Goal: Task Accomplishment & Management: Manage account settings

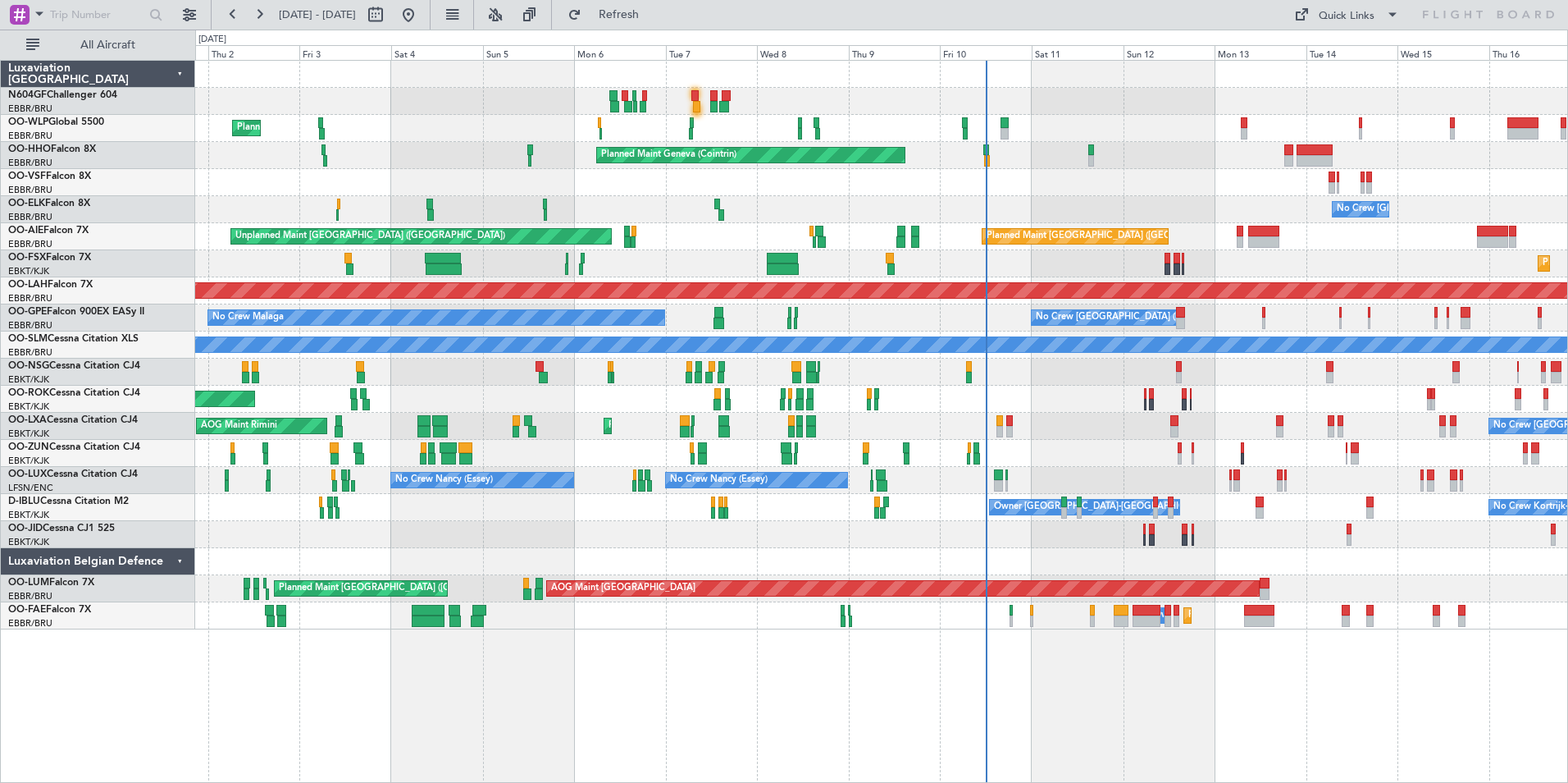
click at [1058, 461] on div at bounding box center [881, 453] width 1372 height 27
click at [968, 429] on div "Planned Maint Milan (Linate) Planned Maint Geneva ([GEOGRAPHIC_DATA]) No Crew […" at bounding box center [881, 345] width 1372 height 568
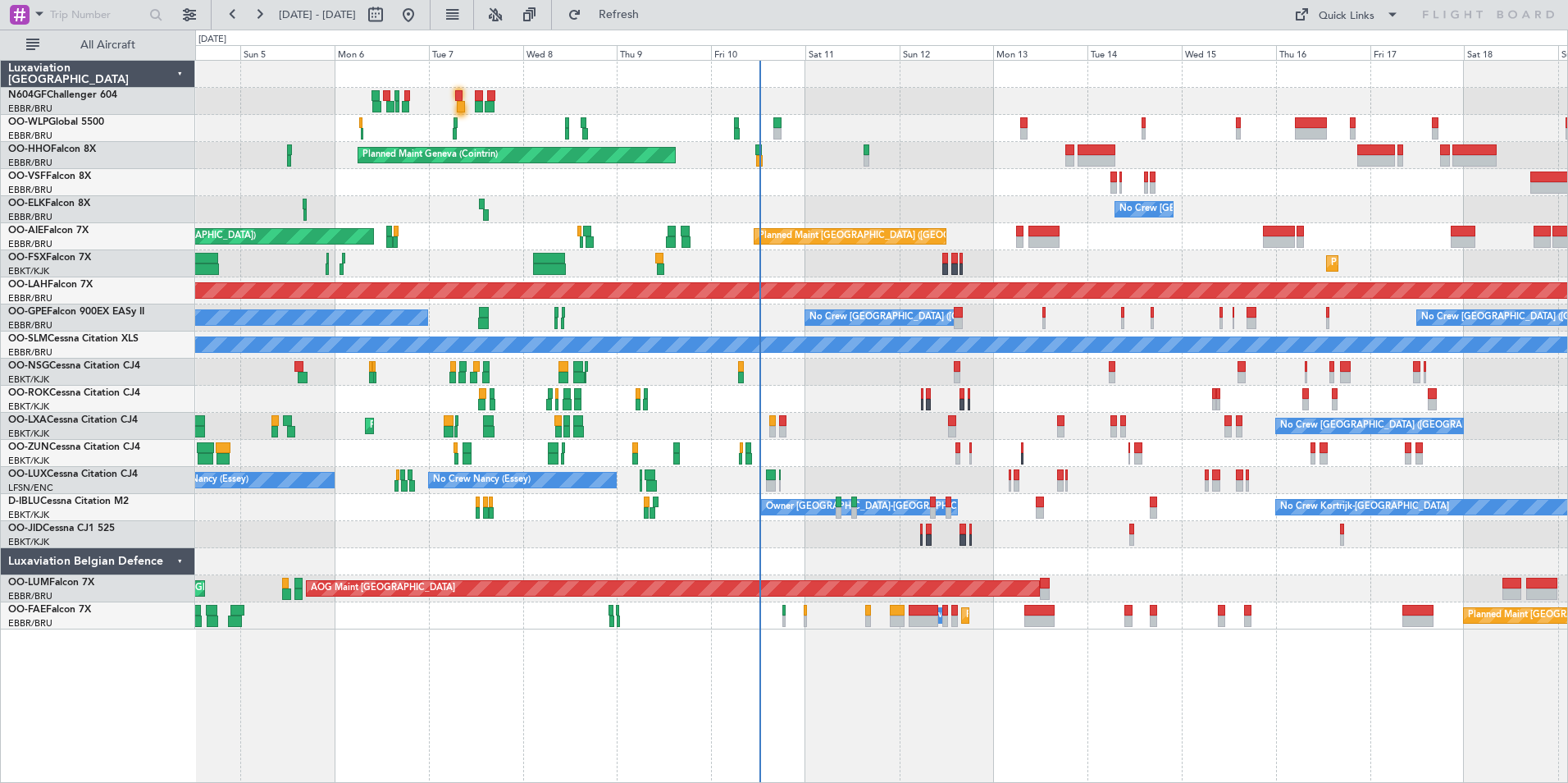
click at [1032, 255] on div "Planned Maint Kortrijk-[GEOGRAPHIC_DATA]" at bounding box center [881, 263] width 1372 height 27
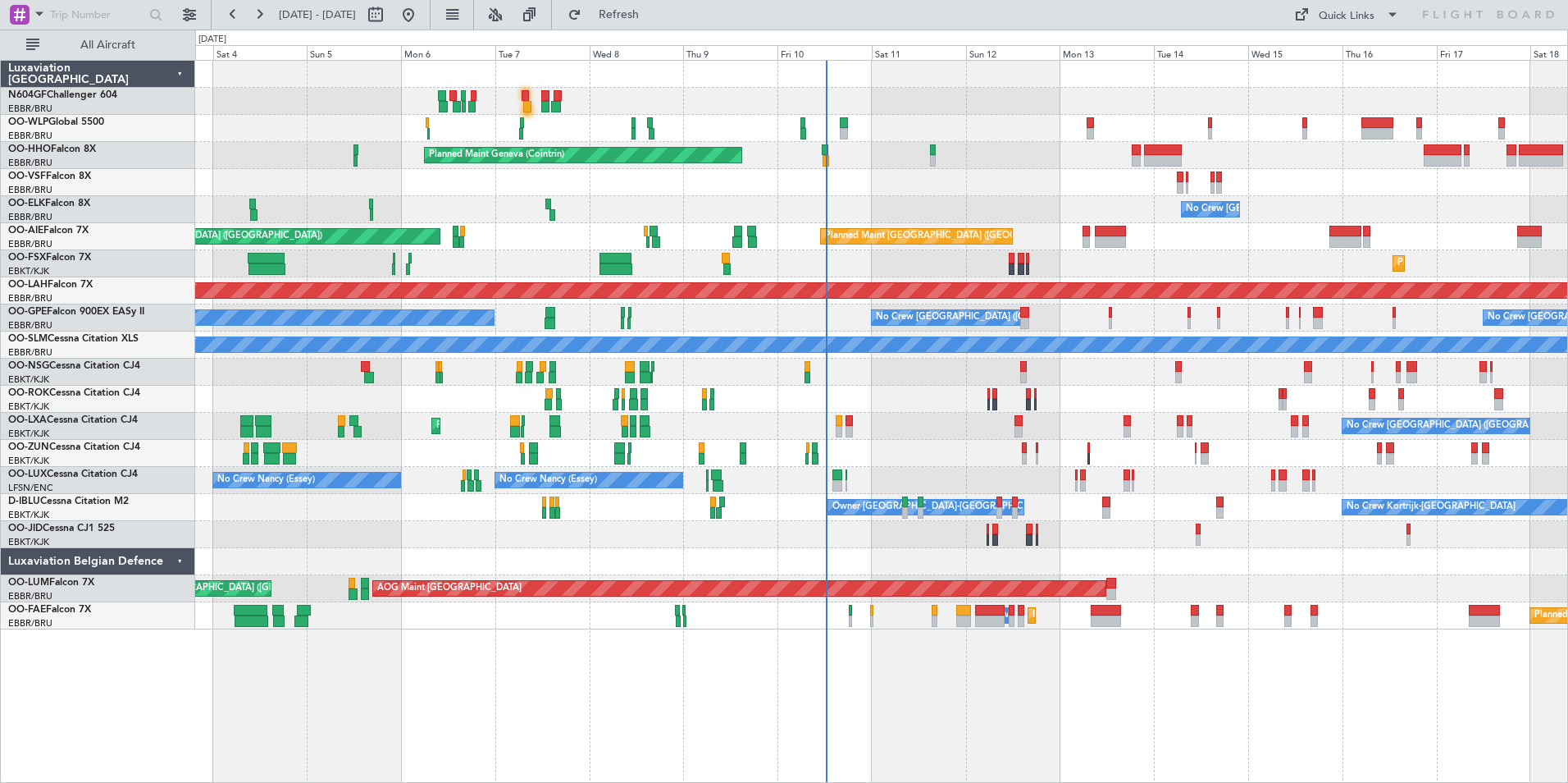
click at [721, 379] on div "Planned Maint Milan (Linate) Planned Maint Geneva ([GEOGRAPHIC_DATA]) No Crew […" at bounding box center [881, 345] width 1372 height 568
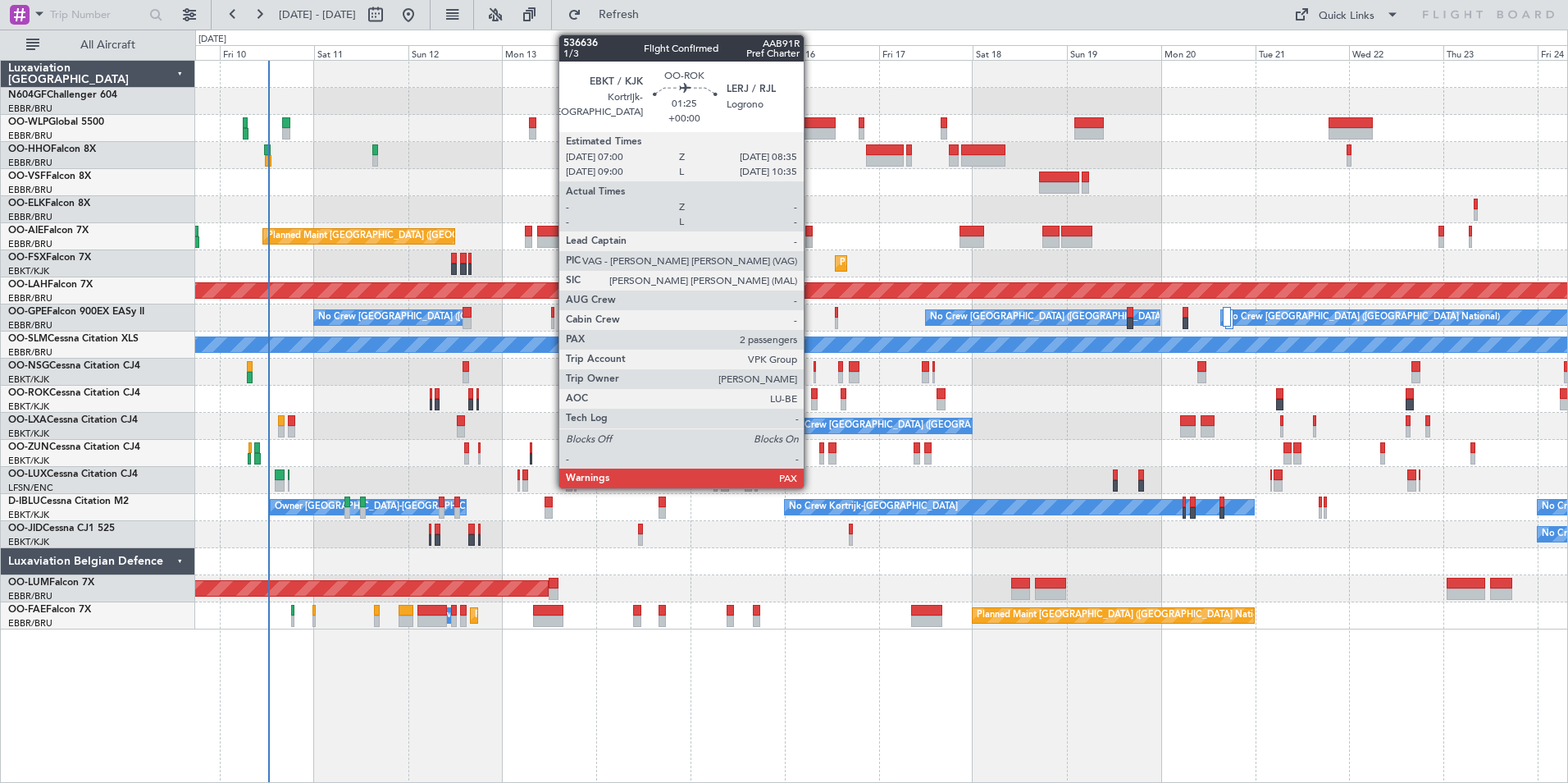
click at [811, 393] on div at bounding box center [814, 393] width 6 height 11
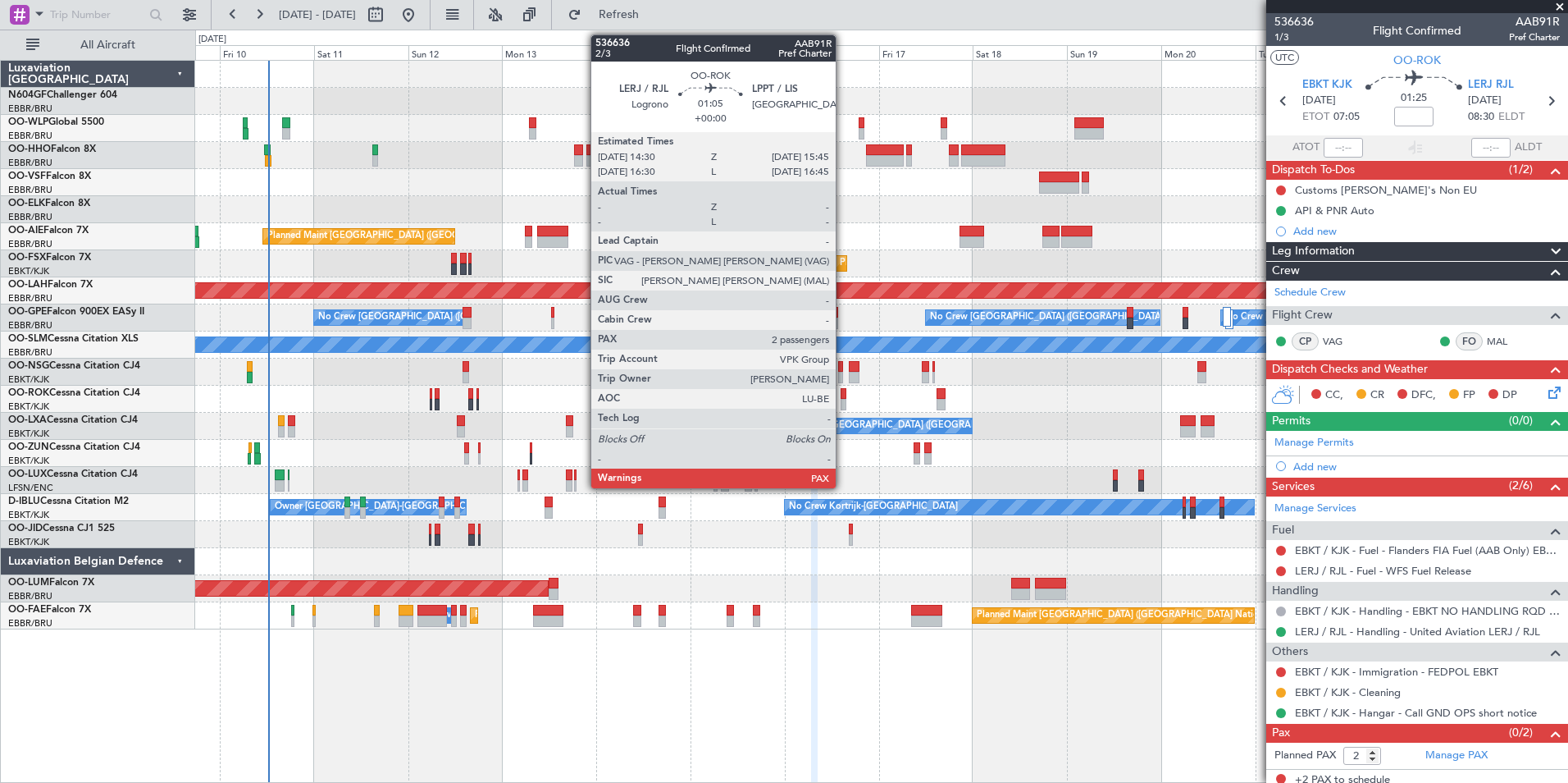
click at [843, 392] on div at bounding box center [842, 393] width 5 height 11
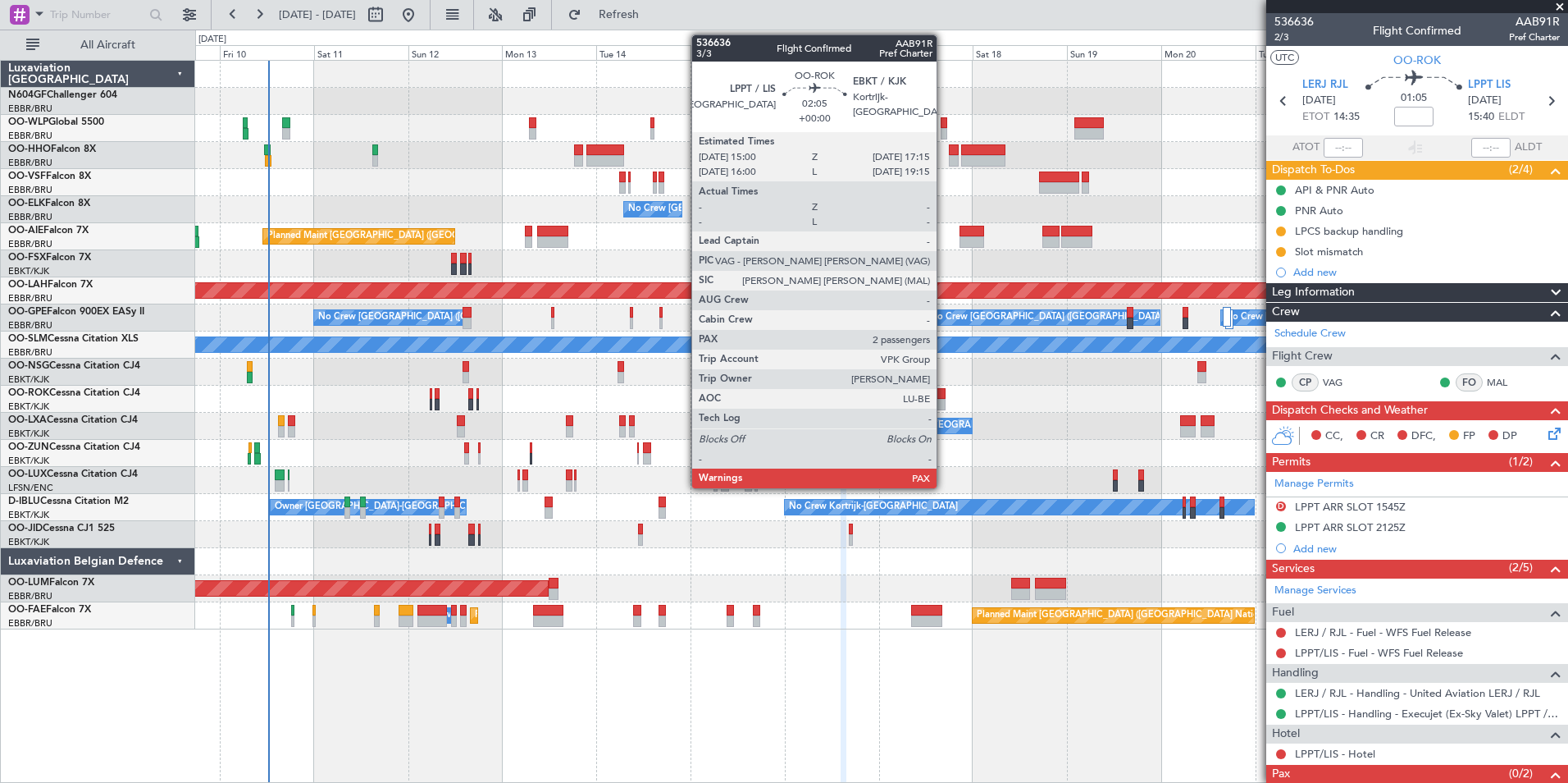
click at [944, 398] on div at bounding box center [941, 393] width 9 height 11
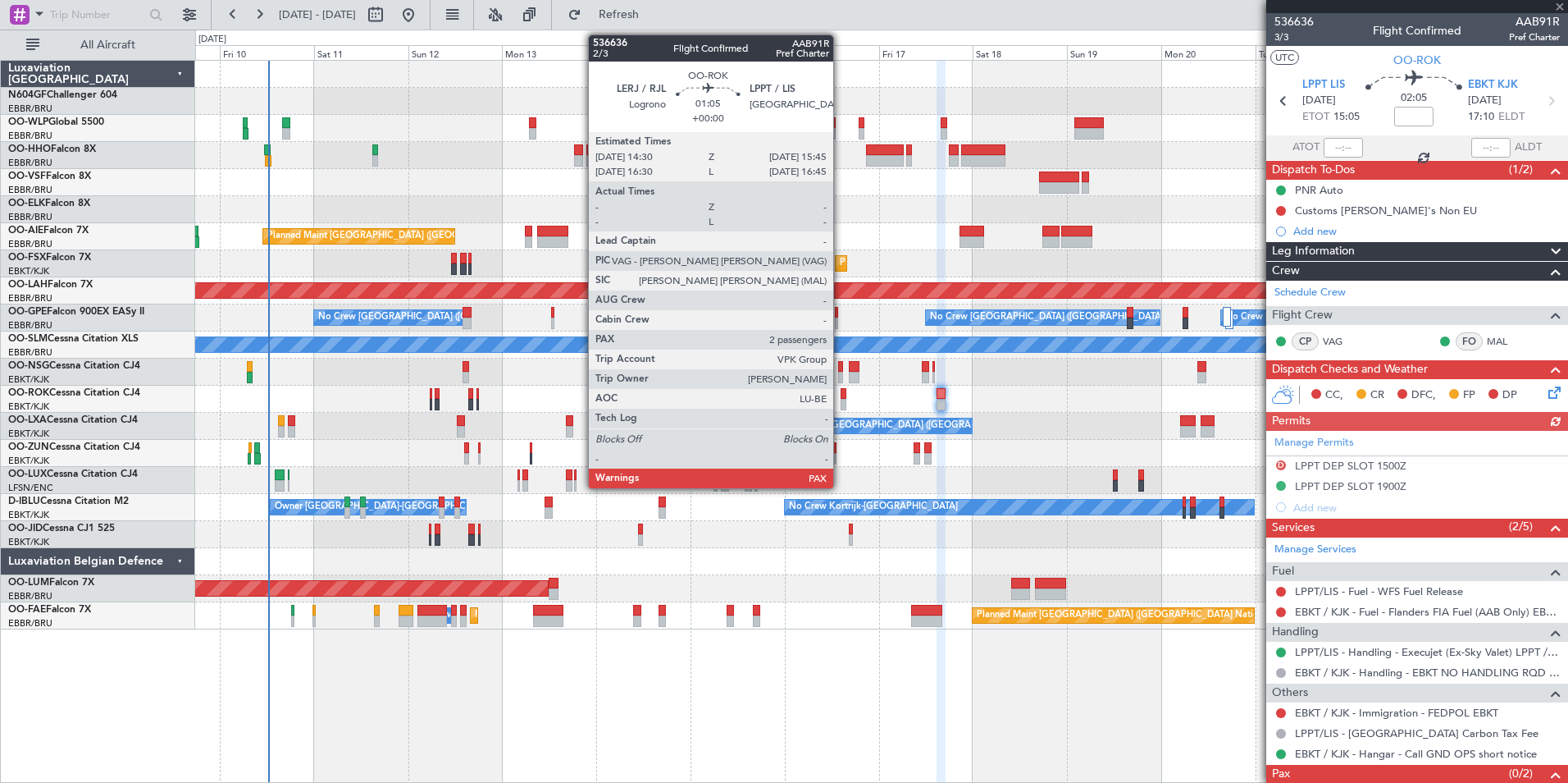
click at [840, 400] on div at bounding box center [842, 404] width 5 height 11
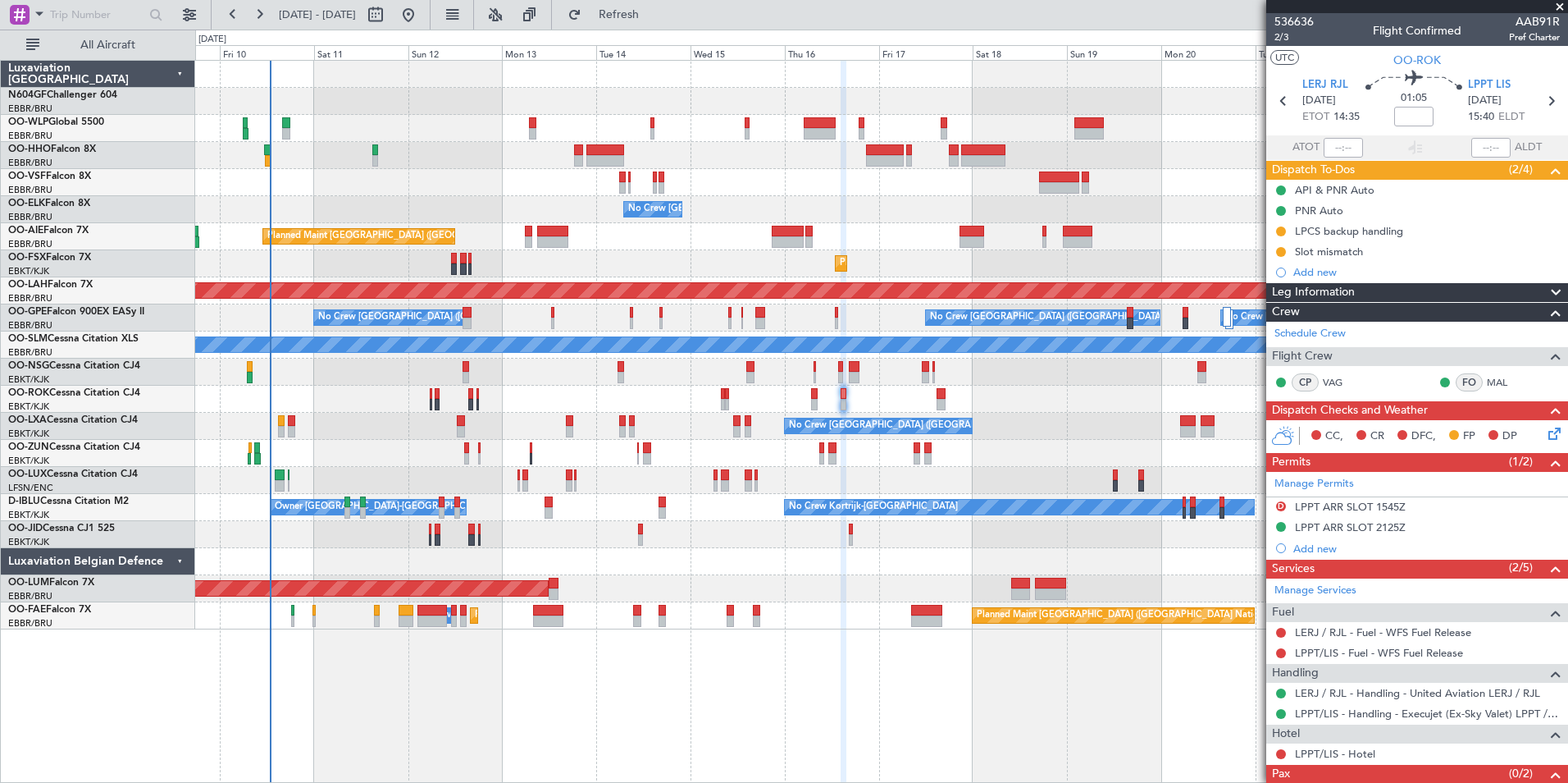
click at [520, 675] on div "Planned Maint Geneva (Cointrin) No Crew [GEOGRAPHIC_DATA] (Brussels National) P…" at bounding box center [882, 421] width 1373 height 723
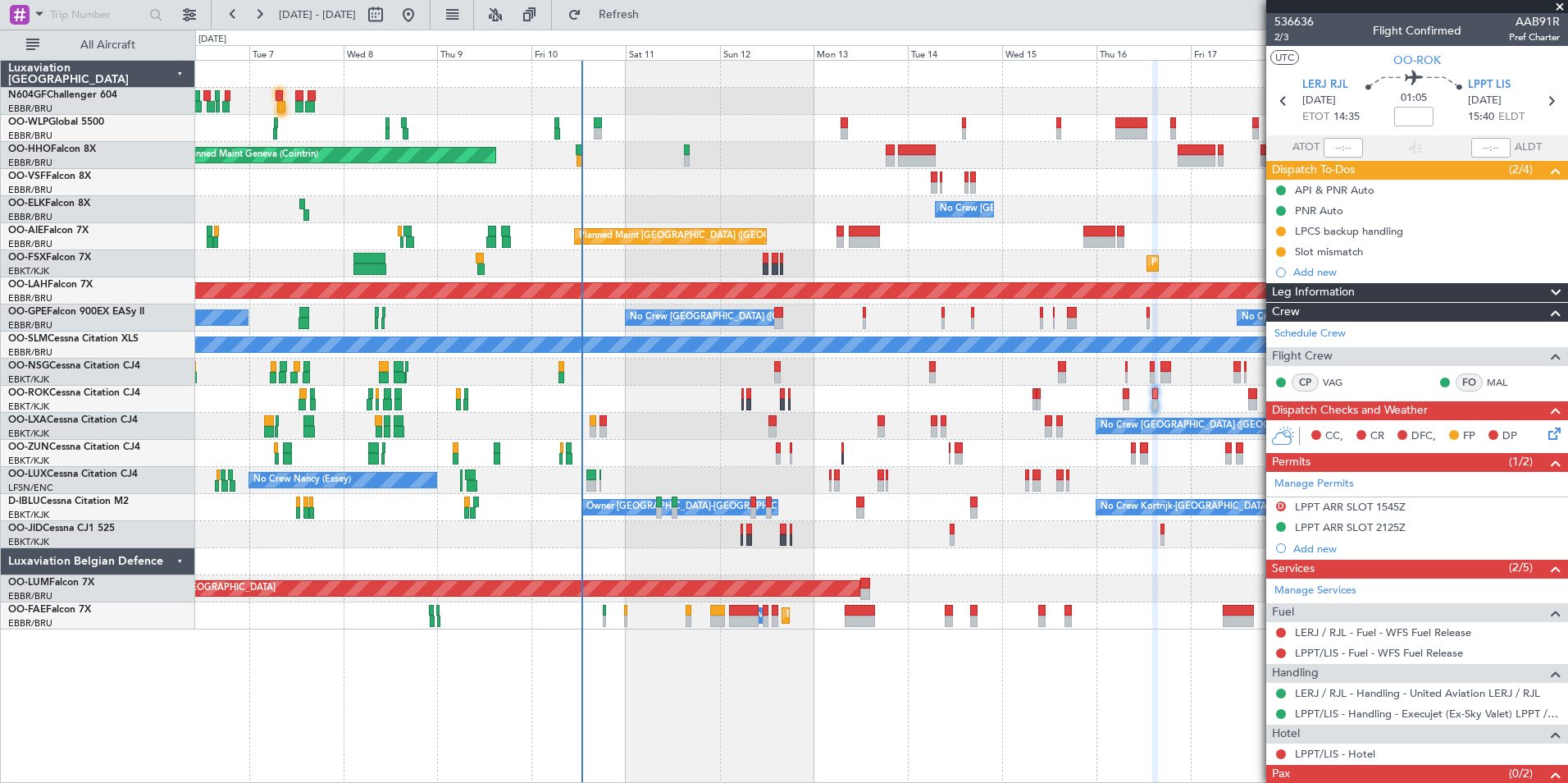
click at [925, 682] on div "Planned Maint Geneva (Cointrin) No Crew [GEOGRAPHIC_DATA] (Brussels National) P…" at bounding box center [882, 421] width 1373 height 723
click at [759, 692] on div "Planned Maint Geneva (Cointrin) No Crew [GEOGRAPHIC_DATA] (Brussels National) P…" at bounding box center [882, 421] width 1373 height 723
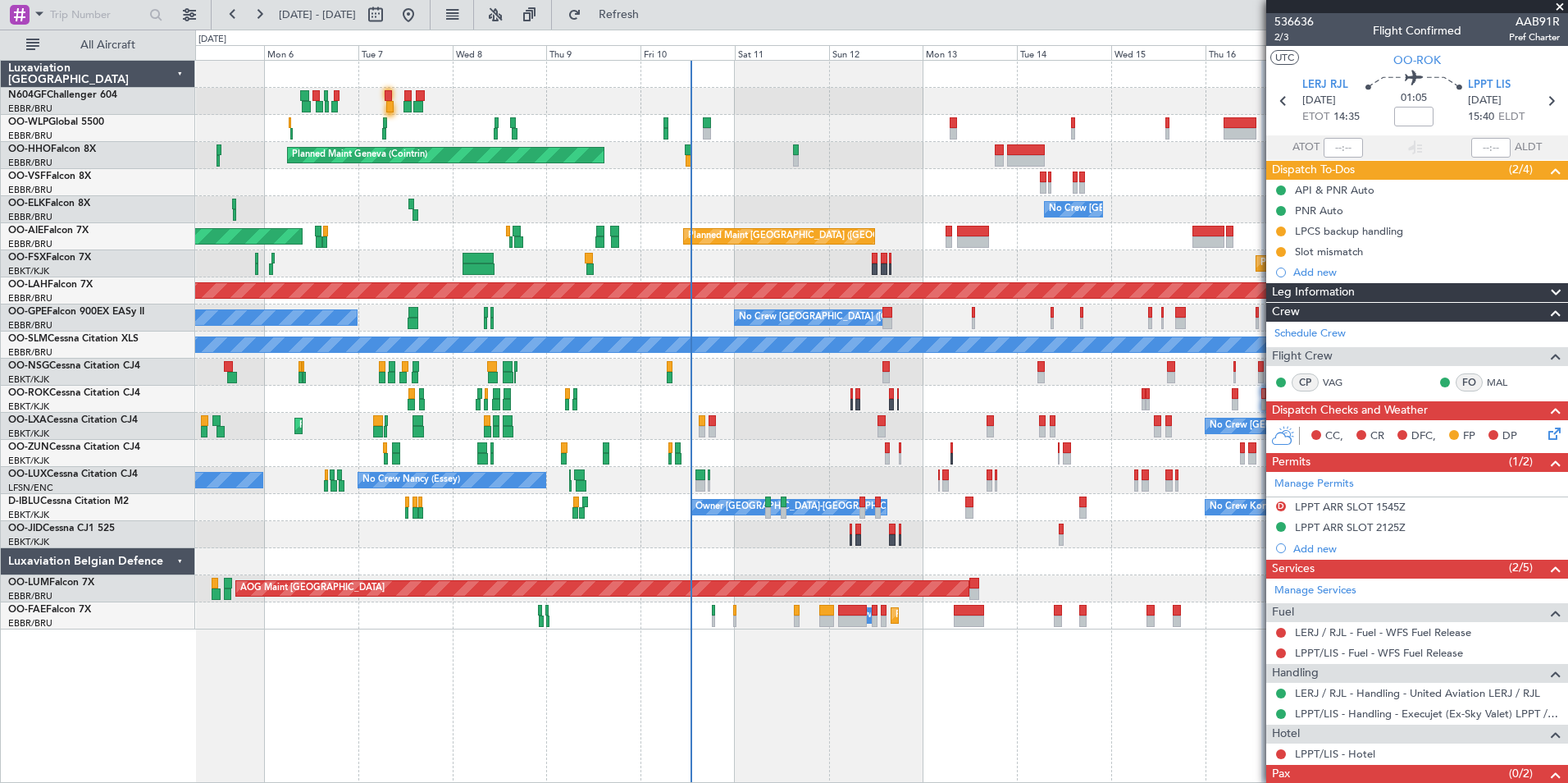
click at [849, 416] on div "Planned Maint Milan (Linate) Planned Maint Geneva ([GEOGRAPHIC_DATA]) No Crew […" at bounding box center [881, 345] width 1372 height 568
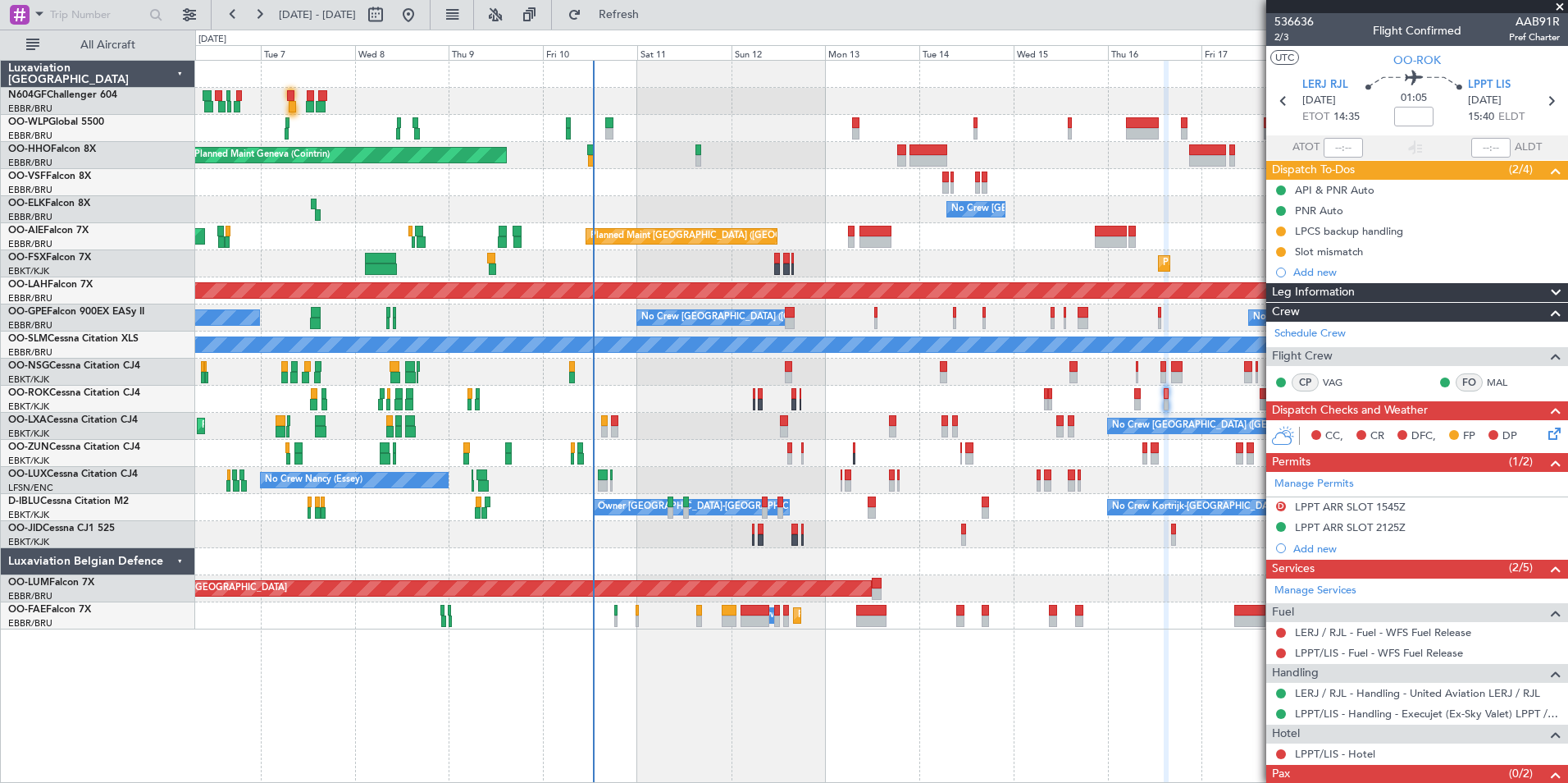
click at [789, 414] on div "No Crew [GEOGRAPHIC_DATA] ([GEOGRAPHIC_DATA] National) Planned Maint [GEOGRAPHI…" at bounding box center [881, 426] width 1372 height 27
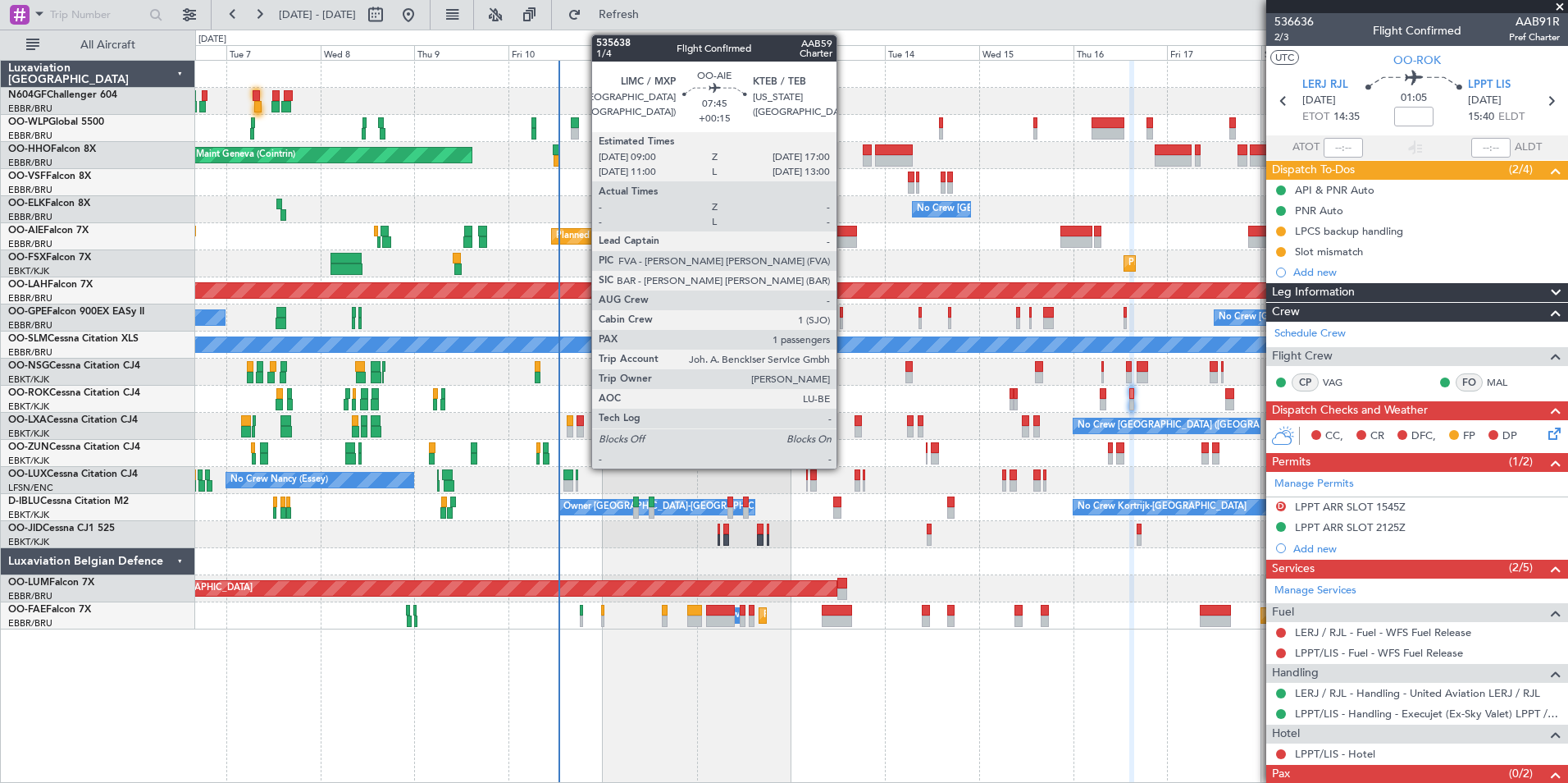
click at [844, 234] on div at bounding box center [841, 231] width 32 height 11
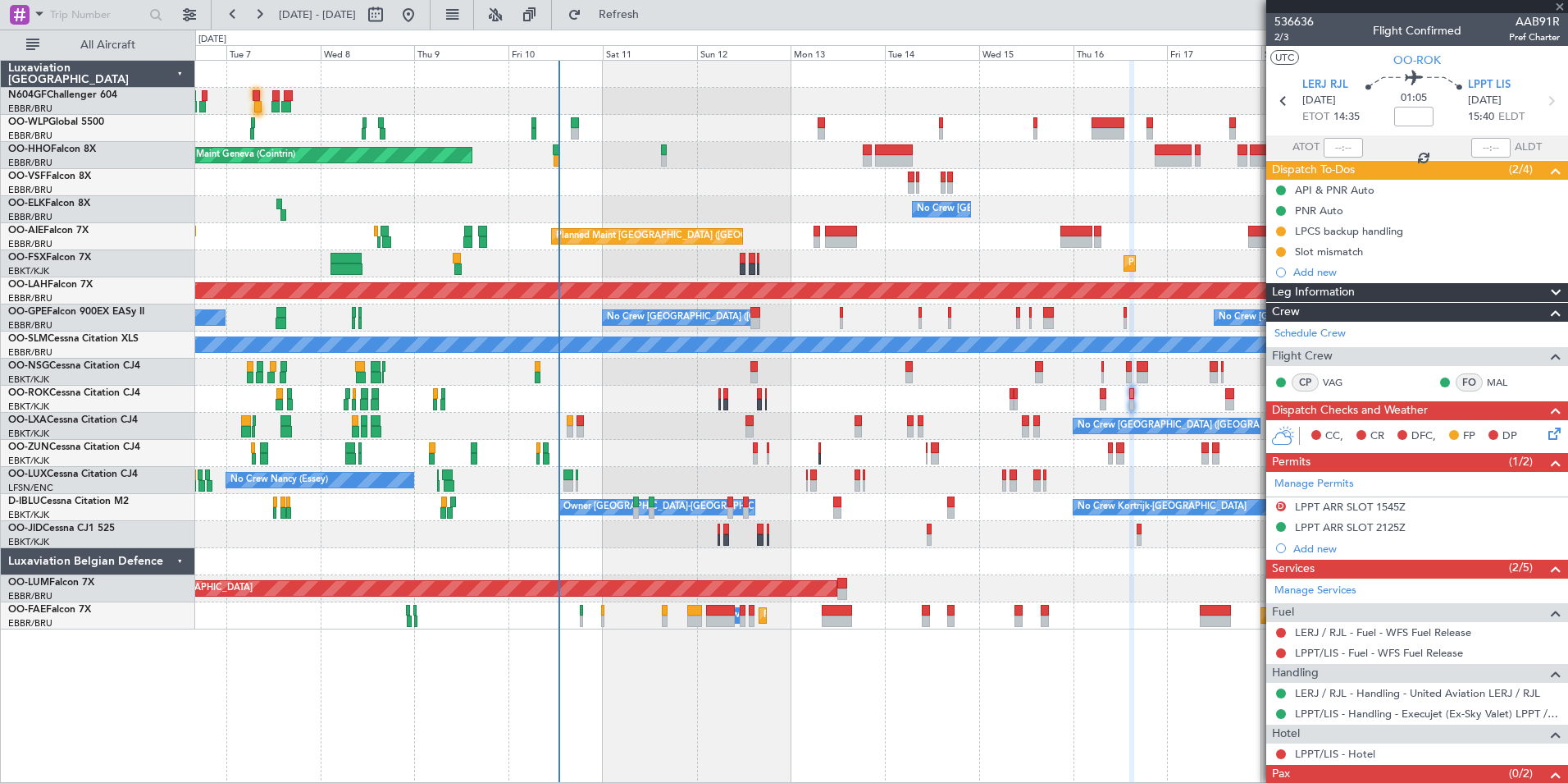
type input "+00:15"
type input "1"
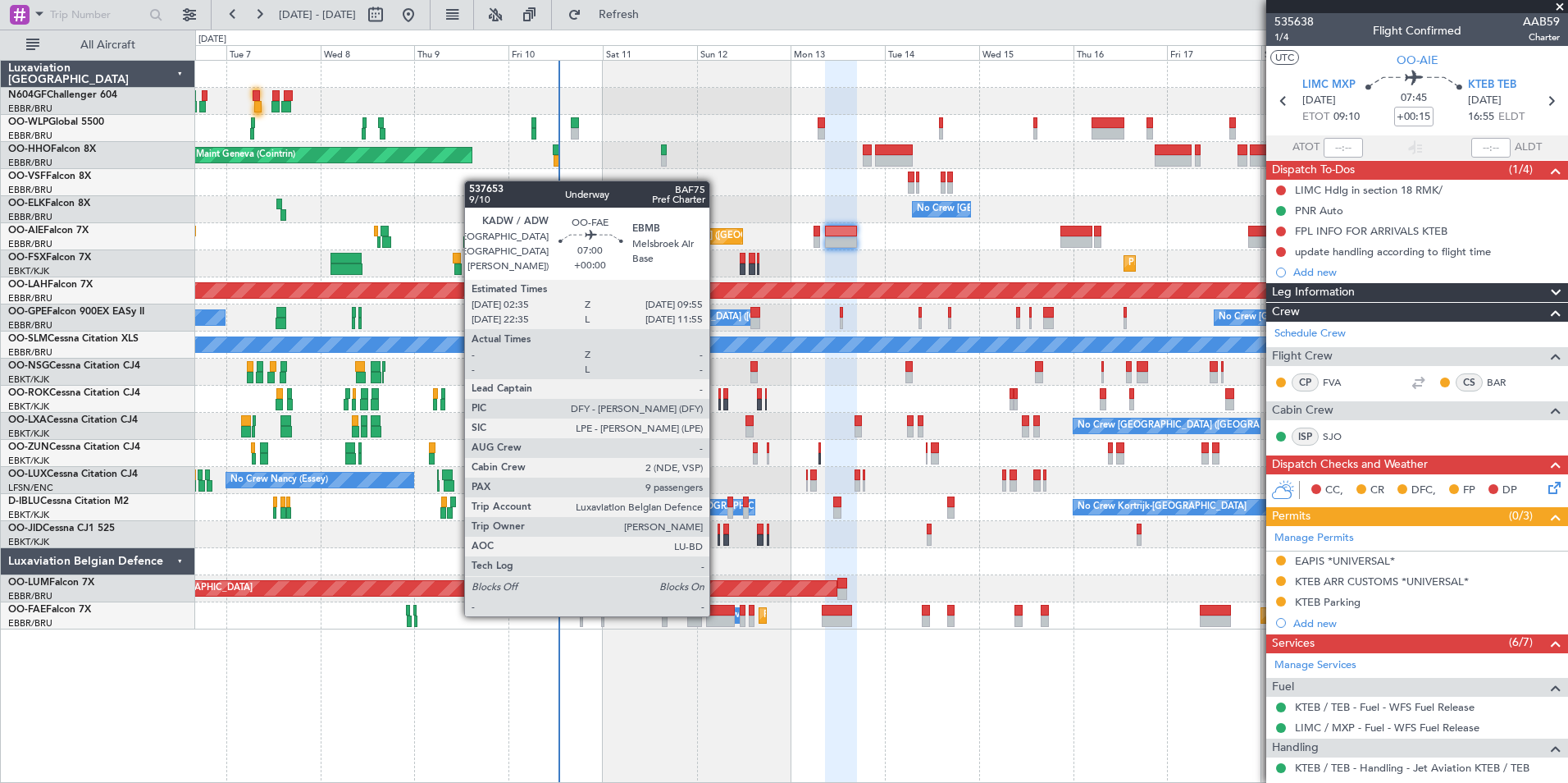
click at [717, 615] on div at bounding box center [721, 610] width 30 height 11
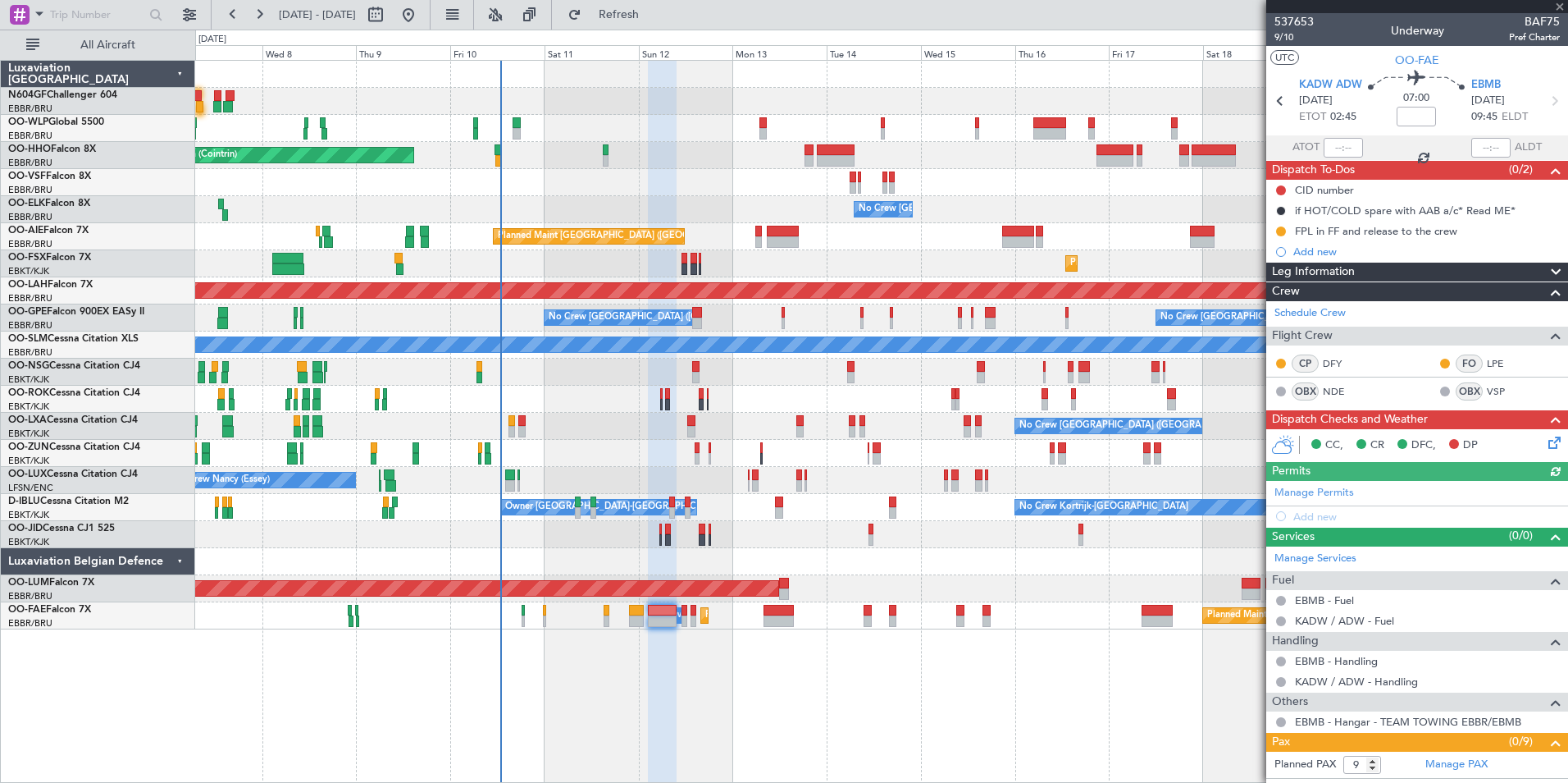
click at [815, 541] on div "No Crew" at bounding box center [881, 534] width 1372 height 27
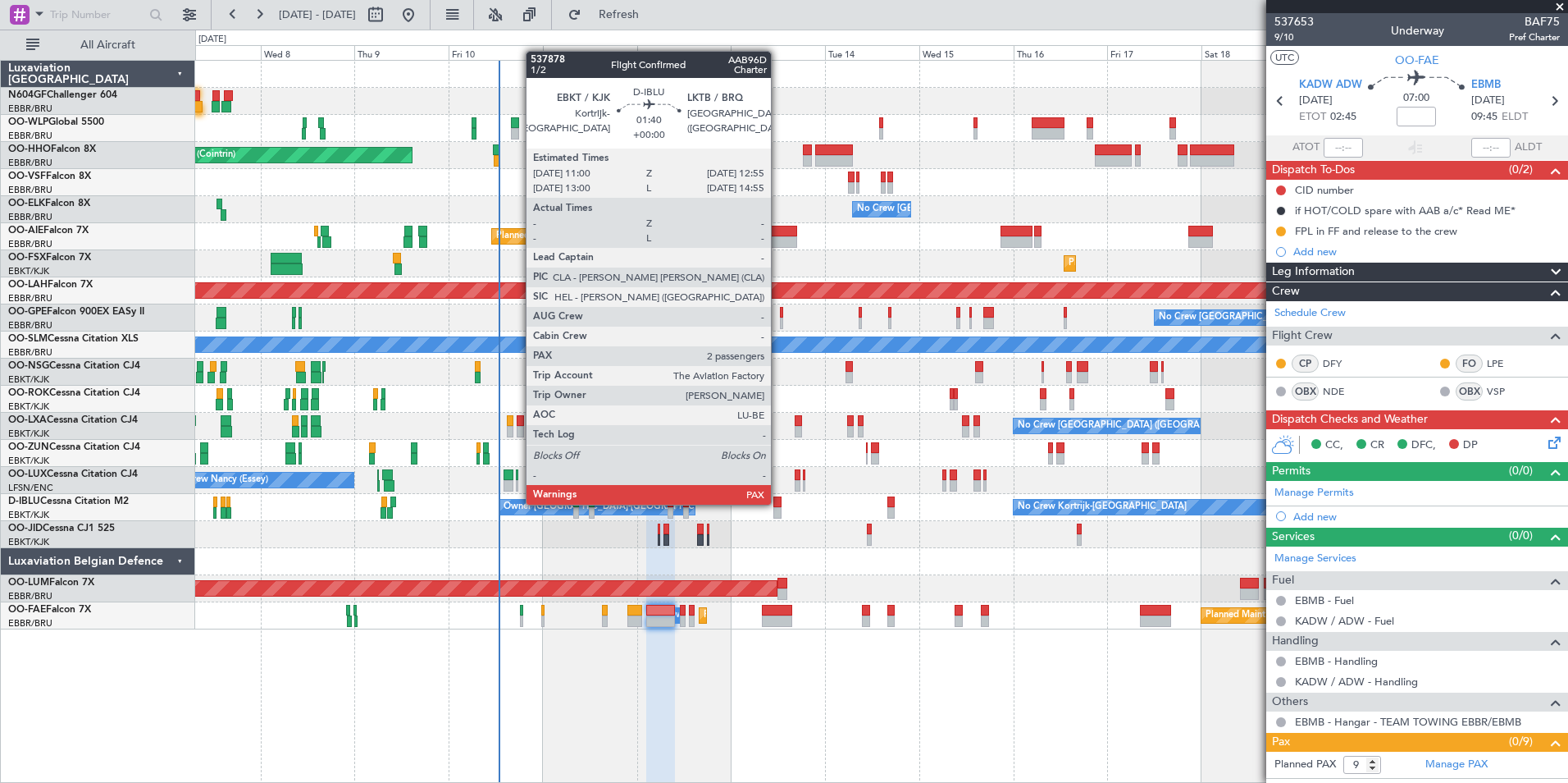
click at [778, 503] on div at bounding box center [777, 502] width 8 height 11
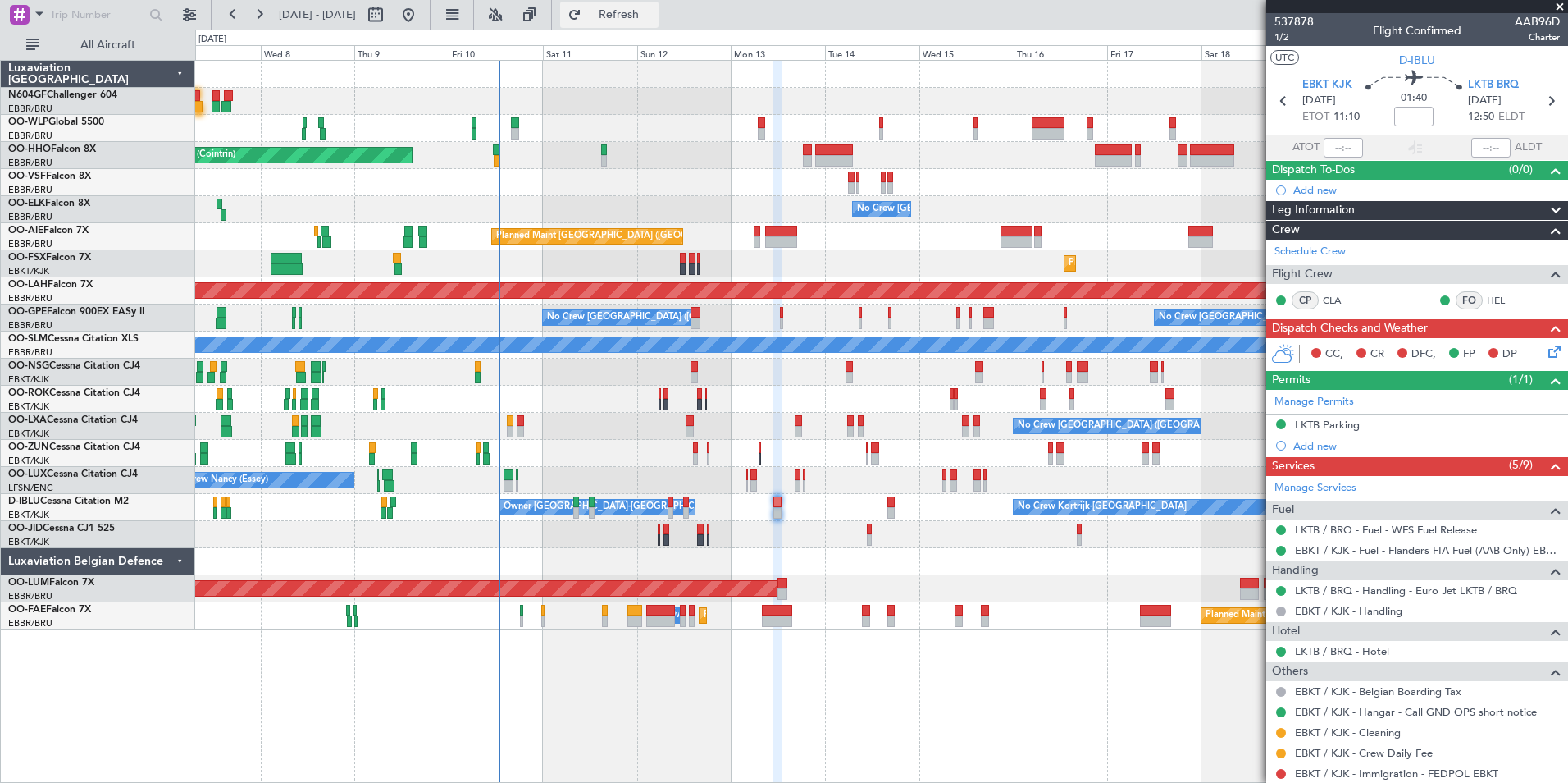
click at [639, 17] on span "Refresh" at bounding box center [619, 15] width 68 height 11
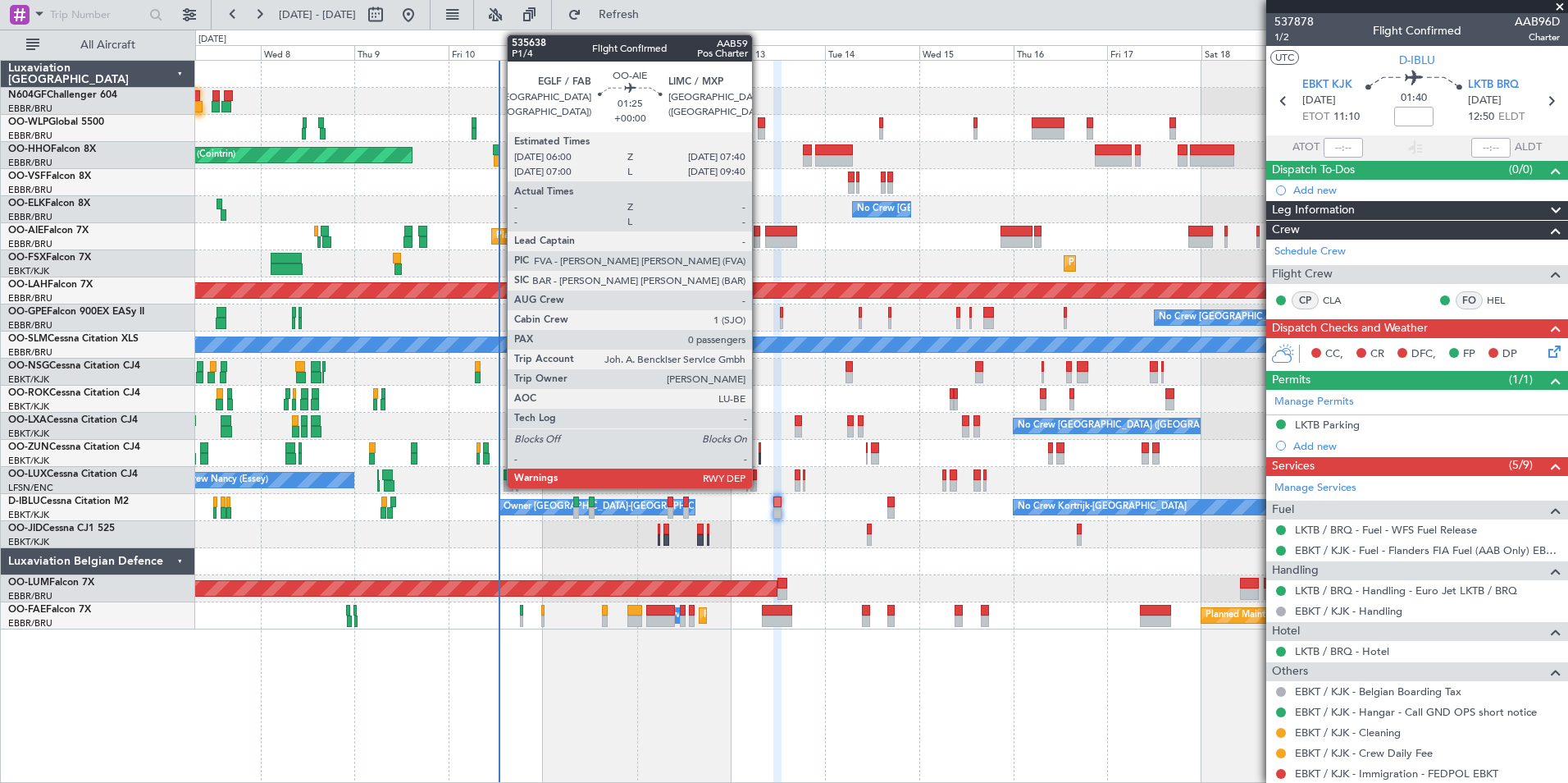
click at [759, 242] on div at bounding box center [757, 242] width 6 height 11
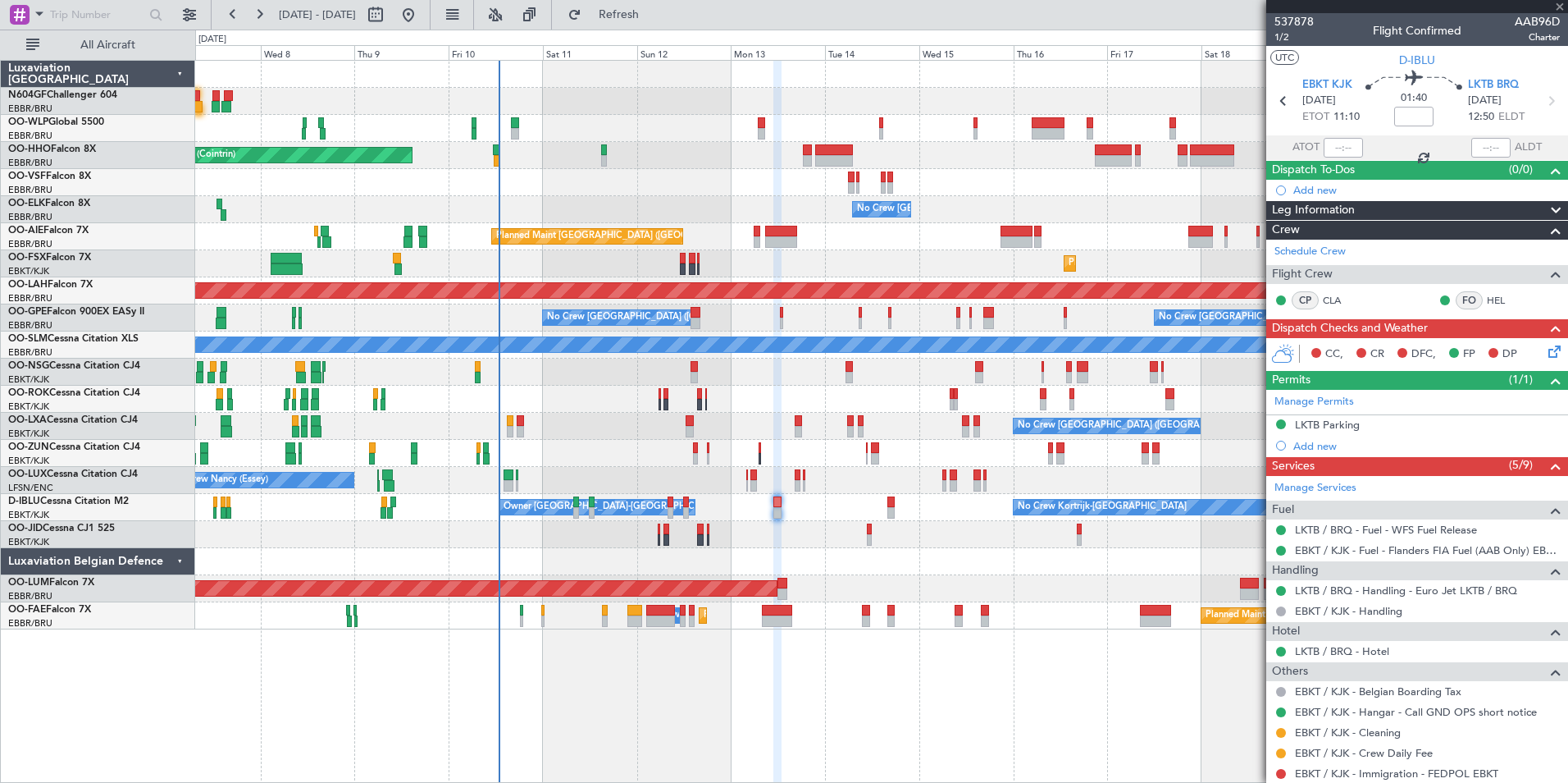
type input "0"
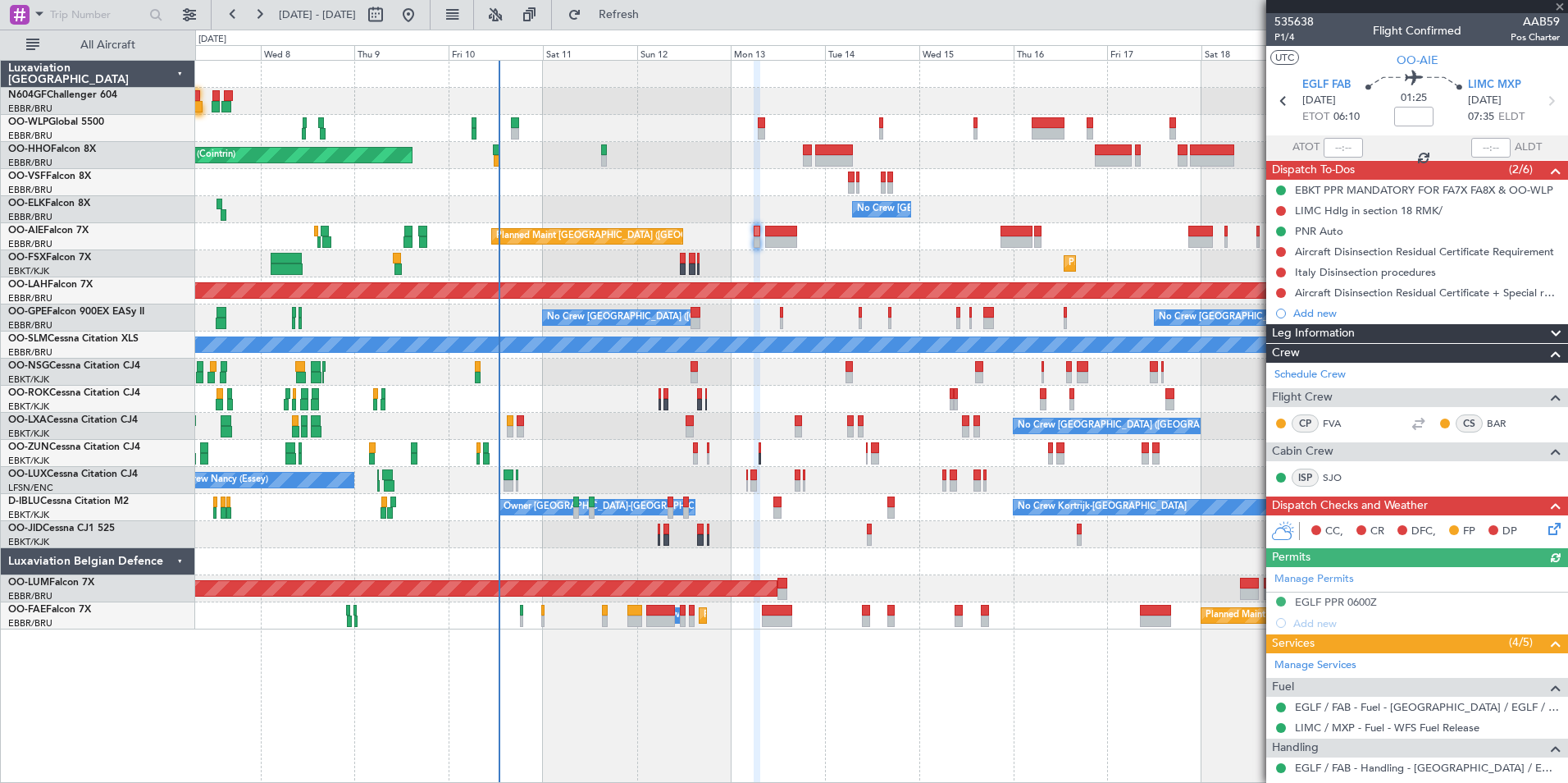
click at [797, 232] on div "Planned Maint [GEOGRAPHIC_DATA] ([GEOGRAPHIC_DATA]) Unplanned Maint [GEOGRAPHIC…" at bounding box center [881, 236] width 1372 height 27
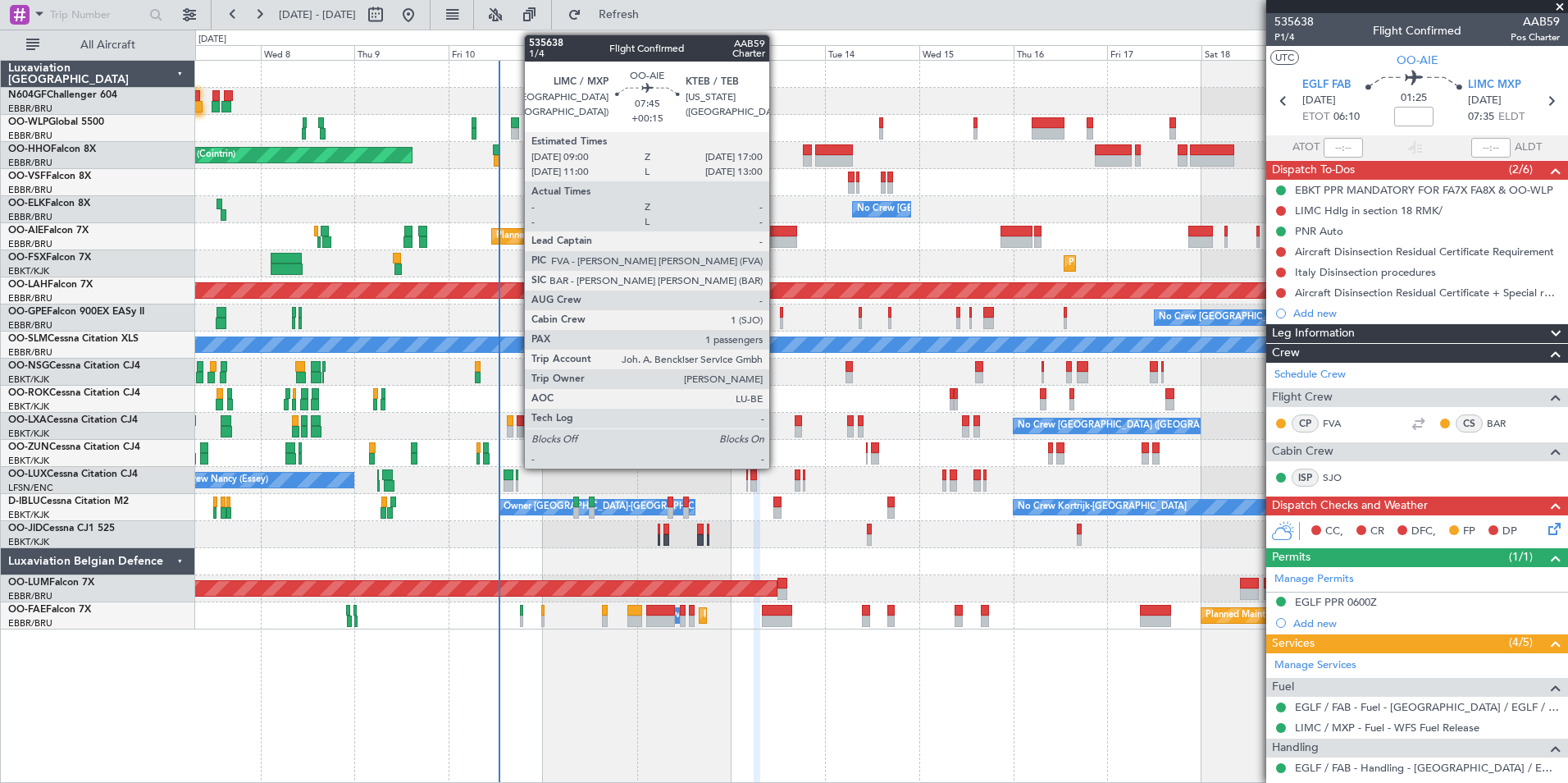
click at [776, 234] on div at bounding box center [781, 231] width 32 height 11
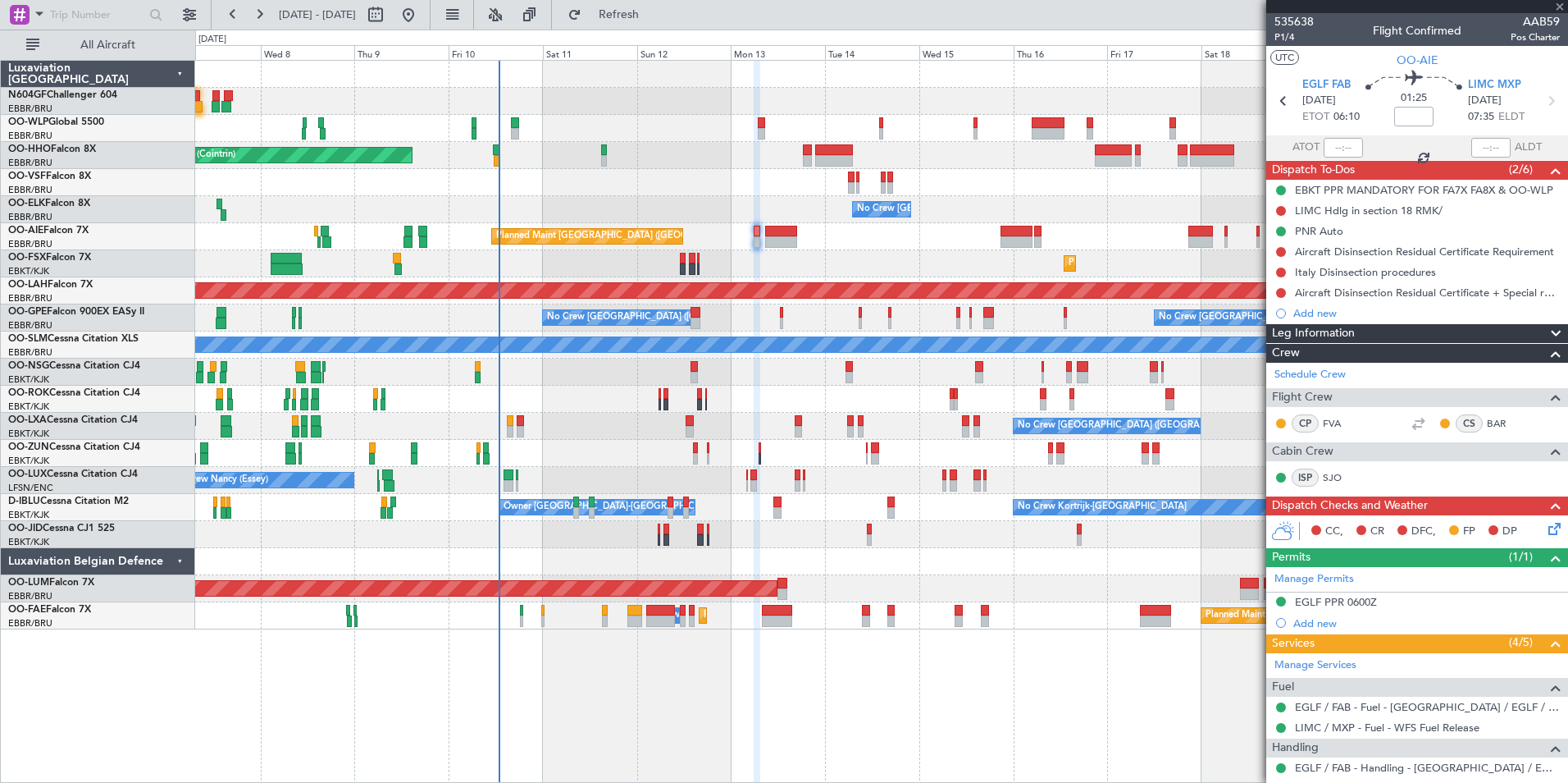
type input "+00:15"
type input "1"
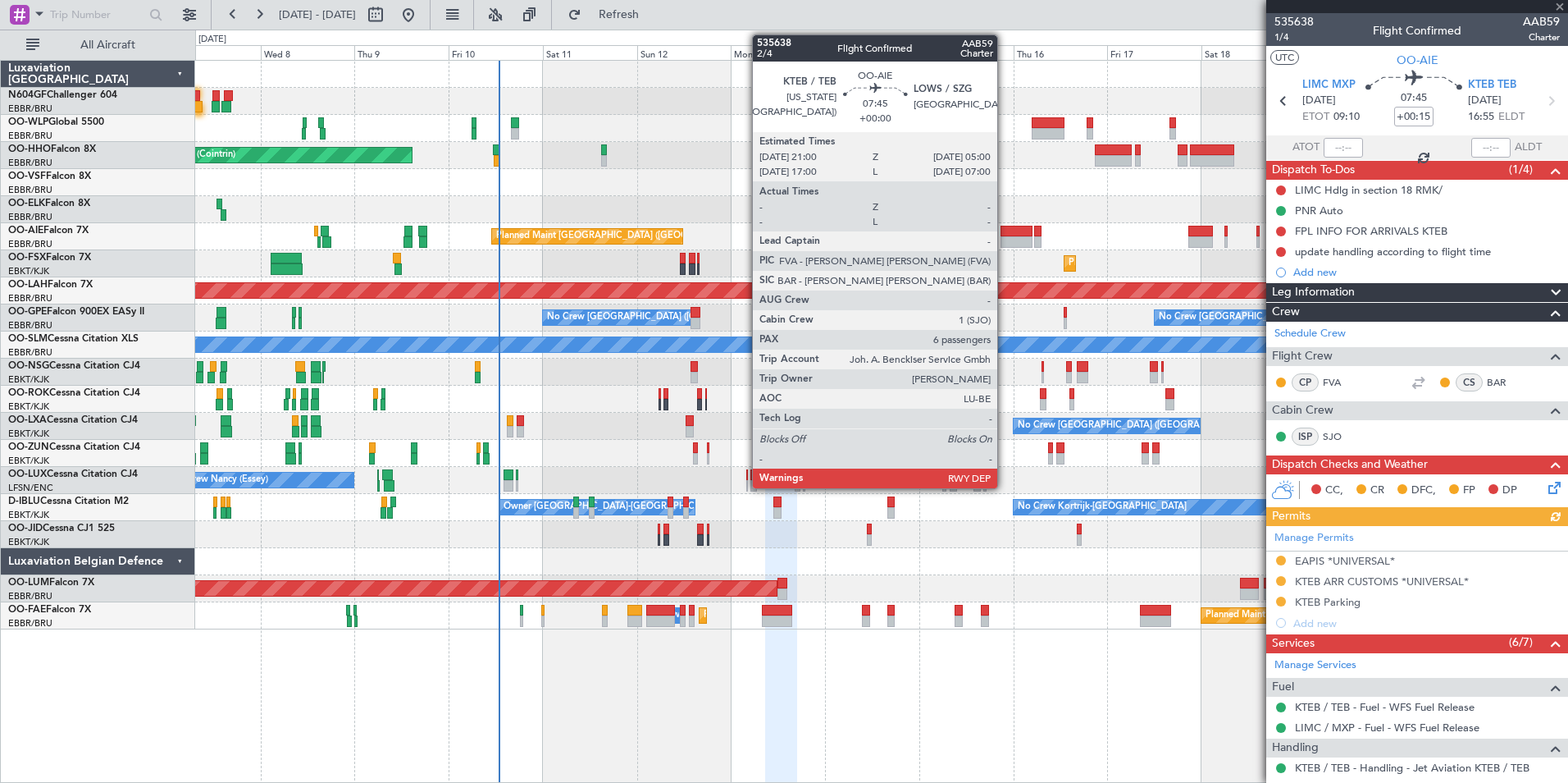
click at [1005, 230] on div at bounding box center [1016, 231] width 32 height 11
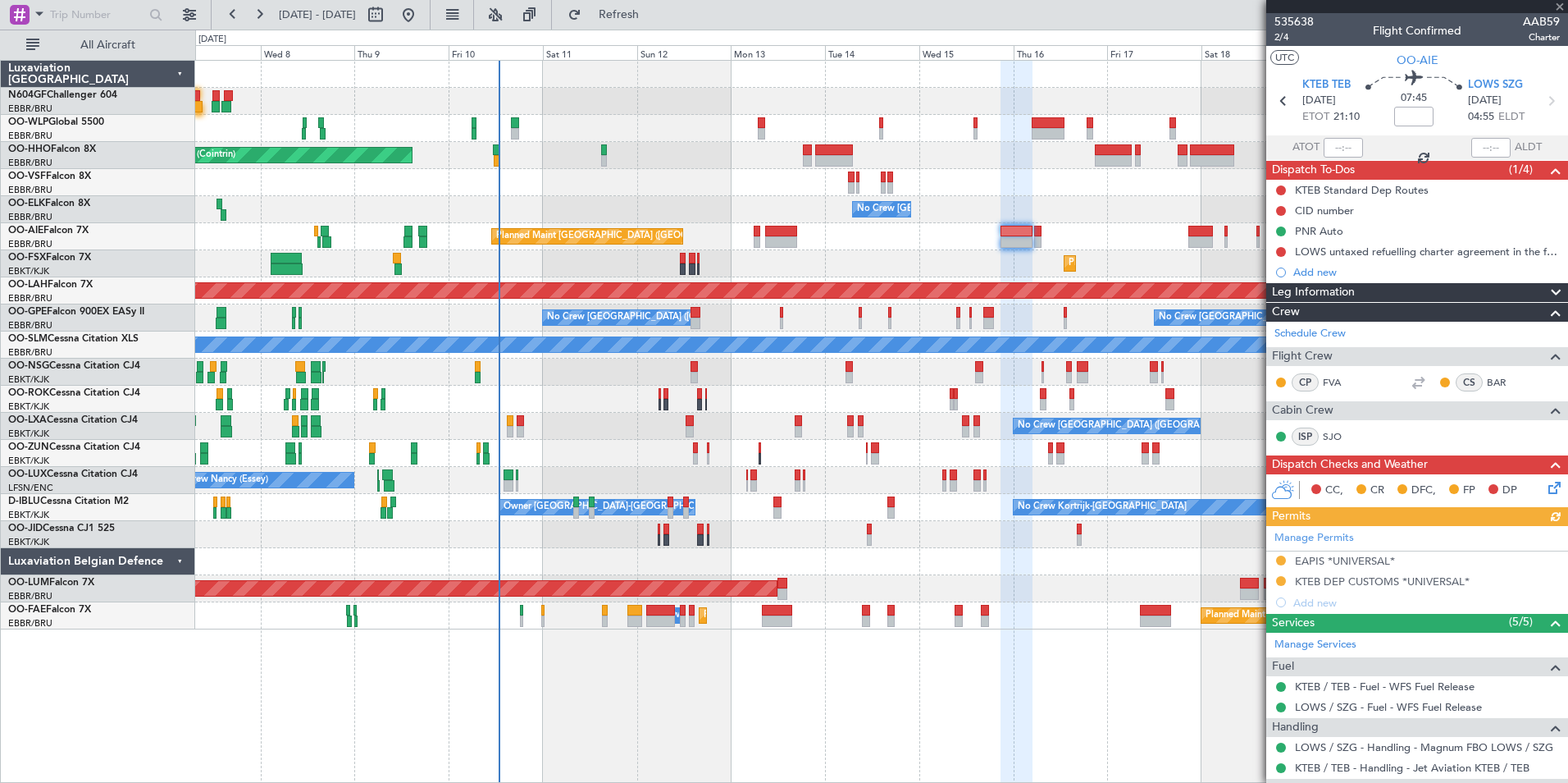
click at [889, 242] on div "Planned Maint [GEOGRAPHIC_DATA] ([GEOGRAPHIC_DATA]) Unplanned Maint [GEOGRAPHIC…" at bounding box center [881, 236] width 1372 height 27
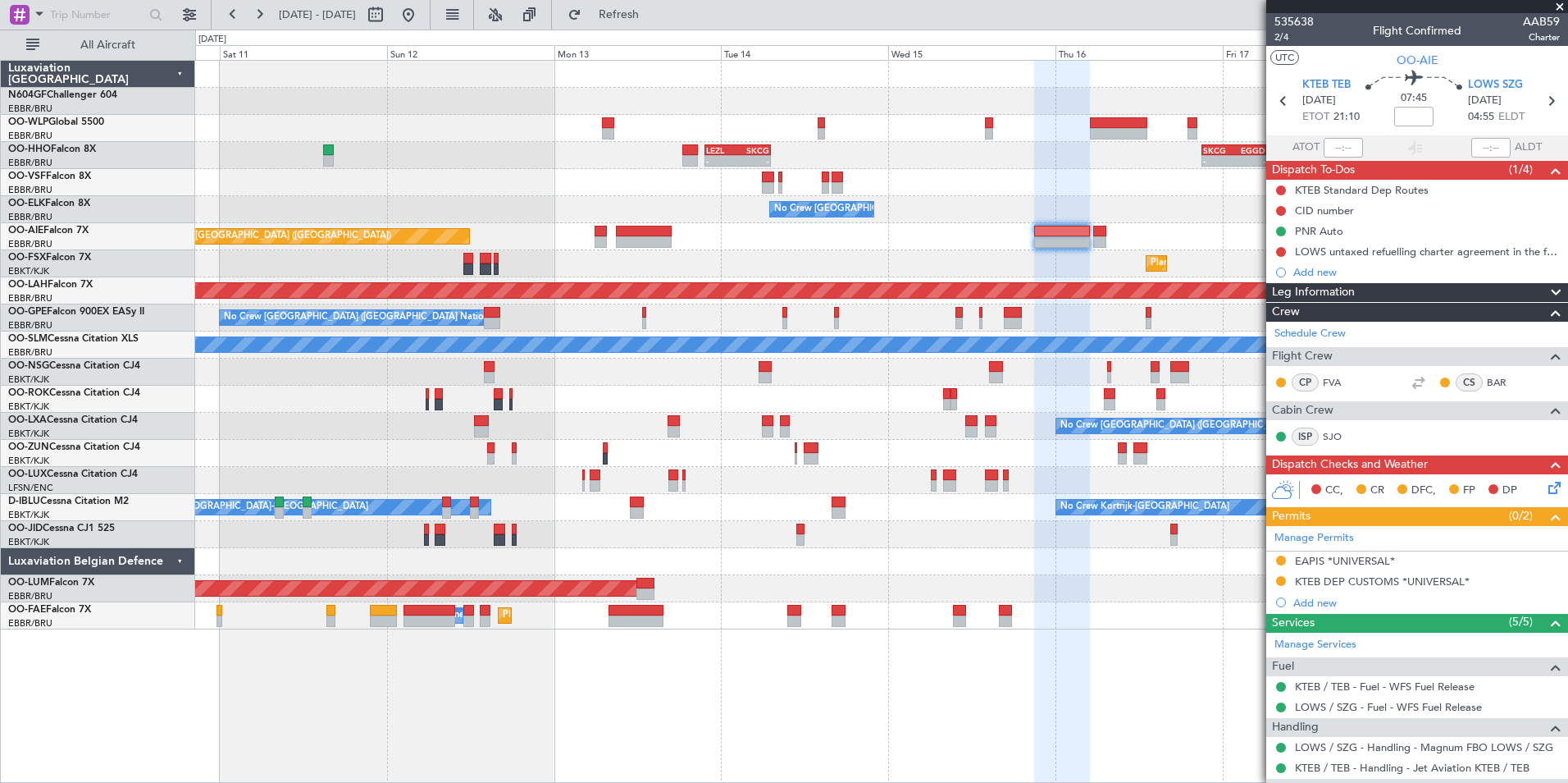
click at [654, 255] on div "Planned Maint Kortrijk-[GEOGRAPHIC_DATA]" at bounding box center [881, 263] width 1372 height 27
click at [729, 244] on div "- - LEZL 21:40 Z SKCG 07:10 Z - - SKCG 21:00 Z EGGD 06:25 Z - - LROP 21:15 Z RJ…" at bounding box center [881, 345] width 1372 height 568
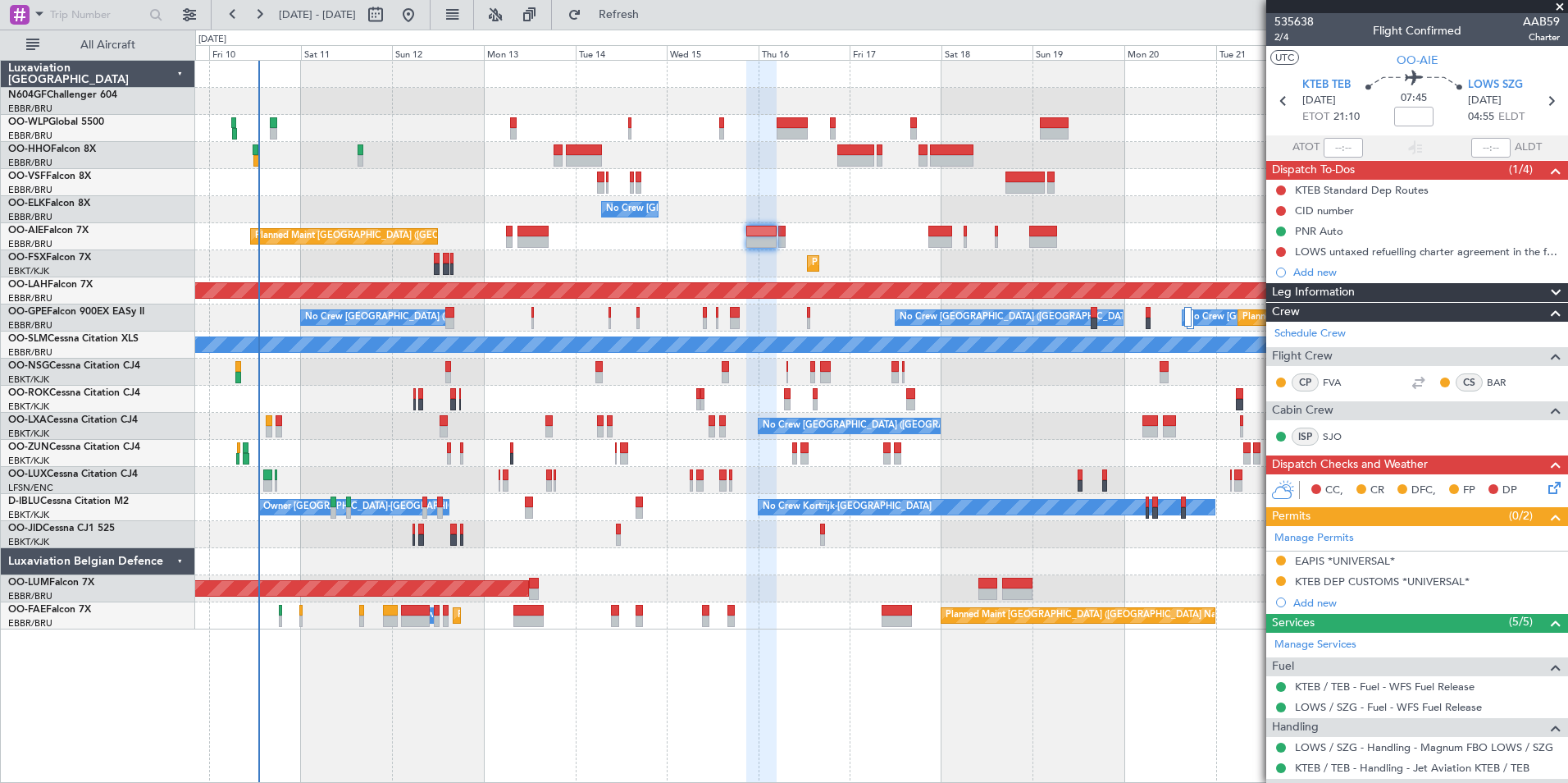
click at [1069, 254] on div "Planned Maint Kortrijk-[GEOGRAPHIC_DATA]" at bounding box center [881, 263] width 1372 height 27
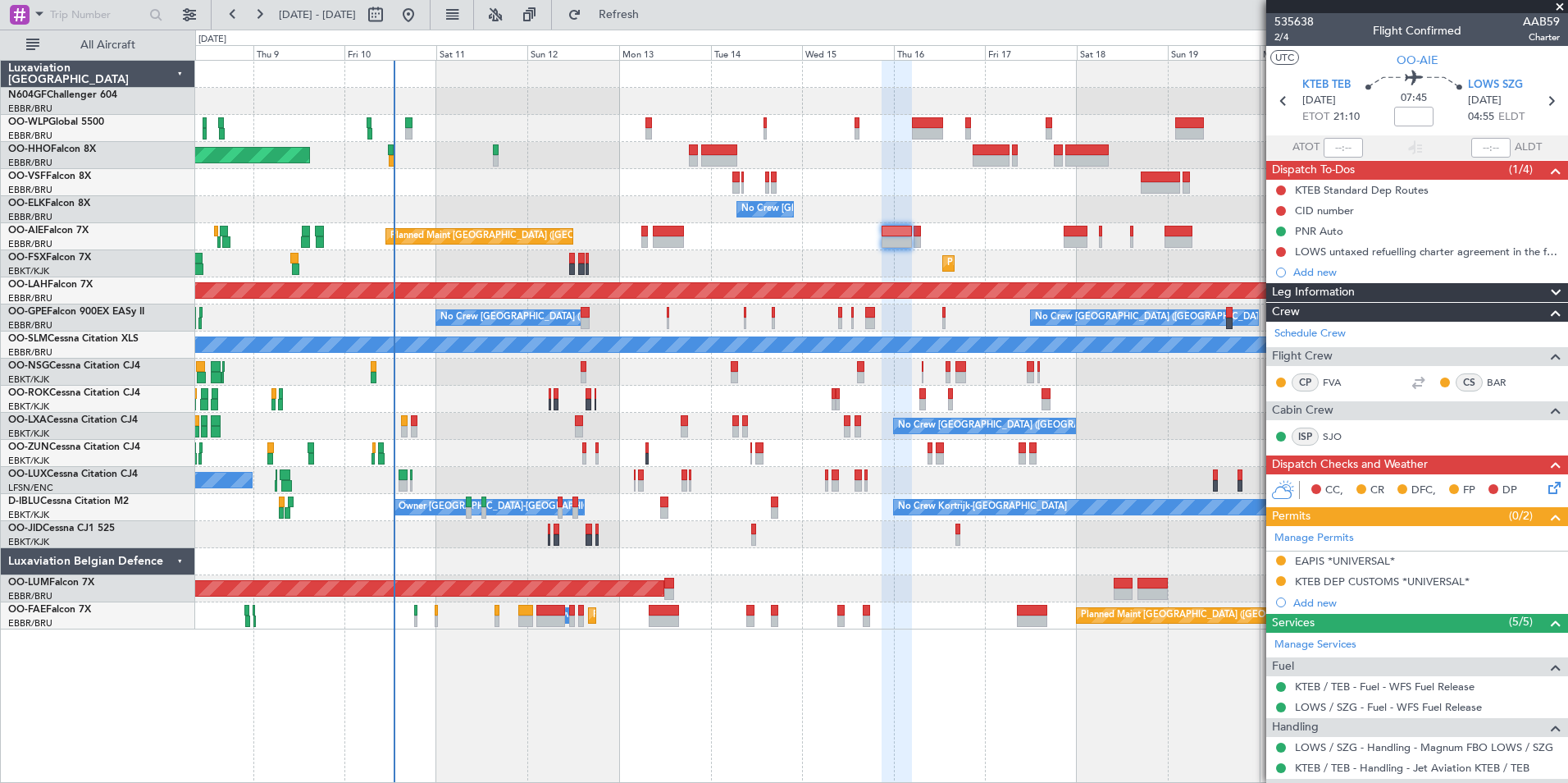
click at [1041, 260] on div "Planned Maint Kortrijk-[GEOGRAPHIC_DATA]" at bounding box center [881, 263] width 1372 height 27
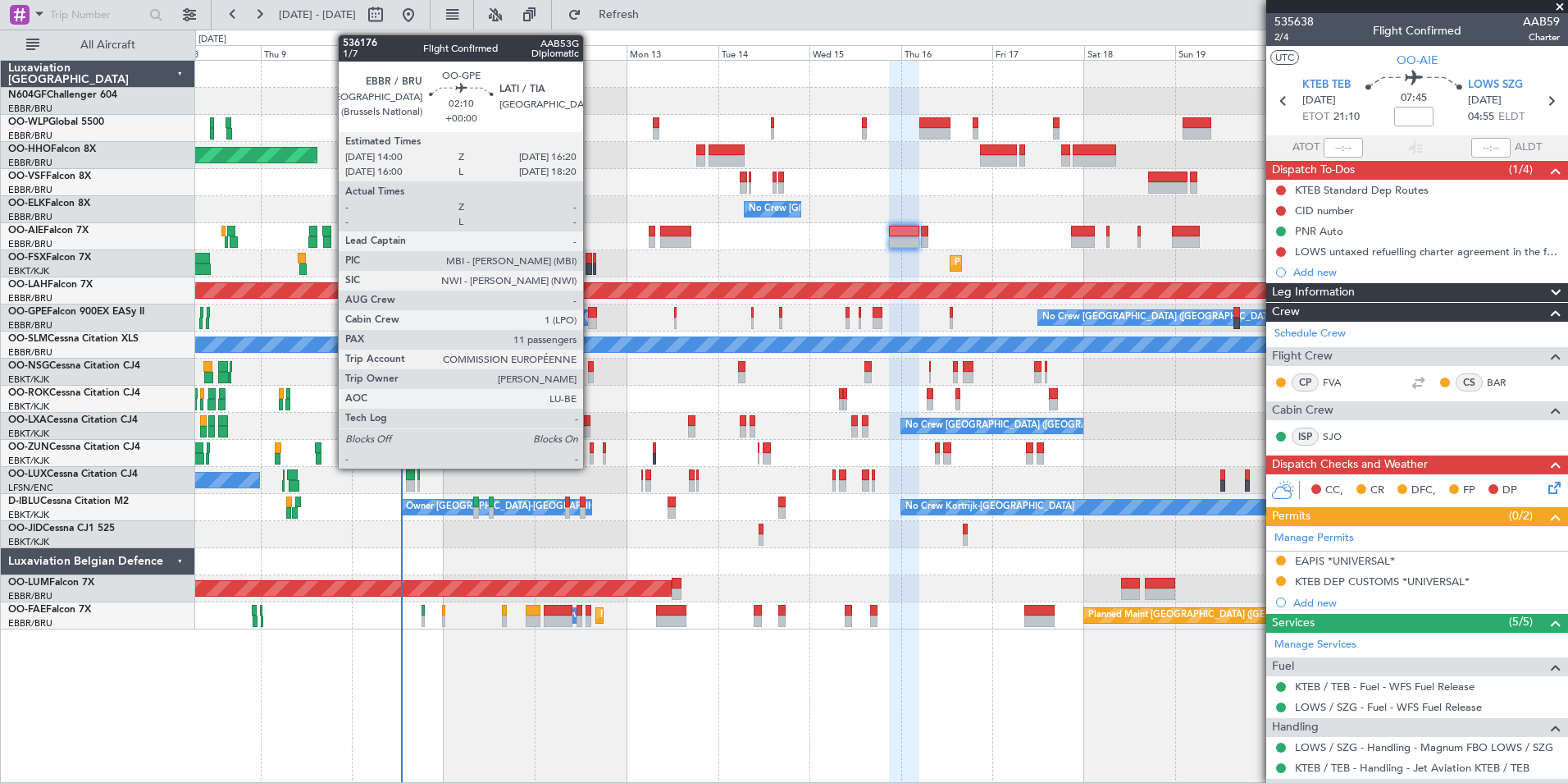
click at [590, 314] on div at bounding box center [592, 312] width 9 height 11
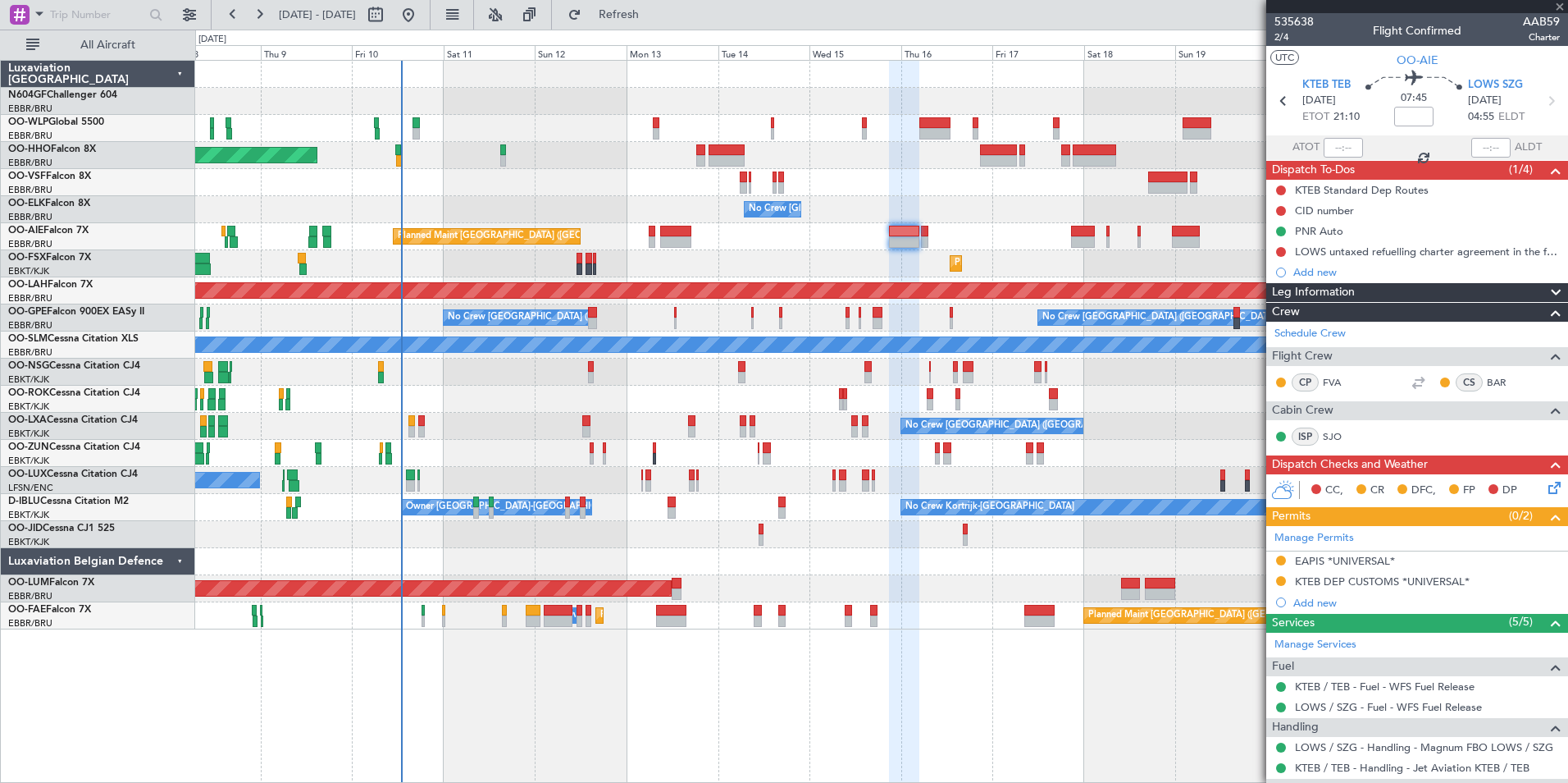
type input "11"
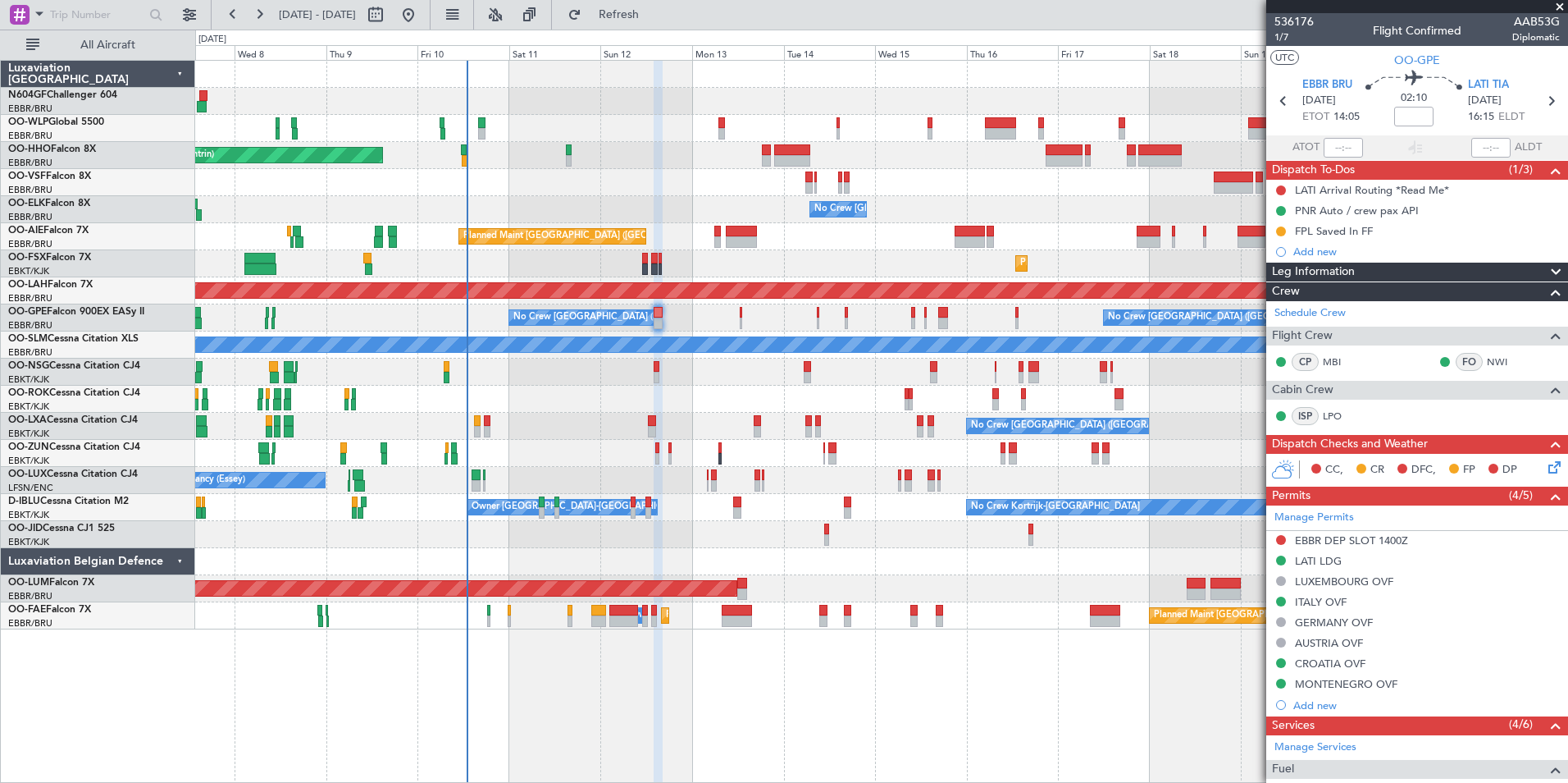
click at [577, 382] on div at bounding box center [881, 371] width 1372 height 27
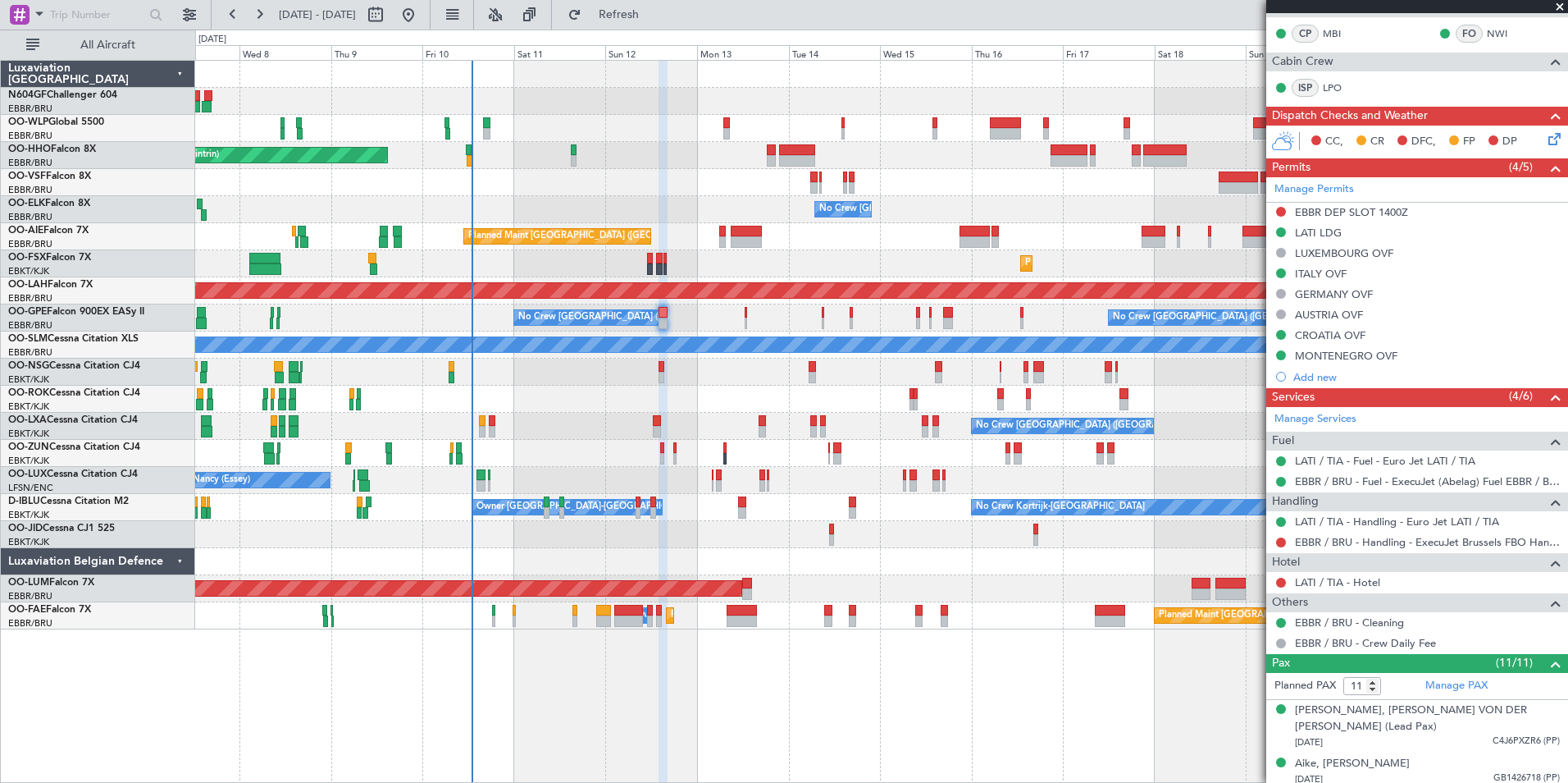
scroll to position [651, 0]
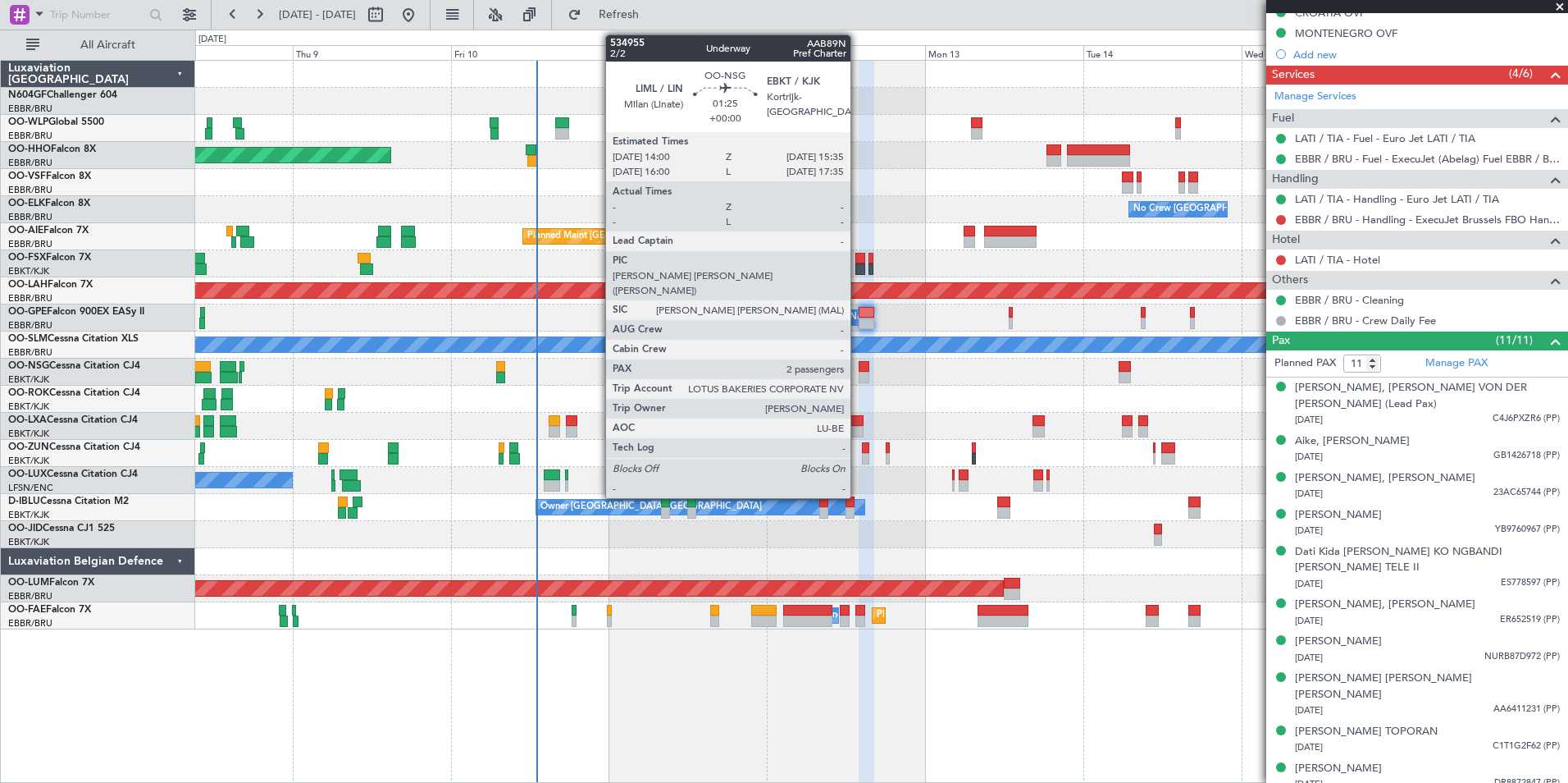
click at [858, 372] on div at bounding box center [864, 378] width 11 height 11
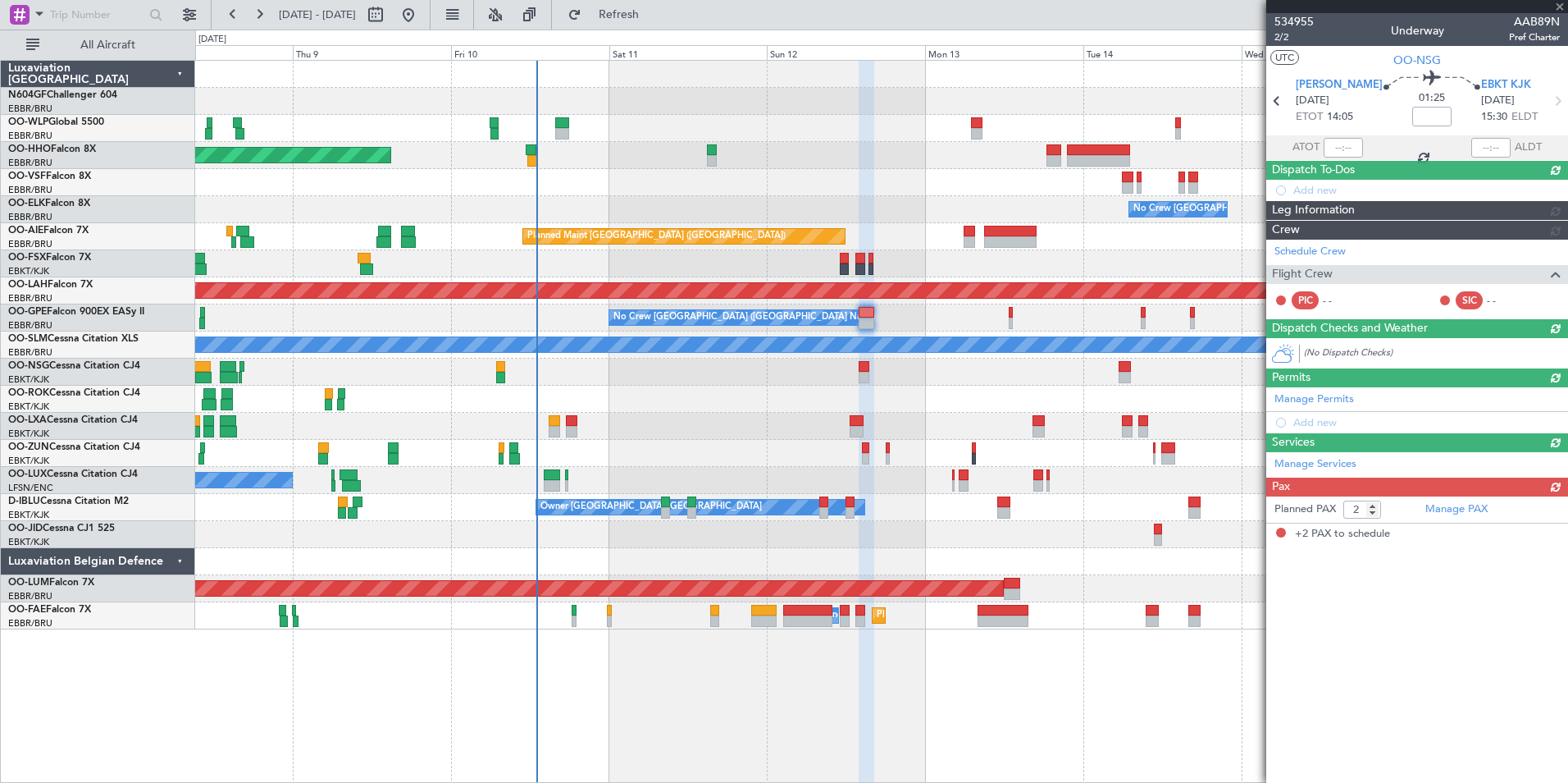
scroll to position [0, 0]
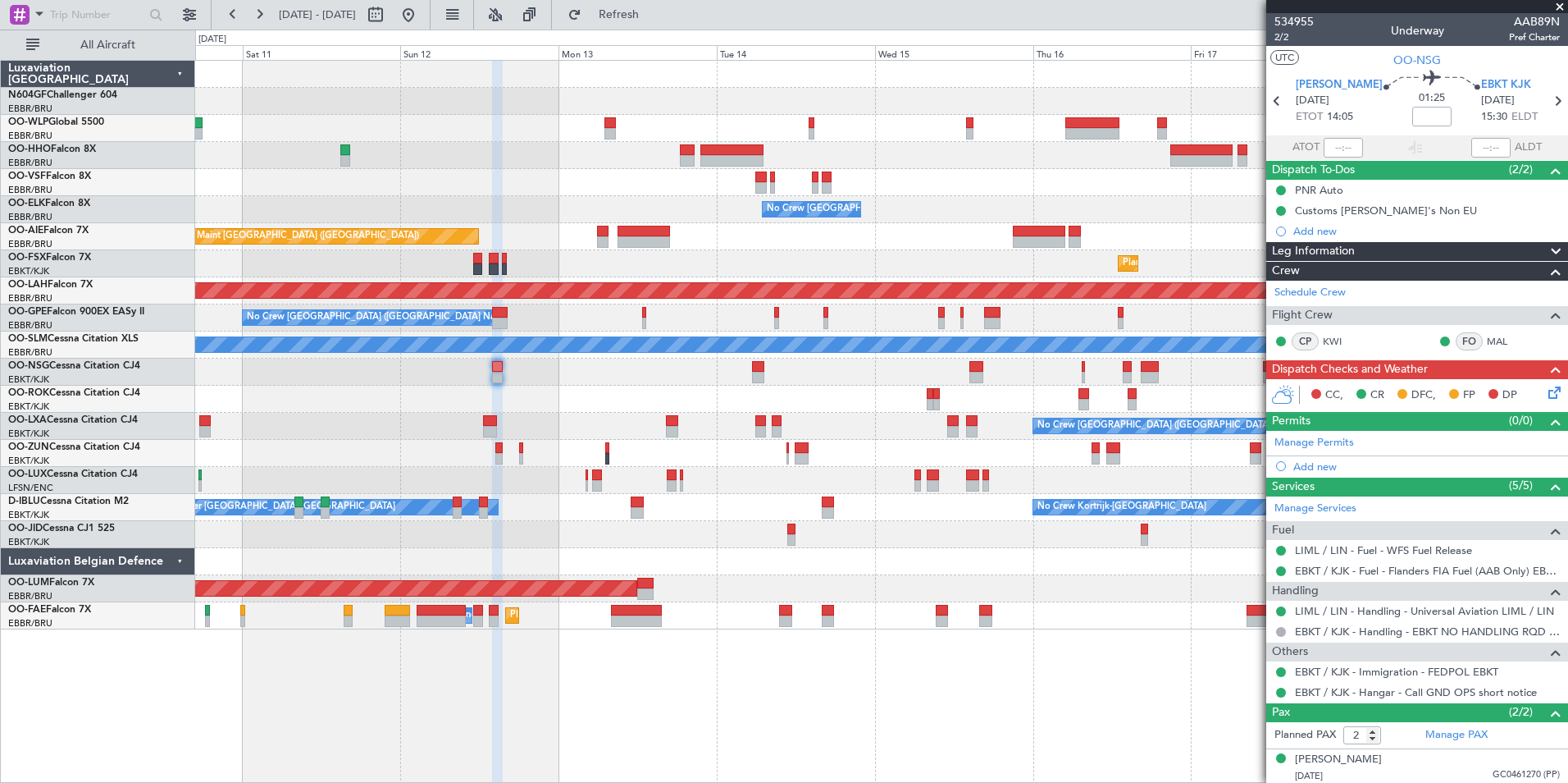
click at [639, 367] on div "- - LROP 21:15 Z RJTT 08:30 Z Planned Maint Geneva (Cointrin) - - EBBR 17:05 Z …" at bounding box center [881, 345] width 1372 height 568
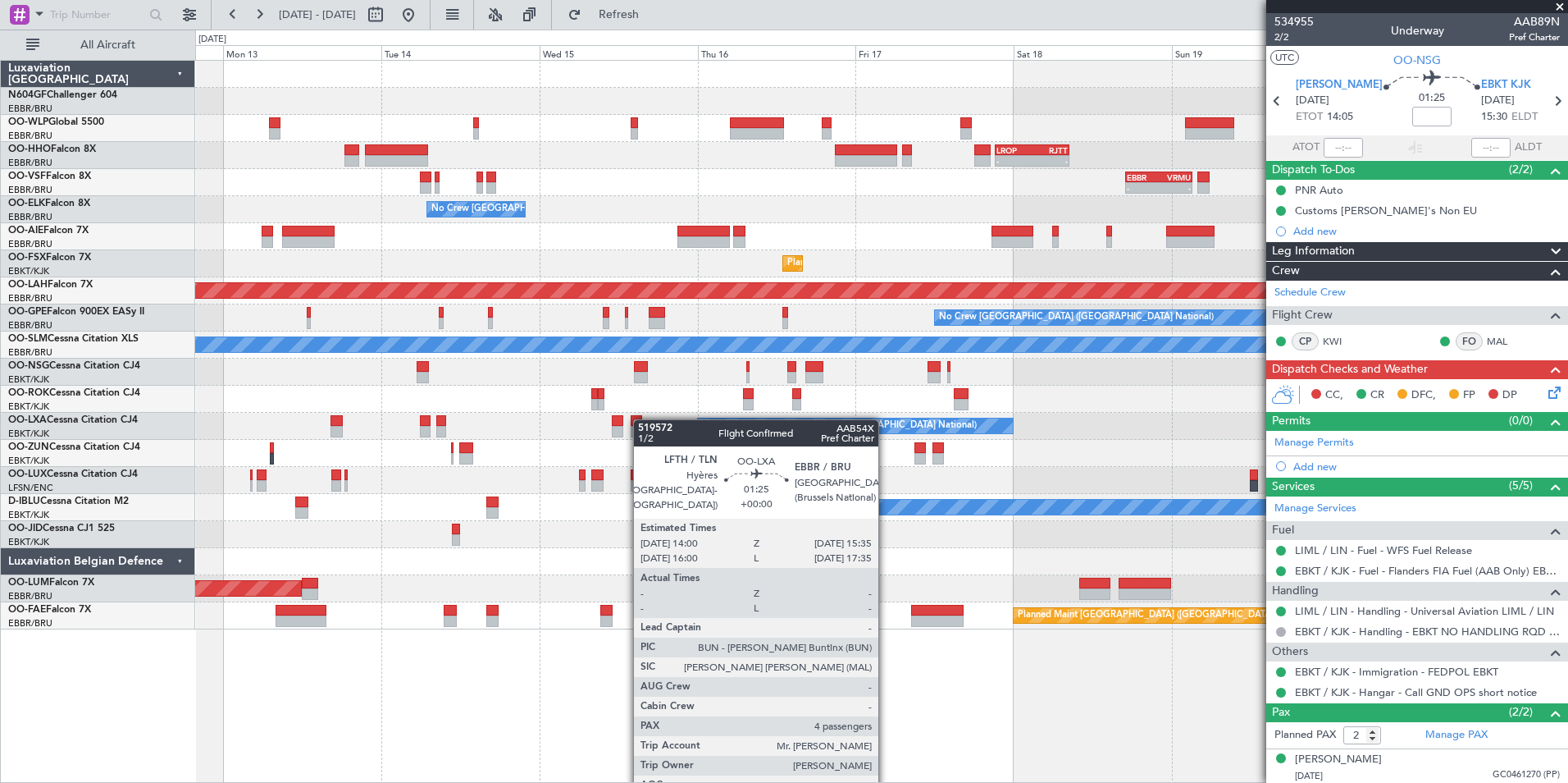
click at [641, 419] on div at bounding box center [636, 420] width 11 height 11
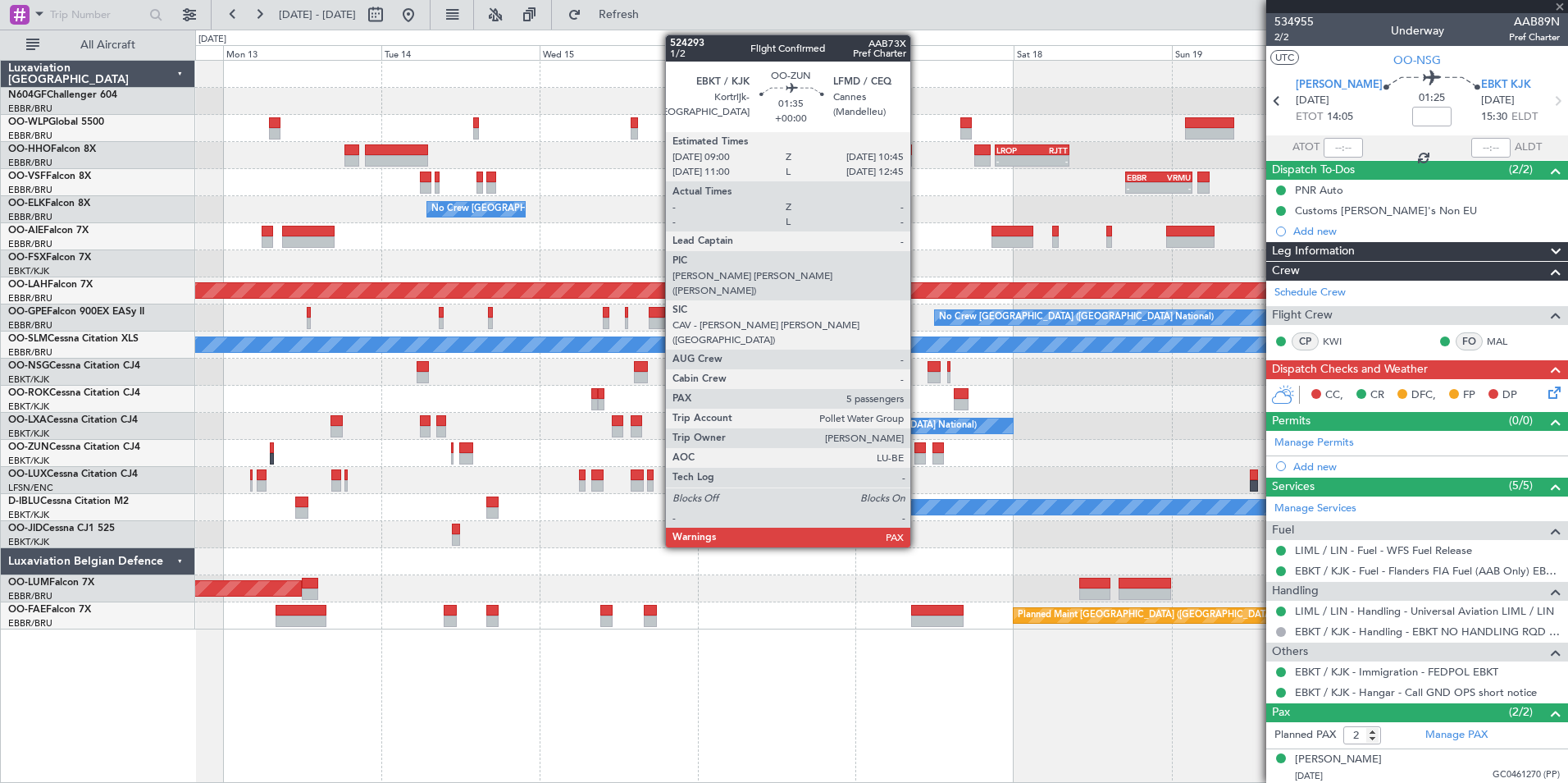
type input "4"
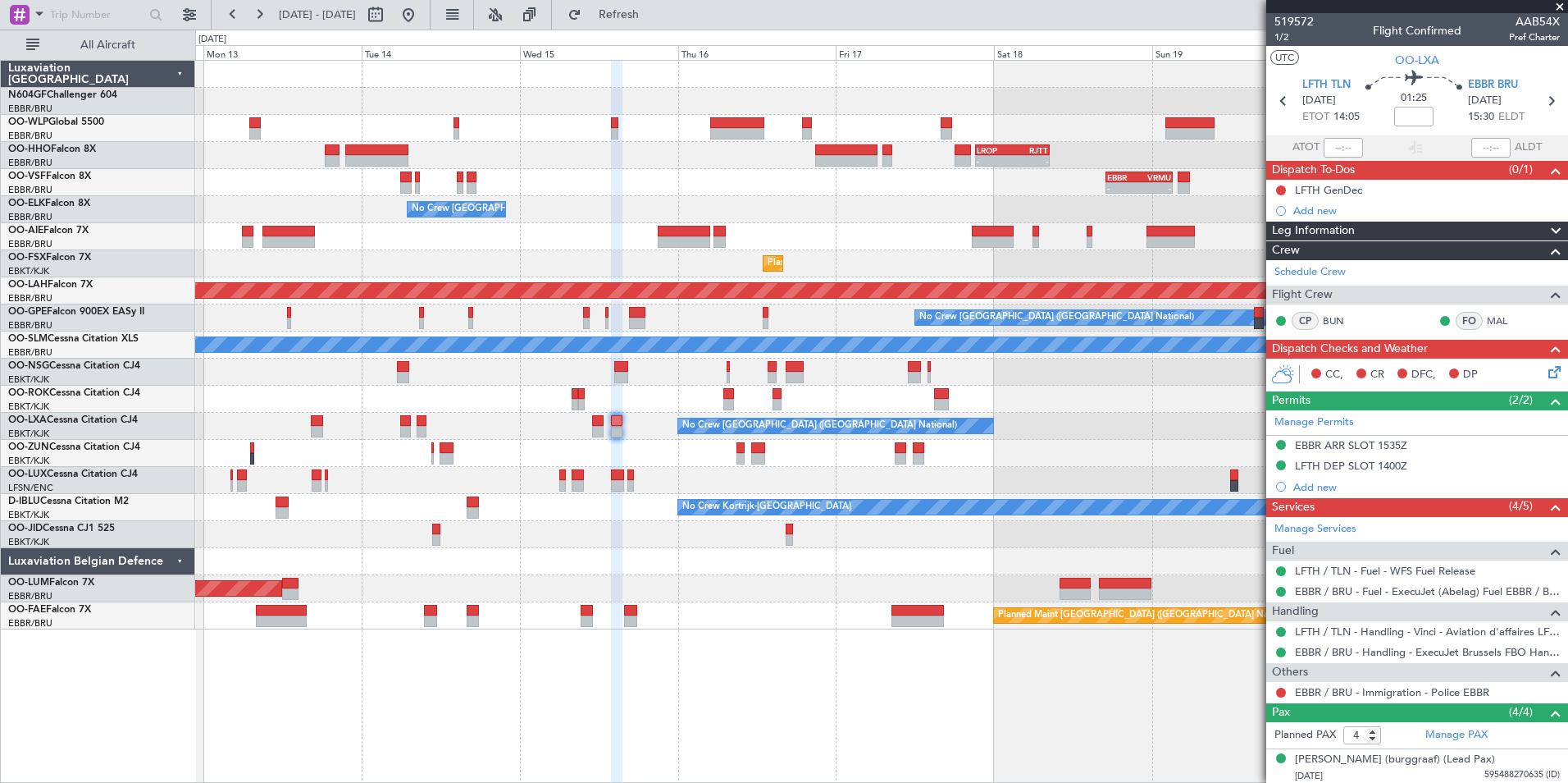
click at [833, 233] on div "Planned Maint [GEOGRAPHIC_DATA] ([GEOGRAPHIC_DATA])" at bounding box center [881, 236] width 1372 height 27
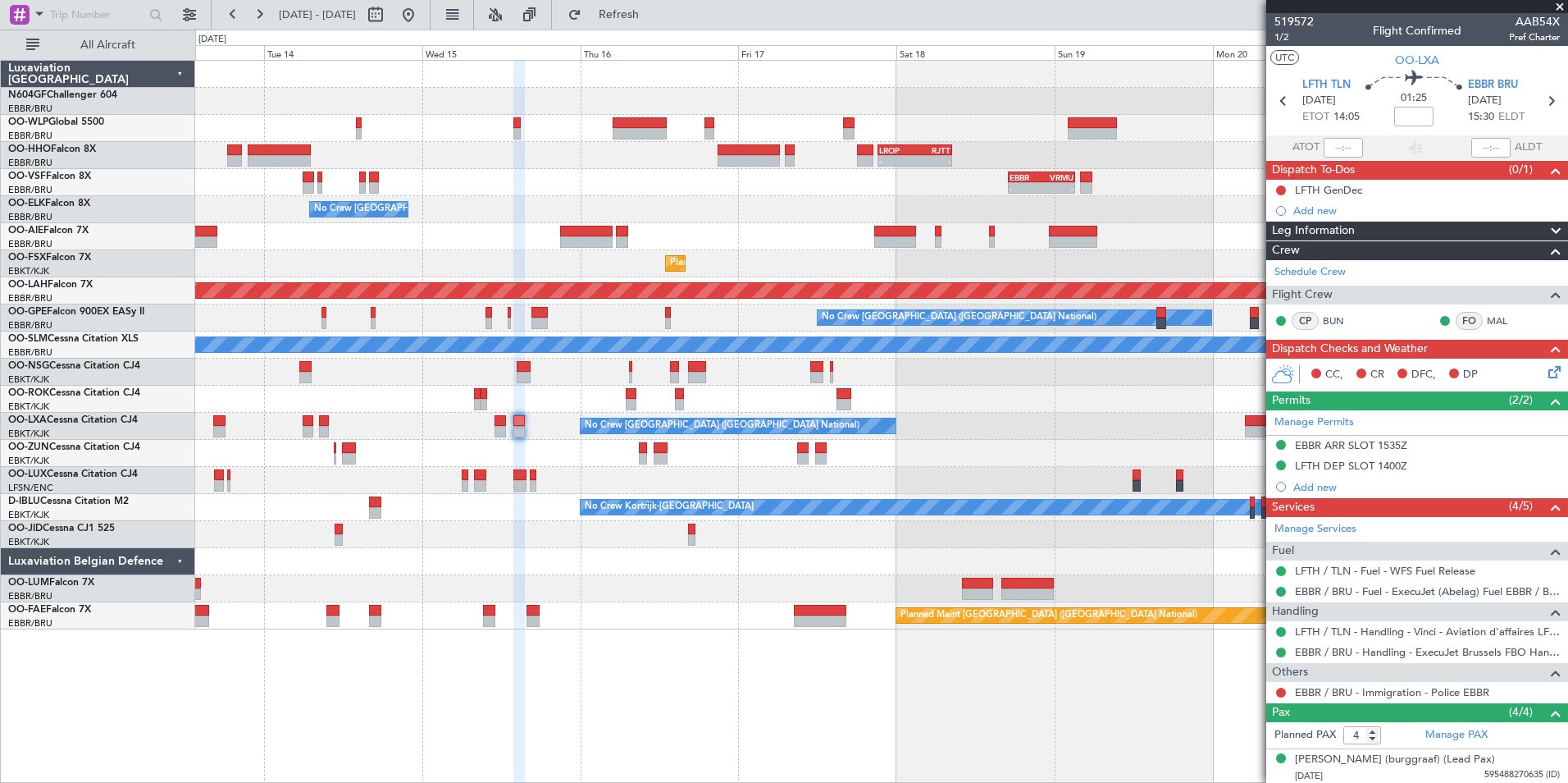
click at [994, 248] on div "- - EBLG 19:00 Z FIMP 06:10 Z - - LROP 21:15 Z RJTT 08:30 Z - - EBBR 17:05 Z VR…" at bounding box center [881, 345] width 1372 height 568
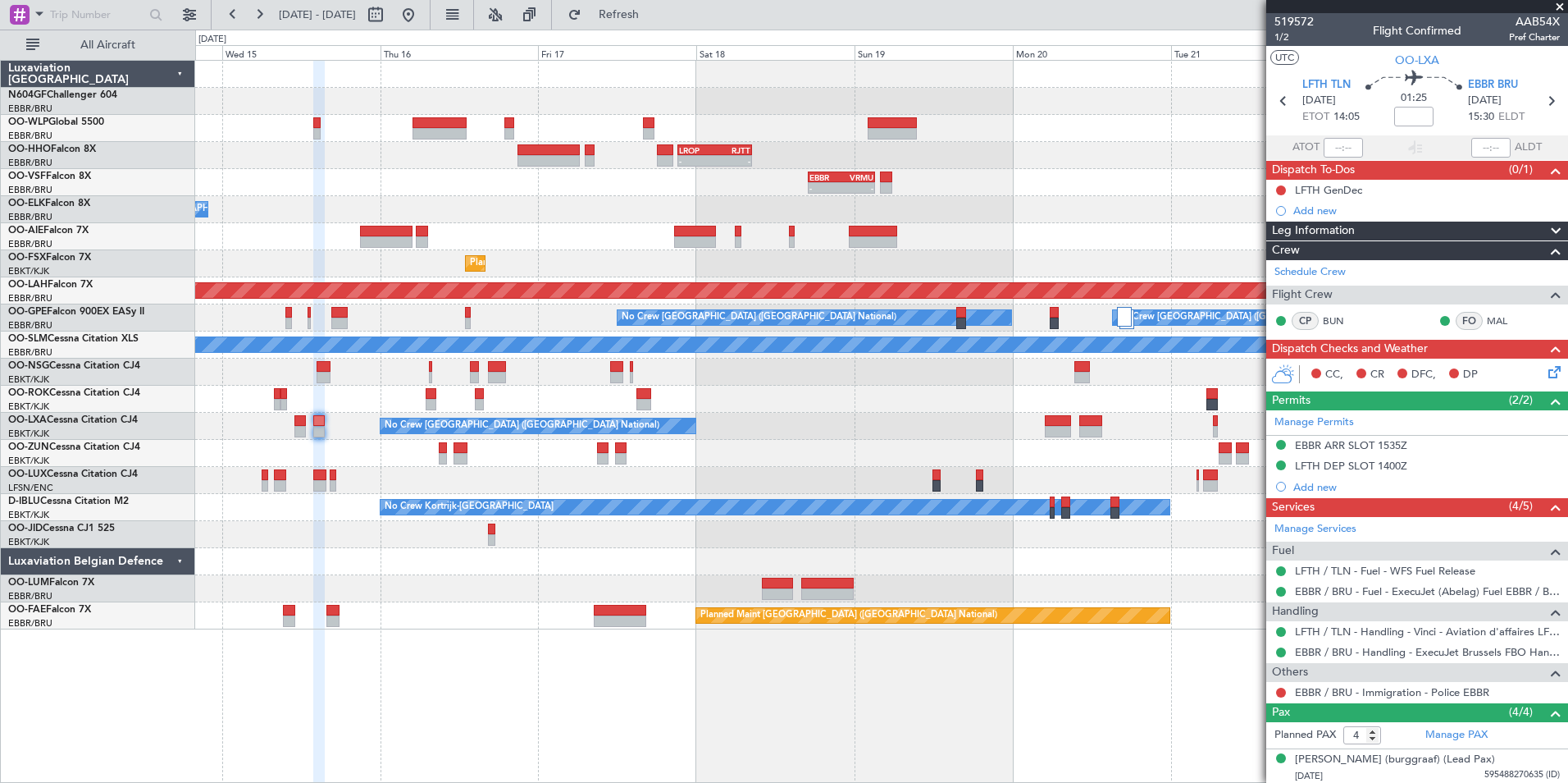
click at [934, 256] on div "- - EBLG 19:00 Z FIMP 06:10 Z - - LROP 21:15 Z RJTT 08:30 Z - - EBBR 17:05 Z VR…" at bounding box center [881, 345] width 1372 height 568
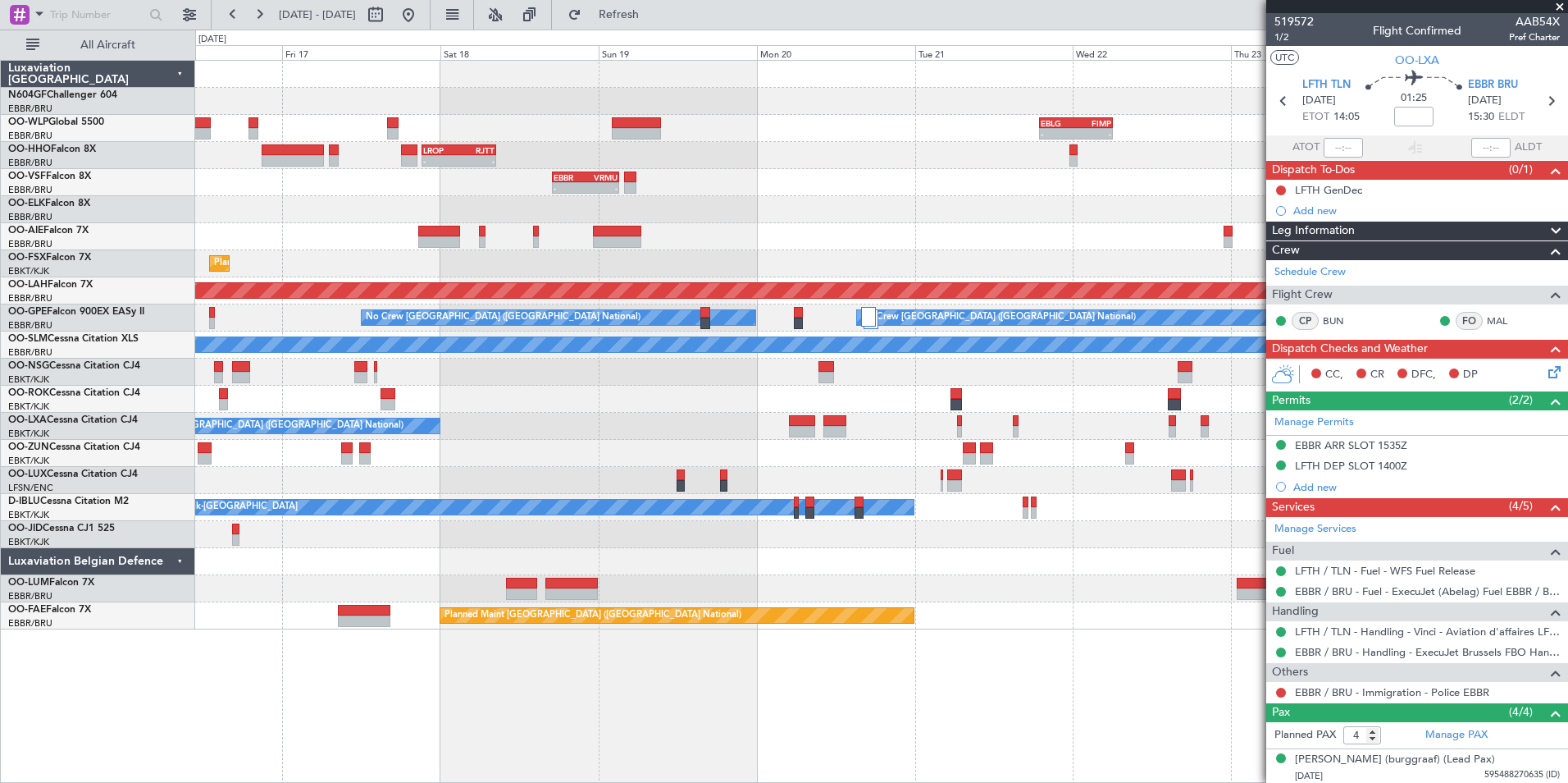
click at [838, 253] on div "Planned Maint Kortrijk-[GEOGRAPHIC_DATA]" at bounding box center [881, 263] width 1372 height 27
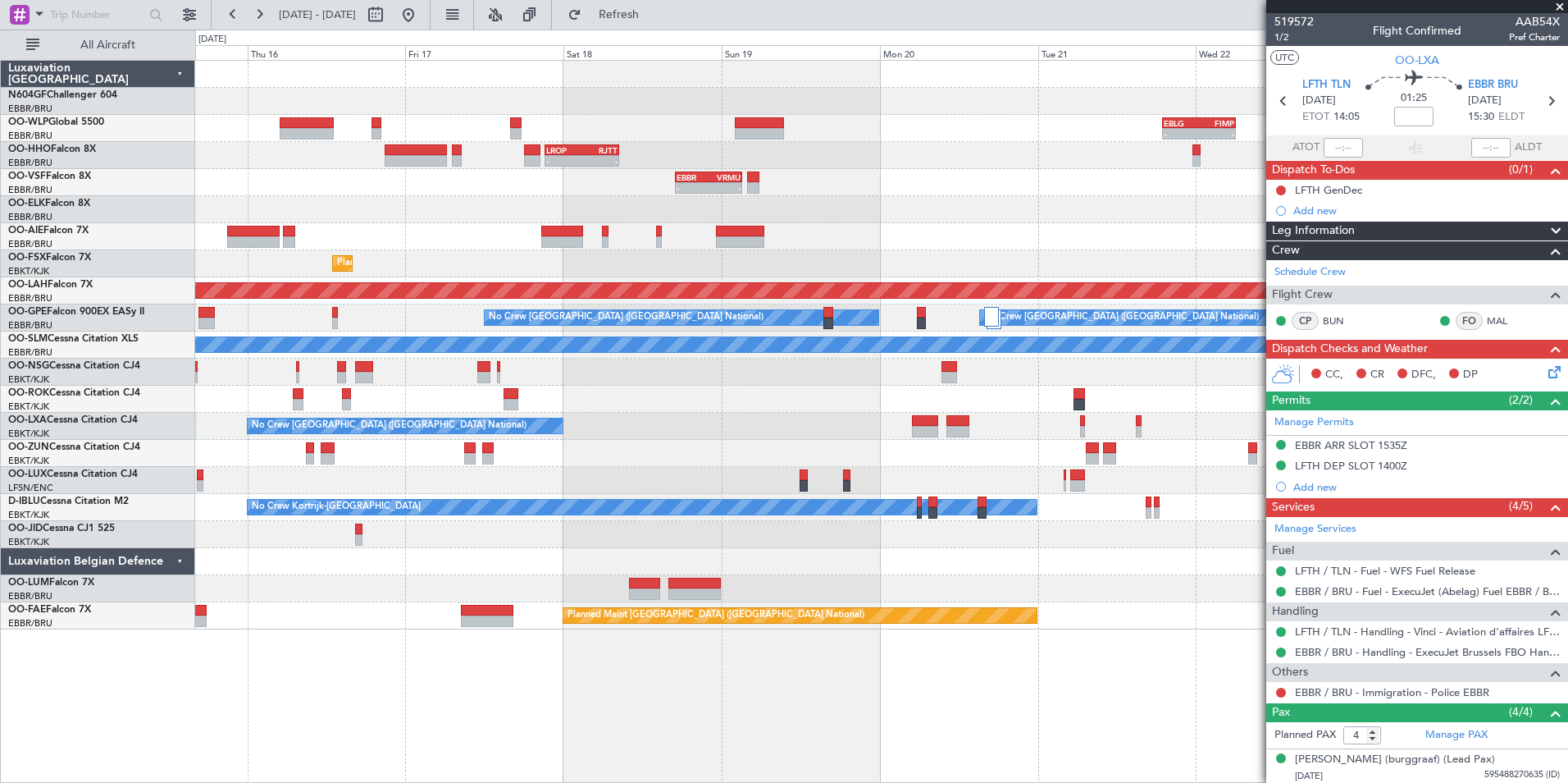
click at [876, 234] on div at bounding box center [881, 236] width 1372 height 27
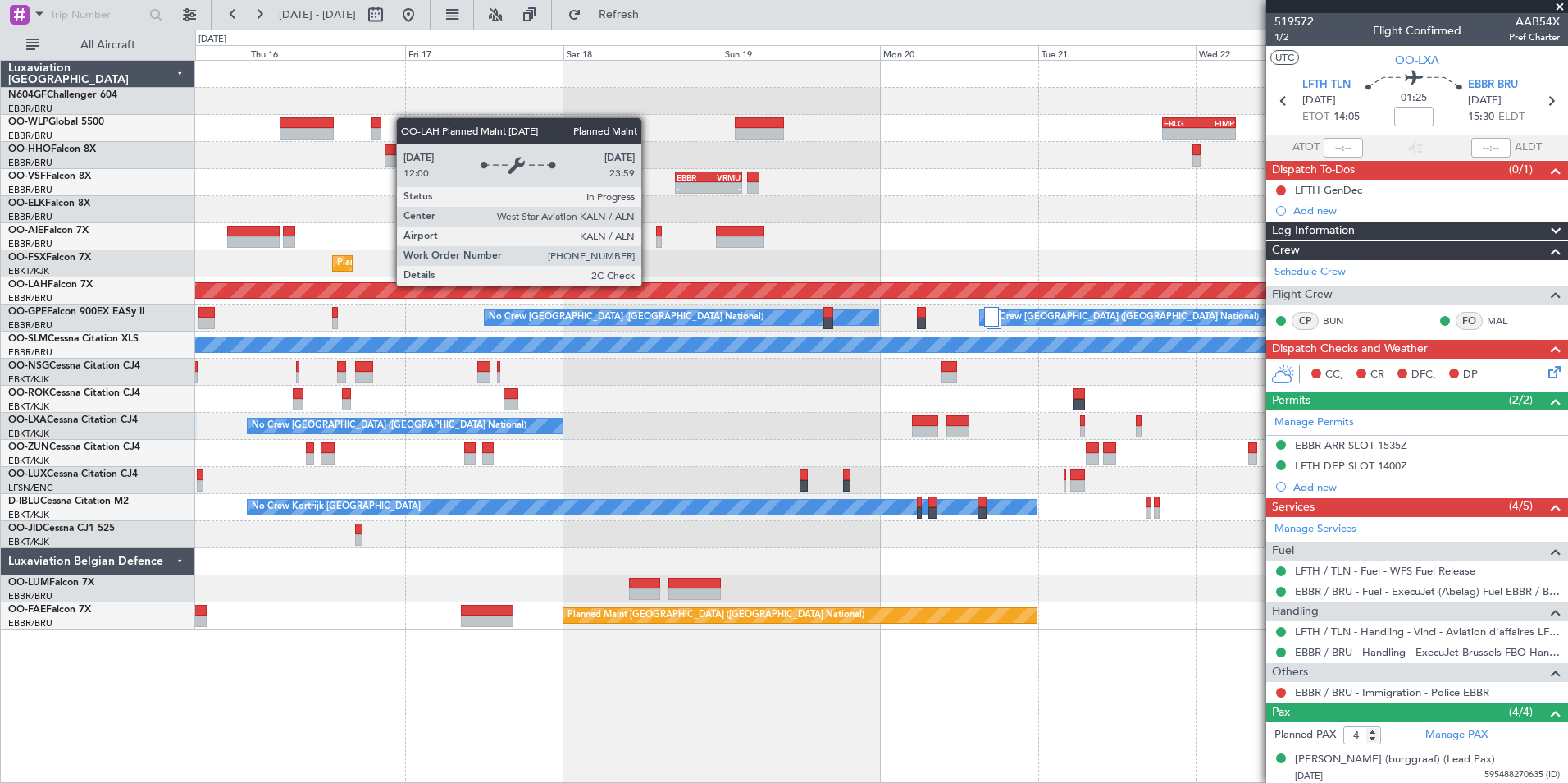
click at [745, 280] on div "Planned Maint [PERSON_NAME]-[GEOGRAPHIC_DATA][PERSON_NAME] ([GEOGRAPHIC_DATA][P…" at bounding box center [881, 291] width 1372 height 27
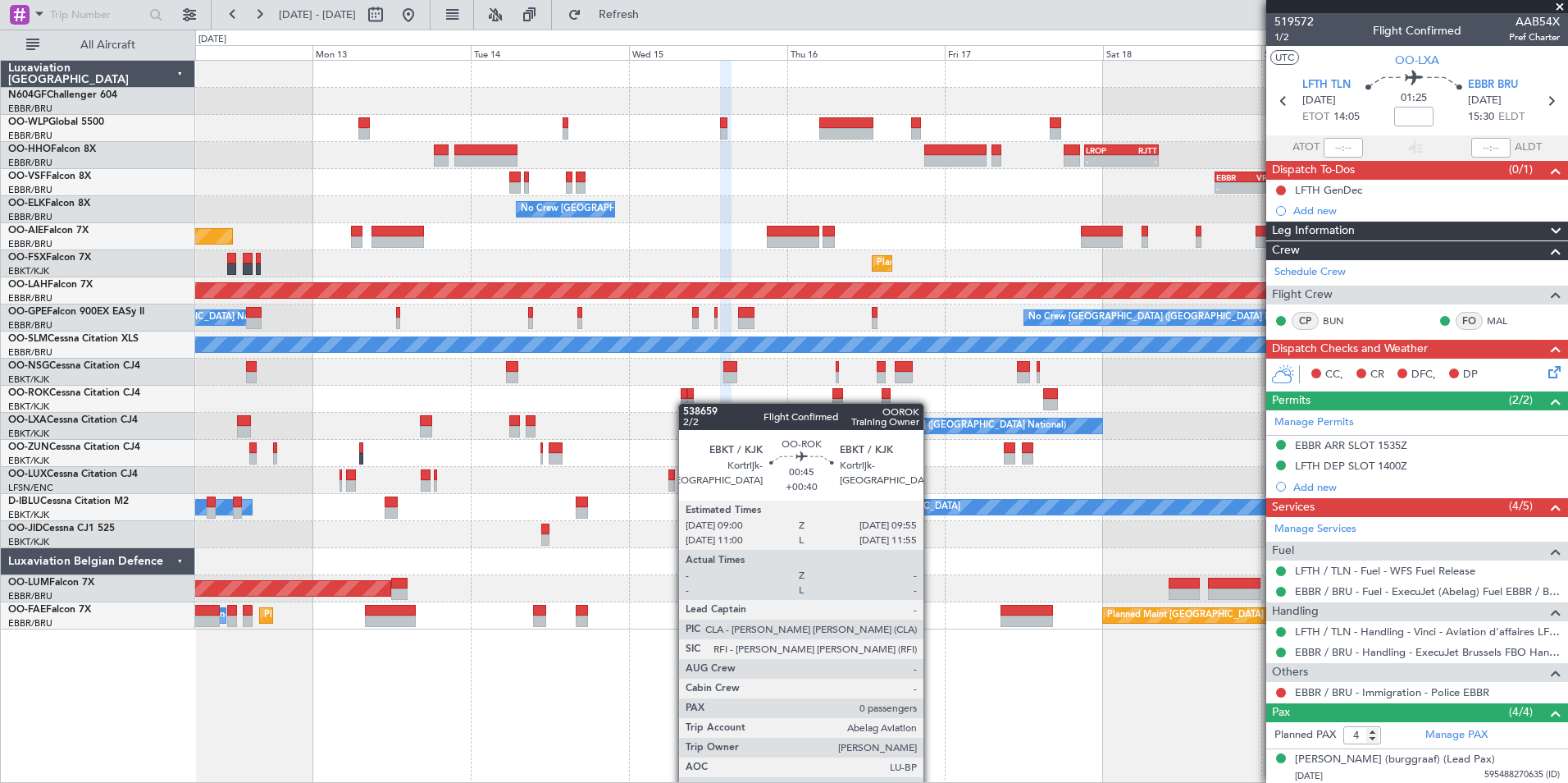
click at [686, 403] on div at bounding box center [881, 399] width 1372 height 27
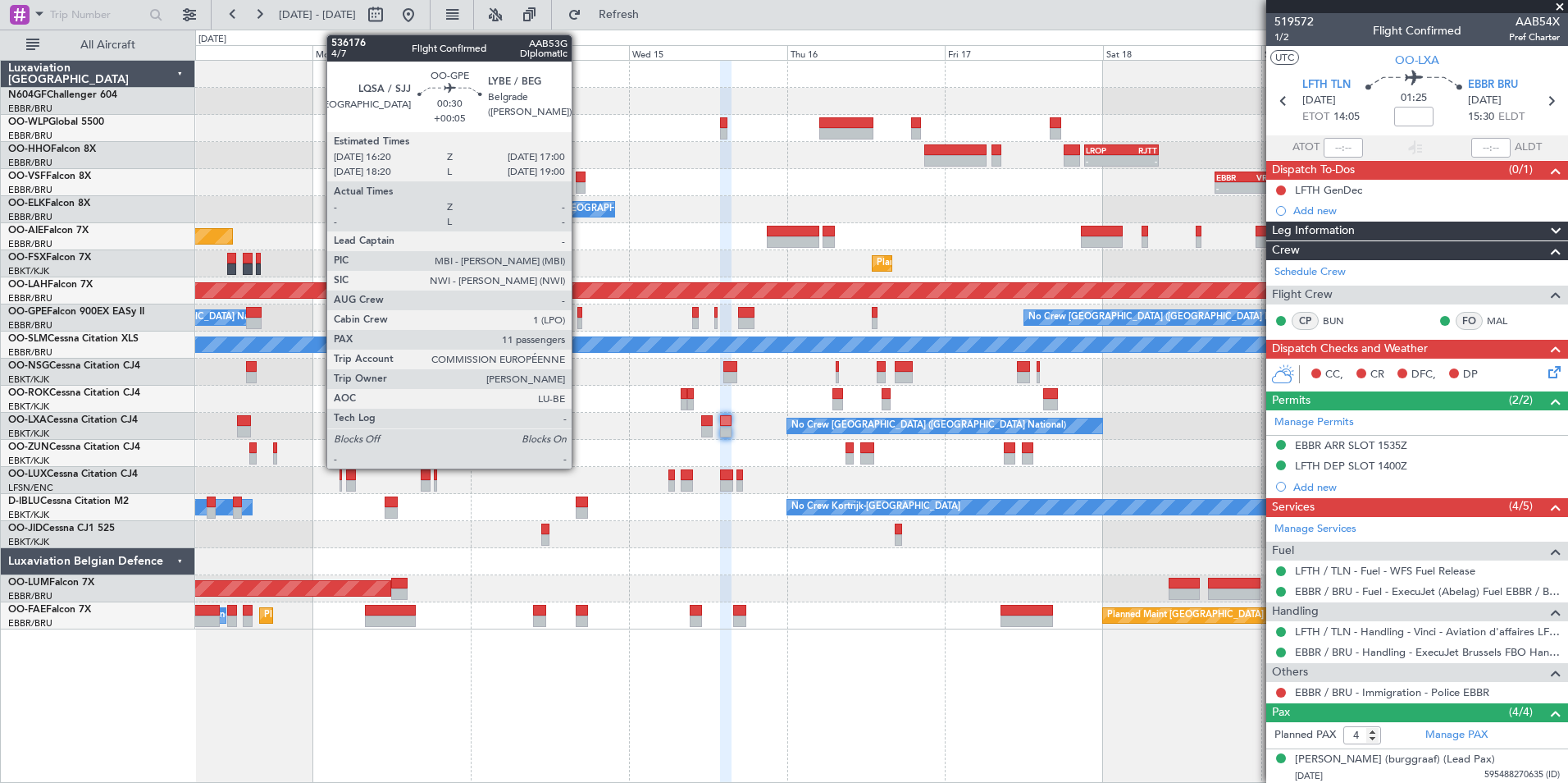
click at [579, 317] on div at bounding box center [579, 323] width 5 height 11
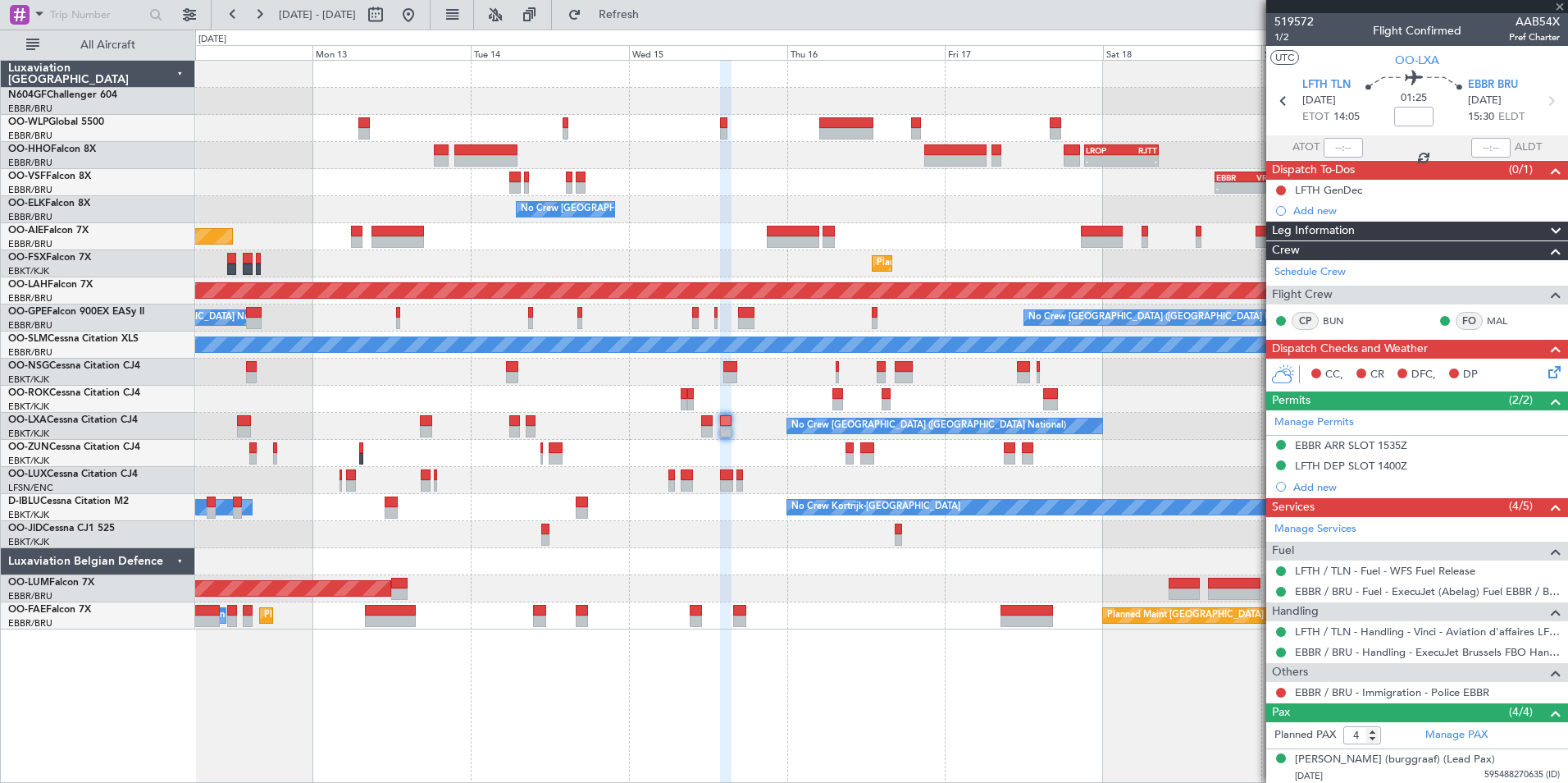
type input "+00:05"
type input "11"
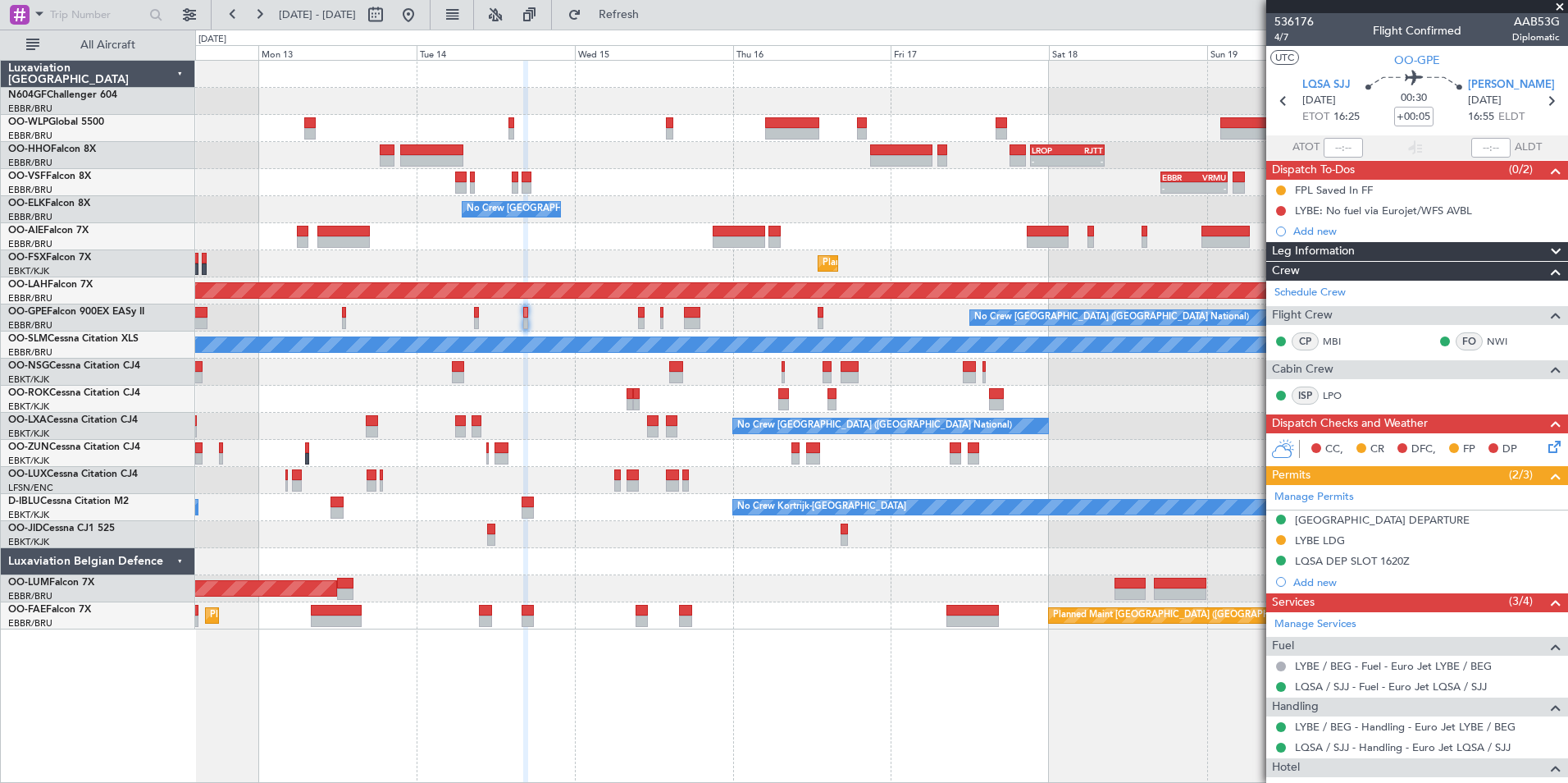
click at [620, 312] on div "No Crew Brussels (Brussels National) No Crew Brussels (Brussels National) No Cr…" at bounding box center [881, 317] width 1372 height 27
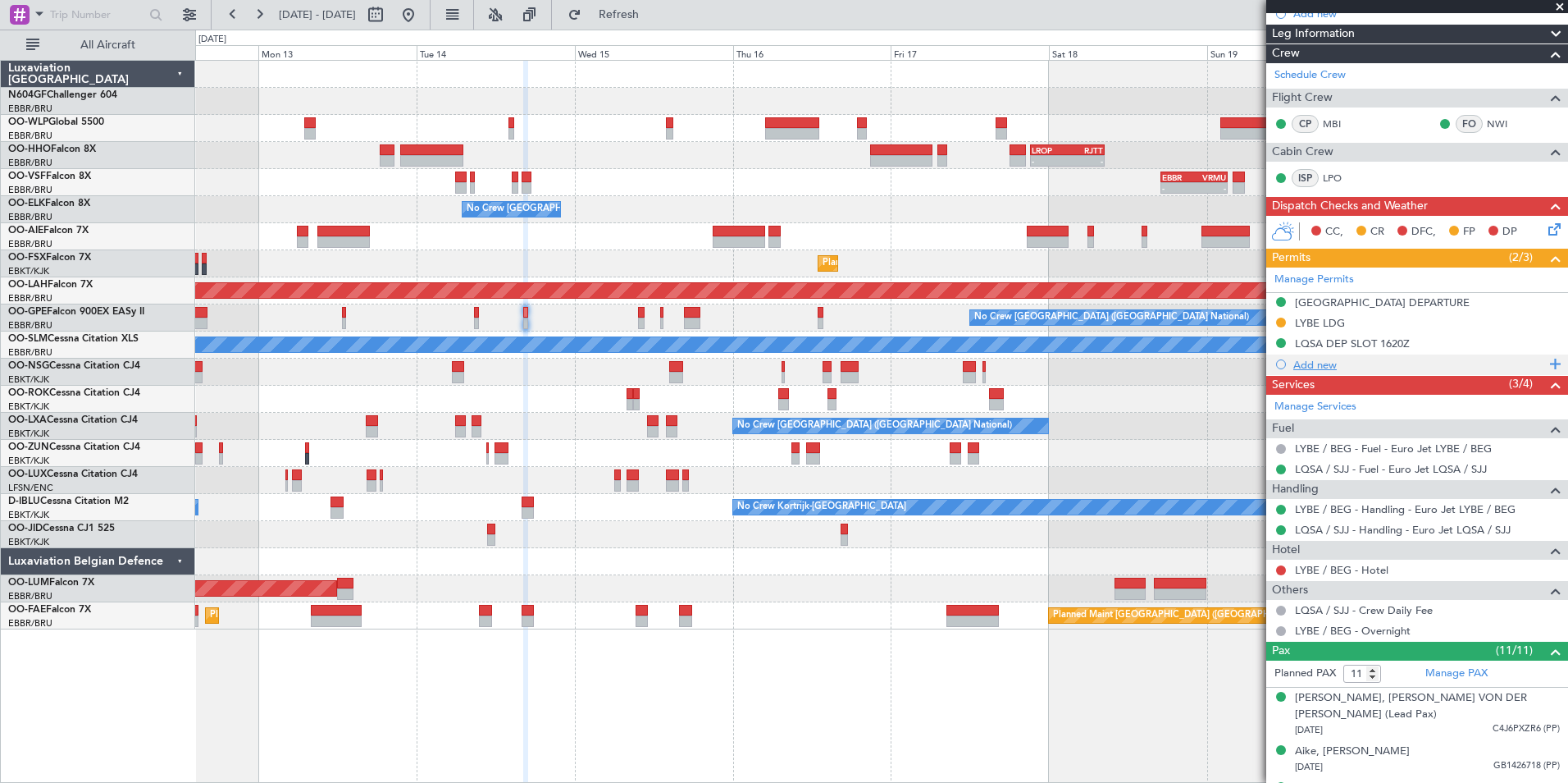
scroll to position [246, 0]
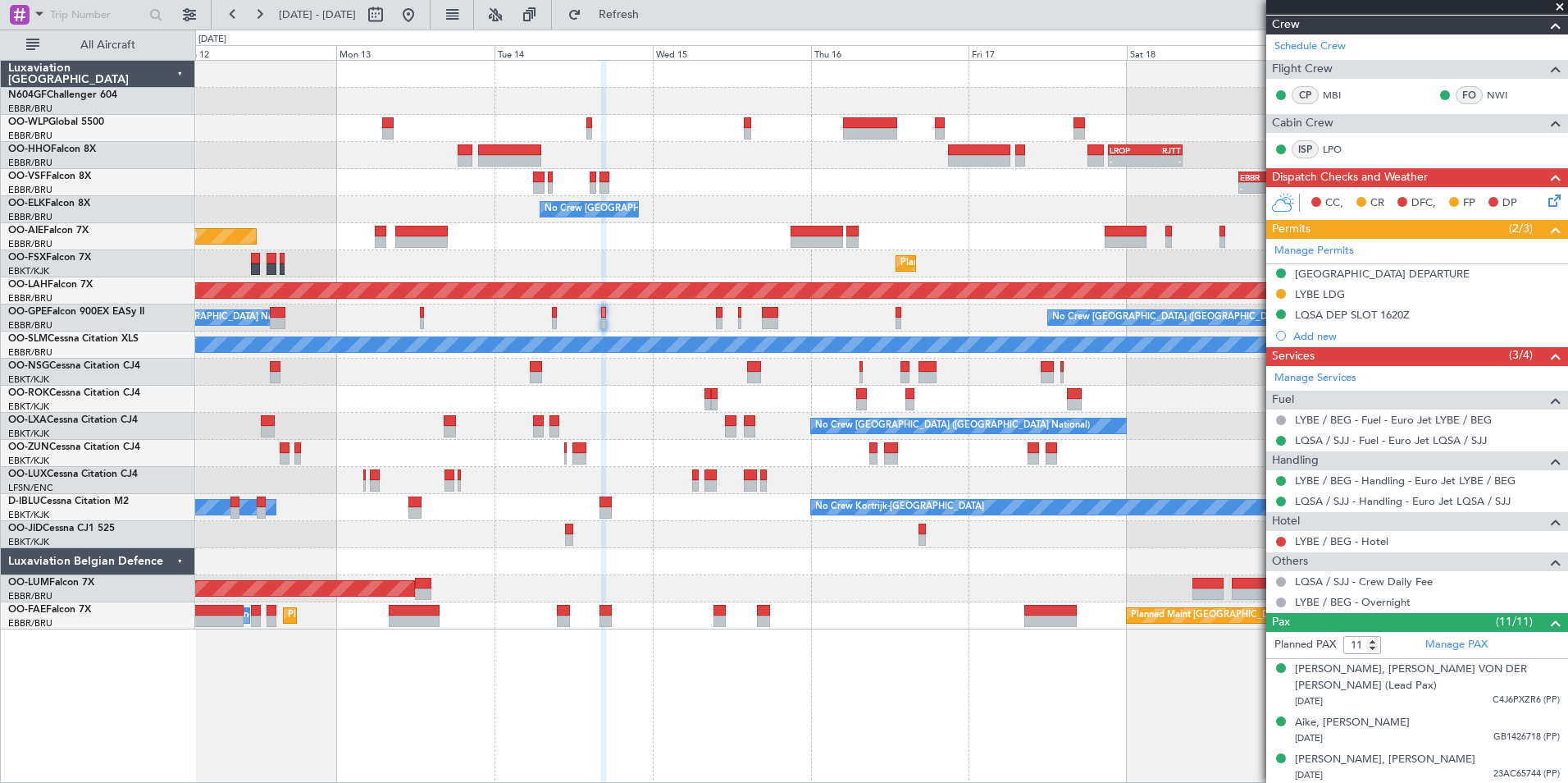
click at [682, 367] on div at bounding box center [881, 371] width 1372 height 27
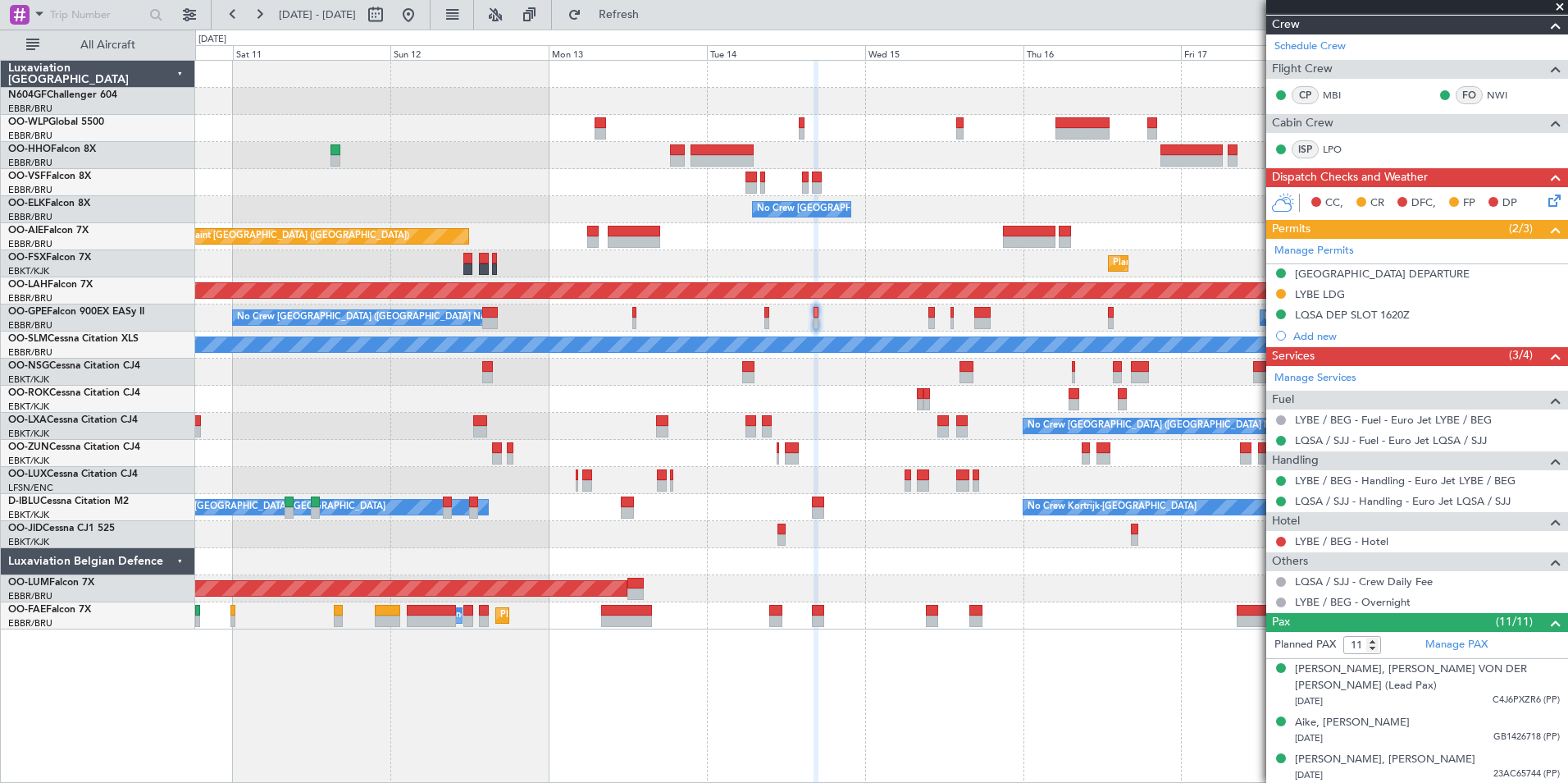
click at [840, 367] on div at bounding box center [881, 371] width 1372 height 27
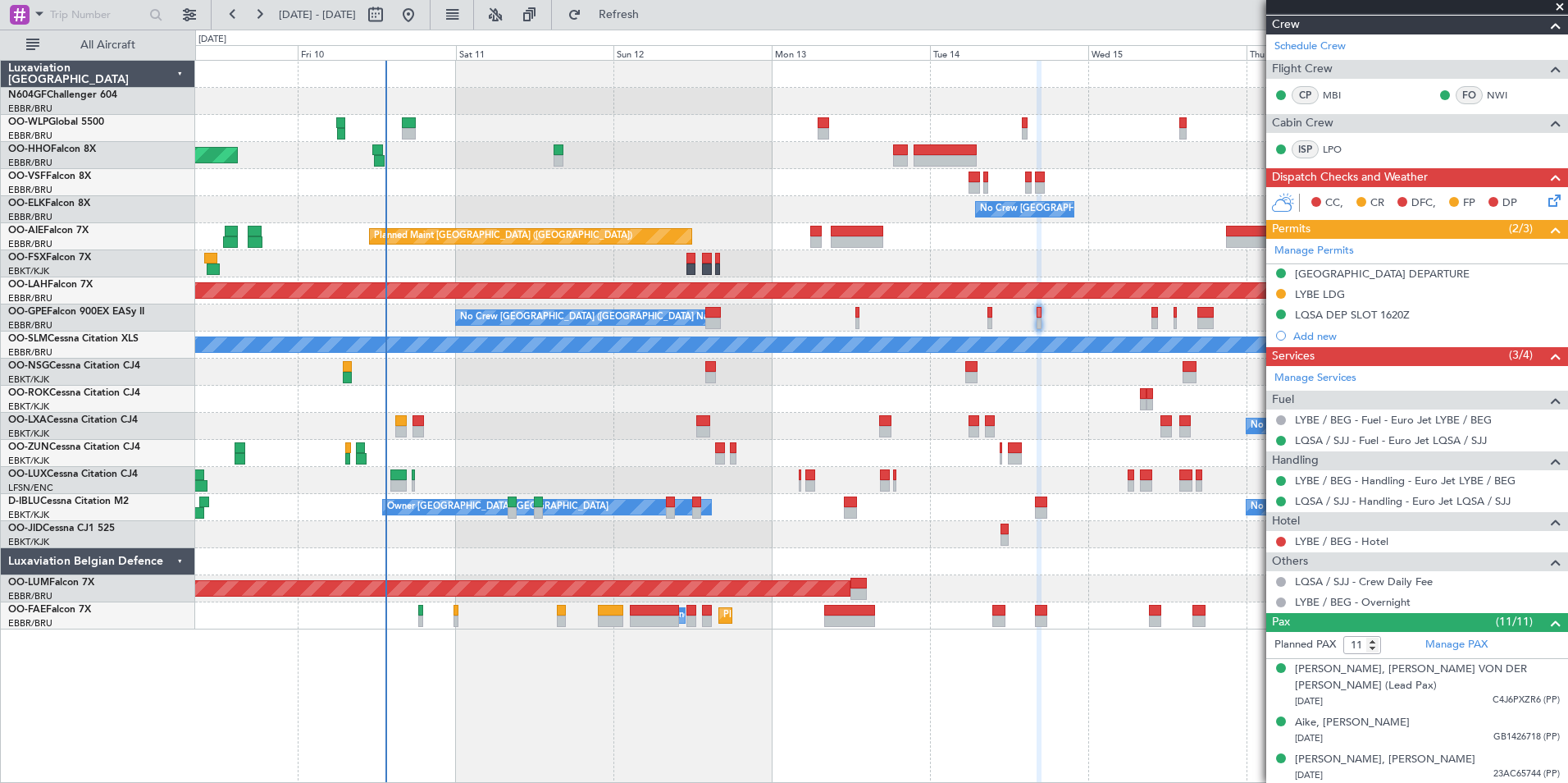
click at [852, 355] on div "- - LROP 21:15 Z RJTT 08:30 Z Planned Maint Geneva (Cointrin) - - EBBR 17:05 Z …" at bounding box center [881, 345] width 1372 height 568
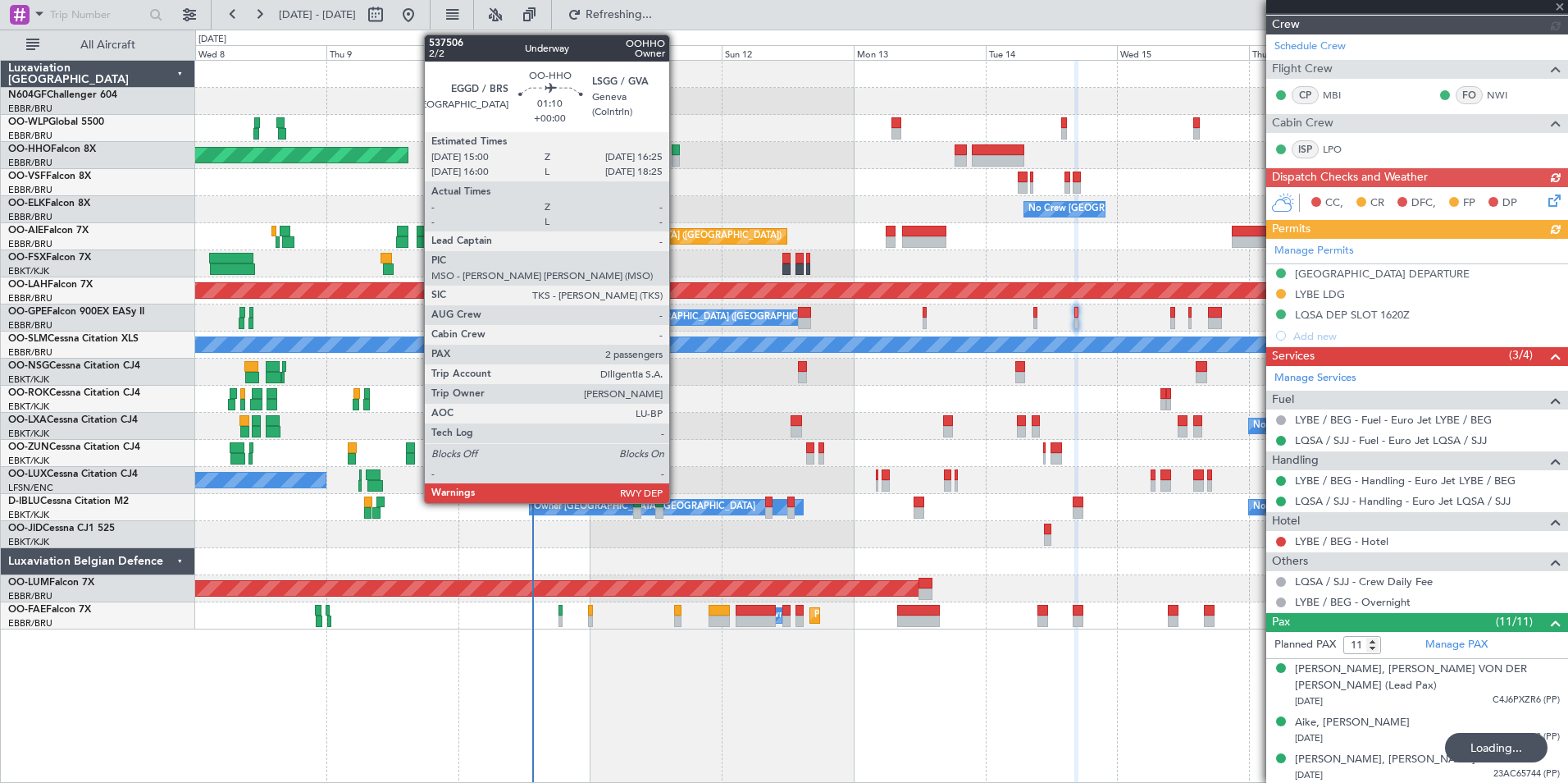
click at [676, 154] on div at bounding box center [675, 150] width 8 height 11
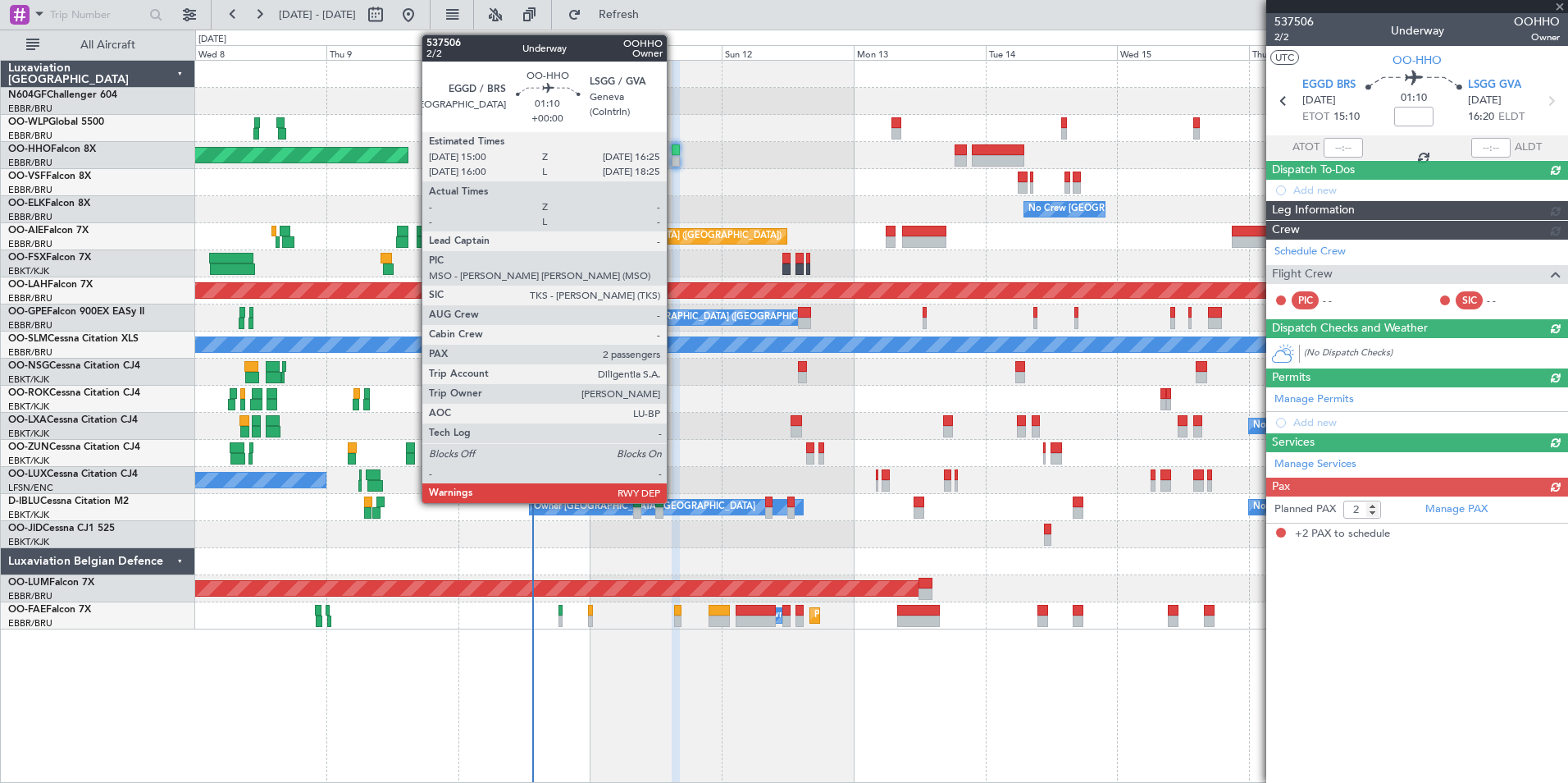
scroll to position [0, 0]
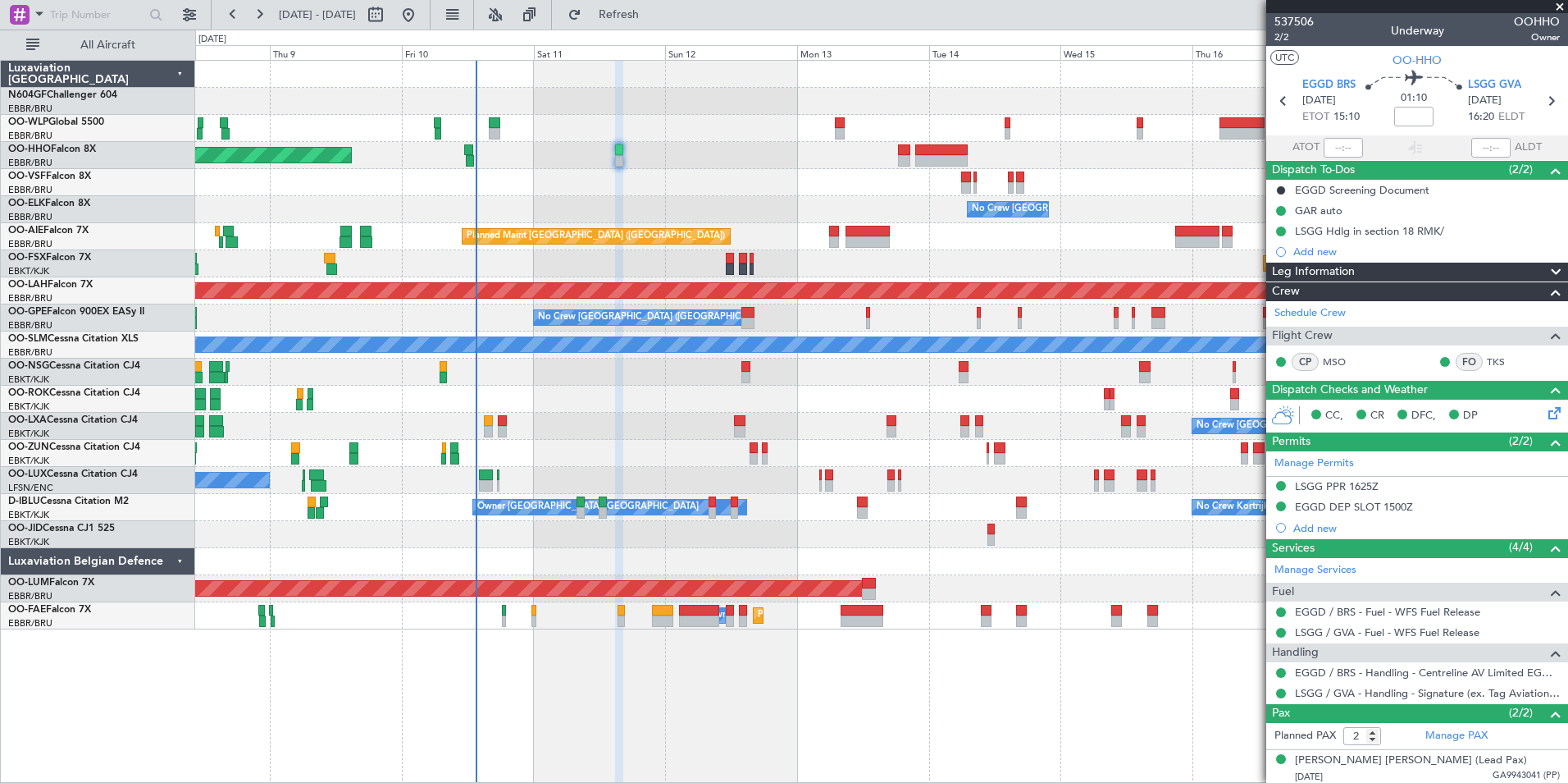
click at [1045, 133] on div at bounding box center [881, 128] width 1372 height 27
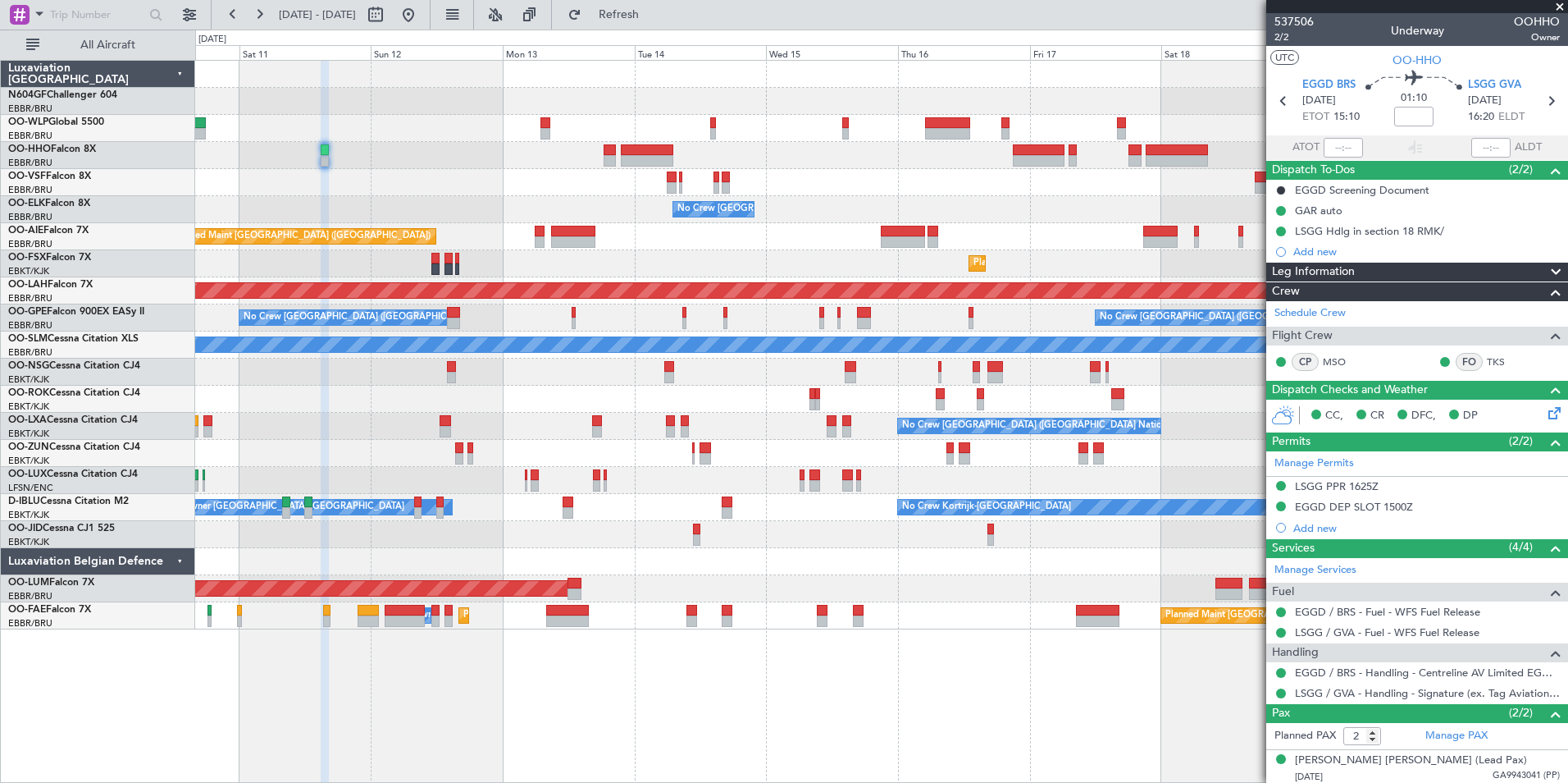
click at [935, 179] on div at bounding box center [881, 182] width 1372 height 27
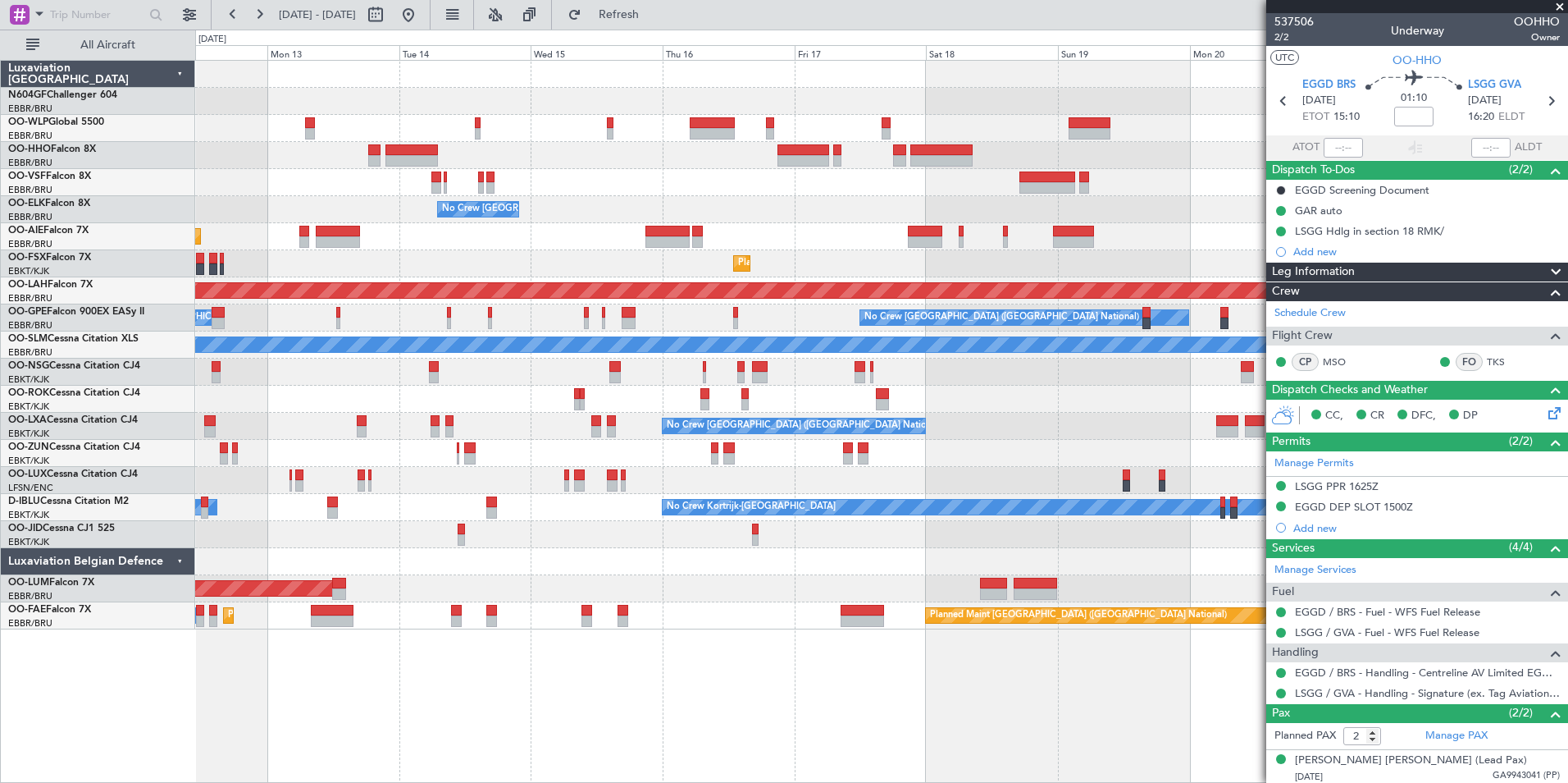
click at [934, 107] on div at bounding box center [881, 101] width 1372 height 27
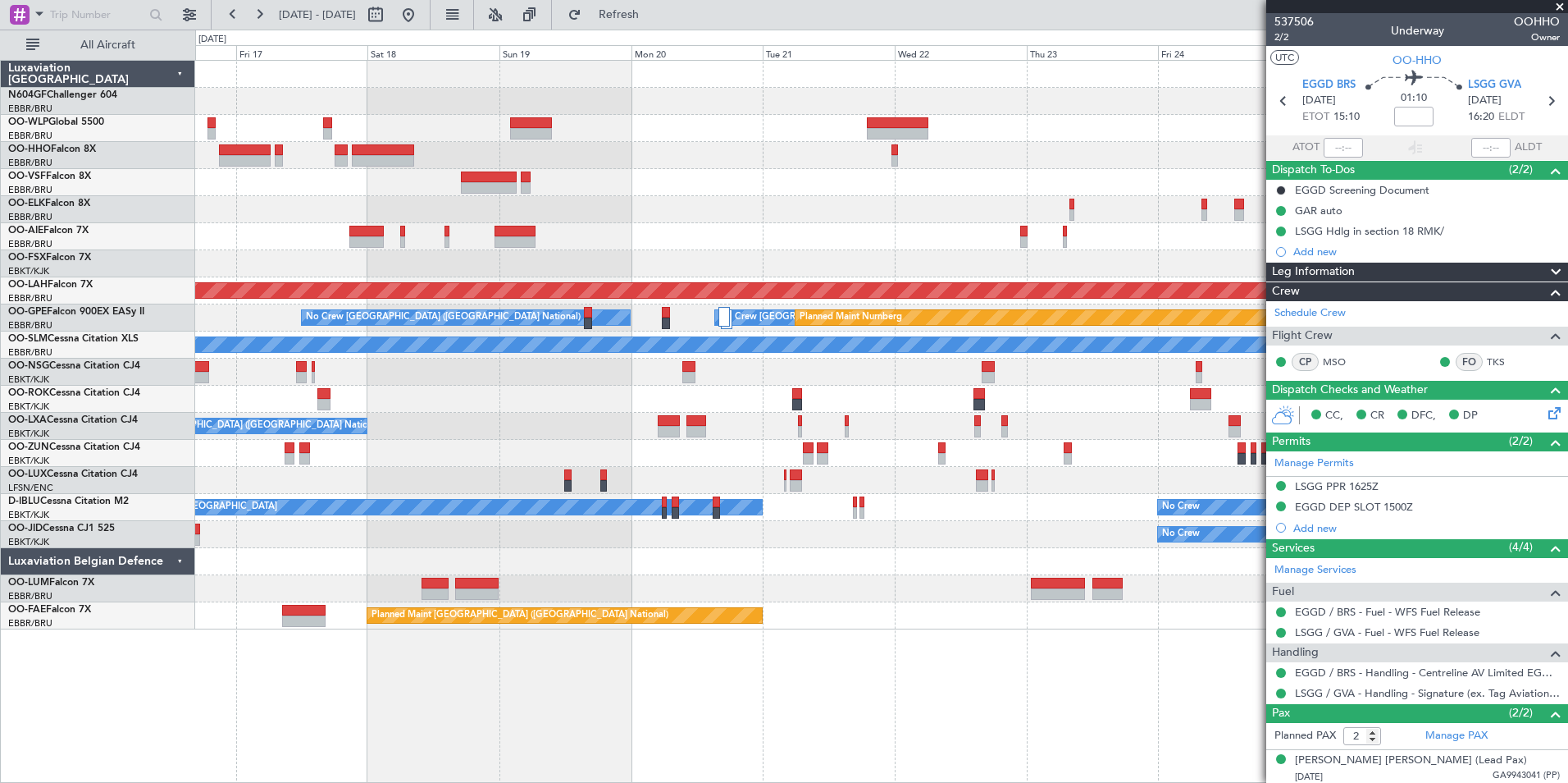
click at [601, 241] on div "- - FIMP 17:00 Z EBLG 05:10 Z No Crew Brussels (Brussels National) Planned Main…" at bounding box center [881, 345] width 1372 height 568
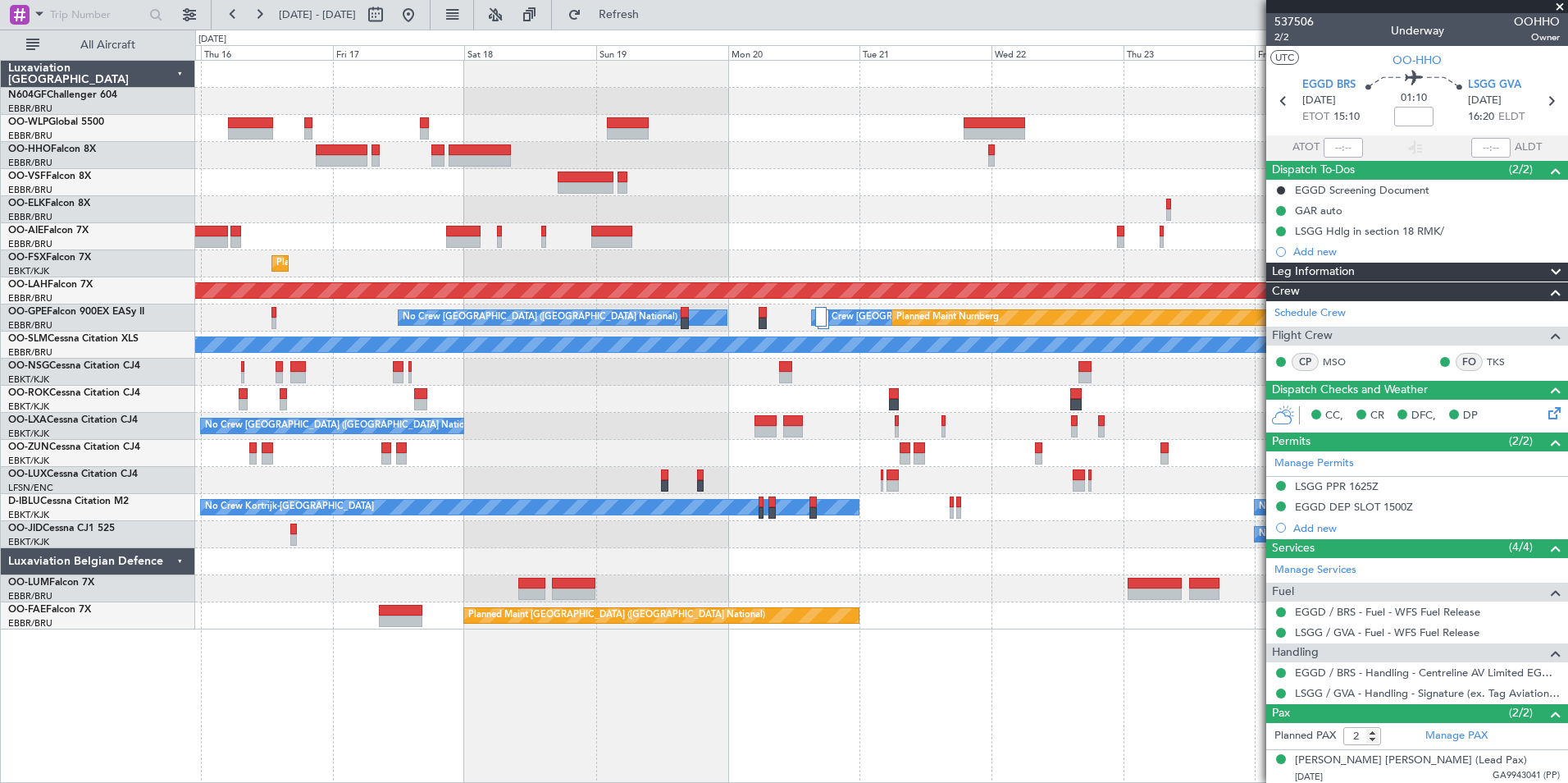
click at [848, 169] on div "- - FIMP 17:00 Z EBLG 05:10 Z No Crew Brussels (Brussels National) Planned Main…" at bounding box center [881, 345] width 1372 height 568
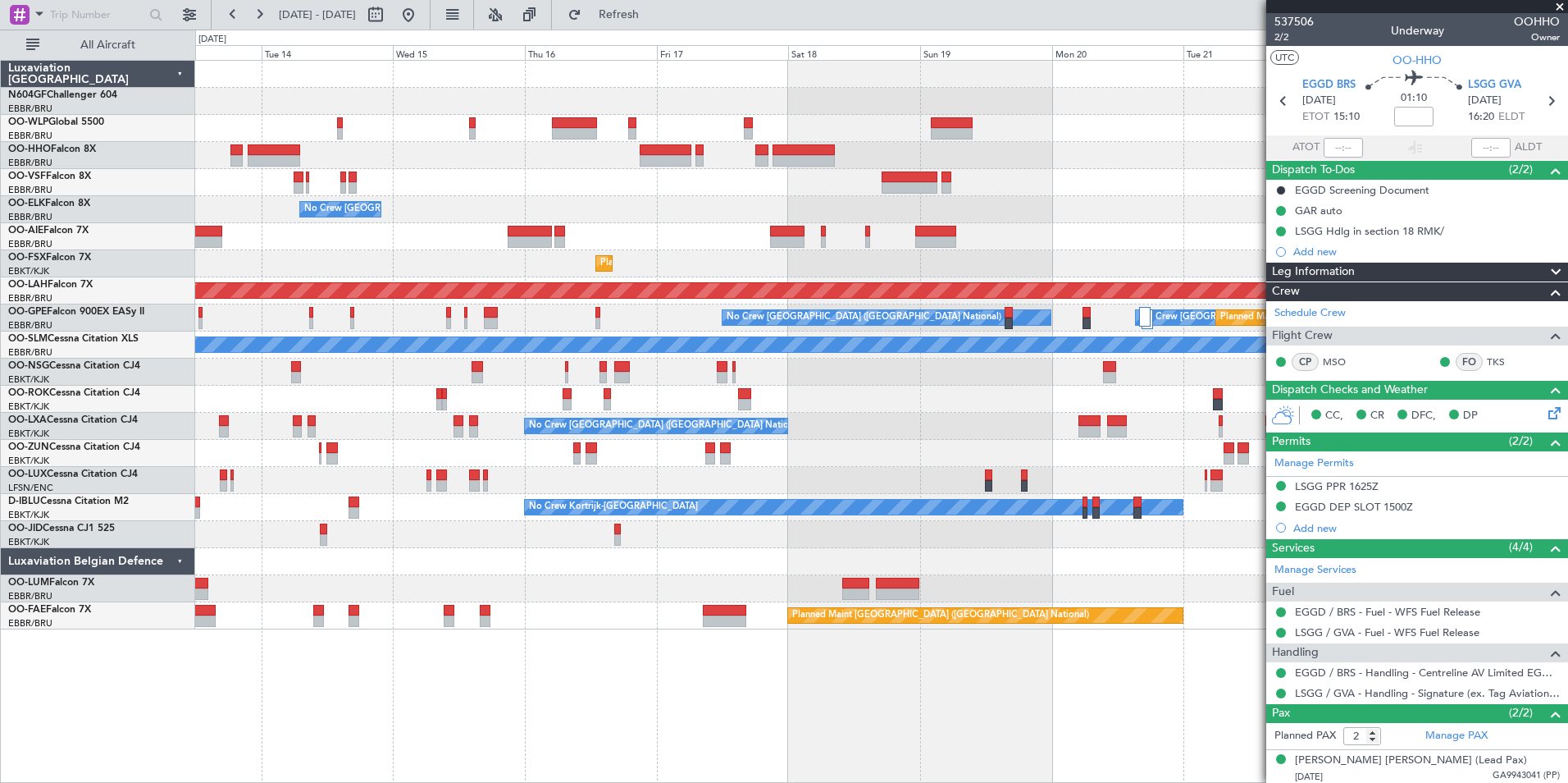
click at [1085, 186] on div at bounding box center [881, 182] width 1372 height 27
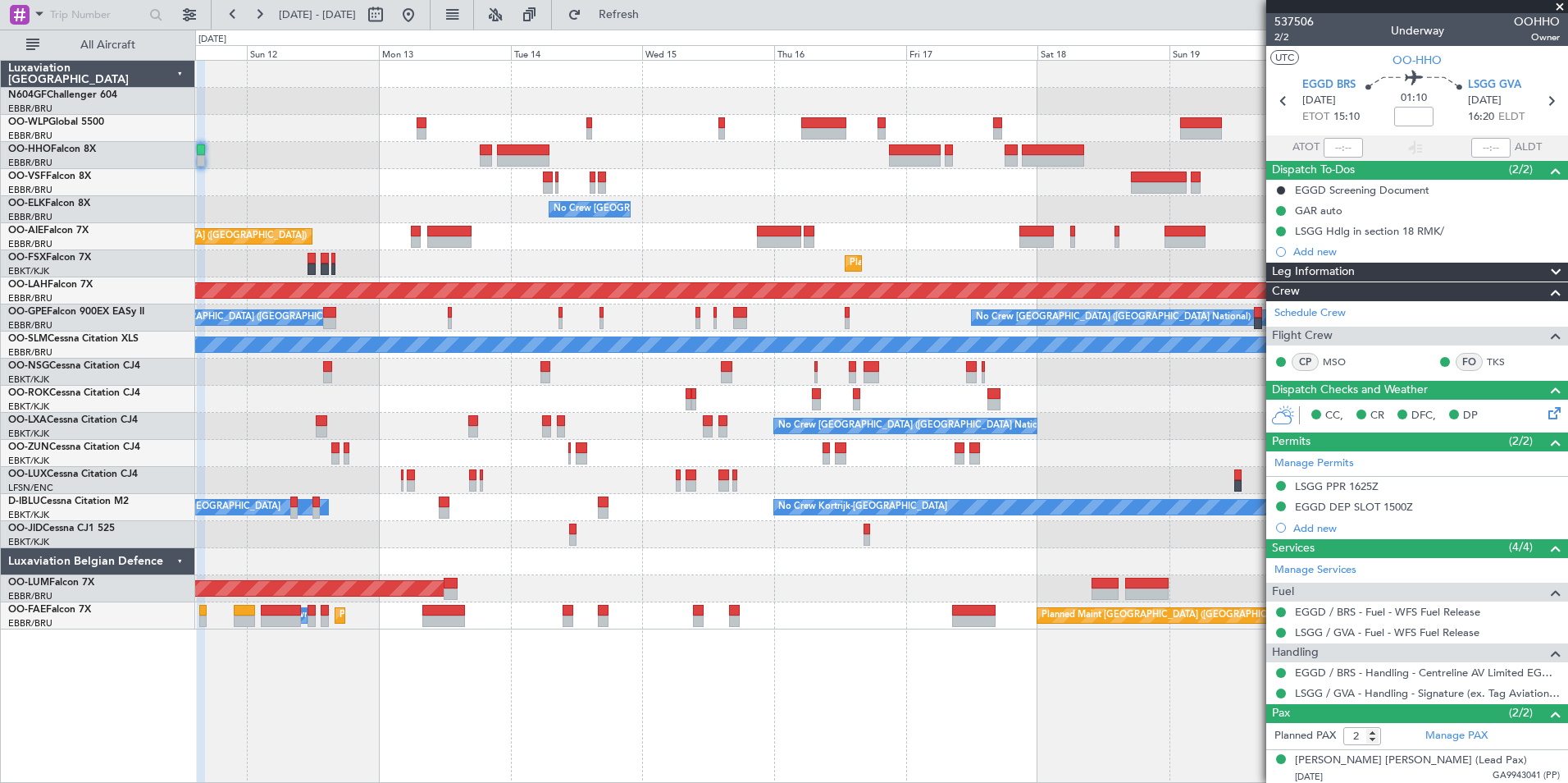
click at [1082, 177] on div at bounding box center [881, 182] width 1372 height 27
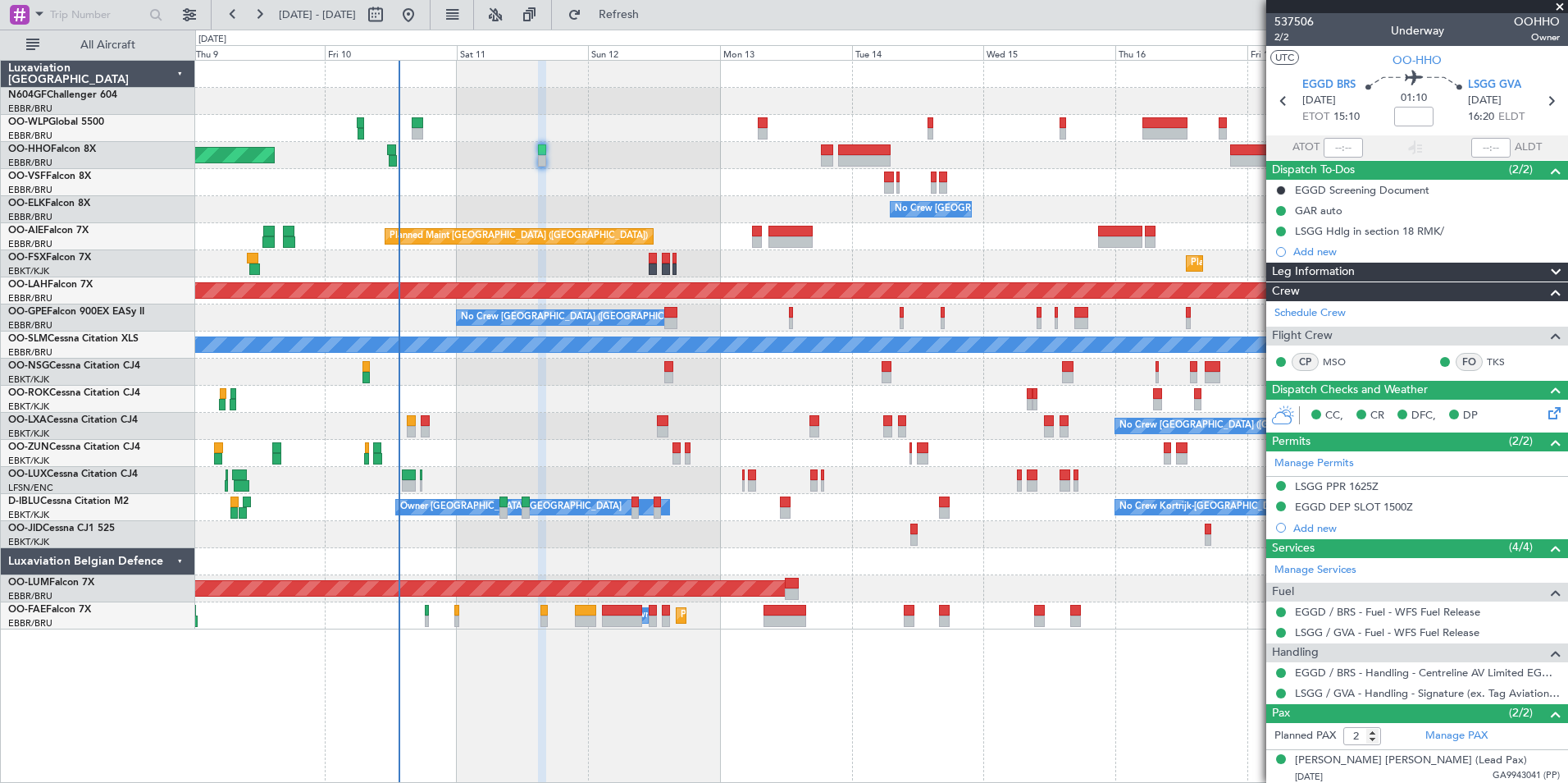
click at [1117, 191] on div at bounding box center [881, 182] width 1372 height 27
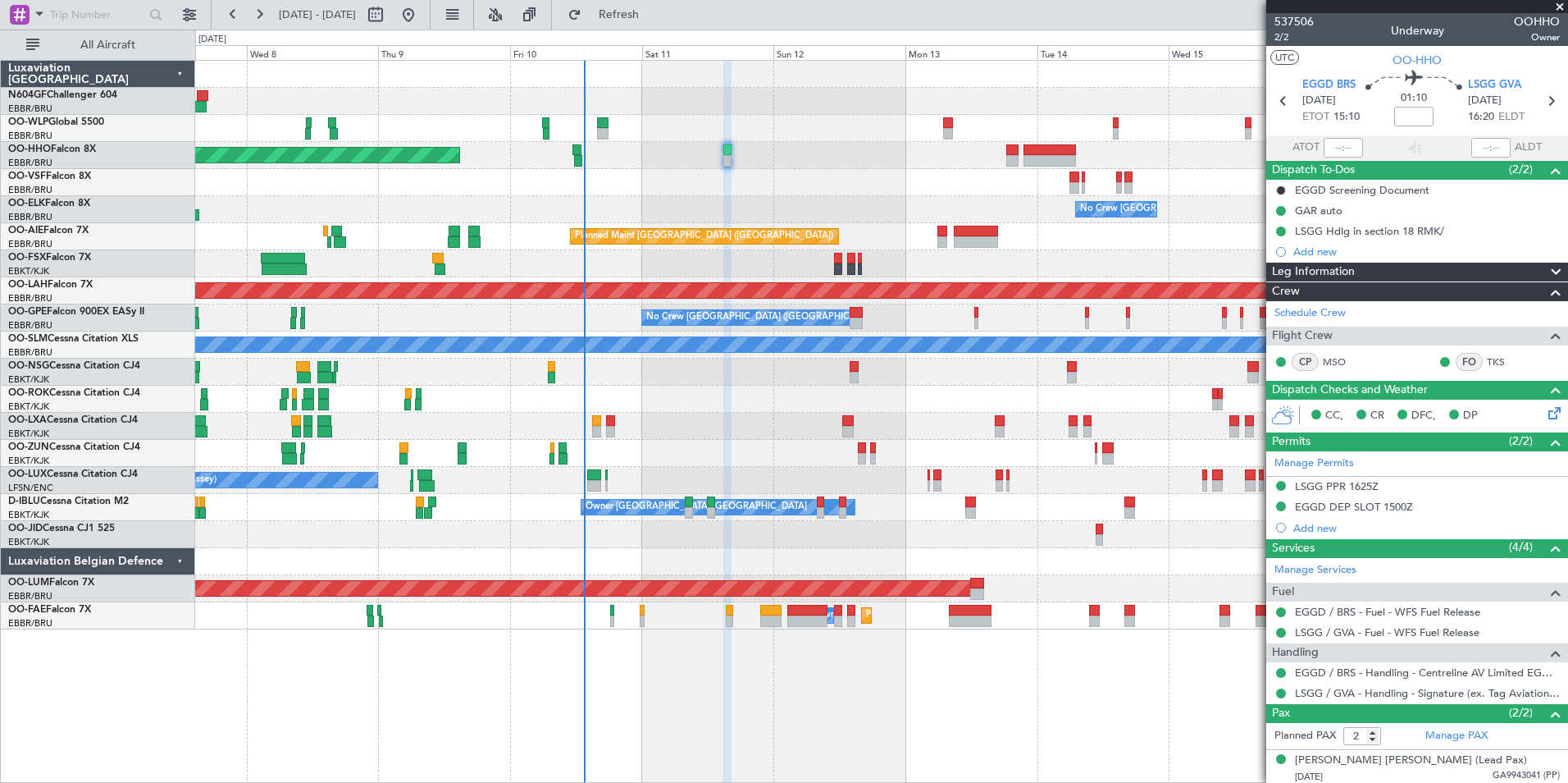
click at [825, 546] on div at bounding box center [881, 534] width 1372 height 27
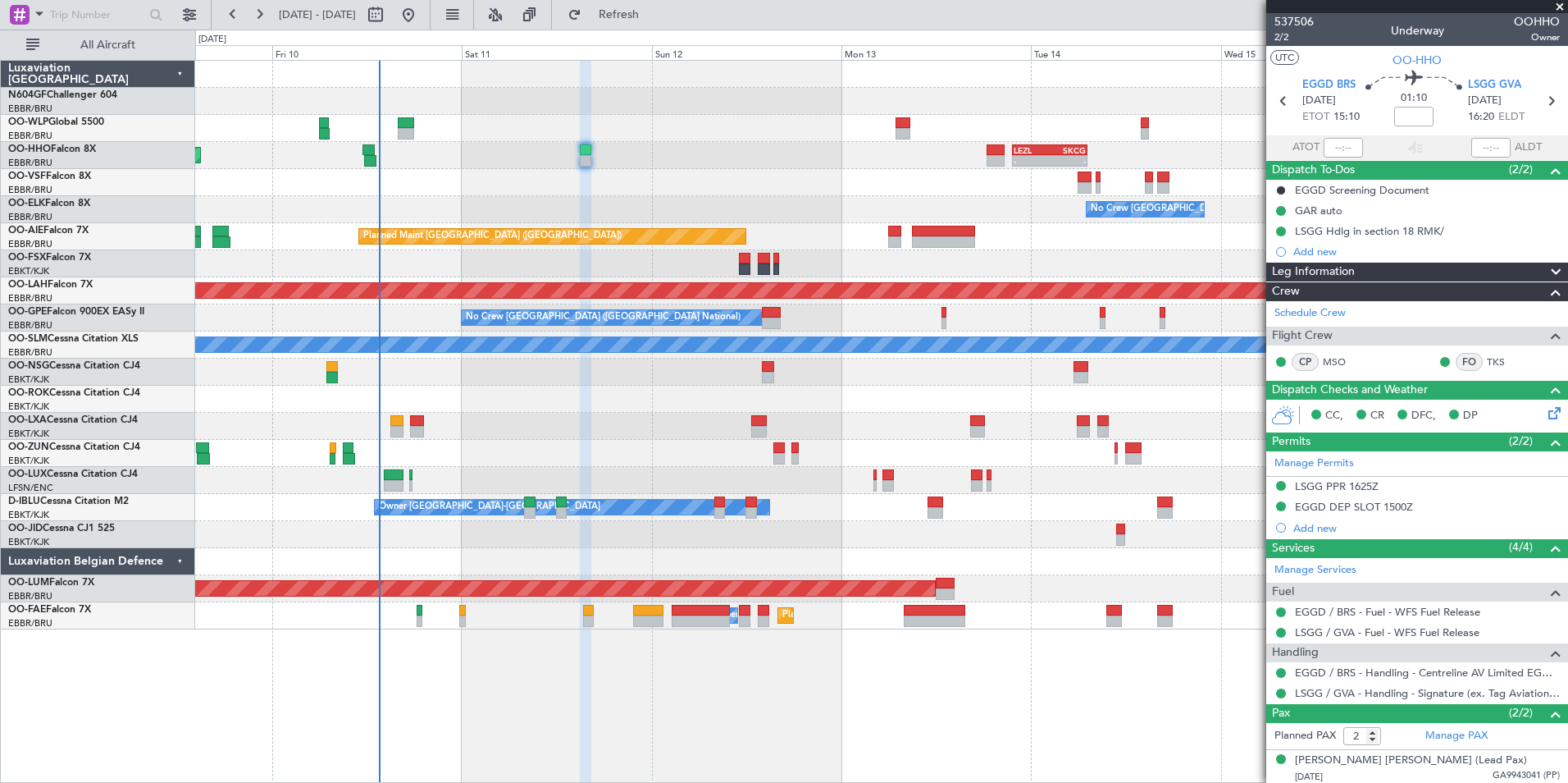
click at [924, 419] on div "- - LEZL 21:40 Z SKCG 07:10 Z Planned Maint Geneva (Cointrin) - - SKCG 21:00 Z …" at bounding box center [881, 345] width 1372 height 568
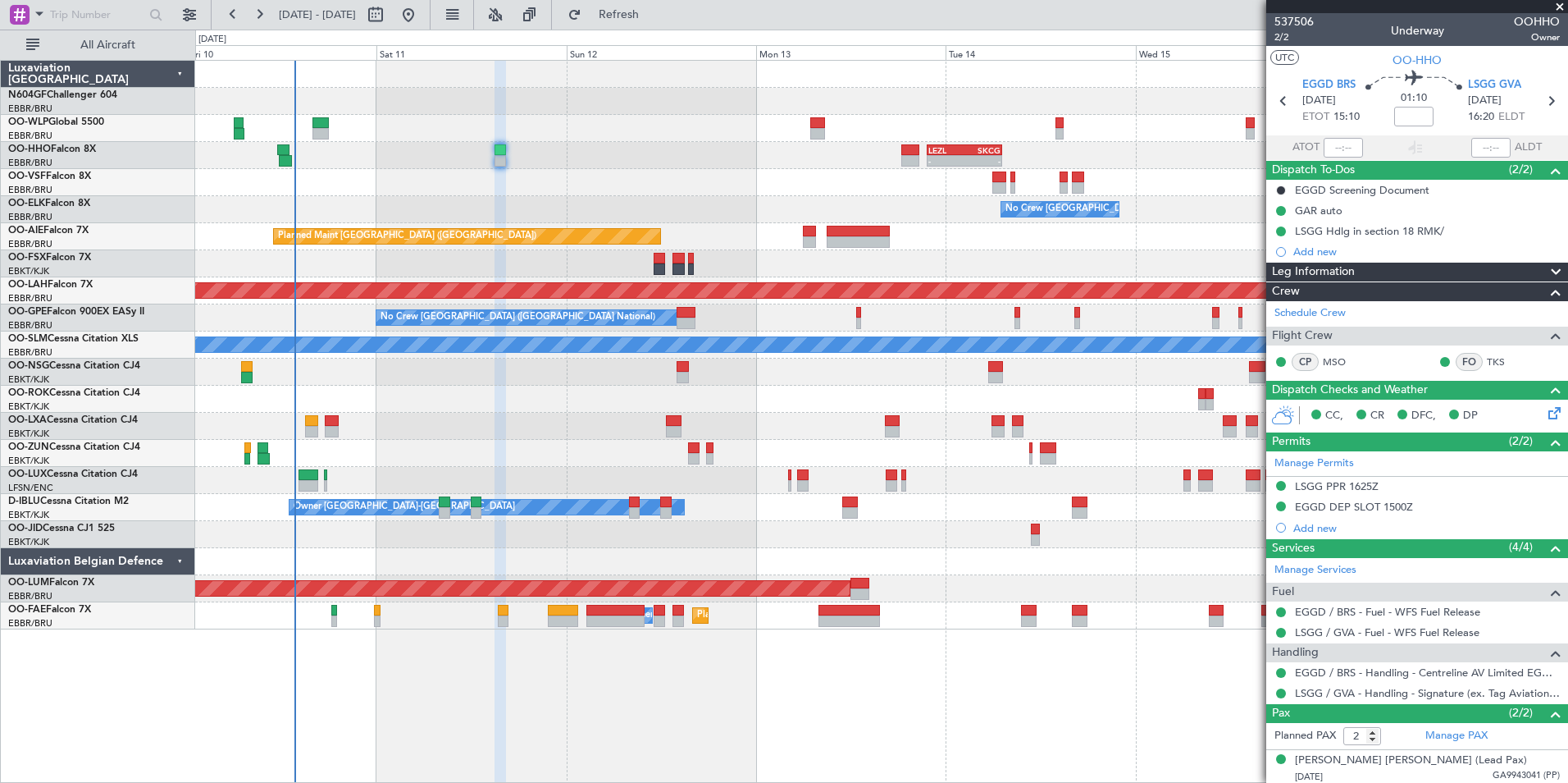
click at [694, 559] on div at bounding box center [881, 561] width 1372 height 27
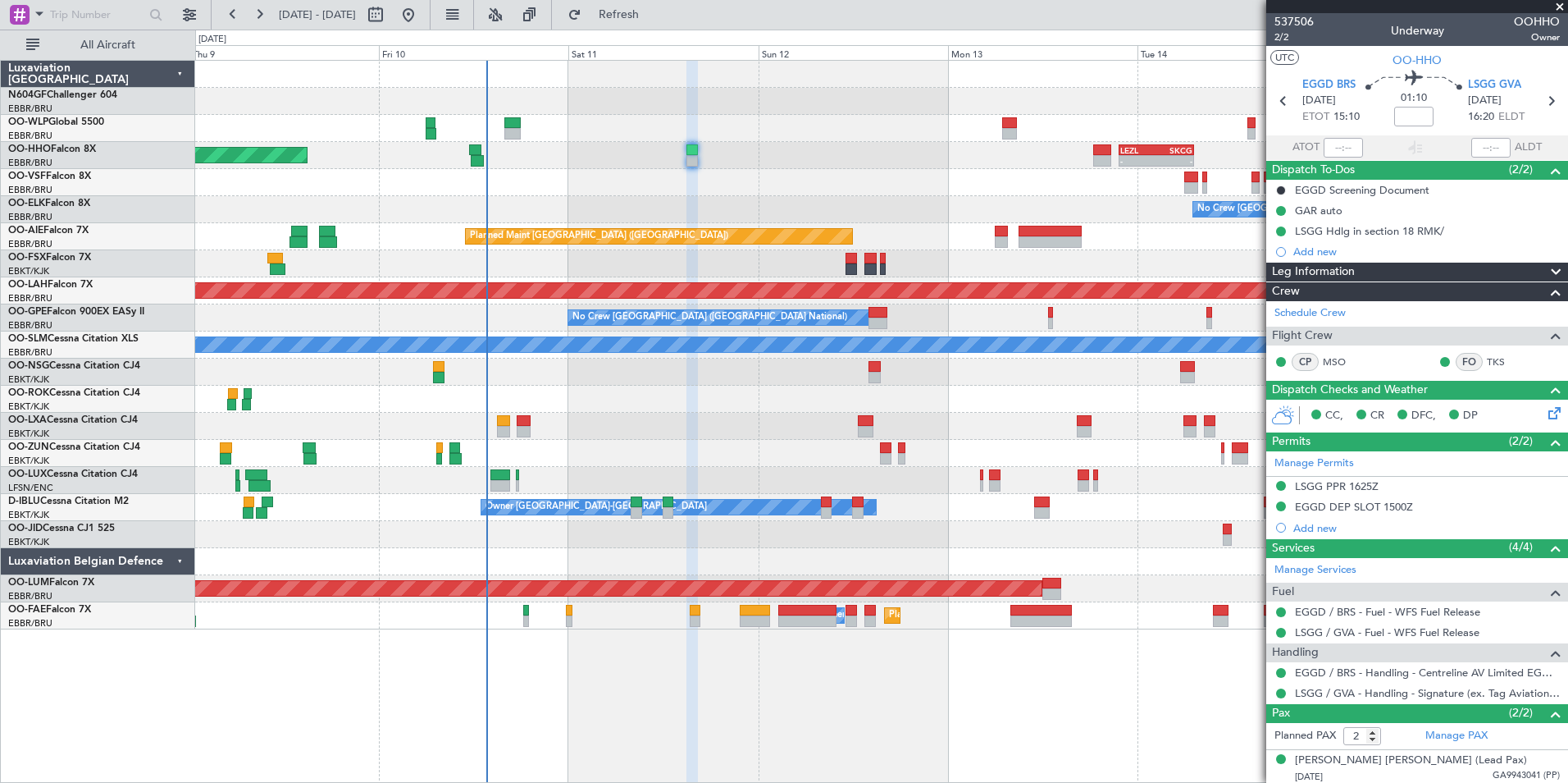
click at [764, 670] on div "- - LEZL 21:40 Z SKCG 07:10 Z Planned Maint Geneva (Cointrin) - - SKCG 21:00 Z …" at bounding box center [882, 421] width 1373 height 723
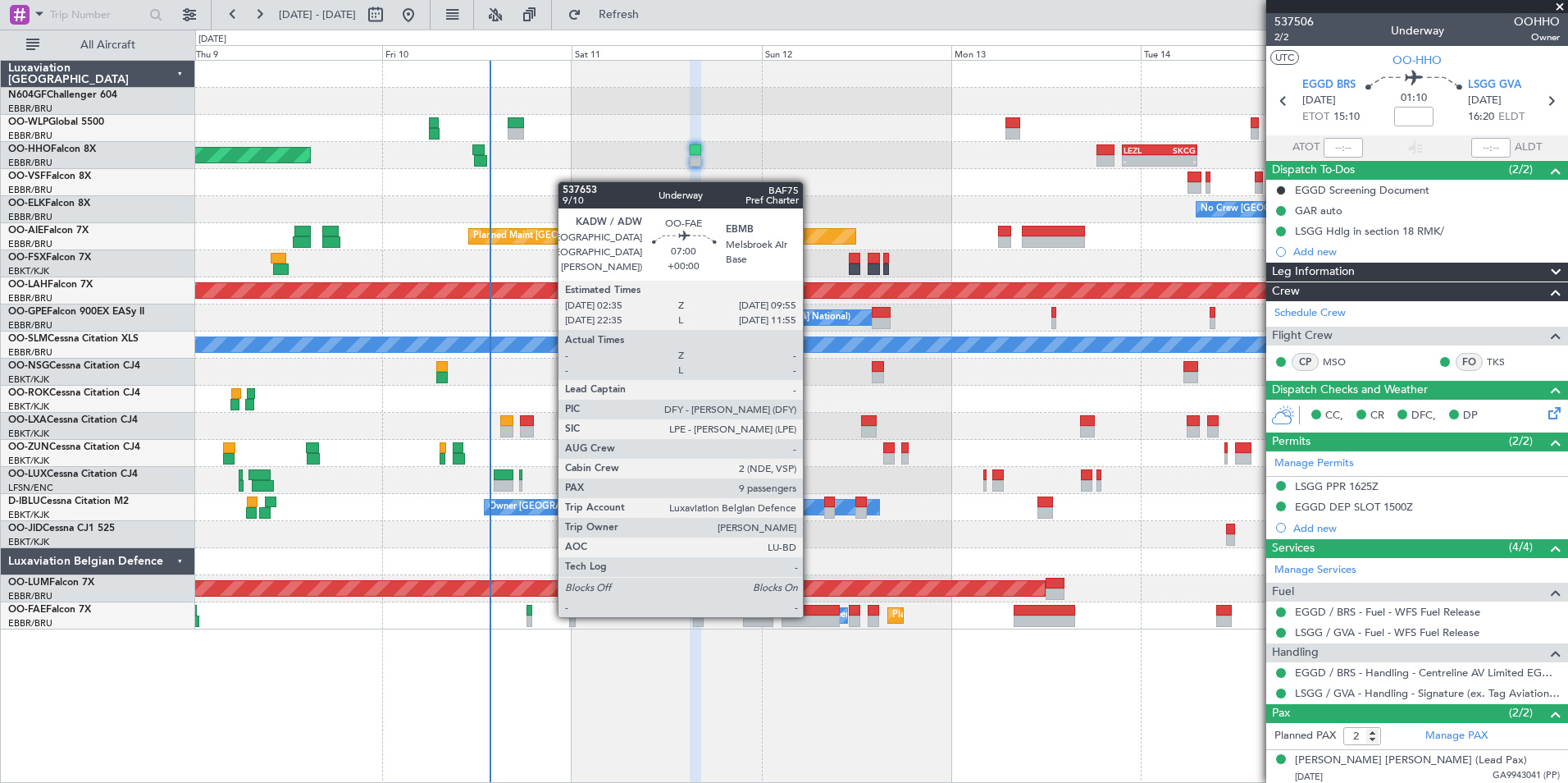
click at [810, 615] on div at bounding box center [810, 621] width 58 height 11
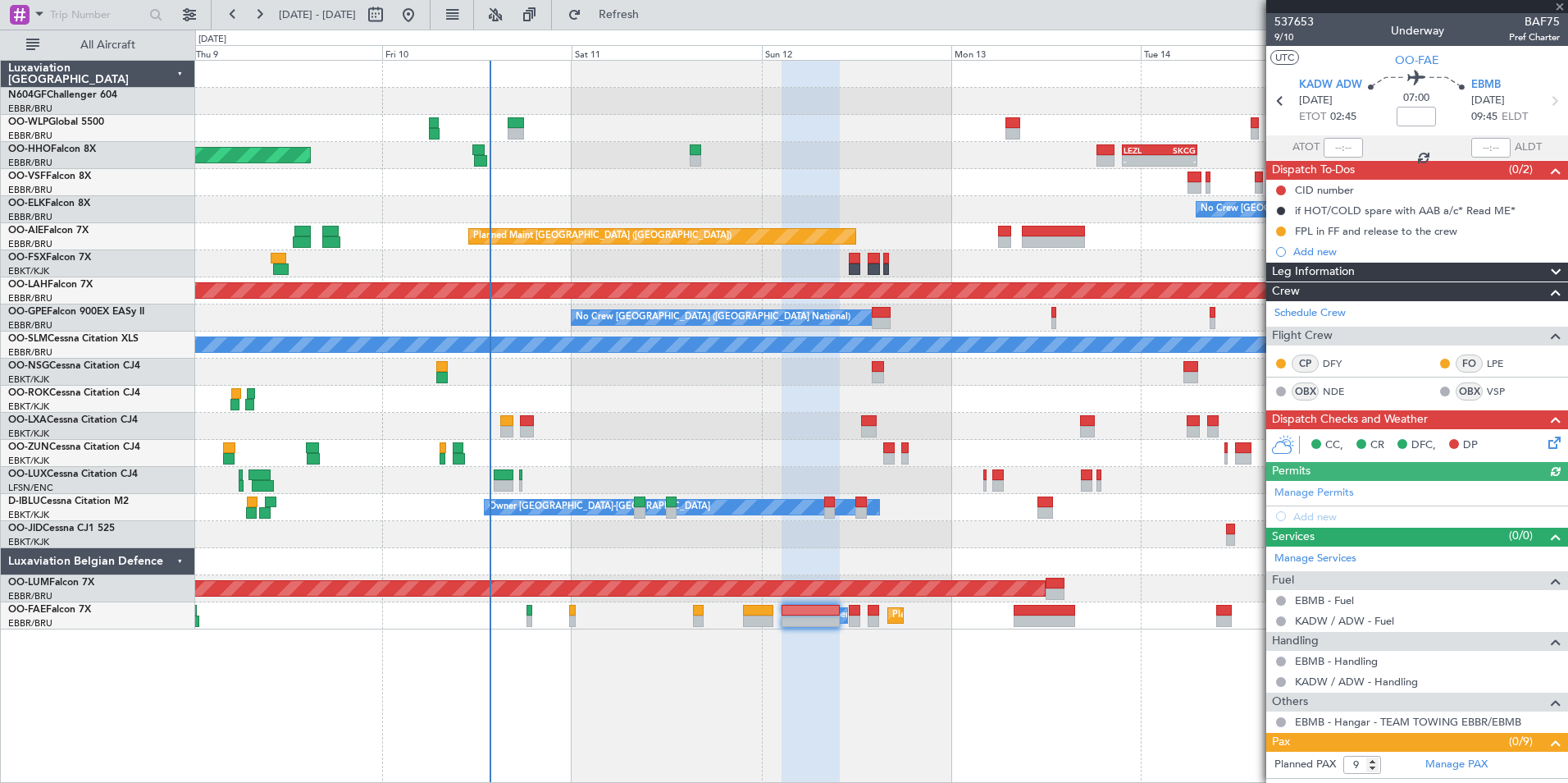
click at [1545, 436] on icon at bounding box center [1551, 440] width 13 height 13
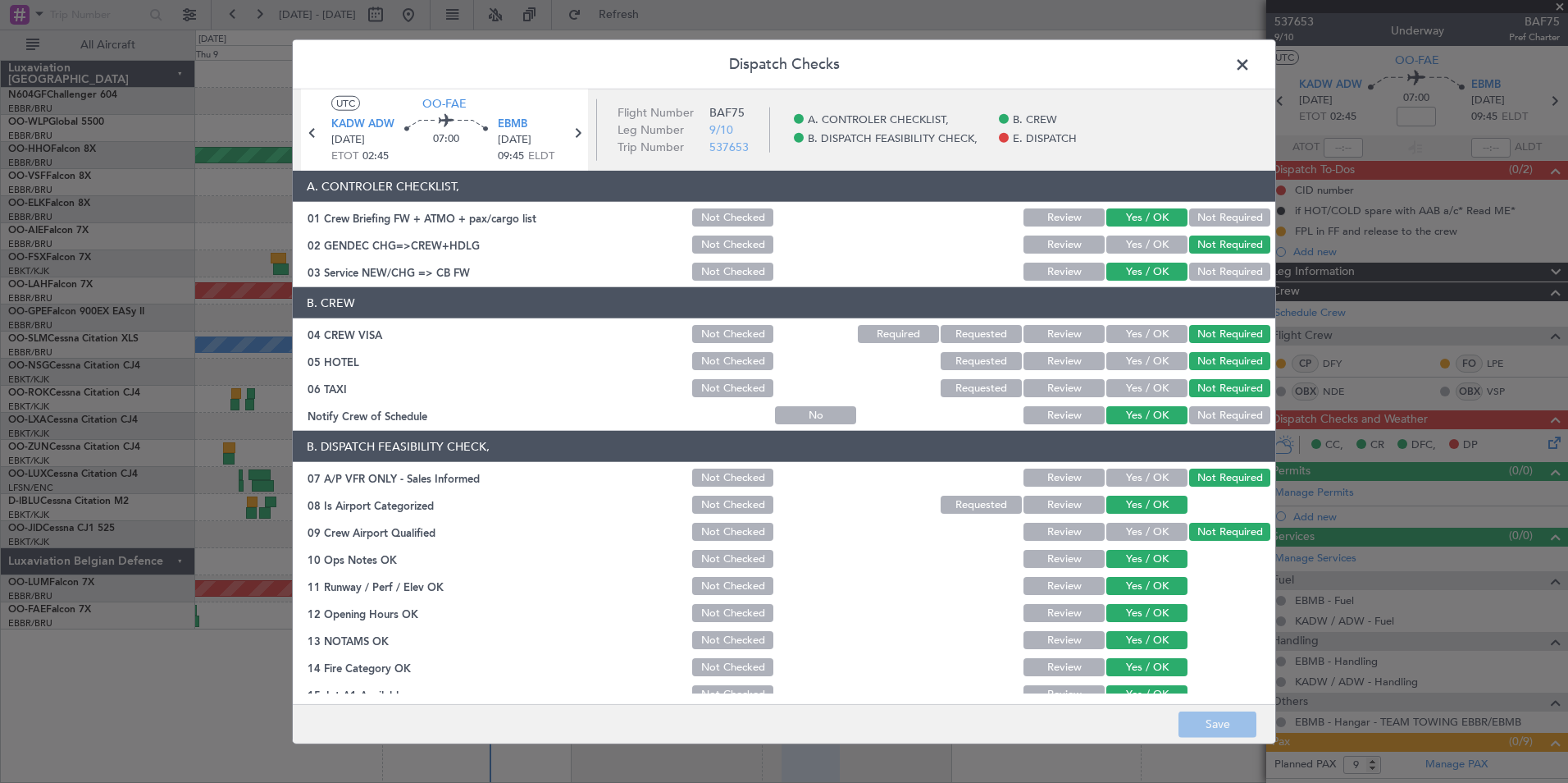
click at [1251, 61] on span at bounding box center [1251, 68] width 0 height 32
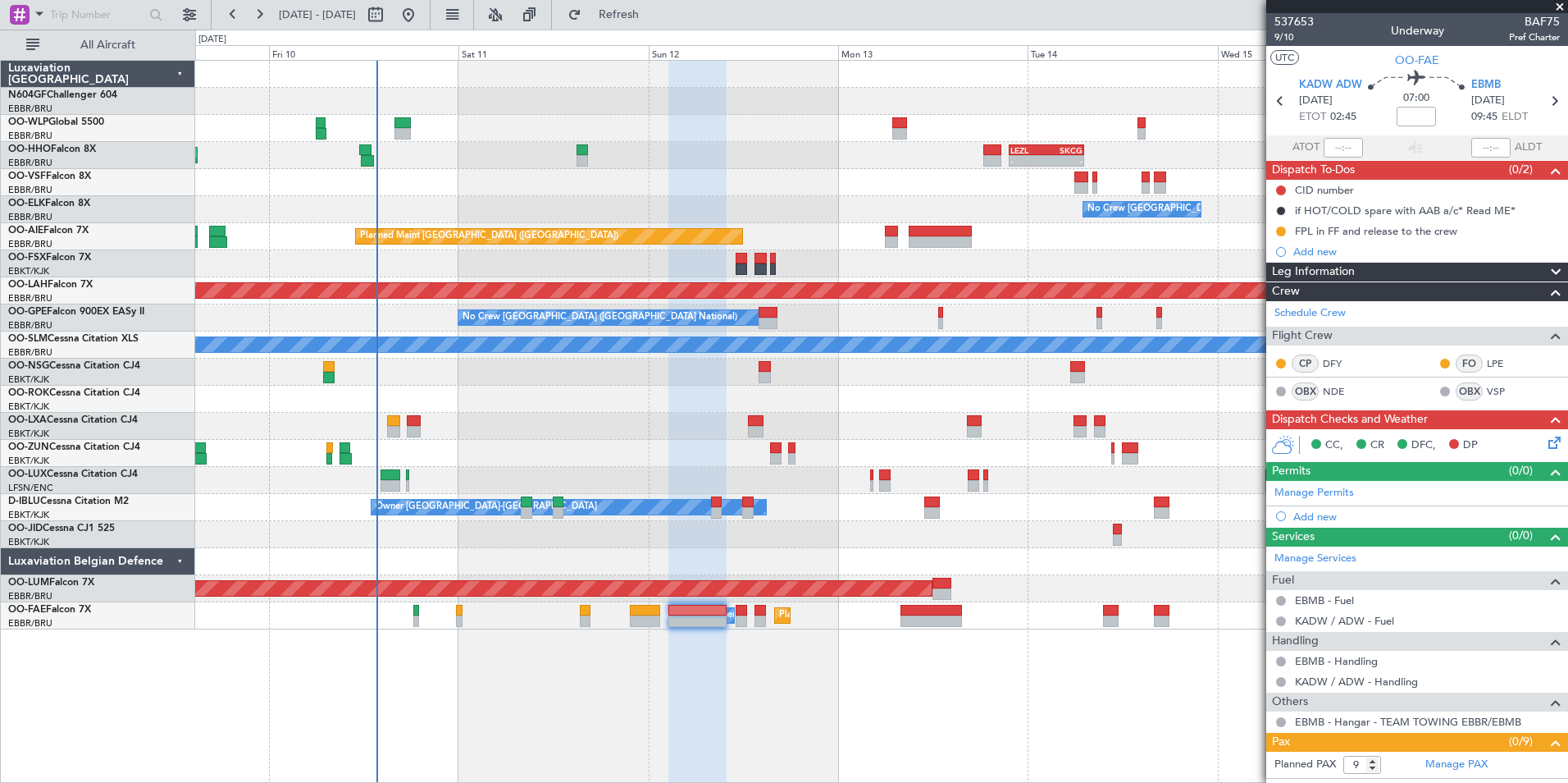
click at [803, 494] on div "No Crew Kortrijk-Wevelgem Owner Kortrijk-Wevelgem" at bounding box center [881, 507] width 1372 height 27
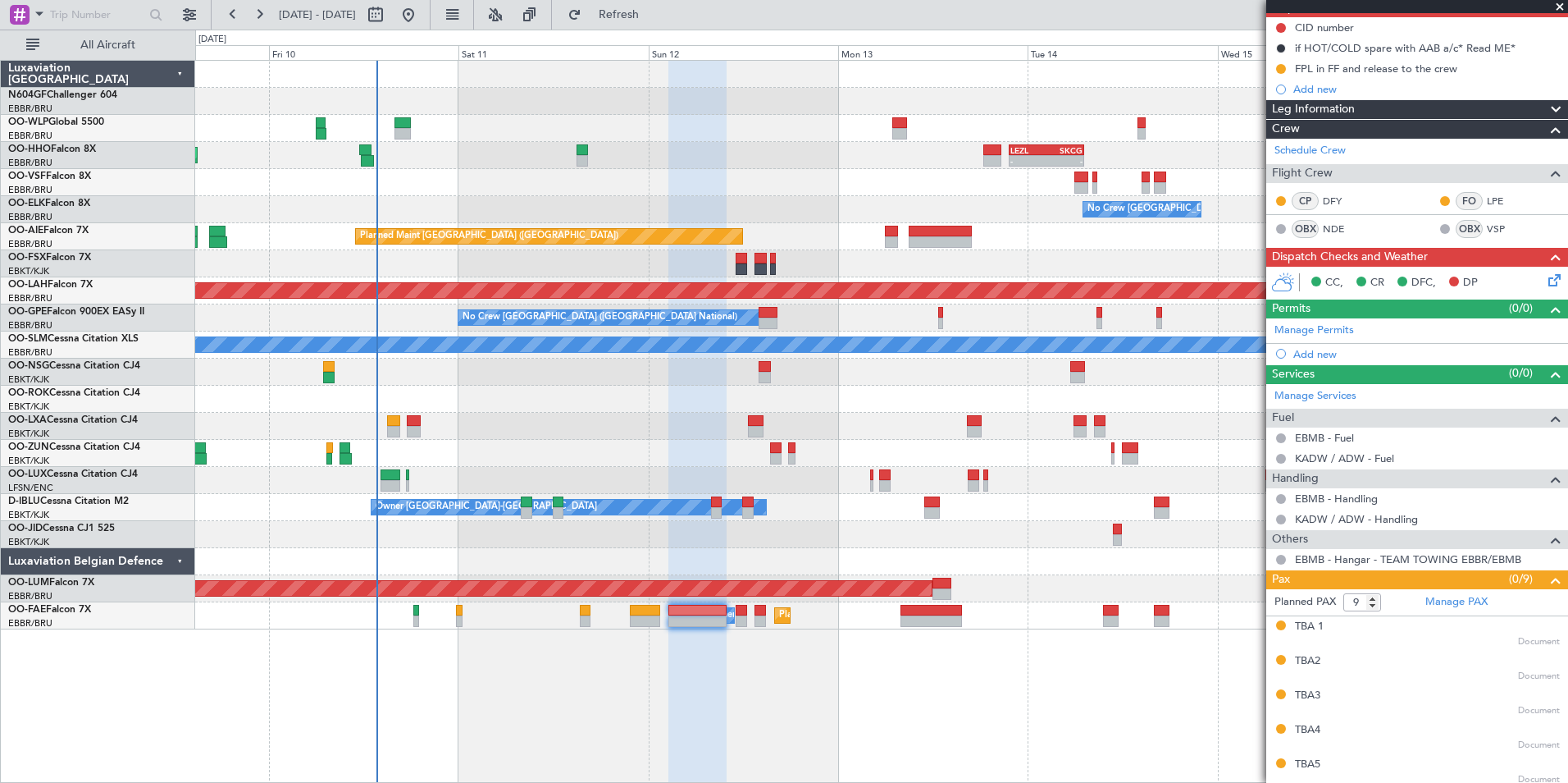
scroll to position [305, 0]
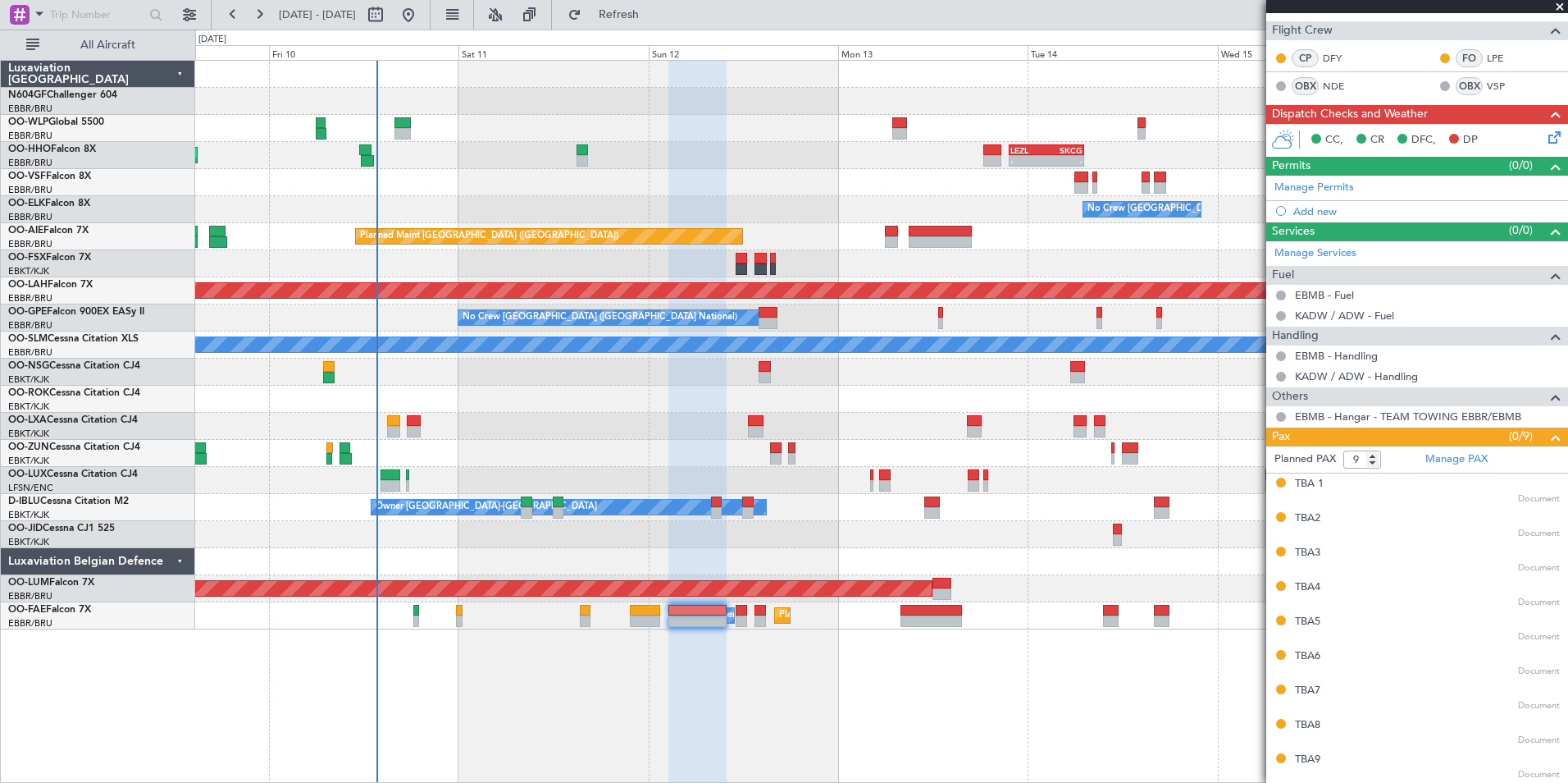
click at [1015, 535] on div at bounding box center [881, 534] width 1372 height 27
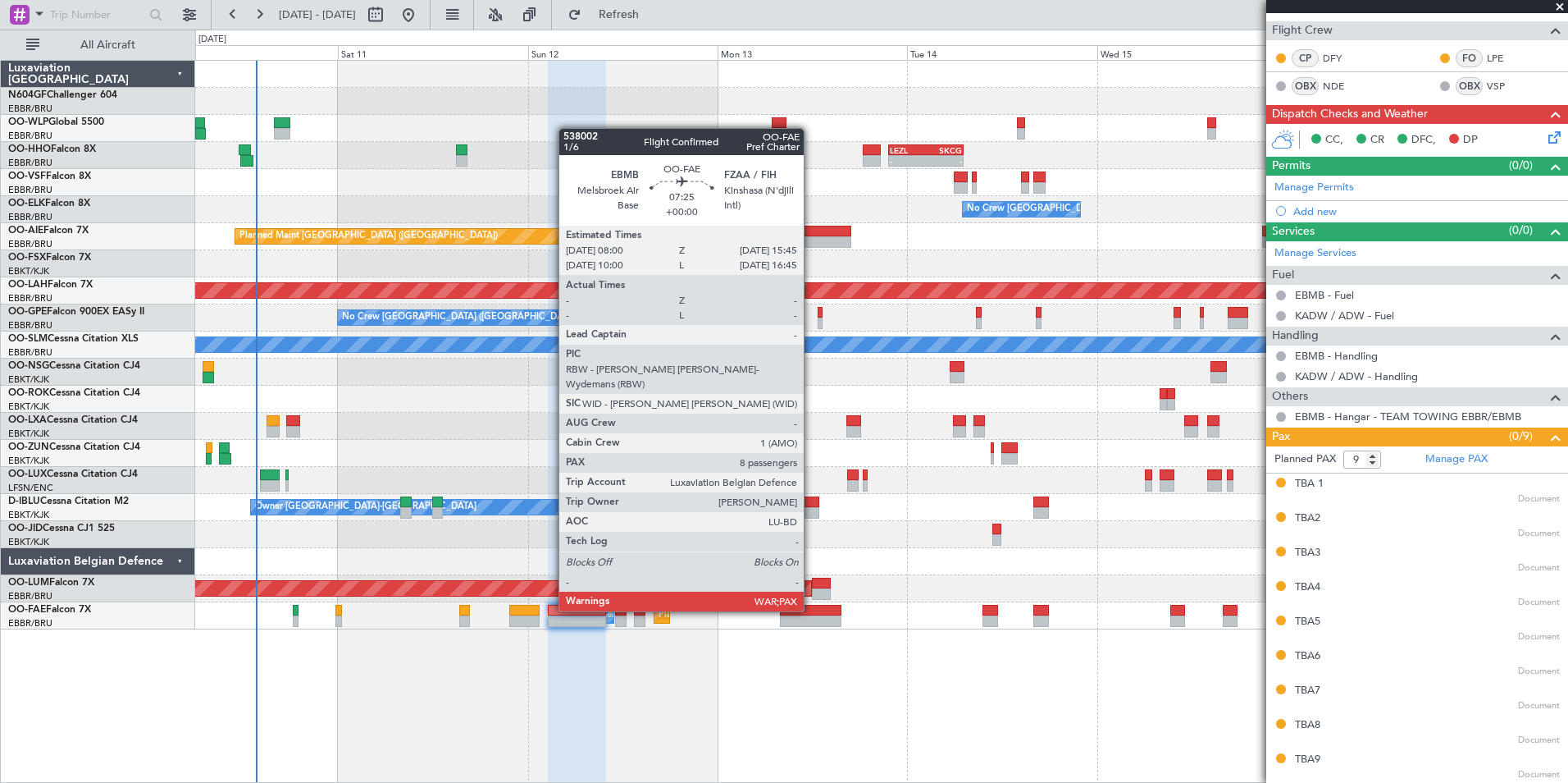
click at [811, 610] on div at bounding box center [810, 610] width 61 height 11
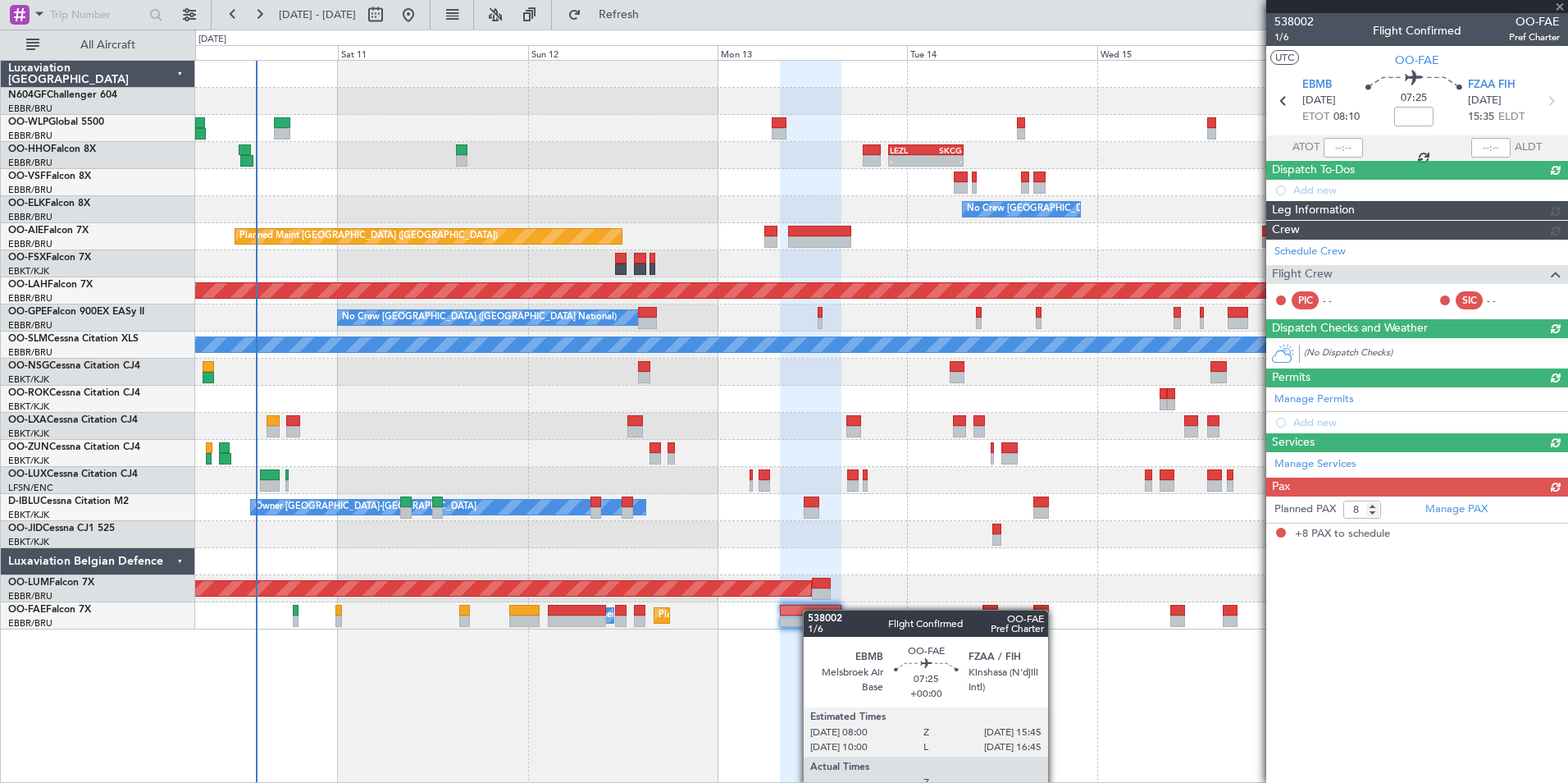
scroll to position [0, 0]
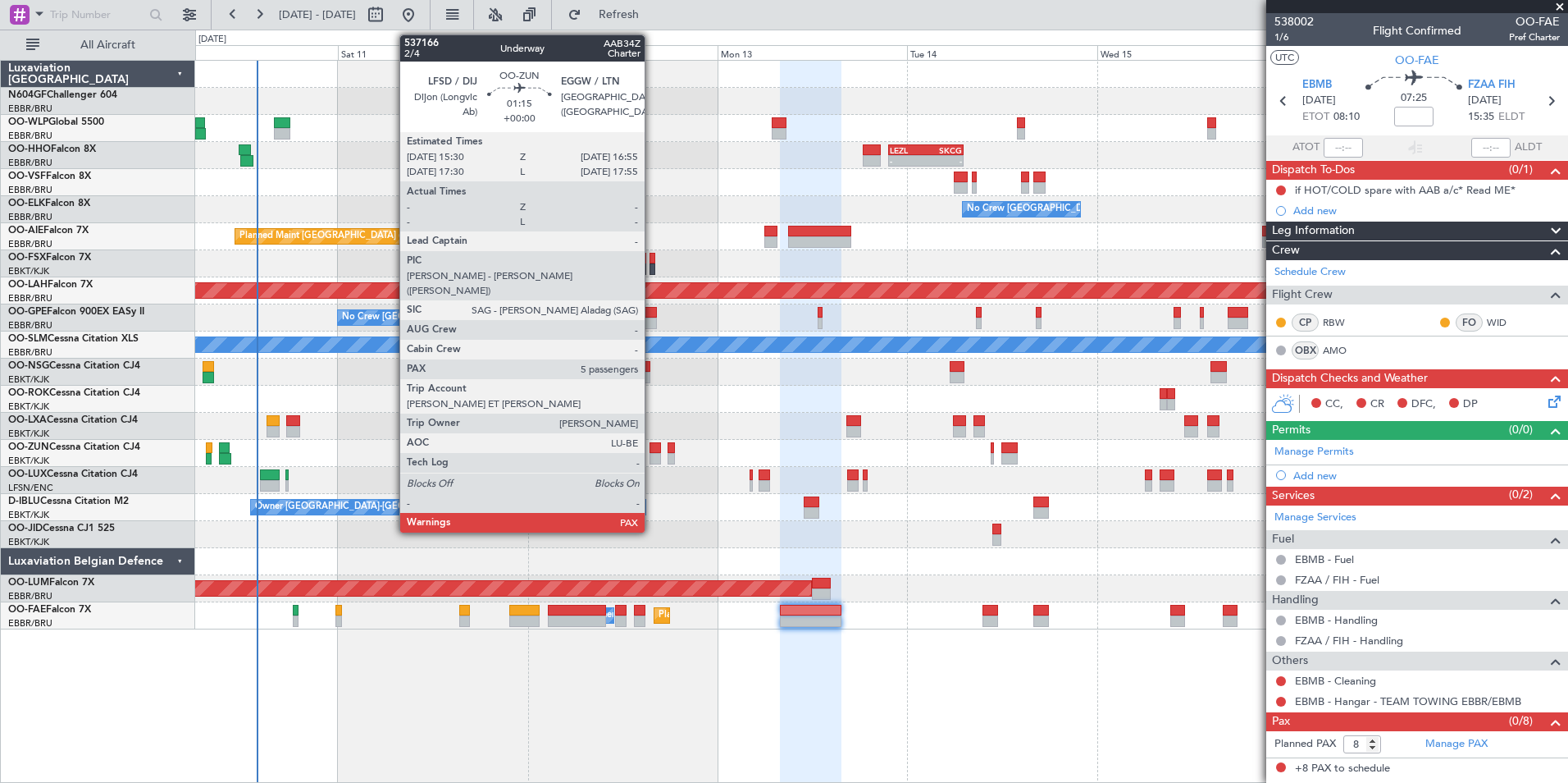
click at [652, 447] on div at bounding box center [655, 448] width 11 height 11
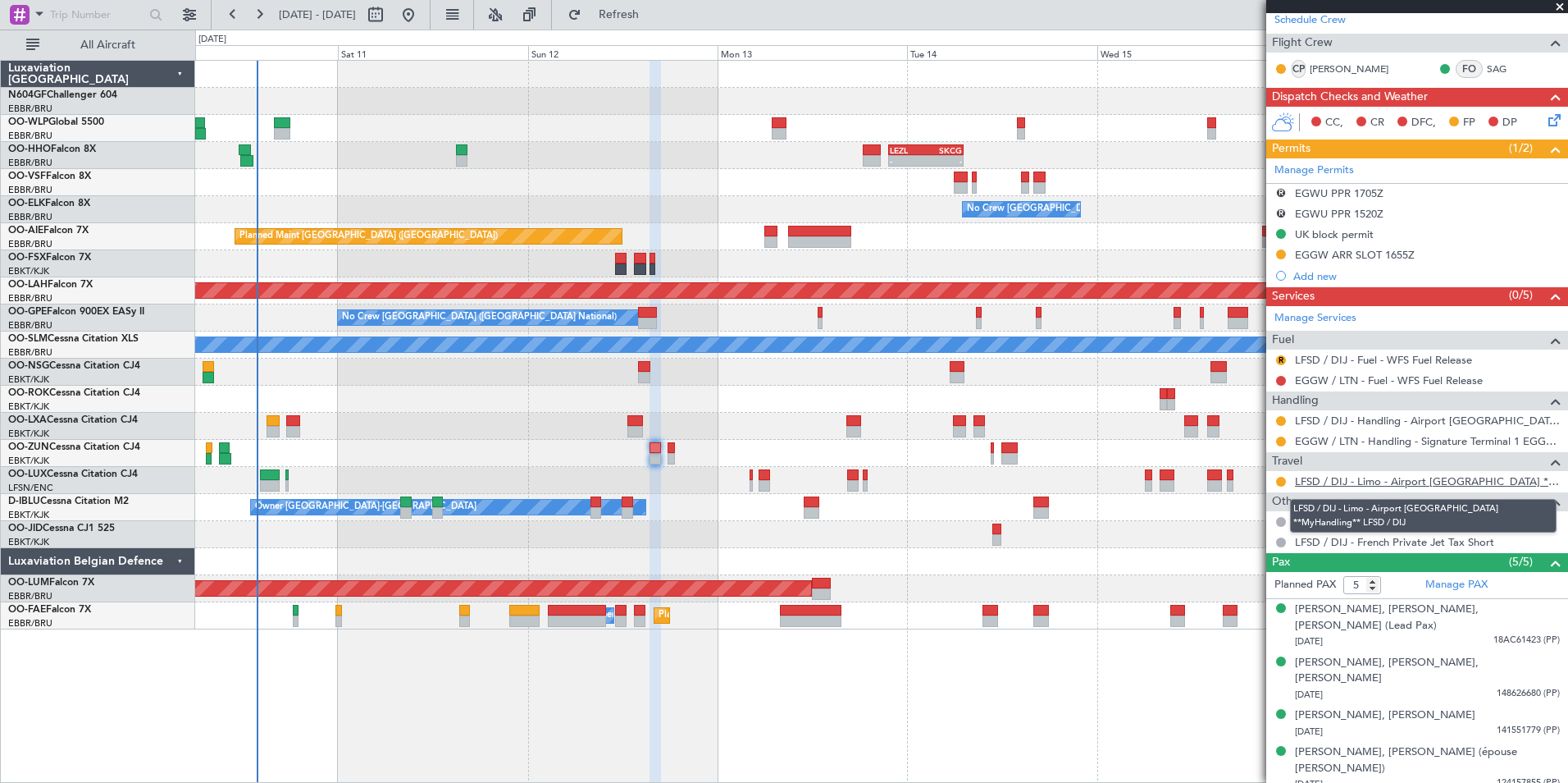
scroll to position [6, 0]
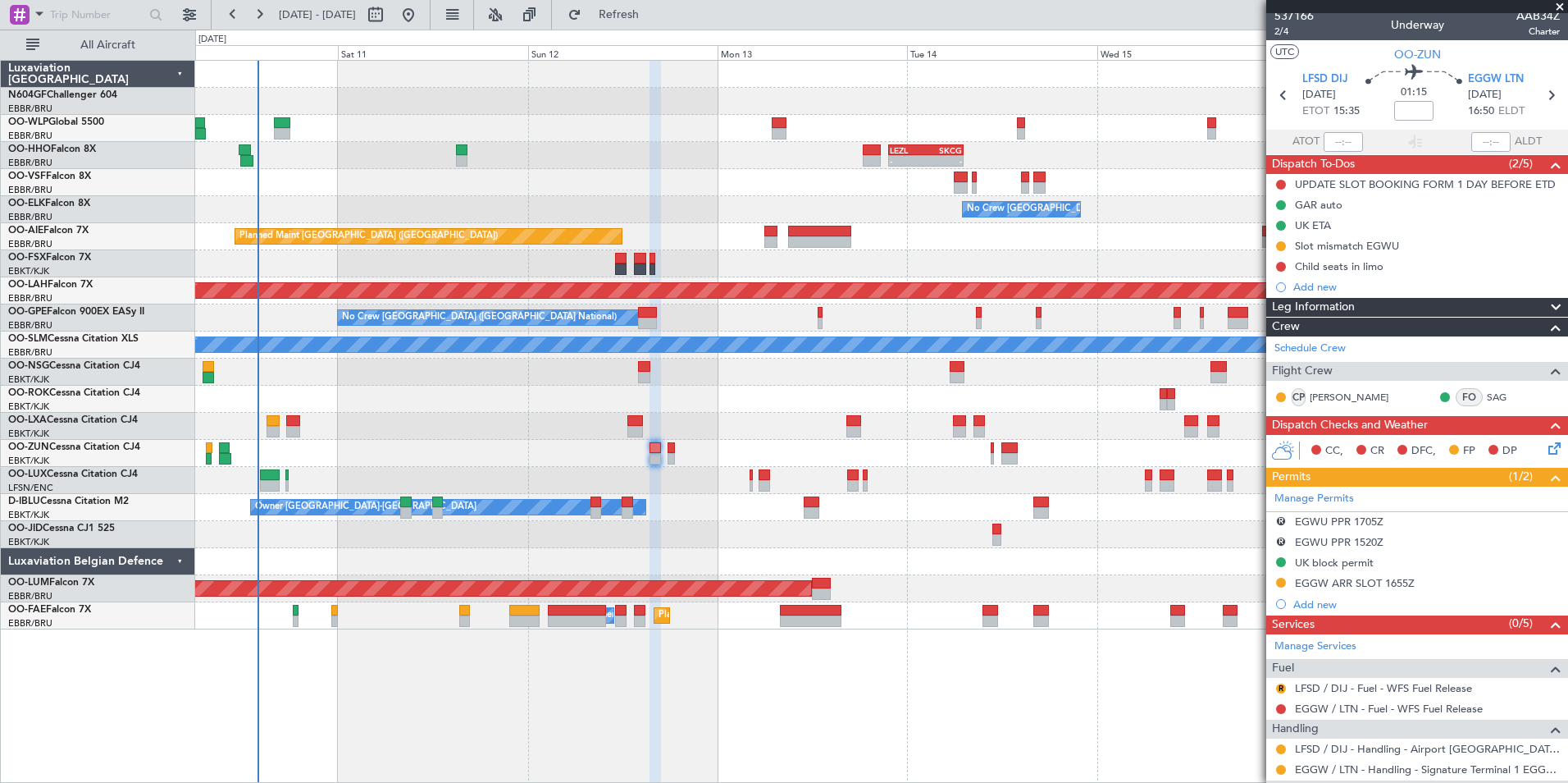
click at [1560, 4] on span at bounding box center [1560, 7] width 17 height 15
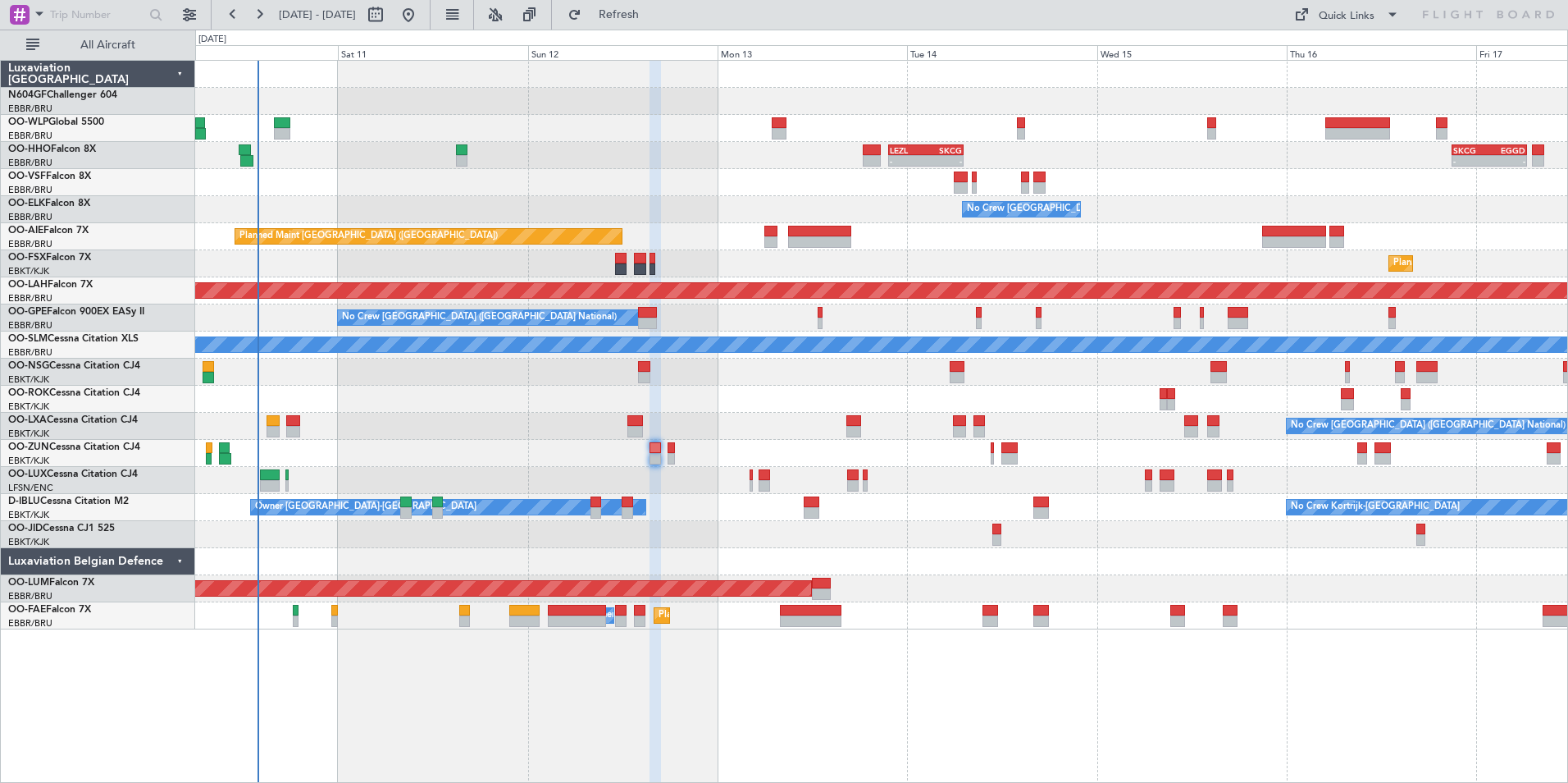
type input "0"
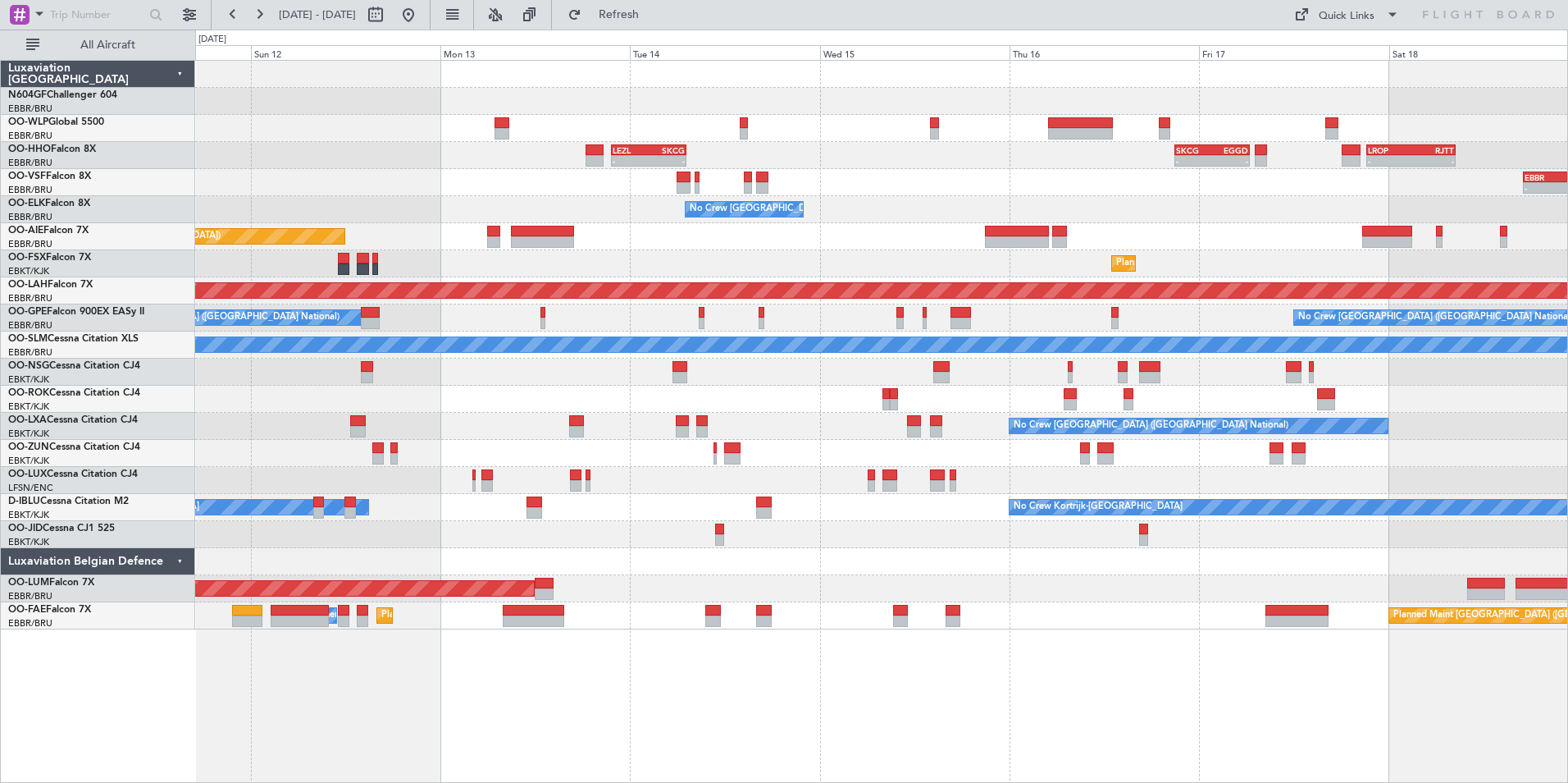
click at [670, 220] on div "No Crew [GEOGRAPHIC_DATA] ([GEOGRAPHIC_DATA] National)" at bounding box center [881, 209] width 1372 height 27
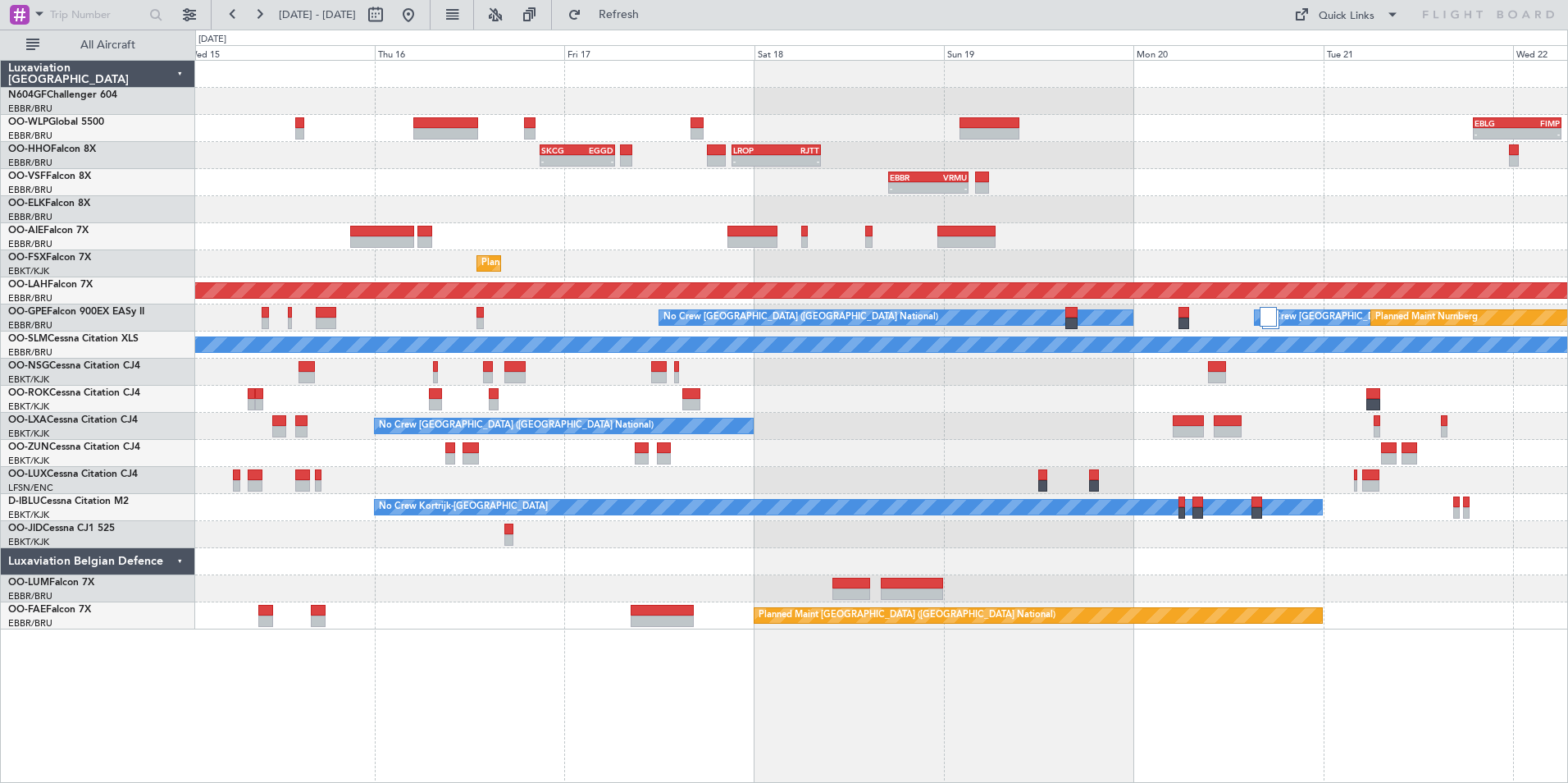
click at [519, 205] on div "No Crew [GEOGRAPHIC_DATA] ([GEOGRAPHIC_DATA] National)" at bounding box center [881, 209] width 1372 height 27
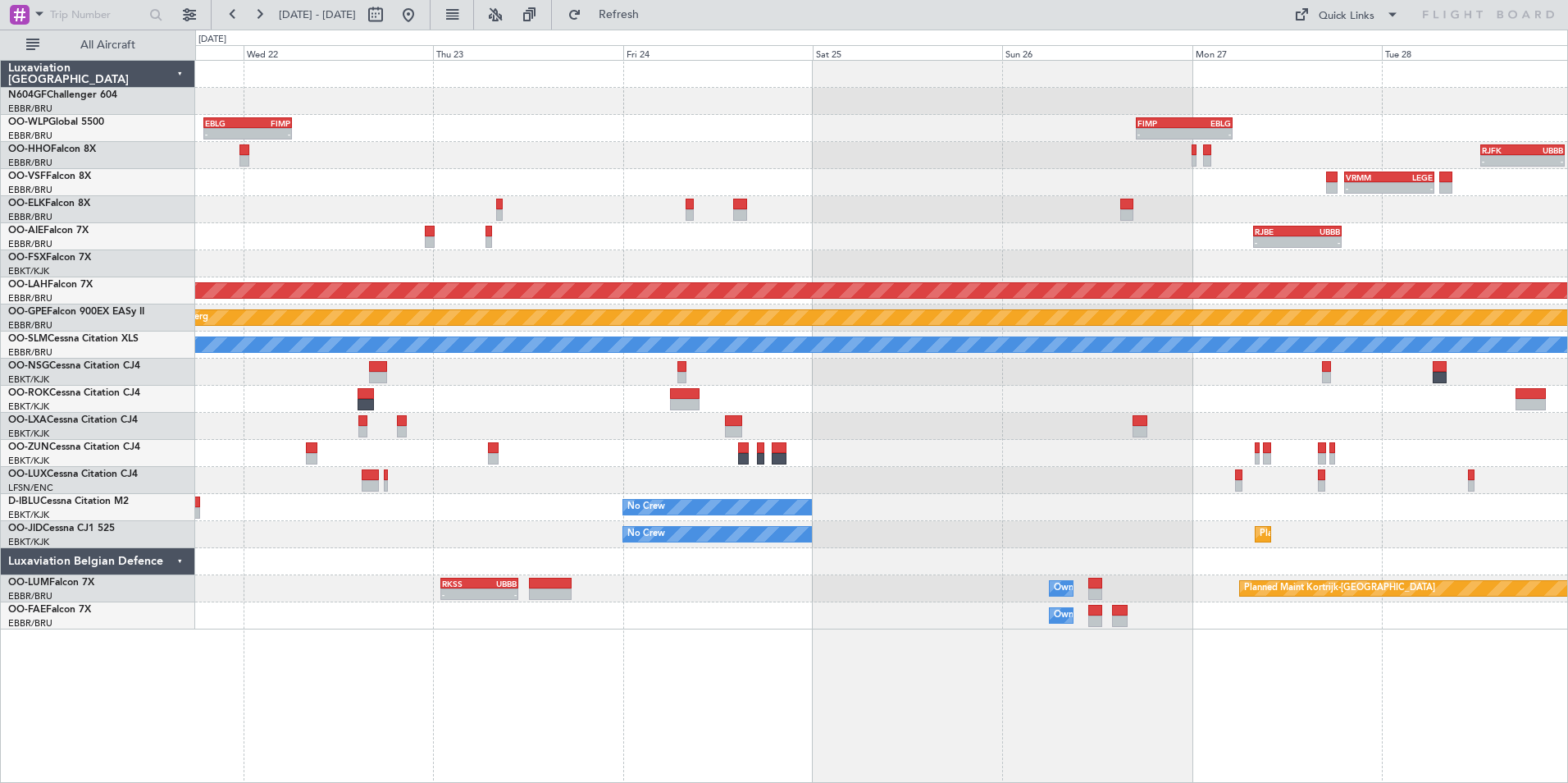
click at [391, 211] on div at bounding box center [881, 209] width 1372 height 27
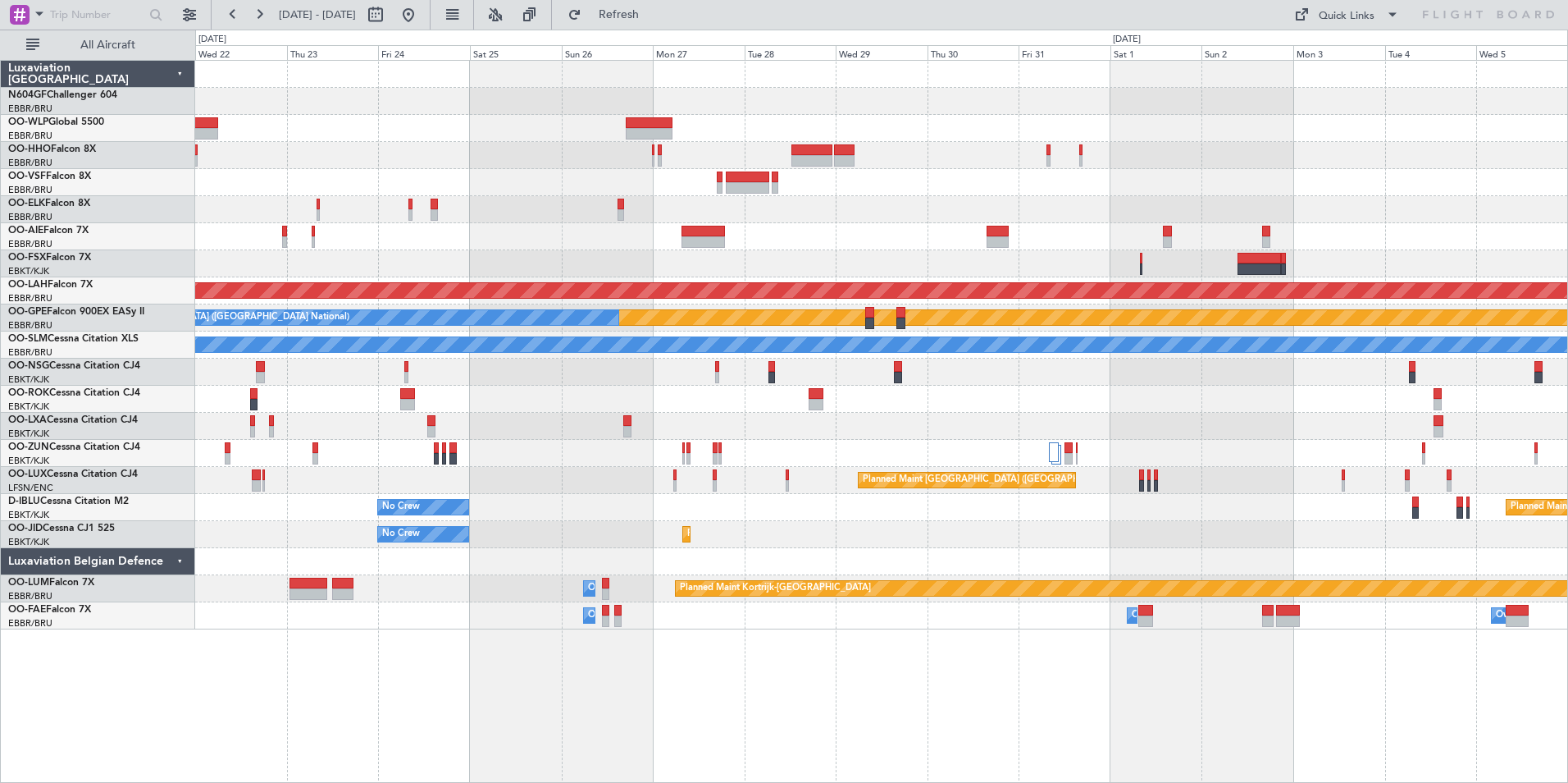
click at [897, 215] on div "Planned Maint Alton-st Louis (St Louis Regl) Planned Maint Nurnberg No Crew Bru…" at bounding box center [881, 345] width 1372 height 568
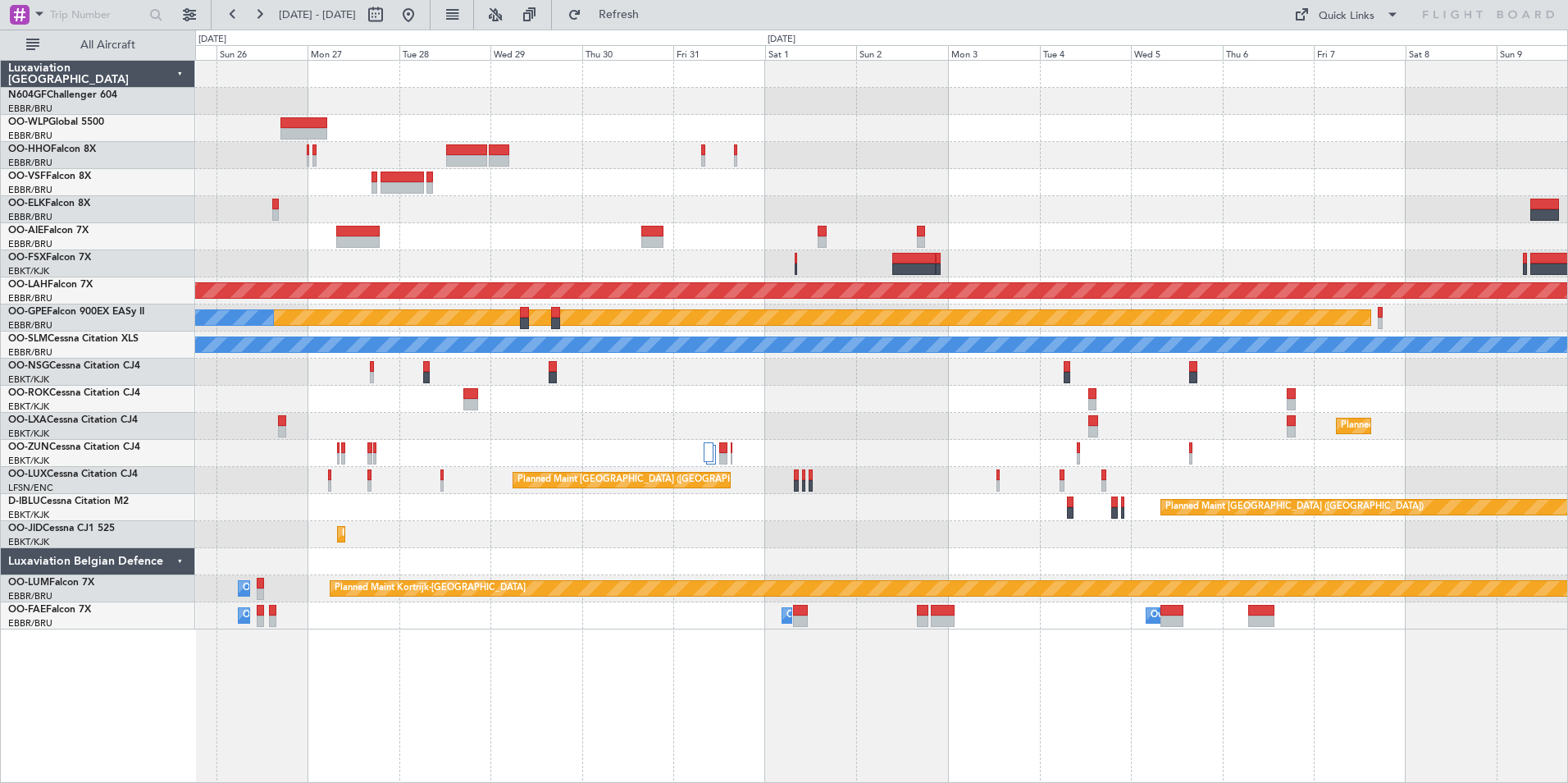
click at [929, 165] on div "Planned Maint Alton-st Louis (St Louis Regl) Planned Maint Nurnberg No Crew Bru…" at bounding box center [881, 345] width 1372 height 568
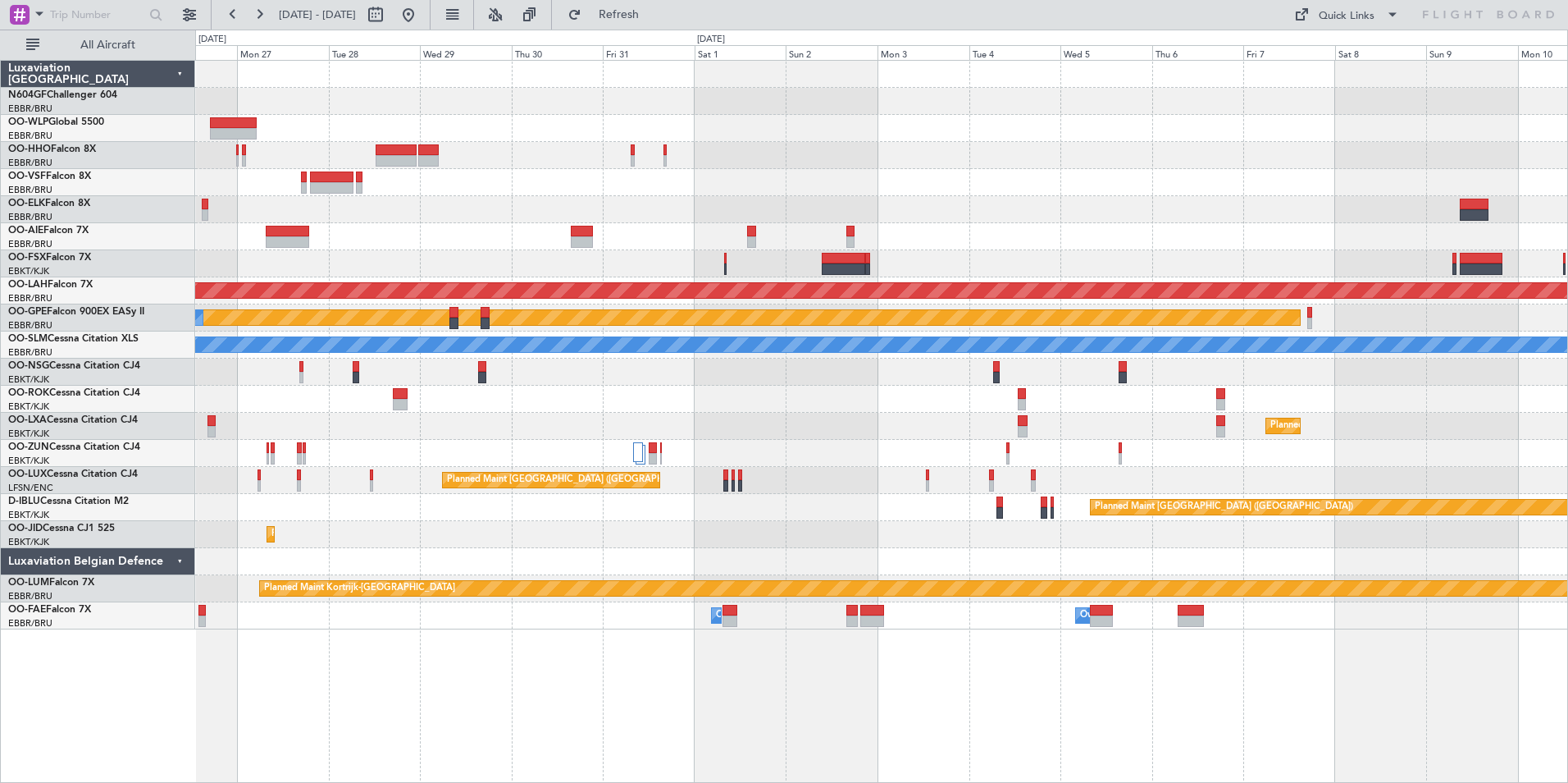
click at [859, 169] on div at bounding box center [881, 182] width 1372 height 27
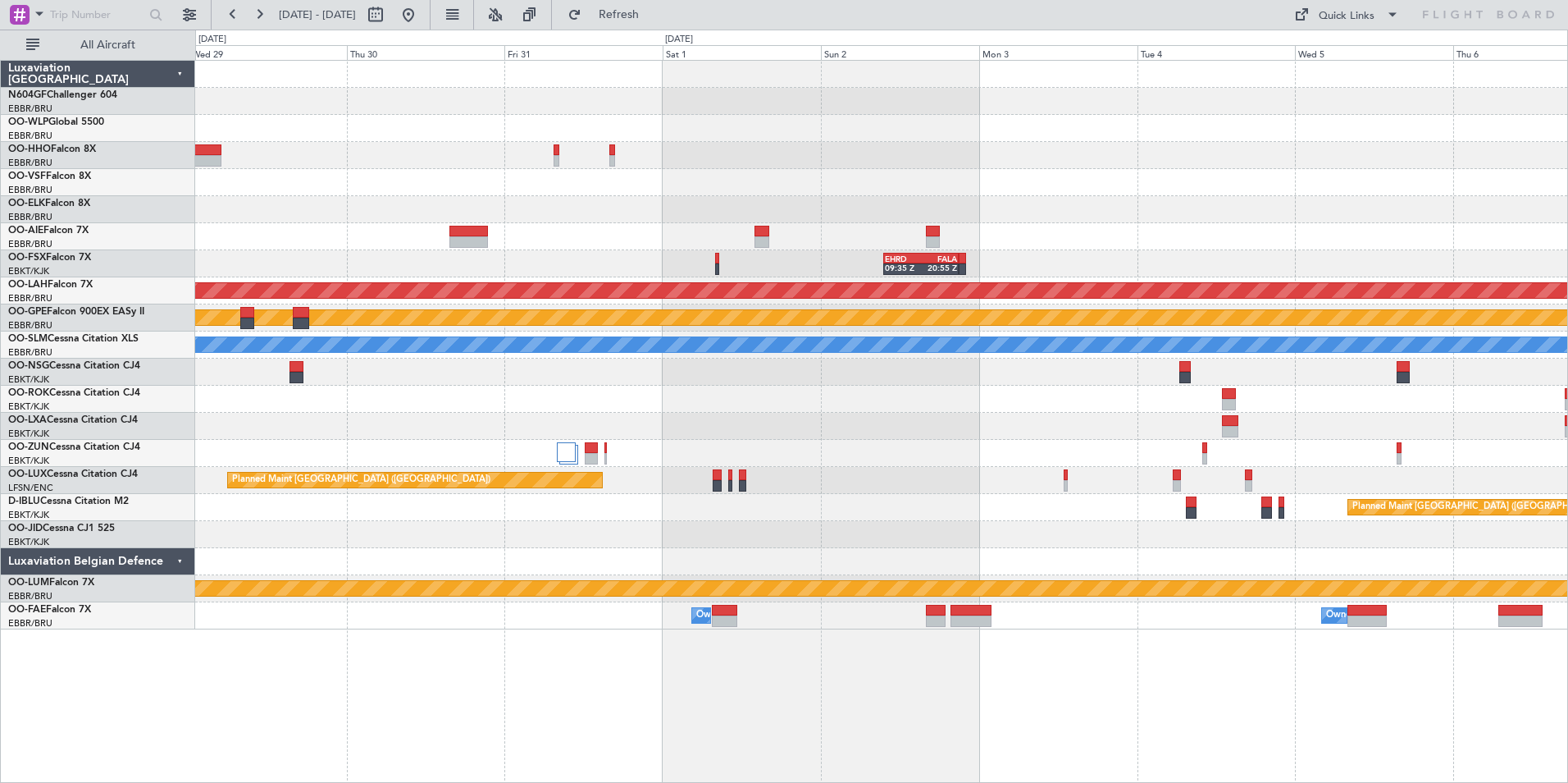
click at [992, 402] on div at bounding box center [881, 399] width 1372 height 27
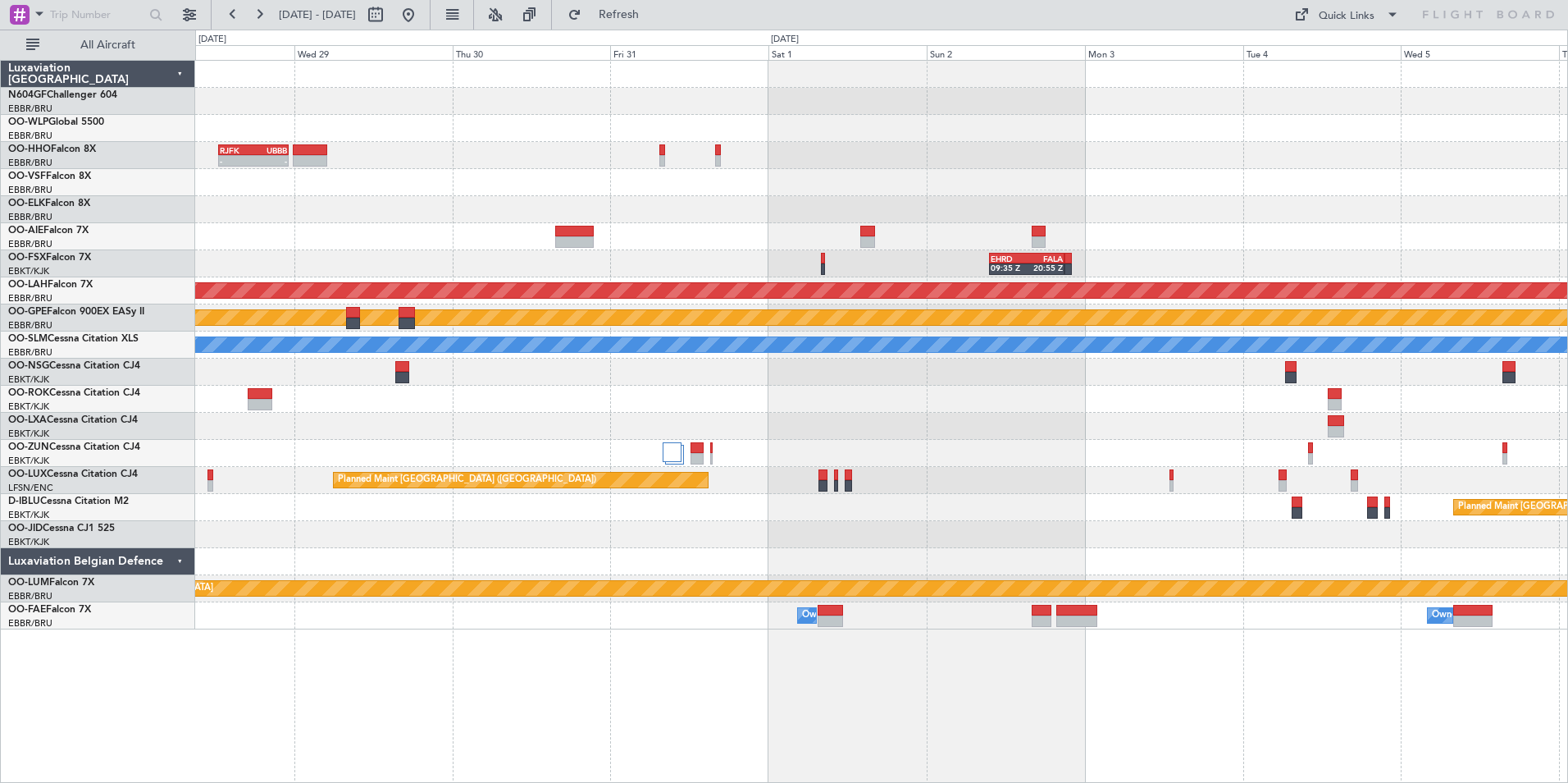
click at [994, 384] on div at bounding box center [881, 371] width 1372 height 27
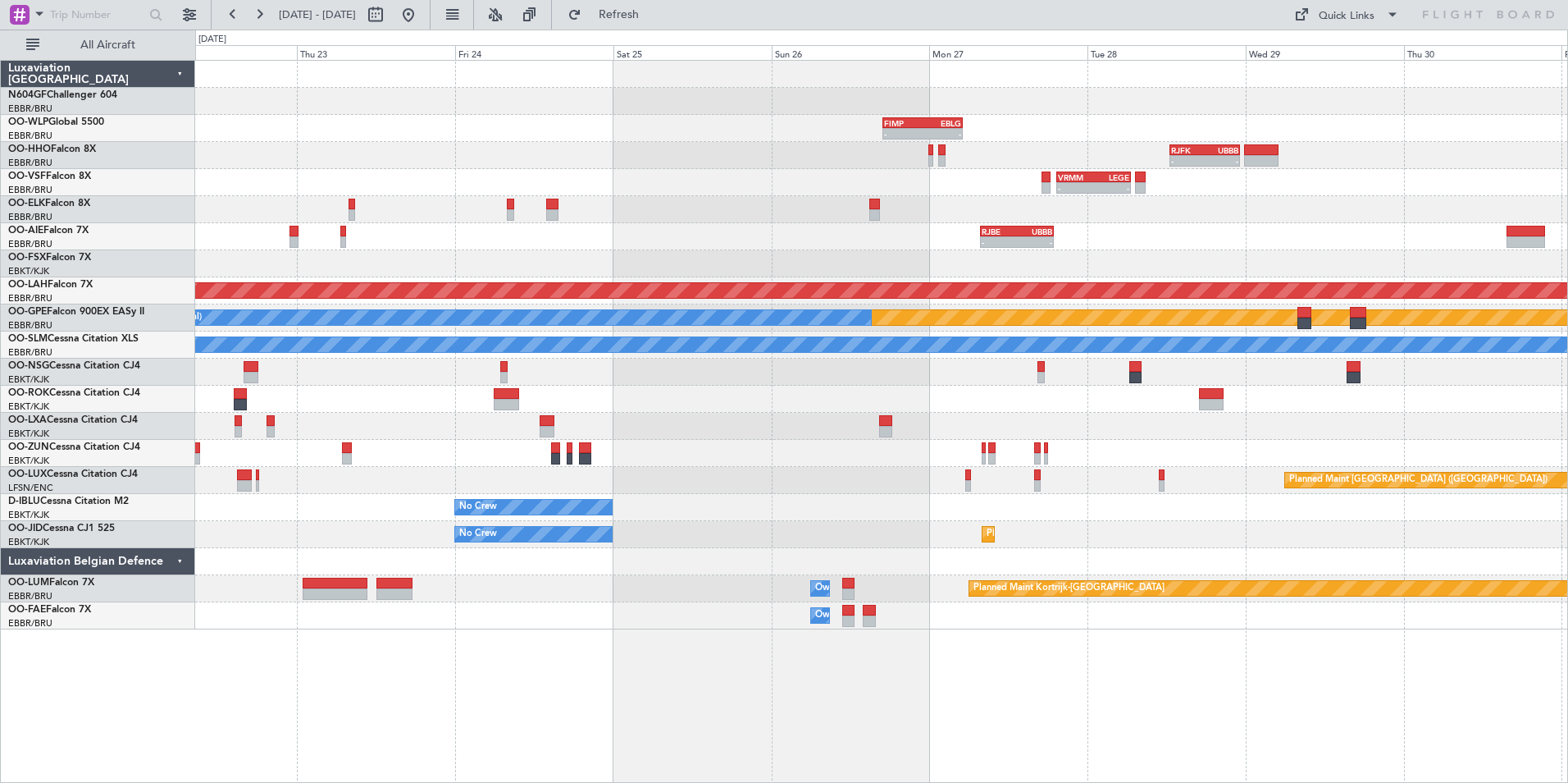
click at [1044, 429] on div "- - FIMP 17:00 Z EBLG 05:10 Z EBLG 19:00 Z FIMP 06:10 Z - - - - RJFK 12:30 Z UB…" at bounding box center [881, 345] width 1372 height 568
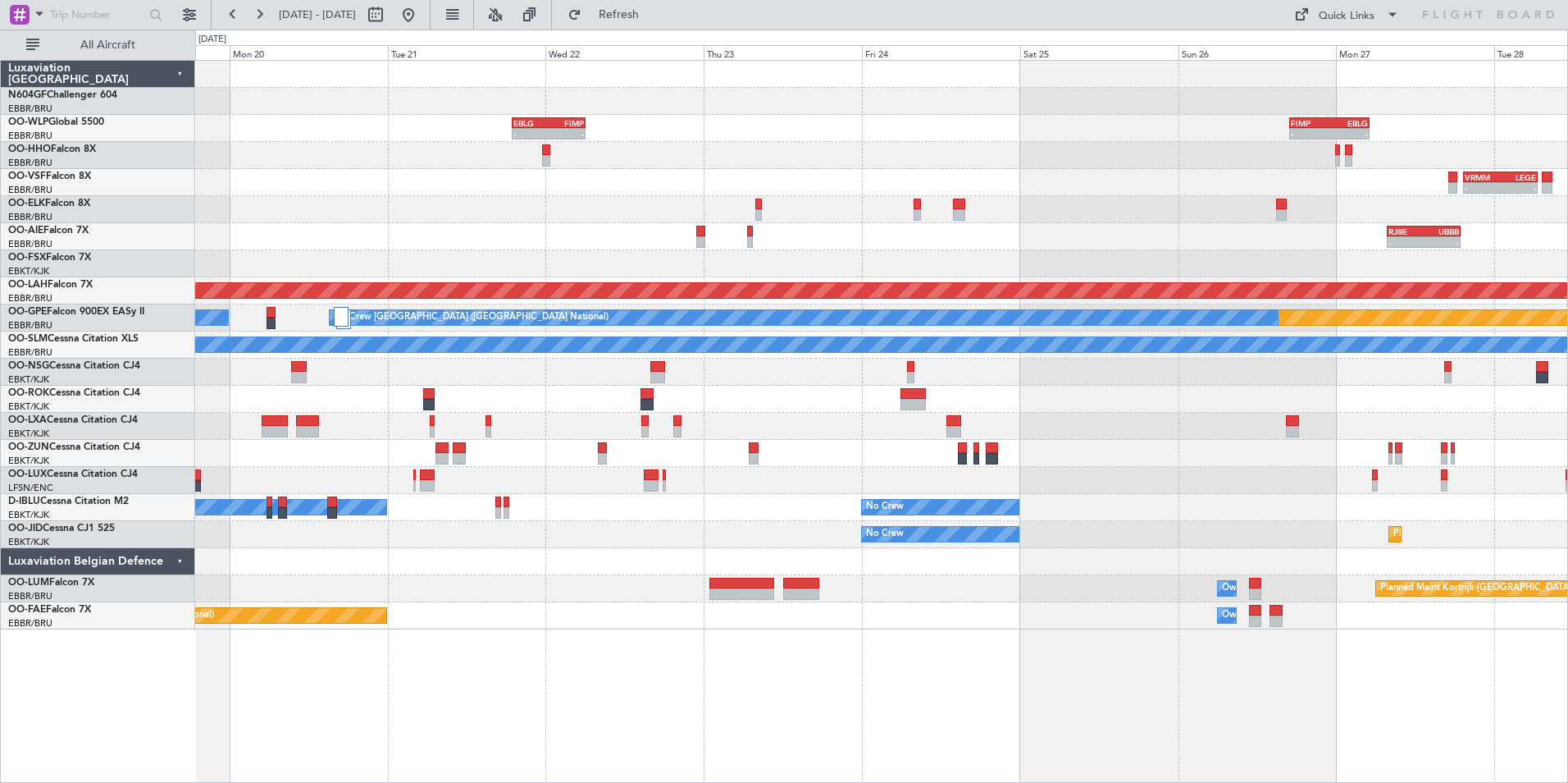
click at [1193, 469] on div "Planned Maint Paris (Le Bourget)" at bounding box center [881, 479] width 1372 height 27
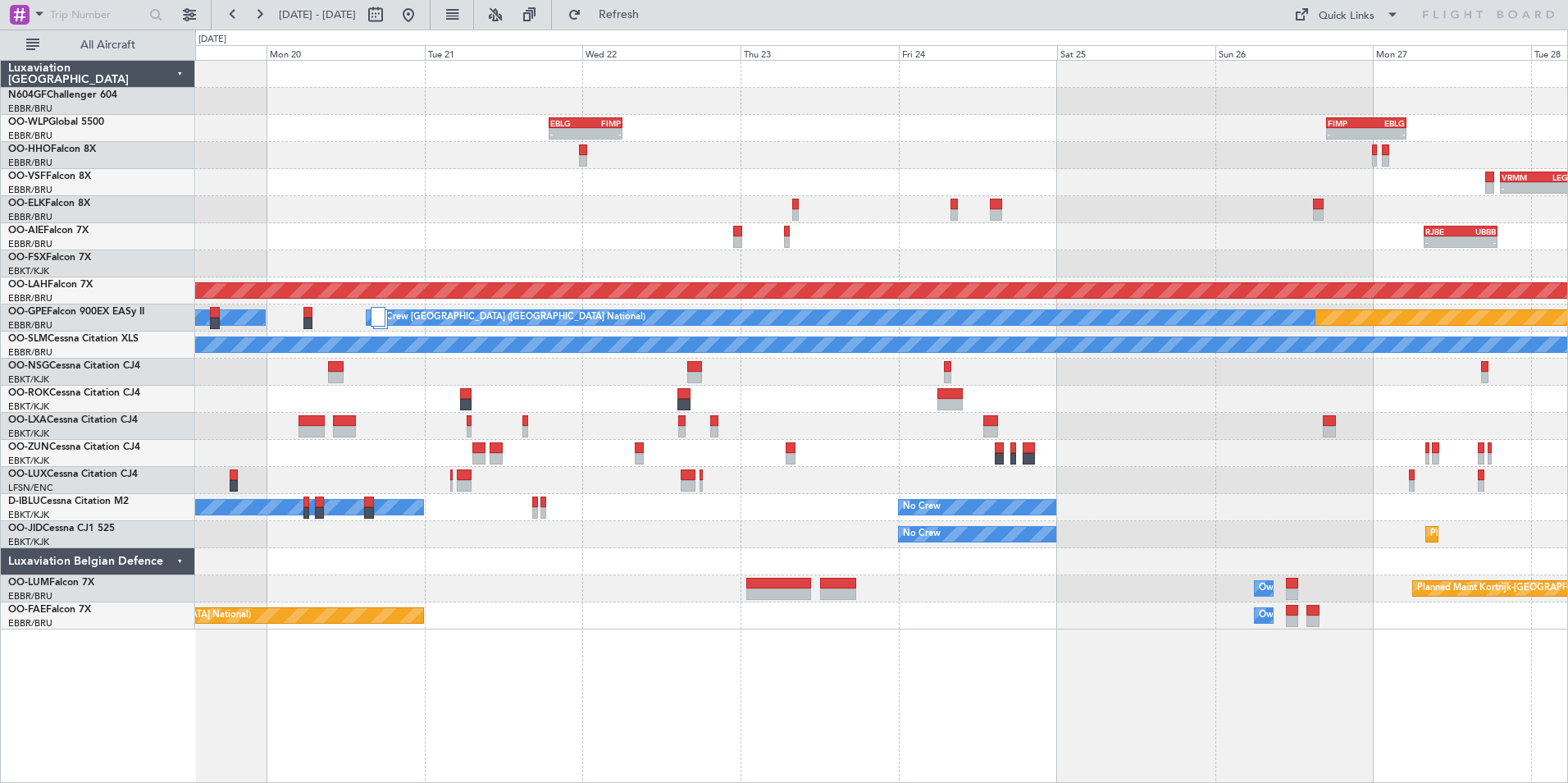
click at [1117, 511] on div "- - FIMP 17:00 Z EBLG 05:10 Z EBLG 19:00 Z FIMP 06:10 Z - - LROP 21:15 Z RJTT 0…" at bounding box center [881, 345] width 1372 height 568
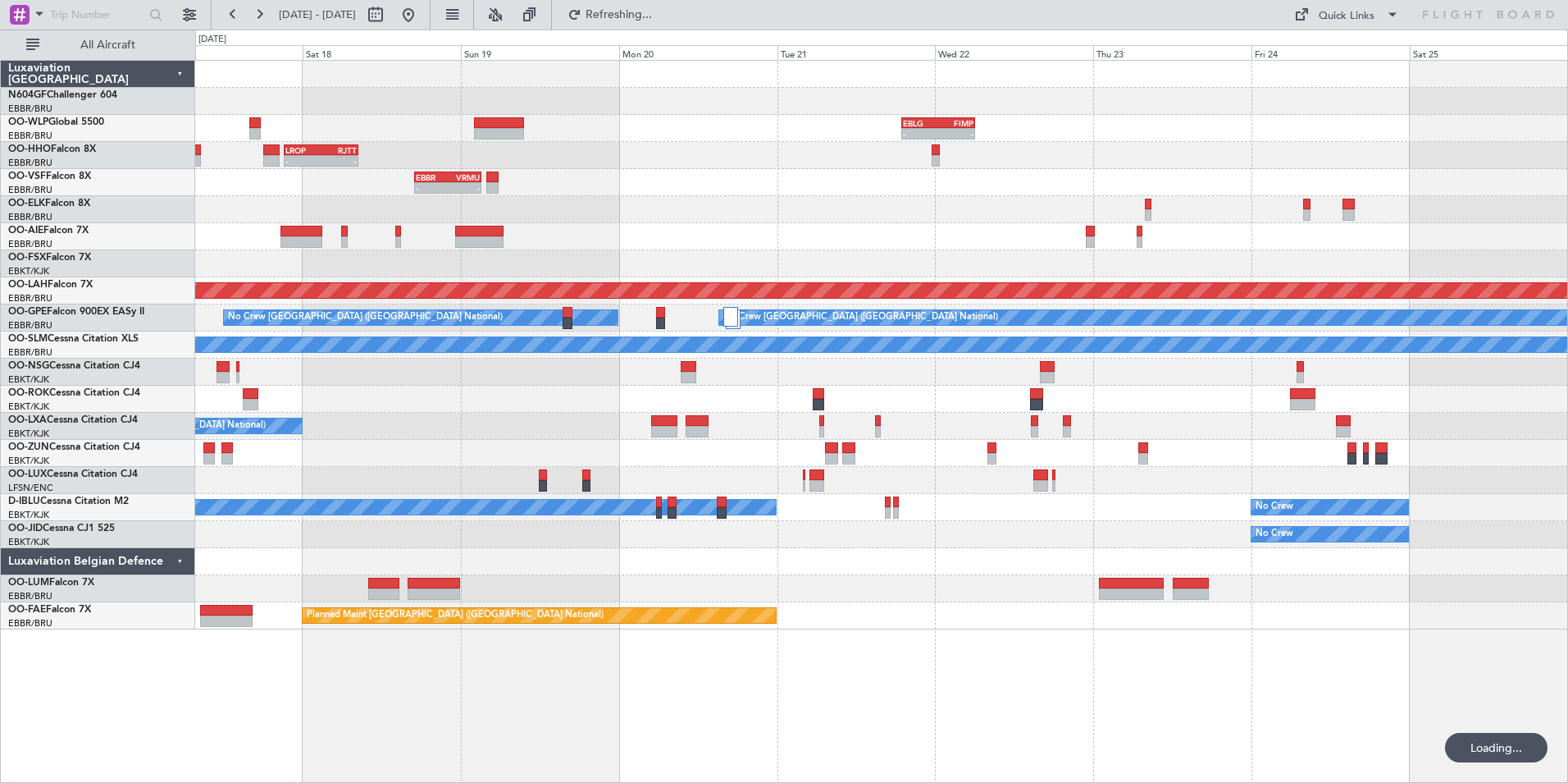
click at [861, 521] on div "No Crew Planned Maint Kortrijk-Wevelgem" at bounding box center [881, 534] width 1372 height 27
click at [422, 20] on button at bounding box center [408, 15] width 26 height 26
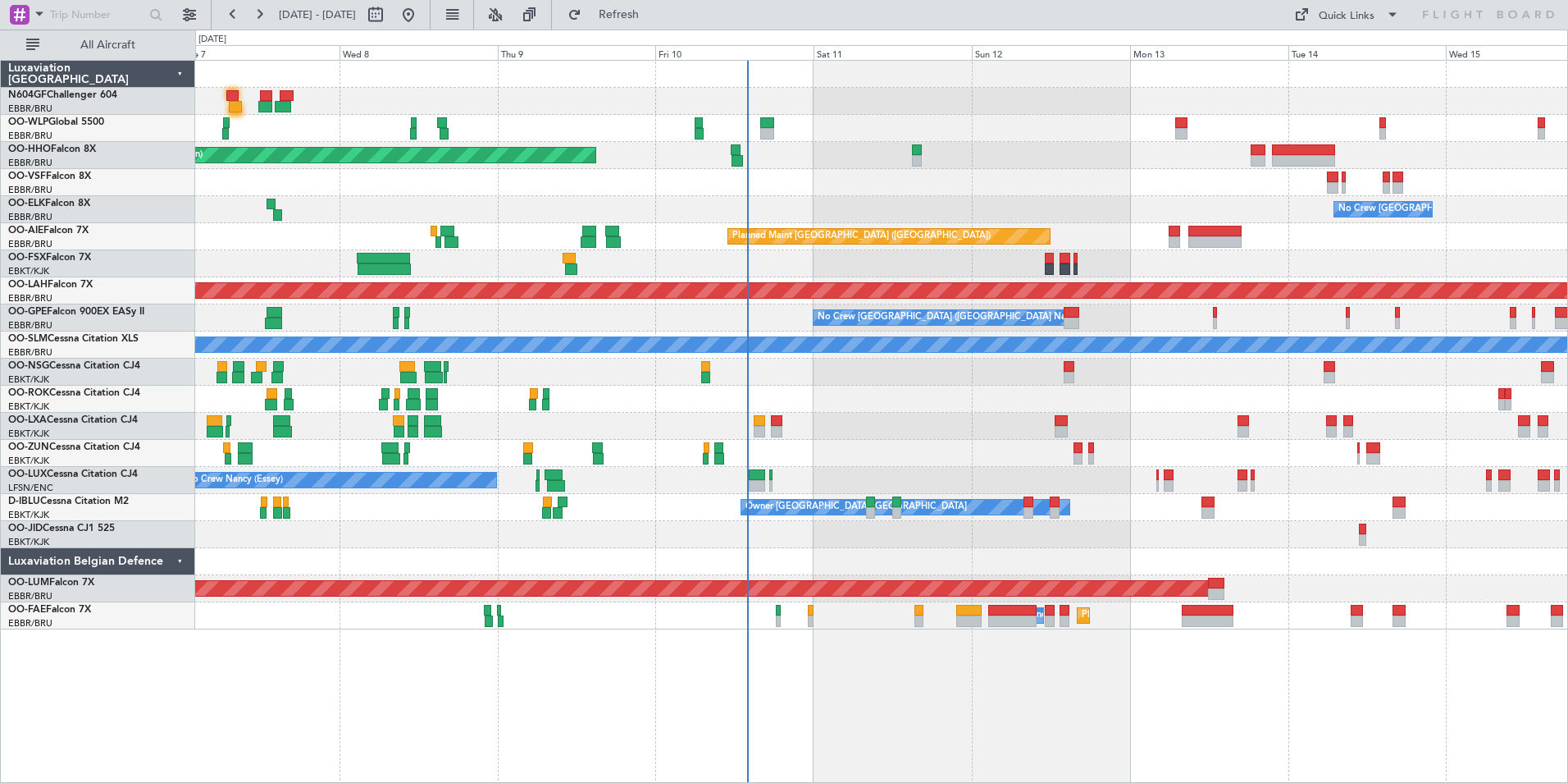
click at [870, 453] on div at bounding box center [881, 453] width 1372 height 27
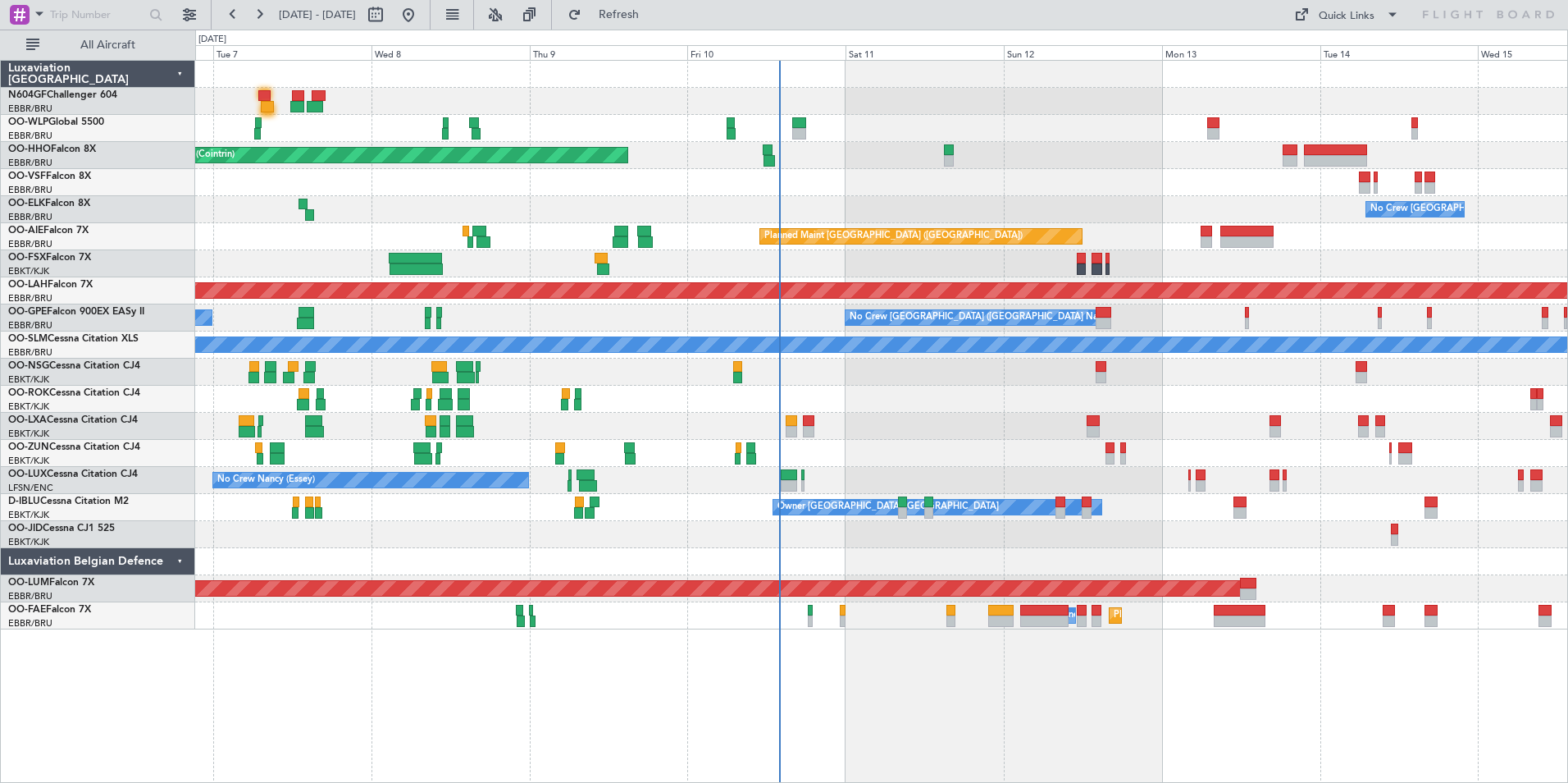
click at [1046, 454] on div at bounding box center [881, 453] width 1372 height 27
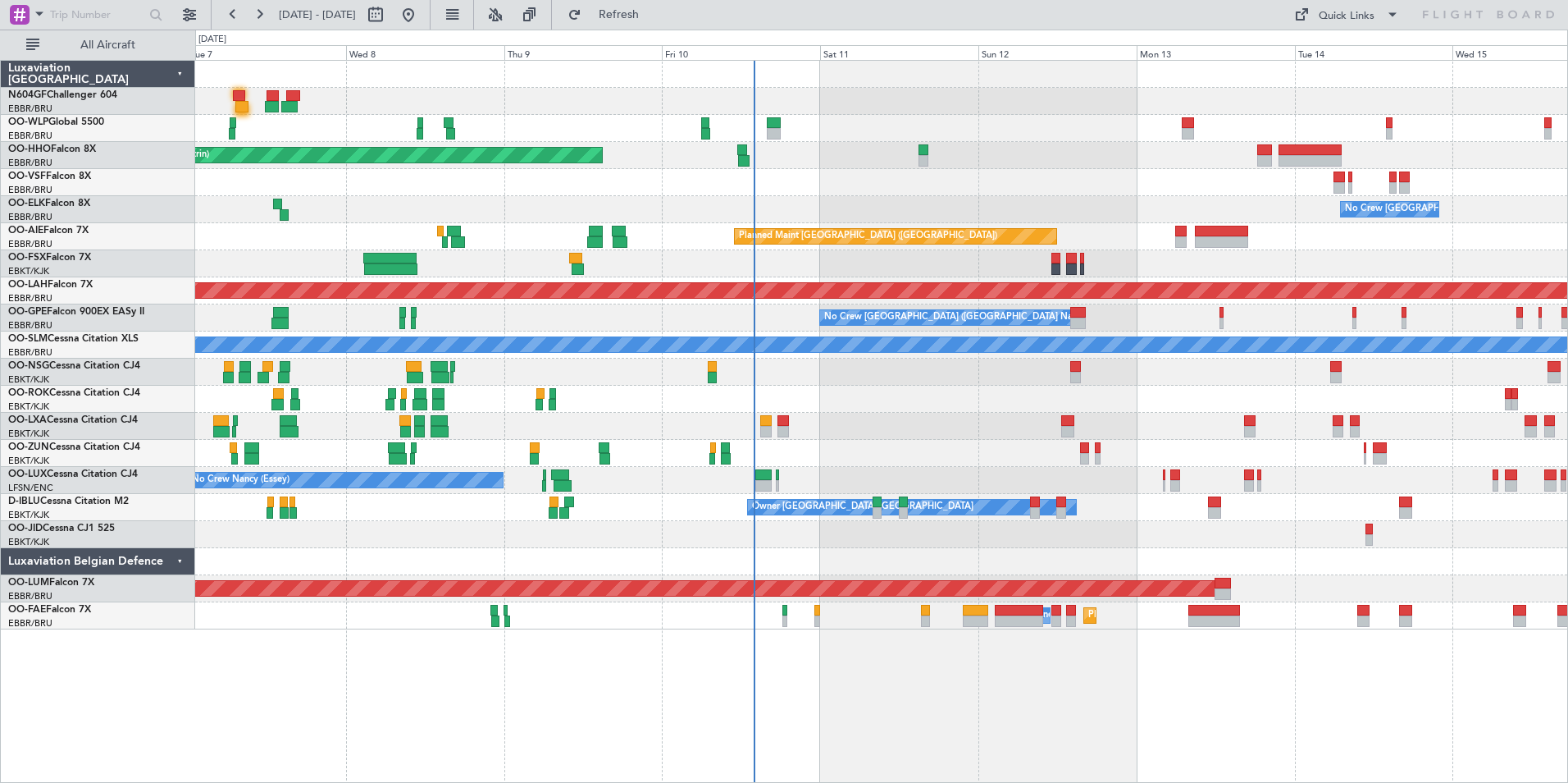
click at [908, 466] on div at bounding box center [881, 453] width 1372 height 27
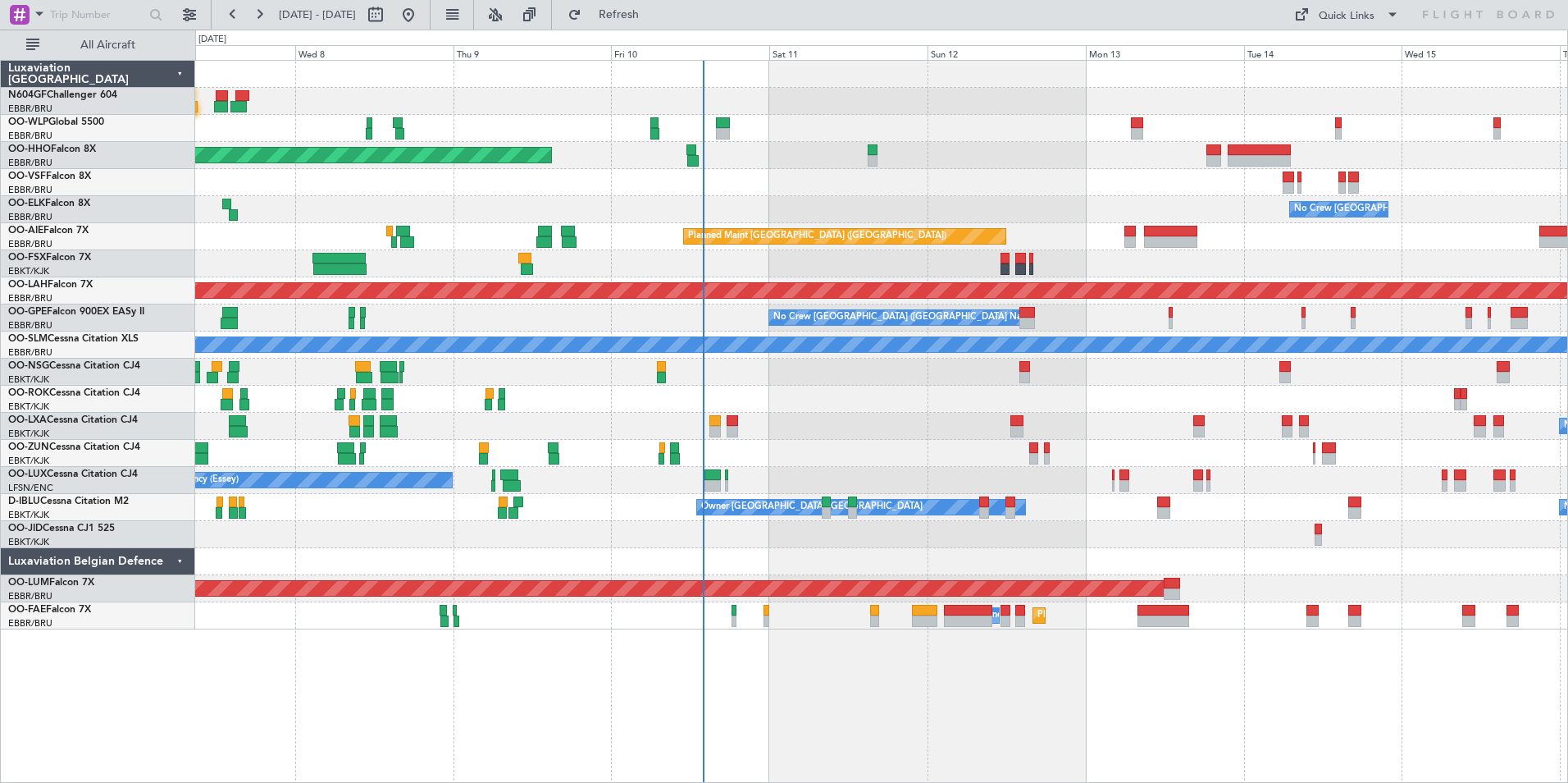
click at [930, 430] on div "Planned Maint Geneva (Cointrin) - - LROP 21:15 Z RJTT 08:30 Z No Crew Brussels …" at bounding box center [881, 345] width 1372 height 568
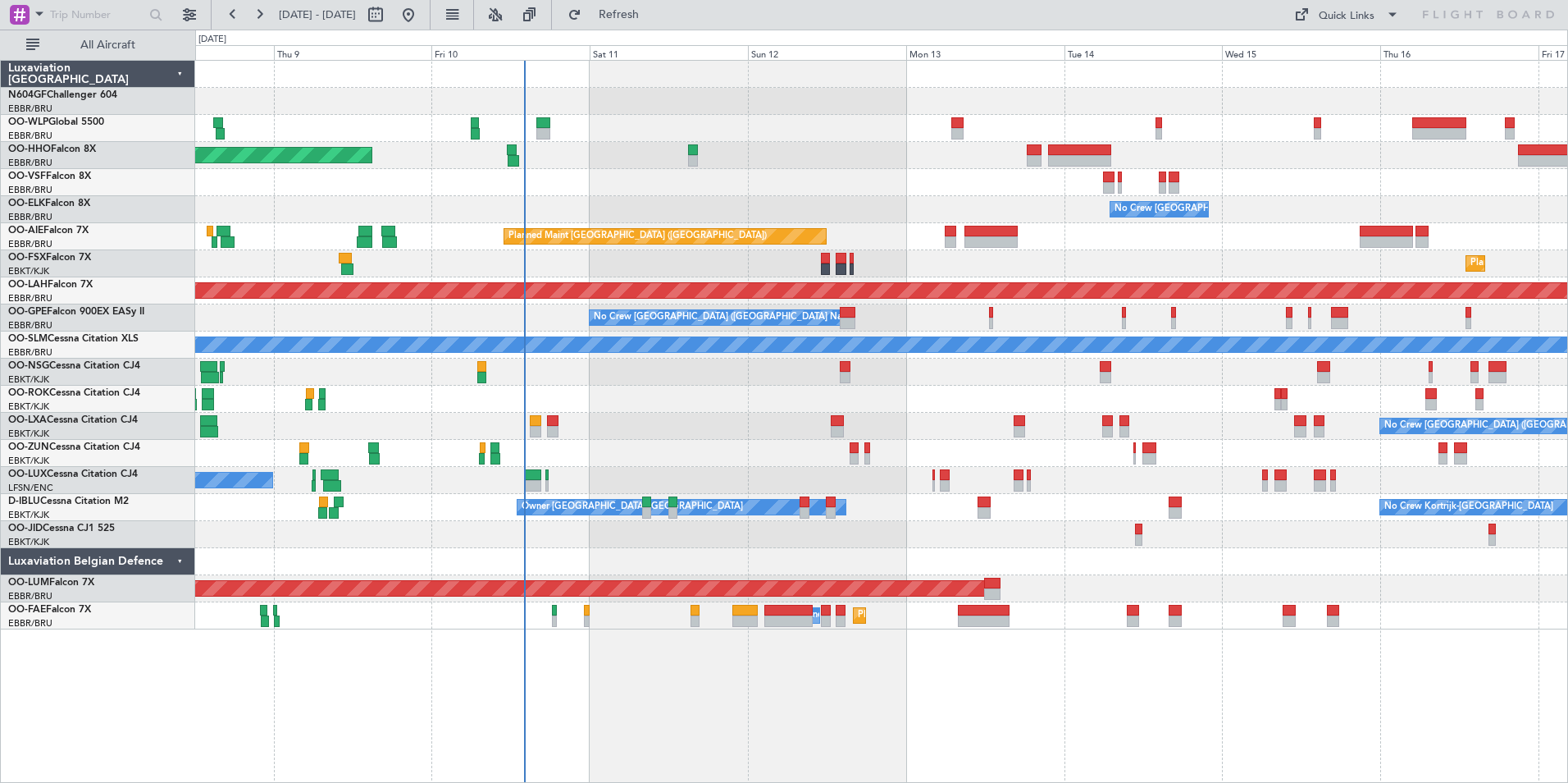
click at [1115, 379] on div "Planned Maint Geneva (Cointrin) - - LROP 21:15 Z RJTT 08:30 Z - - EBBR 17:05 Z …" at bounding box center [881, 345] width 1372 height 568
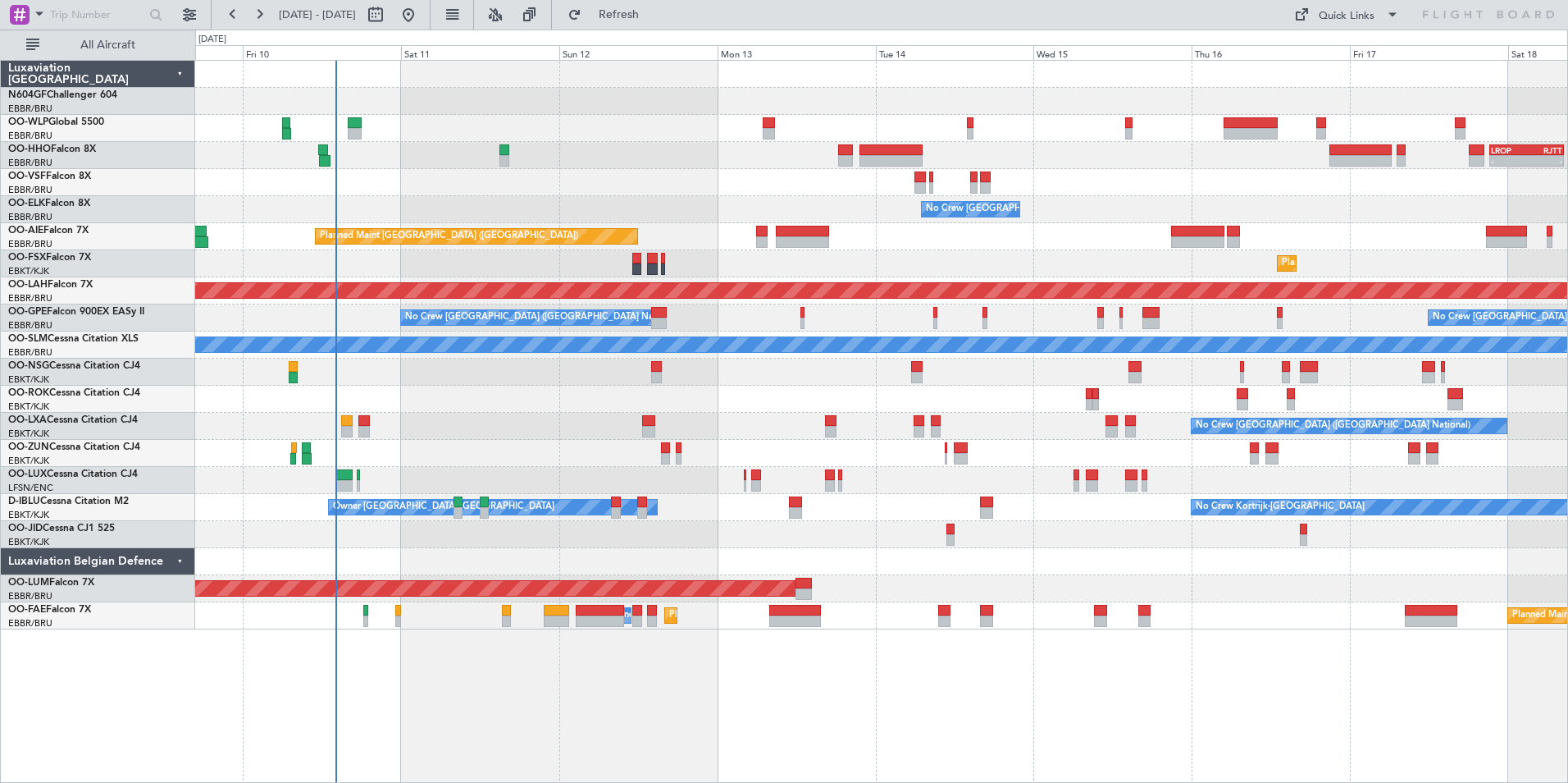
click at [852, 359] on div at bounding box center [881, 371] width 1372 height 27
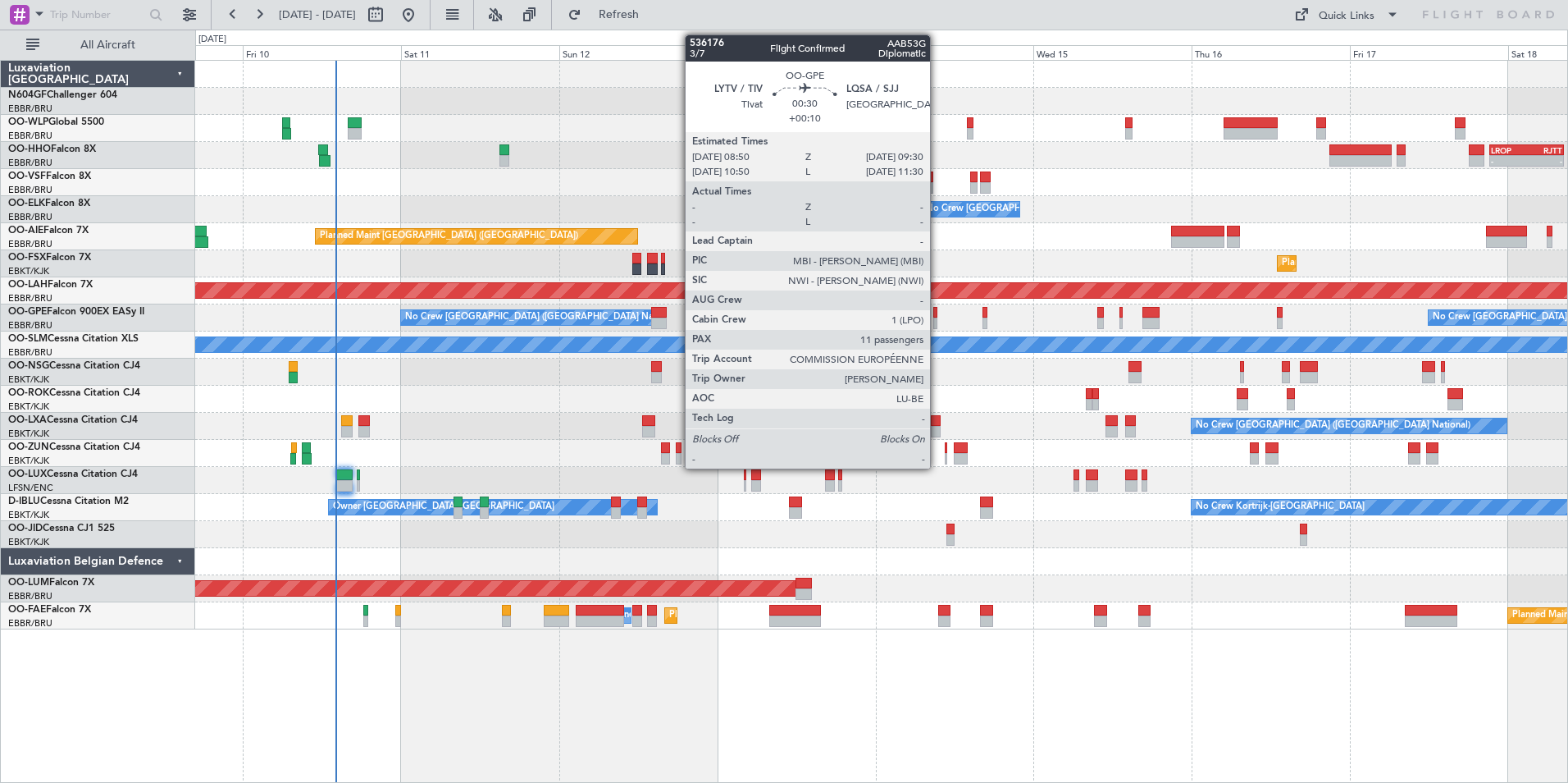
click at [937, 323] on div at bounding box center [935, 323] width 5 height 11
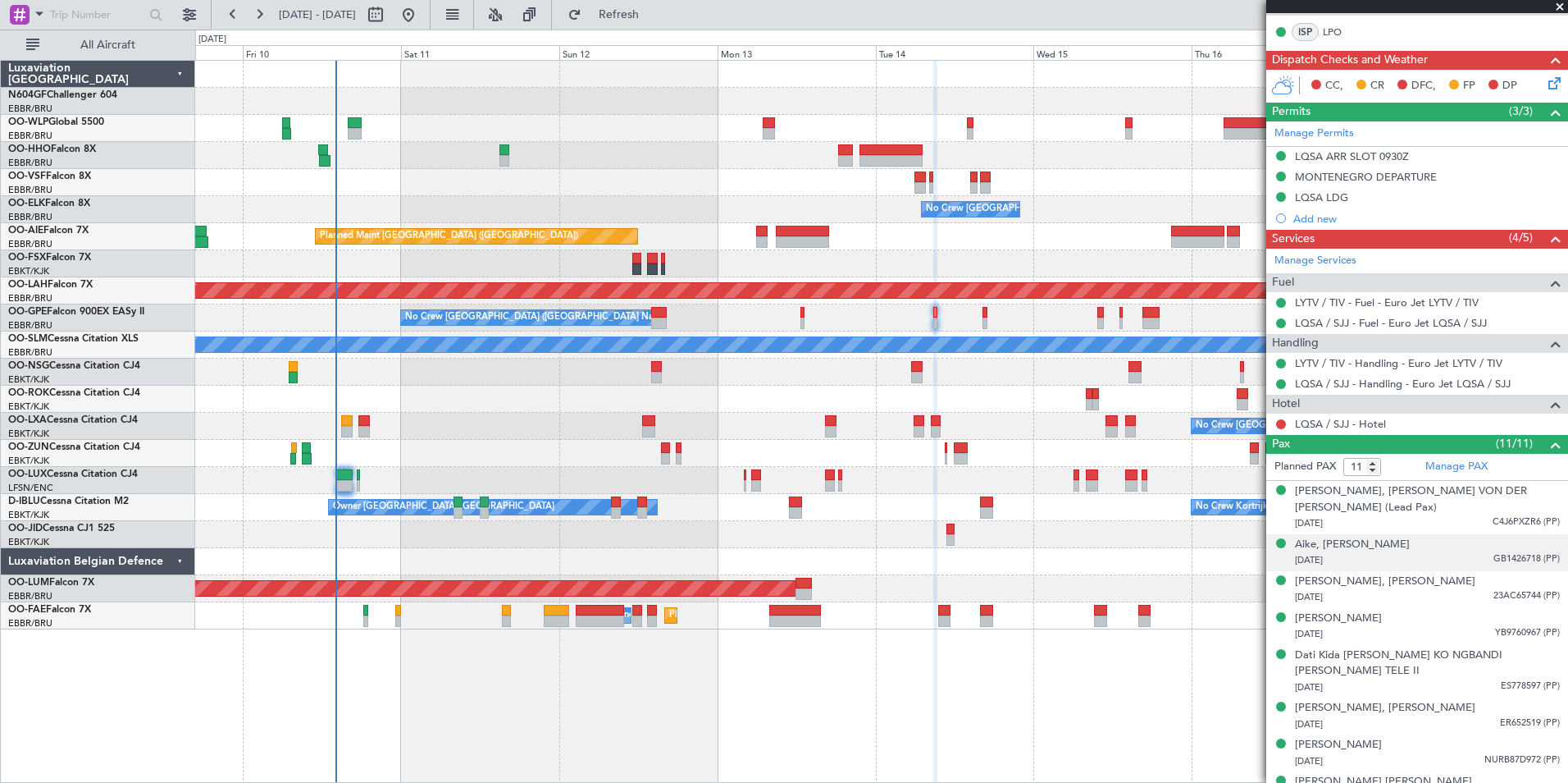
scroll to position [466, 0]
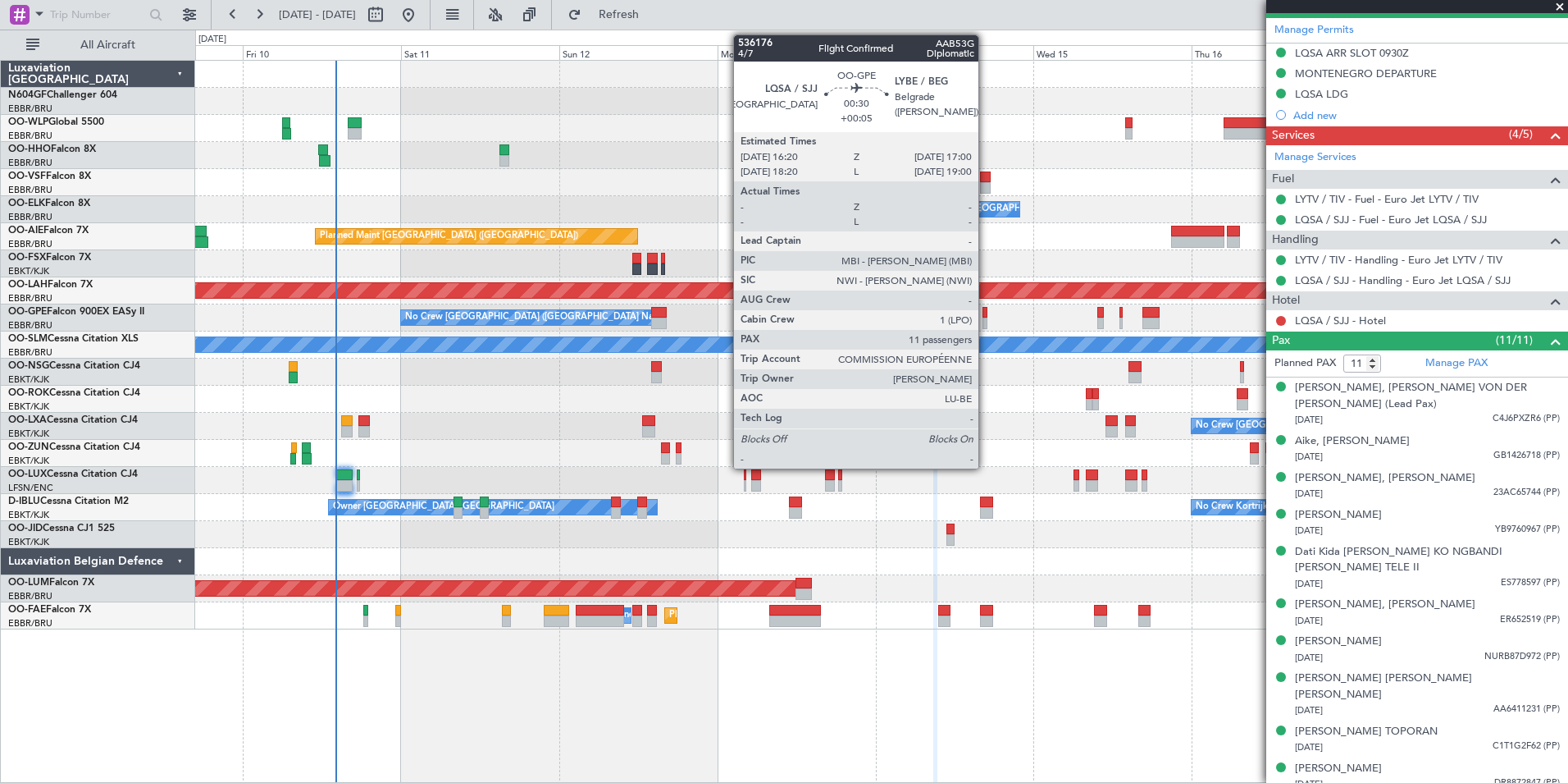
click at [985, 312] on div at bounding box center [984, 312] width 5 height 11
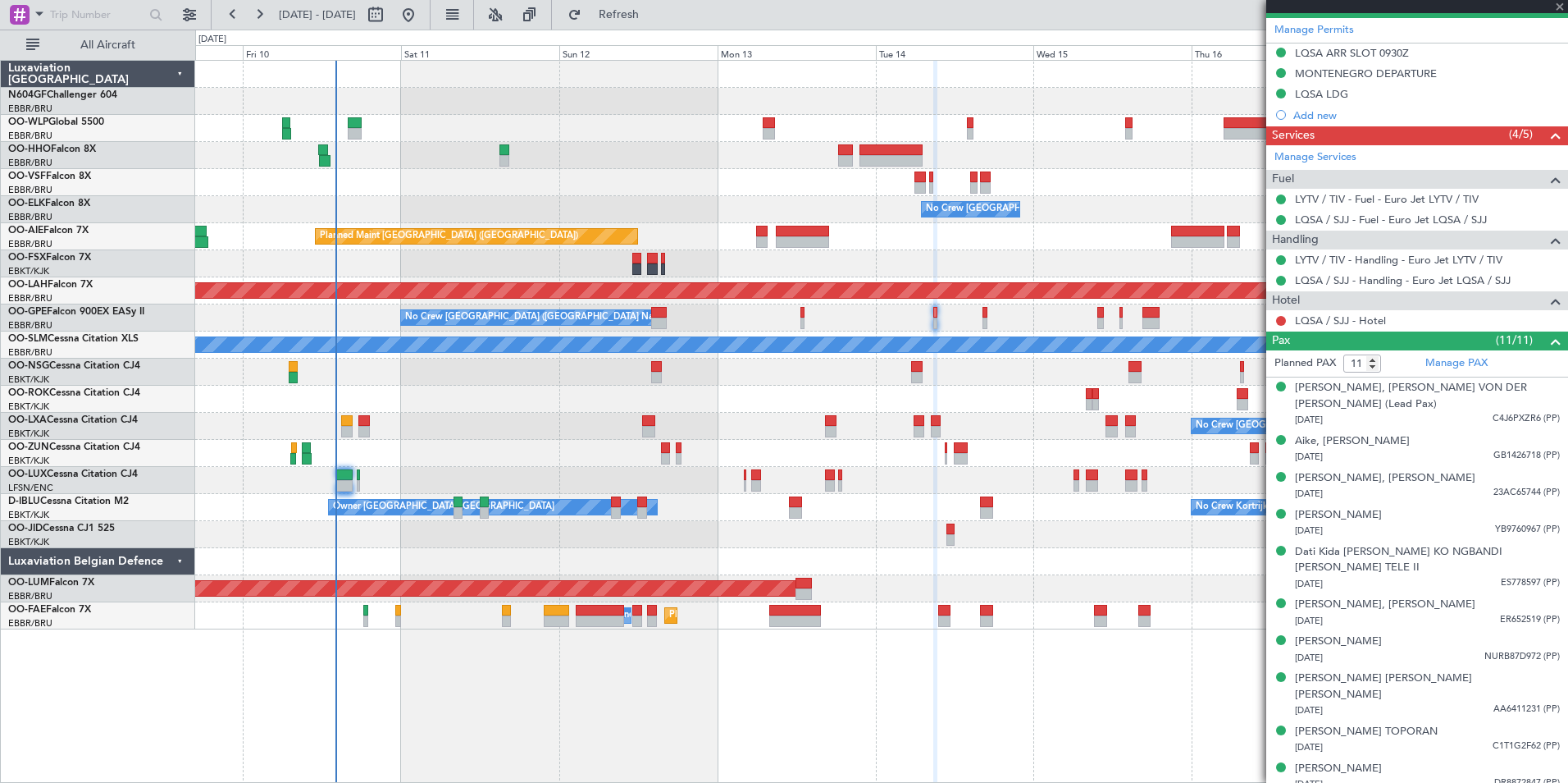
type input "+00:05"
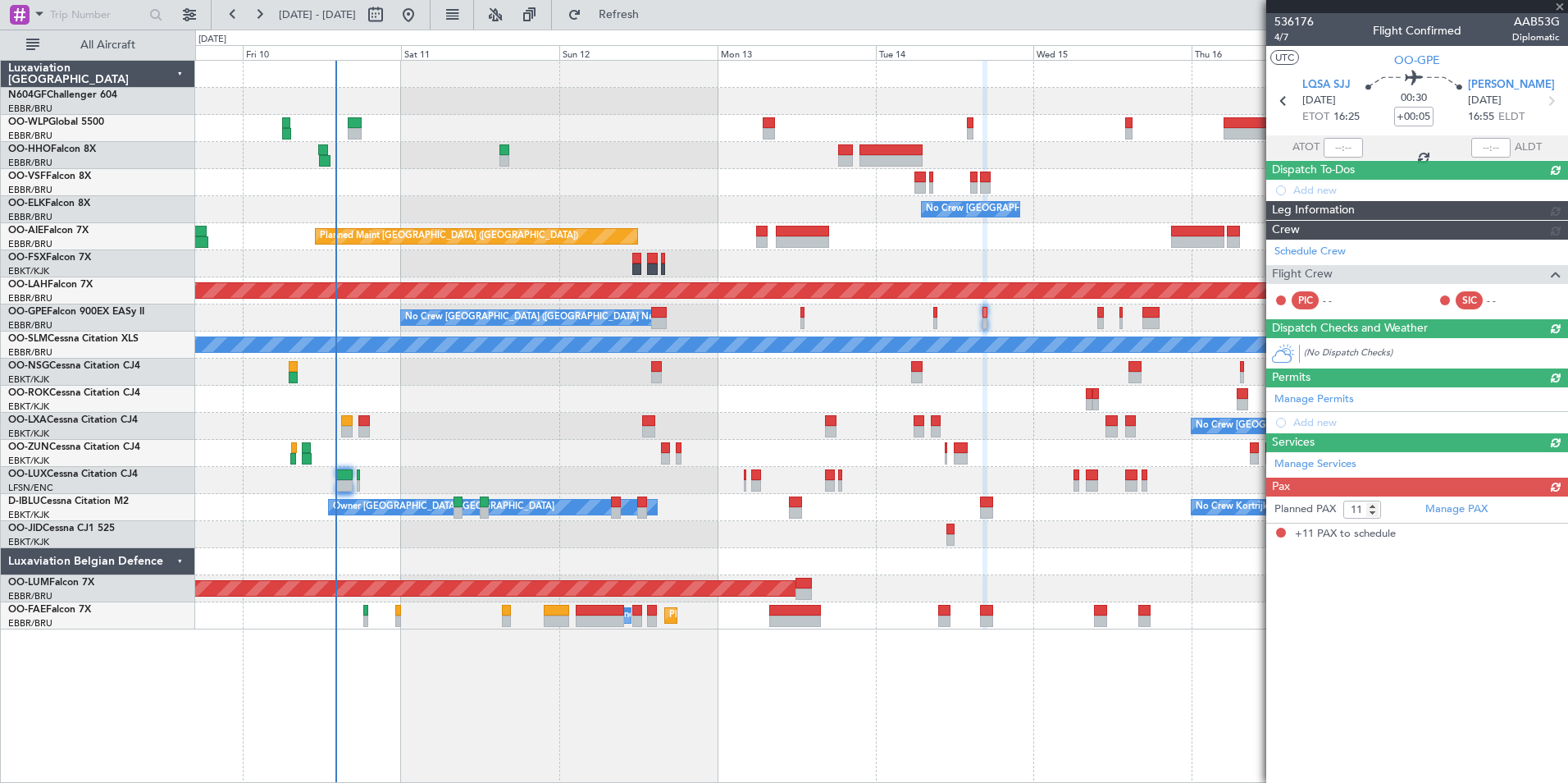
scroll to position [0, 0]
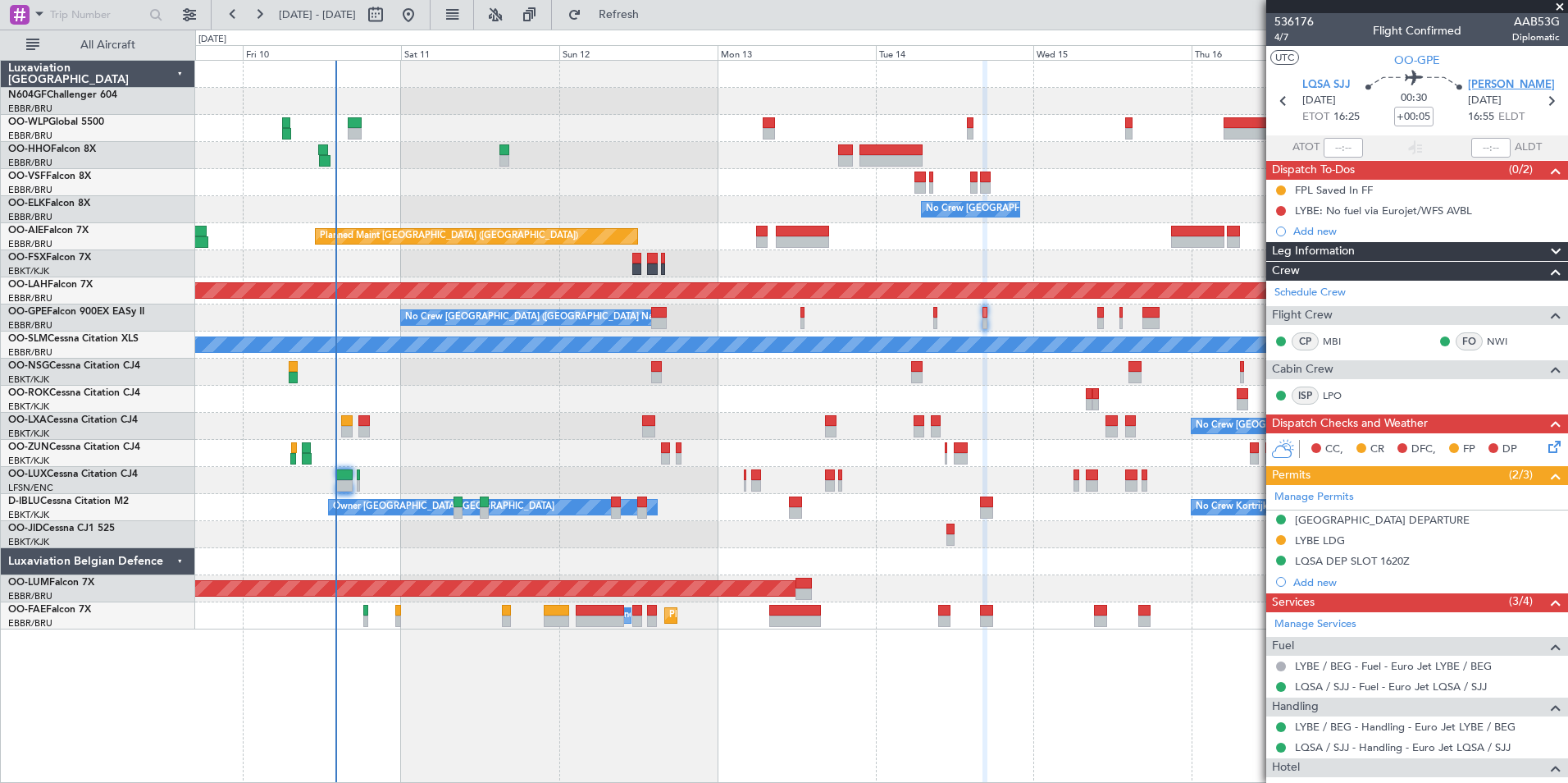
click at [1479, 87] on span "LYBE BEG" at bounding box center [1512, 85] width 87 height 17
click at [1476, 80] on span "LYBE BEG" at bounding box center [1512, 85] width 87 height 17
click at [1327, 538] on div "LYBE LDG" at bounding box center [1319, 540] width 50 height 14
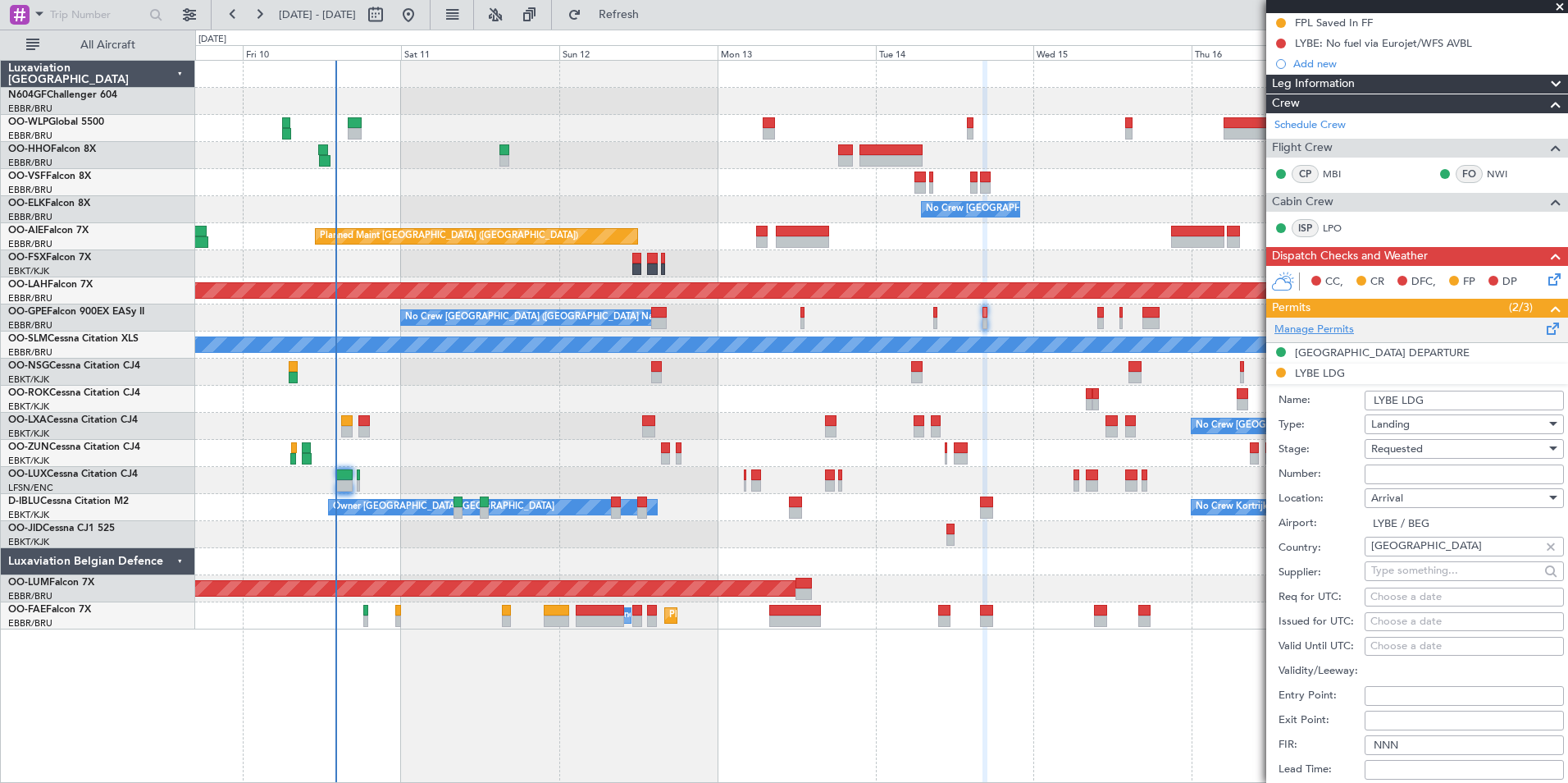
scroll to position [246, 0]
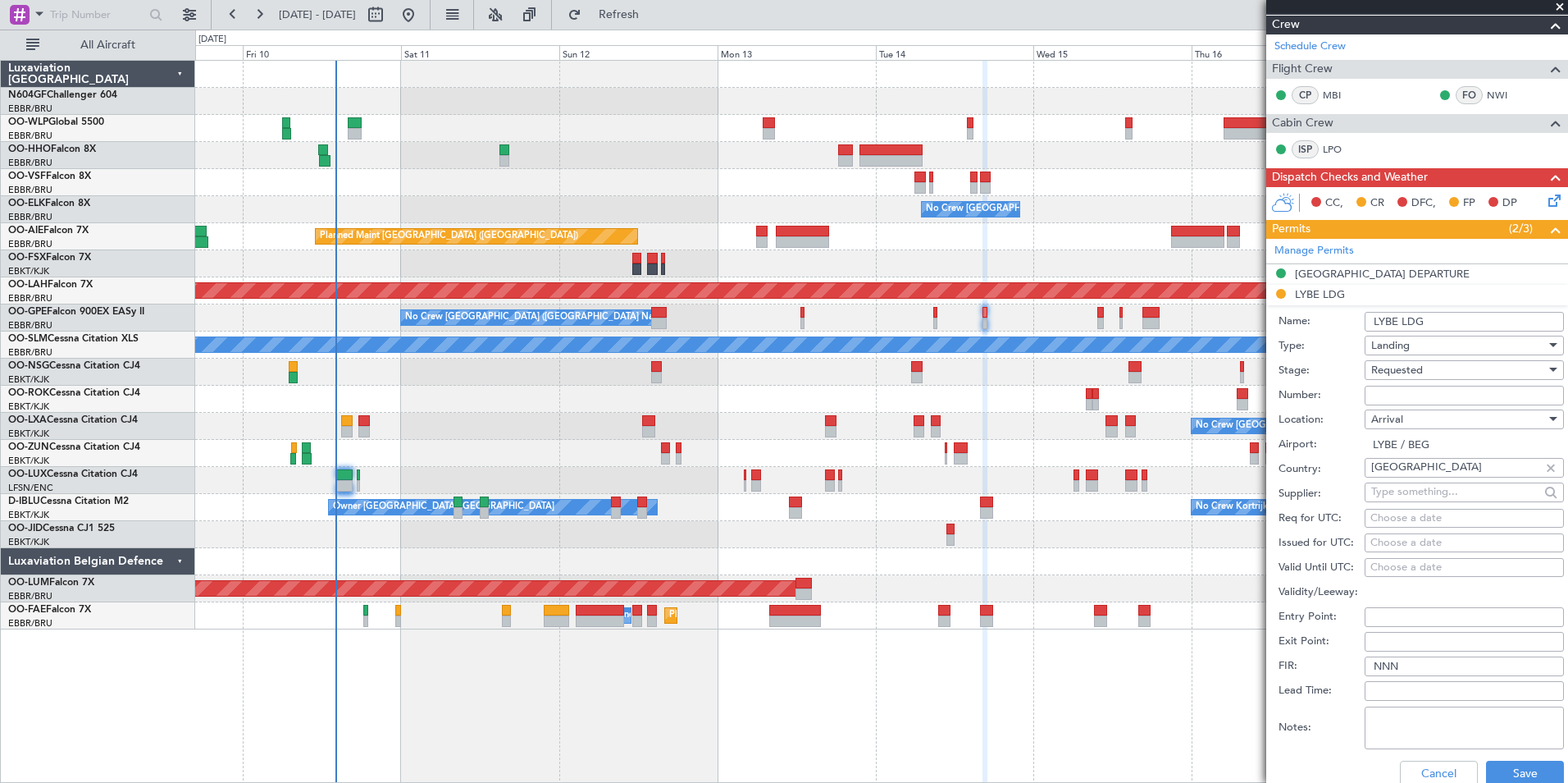
click at [1416, 392] on input "Number:" at bounding box center [1463, 395] width 199 height 19
paste input "801498/1-25"
type input "801498/1-25"
click at [1425, 372] on div "Requested" at bounding box center [1458, 369] width 175 height 25
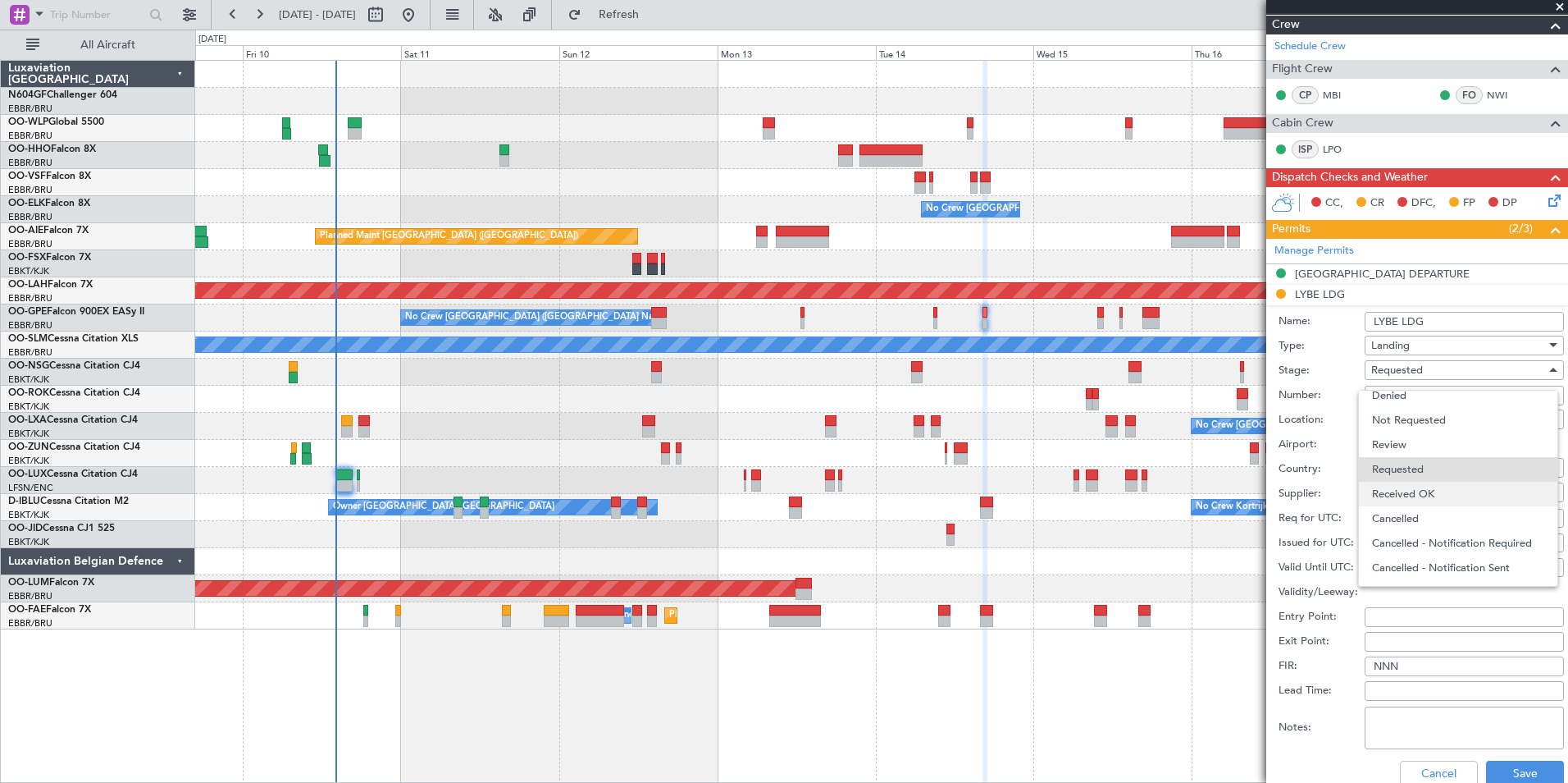
click at [1432, 497] on span "Received OK" at bounding box center [1458, 493] width 172 height 25
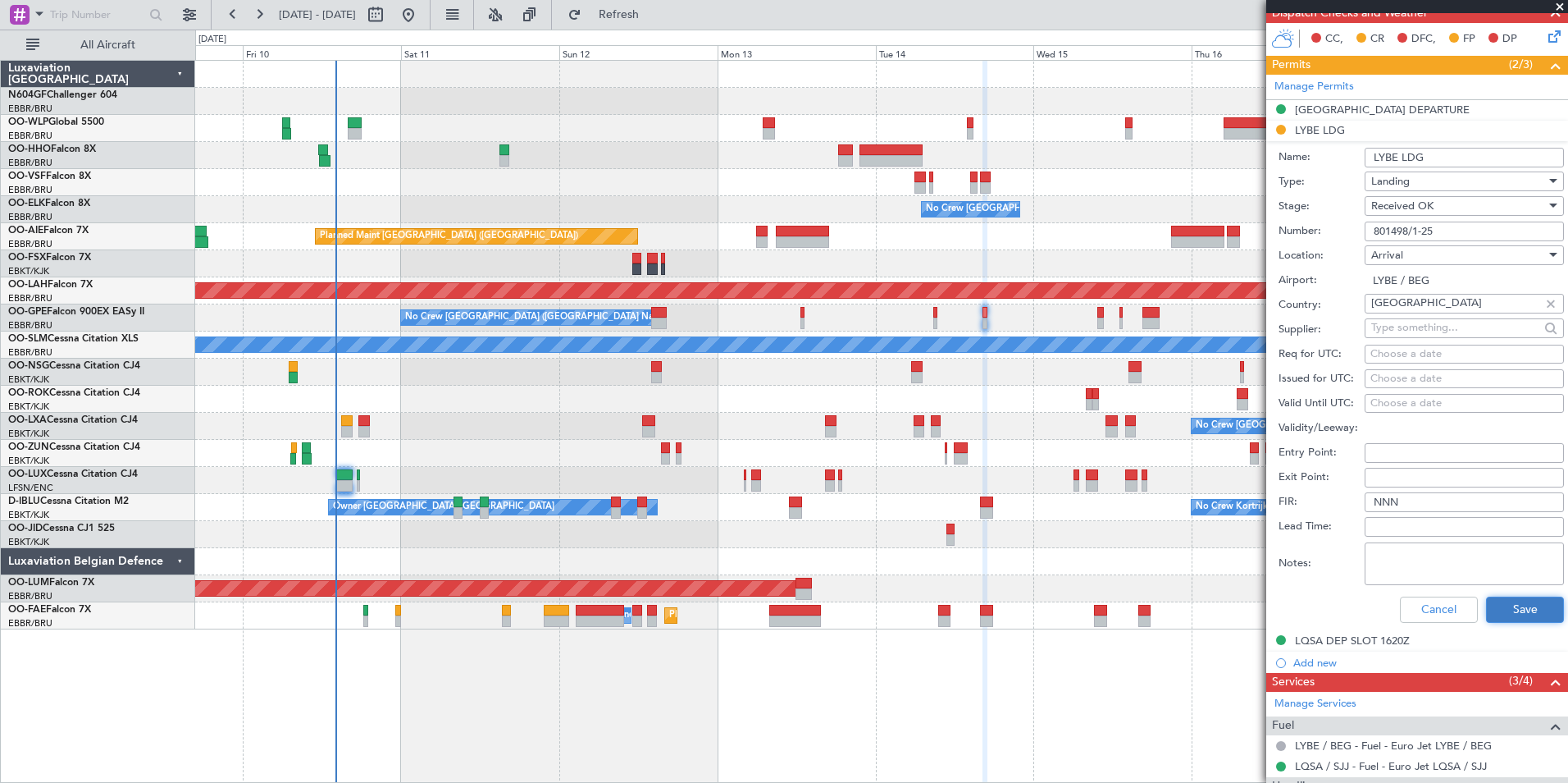
click at [1506, 601] on button "Save" at bounding box center [1525, 609] width 78 height 26
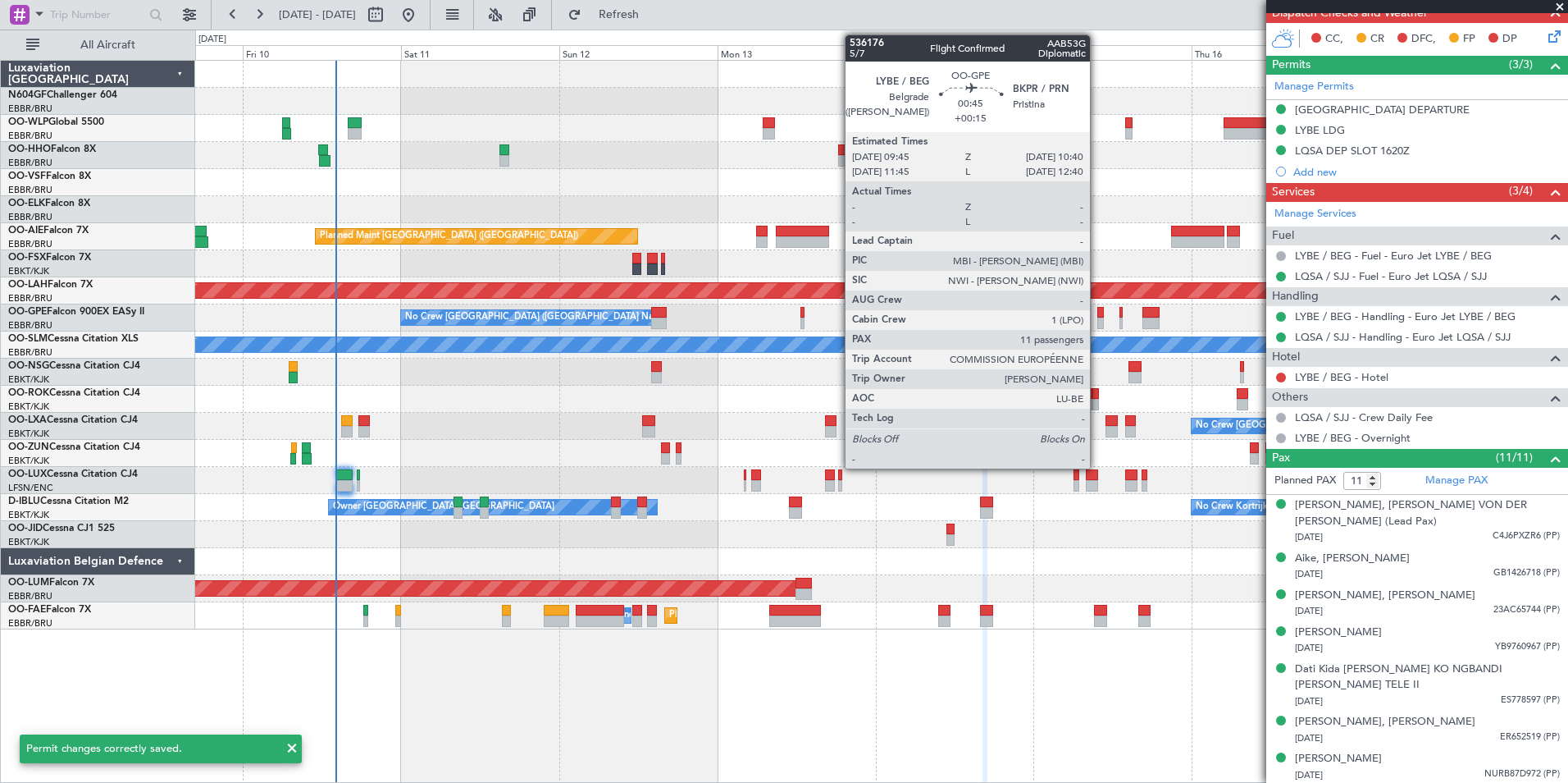
click at [1097, 314] on div at bounding box center [1100, 312] width 6 height 11
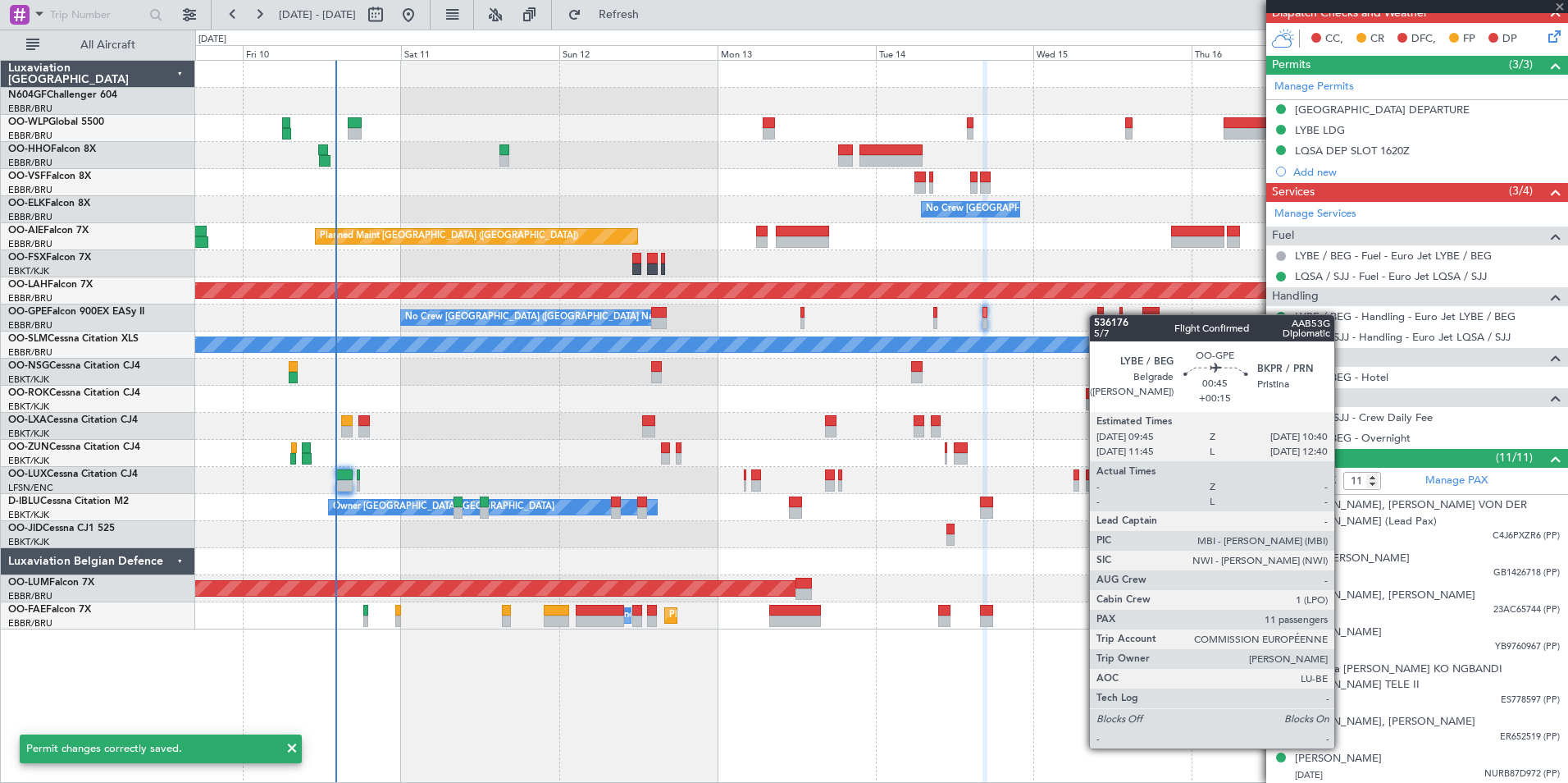
type input "+00:15"
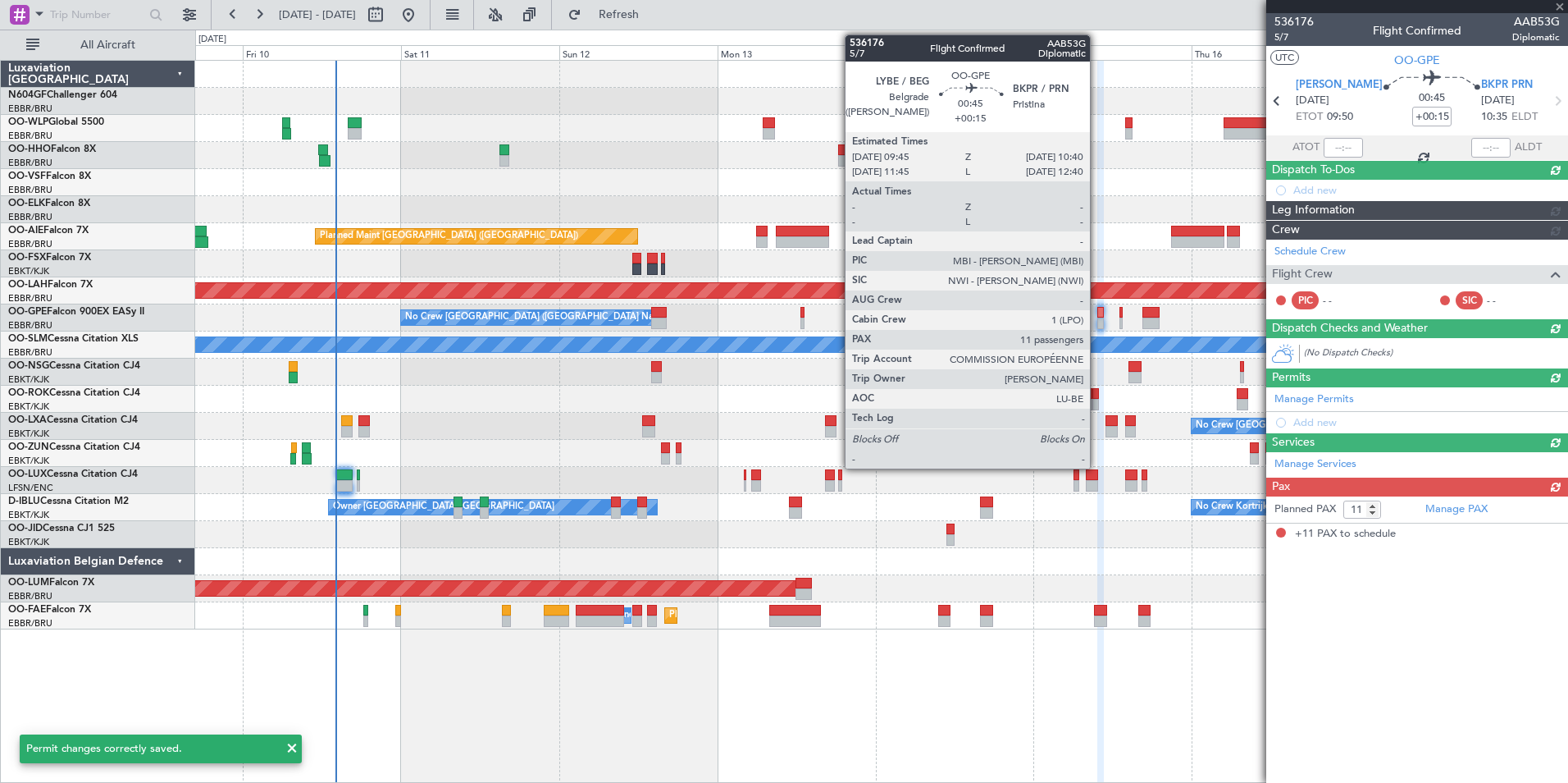
scroll to position [0, 0]
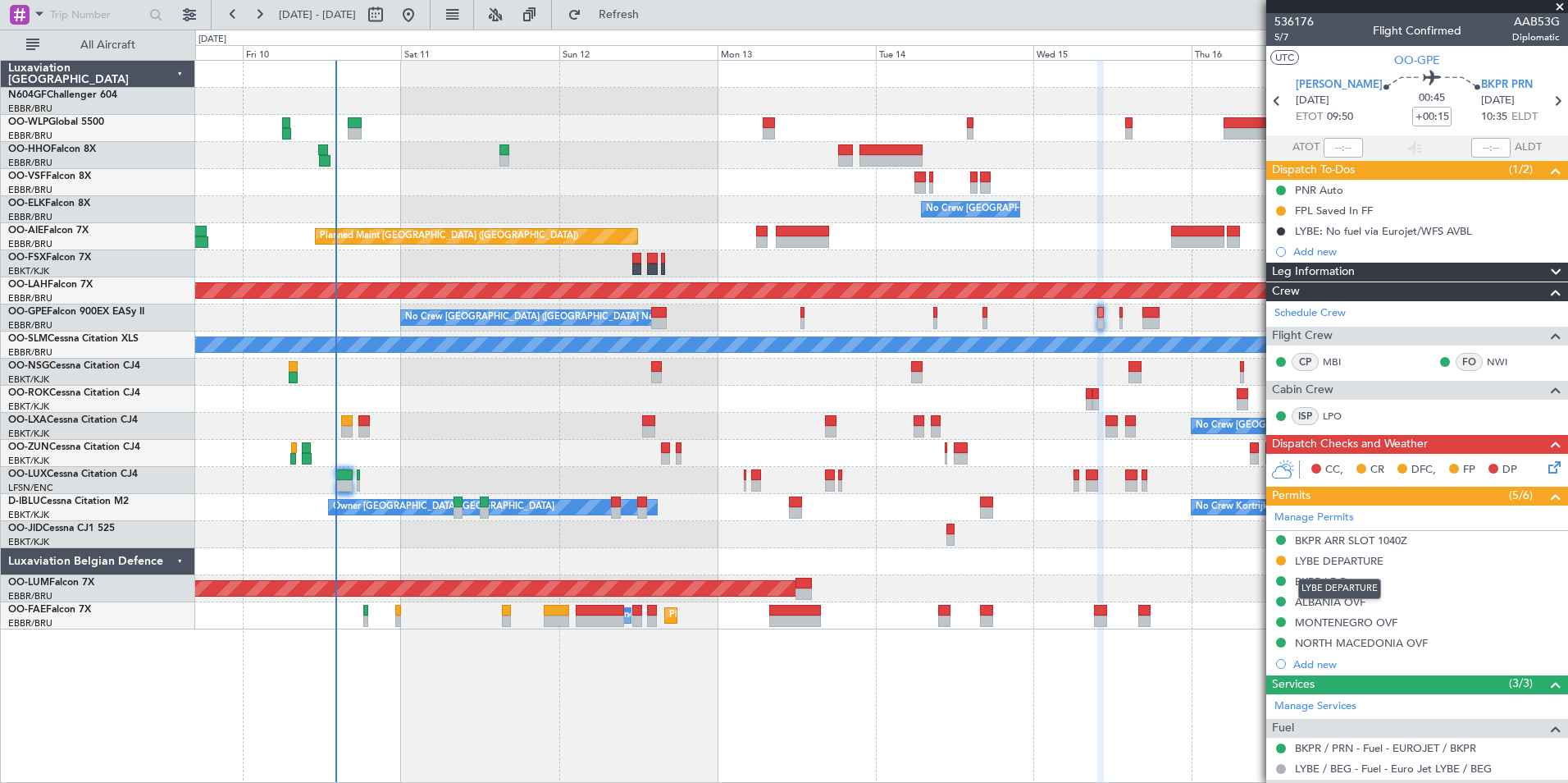
click at [1352, 559] on div "LYBE DEPARTURE" at bounding box center [1339, 560] width 89 height 14
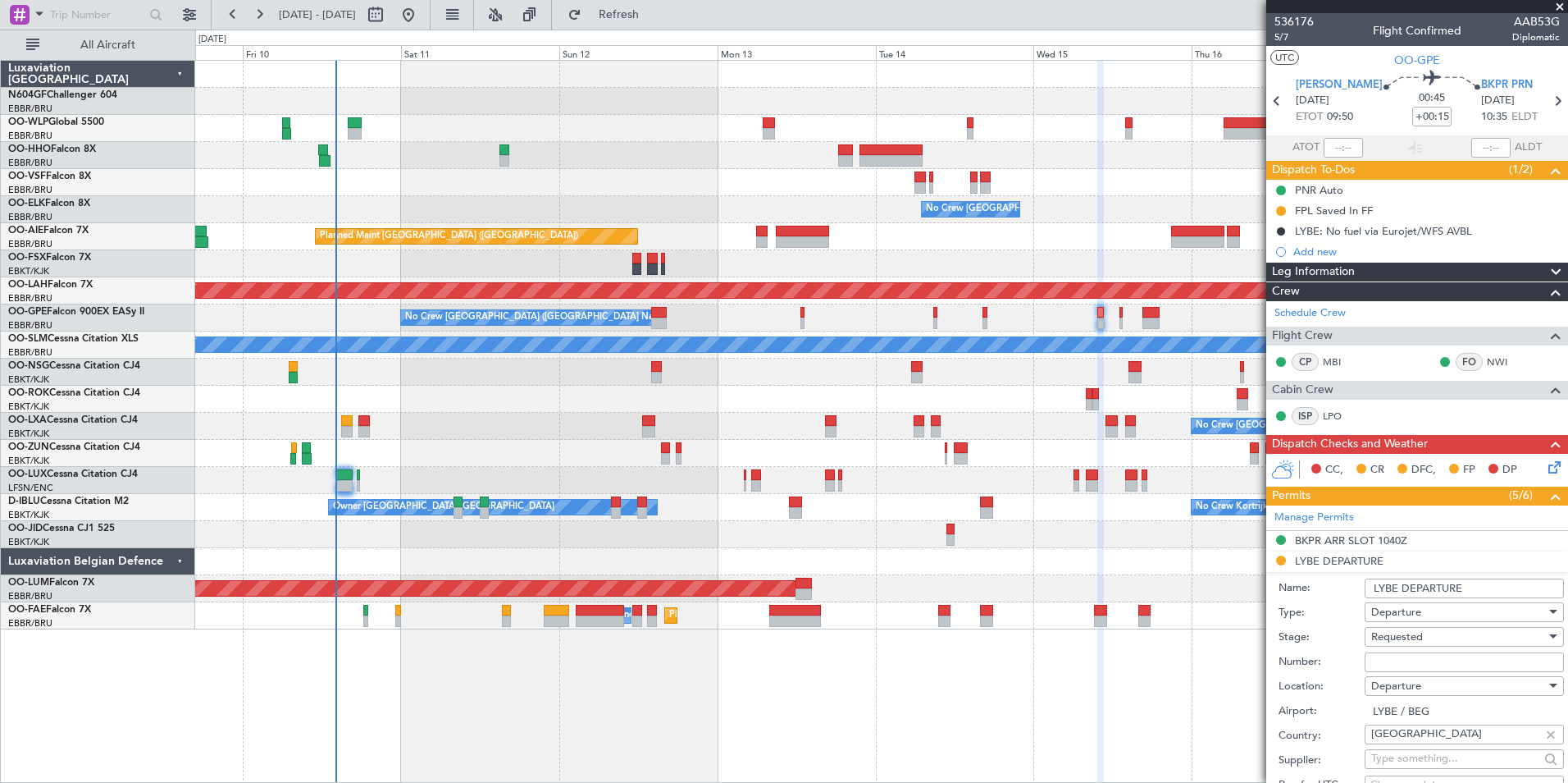
click at [1426, 654] on input "Number:" at bounding box center [1463, 662] width 199 height 19
paste input "801498/1-25"
type input "801498/1-25"
click at [1429, 631] on div "Requested" at bounding box center [1458, 636] width 175 height 25
click at [1432, 770] on span "Received OK" at bounding box center [1458, 767] width 172 height 25
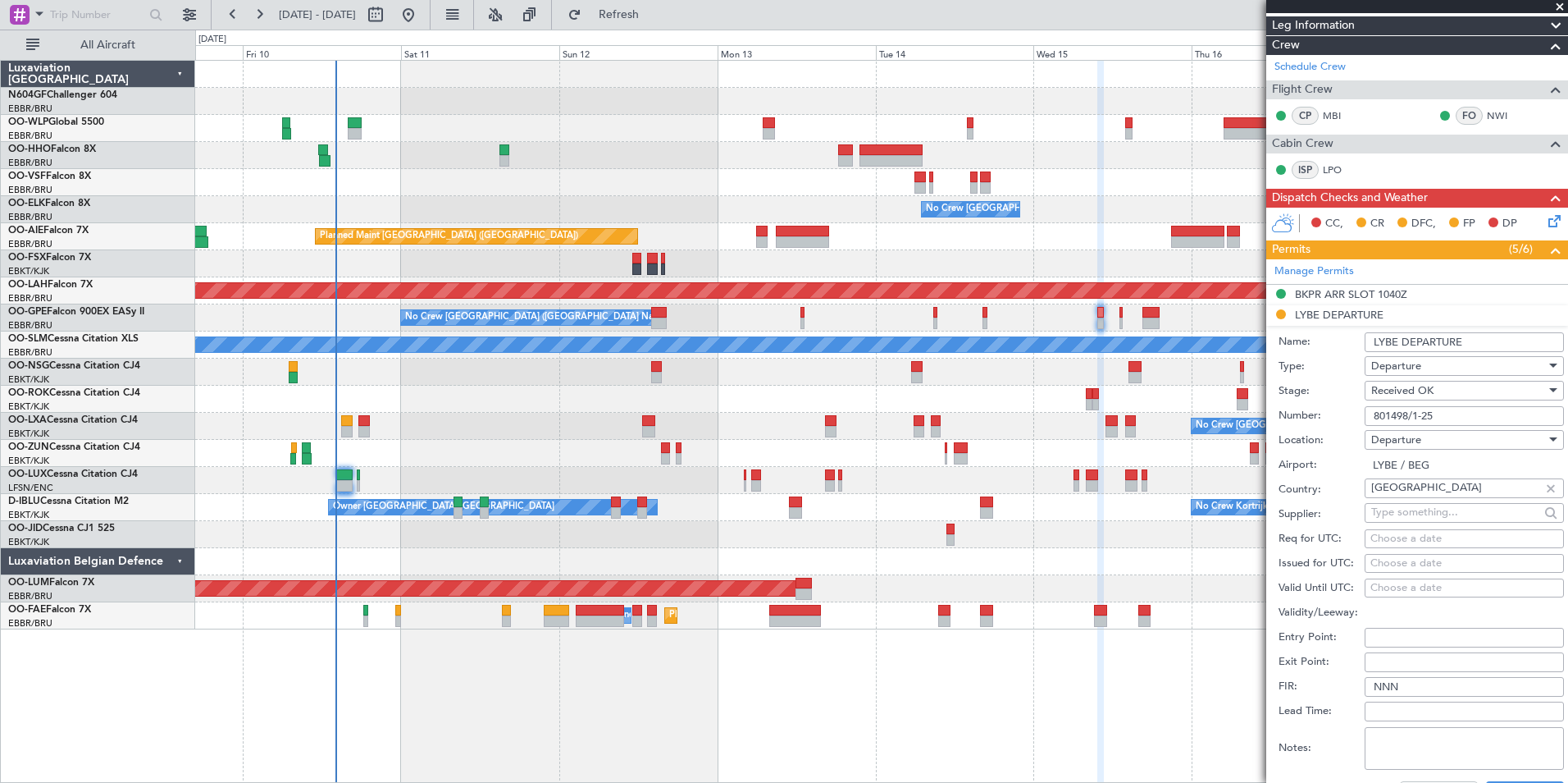
scroll to position [492, 0]
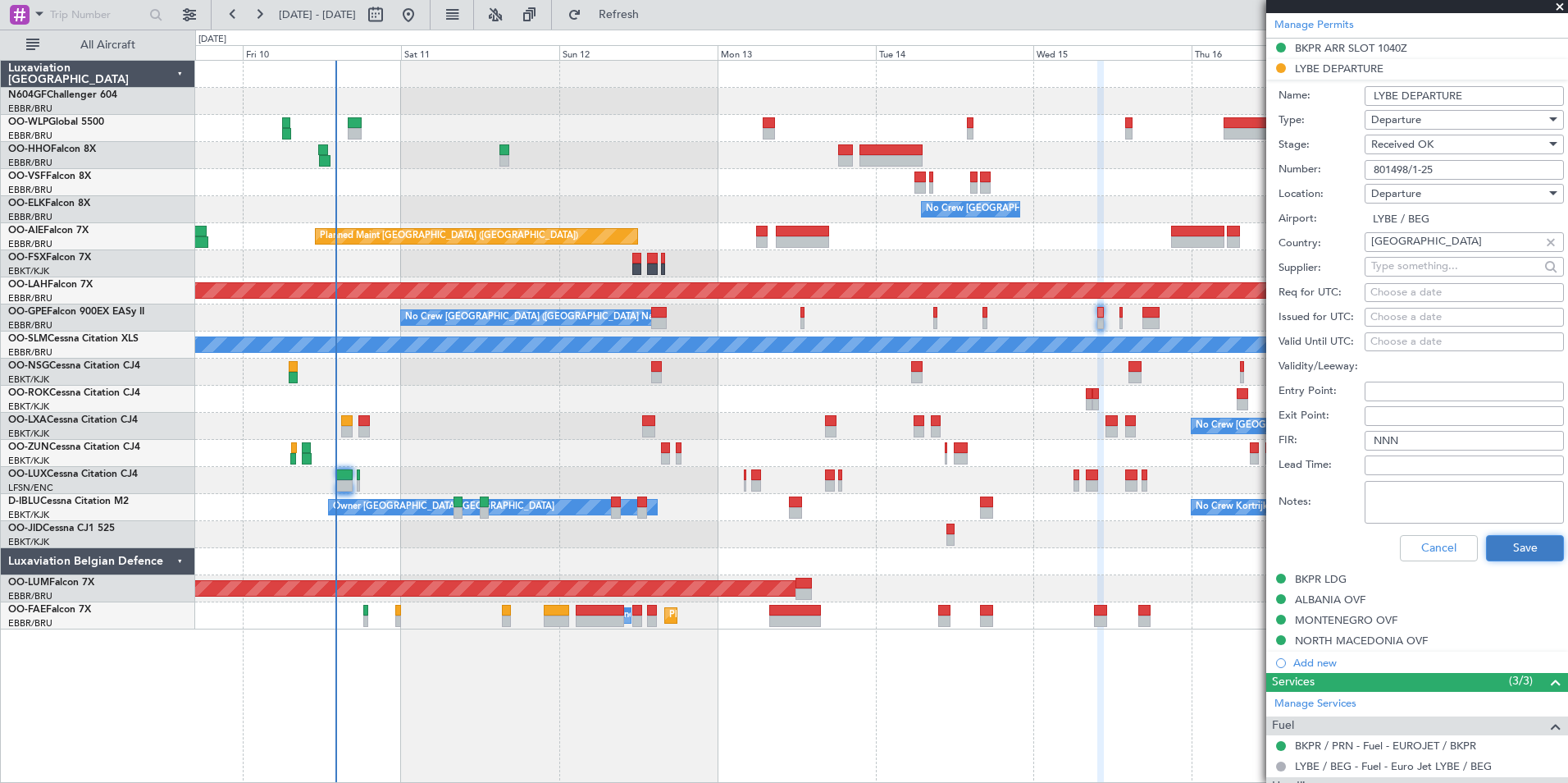
click at [1498, 553] on button "Save" at bounding box center [1525, 548] width 78 height 26
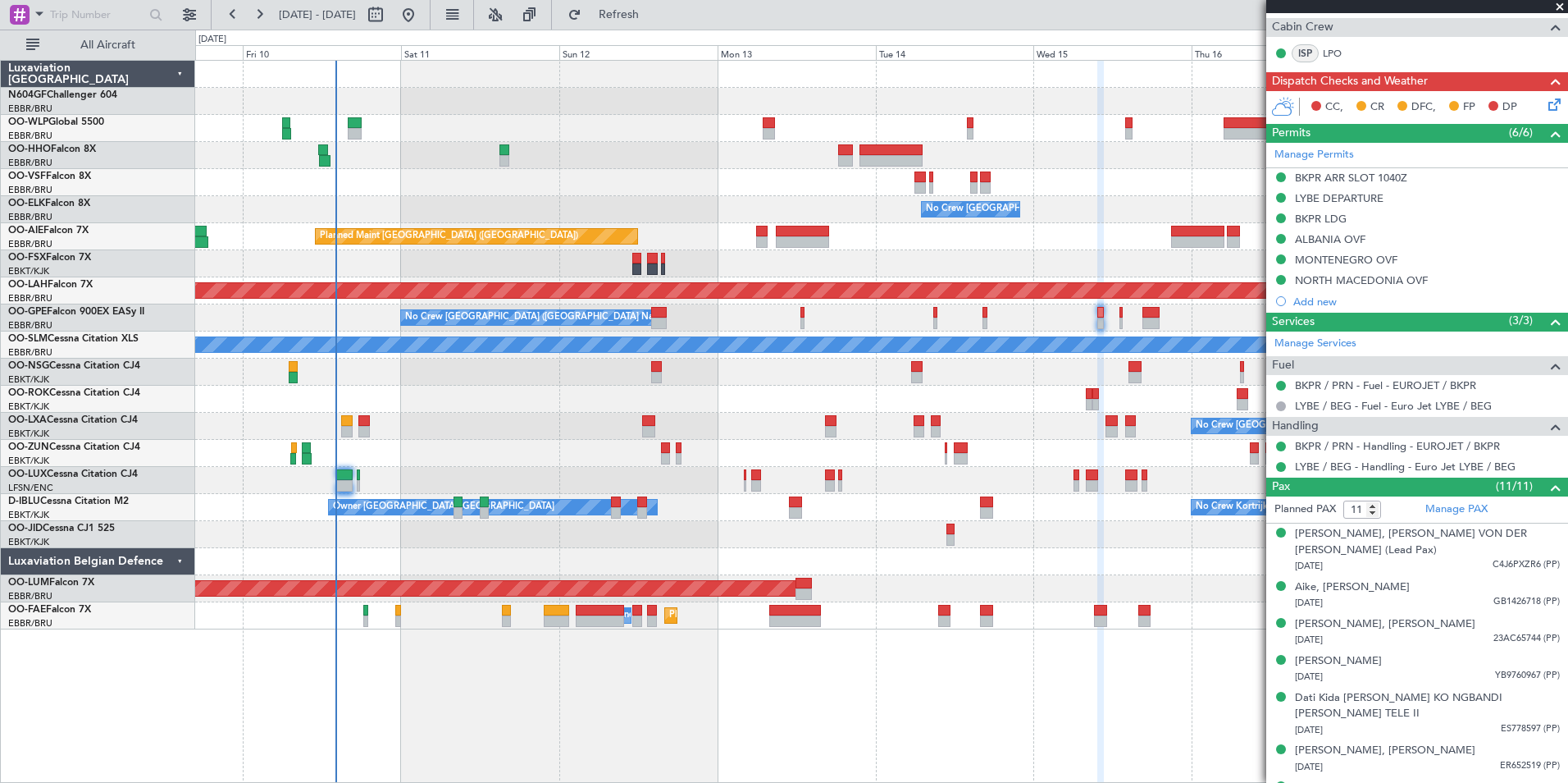
scroll to position [246, 0]
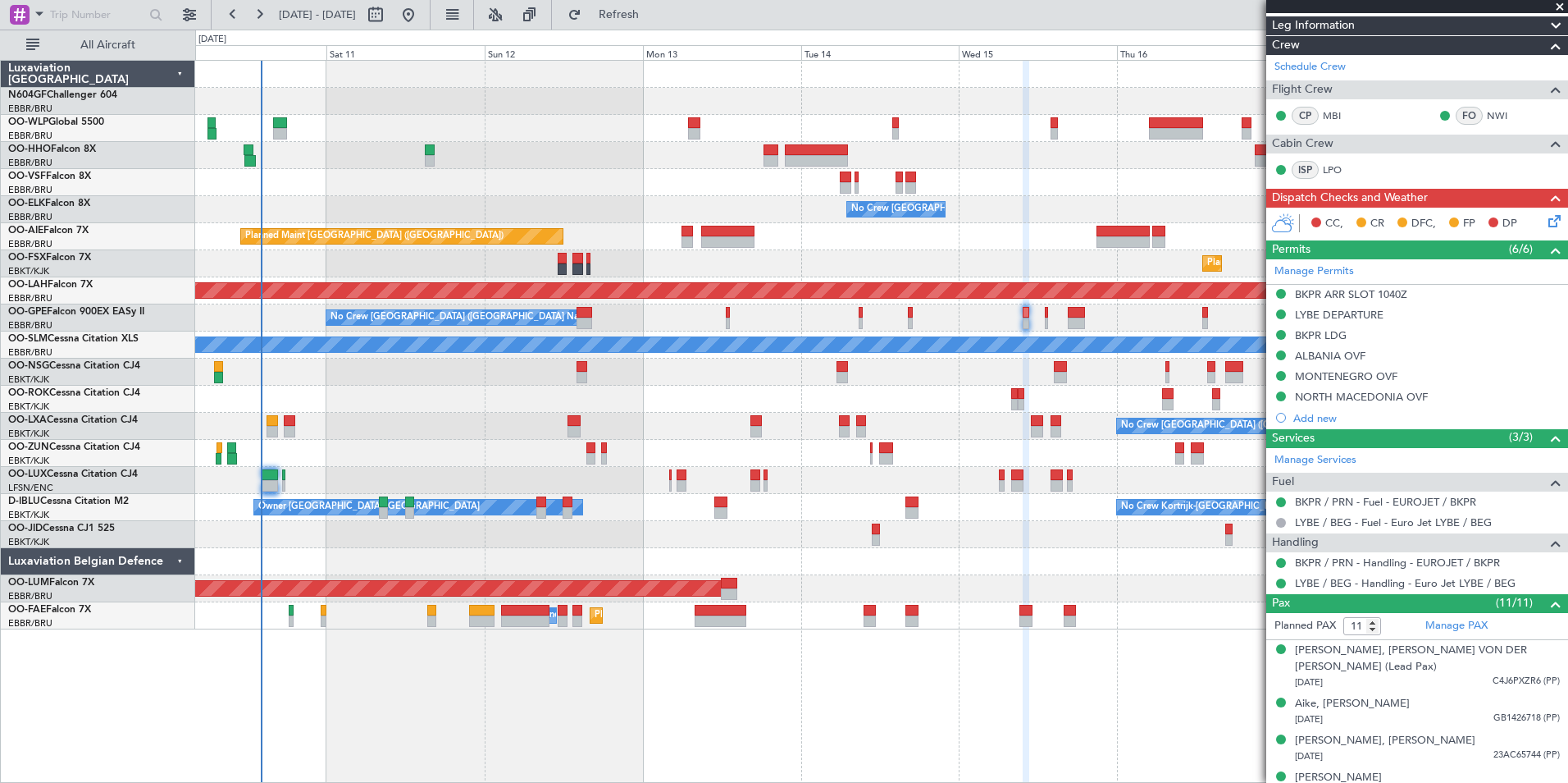
click at [982, 446] on div at bounding box center [881, 453] width 1372 height 27
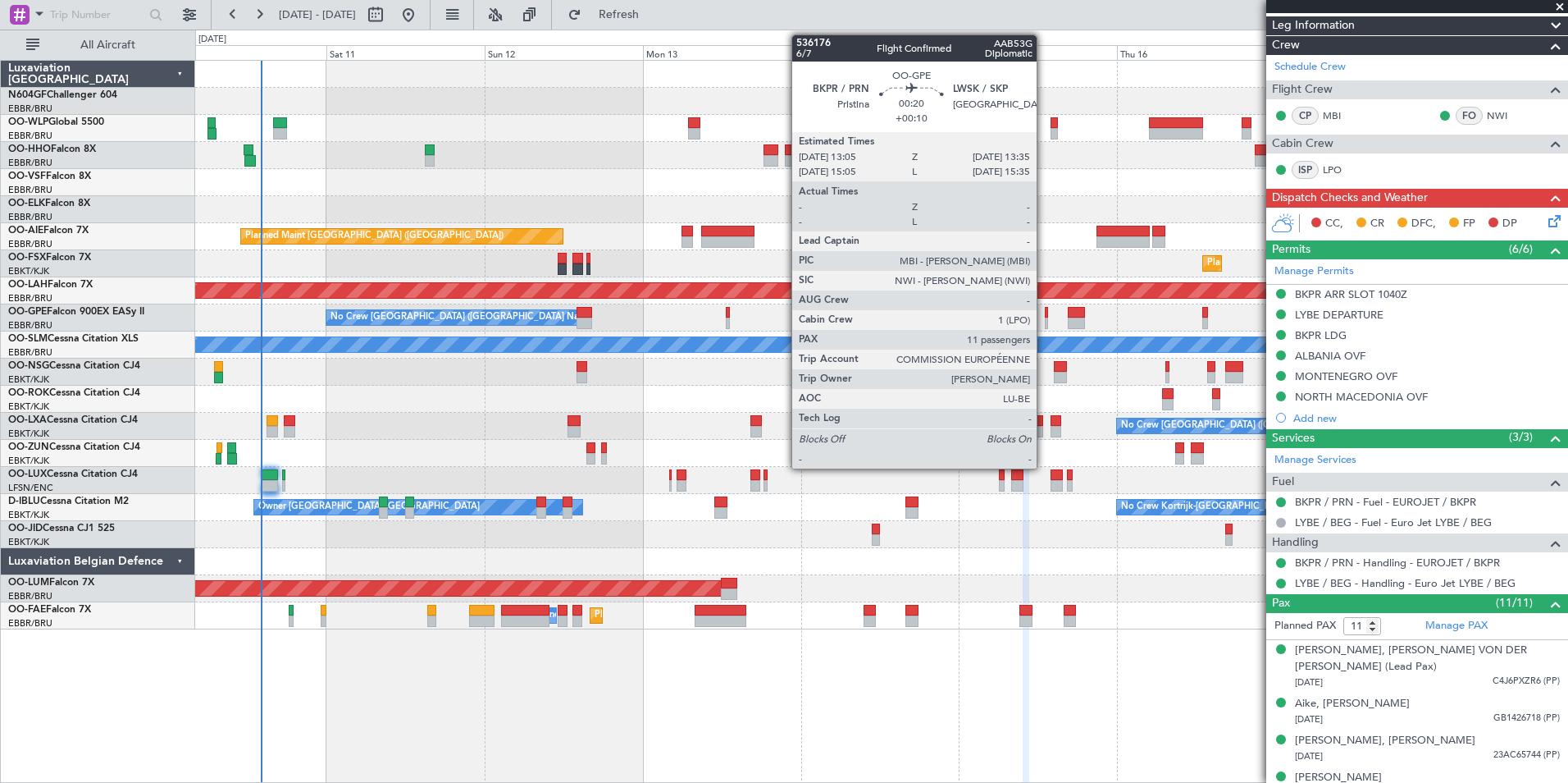
click at [1044, 321] on div at bounding box center [1046, 323] width 4 height 11
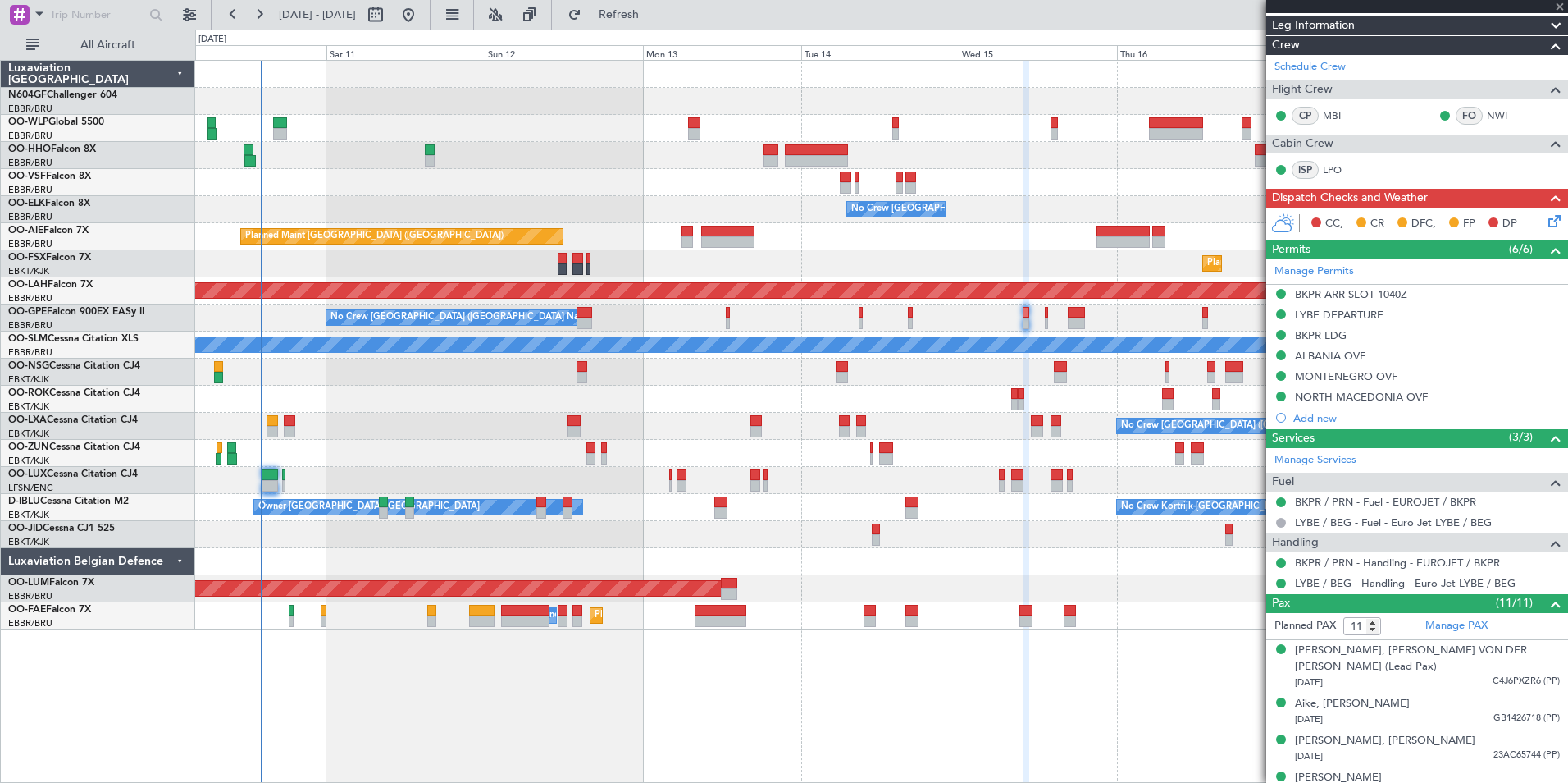
scroll to position [0, 0]
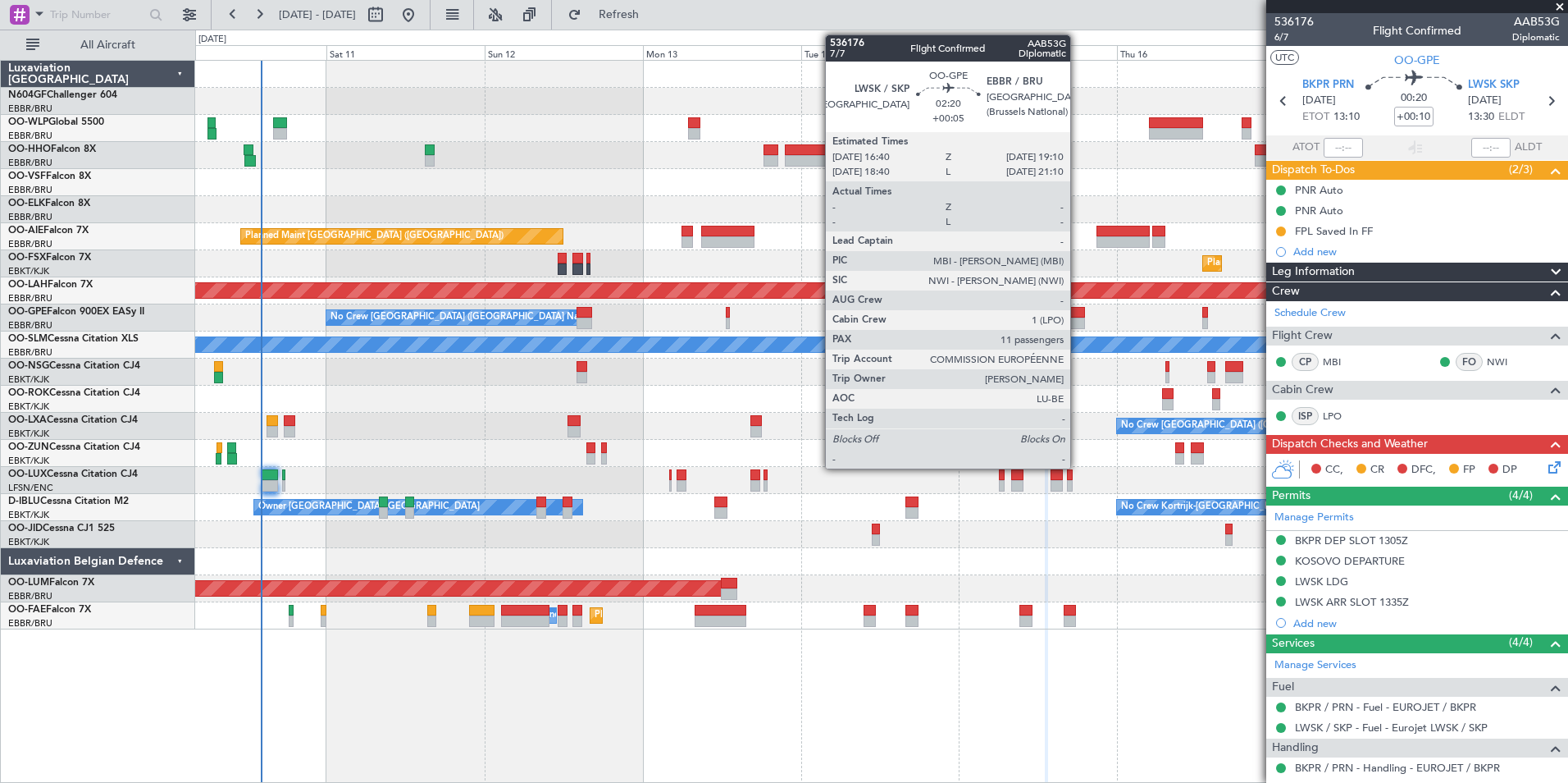
click at [1078, 313] on div at bounding box center [1076, 312] width 18 height 11
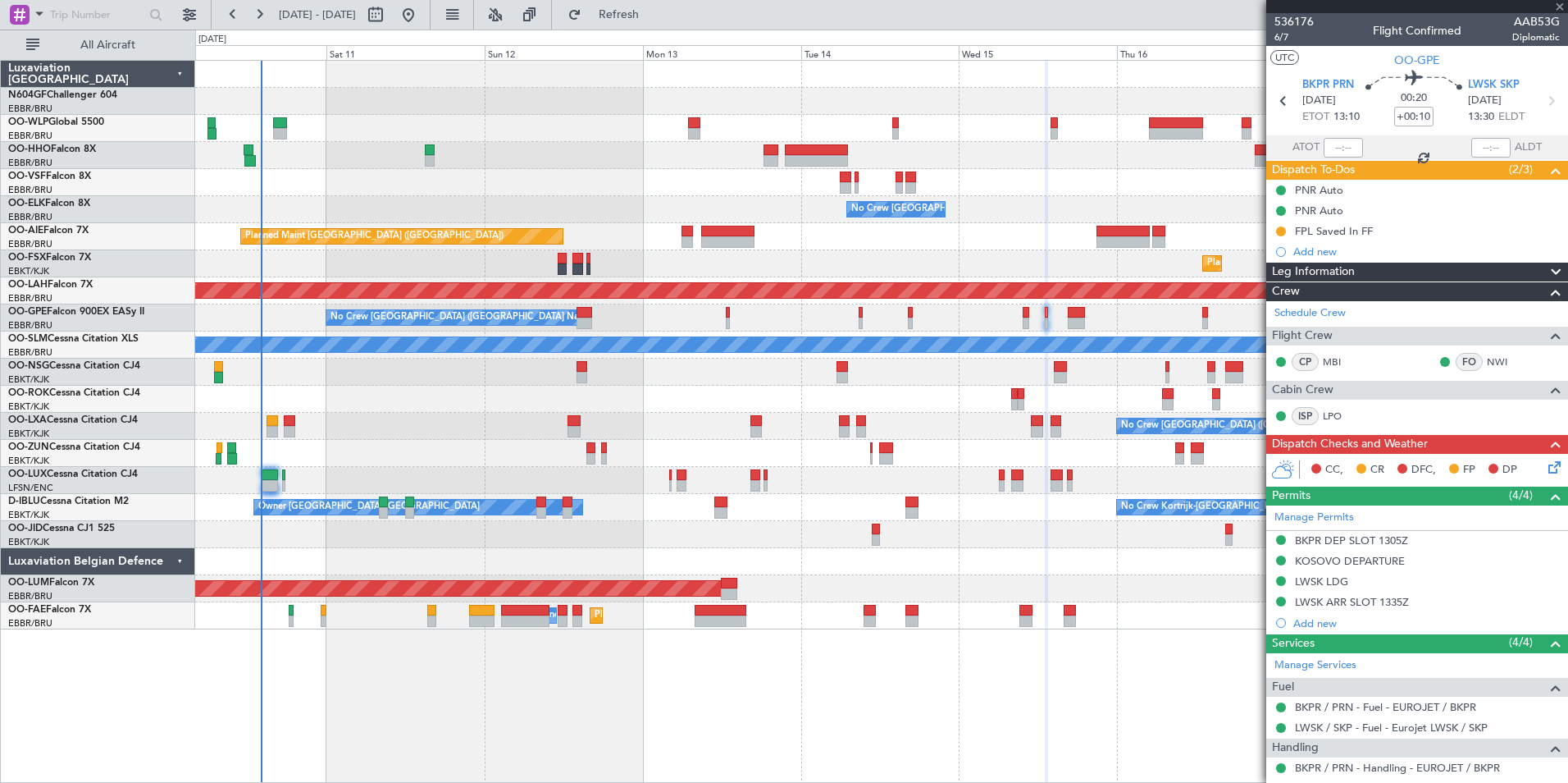
type input "+00:05"
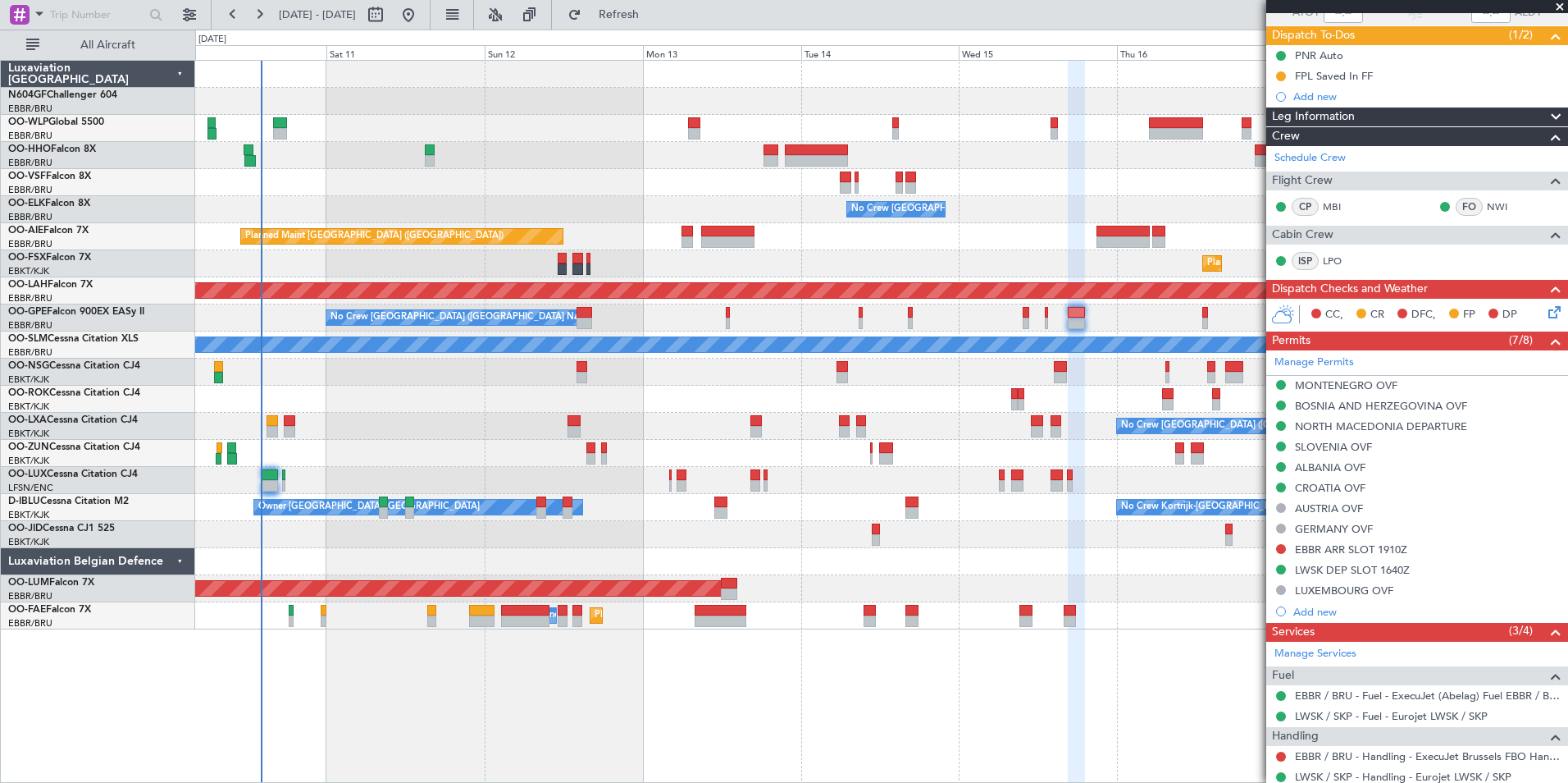
scroll to position [246, 0]
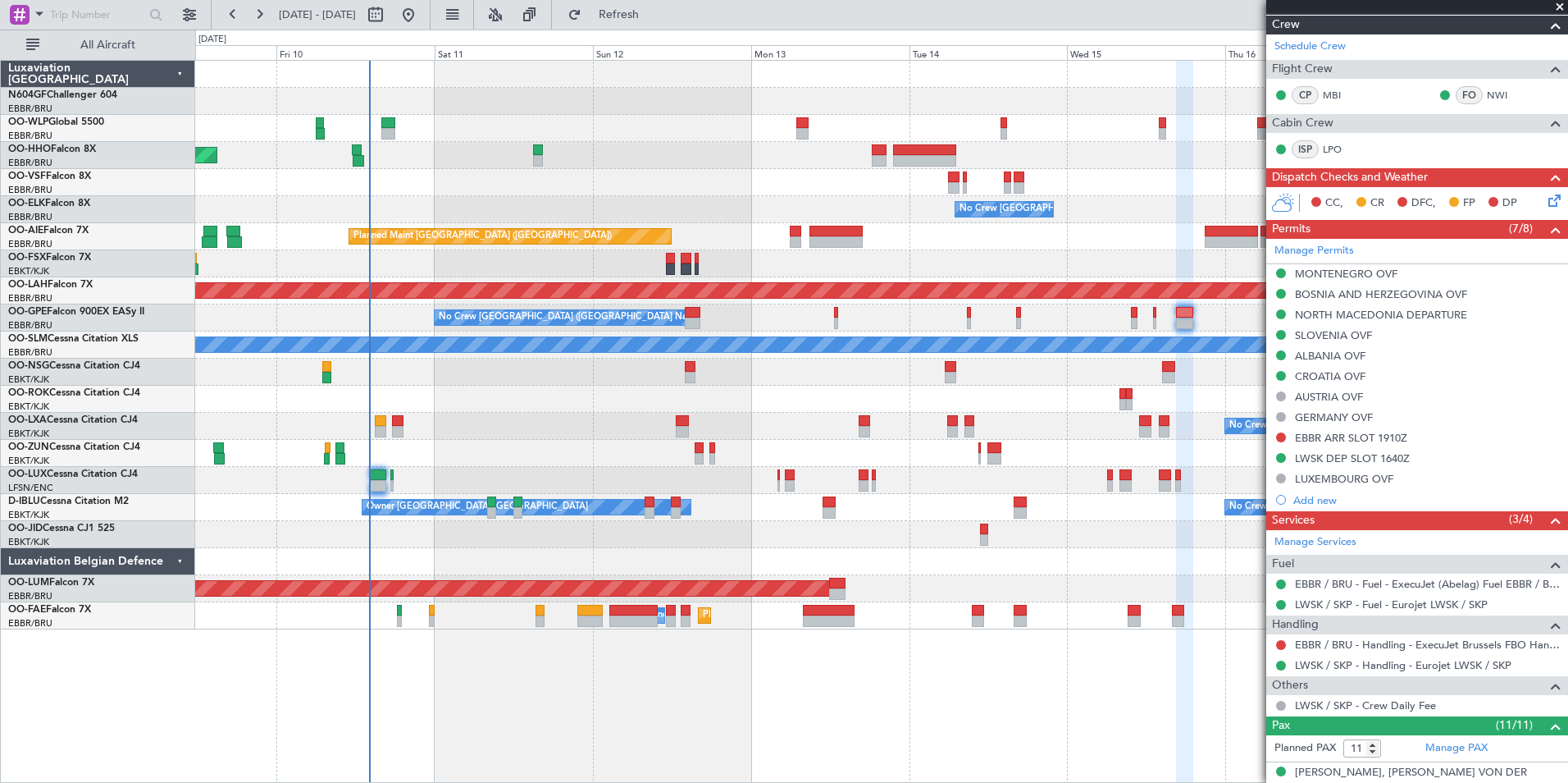
click at [762, 409] on div at bounding box center [881, 399] width 1372 height 27
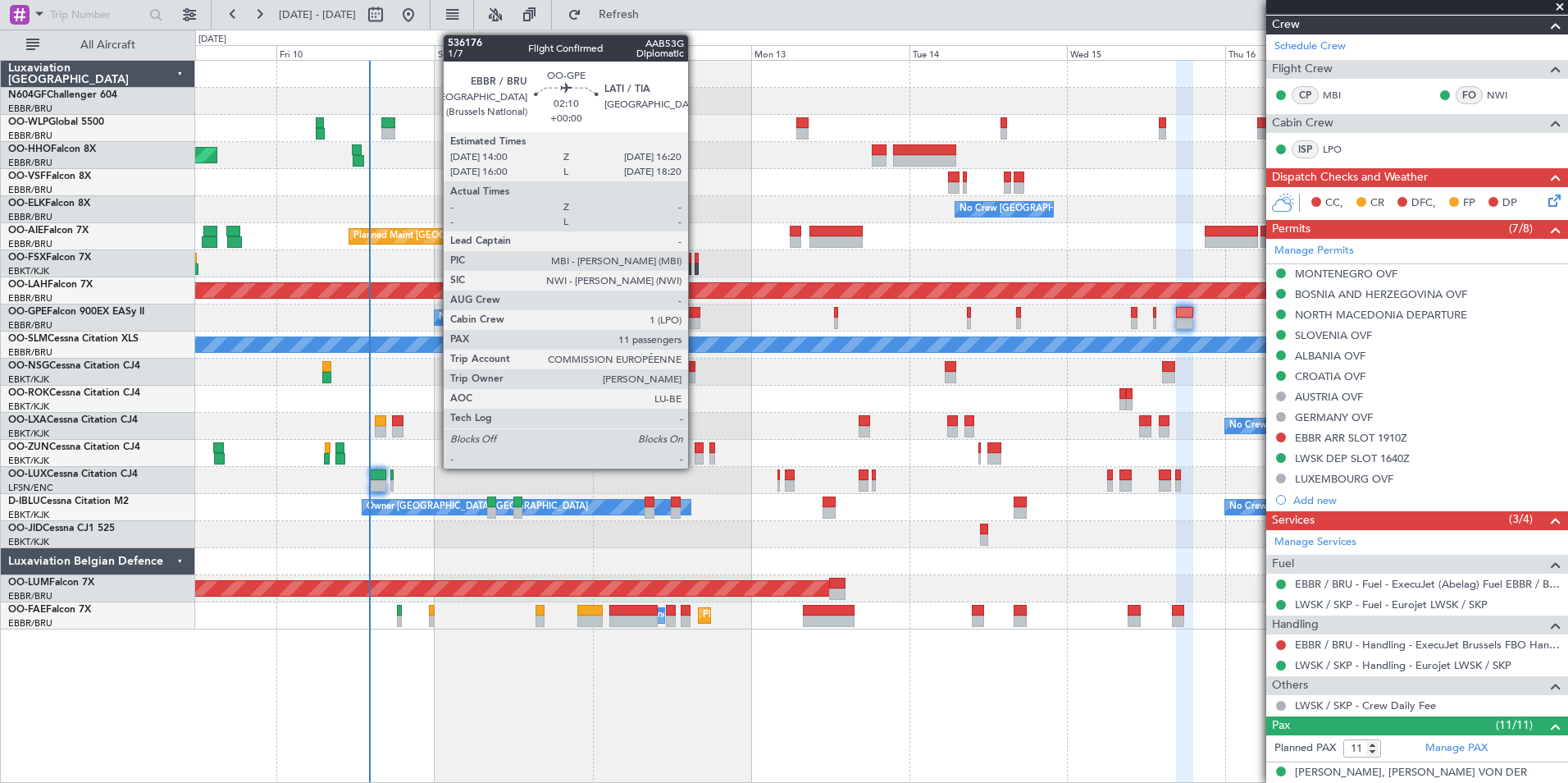
click at [696, 317] on div at bounding box center [692, 312] width 16 height 11
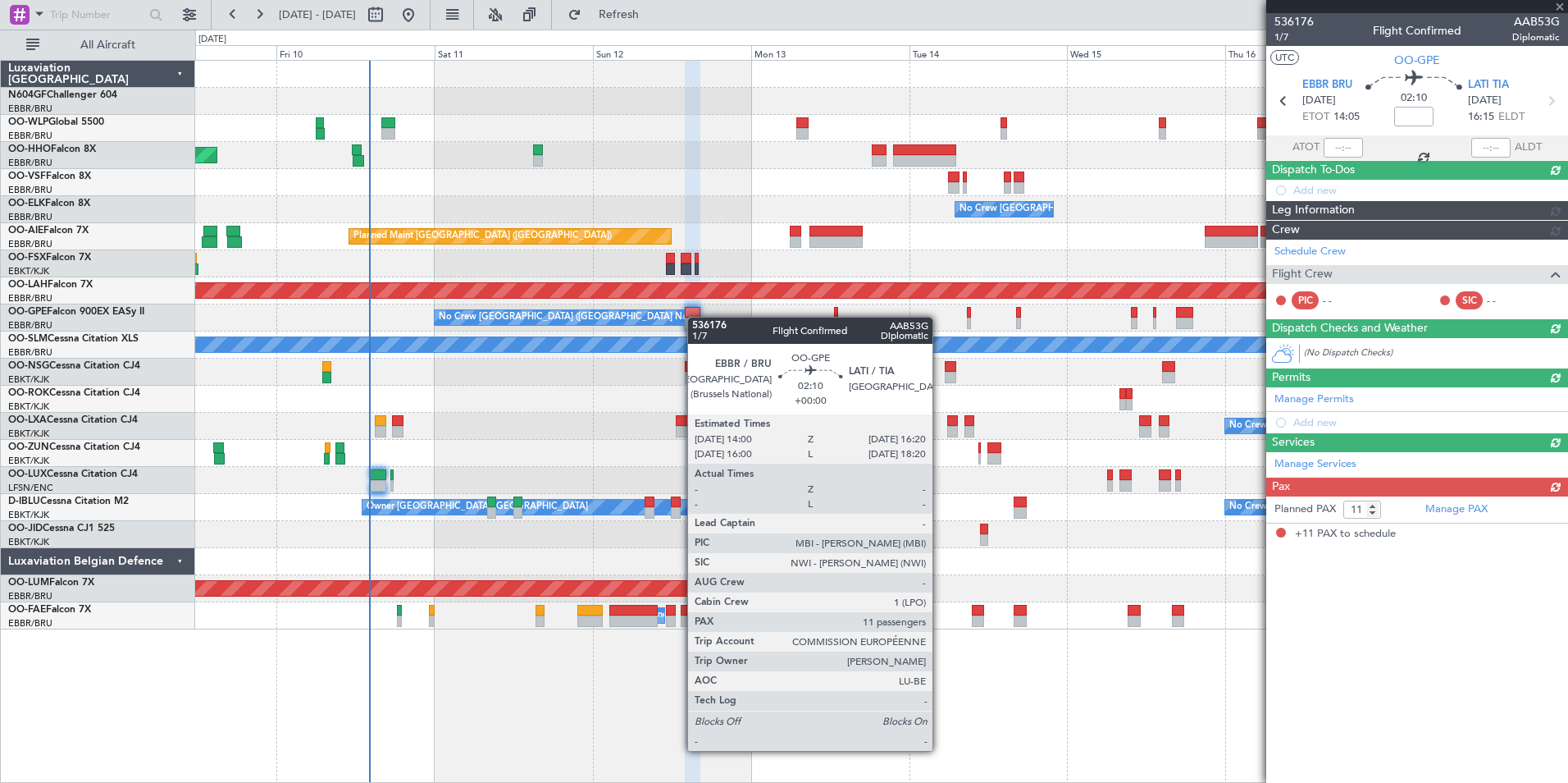
scroll to position [0, 0]
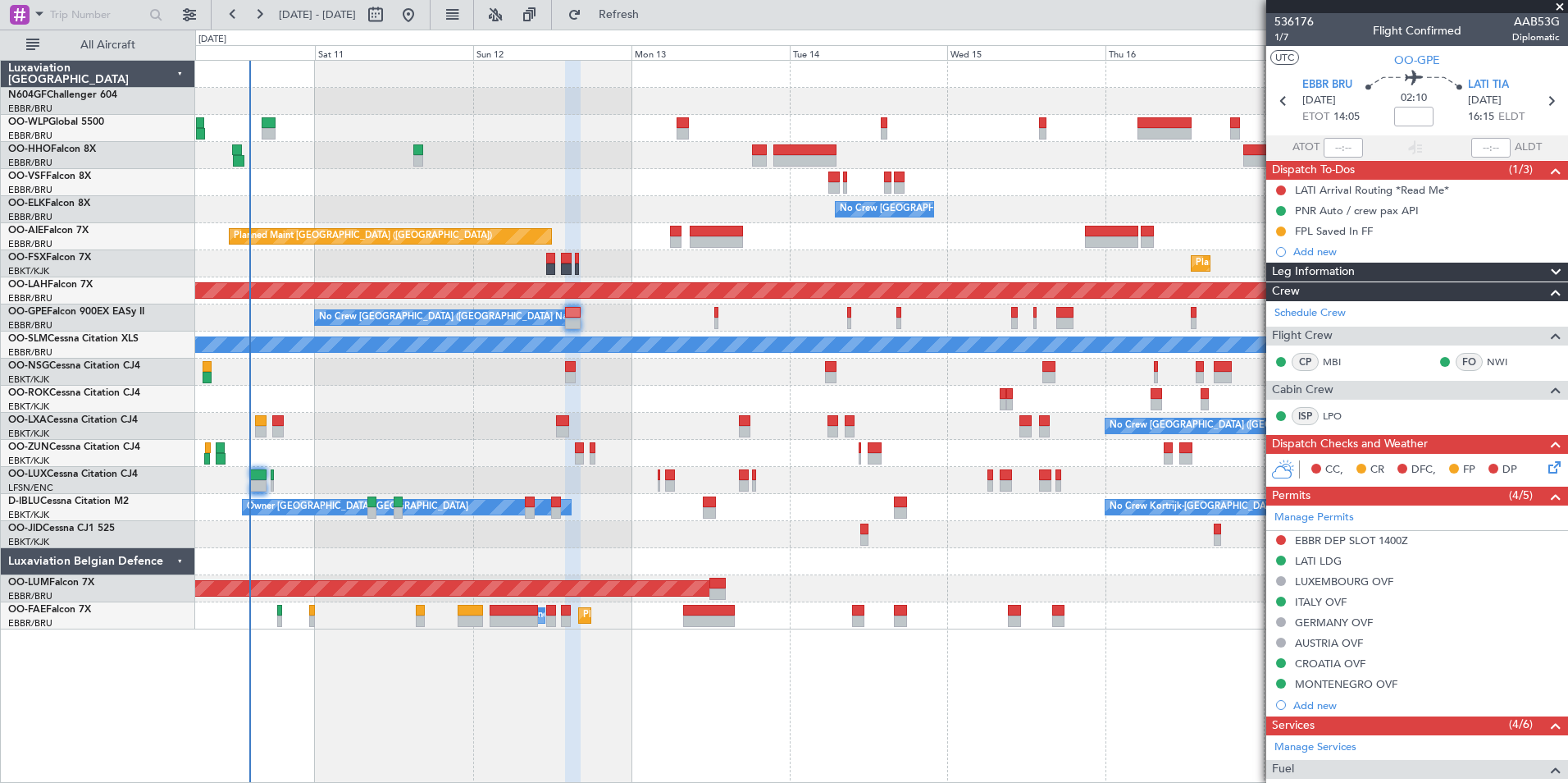
click at [618, 416] on div "- - LROP 21:15 Z RJTT 08:30 Z Planned Maint Geneva (Cointrin) - - EBBR 17:05 Z …" at bounding box center [881, 345] width 1372 height 568
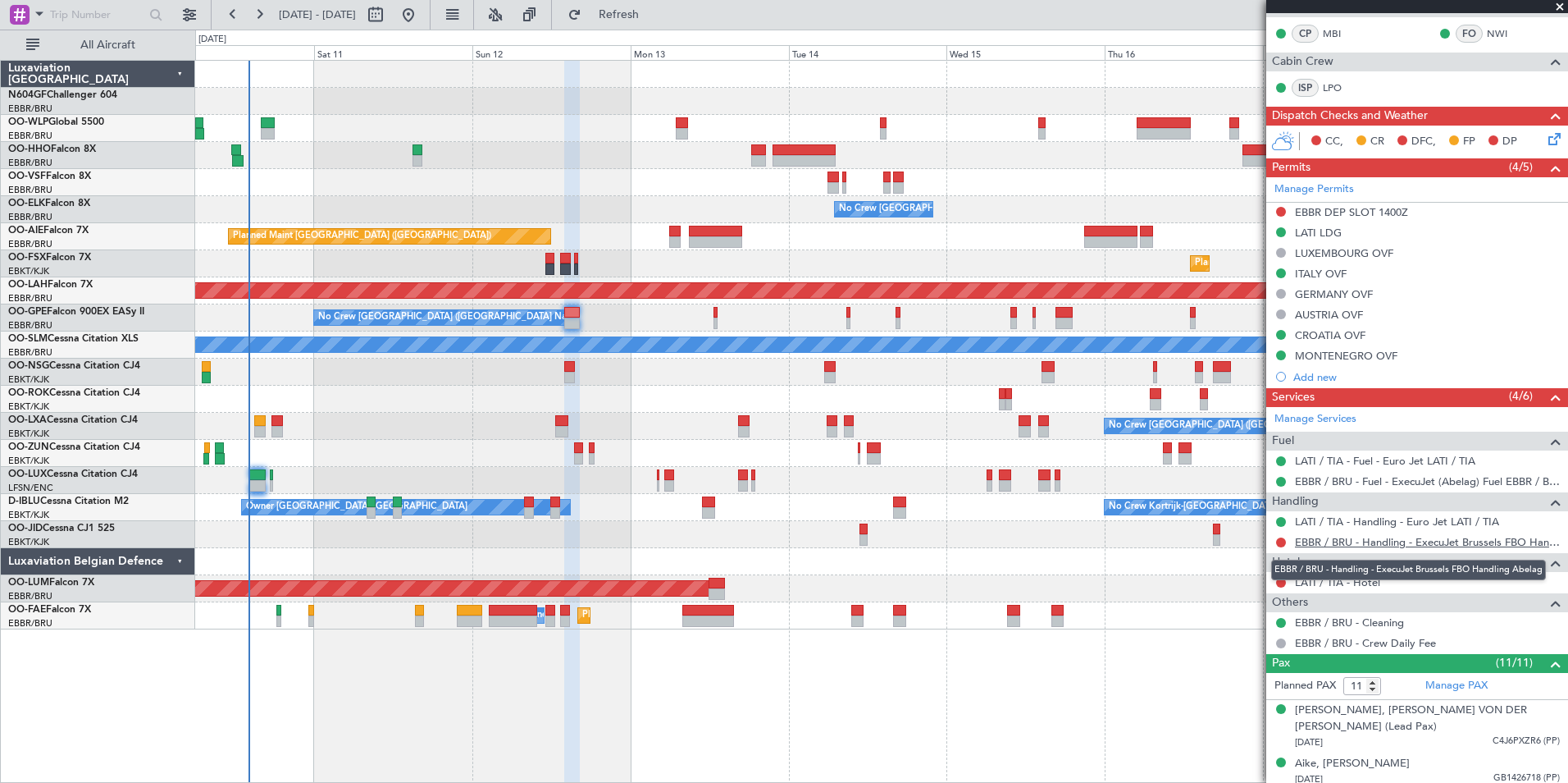
click at [1343, 546] on link "EBBR / BRU - Handling - ExecuJet Brussels FBO Handling Abelag" at bounding box center [1426, 541] width 265 height 14
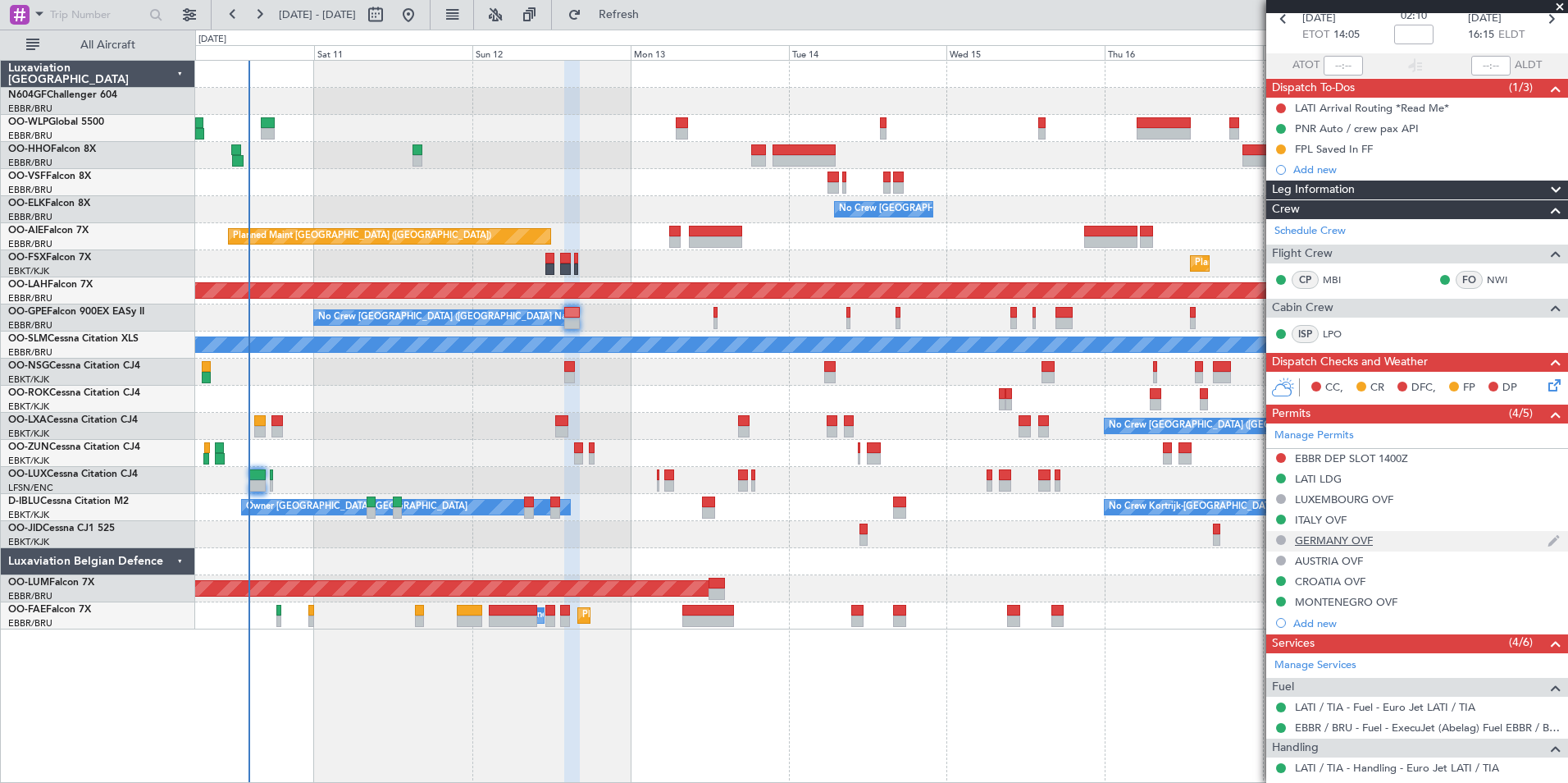
scroll to position [0, 0]
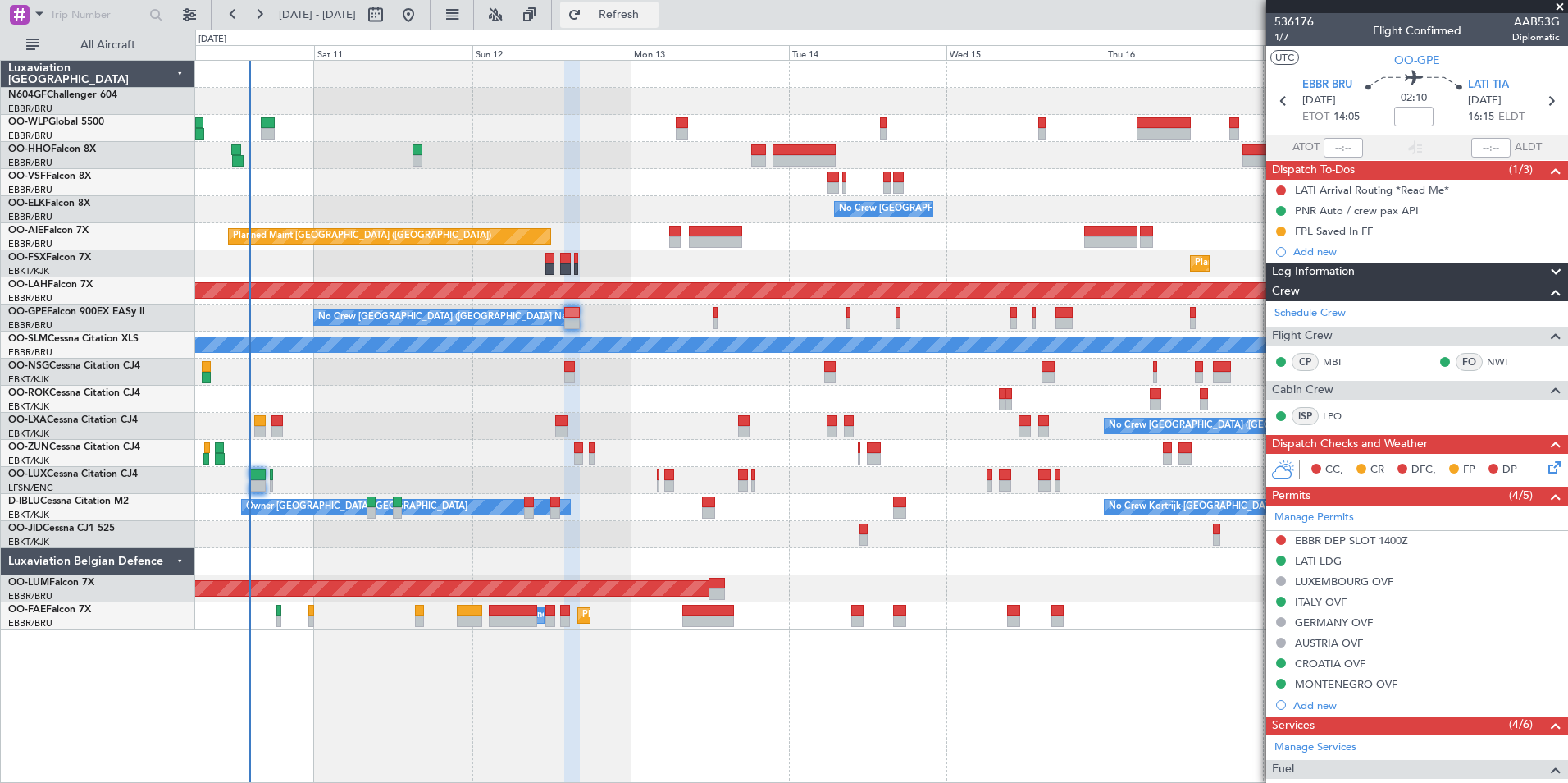
click at [654, 22] on button "Refresh" at bounding box center [609, 15] width 98 height 26
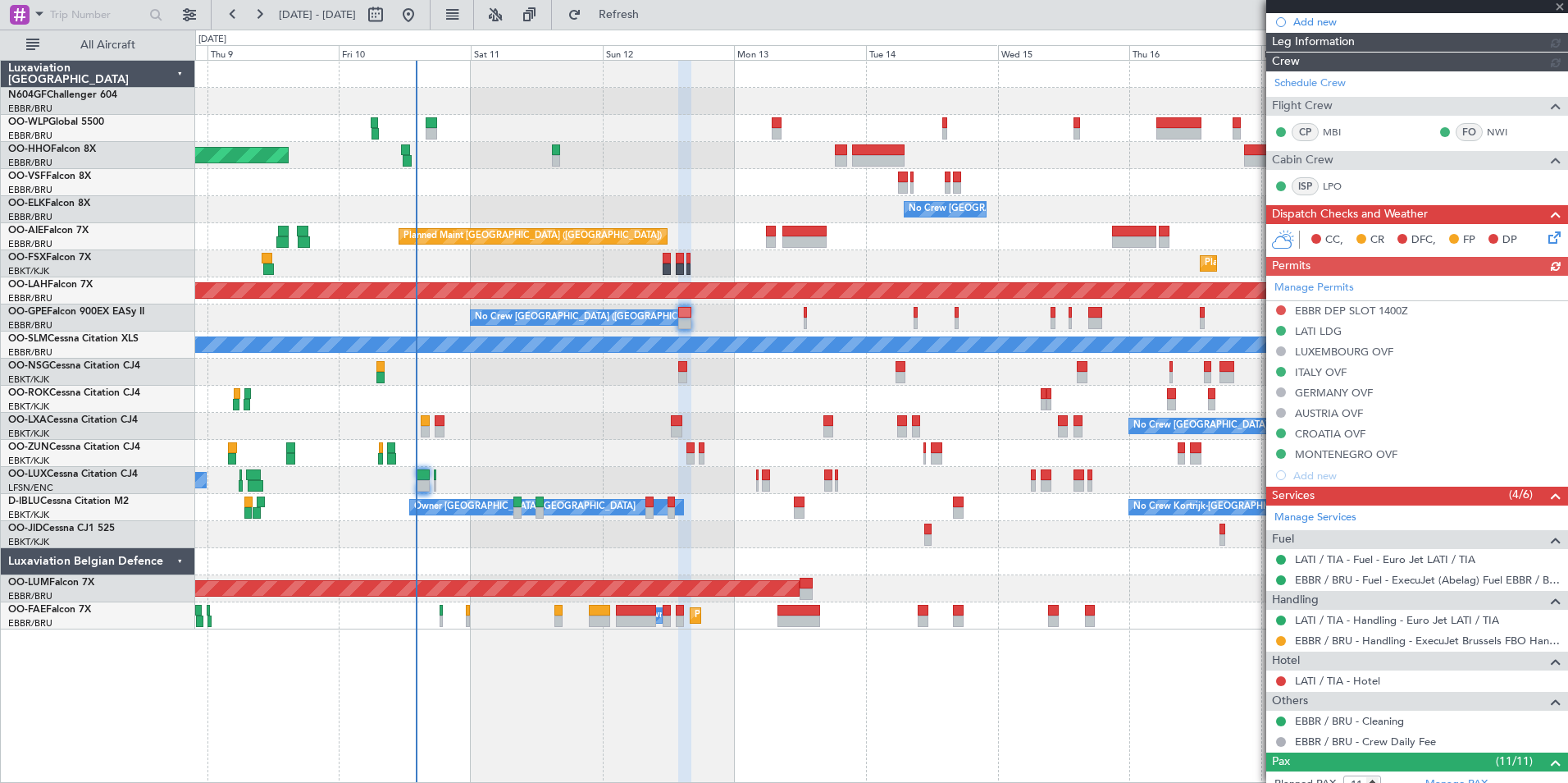
scroll to position [246, 0]
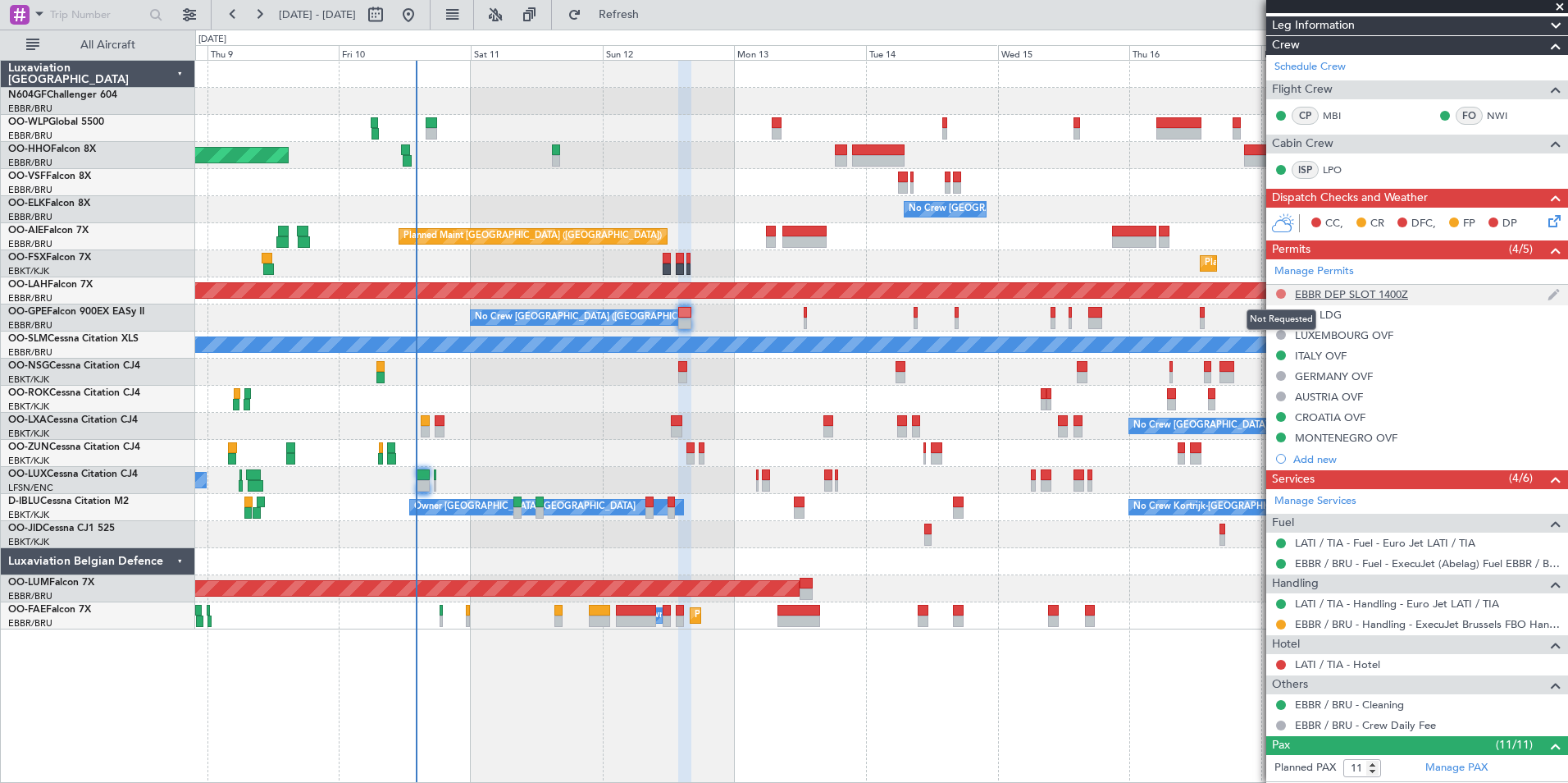
click at [1281, 293] on button at bounding box center [1280, 293] width 10 height 10
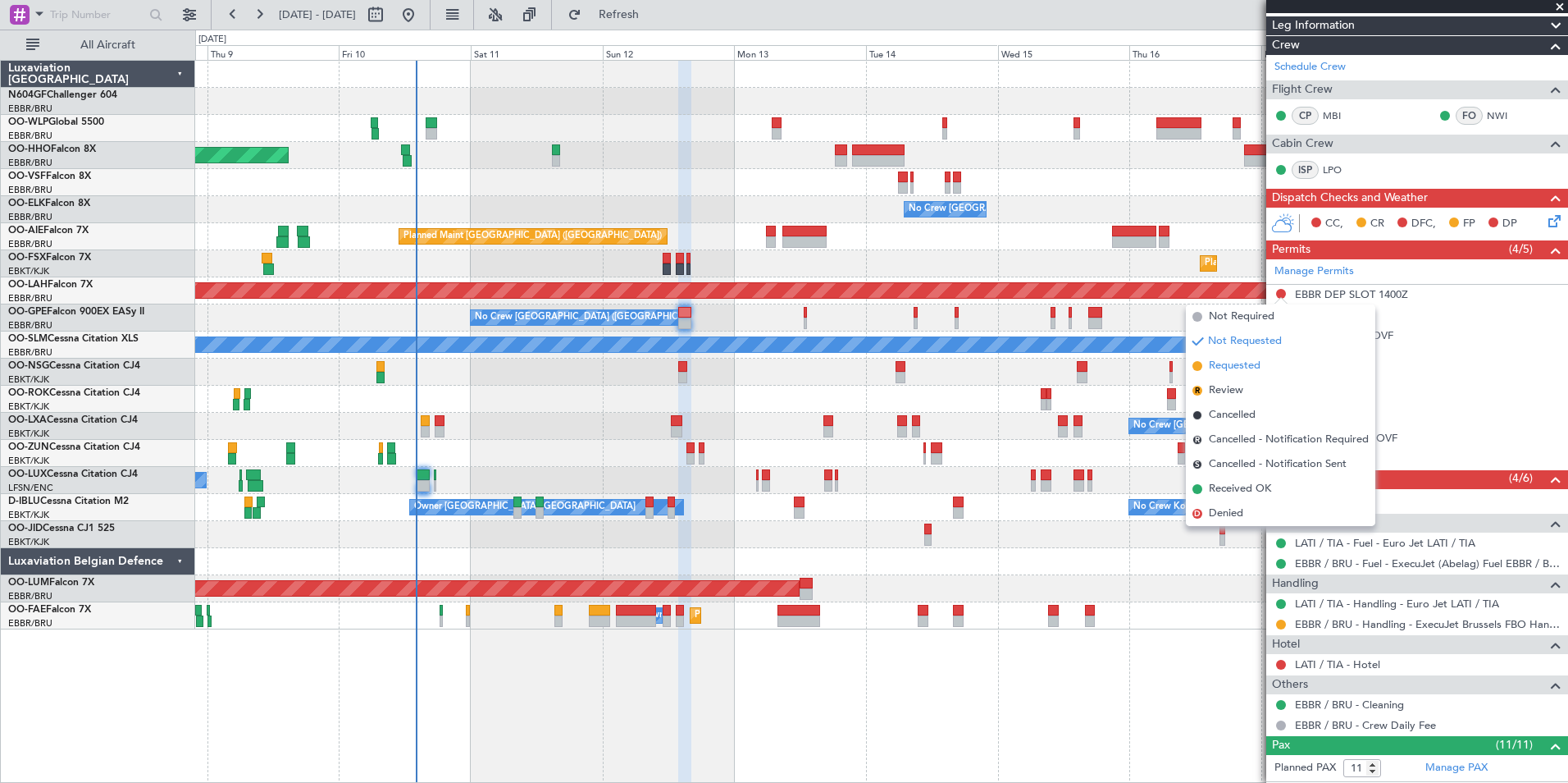
click at [1244, 364] on span "Requested" at bounding box center [1234, 366] width 52 height 17
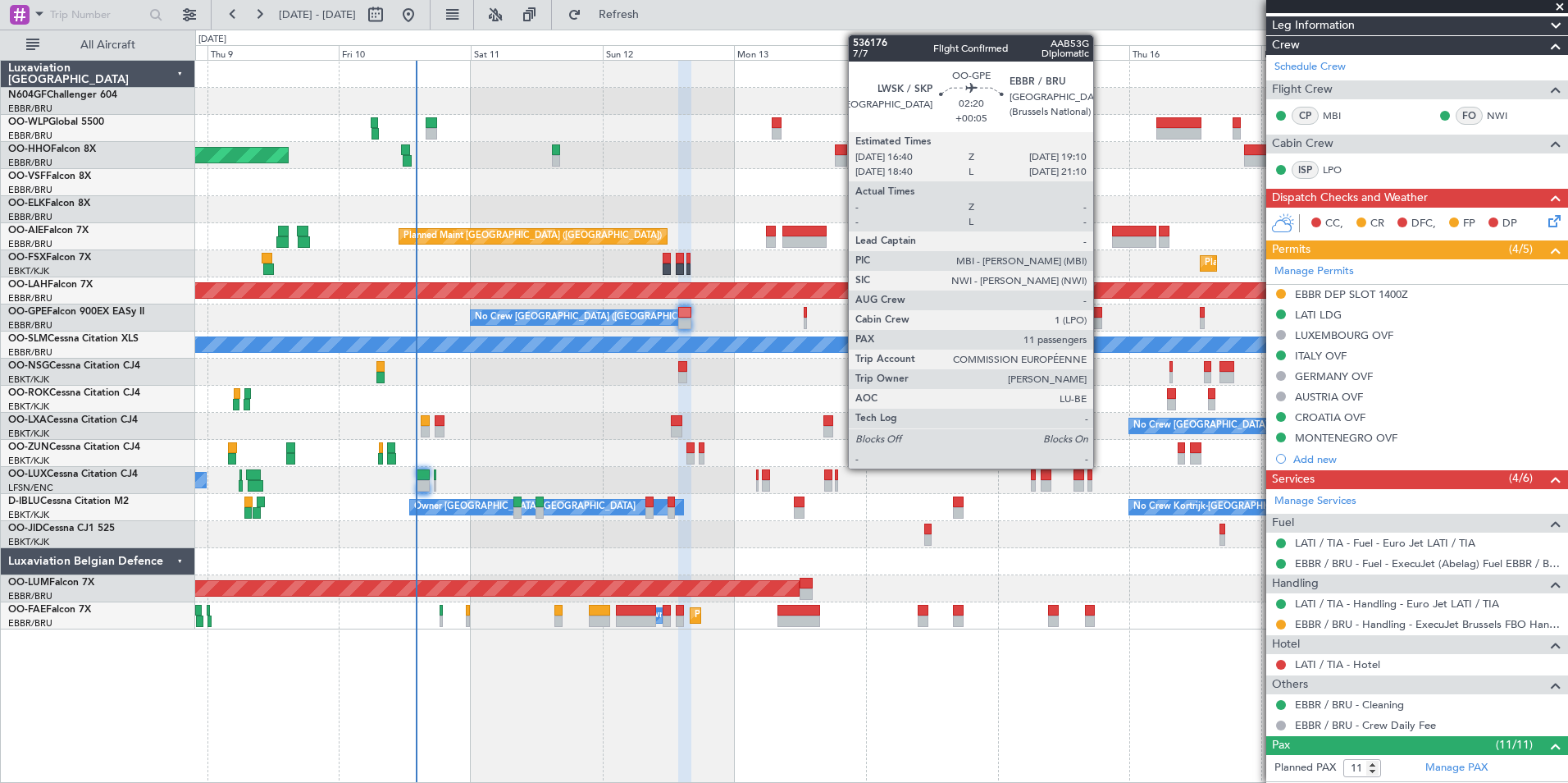
click at [1100, 321] on div at bounding box center [1094, 323] width 14 height 11
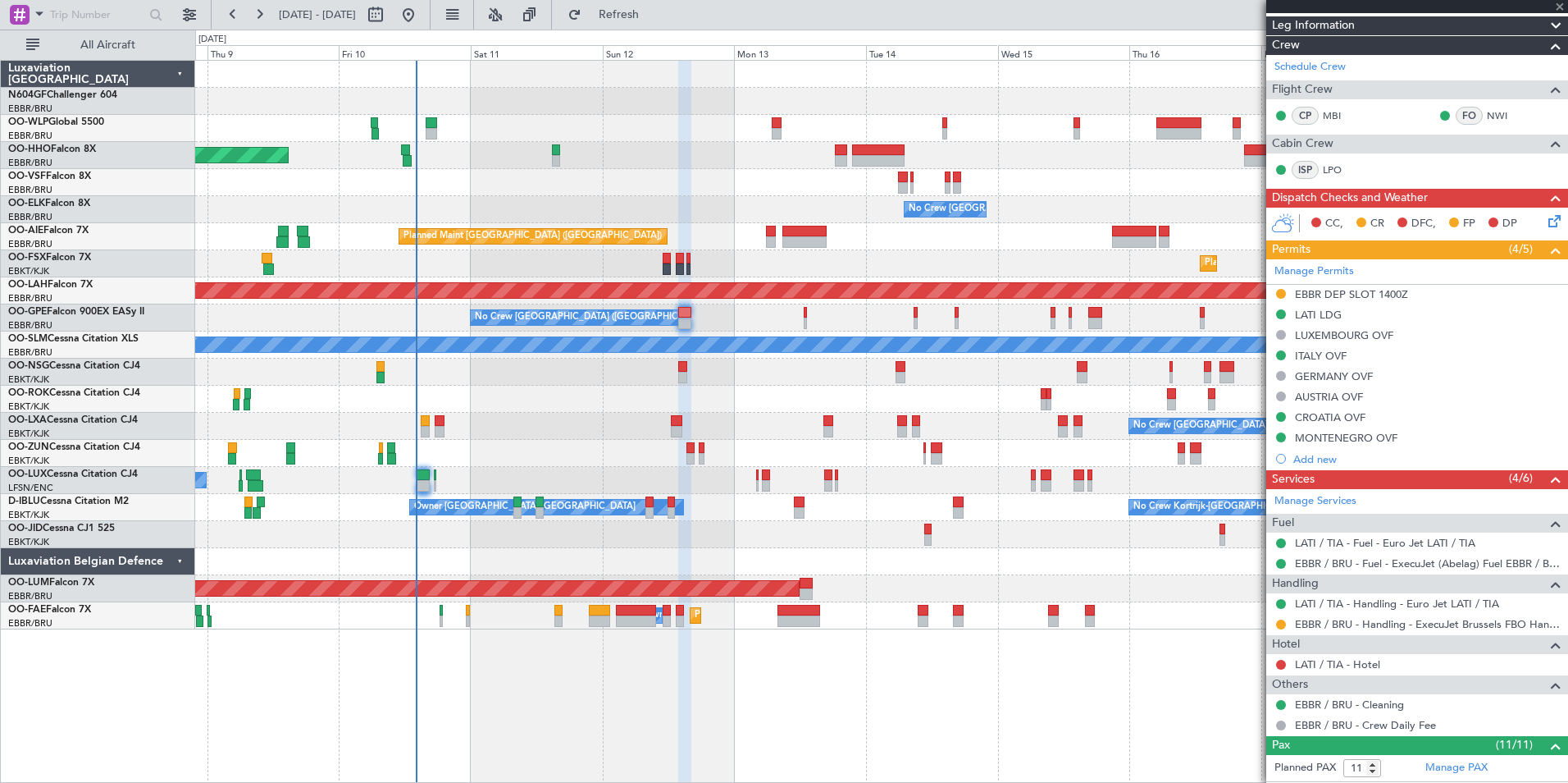
type input "+00:05"
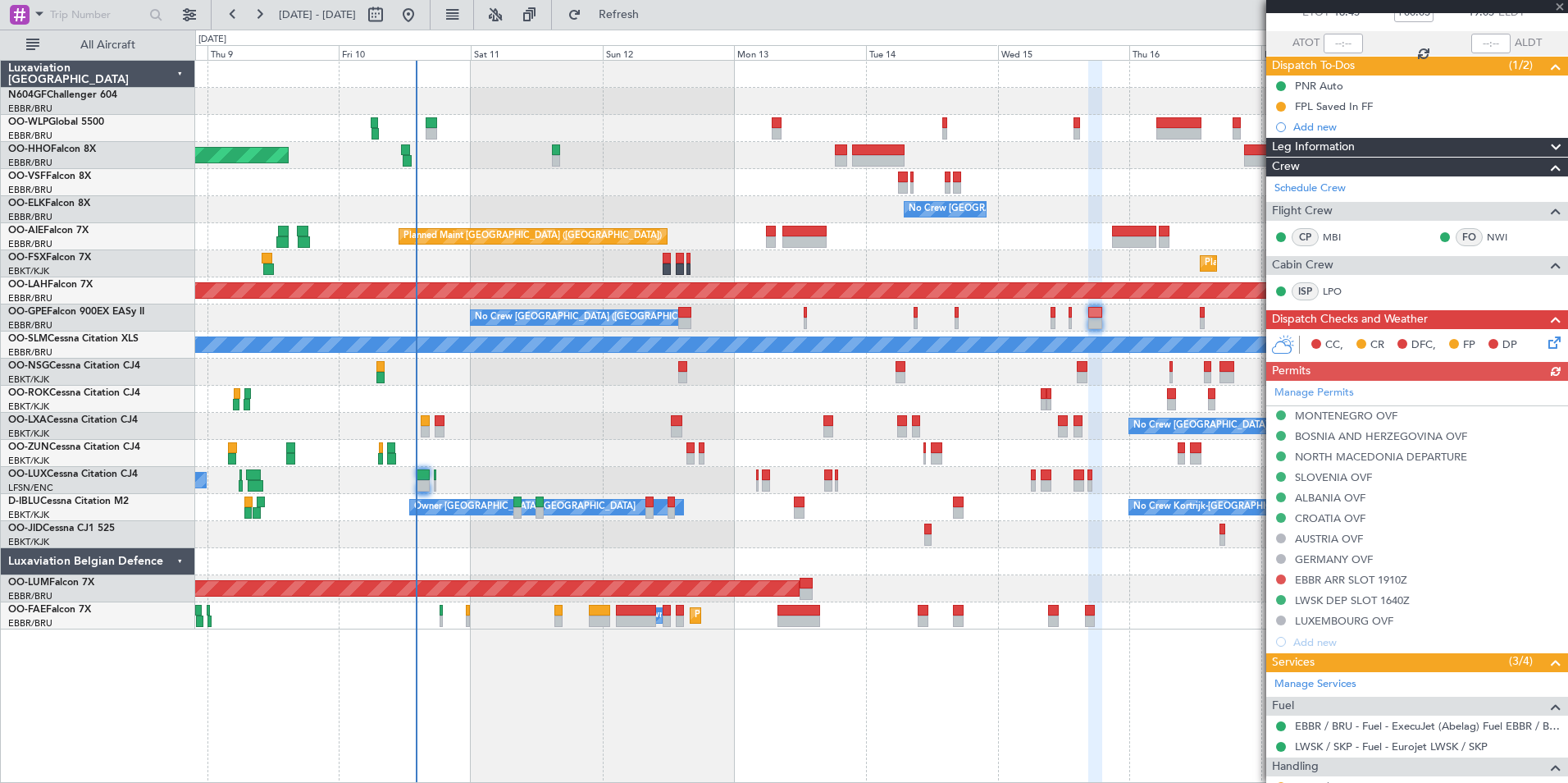
scroll to position [164, 0]
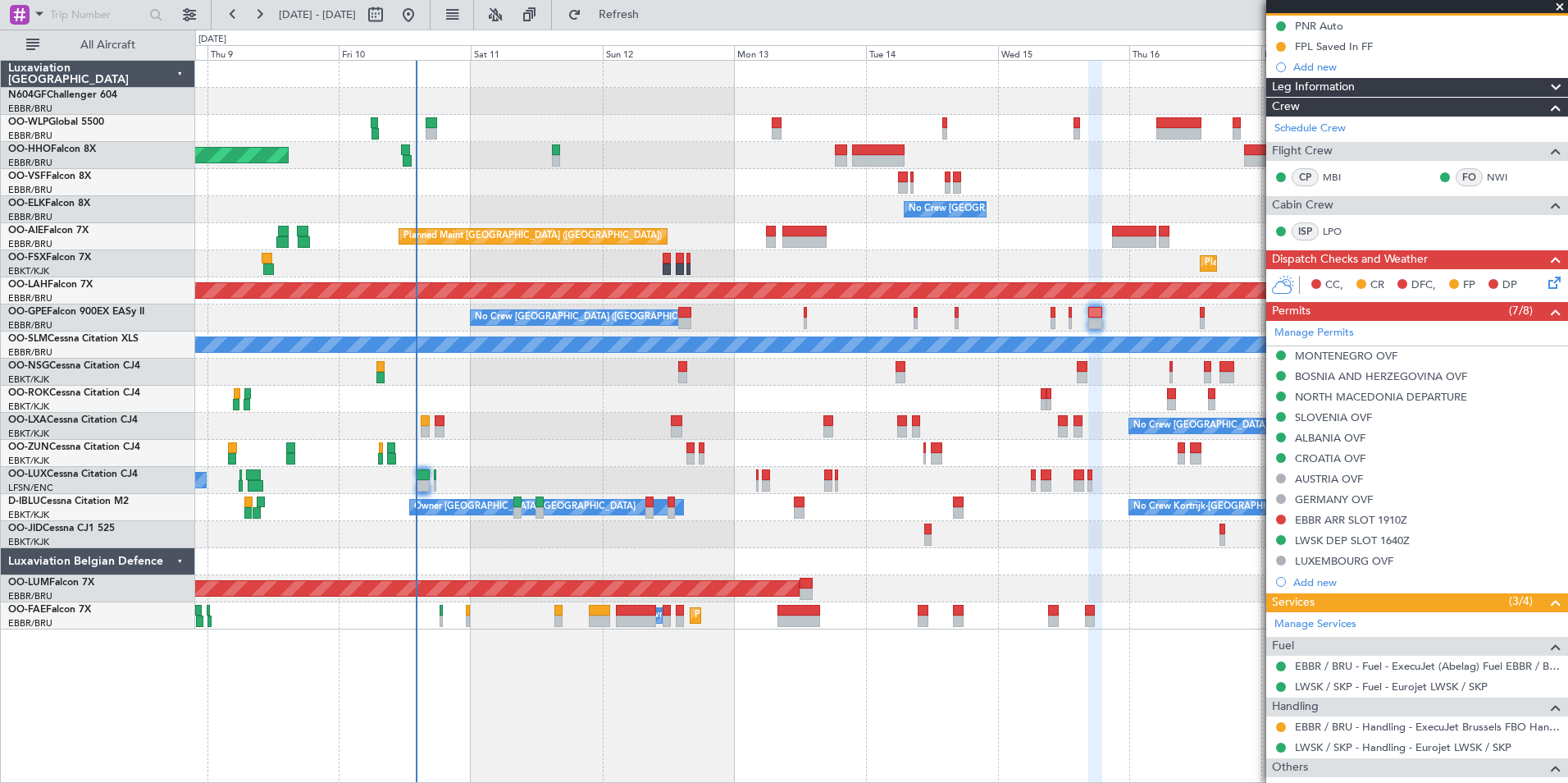
click at [1280, 518] on button at bounding box center [1280, 519] width 10 height 10
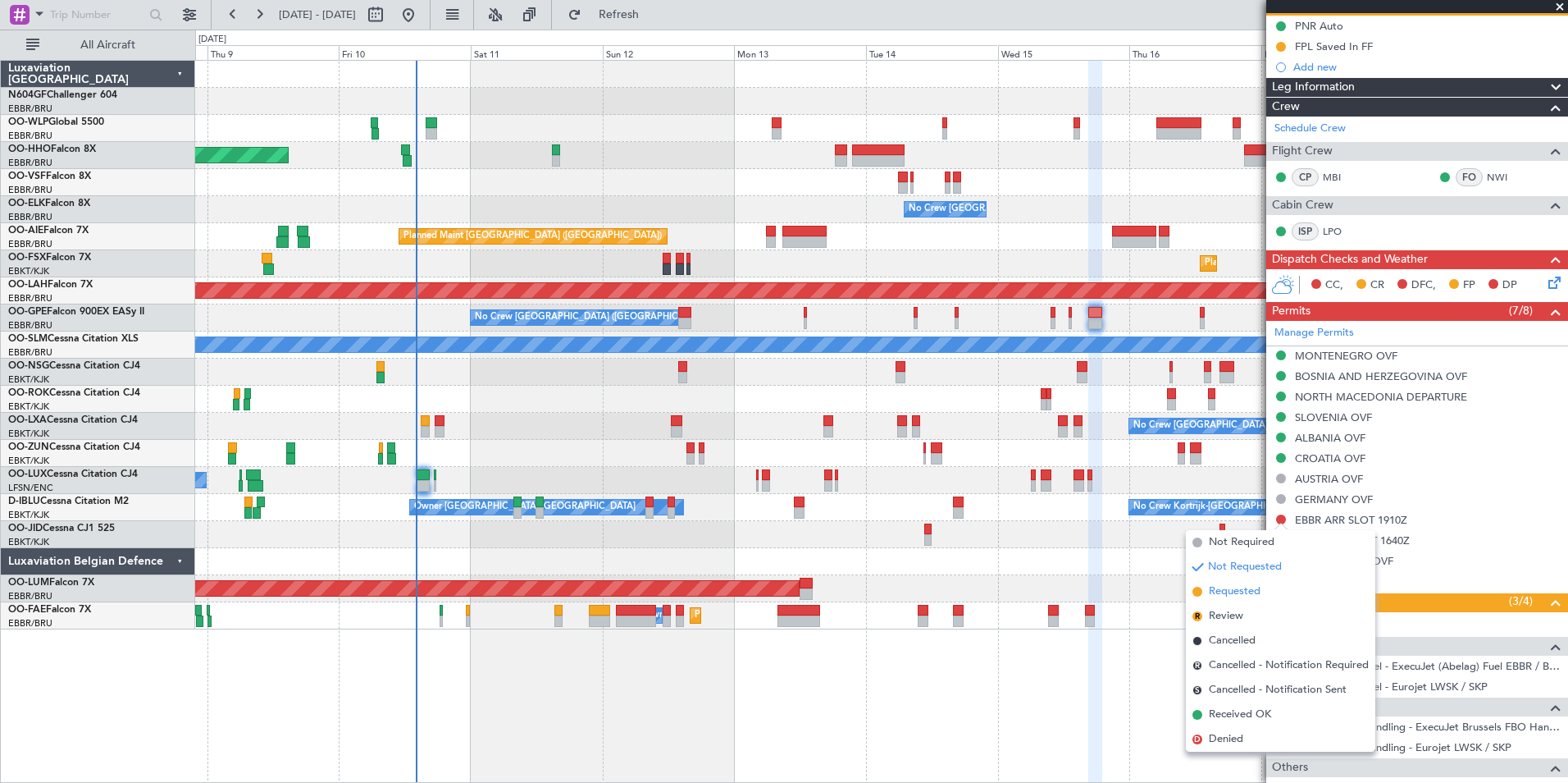
click at [1249, 594] on span "Requested" at bounding box center [1234, 591] width 52 height 17
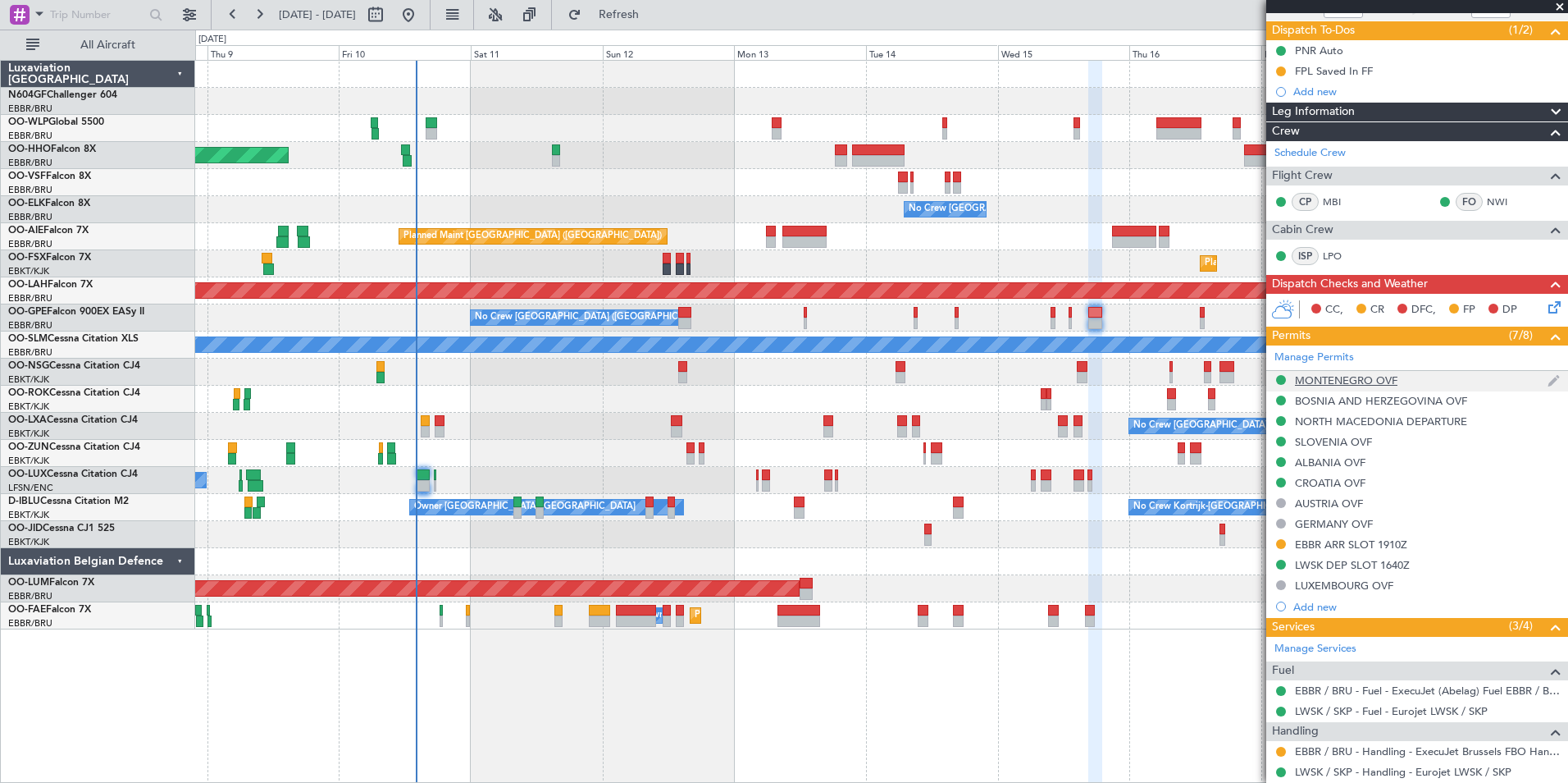
scroll to position [0, 0]
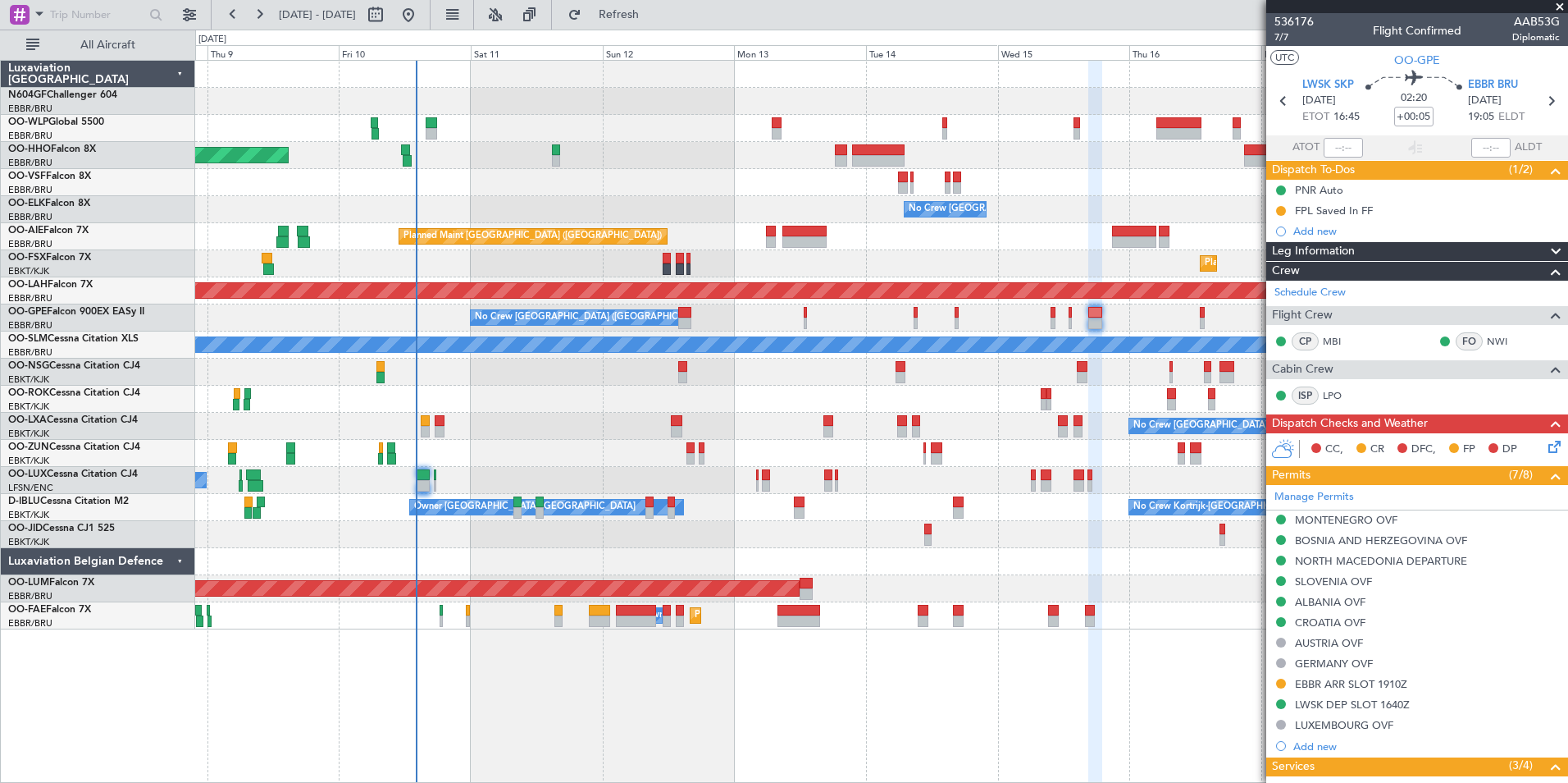
click at [1561, 11] on span at bounding box center [1560, 7] width 17 height 15
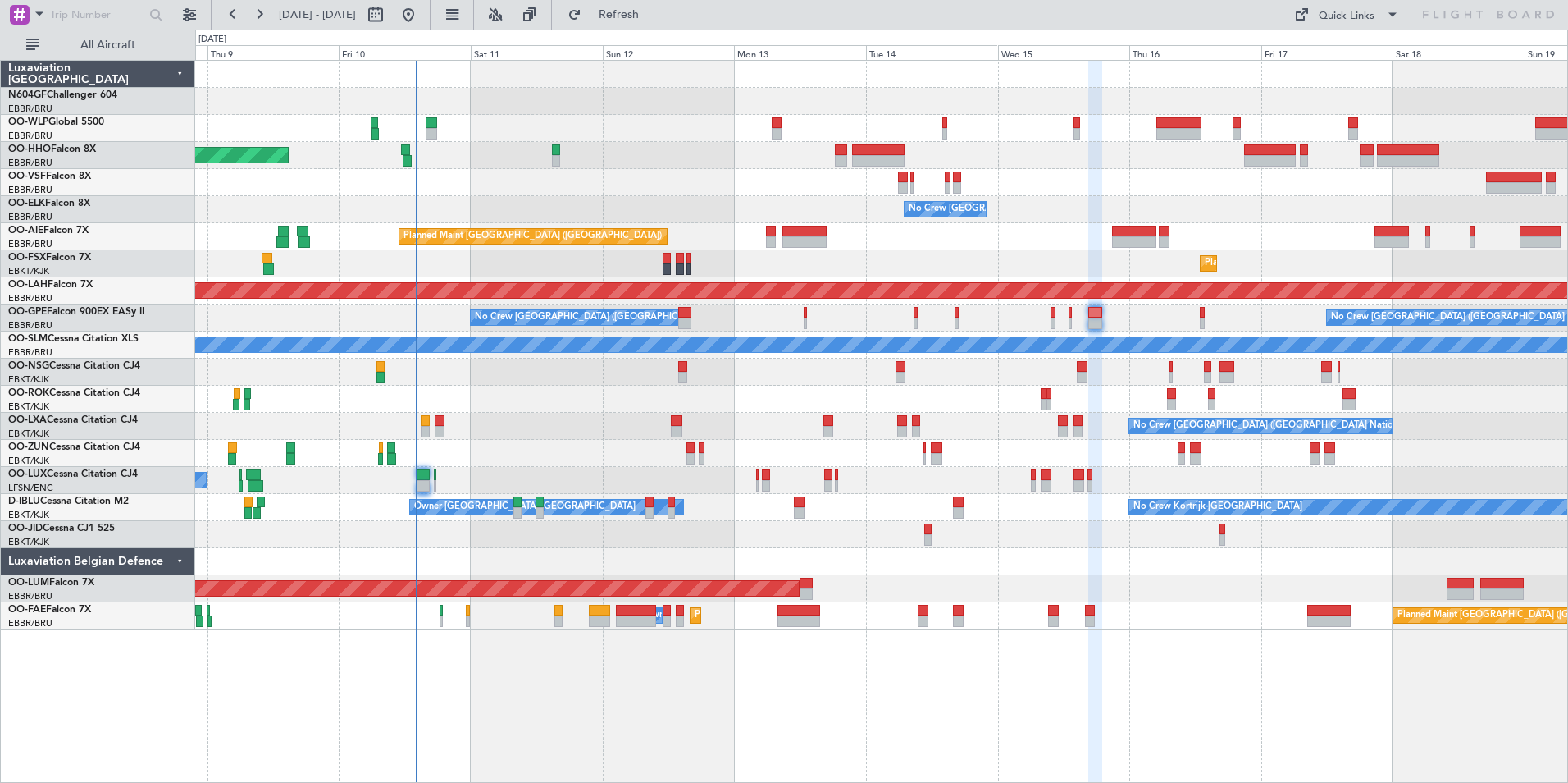
type input "0"
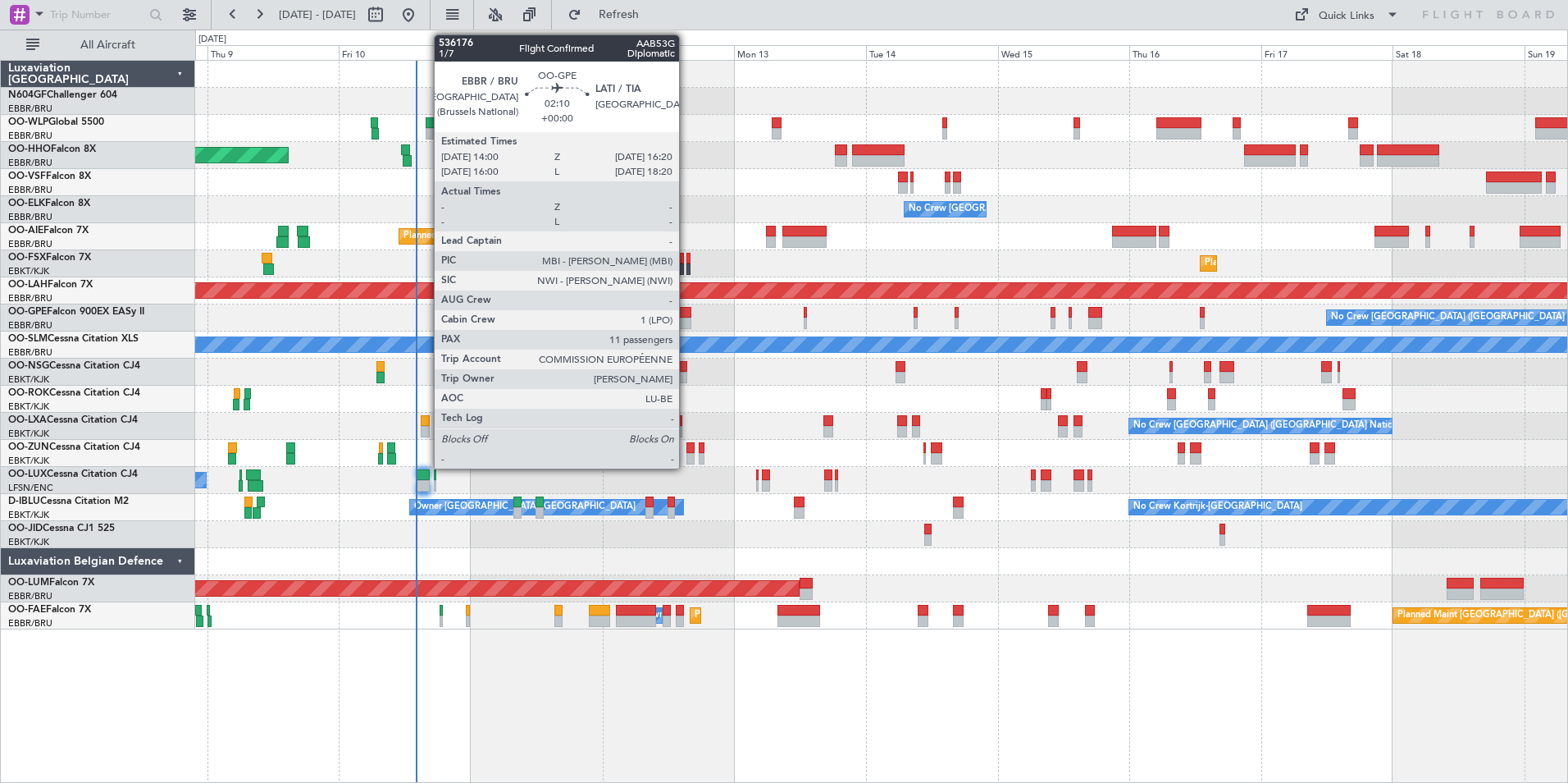
click at [686, 317] on div at bounding box center [685, 323] width 13 height 11
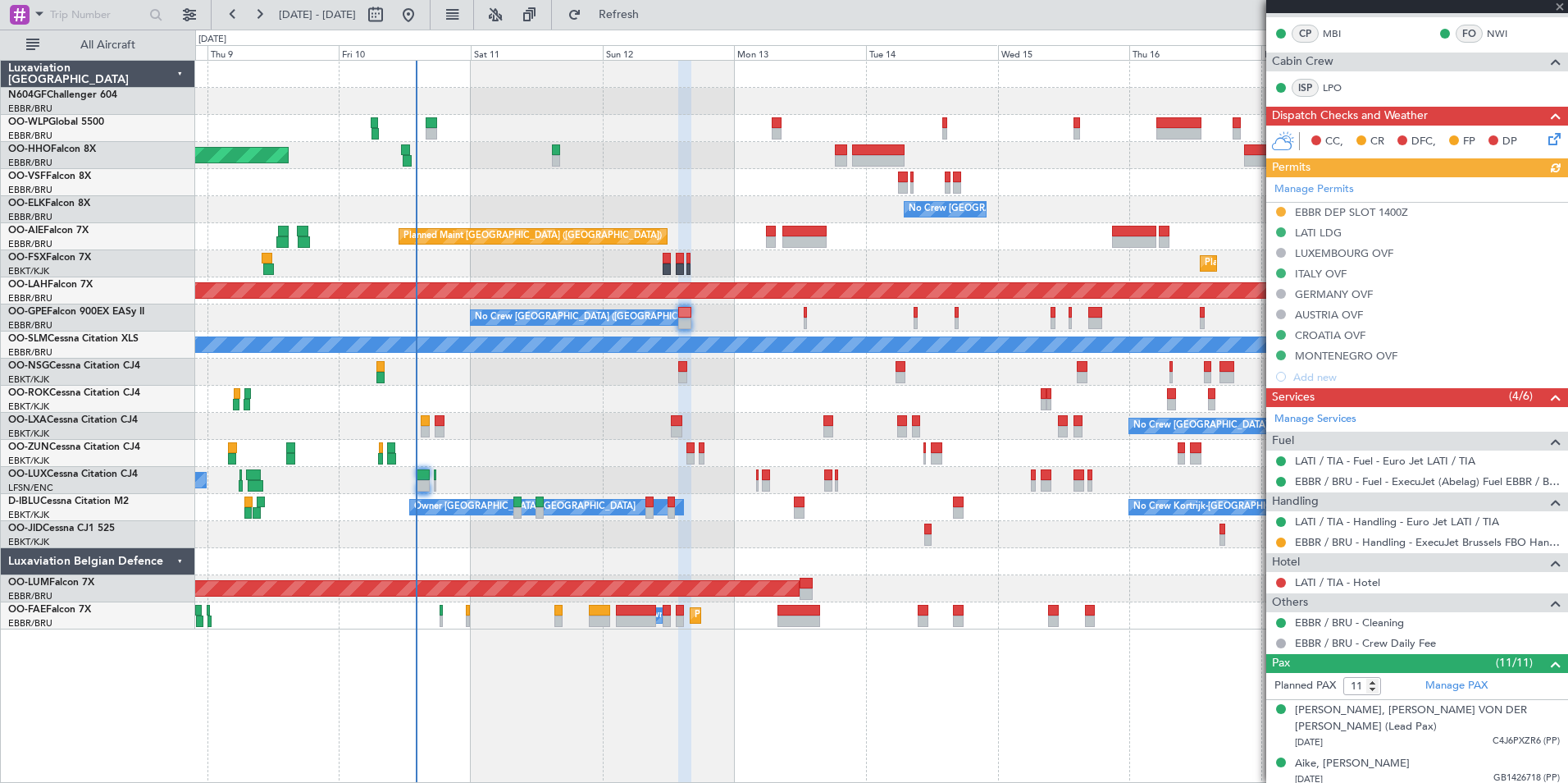
scroll to position [651, 0]
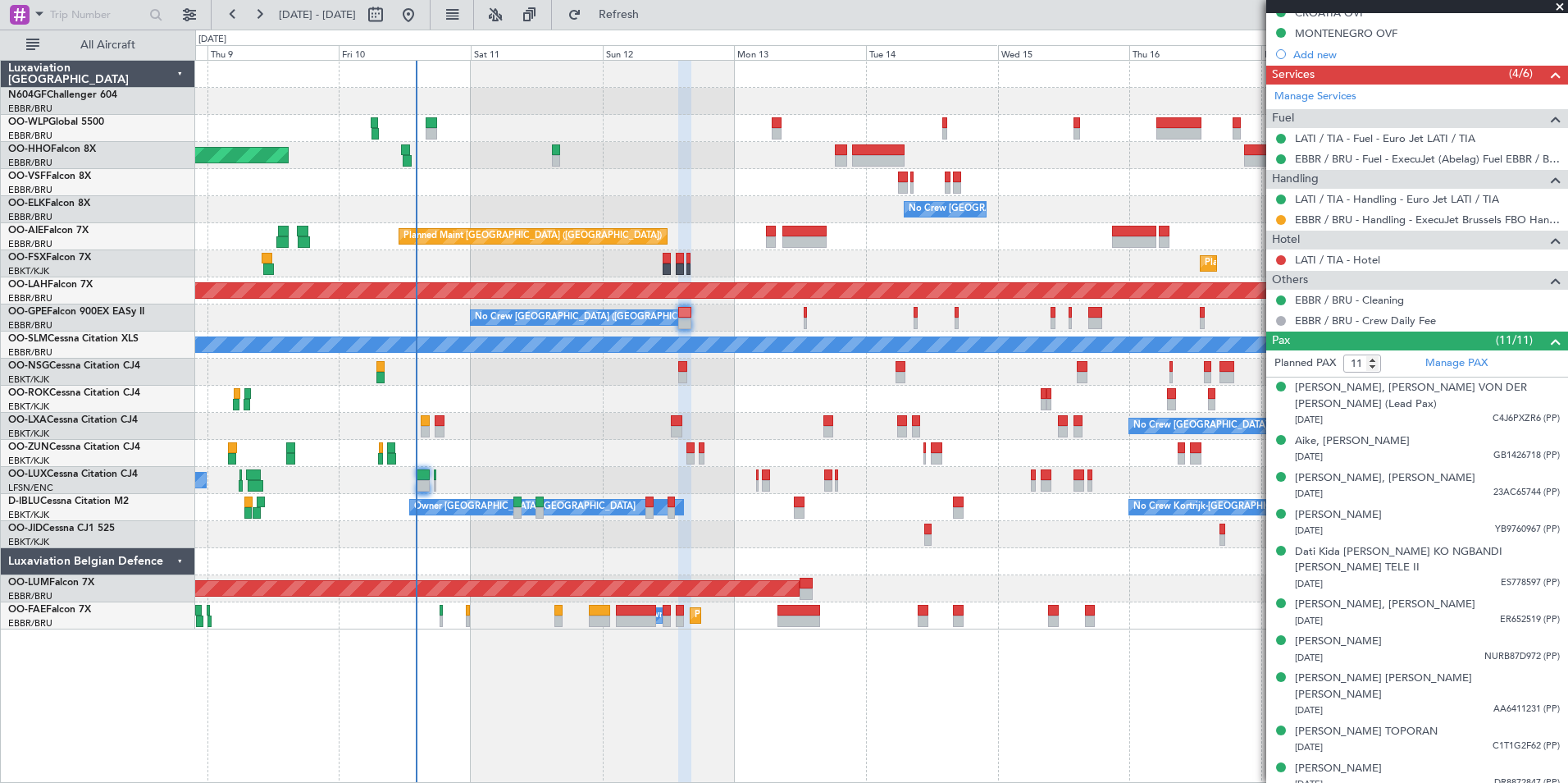
click at [1319, 266] on div "LATI / TIA - Hotel" at bounding box center [1416, 259] width 302 height 20
click at [1312, 262] on link "LATI / TIA - Hotel" at bounding box center [1337, 259] width 85 height 14
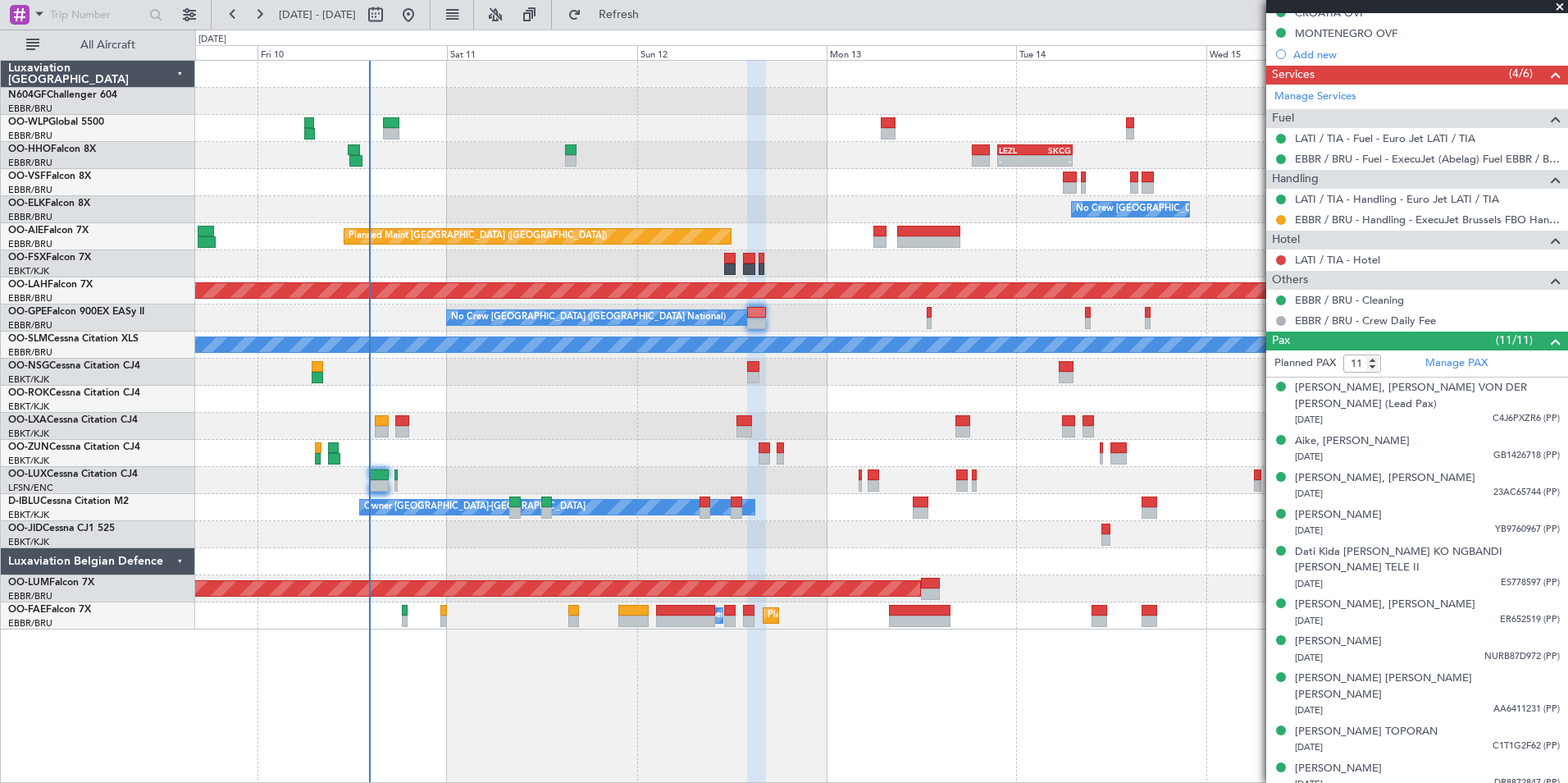
click at [502, 436] on div "- - LEZL 21:40 Z SKCG 07:10 Z - - SKCG 21:00 Z EGGD 06:25 Z - - LROP 21:15 Z RJ…" at bounding box center [881, 345] width 1372 height 568
click at [750, 439] on div "- - LEZL 21:40 Z SKCG 07:10 Z - - SKCG 21:00 Z EGGD 06:25 Z - - LROP 21:15 Z RJ…" at bounding box center [881, 345] width 1372 height 568
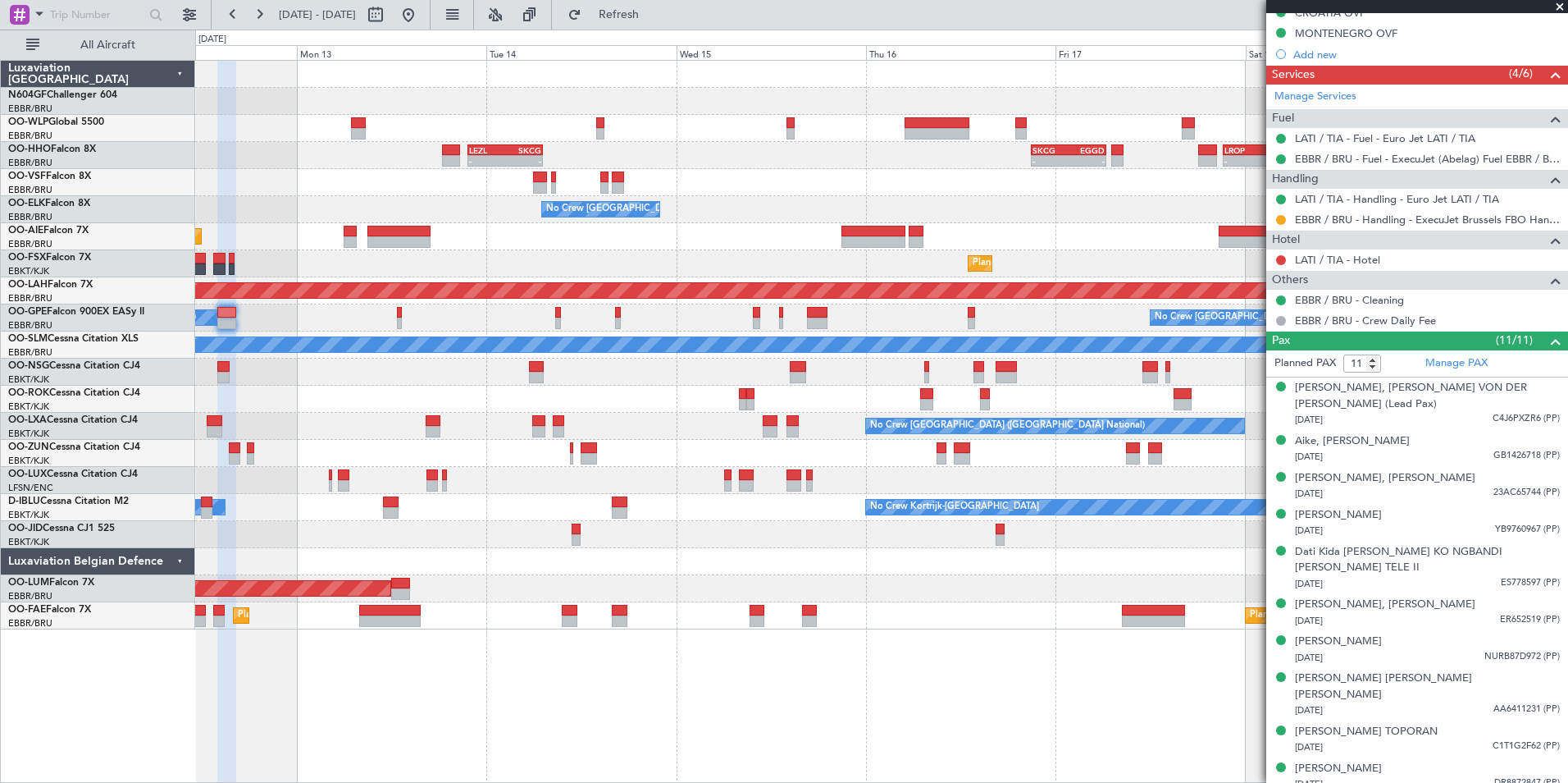
click at [666, 414] on div "No Crew [GEOGRAPHIC_DATA] ([GEOGRAPHIC_DATA] National)" at bounding box center [881, 426] width 1372 height 27
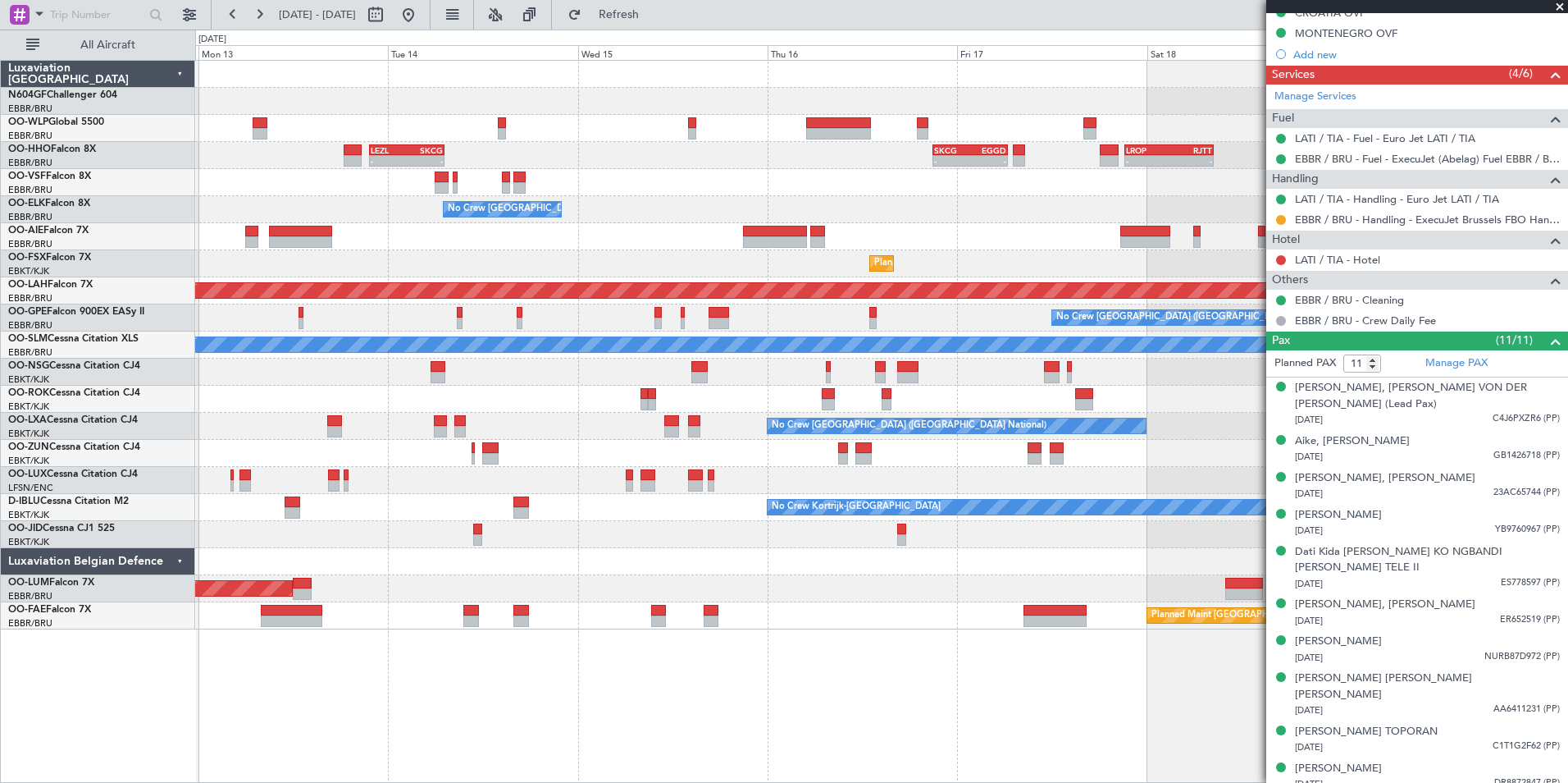
click at [868, 212] on div "No Crew [GEOGRAPHIC_DATA] ([GEOGRAPHIC_DATA] National)" at bounding box center [881, 209] width 1372 height 27
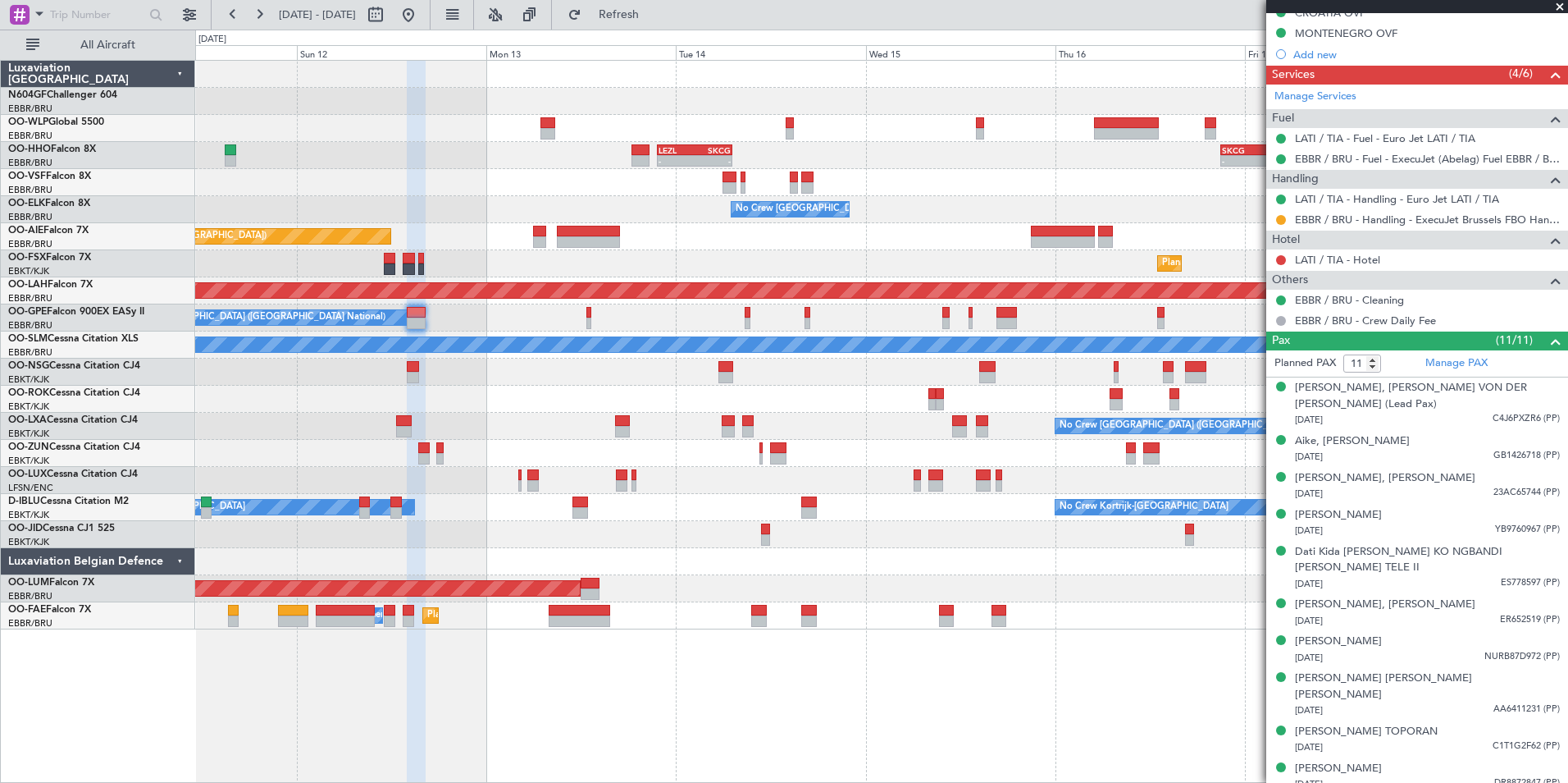
click at [849, 172] on div "- - LEZL 21:40 Z SKCG 07:10 Z - - SKCG 21:00 Z EGGD 06:25 Z - - LROP 21:15 Z RJ…" at bounding box center [881, 345] width 1372 height 568
click at [422, 25] on button at bounding box center [408, 15] width 26 height 26
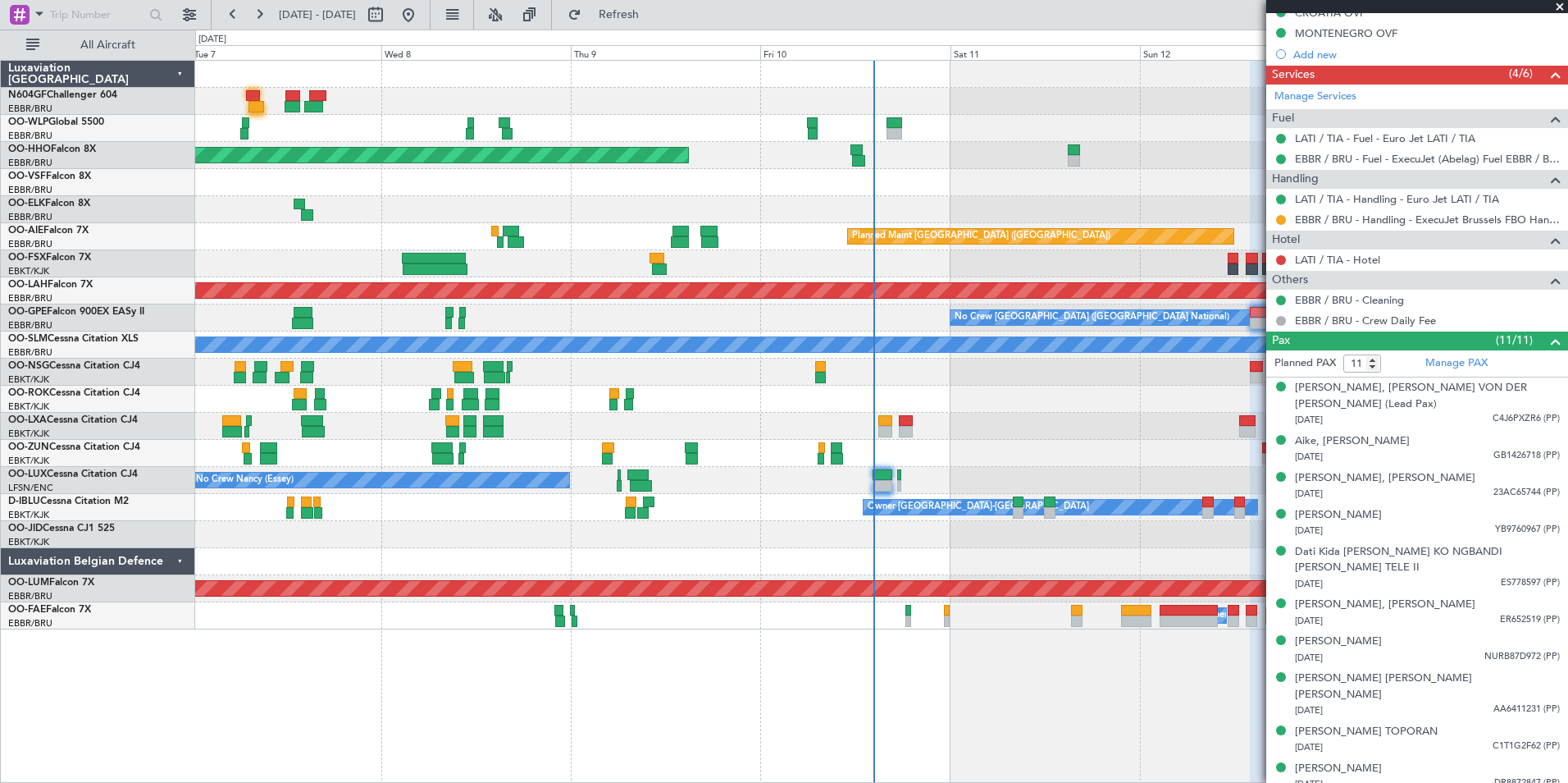
drag, startPoint x: 1558, startPoint y: 4, endPoint x: 1431, endPoint y: 130, distance: 178.9
click at [1558, 4] on span at bounding box center [1560, 7] width 17 height 15
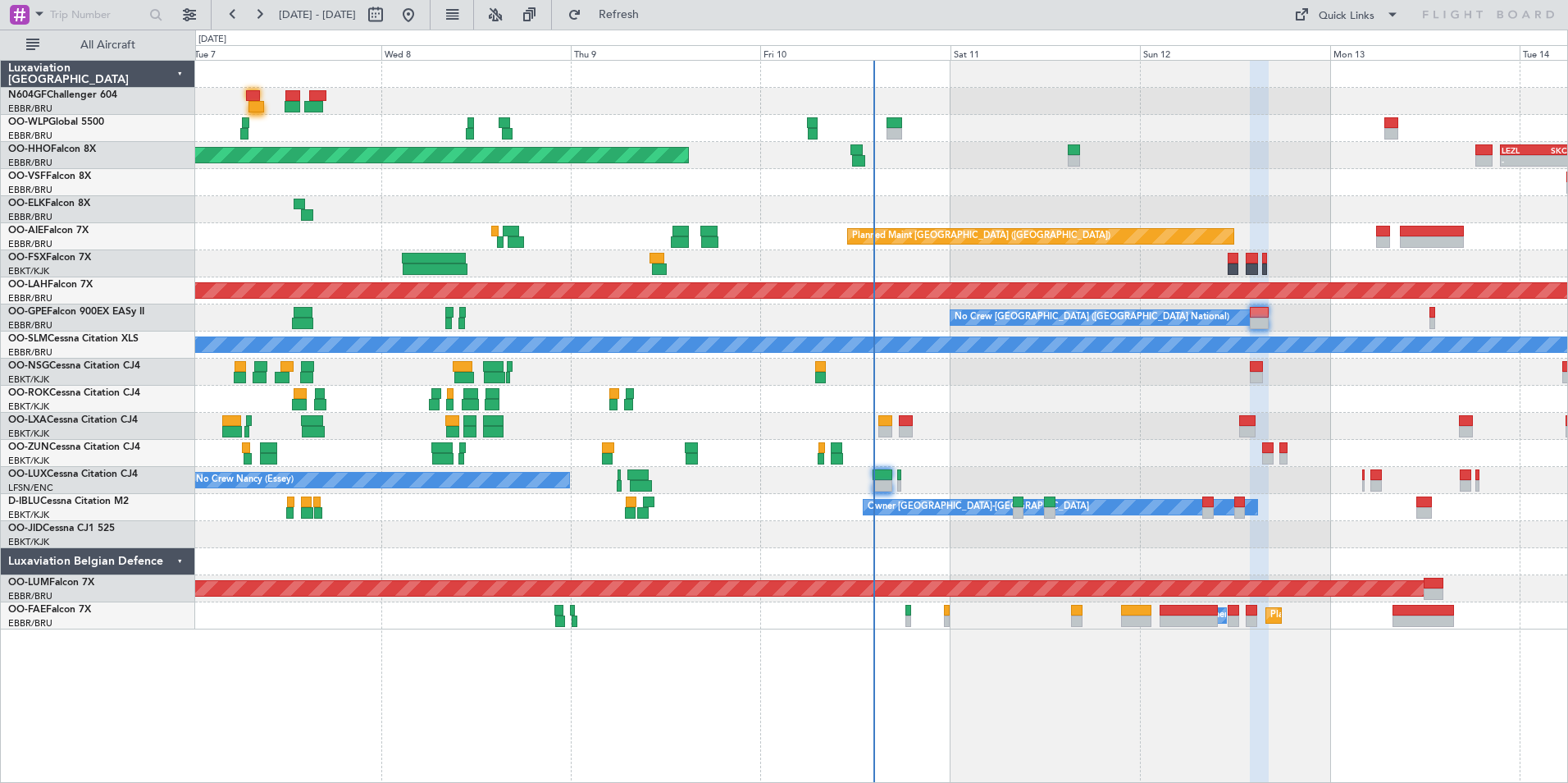
type input "0"
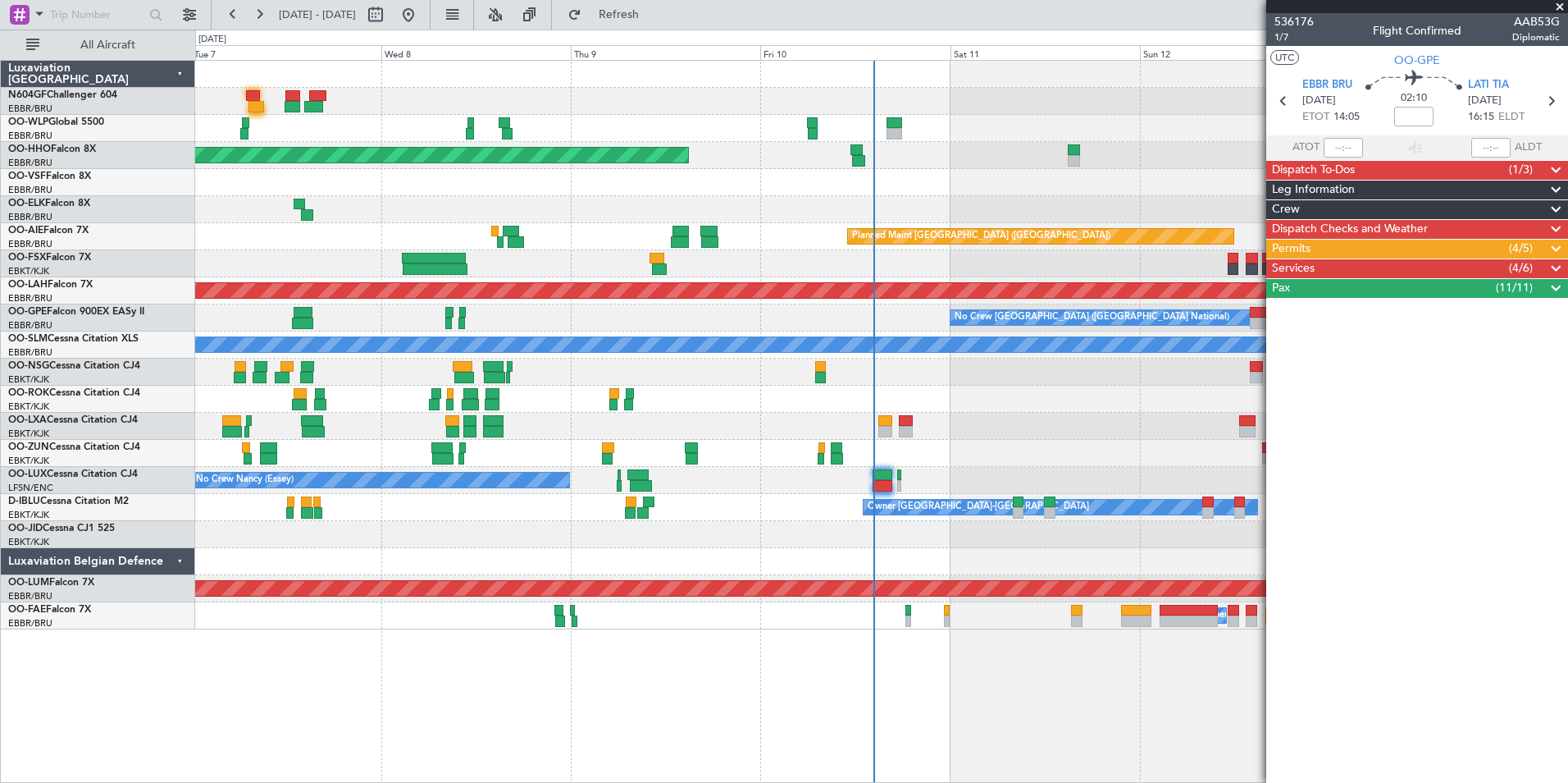
scroll to position [0, 0]
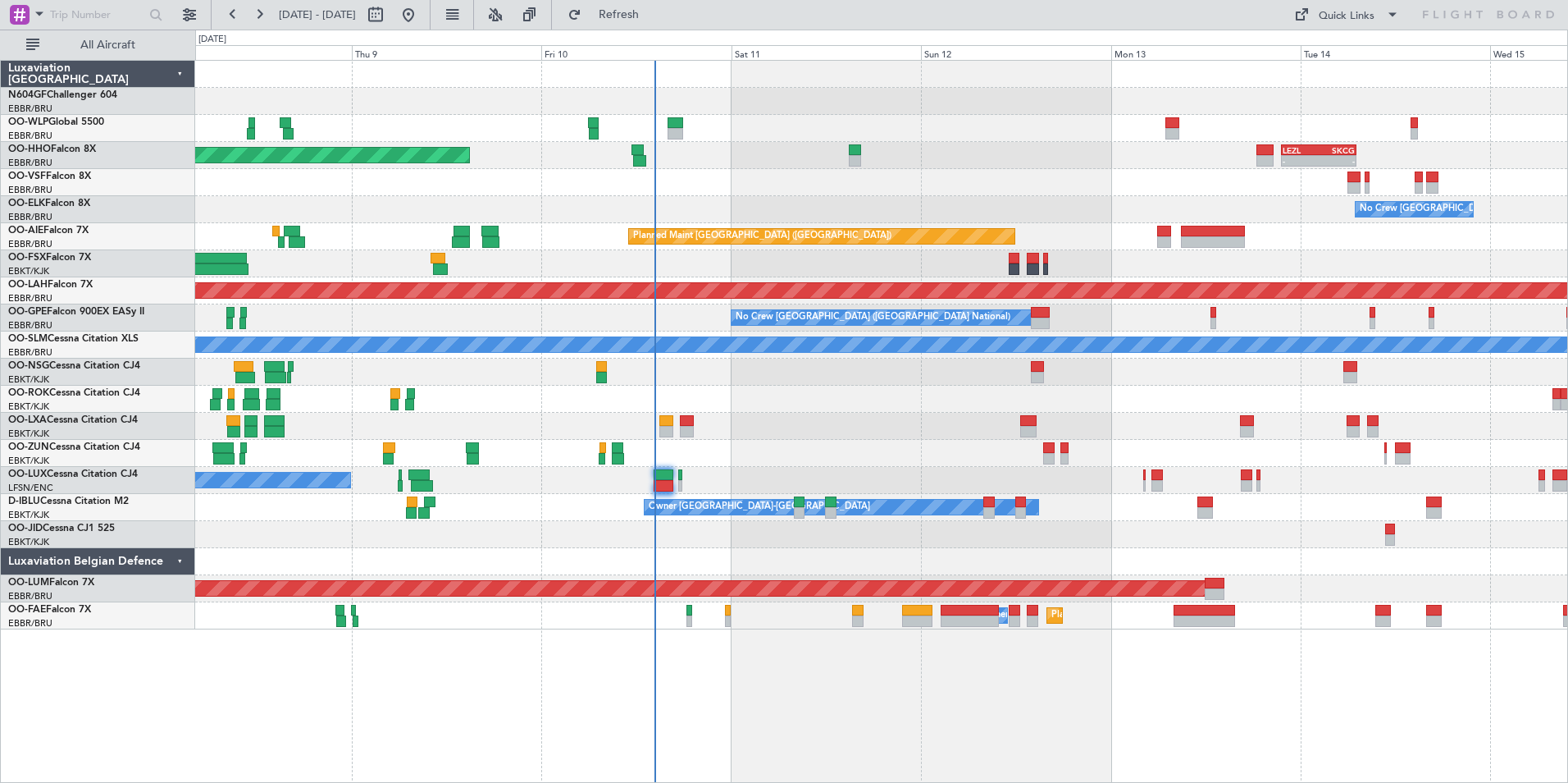
click at [1070, 373] on div at bounding box center [881, 371] width 1372 height 27
click at [862, 415] on div "No Crew Brussels (Brussels National) Planned Maint Kortrijk-Wevelgem" at bounding box center [881, 426] width 1372 height 27
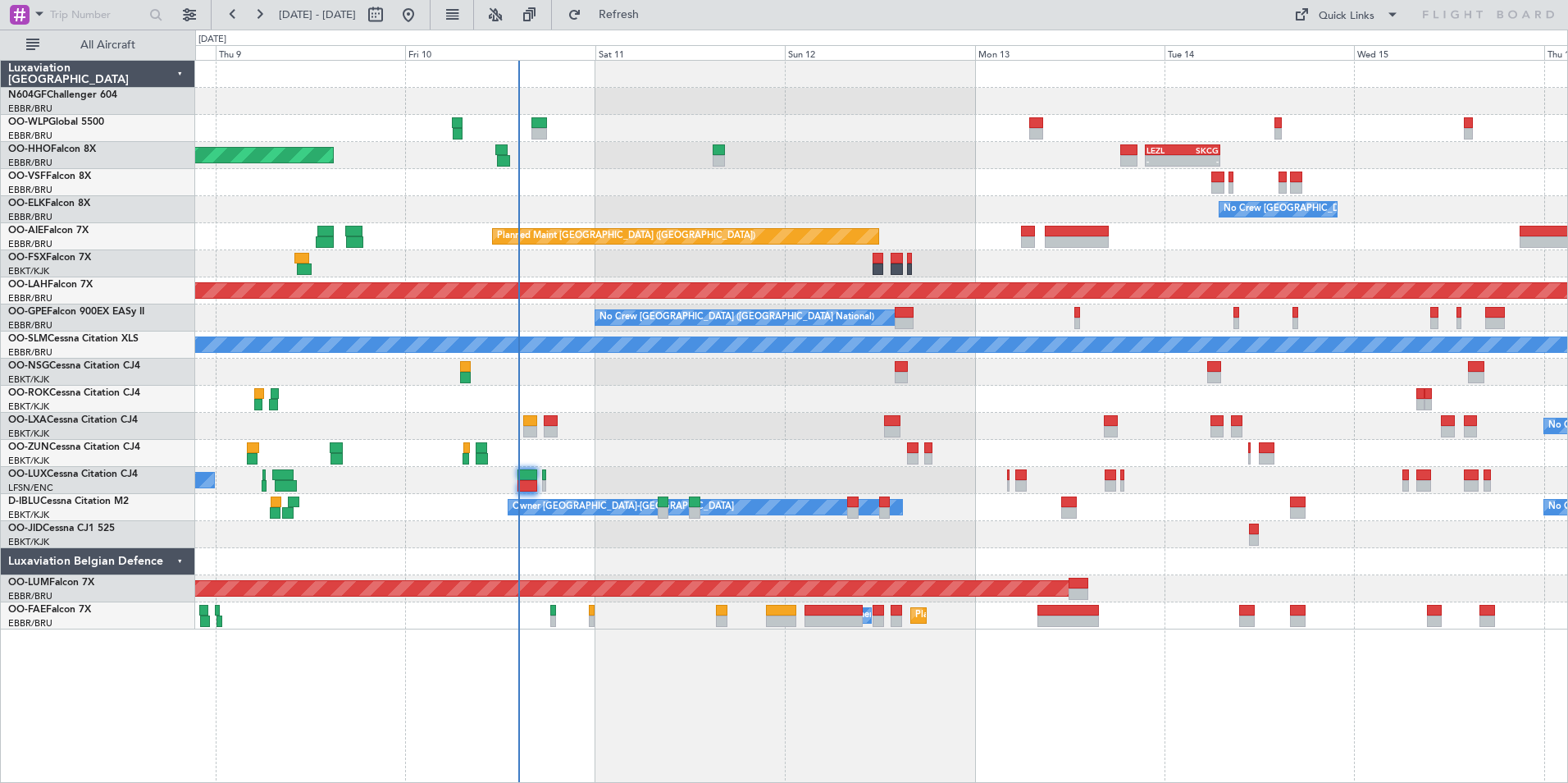
click at [851, 371] on div "Planned Maint Geneva (Cointrin) - - LEZL 21:40 Z SKCG 07:10 Z - - SKCG 21:00 Z …" at bounding box center [881, 345] width 1372 height 568
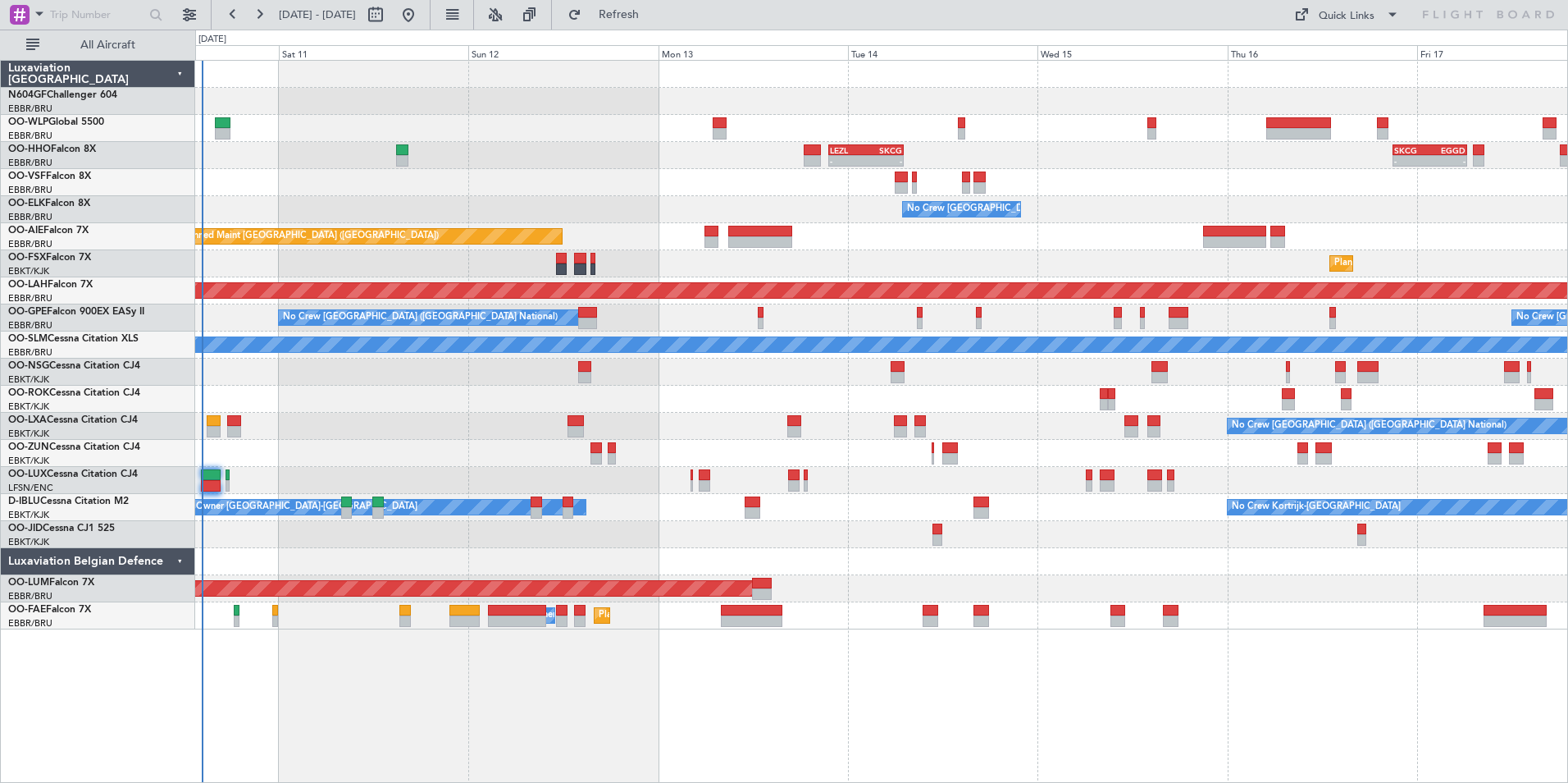
click at [937, 417] on div "- - LEZL 21:40 Z SKCG 07:10 Z - - SKCG 21:00 Z EGGD 06:25 Z - - LROP 21:15 Z RJ…" at bounding box center [881, 345] width 1372 height 568
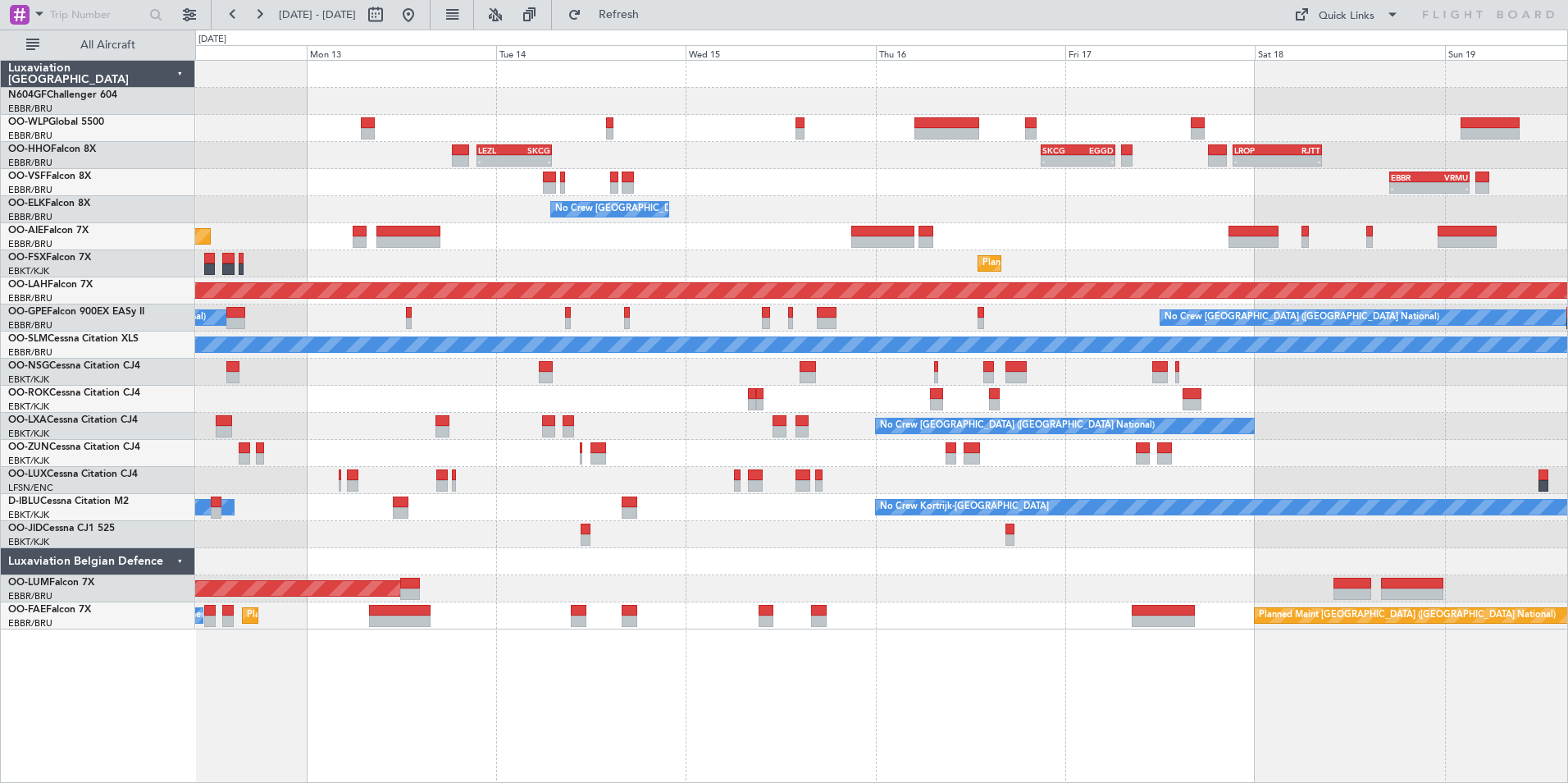
click at [826, 535] on div "- - LEZL 21:40 Z SKCG 07:10 Z - - SKCG 21:00 Z EGGD 06:25 Z - - LROP 21:15 Z RJ…" at bounding box center [881, 345] width 1372 height 568
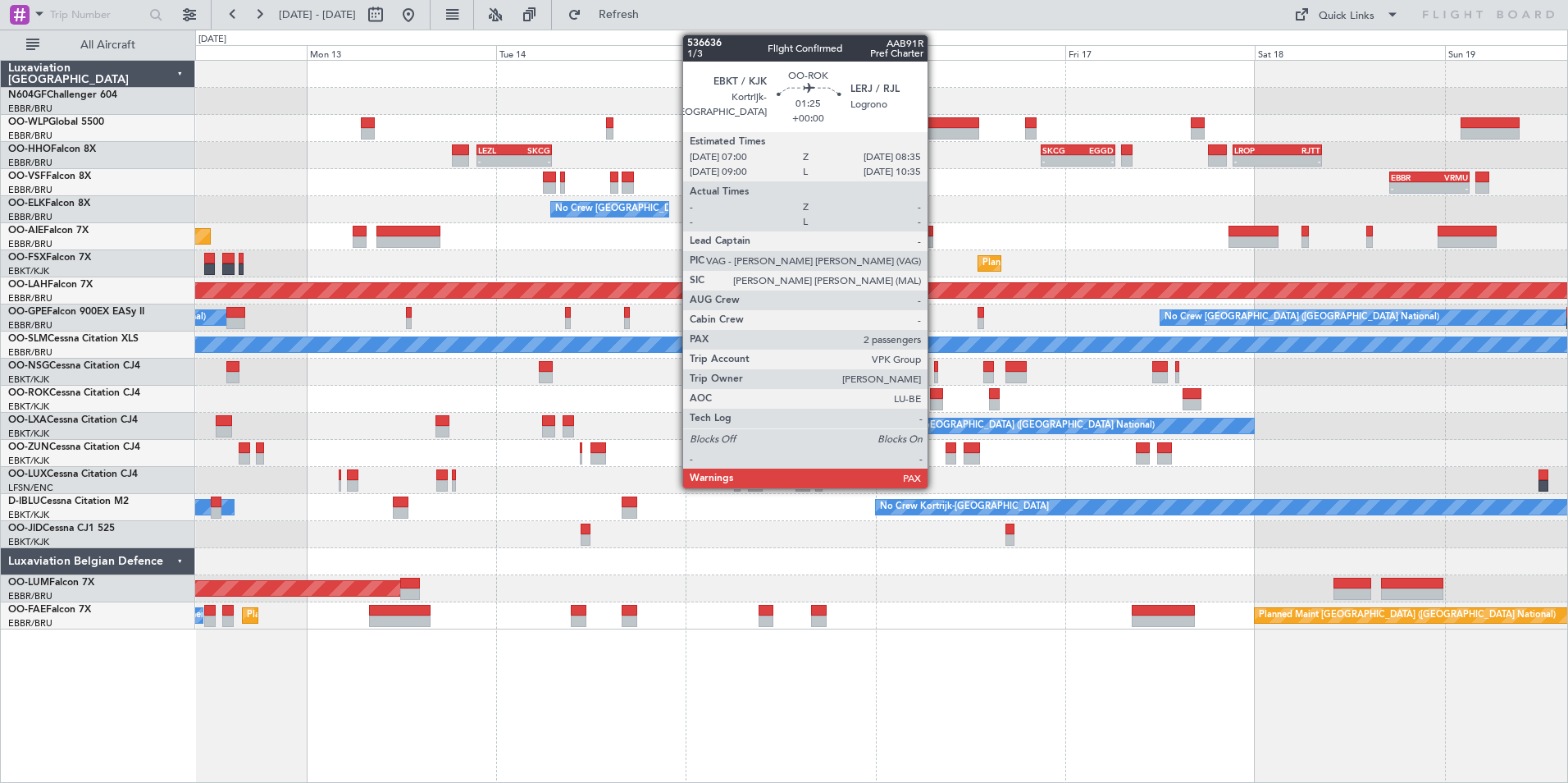
click at [934, 396] on div at bounding box center [936, 393] width 13 height 11
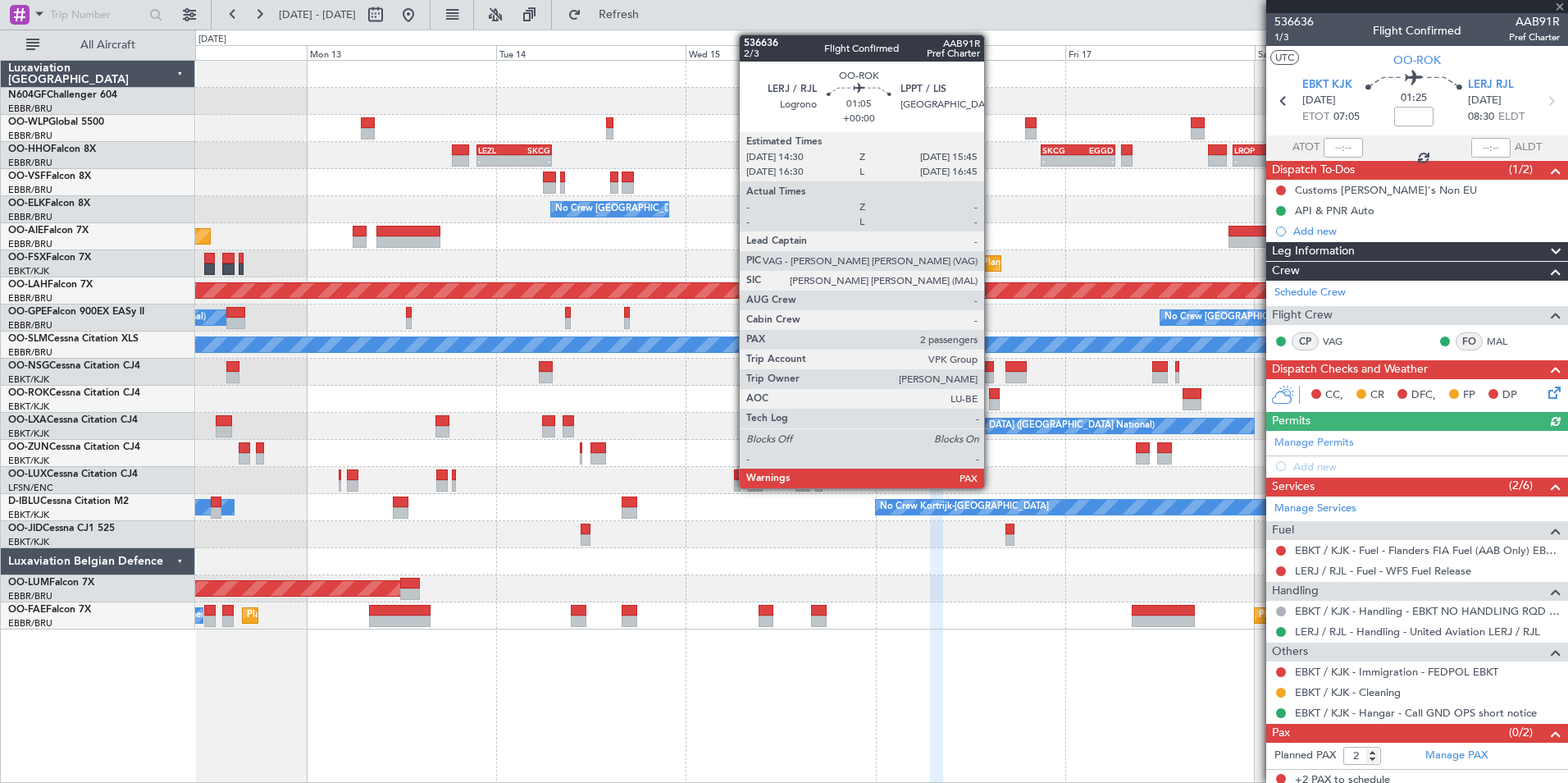
click at [992, 401] on div at bounding box center [994, 404] width 11 height 11
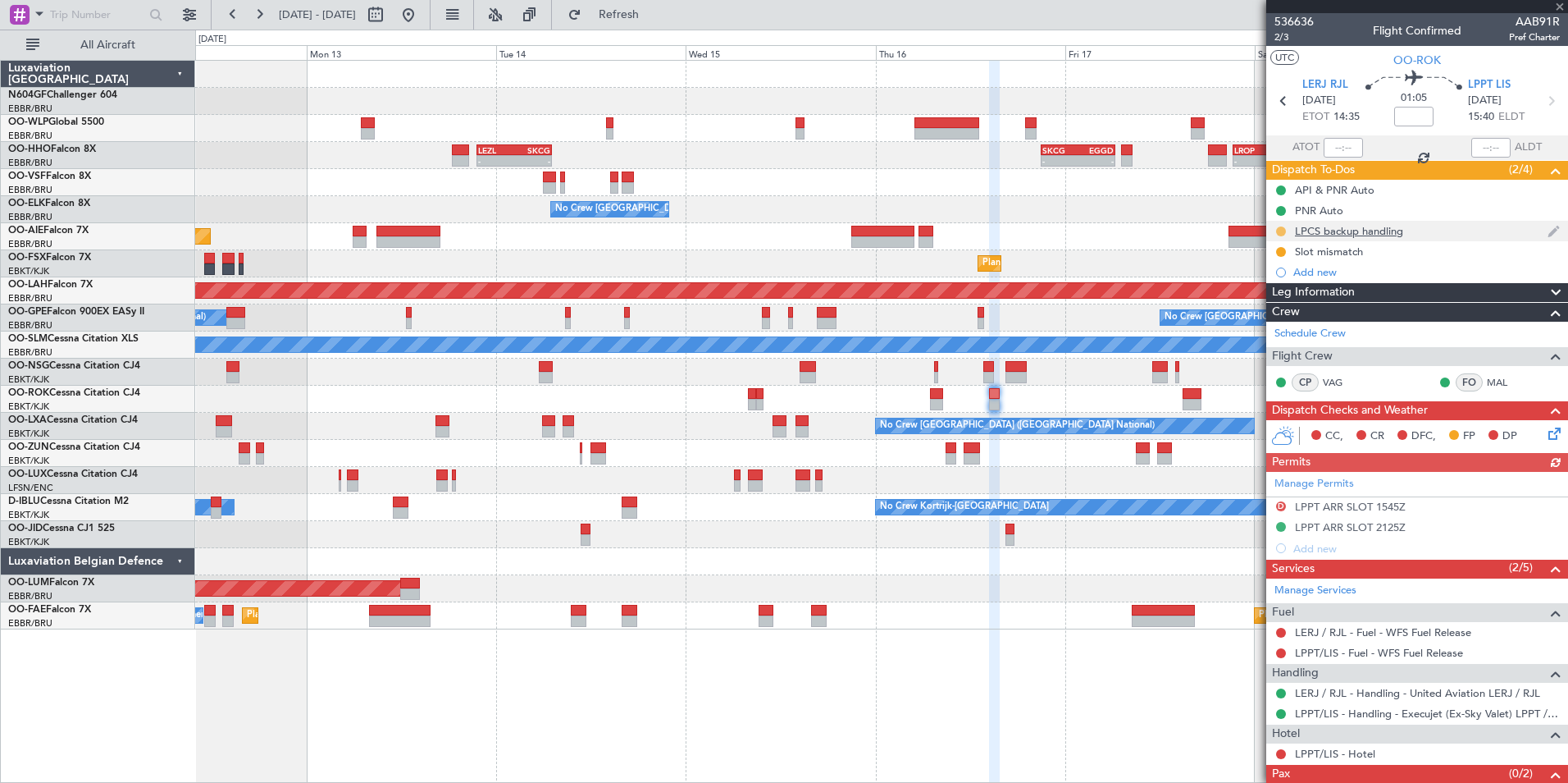
click at [1282, 230] on button at bounding box center [1280, 231] width 10 height 10
click at [1302, 303] on span "Completed" at bounding box center [1287, 304] width 54 height 17
click at [1560, 5] on span at bounding box center [1560, 7] width 17 height 15
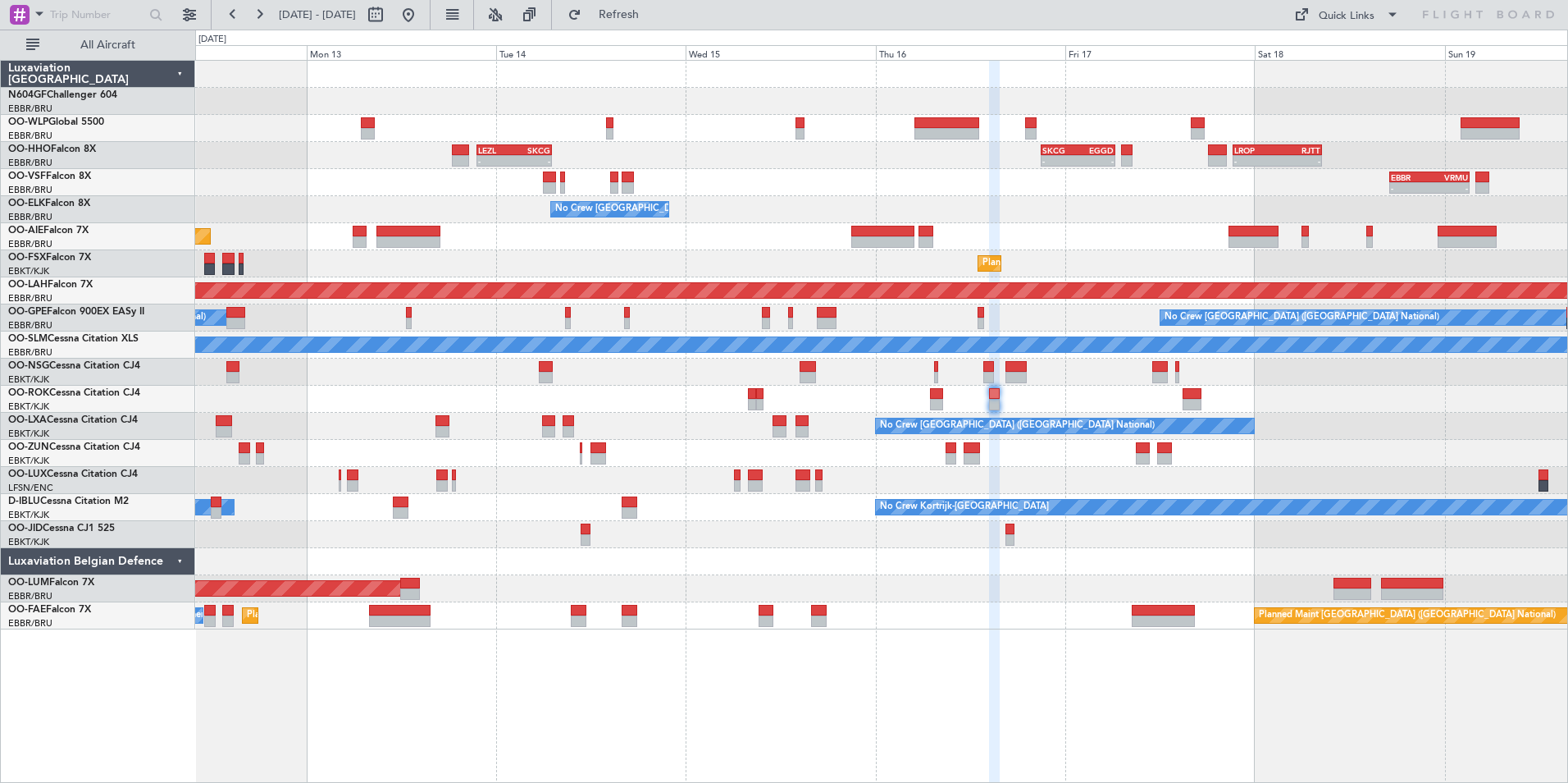
type input "0"
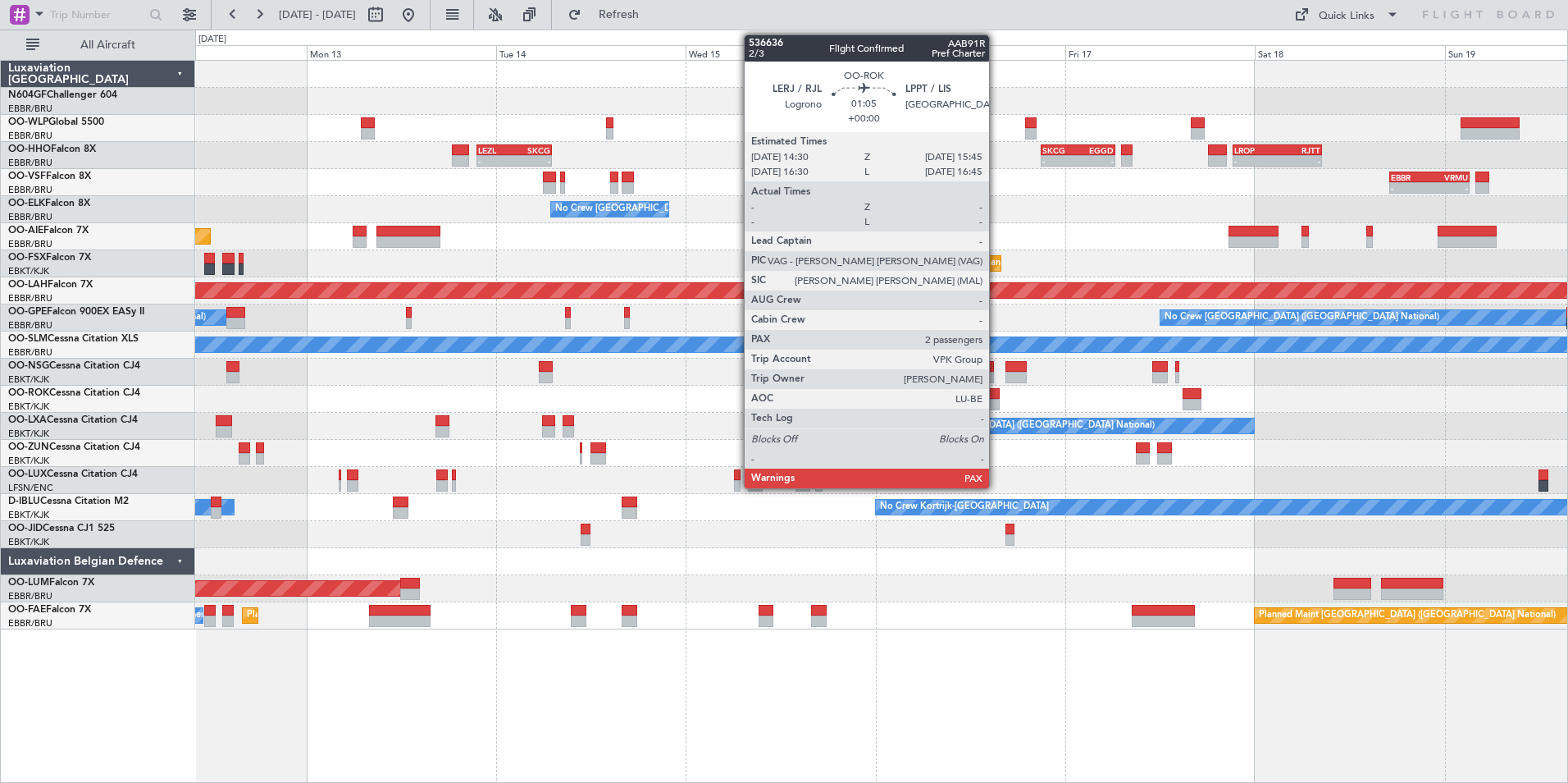
click at [996, 400] on div at bounding box center [994, 404] width 11 height 11
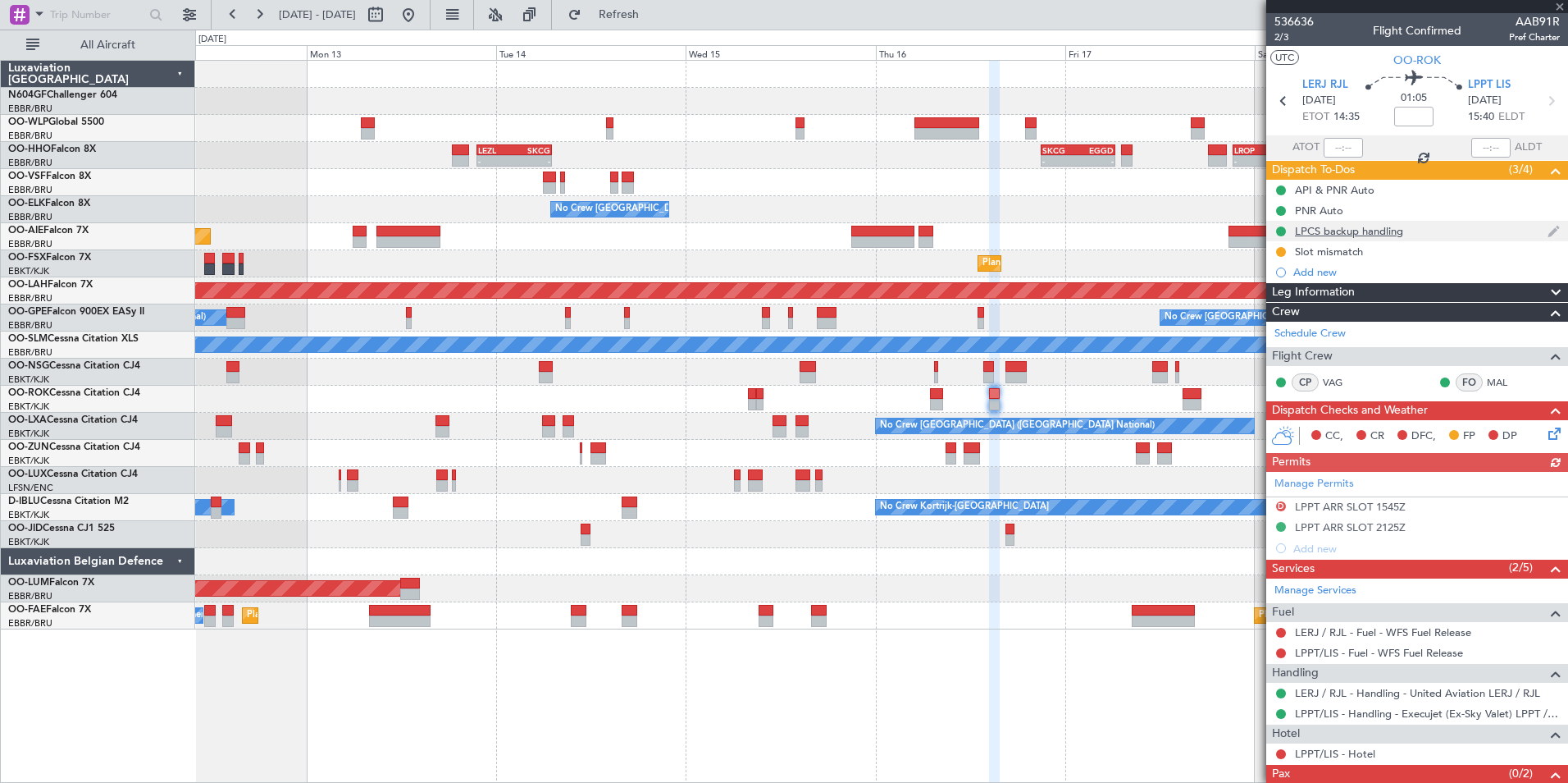
click at [1366, 227] on div "LPCS backup handling" at bounding box center [1348, 230] width 108 height 14
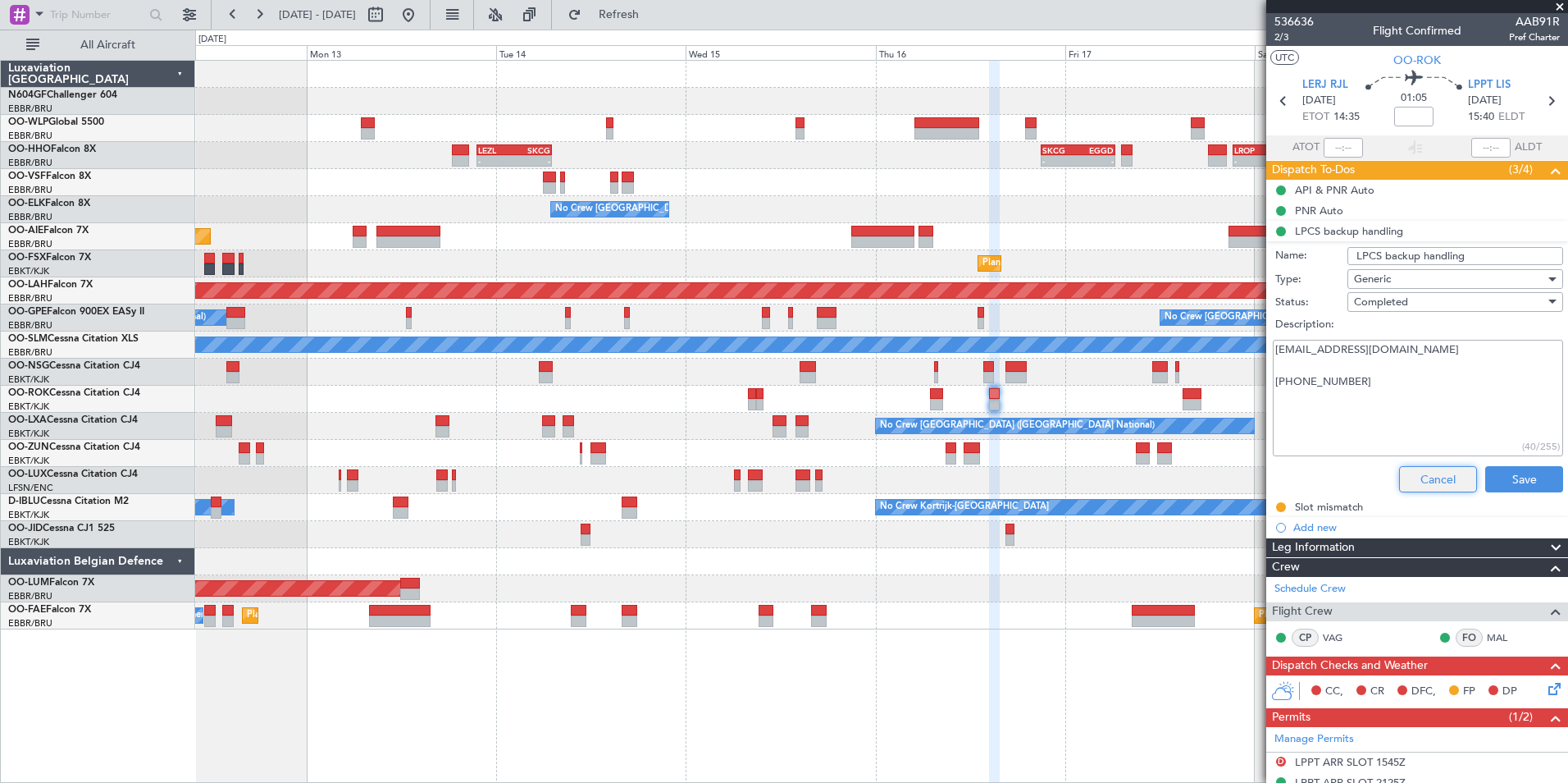
click at [1417, 478] on button "Cancel" at bounding box center [1438, 478] width 78 height 26
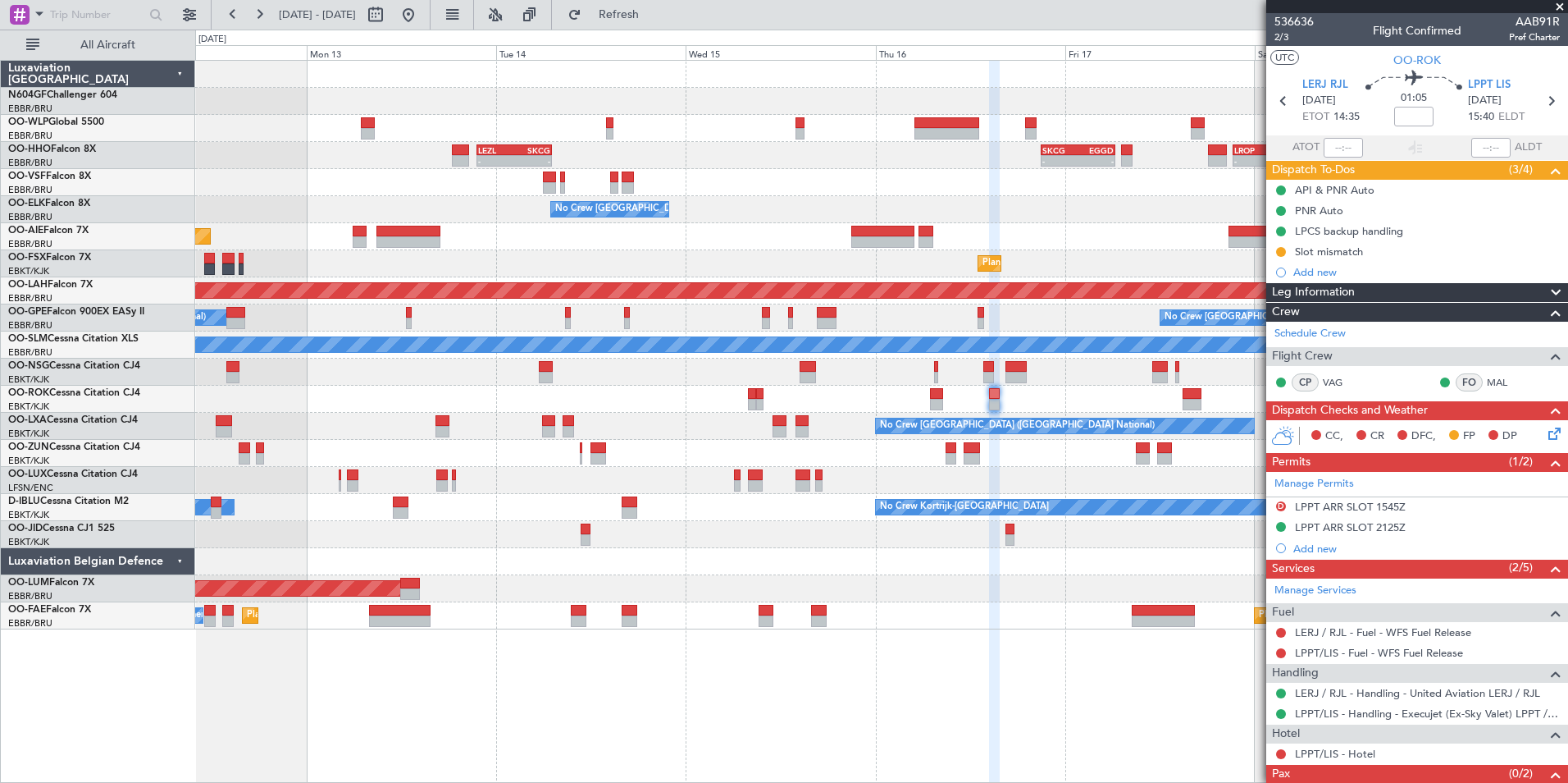
click at [926, 230] on div "Planned Maint [GEOGRAPHIC_DATA] ([GEOGRAPHIC_DATA])" at bounding box center [881, 236] width 1372 height 27
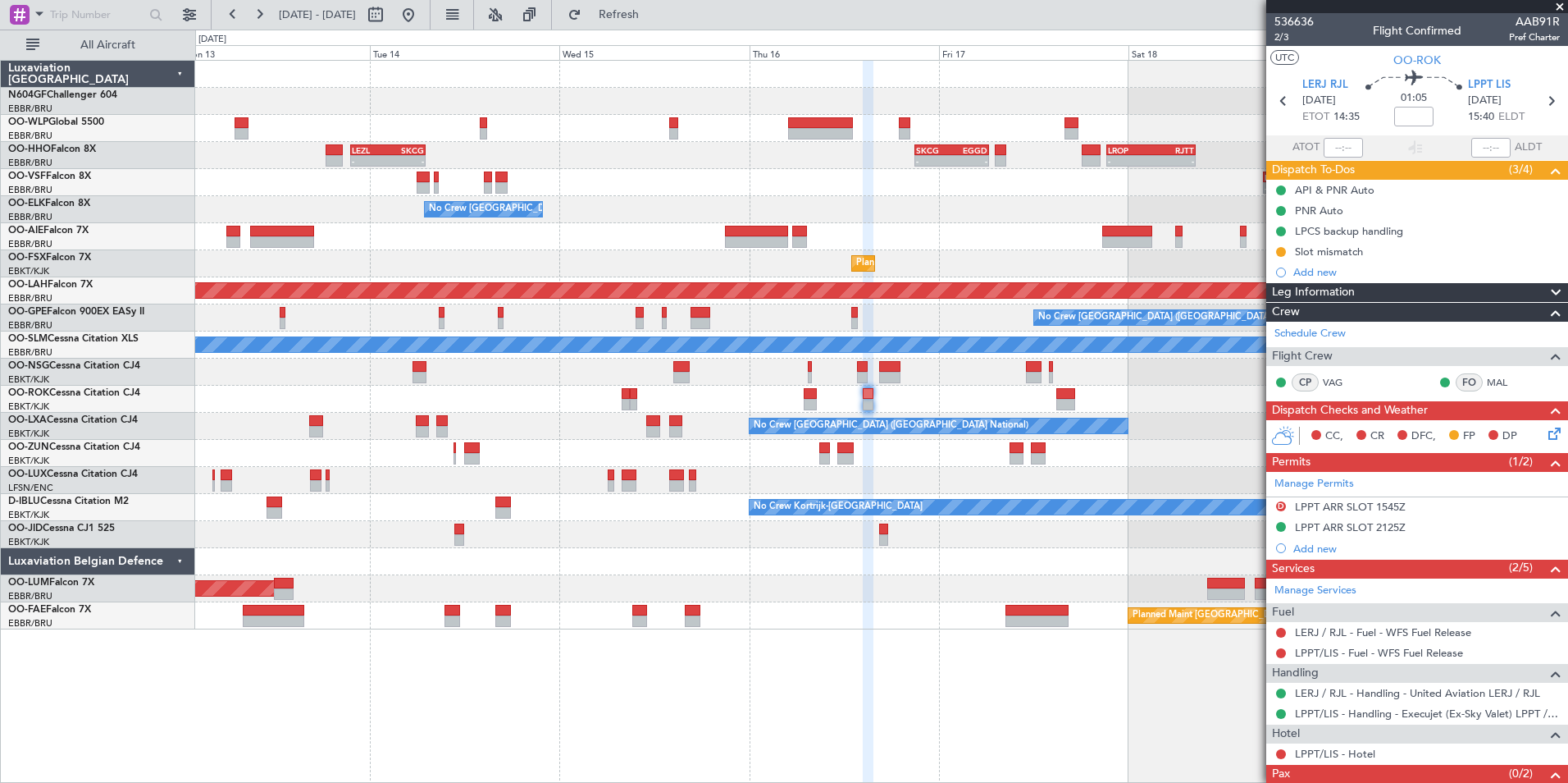
click at [1557, 10] on span at bounding box center [1560, 7] width 17 height 15
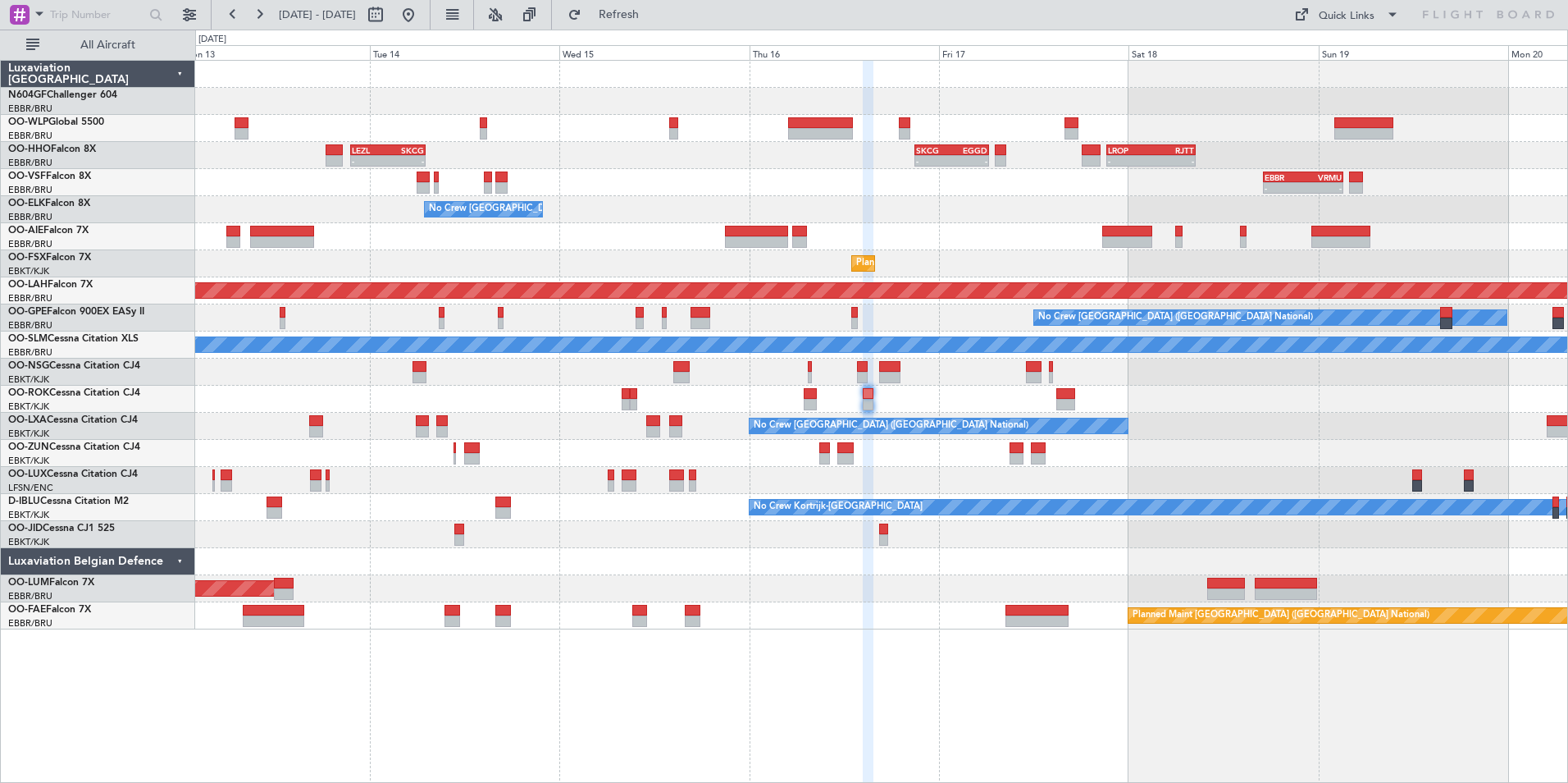
type input "0"
click at [389, 11] on button at bounding box center [376, 15] width 26 height 26
select select "10"
select select "2025"
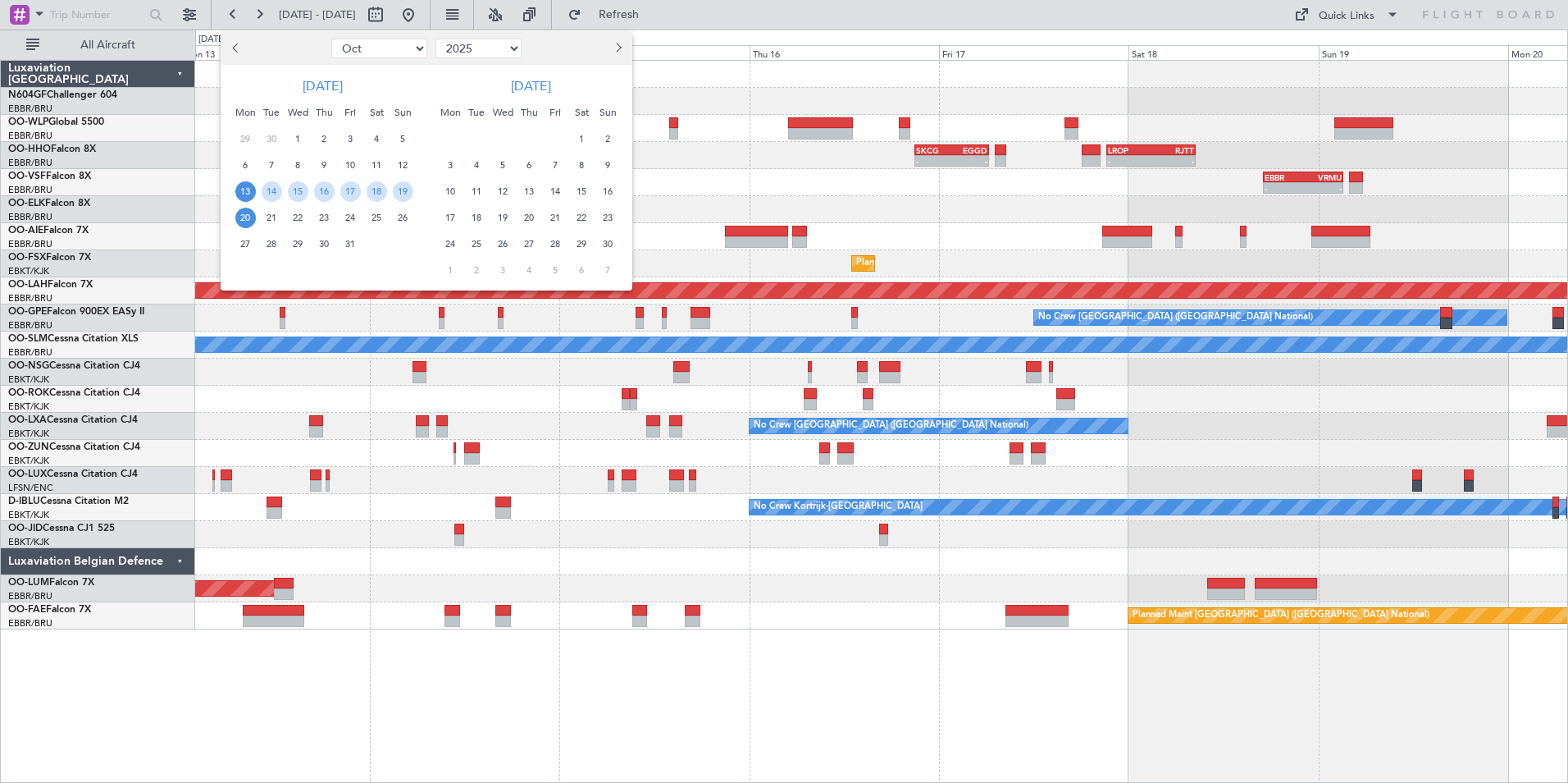
click at [361, 49] on select "Jan Feb Mar Apr May Jun Jul Aug Sep Oct Nov Dec" at bounding box center [379, 48] width 96 height 19
select select "12"
click at [331, 39] on select "Jan Feb Mar Apr May Jun Jul Aug Sep Oct Nov Dec" at bounding box center [379, 48] width 96 height 19
click at [293, 163] on span "10" at bounding box center [298, 166] width 20 height 20
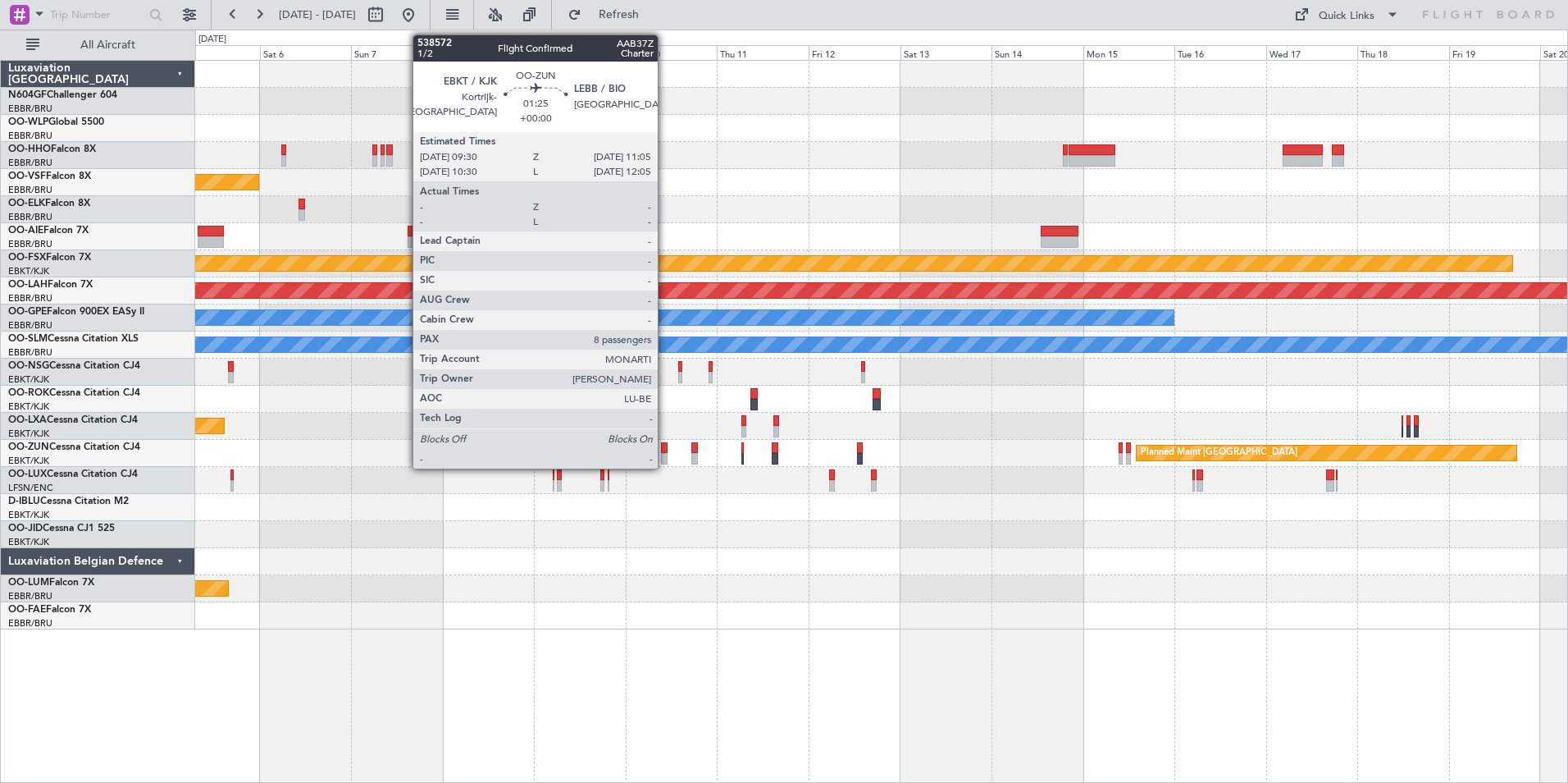
click at [665, 449] on div at bounding box center [663, 448] width 6 height 11
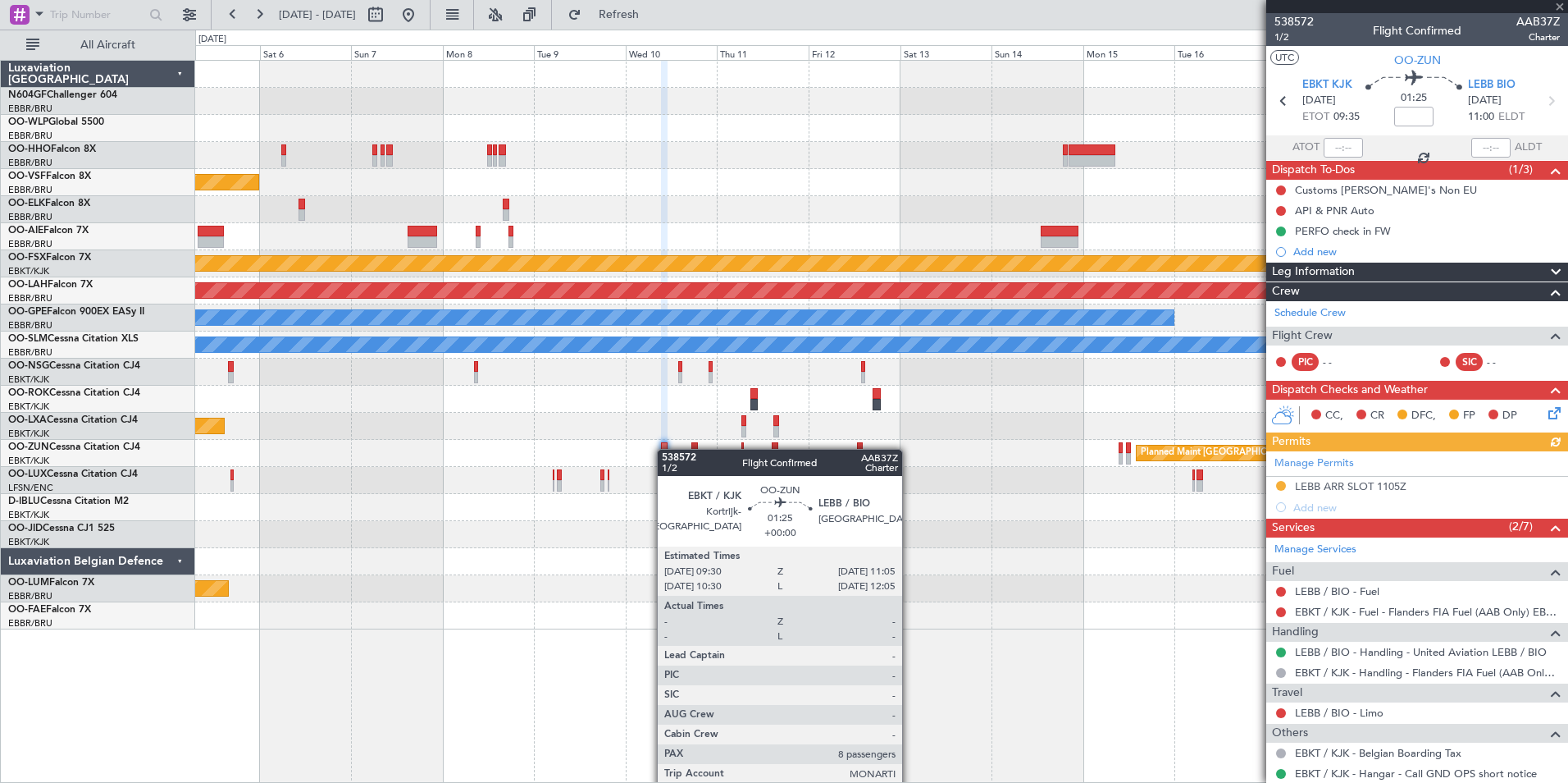
click at [650, 422] on div "Planned Maint Paris (Le Bourget)" at bounding box center [881, 426] width 1372 height 27
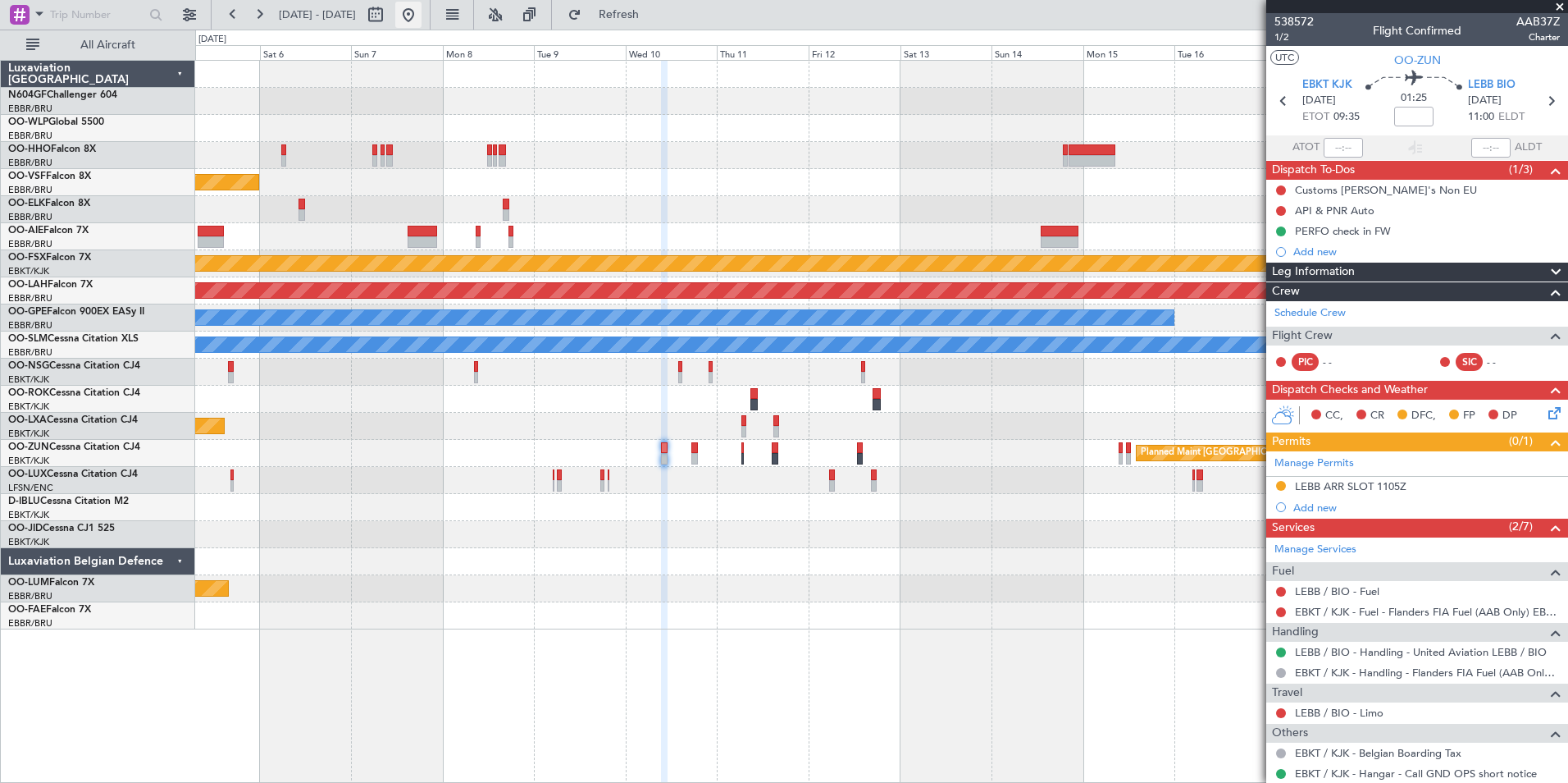
click at [422, 18] on button at bounding box center [408, 15] width 26 height 26
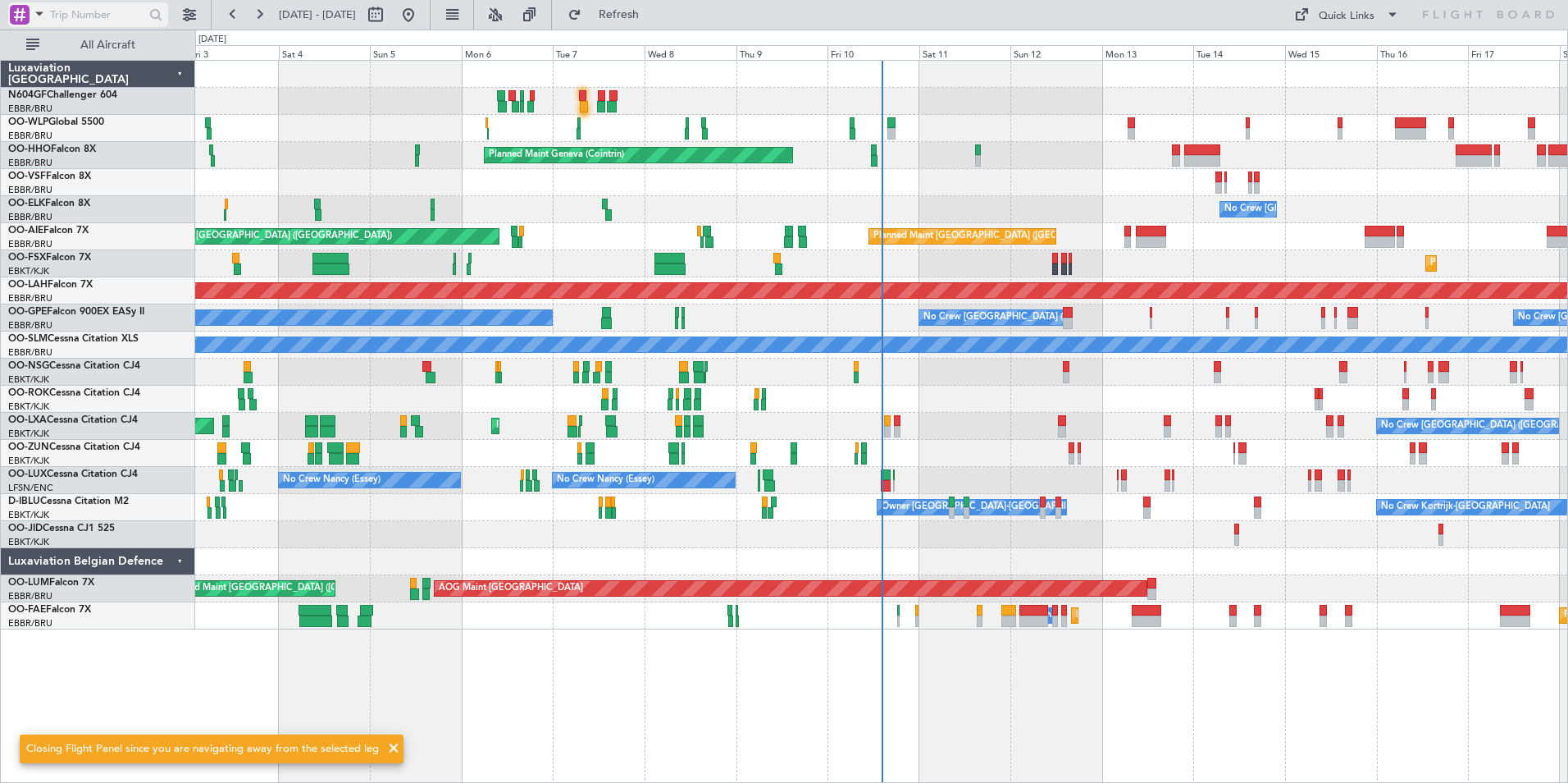
click at [32, 11] on span at bounding box center [39, 14] width 19 height 20
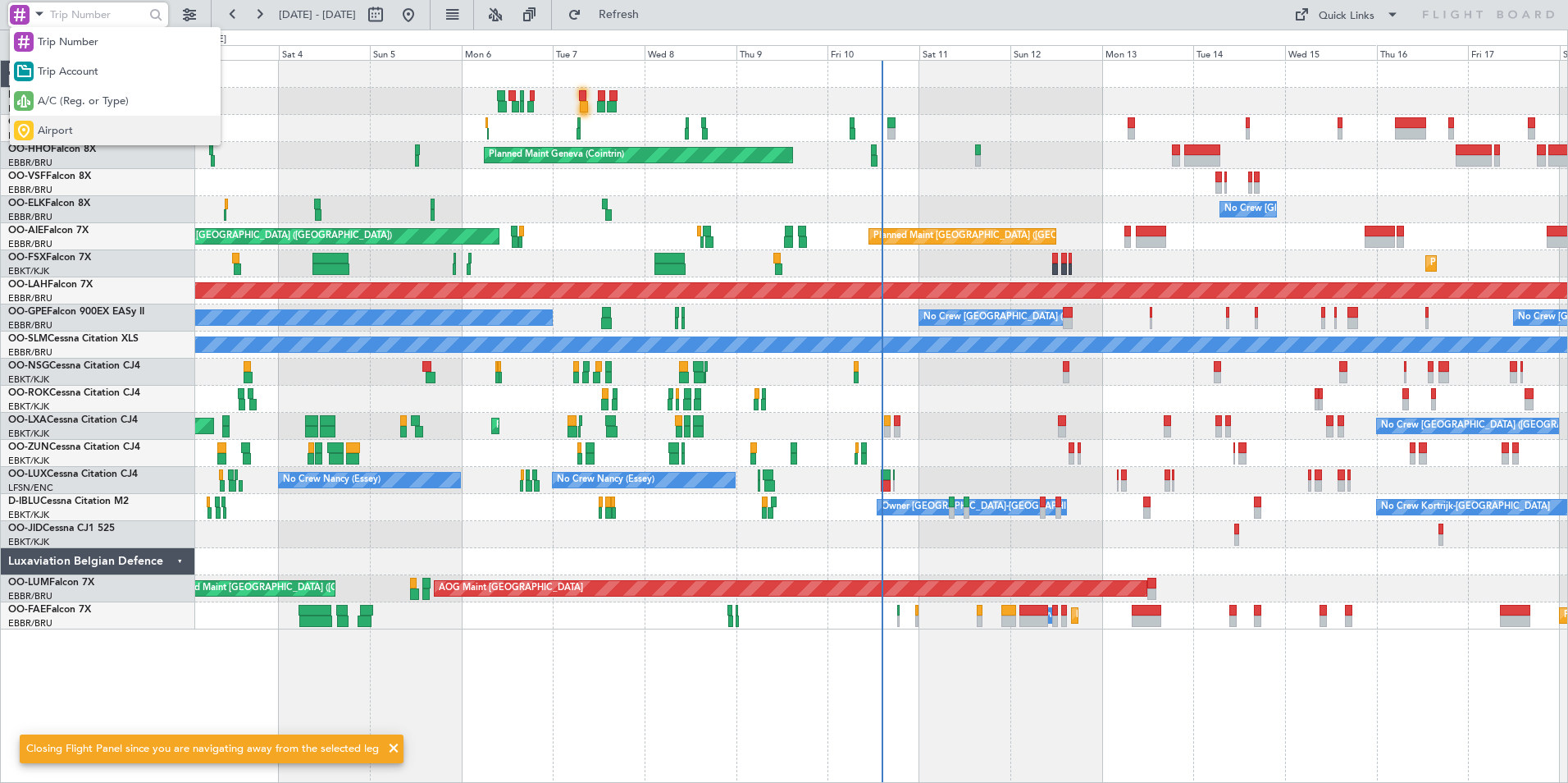
click at [98, 118] on div "Airport" at bounding box center [116, 130] width 211 height 30
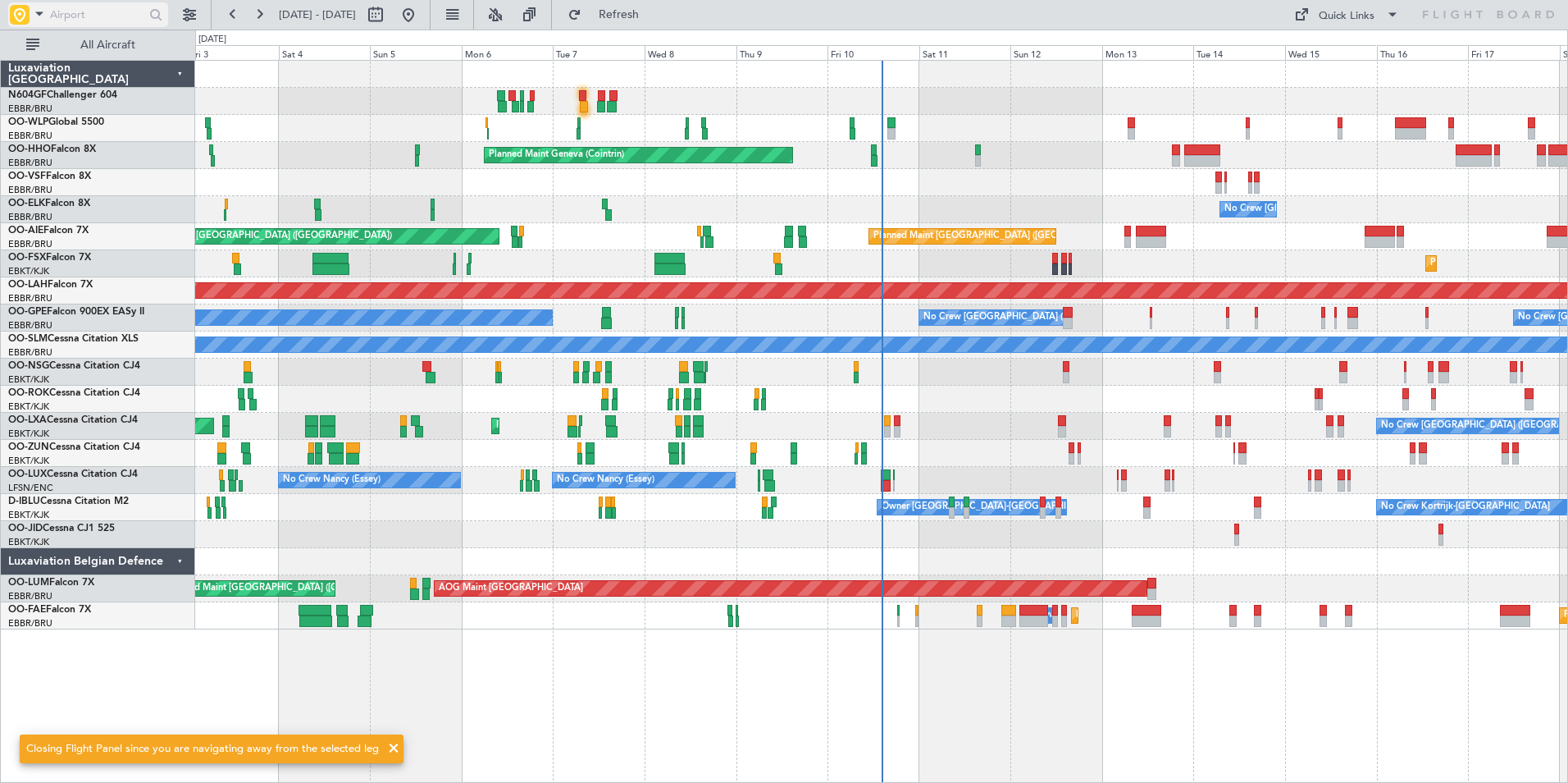
click at [86, 14] on input "text" at bounding box center [97, 15] width 94 height 25
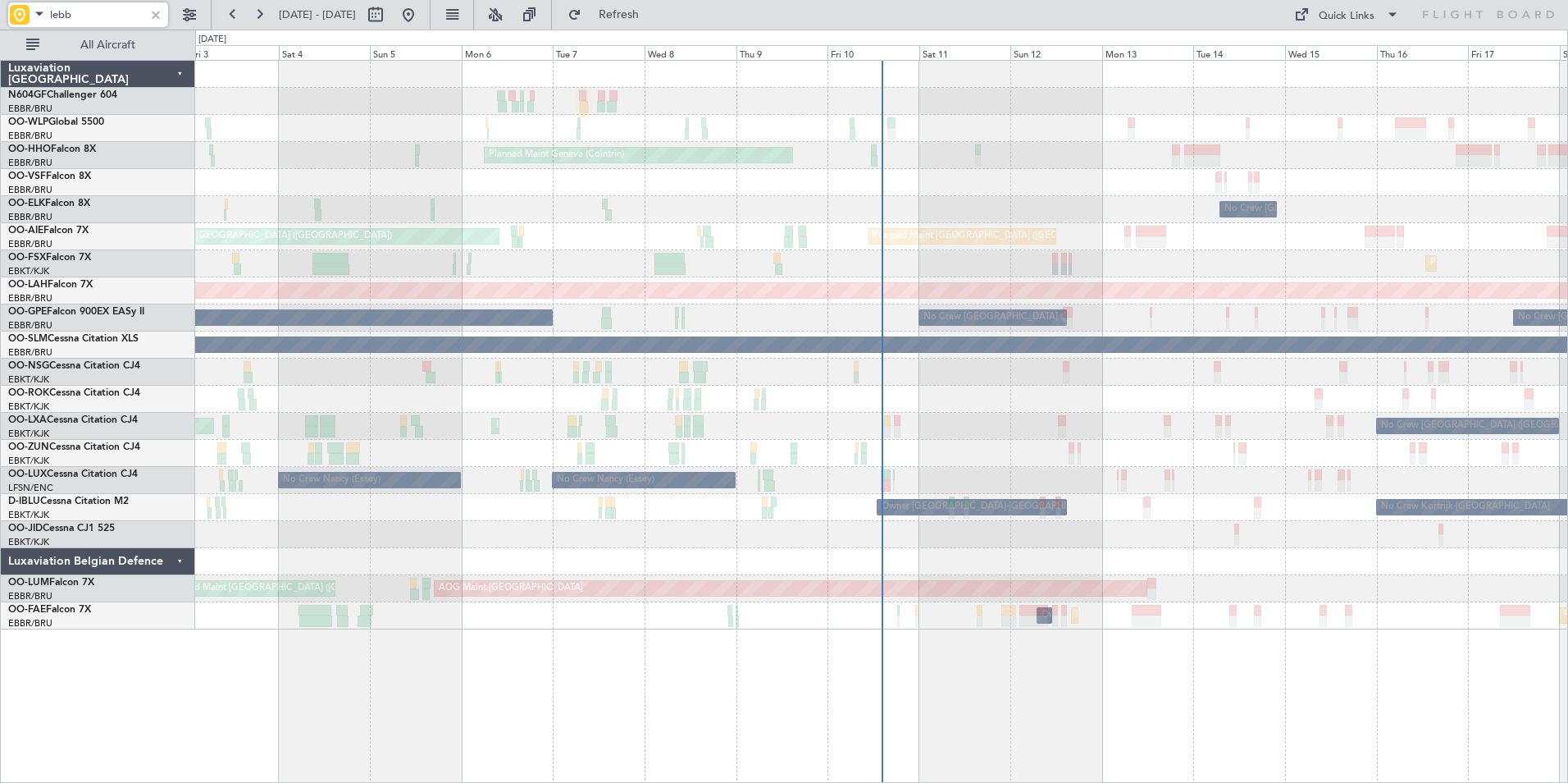
click at [1115, 155] on div "Planned Maint Milan (Linate) Planned Maint Geneva (Cointrin) No Crew Brussels (…" at bounding box center [881, 345] width 1372 height 568
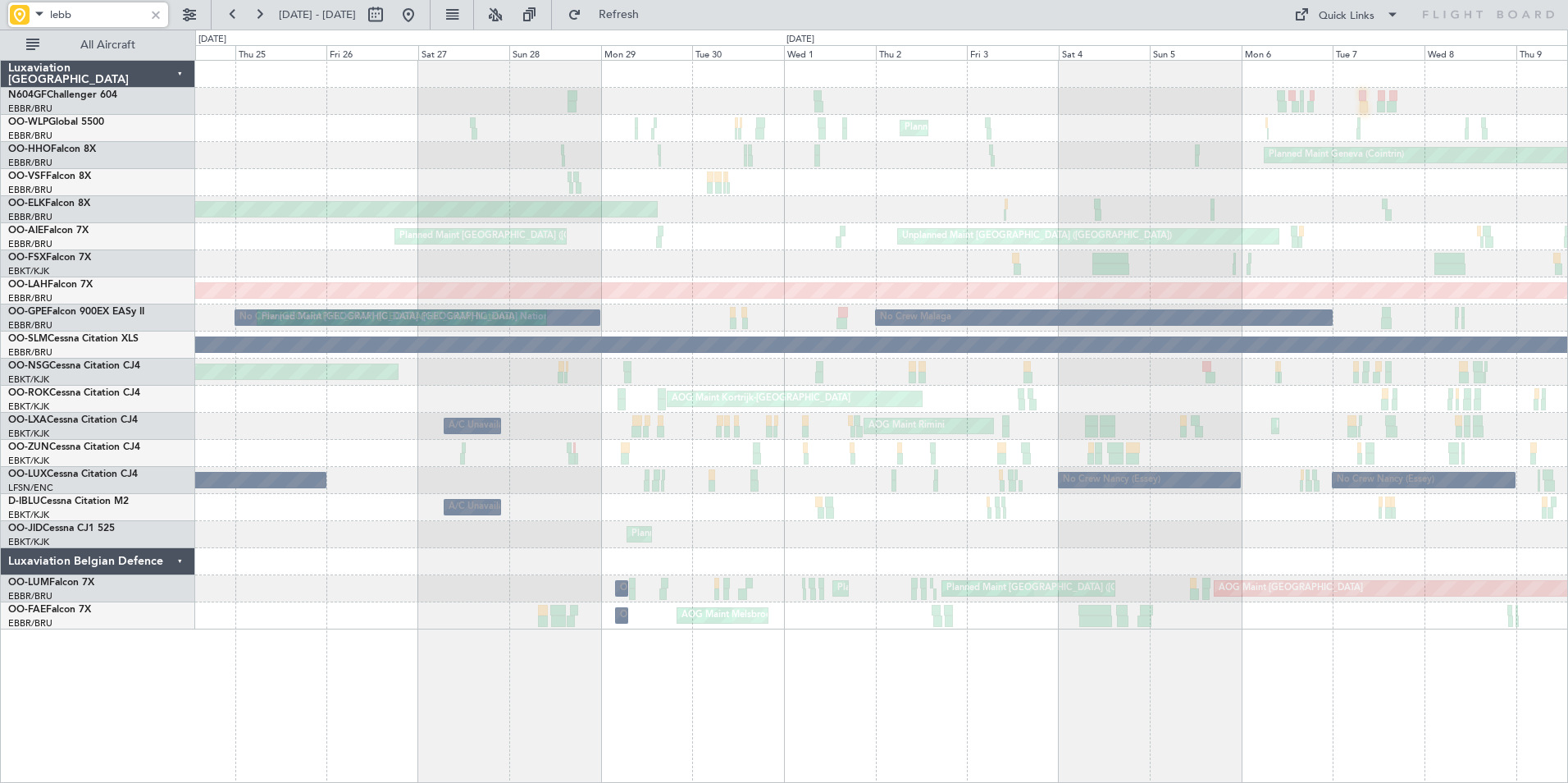
click at [1123, 169] on div "Planned Maint Milan (Linate) Planned Maint Geneva (Cointrin) Planned Maint Kort…" at bounding box center [881, 345] width 1372 height 568
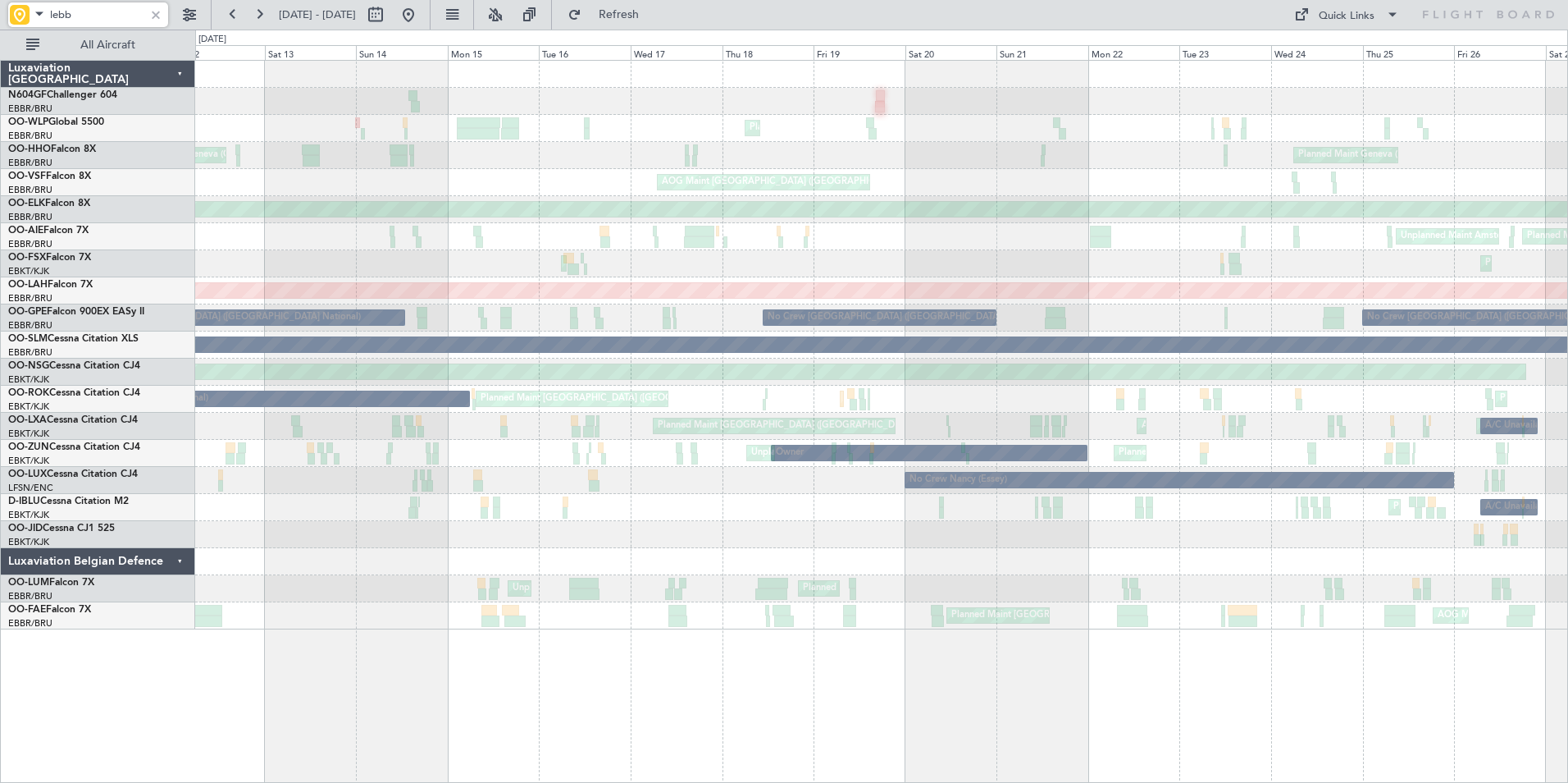
click at [1037, 227] on div "Planned Maint London (Farnborough) Unplanned Maint Amsterdam (Schiphol)" at bounding box center [881, 236] width 1372 height 27
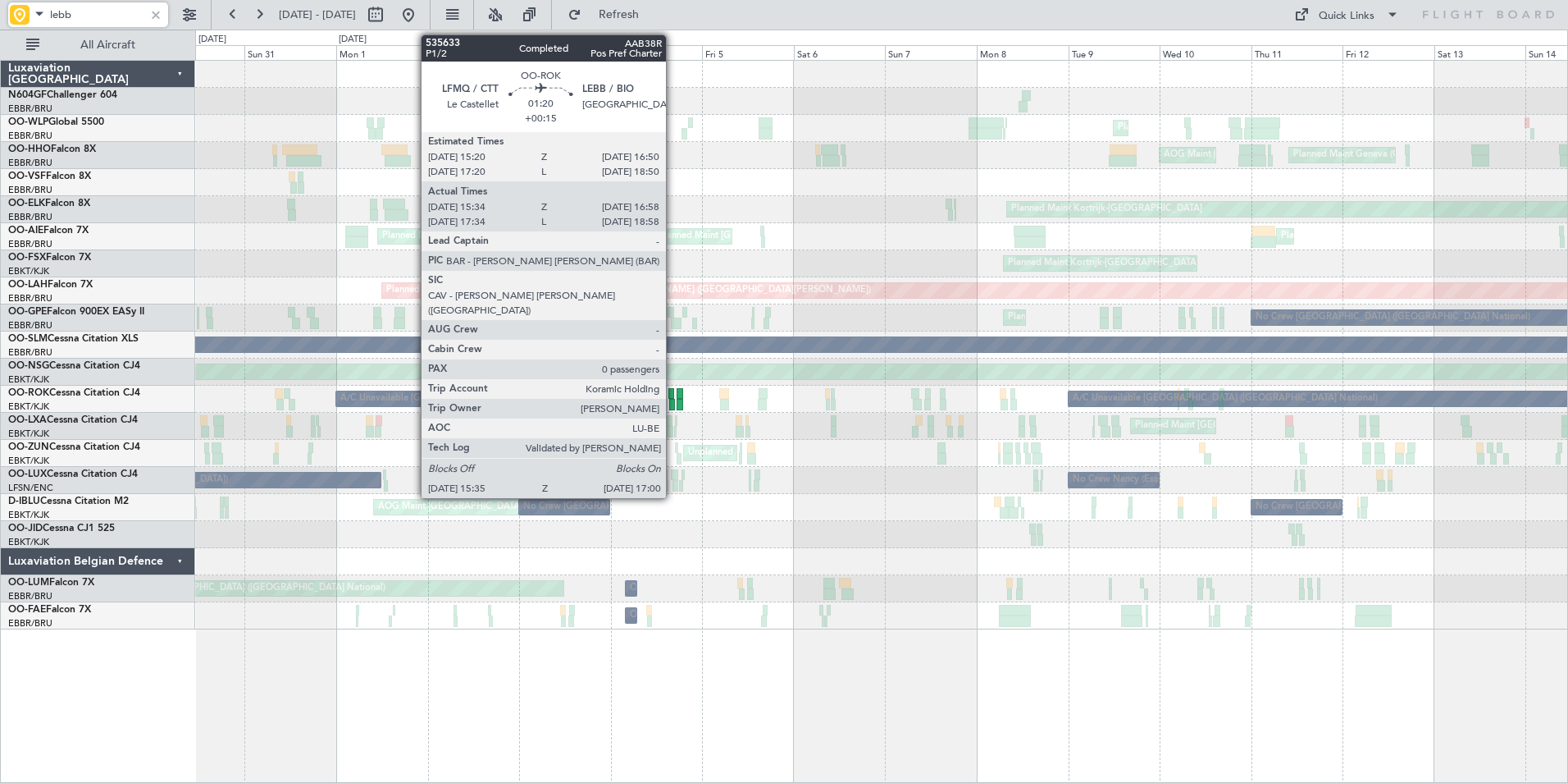
click at [673, 394] on div at bounding box center [671, 393] width 6 height 11
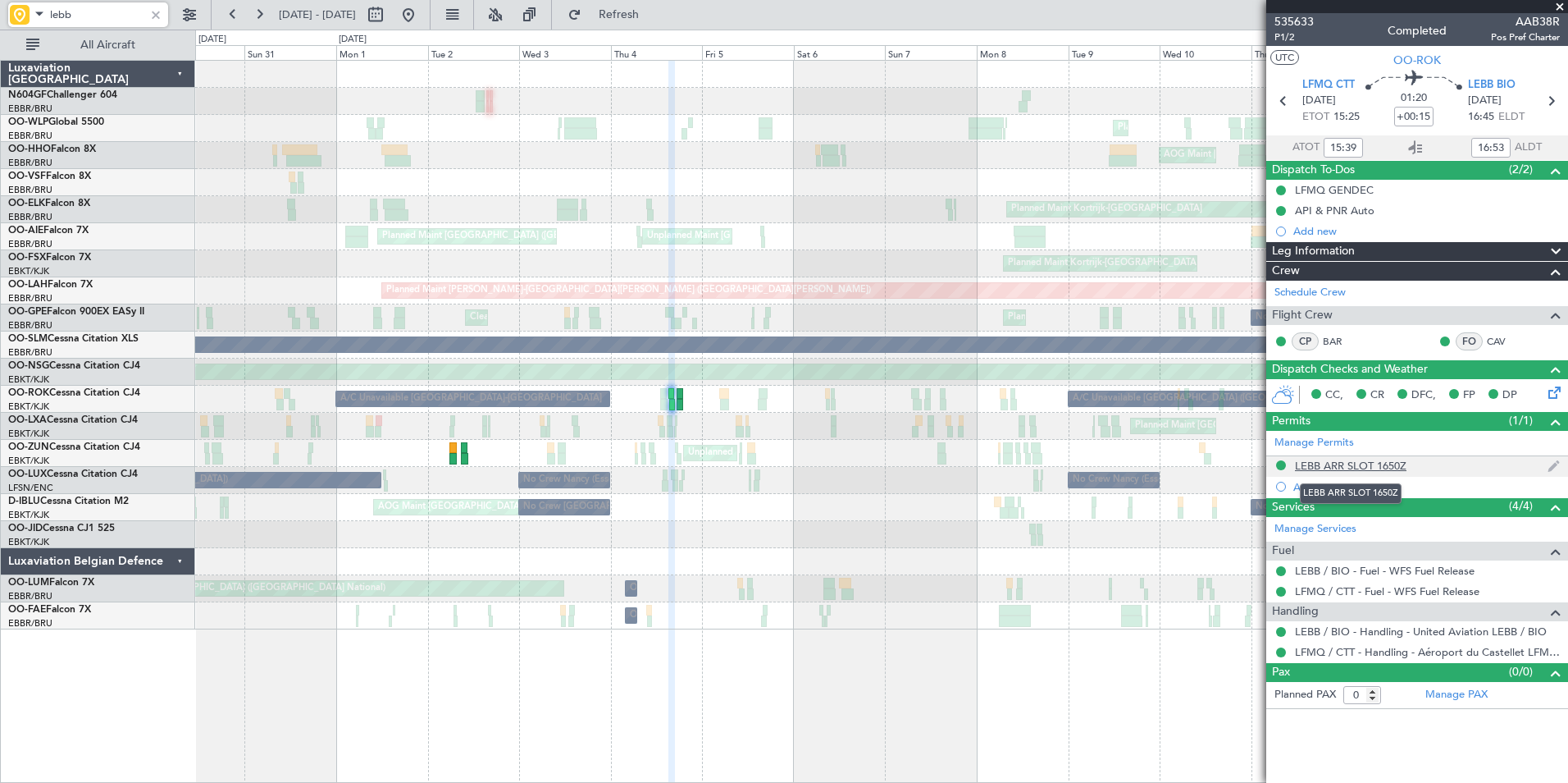
type input "lebb"
click at [1357, 466] on div "LEBB ARR SLOT 1650Z" at bounding box center [1350, 465] width 112 height 14
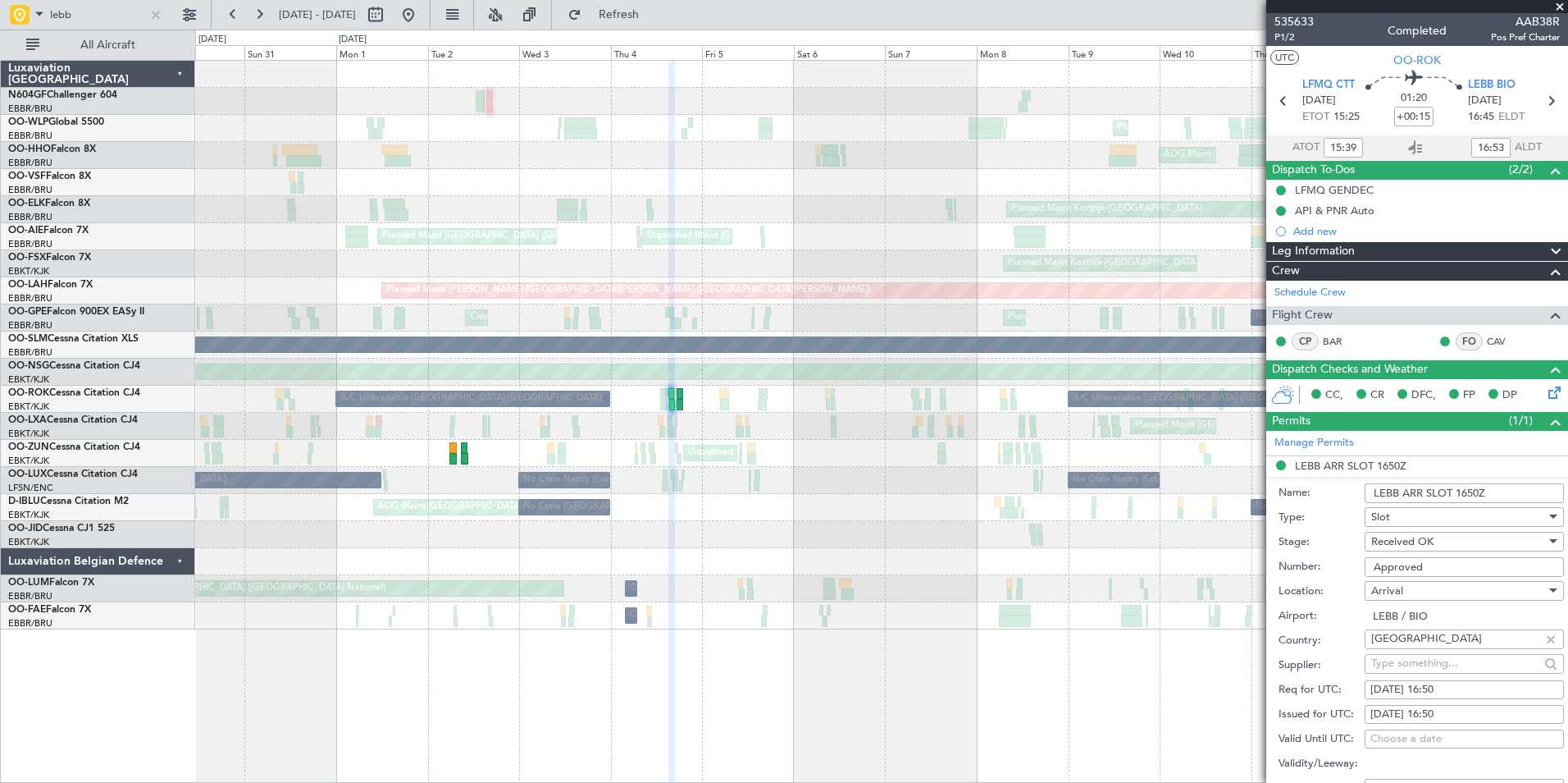
click at [1562, 9] on span at bounding box center [1560, 7] width 17 height 15
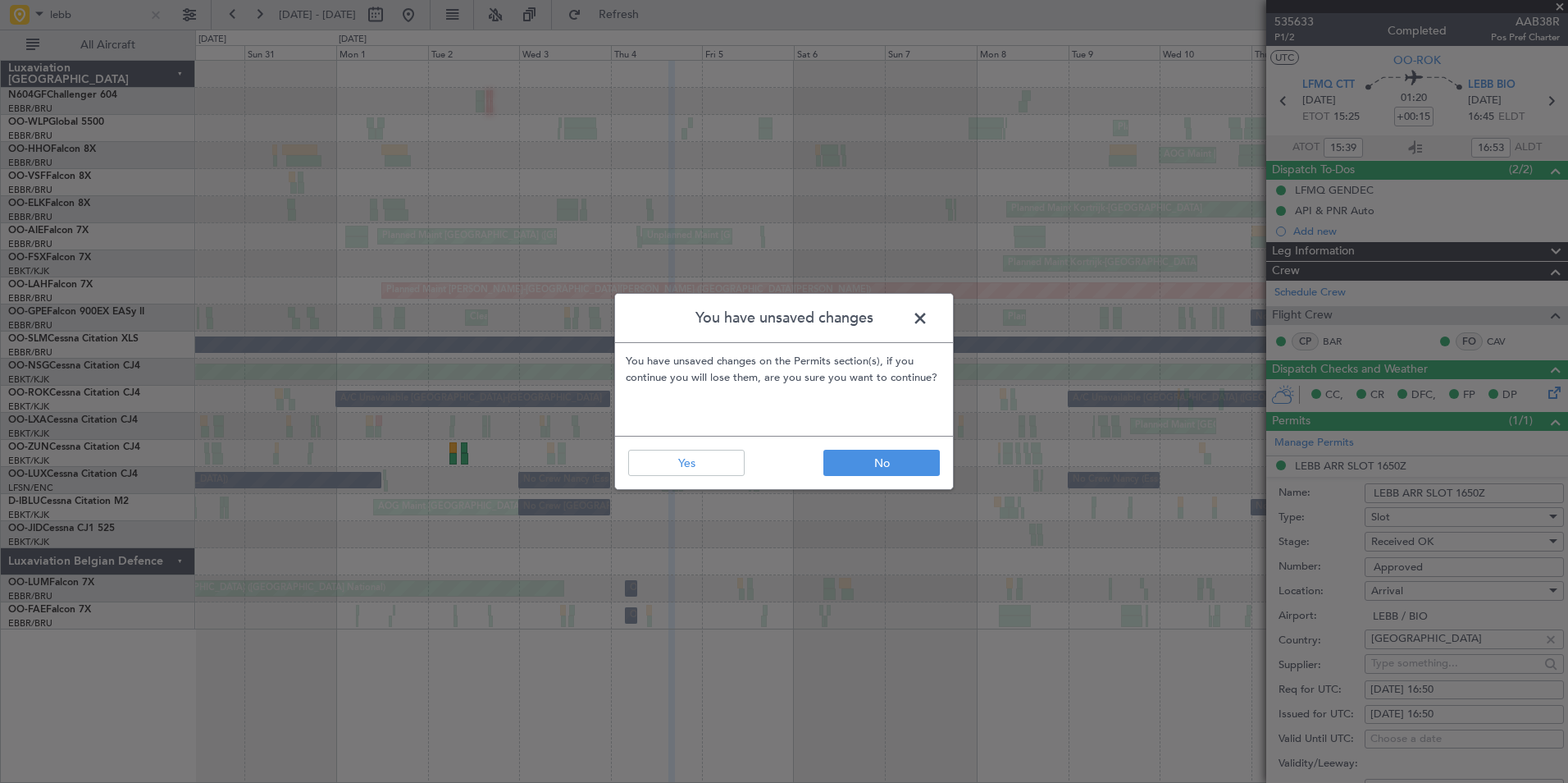
click at [928, 321] on span at bounding box center [928, 322] width 0 height 32
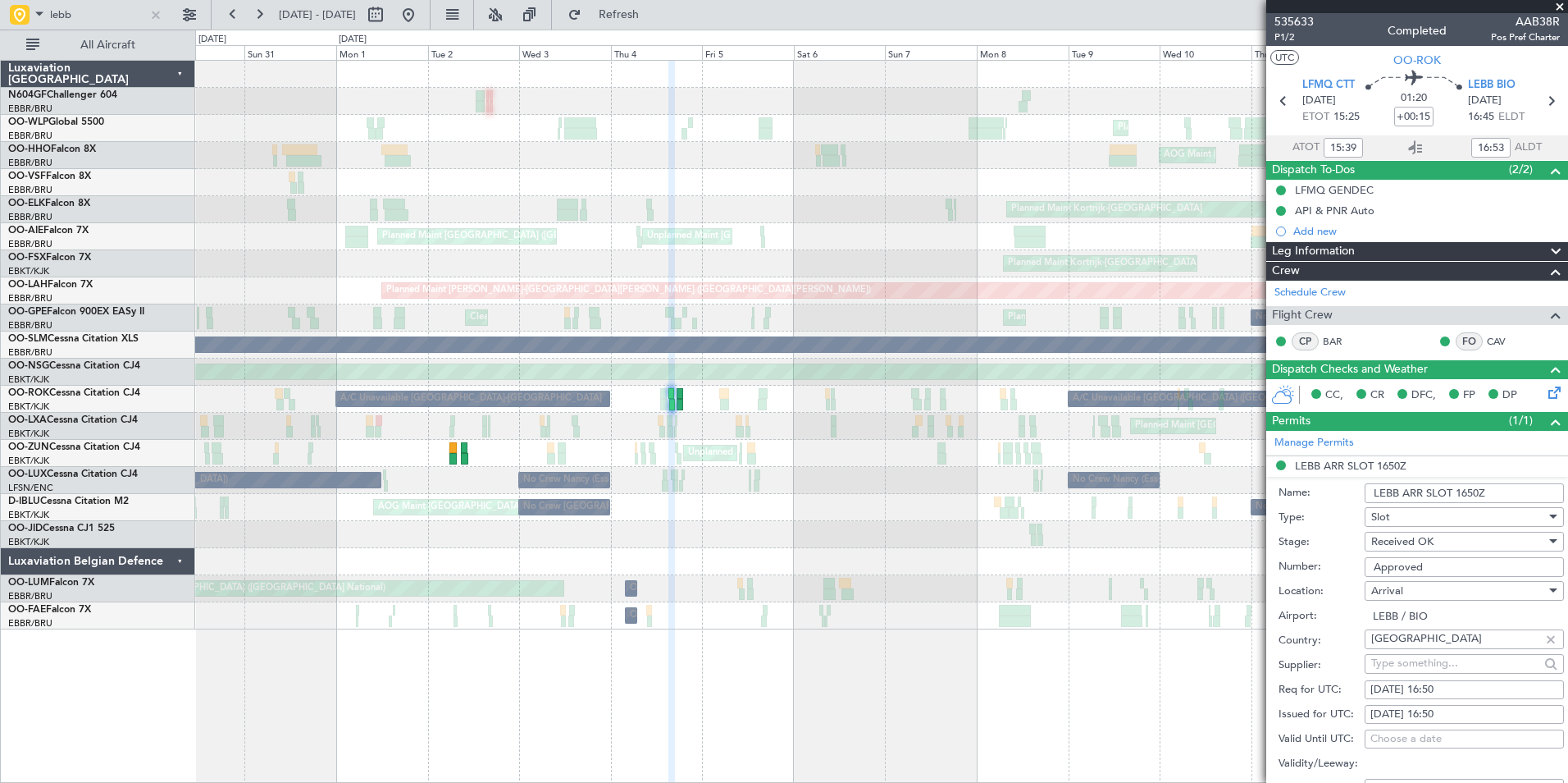
click at [1560, 8] on span at bounding box center [1560, 7] width 17 height 15
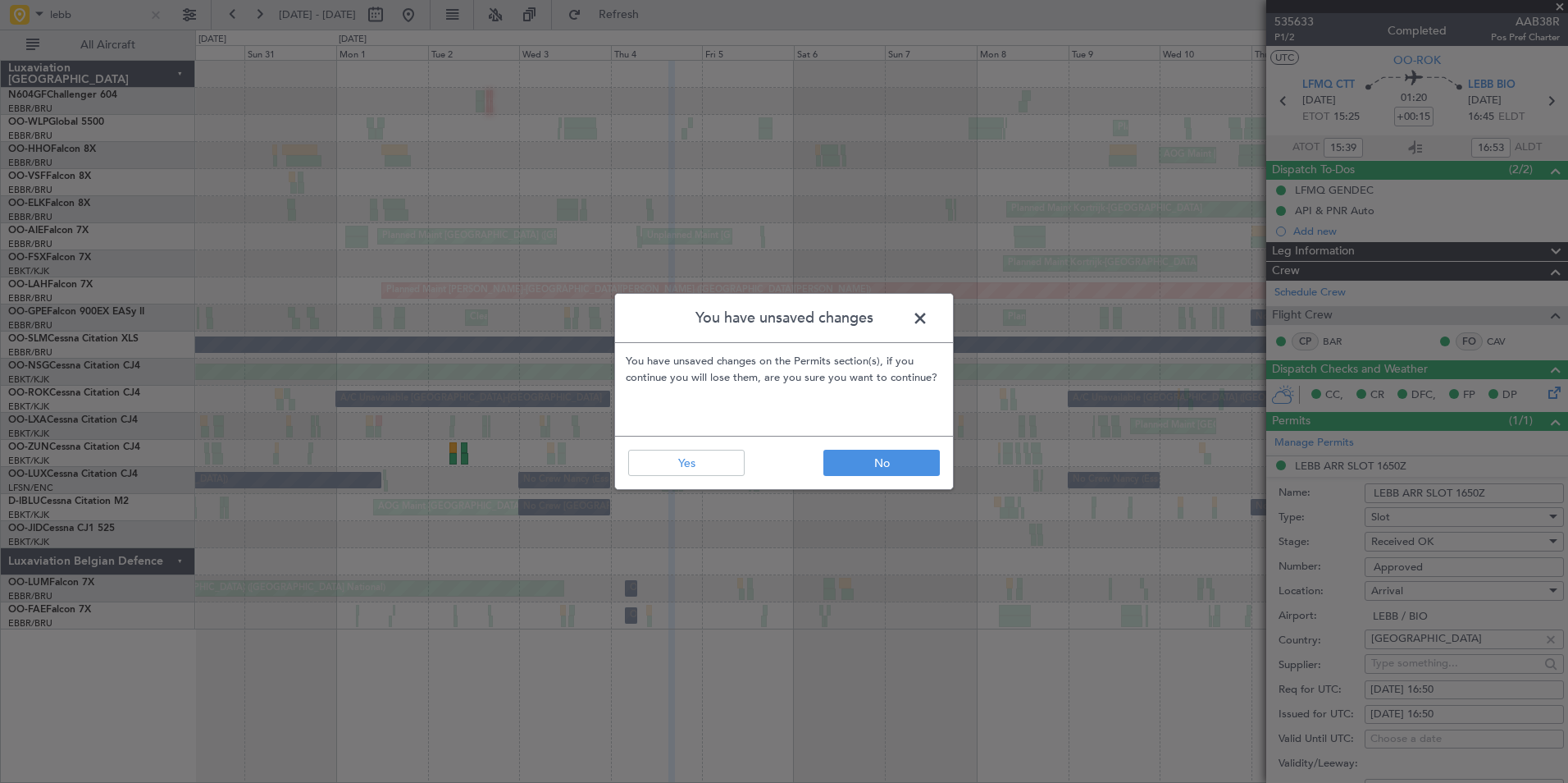
click at [928, 323] on span at bounding box center [928, 322] width 0 height 32
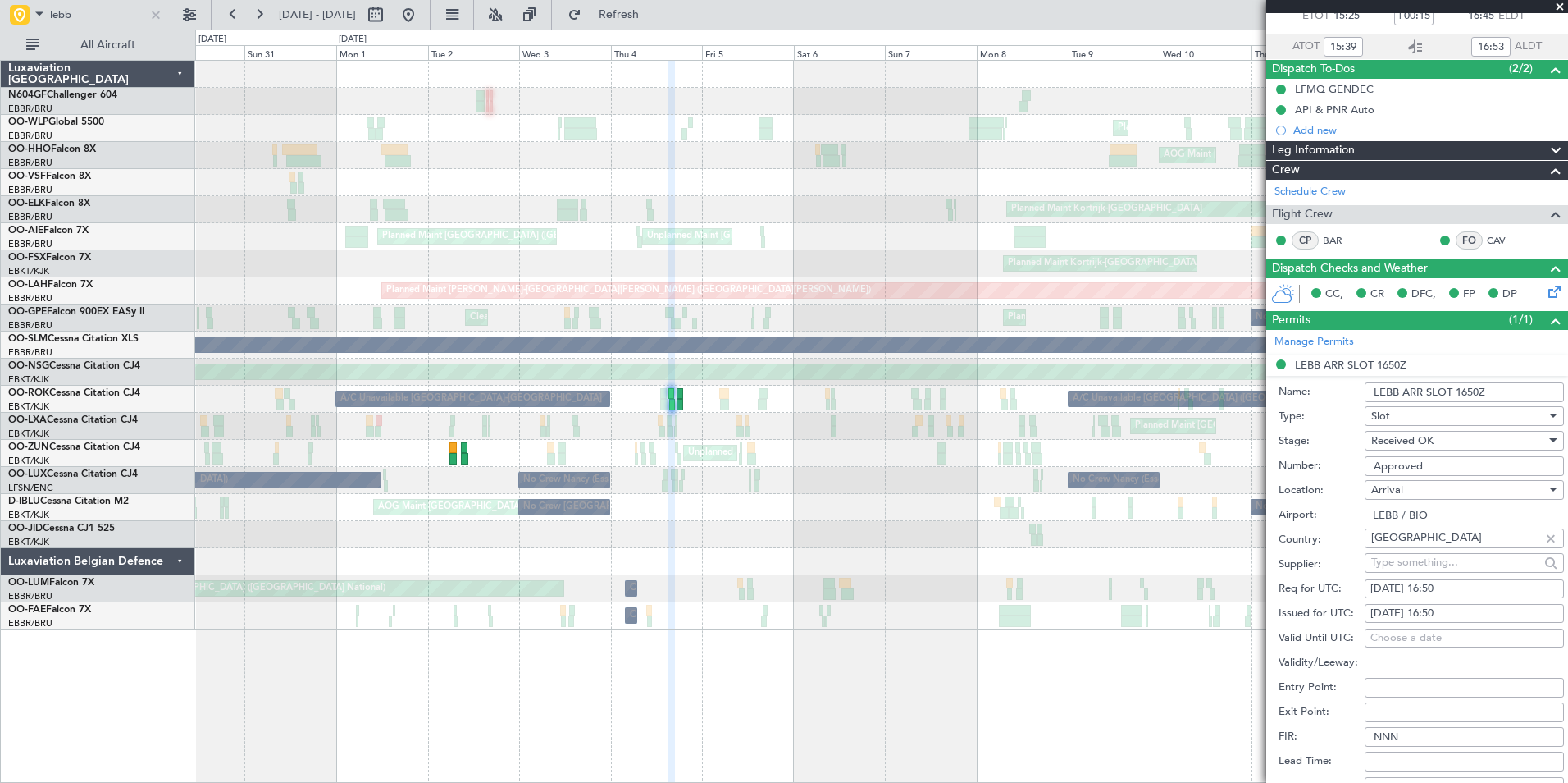
scroll to position [329, 0]
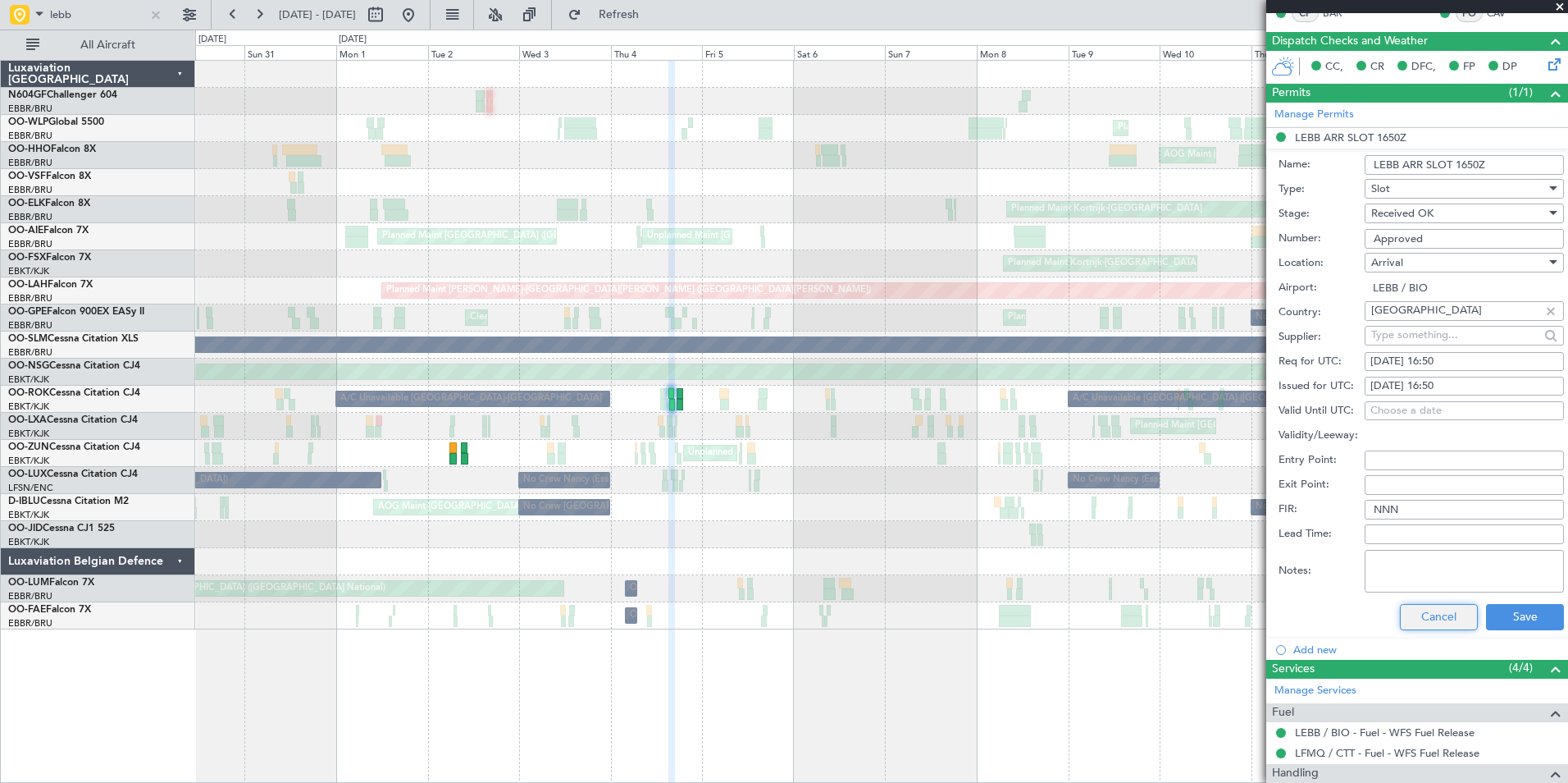
click at [1406, 617] on button "Cancel" at bounding box center [1438, 616] width 78 height 26
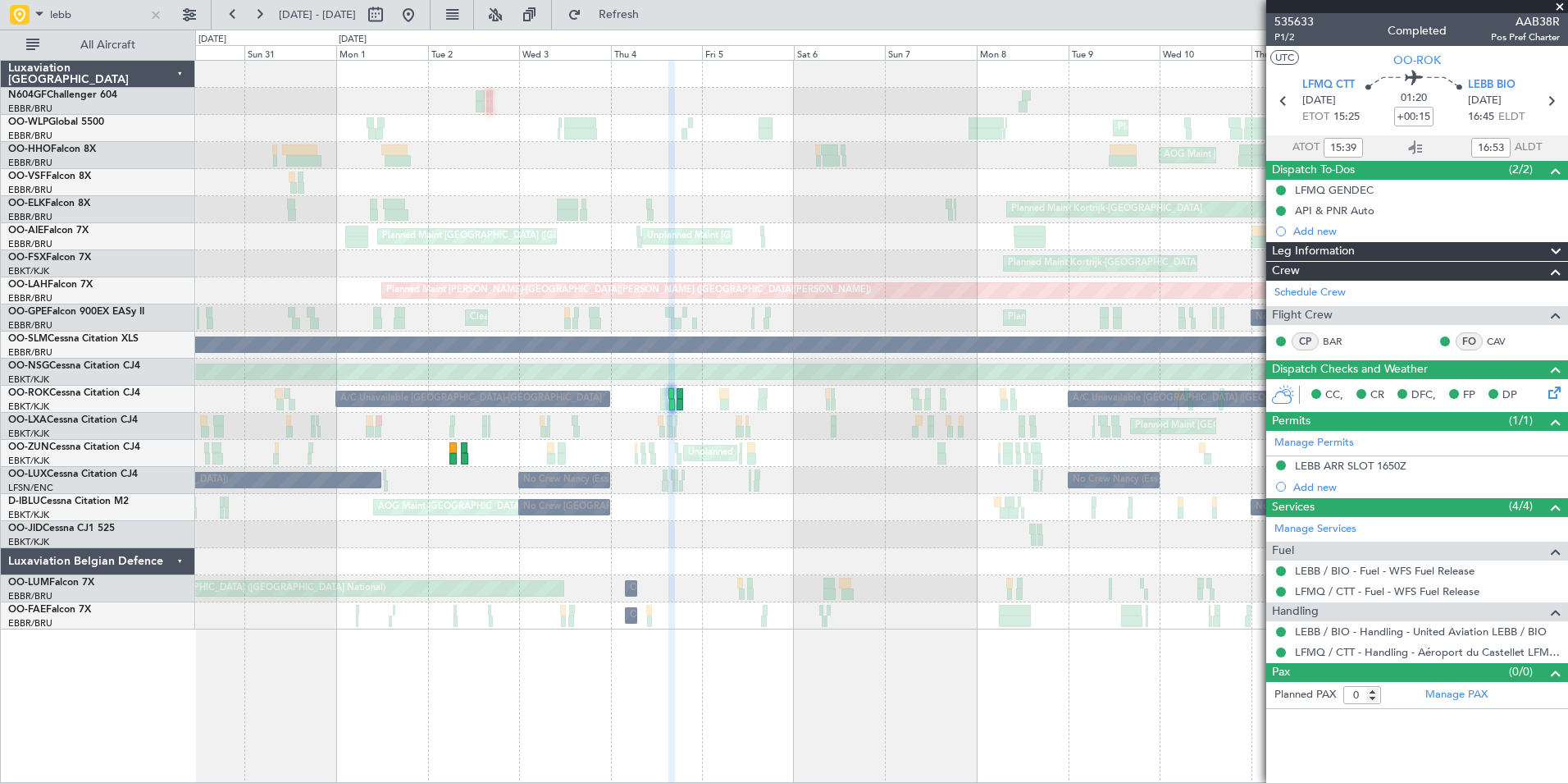
scroll to position [0, 0]
click at [1558, 4] on span at bounding box center [1560, 7] width 17 height 15
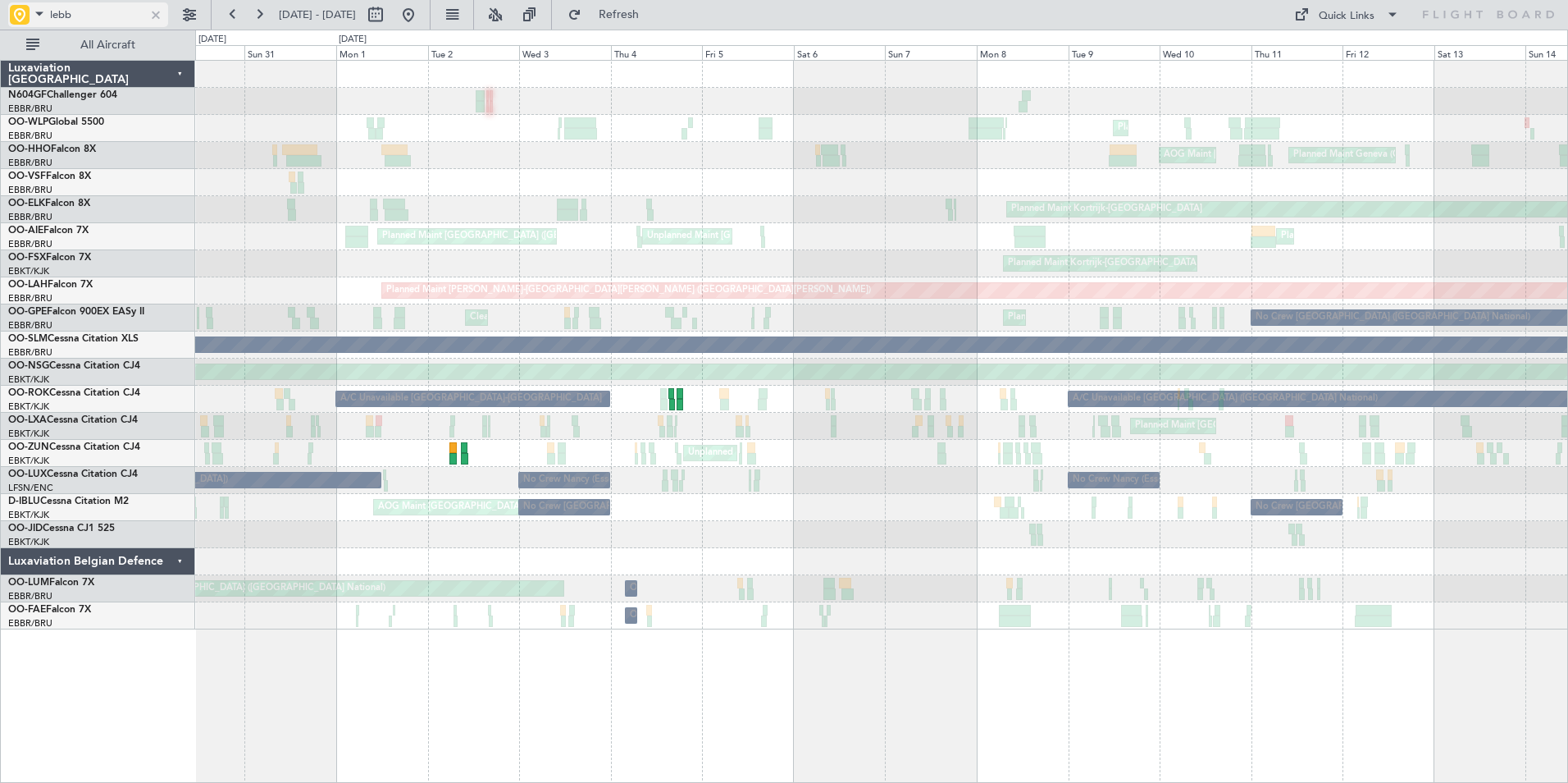
click at [38, 16] on span at bounding box center [39, 14] width 19 height 20
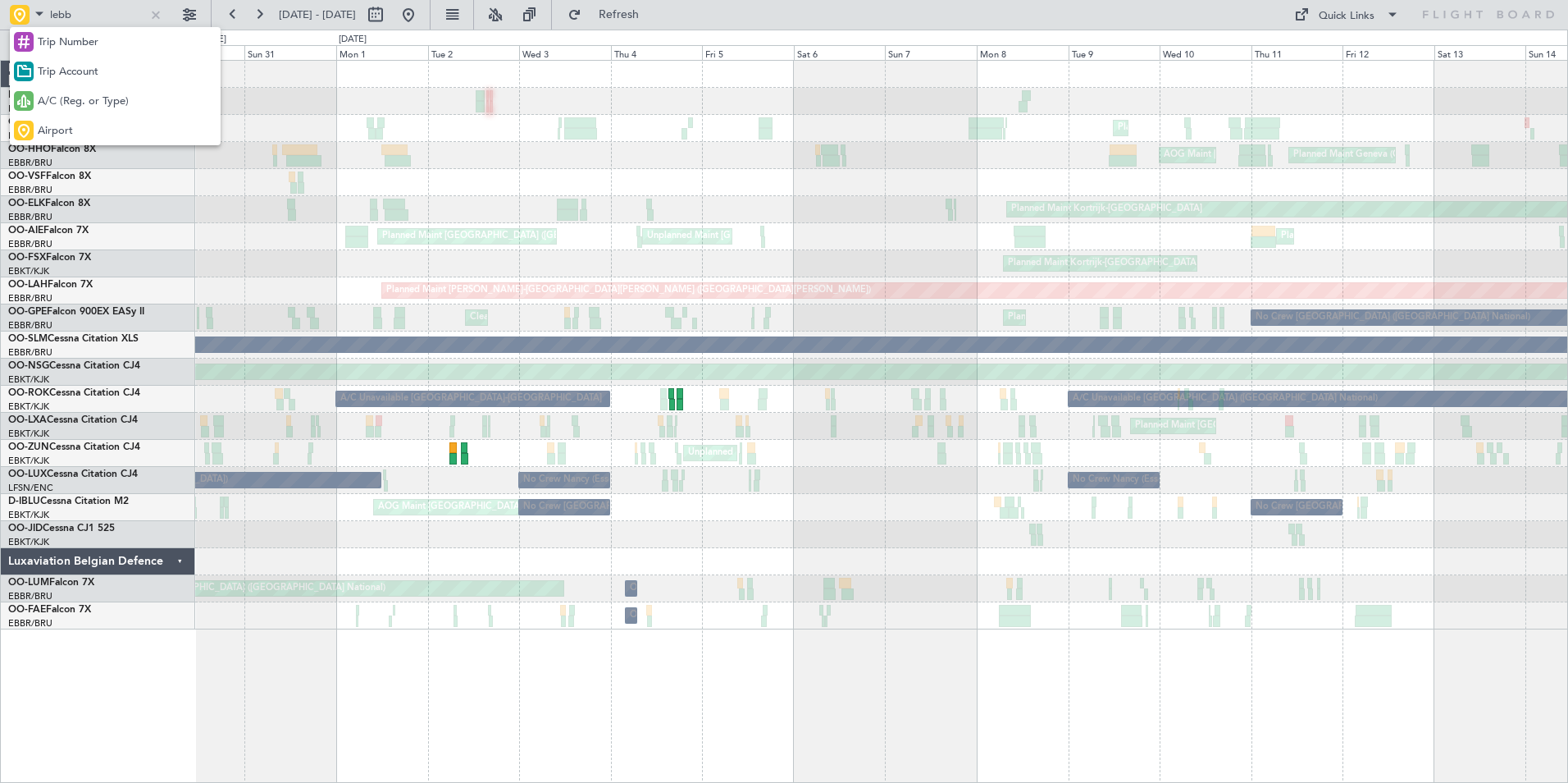
click at [155, 13] on div at bounding box center [784, 392] width 1568 height 783
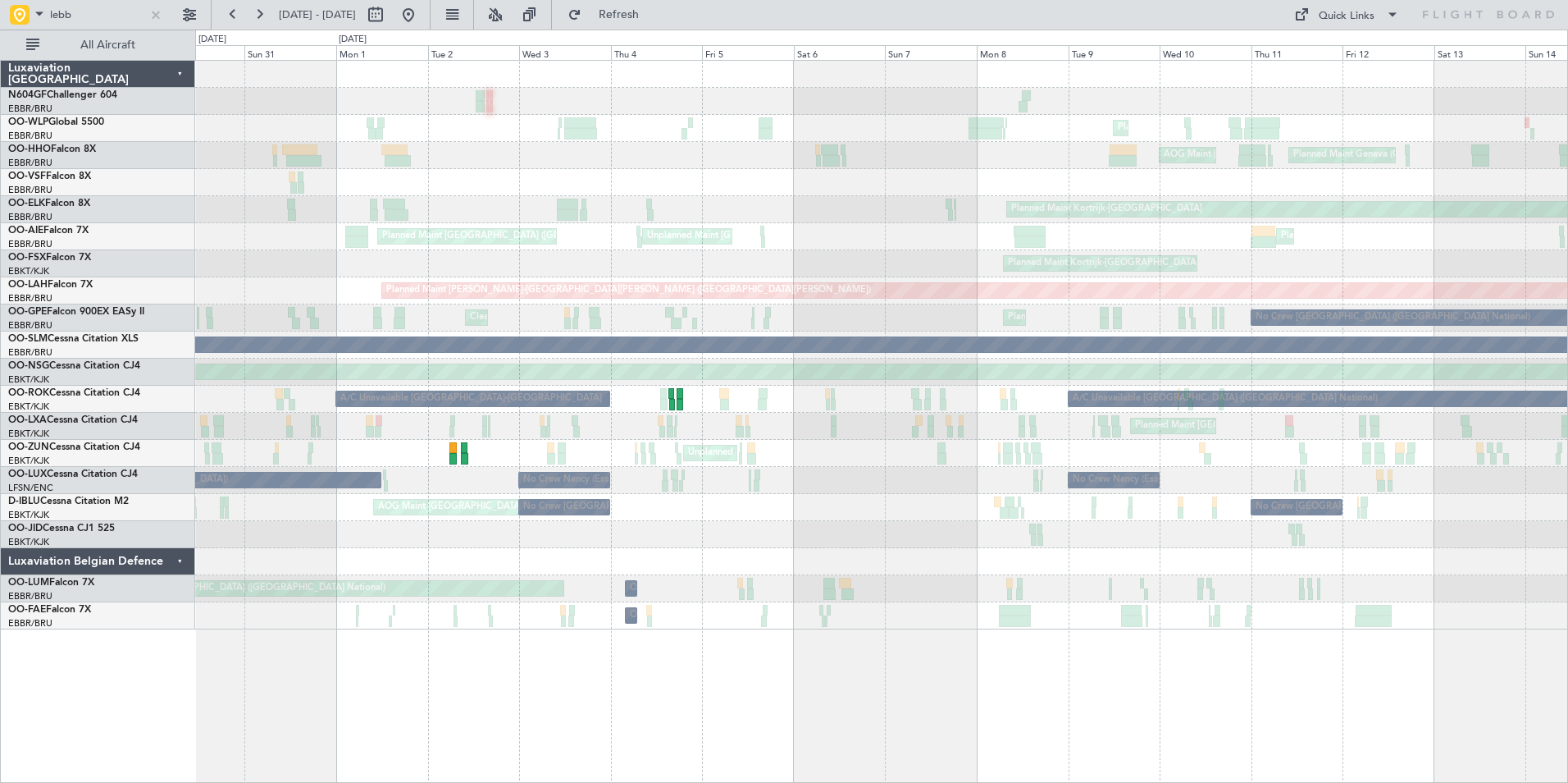
click at [155, 13] on div at bounding box center [155, 14] width 18 height 18
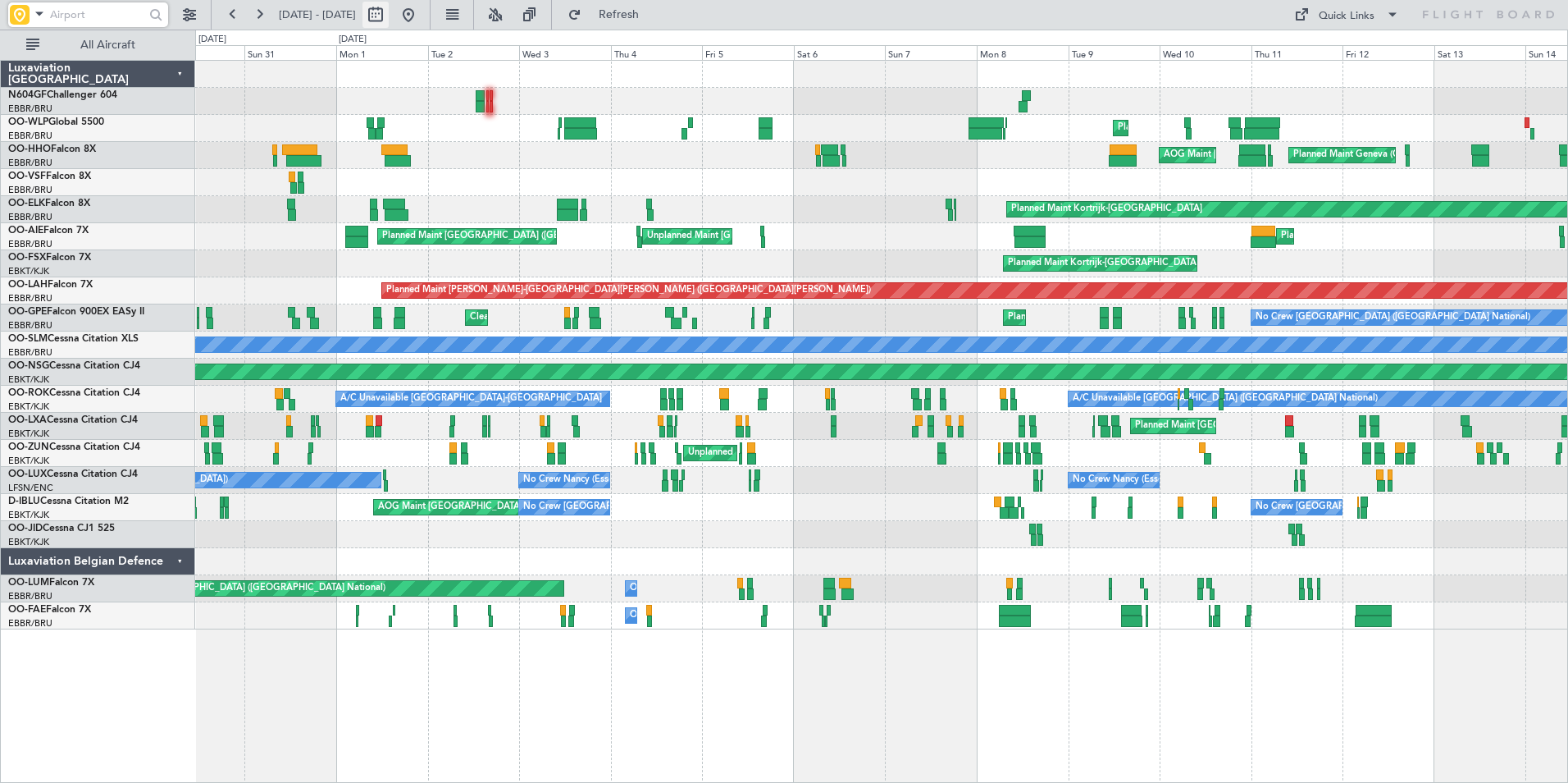
click at [389, 18] on button at bounding box center [376, 15] width 26 height 26
select select "8"
select select "2025"
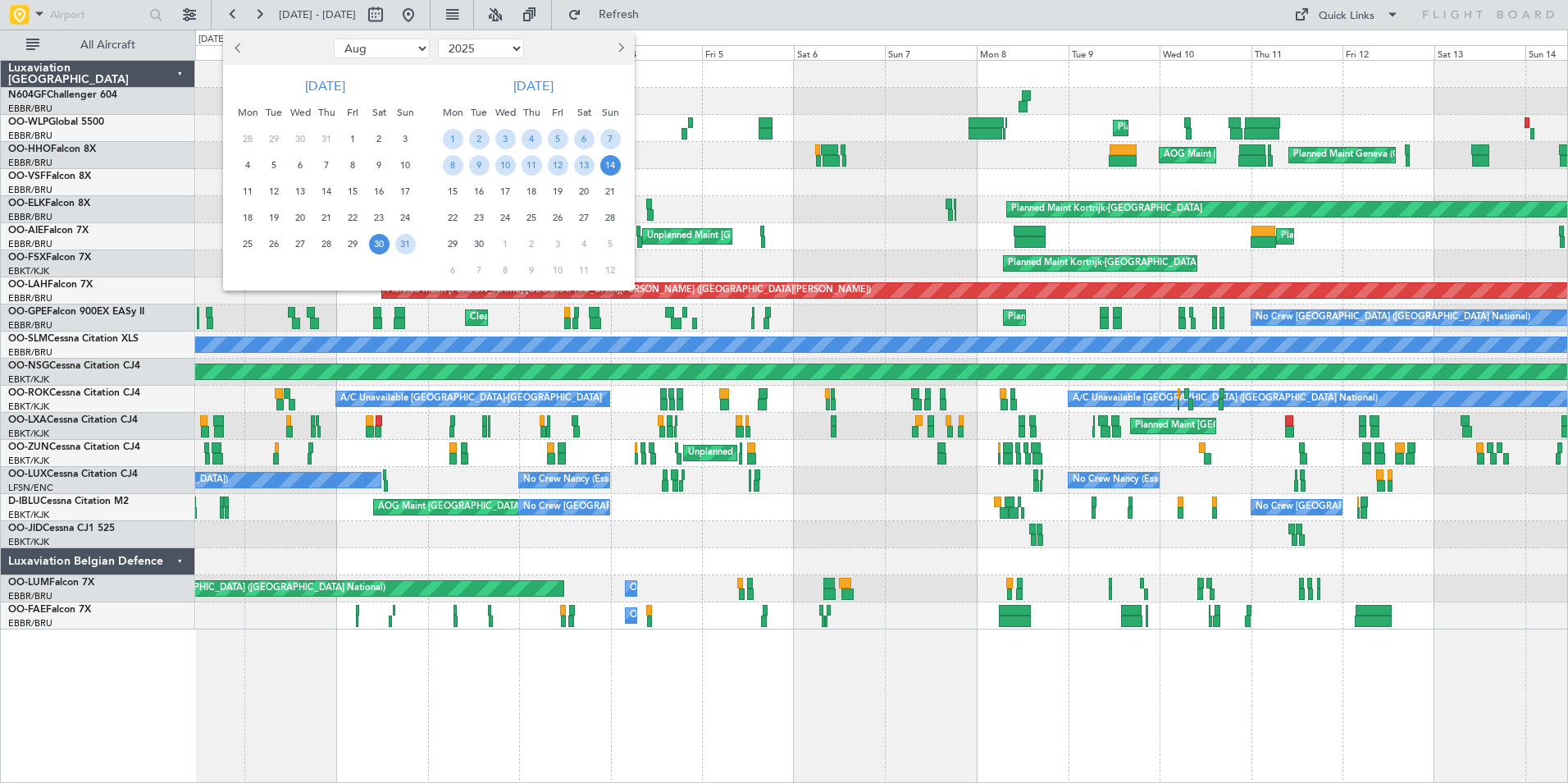
click at [372, 52] on select "Jan Feb Mar Apr May Jun Jul Aug Sep Oct Nov Dec" at bounding box center [382, 48] width 96 height 19
select select "12"
click at [334, 39] on select "Jan Feb Mar Apr May Jun Jul Aug Sep Oct Nov Dec" at bounding box center [382, 48] width 96 height 19
click at [301, 165] on span "10" at bounding box center [301, 166] width 20 height 20
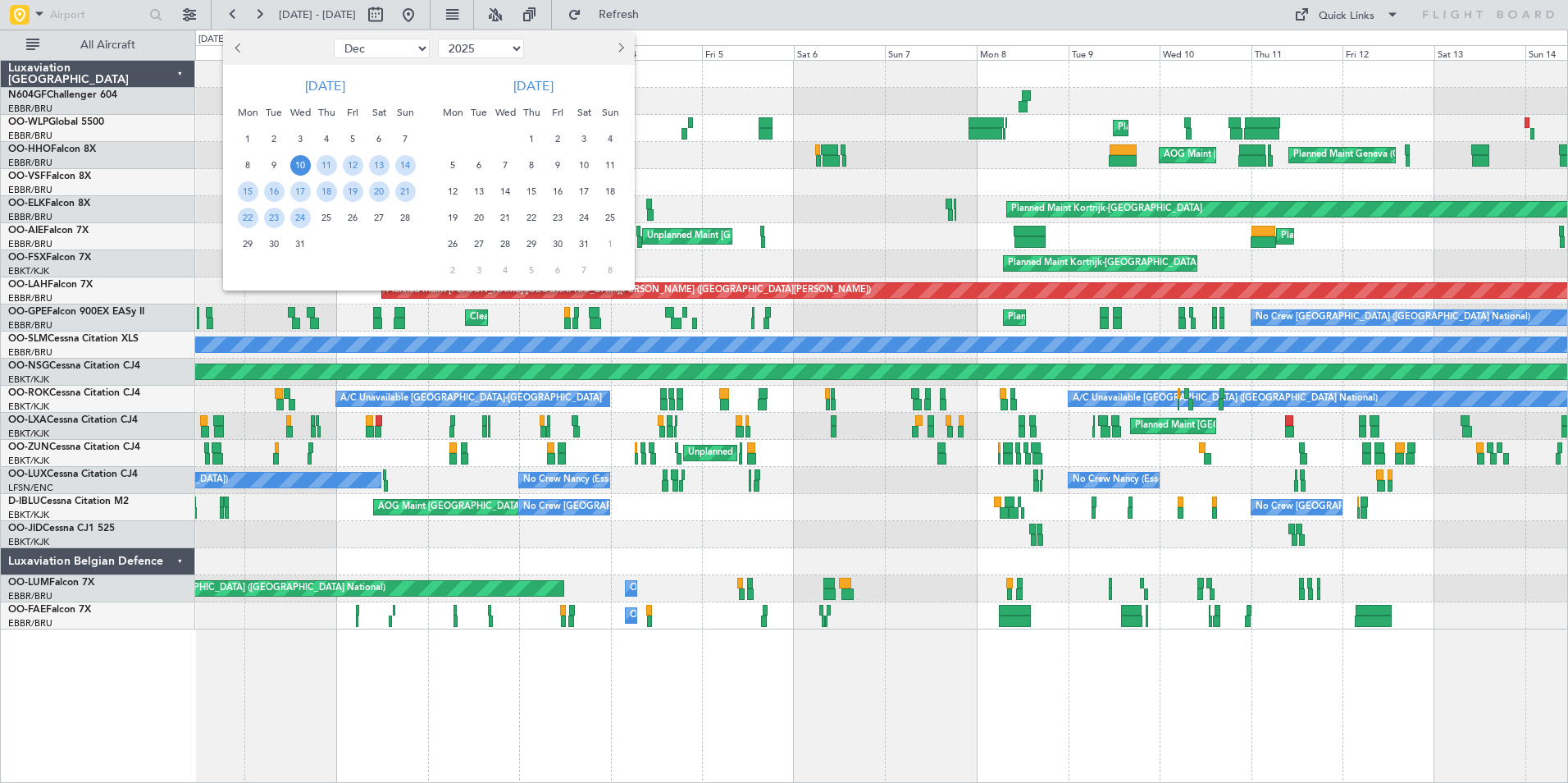
click at [301, 165] on span "10" at bounding box center [301, 166] width 20 height 20
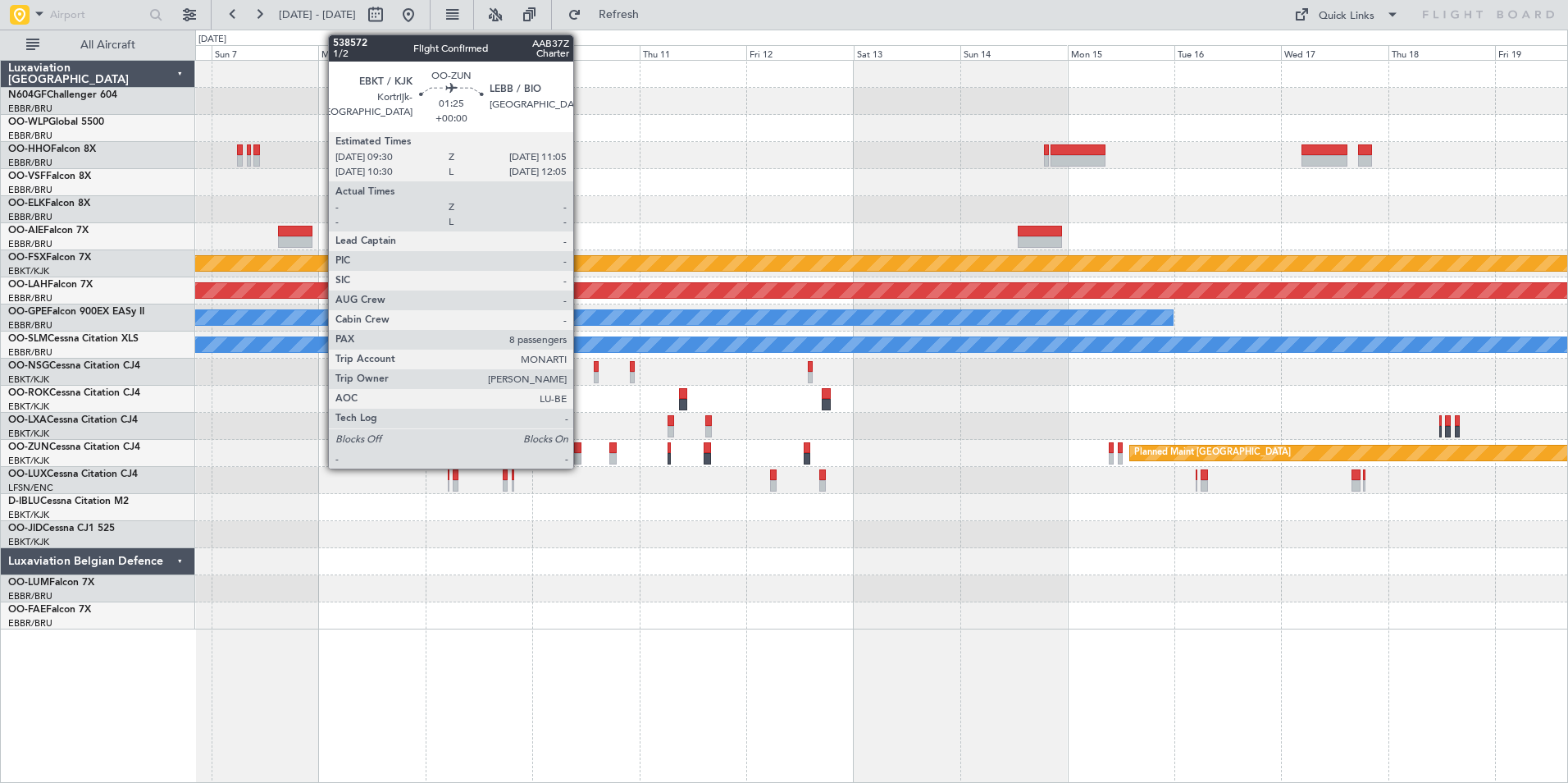
click at [581, 442] on div at bounding box center [577, 448] width 7 height 11
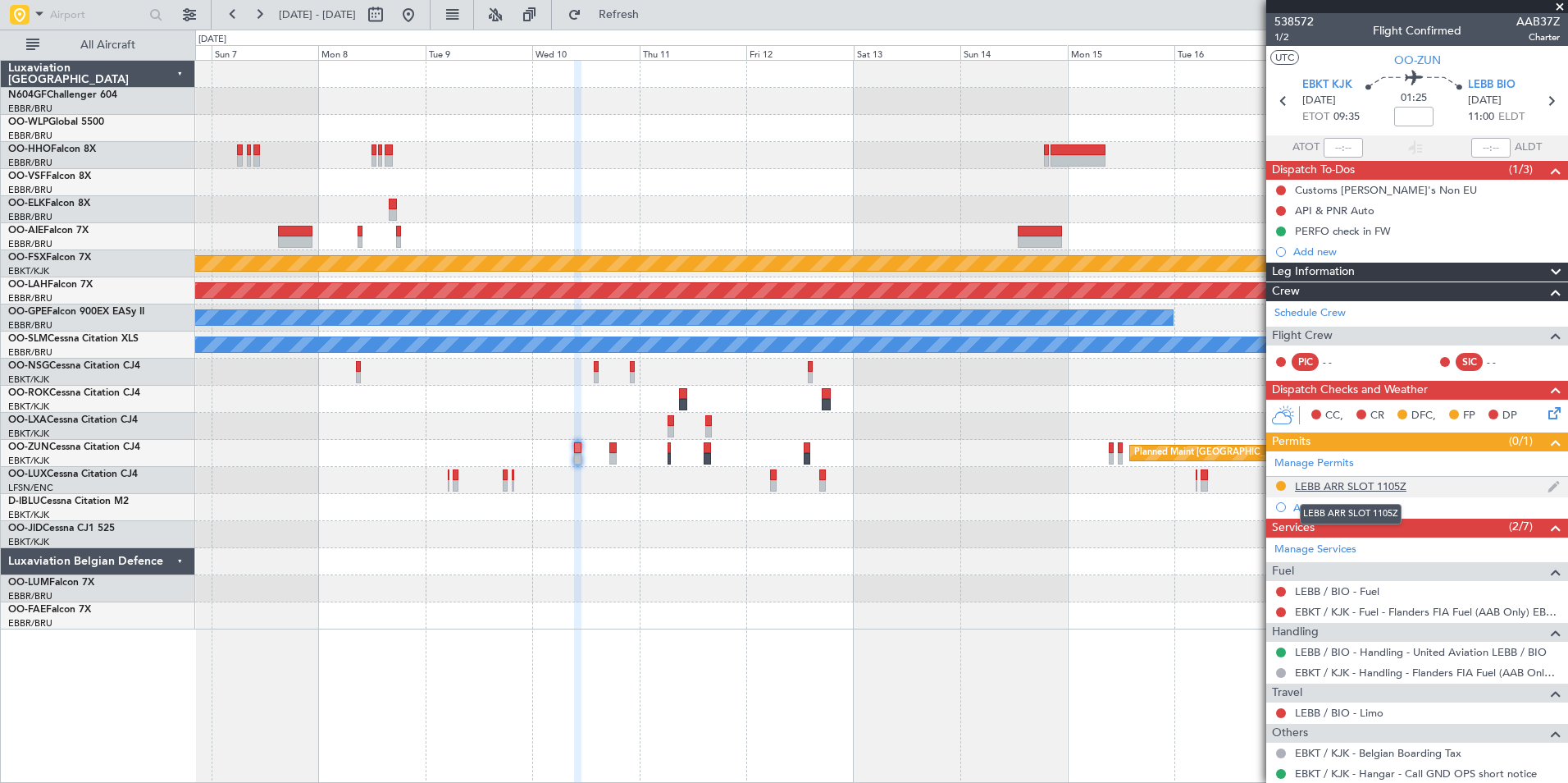
click at [1376, 482] on div "LEBB ARR SLOT 1105Z" at bounding box center [1350, 486] width 112 height 14
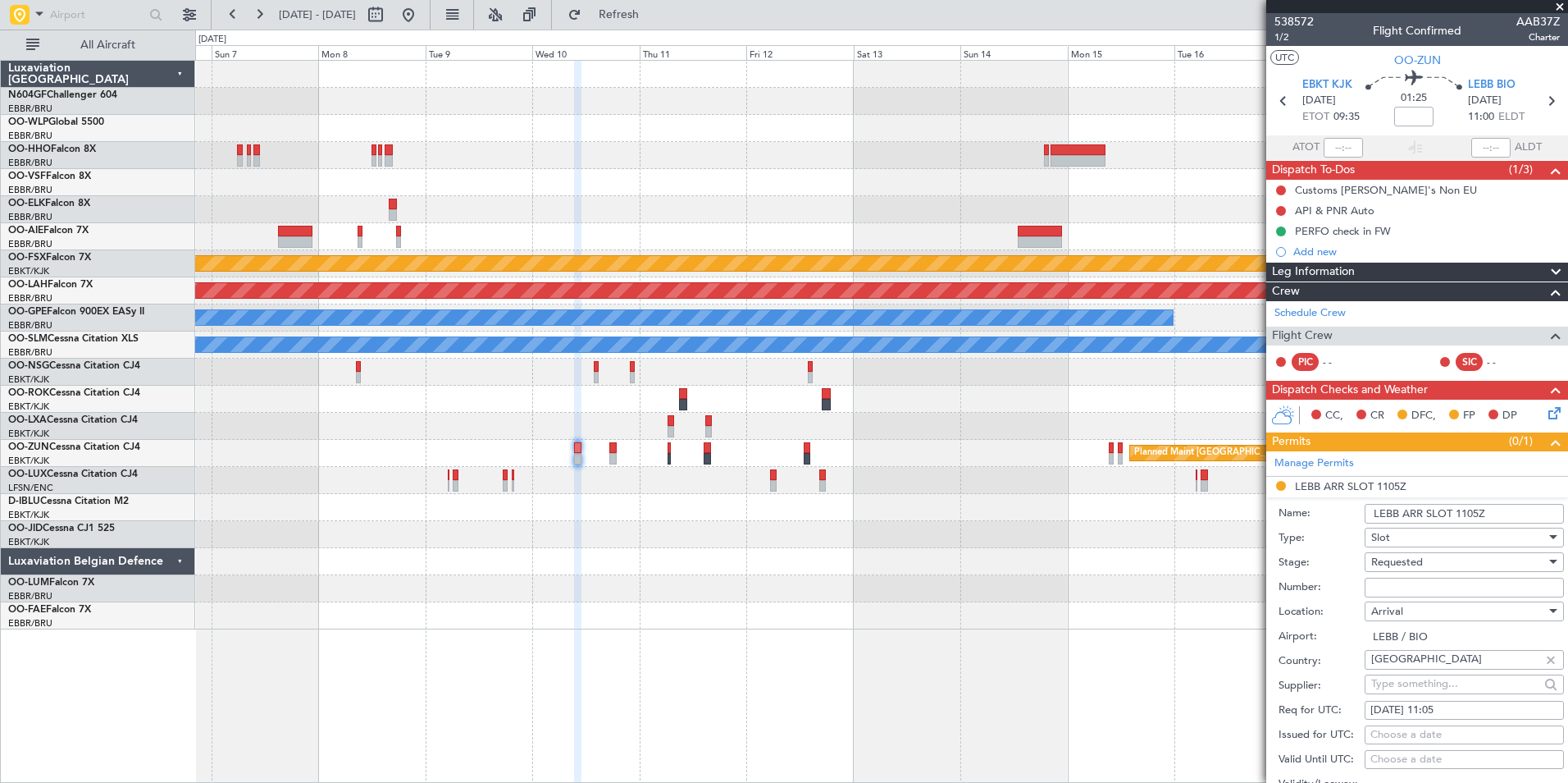
click at [1456, 556] on div "Requested" at bounding box center [1458, 562] width 175 height 25
click at [1444, 660] on span "Received OK" at bounding box center [1458, 666] width 172 height 25
click at [1427, 583] on input "Number:" at bounding box center [1463, 587] width 199 height 19
type input "Approved"
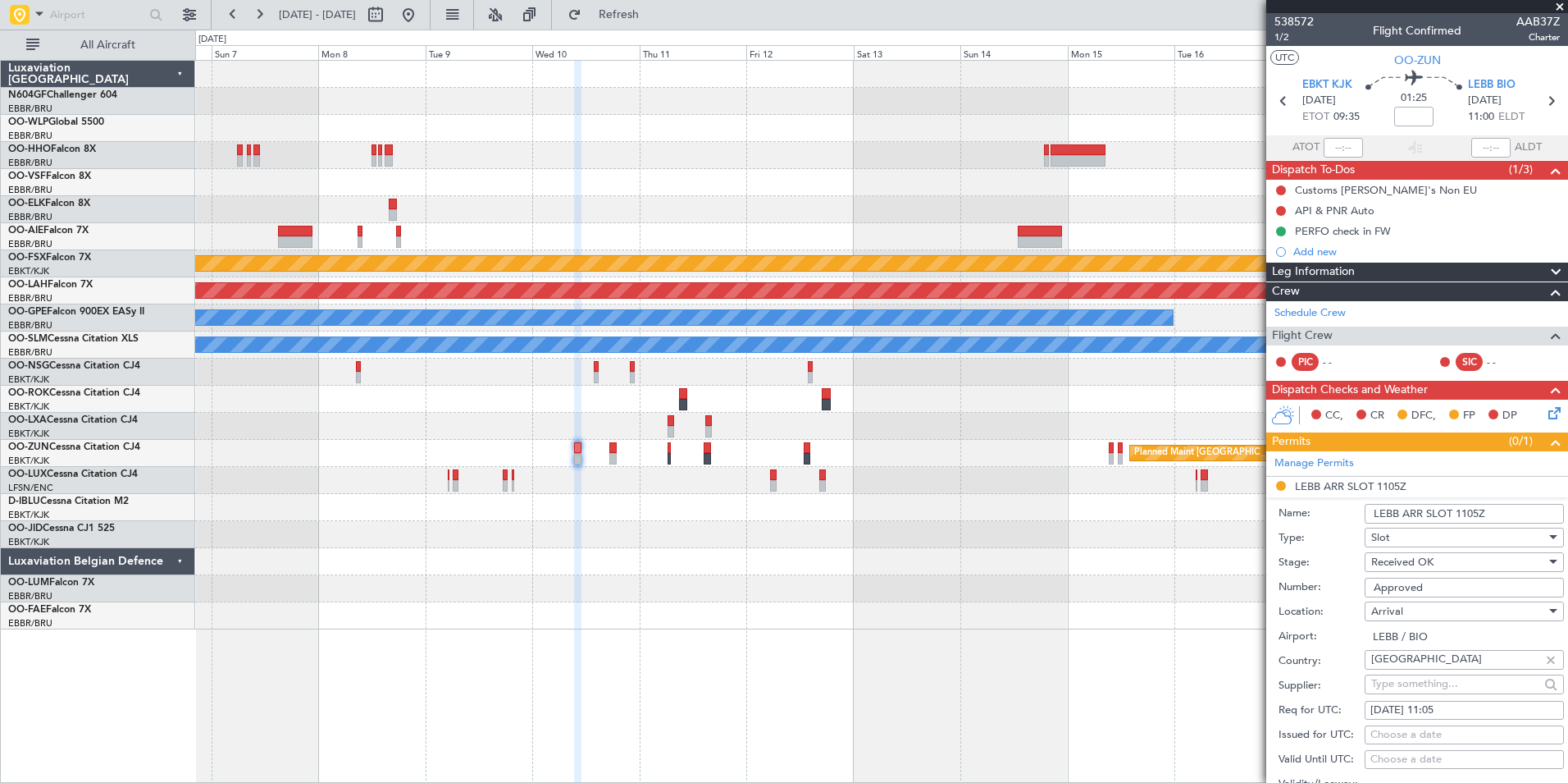
scroll to position [329, 0]
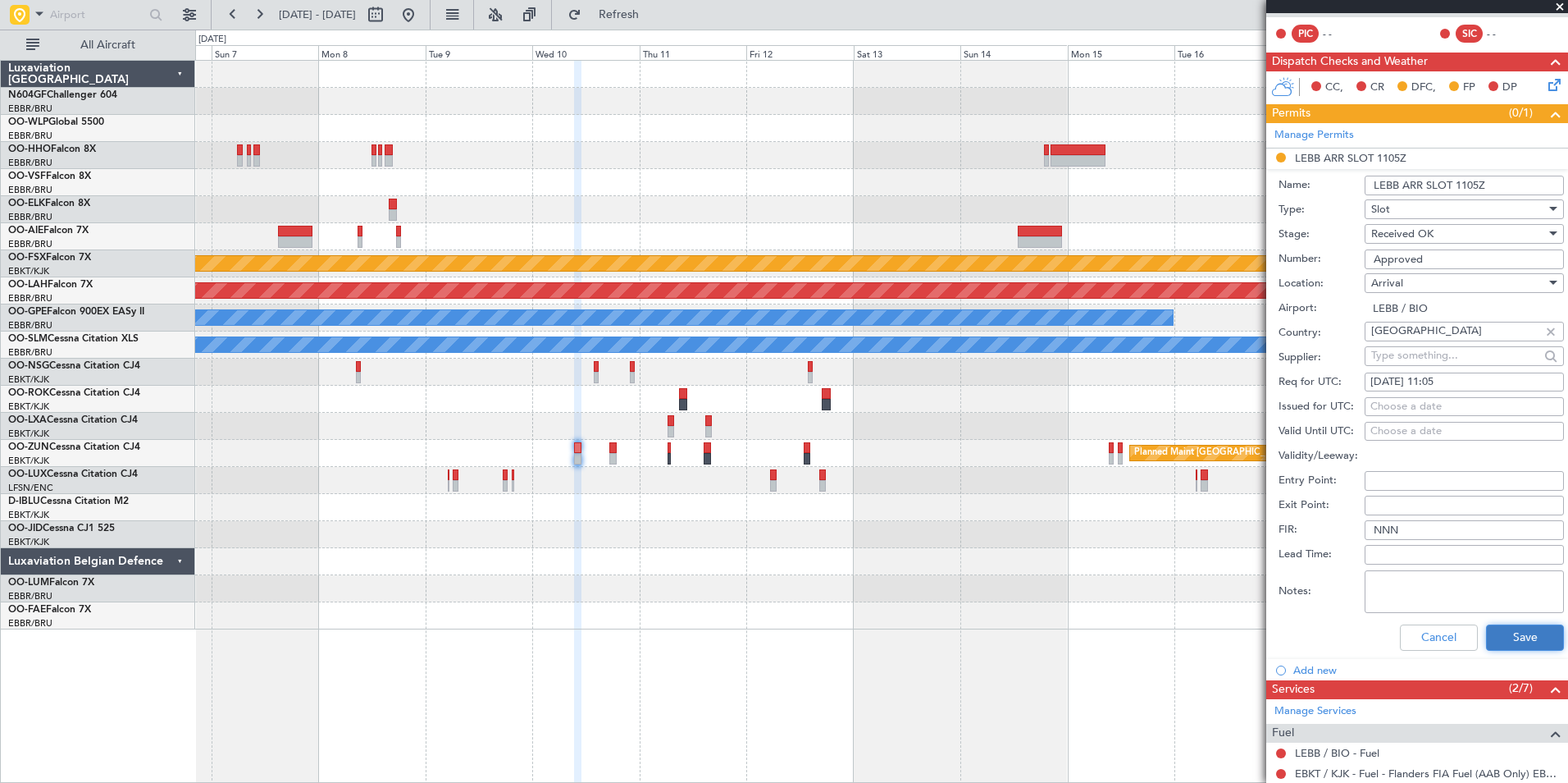
click at [1508, 638] on button "Save" at bounding box center [1525, 637] width 78 height 26
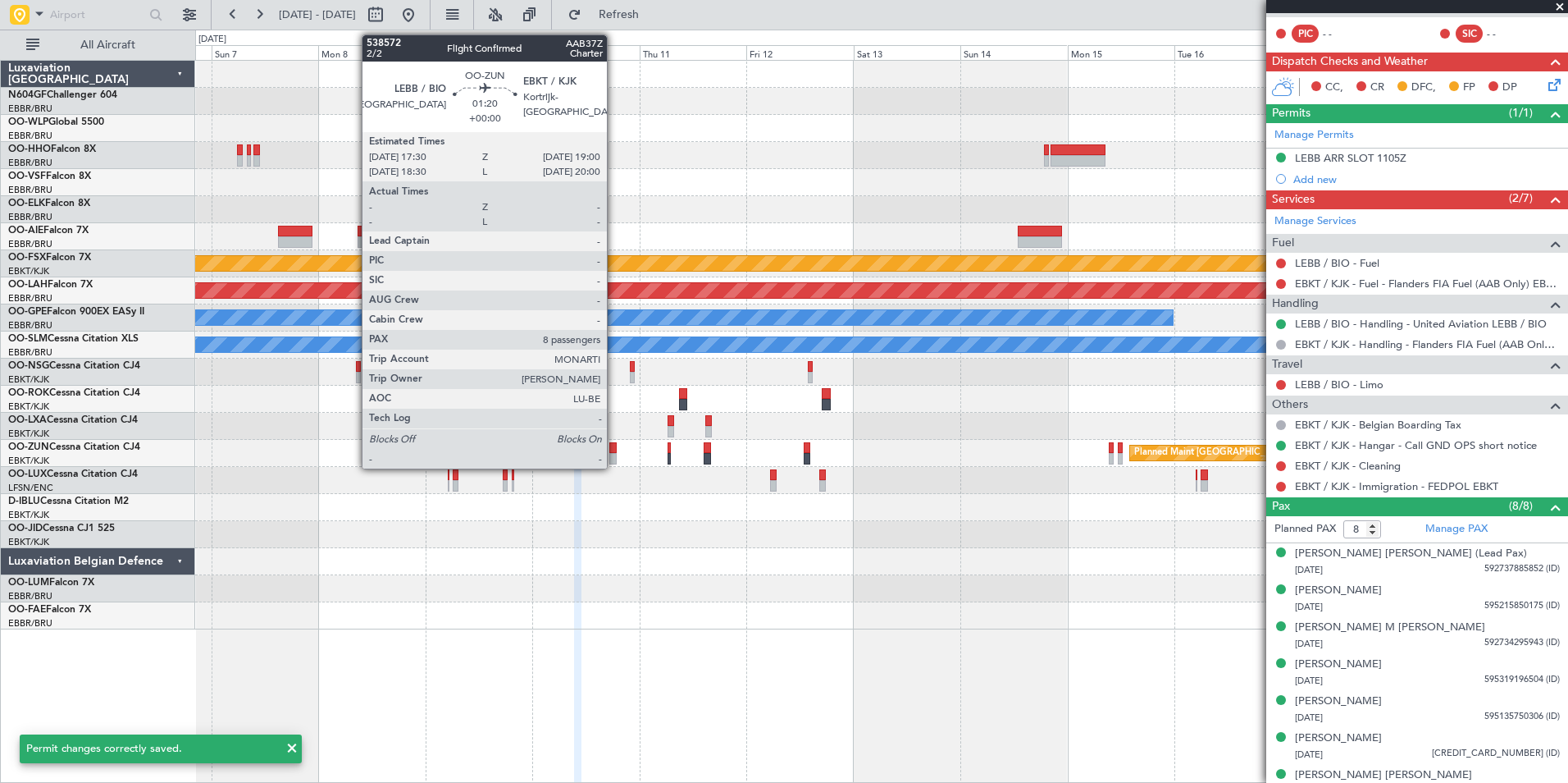
click at [614, 448] on div at bounding box center [613, 448] width 7 height 11
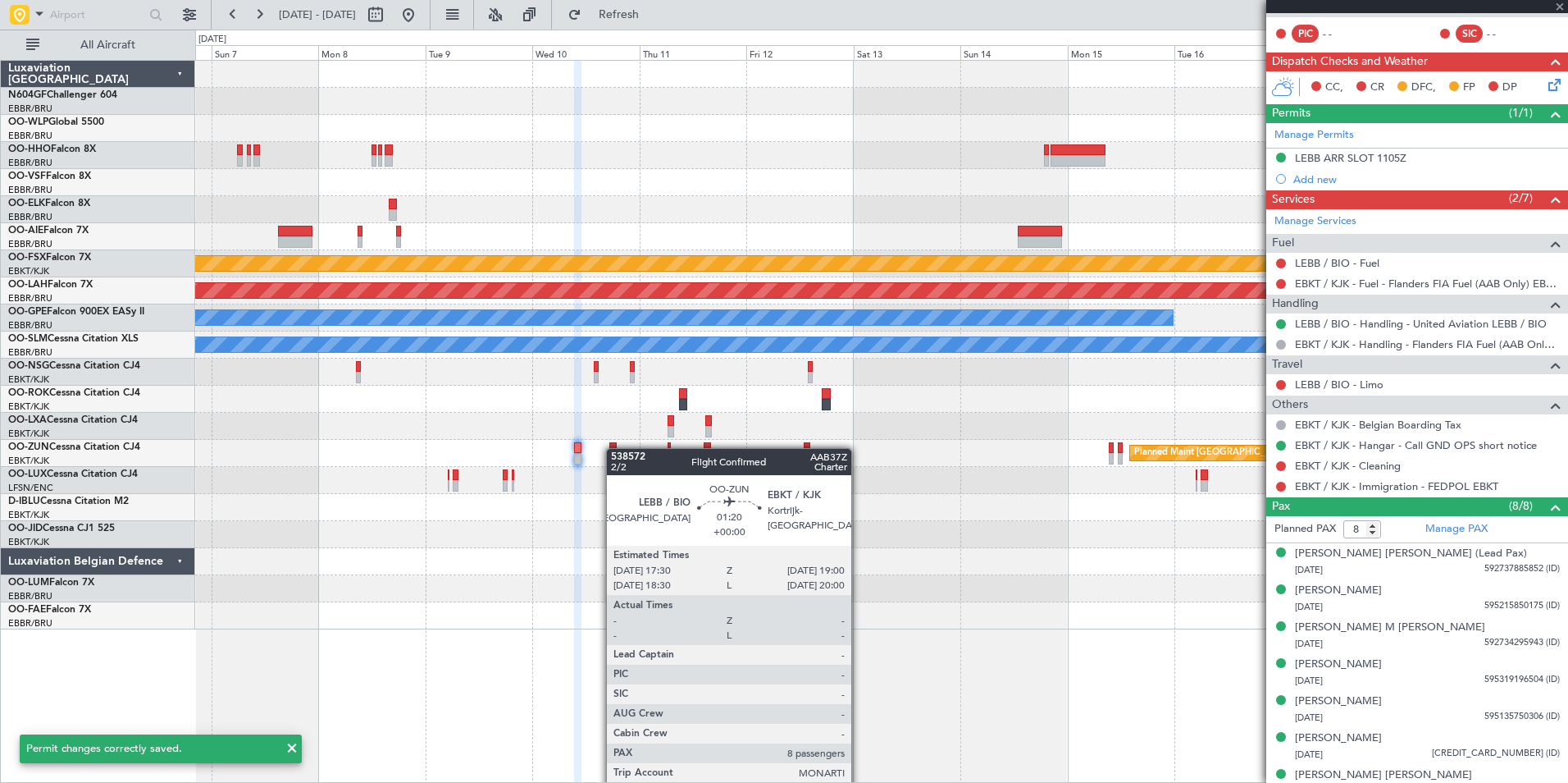
scroll to position [0, 0]
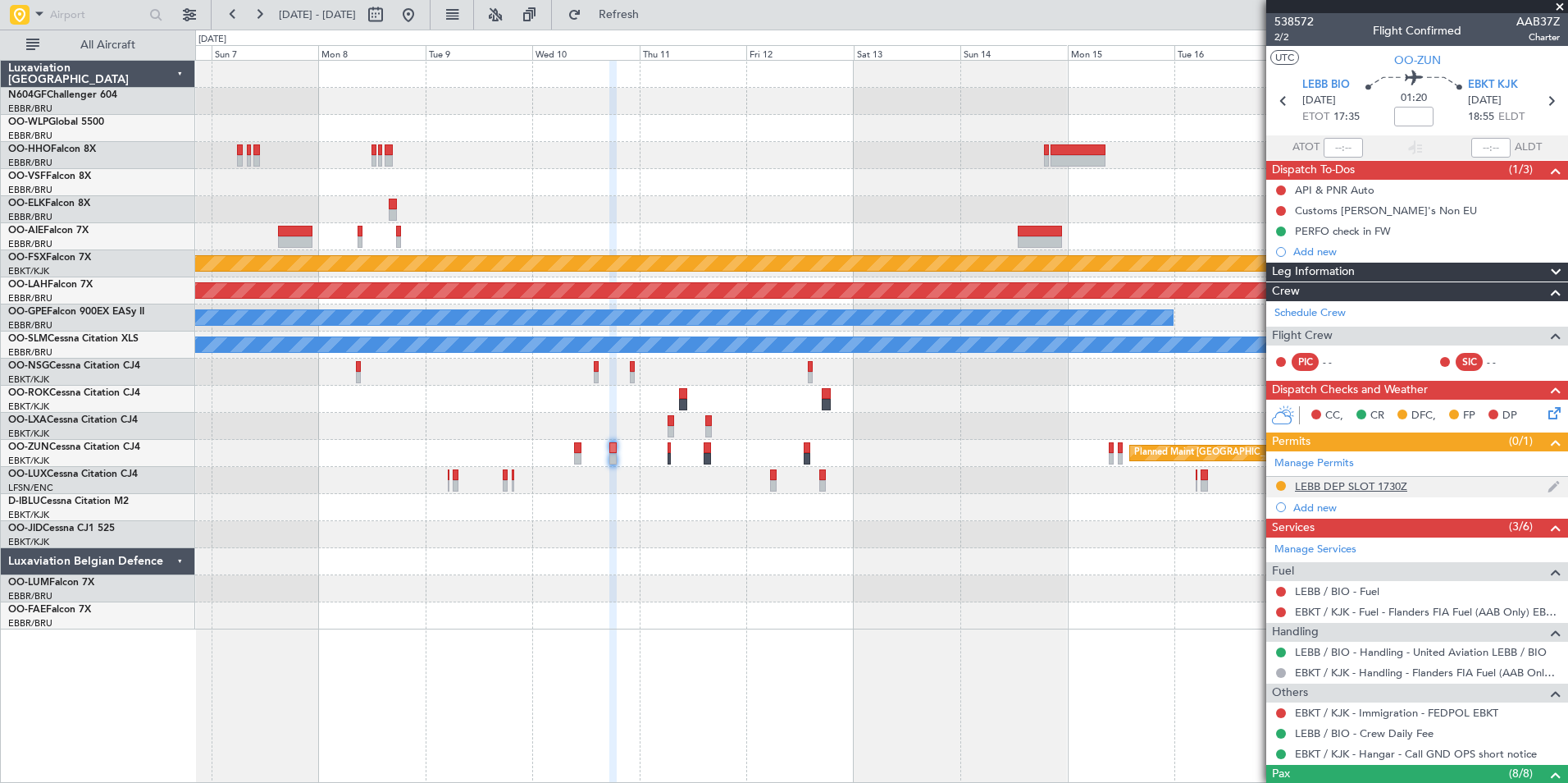
click at [1346, 483] on div "LEBB DEP SLOT 1730Z" at bounding box center [1350, 486] width 112 height 14
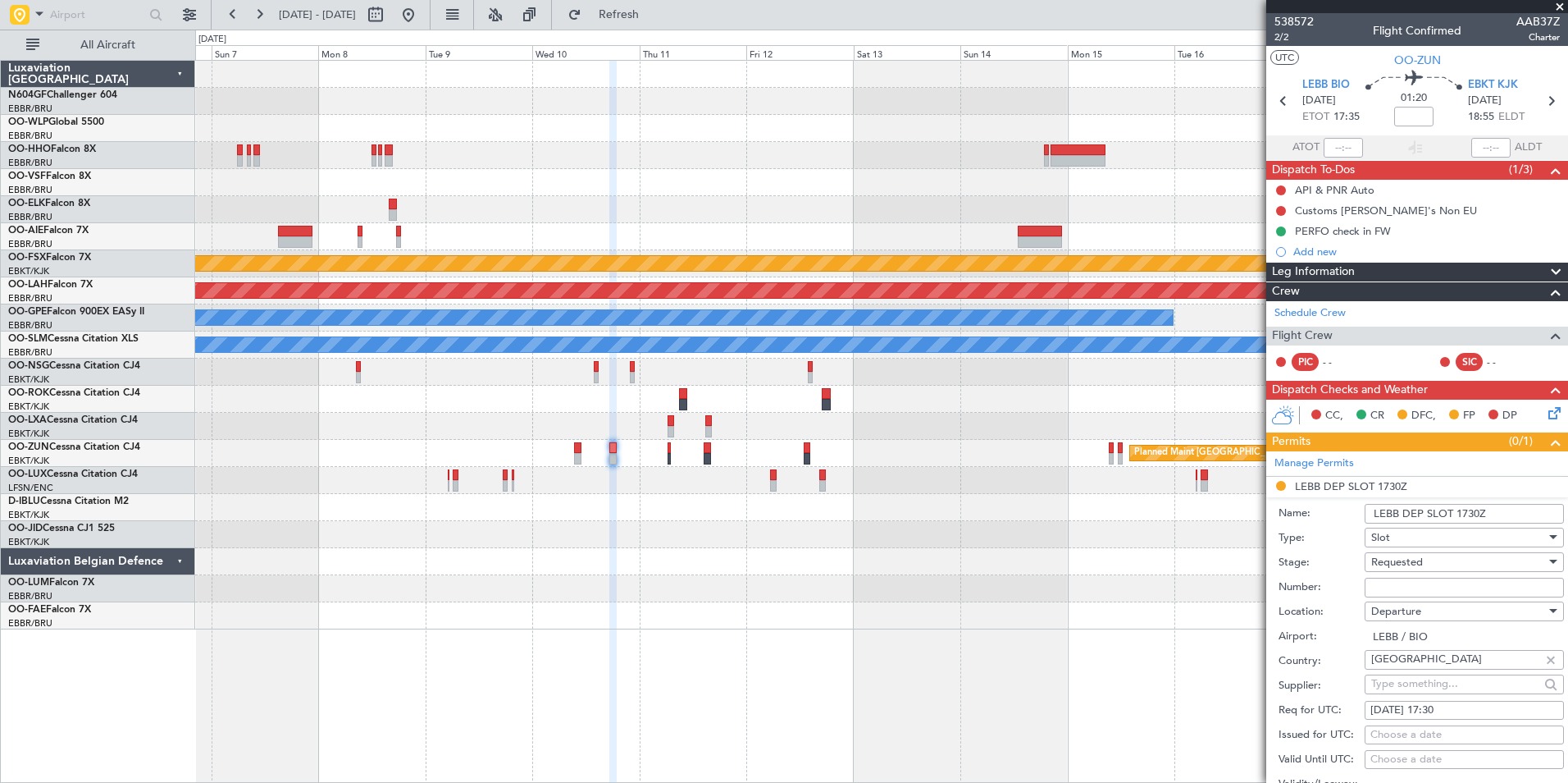
click at [1426, 570] on div "Requested" at bounding box center [1458, 562] width 175 height 25
click at [1419, 684] on span "Received OK" at bounding box center [1458, 686] width 172 height 25
click at [1431, 592] on input "Number:" at bounding box center [1463, 587] width 199 height 19
type input "Approved"
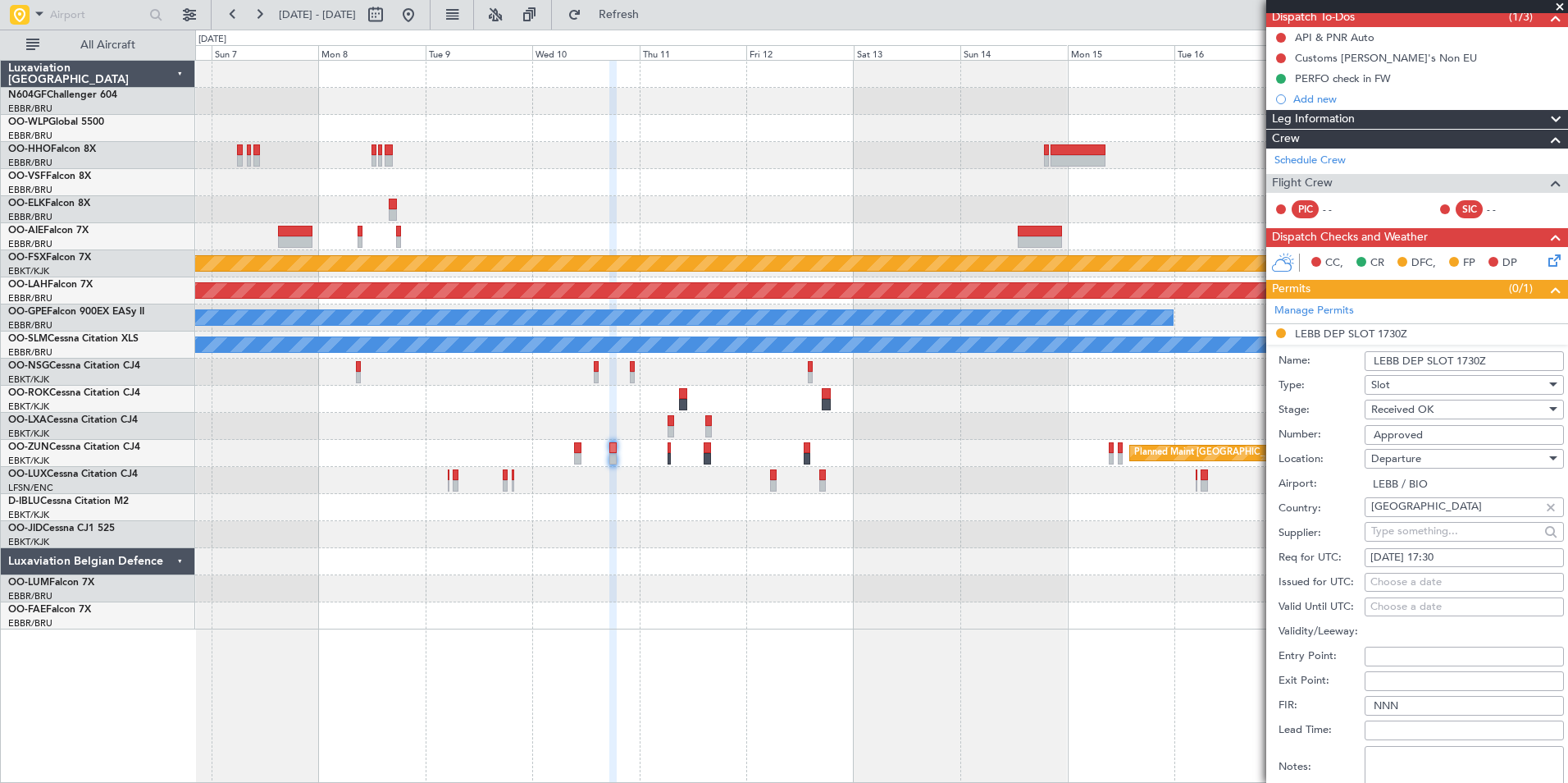
scroll to position [246, 0]
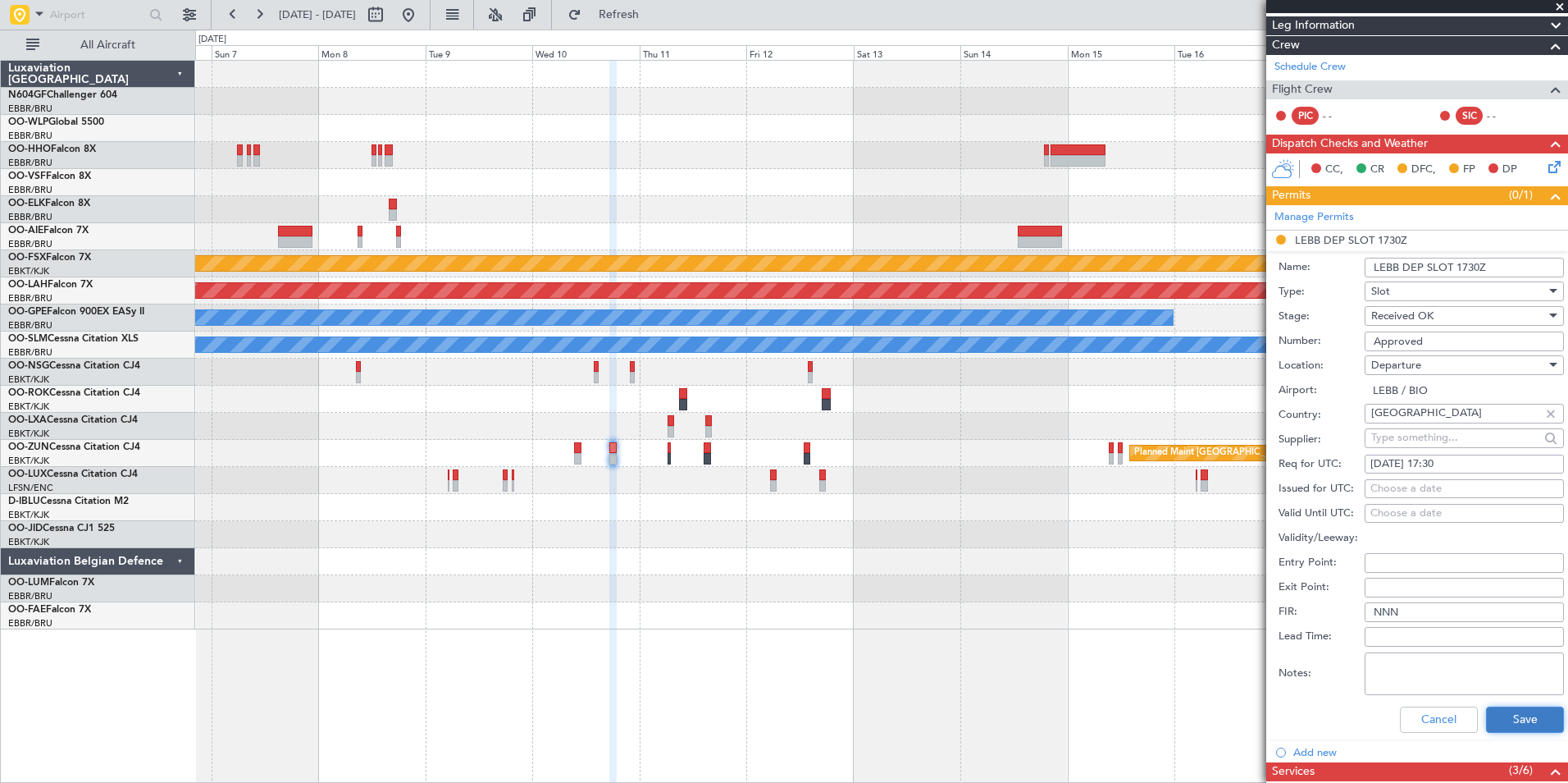
click at [1520, 713] on button "Save" at bounding box center [1525, 719] width 78 height 26
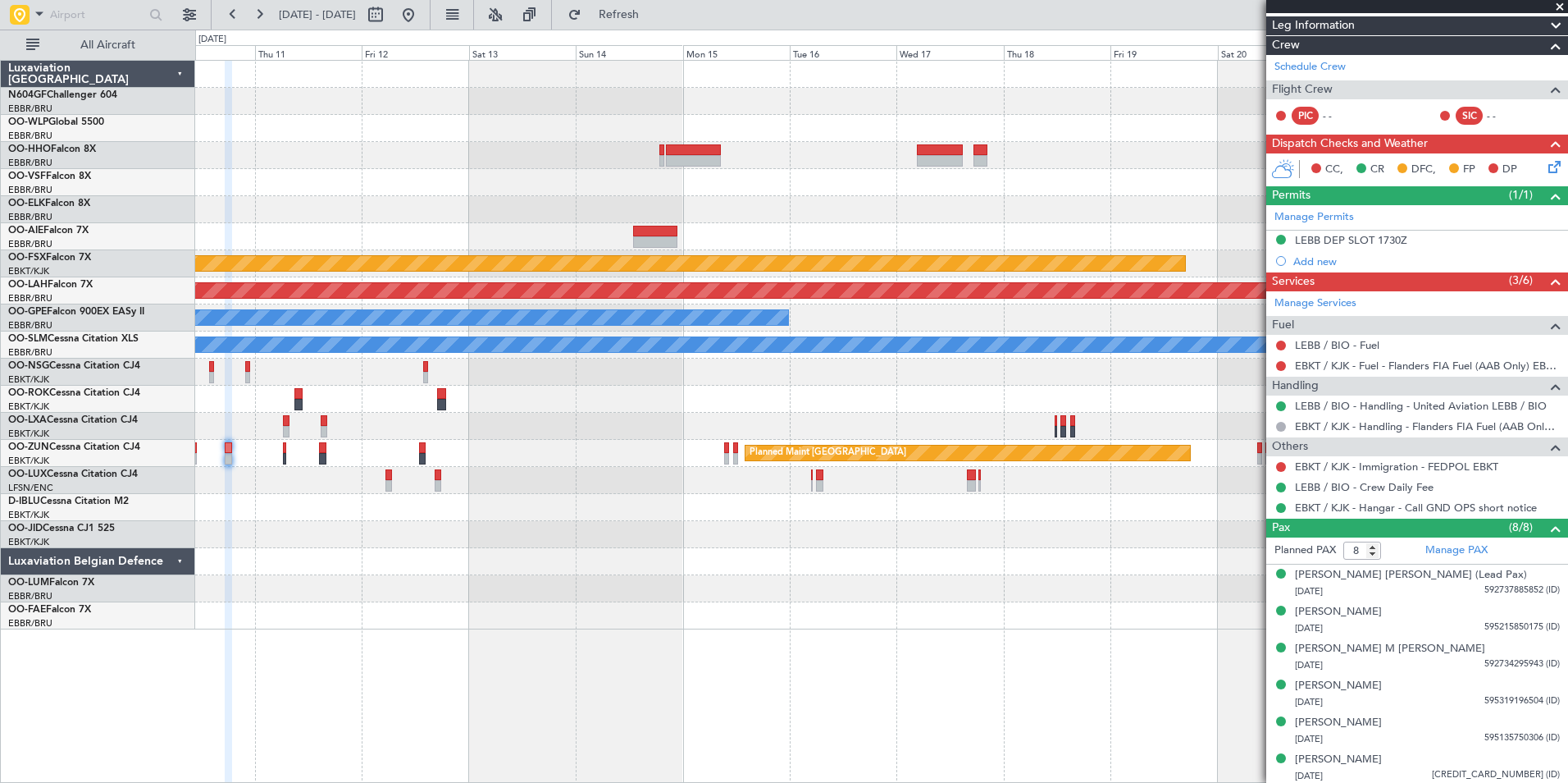
click at [491, 416] on div "Planned Maint Kortrijk-Wevelgem Planned Maint Alton-st Louis (St Louis Regl) No…" at bounding box center [881, 345] width 1372 height 568
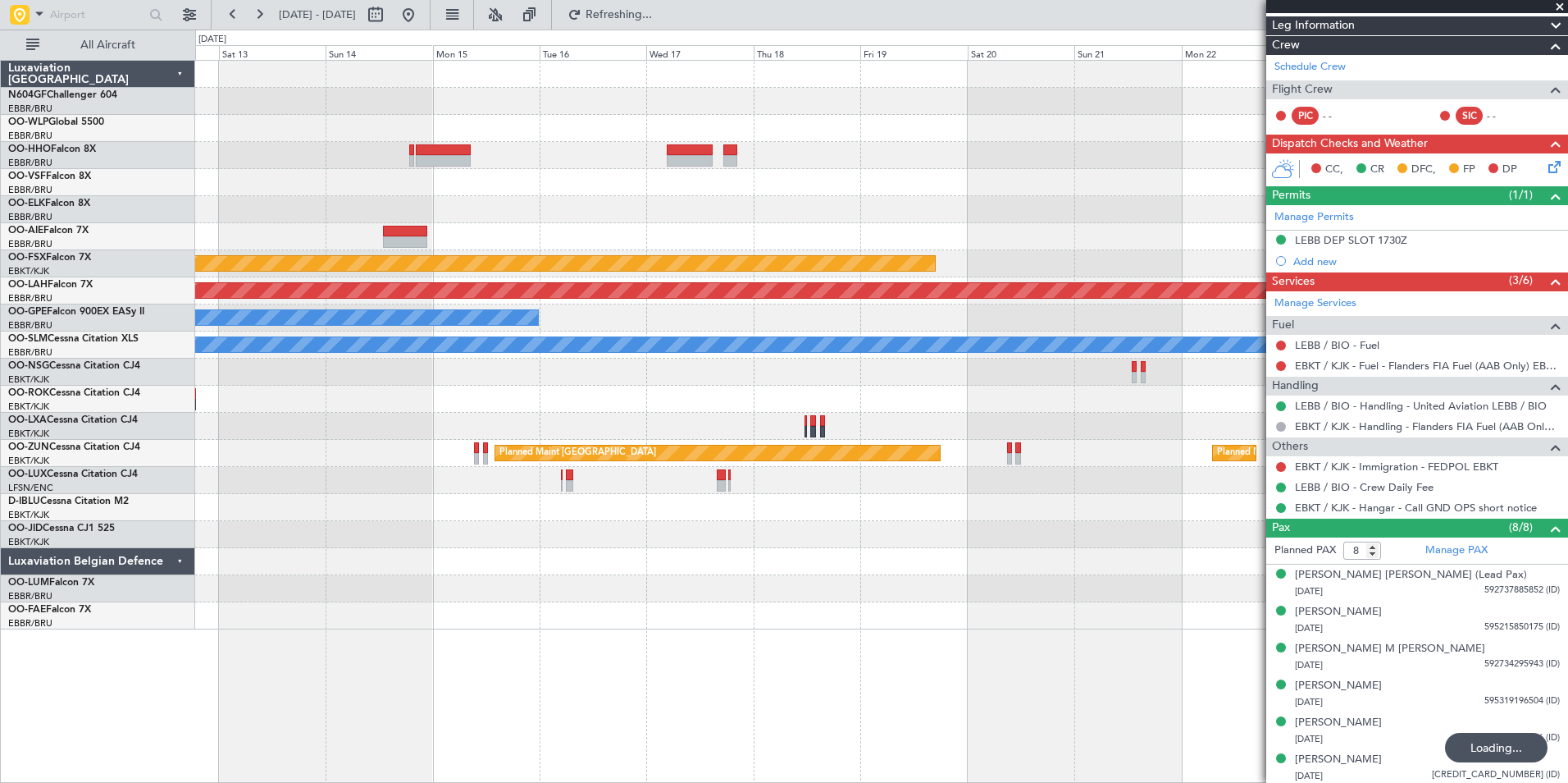
click at [514, 431] on div at bounding box center [881, 426] width 1372 height 27
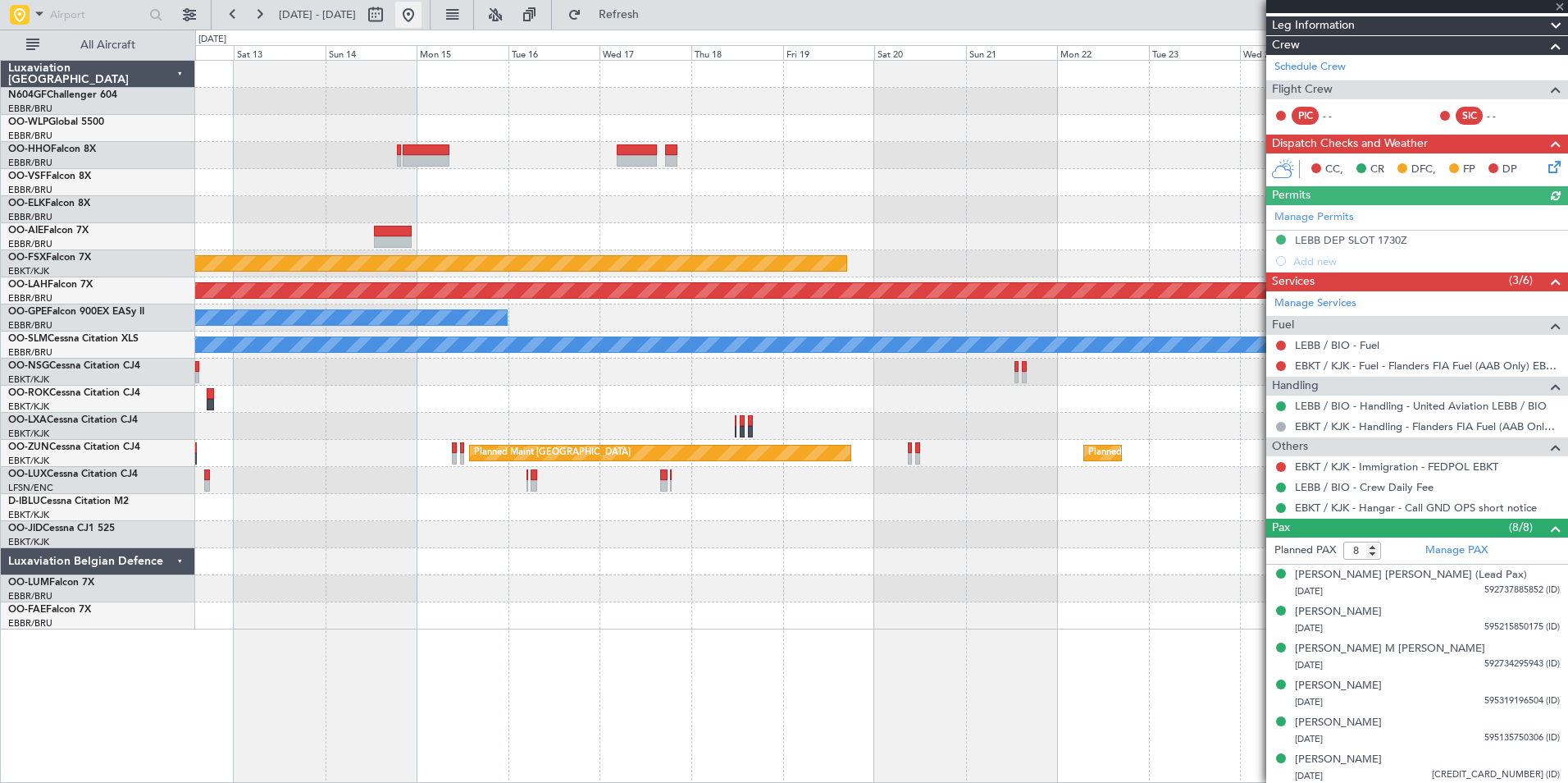
click at [422, 12] on button at bounding box center [408, 15] width 26 height 26
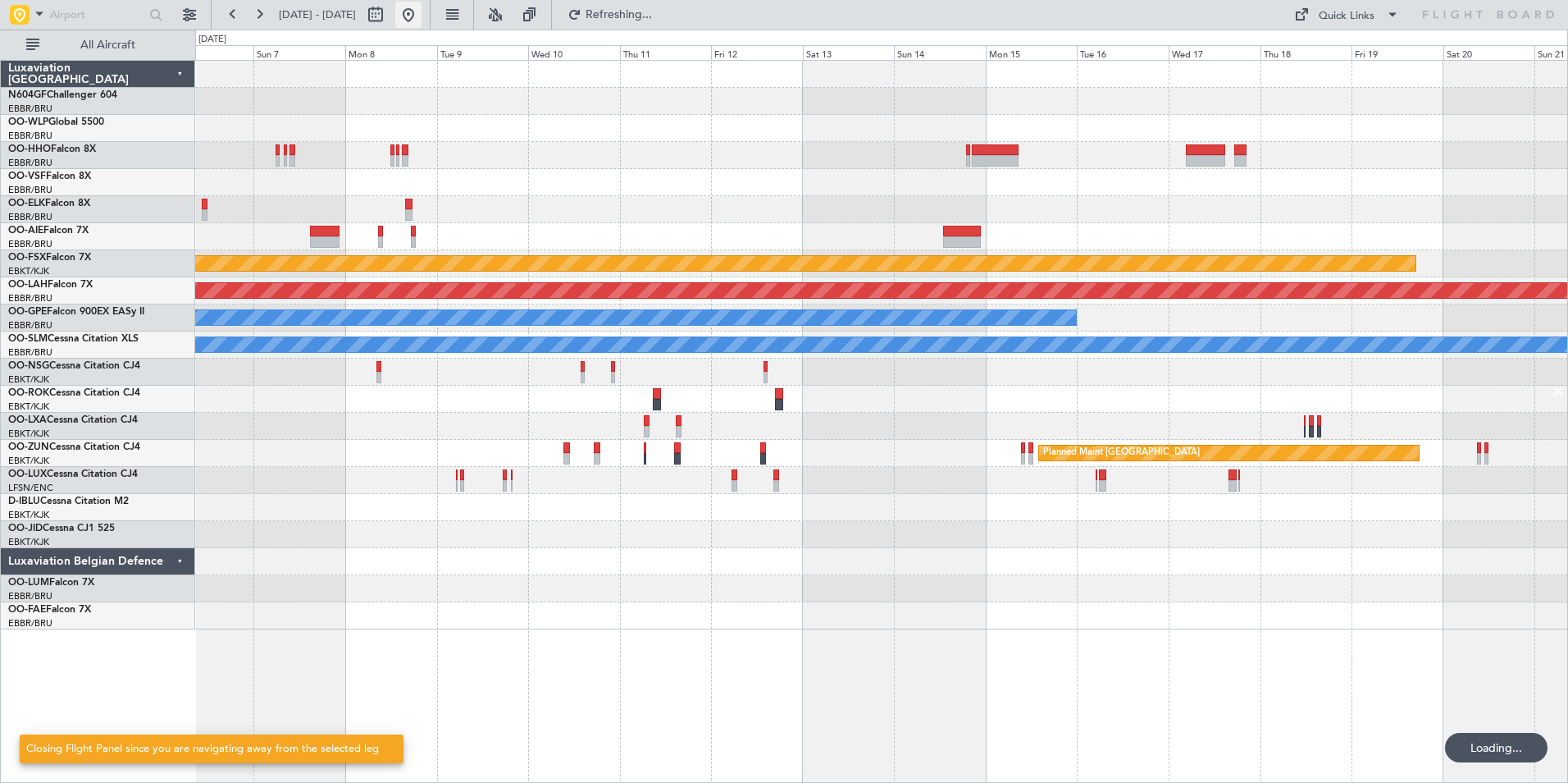
scroll to position [0, 0]
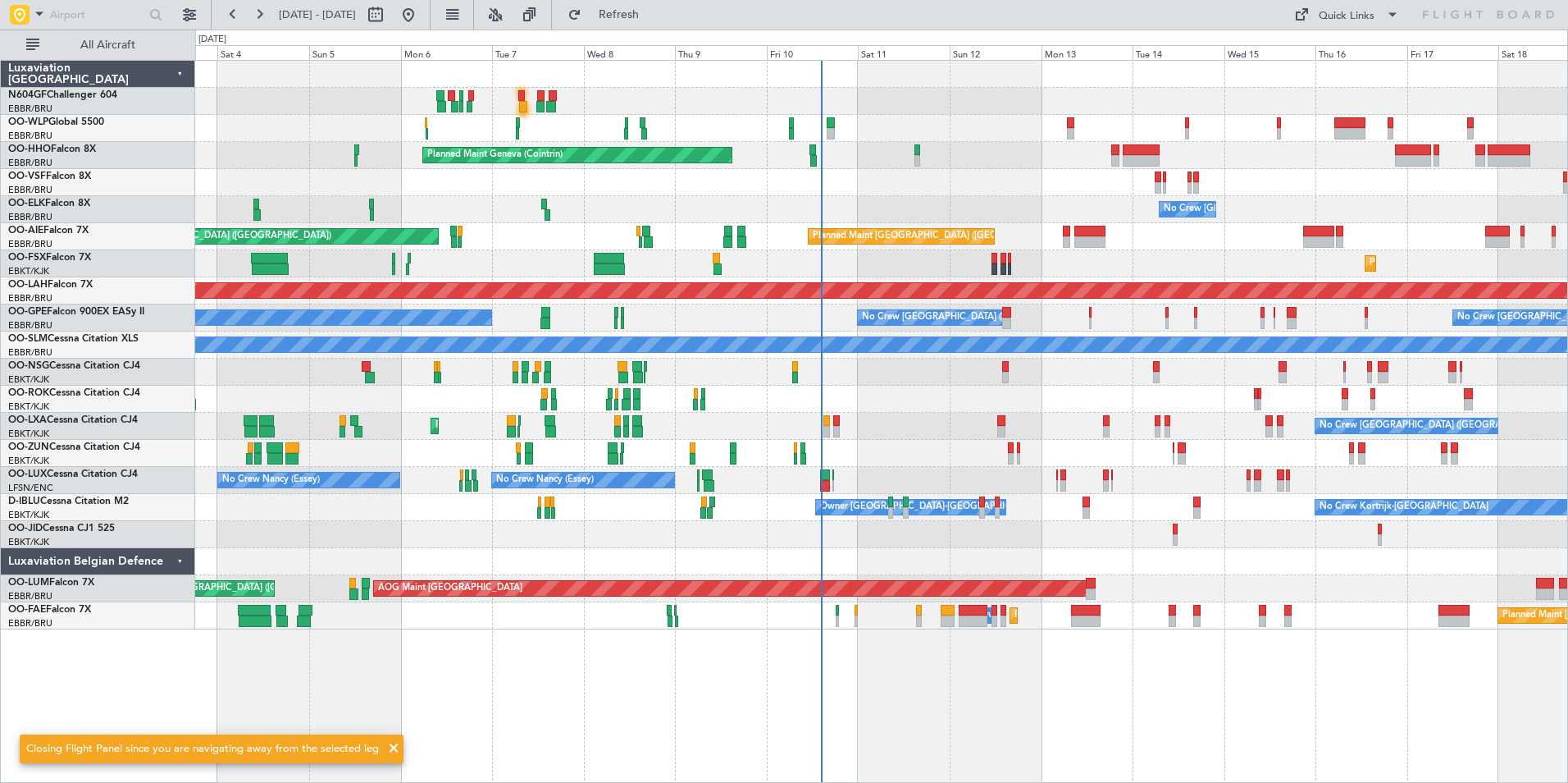
click at [927, 443] on div "Planned Maint Milan (Linate) Planned Maint Geneva (Cointrin) No Crew Brussels (…" at bounding box center [881, 345] width 1372 height 568
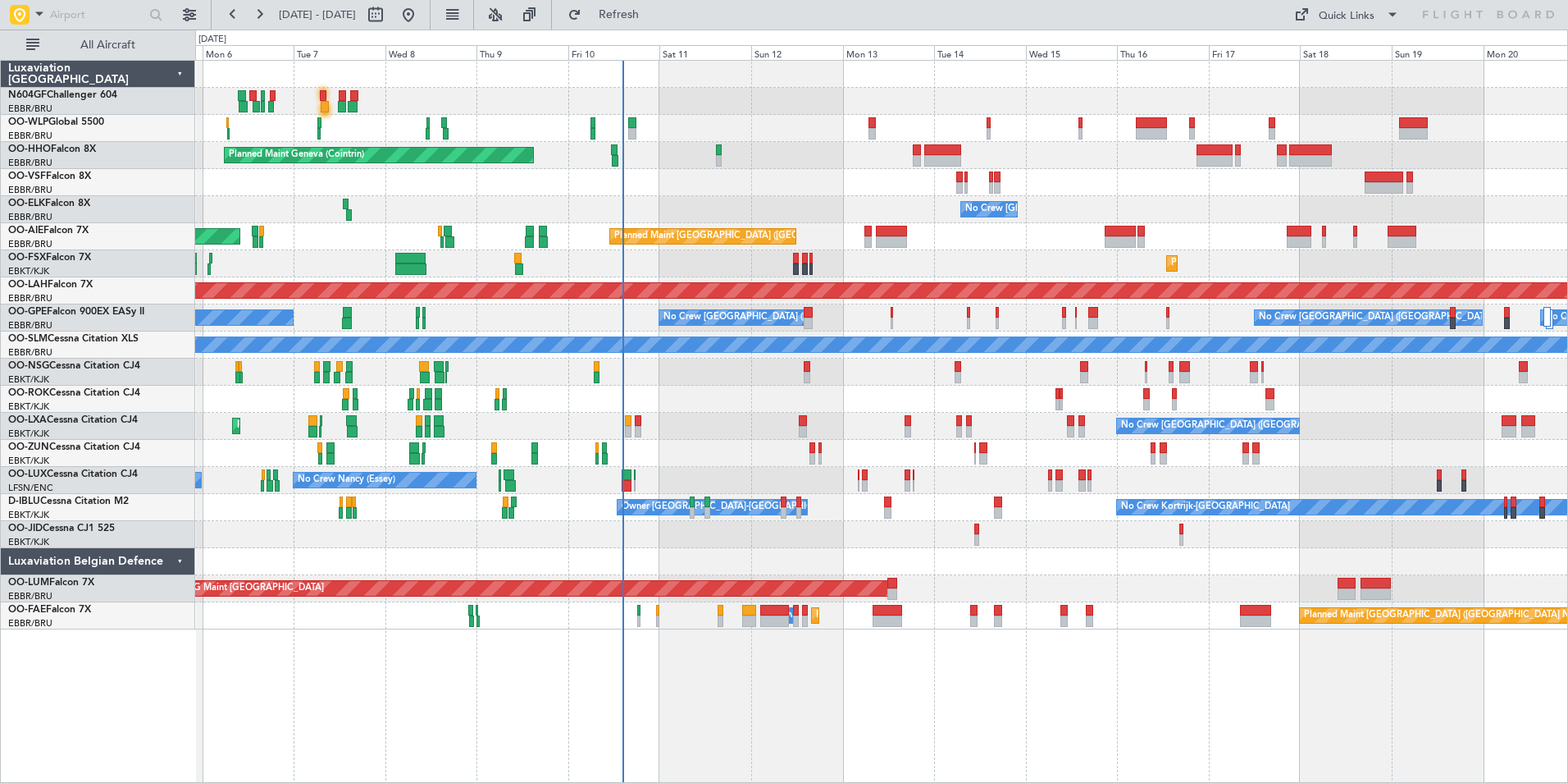
click at [1006, 453] on div "Planned Maint Milan (Linate) Planned Maint Geneva (Cointrin) No Crew Brussels (…" at bounding box center [881, 345] width 1372 height 568
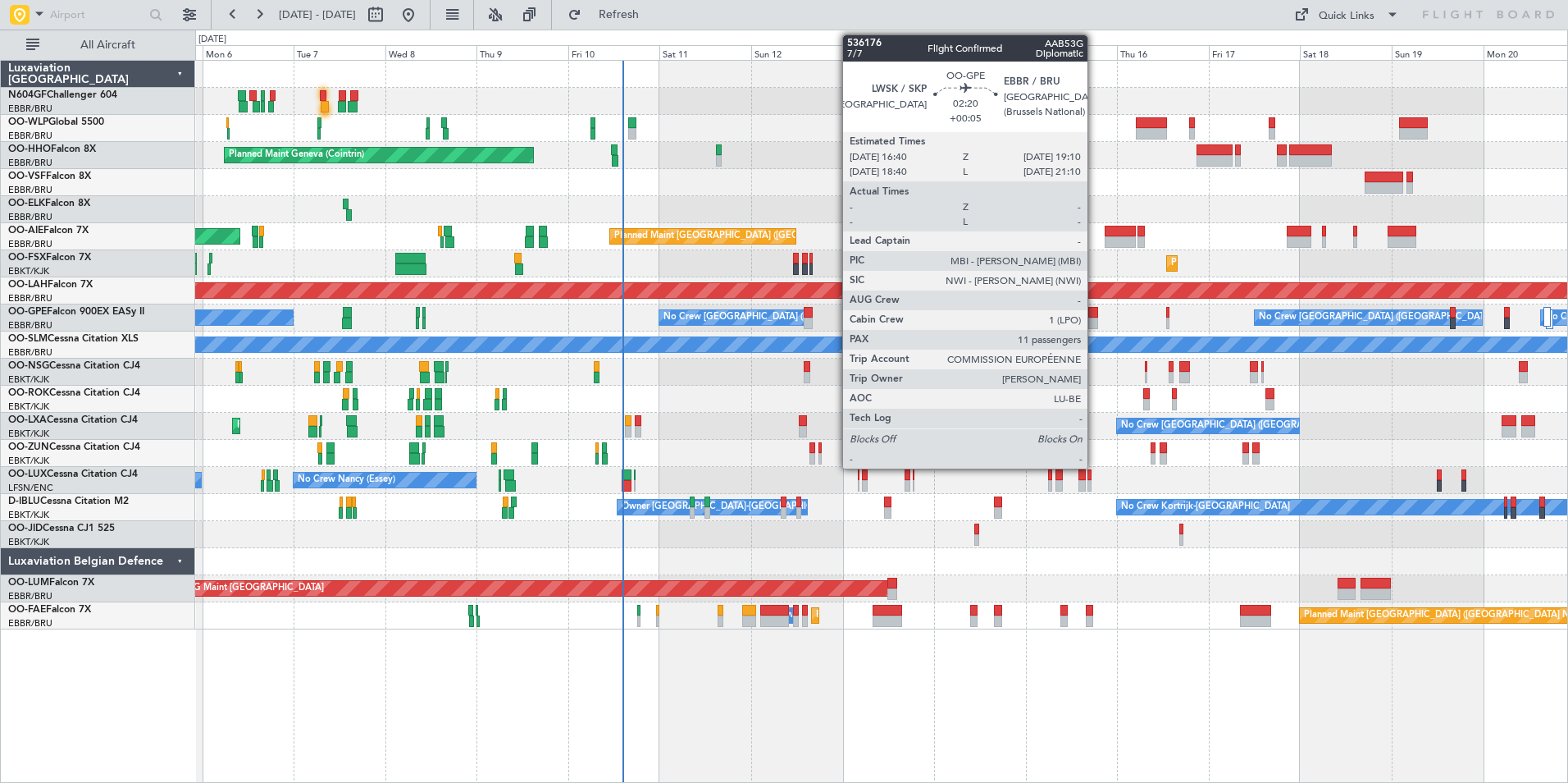
click at [1094, 317] on div at bounding box center [1093, 323] width 10 height 11
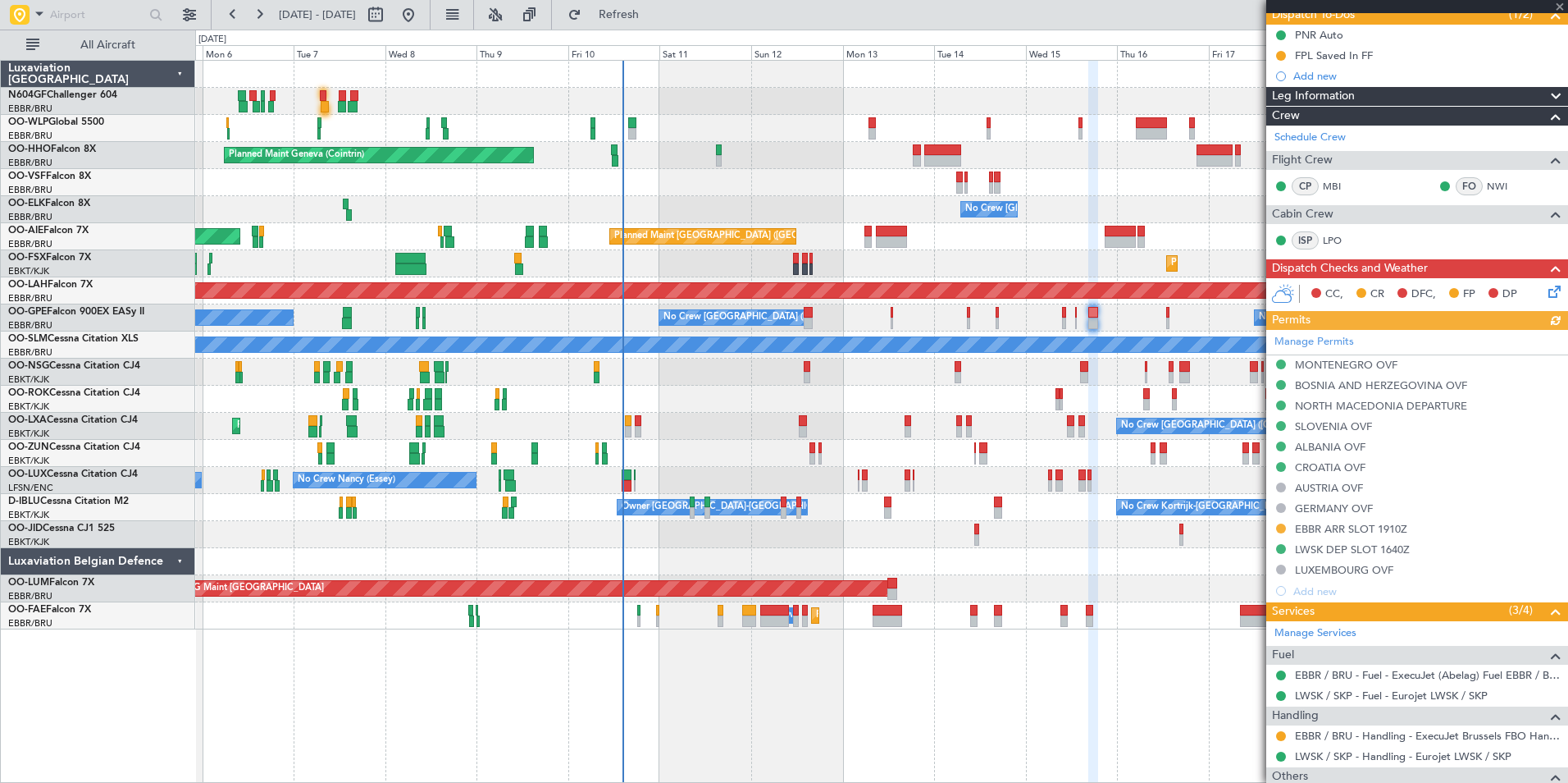
scroll to position [246, 0]
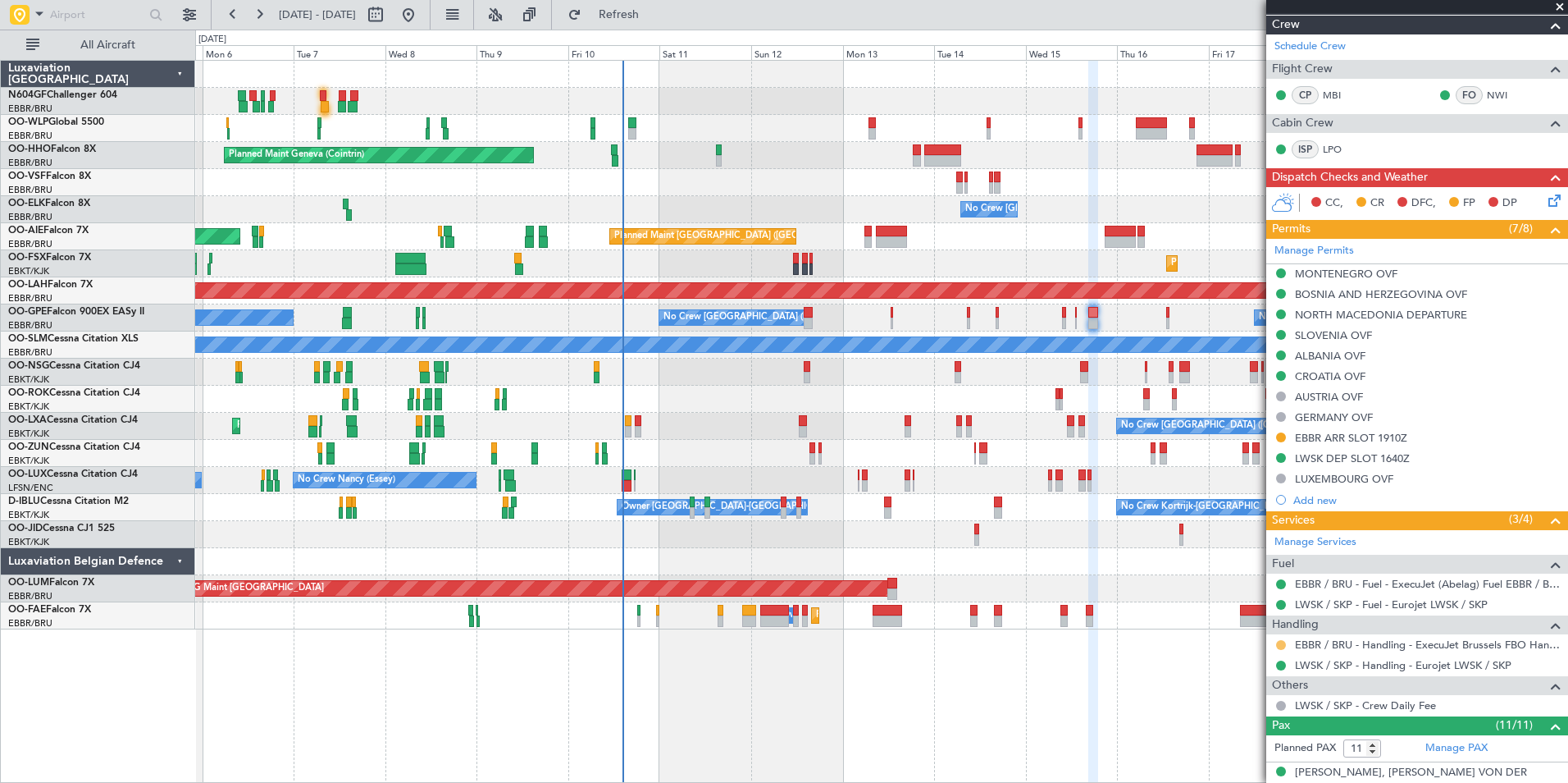
click at [1278, 646] on button at bounding box center [1280, 644] width 10 height 10
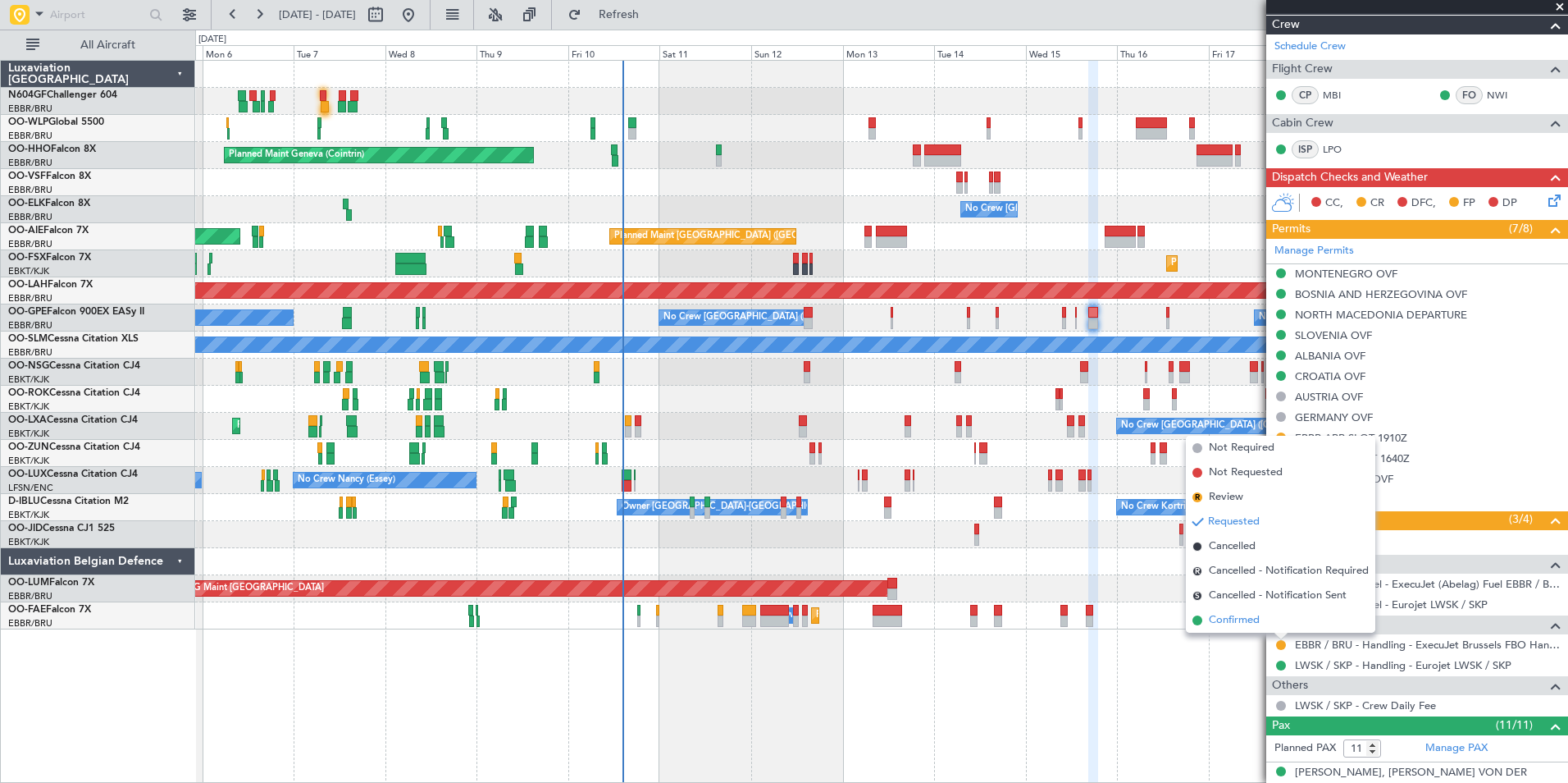
click at [1259, 622] on span "Confirmed" at bounding box center [1233, 620] width 51 height 17
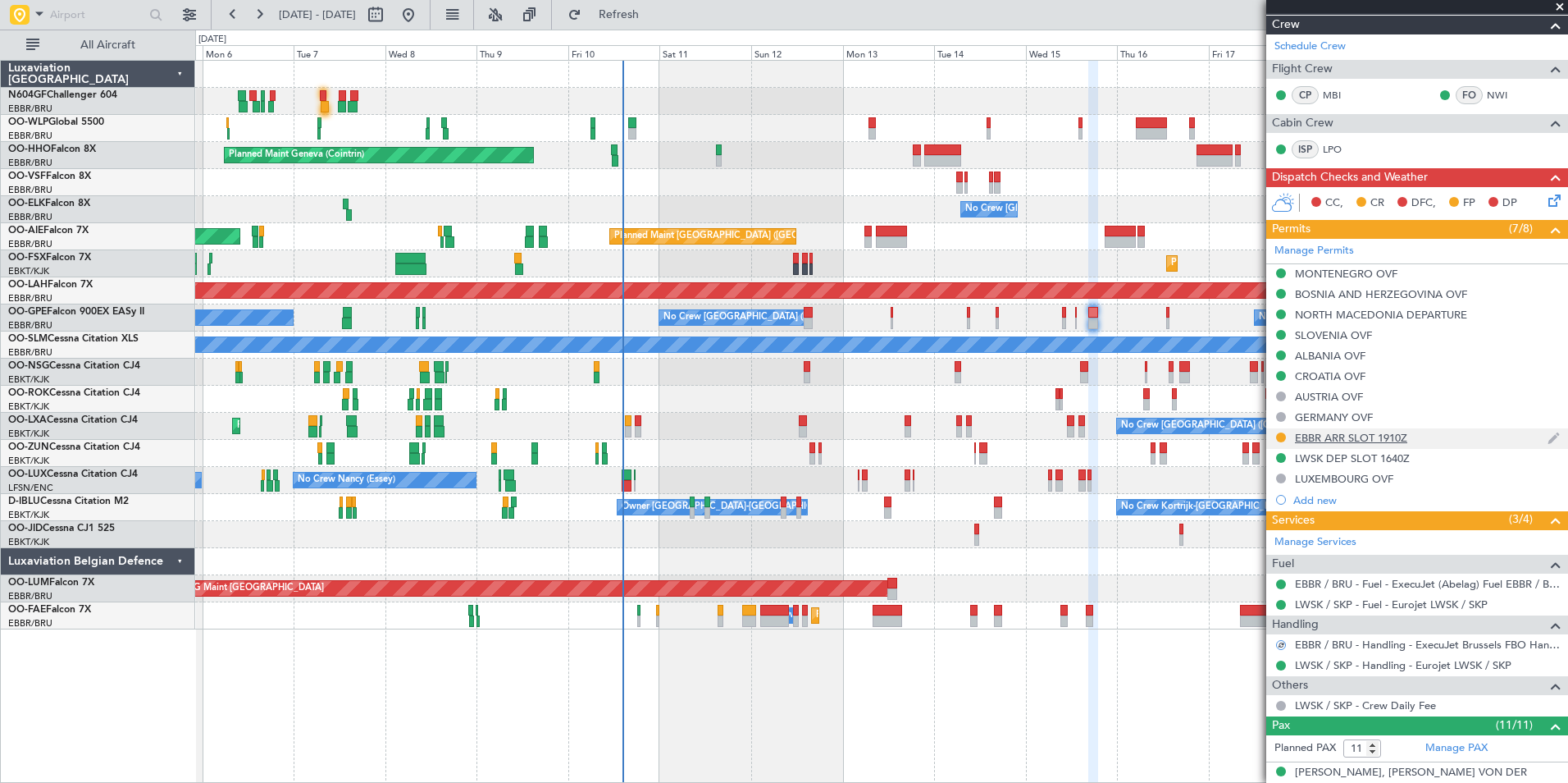
click at [1309, 439] on div "EBBR ARR SLOT 1910Z" at bounding box center [1350, 437] width 112 height 14
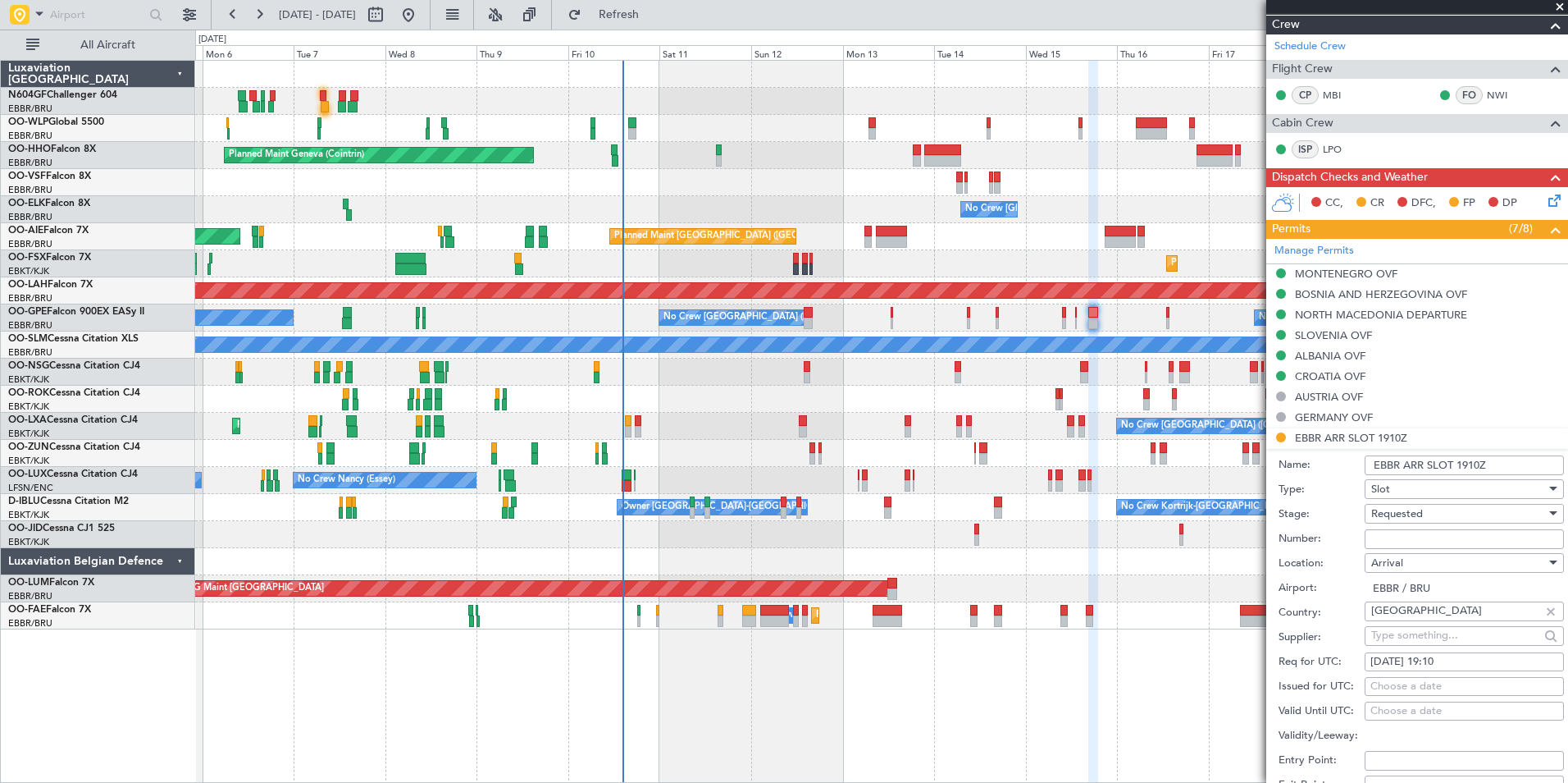
click at [1426, 538] on input "Number:" at bounding box center [1463, 539] width 199 height 19
paste input "EBBRAAB6527A"
type input "EBBRAAB6527A00"
click at [1453, 516] on div "Requested" at bounding box center [1458, 514] width 175 height 25
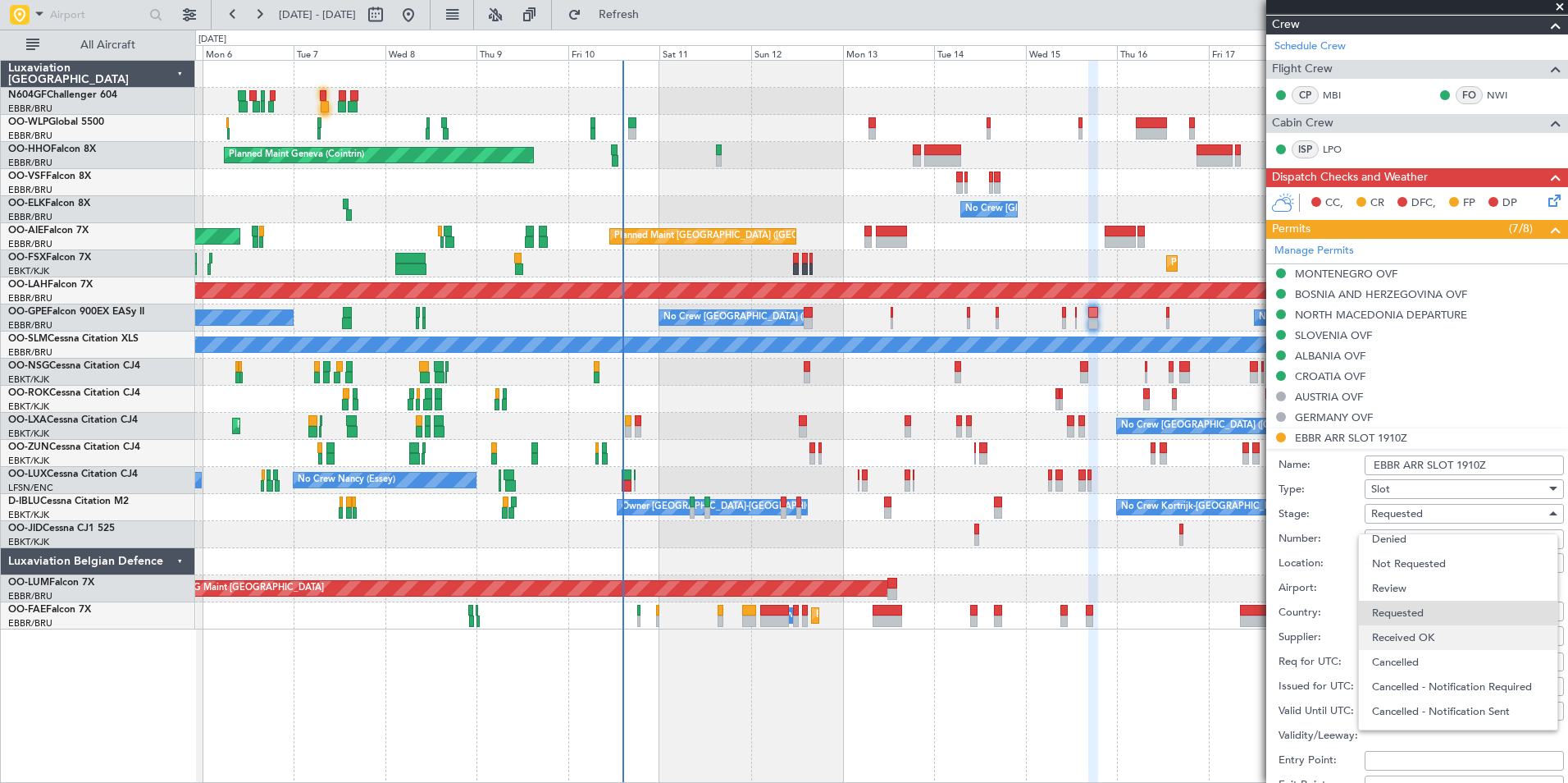
click at [1441, 631] on span "Received OK" at bounding box center [1458, 637] width 172 height 25
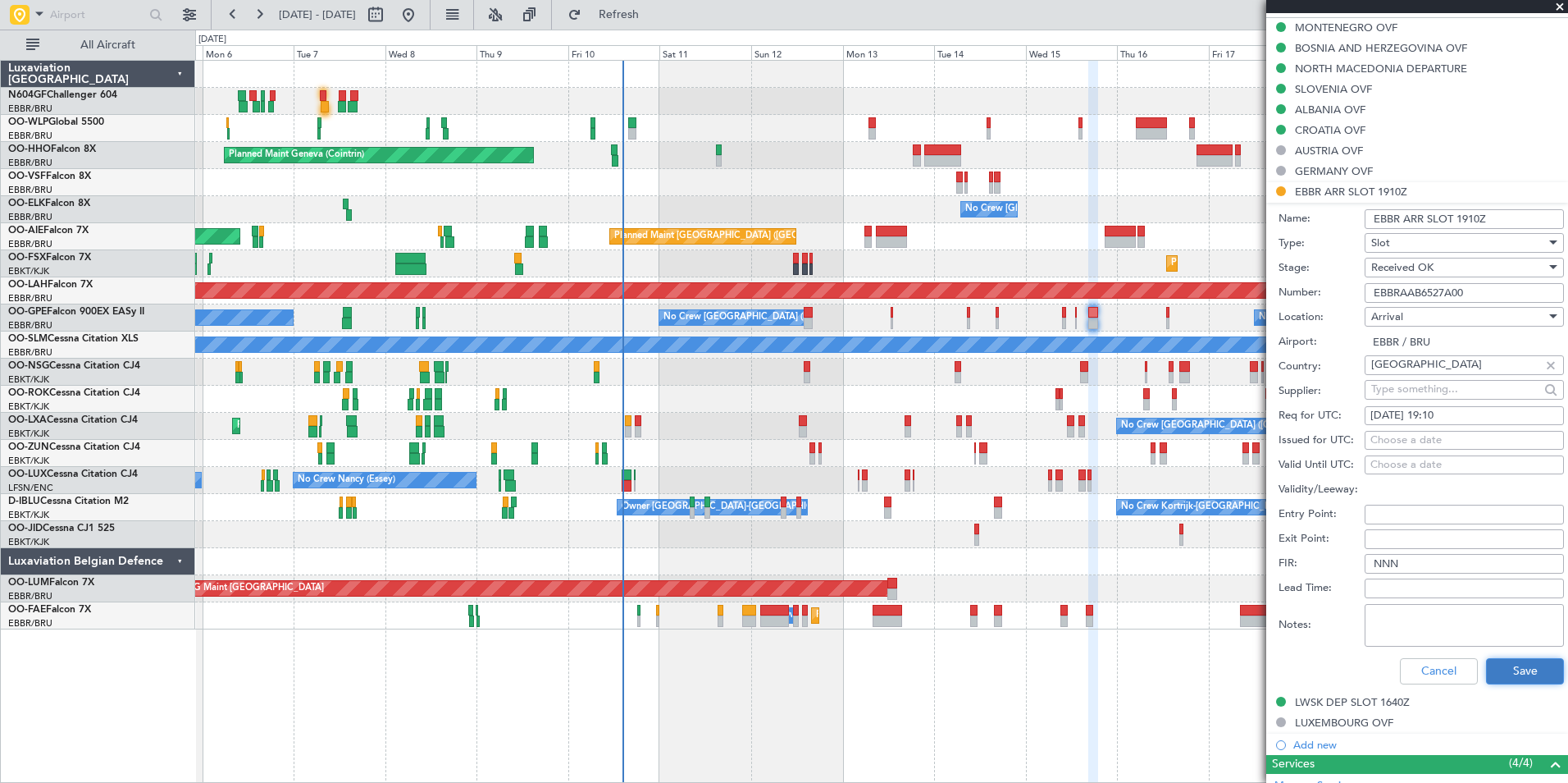
click at [1516, 675] on button "Save" at bounding box center [1525, 671] width 78 height 26
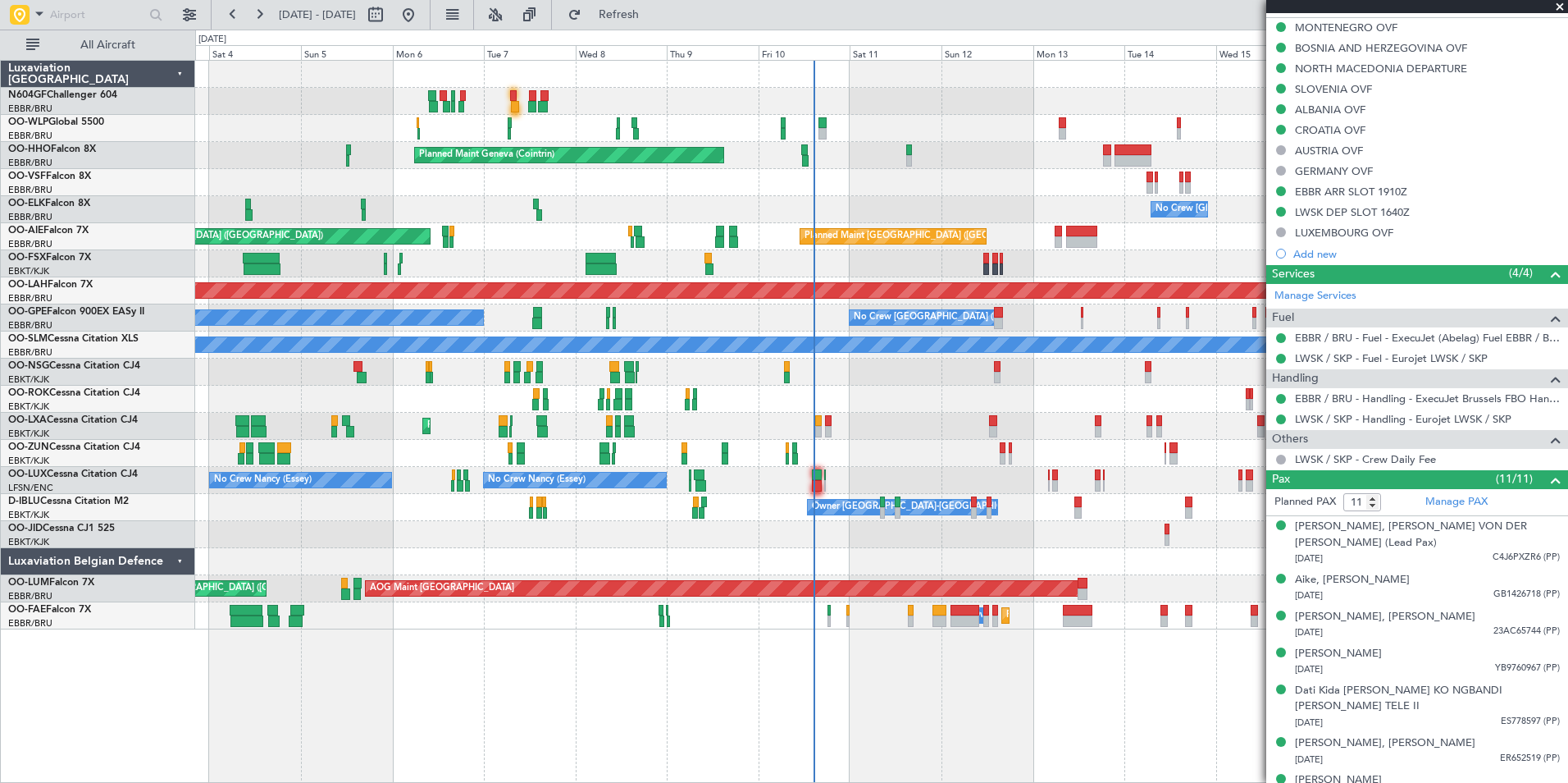
click at [1068, 383] on div "Planned Maint Milan (Linate) Planned Maint Geneva (Cointrin) No Crew Brussels (…" at bounding box center [881, 345] width 1372 height 568
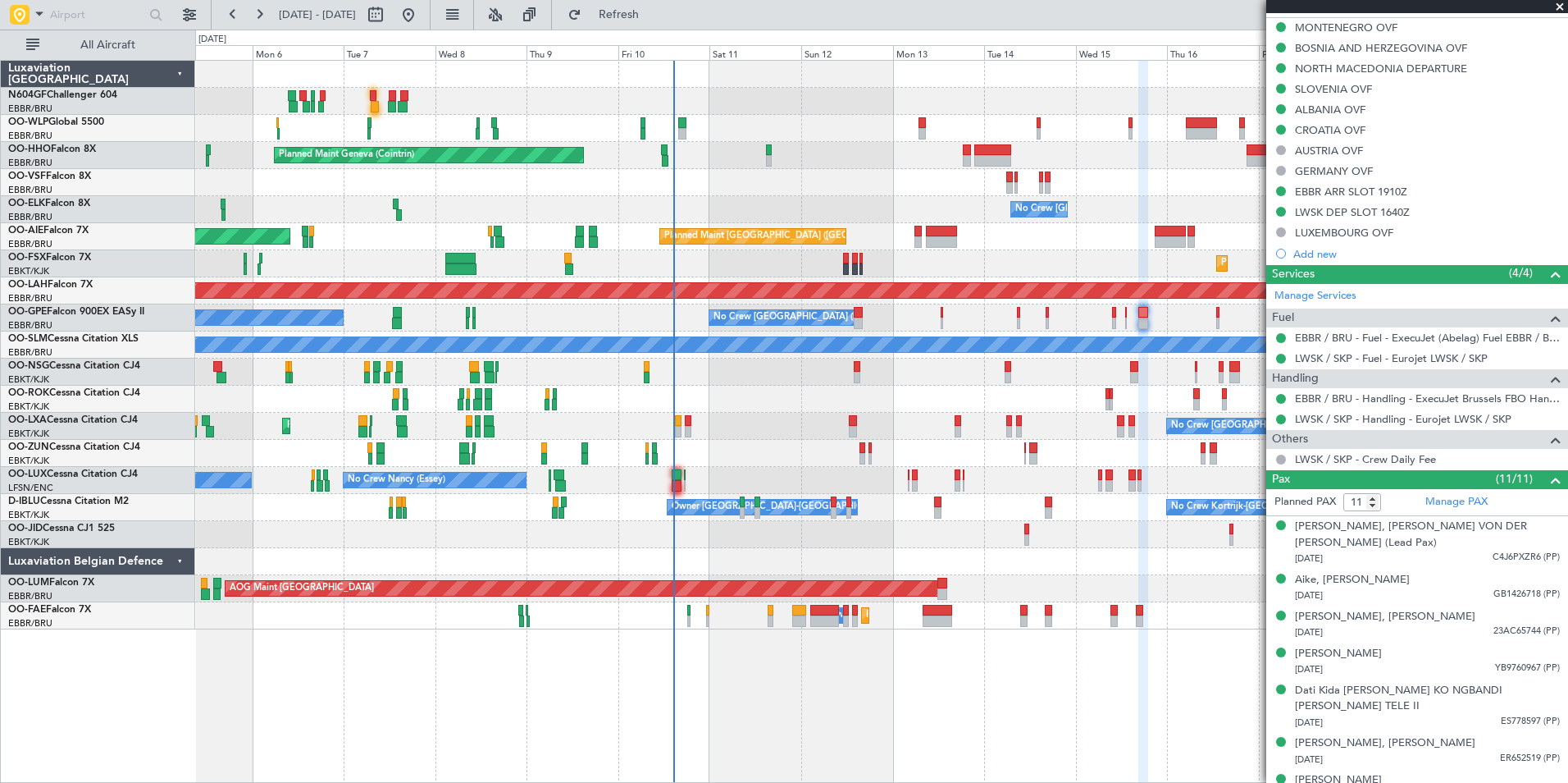
click at [905, 404] on div "AOG Maint Kortrijk-[GEOGRAPHIC_DATA]" at bounding box center [881, 399] width 1372 height 27
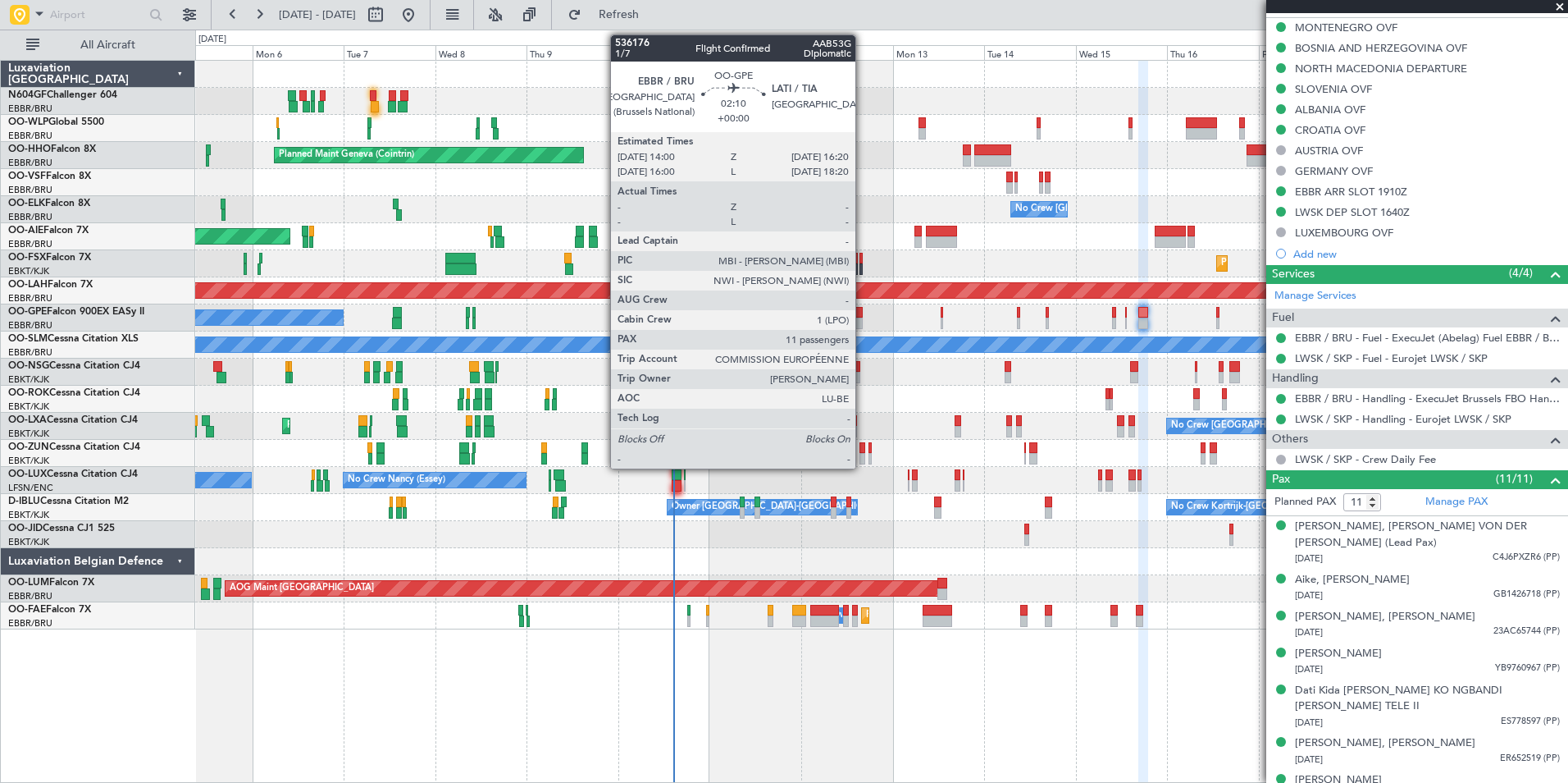
click at [862, 317] on div at bounding box center [858, 312] width 9 height 11
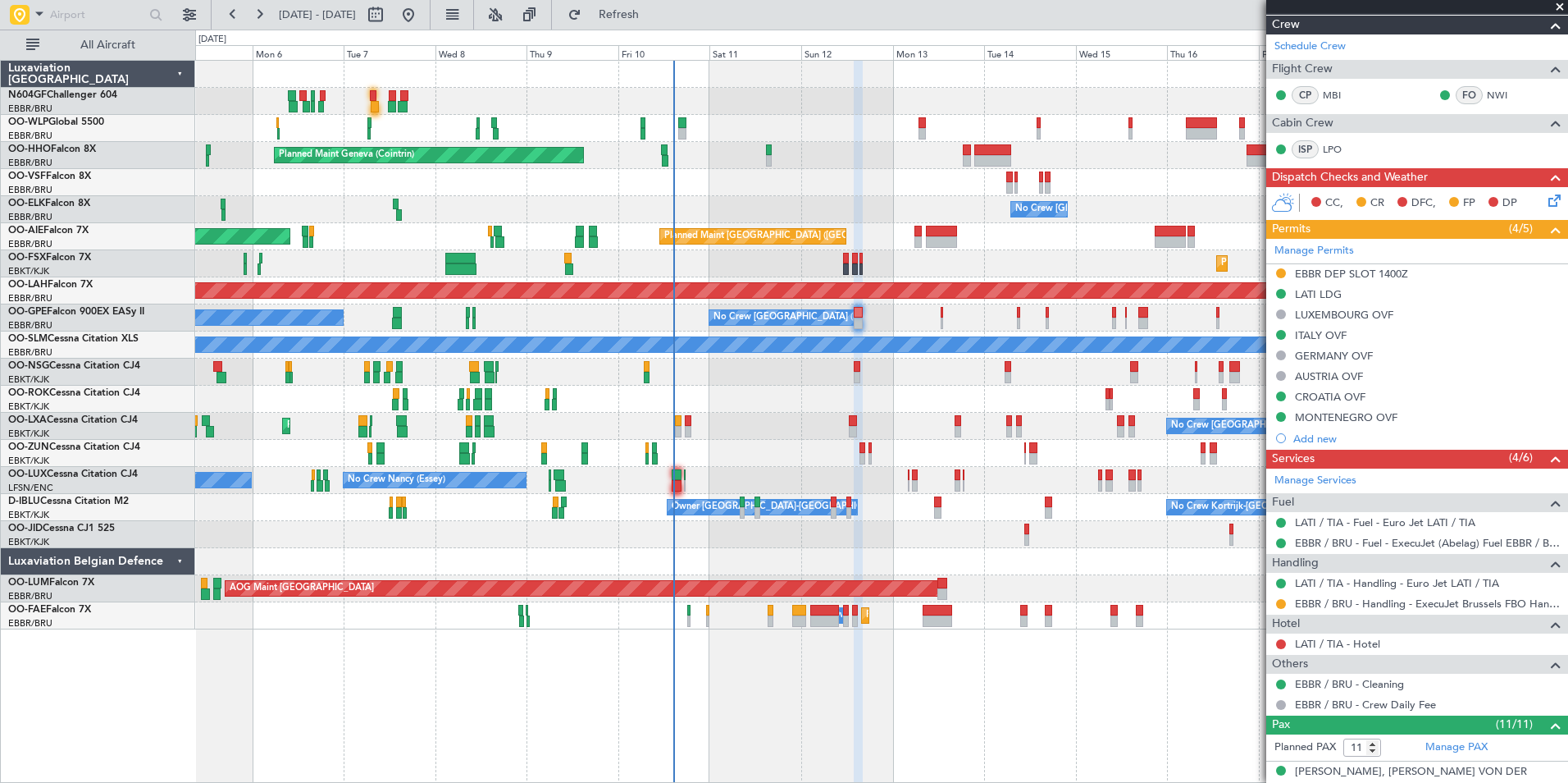
scroll to position [410, 0]
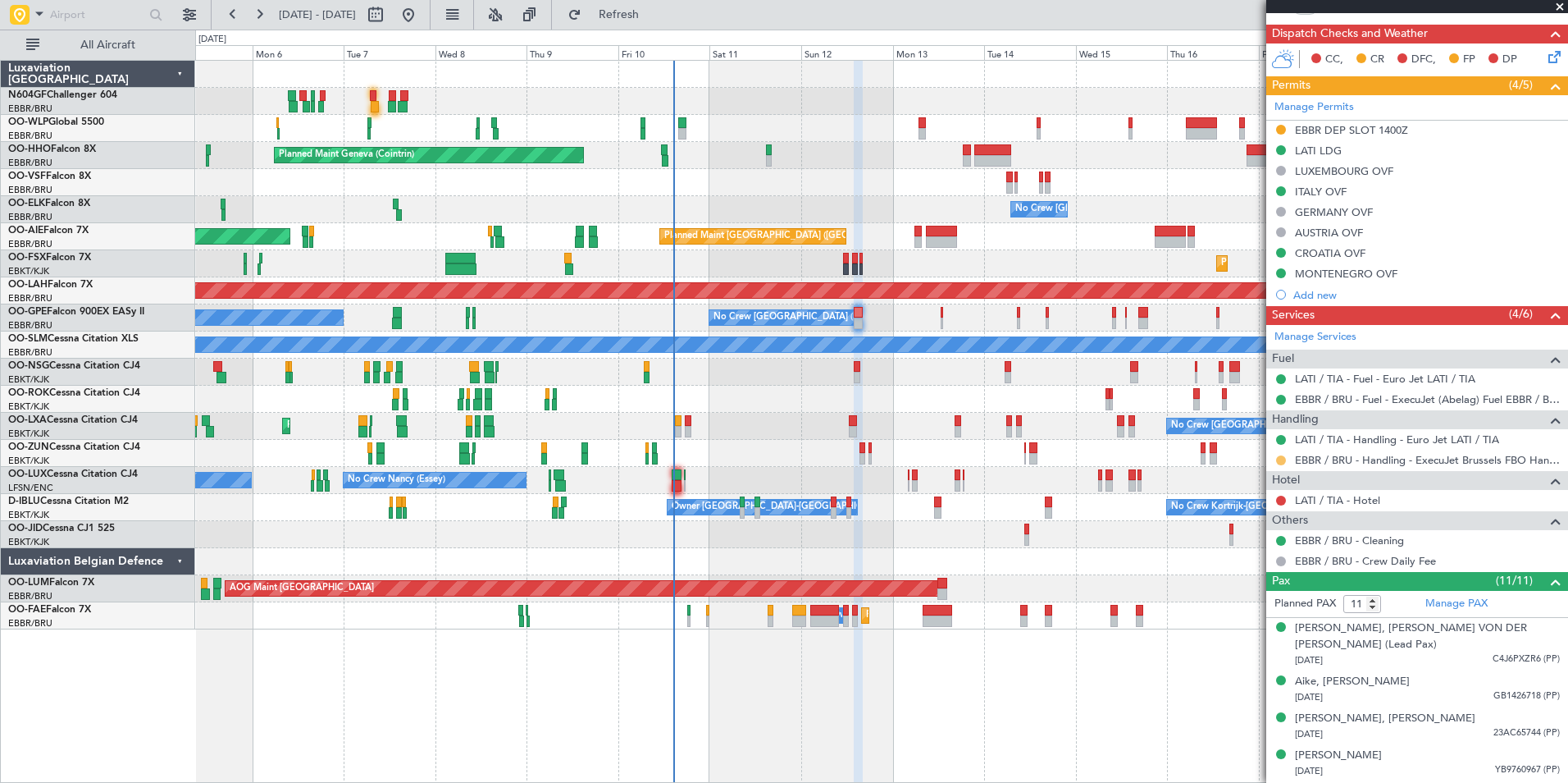
click at [1283, 458] on button at bounding box center [1280, 460] width 10 height 10
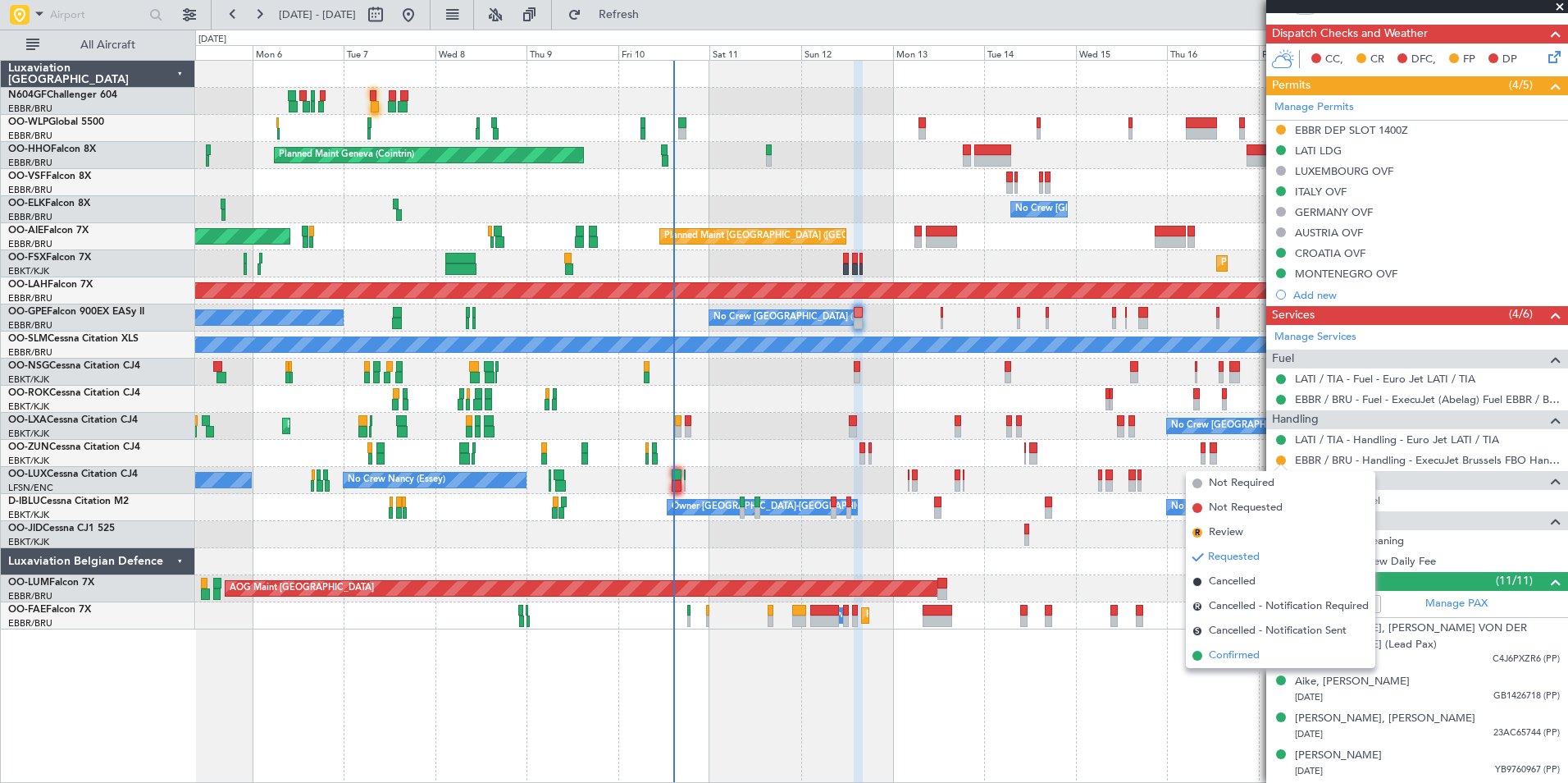
click at [1251, 649] on span "Confirmed" at bounding box center [1233, 655] width 51 height 17
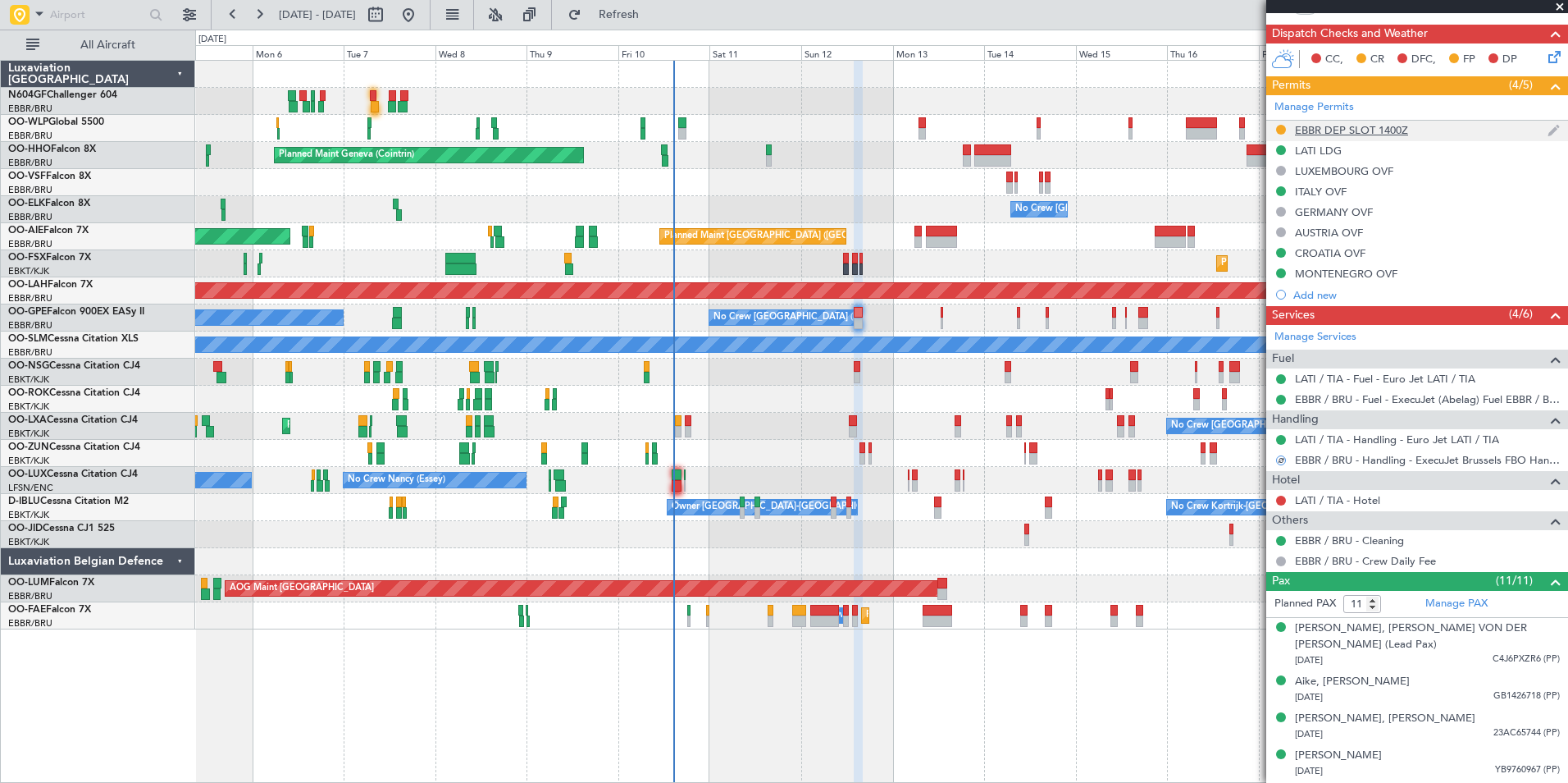
click at [1342, 133] on div "EBBR DEP SLOT 1400Z" at bounding box center [1351, 130] width 113 height 14
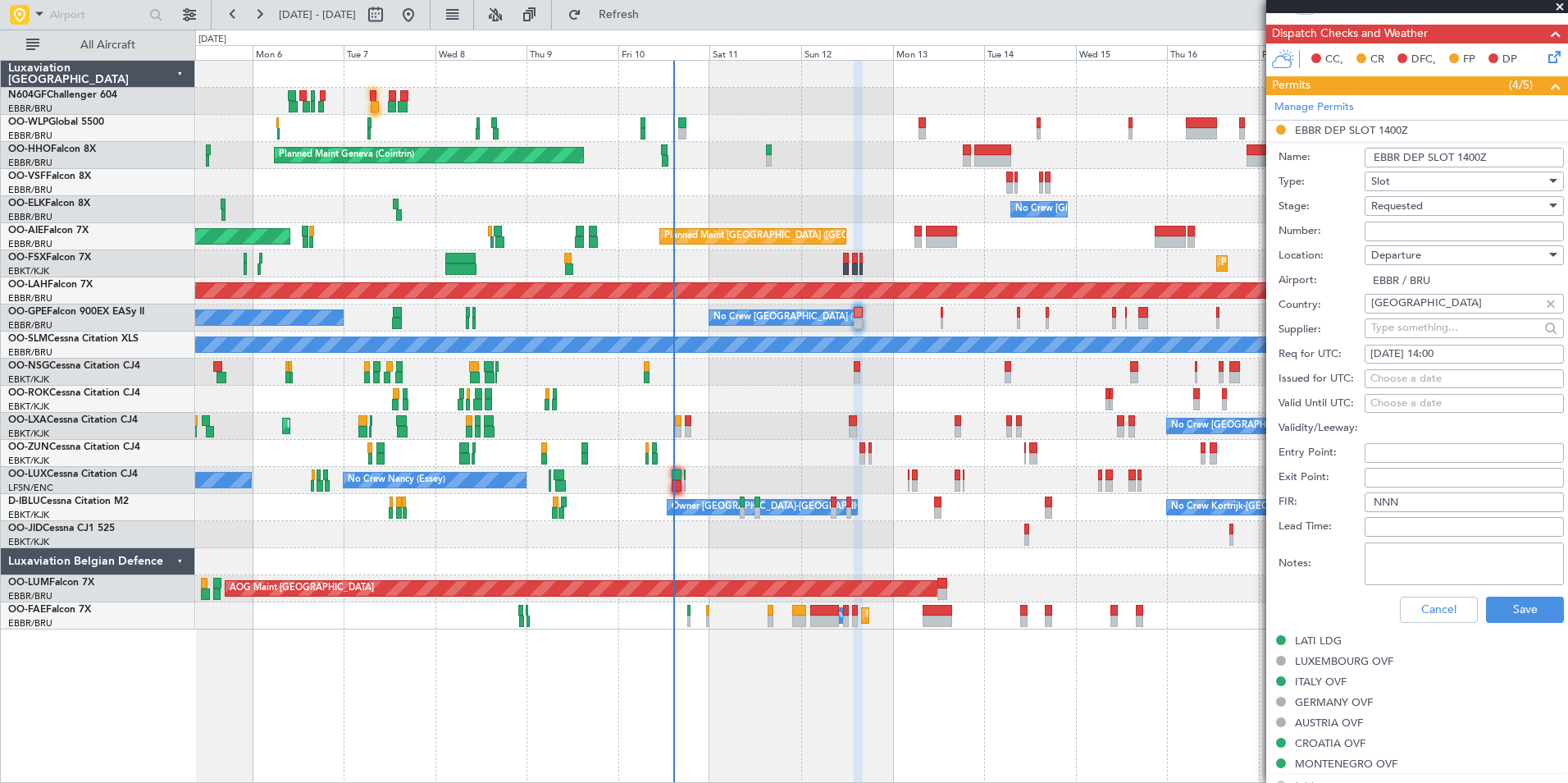
click at [1383, 224] on input "Number:" at bounding box center [1463, 230] width 199 height 19
paste input "EBBRAAB6212D"
type input "EBBRAAB6212D00"
click at [1454, 206] on div "Requested" at bounding box center [1458, 205] width 175 height 25
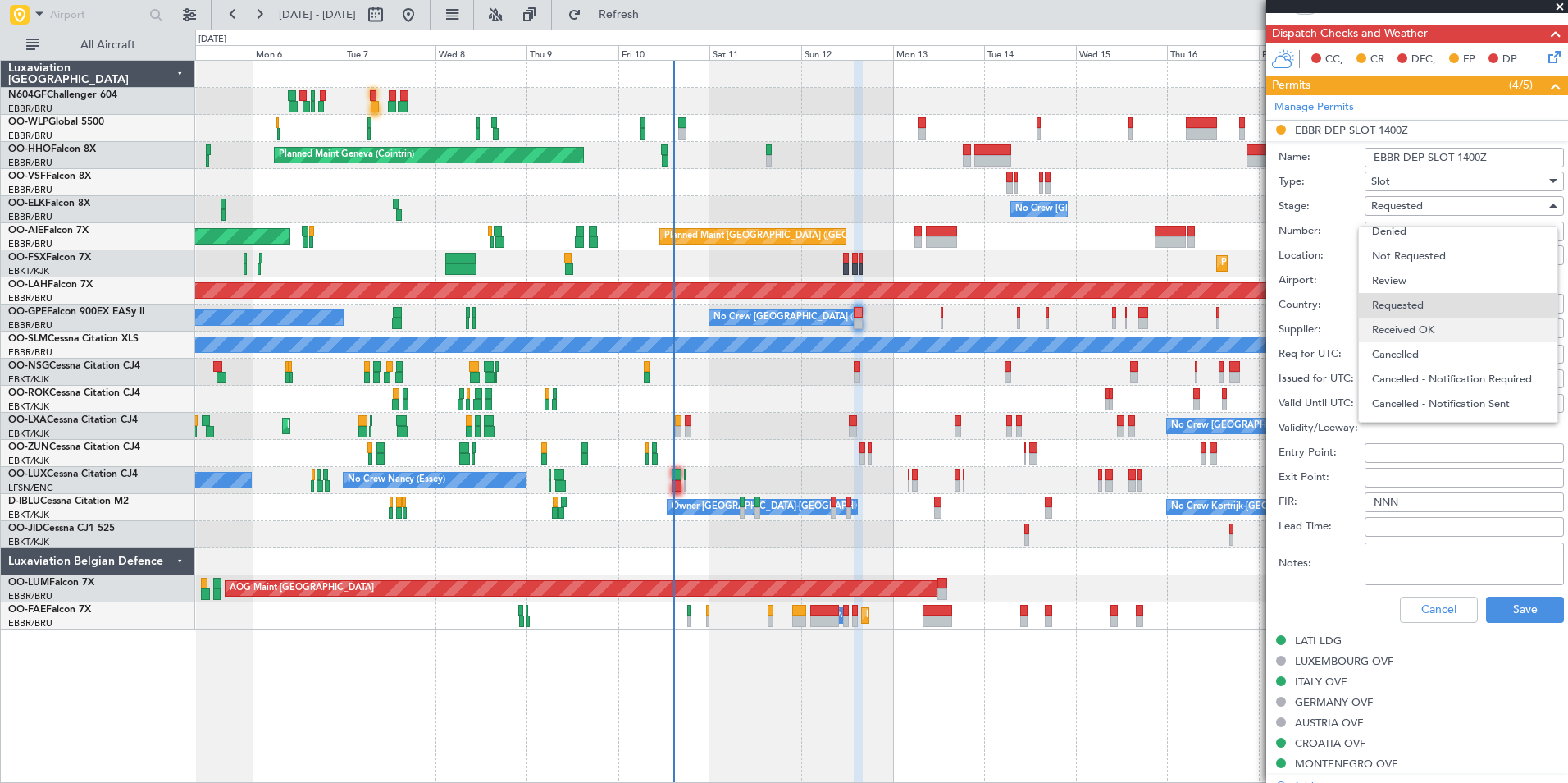
click at [1460, 319] on span "Received OK" at bounding box center [1458, 329] width 172 height 25
click at [1525, 600] on button "Save" at bounding box center [1525, 609] width 78 height 26
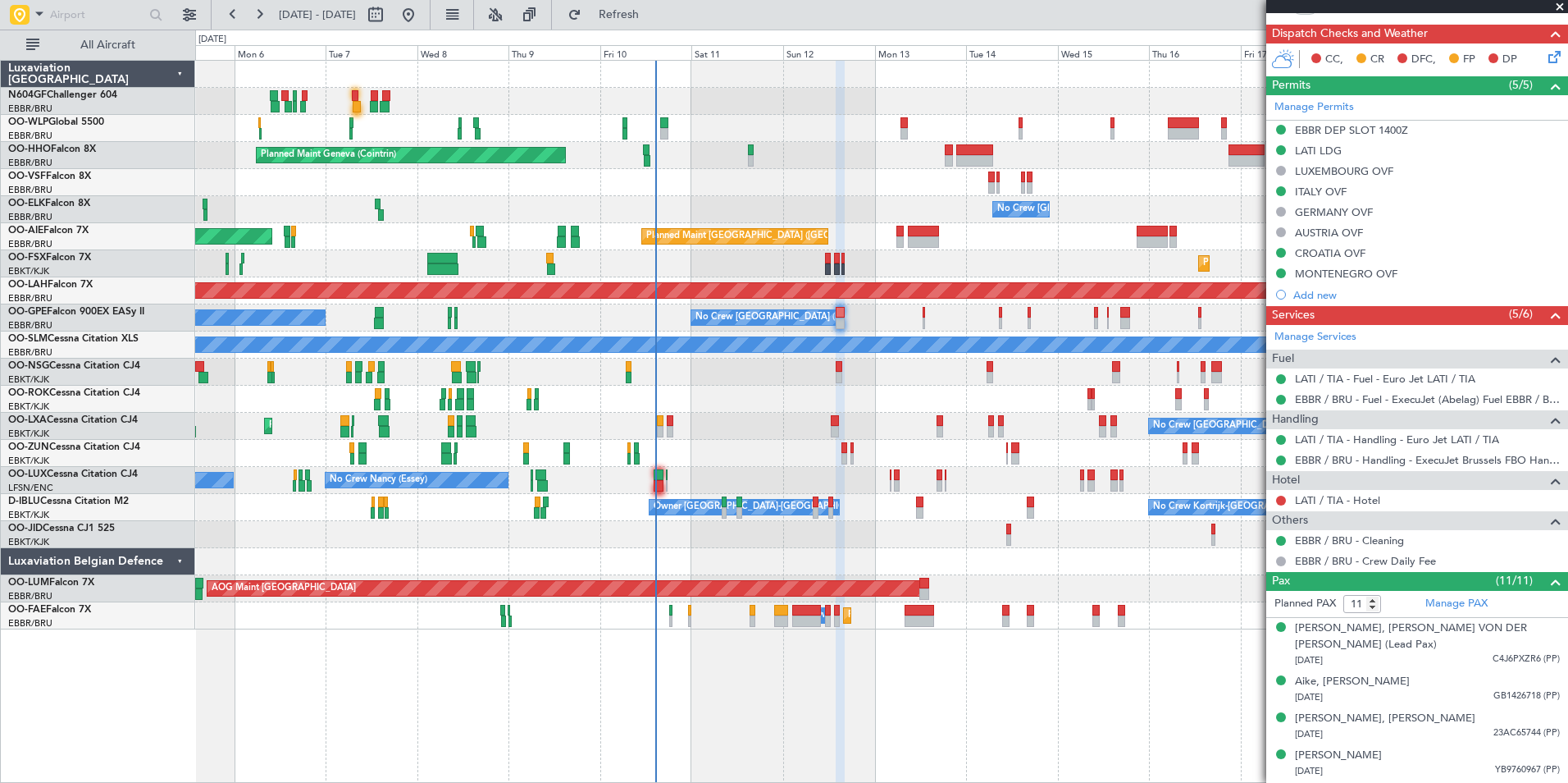
click at [950, 503] on div "No Crew Kortrijk-Wevelgem Owner Kortrijk-Wevelgem No Crew" at bounding box center [881, 507] width 1372 height 27
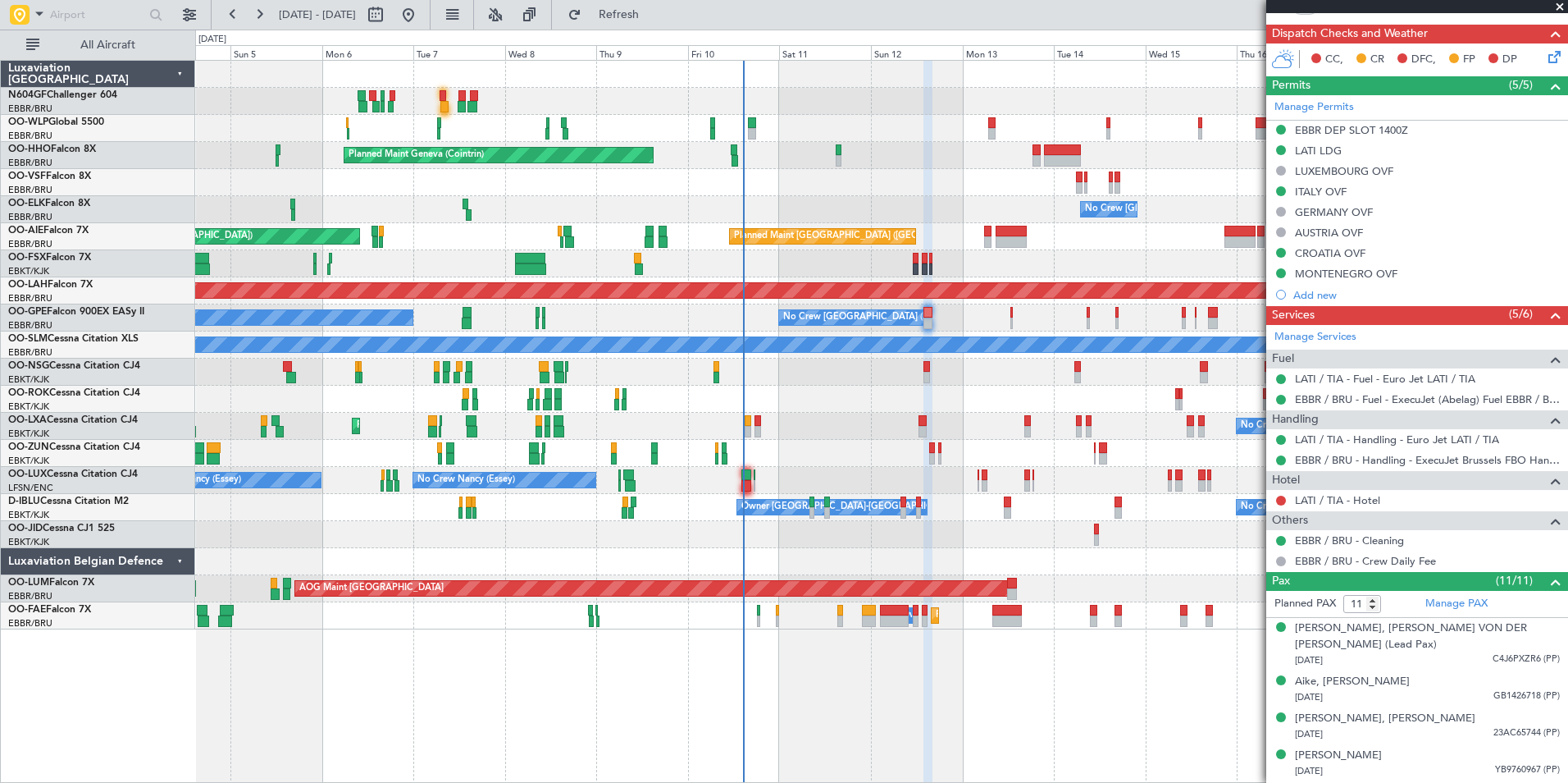
click at [1095, 257] on div "Planned Maint Milan (Linate) Planned Maint Geneva (Cointrin) No Crew Brussels (…" at bounding box center [881, 345] width 1372 height 568
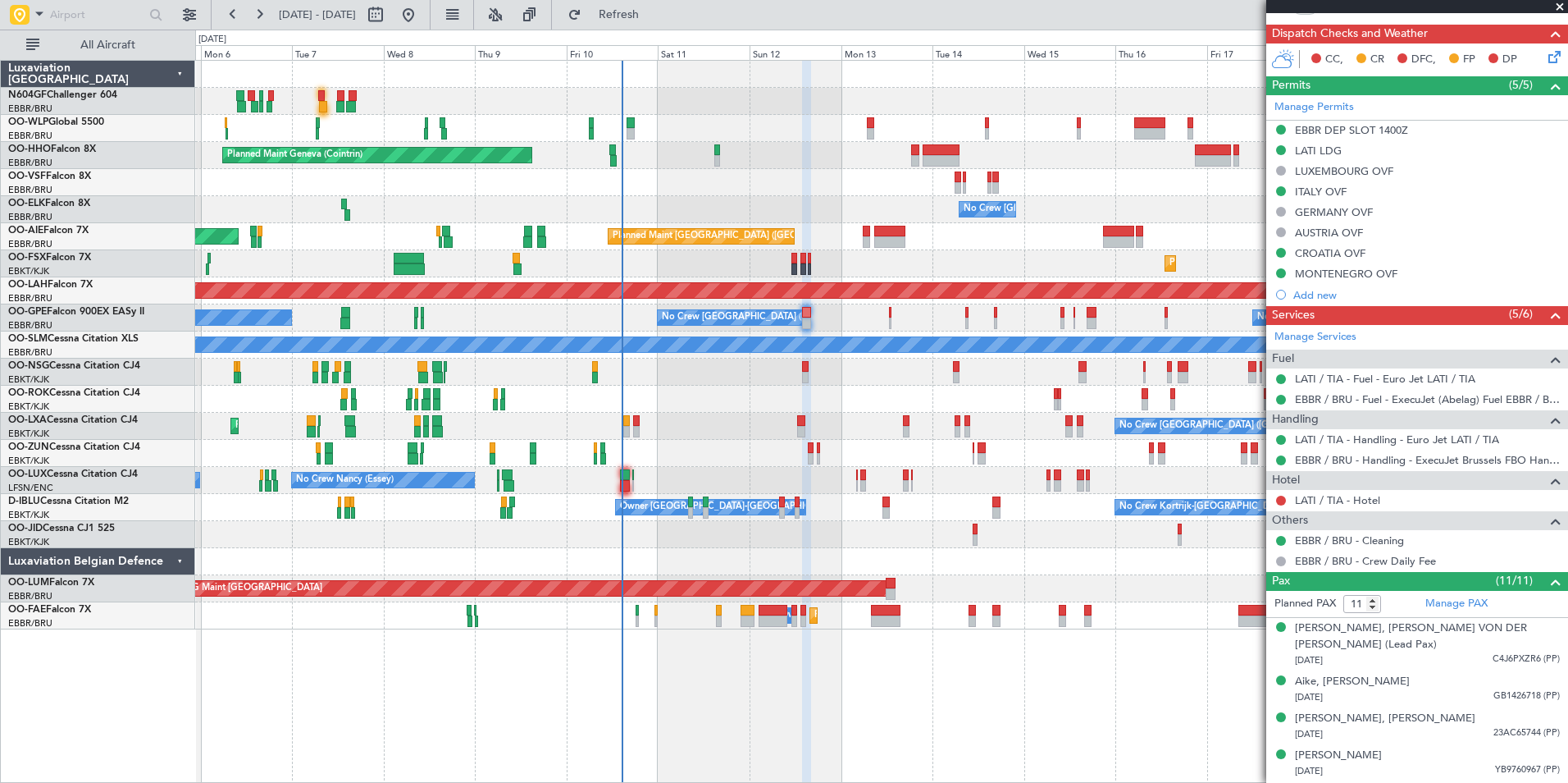
click at [952, 279] on div "Planned Maint Milan (Linate) Planned Maint Geneva (Cointrin) No Crew Brussels (…" at bounding box center [881, 345] width 1372 height 568
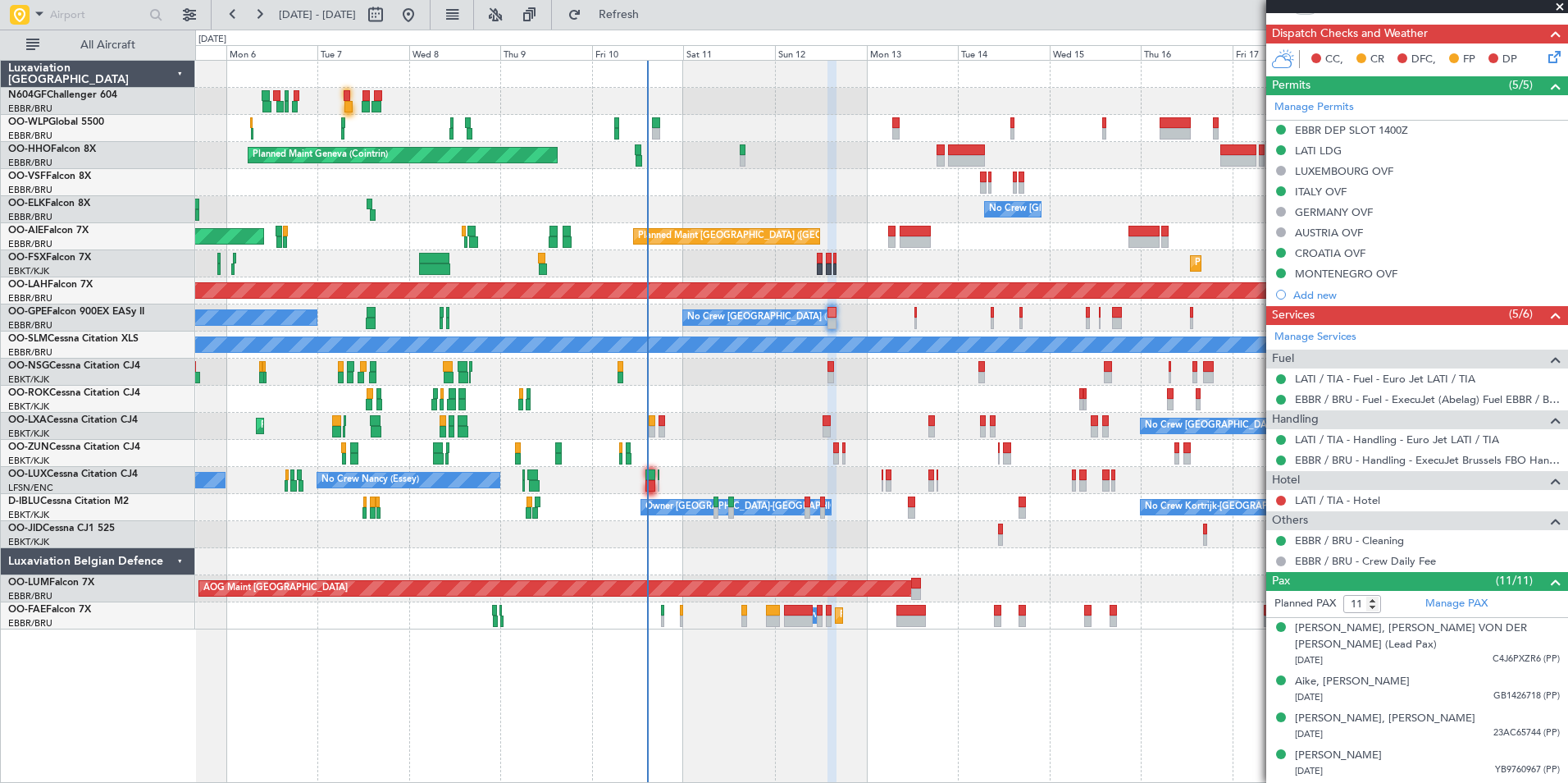
click at [890, 314] on div "No Crew Malaga No Crew Brussels (Brussels National) No Crew Brussels (Brussels …" at bounding box center [881, 317] width 1372 height 27
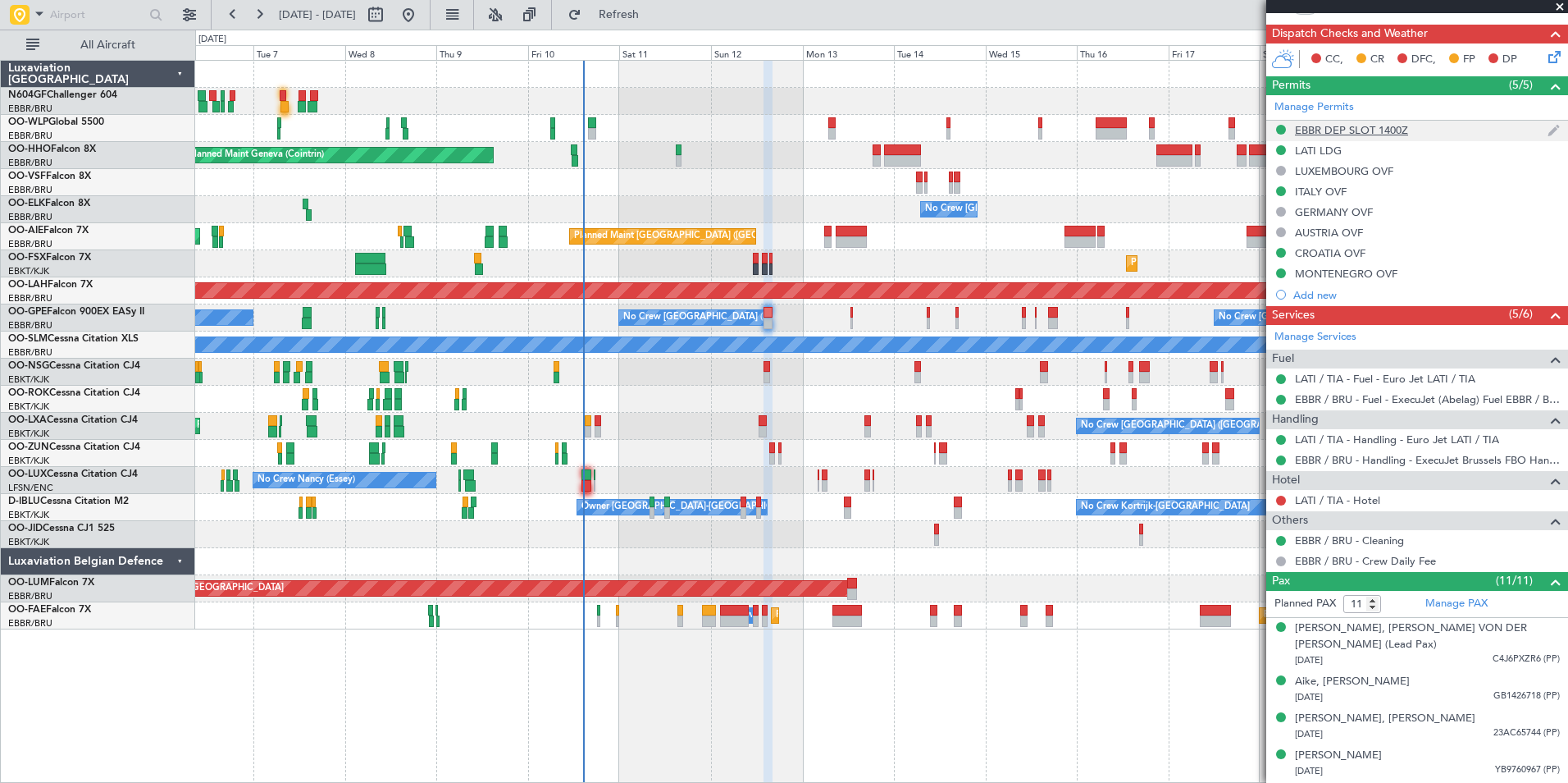
click at [1369, 134] on div "EBBR DEP SLOT 1400Z" at bounding box center [1351, 130] width 113 height 14
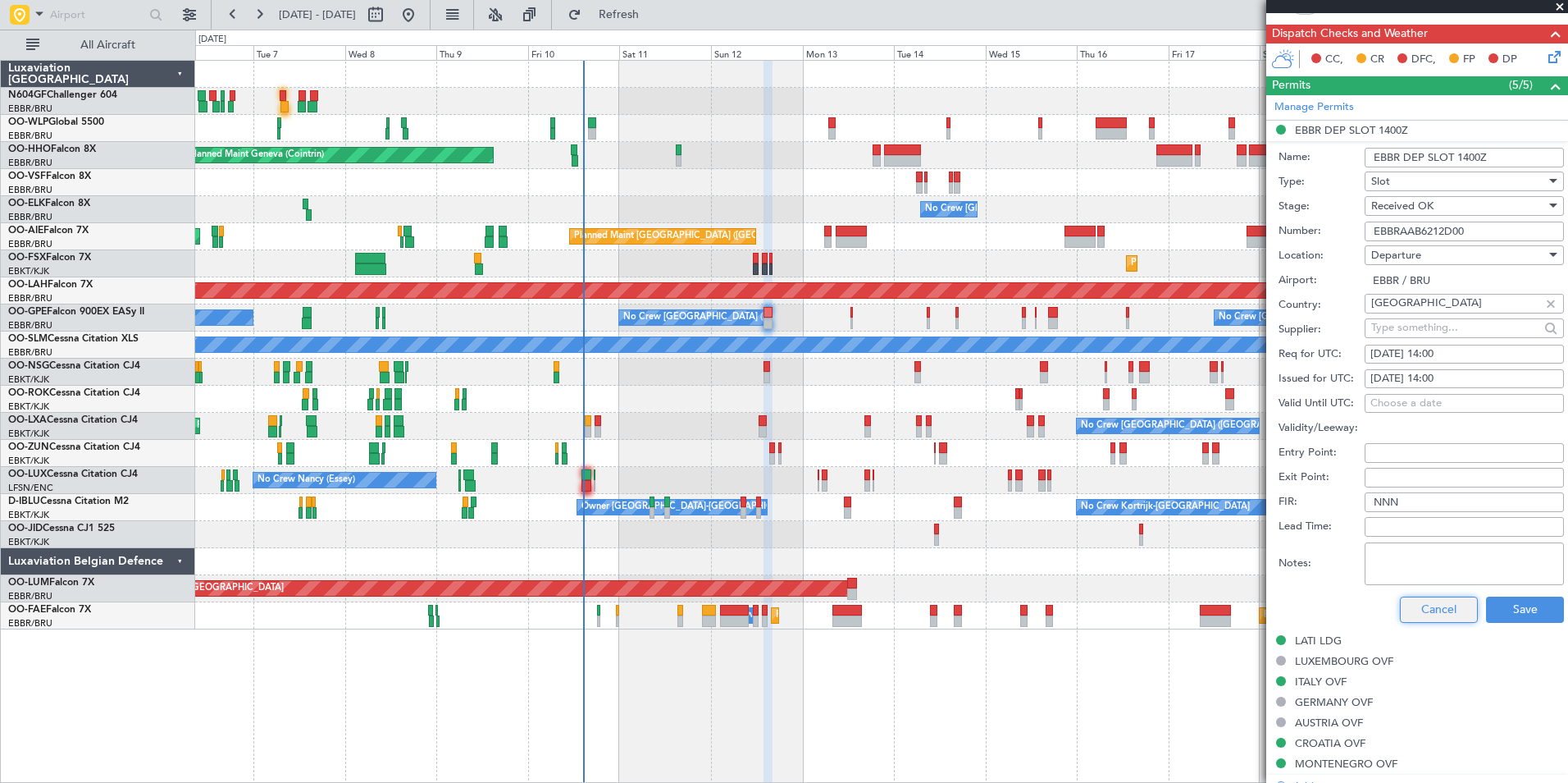
click at [1430, 608] on button "Cancel" at bounding box center [1438, 609] width 78 height 26
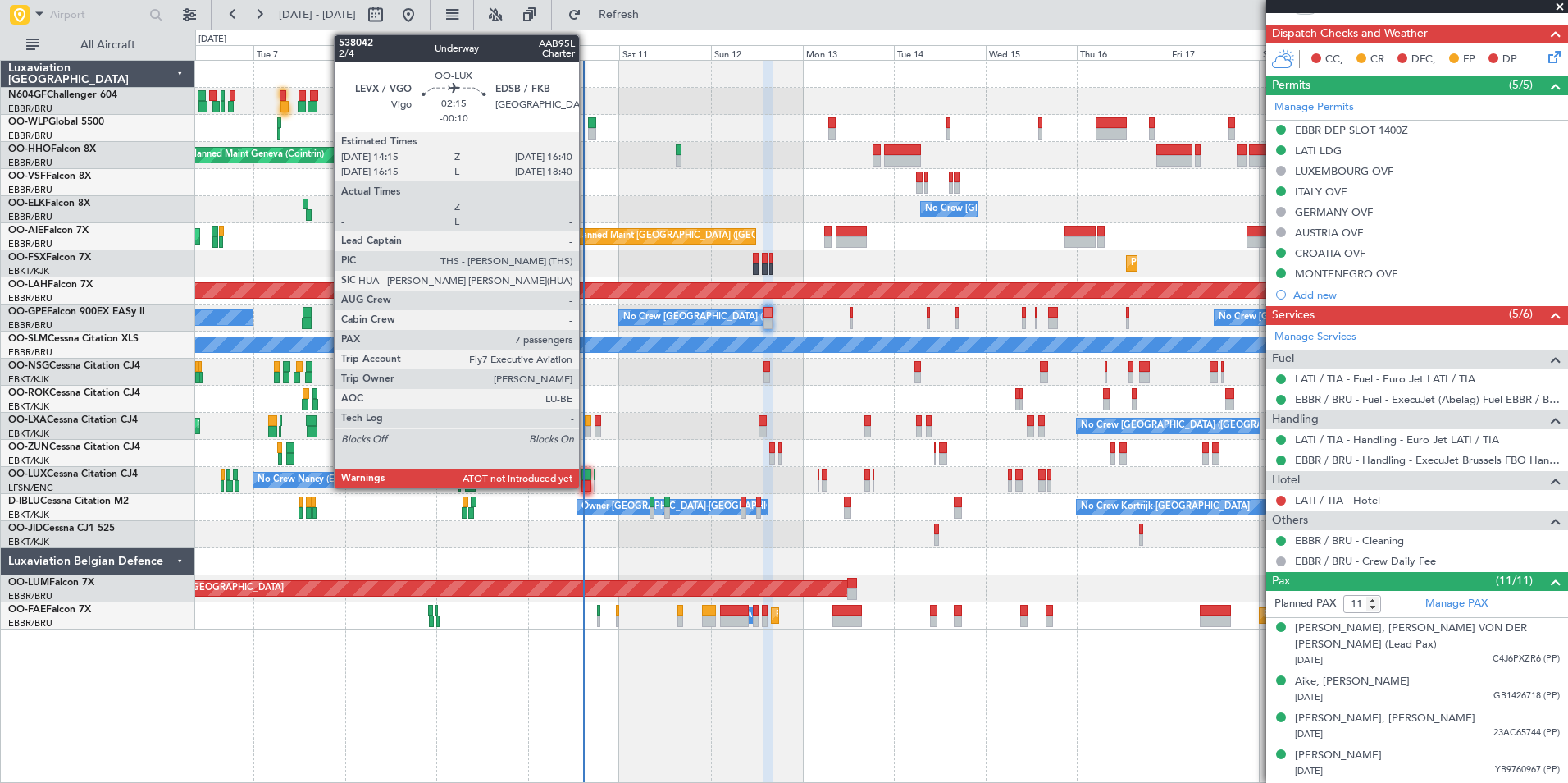
click at [586, 474] on div at bounding box center [586, 475] width 10 height 11
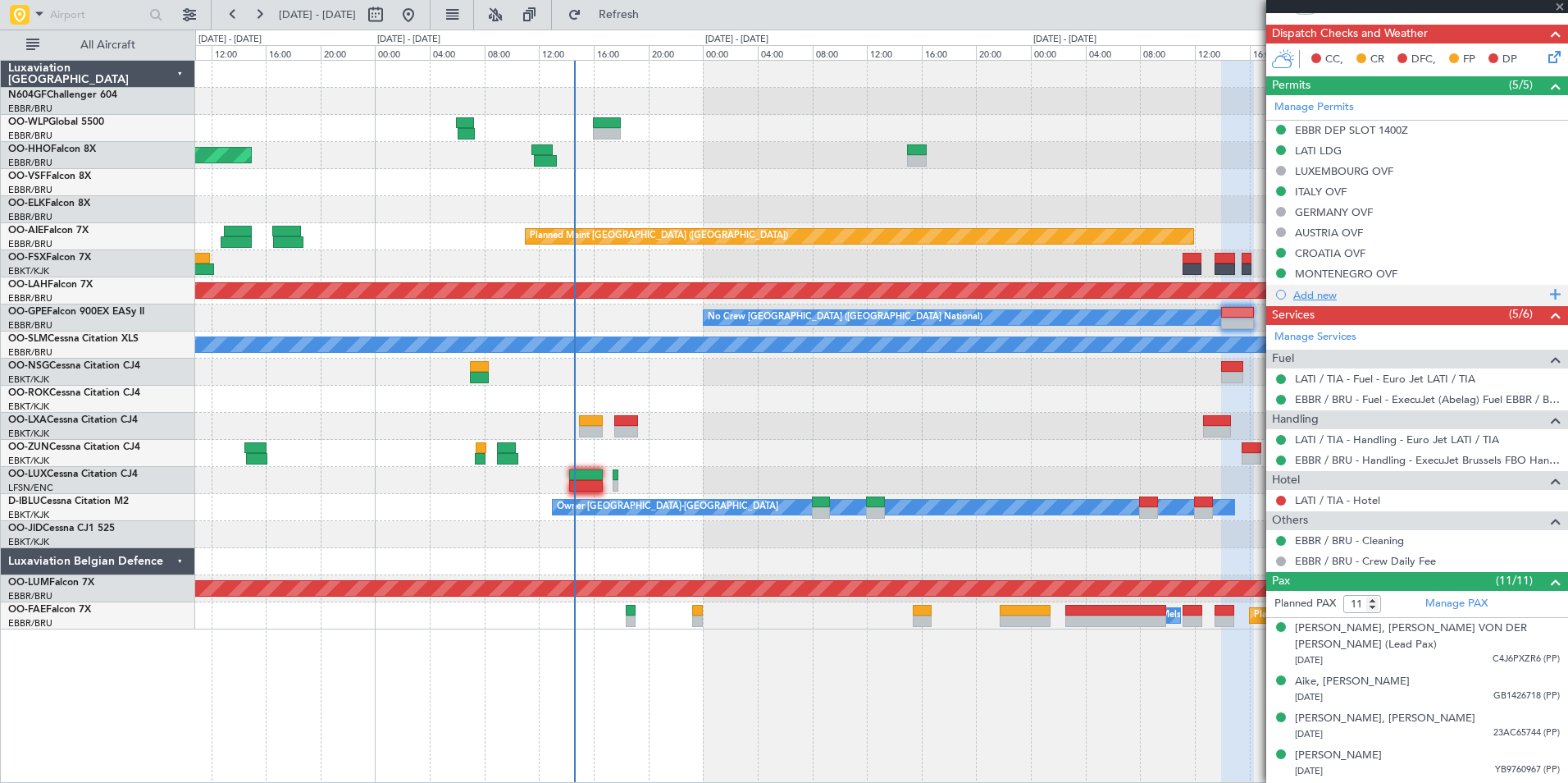
type input "-00:10"
type input "7"
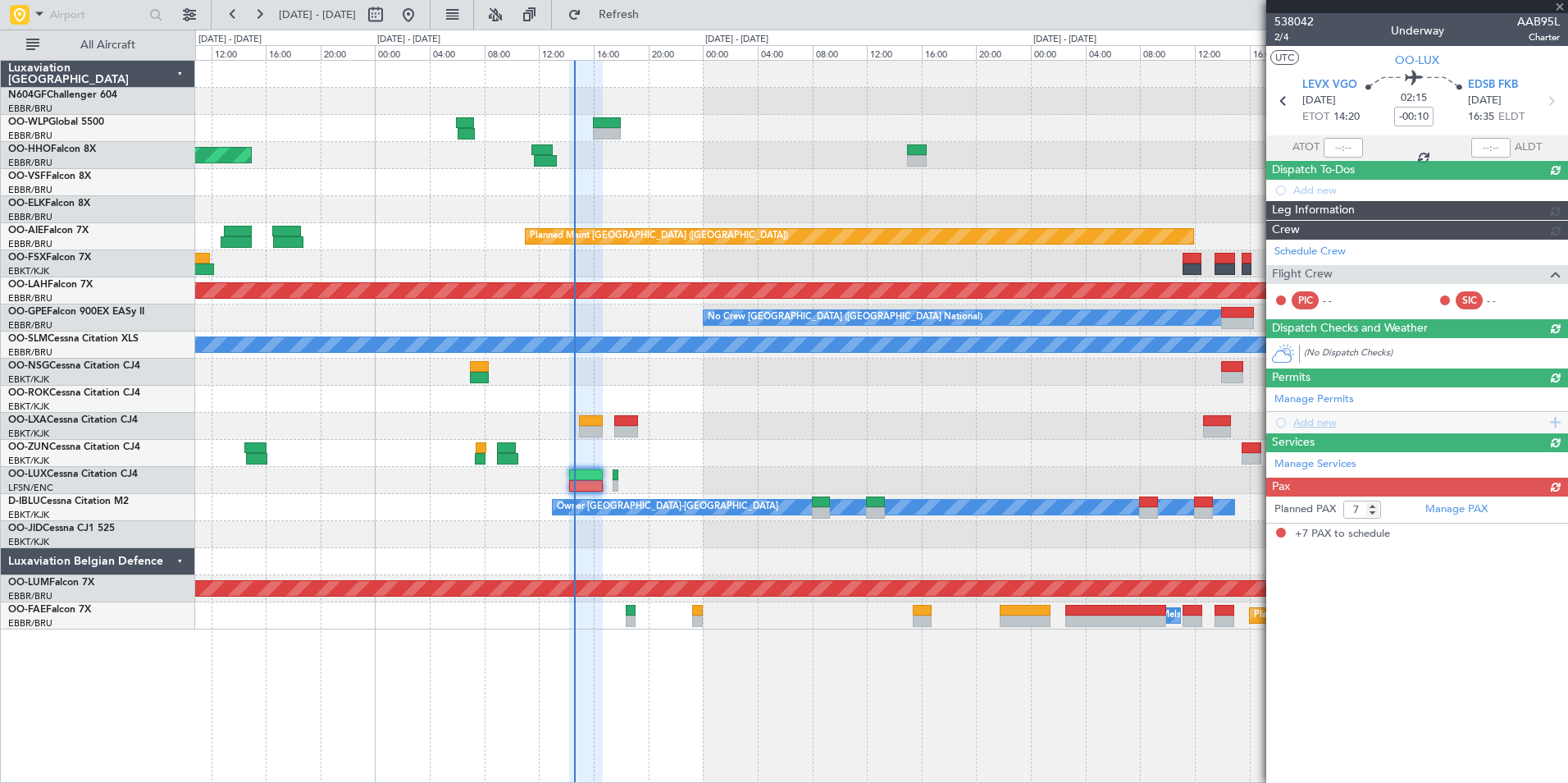
scroll to position [0, 0]
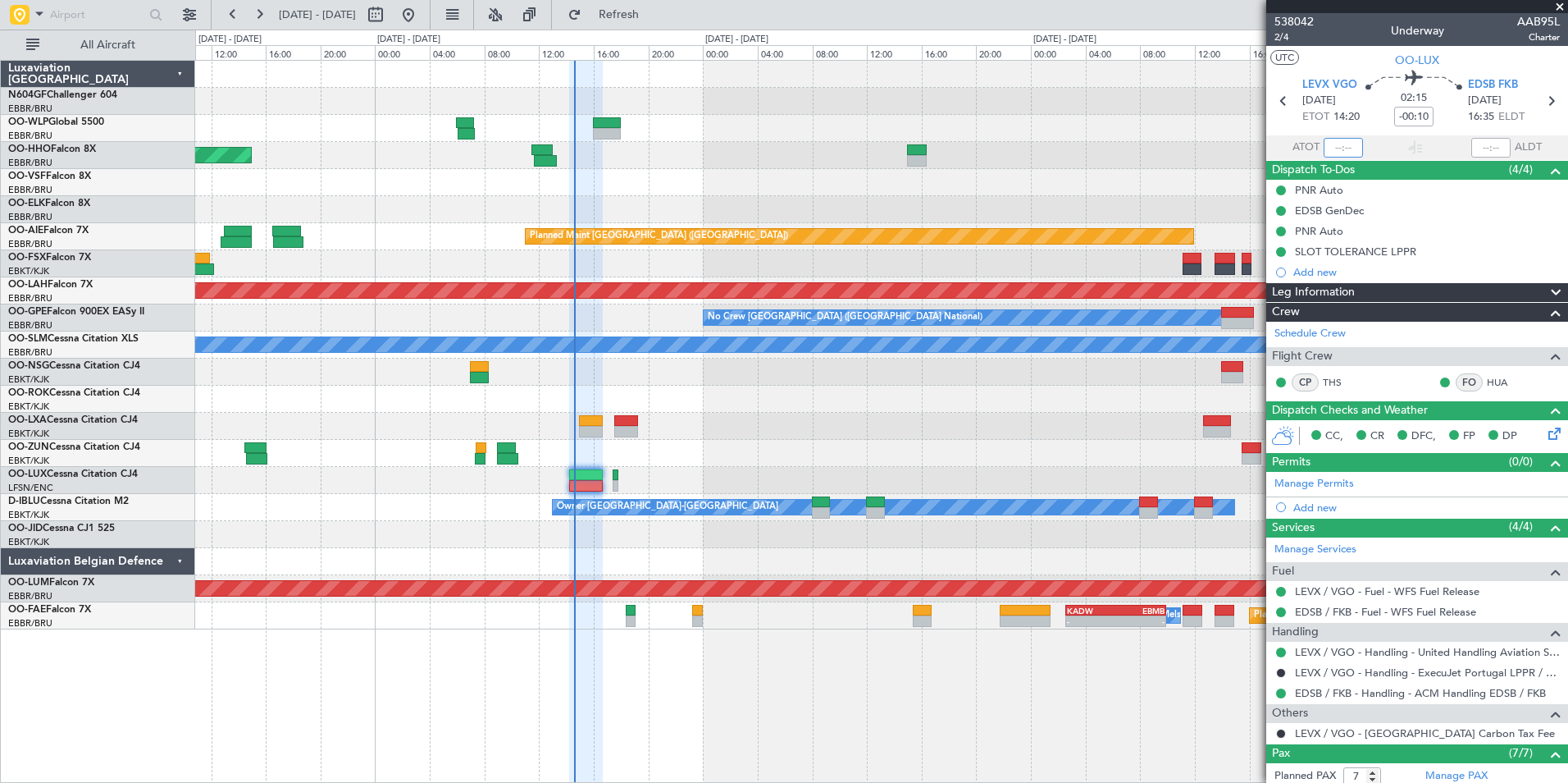
click at [1327, 144] on input "text" at bounding box center [1343, 147] width 40 height 19
click at [1347, 56] on section "UTC OO-LUX" at bounding box center [1416, 58] width 302 height 25
type input "14:25"
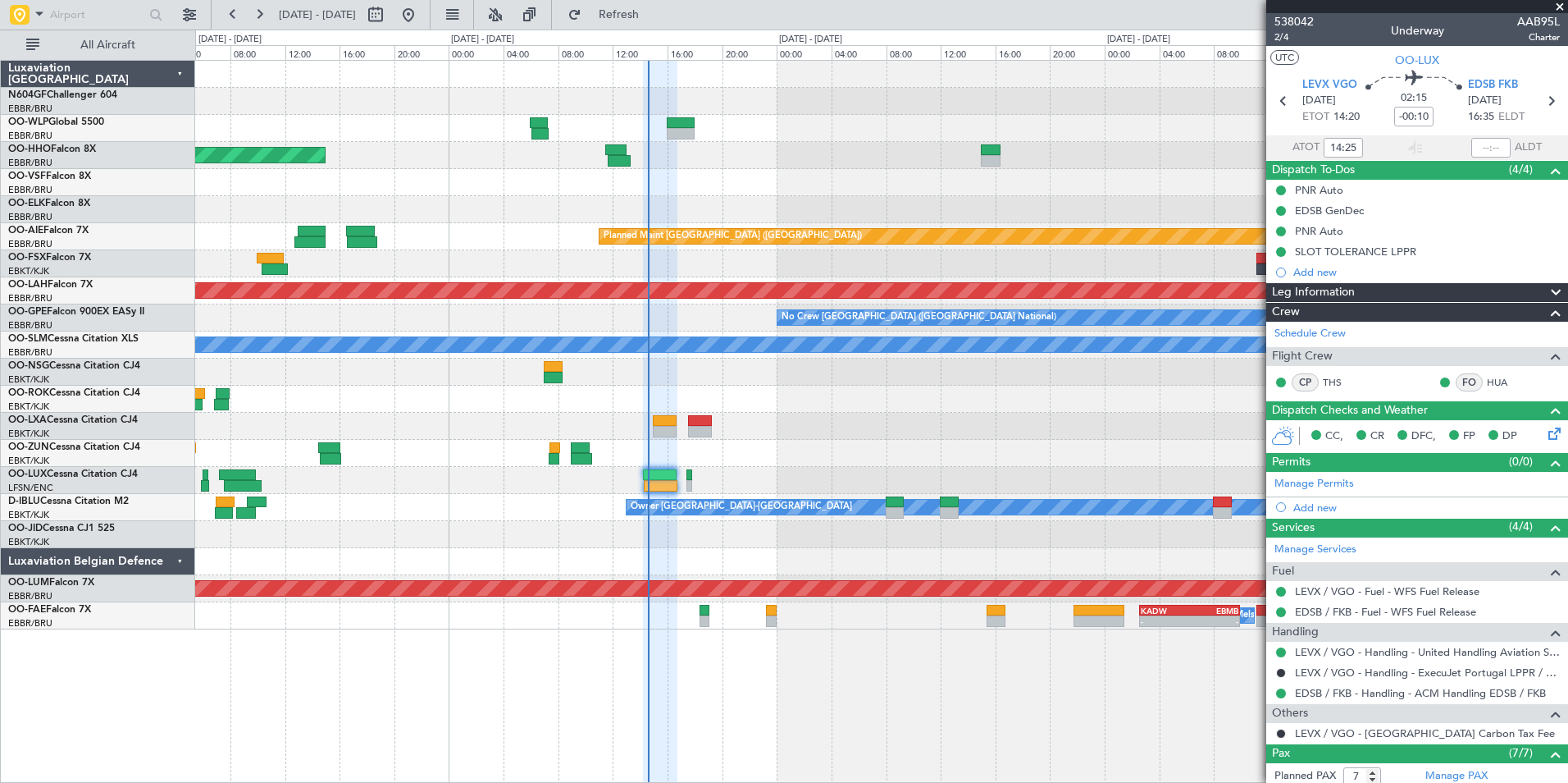
click at [788, 406] on div "Planned Maint Geneva (Cointrin) - - LEZL 21:40 Z SKCG 07:10 Z No Crew Brussels …" at bounding box center [881, 345] width 1372 height 568
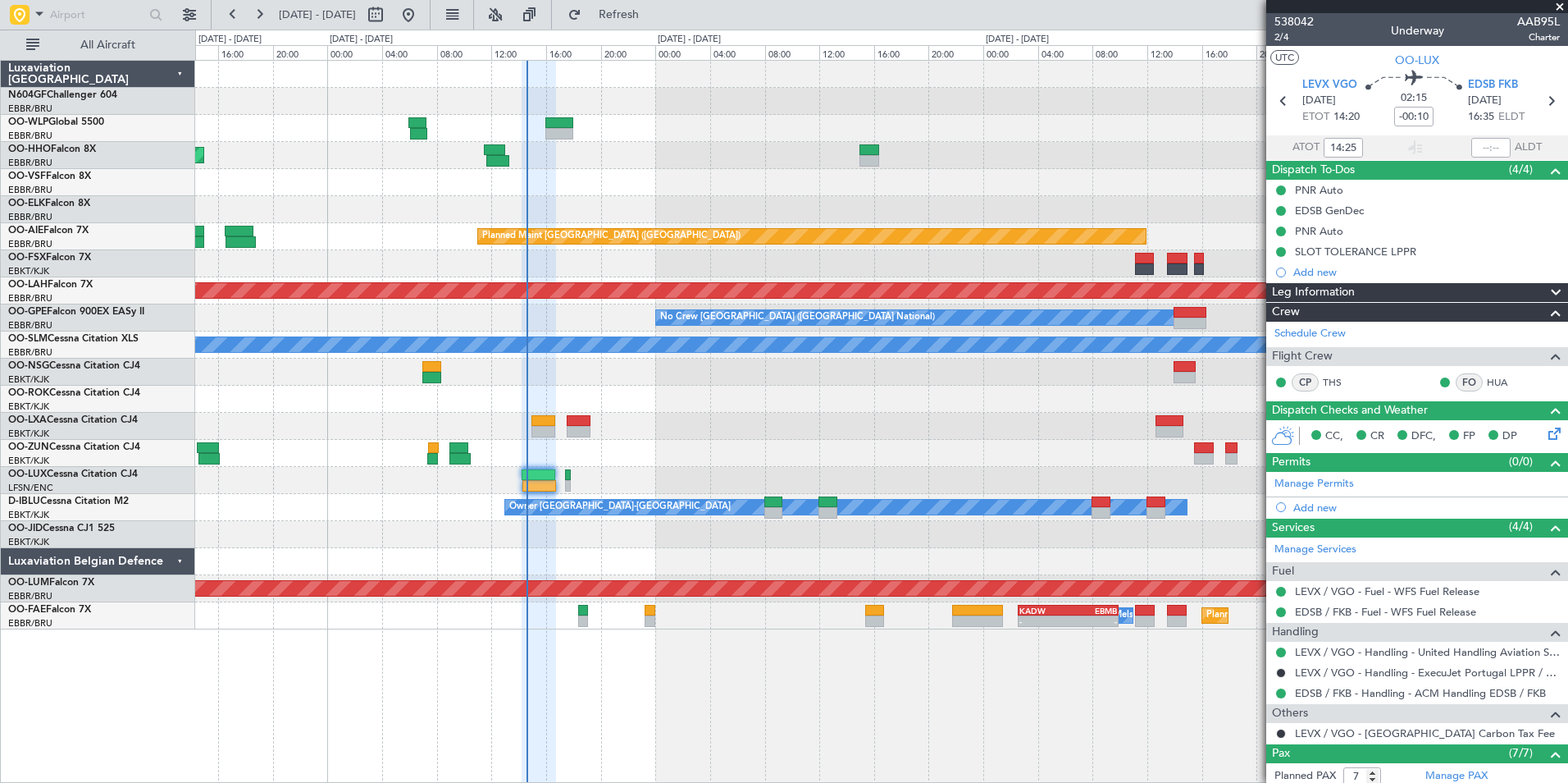
click at [726, 401] on div at bounding box center [881, 399] width 1372 height 27
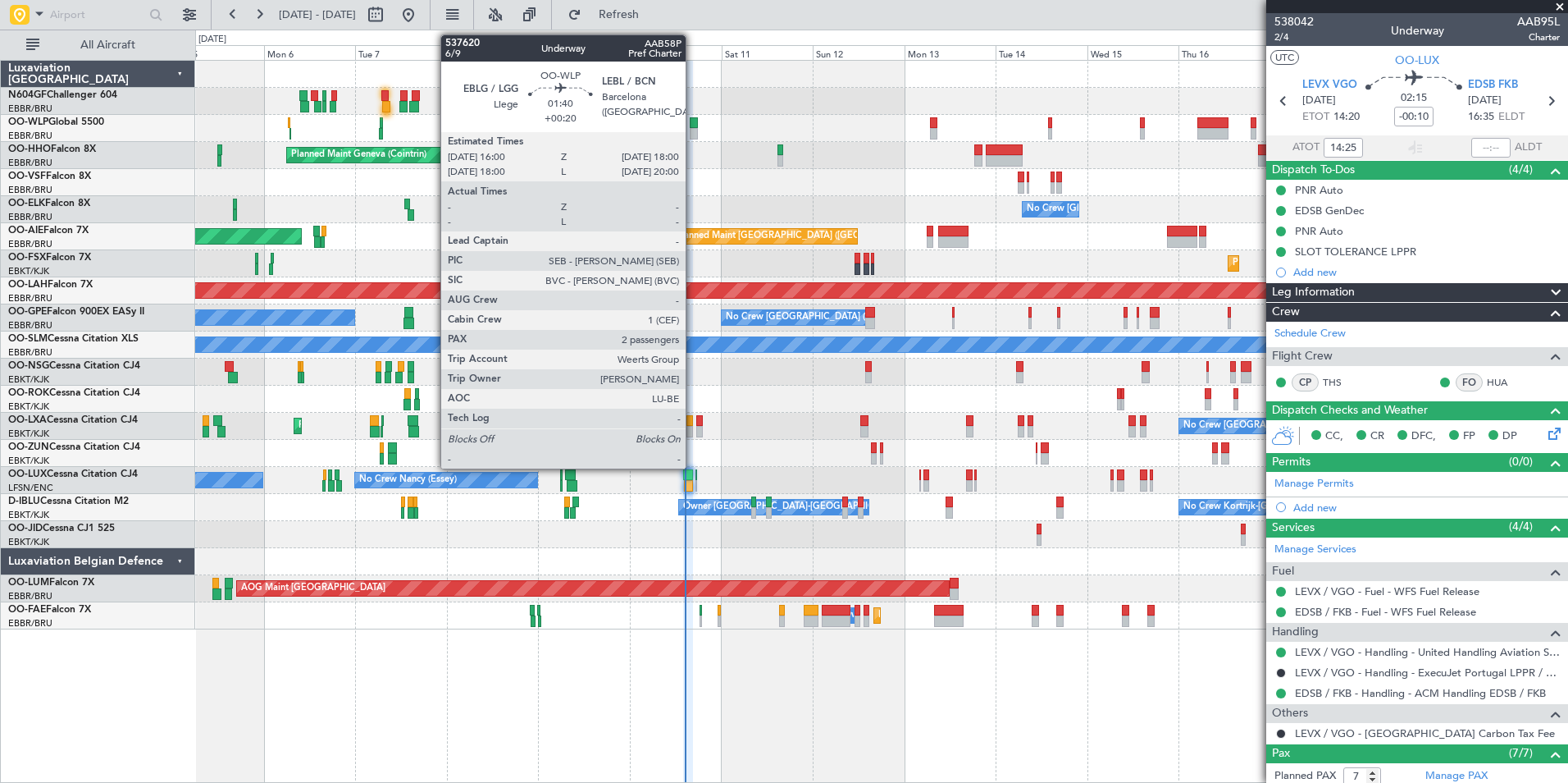
click at [693, 120] on div at bounding box center [693, 123] width 8 height 11
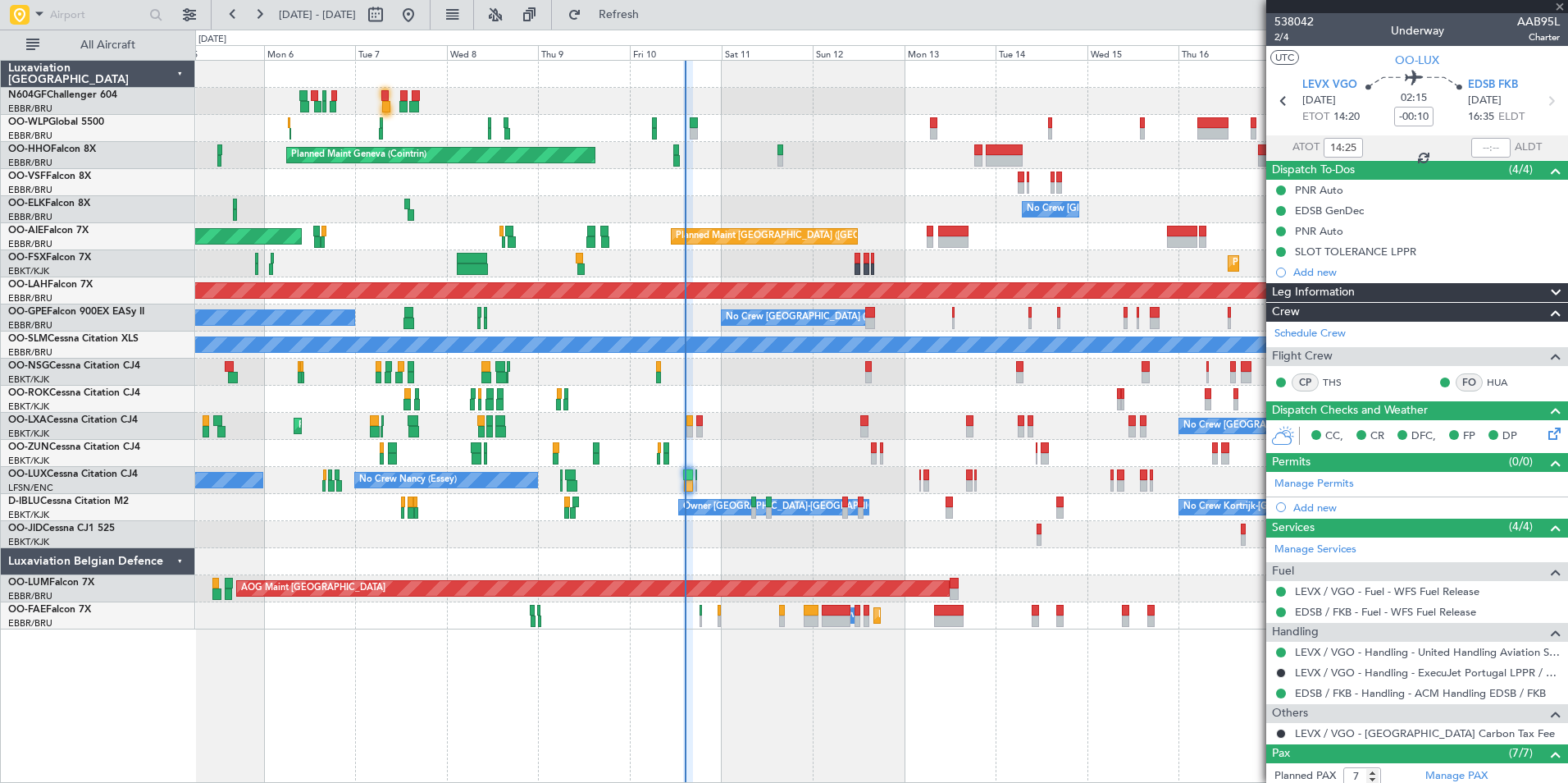
type input "+00:20"
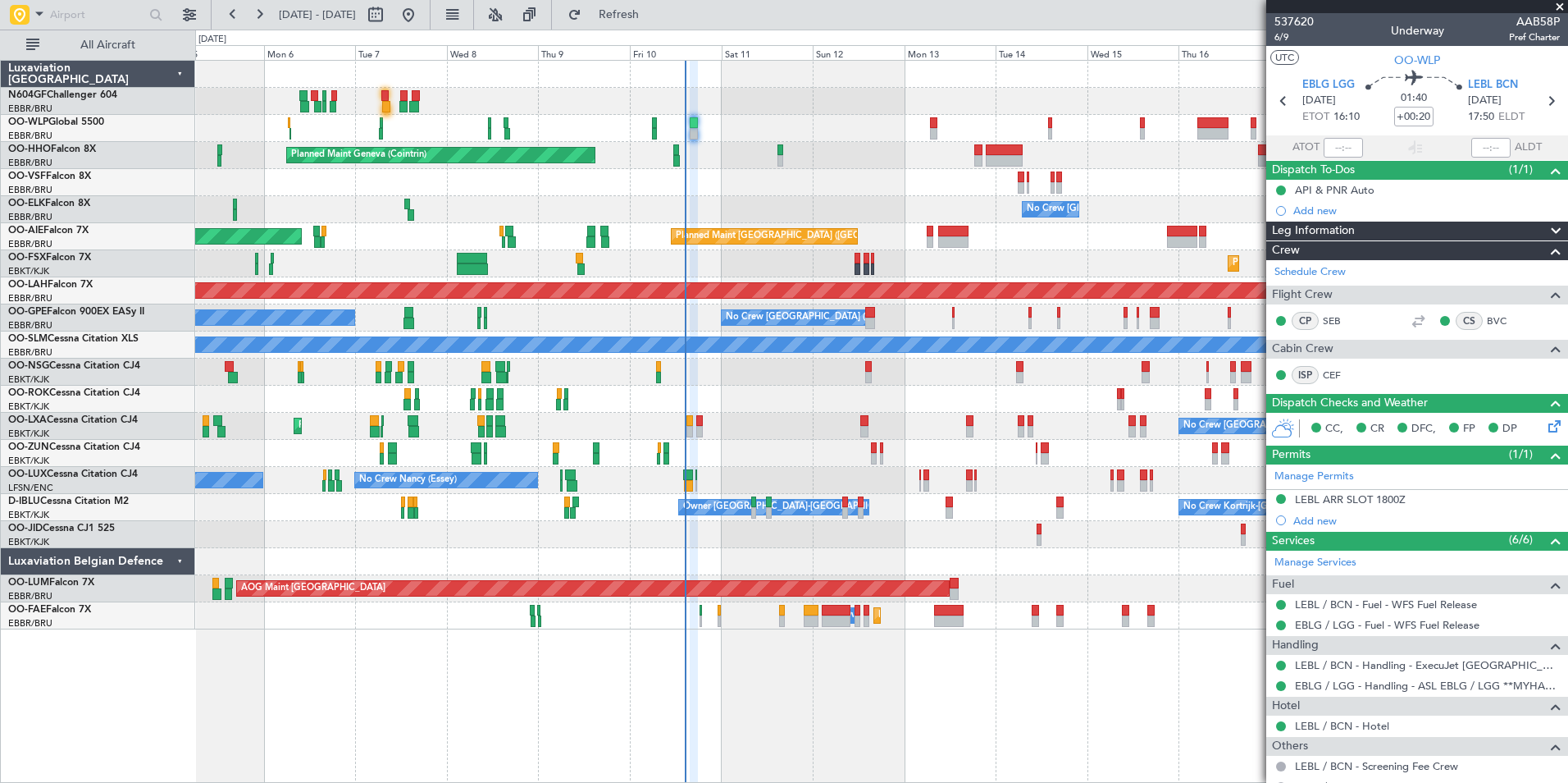
click at [1560, 5] on span at bounding box center [1560, 7] width 17 height 15
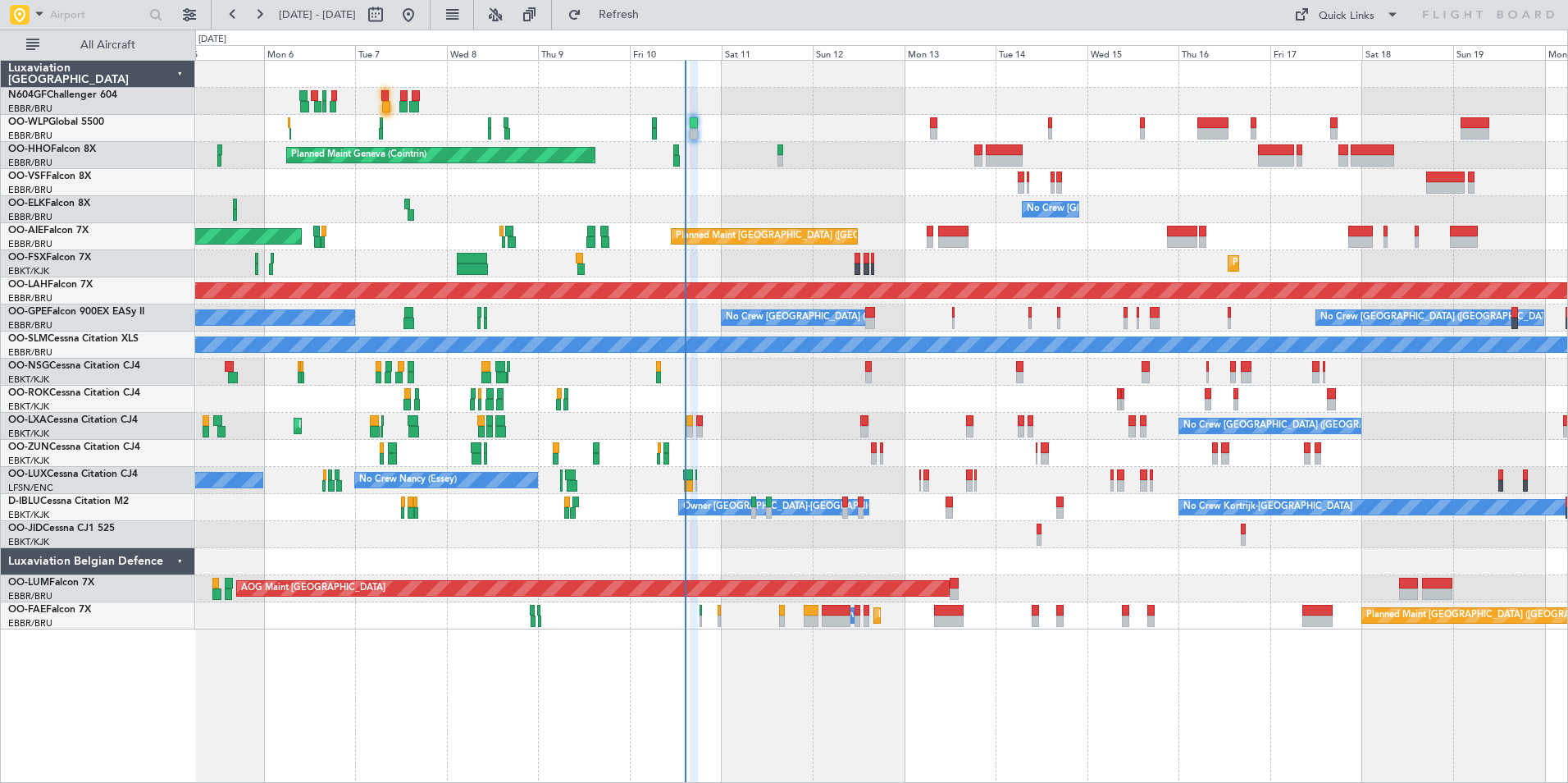
type input "0"
click at [869, 423] on div "No Crew Brussels (Brussels National) Planned Maint Kortrijk-Wevelgem AOG Maint …" at bounding box center [881, 426] width 1372 height 27
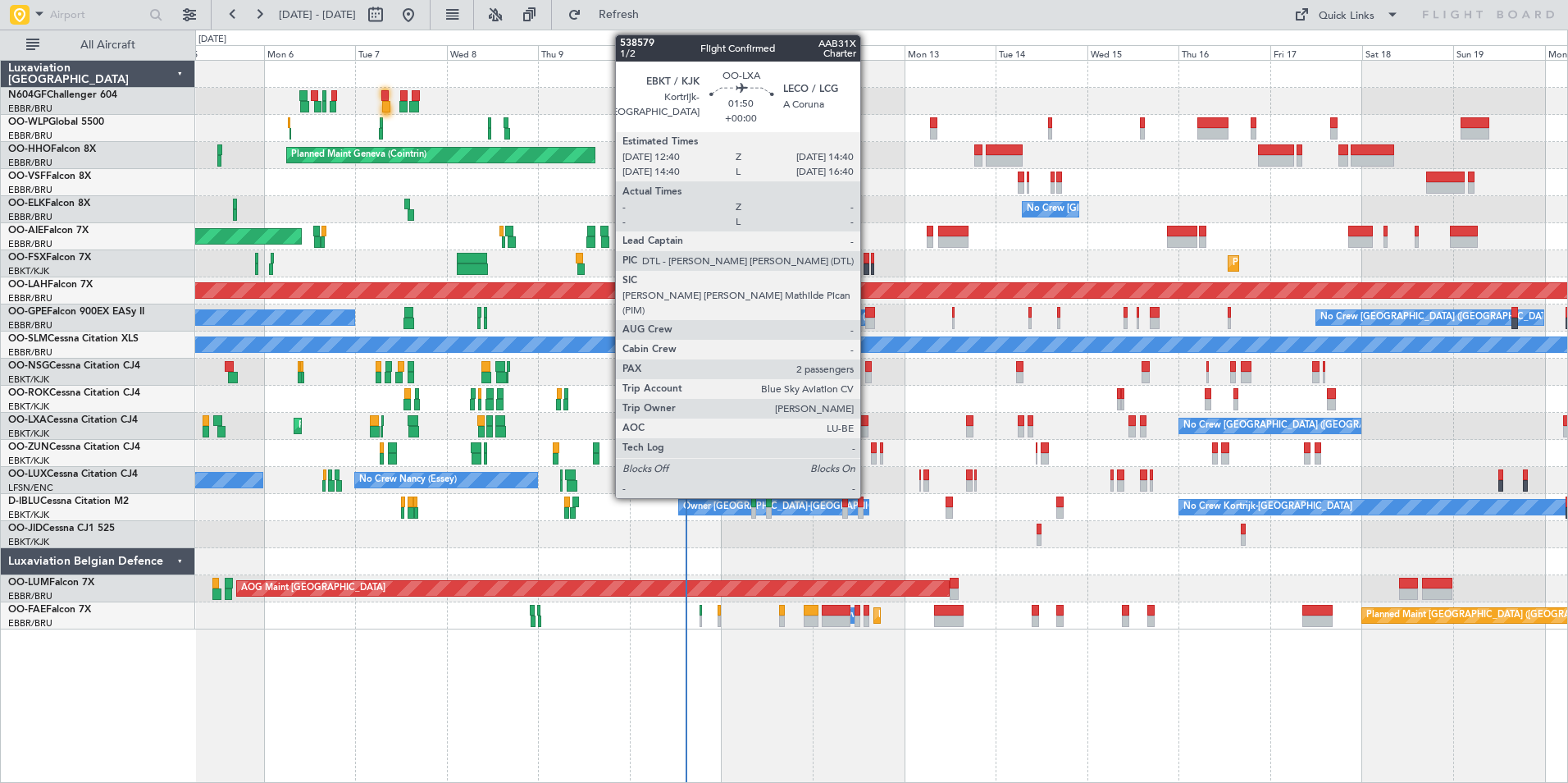
click at [868, 423] on div at bounding box center [864, 420] width 8 height 11
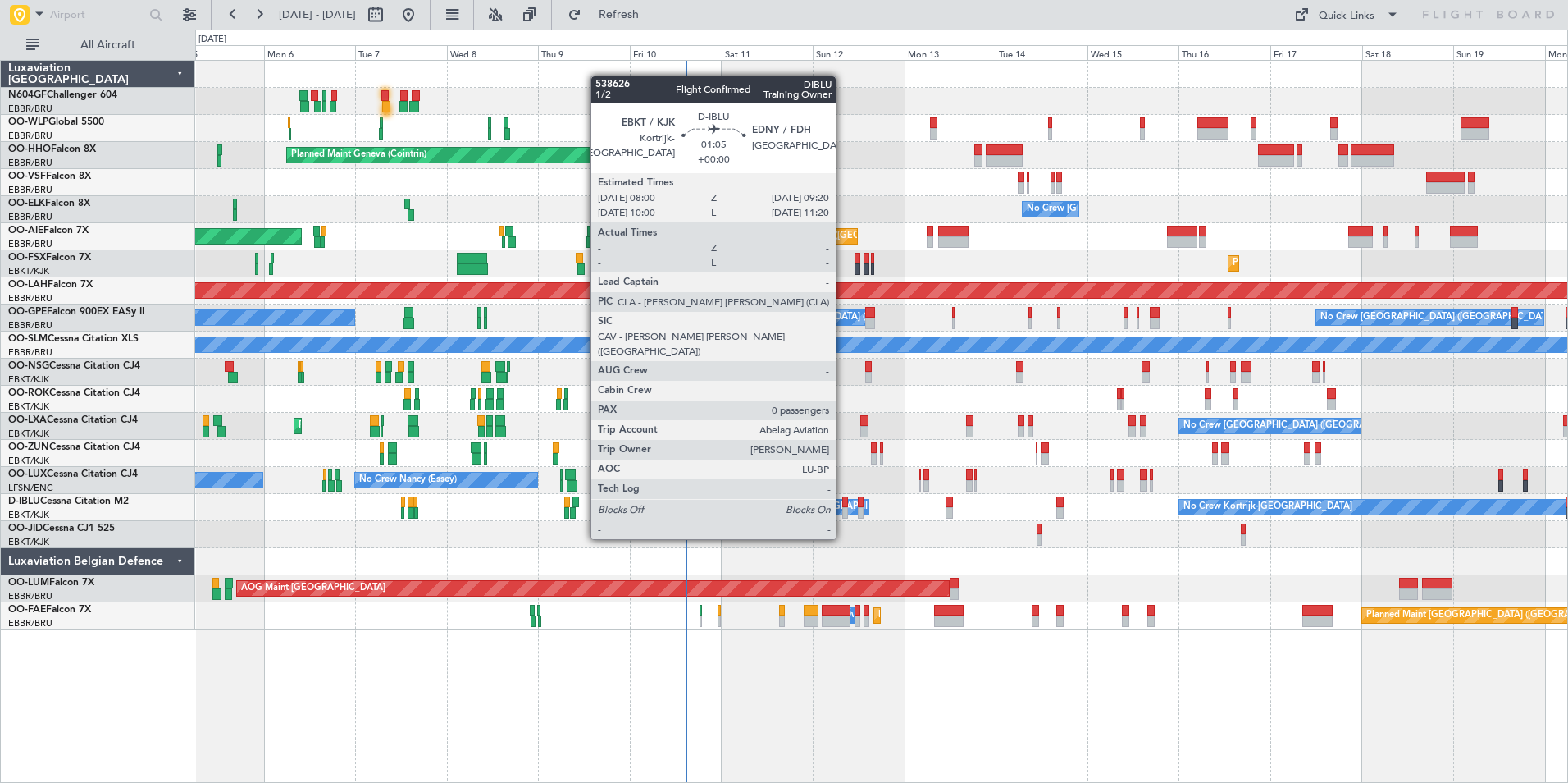
click at [843, 508] on div at bounding box center [845, 513] width 6 height 11
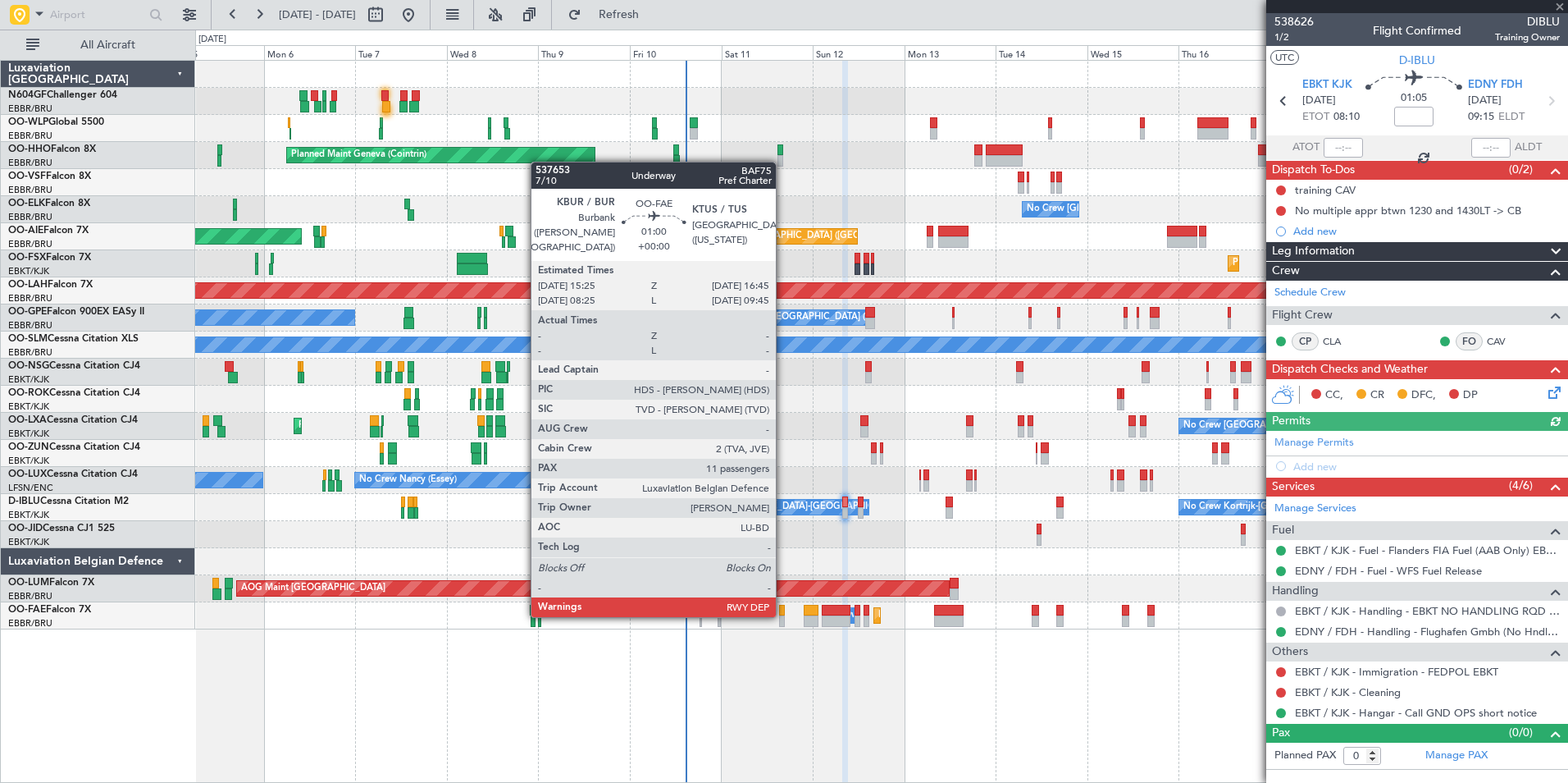
click at [783, 614] on div at bounding box center [782, 610] width 6 height 11
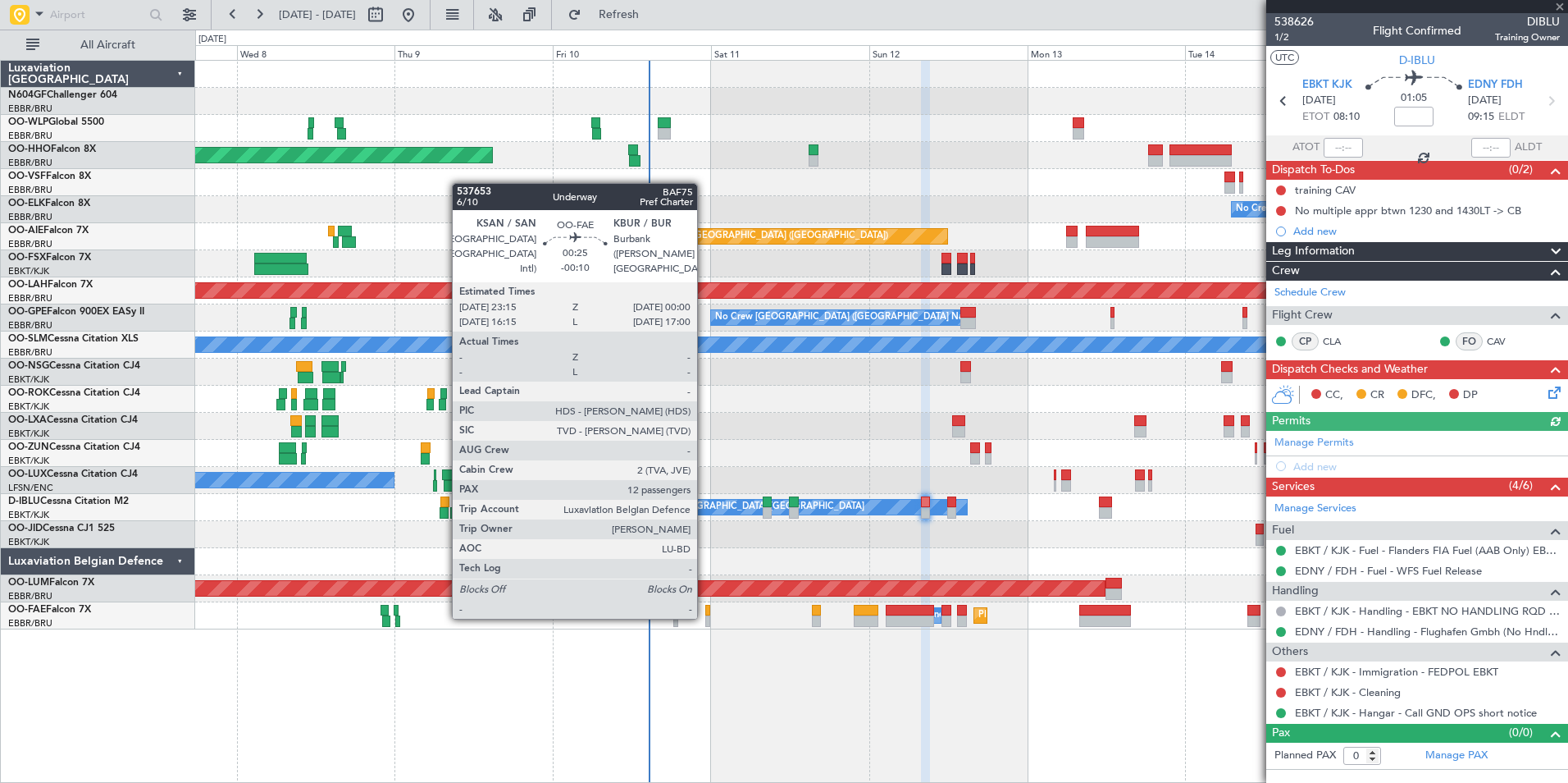
type input "11"
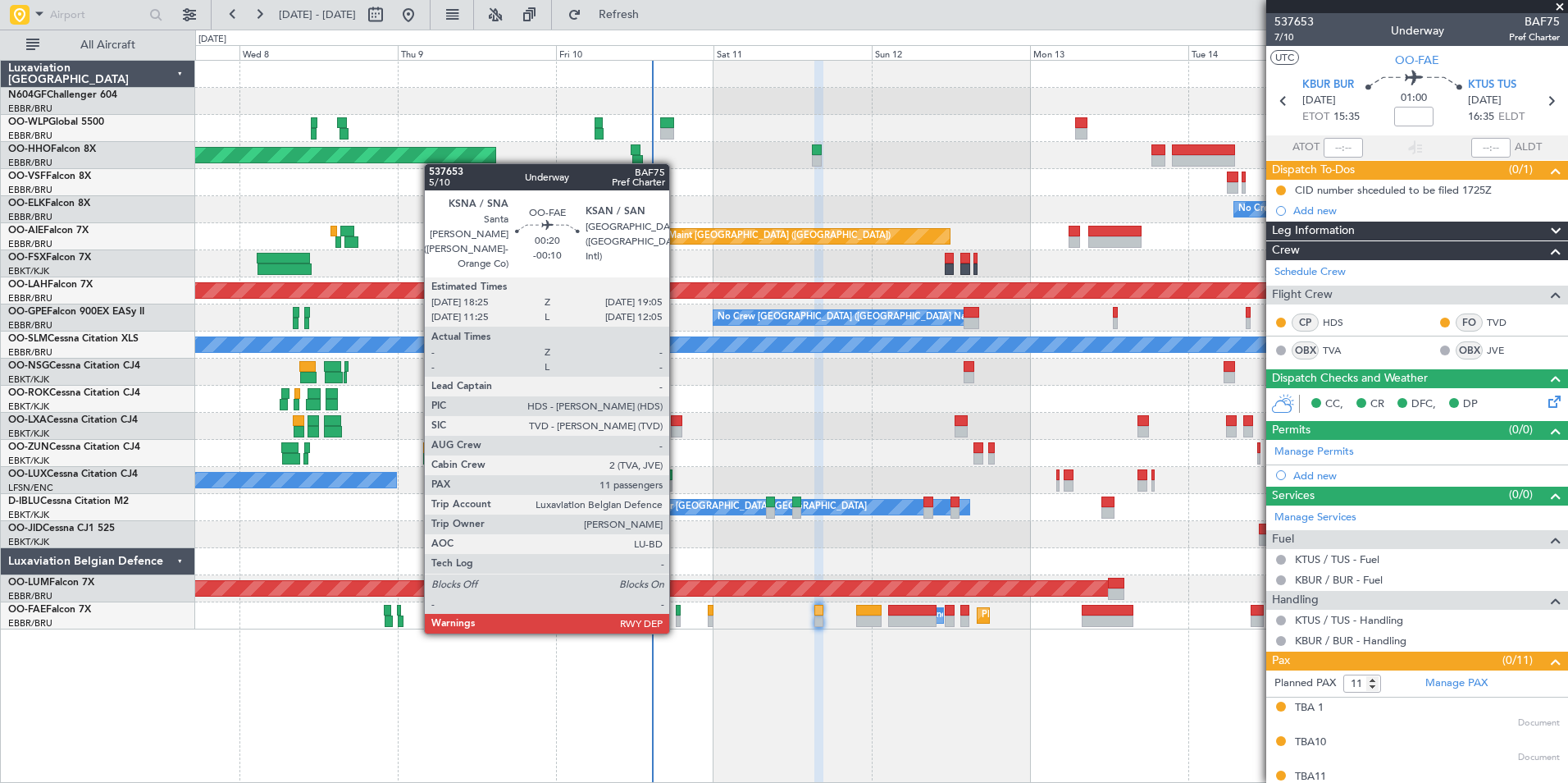
click at [691, 674] on div "Planned Maint Geneva (Cointrin) - - LROP 21:15 Z RJTT 08:30 Z No Crew Brussels …" at bounding box center [882, 421] width 1373 height 723
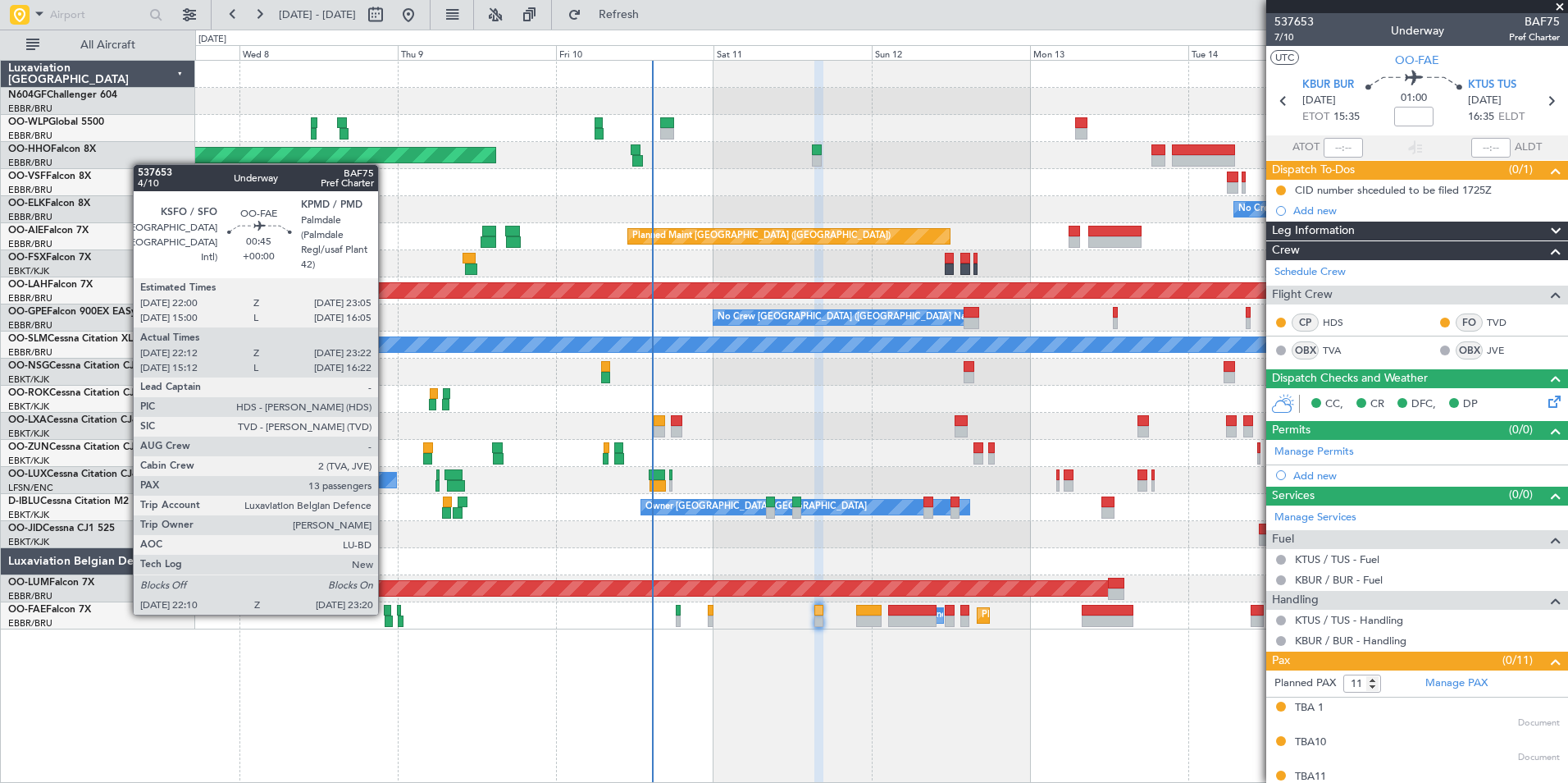
click at [386, 613] on div at bounding box center [388, 610] width 7 height 11
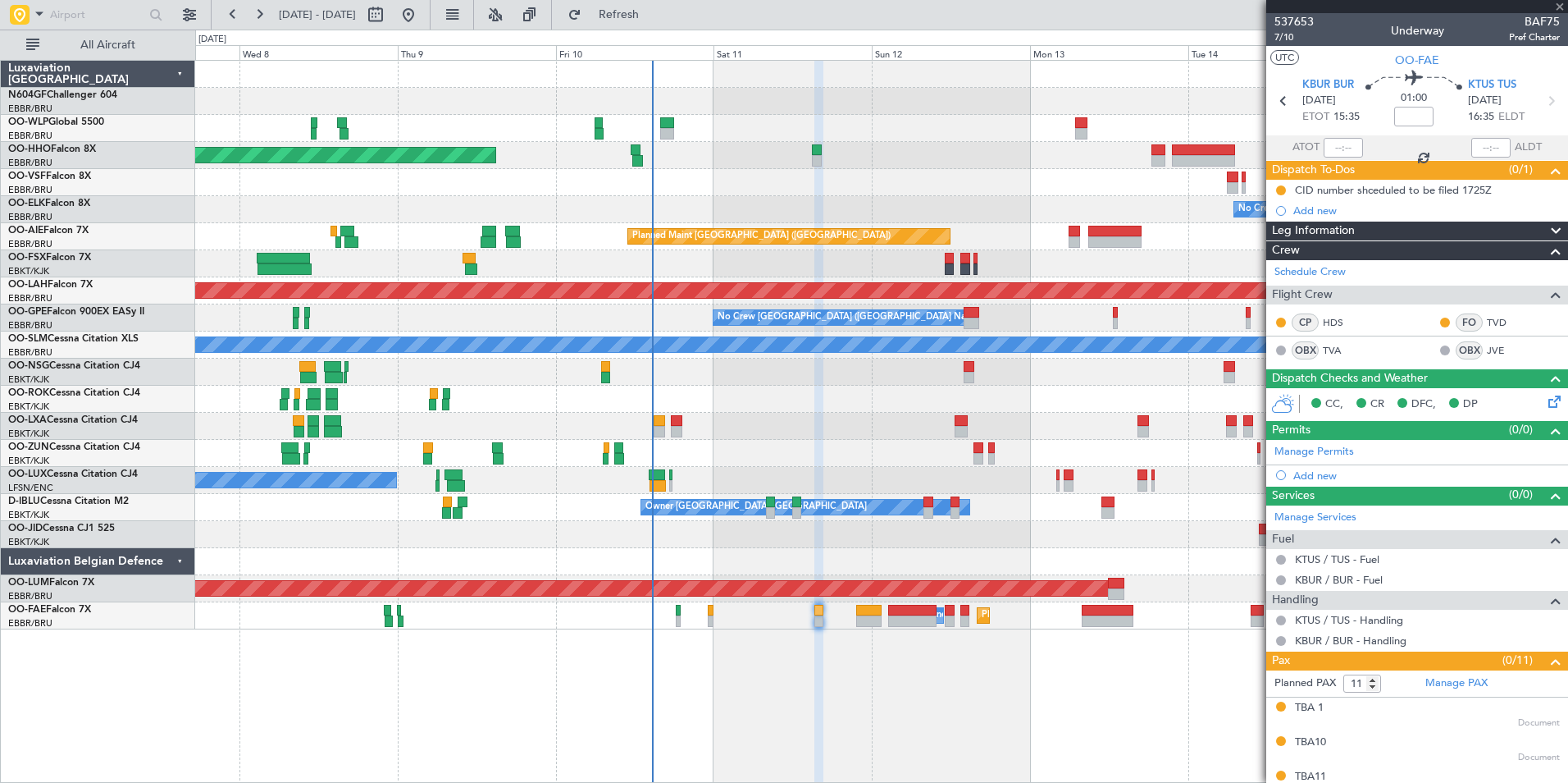
type input "22:22"
type input "23:12"
type input "13"
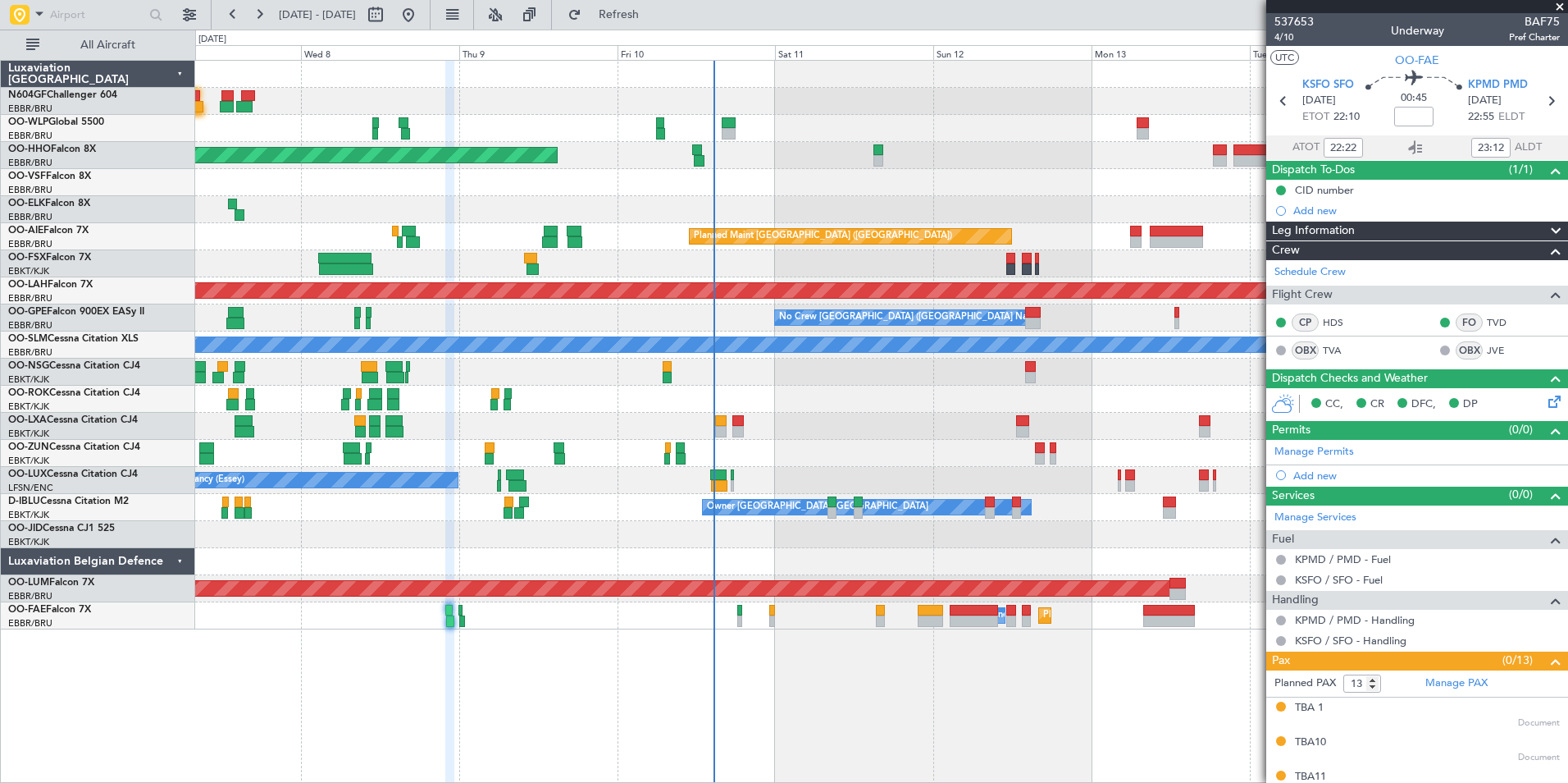
click at [811, 471] on div "No Crew Nancy (Essey) No Crew Nancy (Essey)" at bounding box center [881, 479] width 1372 height 27
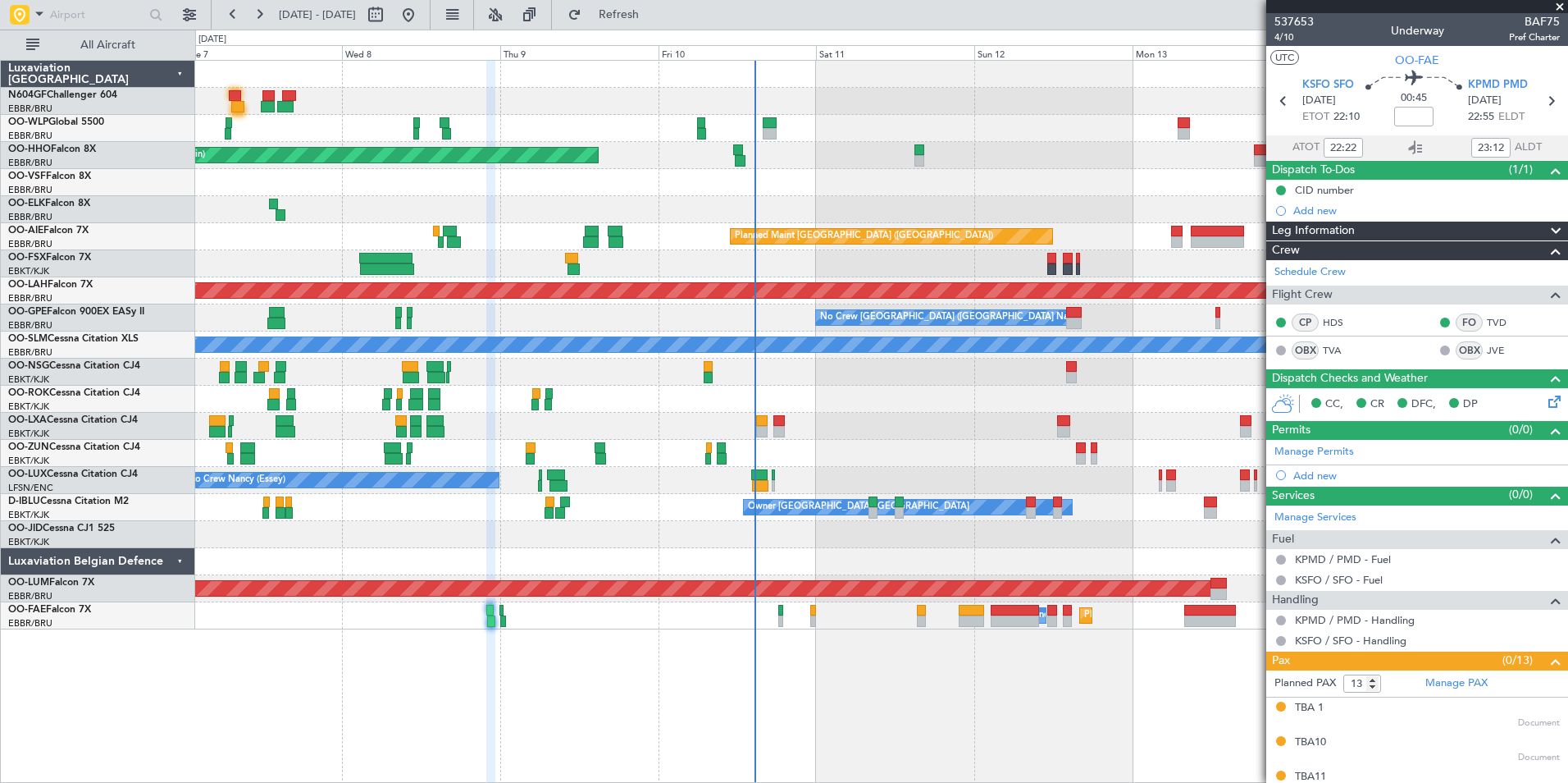
click at [858, 461] on div at bounding box center [881, 453] width 1372 height 27
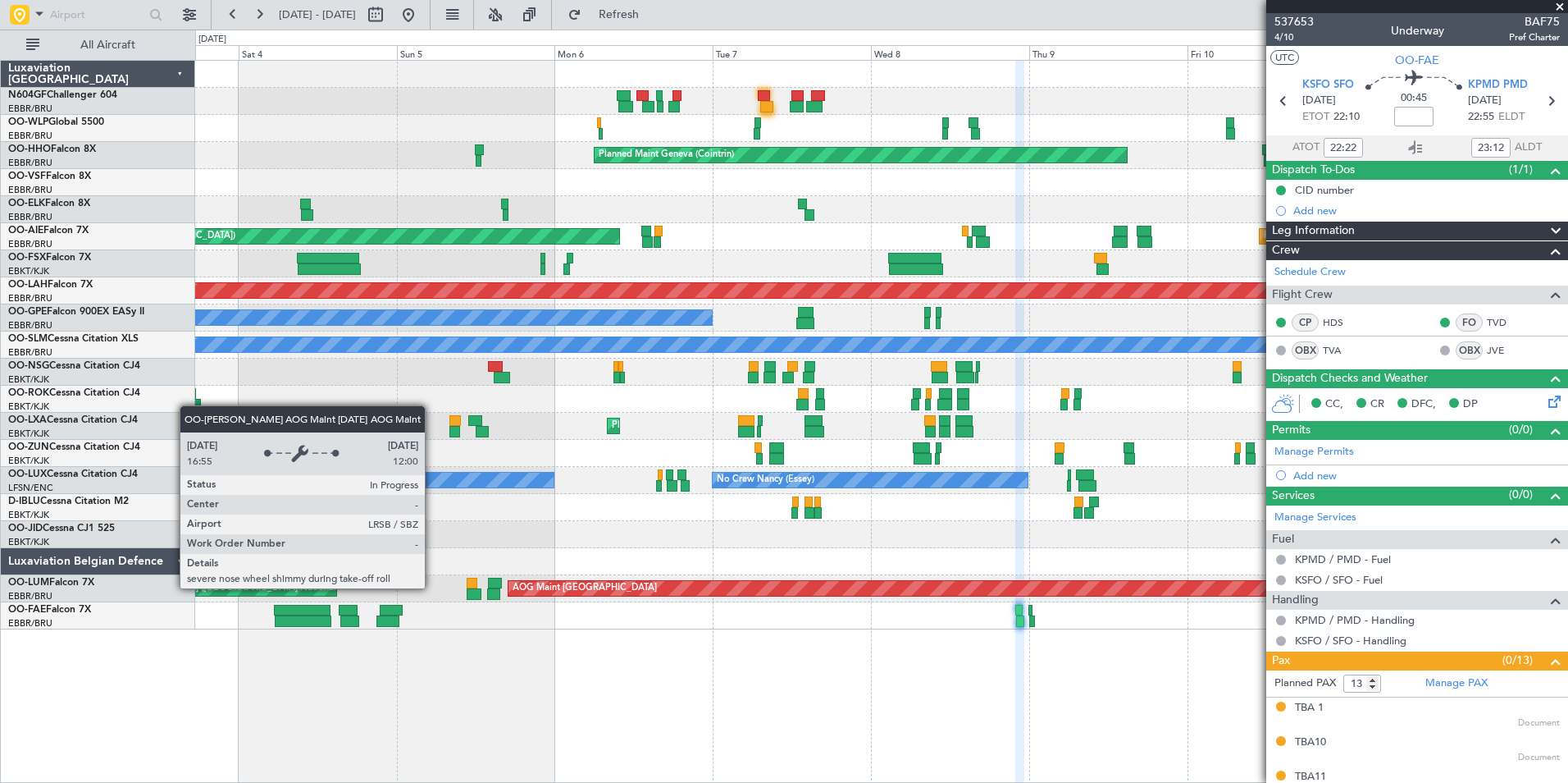
click at [963, 588] on div "AOG Maint [GEOGRAPHIC_DATA]" at bounding box center [1124, 589] width 1230 height 15
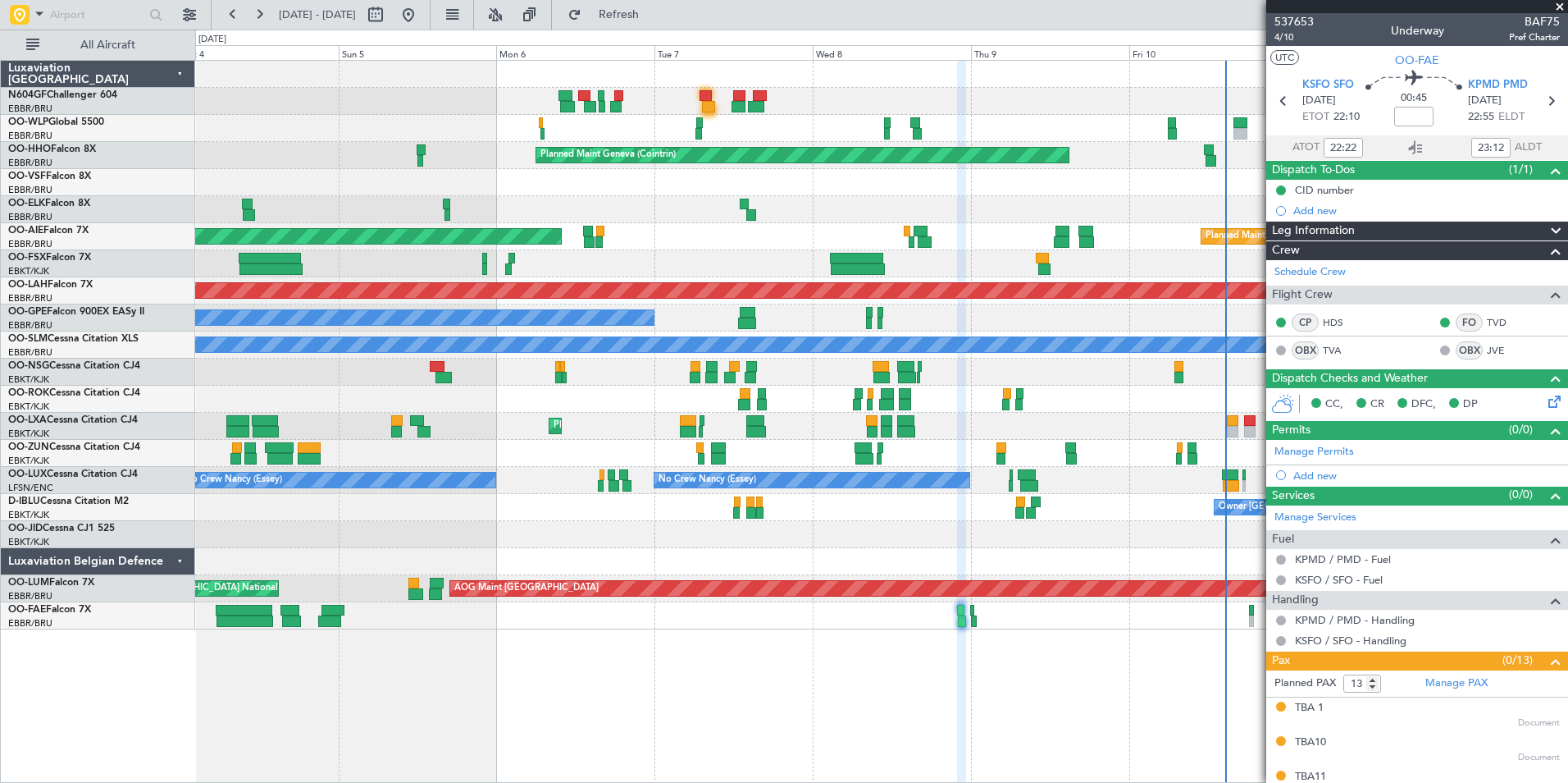
click at [612, 574] on div at bounding box center [881, 561] width 1372 height 27
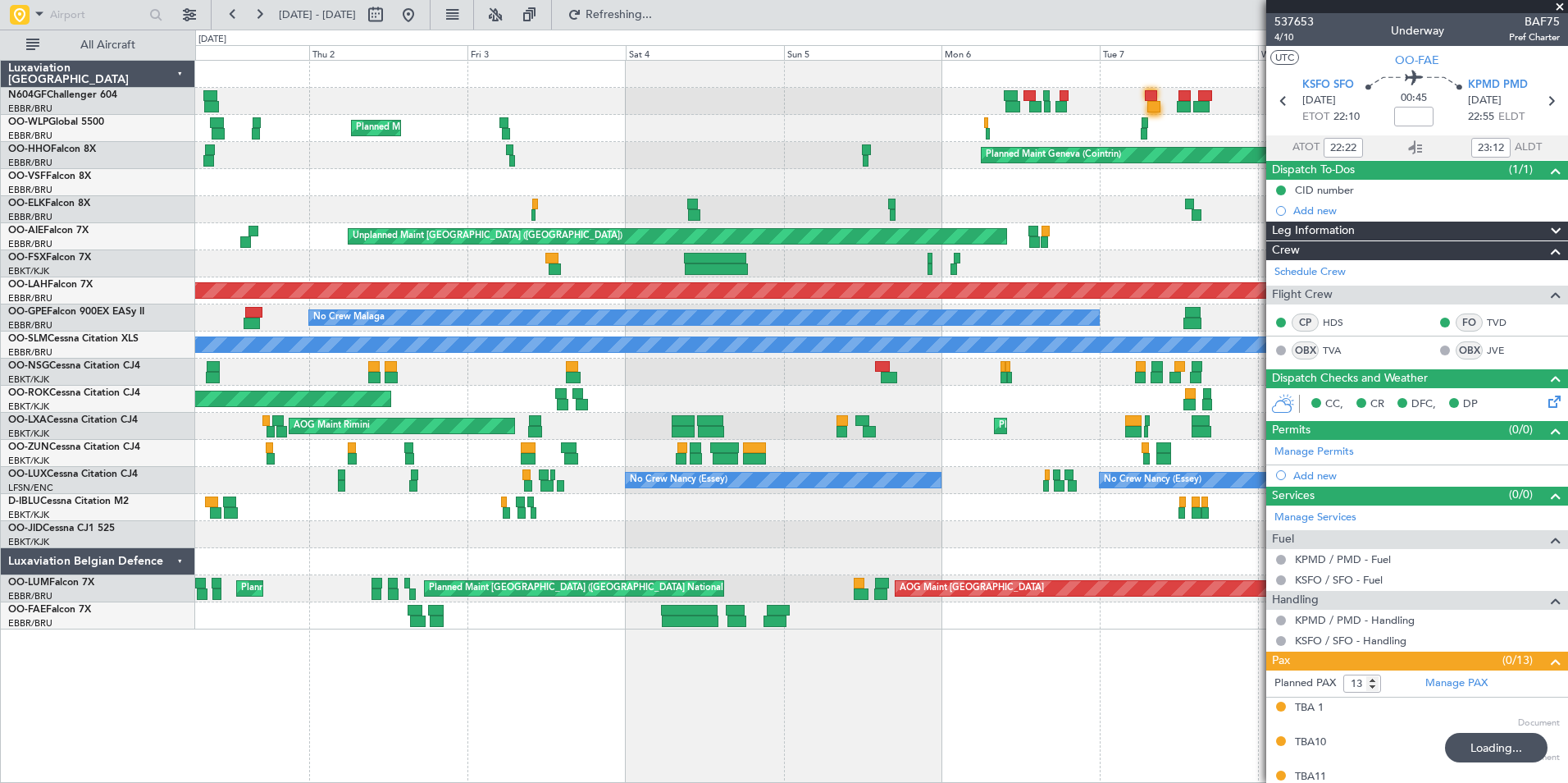
click at [1239, 537] on div "Planned Maint Milan (Linate) Planned Maint Geneva ([GEOGRAPHIC_DATA]) Planned M…" at bounding box center [881, 345] width 1372 height 568
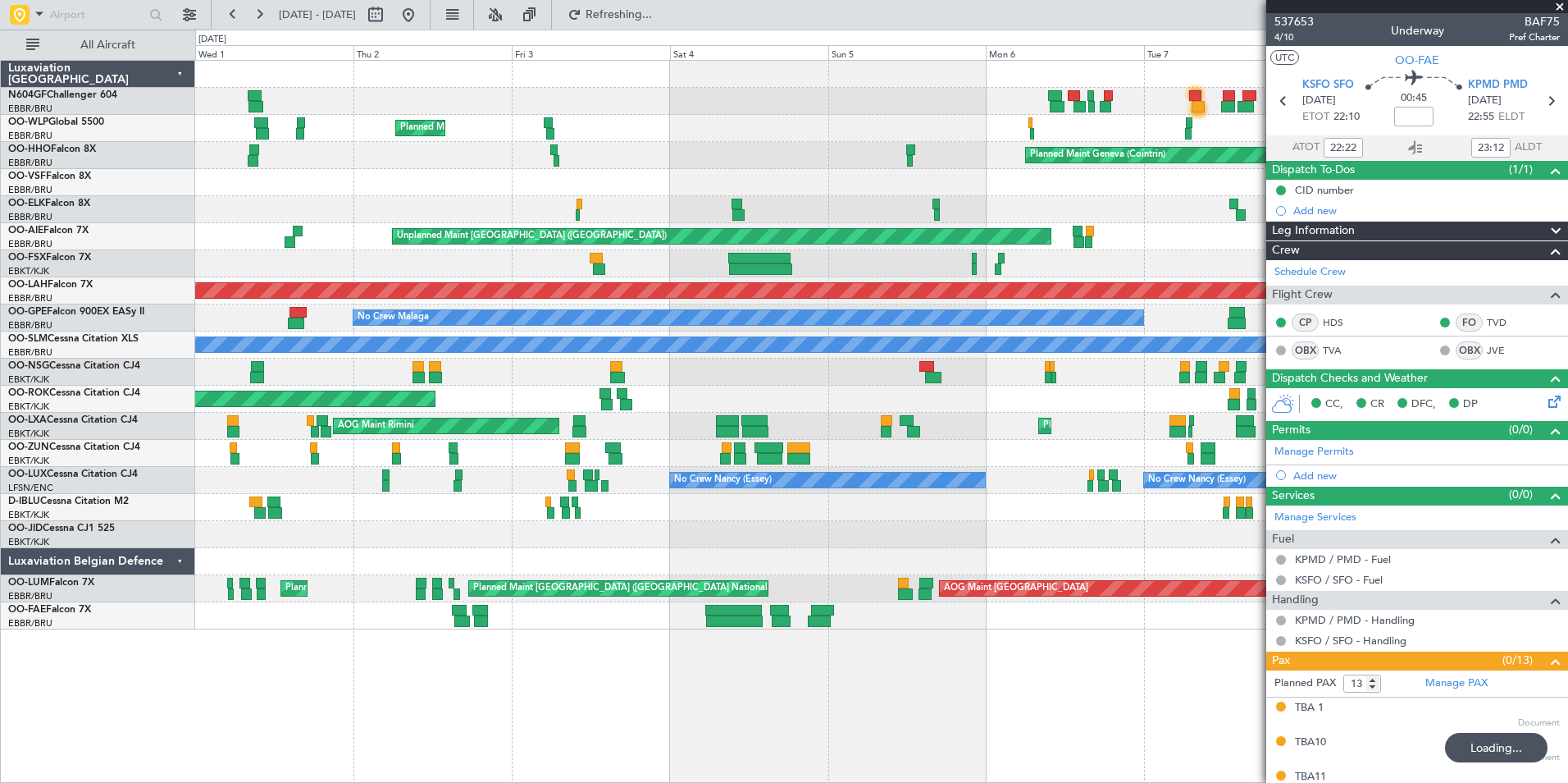
click at [617, 532] on div "Planned Maint Kortrijk-[GEOGRAPHIC_DATA]" at bounding box center [881, 534] width 1372 height 27
click at [330, 528] on div "Planned Maint Kortrijk-[GEOGRAPHIC_DATA]" at bounding box center [881, 534] width 1372 height 27
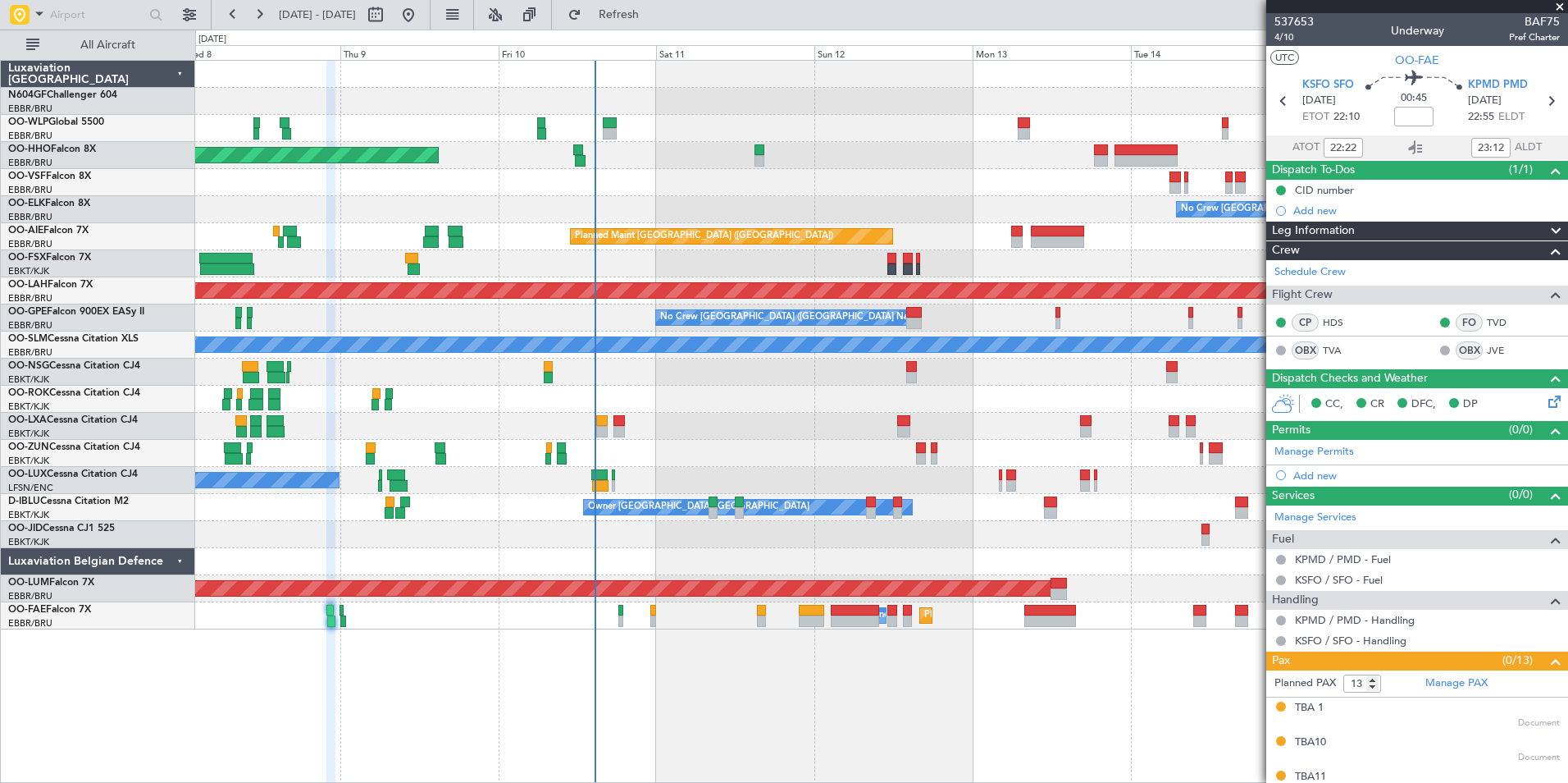
click at [524, 662] on div "Planned Maint Geneva (Cointrin) - - LROP 21:15 Z RJTT 08:30 Z - - EBBR 17:05 Z …" at bounding box center [882, 421] width 1373 height 723
click at [1129, 627] on div "Planned Maint Melsbroek Air Base Owner [GEOGRAPHIC_DATA] Planned Maint [GEOGRAP…" at bounding box center [881, 615] width 1372 height 27
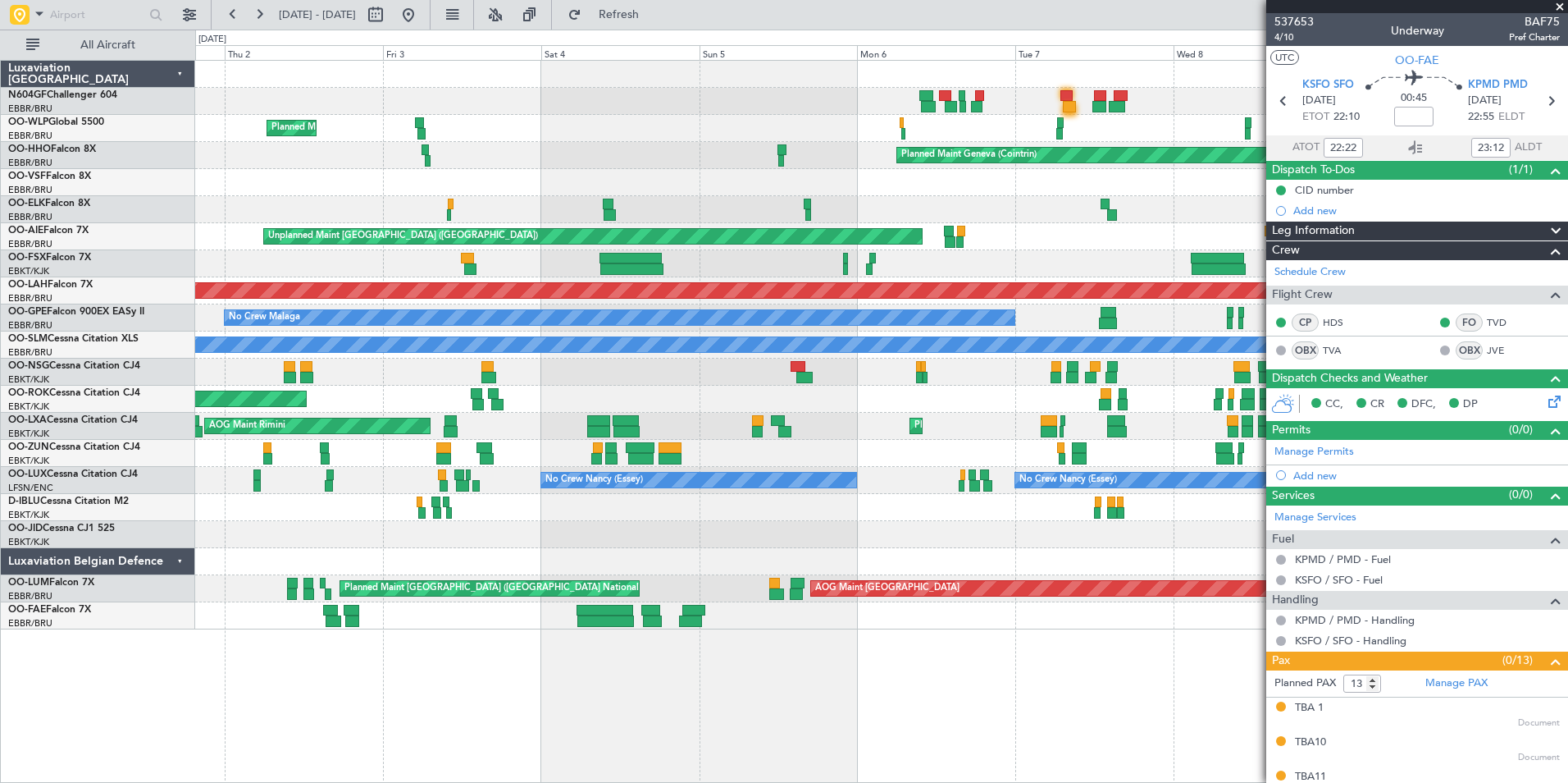
click at [804, 667] on div "Planned Maint Milan (Linate) Planned Maint Geneva ([GEOGRAPHIC_DATA]) Planned M…" at bounding box center [882, 421] width 1373 height 723
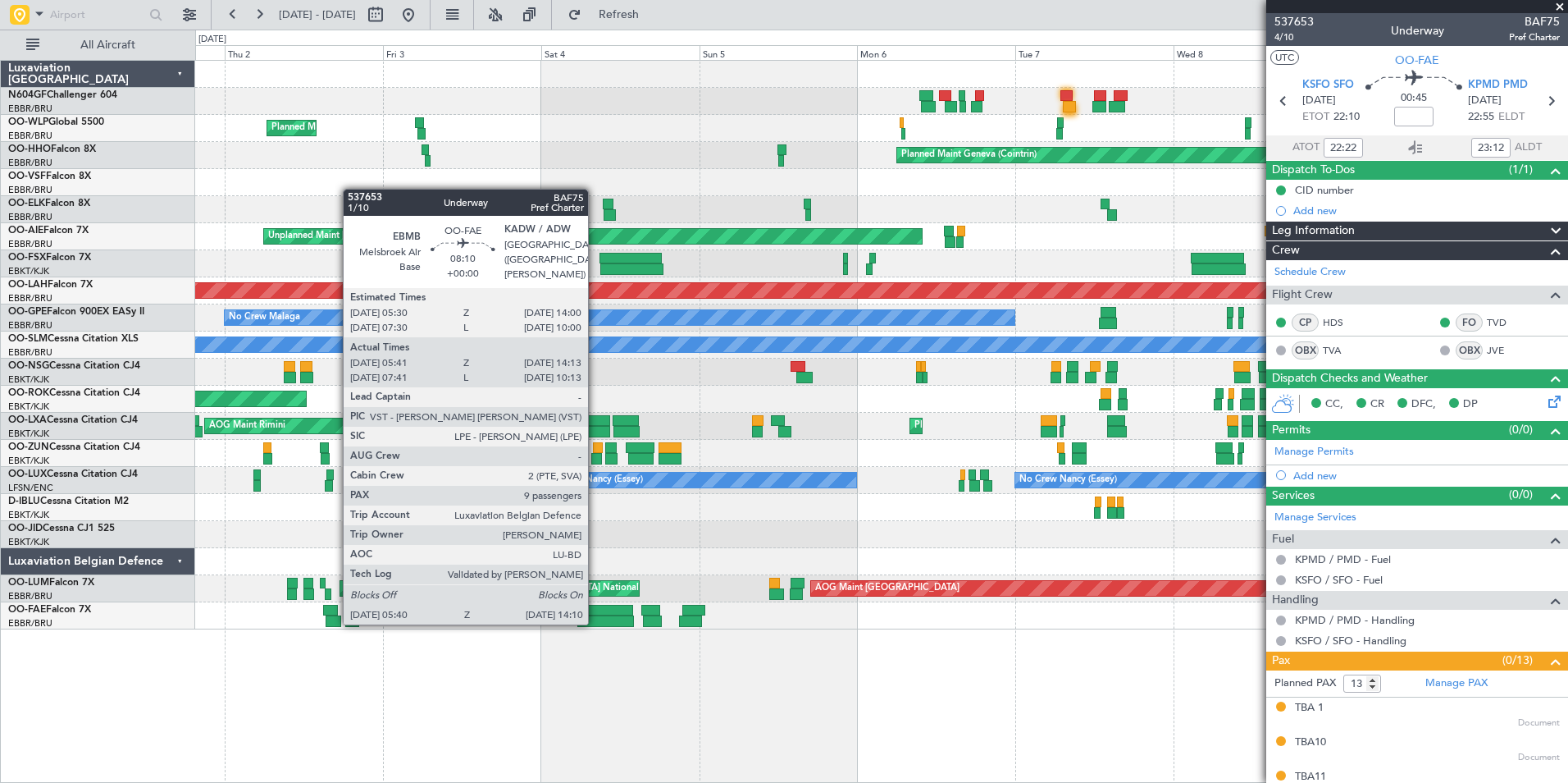
click at [595, 623] on div at bounding box center [605, 621] width 56 height 11
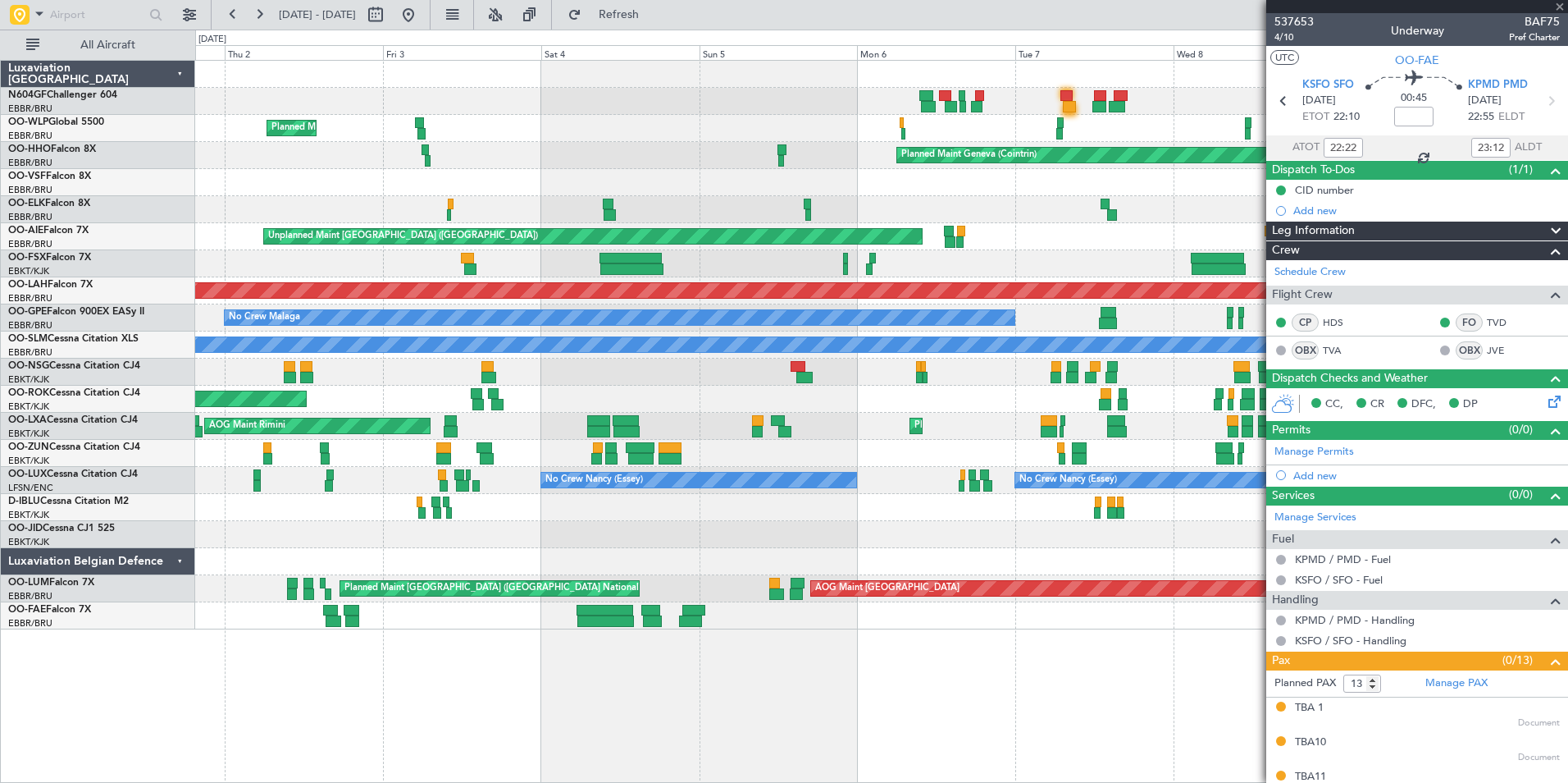
type input "05:51"
type input "14:03"
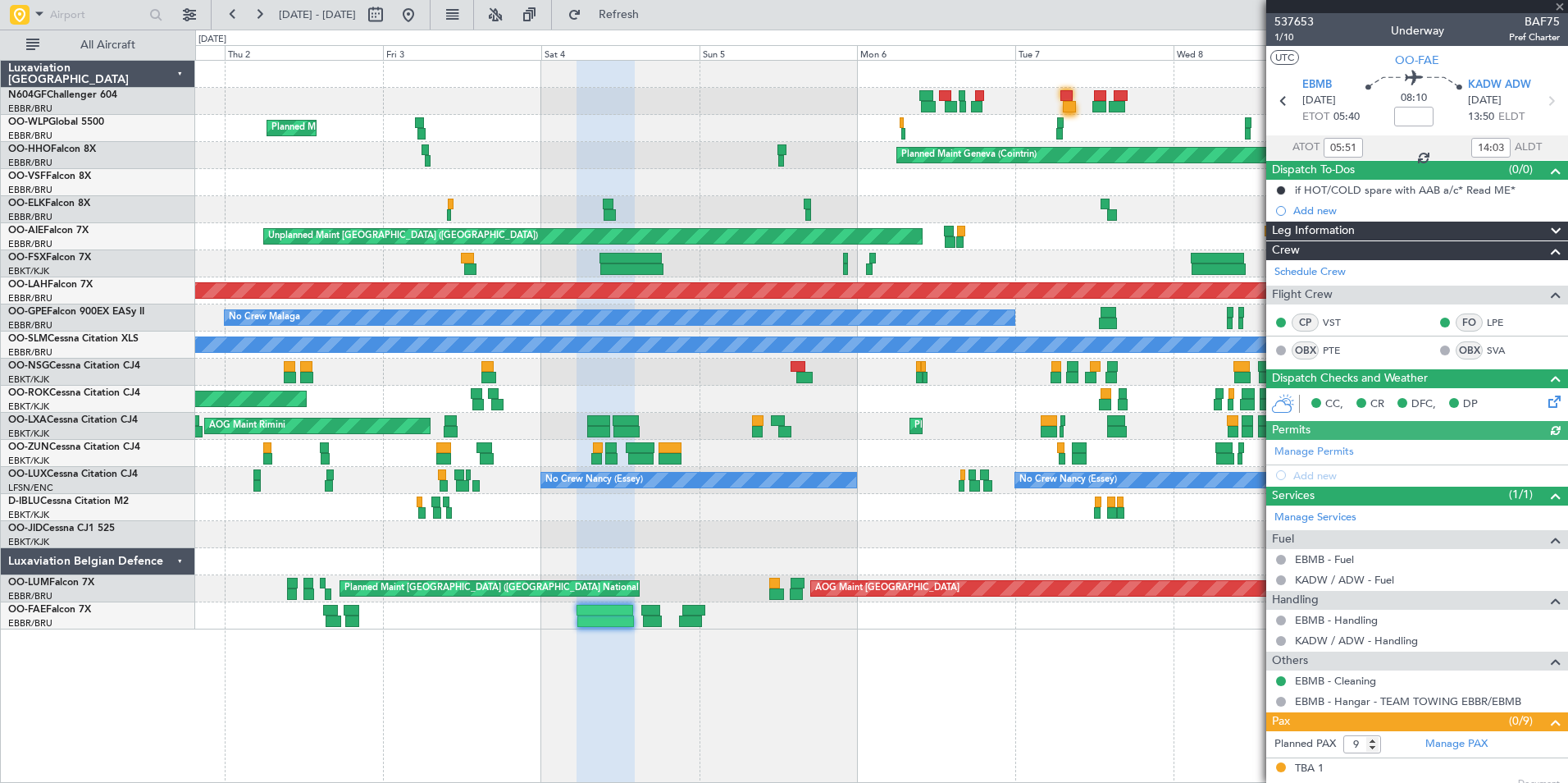
scroll to position [285, 0]
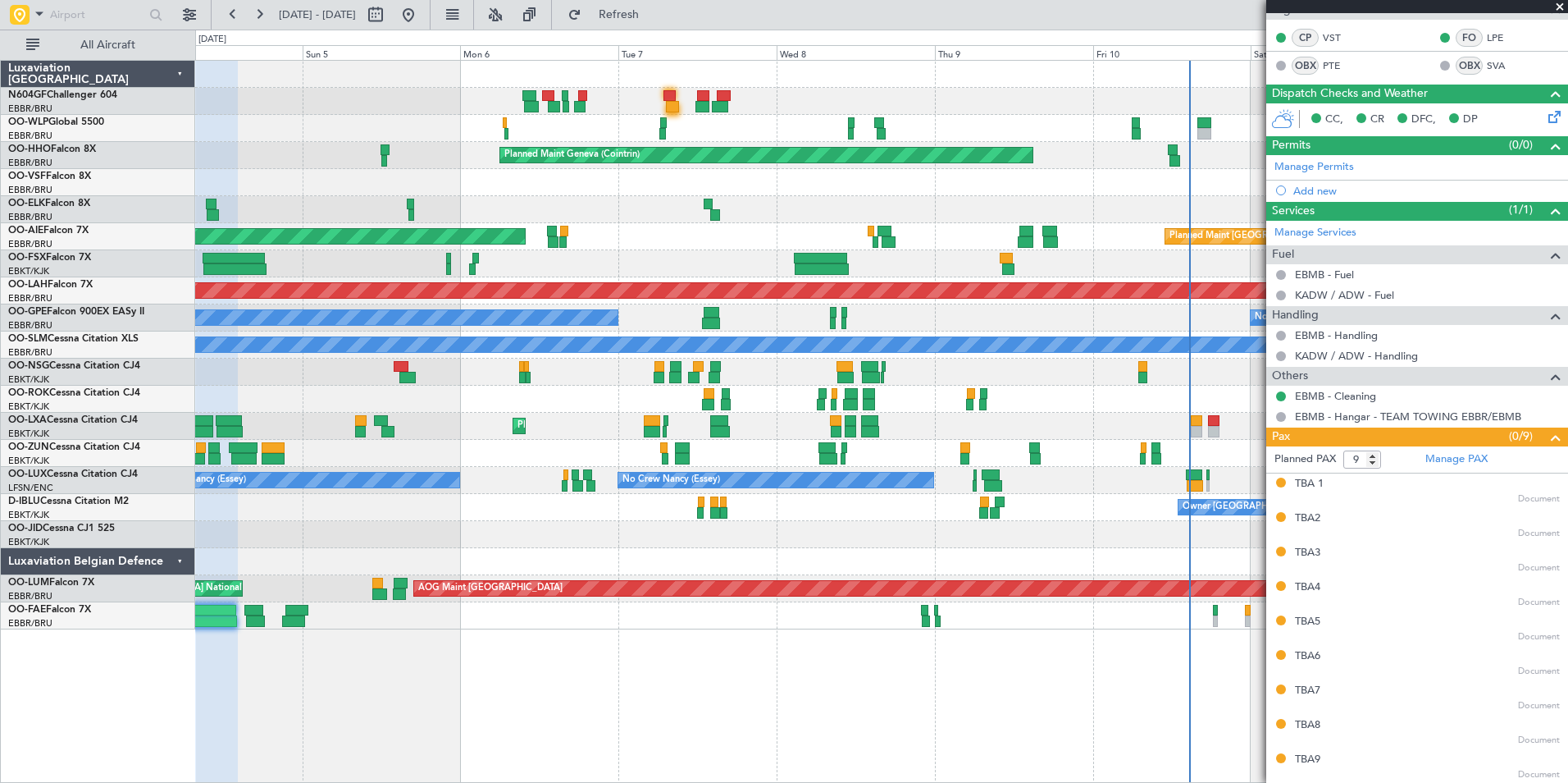
click at [588, 617] on div "Owner Melsbroek Air Base Planned Maint [GEOGRAPHIC_DATA]" at bounding box center [881, 615] width 1372 height 27
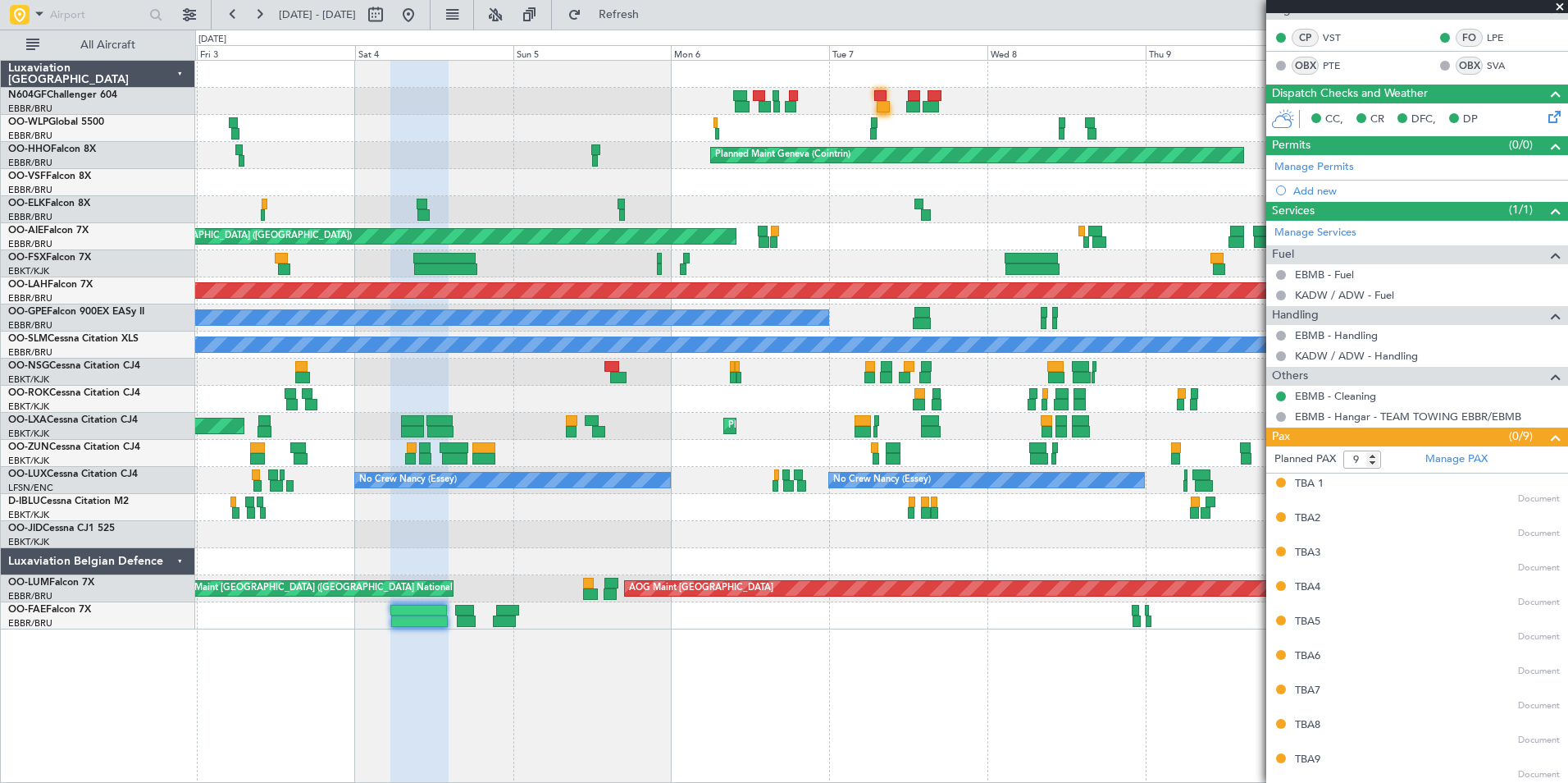
click at [933, 659] on div "Planned Maint Milan (Linate) Planned Maint Geneva ([GEOGRAPHIC_DATA]) Planned M…" at bounding box center [882, 421] width 1373 height 723
click at [735, 628] on div "Planned Maint Milan (Linate) Planned Maint Geneva ([GEOGRAPHIC_DATA]) Planned M…" at bounding box center [882, 421] width 1373 height 723
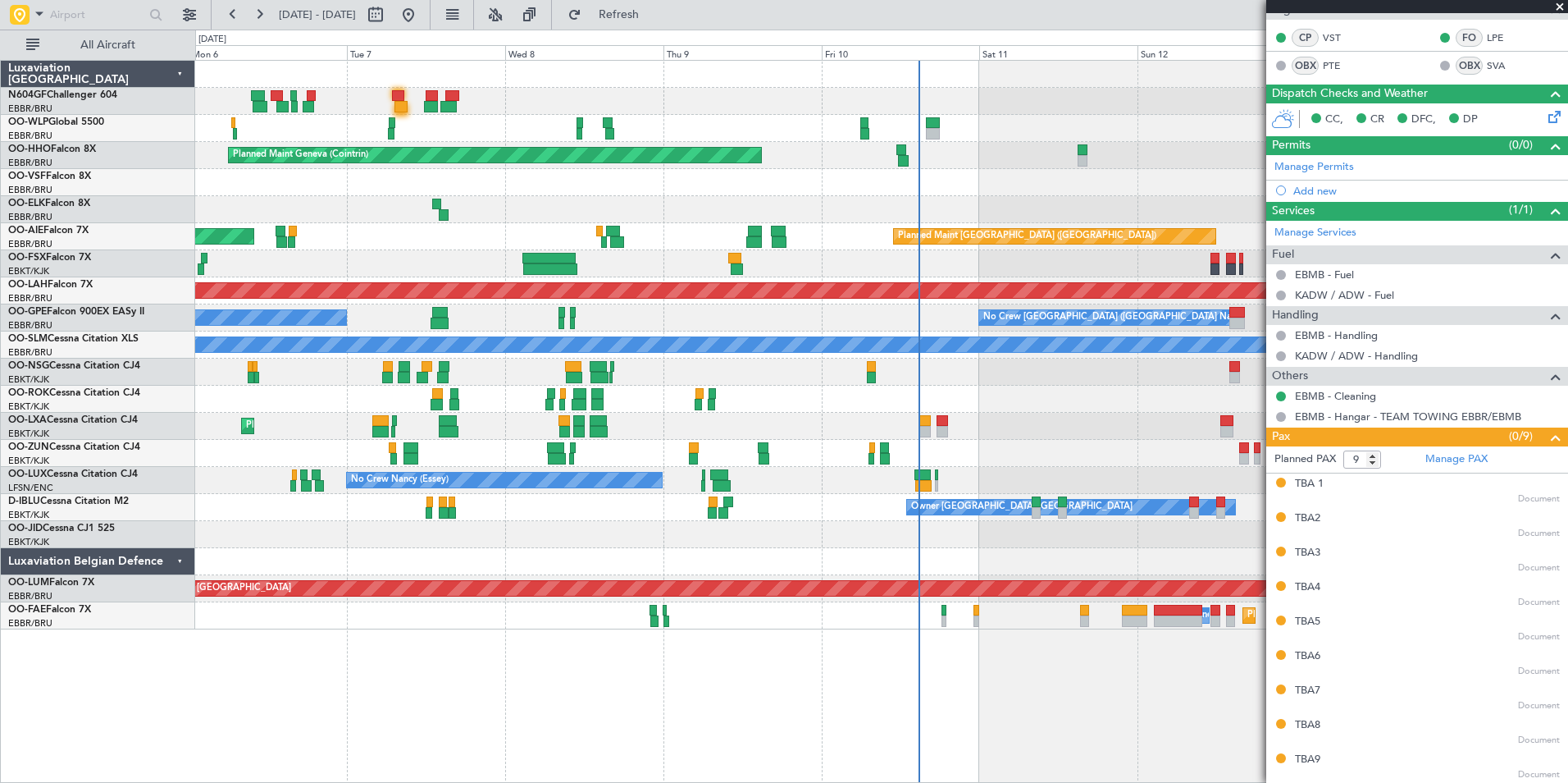
click at [935, 562] on div at bounding box center [881, 561] width 1372 height 27
click at [954, 566] on div "Planned Maint Geneva (Cointrin) No Crew [GEOGRAPHIC_DATA] (Brussels National) P…" at bounding box center [881, 345] width 1372 height 568
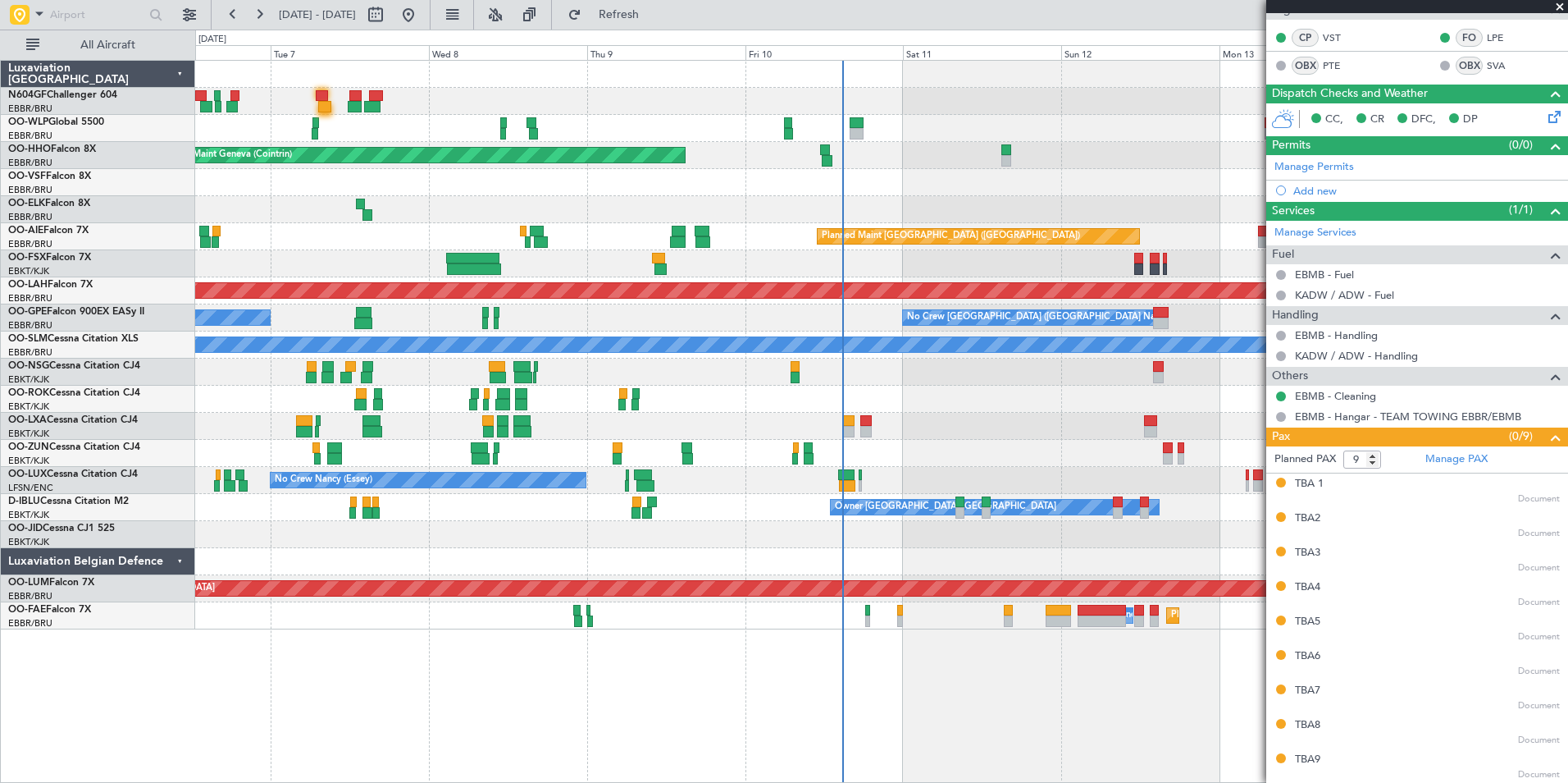
click at [947, 628] on div "Planned Maint Geneva (Cointrin) No Crew [GEOGRAPHIC_DATA] (Brussels National) P…" at bounding box center [882, 421] width 1373 height 723
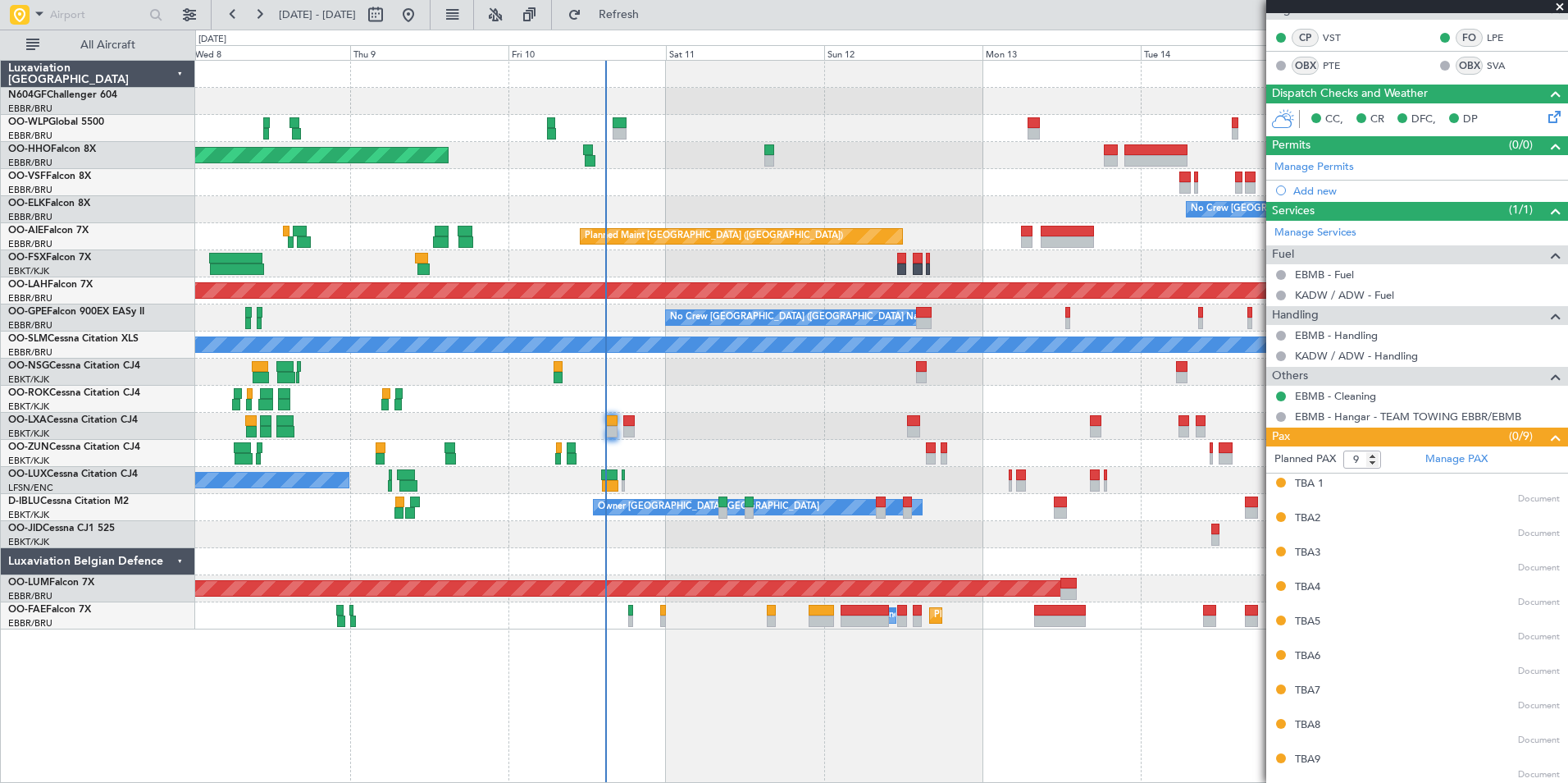
click at [708, 380] on div at bounding box center [881, 371] width 1372 height 27
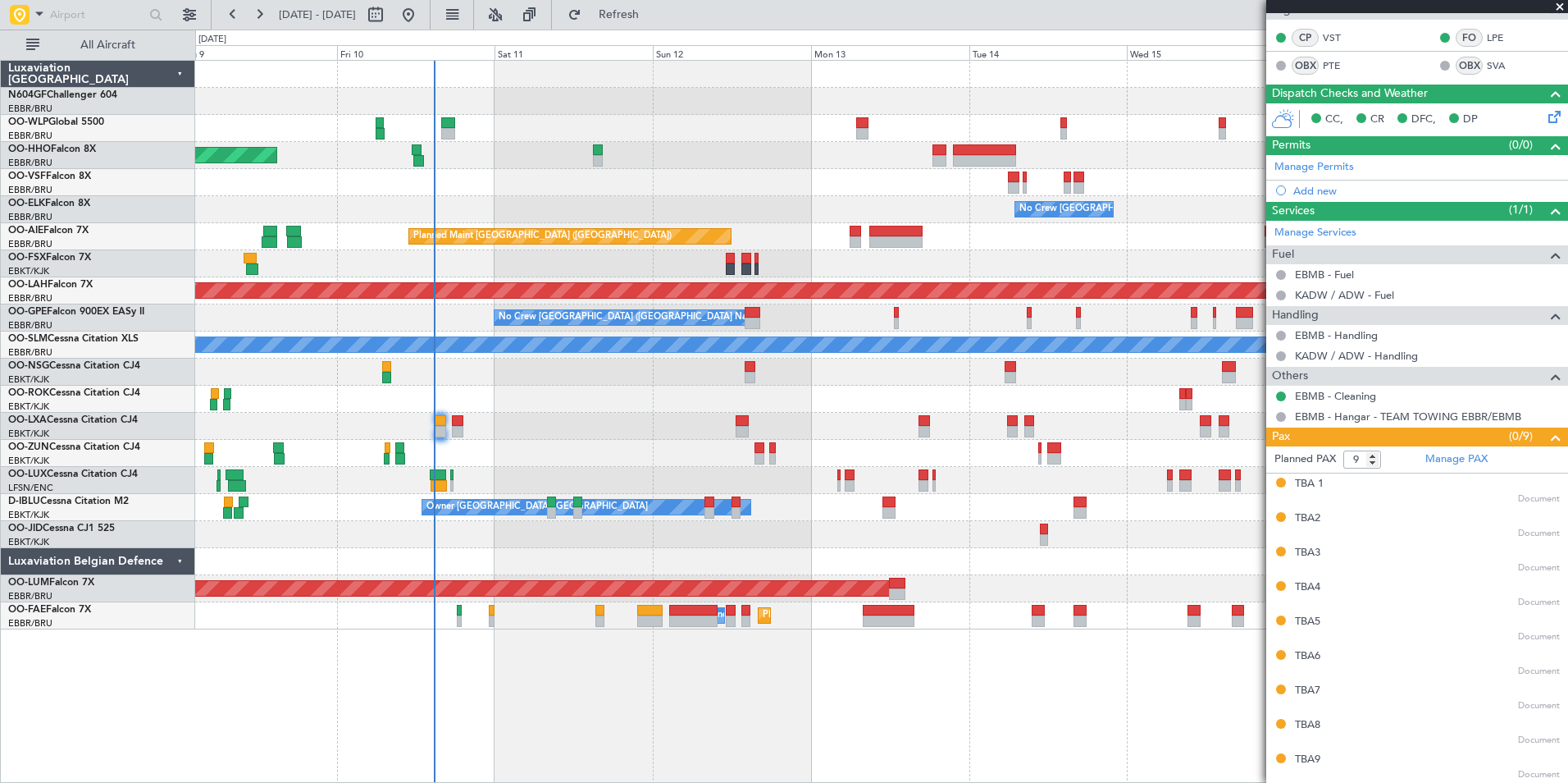
click at [718, 400] on div "Planned Maint Geneva (Cointrin) - - LROP 21:15 Z RJTT 08:30 Z - - EBBR 17:05 Z …" at bounding box center [881, 345] width 1372 height 568
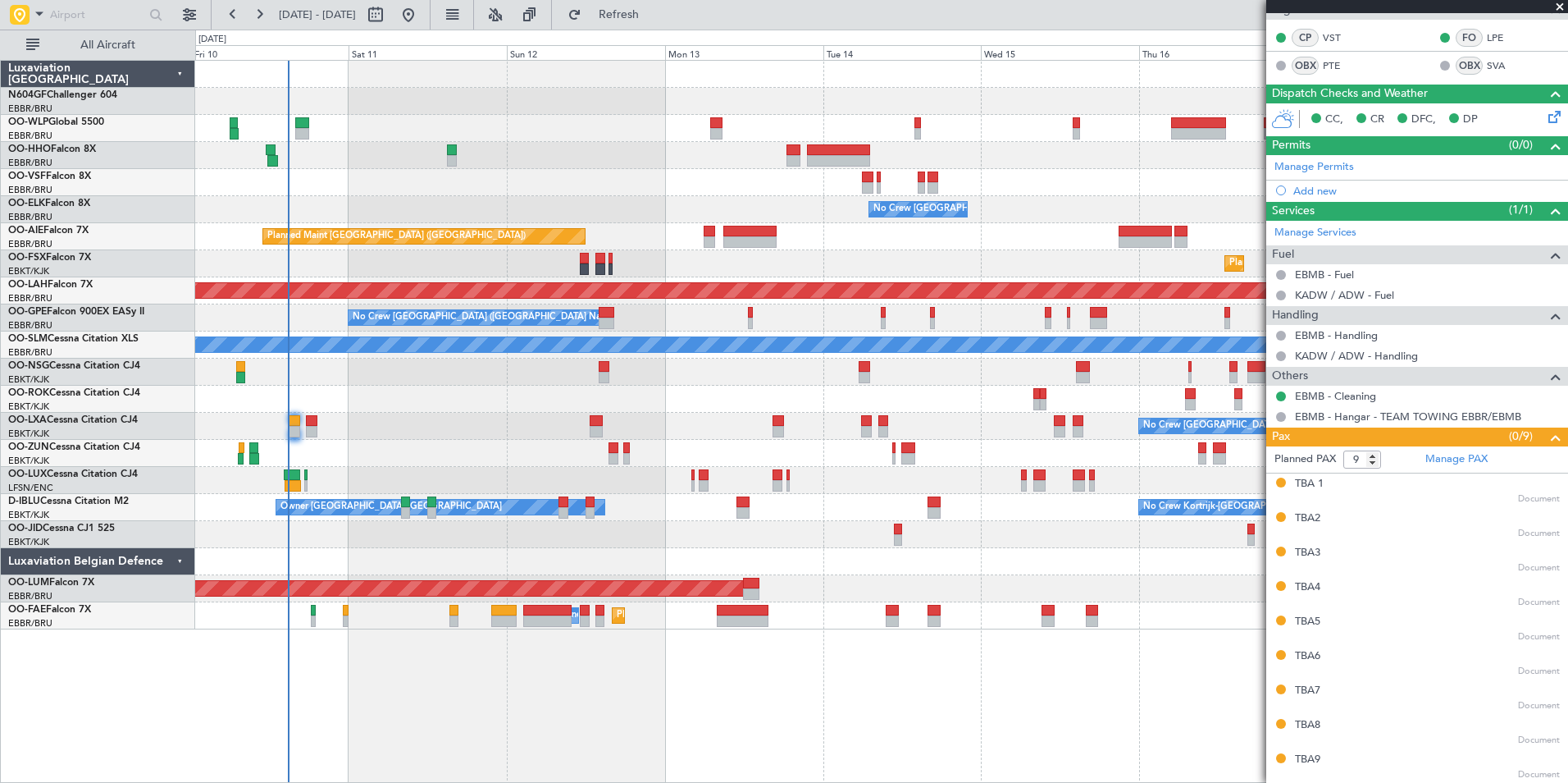
click at [748, 396] on div "- - LROP 21:15 Z RJTT 08:30 Z Planned Maint Geneva ([GEOGRAPHIC_DATA]) - - EBBR…" at bounding box center [881, 345] width 1372 height 568
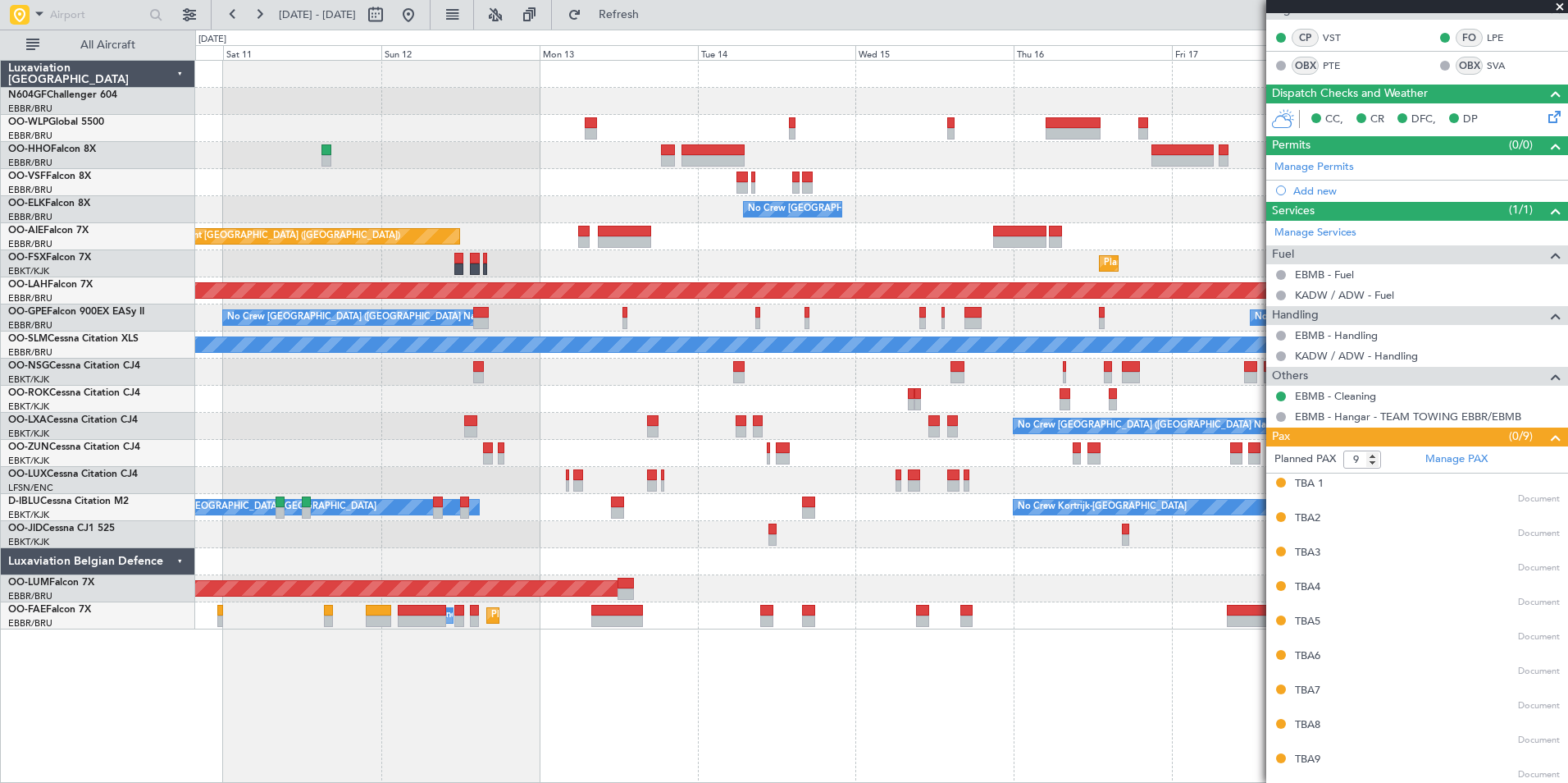
click at [698, 232] on div "Planned Maint [GEOGRAPHIC_DATA] ([GEOGRAPHIC_DATA])" at bounding box center [881, 236] width 1372 height 27
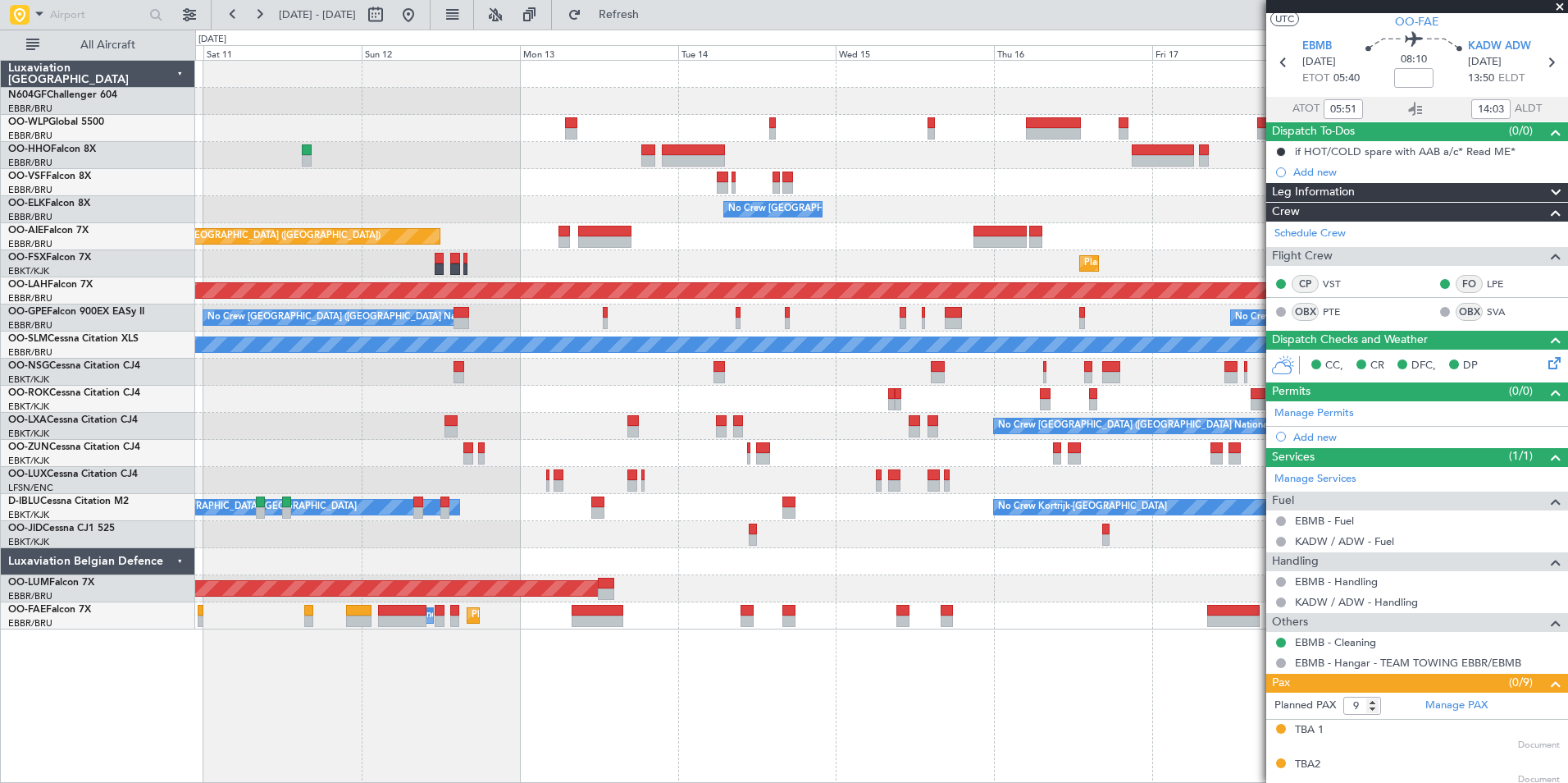
scroll to position [0, 0]
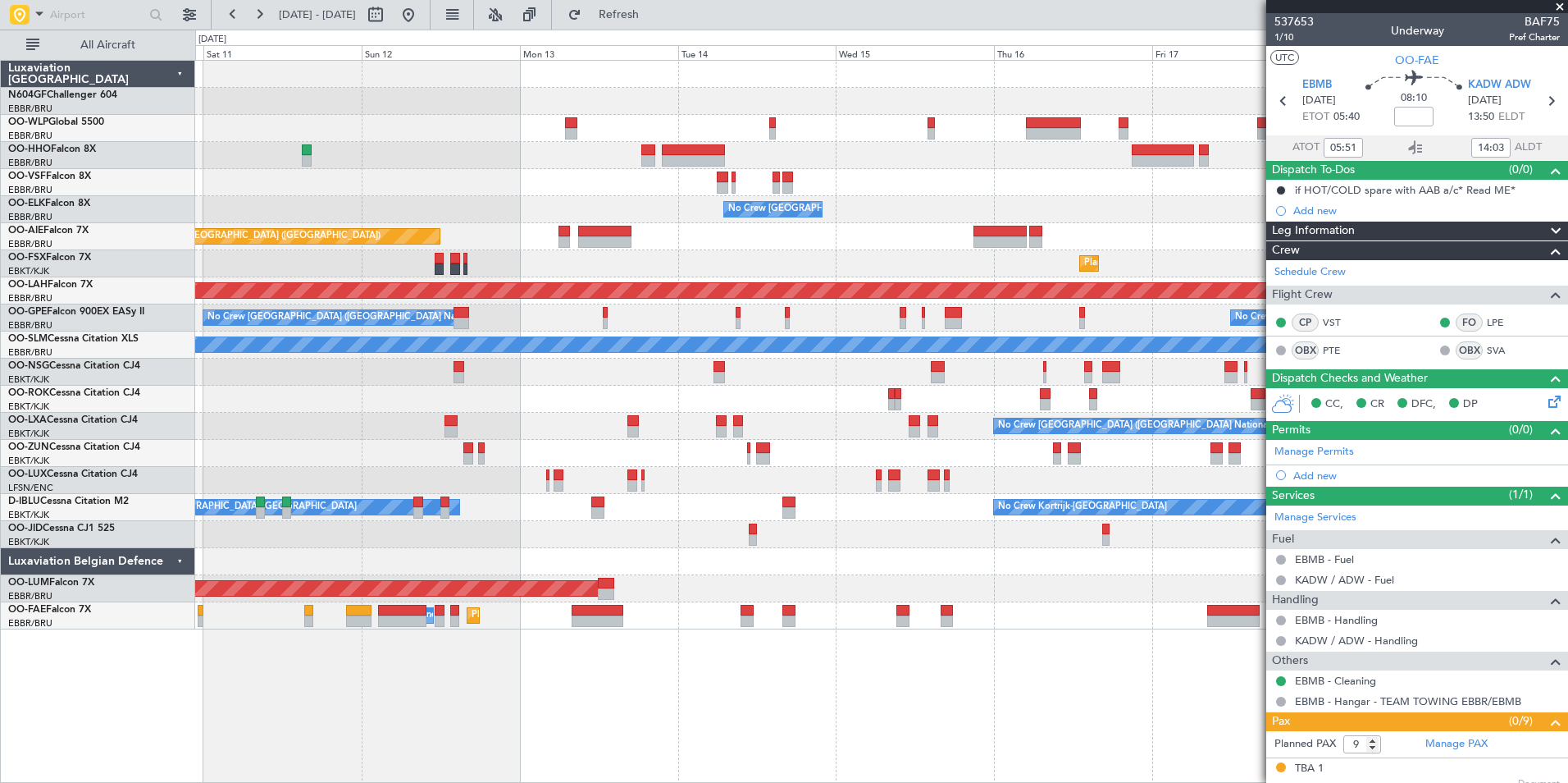
drag, startPoint x: 1557, startPoint y: 5, endPoint x: 1510, endPoint y: 37, distance: 56.9
click at [1557, 5] on span at bounding box center [1560, 7] width 17 height 15
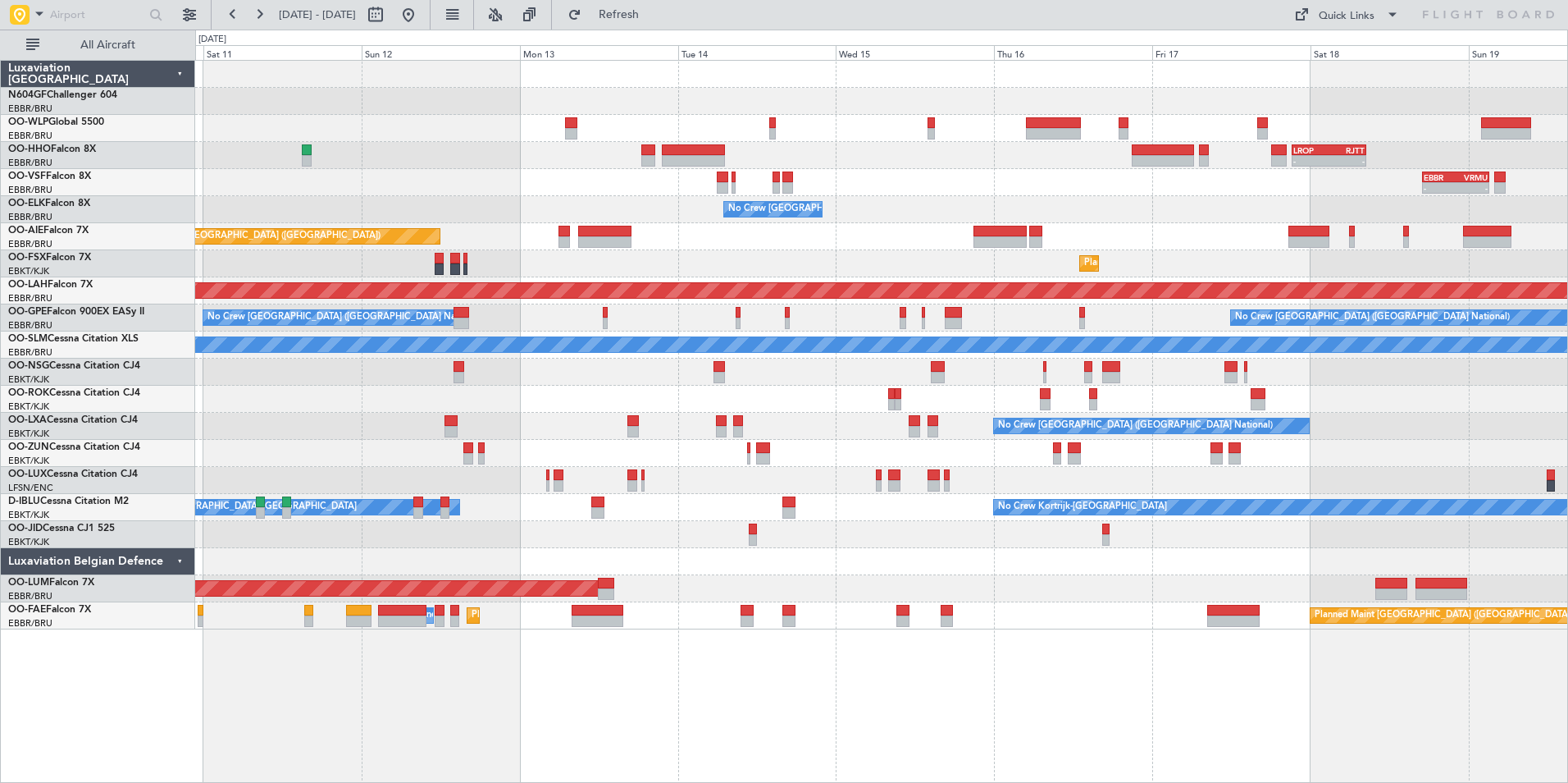
type input "0"
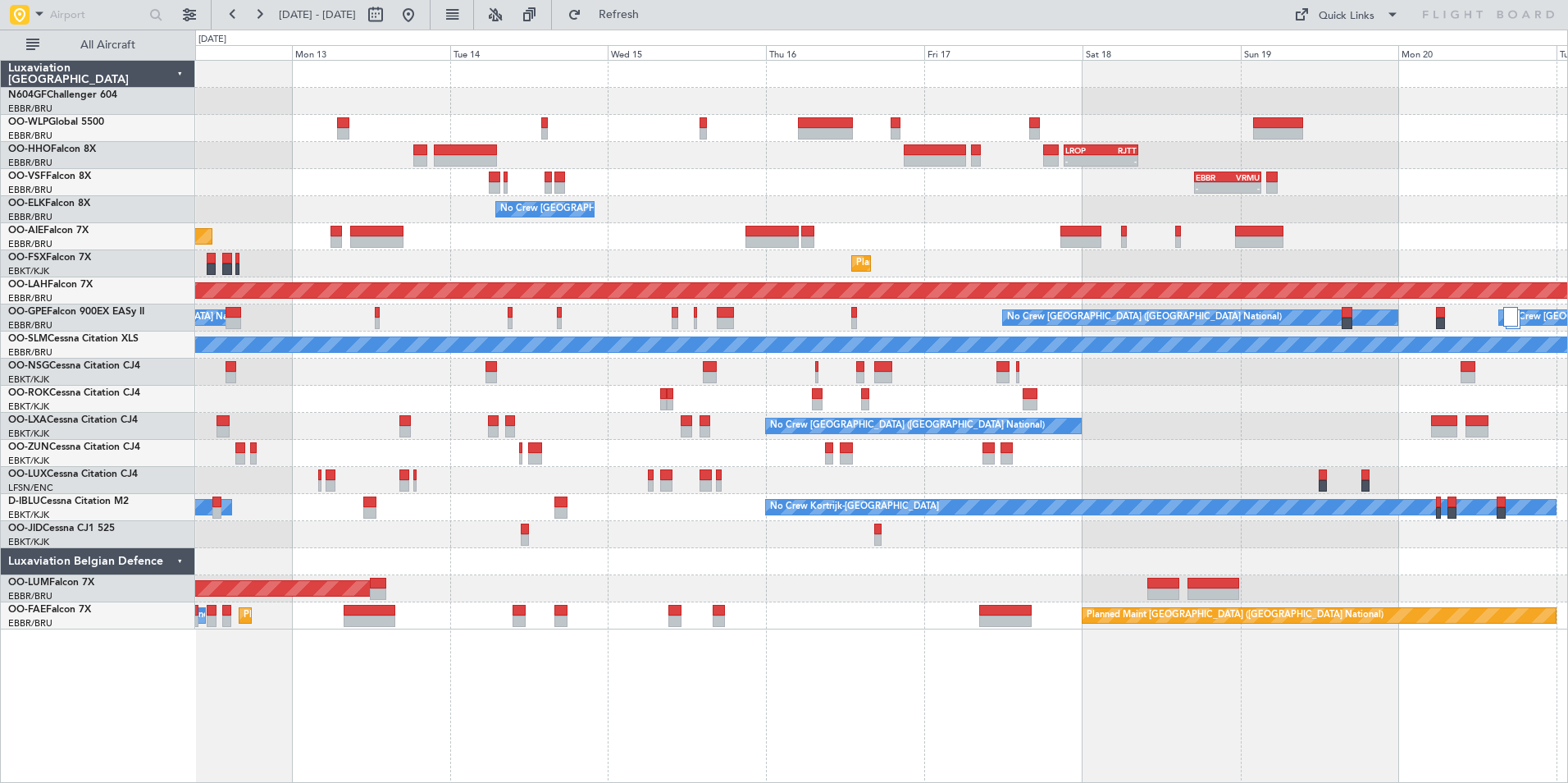
click at [746, 539] on div "- - EBLG 19:00 Z FIMP 06:10 Z - - LROP 21:15 Z RJTT 08:30 Z - - EBBR 17:05 Z VR…" at bounding box center [881, 345] width 1372 height 568
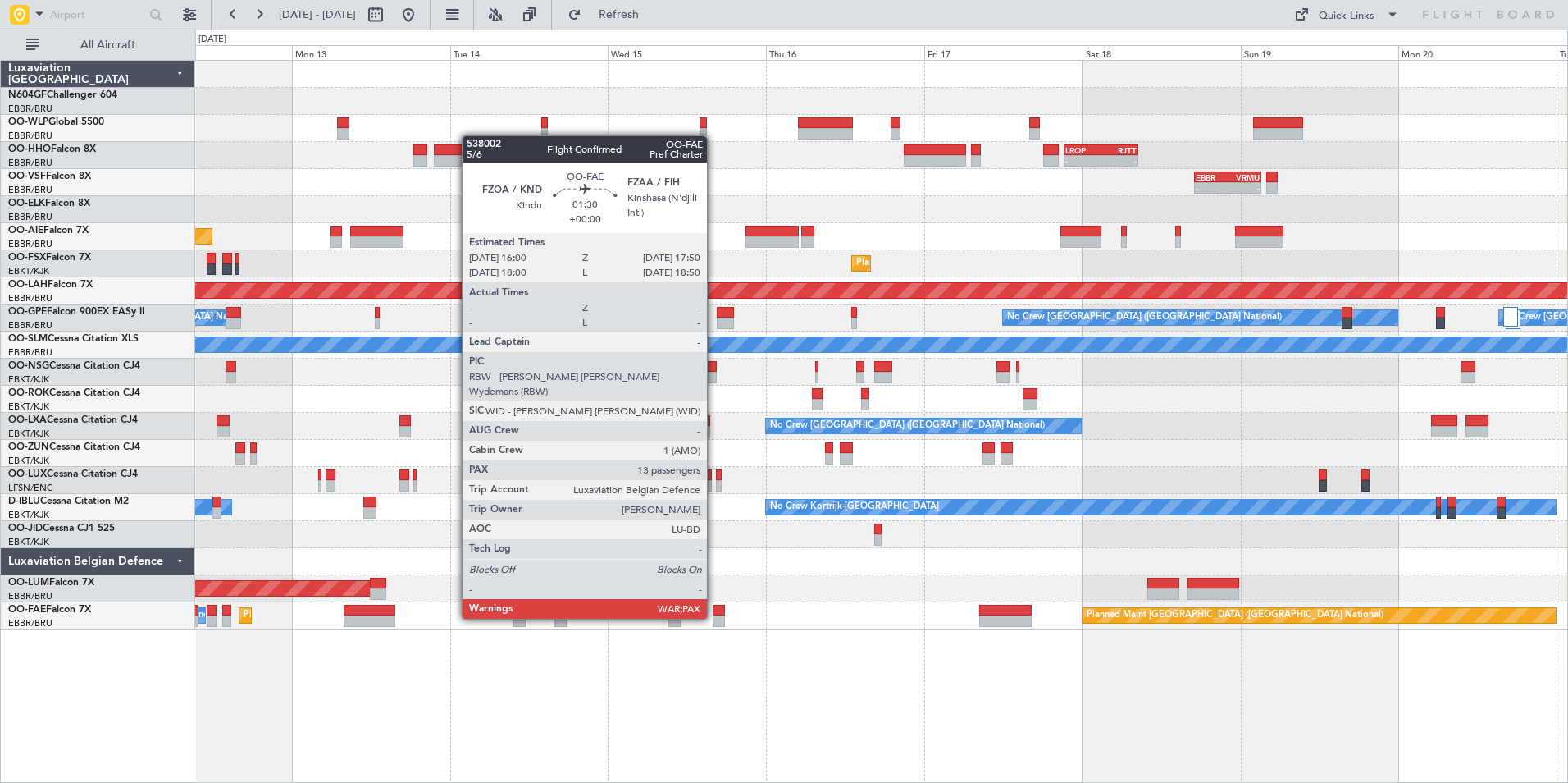
click at [672, 654] on div "- - EBLG 19:00 Z FIMP 06:10 Z - - LROP 21:15 Z RJTT 08:30 Z - - EBBR 17:05 Z VR…" at bounding box center [882, 421] width 1373 height 723
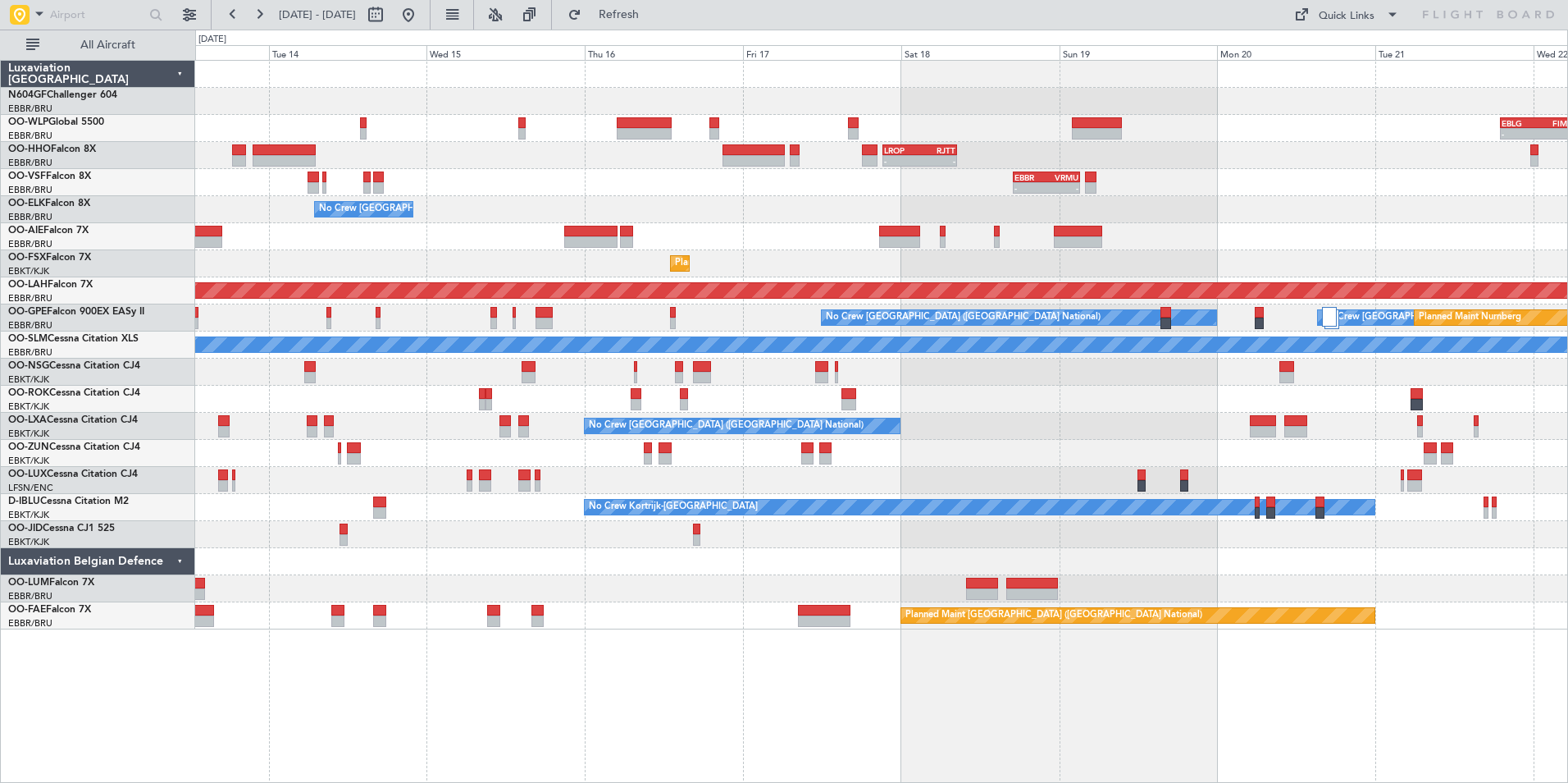
click at [449, 649] on div "- - EBLG 19:00 Z FIMP 06:10 Z - - LROP 21:15 Z RJTT 08:30 Z - - EBBR 17:05 Z VR…" at bounding box center [882, 421] width 1373 height 723
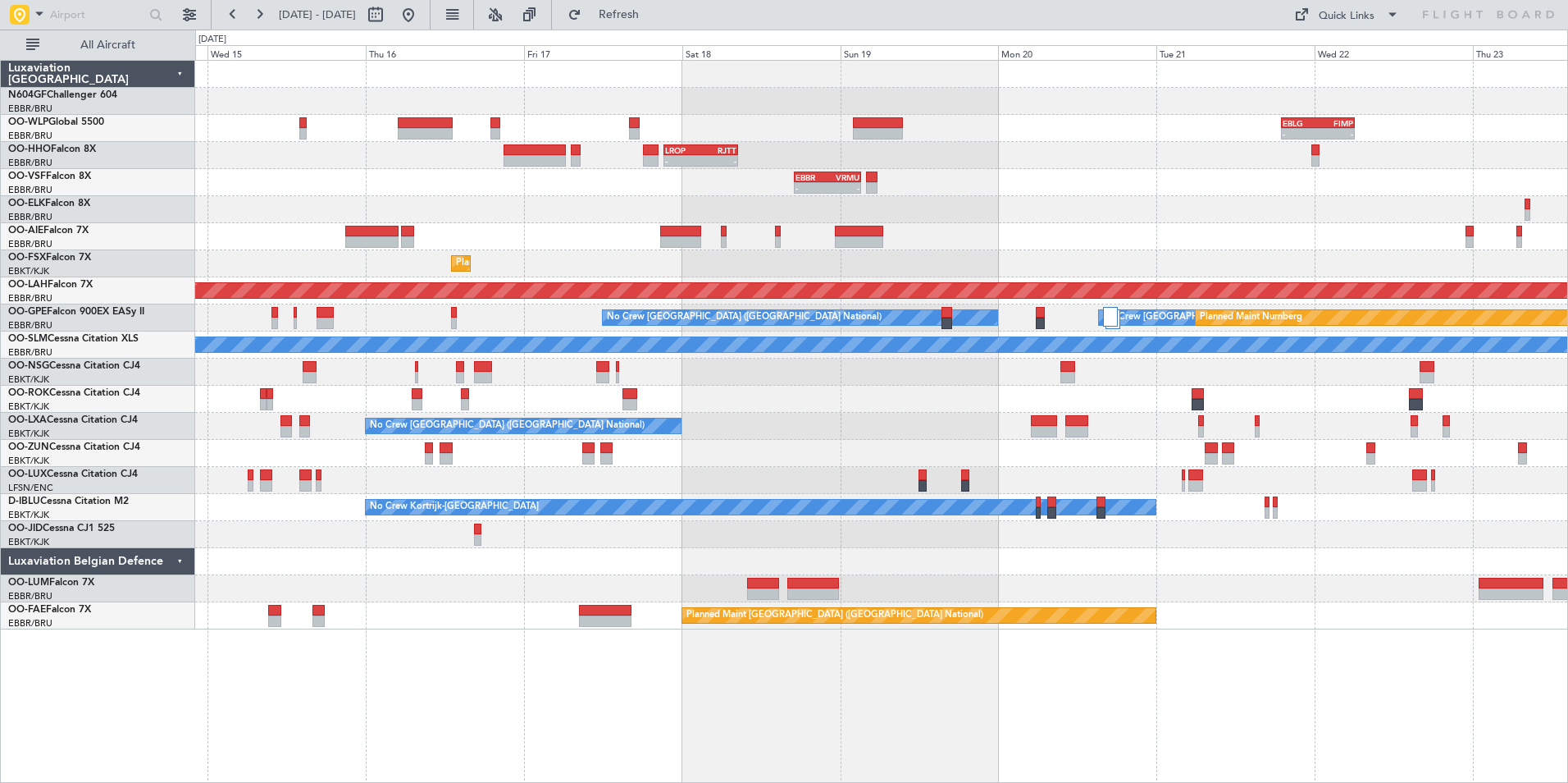
click at [934, 549] on div "- - EBLG 19:00 Z FIMP 06:10 Z - - LROP 21:15 Z RJTT 08:30 Z - - EBBR 17:05 Z VR…" at bounding box center [881, 345] width 1372 height 568
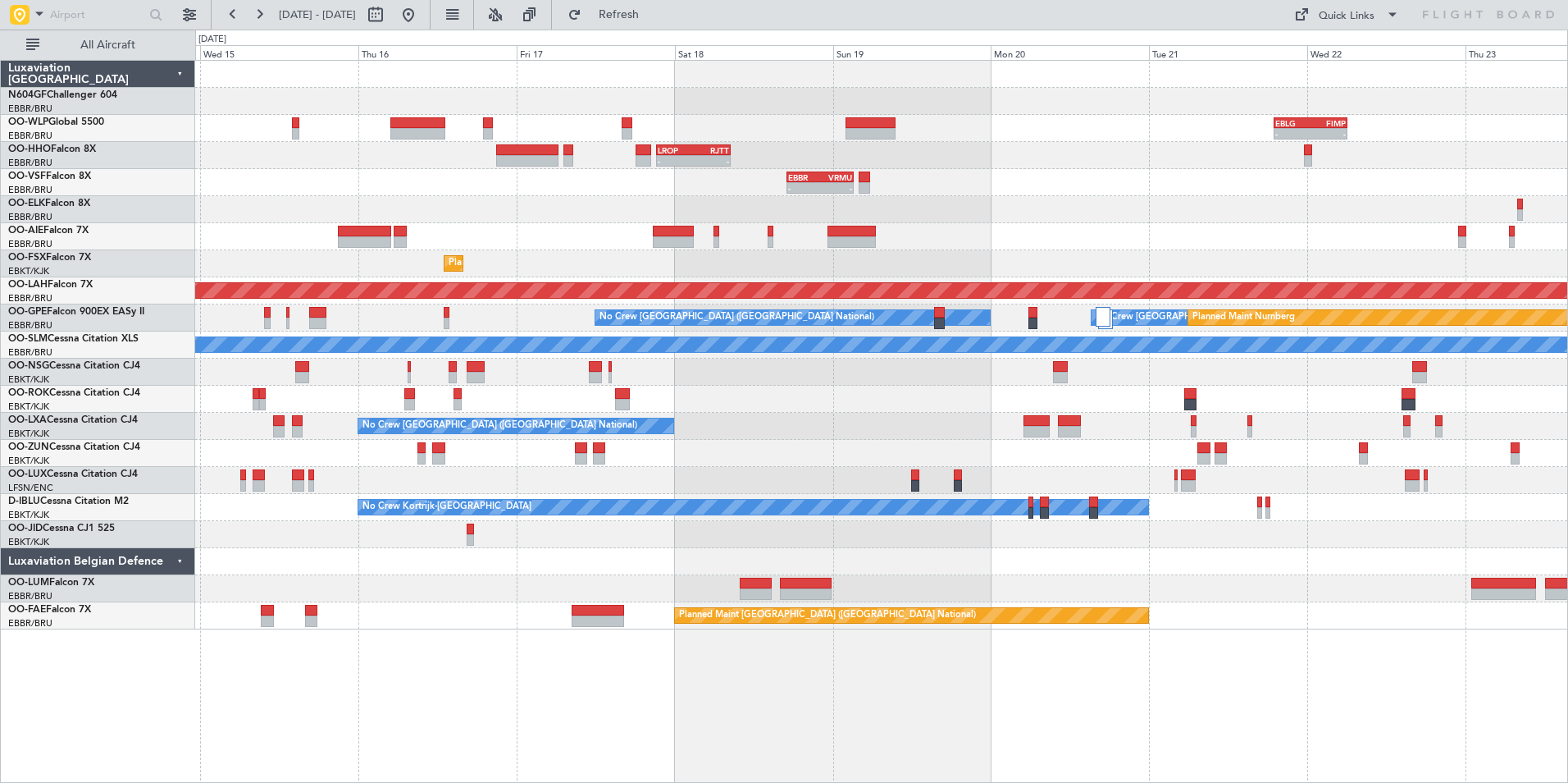
click at [1004, 547] on div "- - EBLG 19:00 Z FIMP 06:10 Z - - LROP 21:15 Z RJTT 08:30 Z - - EBBR 17:05 Z VR…" at bounding box center [881, 345] width 1372 height 568
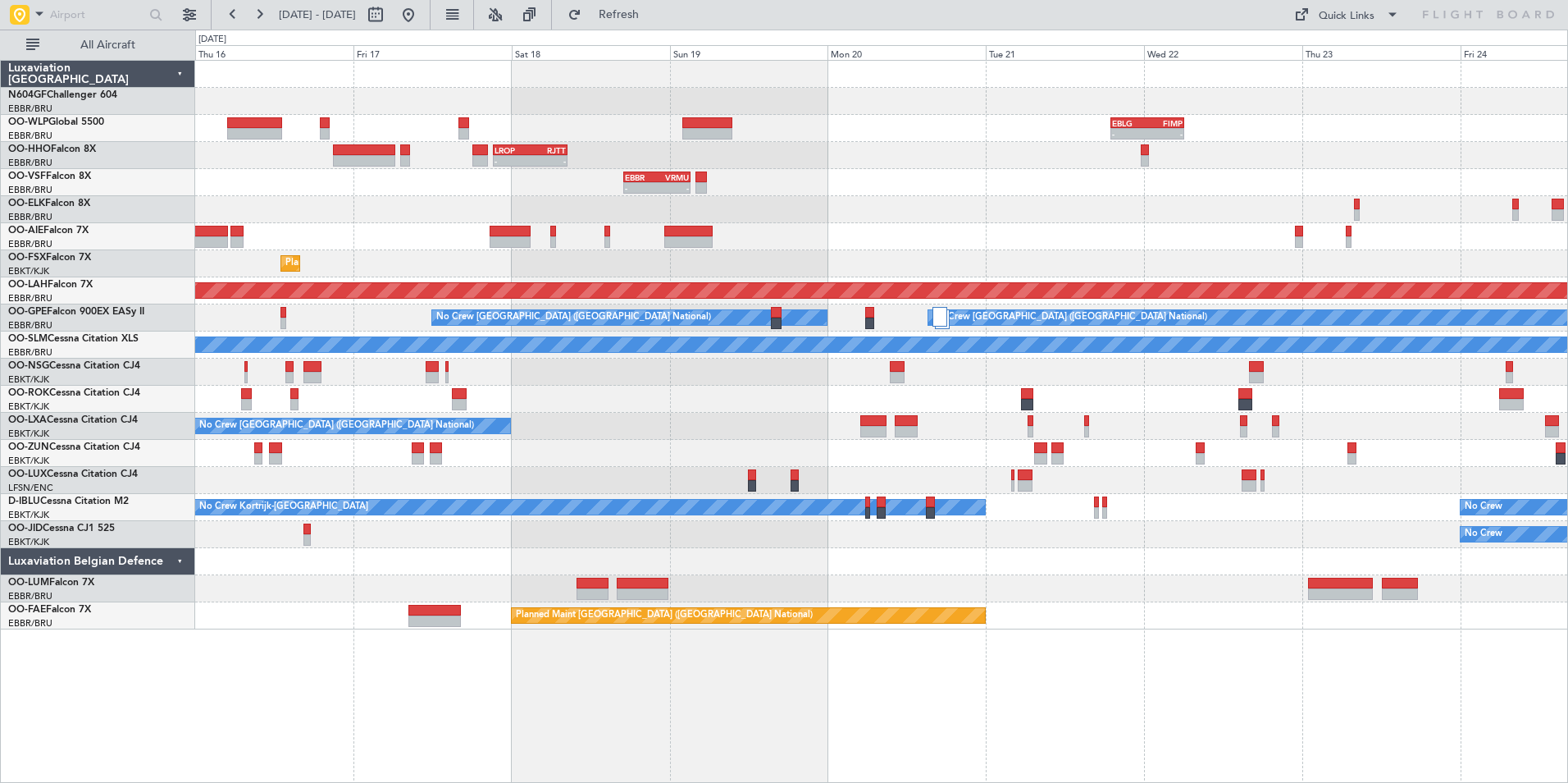
click at [1332, 676] on div "- - EBLG 19:00 Z FIMP 06:10 Z - - FIMP 17:00 Z EBLG 05:10 Z - - LROP 21:15 Z RJ…" at bounding box center [882, 421] width 1373 height 723
click at [1085, 627] on div "- - EBLG 19:00 Z FIMP 06:10 Z - - FIMP 17:00 Z EBLG 05:10 Z - - LROP 21:15 Z RJ…" at bounding box center [882, 421] width 1373 height 723
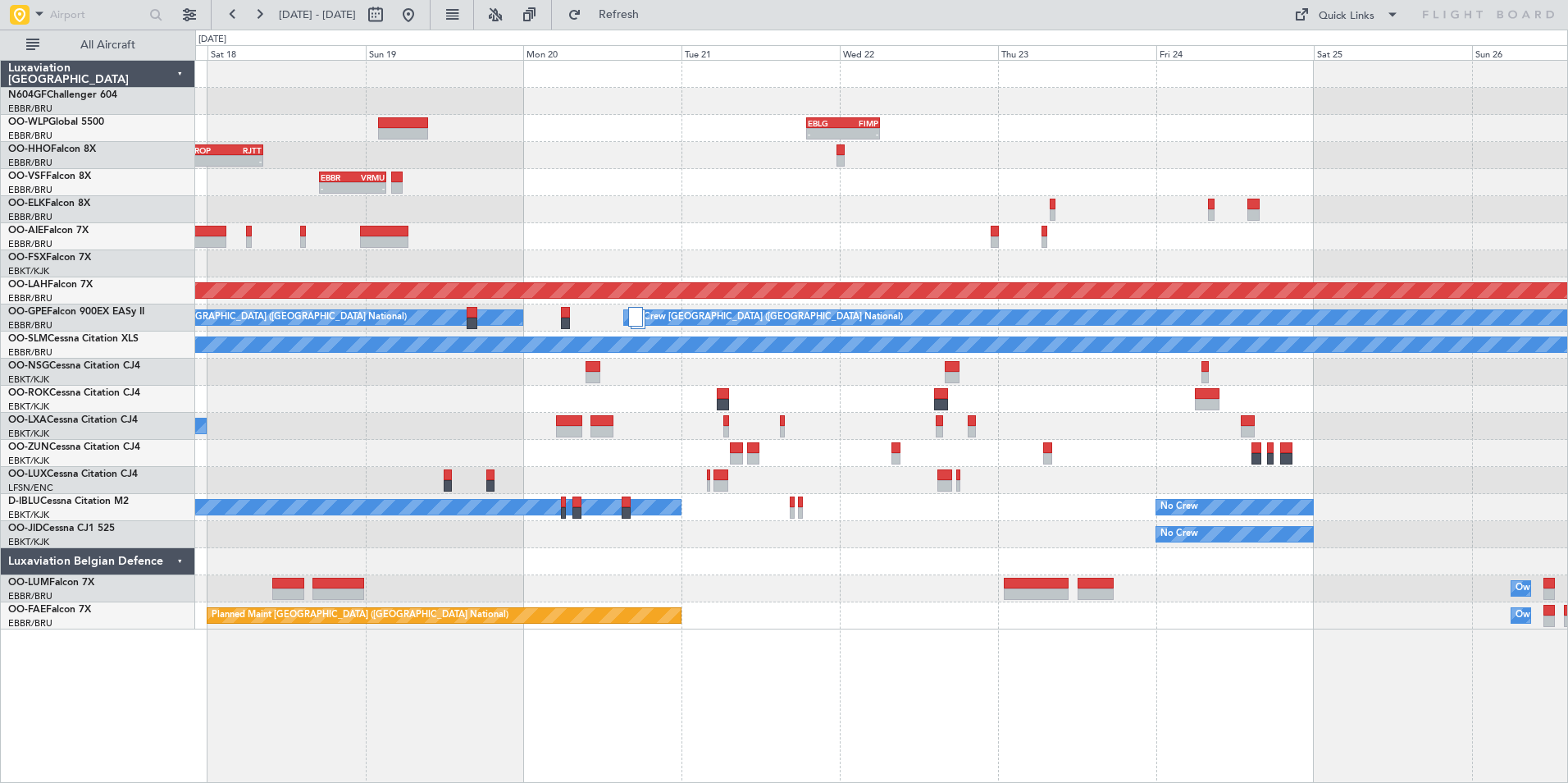
click at [970, 602] on div "- - EBLG 19:00 Z FIMP 06:10 Z - - FIMP 17:00 Z EBLG 05:10 Z - - LROP 21:15 Z RJ…" at bounding box center [882, 421] width 1373 height 723
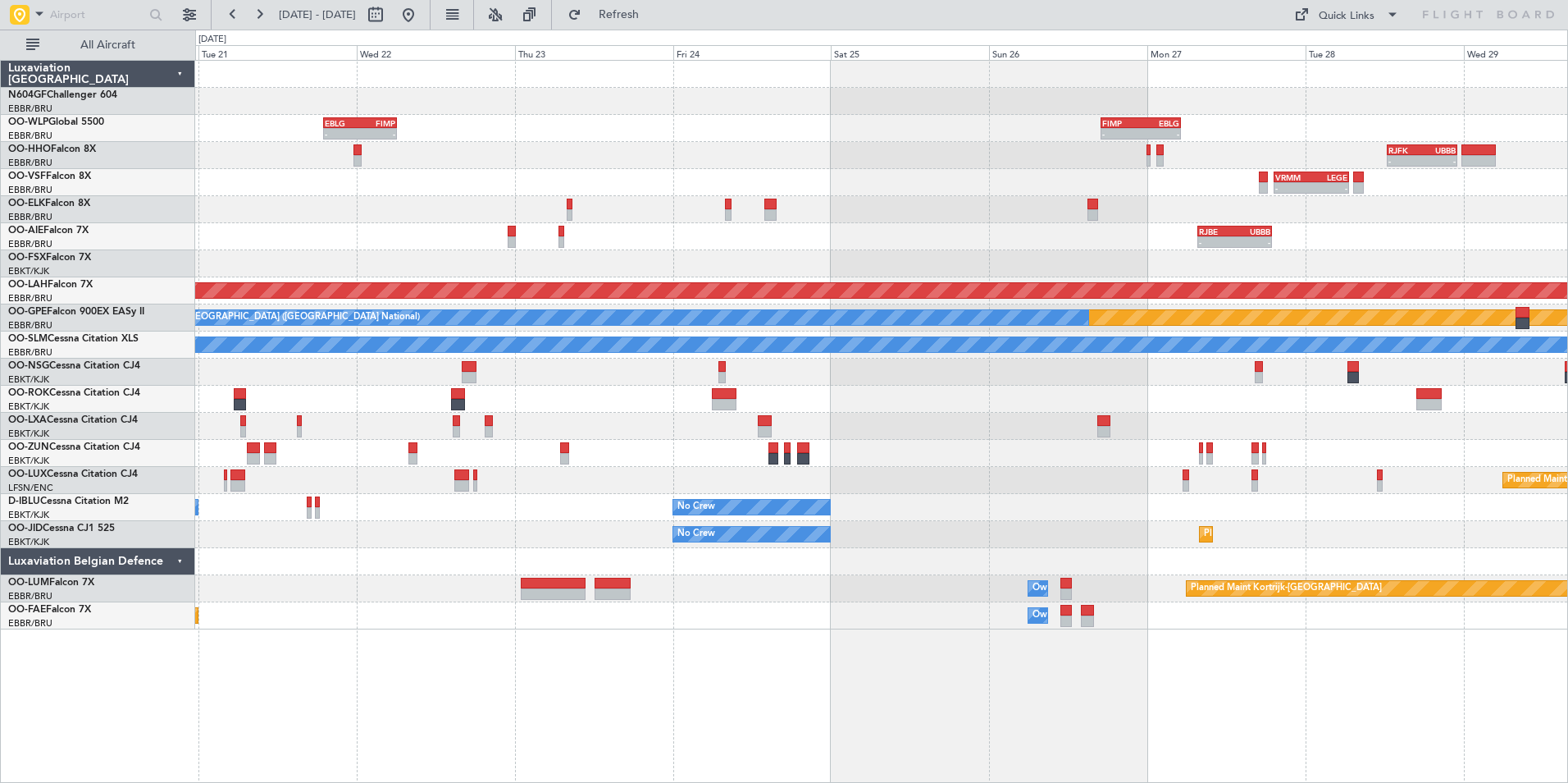
click at [1089, 646] on div "- - EBLG 19:00 Z FIMP 06:10 Z - - FIMP 17:00 Z EBLG 05:10 Z - - RJFK 12:30 Z UB…" at bounding box center [882, 421] width 1373 height 723
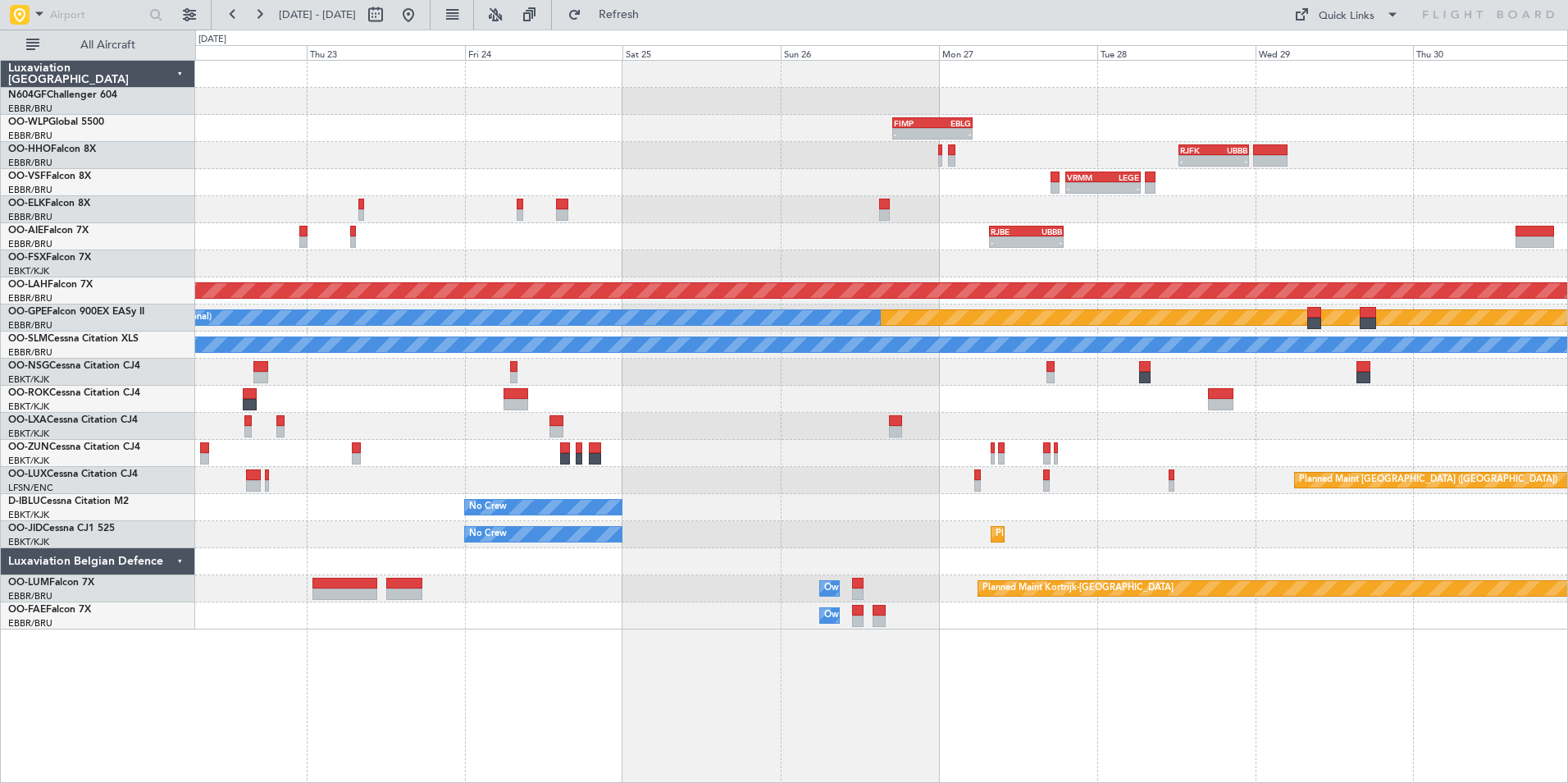
click at [1022, 608] on div "- - FIMP 17:00 Z EBLG 05:10 Z - - EBLG 19:00 Z FIMP 06:10 Z - - RJFK 12:30 Z UB…" at bounding box center [882, 421] width 1373 height 723
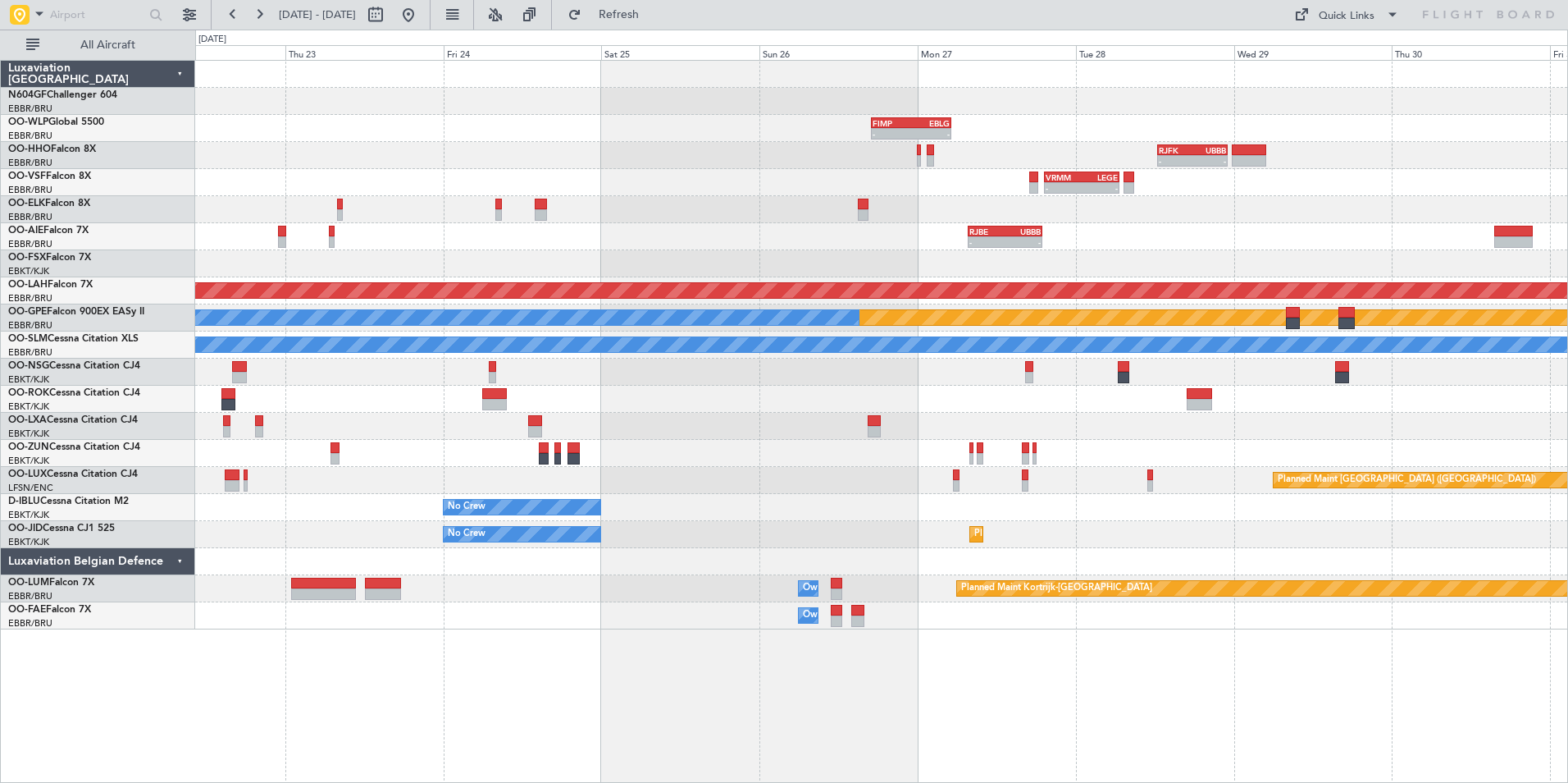
click at [776, 617] on div "- - FIMP 17:00 Z EBLG 05:10 Z - - EBLG 19:00 Z FIMP 06:10 Z - - RJFK 12:30 Z UB…" at bounding box center [882, 421] width 1373 height 723
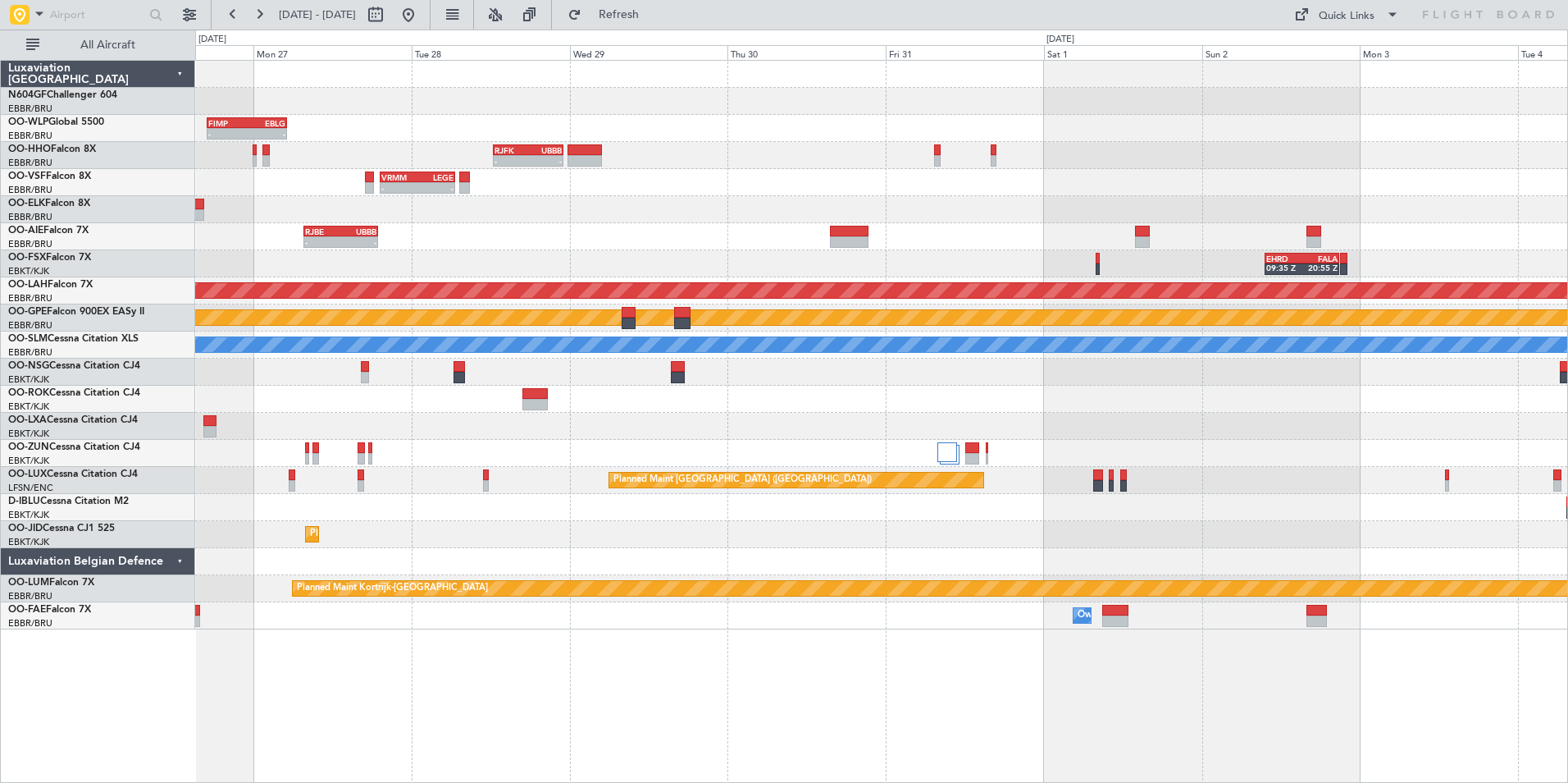
click at [917, 660] on div "- - FIMP 17:00 Z EBLG 05:10 Z - - RJFK 12:30 Z UBBB 23:10 Z - - VRMM 19:20 Z LE…" at bounding box center [882, 421] width 1373 height 723
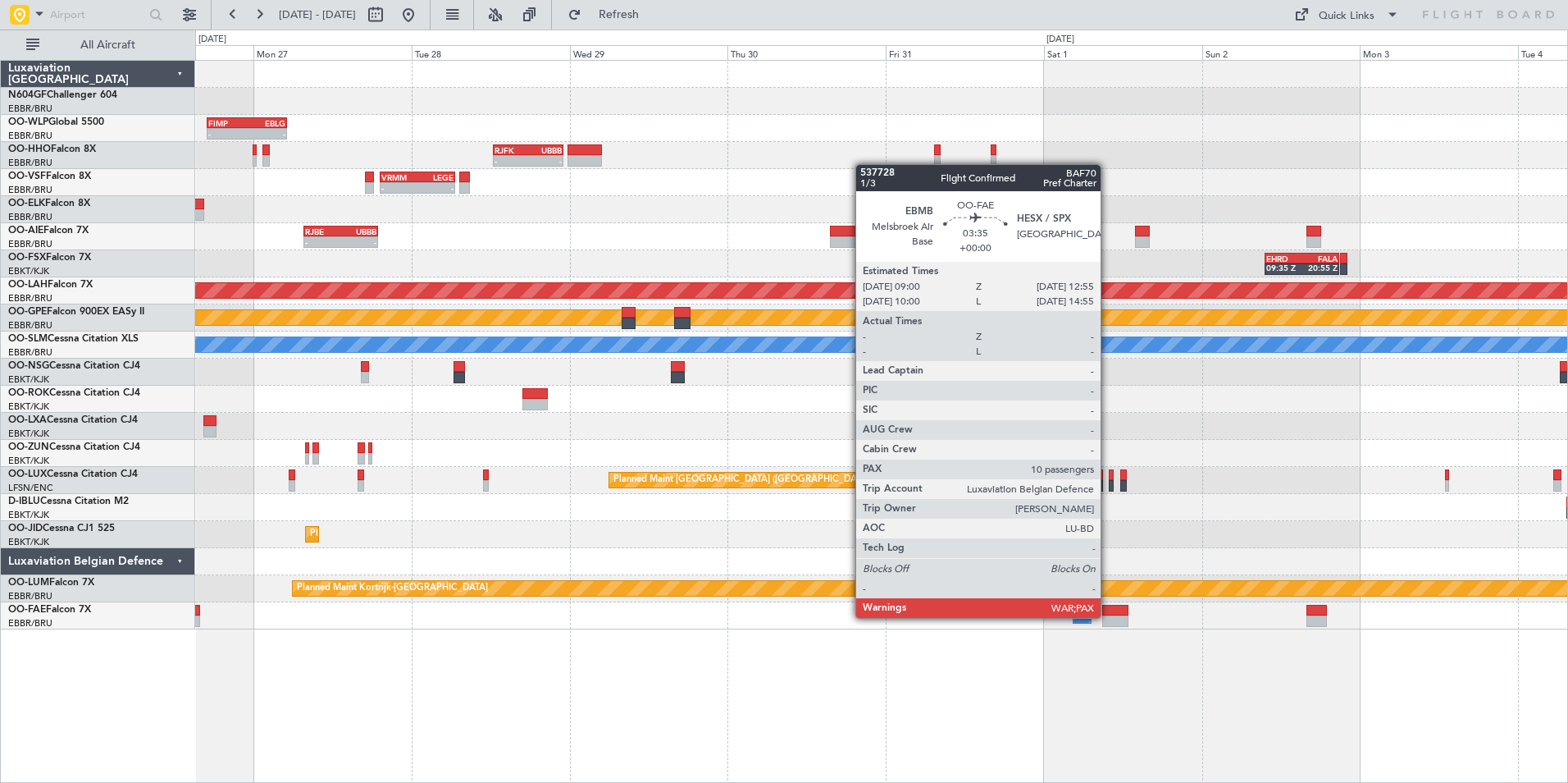
click at [1107, 617] on div at bounding box center [1115, 621] width 26 height 11
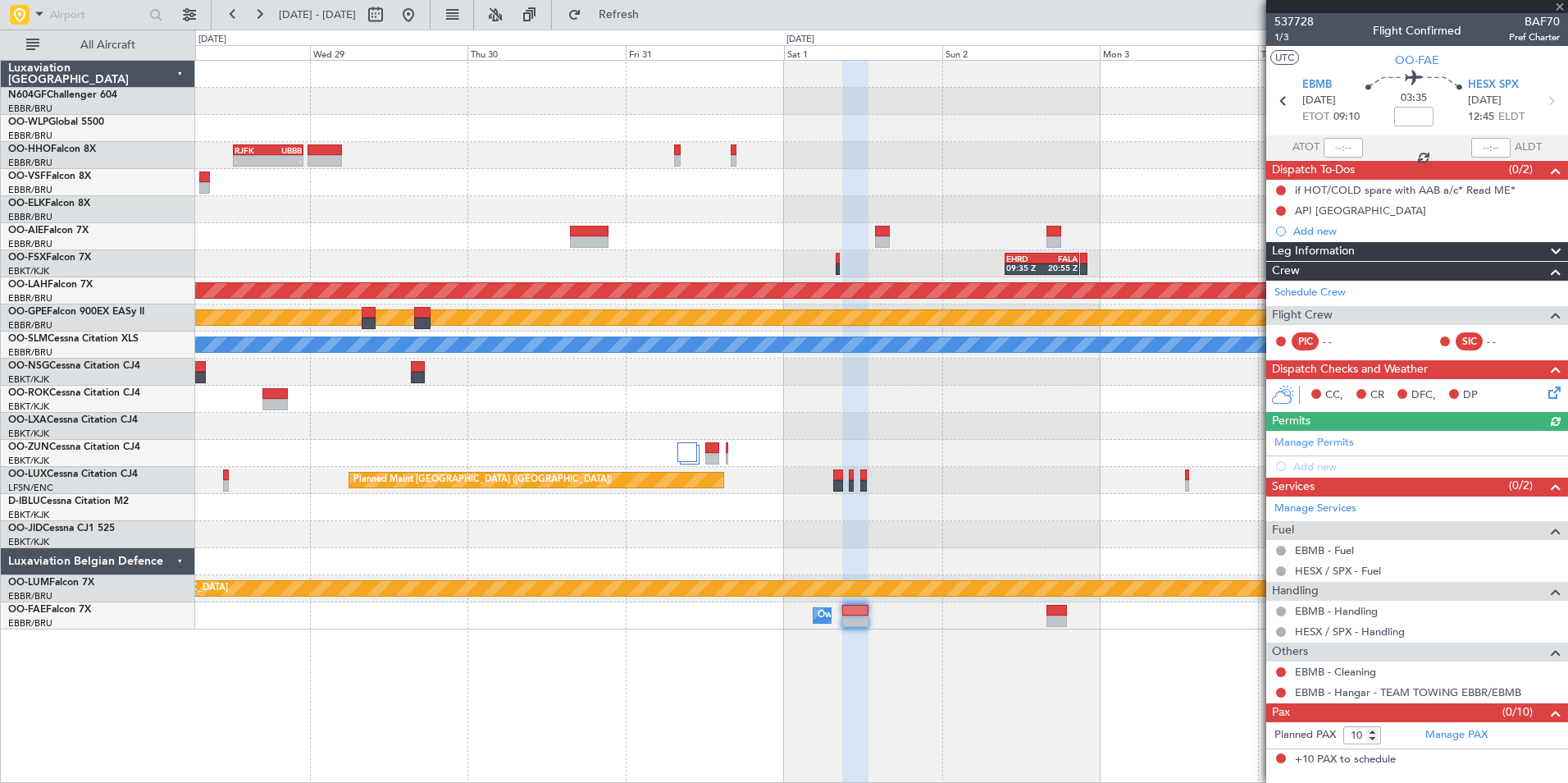
click at [894, 631] on div "- - FIMP 17:00 Z EBLG 05:10 Z - - RJFK 12:30 Z UBBB 23:10 Z - - VRMM 19:20 Z LE…" at bounding box center [882, 421] width 1373 height 723
click at [1492, 84] on span "HESX SPX" at bounding box center [1493, 85] width 51 height 17
click at [708, 646] on div "- - FIMP 17:00 Z EBLG 05:10 Z - - RJFK 12:30 Z UBBB 23:10 Z - - VRMM 19:20 Z LE…" at bounding box center [882, 421] width 1373 height 723
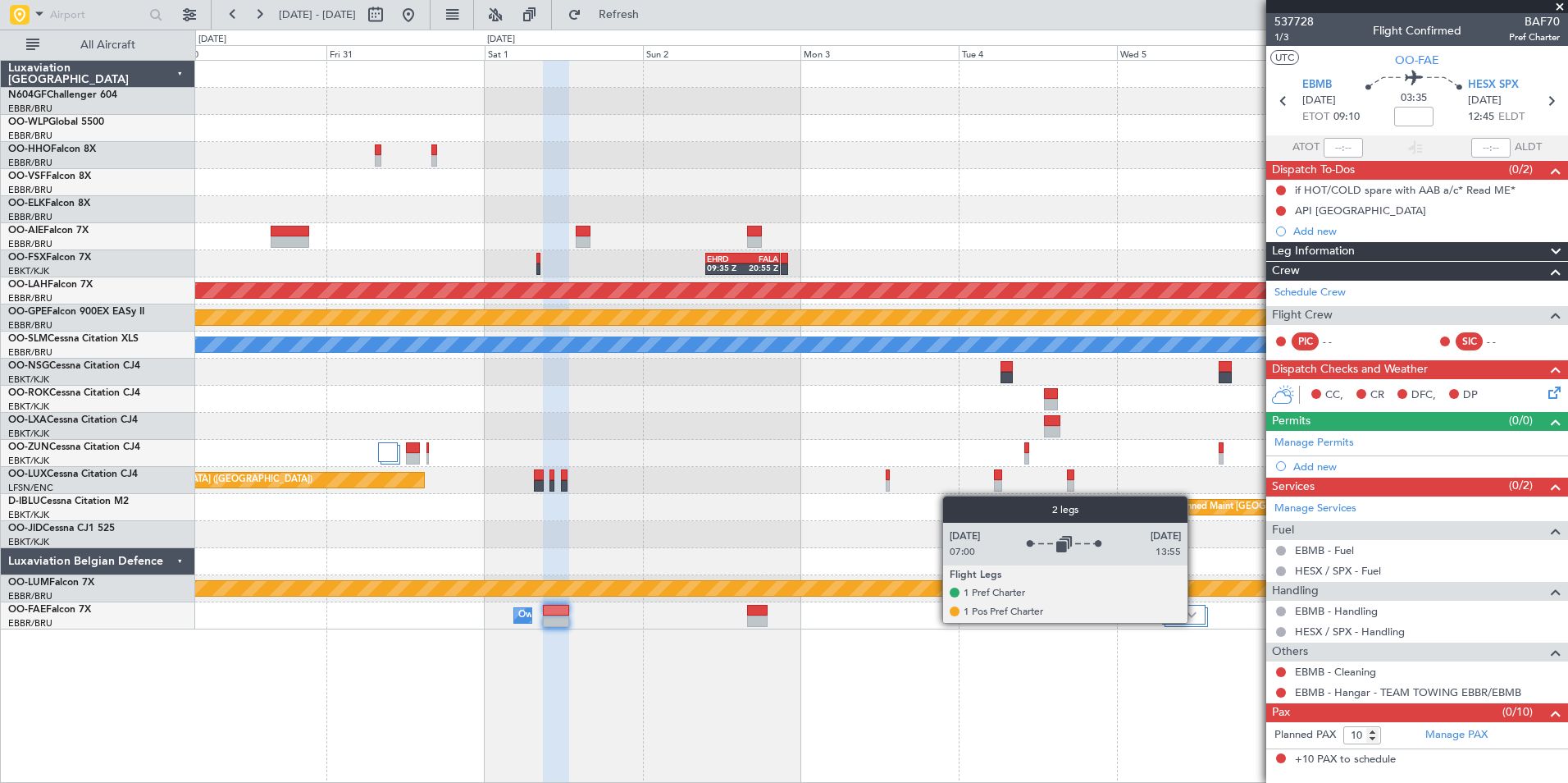
click at [1184, 616] on div at bounding box center [1183, 614] width 43 height 19
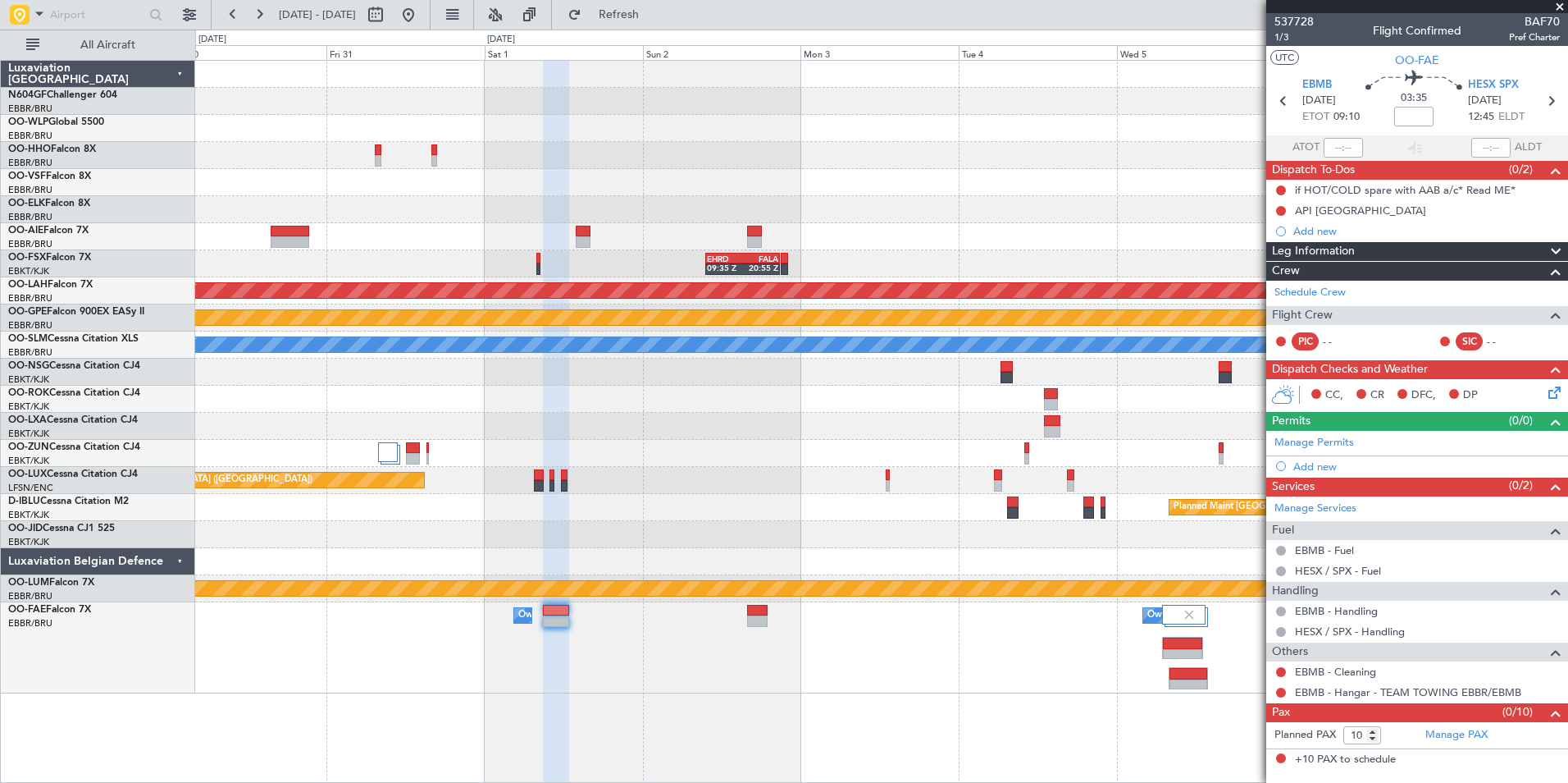
click at [958, 631] on div "Owner Melsbroek Air Base Owner [GEOGRAPHIC_DATA]" at bounding box center [881, 648] width 1372 height 91
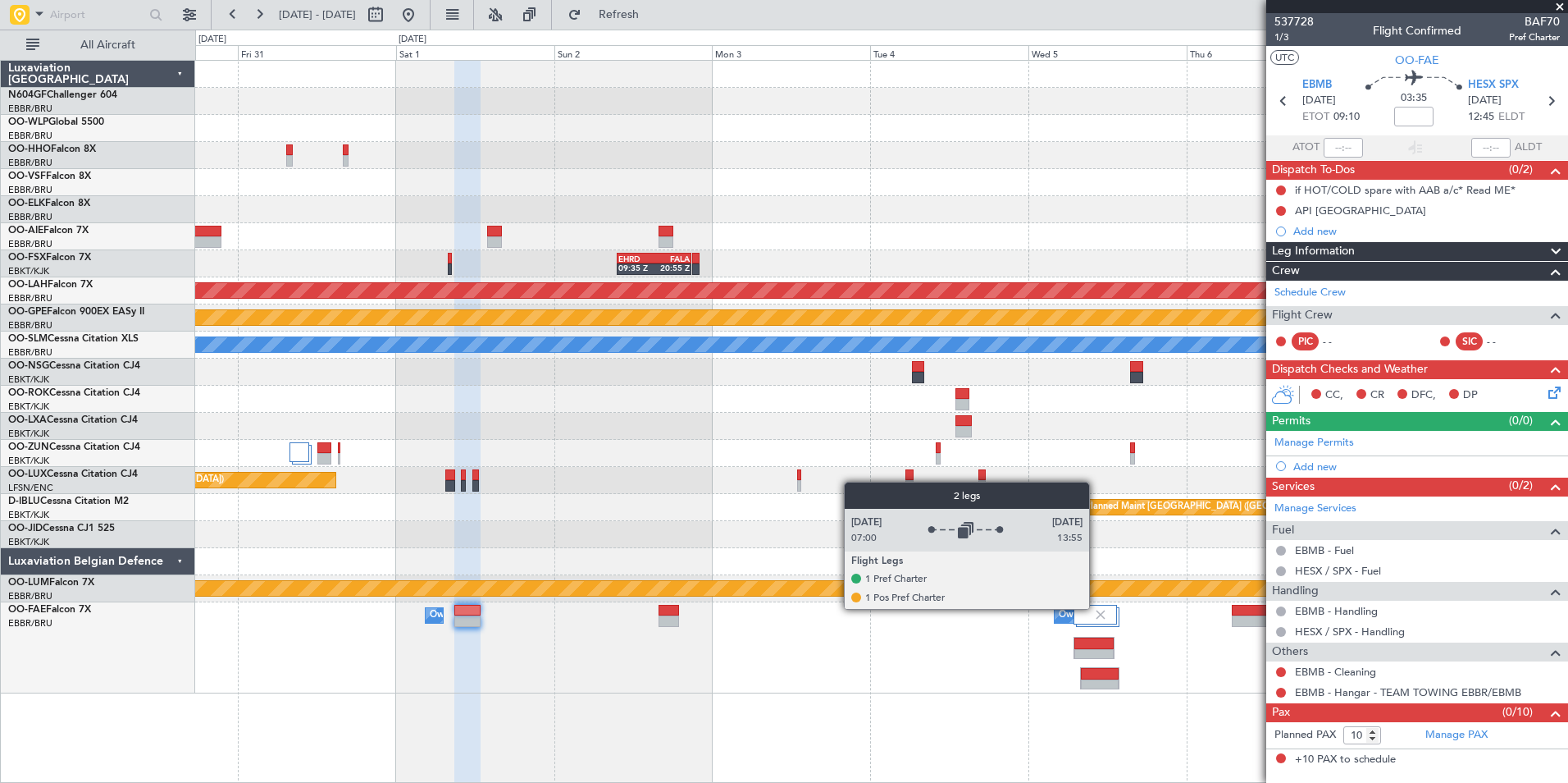
click at [1096, 608] on img at bounding box center [1100, 615] width 15 height 15
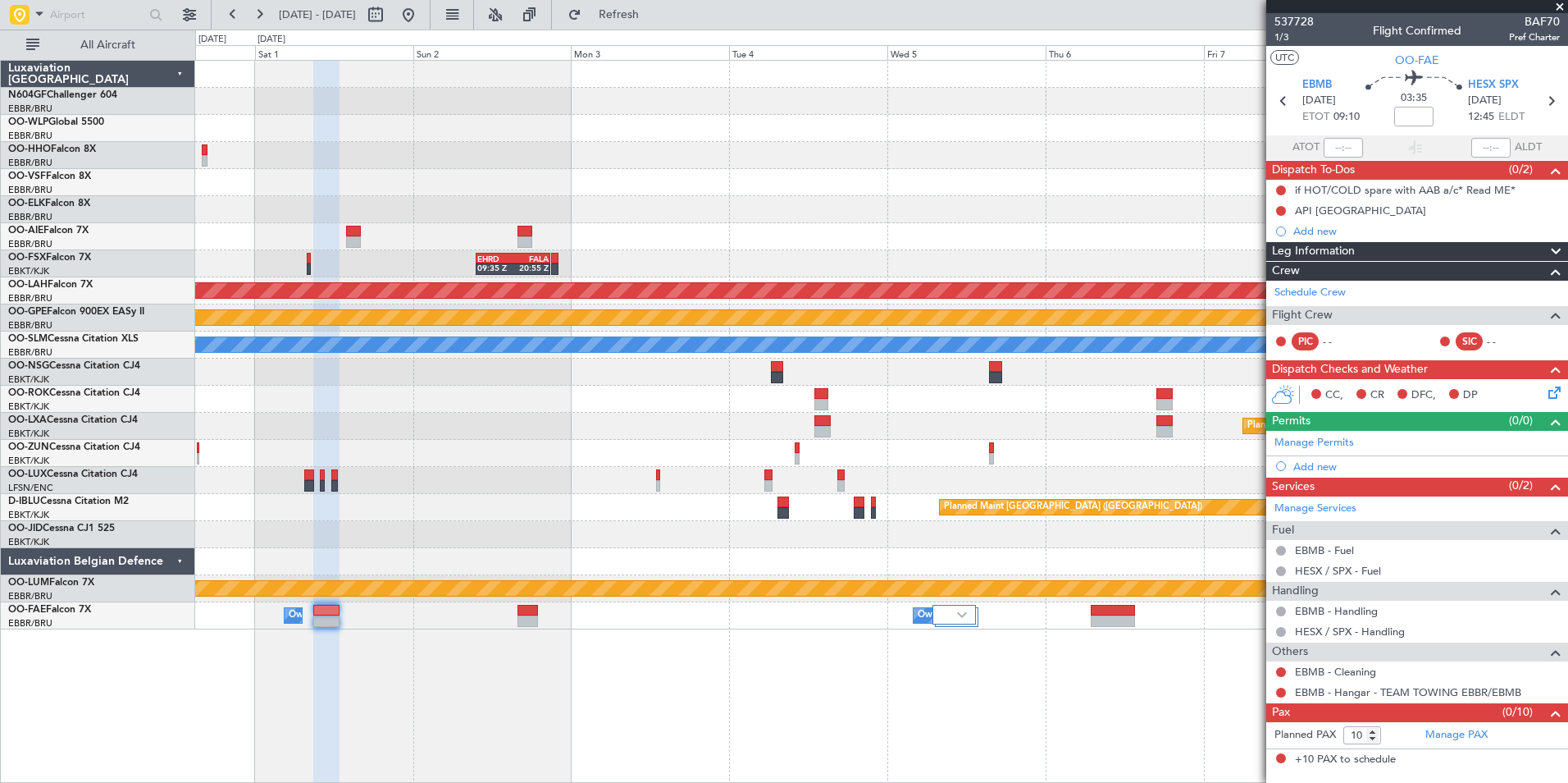
click at [999, 642] on div "EHRD 09:35 Z FALA 20:55 Z FALA 09:00 Z EHRD 20:05 Z Planned [GEOGRAPHIC_DATA][P…" at bounding box center [882, 421] width 1373 height 723
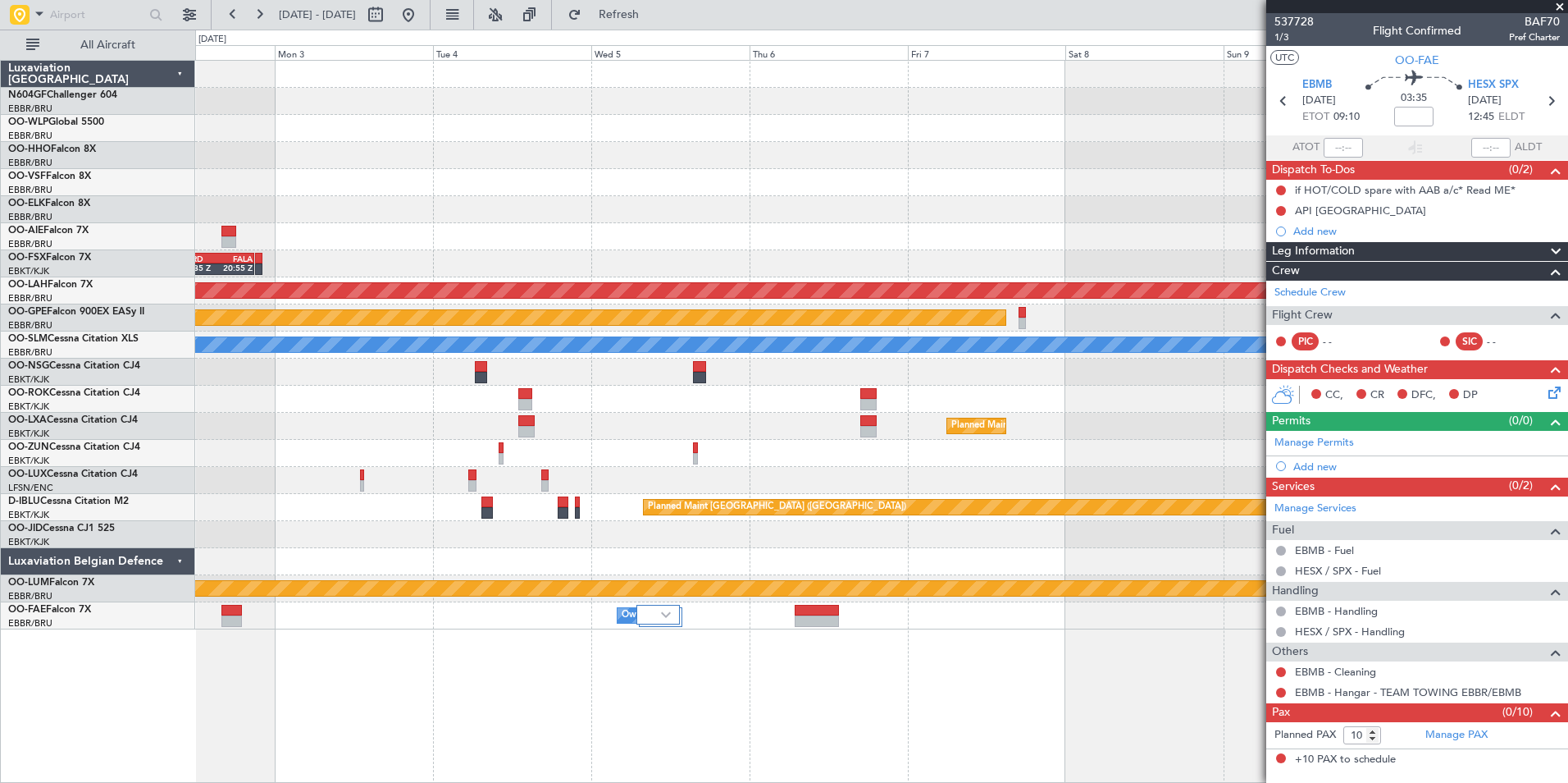
click at [864, 658] on div "EHRD 09:35 Z FALA 20:55 Z FALA 09:00 Z EHRD 20:05 Z Planned [GEOGRAPHIC_DATA][P…" at bounding box center [882, 421] width 1373 height 723
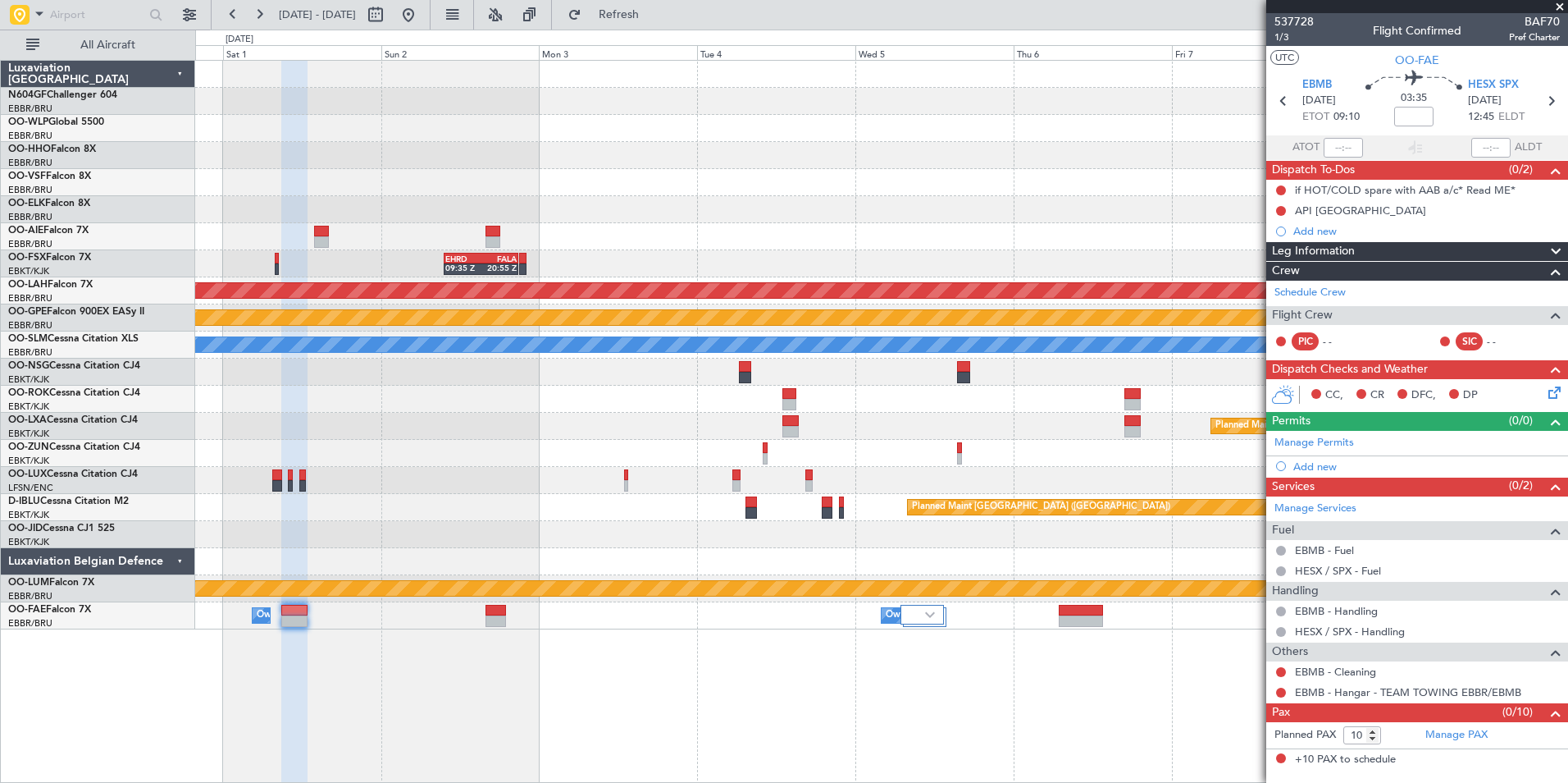
click at [981, 666] on div "EHRD 09:35 Z FALA 20:55 Z FALA 09:00 Z EHRD 20:05 Z Planned [GEOGRAPHIC_DATA][P…" at bounding box center [882, 421] width 1373 height 723
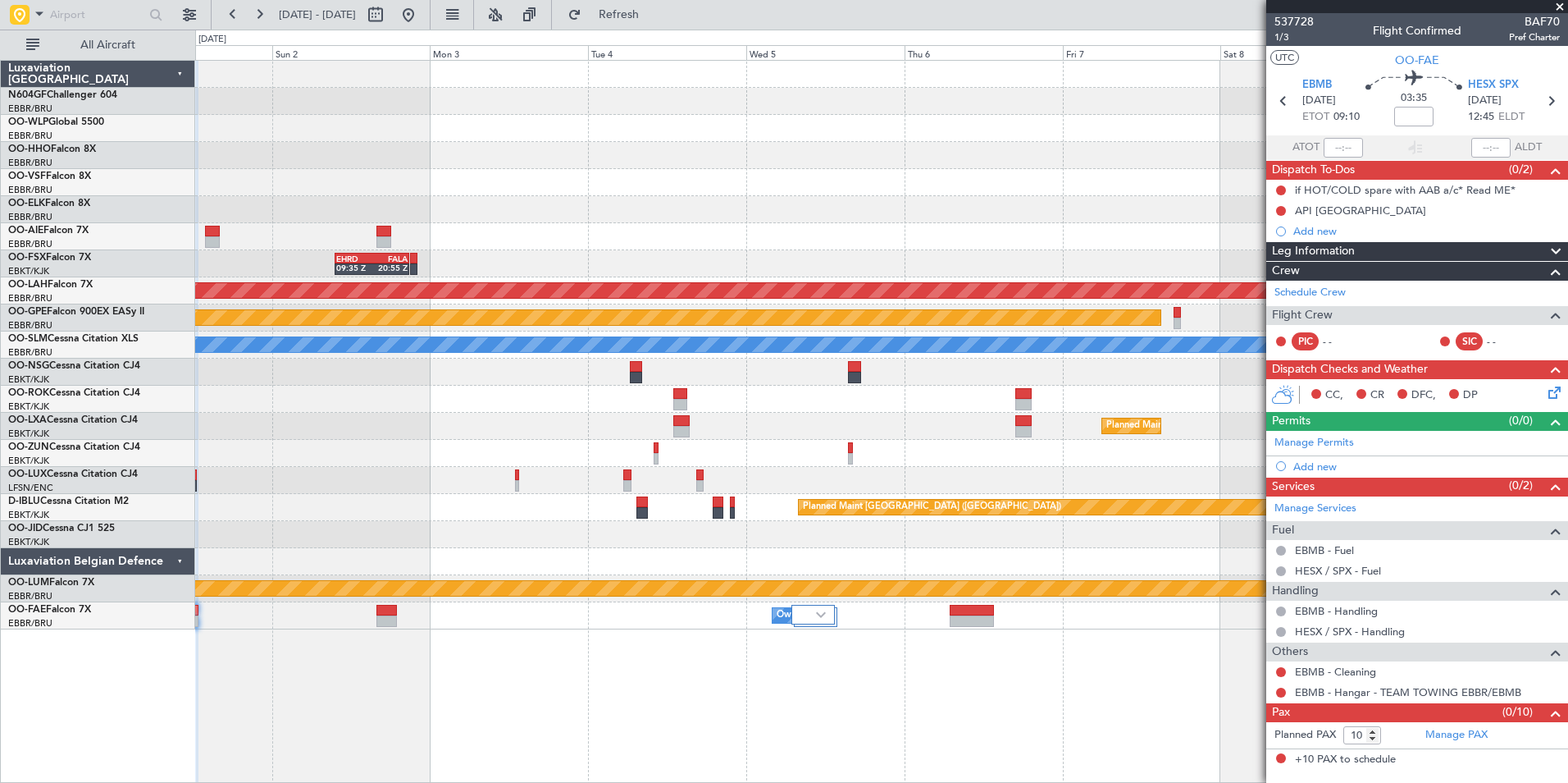
click at [621, 654] on div "EHRD 09:35 Z FALA 20:55 Z FALA 09:00 Z EHRD 20:05 Z Planned [GEOGRAPHIC_DATA][P…" at bounding box center [882, 421] width 1373 height 723
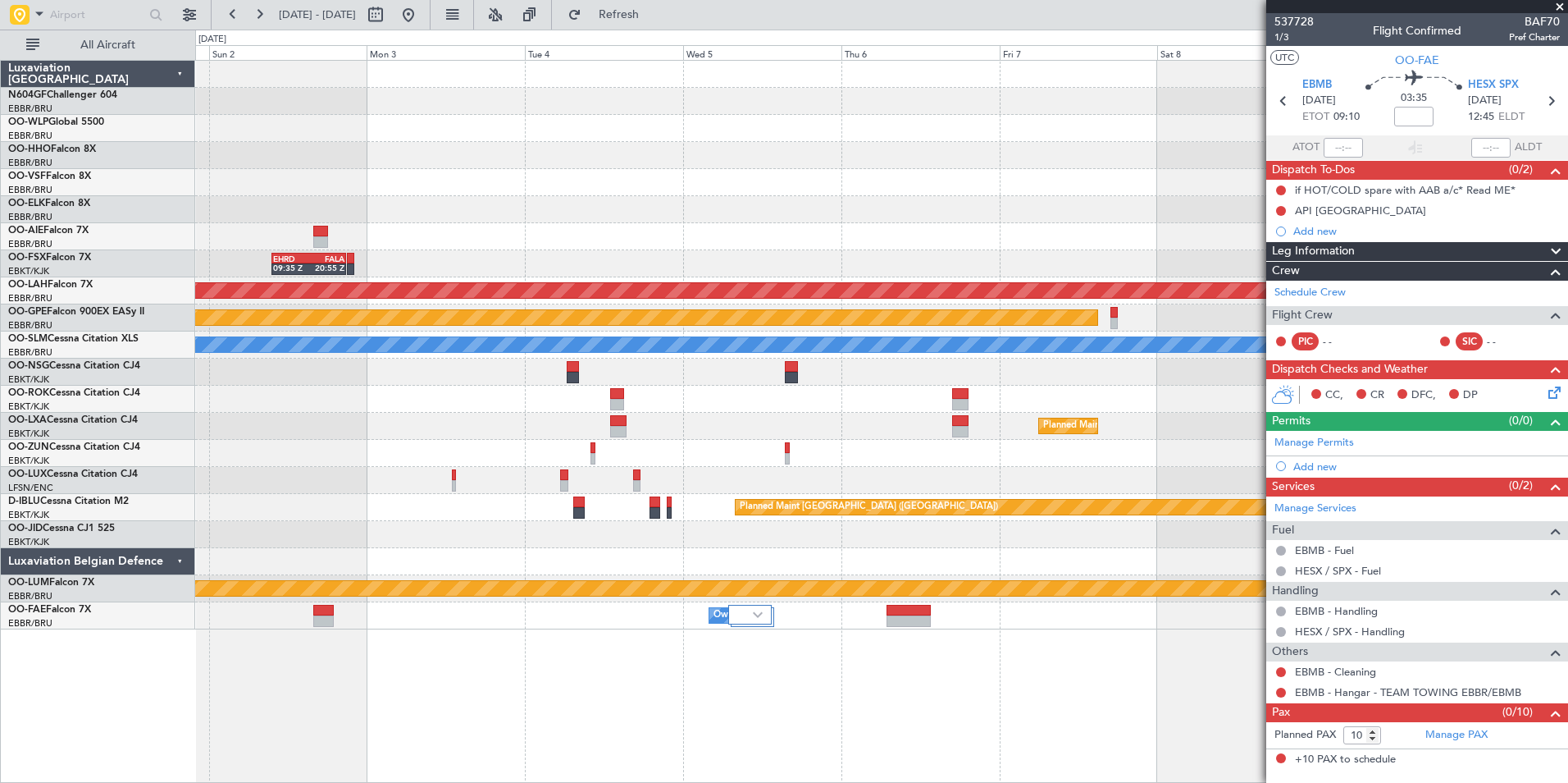
click at [708, 659] on div "EHRD 09:35 Z FALA 20:55 Z FALA 09:00 Z EHRD 20:05 Z Planned Maint Alton-st Loui…" at bounding box center [882, 421] width 1373 height 723
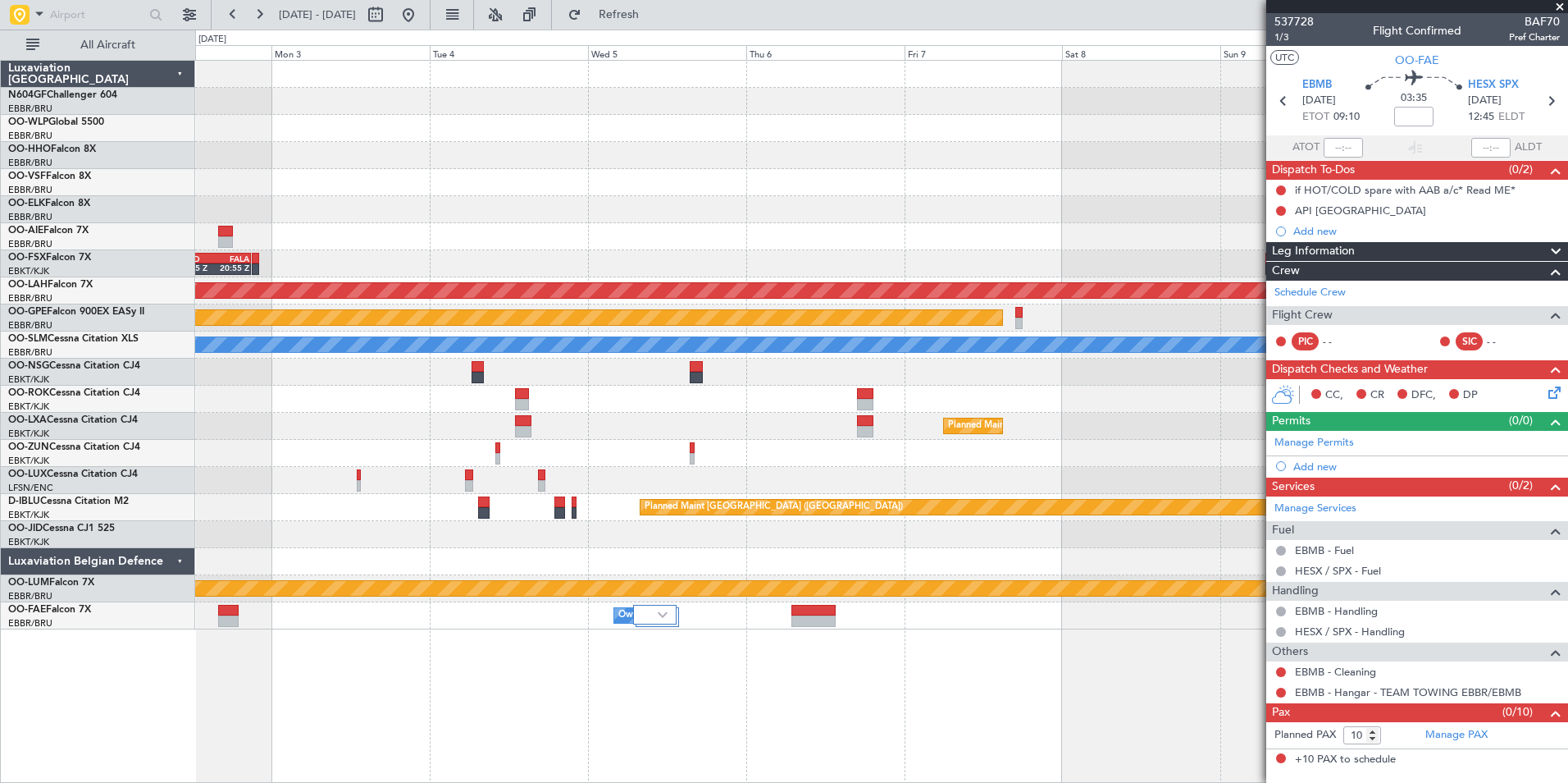
click at [882, 700] on div "EHRD 09:35 Z FALA 20:55 Z FALA 09:00 Z EHRD 20:05 Z Planned Maint Alton-st Loui…" at bounding box center [882, 421] width 1373 height 723
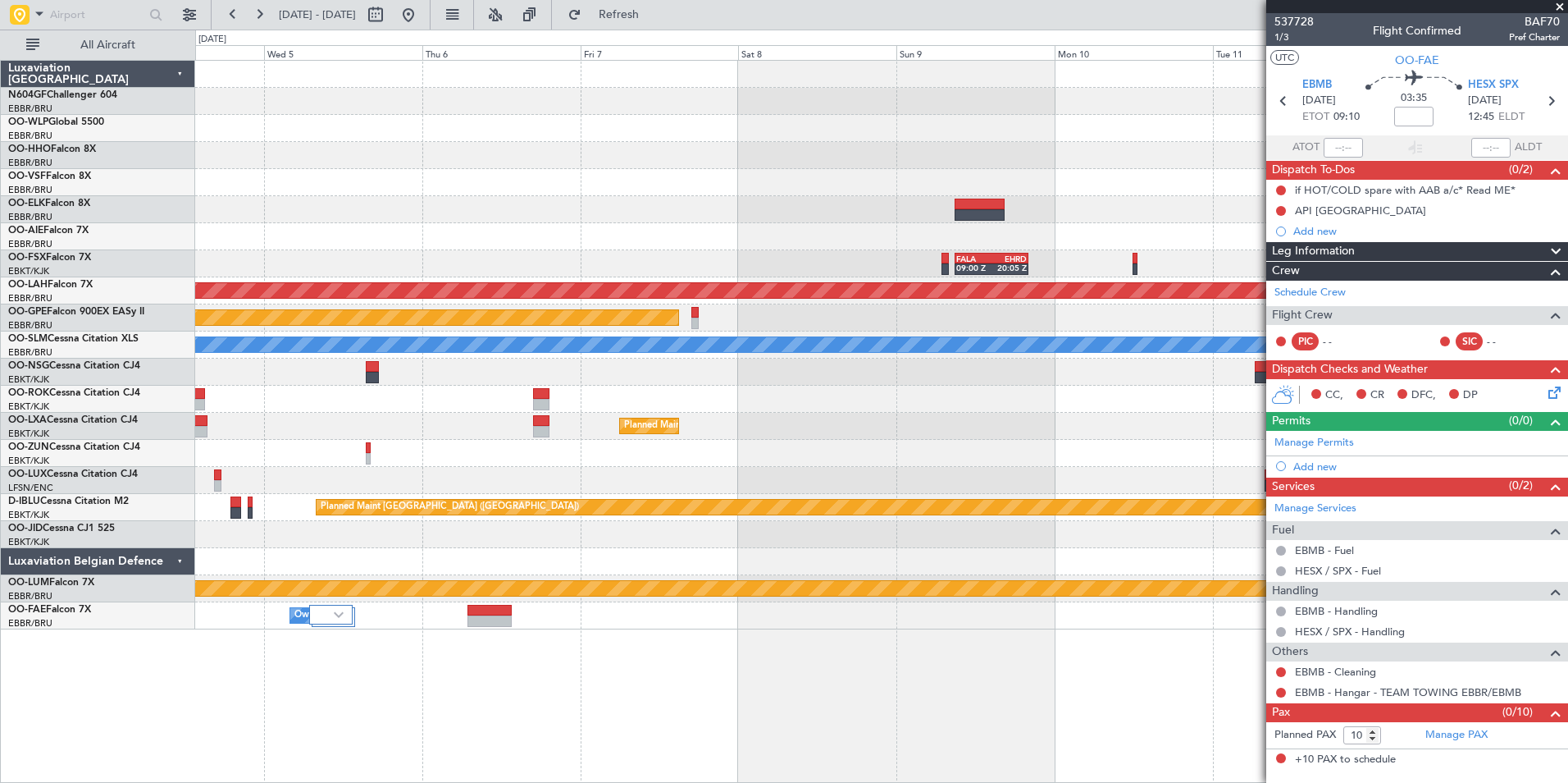
click at [690, 669] on div "FALA 09:00 Z EHRD 20:05 Z EHRD 09:35 Z FALA 20:55 Z Planned Maint Alton-st Loui…" at bounding box center [882, 421] width 1373 height 723
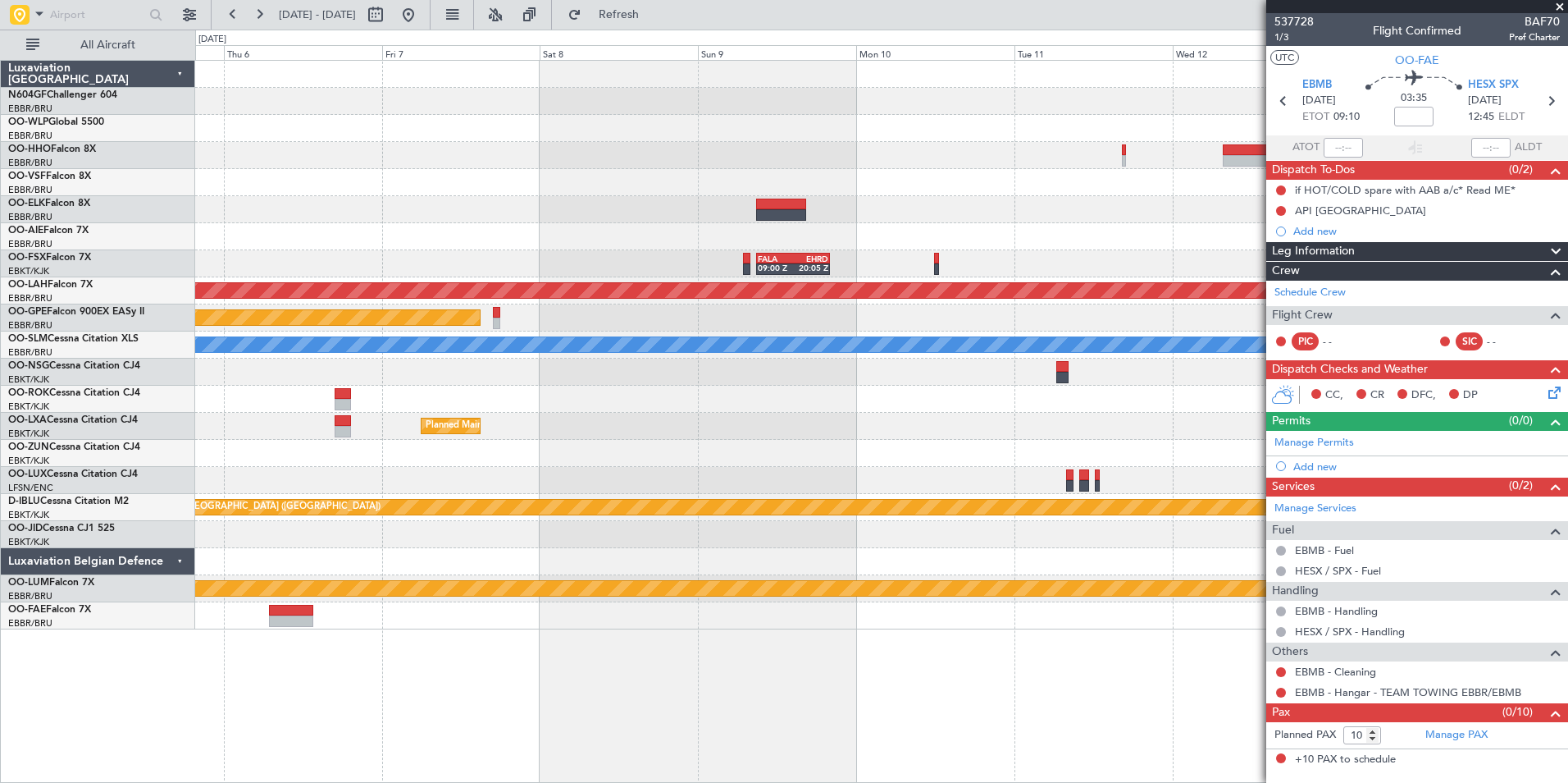
click at [702, 651] on div "FALA 09:00 Z EHRD 20:05 Z Planned Maint Alton-st Louis (St Louis Regl) Planned …" at bounding box center [882, 421] width 1373 height 723
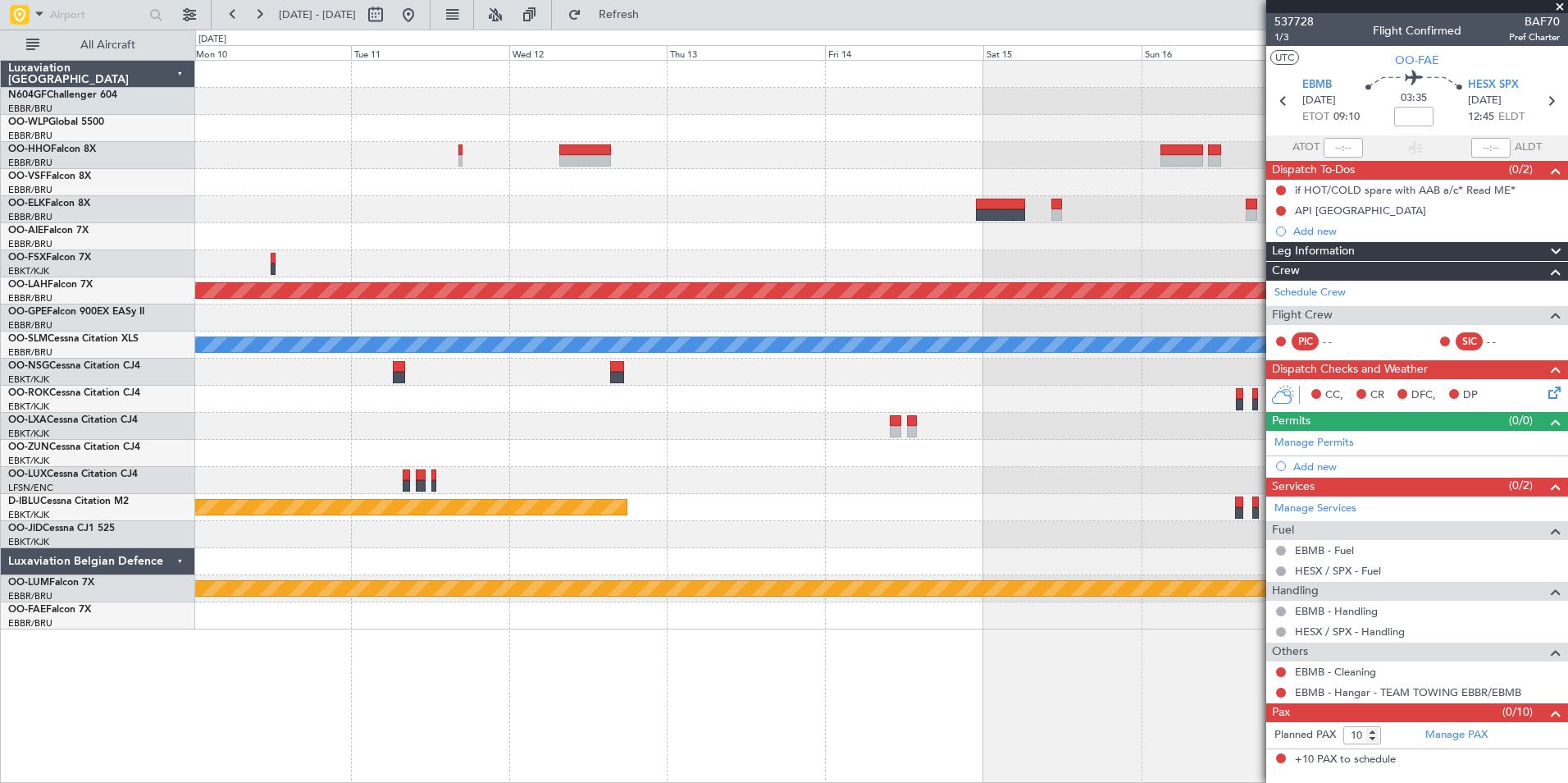
click at [277, 717] on div "FALA 09:00 Z EHRD 20:05 Z Planned Maint Alton-st Louis (St Louis Regl) A/C Unav…" at bounding box center [882, 421] width 1373 height 723
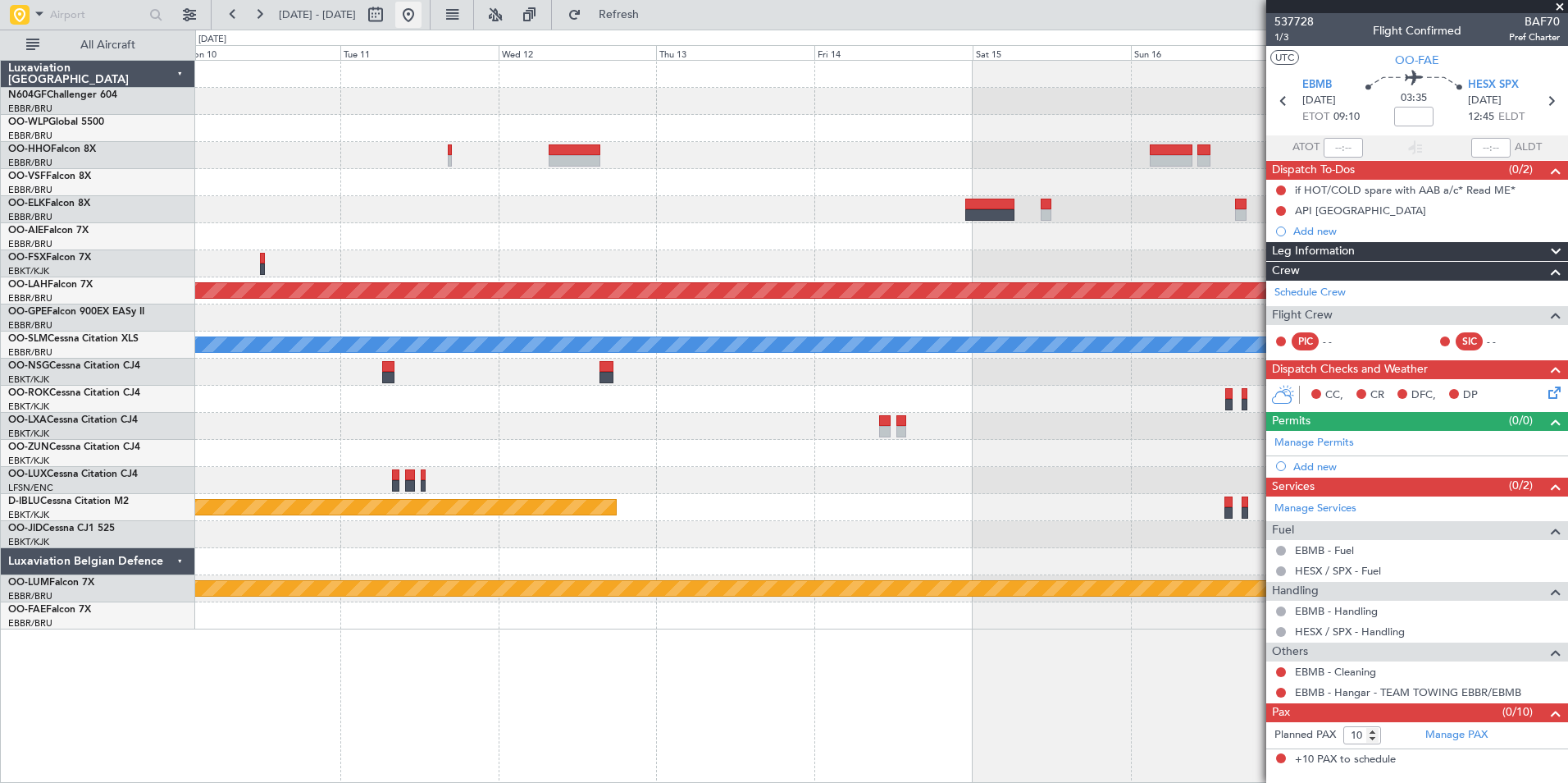
click at [422, 20] on button at bounding box center [408, 15] width 26 height 26
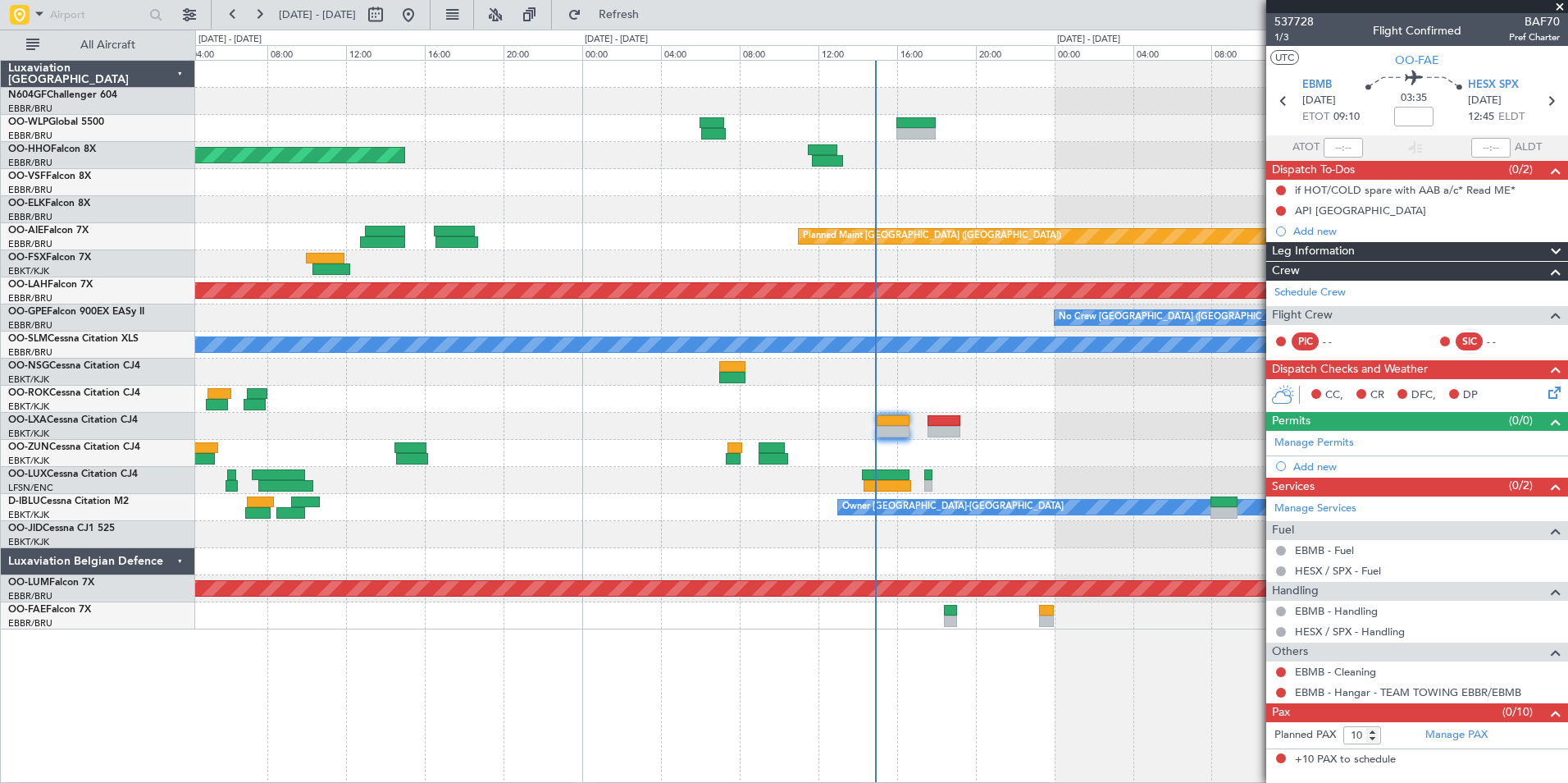
click at [1063, 446] on div at bounding box center [881, 453] width 1372 height 27
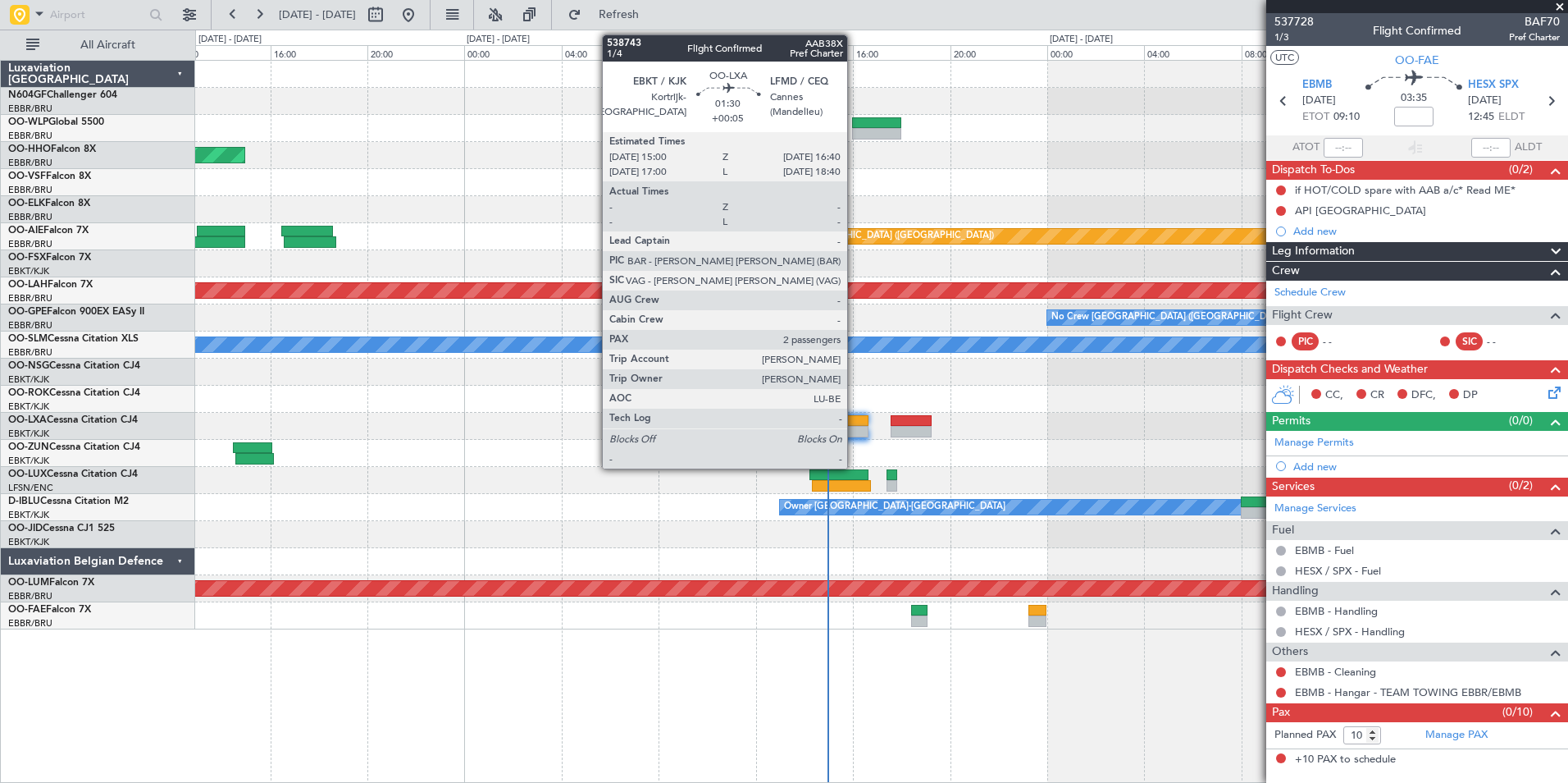
click at [854, 435] on div at bounding box center [847, 431] width 41 height 11
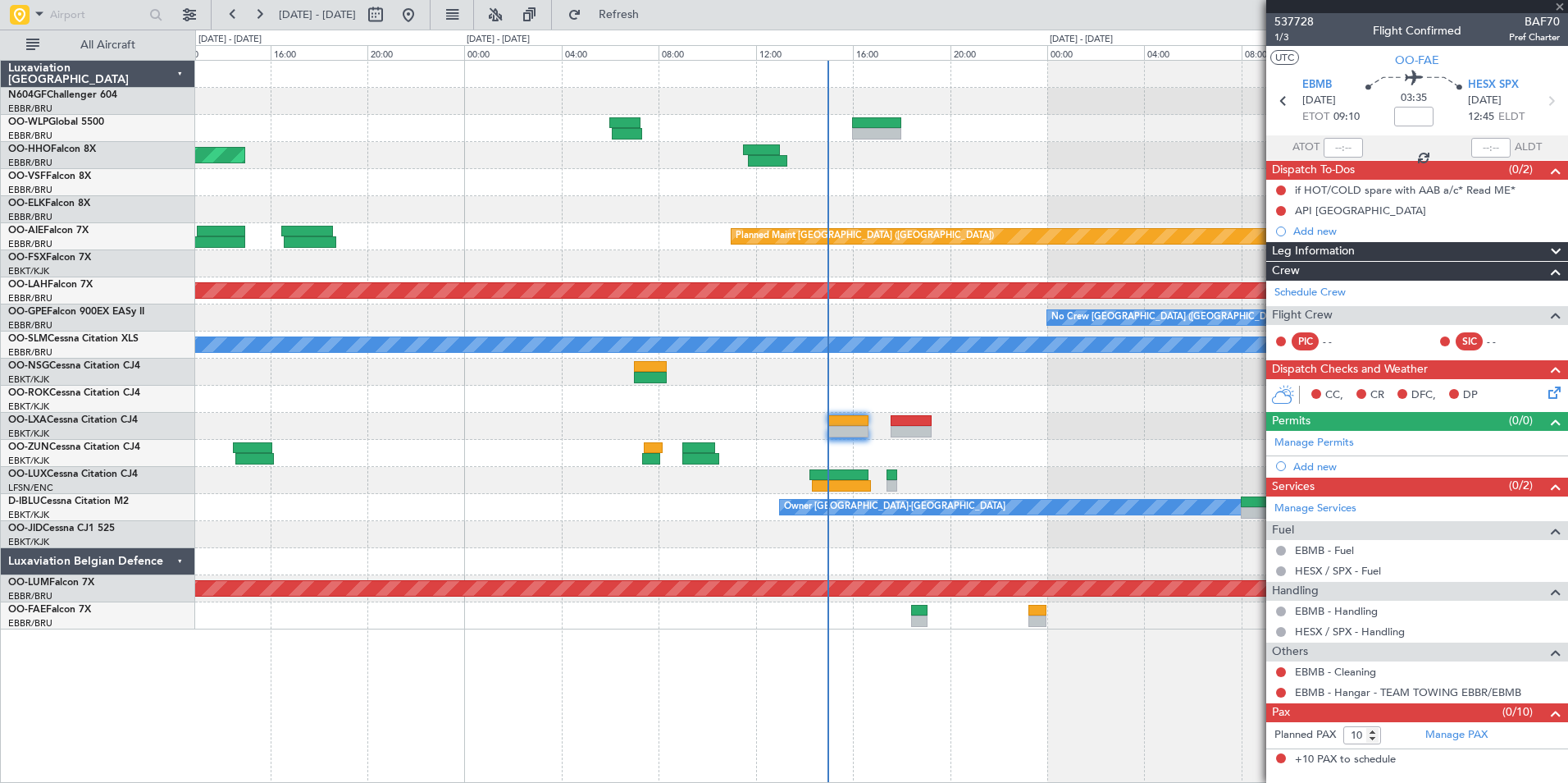
type input "+00:05"
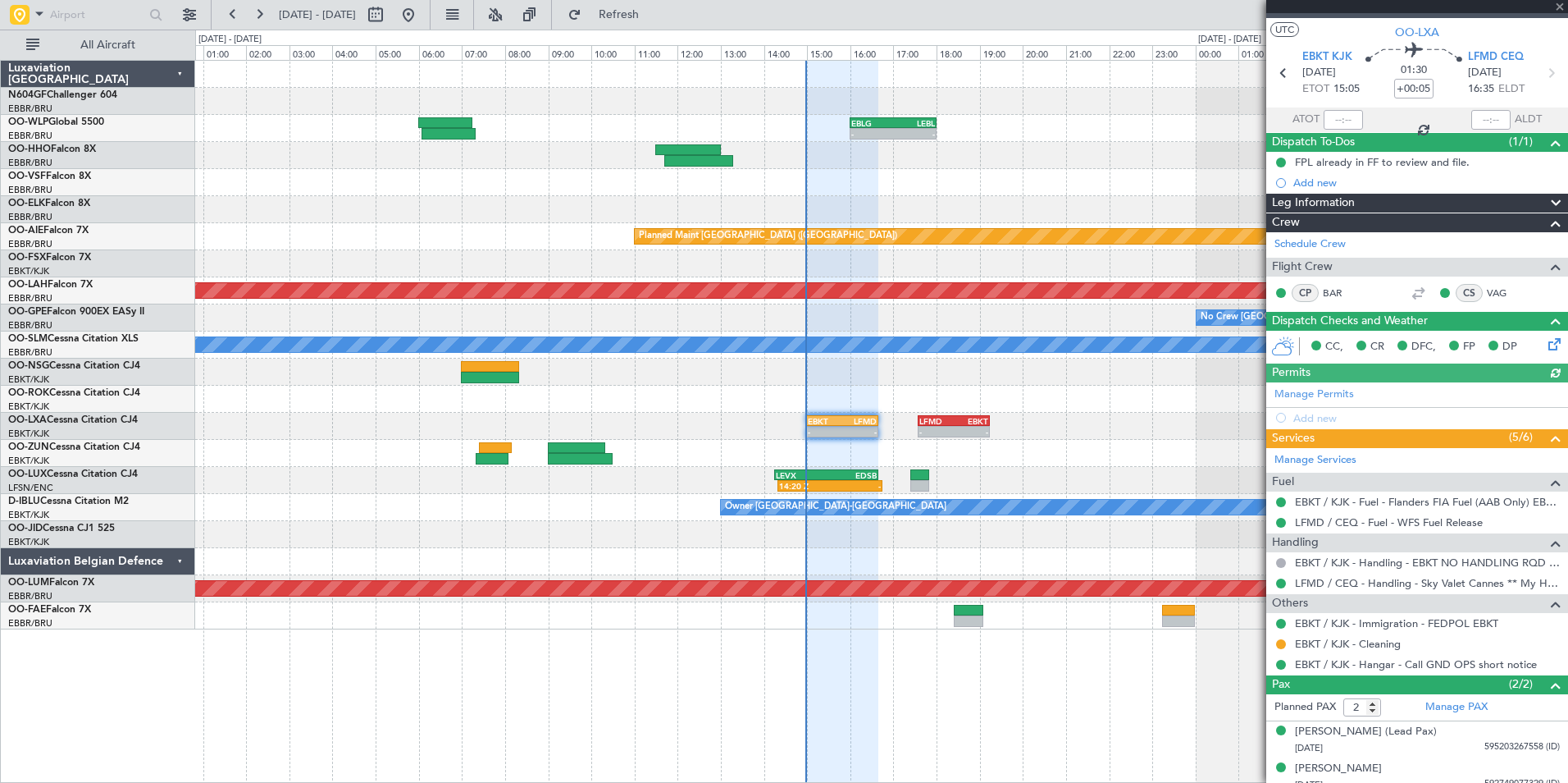
scroll to position [40, 0]
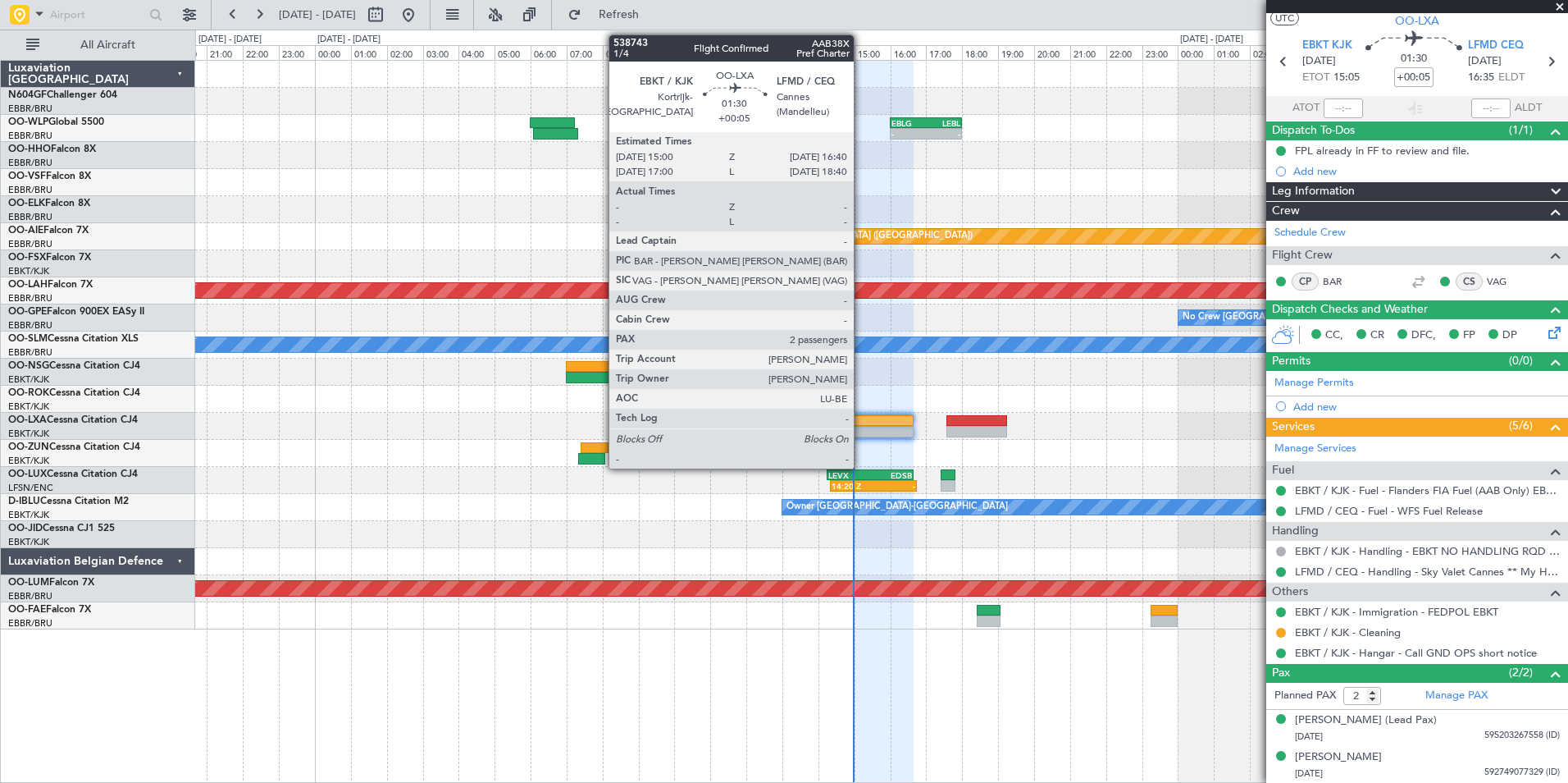
click at [1122, 440] on div "- - EBLG 16:00 Z LEBL 18:00 Z Planned Maint Geneva (Cointrin) Planned Maint Lon…" at bounding box center [881, 345] width 1372 height 568
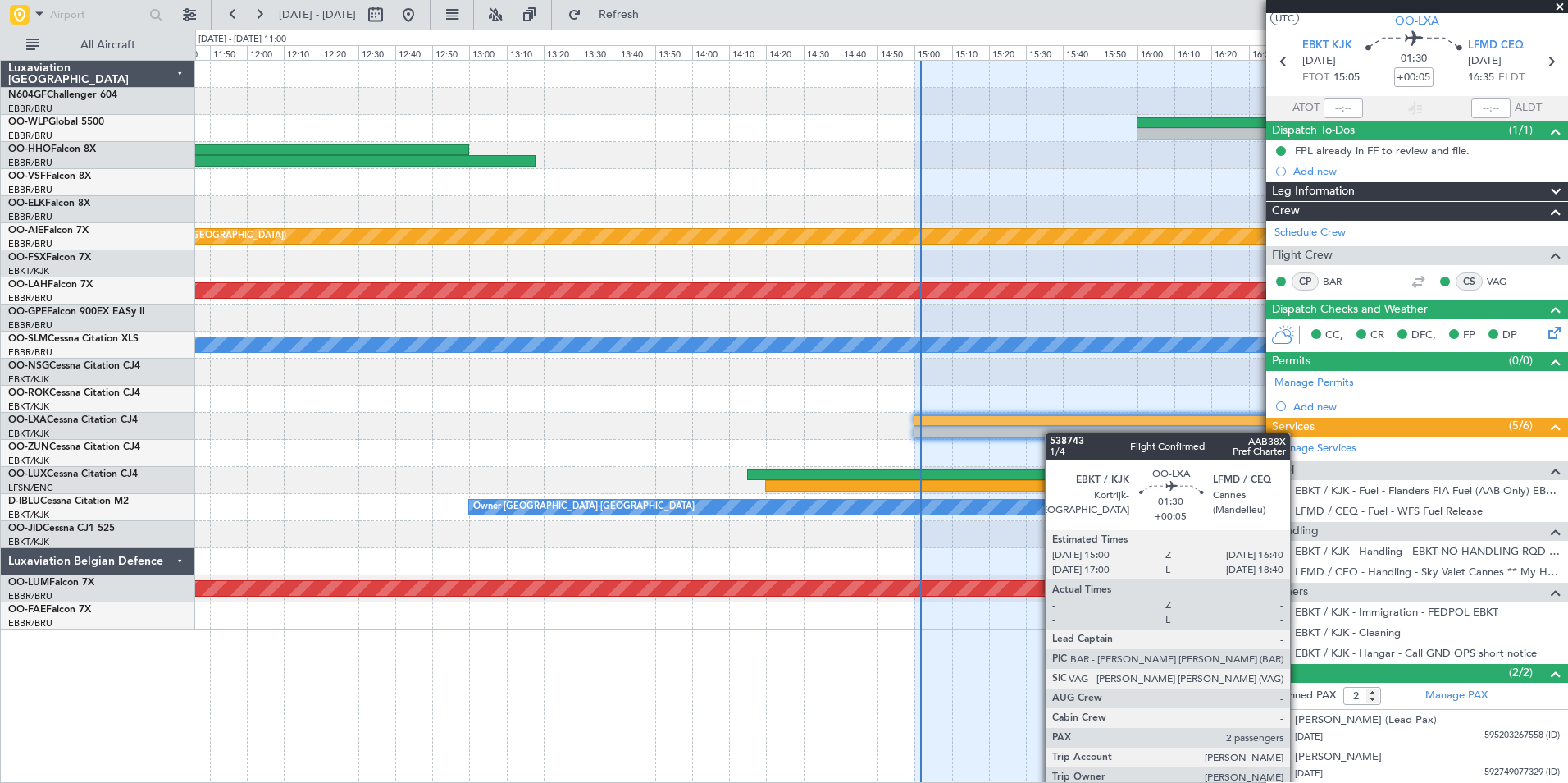
click at [947, 426] on div "Planned Maint London (Farnborough) Planned Maint Alton-st Louis (St Louis Regl)…" at bounding box center [881, 345] width 1372 height 568
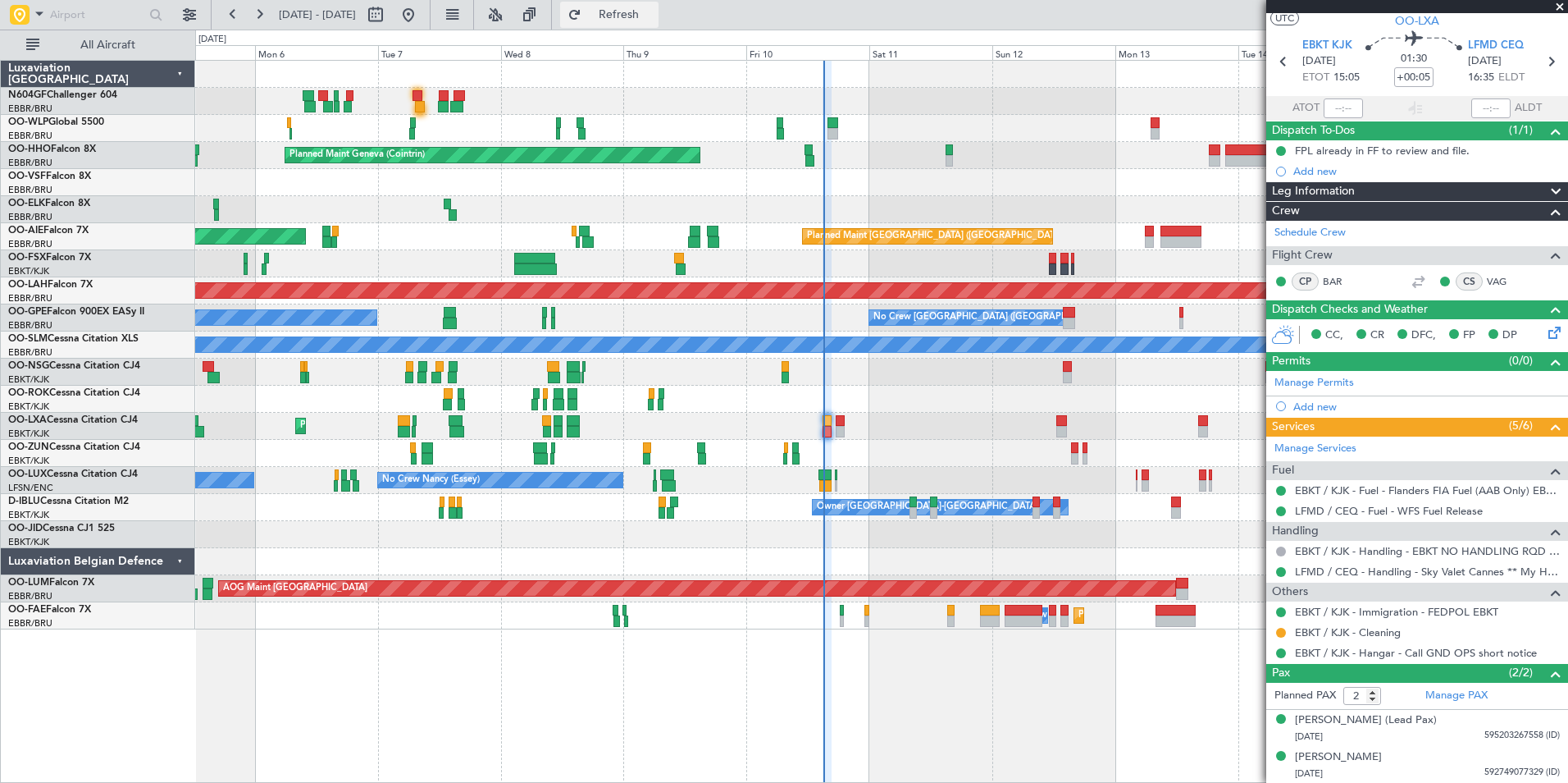
click at [650, 14] on span "Refresh" at bounding box center [619, 15] width 68 height 11
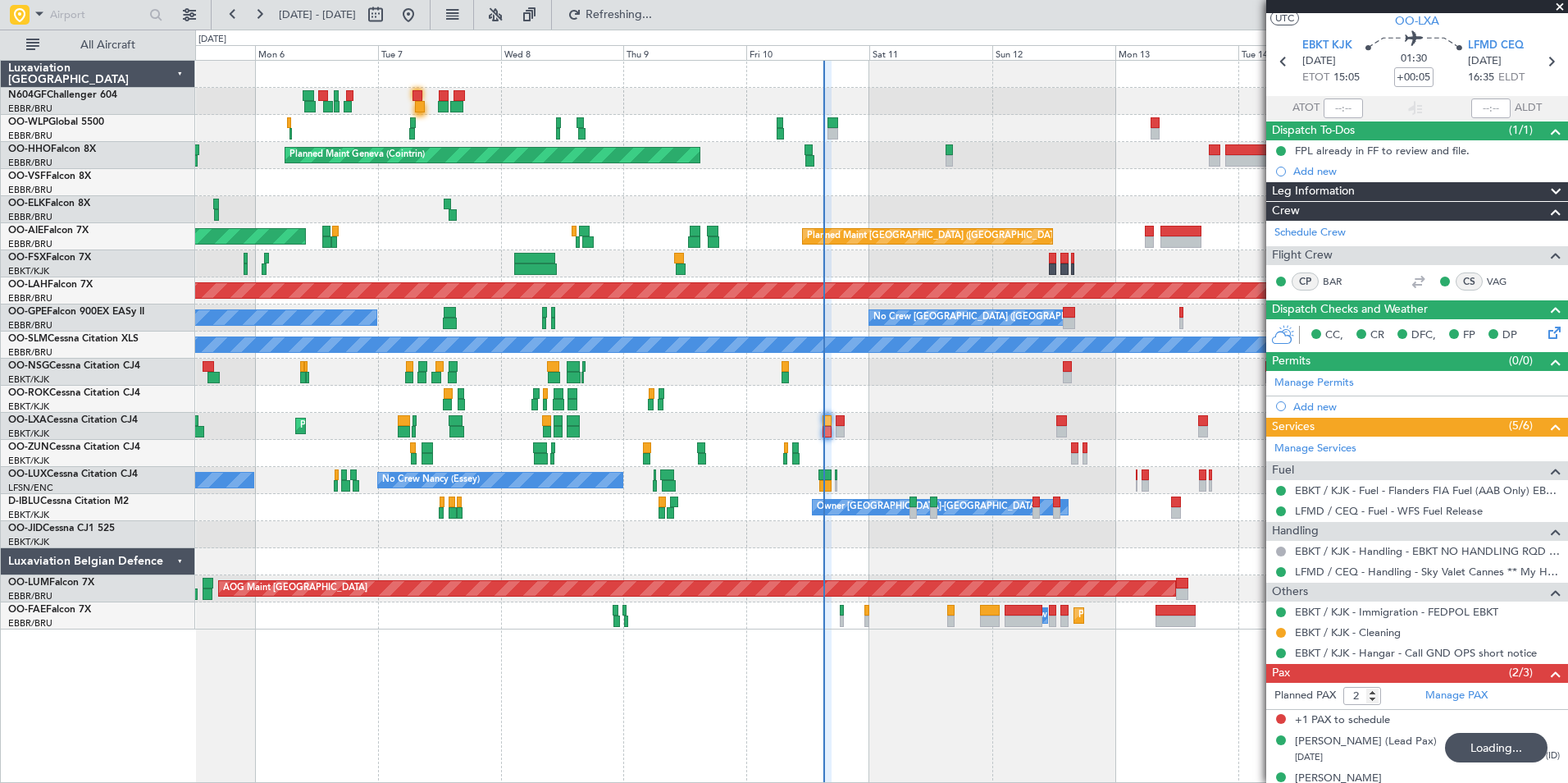
type input "3"
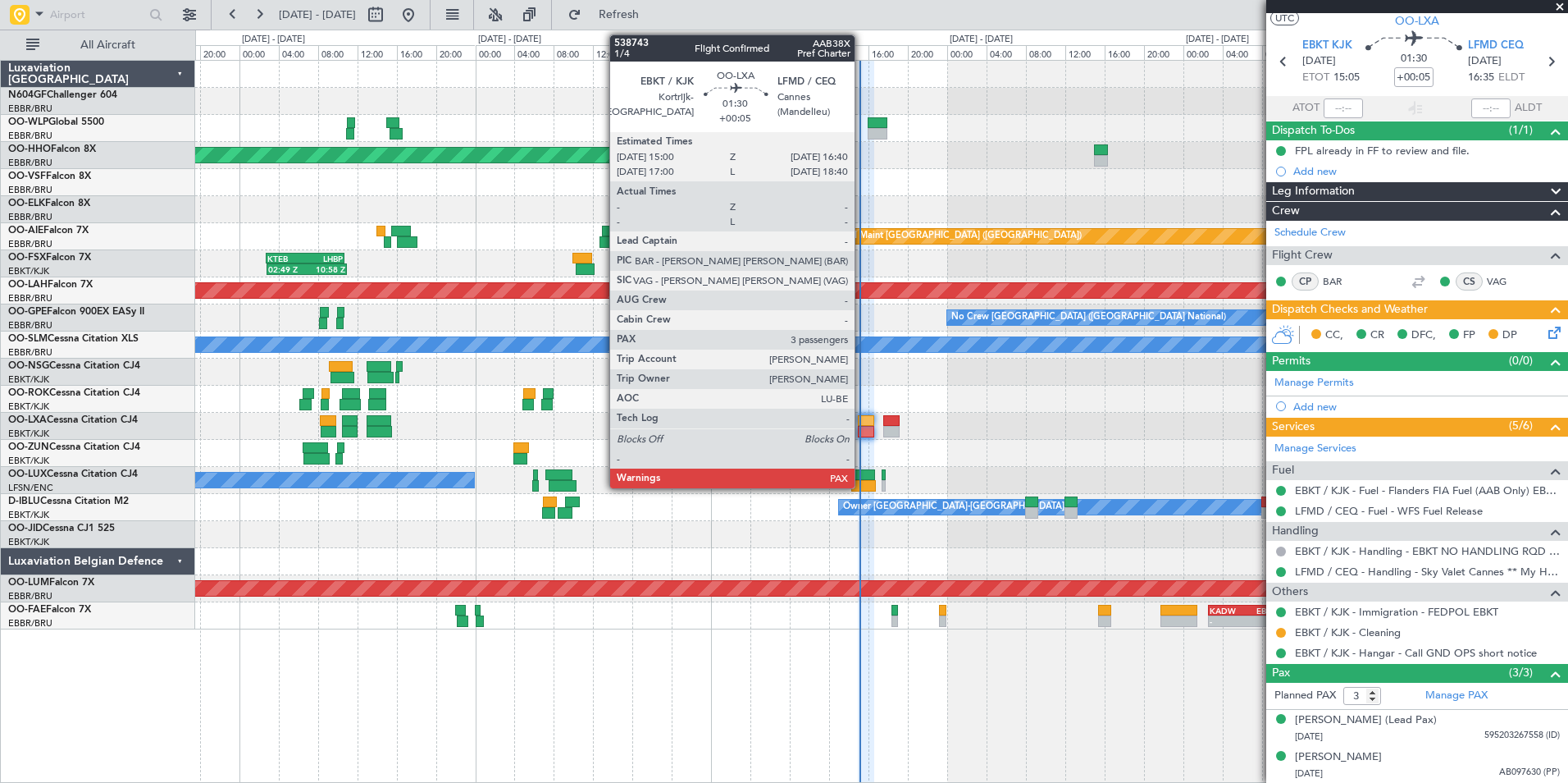
click at [862, 429] on div at bounding box center [866, 431] width 17 height 11
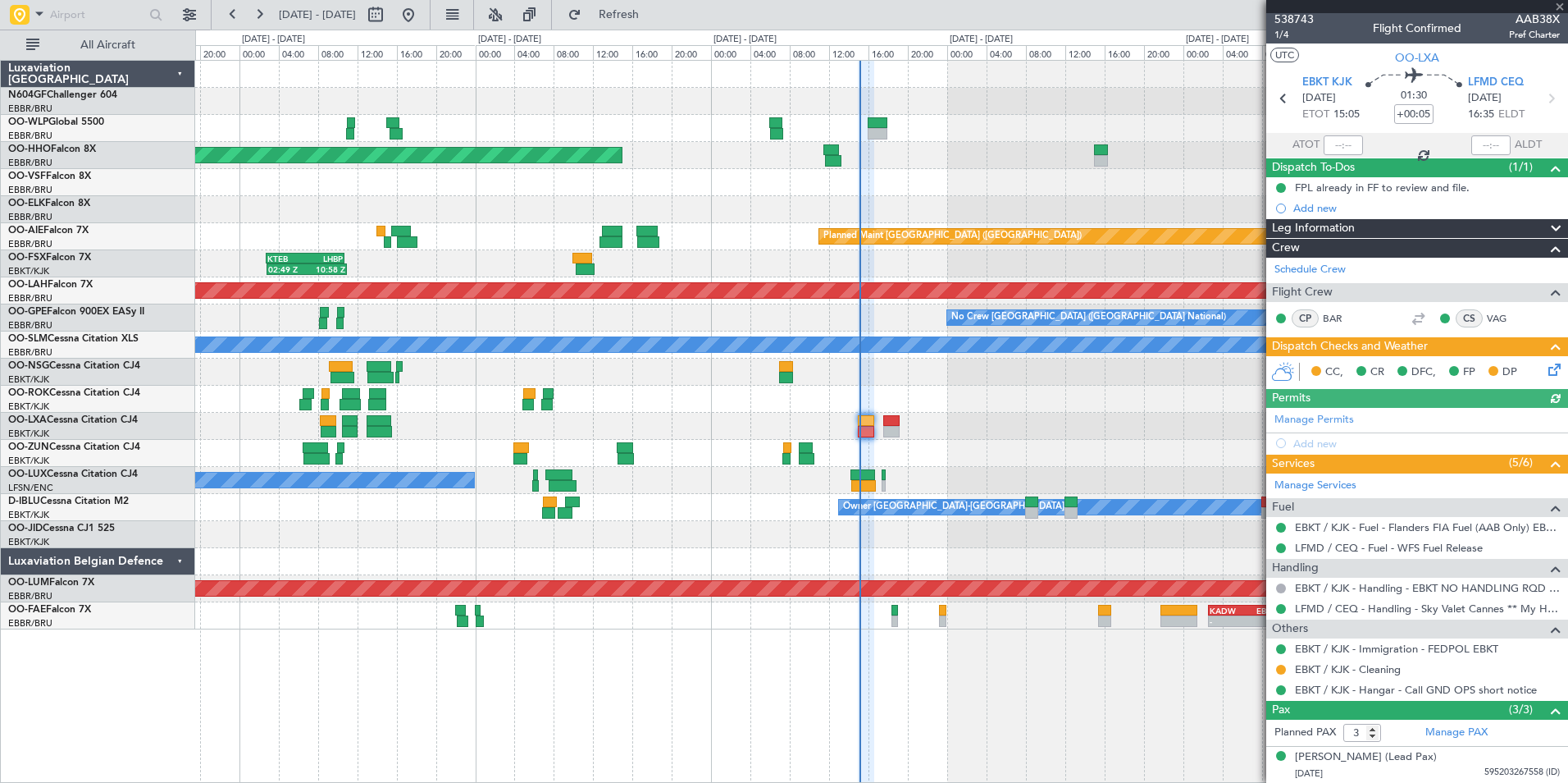
scroll to position [0, 0]
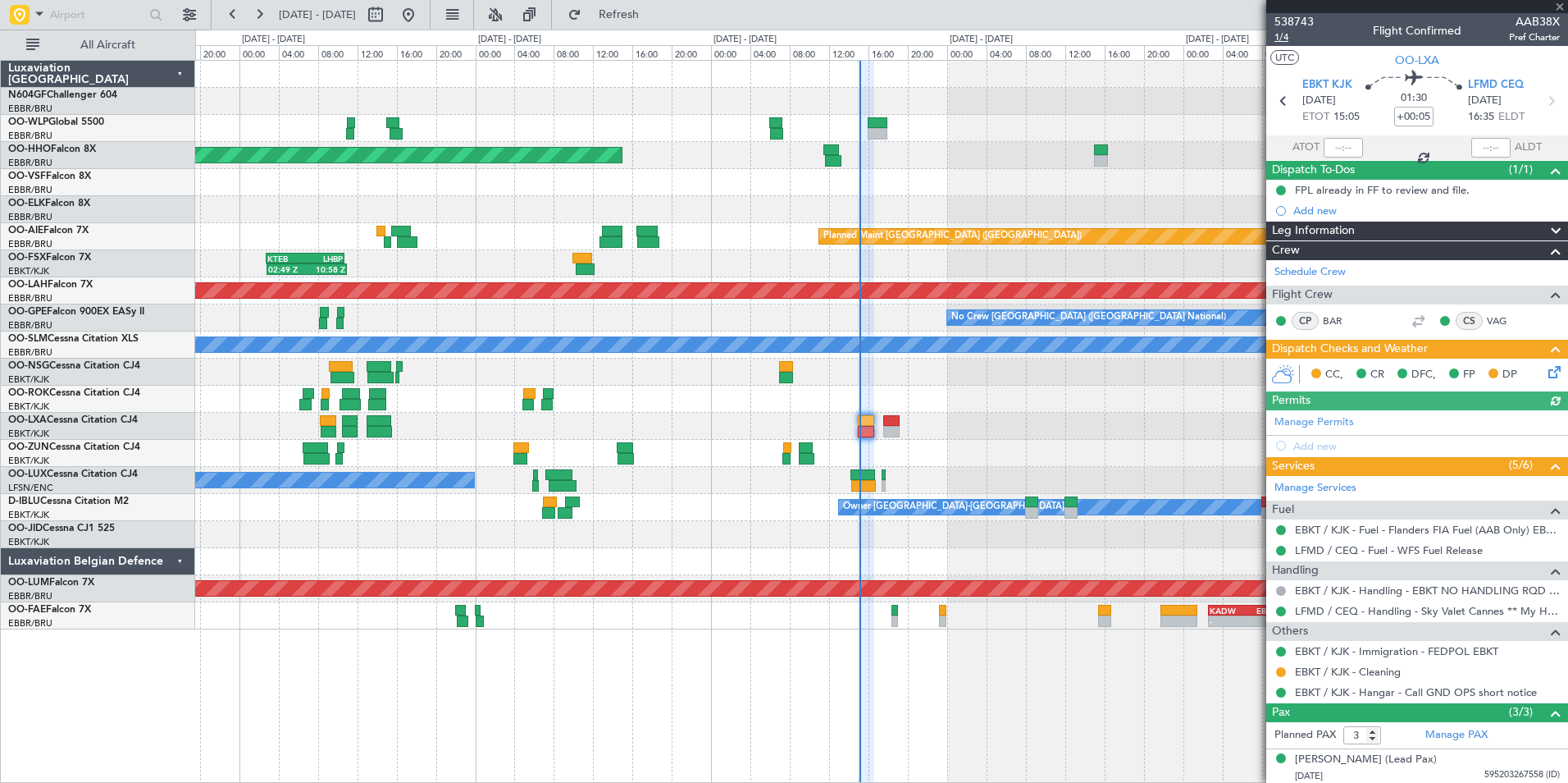
click at [1287, 37] on span "1/4" at bounding box center [1293, 37] width 40 height 14
click at [1545, 376] on icon at bounding box center [1551, 369] width 13 height 13
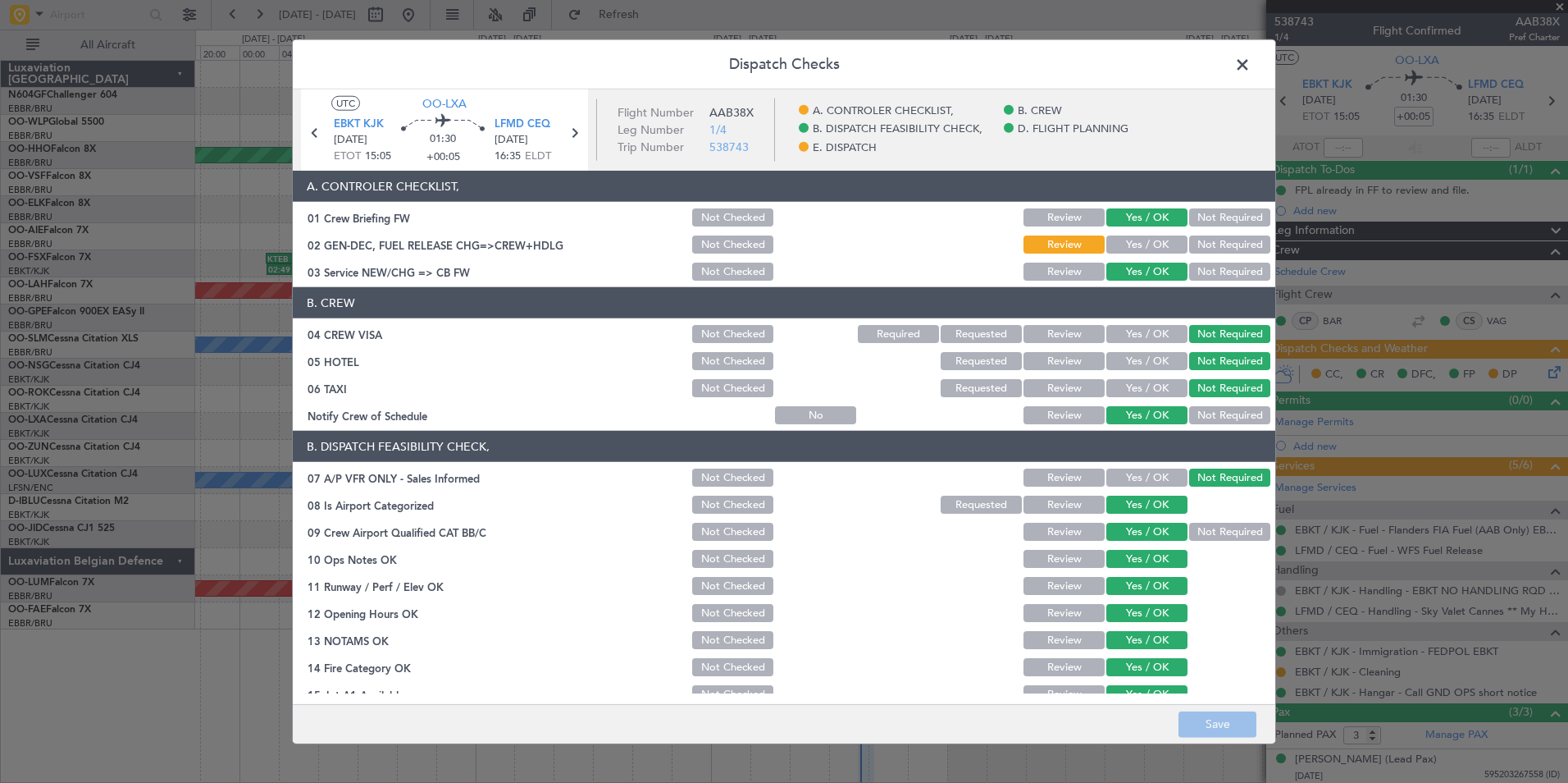
click at [1133, 242] on button "Yes / OK" at bounding box center [1147, 243] width 81 height 18
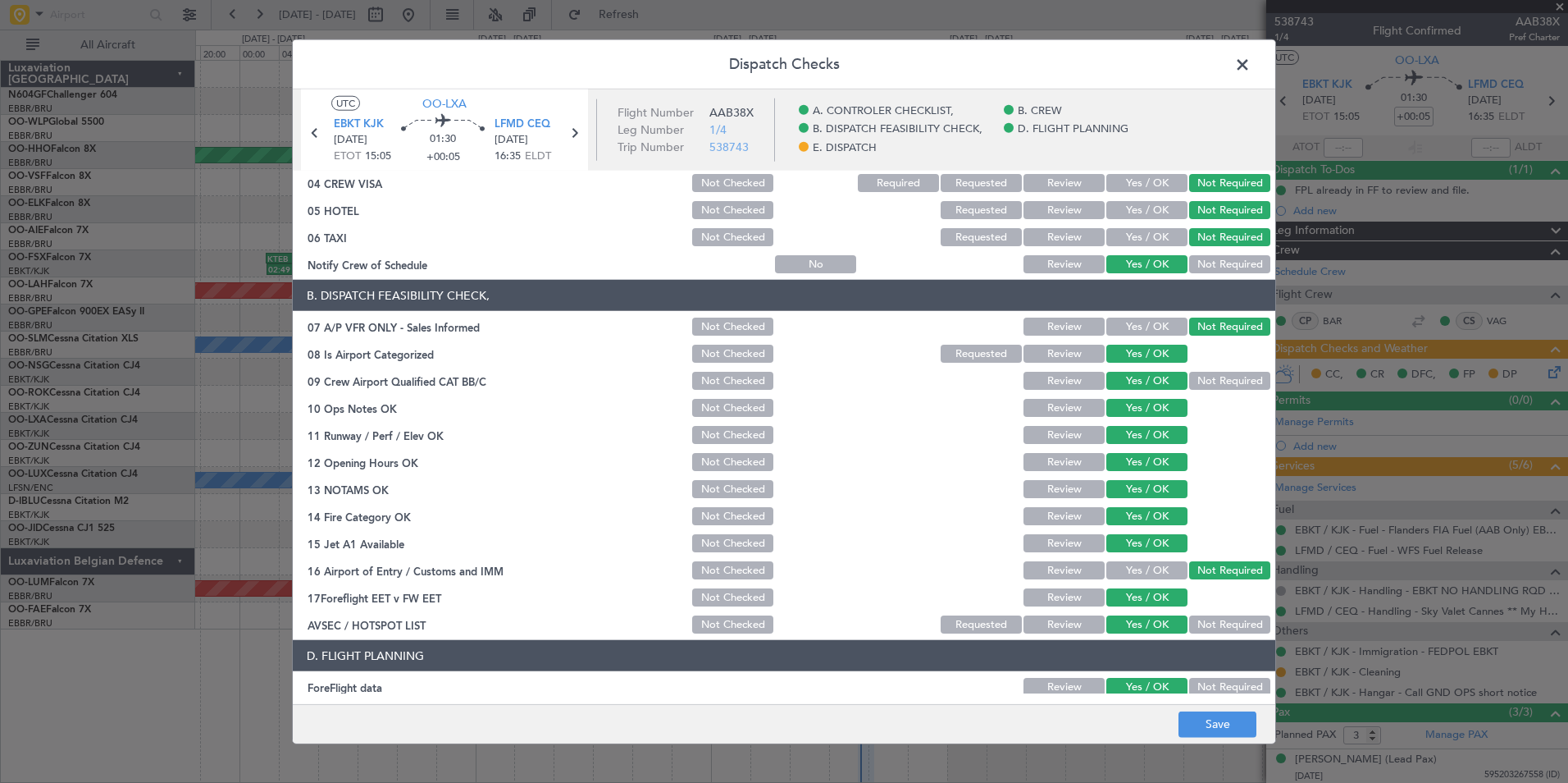
scroll to position [304, 0]
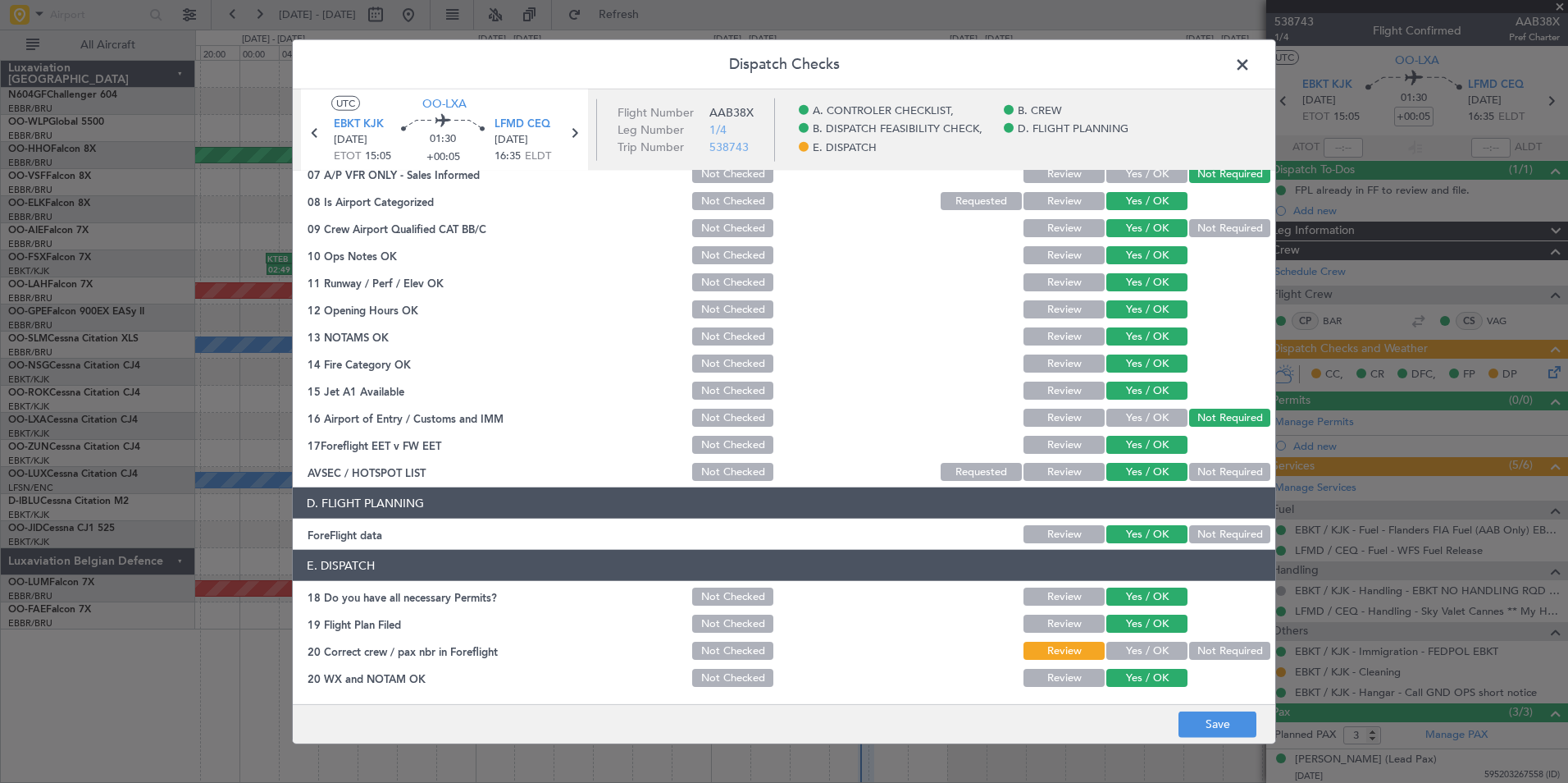
click at [1143, 640] on div "Yes / OK" at bounding box center [1145, 650] width 83 height 23
click at [1143, 647] on button "Yes / OK" at bounding box center [1147, 650] width 81 height 18
click at [1210, 714] on button "Save" at bounding box center [1217, 724] width 78 height 26
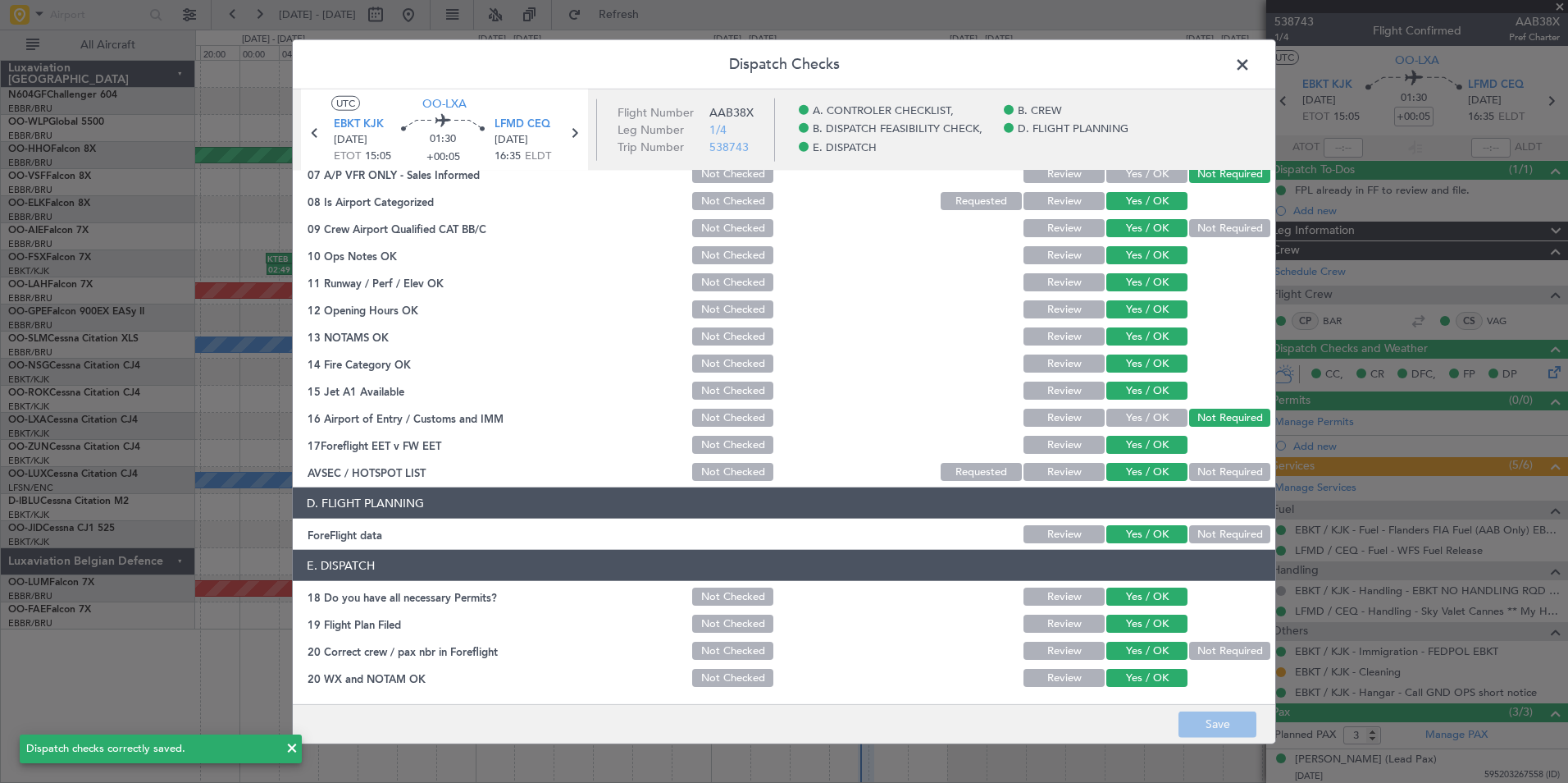
click at [1251, 70] on span at bounding box center [1251, 68] width 0 height 32
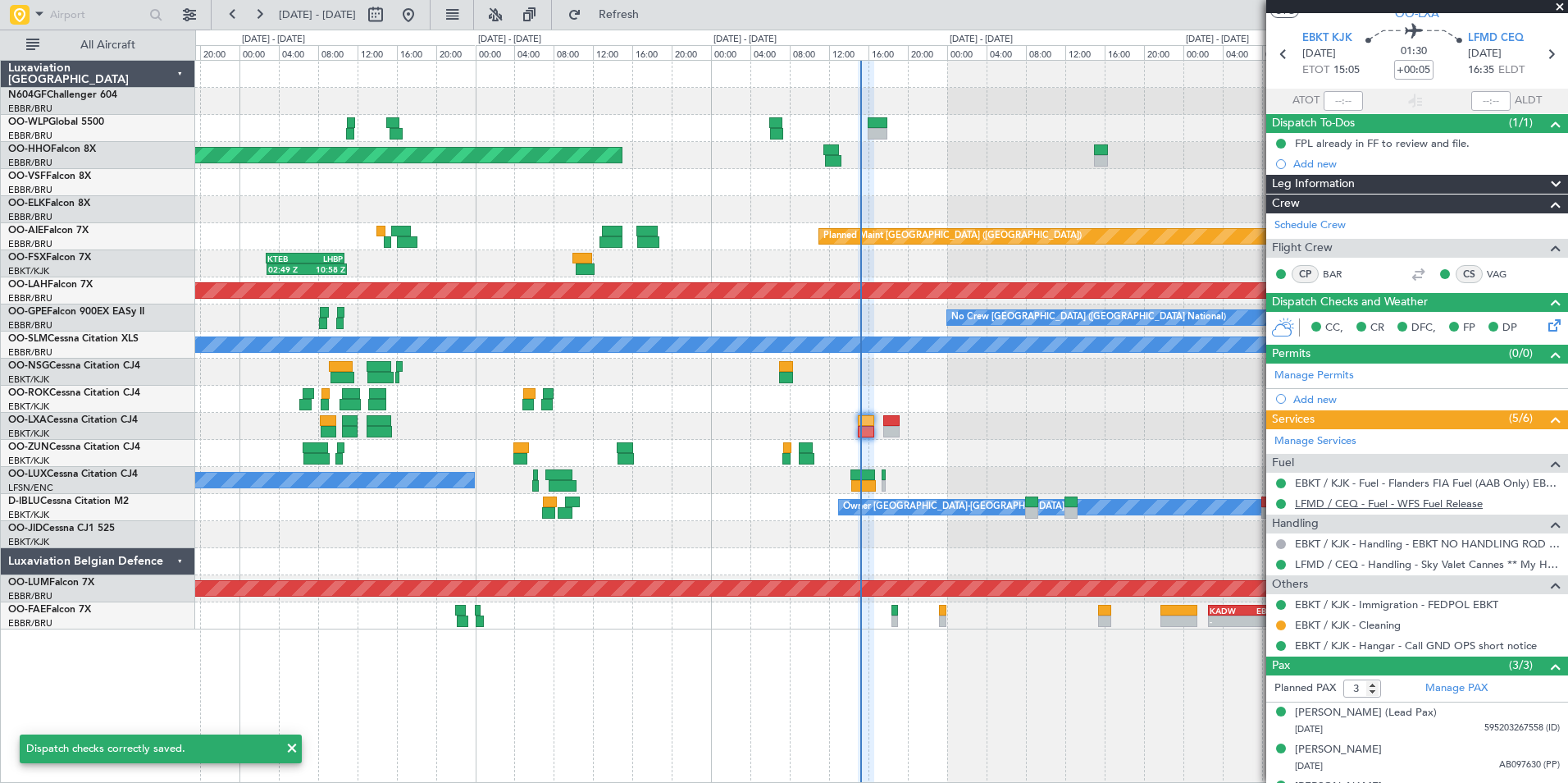
scroll to position [76, 0]
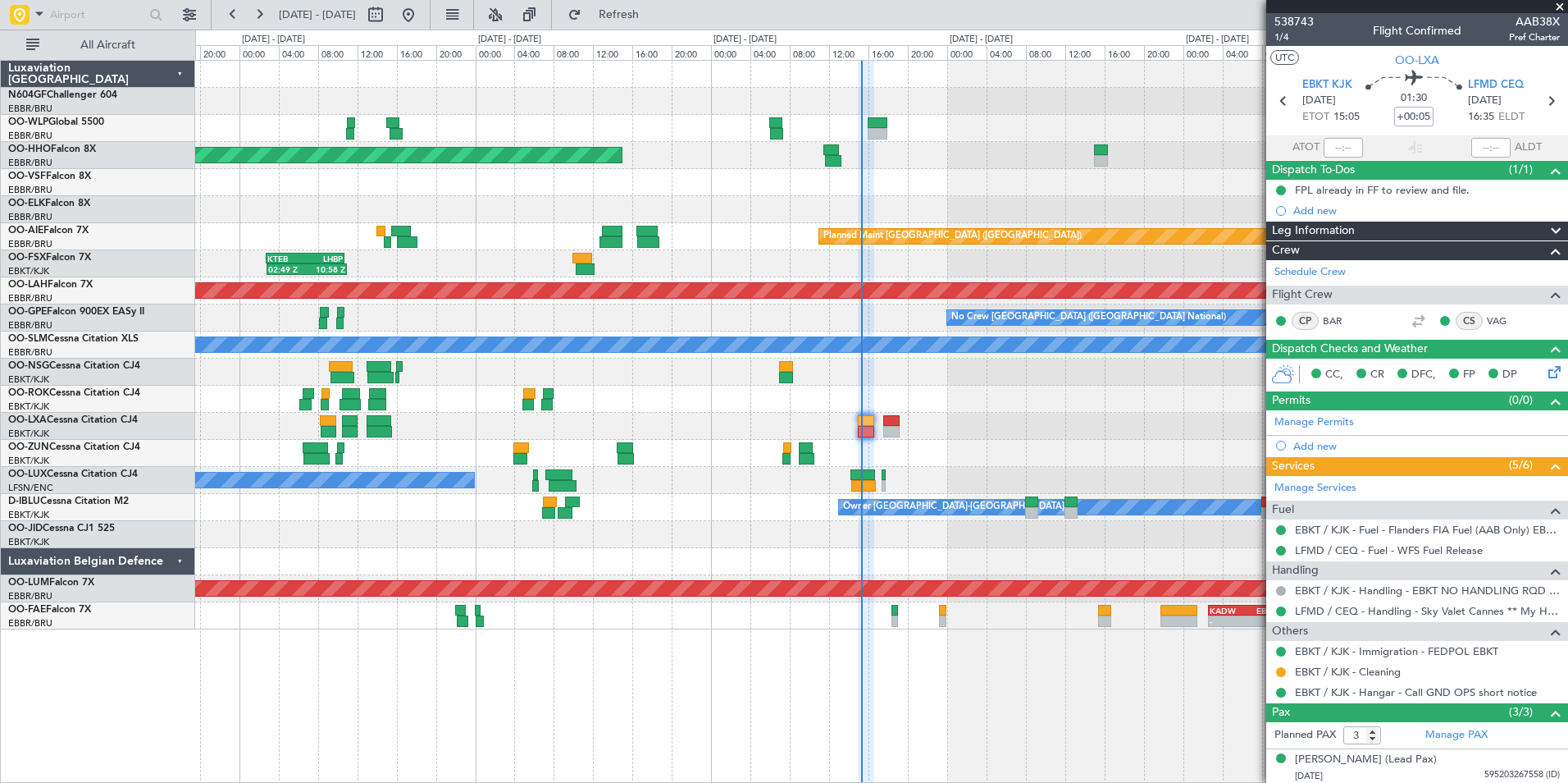
scroll to position [76, 0]
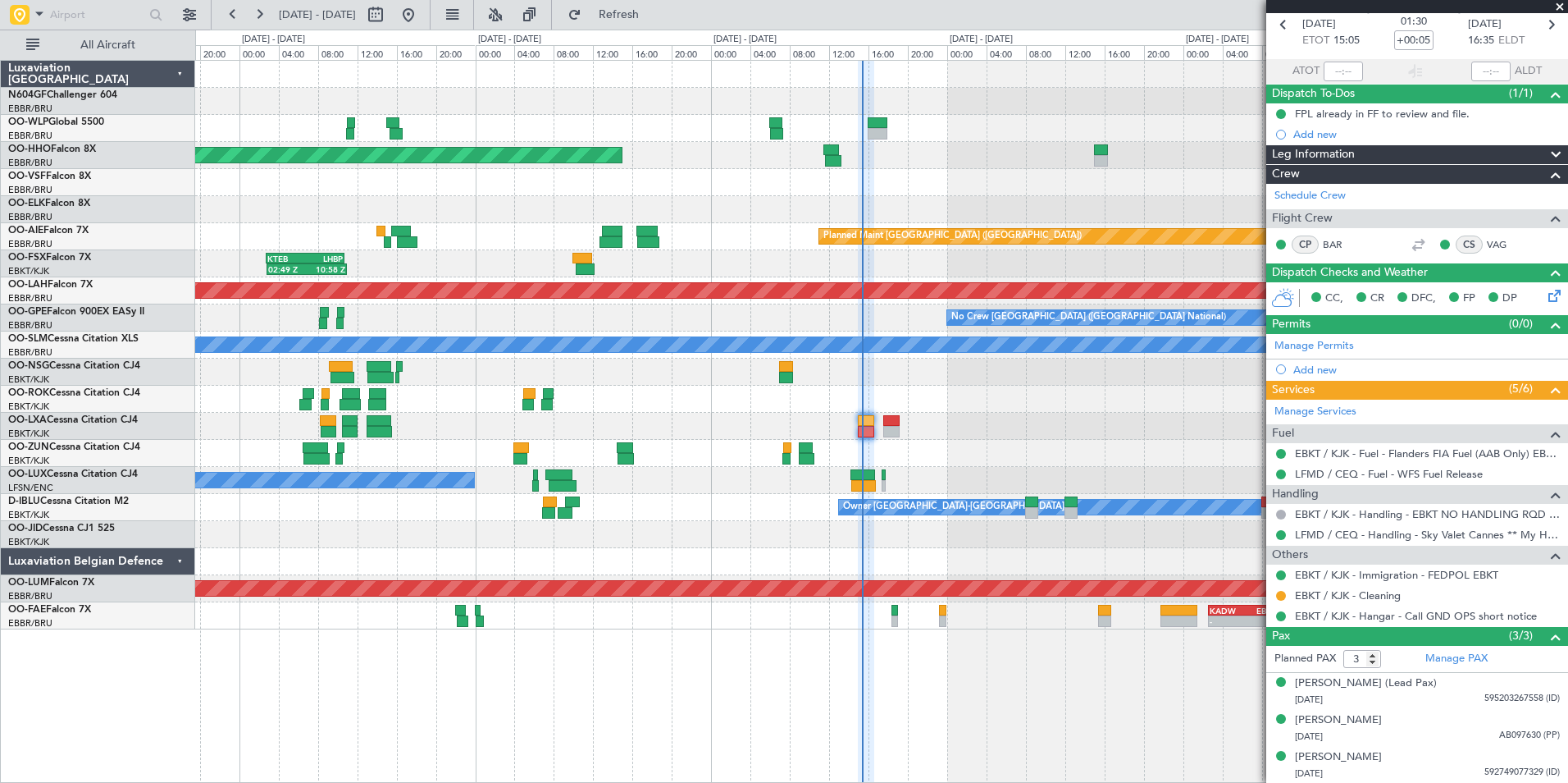
click at [868, 437] on div "Planned Maint Kortrijk-[GEOGRAPHIC_DATA]" at bounding box center [881, 426] width 1372 height 27
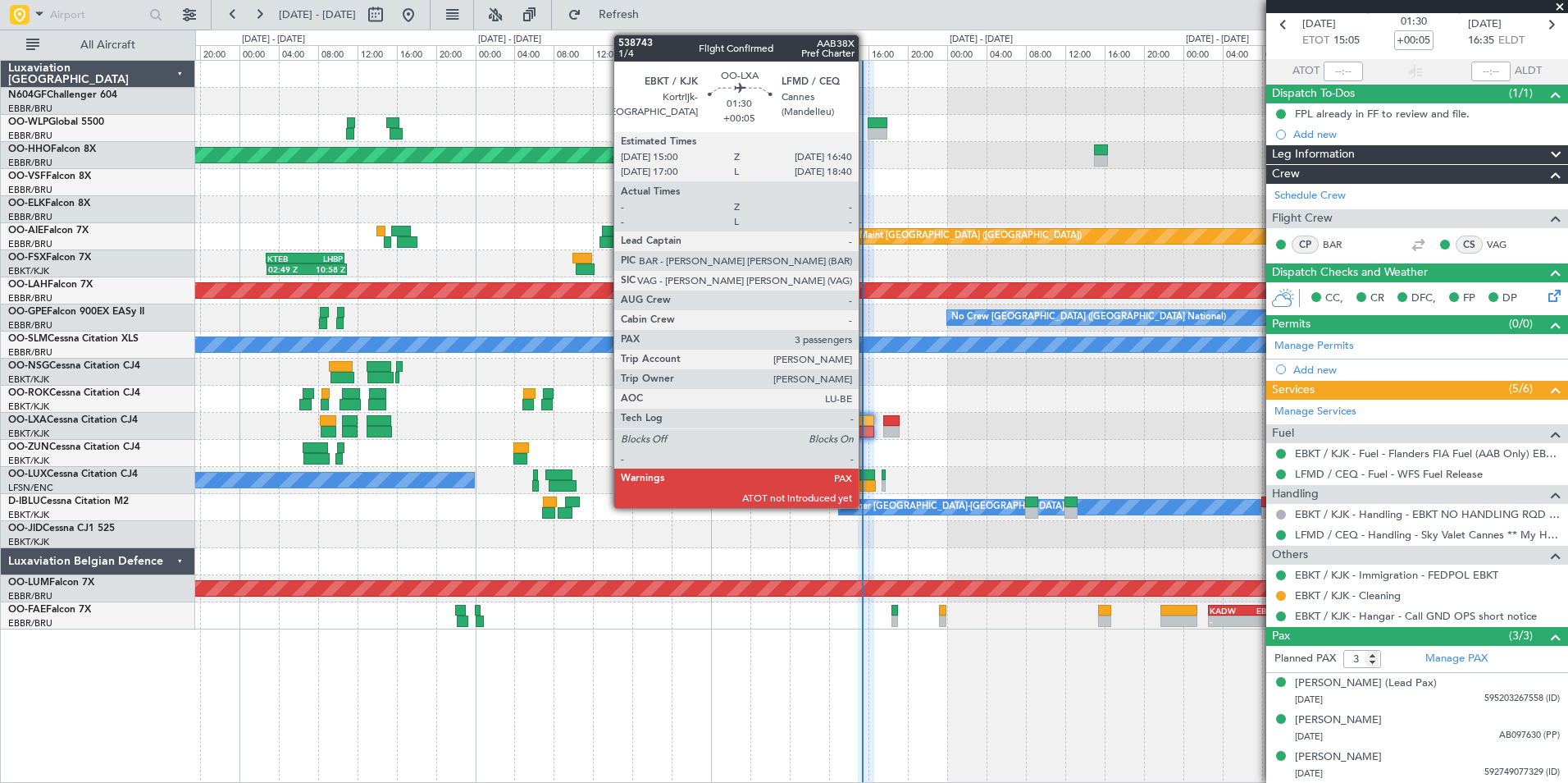
click at [866, 426] on div at bounding box center [866, 431] width 17 height 11
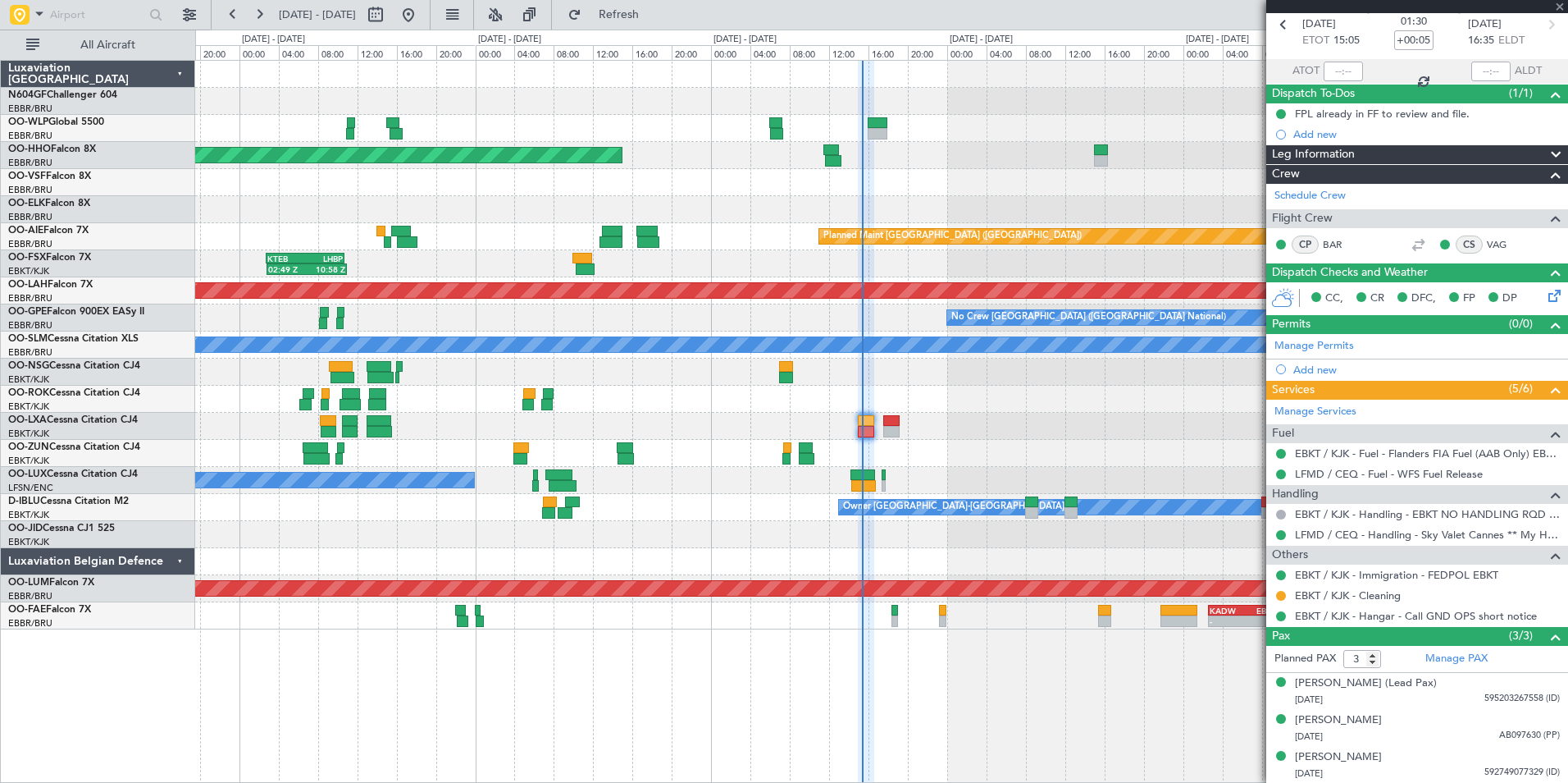
scroll to position [0, 0]
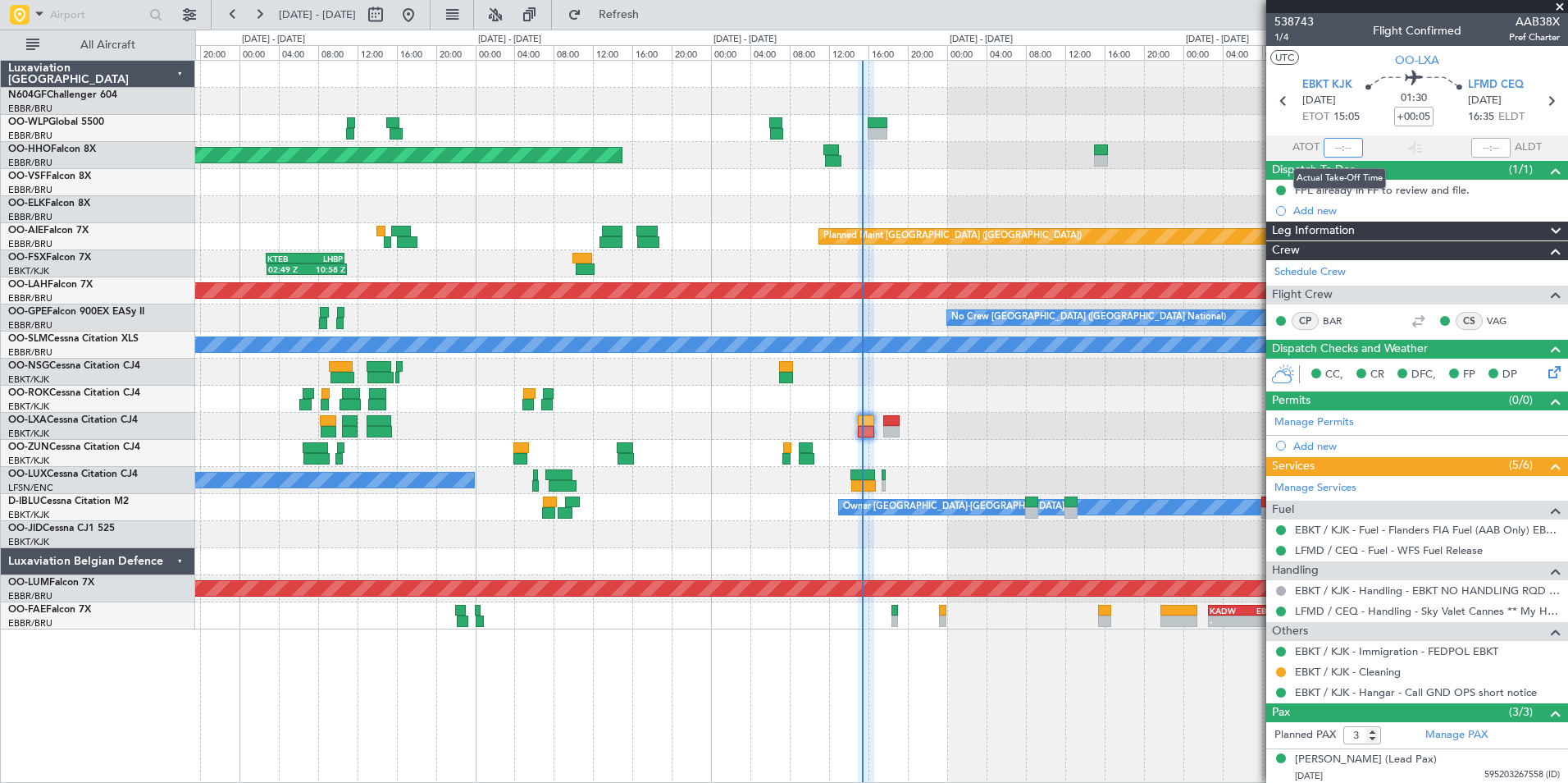
click at [1341, 145] on input "text" at bounding box center [1343, 147] width 40 height 19
click at [1340, 68] on section "UTC OO-LXA" at bounding box center [1416, 58] width 302 height 25
type input "15:13"
click at [1562, 11] on span at bounding box center [1560, 7] width 17 height 15
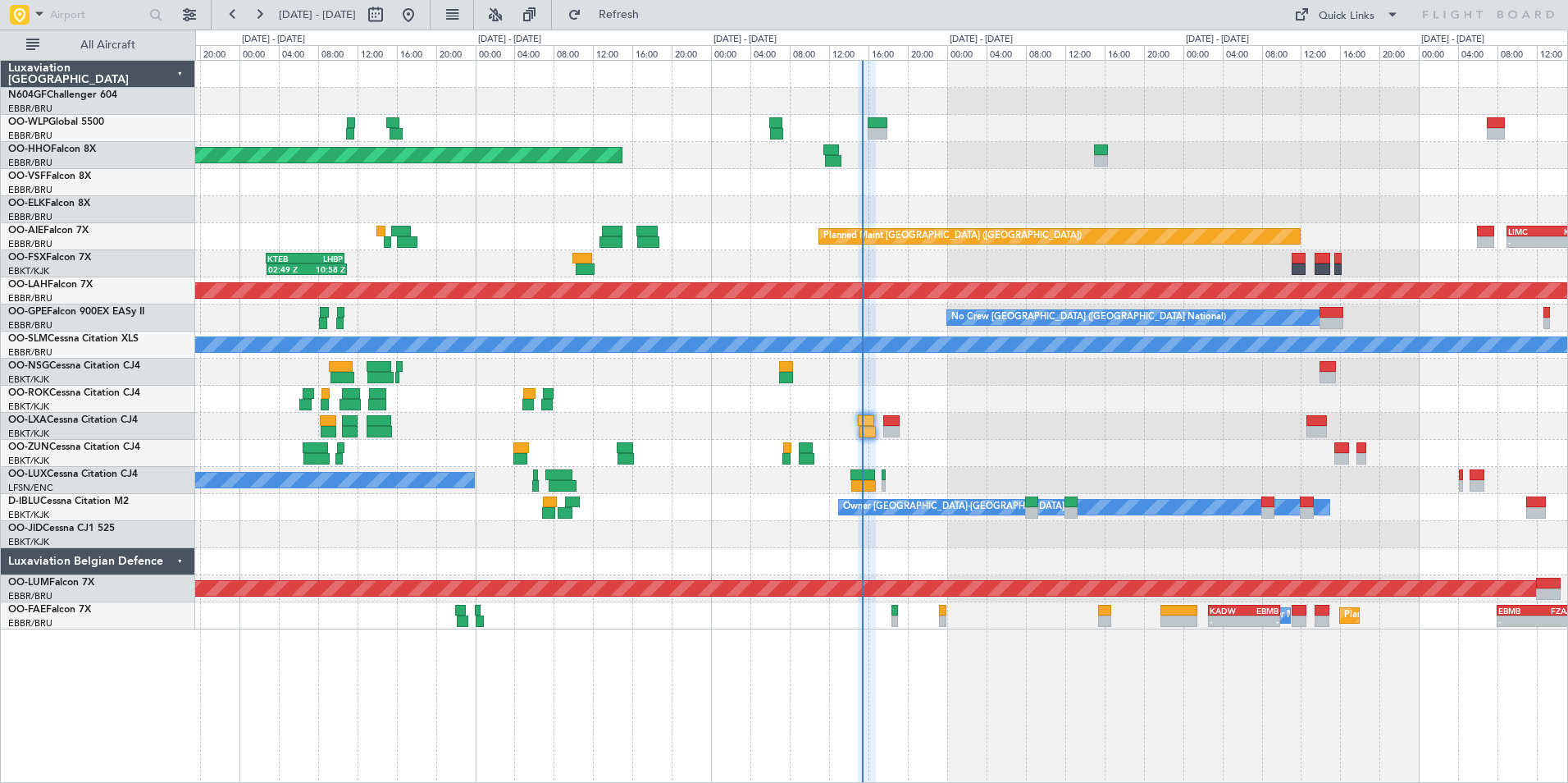
type input "0"
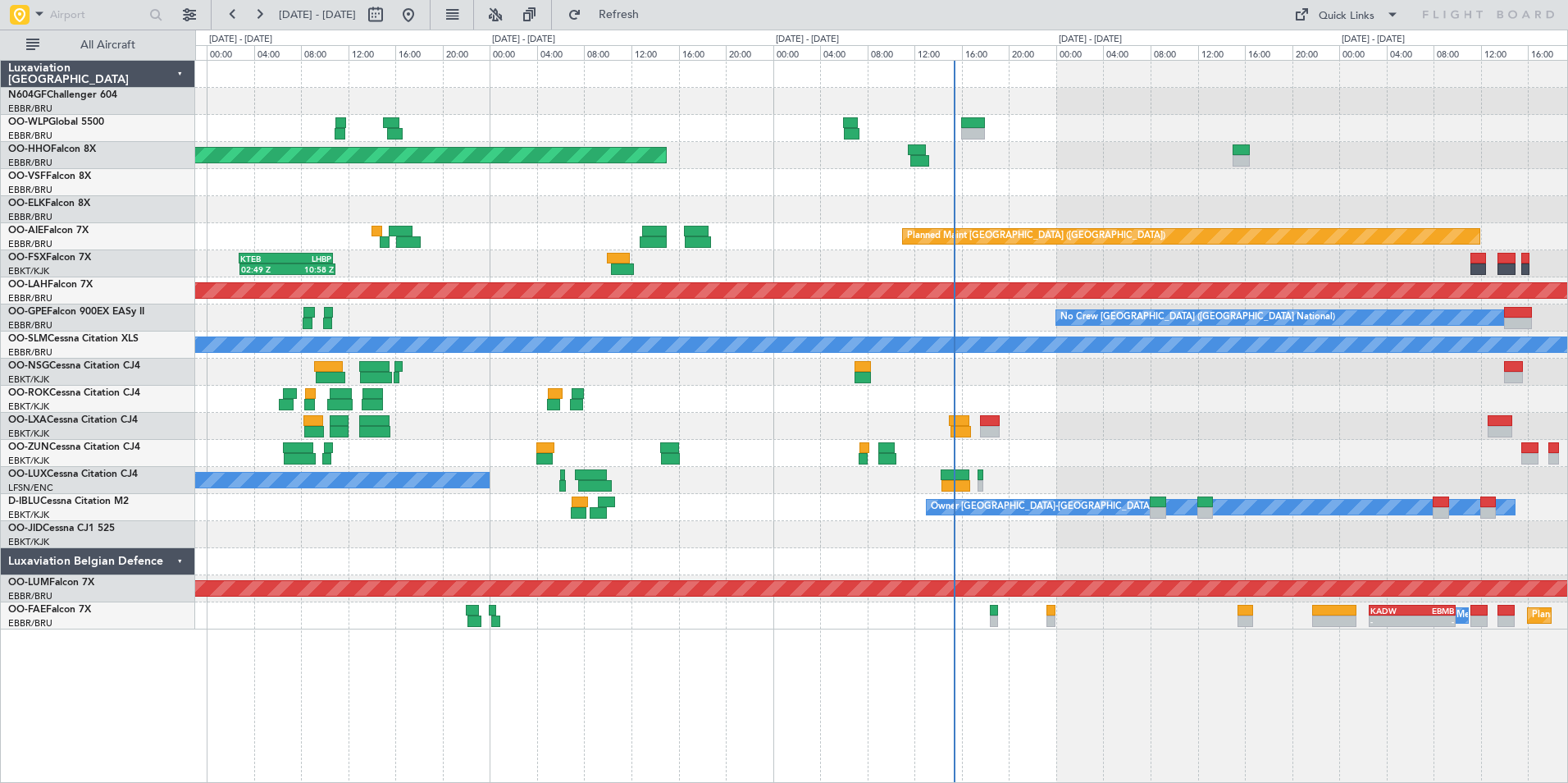
click at [1047, 464] on div at bounding box center [881, 453] width 1372 height 27
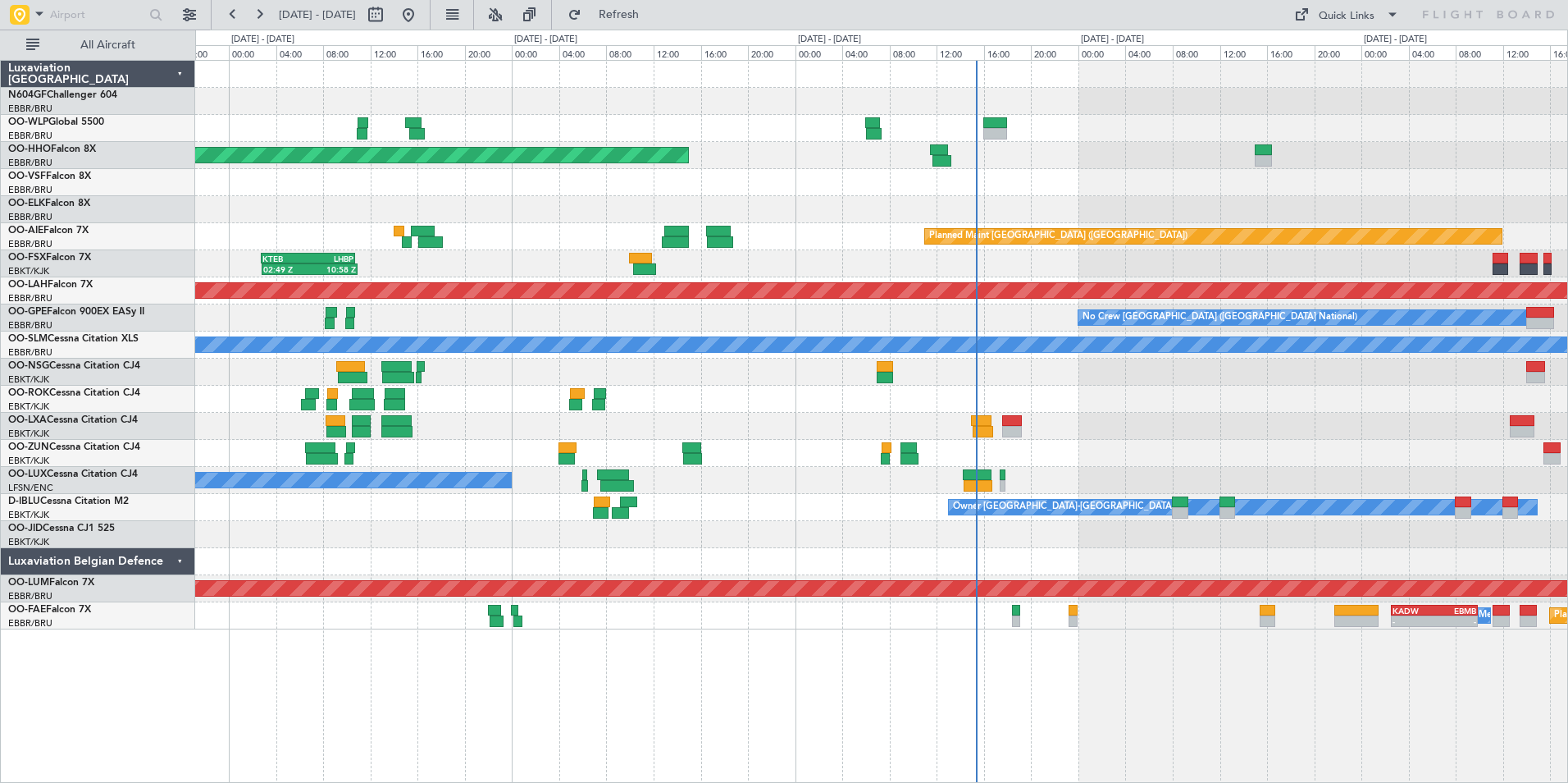
click at [1193, 403] on div at bounding box center [881, 399] width 1372 height 27
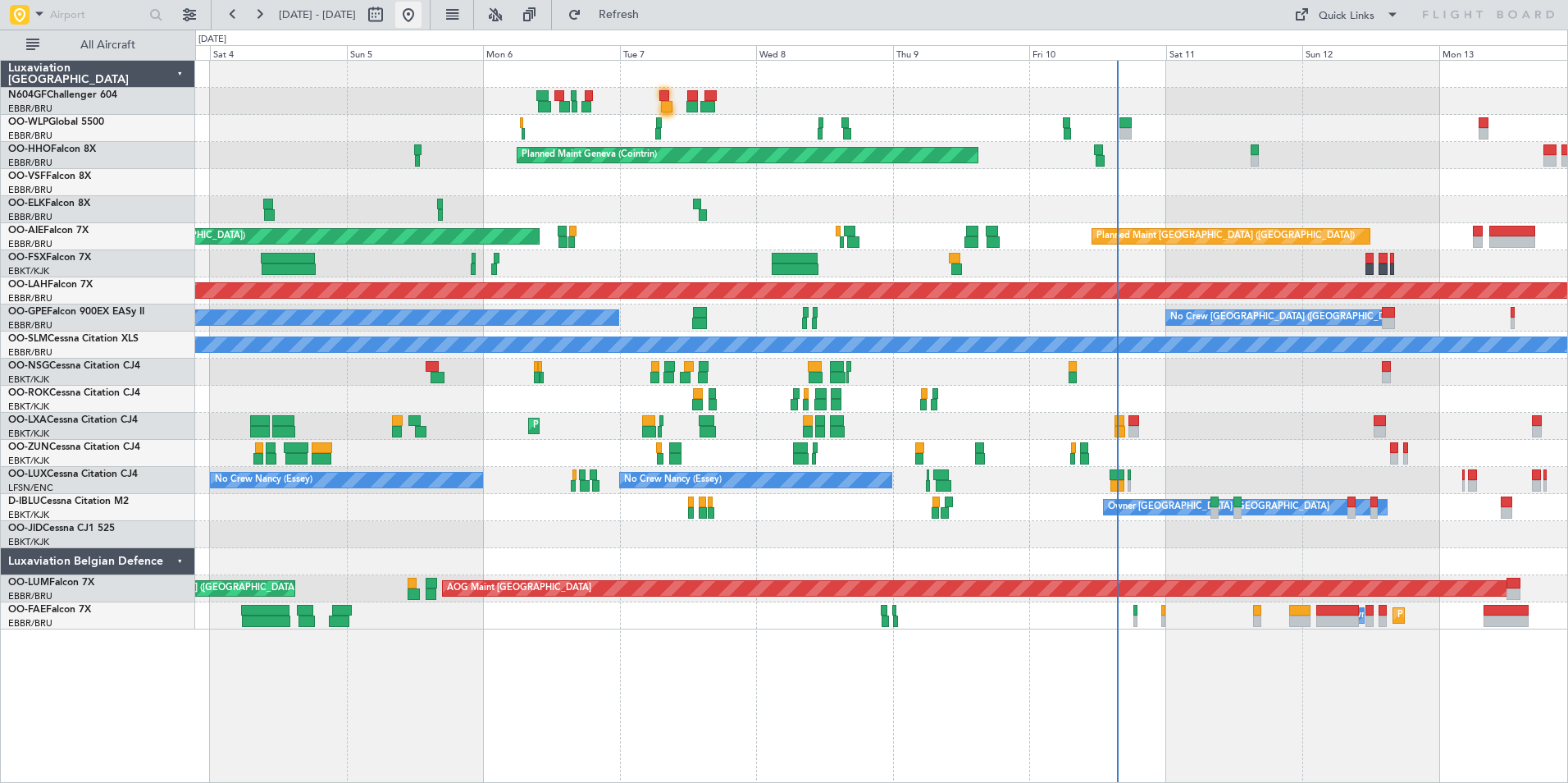
click at [422, 16] on button at bounding box center [408, 15] width 26 height 26
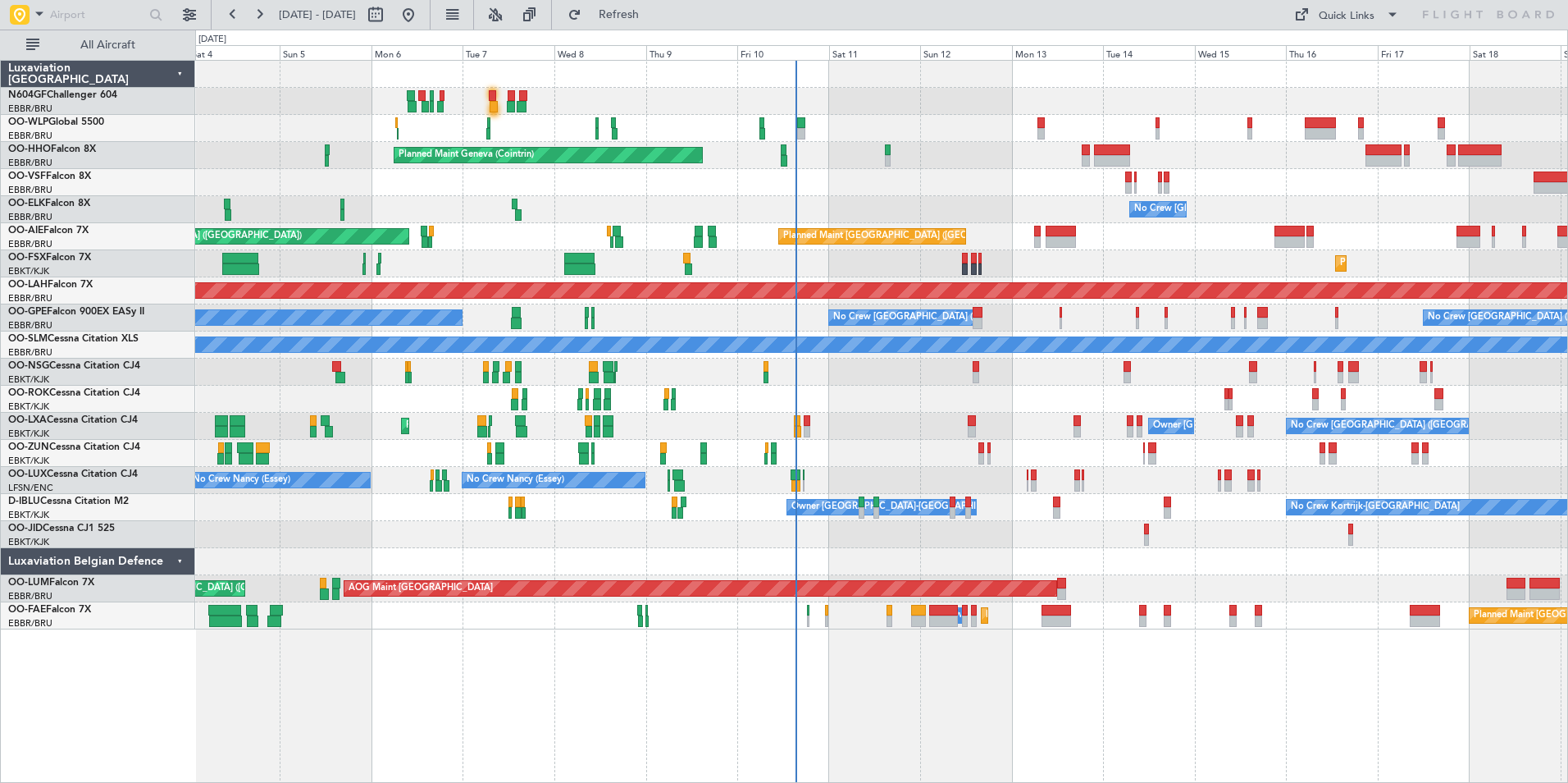
click at [682, 461] on div "Planned Maint Milan (Linate) Planned Maint Geneva (Cointrin) No Crew Brussels (…" at bounding box center [881, 345] width 1372 height 568
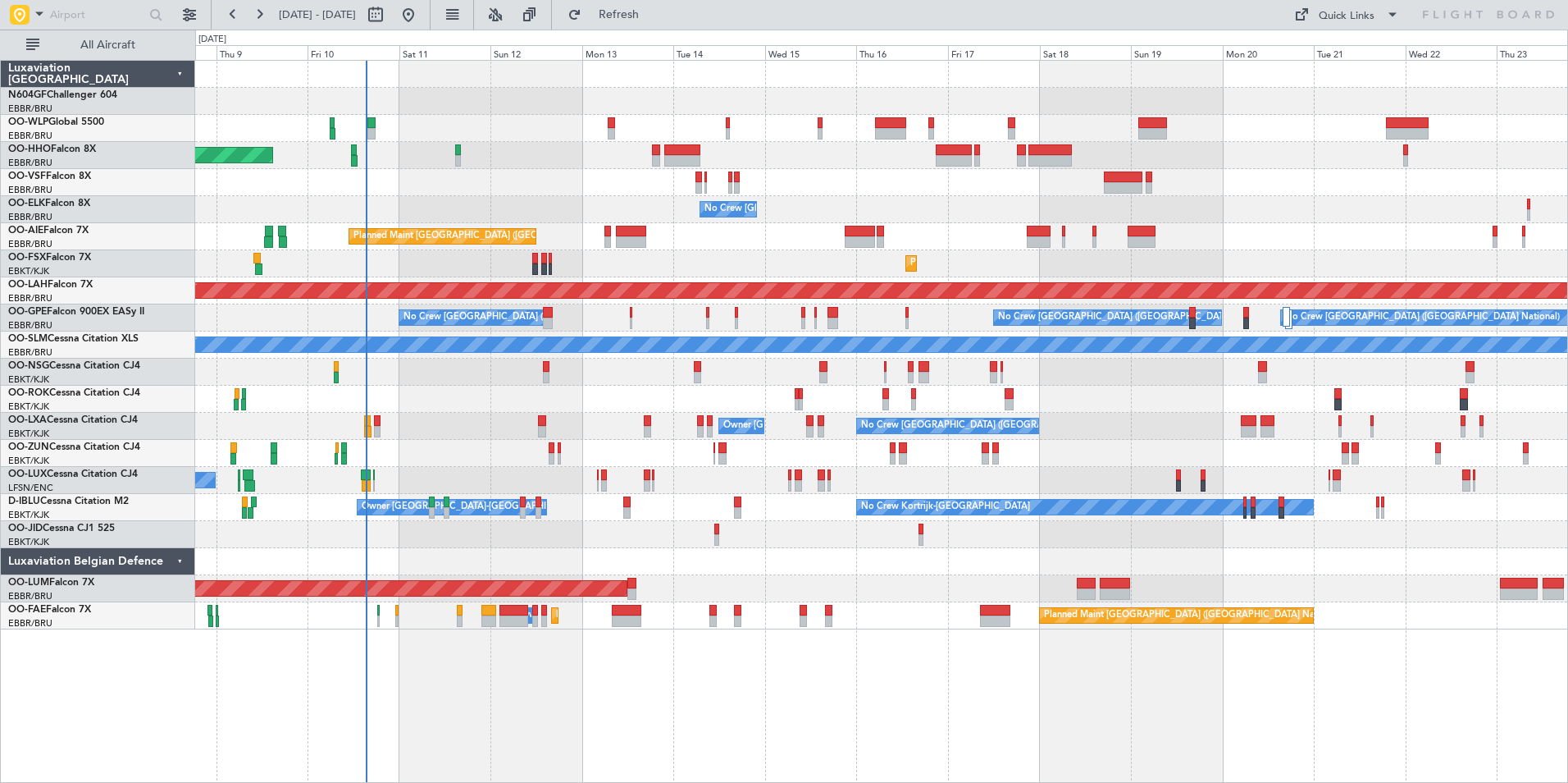
click at [853, 180] on div at bounding box center [881, 182] width 1372 height 27
click at [991, 572] on div at bounding box center [881, 561] width 1372 height 27
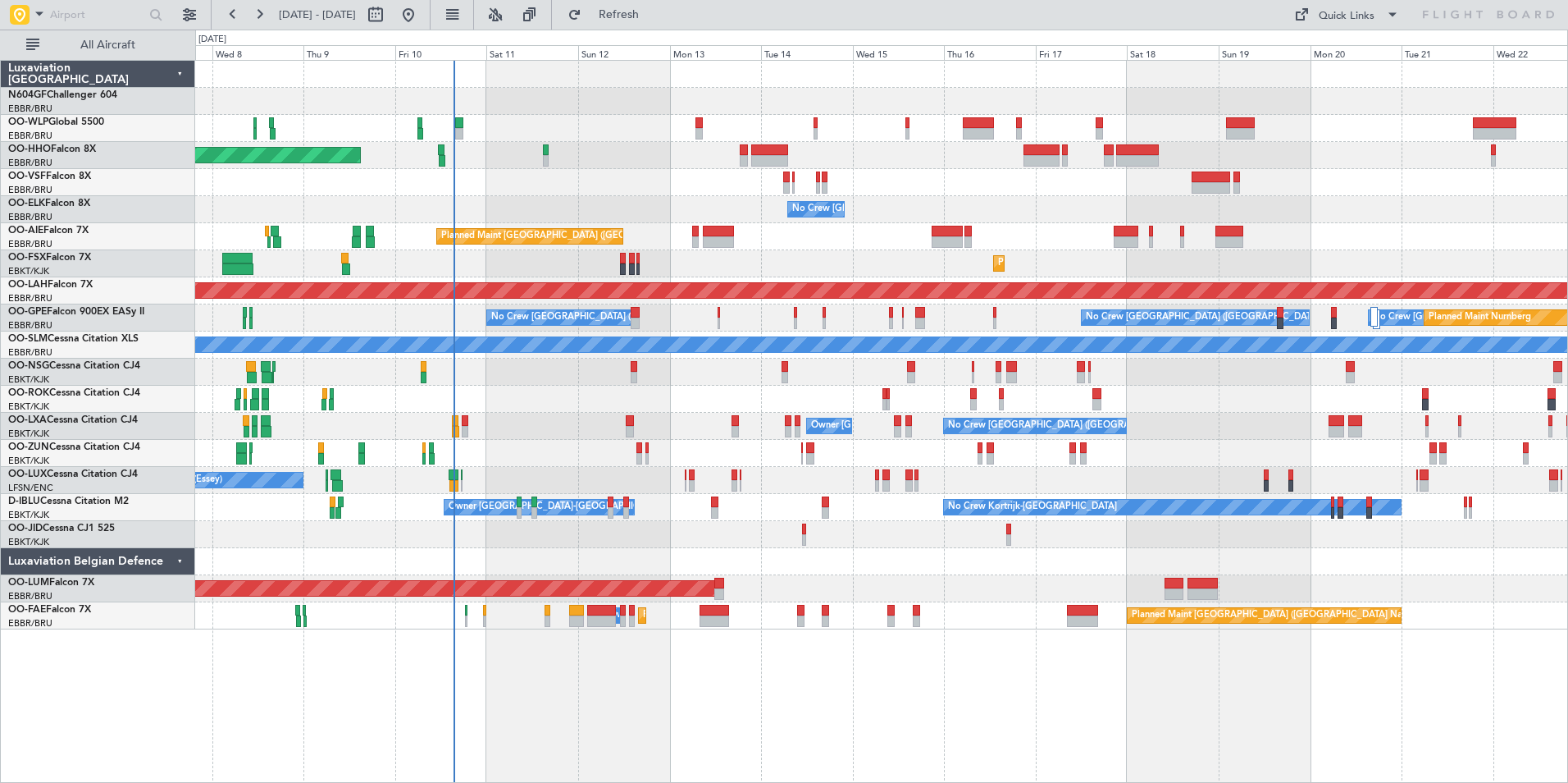
click at [1191, 539] on div "No Crew" at bounding box center [881, 534] width 1372 height 27
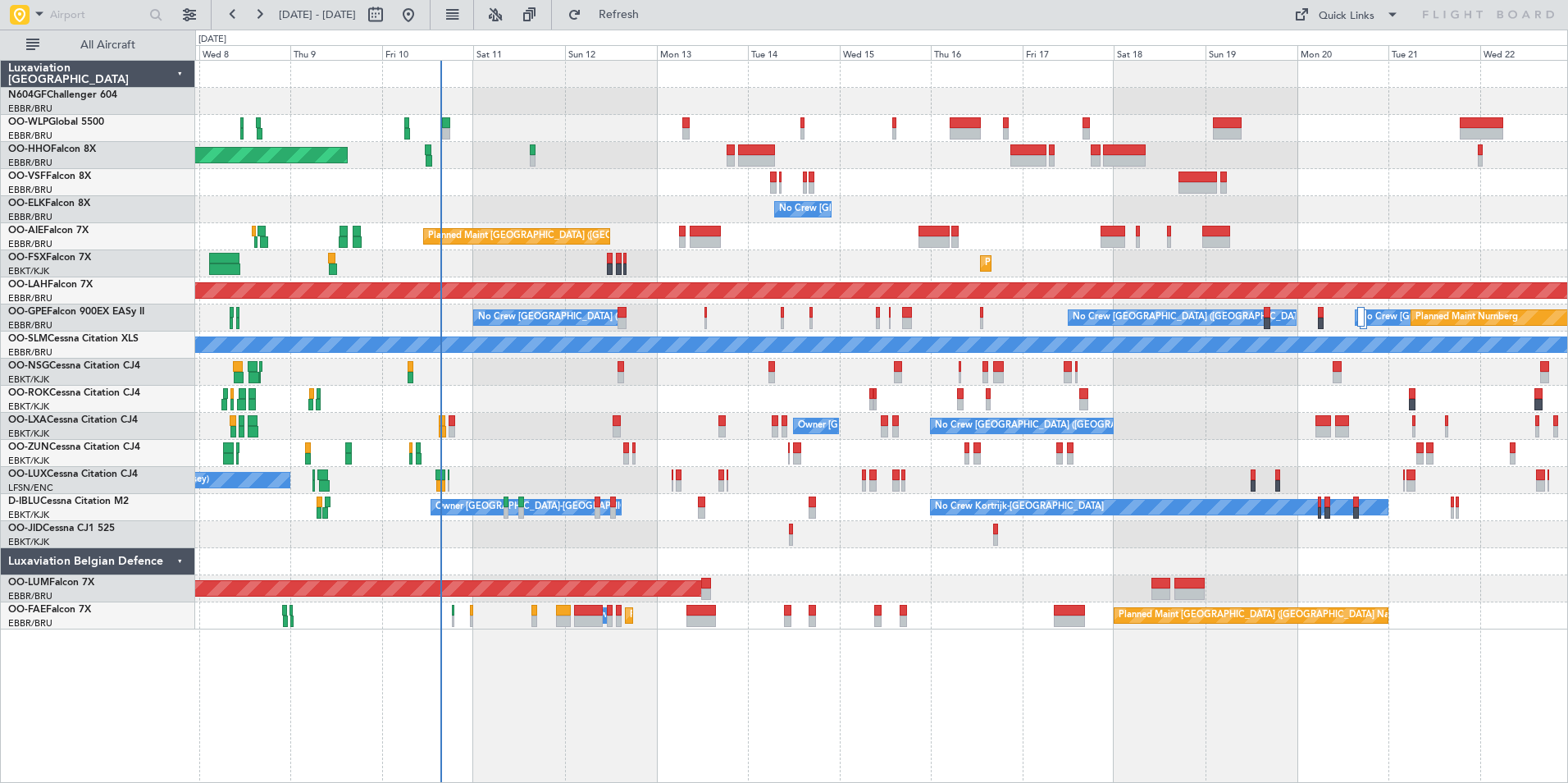
click at [1275, 566] on div at bounding box center [881, 561] width 1372 height 27
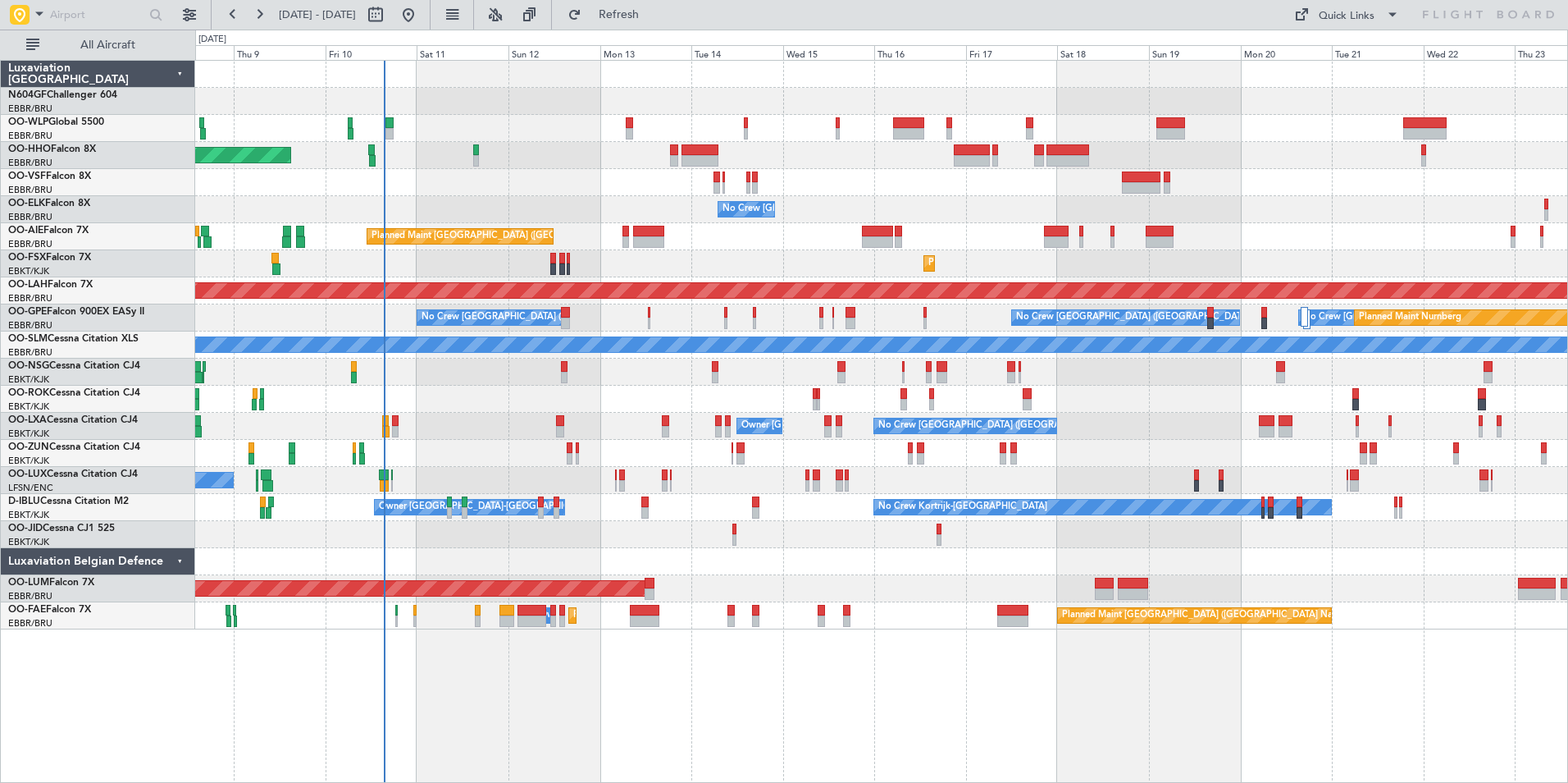
click at [1142, 529] on div "Planned Maint Geneva (Cointrin) No Crew Brussels (Brussels National) Planned Ma…" at bounding box center [881, 345] width 1372 height 568
click at [1226, 617] on div "Planned Maint Geneva (Cointrin) No Crew Brussels (Brussels National) Planned Ma…" at bounding box center [881, 345] width 1372 height 568
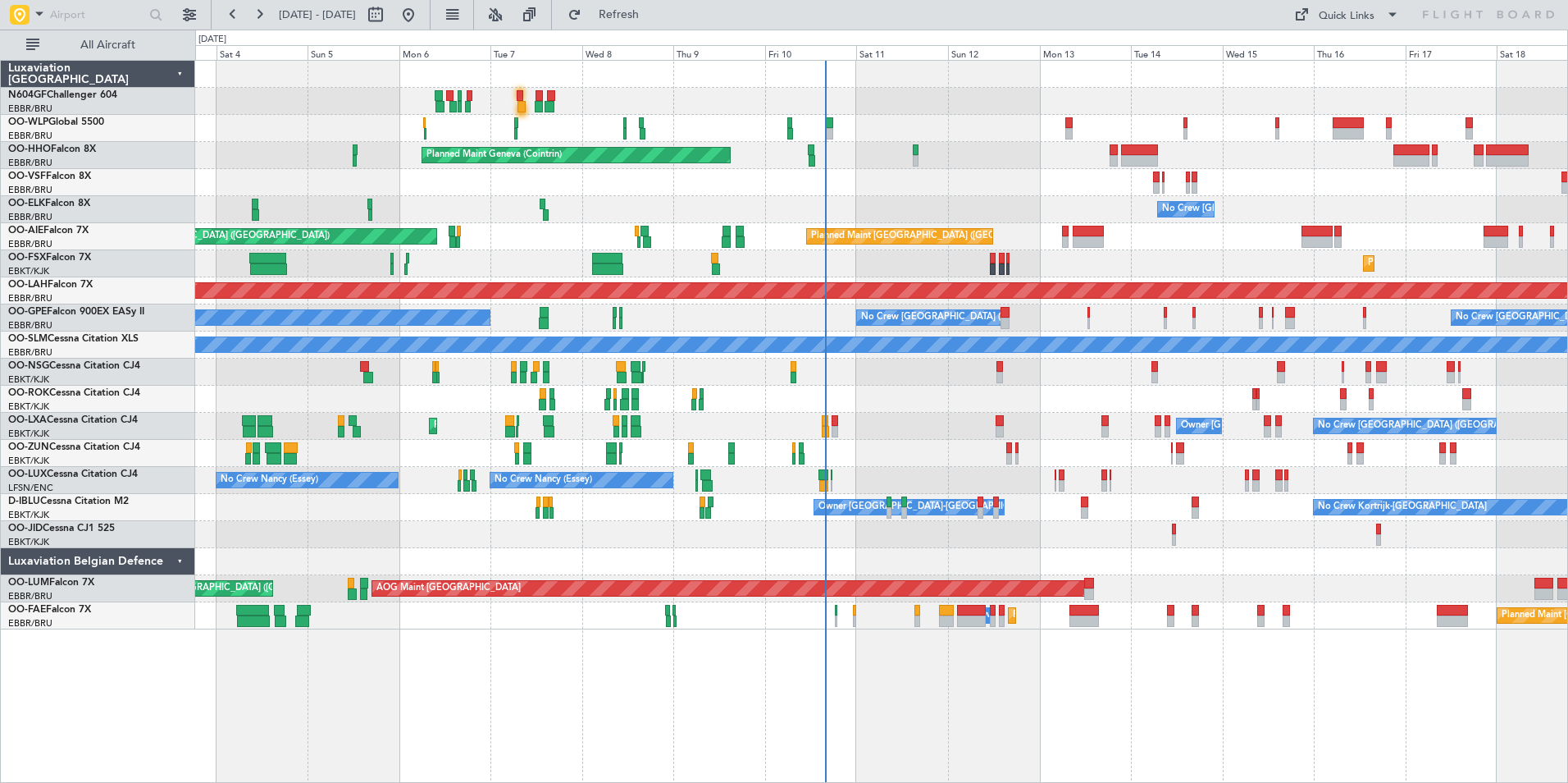
click at [950, 435] on div "No Crew Brussels (Brussels National) Owner Kortrijk-Wevelgem Planned Maint Kort…" at bounding box center [881, 426] width 1372 height 27
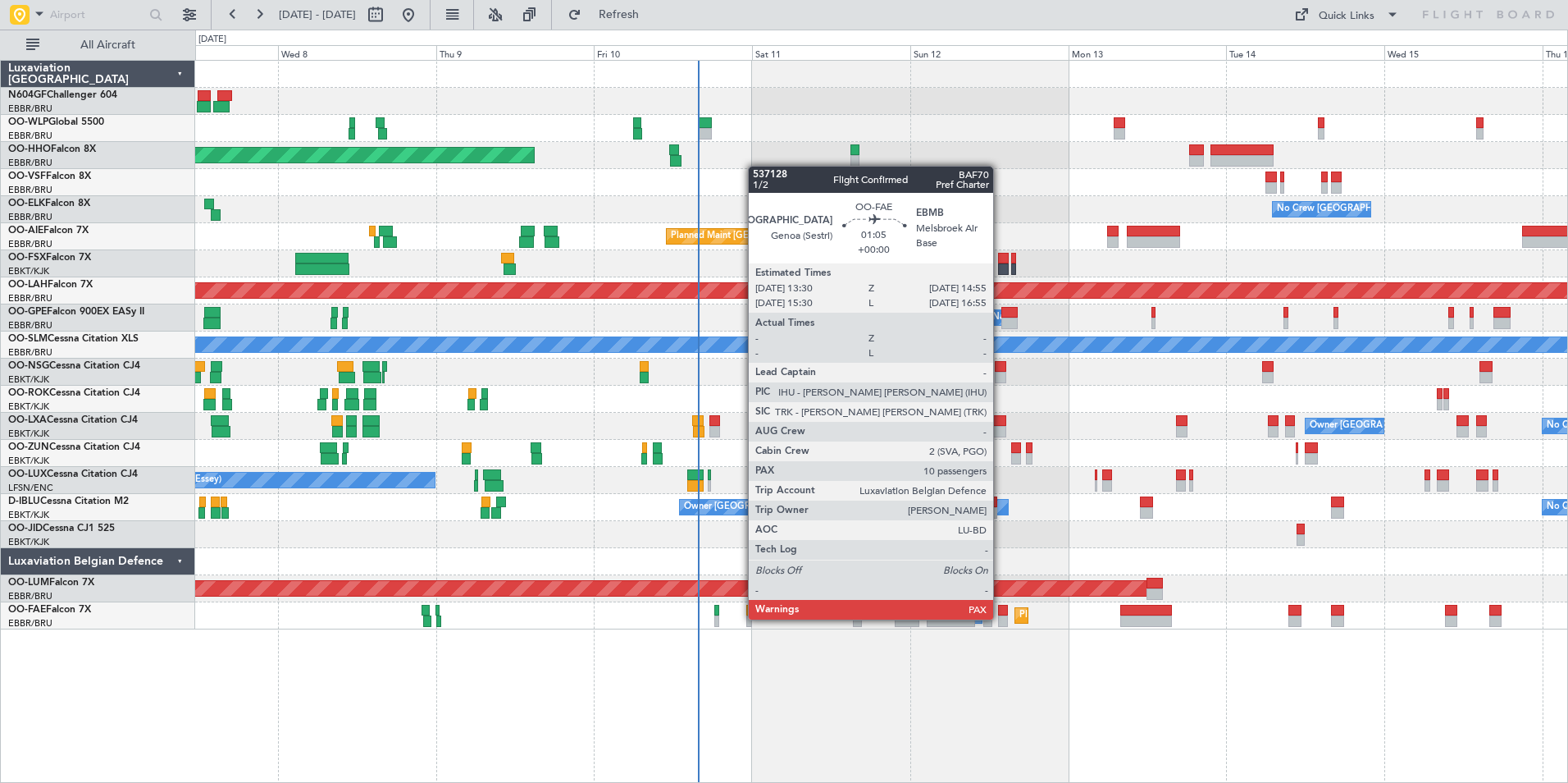
click at [1000, 617] on div at bounding box center [1003, 621] width 10 height 11
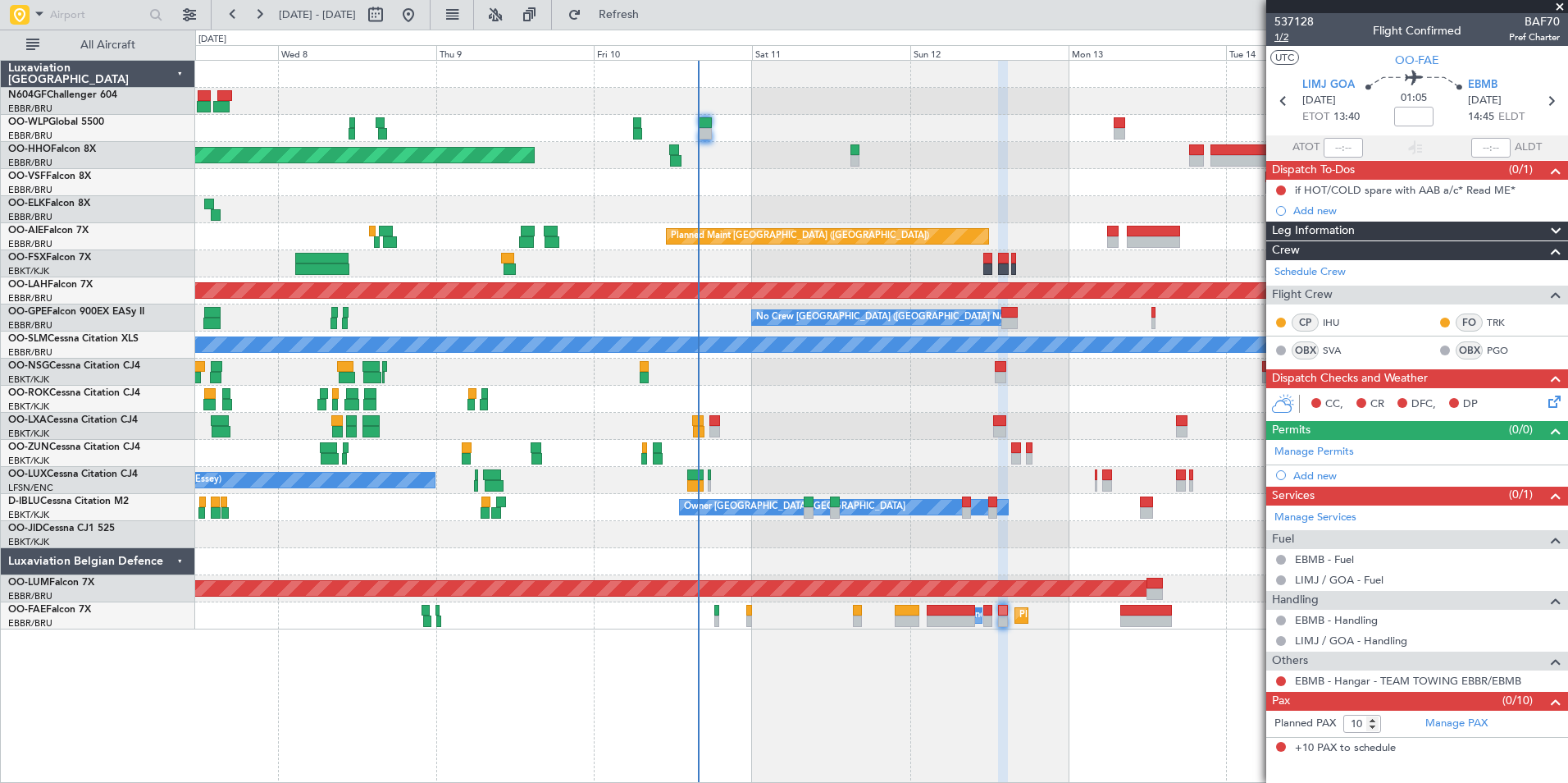
click at [1288, 40] on span "1/2" at bounding box center [1293, 37] width 40 height 14
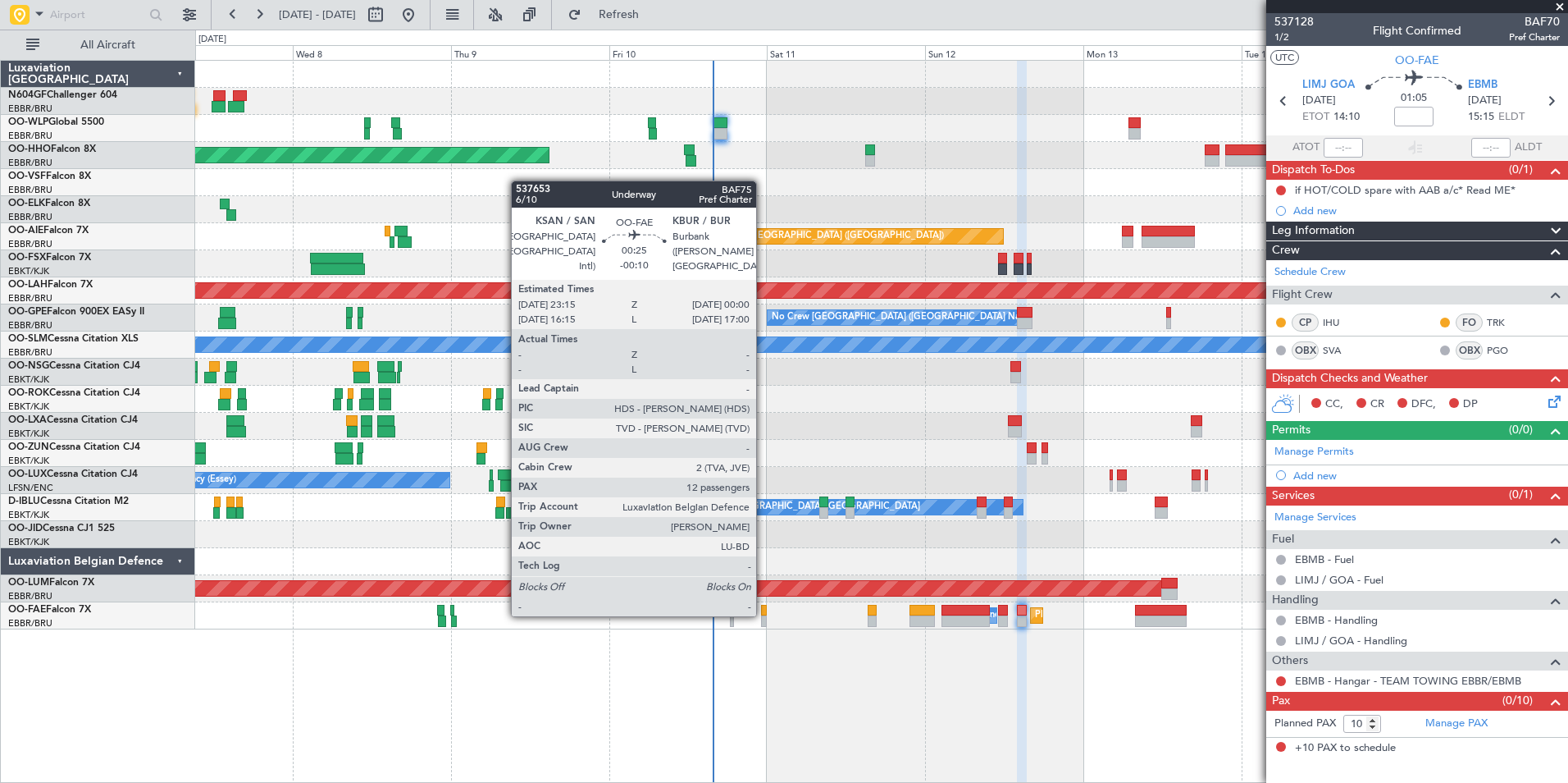
click at [763, 613] on div at bounding box center [764, 610] width 6 height 11
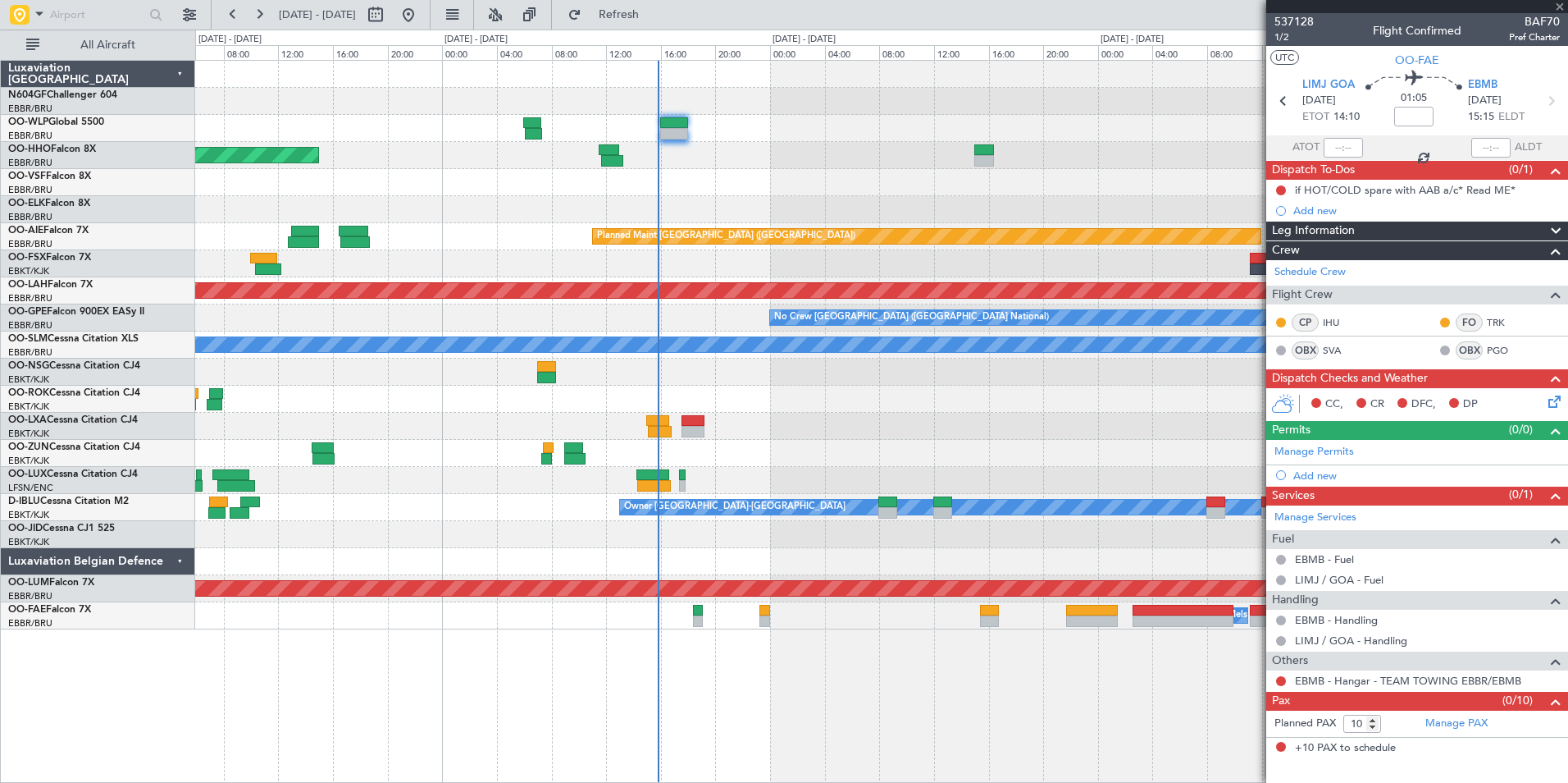
type input "-00:10"
type input "12"
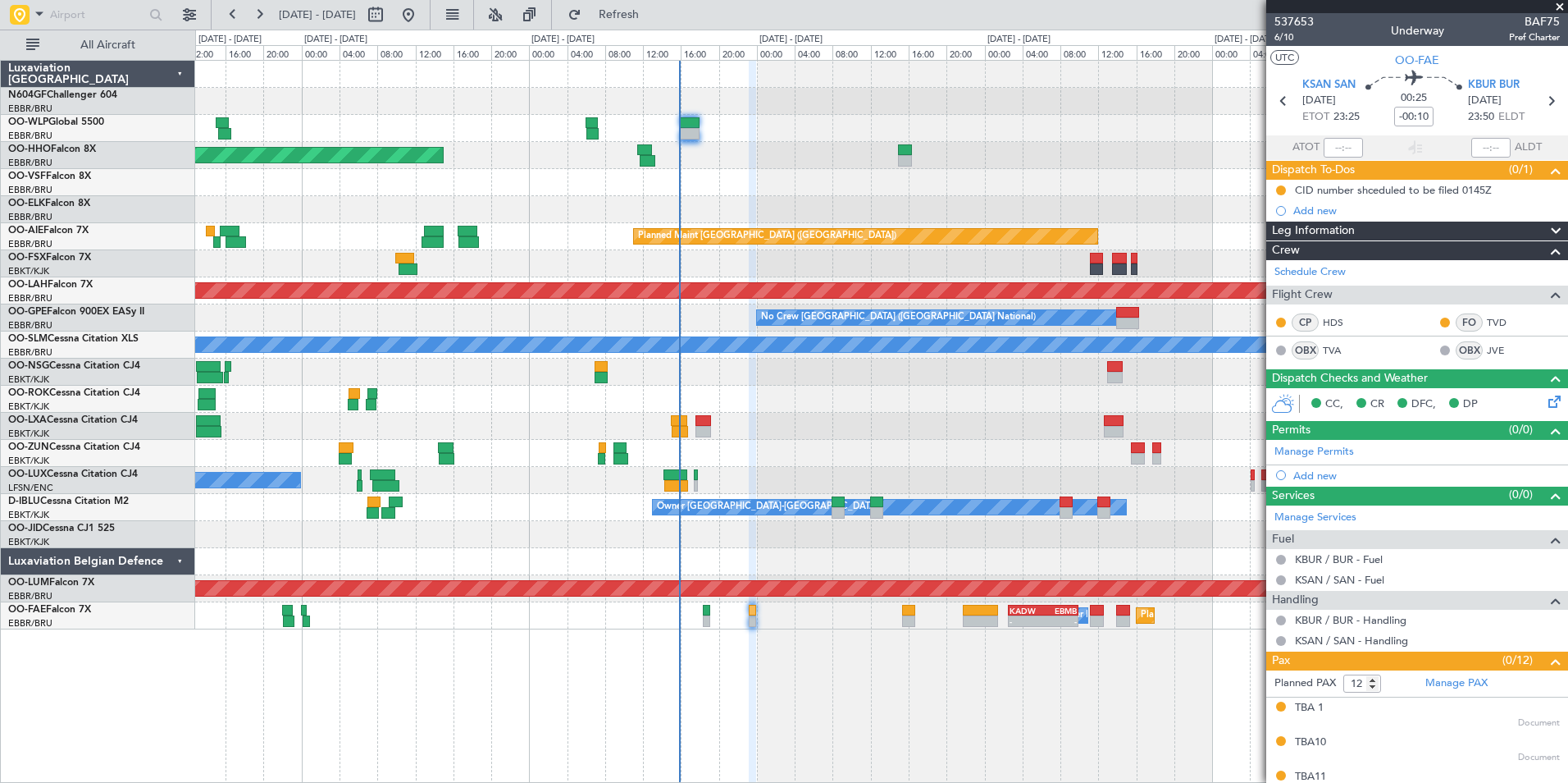
click at [794, 574] on div "Planned Maint Geneva (Cointrin) LEZL 21:40 Z SKCG 07:10 Z - - No Crew Brussels …" at bounding box center [882, 421] width 1373 height 723
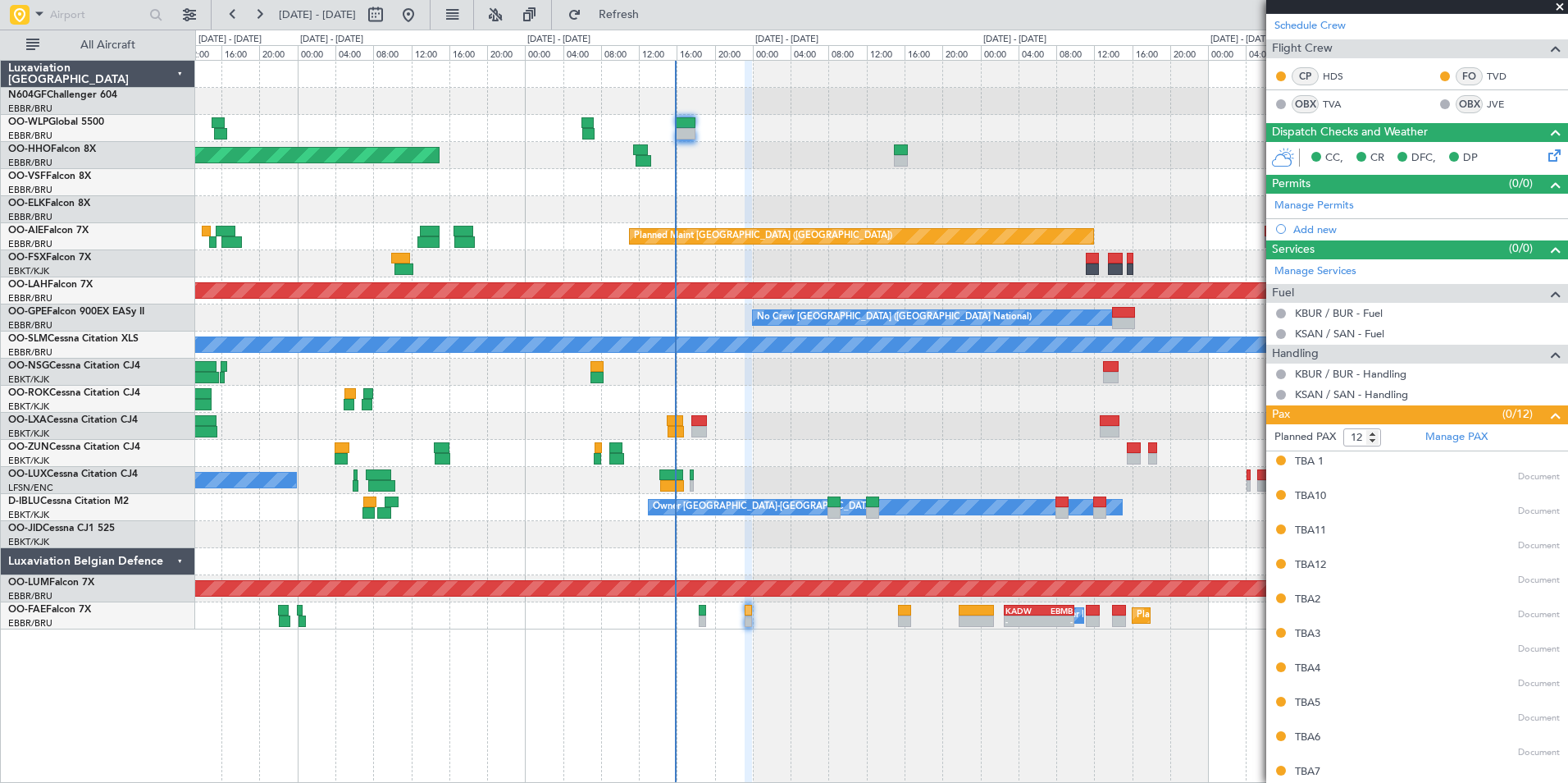
scroll to position [328, 0]
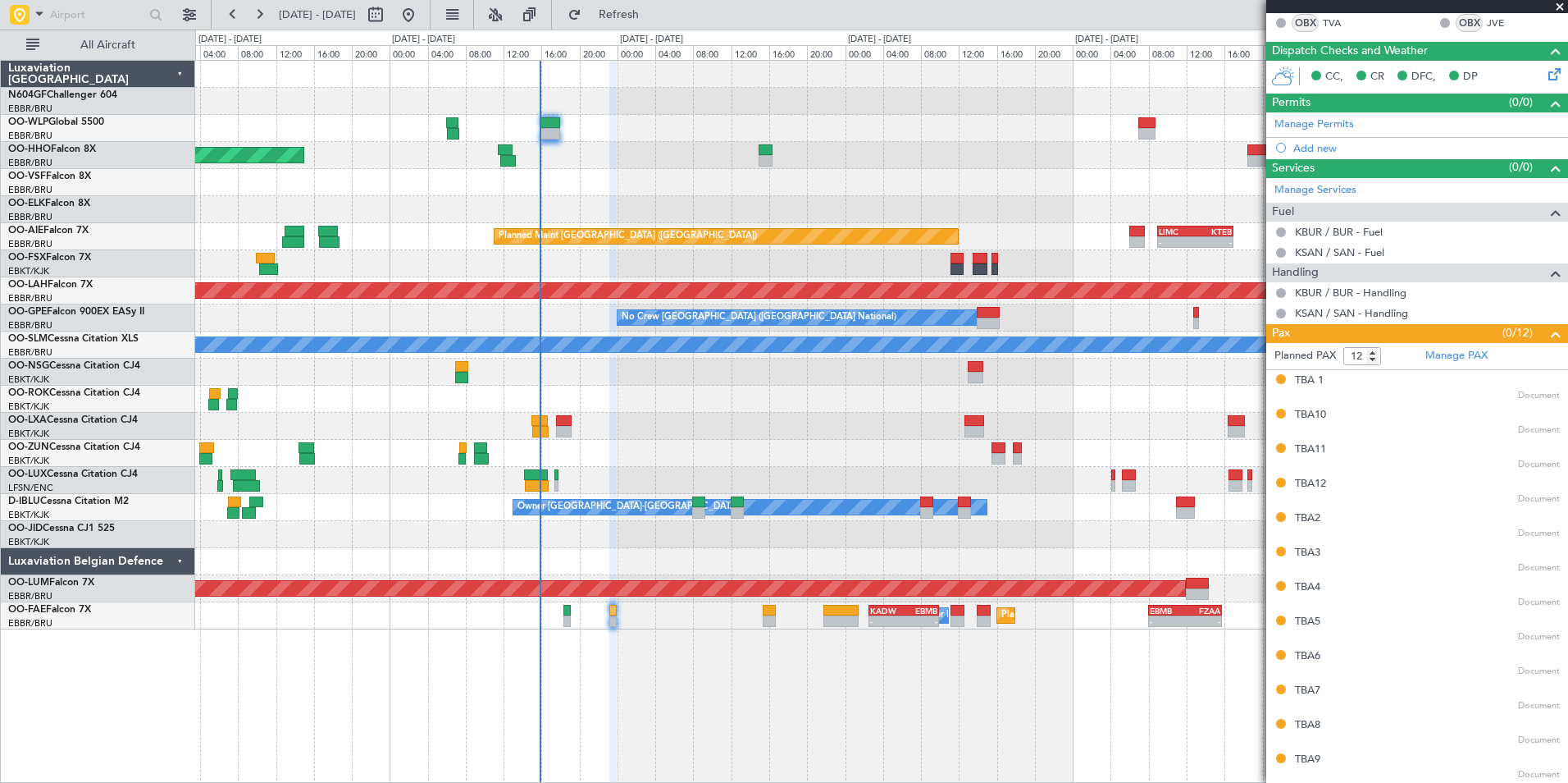
click at [1012, 632] on div "- - EBLG 05:00 Z KIND 13:10 Z Planned Maint Geneva (Cointrin) LEZL 21:40 Z SKCG…" at bounding box center [882, 421] width 1373 height 723
click at [840, 652] on div "- - EBLG 05:00 Z KIND 13:10 Z Planned Maint Geneva (Cointrin) LEZL 21:40 Z SKCG…" at bounding box center [882, 421] width 1373 height 723
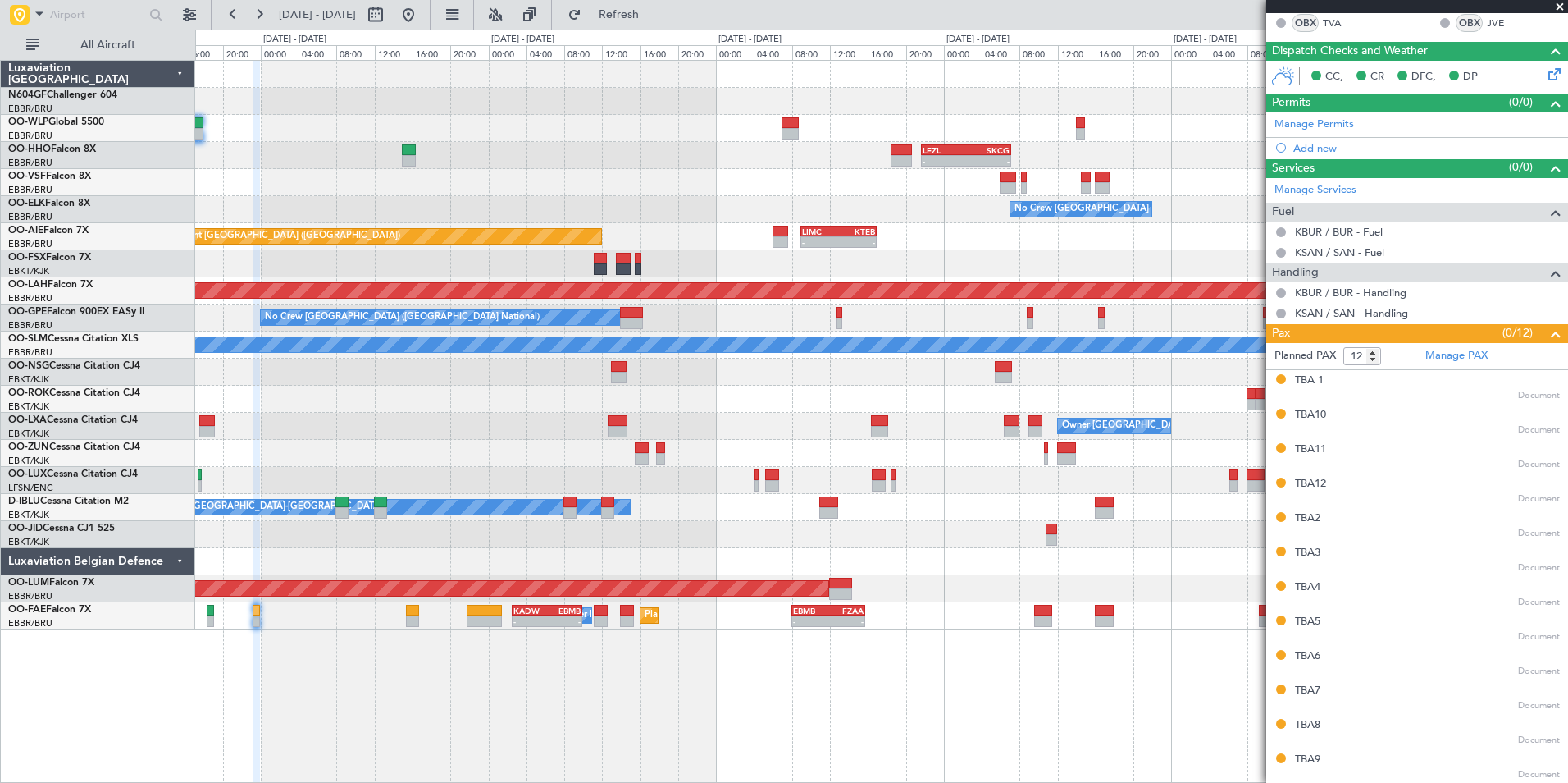
click at [802, 631] on div "- - EBLG 05:00 Z KIND 13:10 Z LEZL 21:40 Z SKCG 07:10 Z - - - - SKCG 21:00 Z EG…" at bounding box center [882, 421] width 1373 height 723
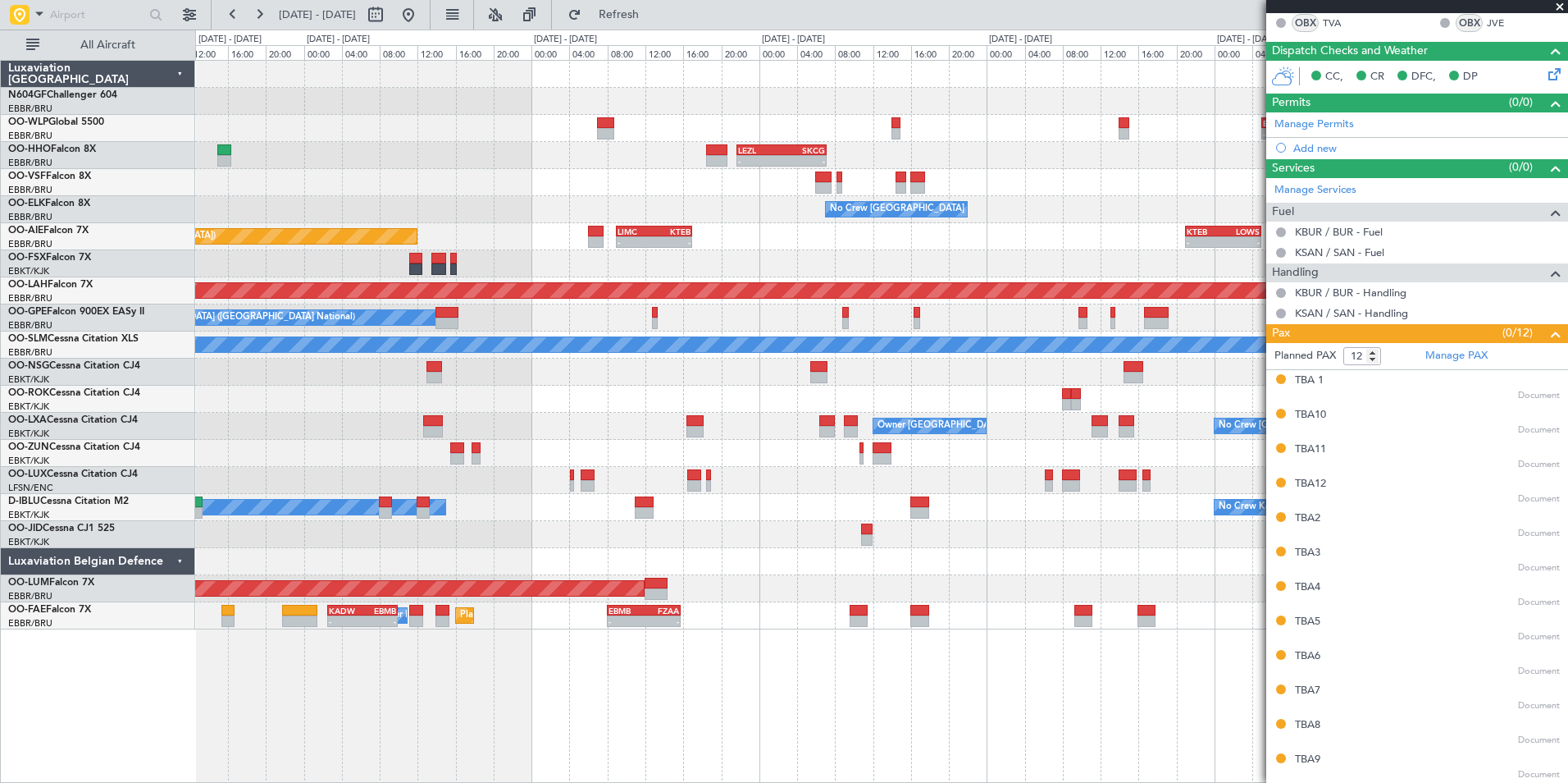
click at [950, 655] on div "- - EBLG 05:00 Z KIND 13:10 Z LEZL 21:40 Z SKCG 07:10 Z - - - - SKCG 21:00 Z EG…" at bounding box center [882, 421] width 1373 height 723
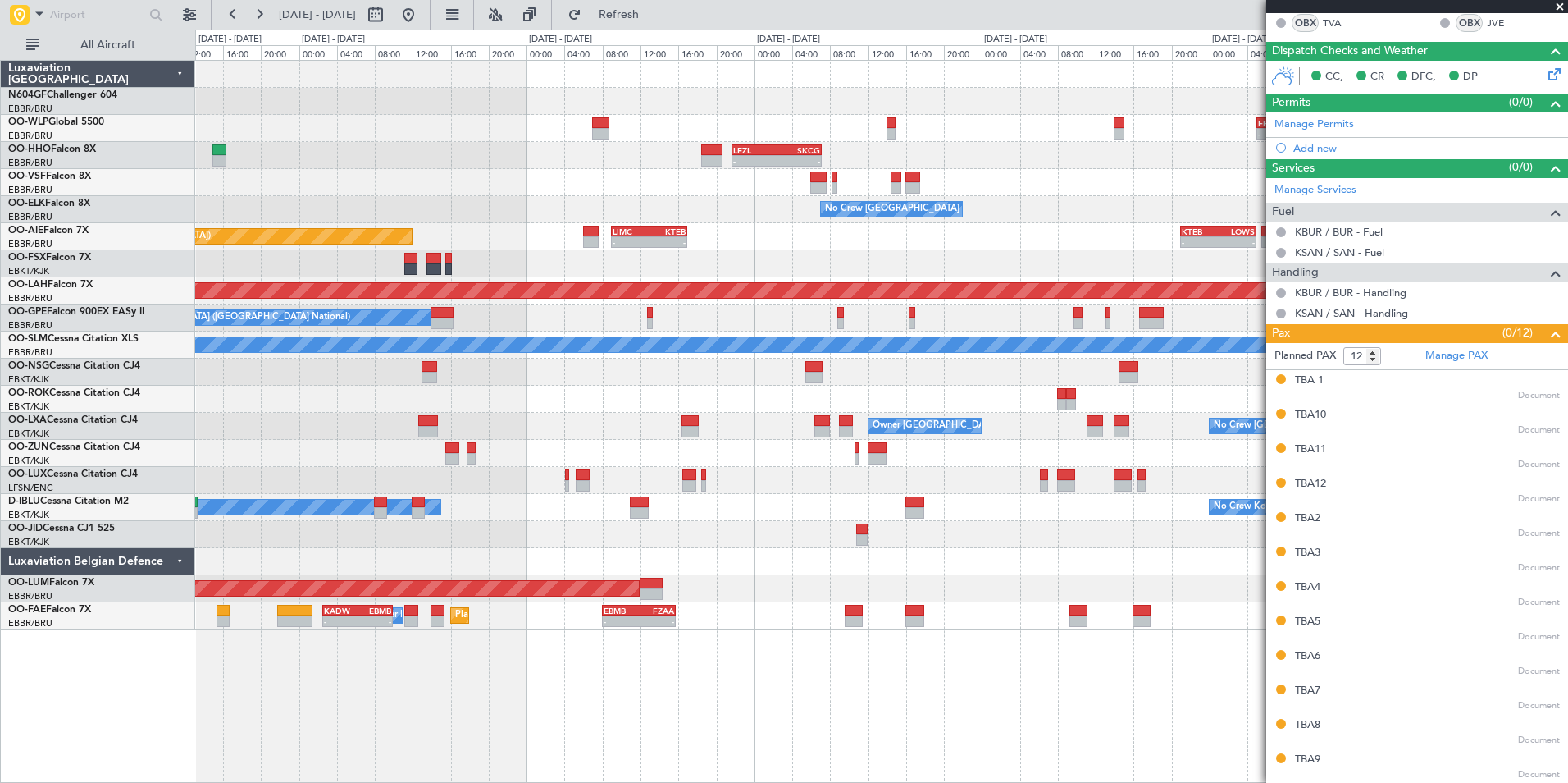
click at [825, 653] on div "- - EBLG 05:00 Z KIND 13:10 Z LEZL 21:40 Z SKCG 07:10 Z - - - - SKCG 21:00 Z EG…" at bounding box center [882, 421] width 1373 height 723
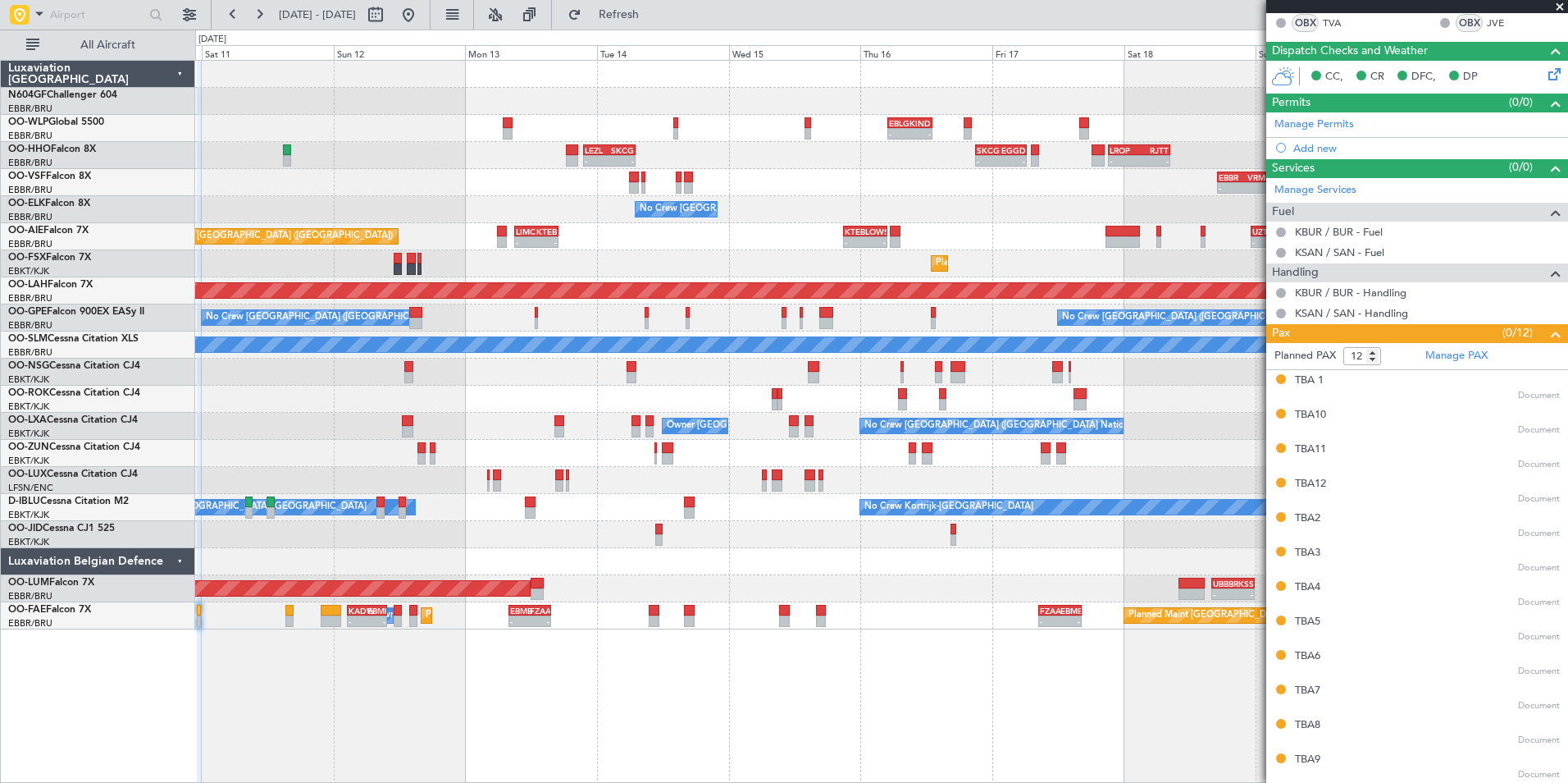
click at [810, 665] on div "- - EBLG 05:00 Z KIND 13:10 Z - - KIND 02:05 Z EBLG 09:35 Z - - EBLG 19:00 Z FI…" at bounding box center [882, 421] width 1373 height 723
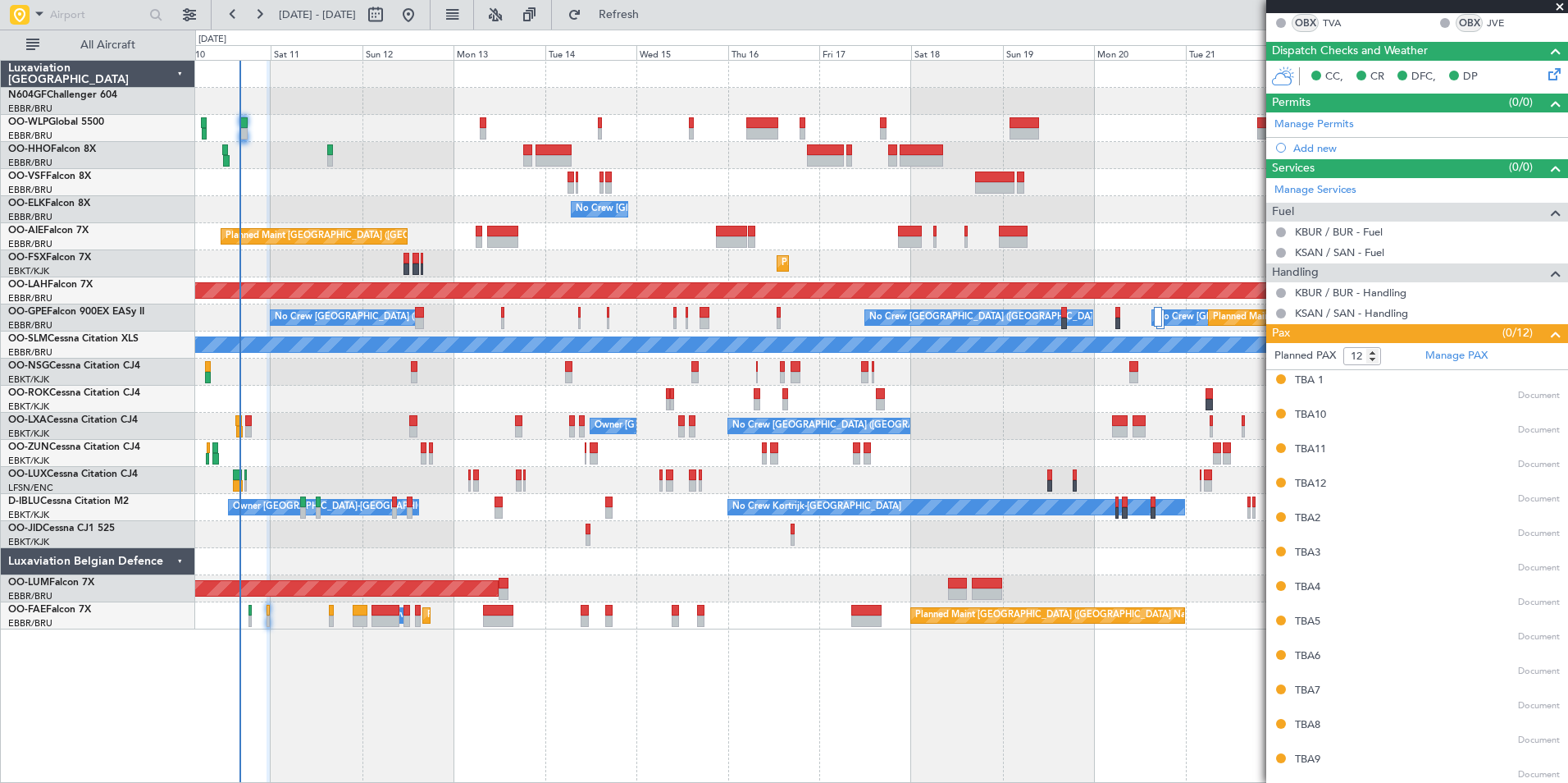
click at [829, 548] on div at bounding box center [881, 561] width 1372 height 27
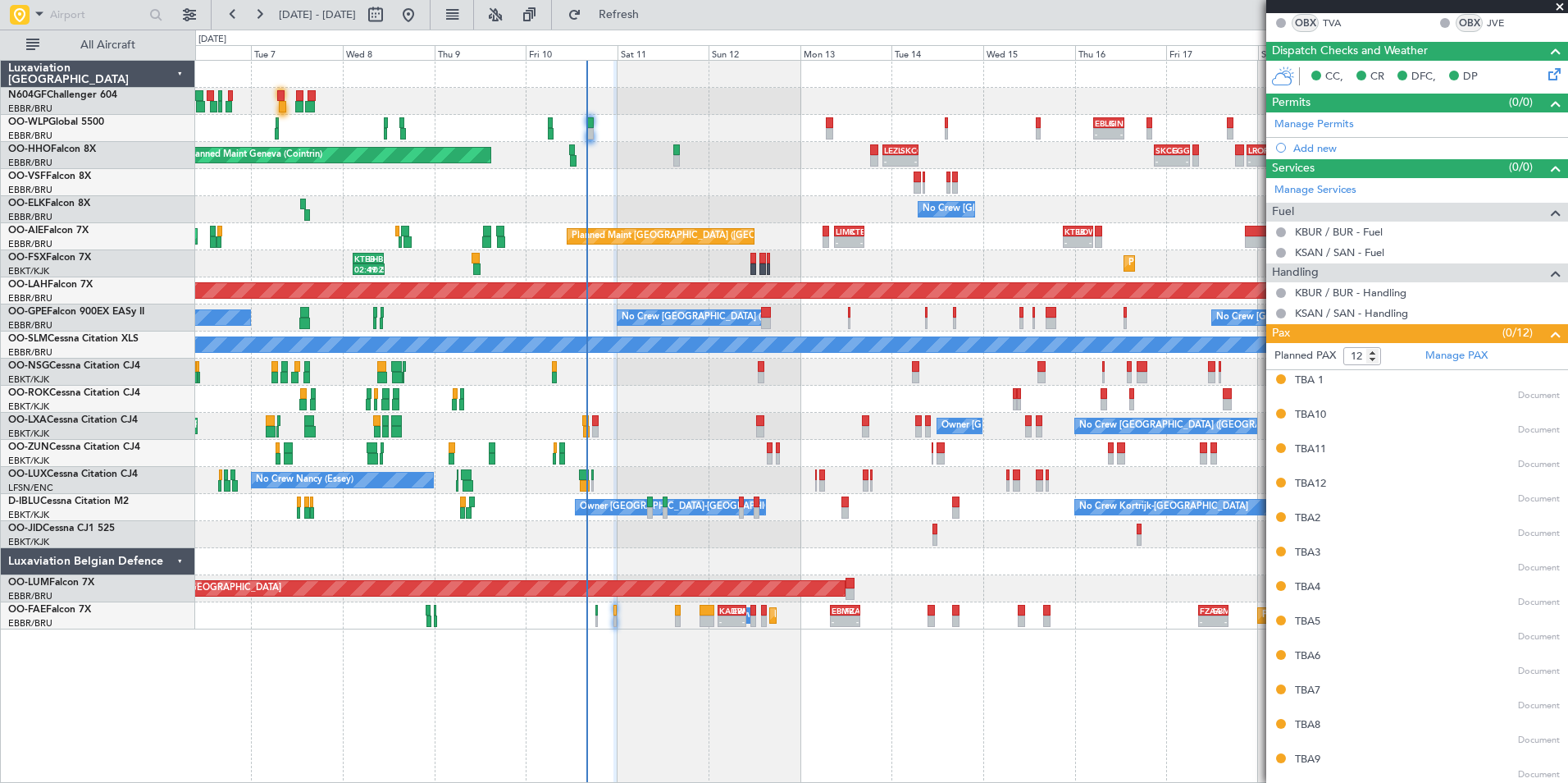
click at [741, 432] on div "Owner Kortrijk-Wevelgem No Crew Brussels (Brussels National) Planned Maint Kort…" at bounding box center [881, 426] width 1372 height 27
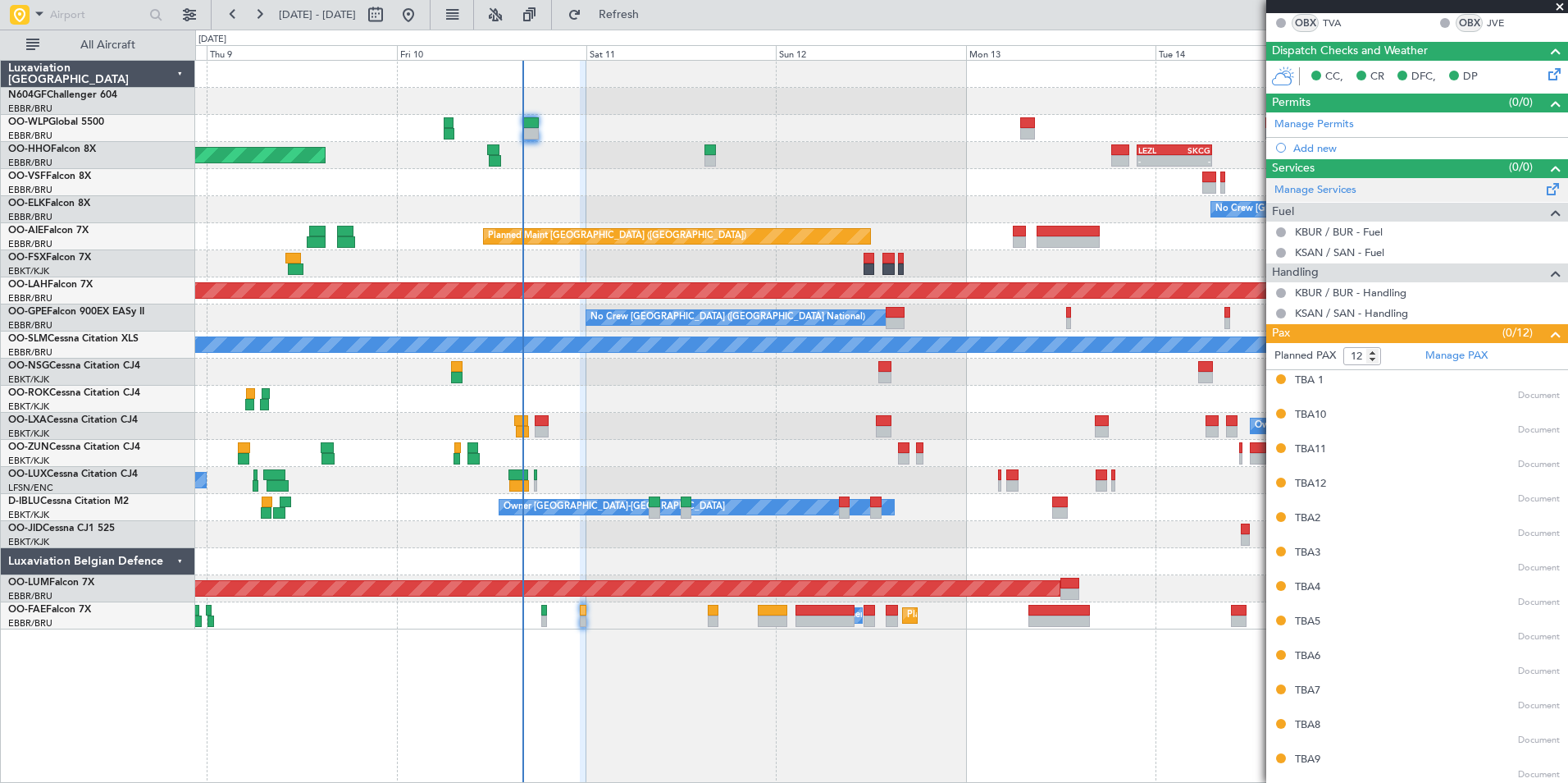
scroll to position [0, 0]
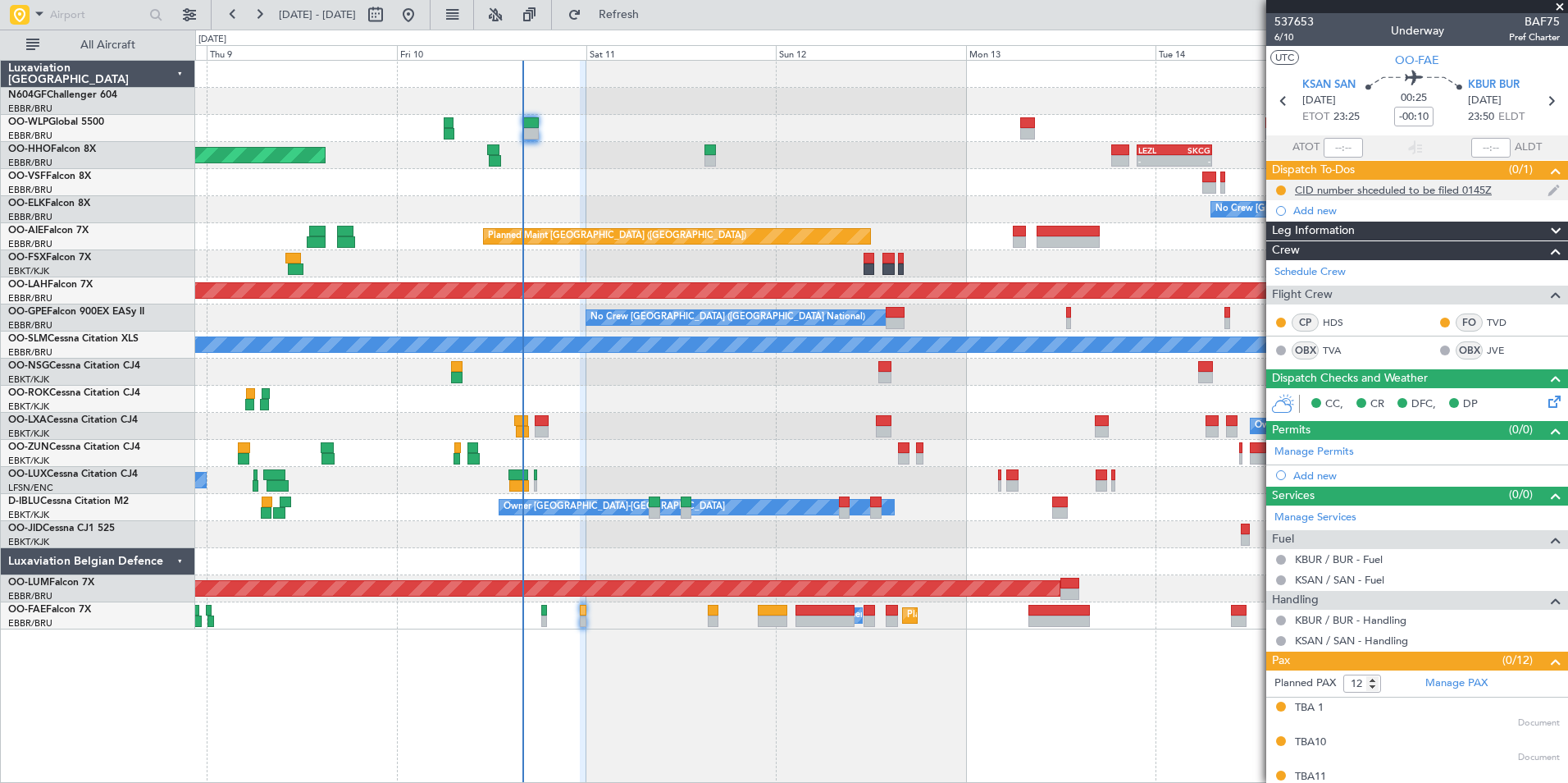
click at [1401, 193] on div "CID number shceduled to be filed 0145Z" at bounding box center [1392, 190] width 197 height 14
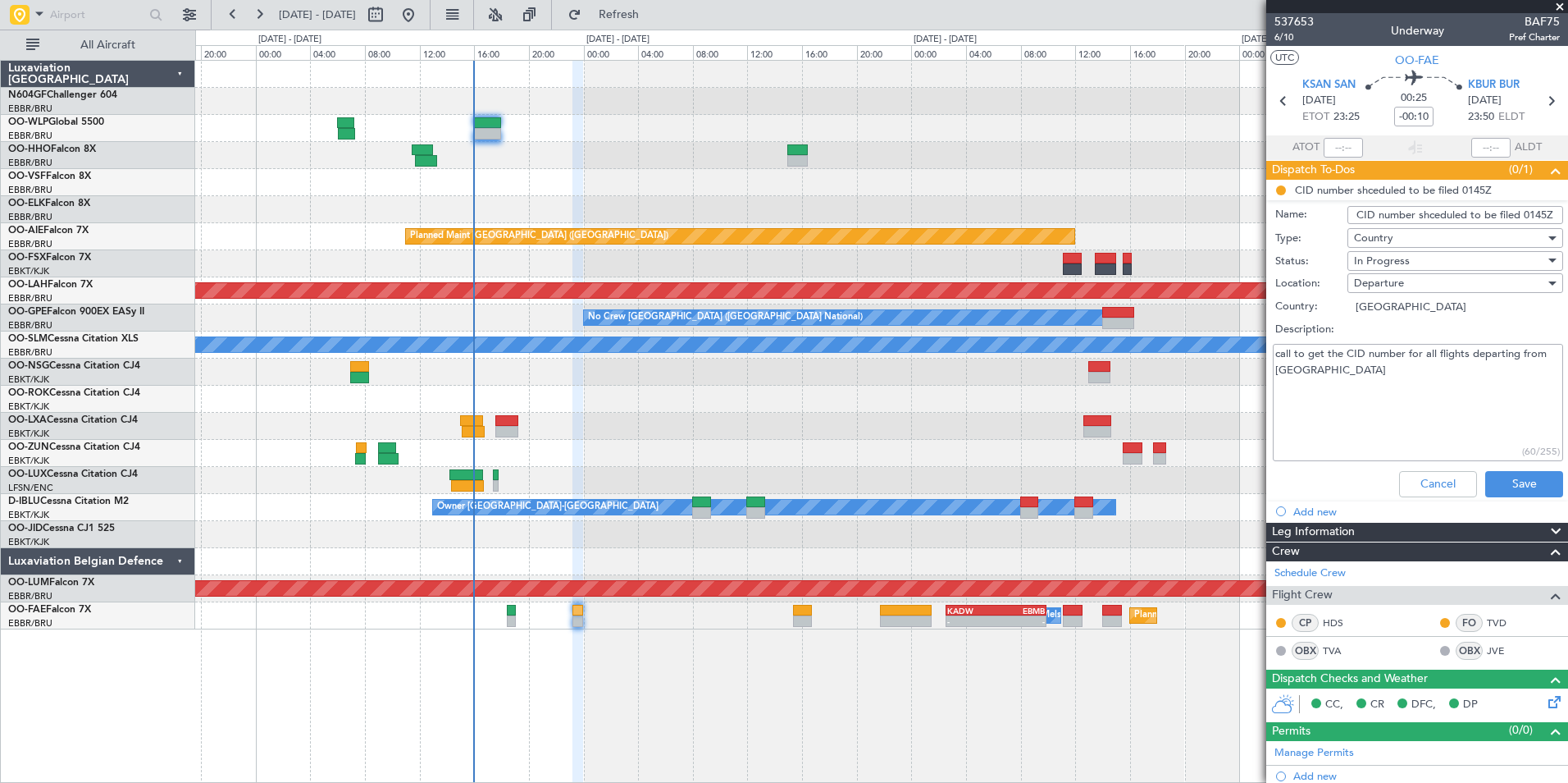
click at [1339, 379] on textarea "call to get the CID number for all flights departing from US" at bounding box center [1418, 402] width 290 height 118
type textarea "call to get the CID number for all flights departing from US 76F"
click at [1414, 260] on div "In Progress" at bounding box center [1449, 261] width 191 height 25
click at [1423, 337] on span "Completed" at bounding box center [1447, 342] width 191 height 25
click at [1508, 478] on button "Save" at bounding box center [1524, 484] width 78 height 26
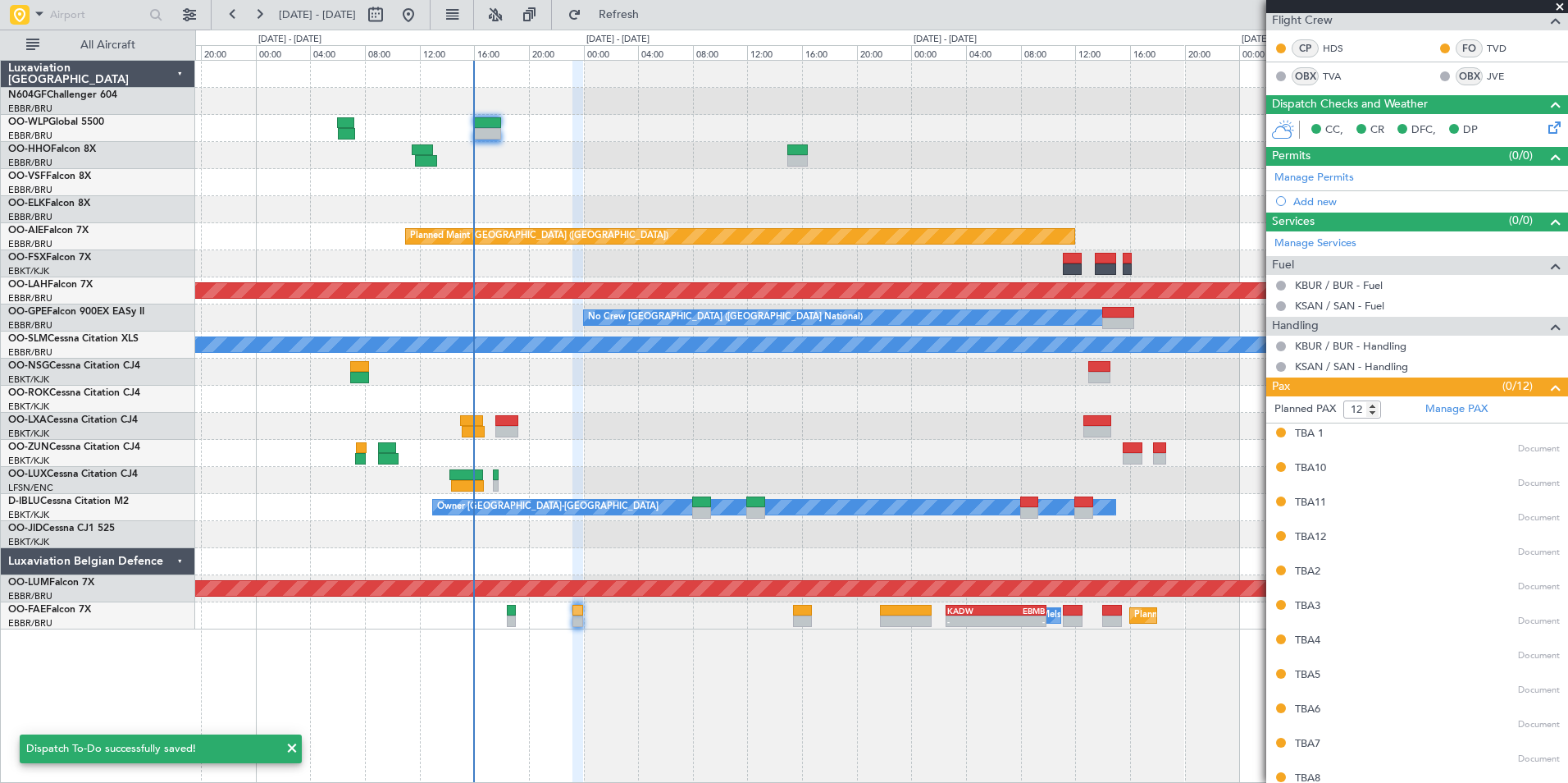
scroll to position [328, 0]
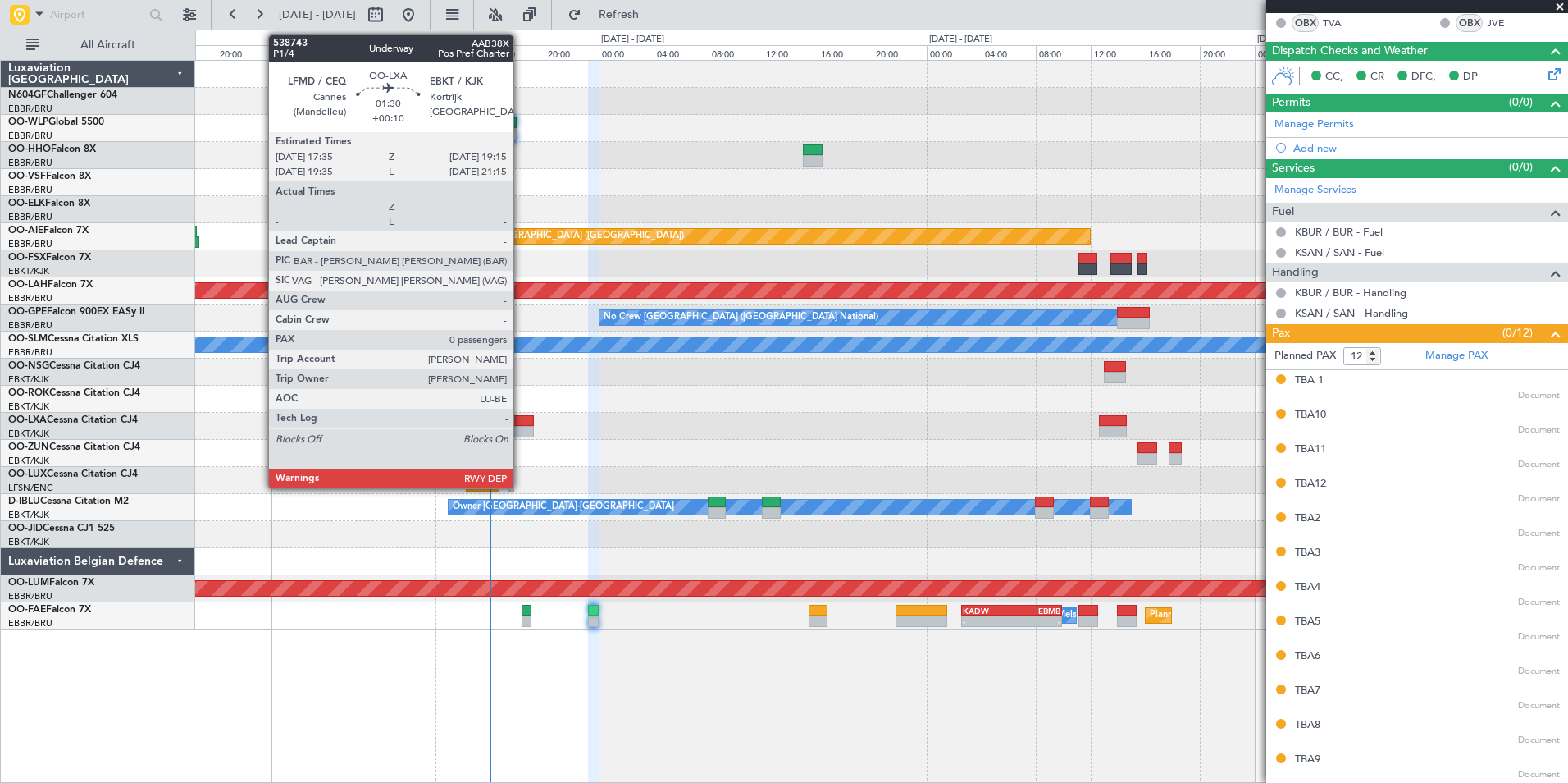
click at [521, 423] on div at bounding box center [522, 420] width 23 height 11
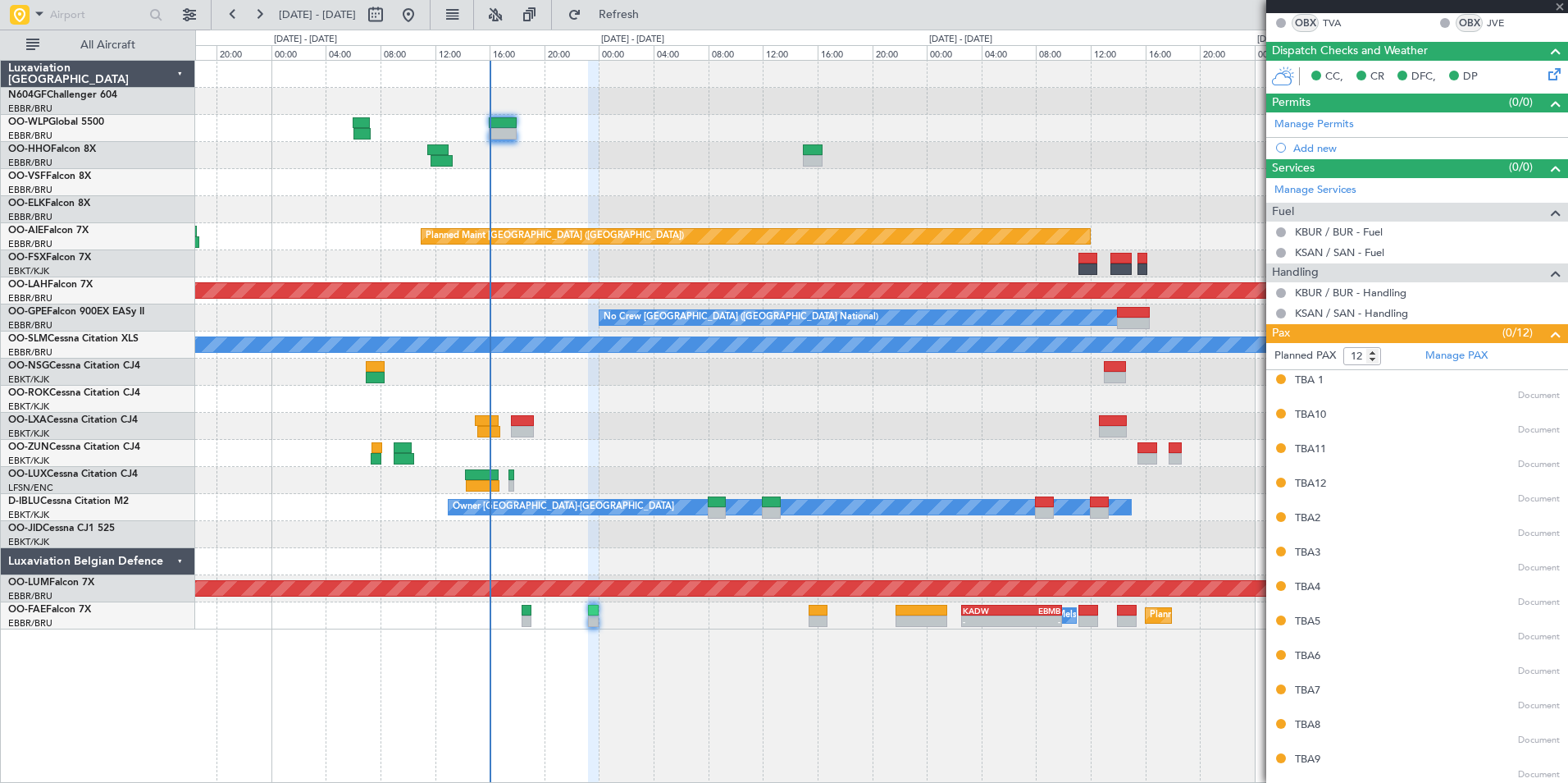
type input "+00:10"
type input "0"
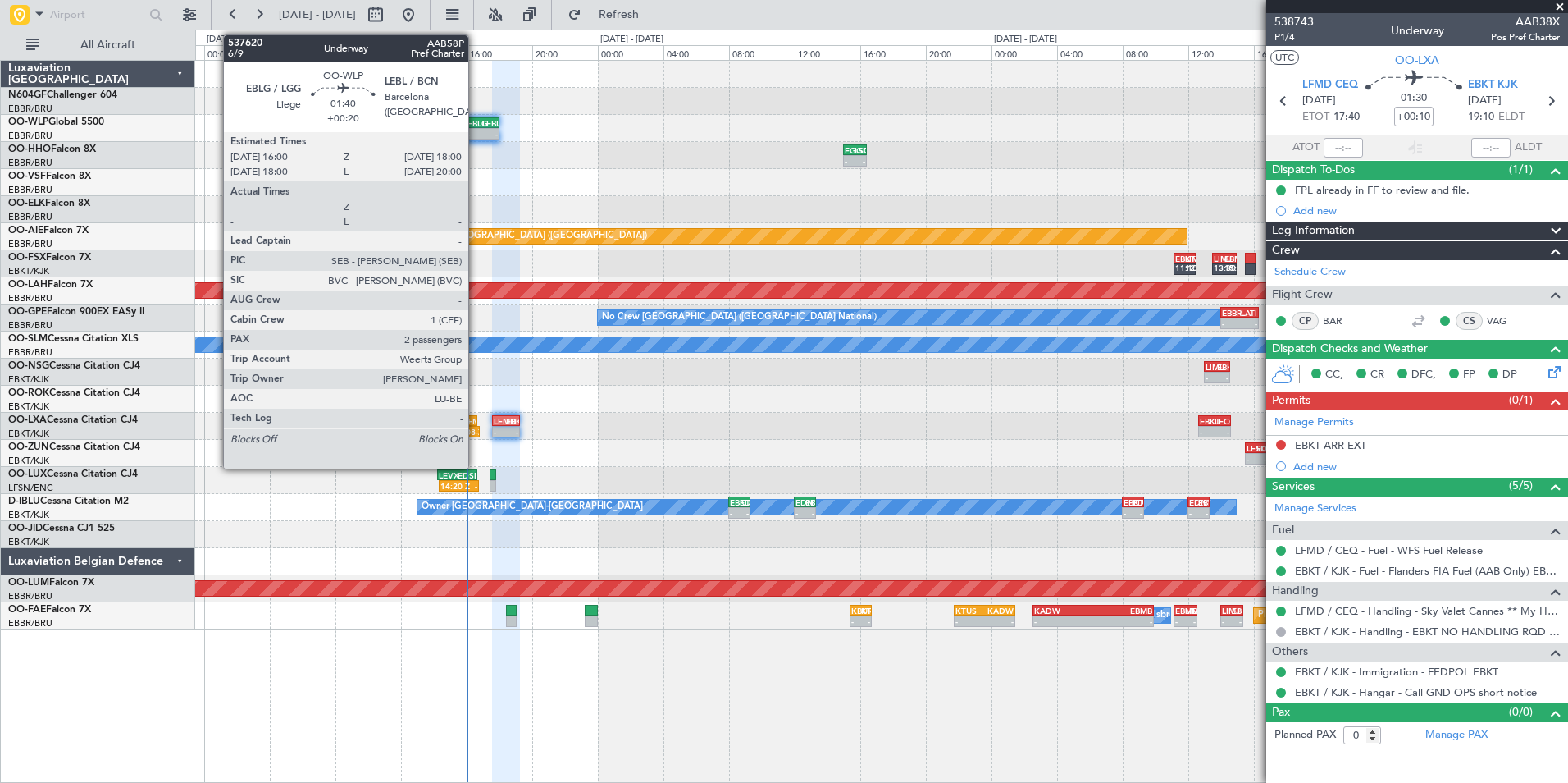
click at [475, 118] on div "EBLG" at bounding box center [475, 123] width 15 height 10
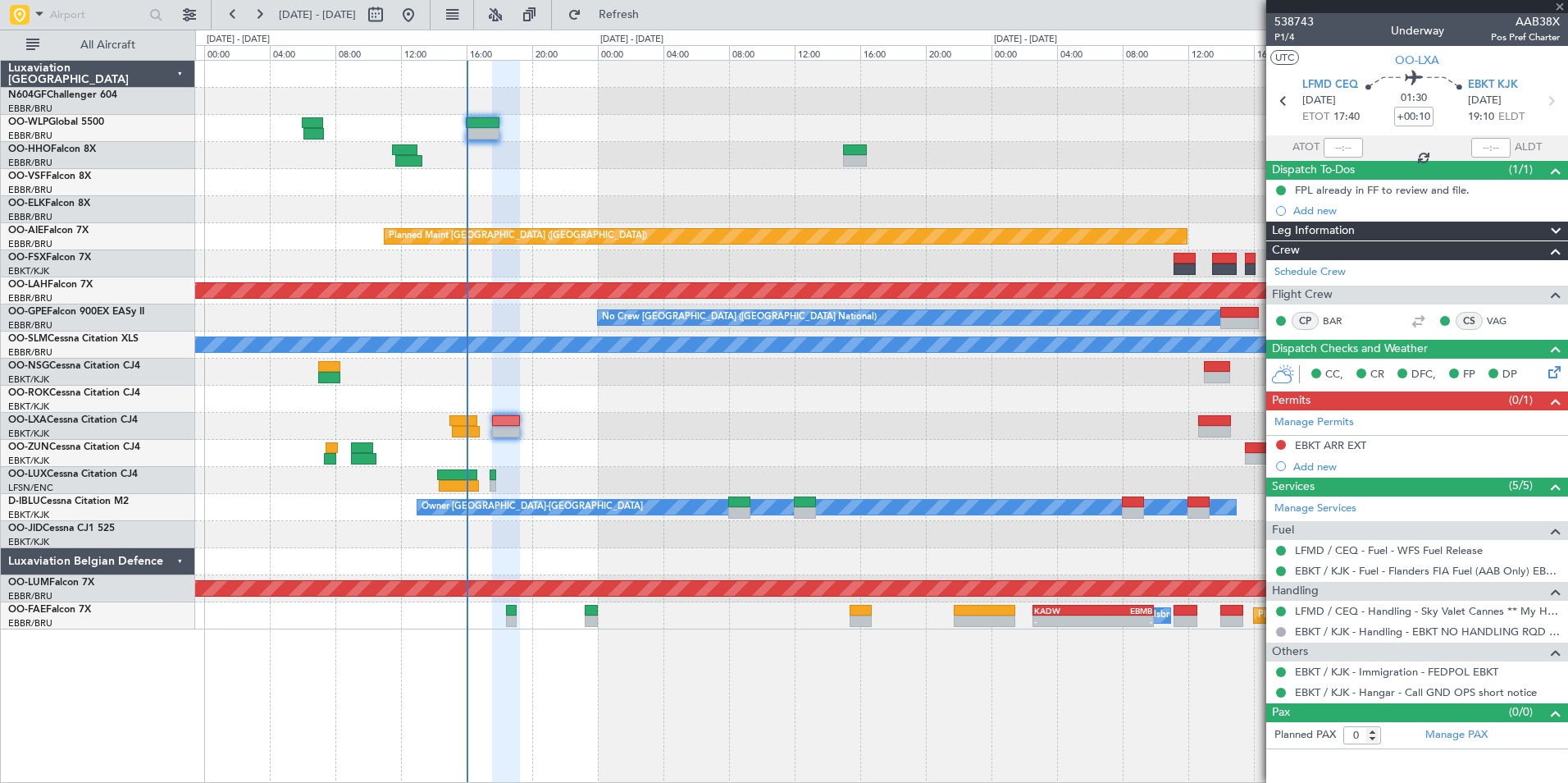
type input "+00:20"
type input "2"
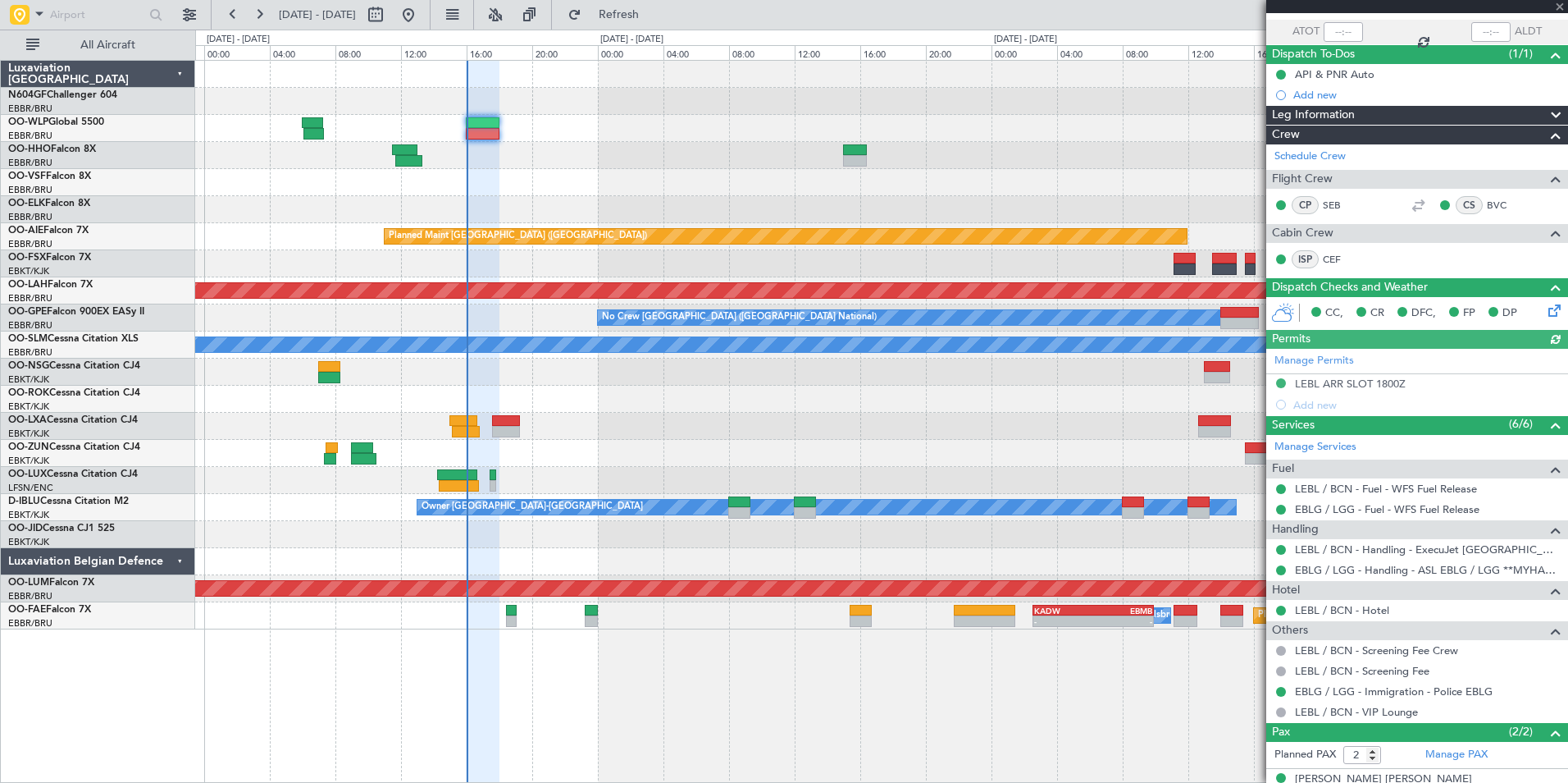
scroll to position [175, 0]
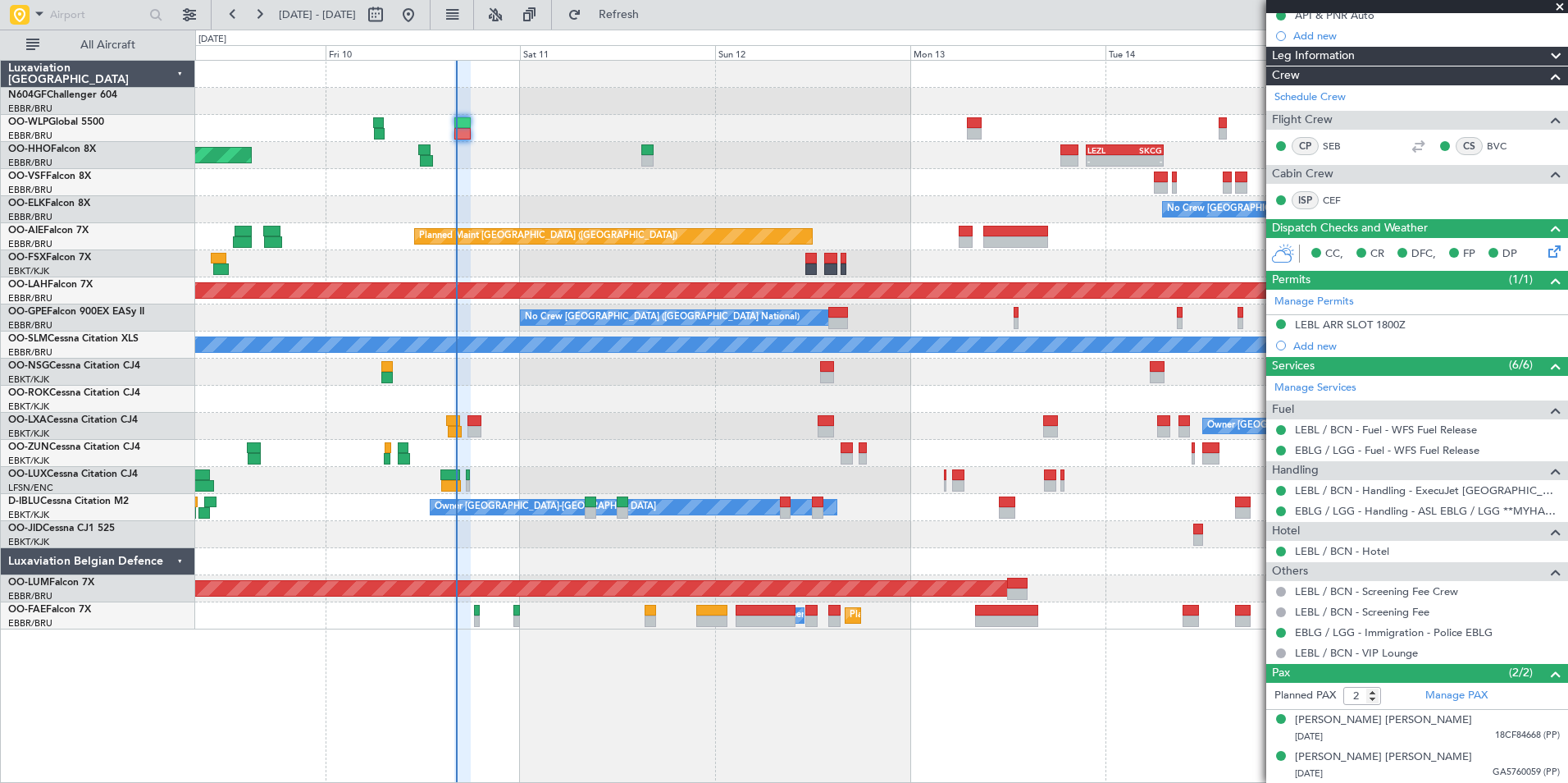
click at [570, 178] on div at bounding box center [881, 182] width 1372 height 27
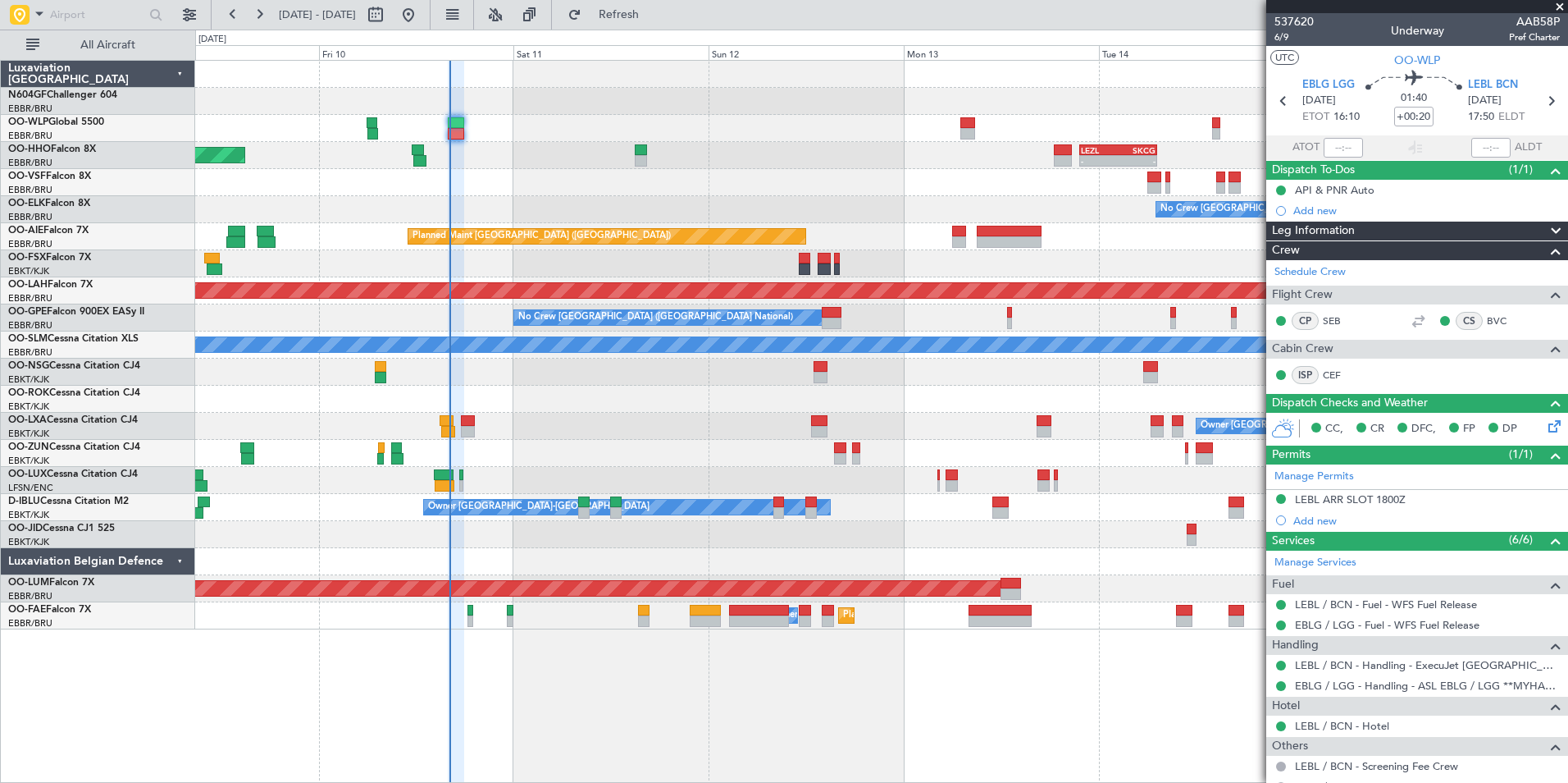
scroll to position [175, 0]
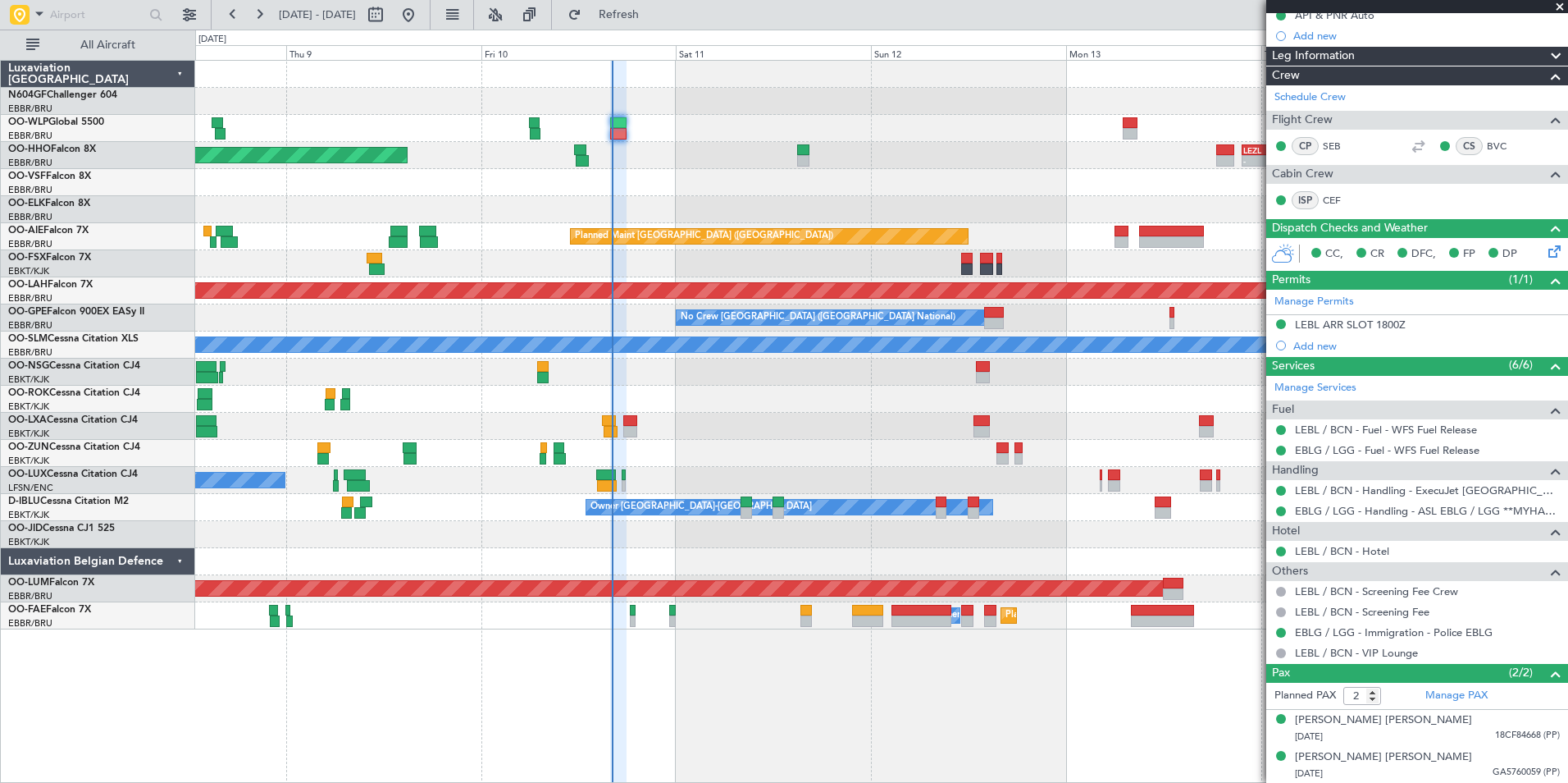
click at [689, 177] on div at bounding box center [881, 182] width 1372 height 27
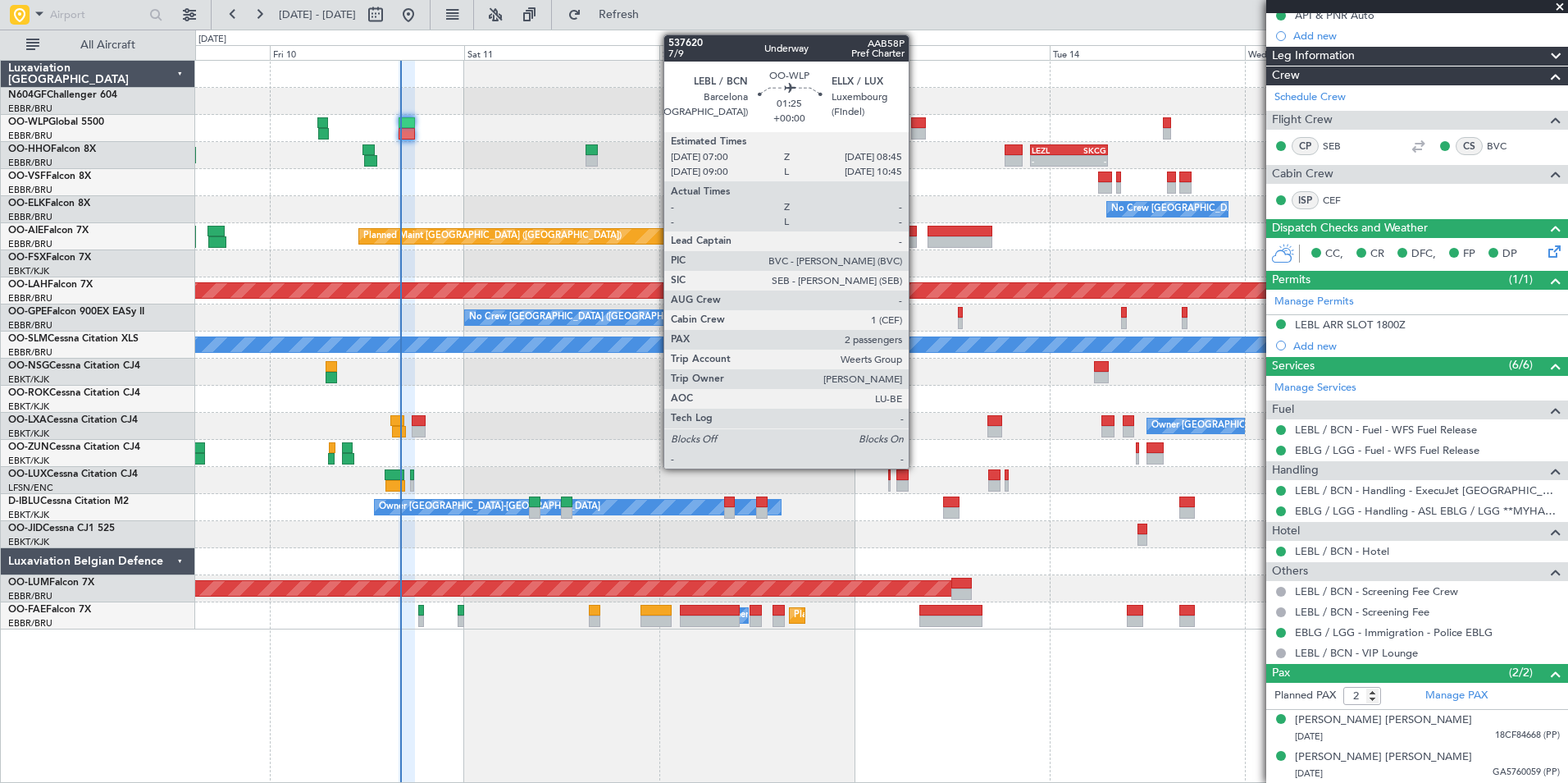
click at [916, 128] on div at bounding box center [919, 133] width 15 height 11
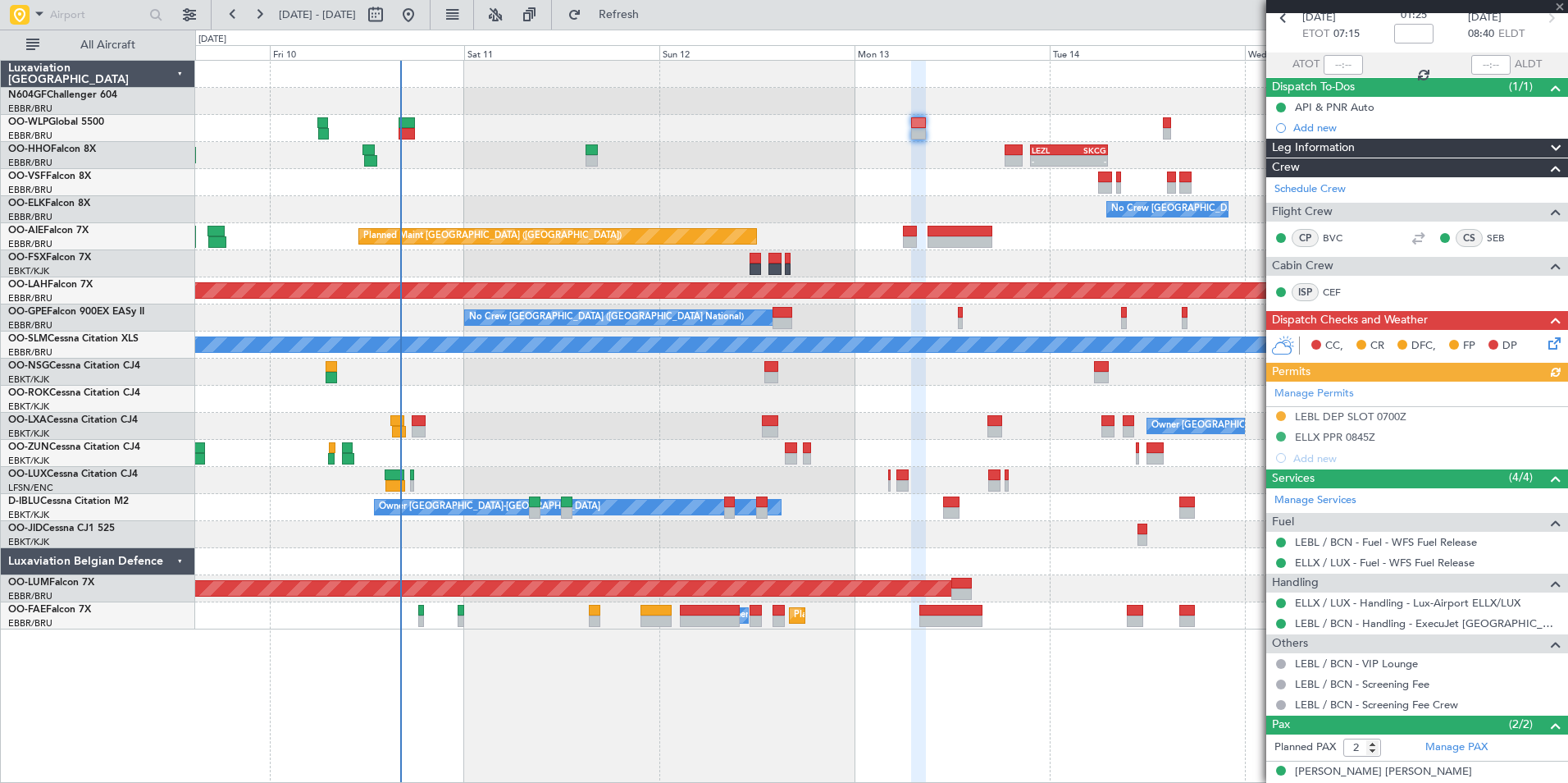
scroll to position [134, 0]
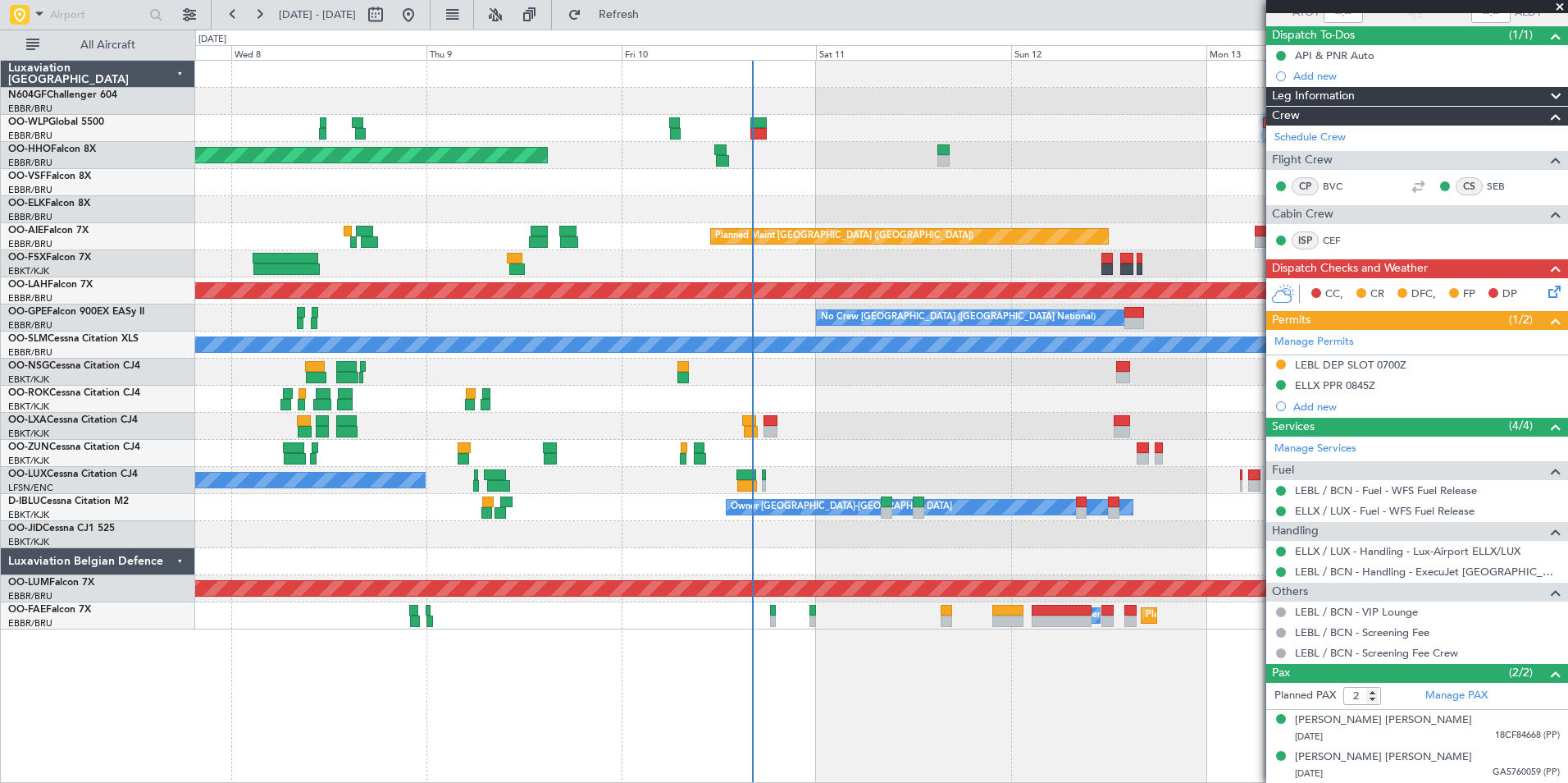
click at [977, 450] on div "- - EBLG 05:00 Z KIND 13:10 Z Planned Maint Geneva ([GEOGRAPHIC_DATA]) - - LEZL…" at bounding box center [881, 345] width 1372 height 568
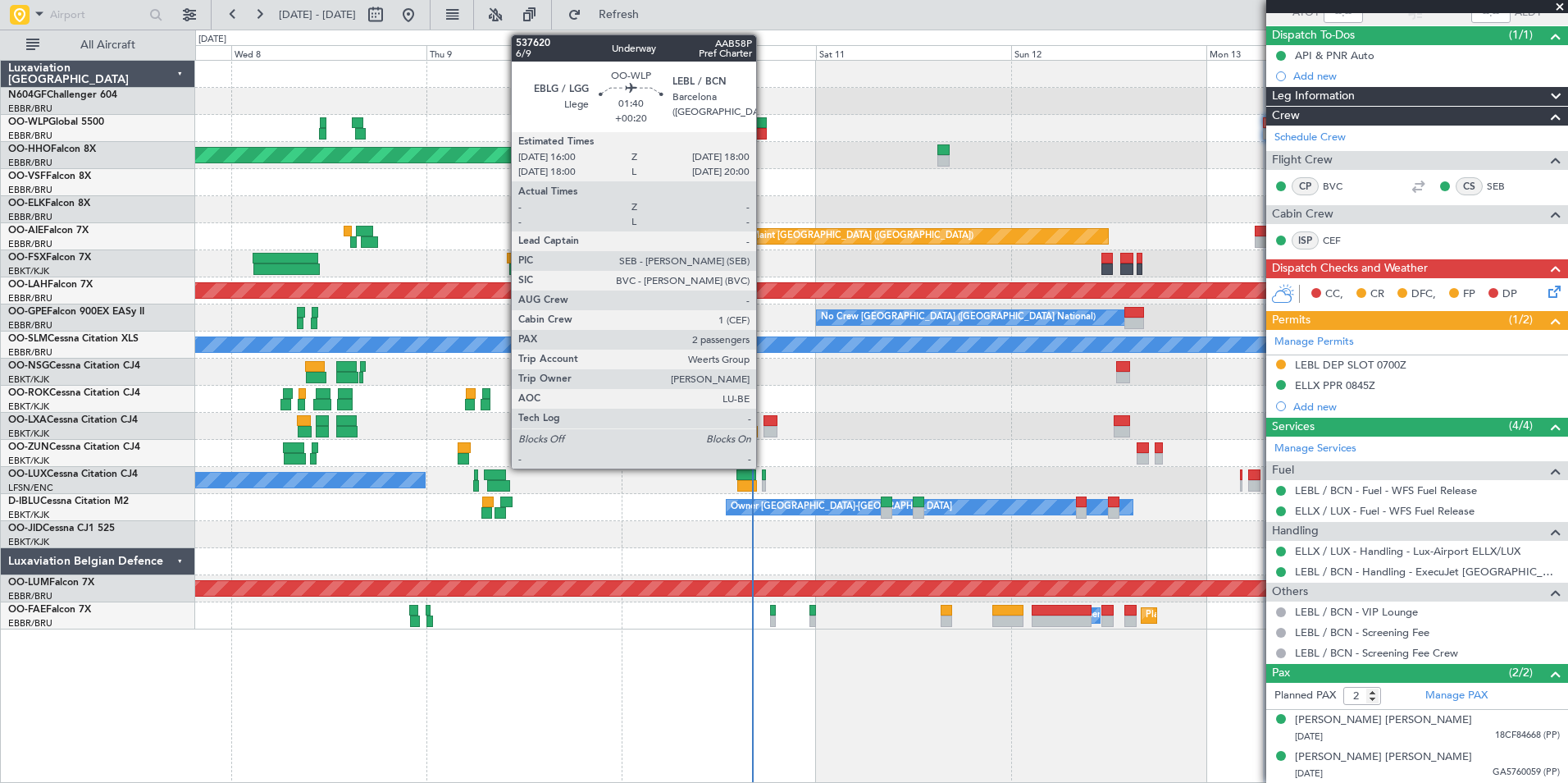
click at [763, 136] on div at bounding box center [759, 133] width 17 height 11
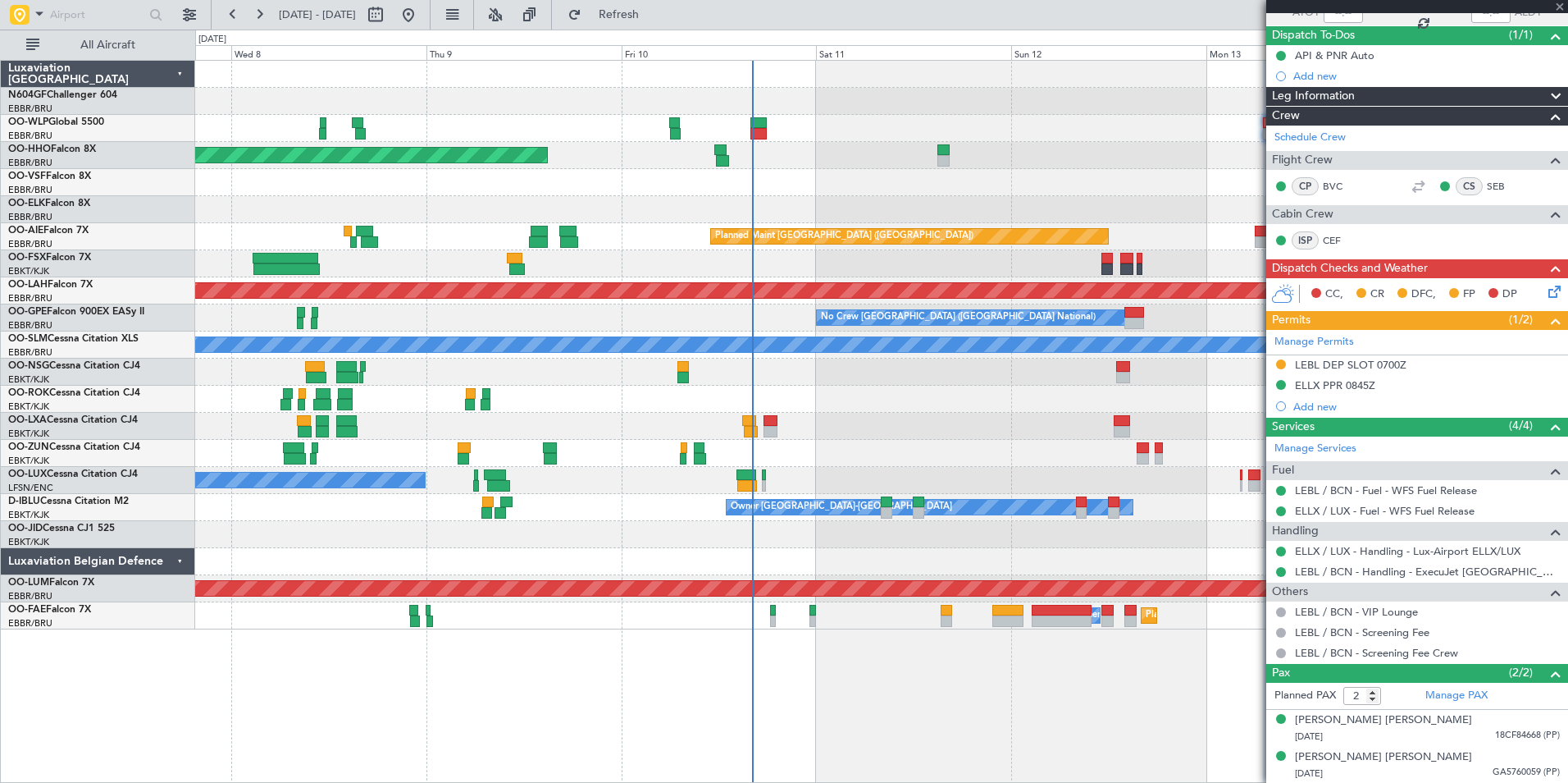
type input "+00:20"
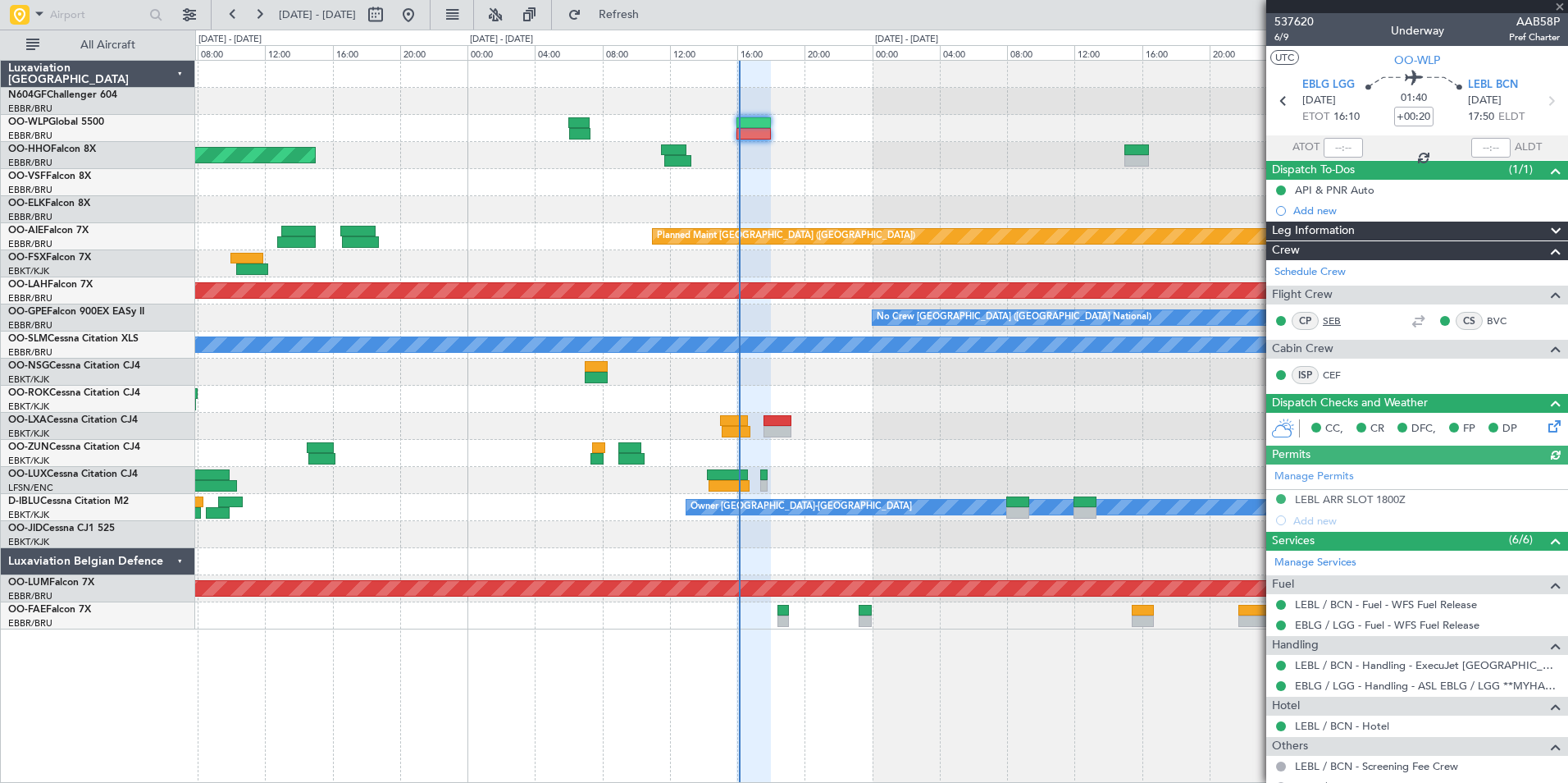
scroll to position [175, 0]
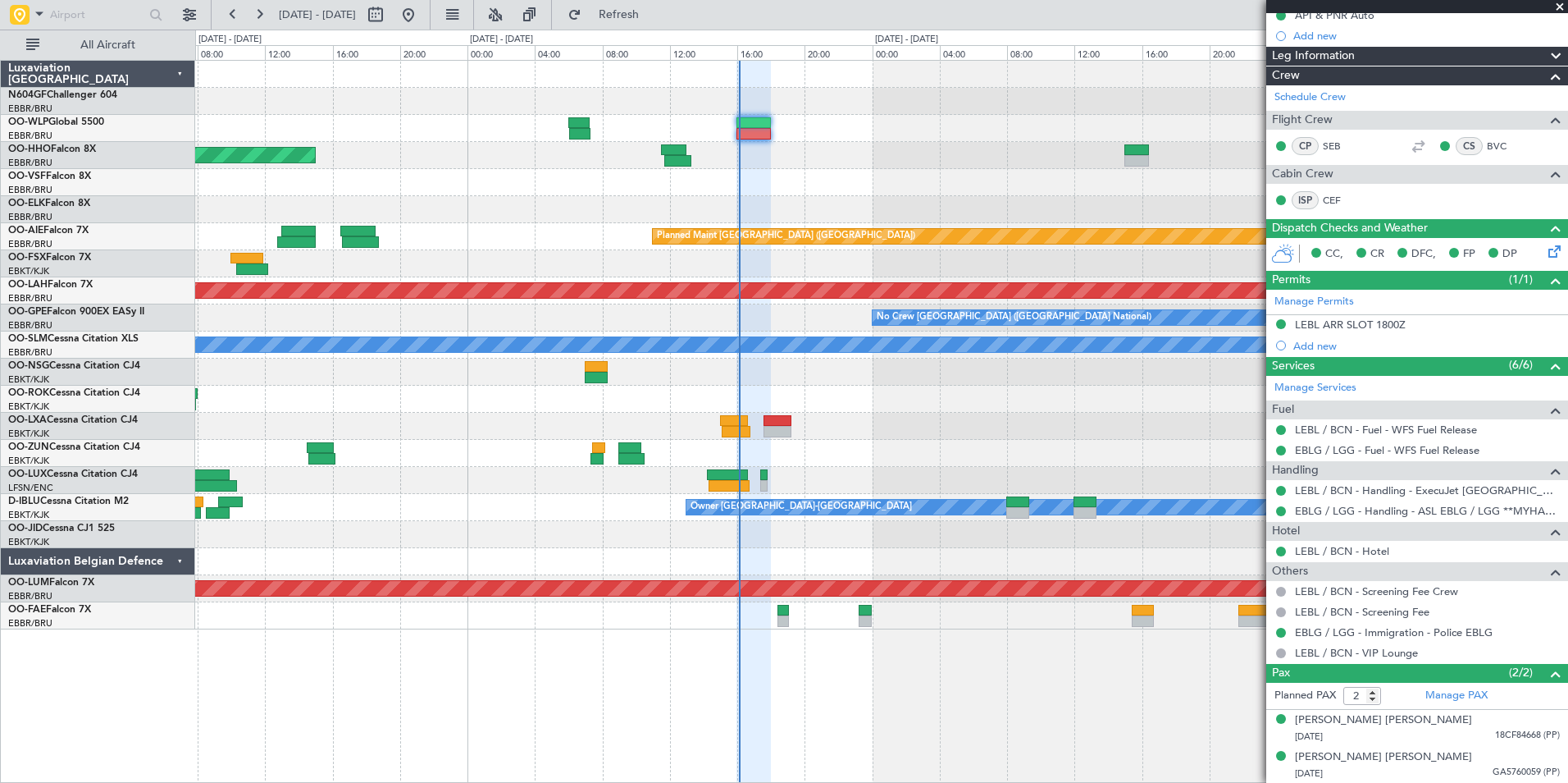
click at [833, 351] on div "Planned Maint Geneva (Cointrin) Planned Maint [GEOGRAPHIC_DATA] ([GEOGRAPHIC_DA…" at bounding box center [881, 345] width 1372 height 568
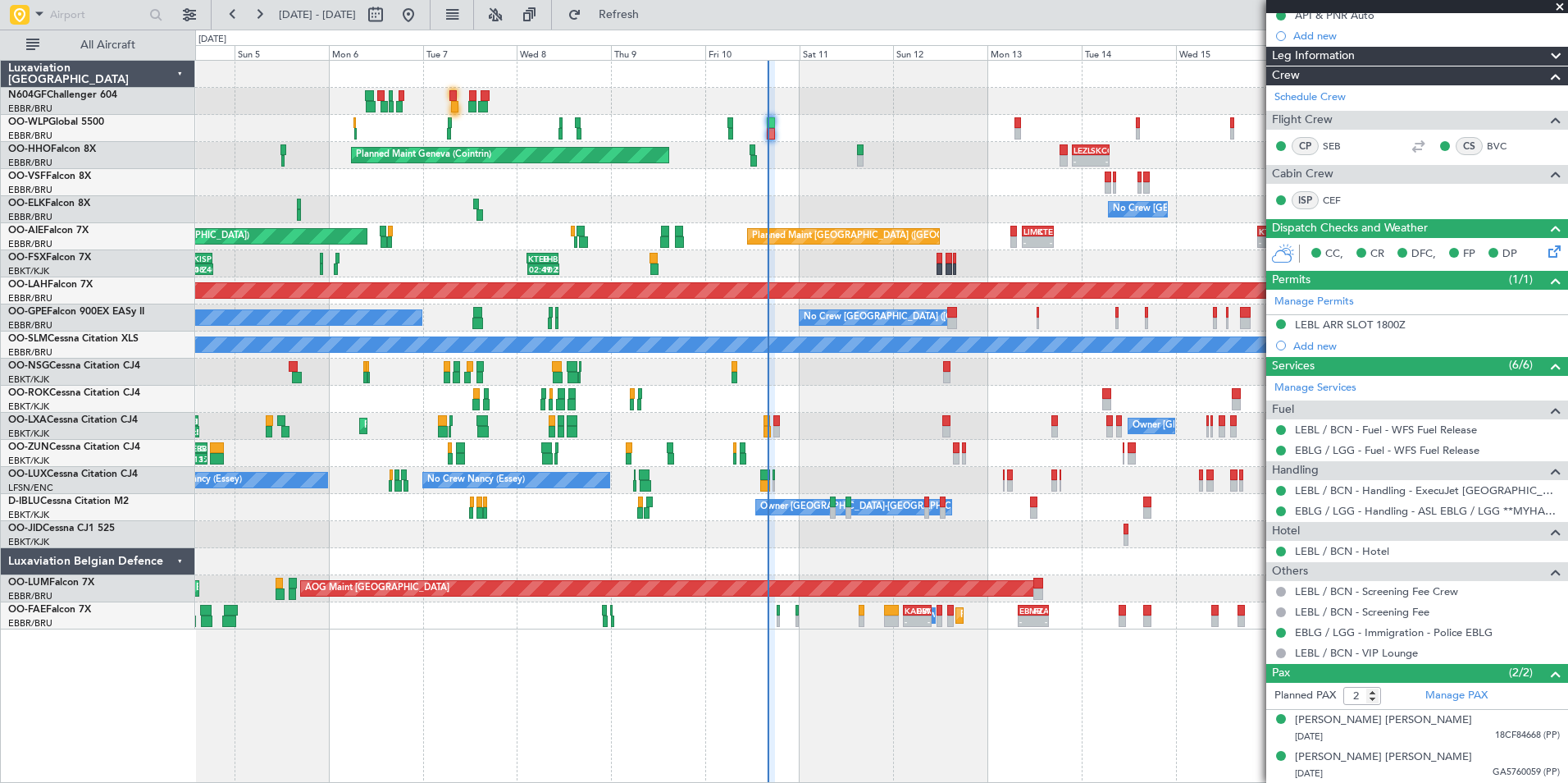
click at [738, 398] on div "- - EBLG 05:00 Z KIND 13:10 Z - - KIND 02:05 Z EBLG 09:35 Z Planned Maint Milan…" at bounding box center [881, 345] width 1372 height 568
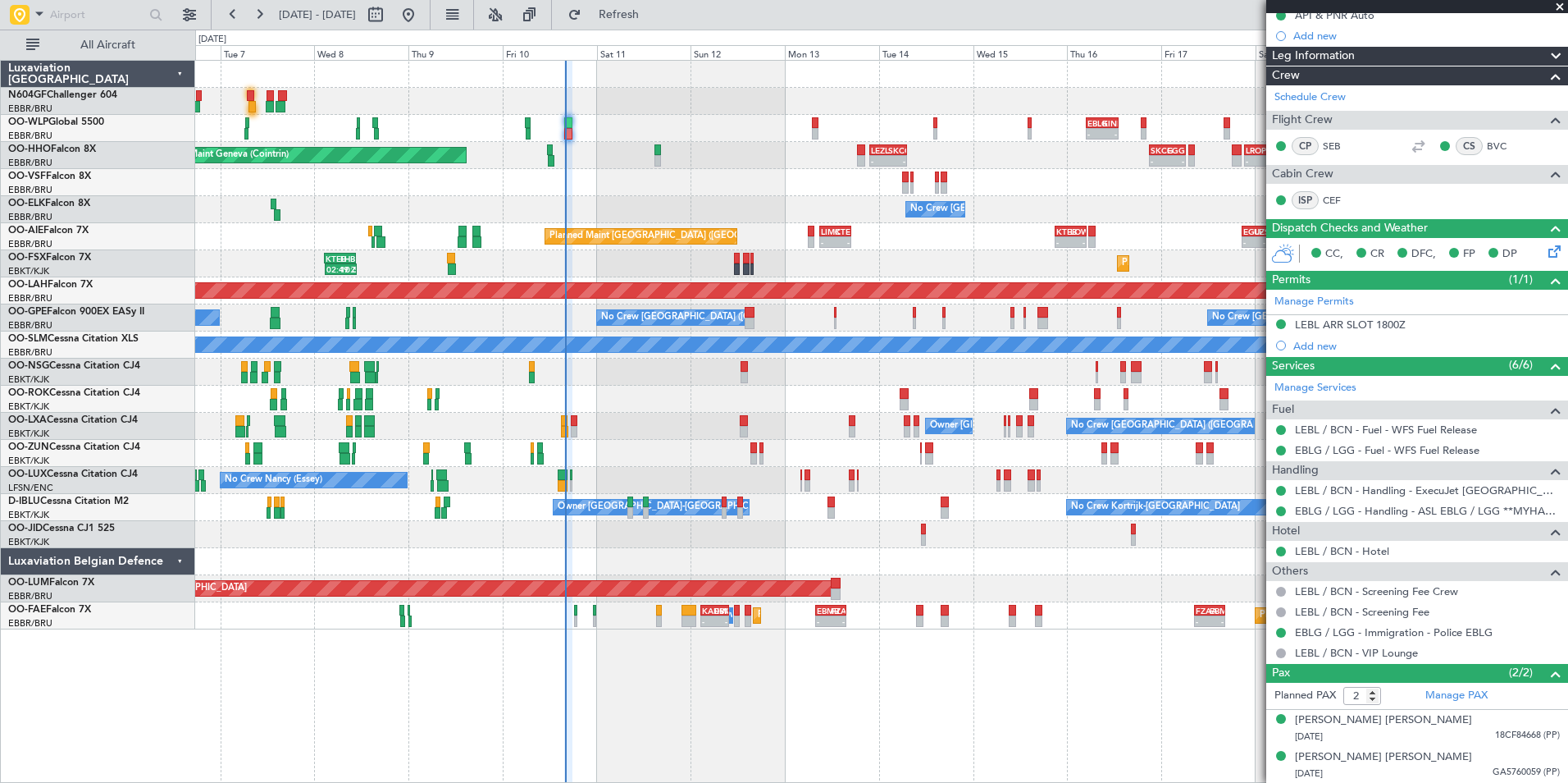
click at [768, 362] on div "- - EBLG 05:00 Z KIND 13:10 Z - - KIND 02:05 Z EBLG 09:35 Z - - EBLG 19:00 Z FI…" at bounding box center [881, 345] width 1372 height 568
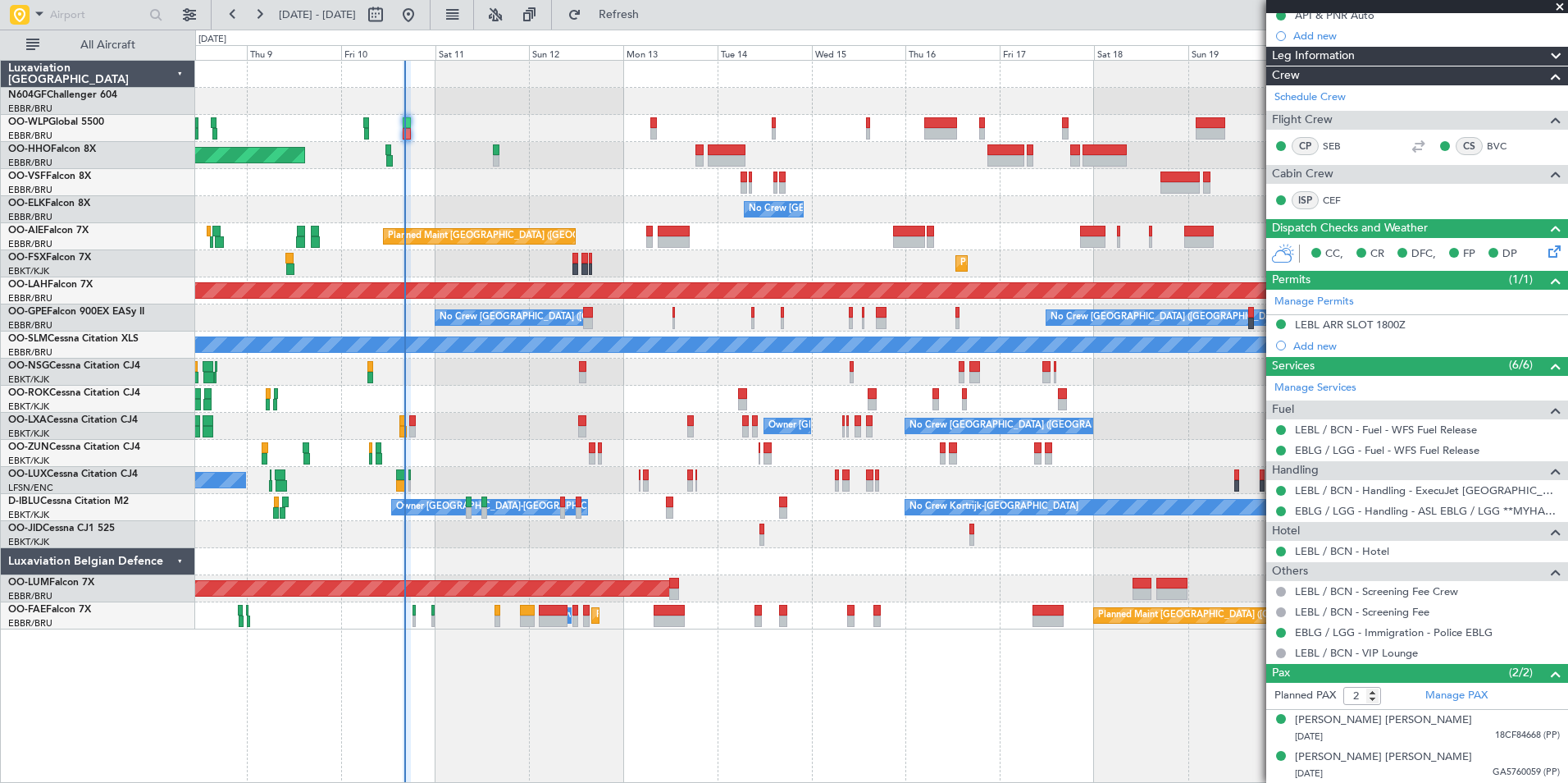
click at [717, 381] on div at bounding box center [881, 371] width 1372 height 27
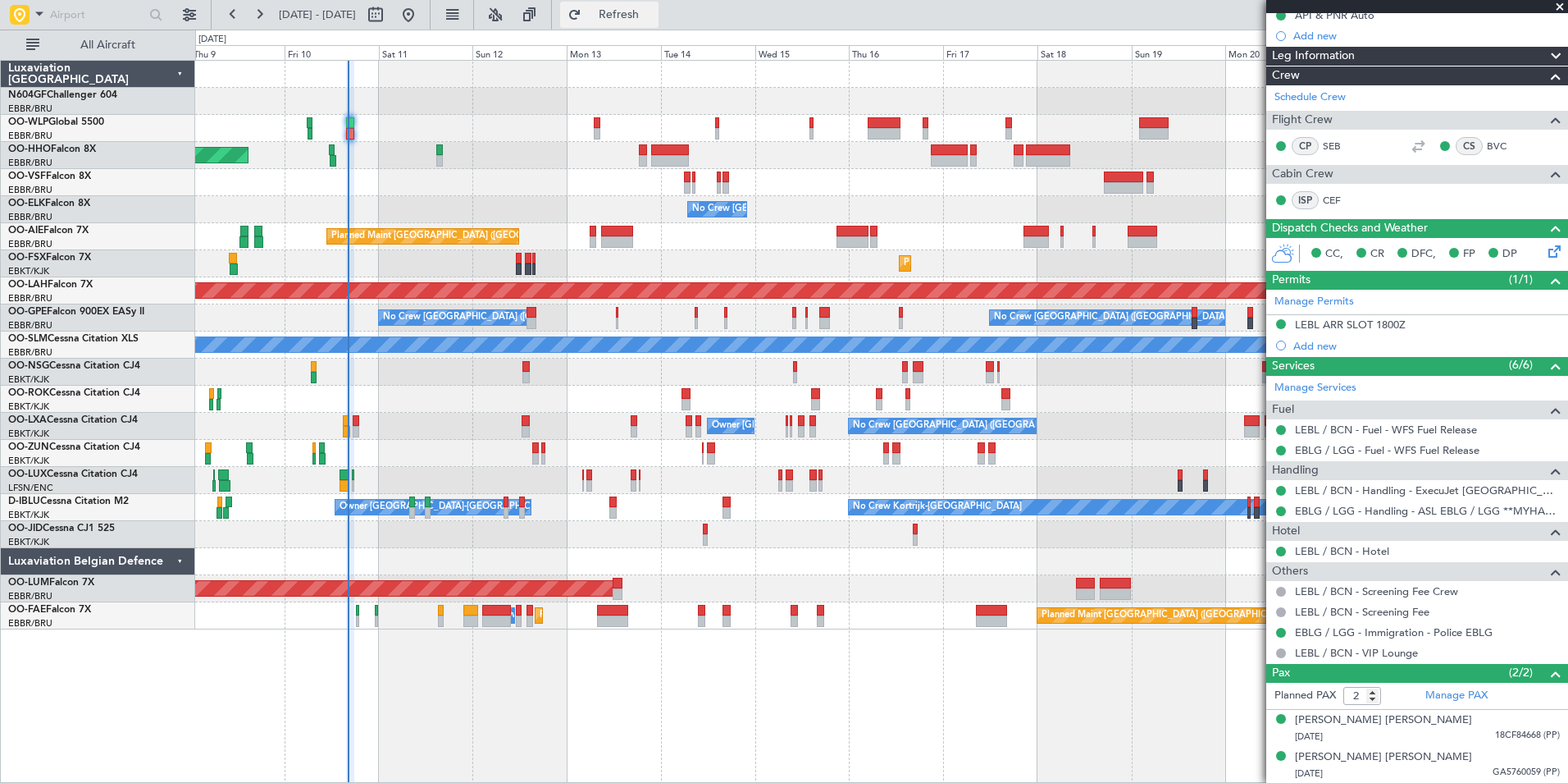
click at [638, 19] on span "Refresh" at bounding box center [619, 15] width 68 height 11
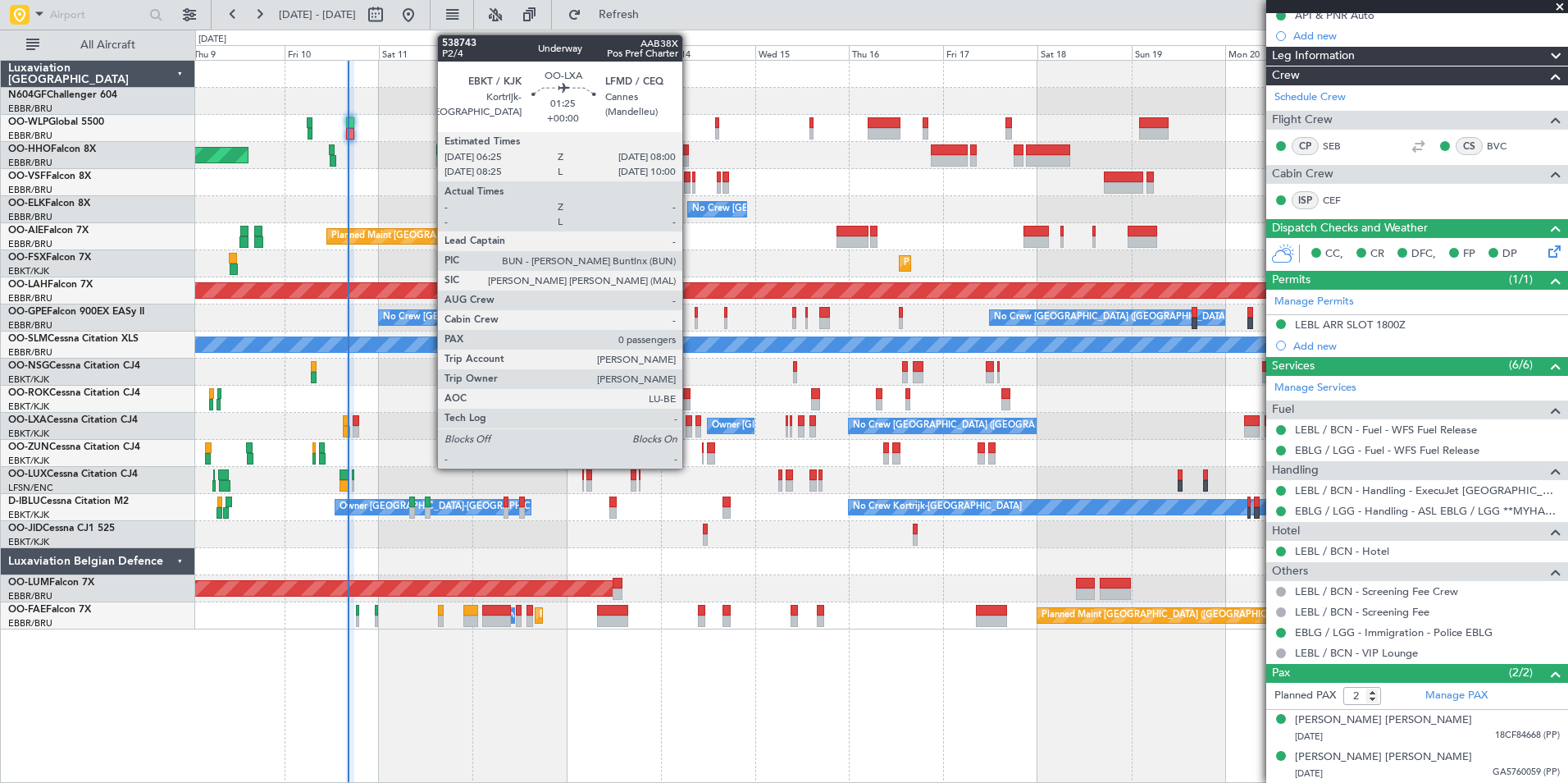
click at [689, 422] on div at bounding box center [688, 420] width 6 height 11
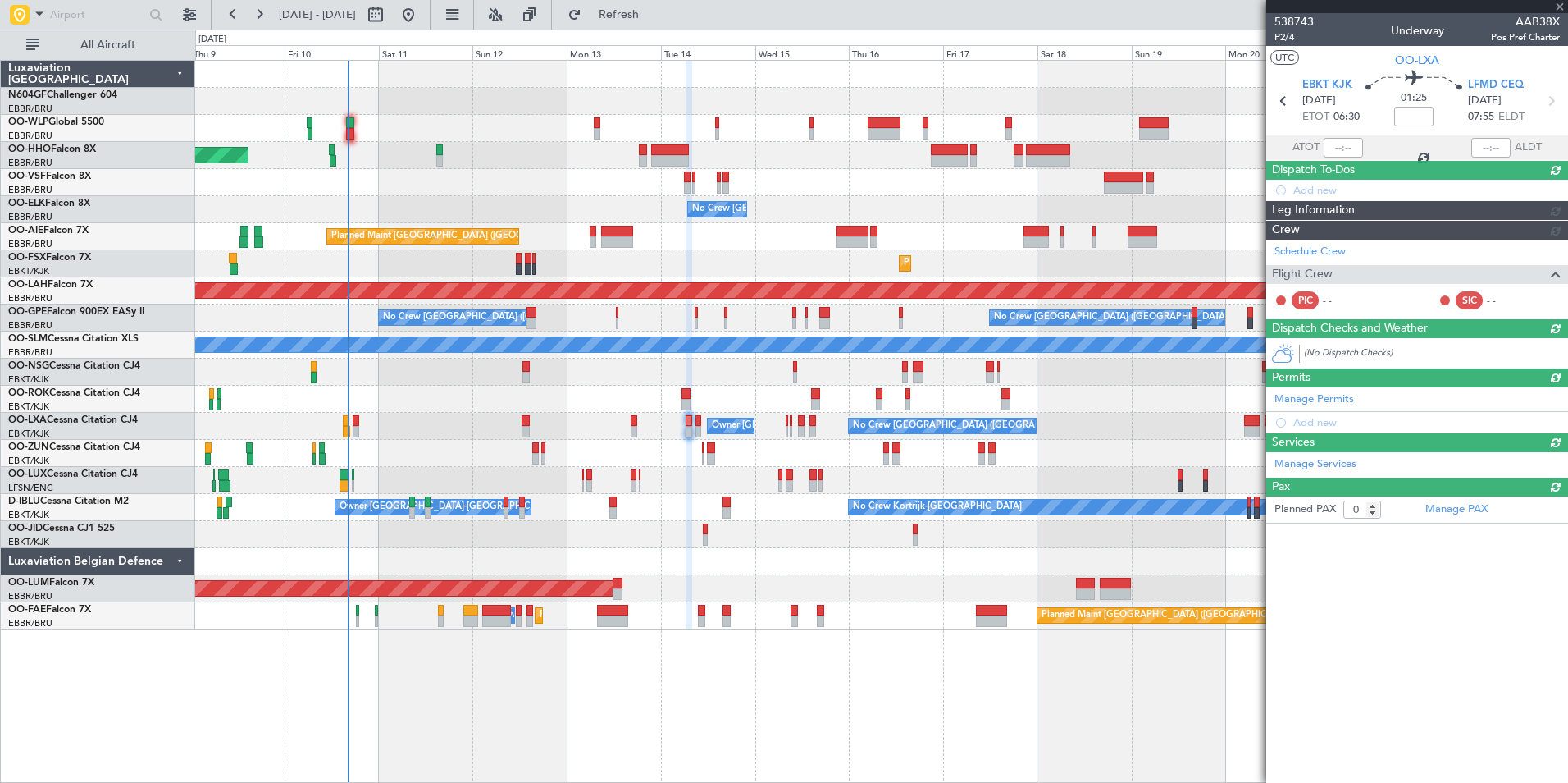
scroll to position [0, 0]
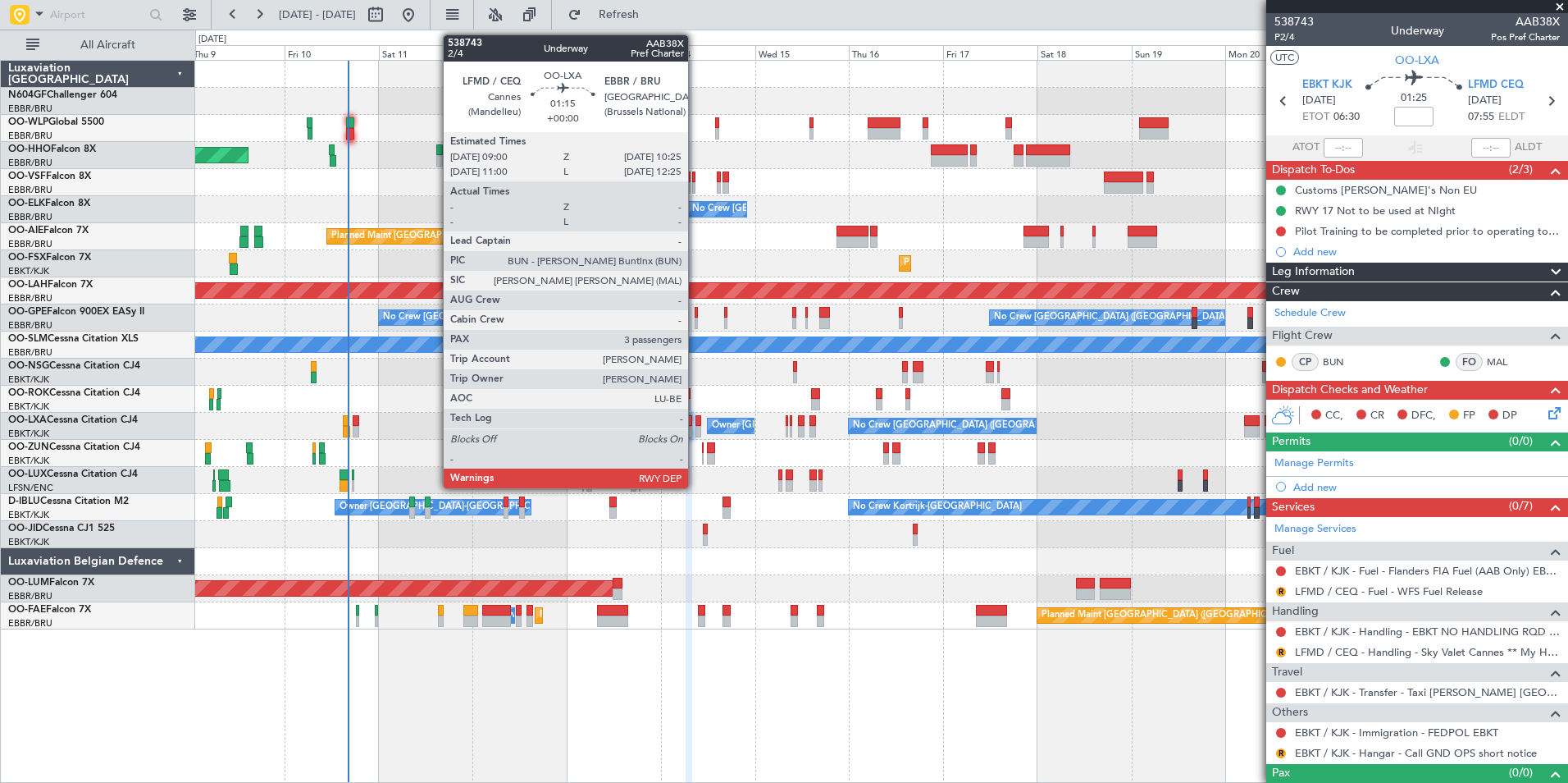
click at [696, 421] on div at bounding box center [698, 420] width 6 height 11
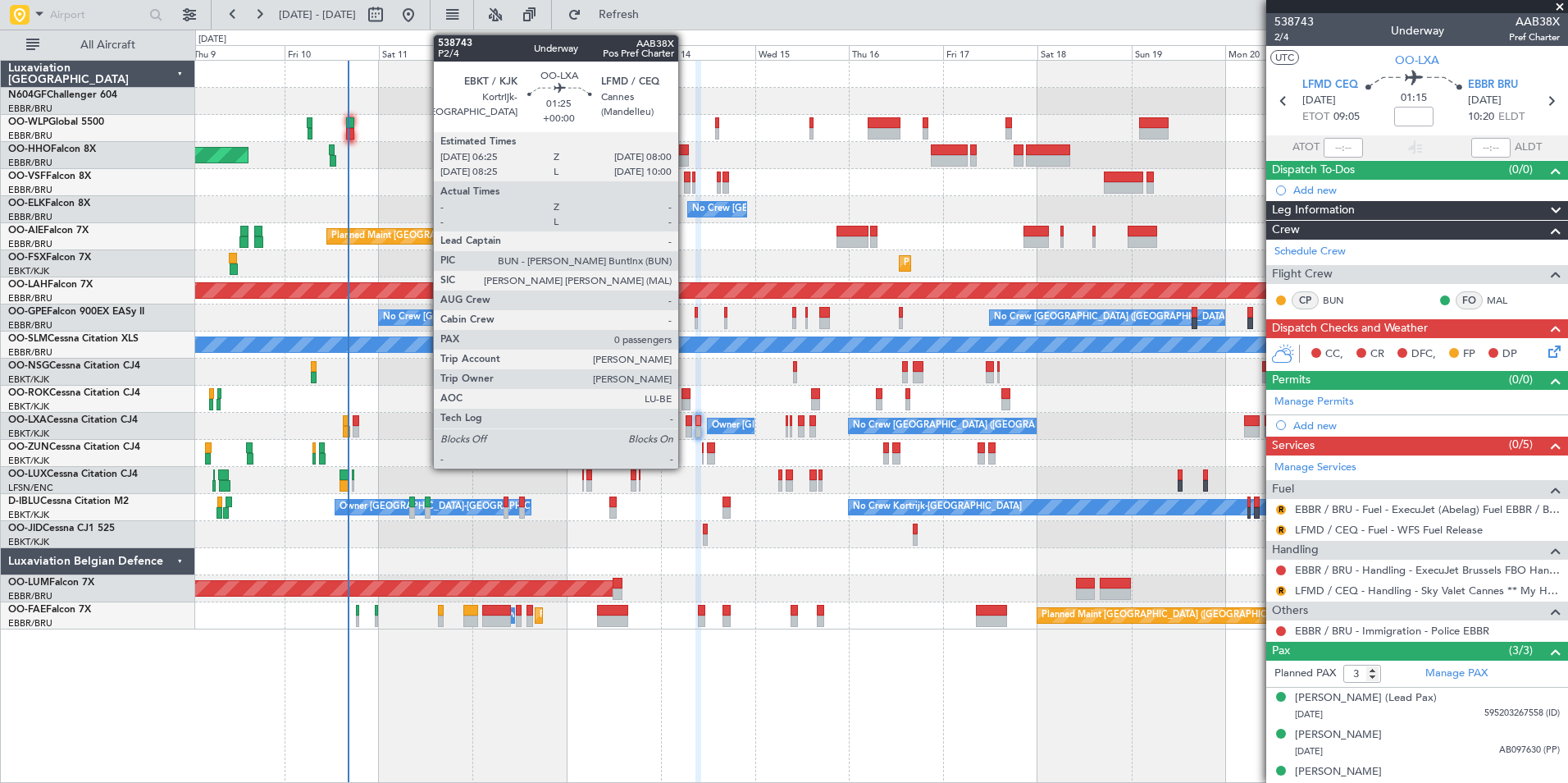
click at [685, 425] on div at bounding box center [688, 420] width 6 height 11
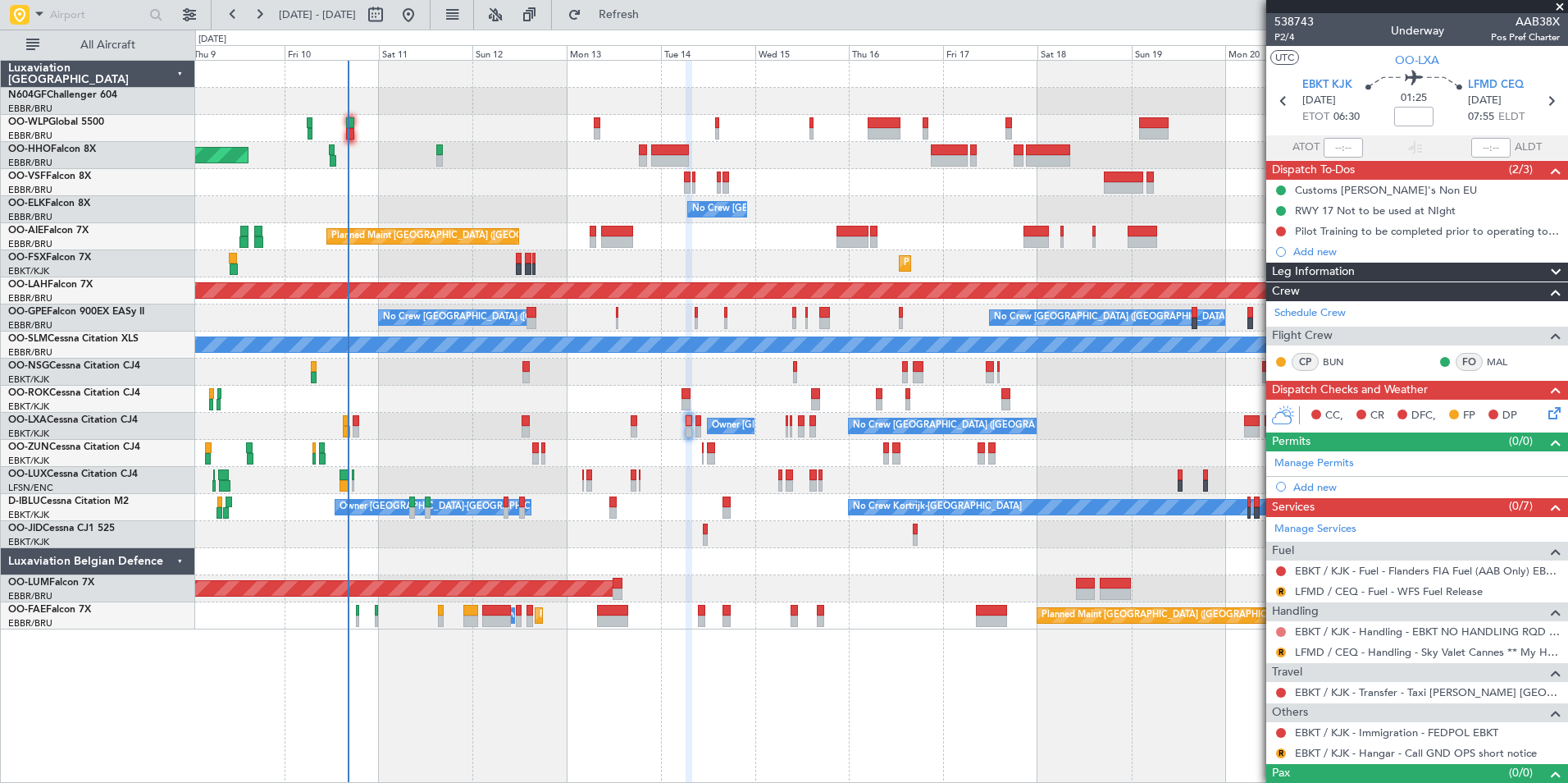
click at [1282, 627] on button at bounding box center [1280, 631] width 10 height 10
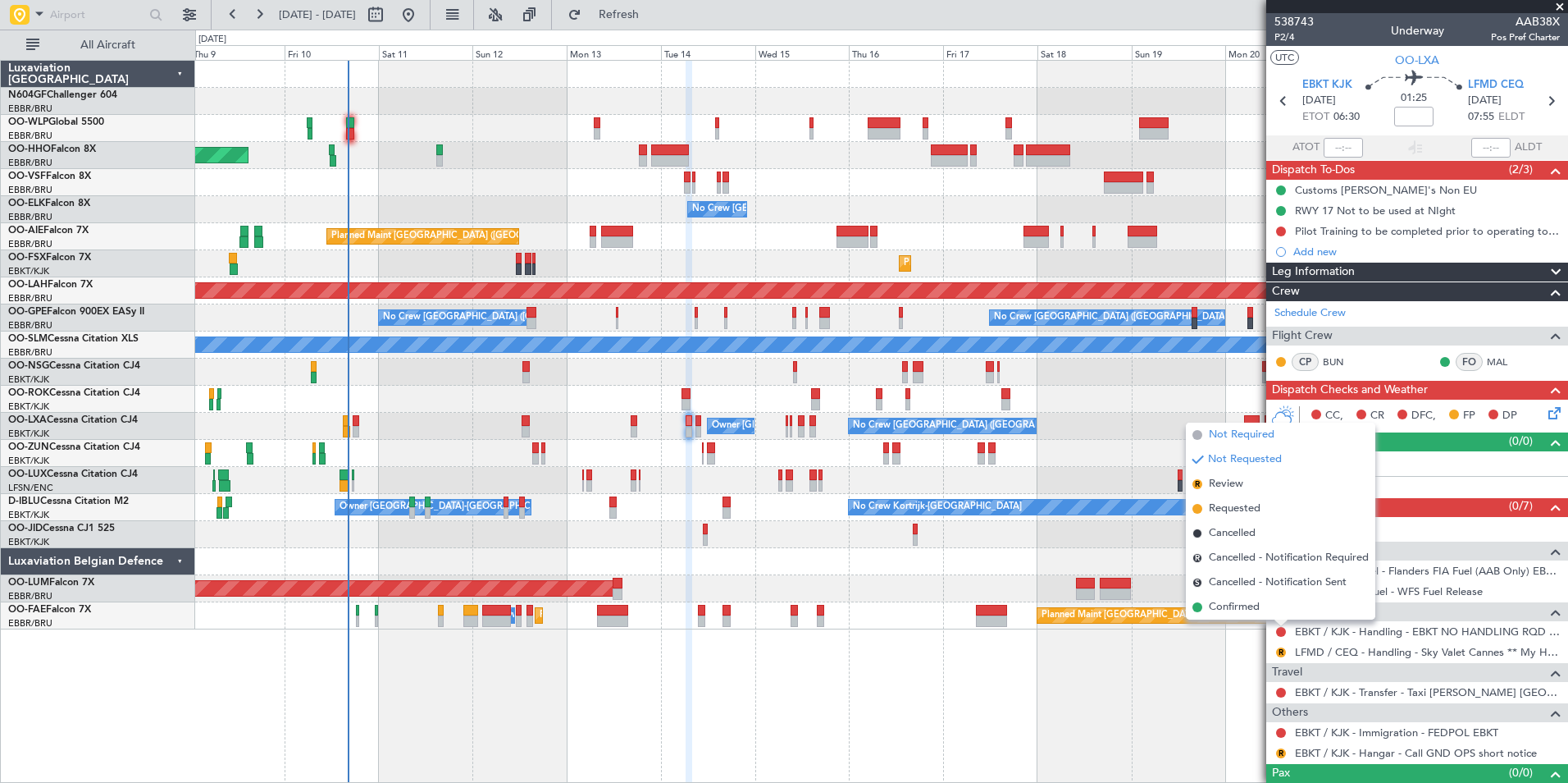
click at [1266, 440] on span "Not Required" at bounding box center [1241, 435] width 66 height 17
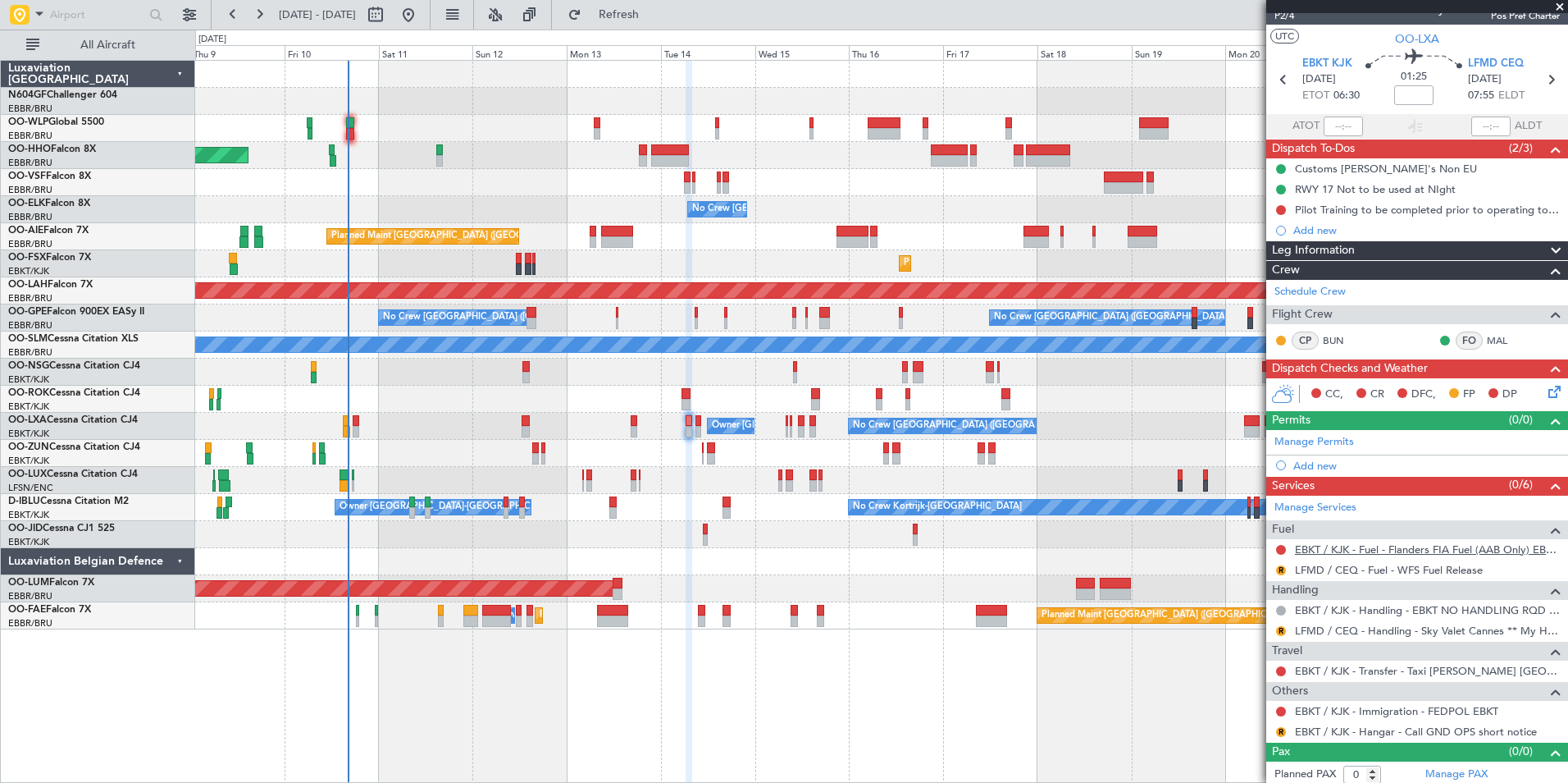
scroll to position [26, 0]
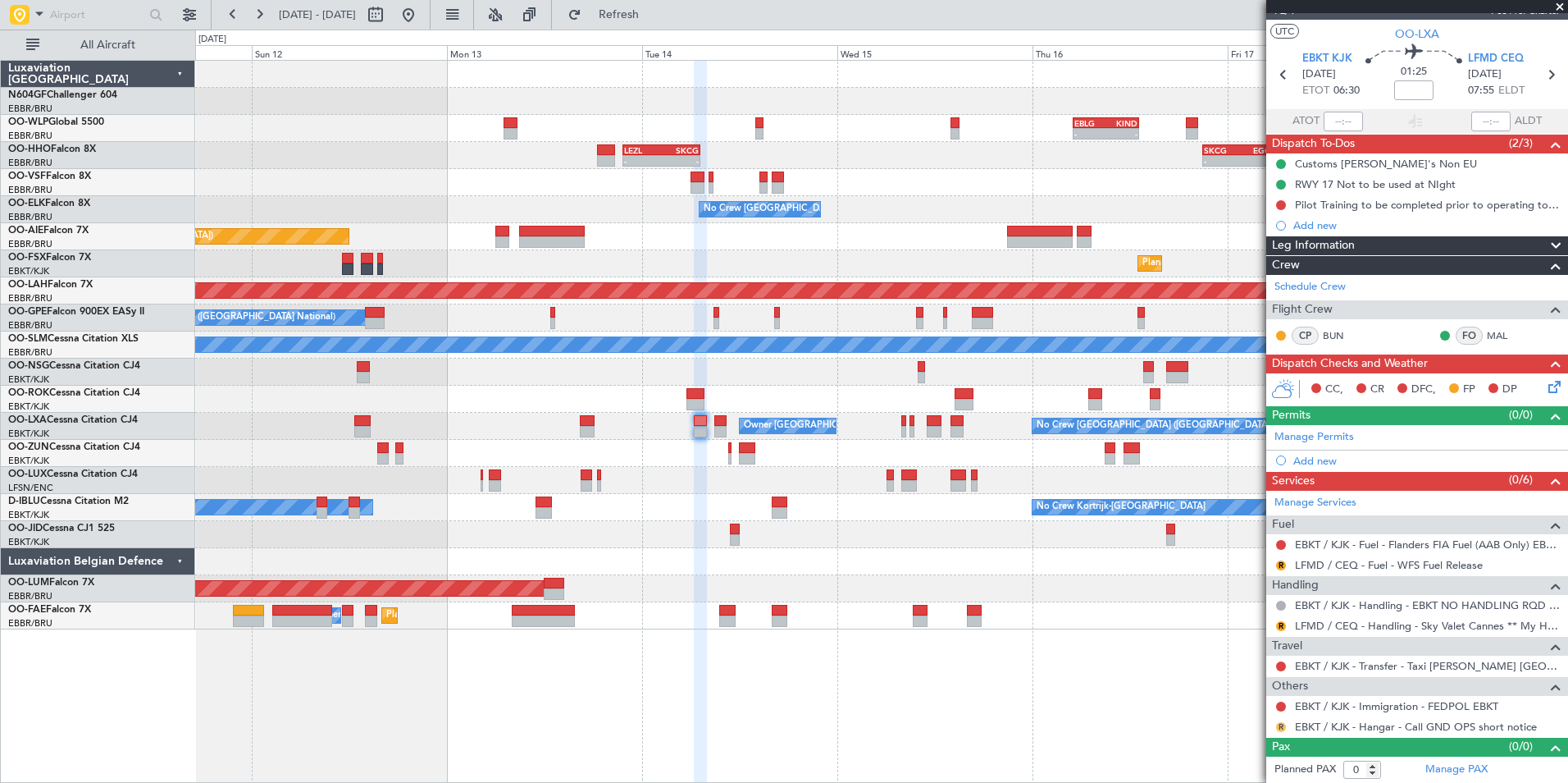
click at [1280, 725] on button "R" at bounding box center [1280, 727] width 10 height 10
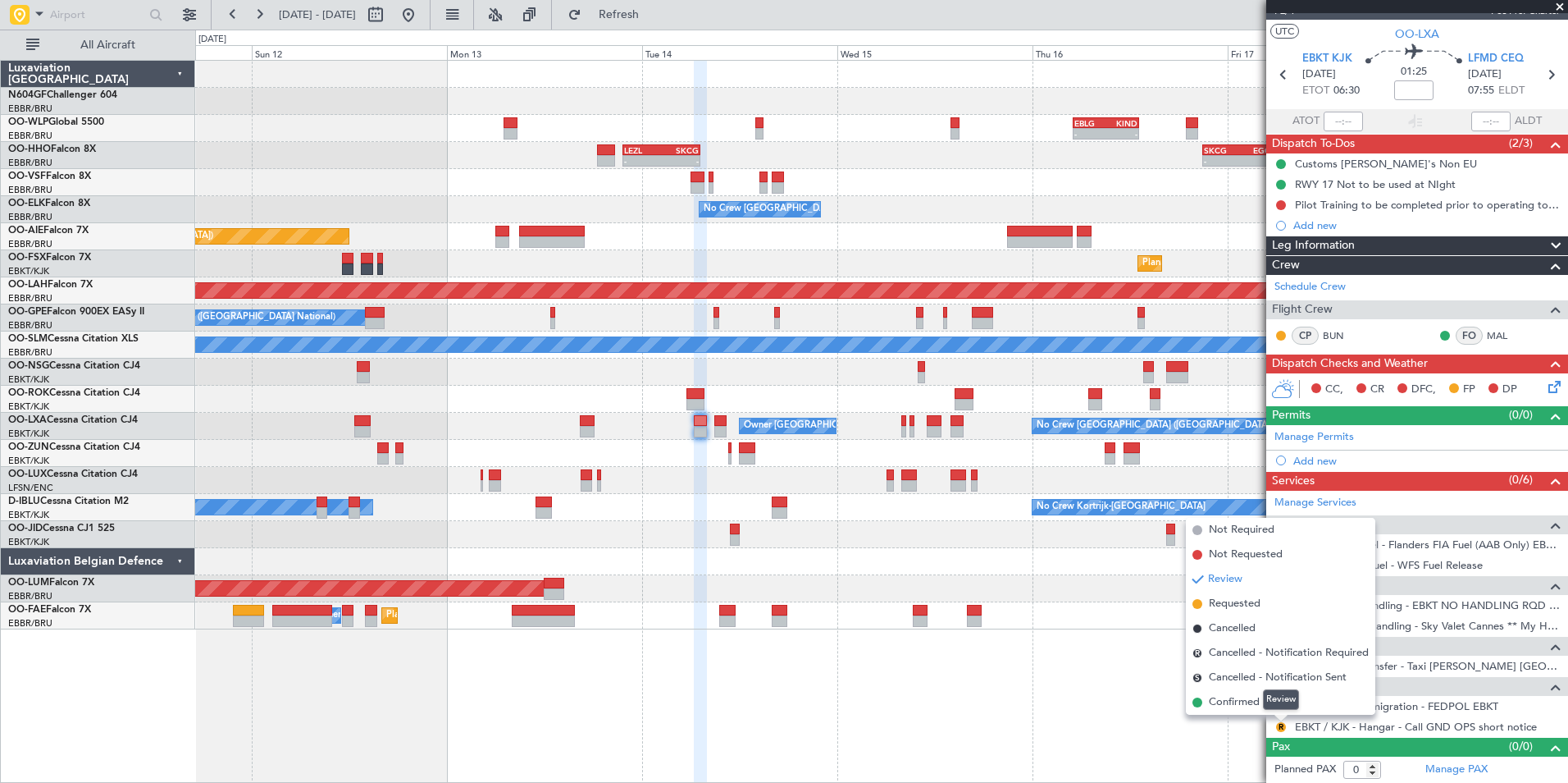
click at [1266, 694] on div "Review" at bounding box center [1280, 700] width 36 height 20
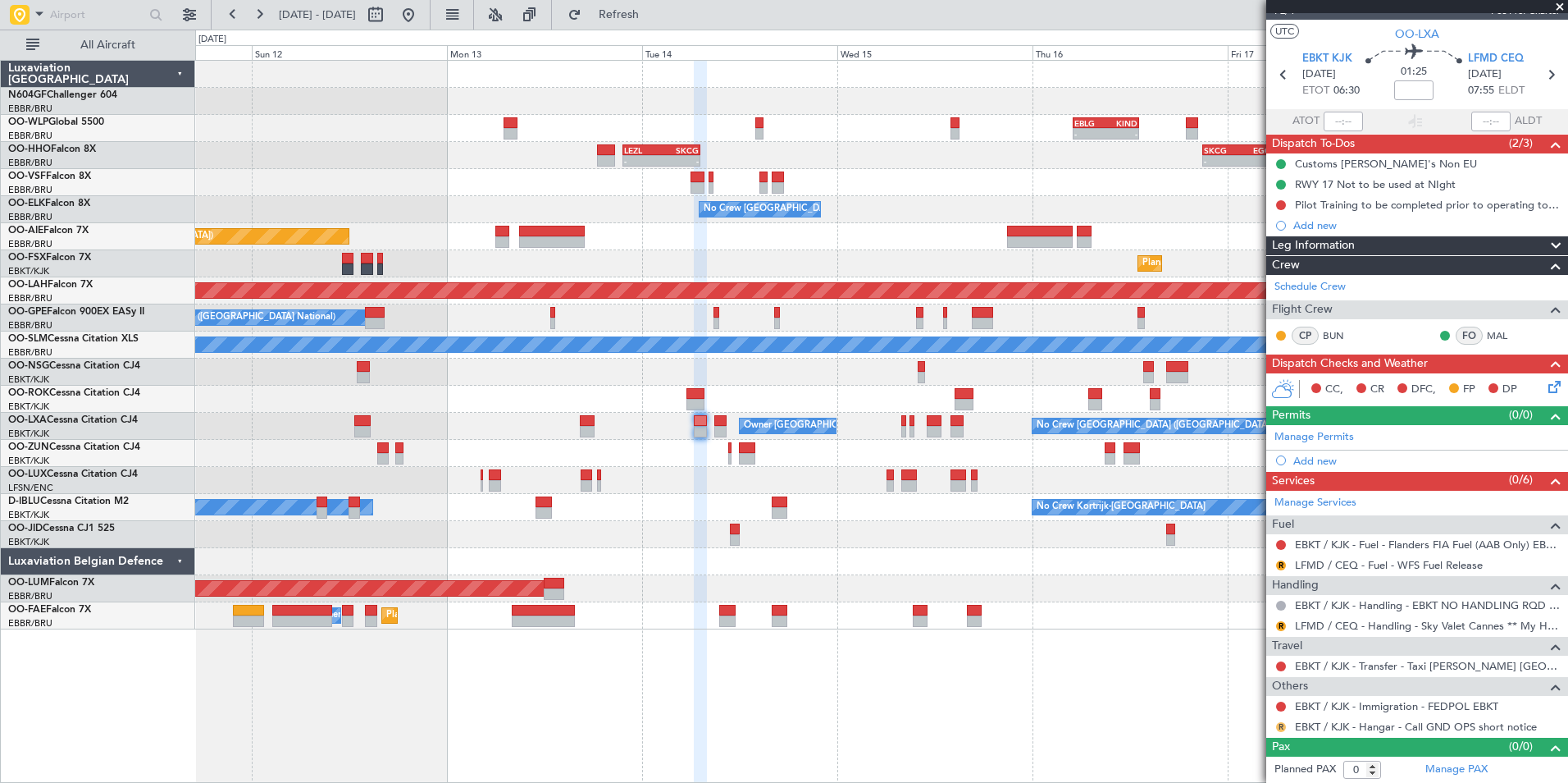
click at [1280, 726] on button "R" at bounding box center [1280, 727] width 10 height 10
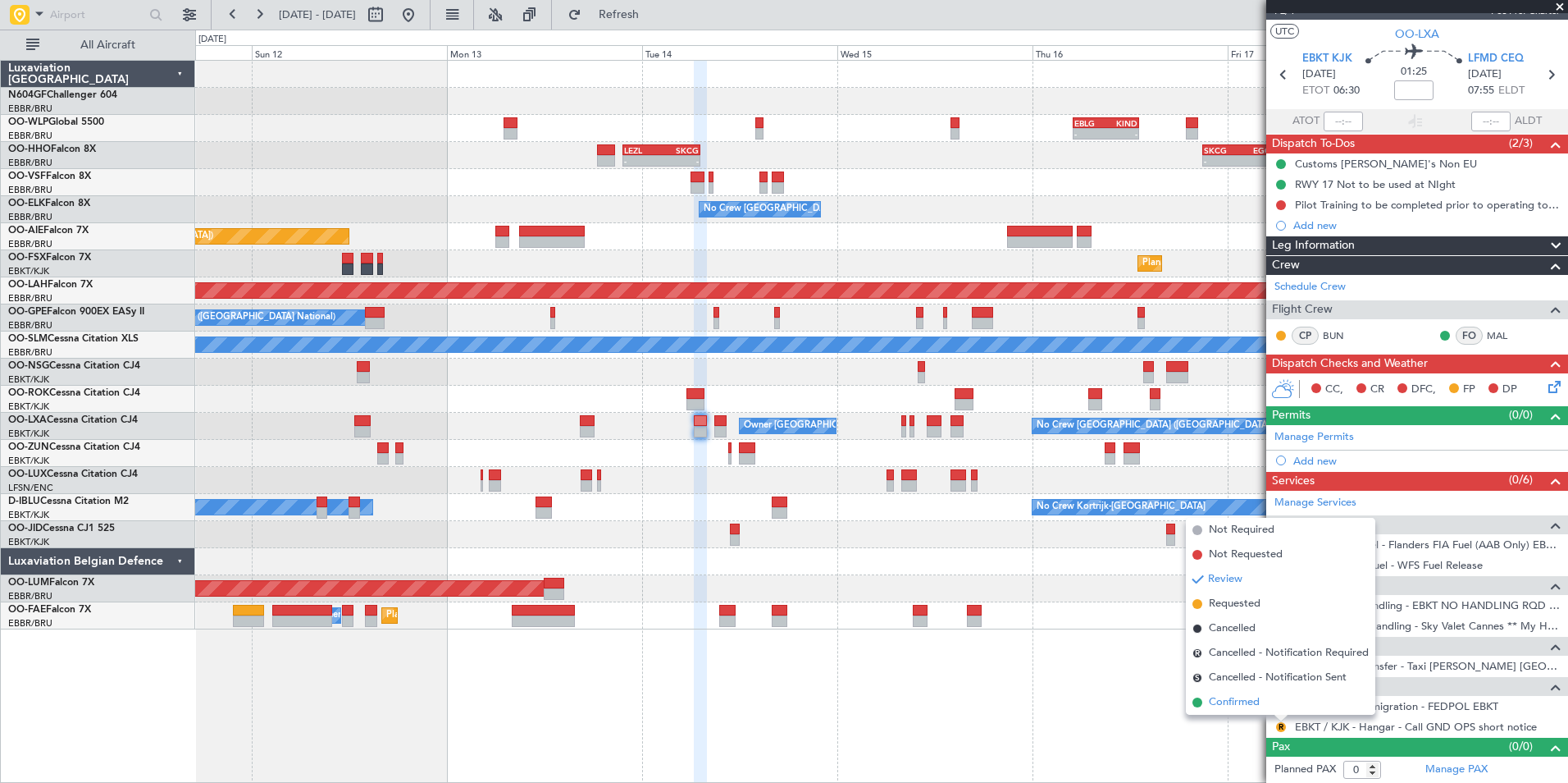
click at [1224, 700] on span "Confirmed" at bounding box center [1233, 702] width 51 height 17
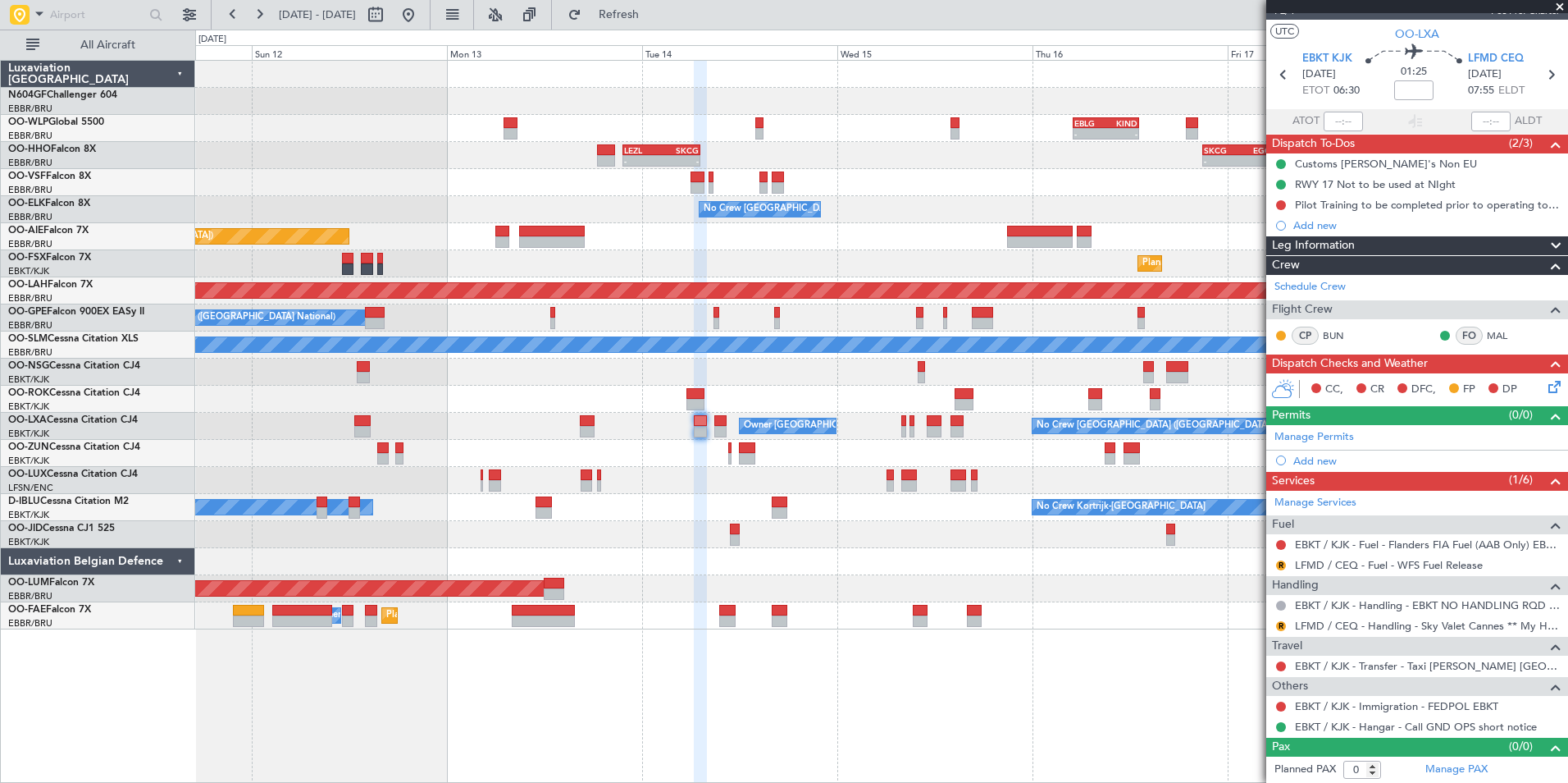
scroll to position [0, 0]
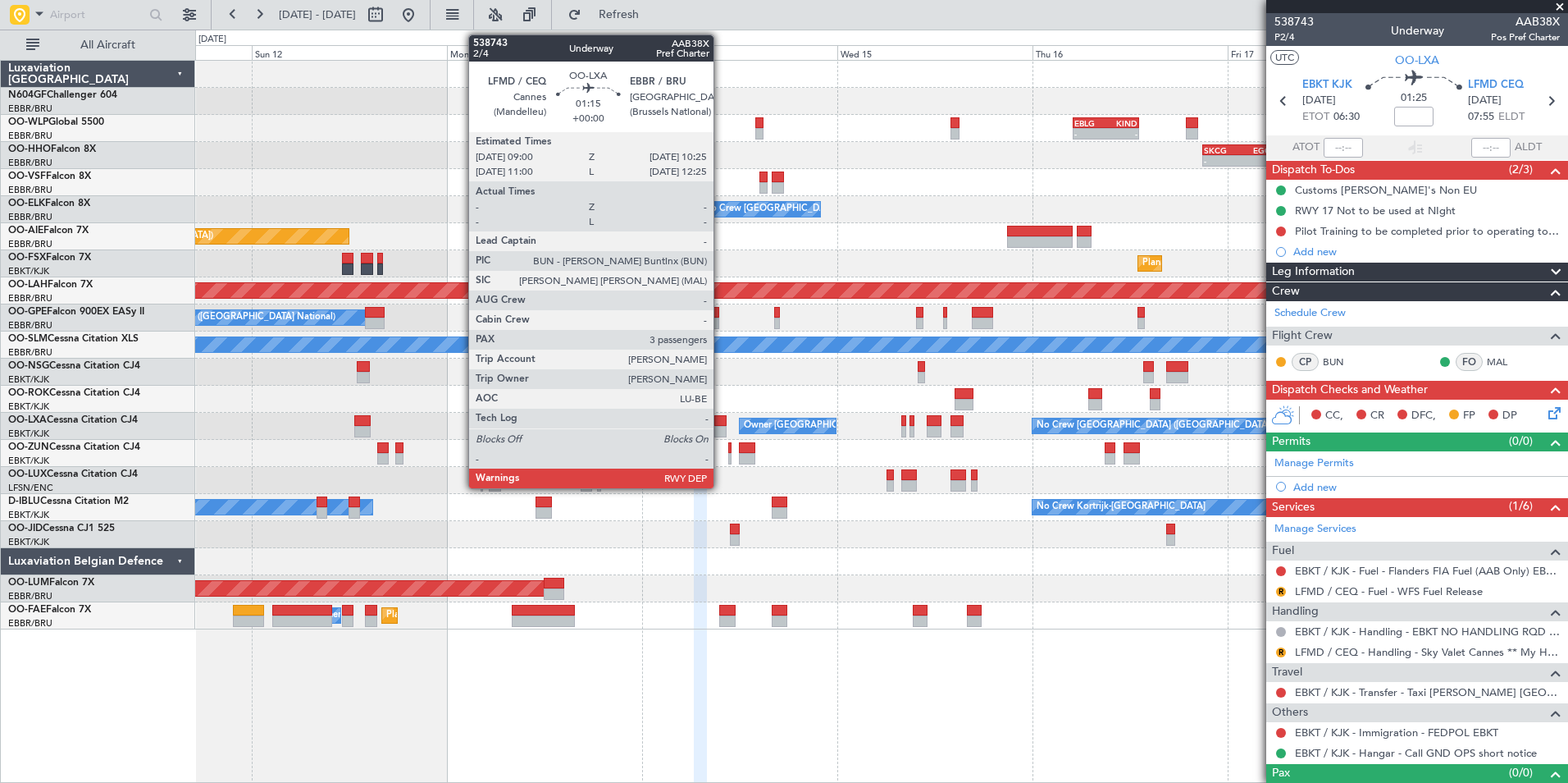
click at [721, 428] on div at bounding box center [720, 431] width 12 height 11
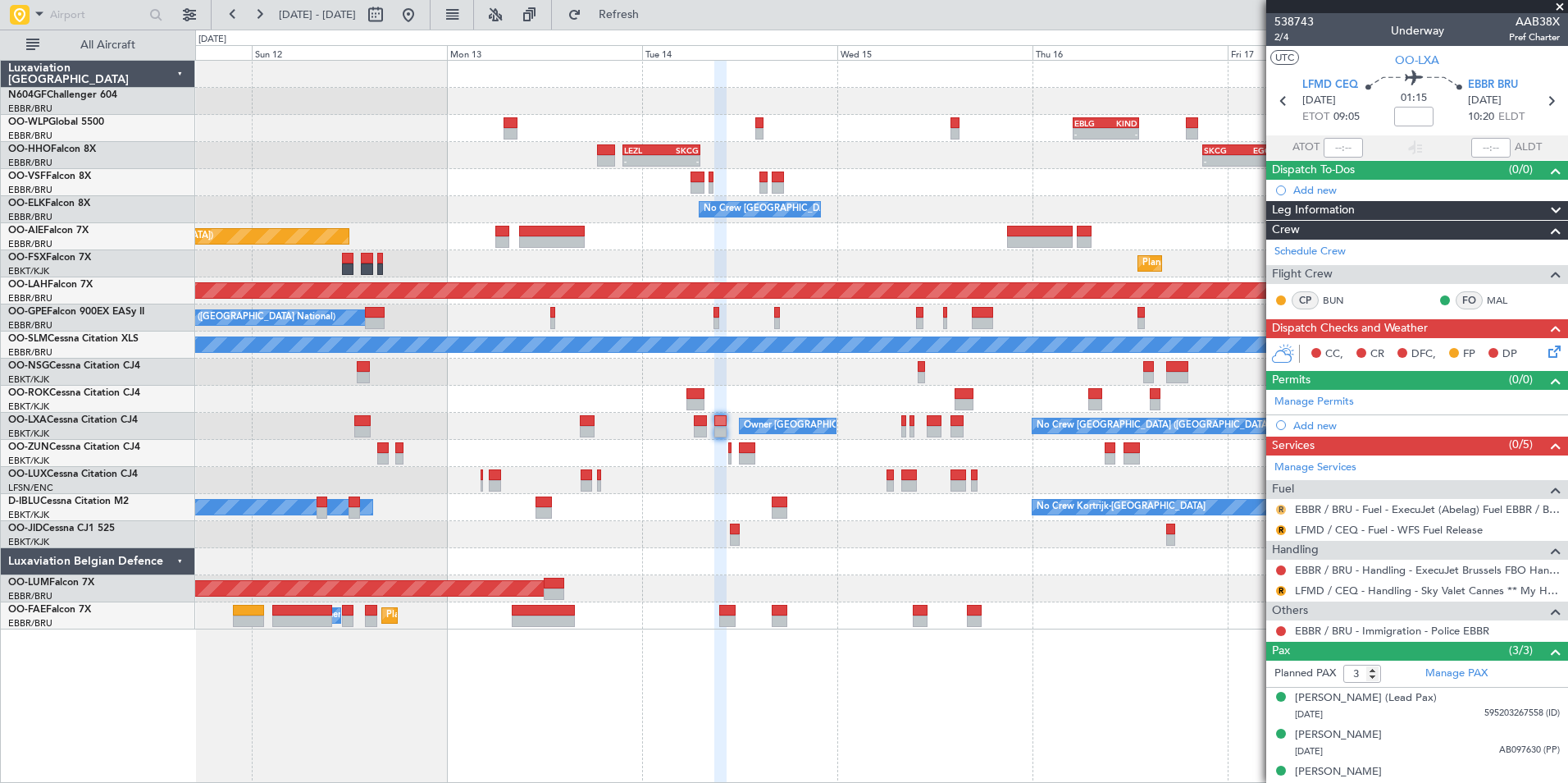
click at [1278, 508] on button "R" at bounding box center [1280, 509] width 10 height 10
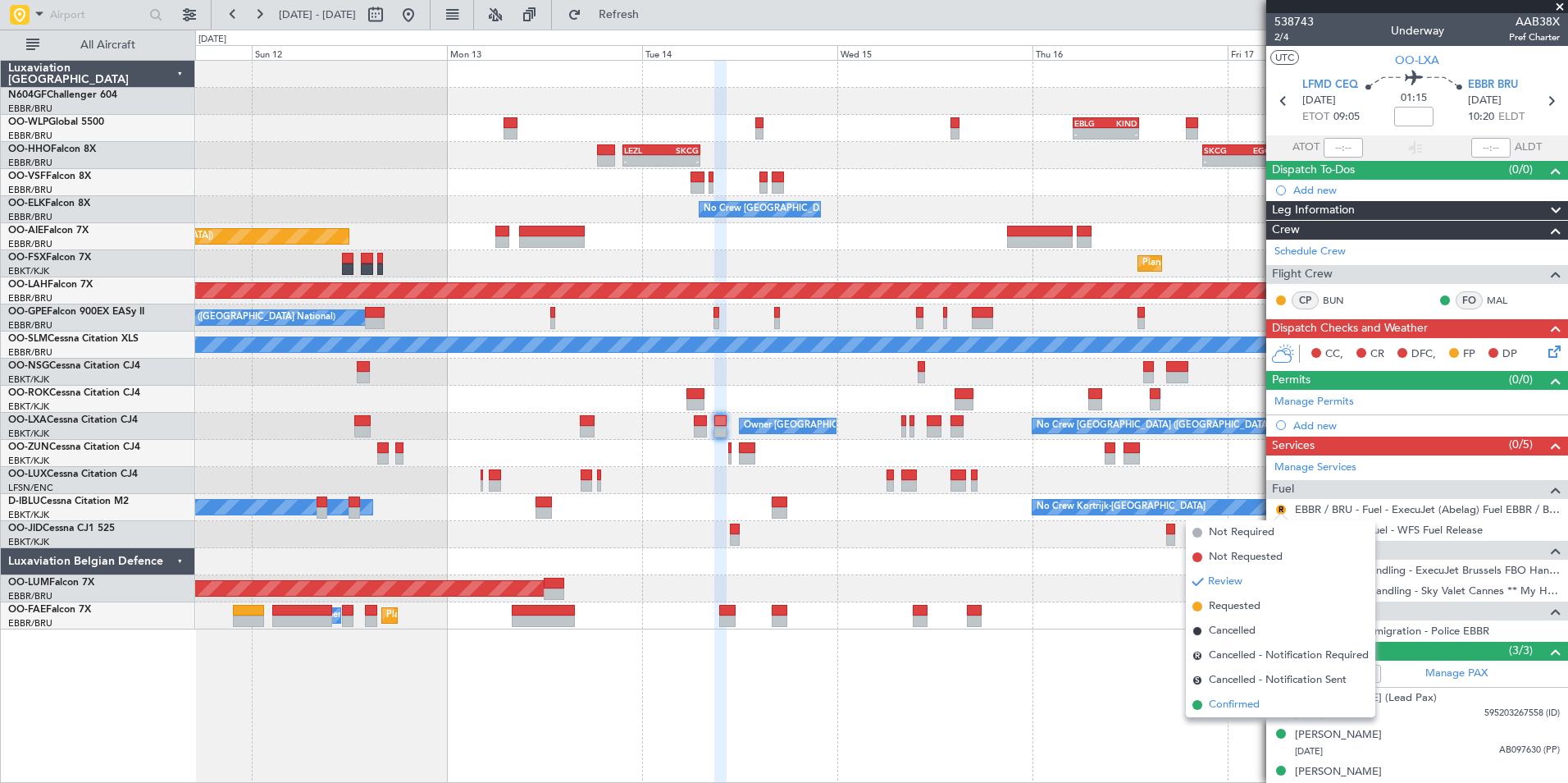
click at [1237, 697] on span "Confirmed" at bounding box center [1233, 704] width 51 height 17
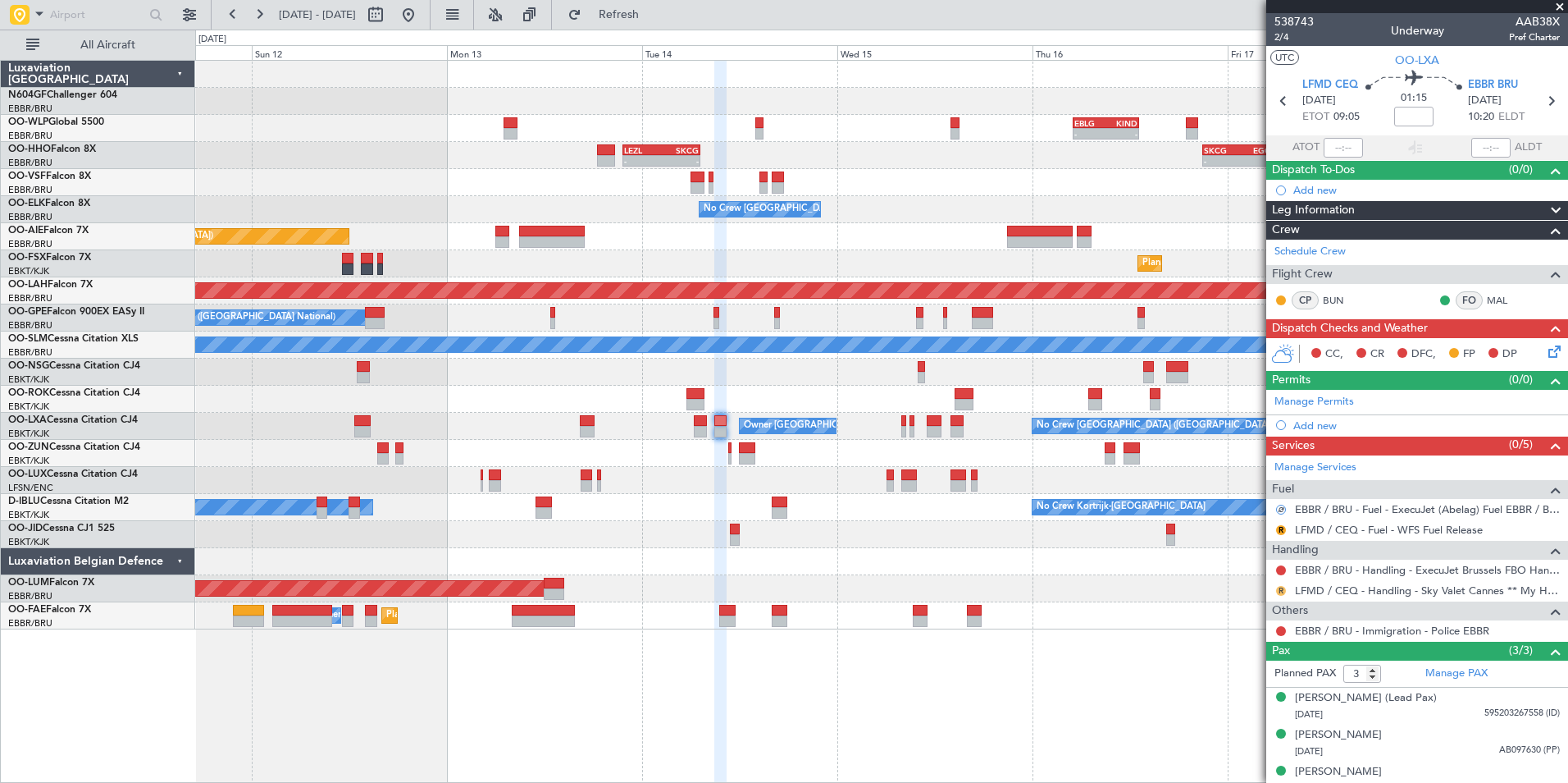
click at [1280, 587] on button "R" at bounding box center [1280, 590] width 10 height 10
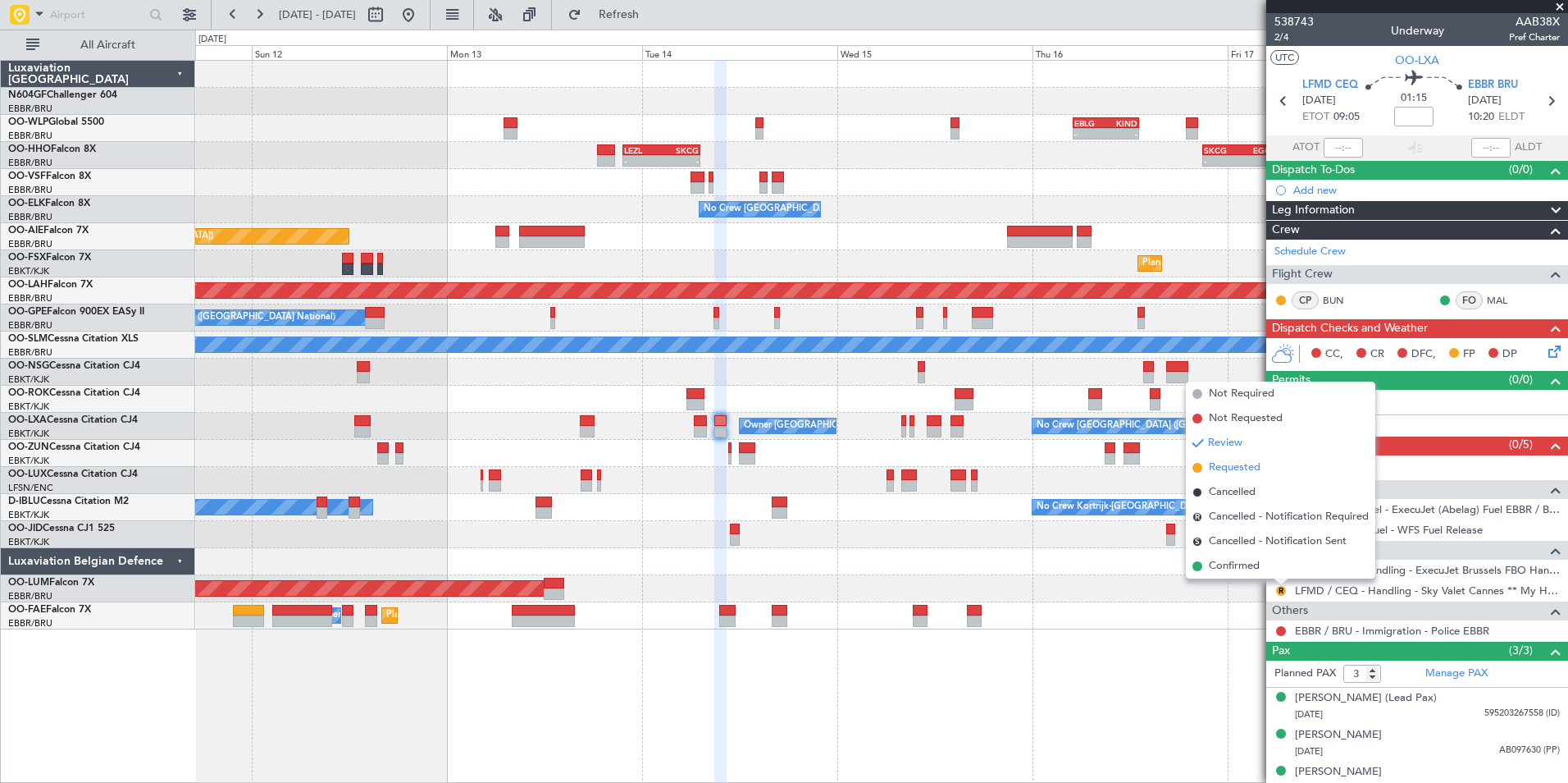
click at [1241, 464] on span "Requested" at bounding box center [1234, 467] width 52 height 17
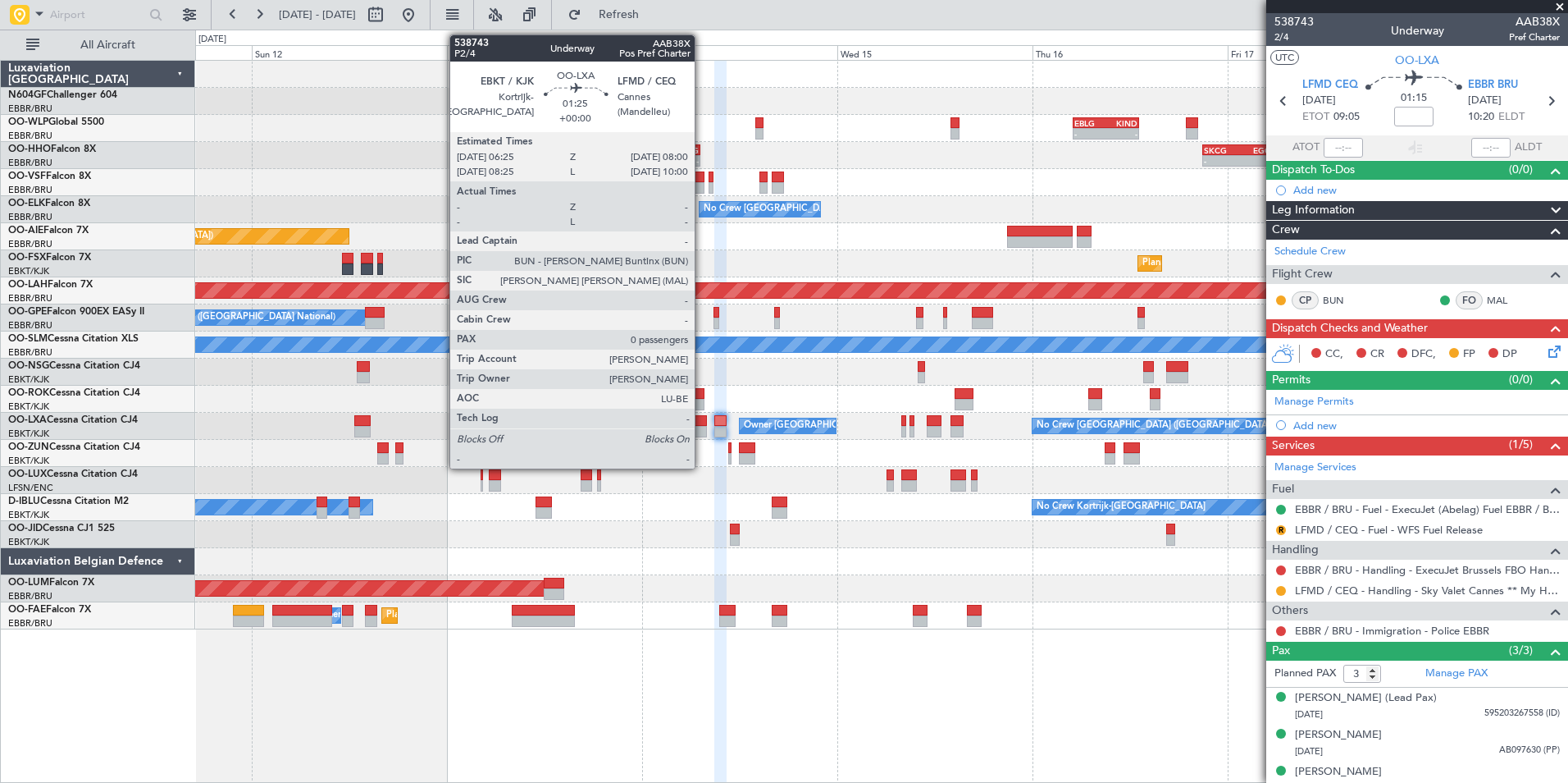
click at [702, 420] on div at bounding box center [700, 420] width 13 height 11
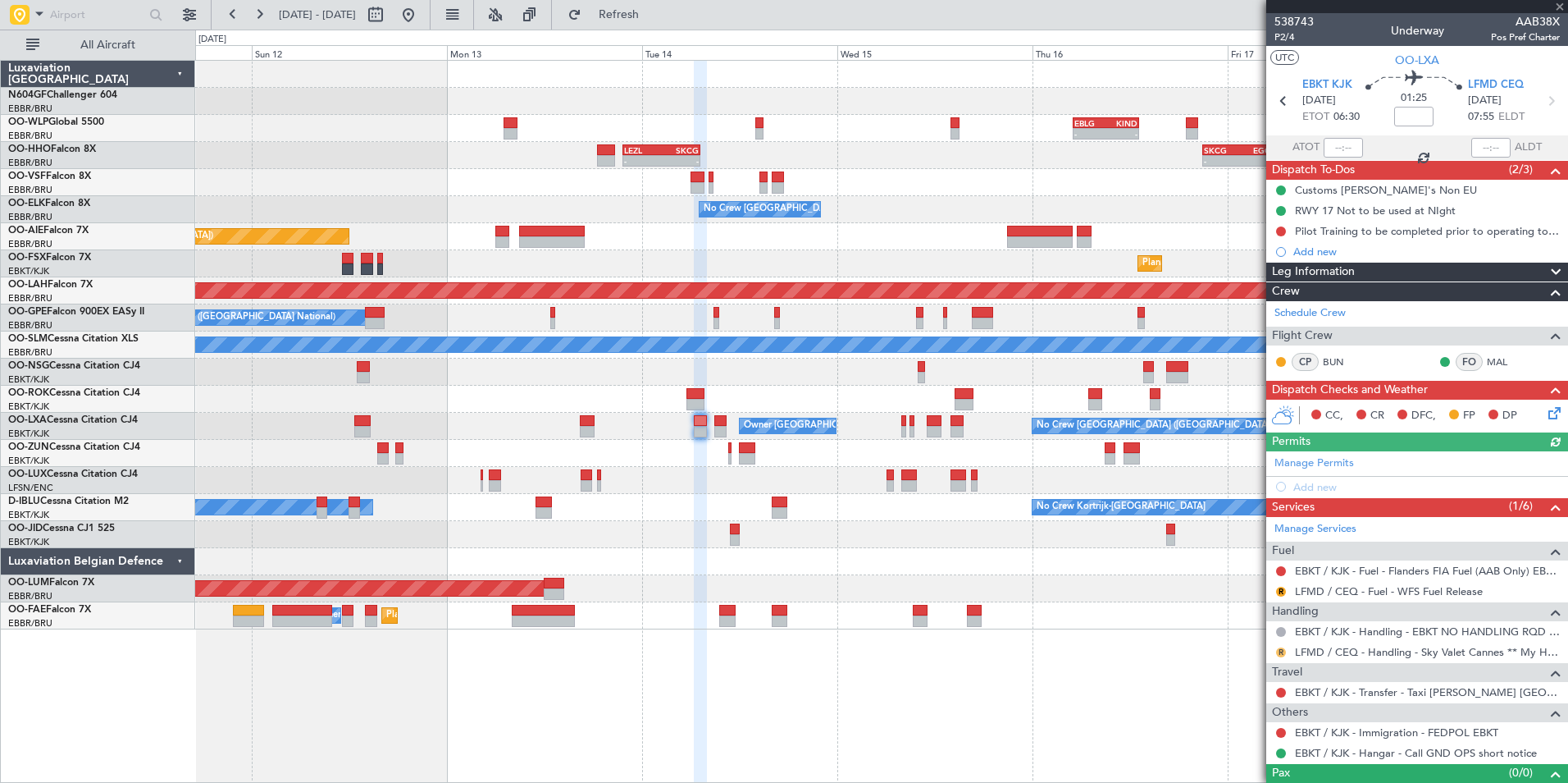
click at [1278, 653] on button "R" at bounding box center [1280, 652] width 10 height 10
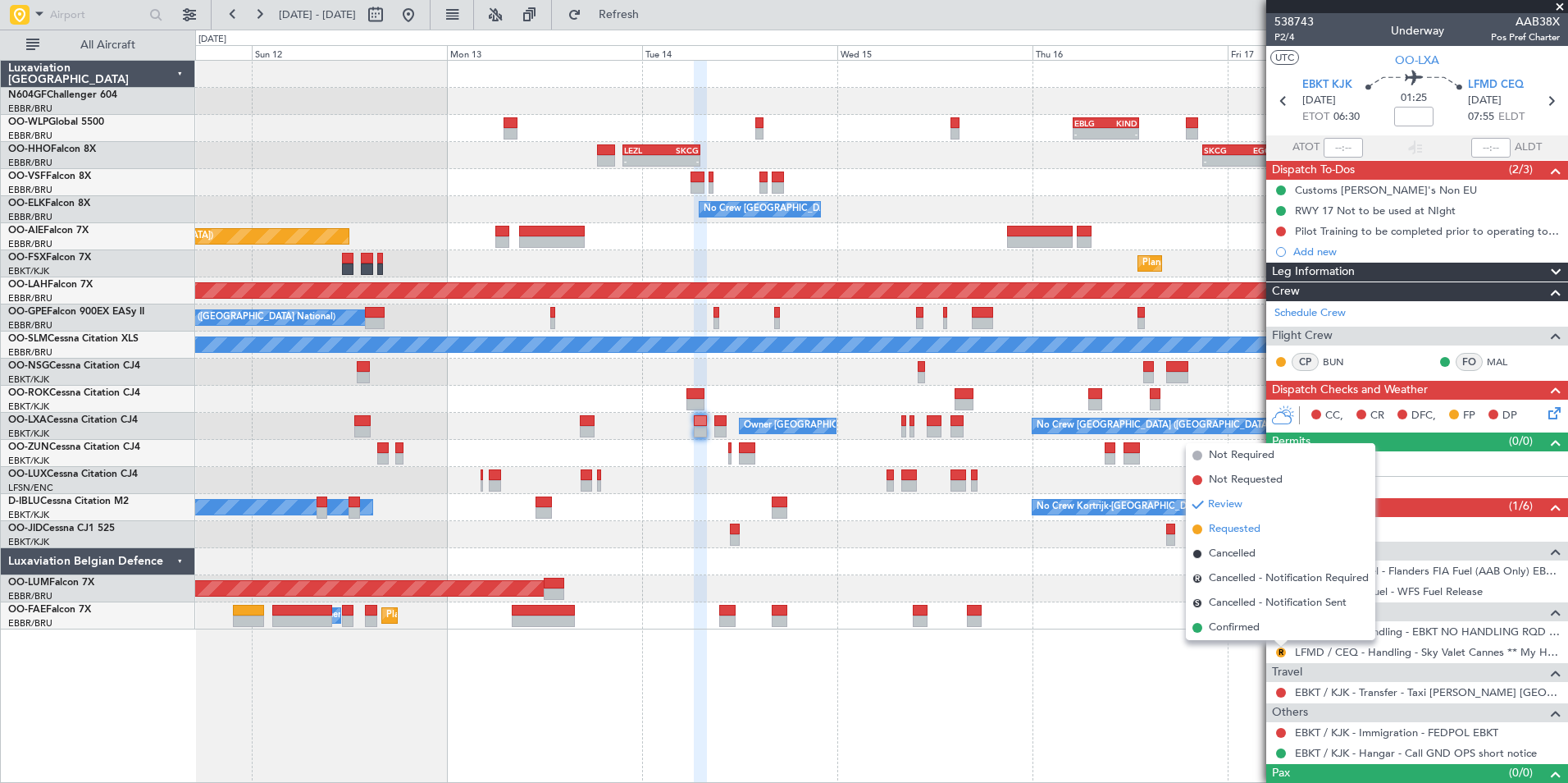
click at [1248, 529] on span "Requested" at bounding box center [1234, 529] width 52 height 17
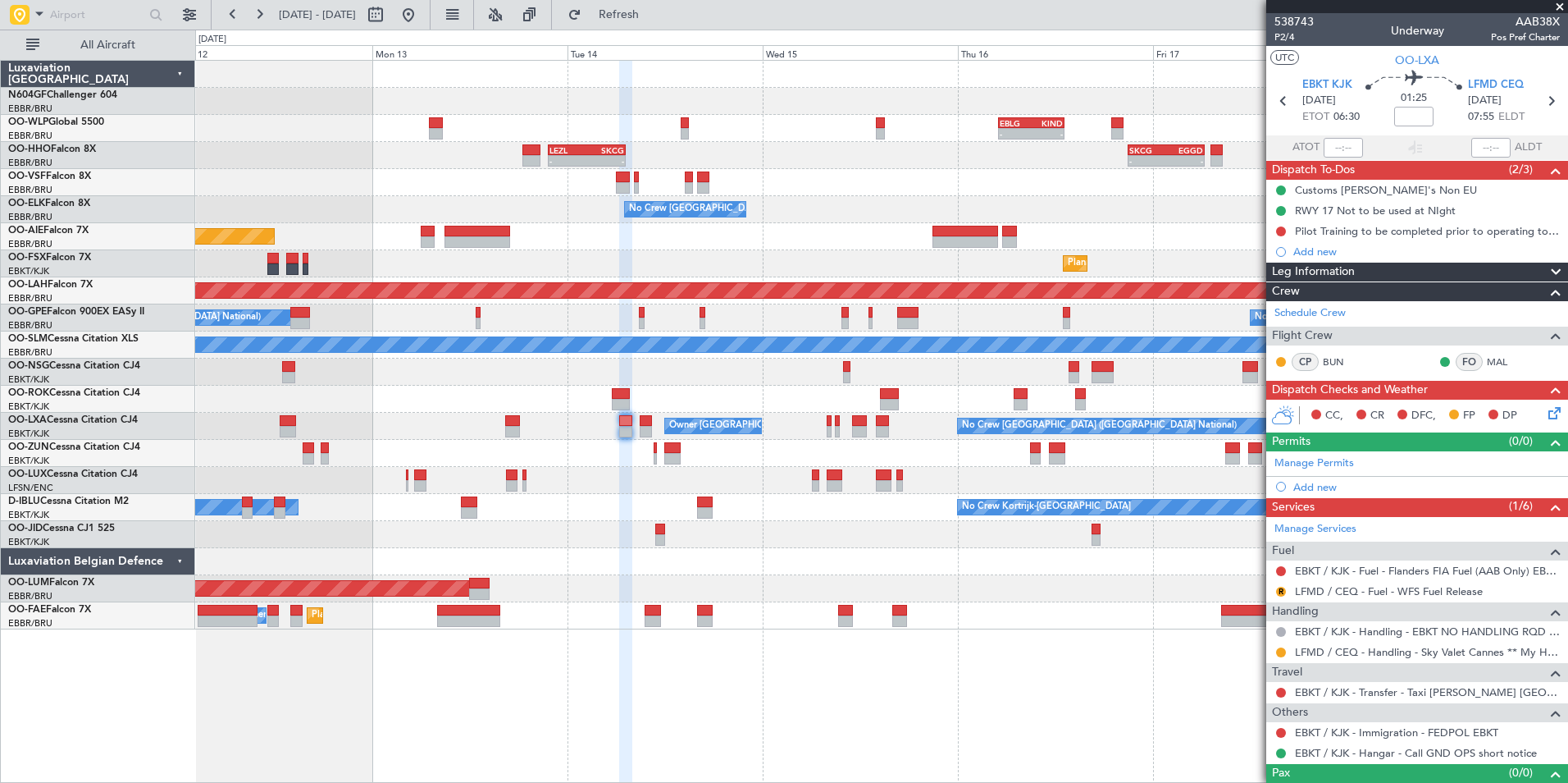
click at [951, 564] on div at bounding box center [881, 561] width 1372 height 27
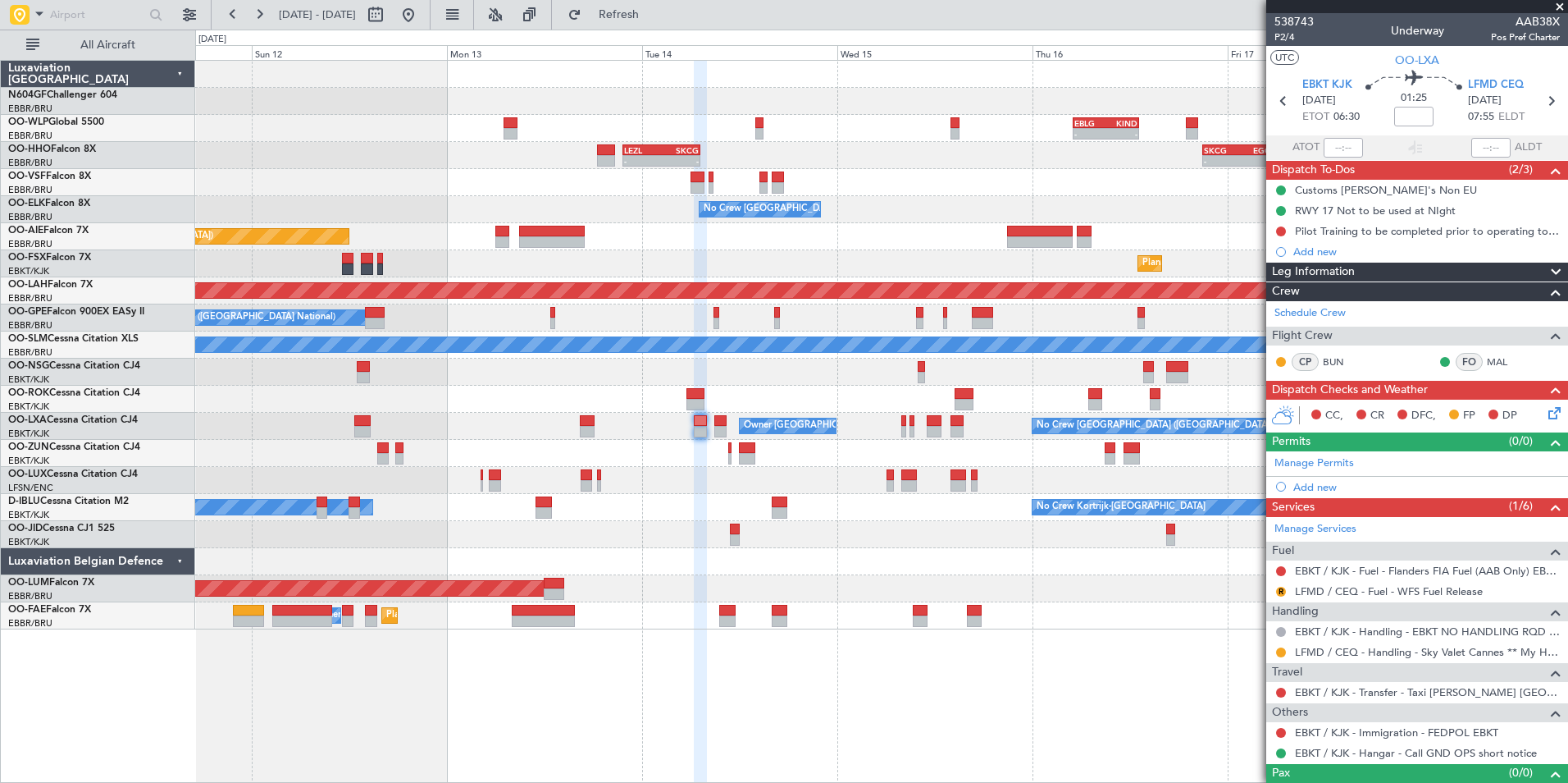
click at [1071, 551] on div at bounding box center [881, 561] width 1372 height 27
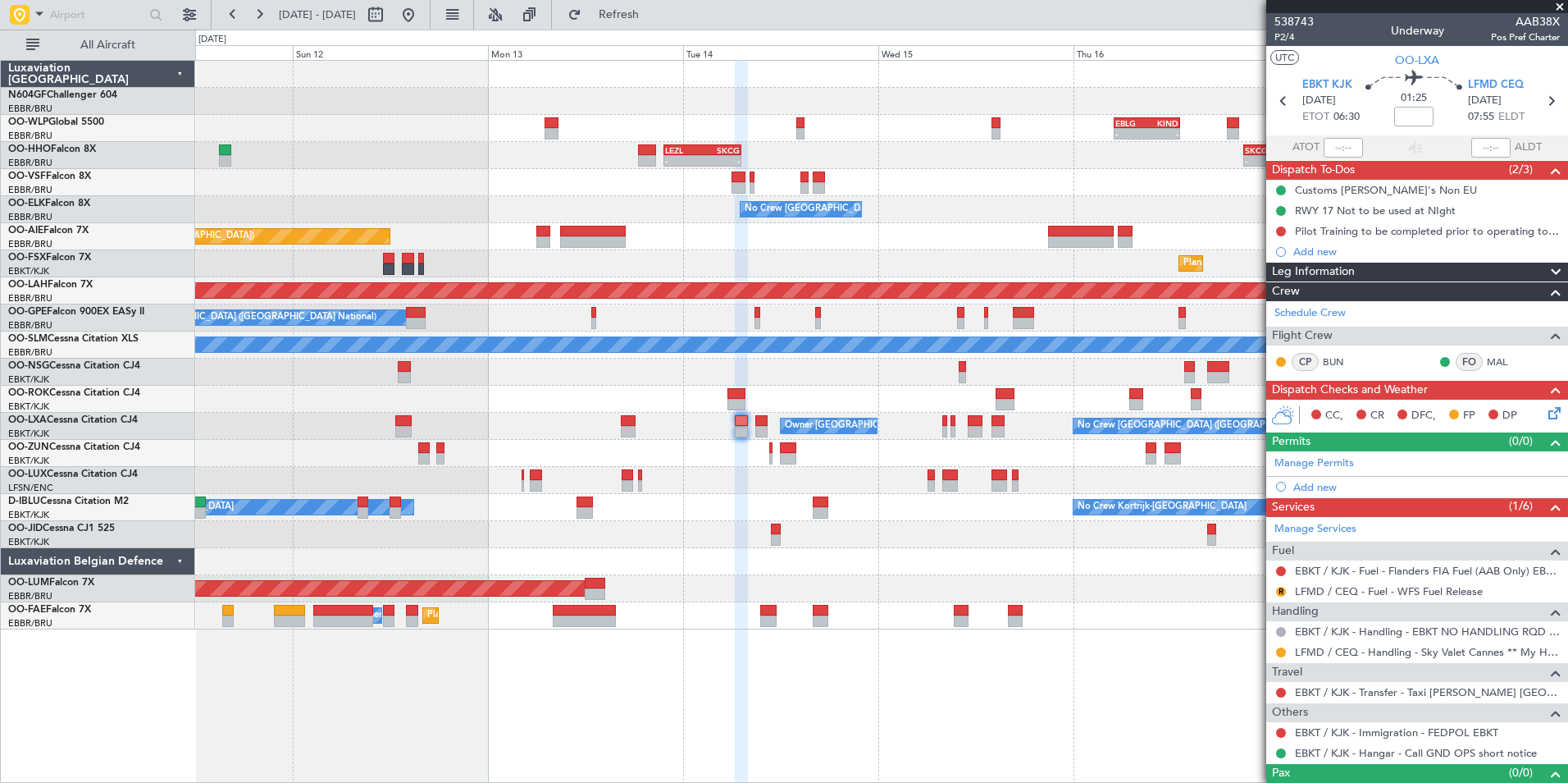
click at [926, 445] on div at bounding box center [881, 453] width 1372 height 27
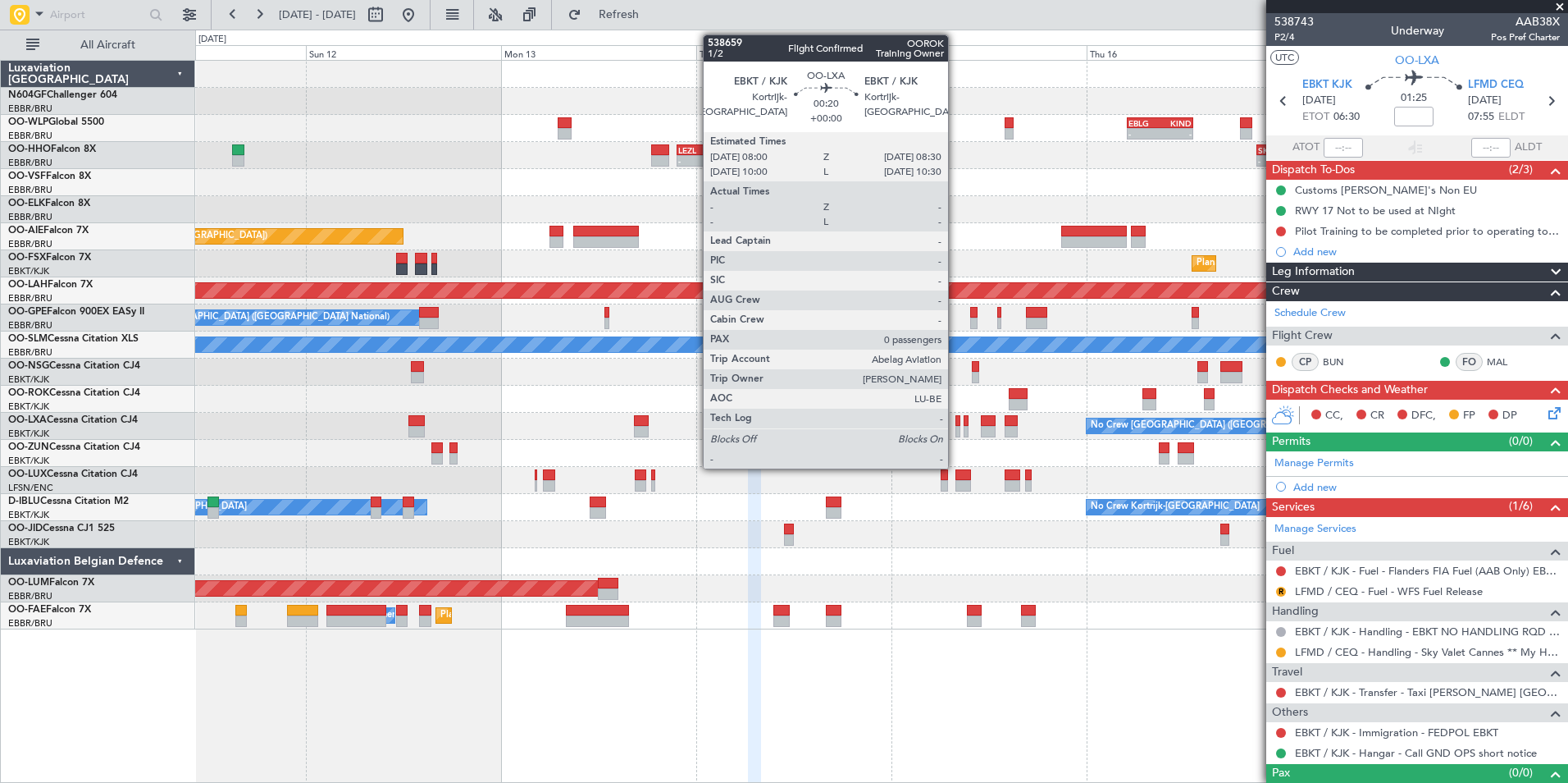
click at [956, 427] on div at bounding box center [957, 431] width 4 height 11
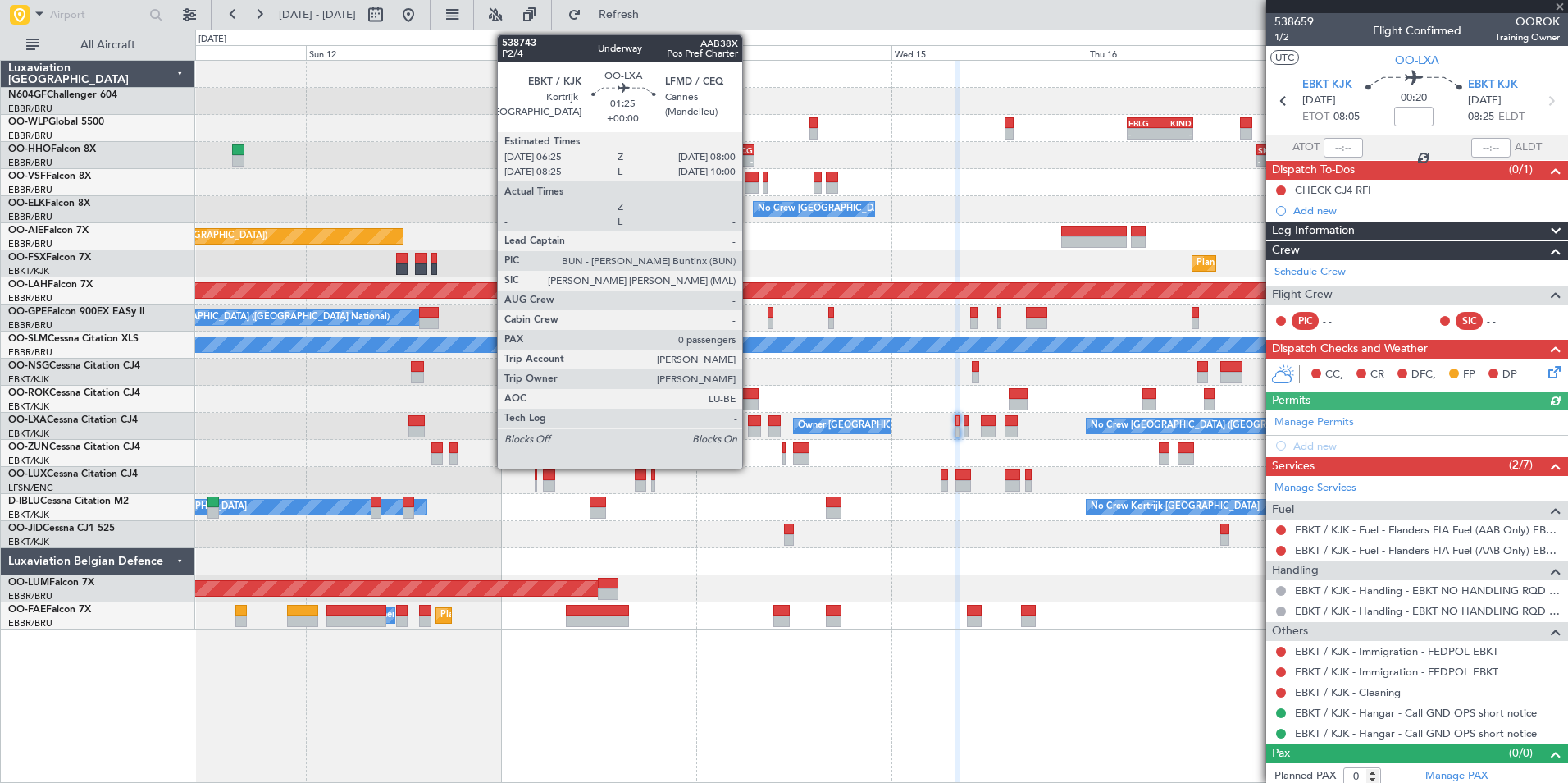
click at [749, 433] on div at bounding box center [754, 431] width 13 height 11
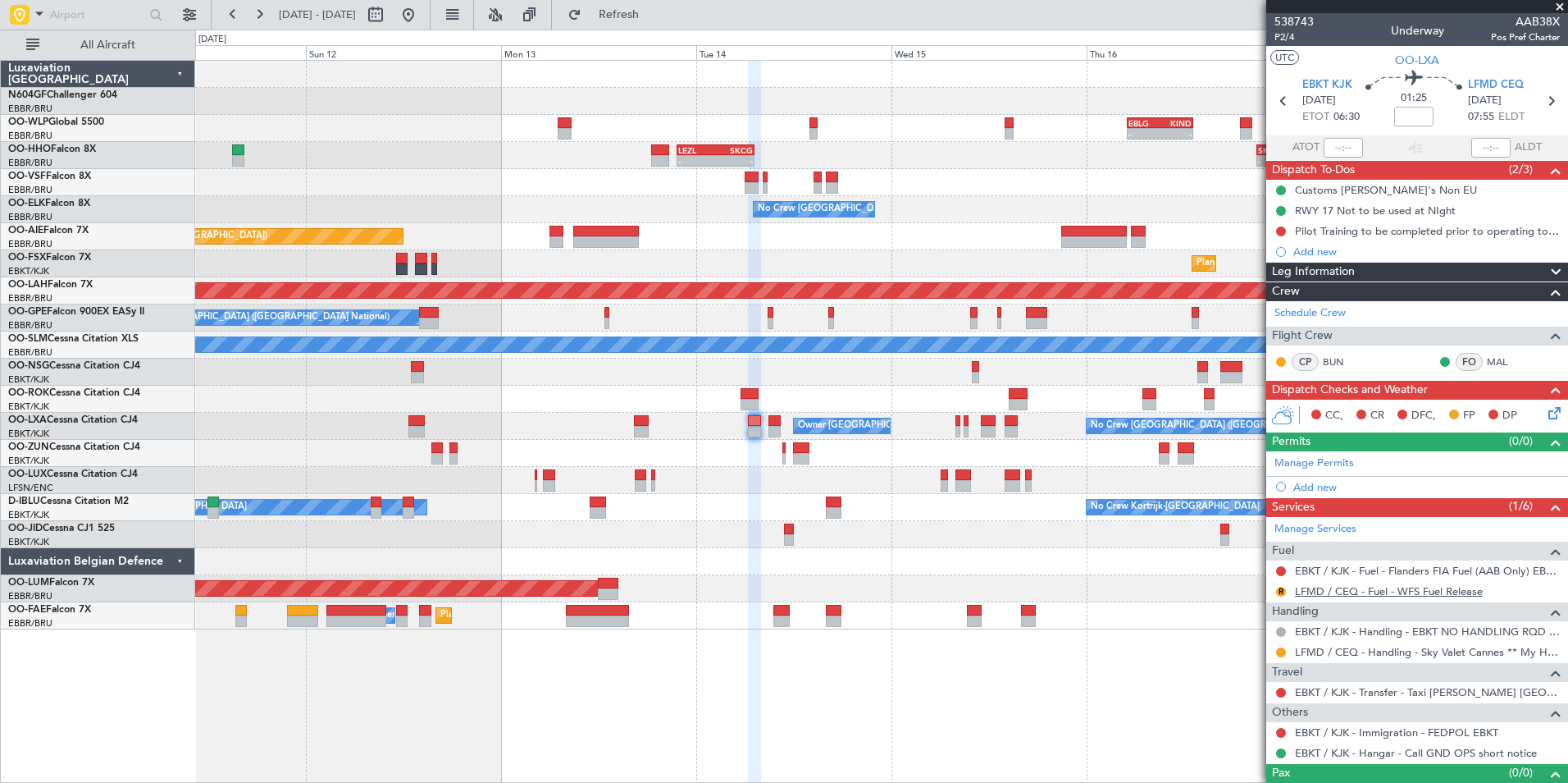
click at [1337, 592] on link "LFMD / CEQ - Fuel - WFS Fuel Release" at bounding box center [1388, 590] width 188 height 14
click at [1282, 591] on button "R" at bounding box center [1280, 591] width 10 height 10
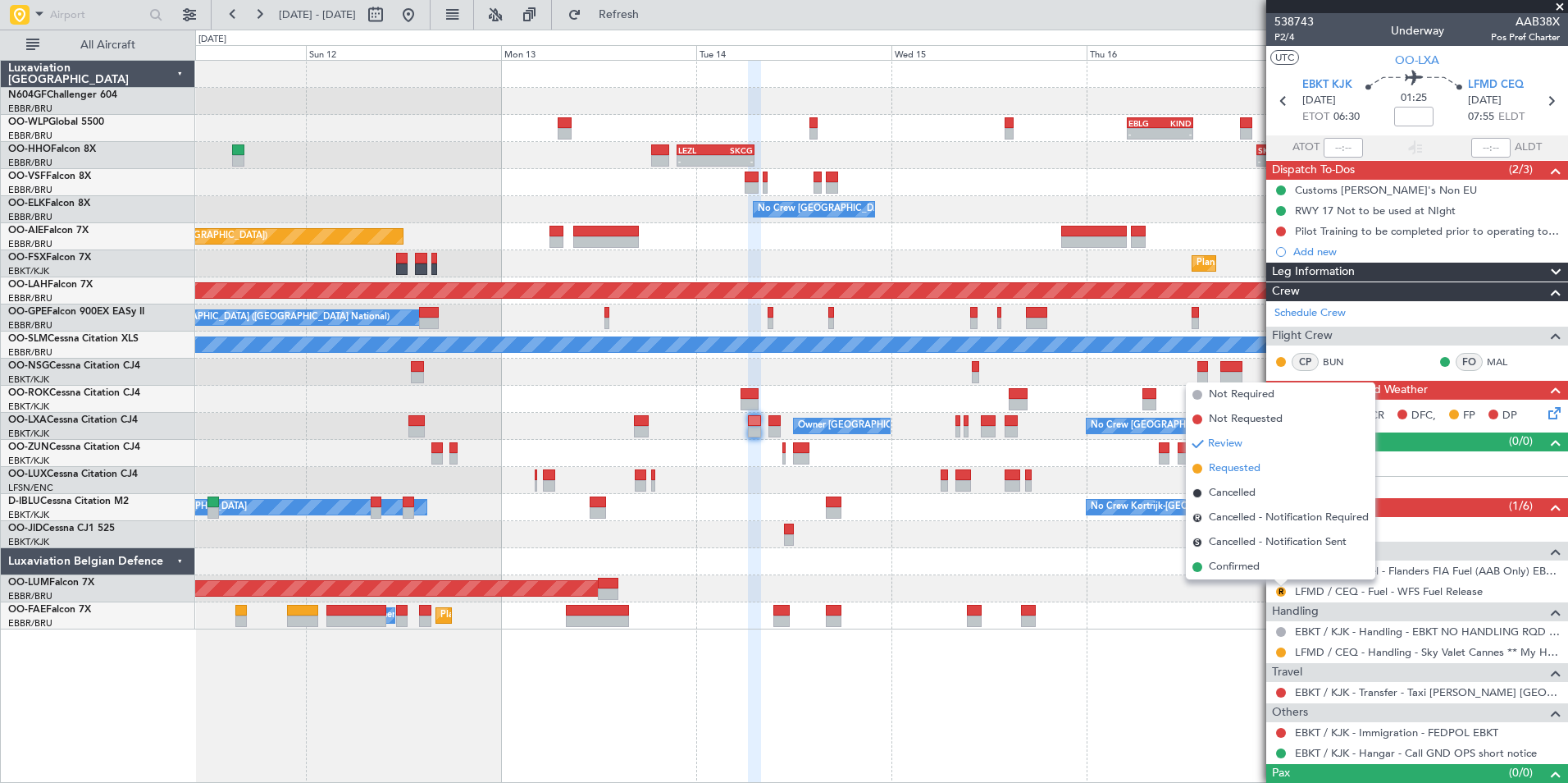
click at [1219, 470] on span "Requested" at bounding box center [1234, 468] width 52 height 17
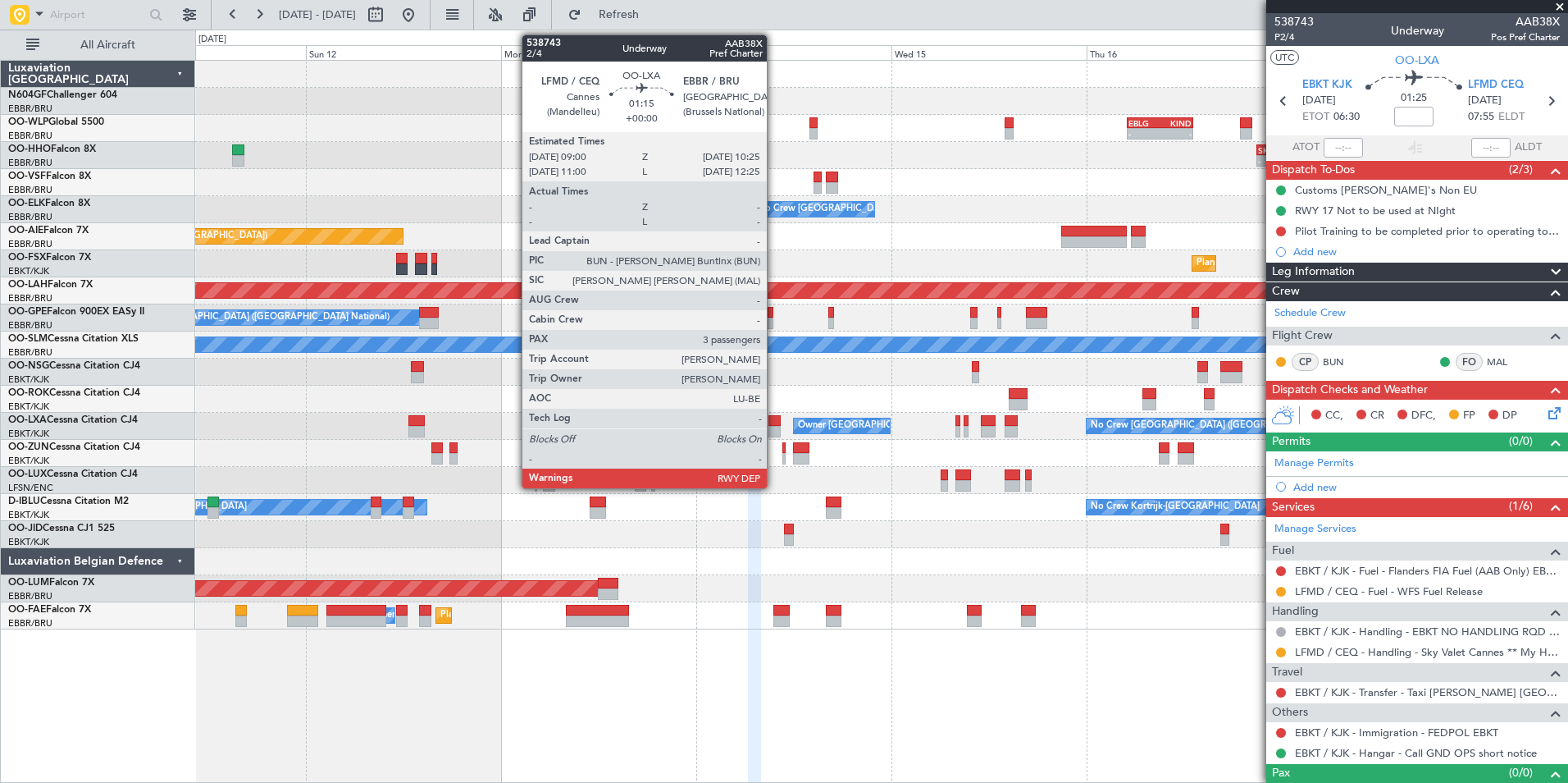
click at [774, 419] on div at bounding box center [773, 420] width 12 height 11
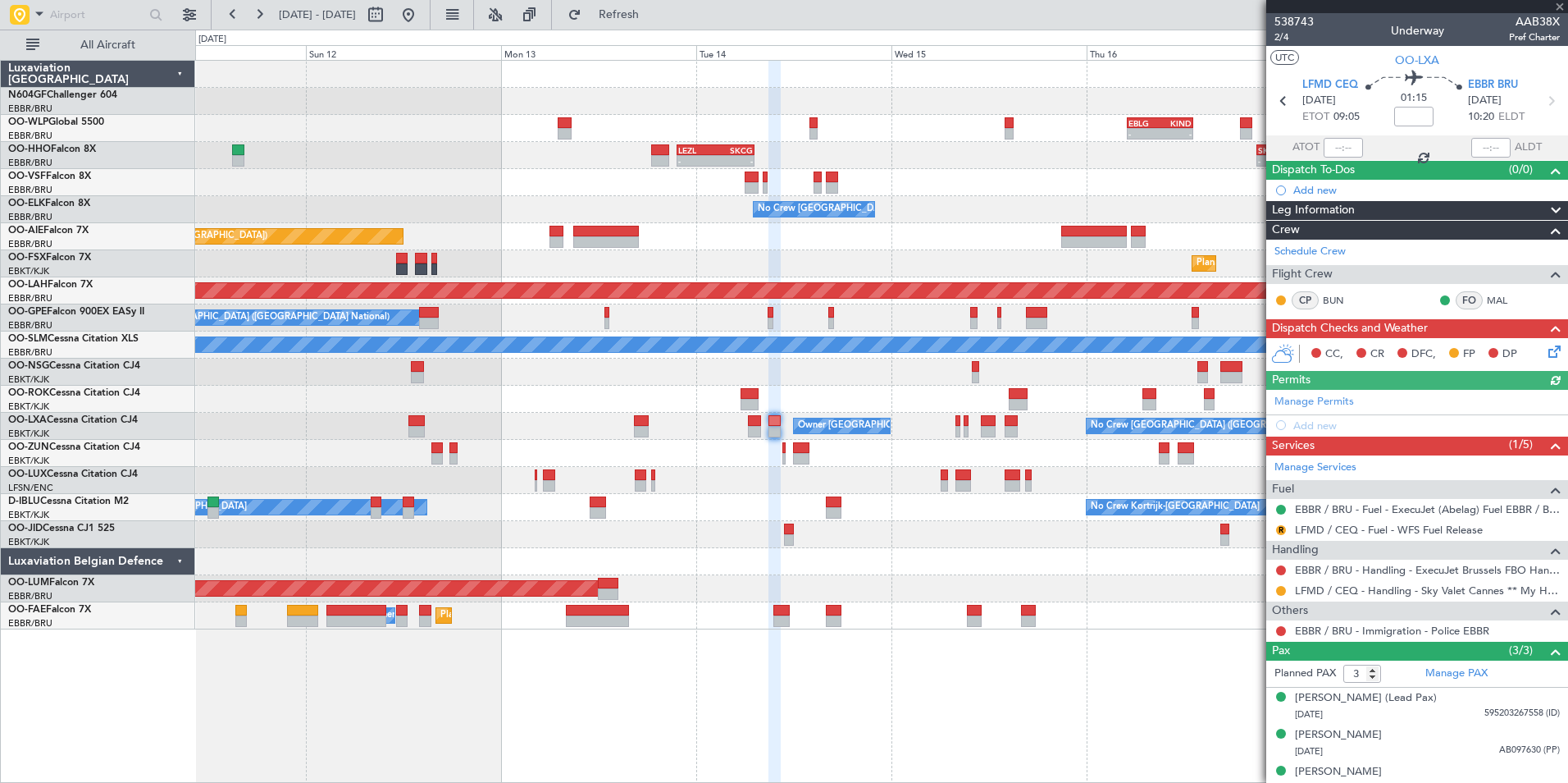
click at [1274, 530] on div "R" at bounding box center [1280, 529] width 13 height 13
click at [1280, 528] on button "R" at bounding box center [1280, 529] width 10 height 10
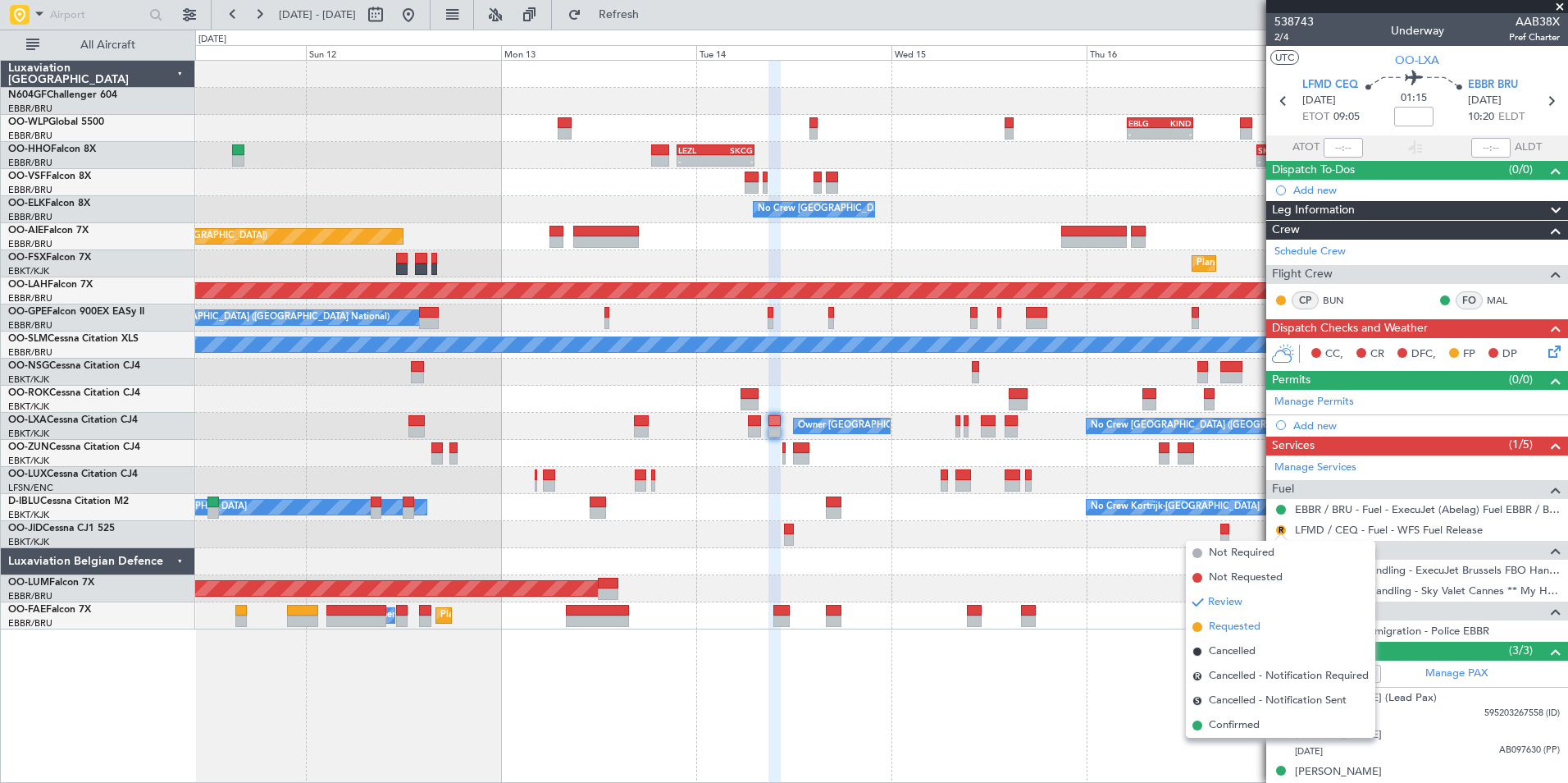
click at [1250, 621] on span "Requested" at bounding box center [1234, 627] width 52 height 17
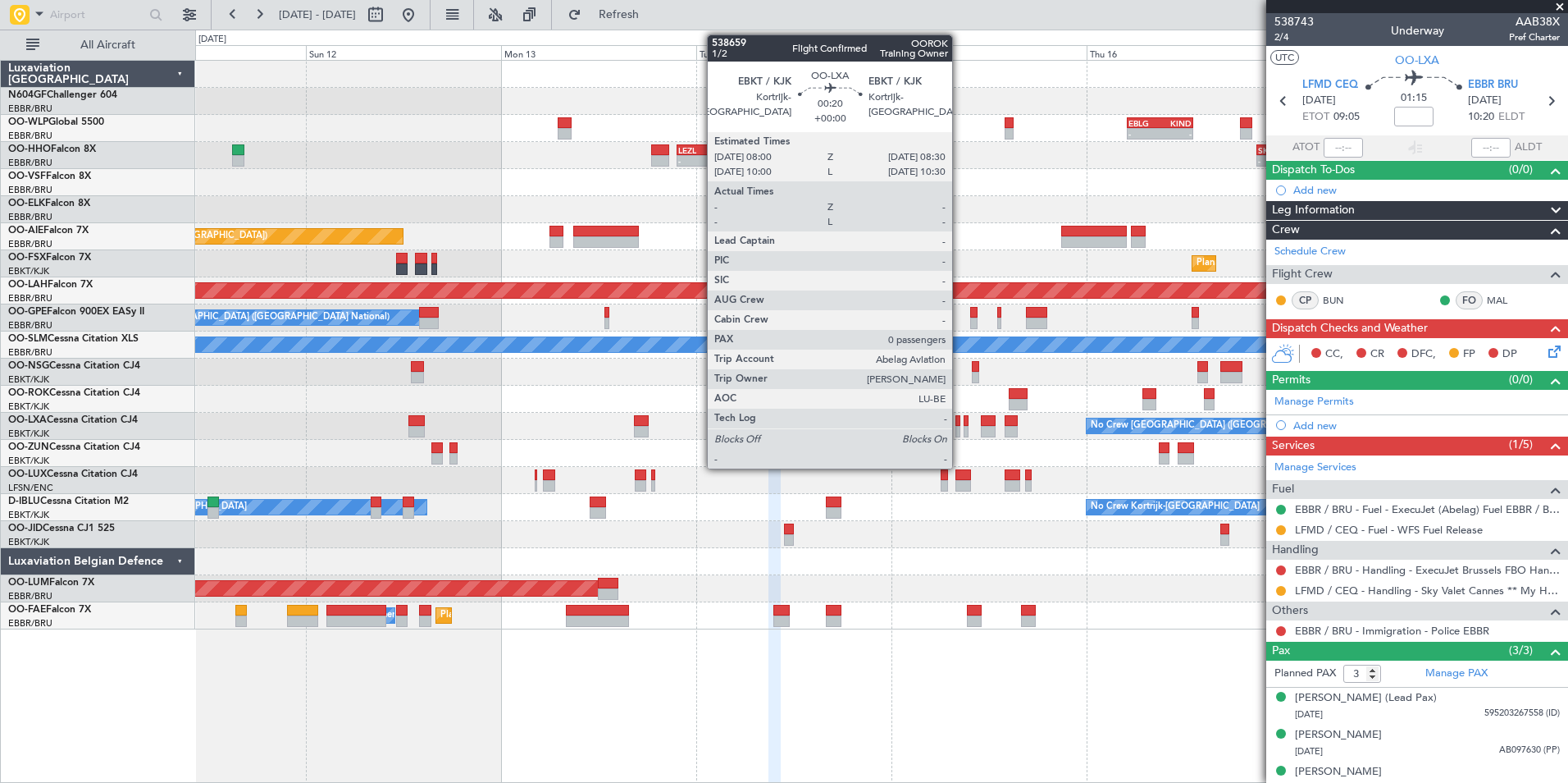
click at [959, 434] on div at bounding box center [957, 431] width 4 height 11
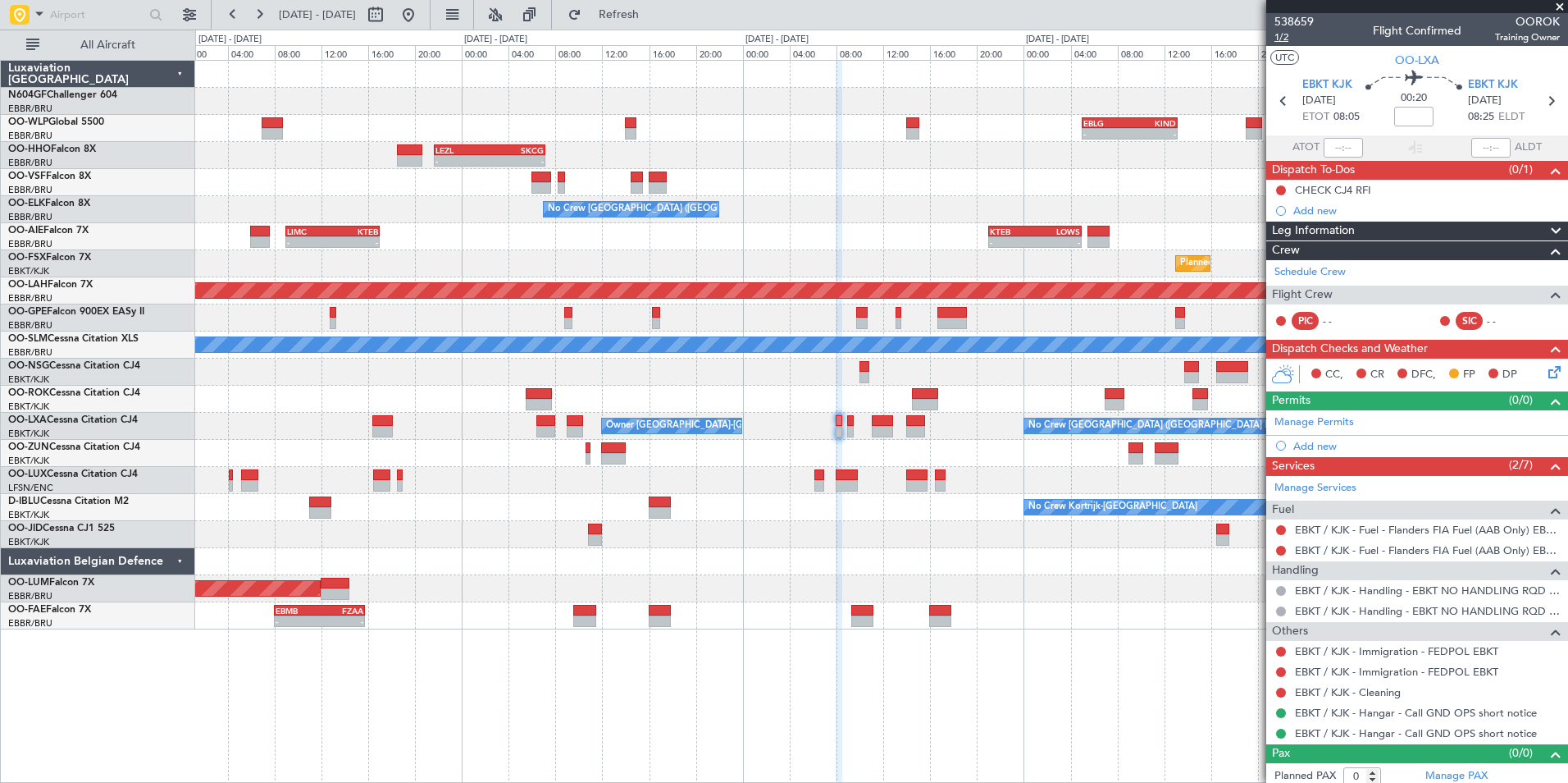
click at [1291, 40] on span "1/2" at bounding box center [1293, 37] width 40 height 14
click at [643, 10] on span "Refresh" at bounding box center [619, 15] width 68 height 11
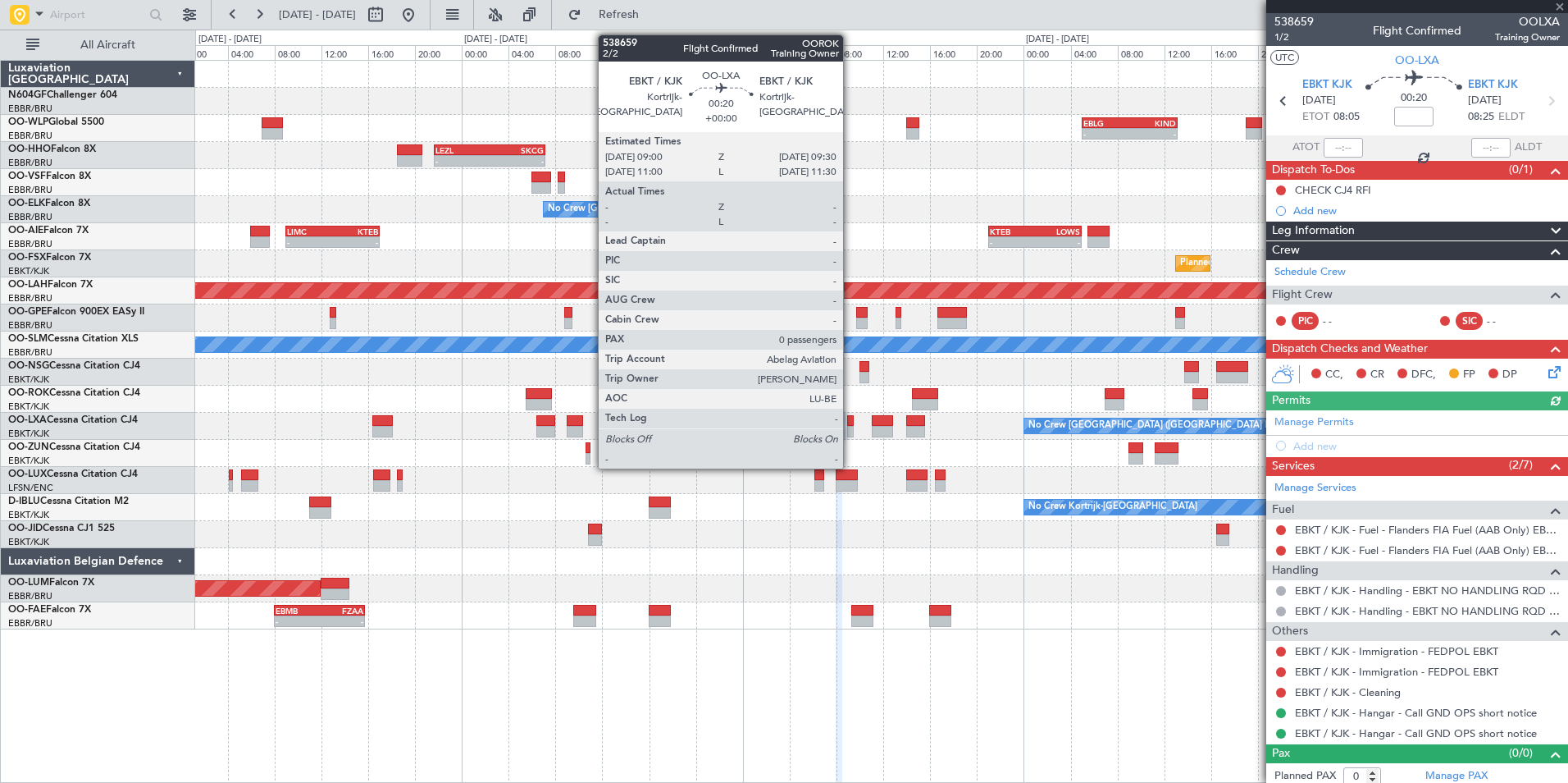
click at [850, 425] on div at bounding box center [850, 420] width 6 height 11
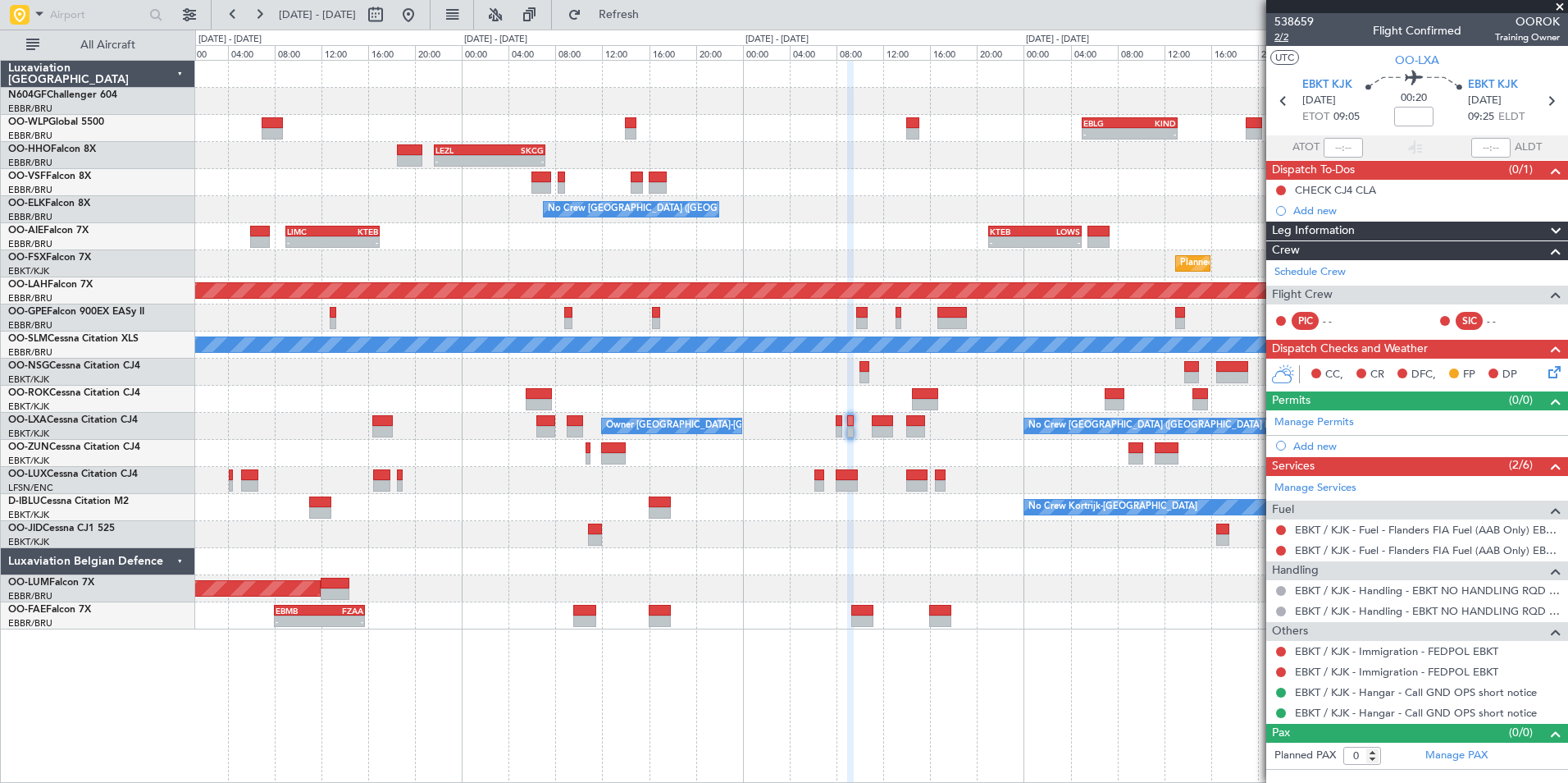
click at [1288, 35] on span "2/2" at bounding box center [1293, 37] width 40 height 14
click at [653, 10] on span "Refresh" at bounding box center [619, 15] width 68 height 11
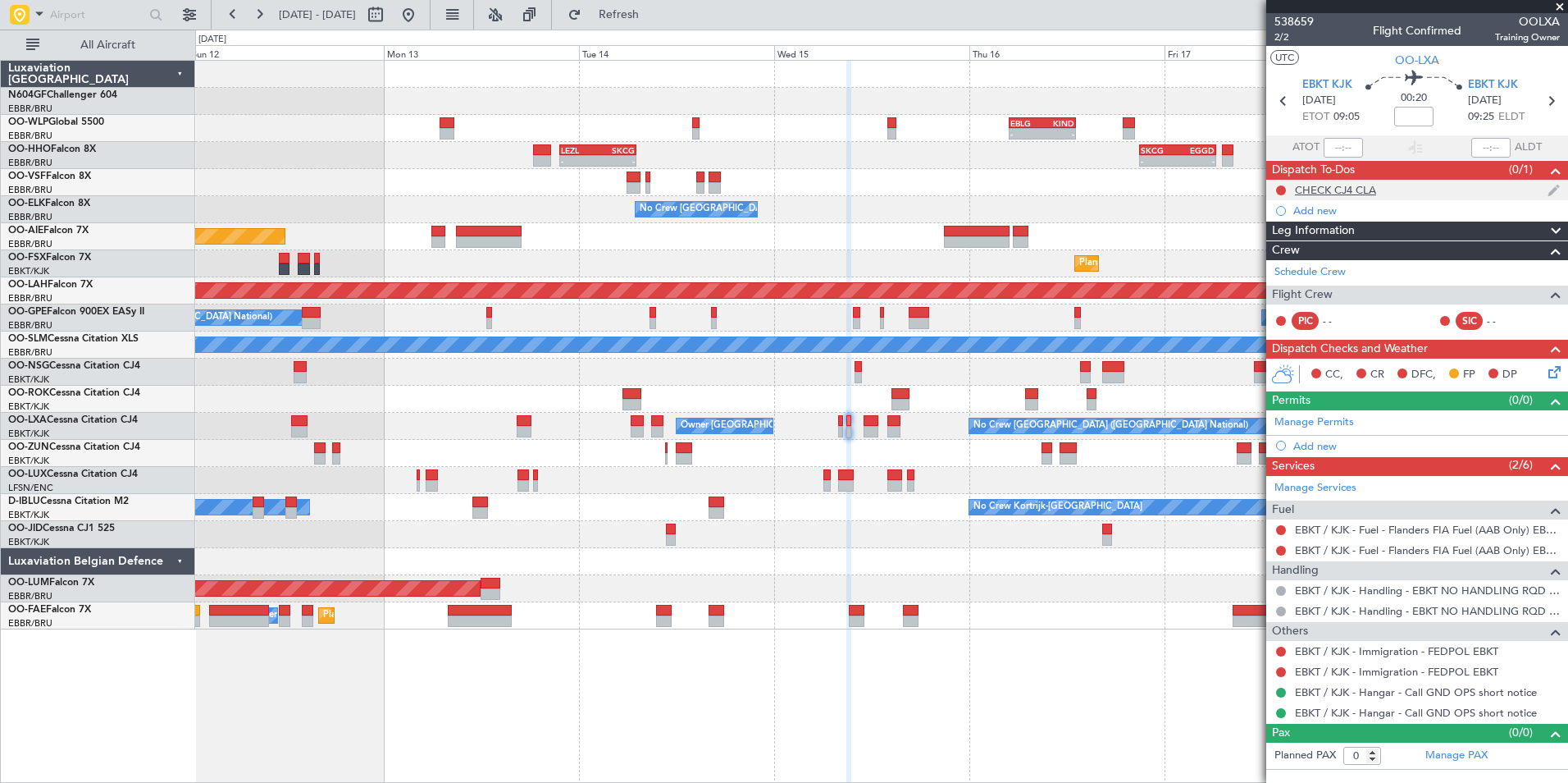
click at [1356, 195] on div "CHECK CJ4 CLA" at bounding box center [1335, 190] width 81 height 14
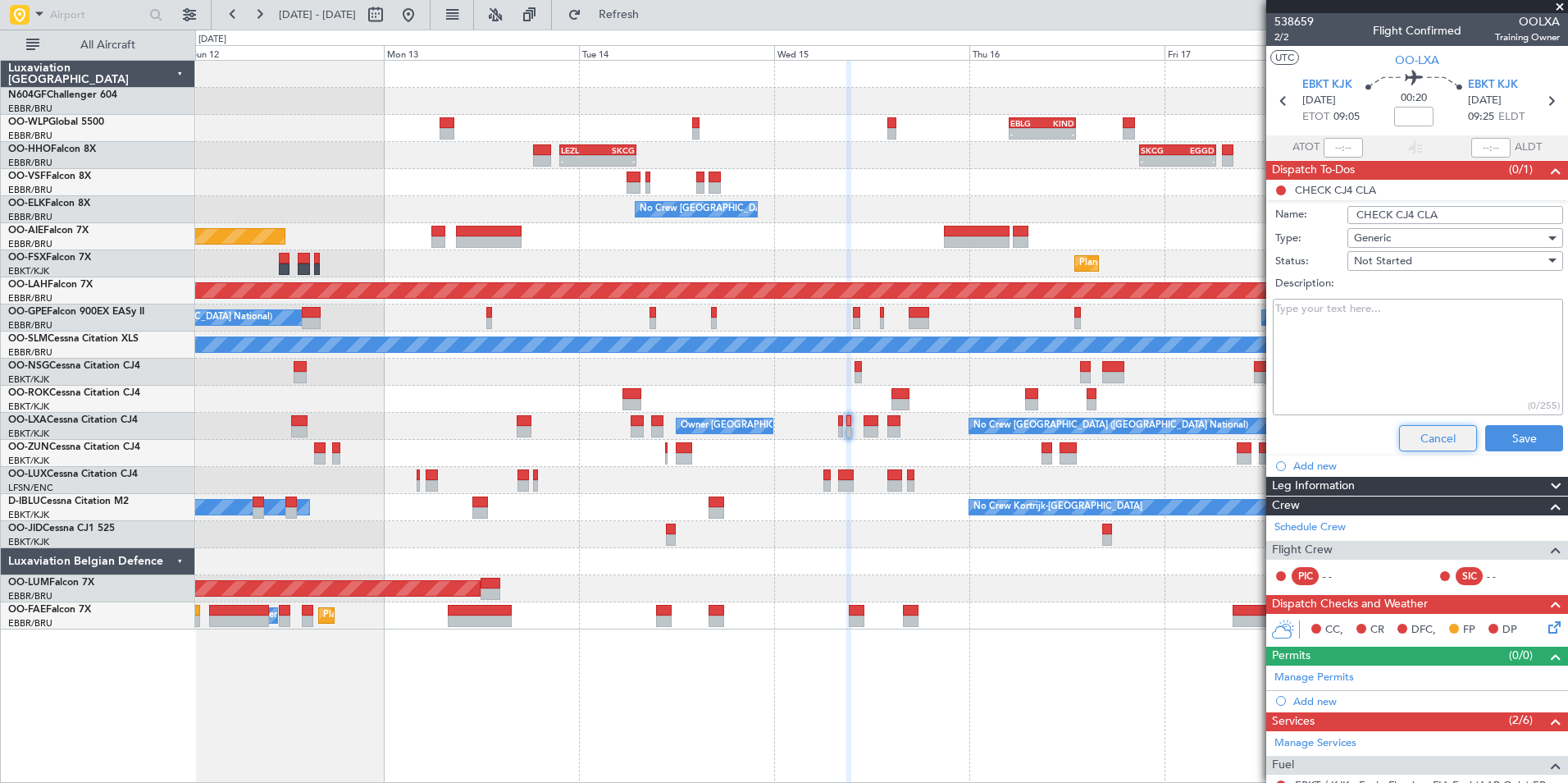
click at [1427, 437] on button "Cancel" at bounding box center [1438, 438] width 78 height 26
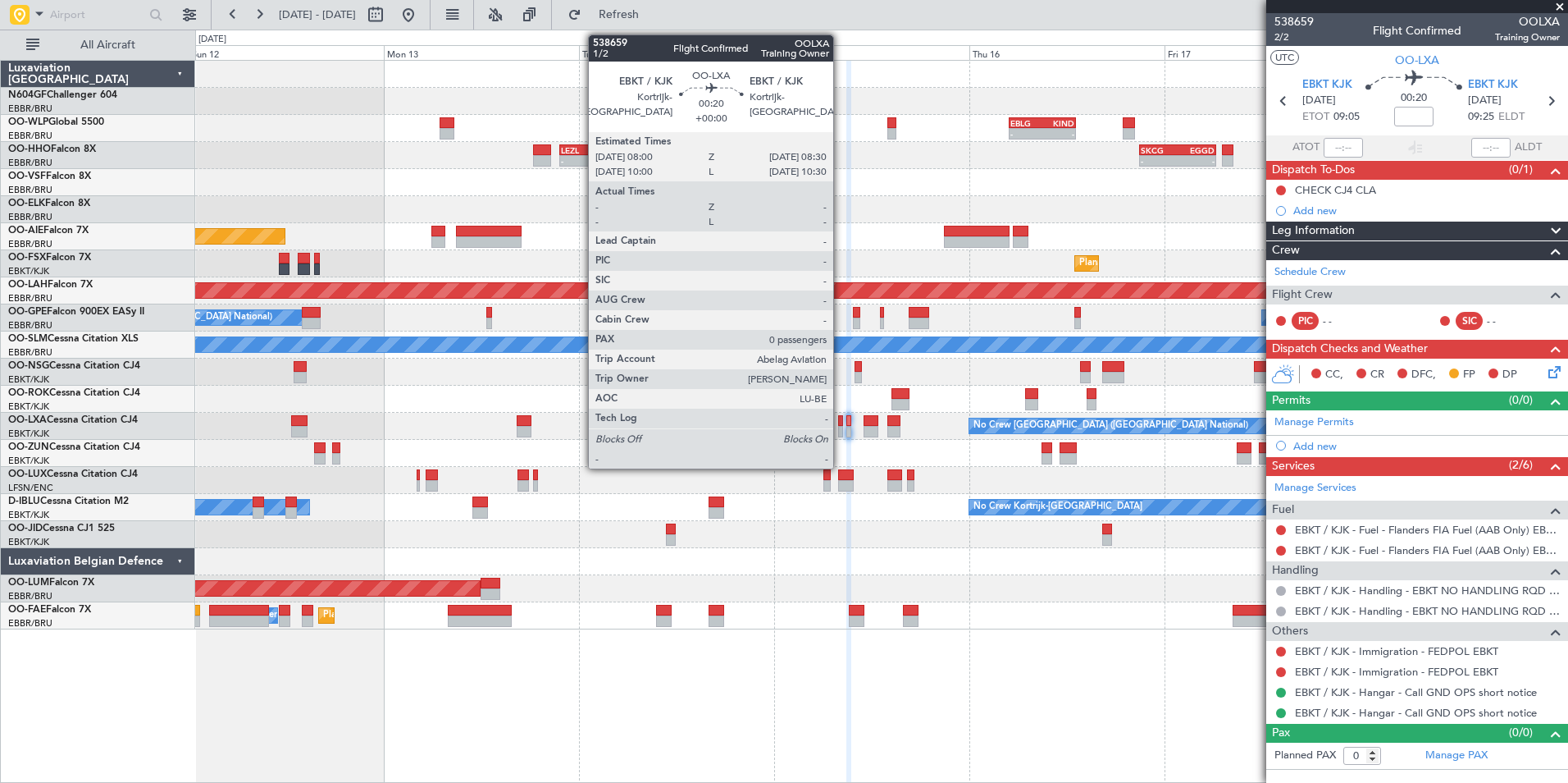
click at [840, 428] on div at bounding box center [840, 431] width 4 height 11
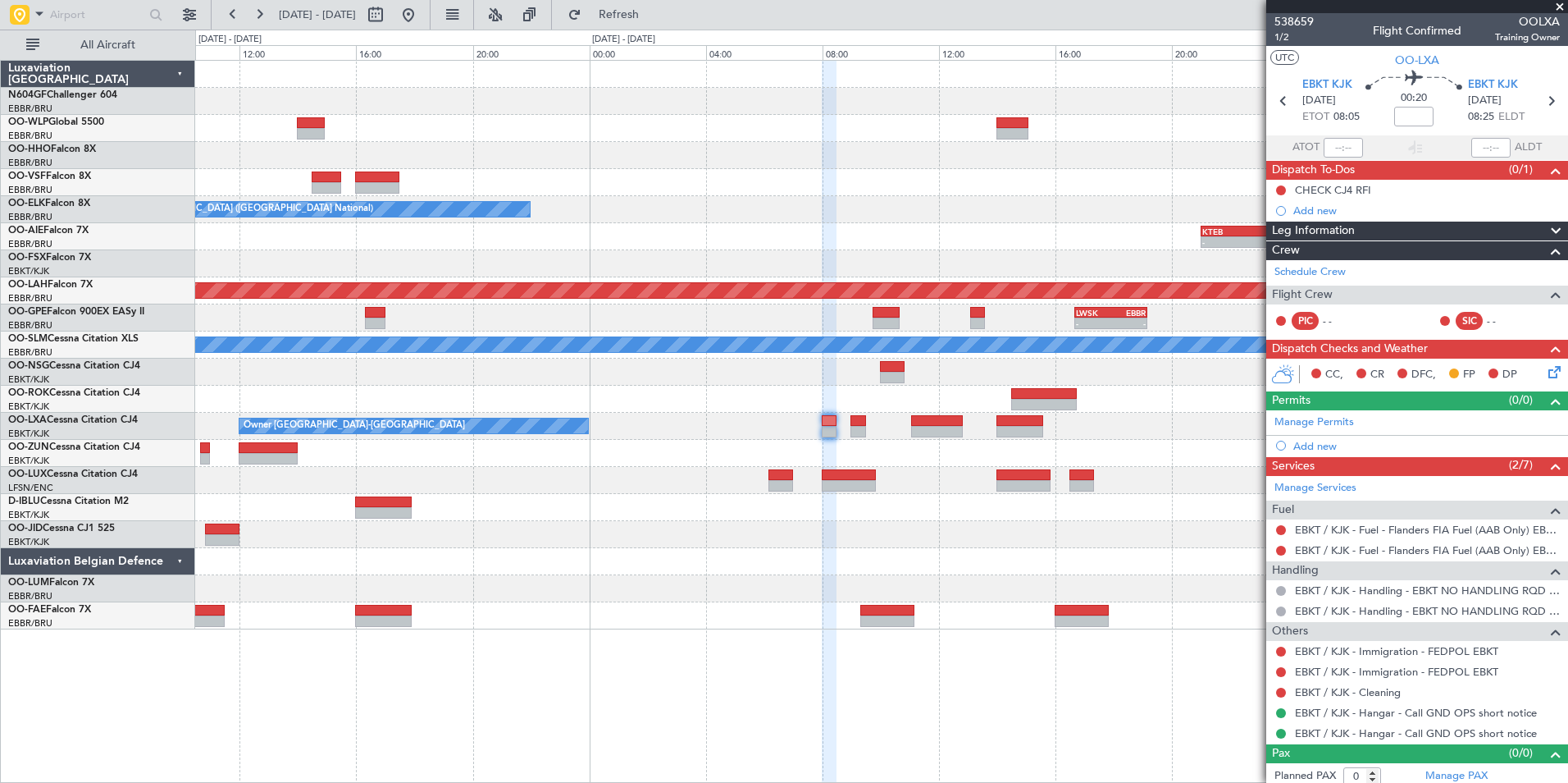
click at [1296, 44] on mat-tooltip-component "Leg Number" at bounding box center [1293, 66] width 81 height 44
click at [1281, 38] on span "1/2" at bounding box center [1293, 37] width 40 height 14
click at [1291, 35] on span "1/2" at bounding box center [1293, 37] width 40 height 14
click at [1340, 280] on div "Schedule Crew" at bounding box center [1416, 272] width 302 height 25
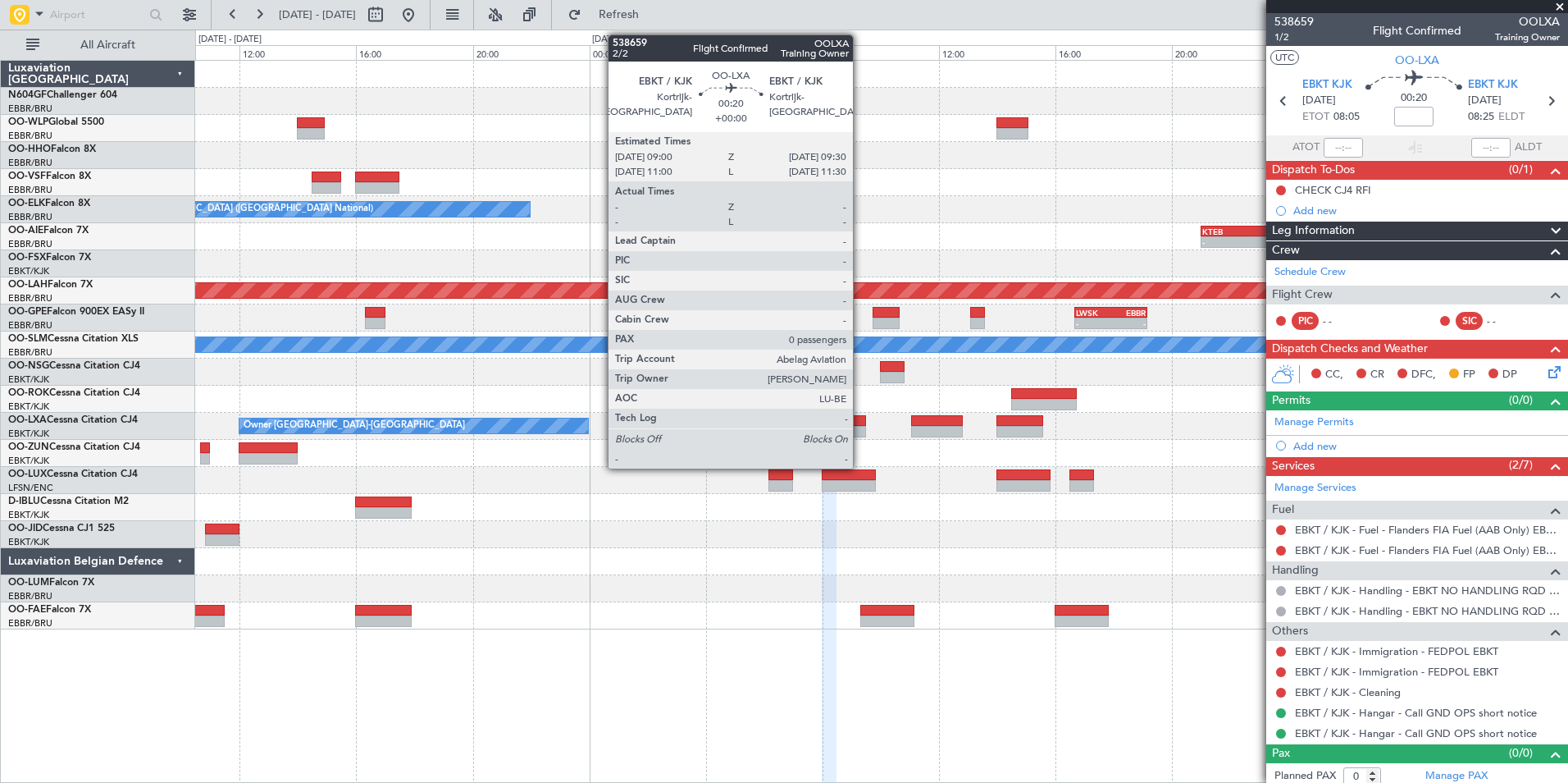
click at [860, 430] on div at bounding box center [858, 431] width 15 height 11
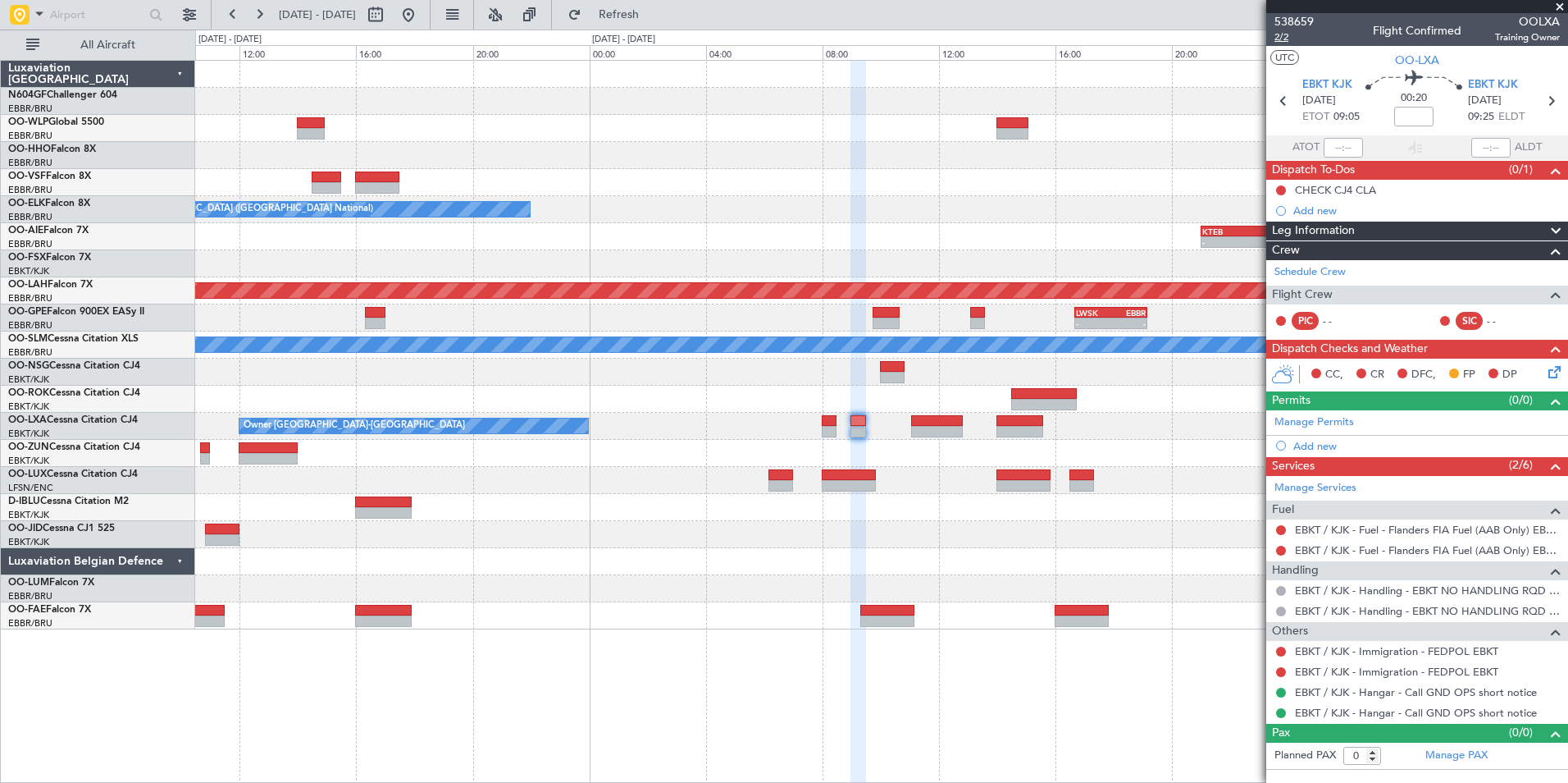
click at [1290, 41] on span "2/2" at bounding box center [1293, 37] width 40 height 14
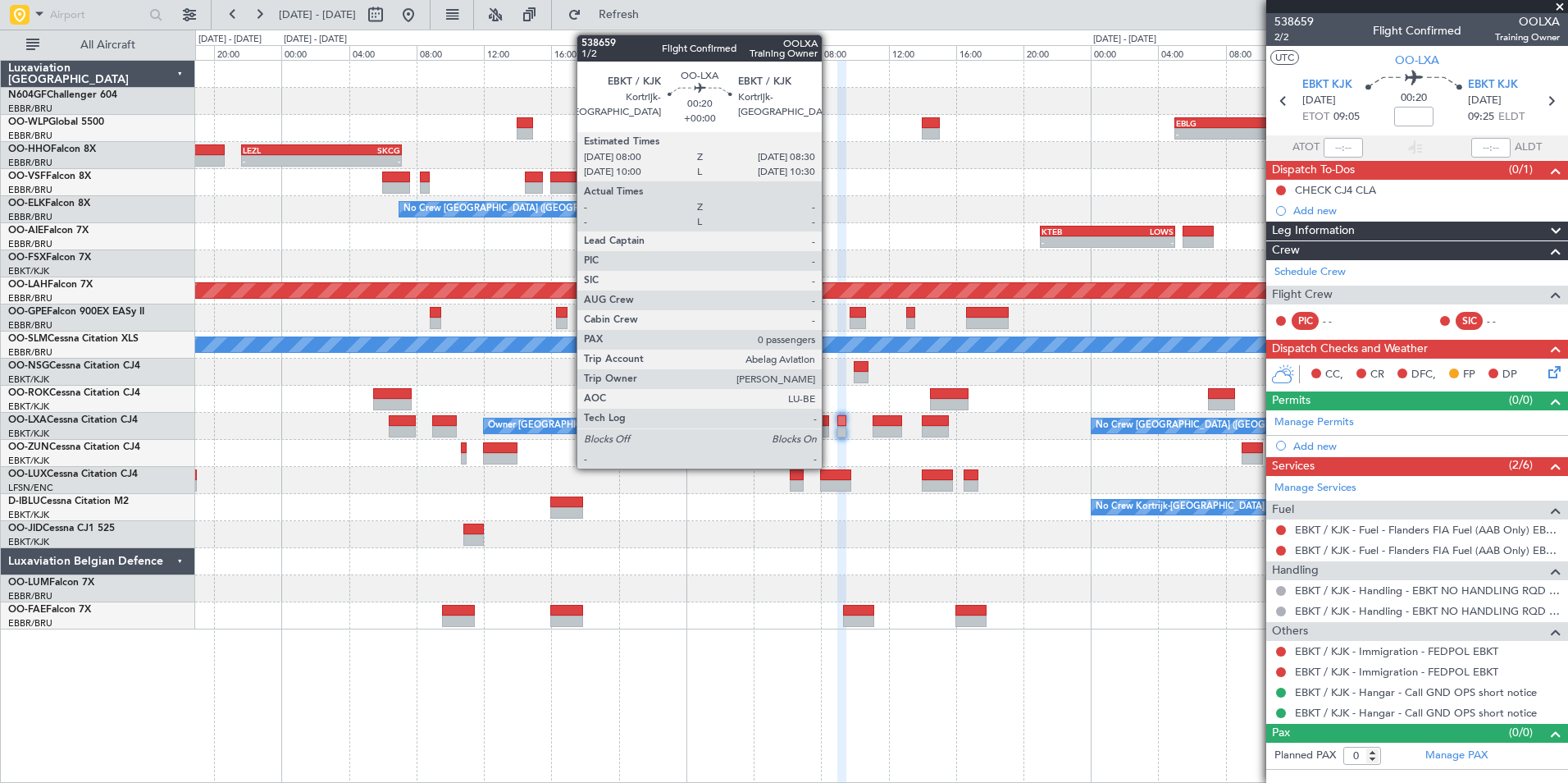
click at [829, 420] on div at bounding box center [824, 420] width 9 height 11
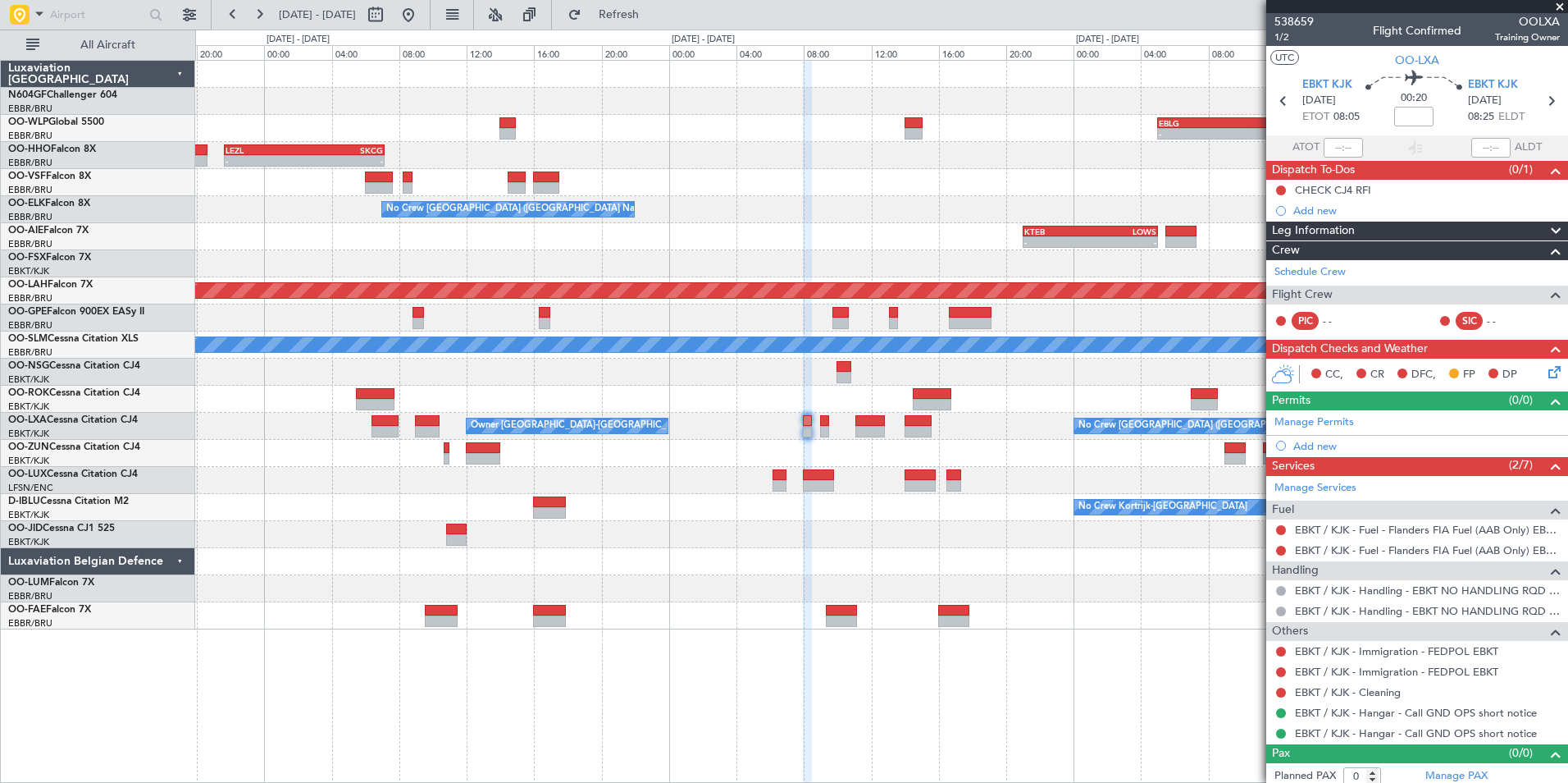
click at [962, 555] on div at bounding box center [881, 561] width 1372 height 27
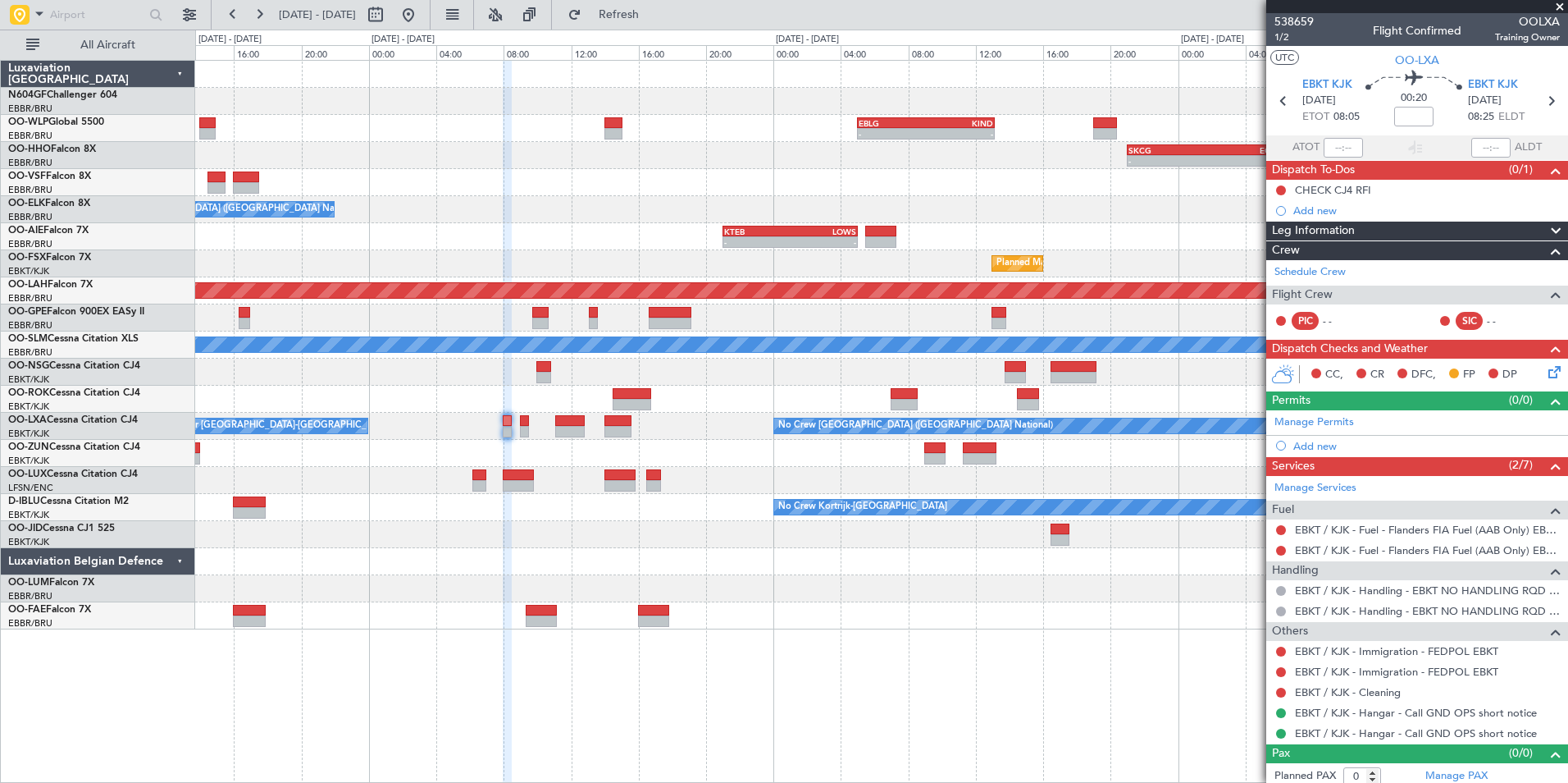
click at [809, 467] on div at bounding box center [881, 479] width 1372 height 27
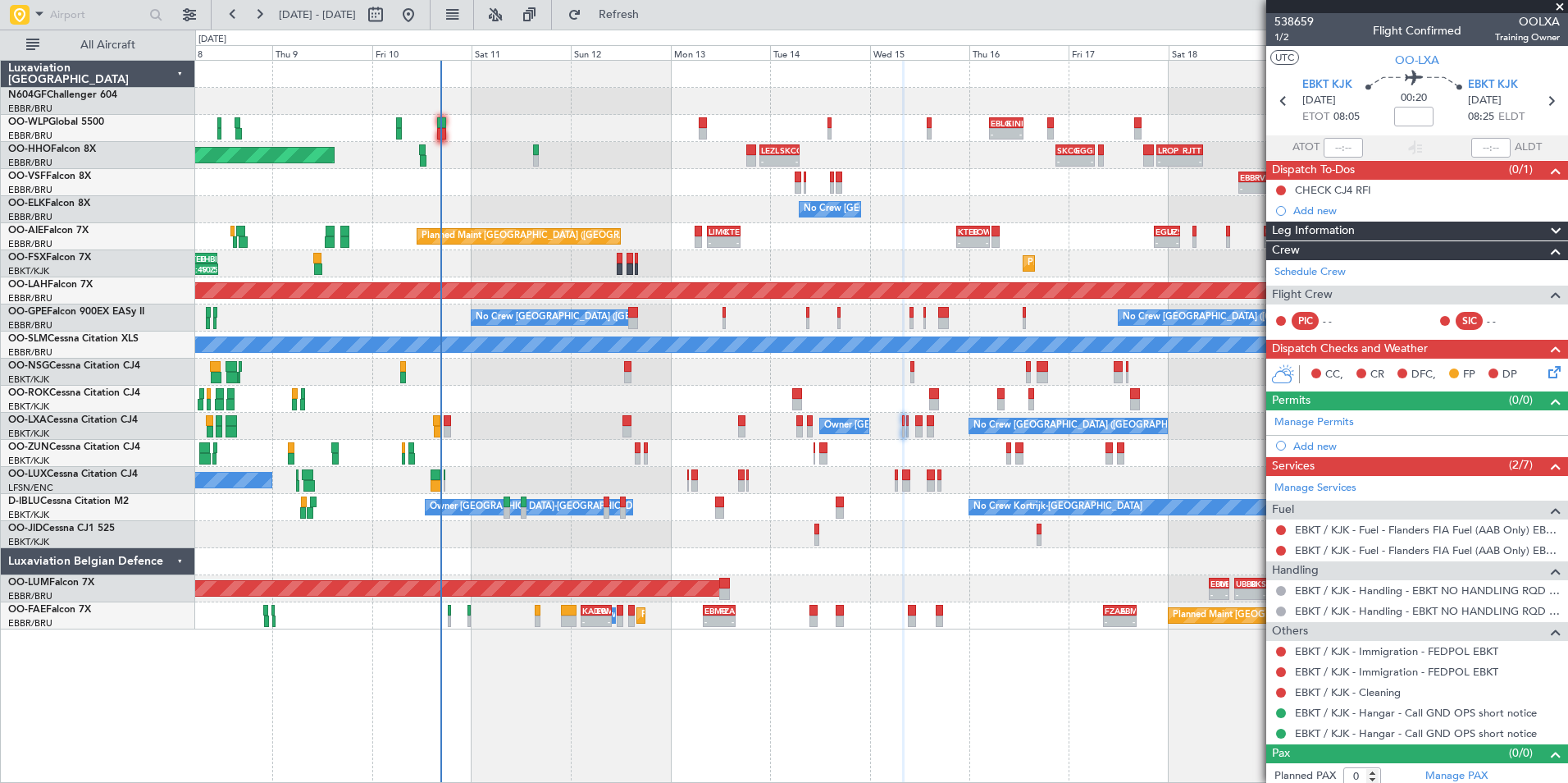
click at [915, 539] on div "No Crew" at bounding box center [881, 534] width 1372 height 27
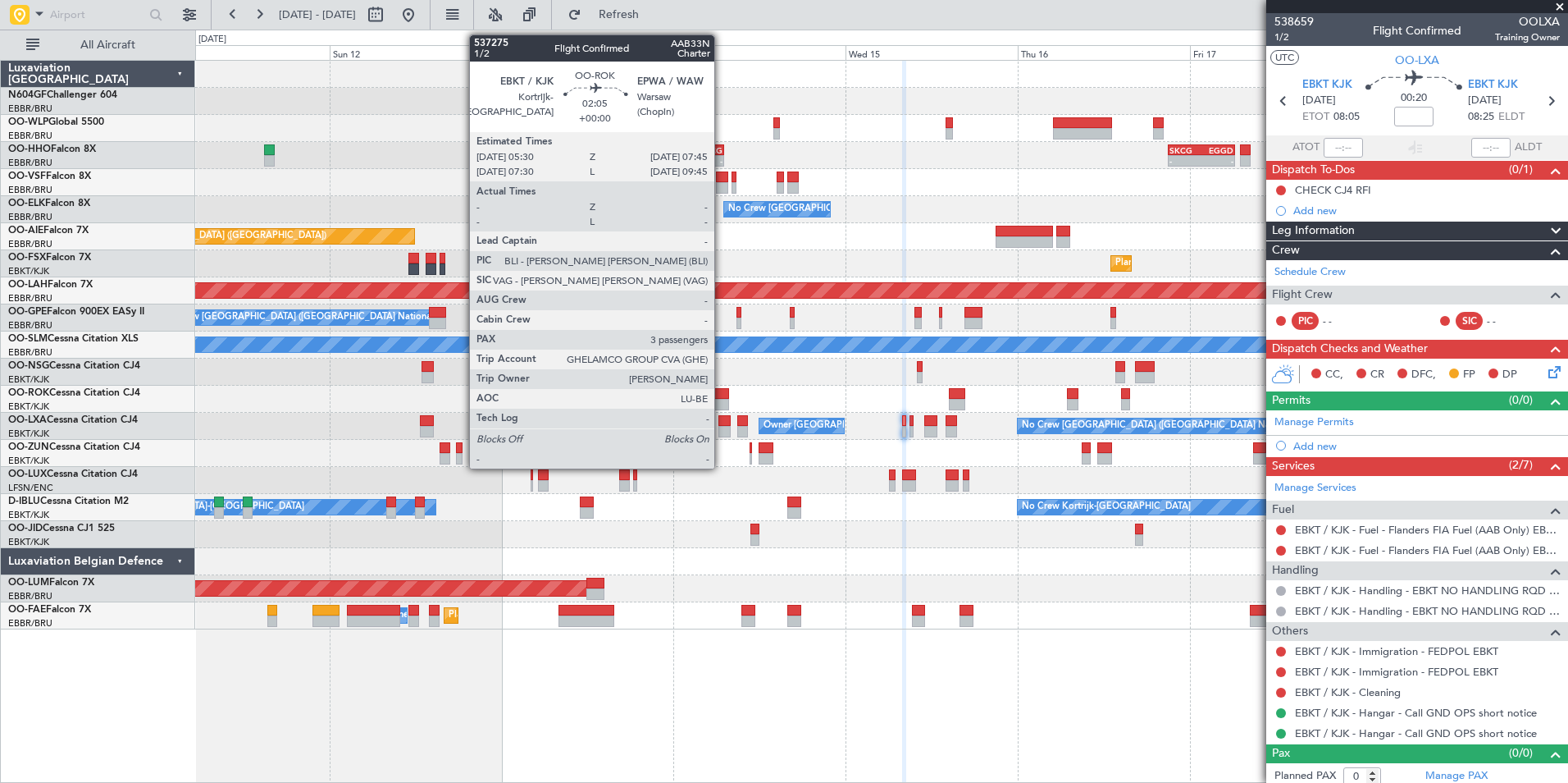
click at [722, 394] on div at bounding box center [720, 393] width 17 height 11
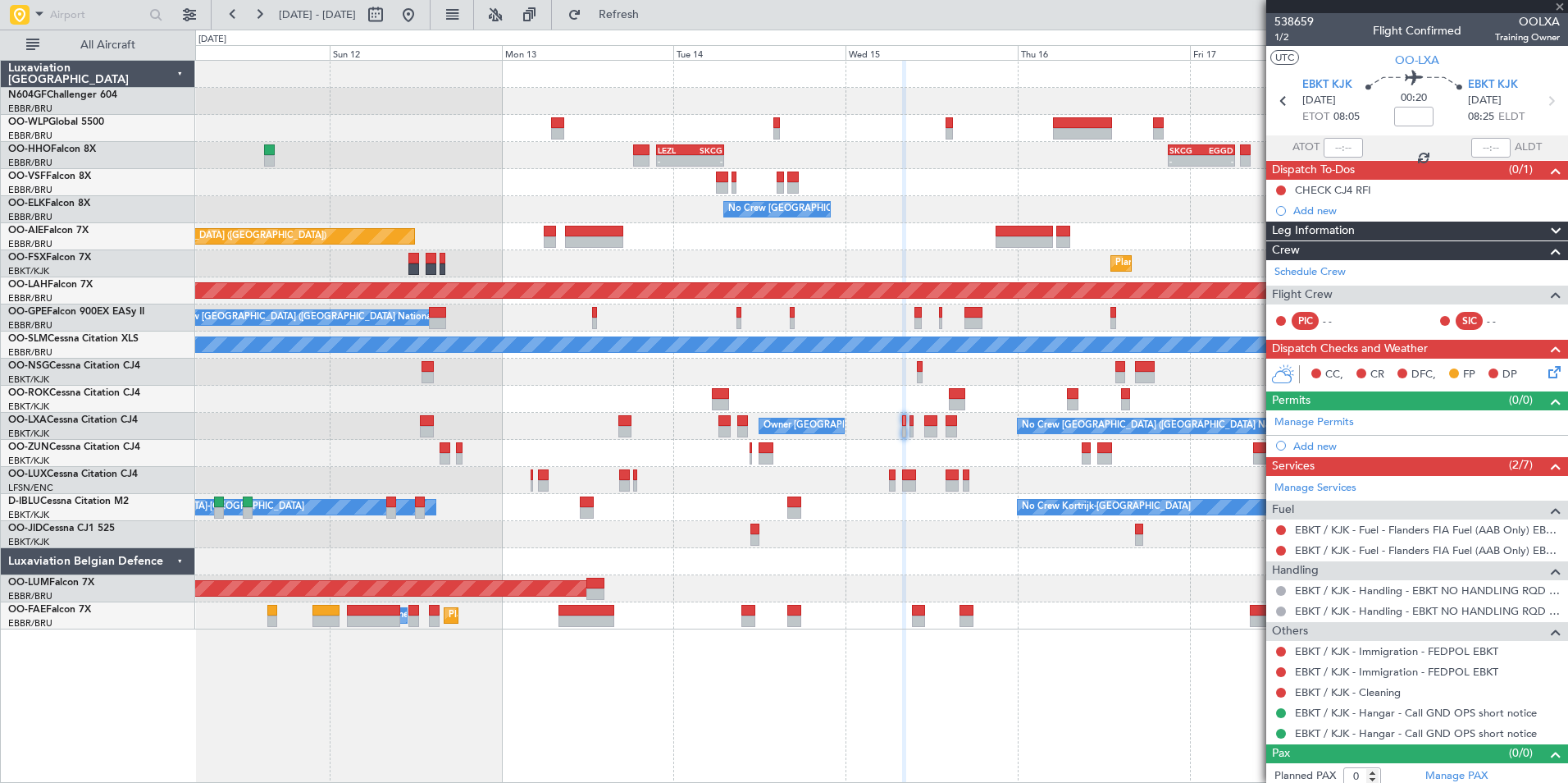
type input "3"
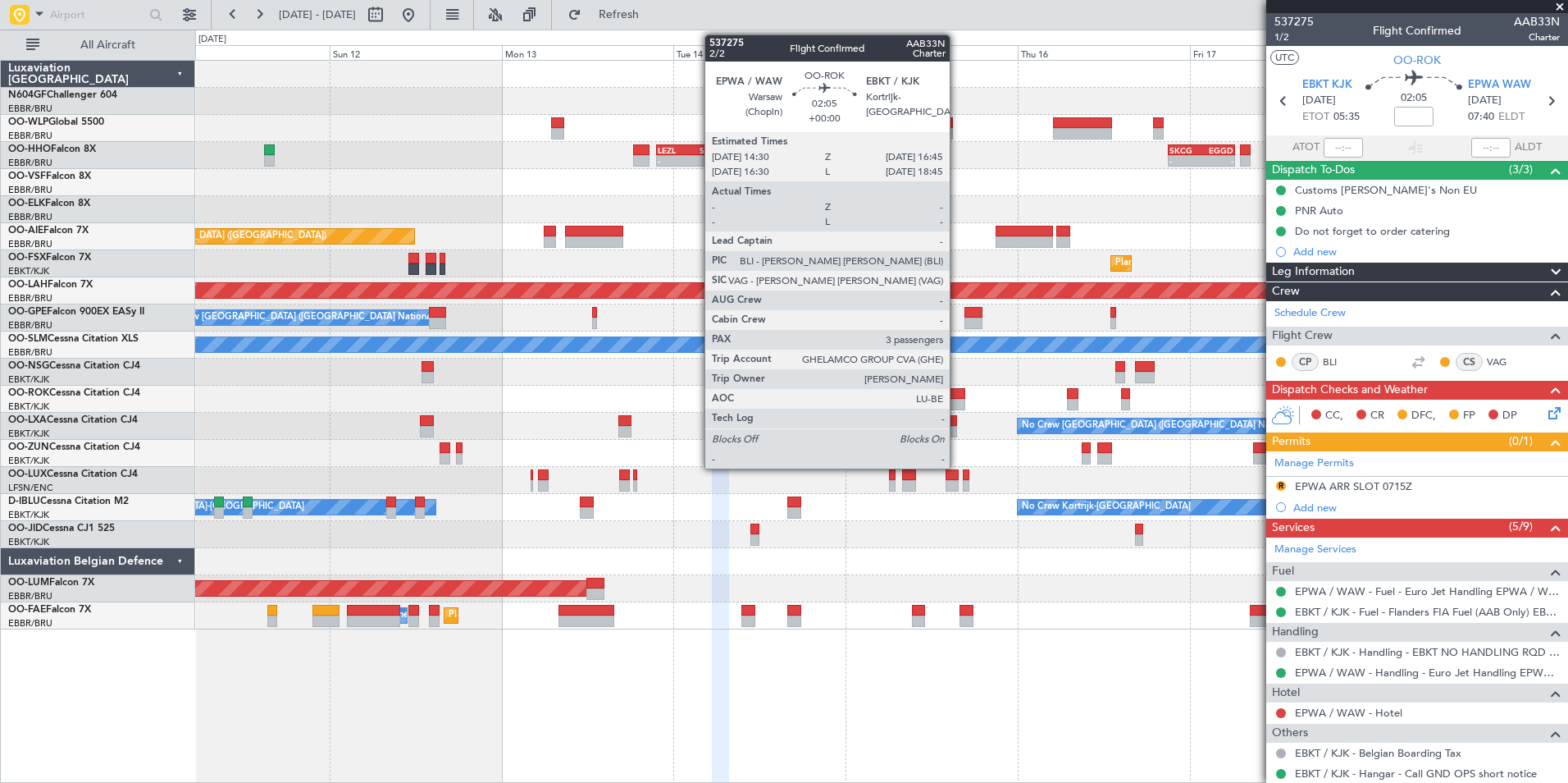
click at [957, 397] on div at bounding box center [957, 393] width 17 height 11
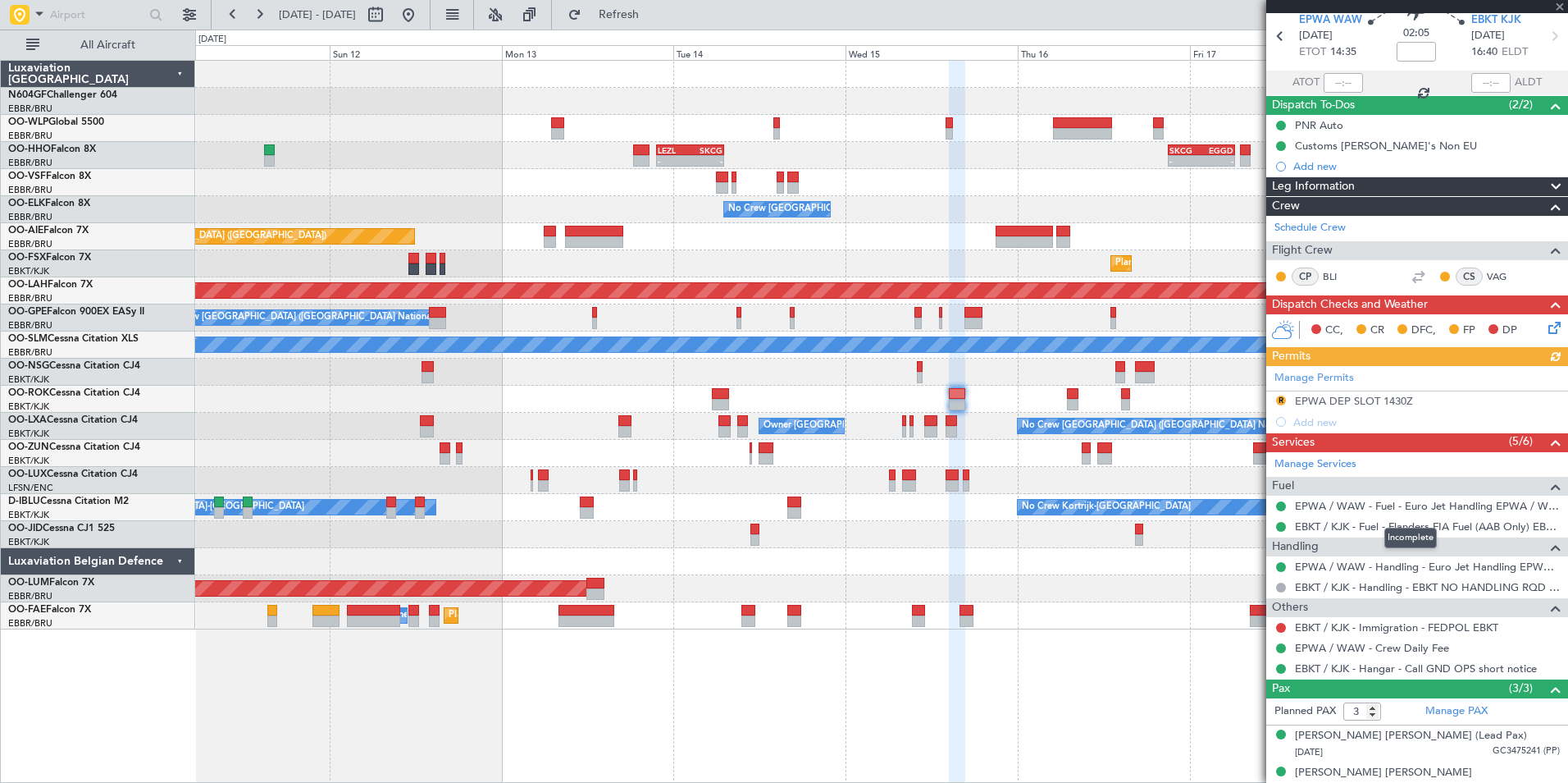
scroll to position [118, 0]
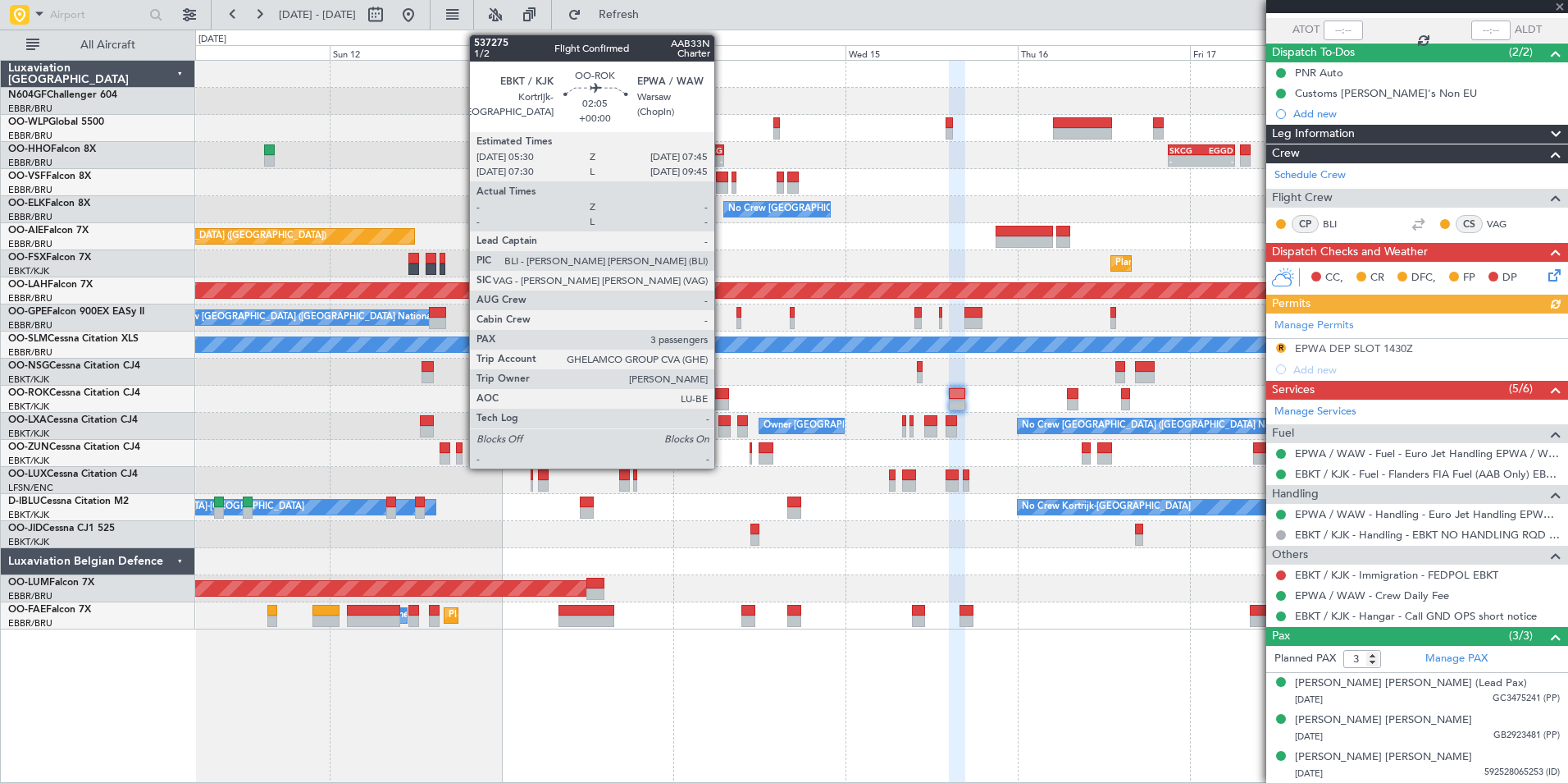
click at [722, 393] on div at bounding box center [720, 393] width 17 height 11
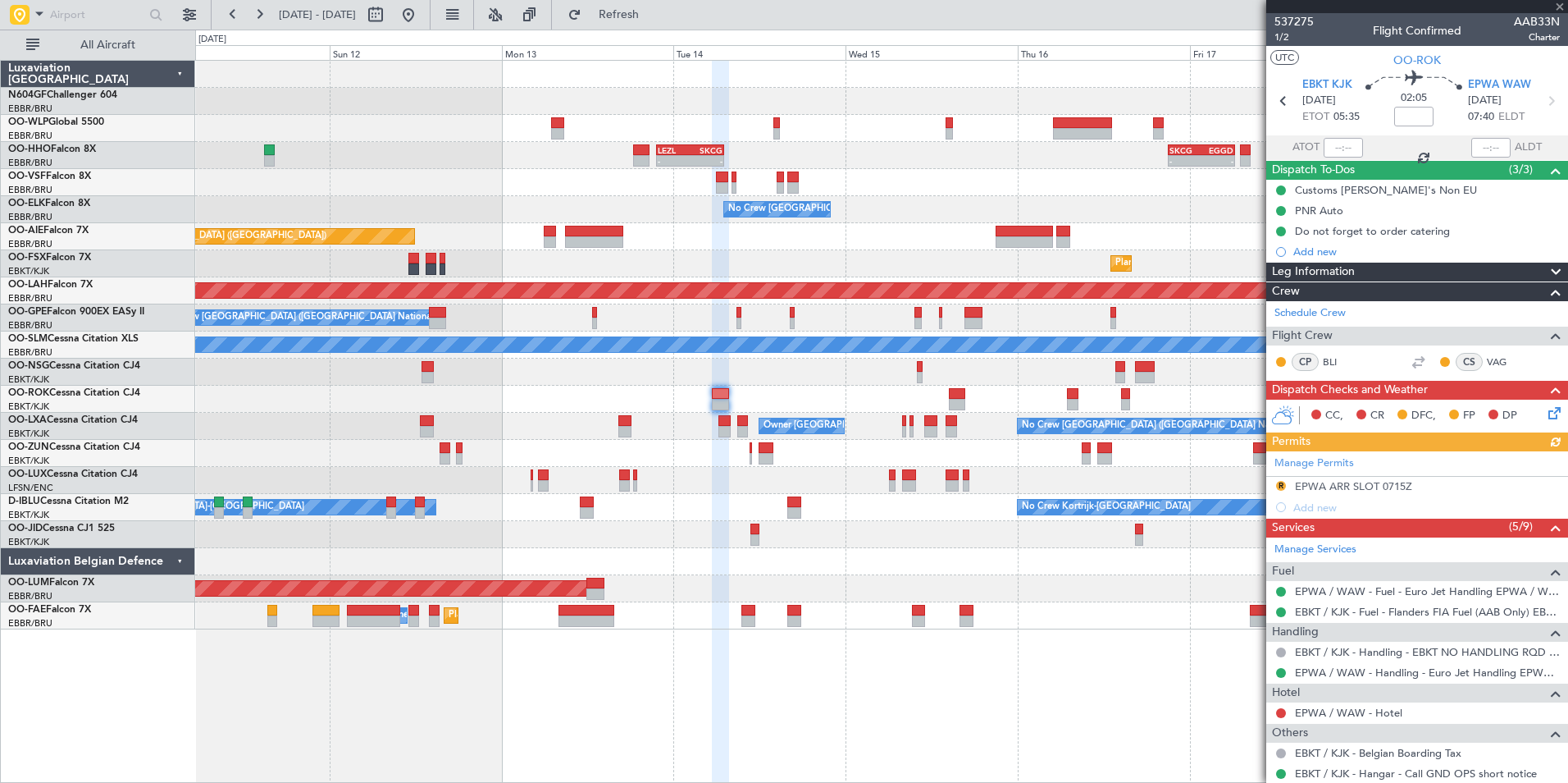
scroll to position [246, 0]
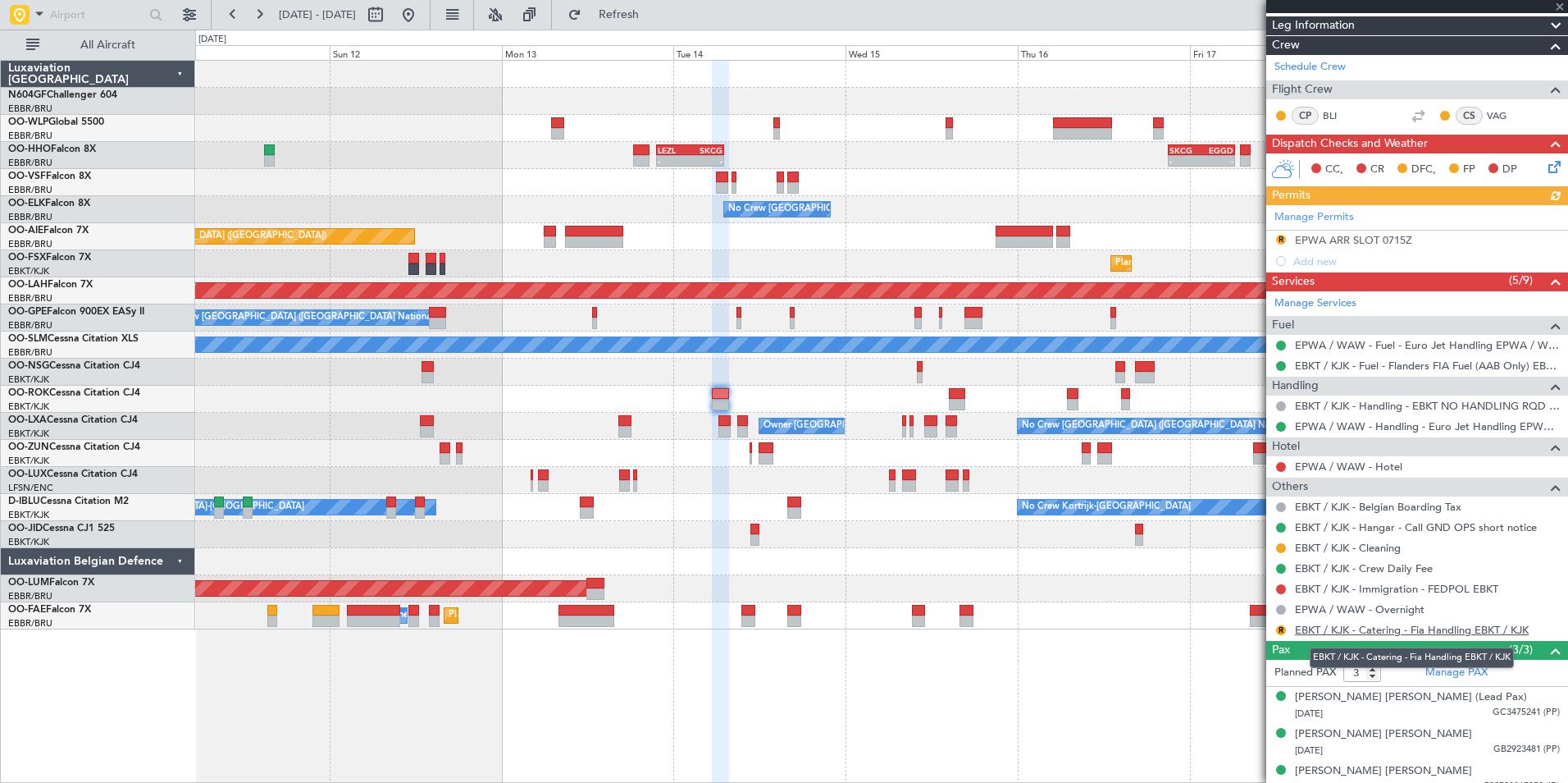
click at [1339, 631] on link "EBKT / KJK - Catering - Fia Handling EBKT / KJK" at bounding box center [1411, 629] width 234 height 14
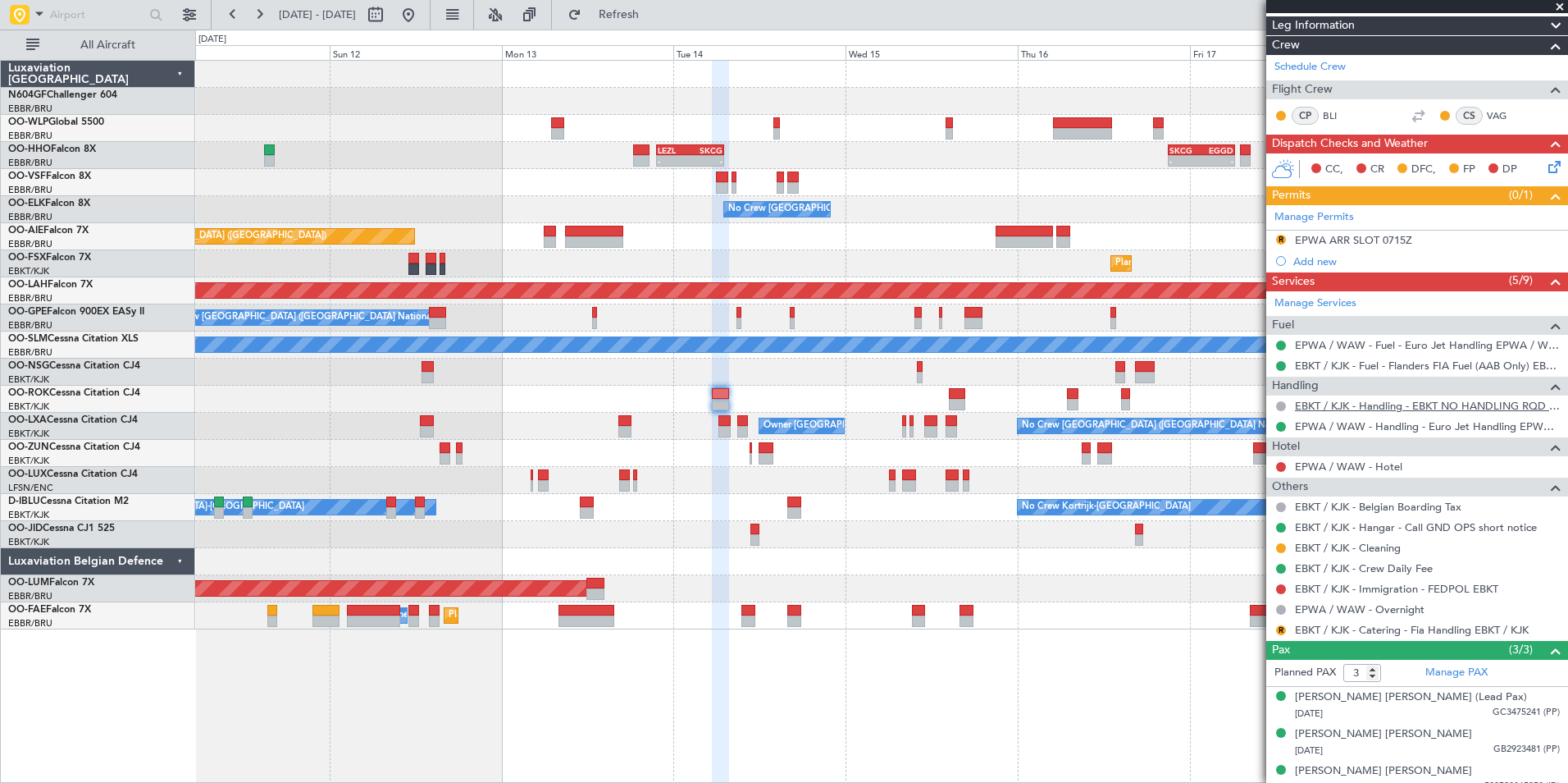
click at [1349, 406] on link "EBKT / KJK - Handling - EBKT NO HANDLING RQD FOR CJ" at bounding box center [1426, 405] width 265 height 14
click at [1353, 629] on link "EBKT / KJK - Catering - Fia Handling EBKT / KJK" at bounding box center [1411, 629] width 234 height 14
click at [1280, 627] on button "R" at bounding box center [1280, 629] width 10 height 10
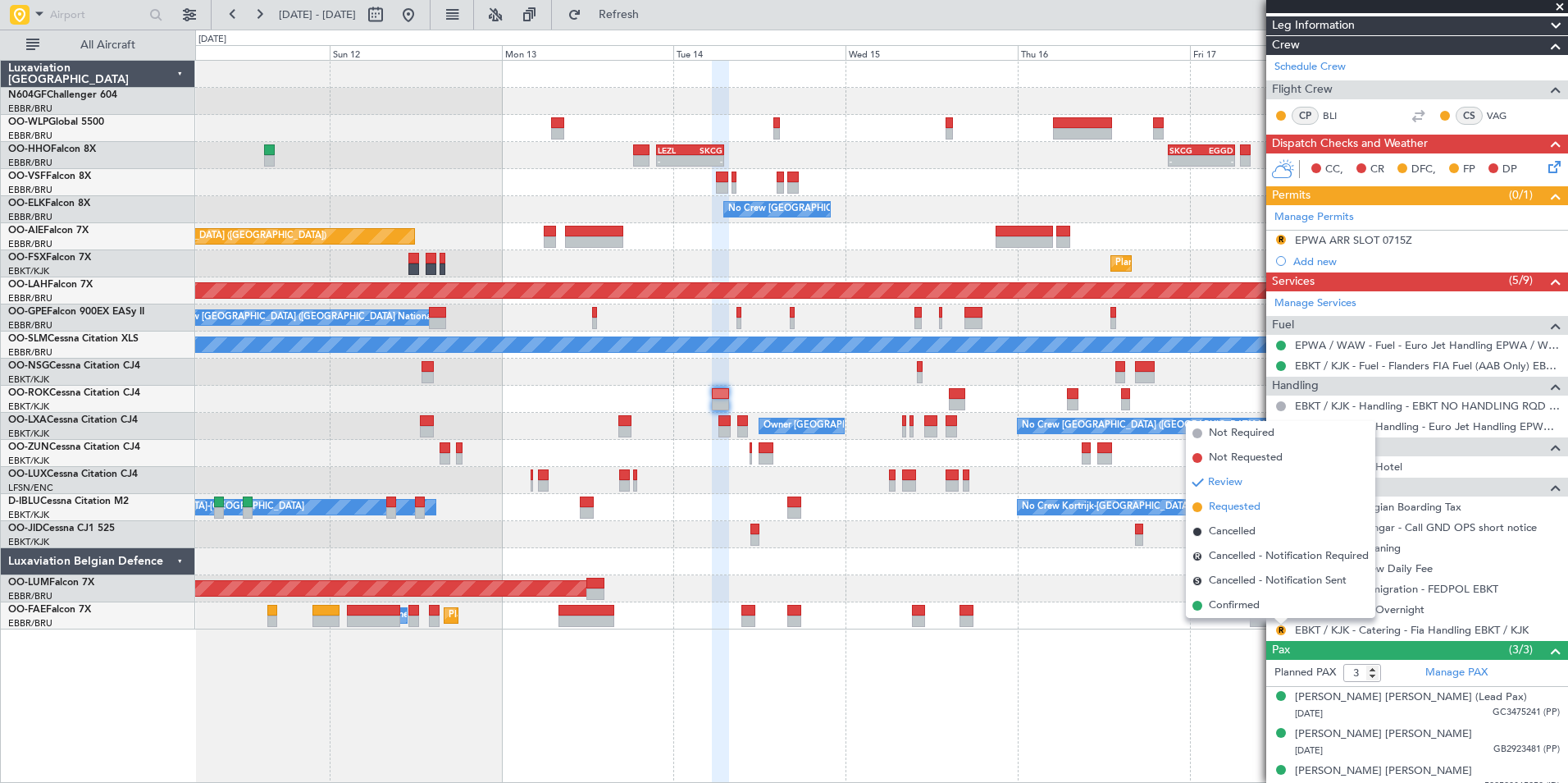
click at [1246, 515] on span "Requested" at bounding box center [1234, 507] width 52 height 17
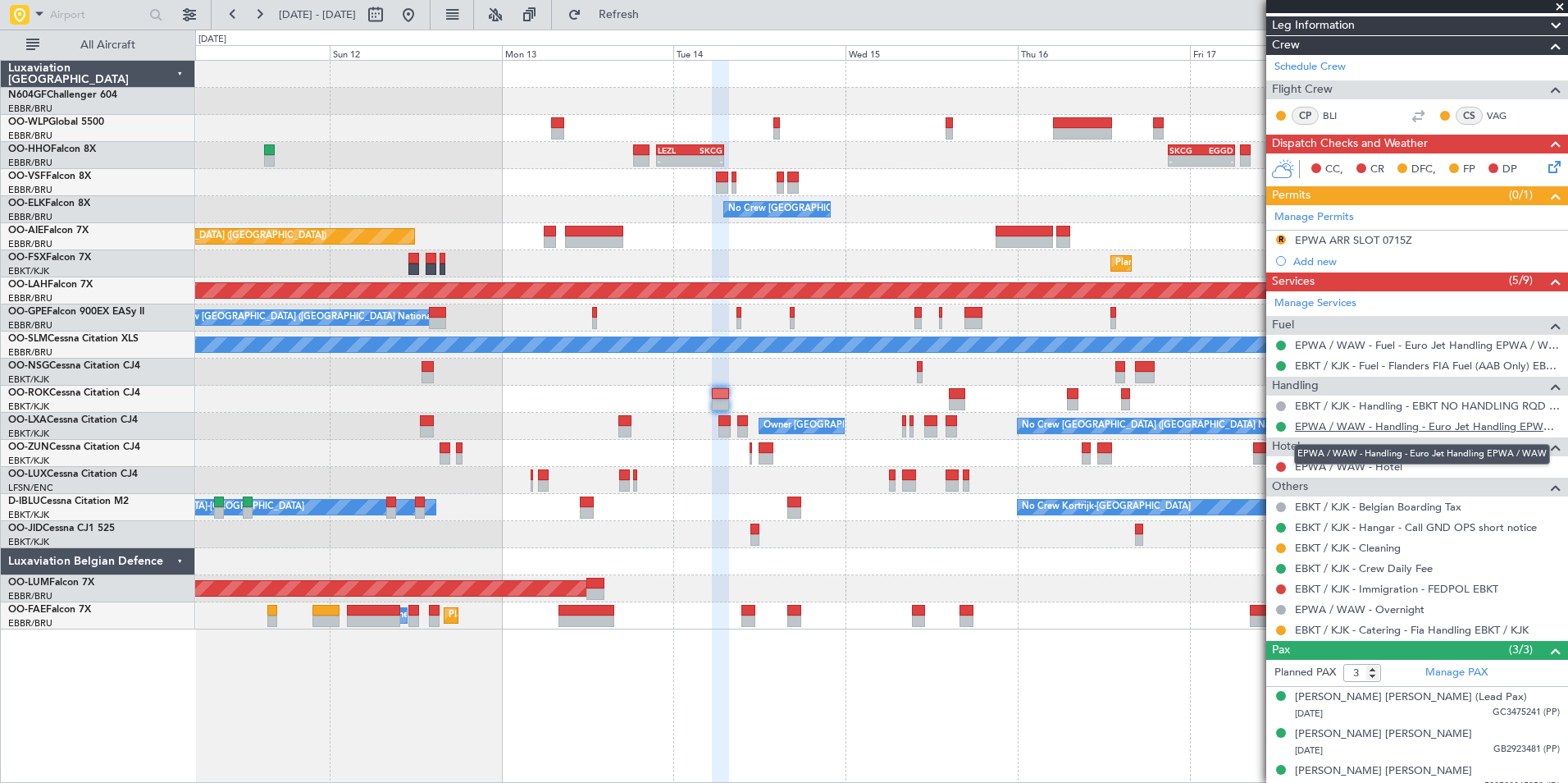
click at [1369, 421] on link "EPWA / WAW - Handling - Euro Jet Handling EPWA / WAW" at bounding box center [1426, 426] width 265 height 14
click at [1283, 428] on button at bounding box center [1280, 427] width 10 height 10
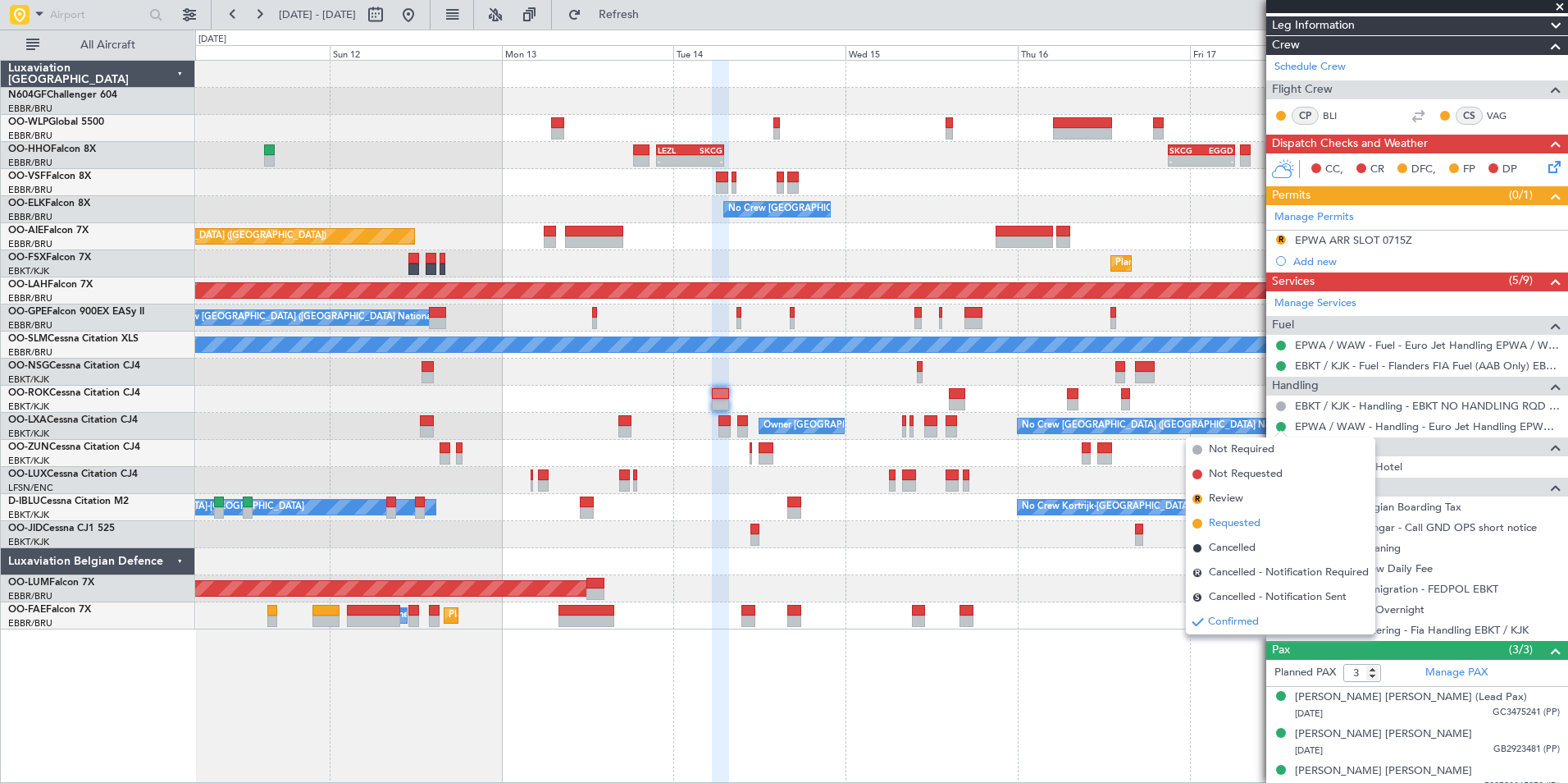
click at [1249, 519] on span "Requested" at bounding box center [1234, 524] width 52 height 17
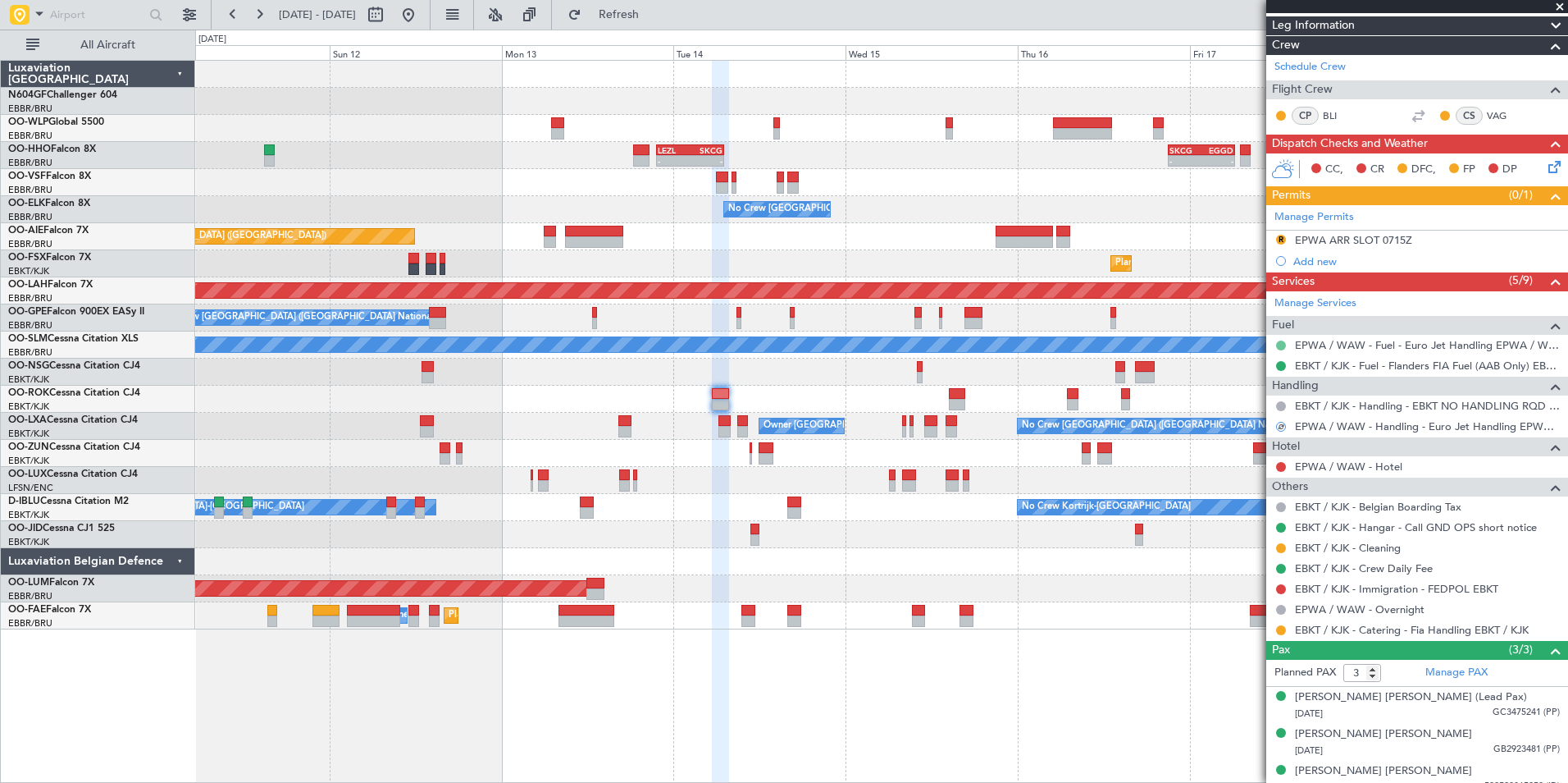
click at [1278, 347] on button at bounding box center [1280, 345] width 10 height 10
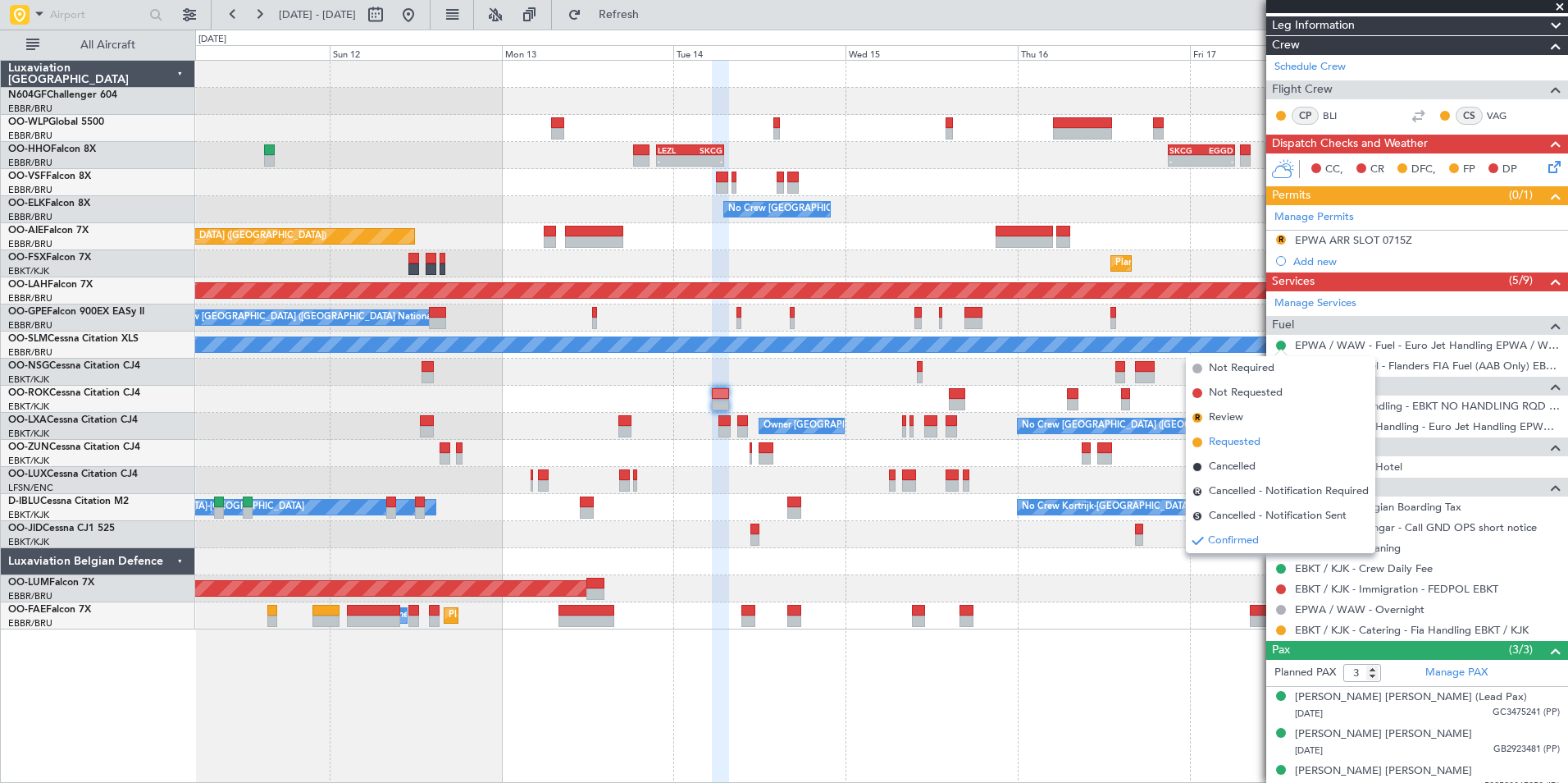
click at [1244, 451] on li "Requested" at bounding box center [1280, 441] width 190 height 25
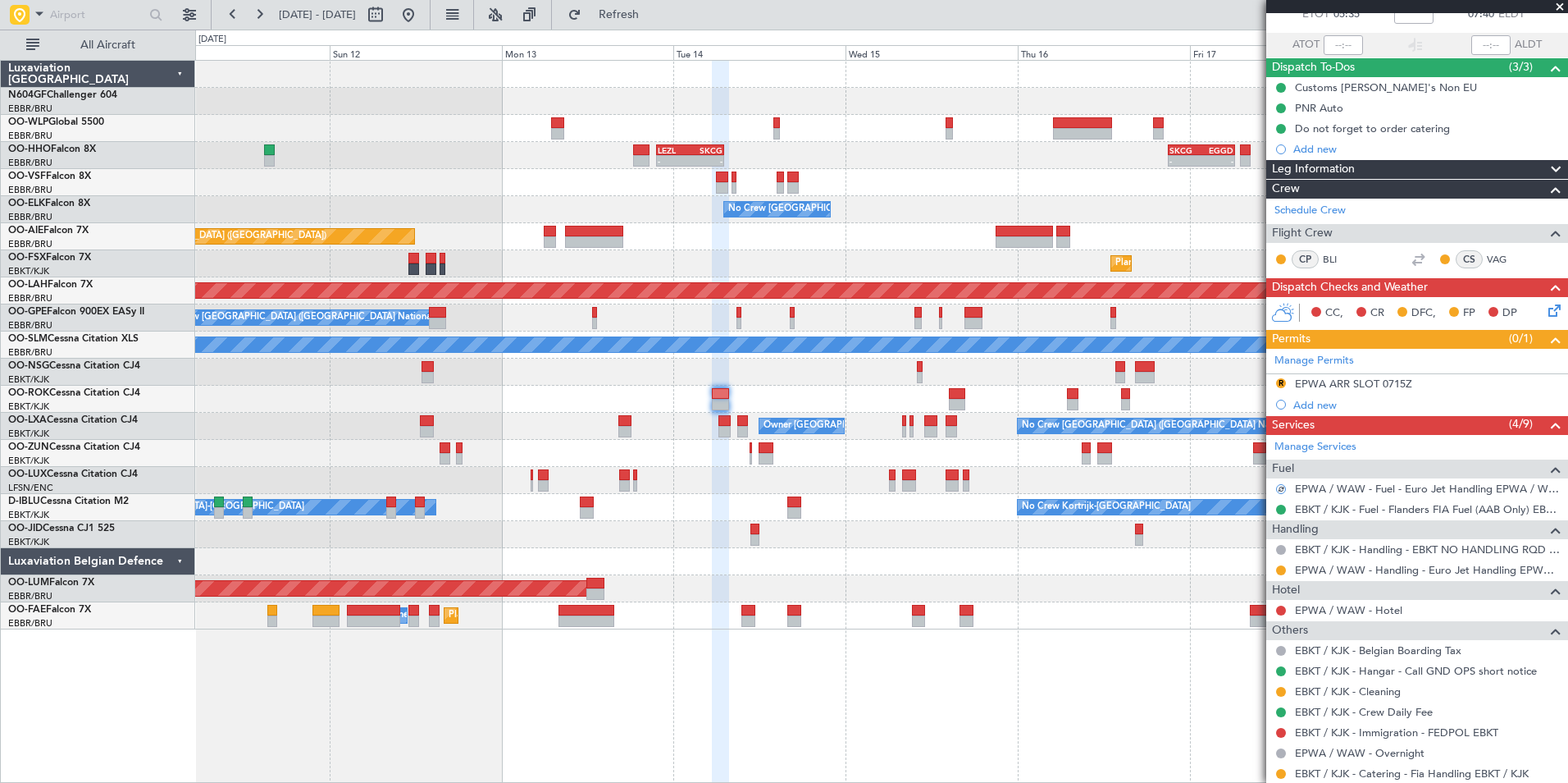
scroll to position [0, 0]
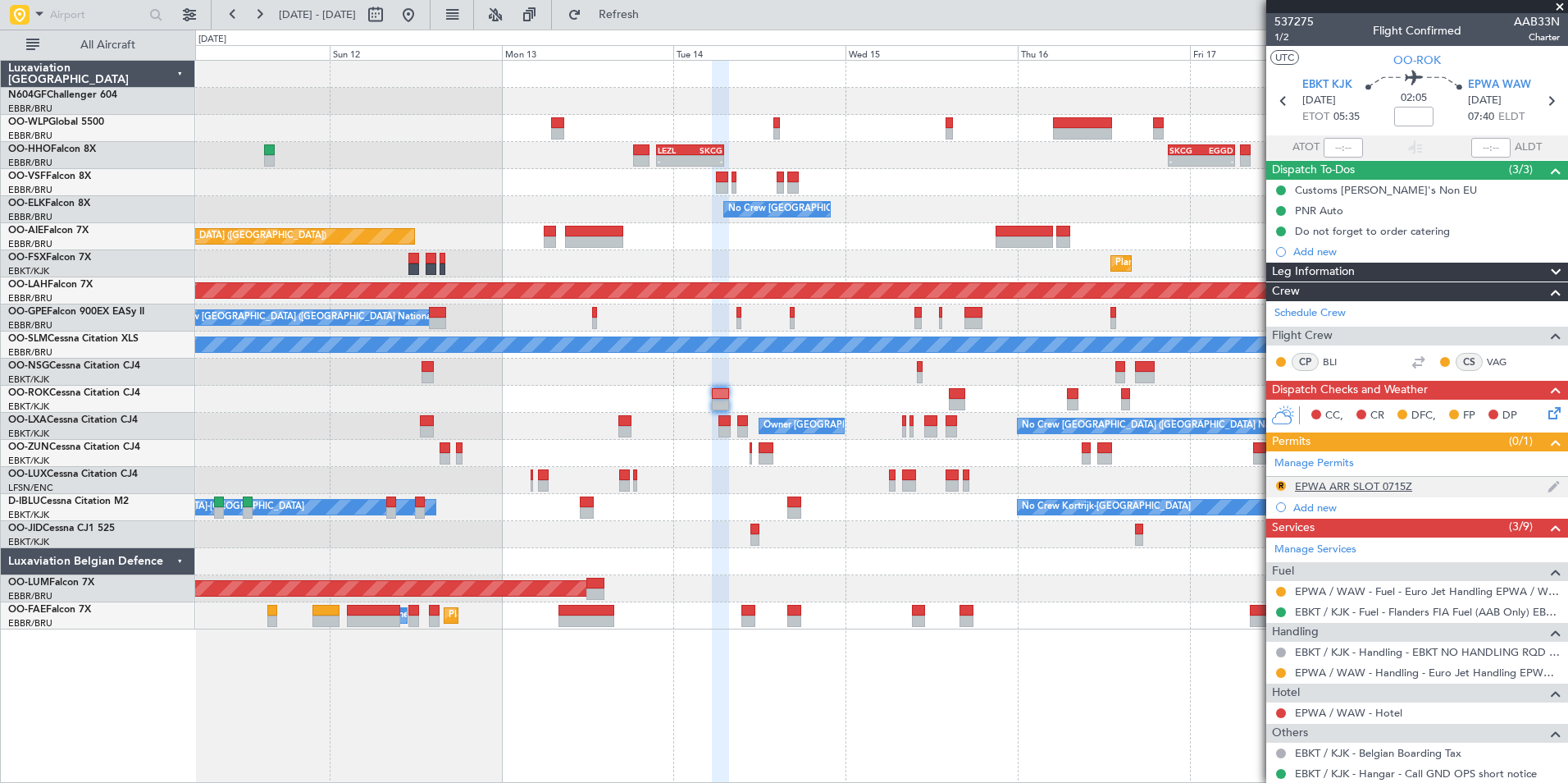
click at [1324, 483] on div "EPWA ARR SLOT 0715Z" at bounding box center [1352, 486] width 117 height 14
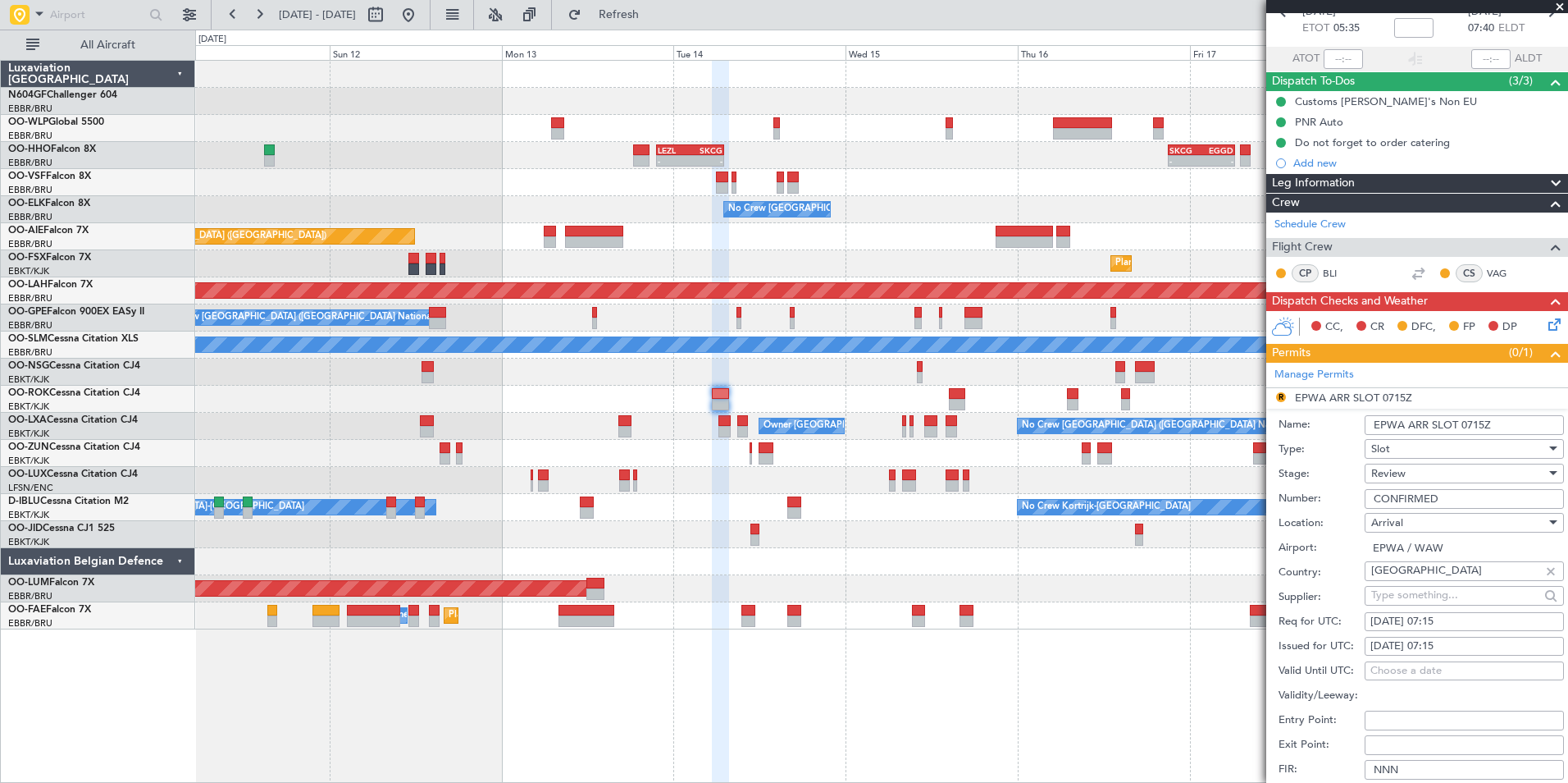
scroll to position [164, 0]
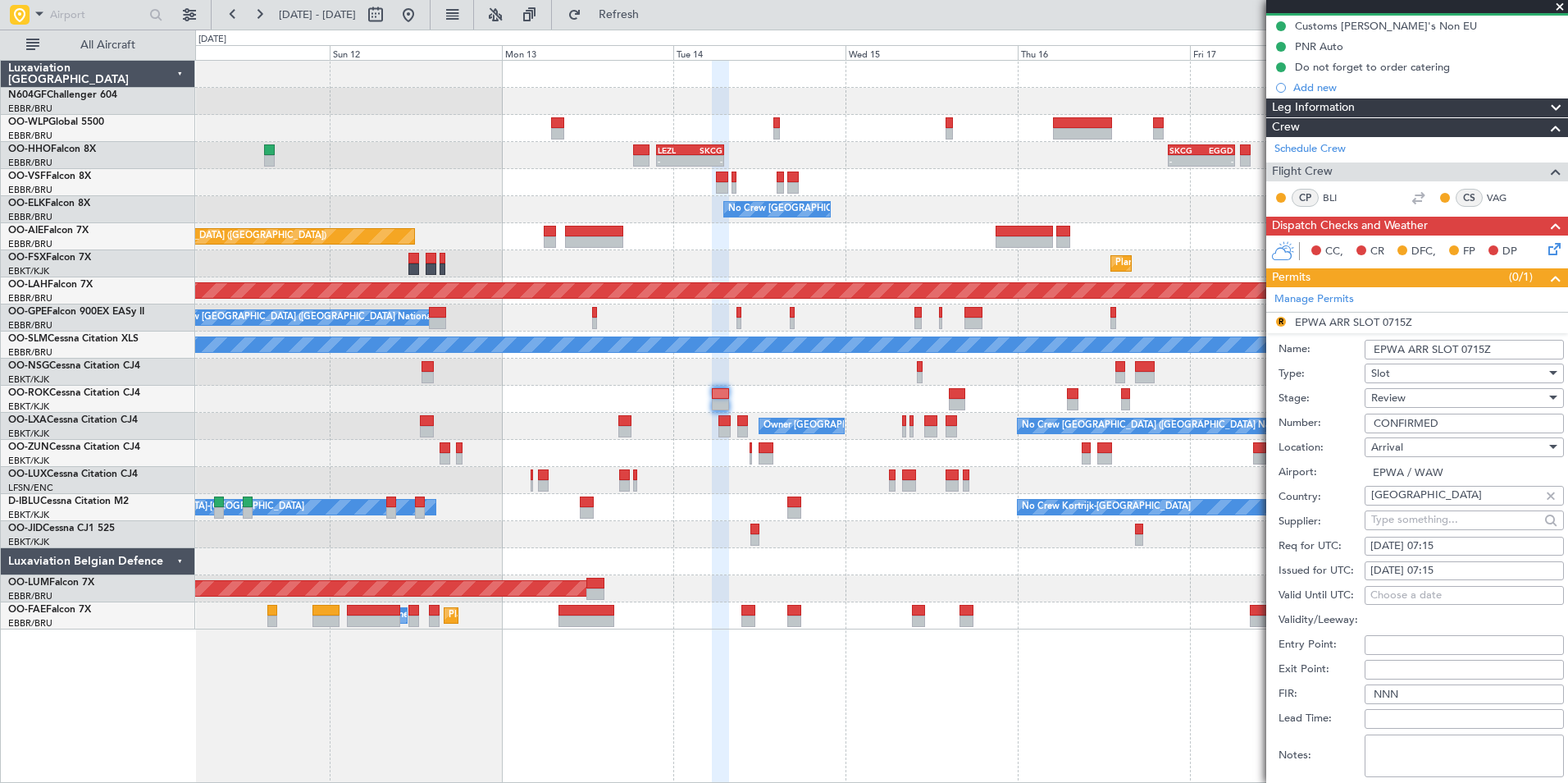
click at [1460, 545] on div "[DATE] 07:15" at bounding box center [1463, 546] width 188 height 17
select select "10"
select select "2025"
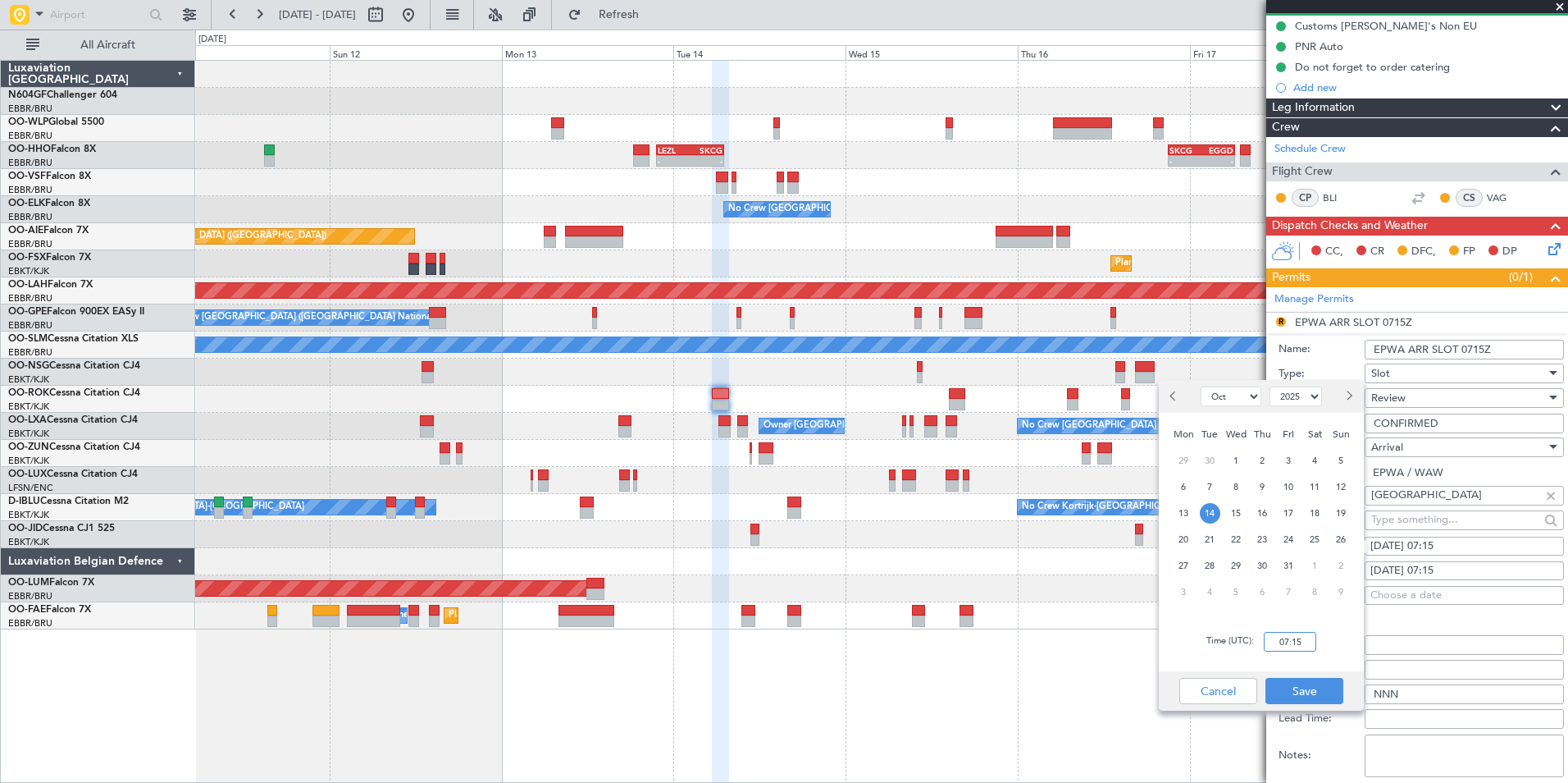
click at [1315, 634] on input "07:15" at bounding box center [1290, 640] width 53 height 19
type input "07:45"
click at [1326, 644] on div "Time (UTC): 07:45" at bounding box center [1261, 641] width 205 height 59
click at [1318, 677] on button "Save" at bounding box center [1304, 690] width 78 height 26
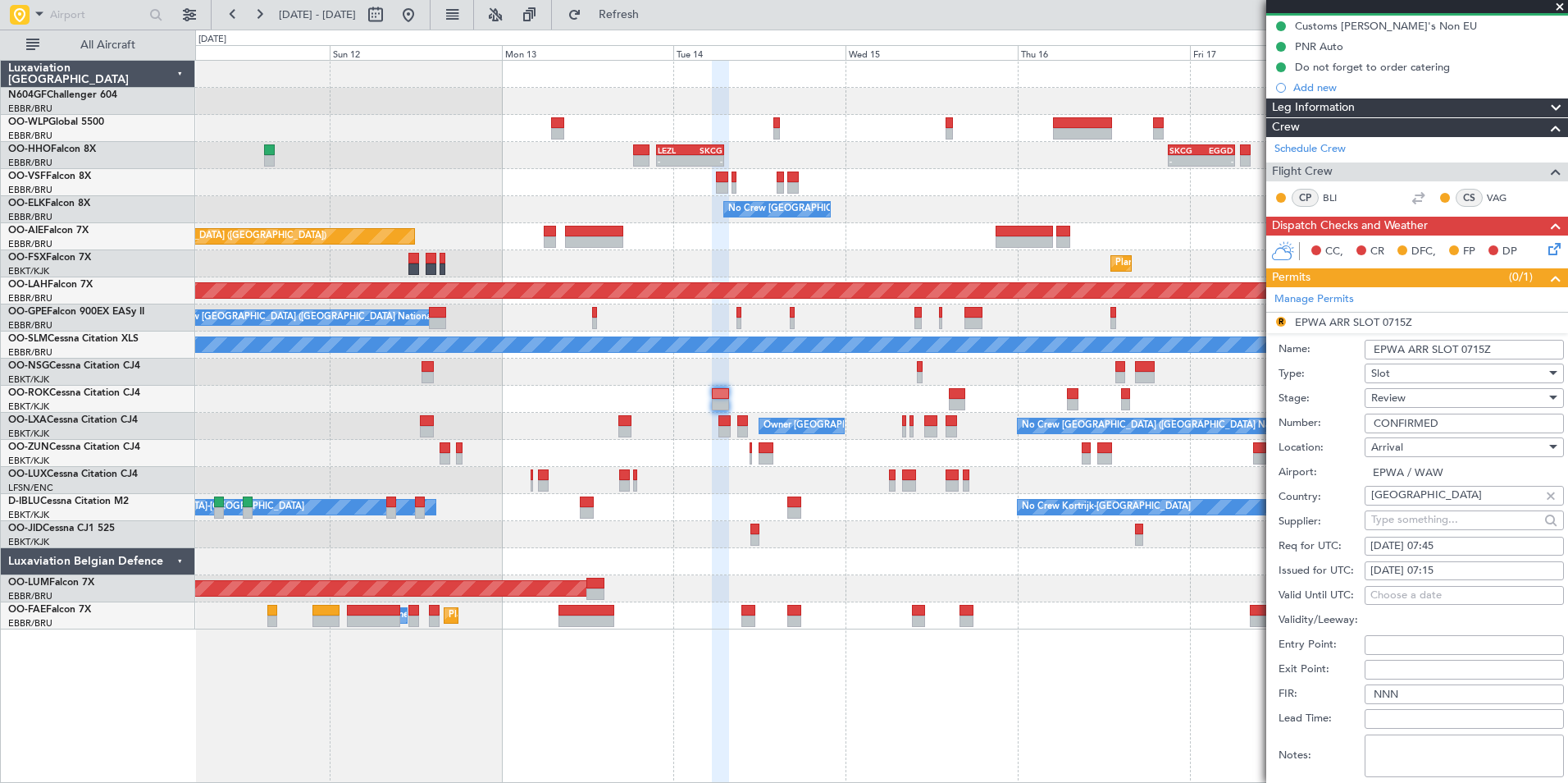
click at [1433, 405] on div "Review" at bounding box center [1458, 398] width 175 height 25
click at [1437, 503] on span "Requested" at bounding box center [1458, 504] width 172 height 25
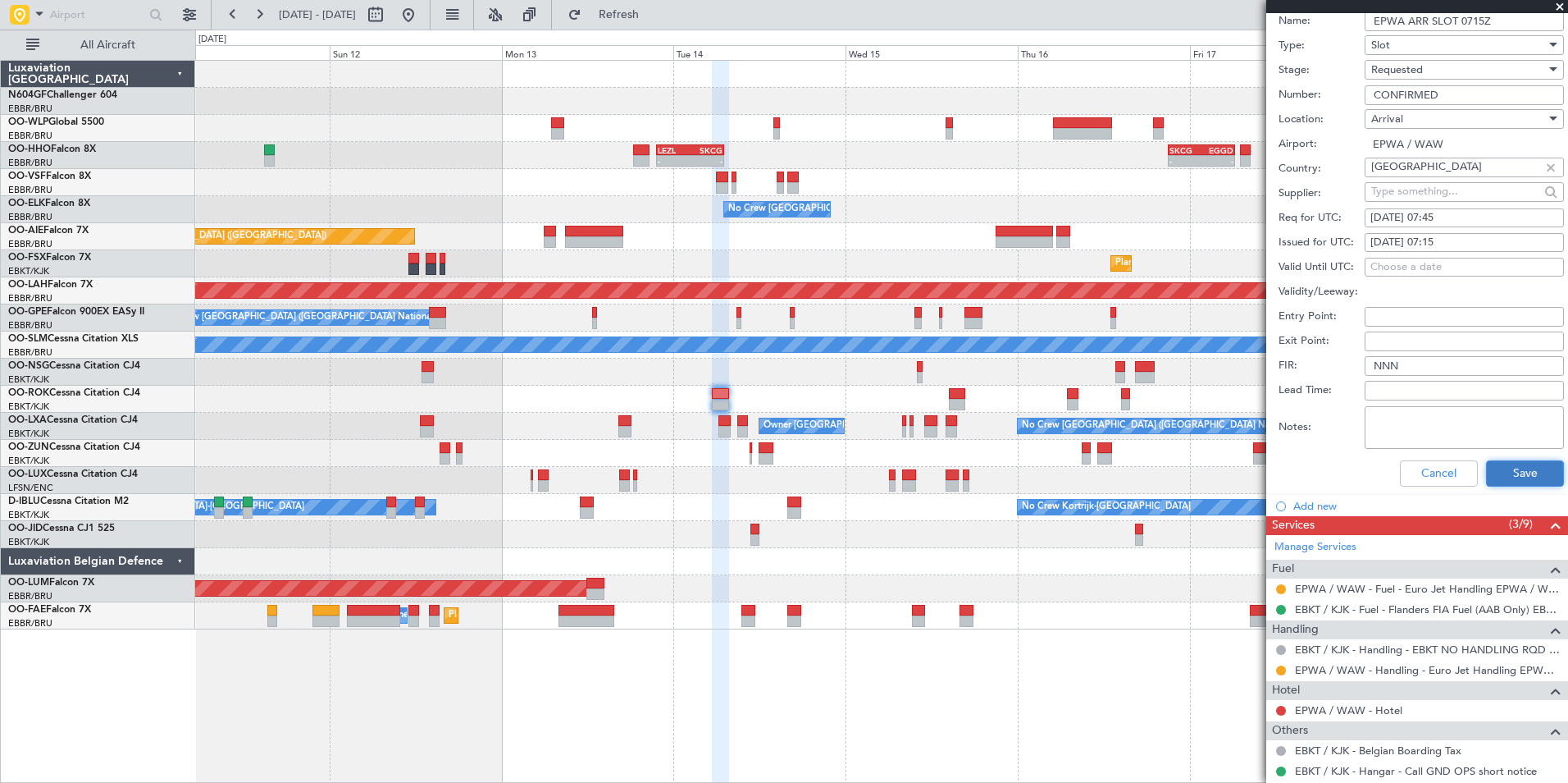
click at [1511, 485] on button "Save" at bounding box center [1525, 473] width 78 height 26
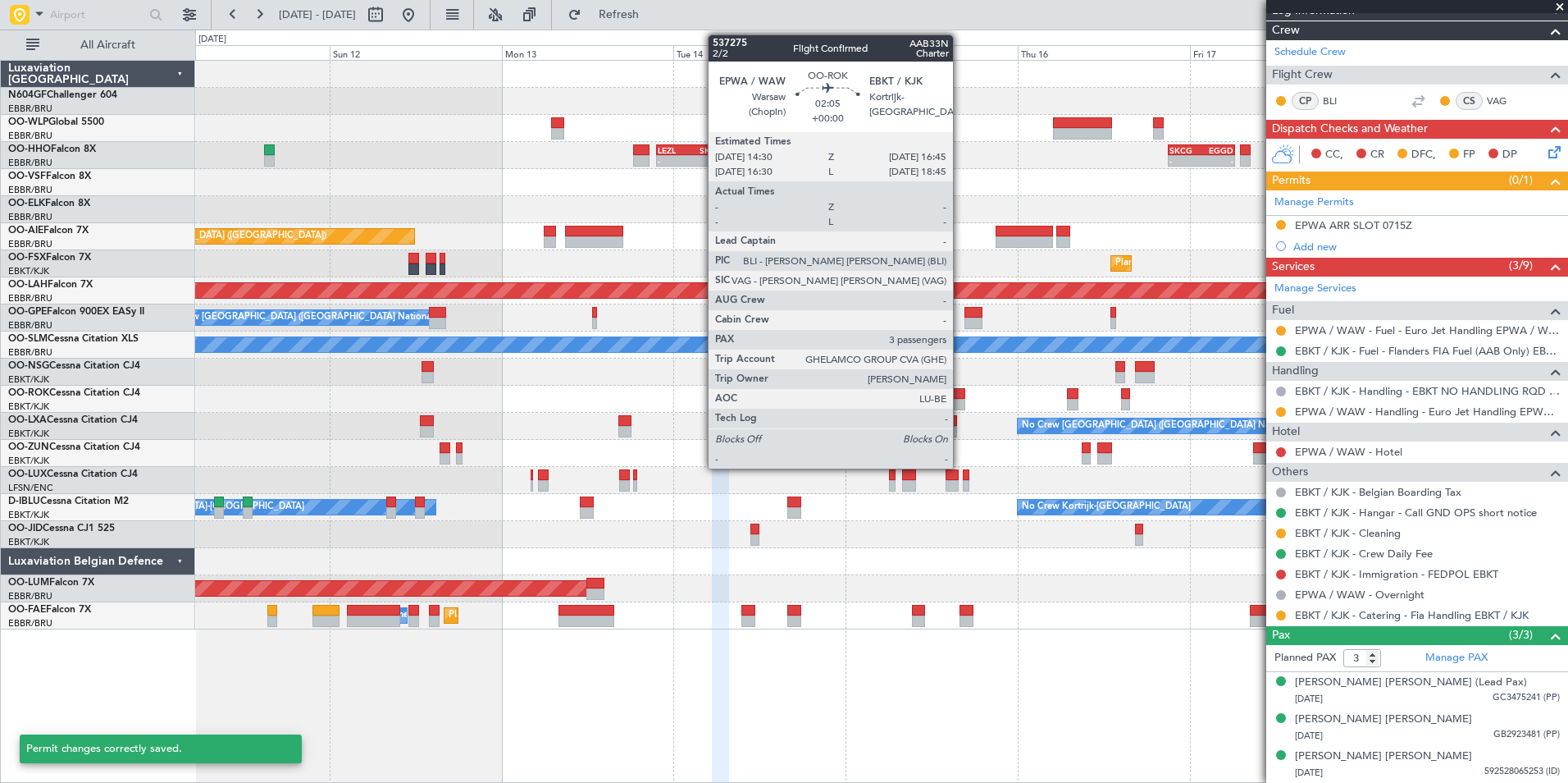
scroll to position [3, 0]
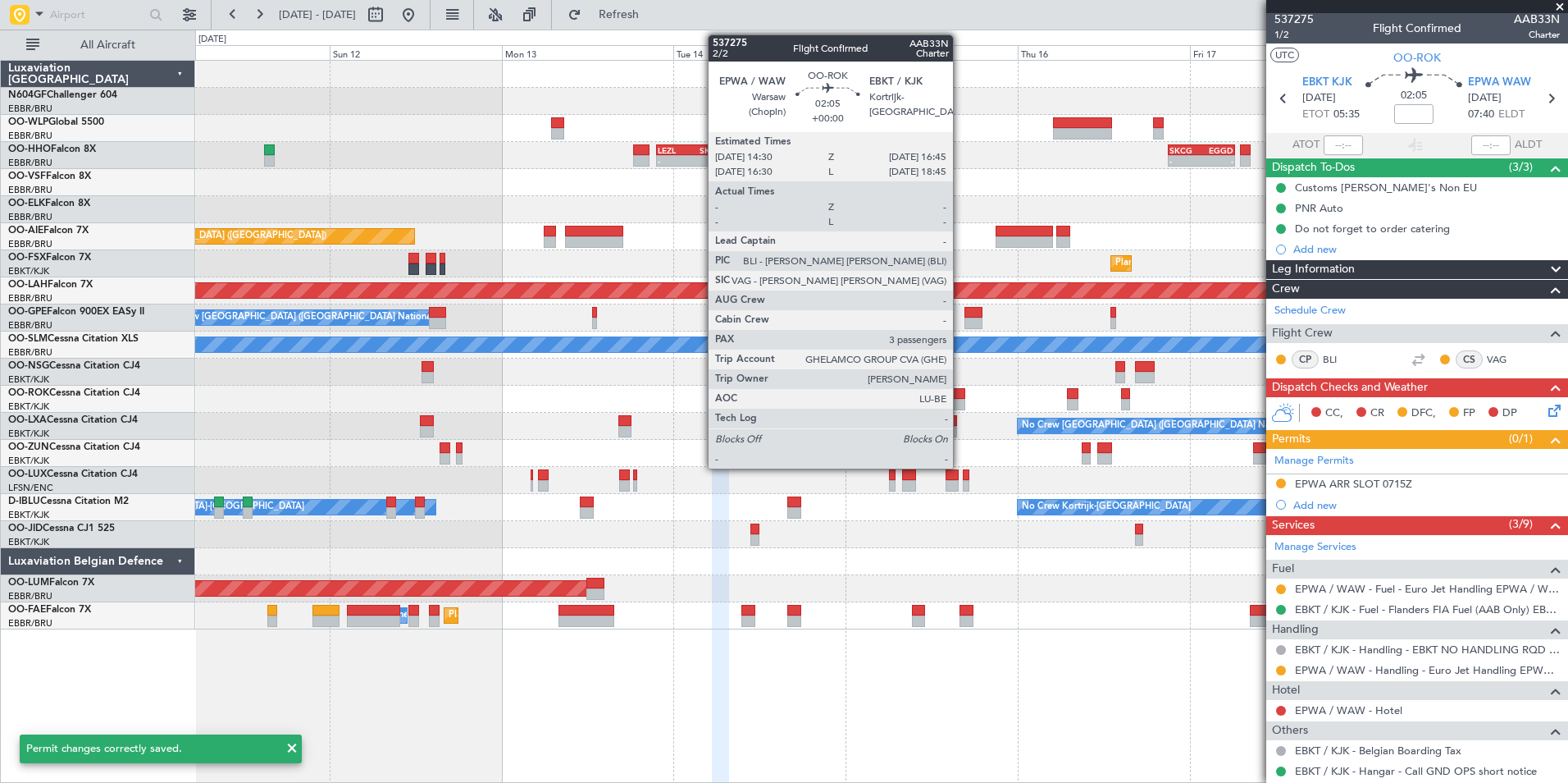
click at [960, 392] on div at bounding box center [957, 393] width 17 height 11
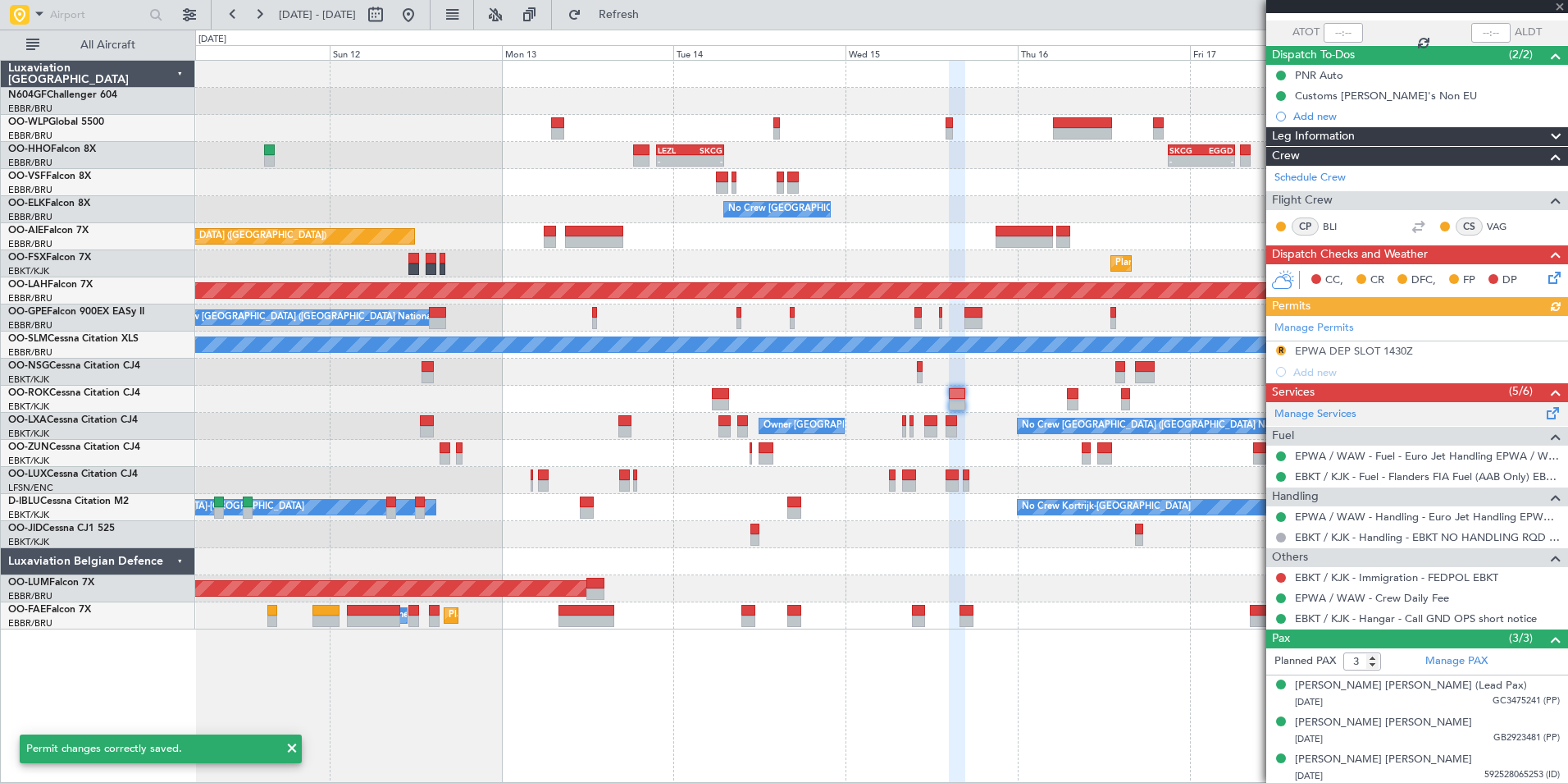
scroll to position [118, 0]
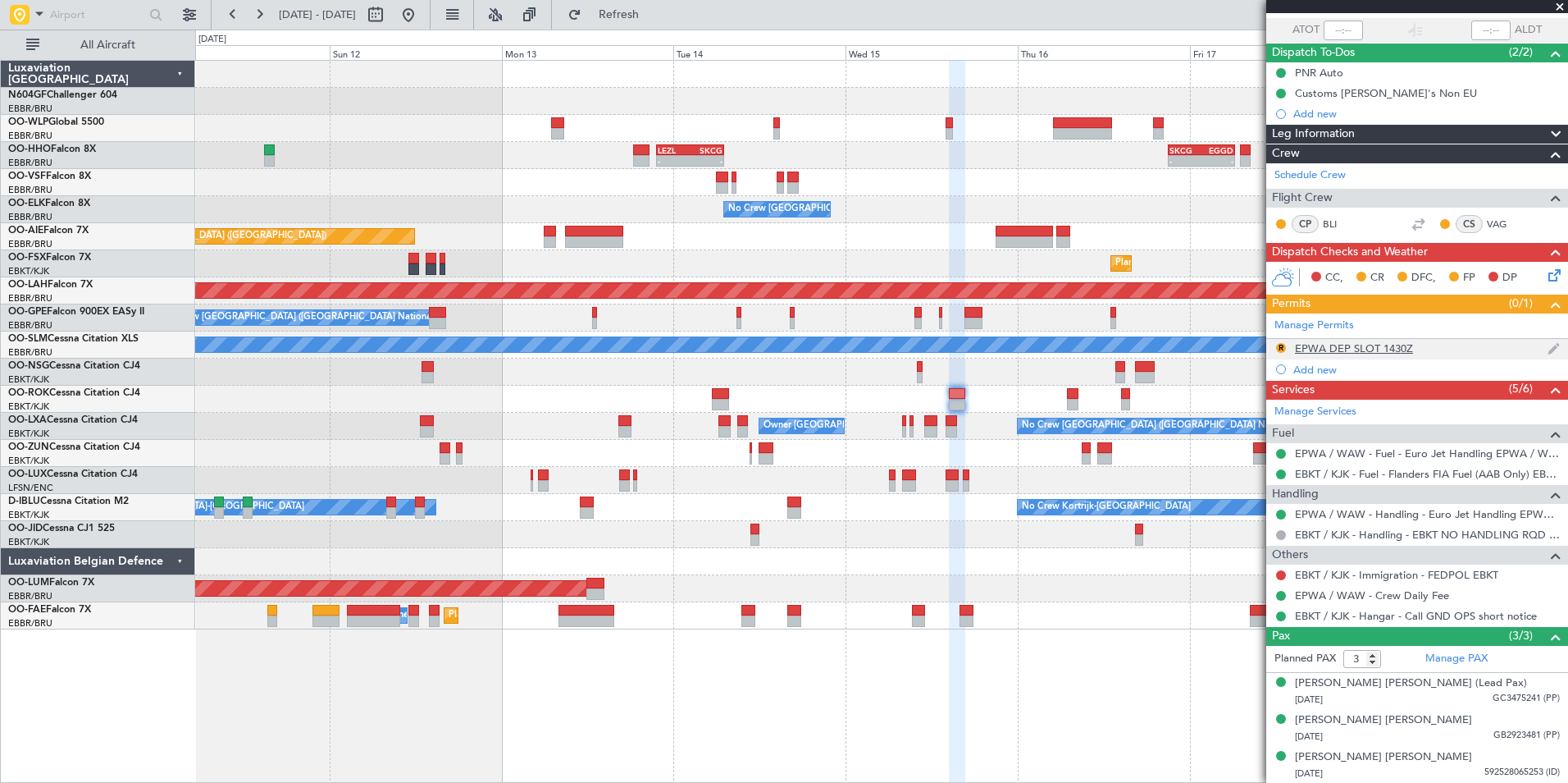
click at [1374, 349] on div "EPWA DEP SLOT 1430Z" at bounding box center [1353, 348] width 118 height 14
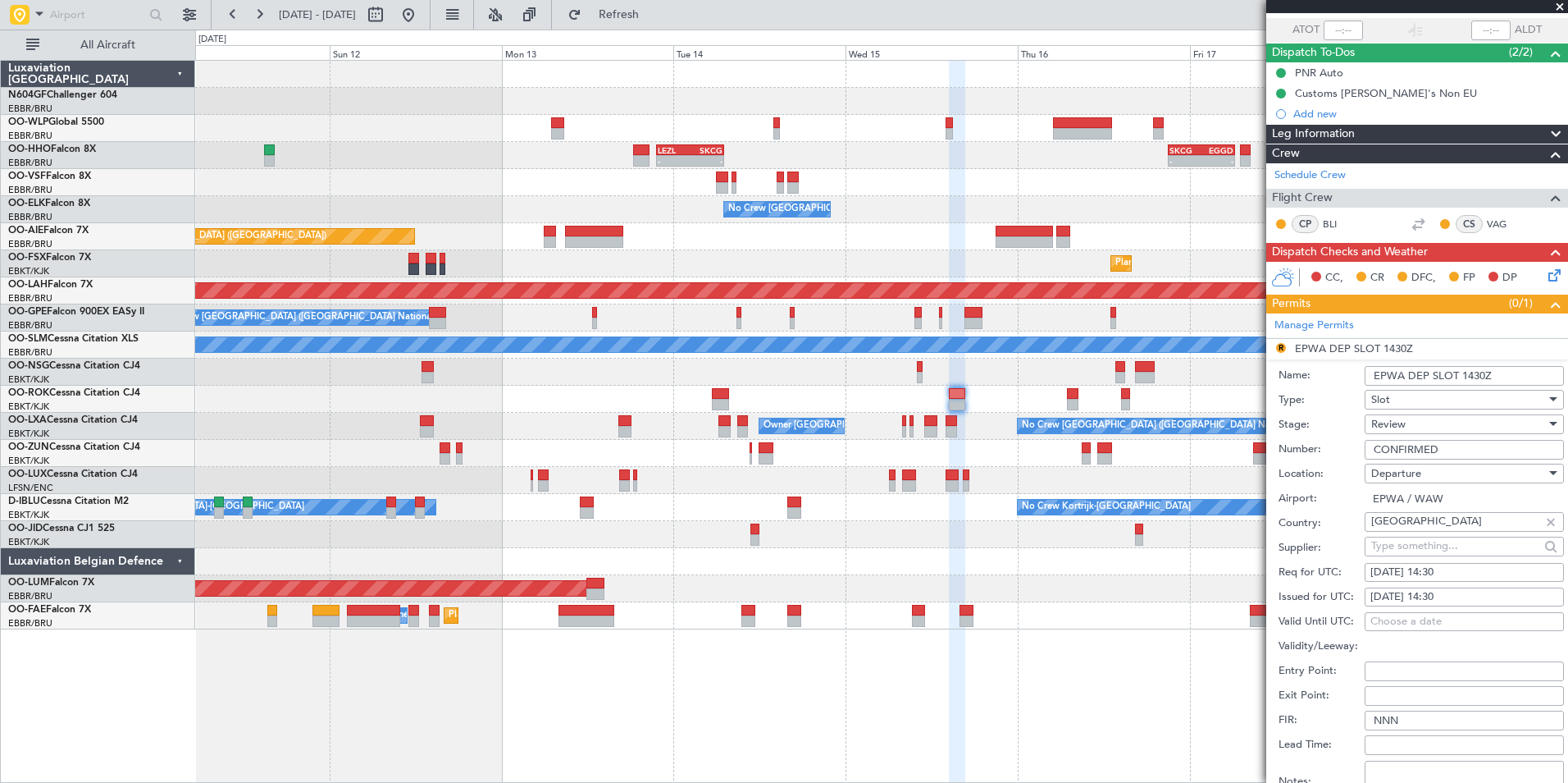
click at [1438, 427] on div "Review" at bounding box center [1458, 424] width 175 height 25
click at [1332, 428] on div at bounding box center [784, 392] width 1568 height 783
click at [1422, 430] on div "Review" at bounding box center [1458, 424] width 175 height 25
click at [1432, 557] on span "Received OK" at bounding box center [1458, 555] width 172 height 25
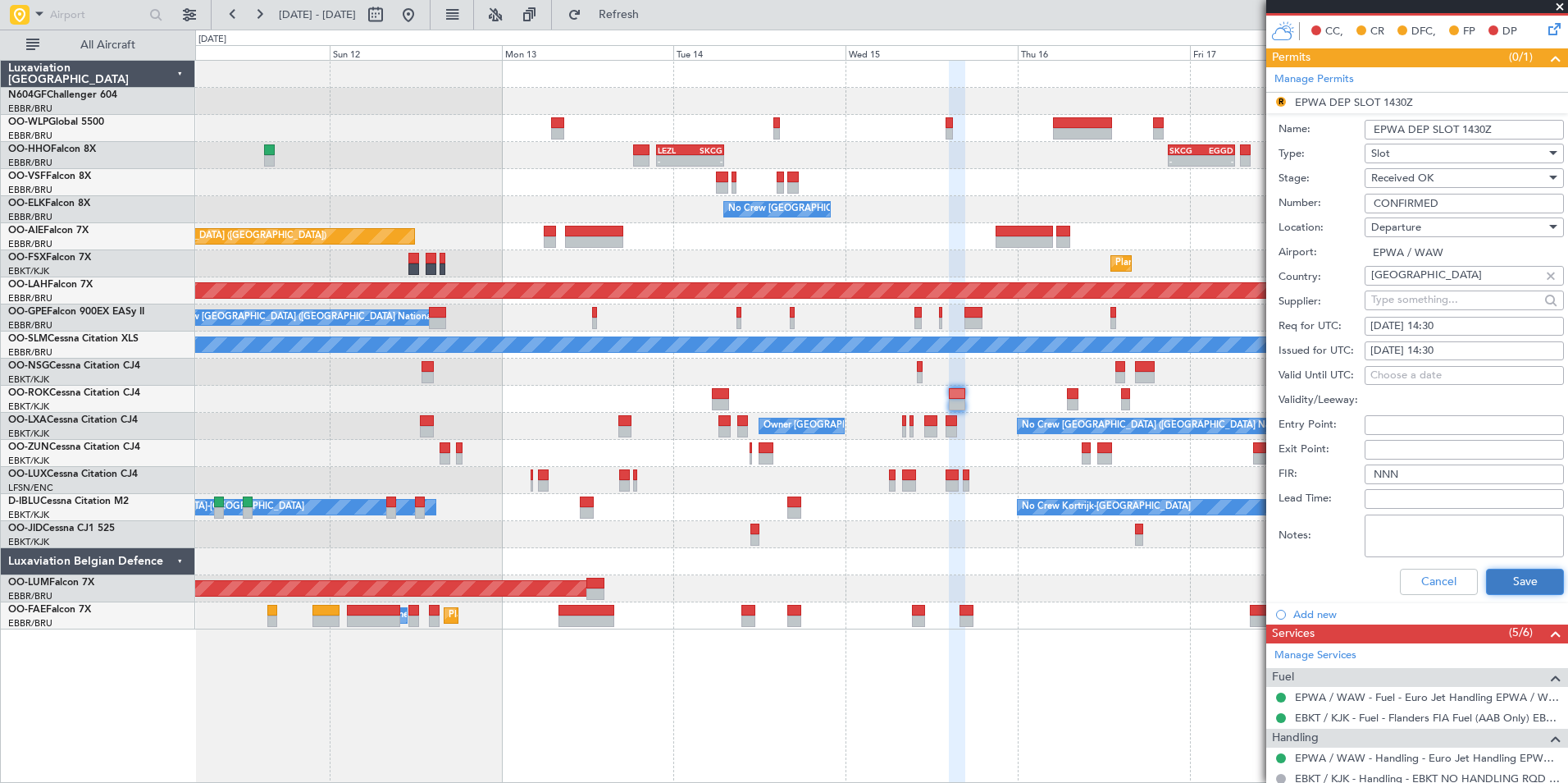
click at [1512, 572] on button "Save" at bounding box center [1525, 581] width 78 height 26
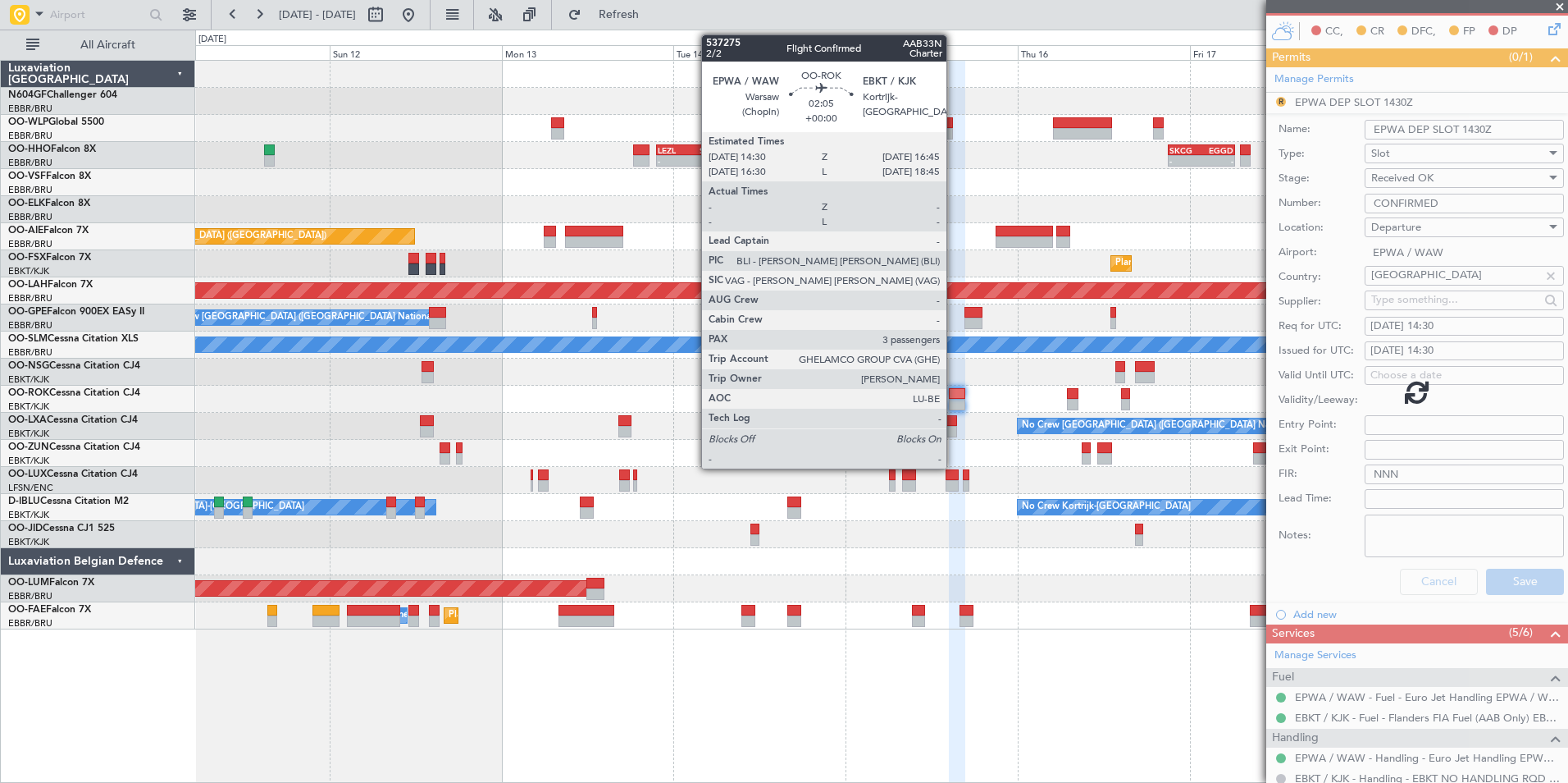
scroll to position [118, 0]
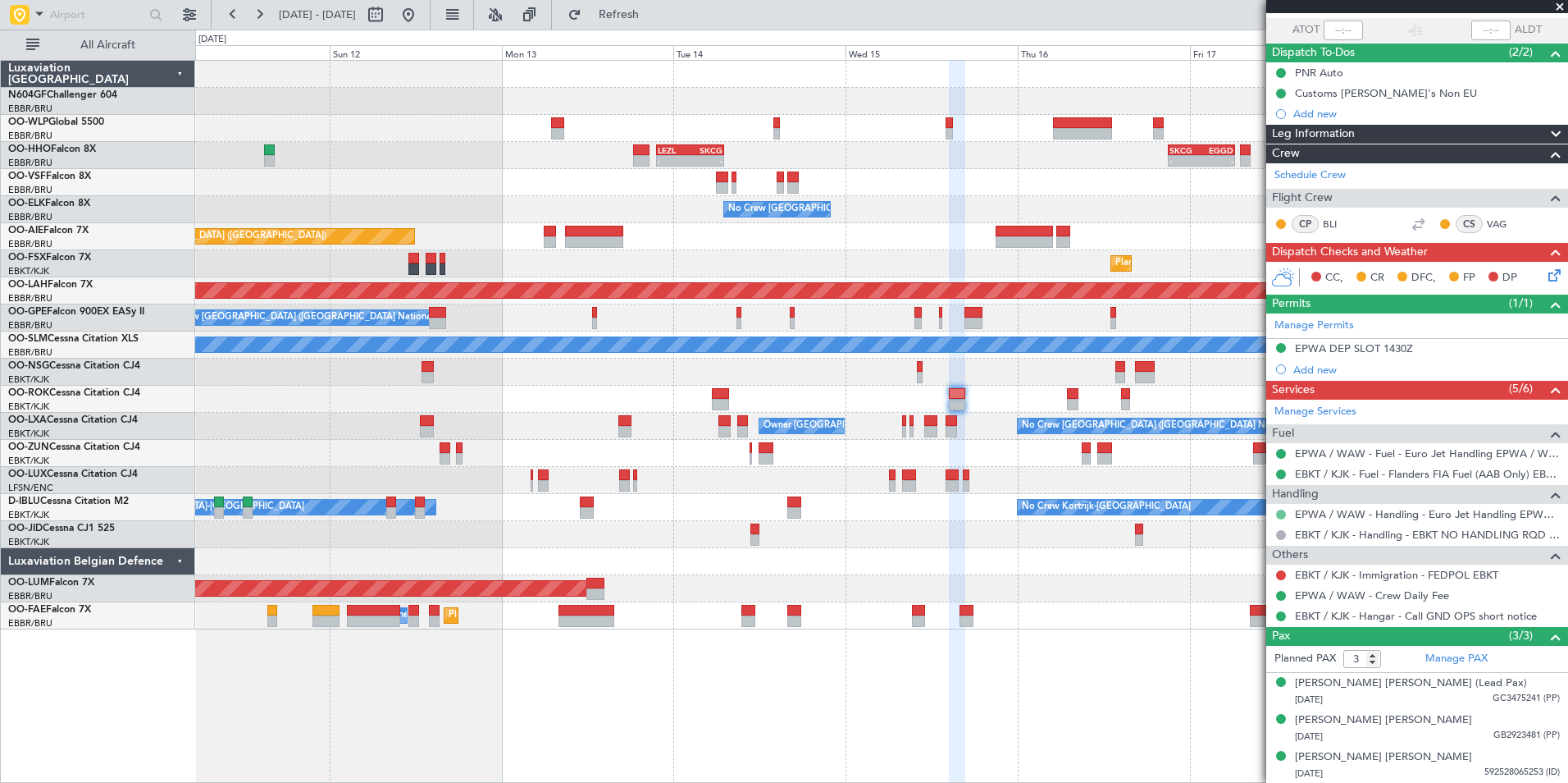
click at [1277, 511] on button at bounding box center [1280, 514] width 10 height 10
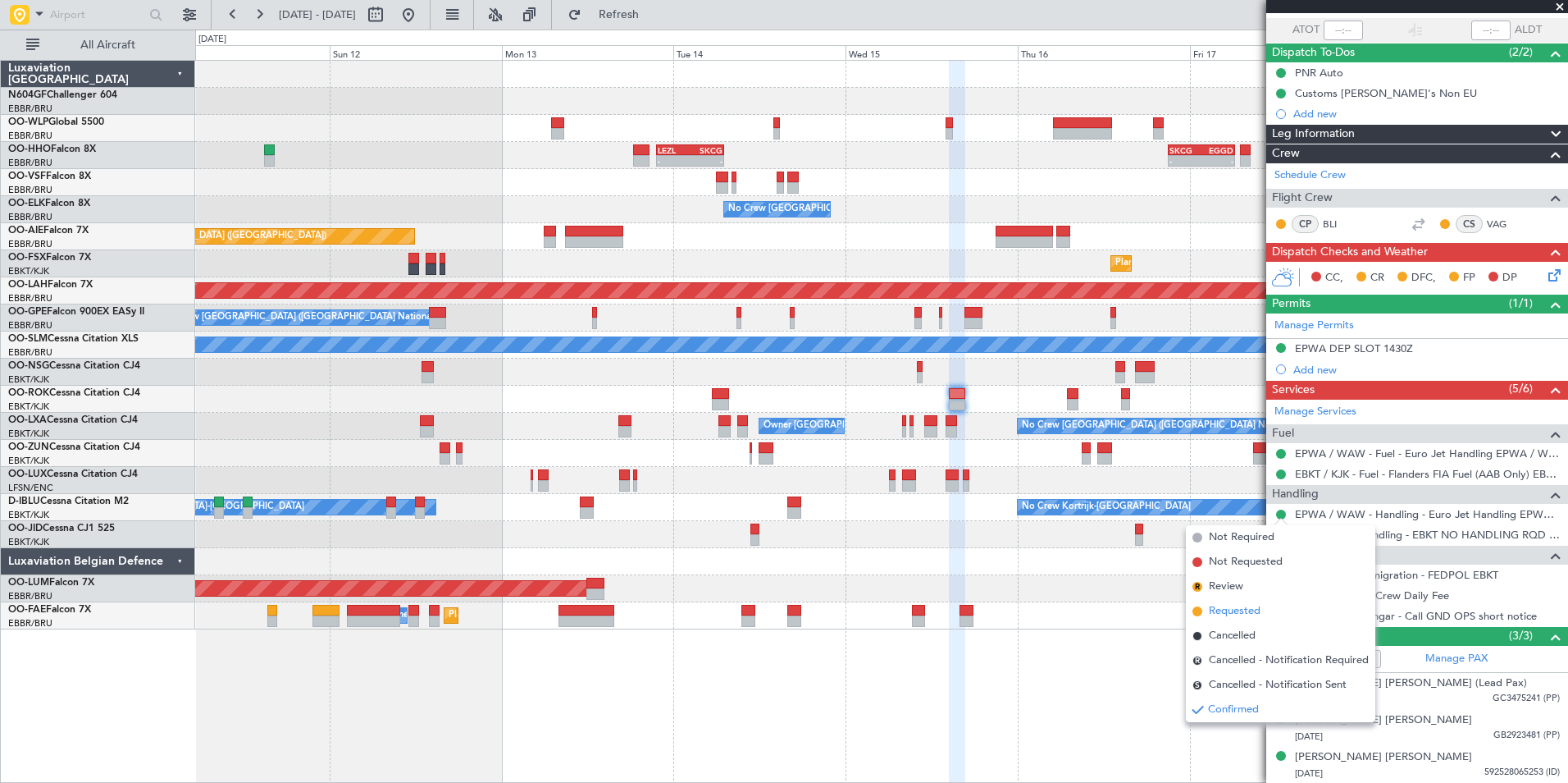
click at [1251, 613] on span "Requested" at bounding box center [1234, 611] width 52 height 17
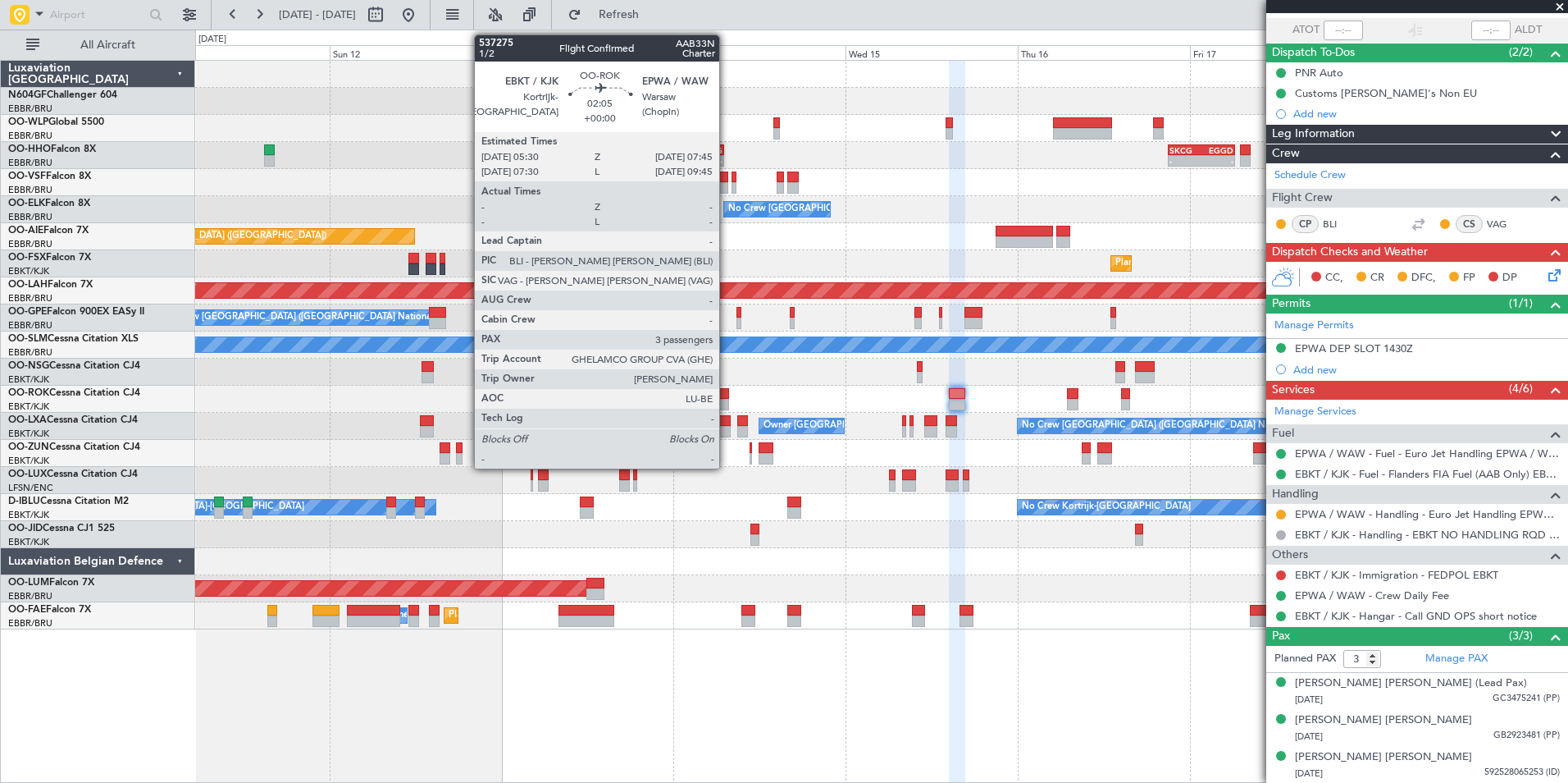
click at [723, 395] on div at bounding box center [720, 393] width 17 height 11
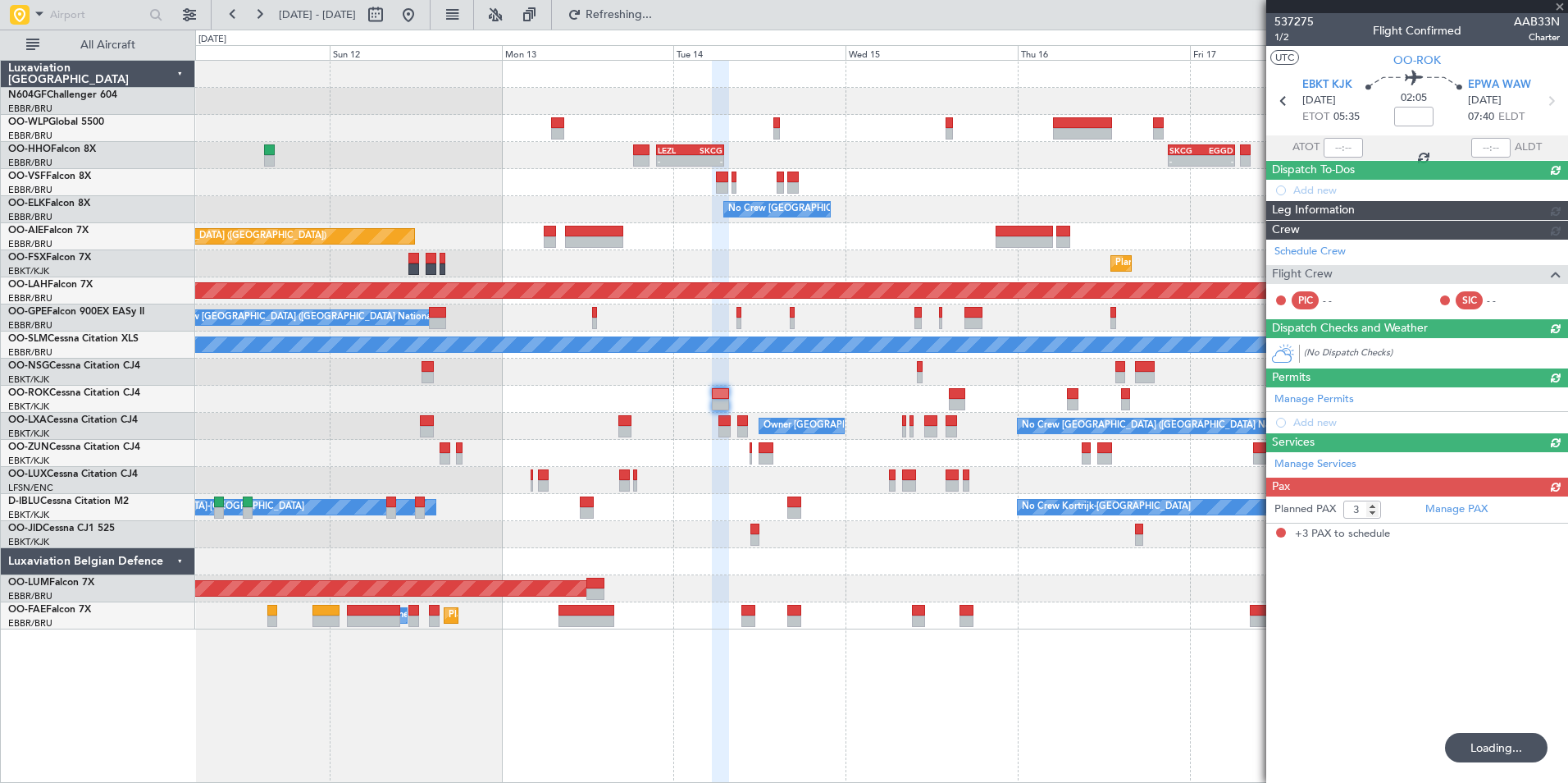
scroll to position [0, 0]
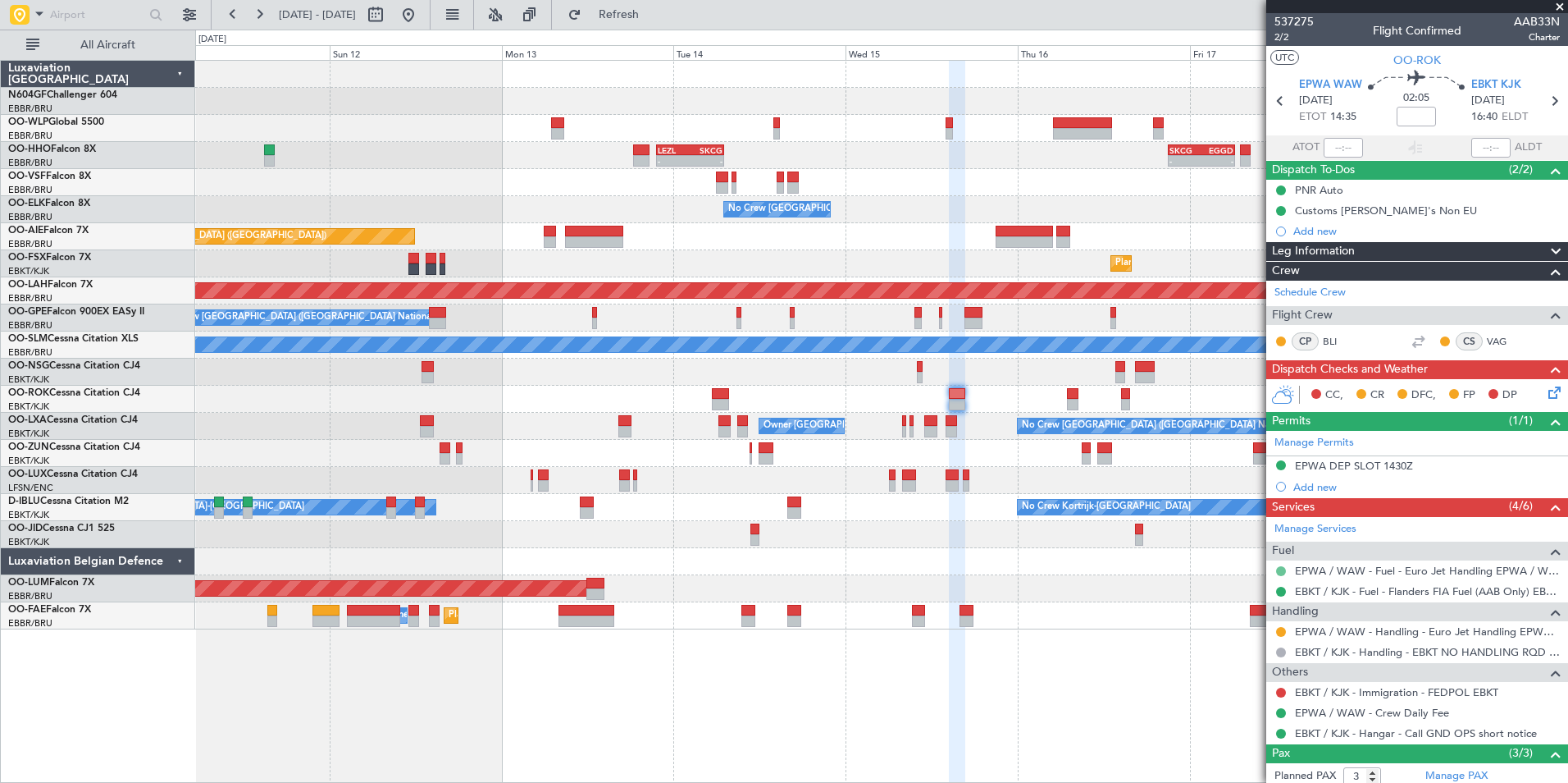
click at [1281, 573] on button at bounding box center [1280, 571] width 10 height 10
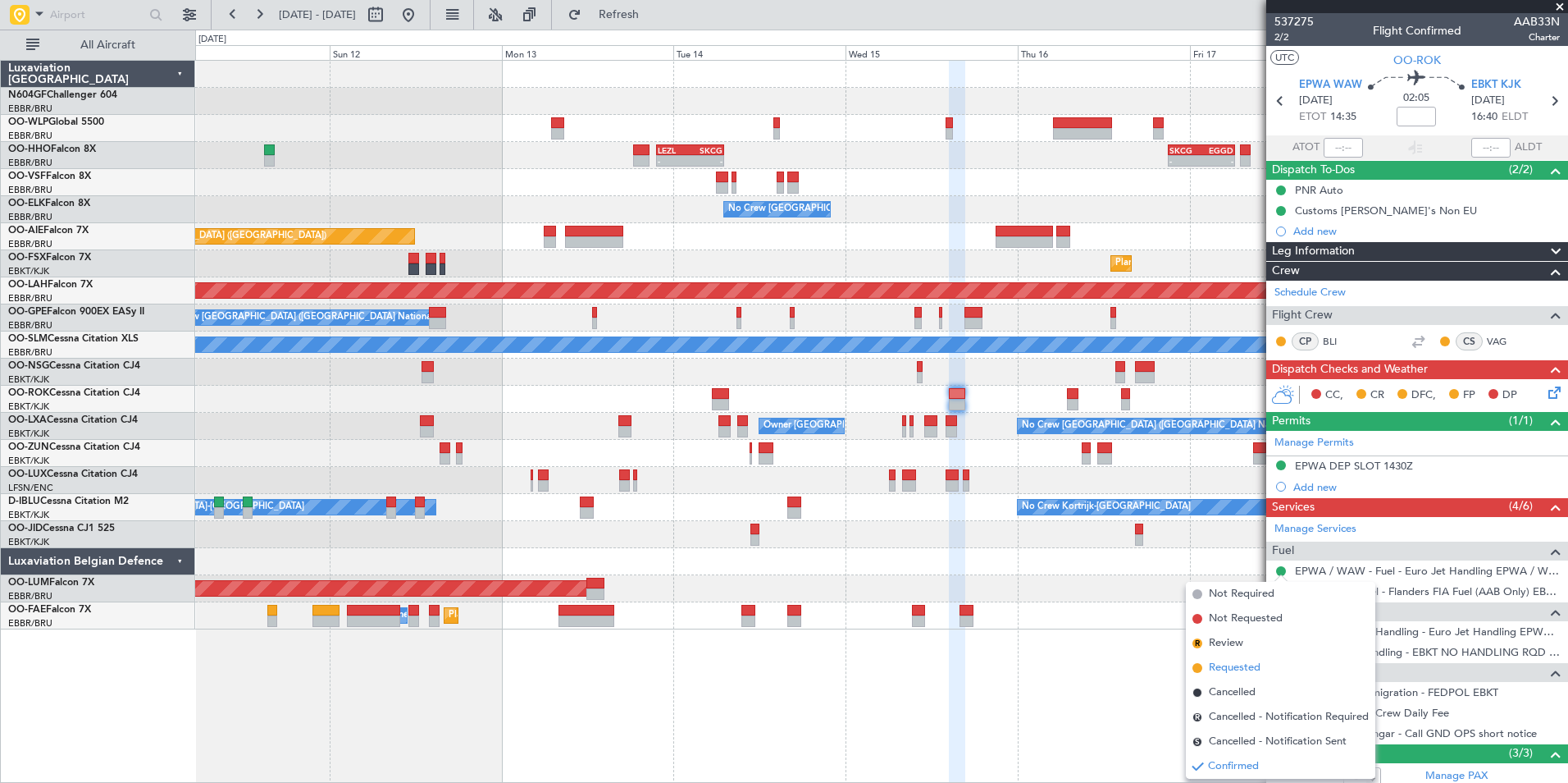
click at [1245, 660] on span "Requested" at bounding box center [1234, 668] width 52 height 17
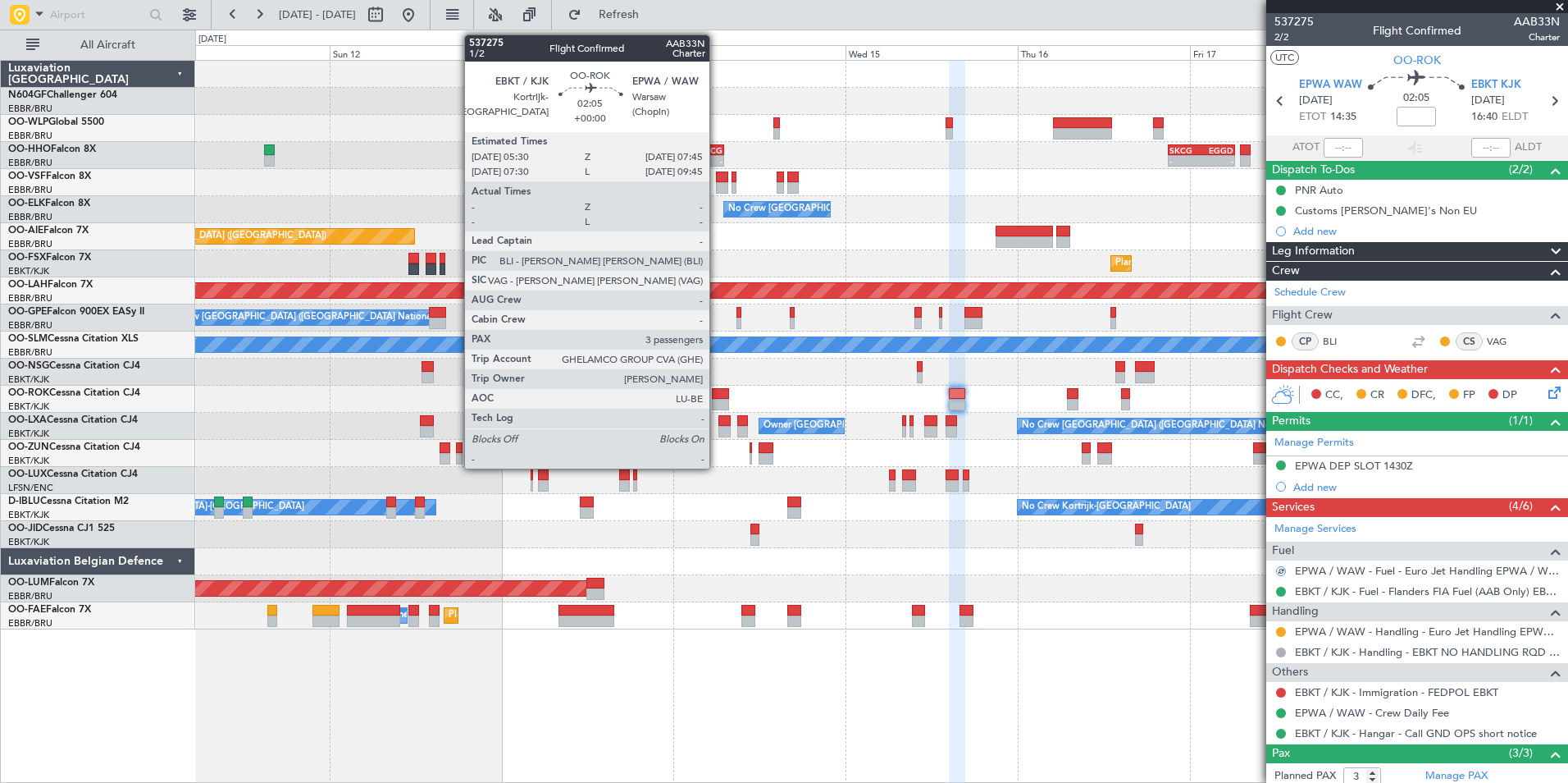
click at [717, 399] on div at bounding box center [720, 404] width 17 height 11
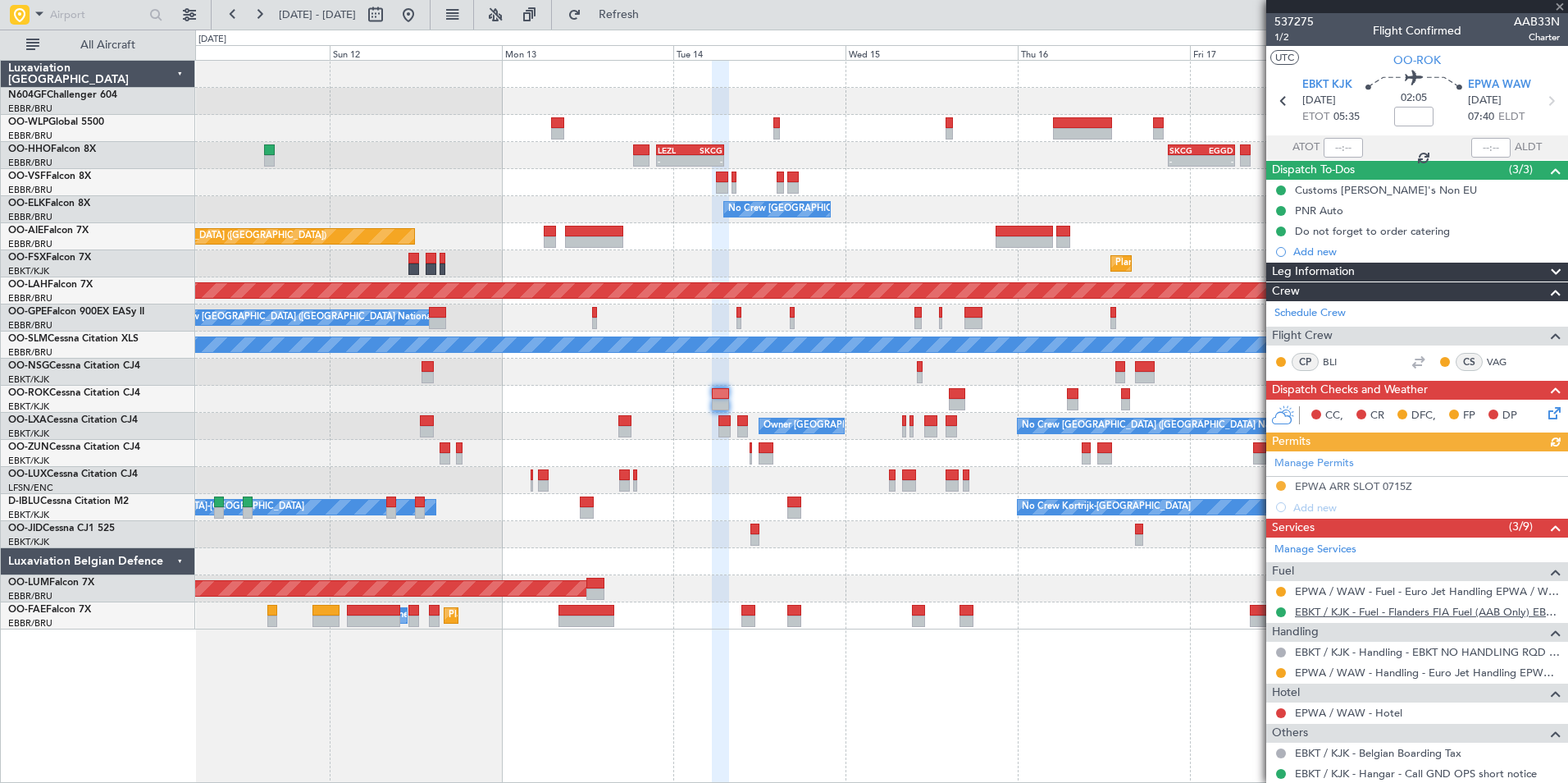
click at [1333, 614] on link "EBKT / KJK - Fuel - Flanders FIA Fuel (AAB Only) EBKT / KJK" at bounding box center [1426, 611] width 265 height 14
click at [1280, 613] on button at bounding box center [1280, 612] width 10 height 10
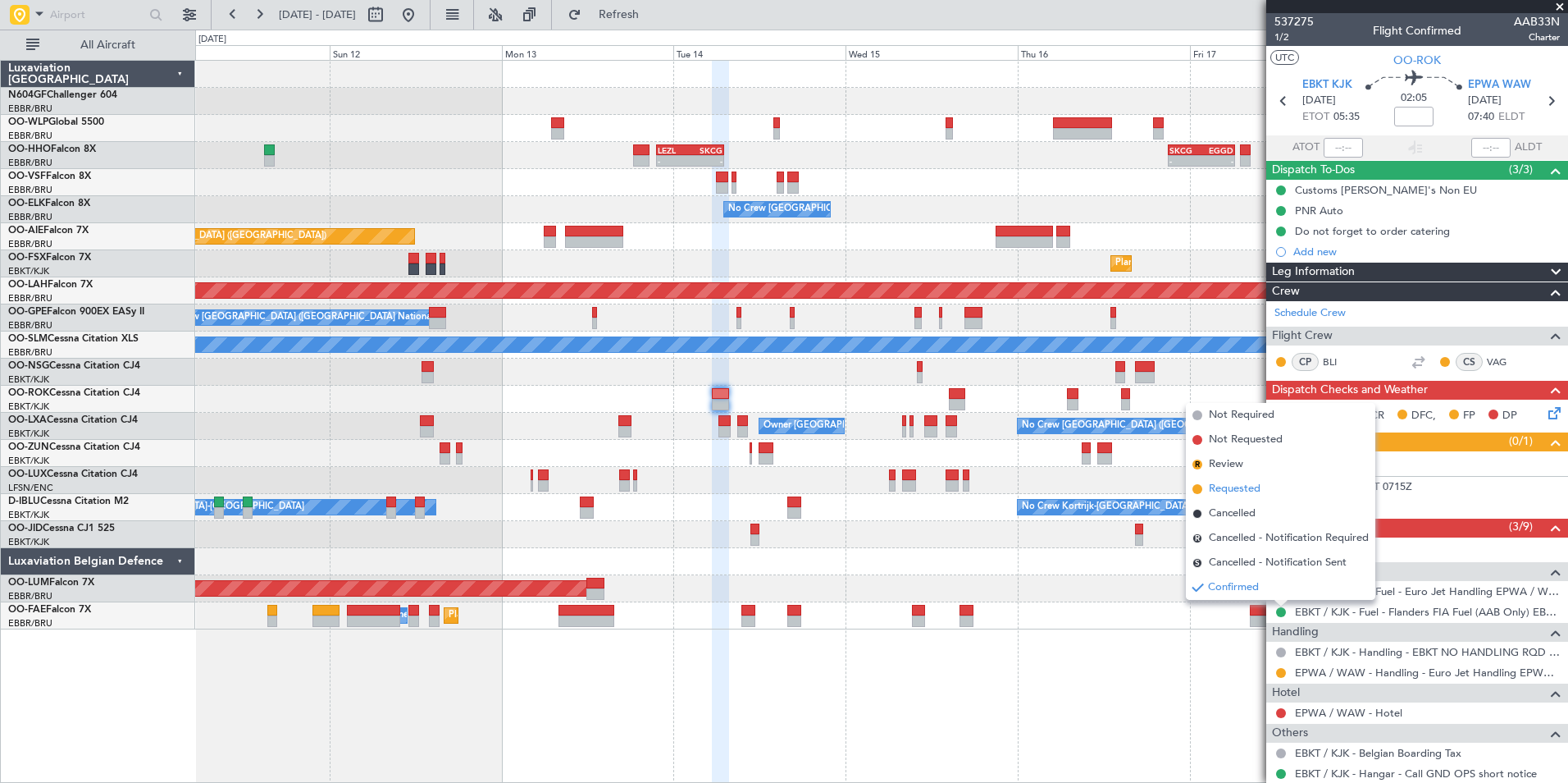
click at [1240, 490] on span "Requested" at bounding box center [1234, 489] width 52 height 17
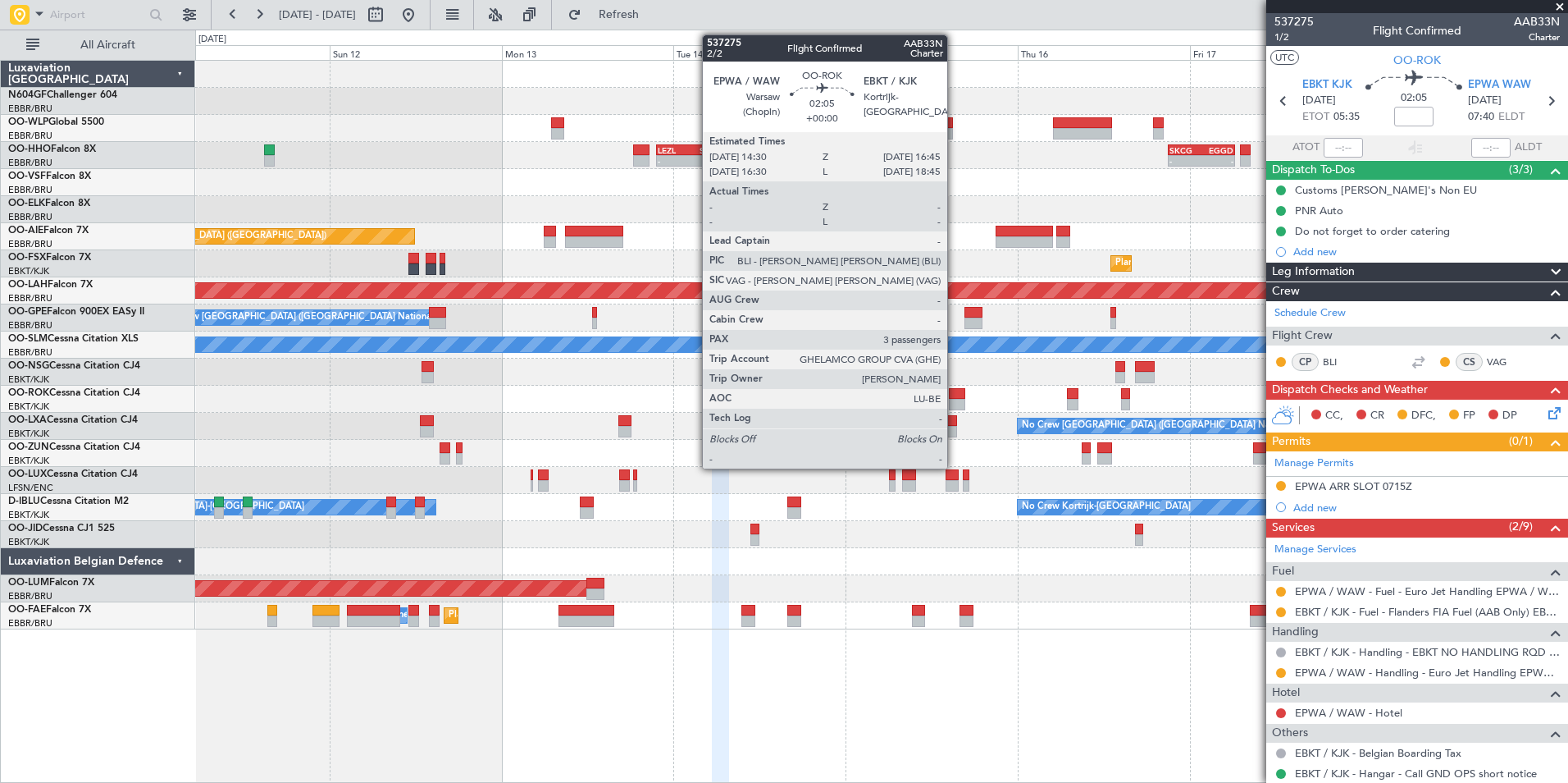
click at [955, 404] on div at bounding box center [957, 404] width 17 height 11
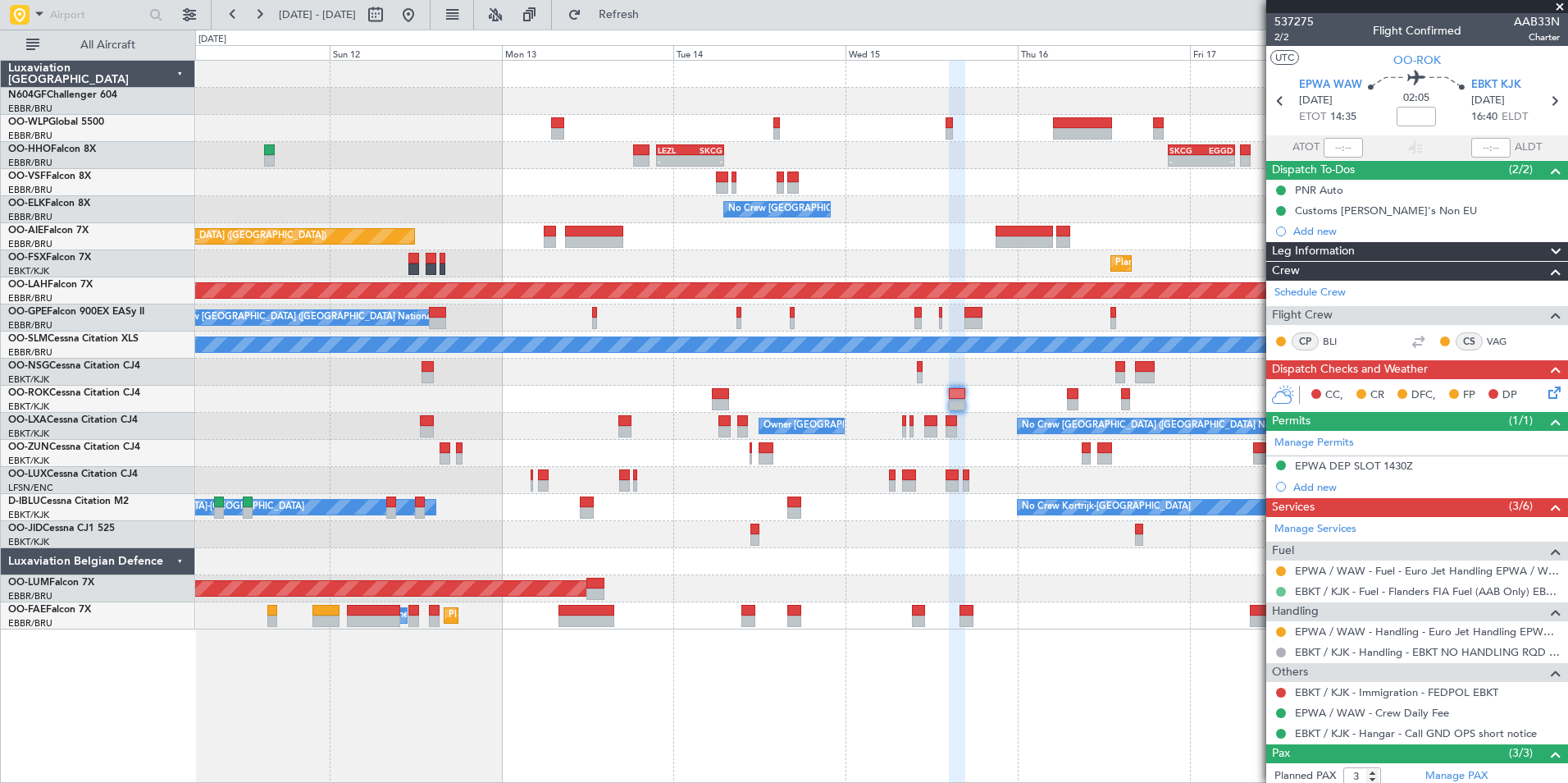
click at [1282, 594] on button at bounding box center [1280, 591] width 10 height 10
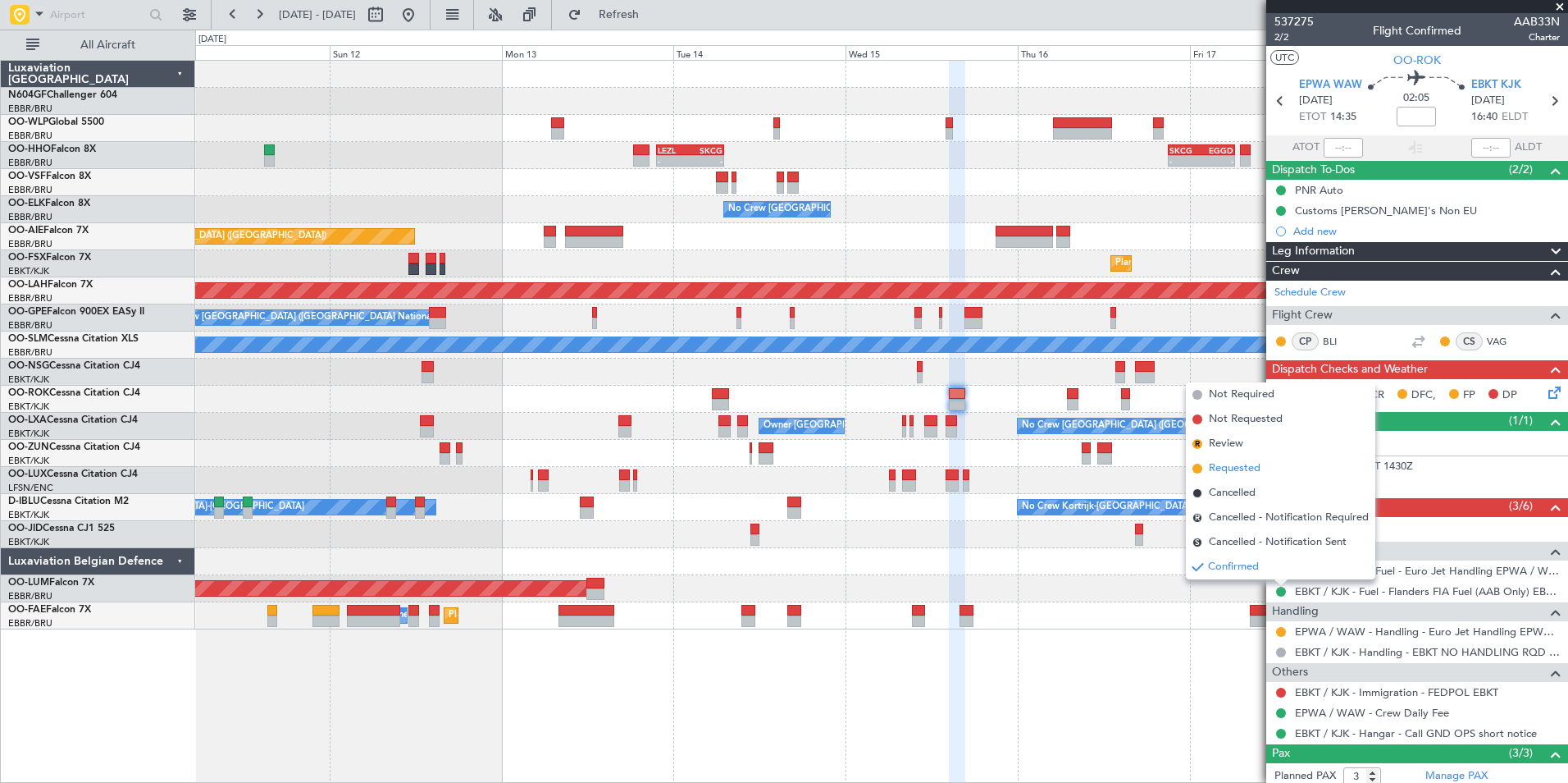
click at [1244, 467] on span "Requested" at bounding box center [1234, 468] width 52 height 17
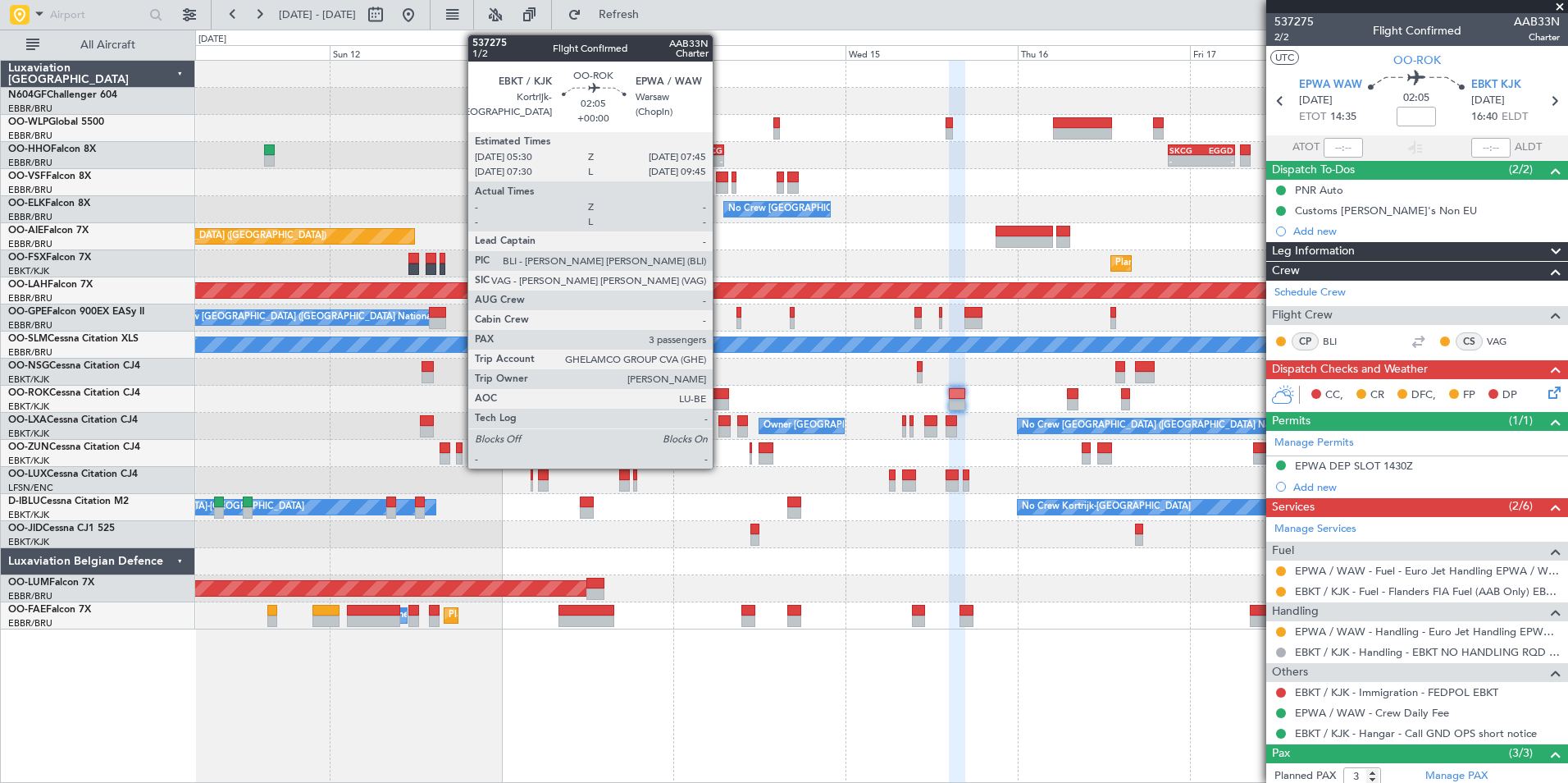
click at [720, 399] on div at bounding box center [720, 404] width 17 height 11
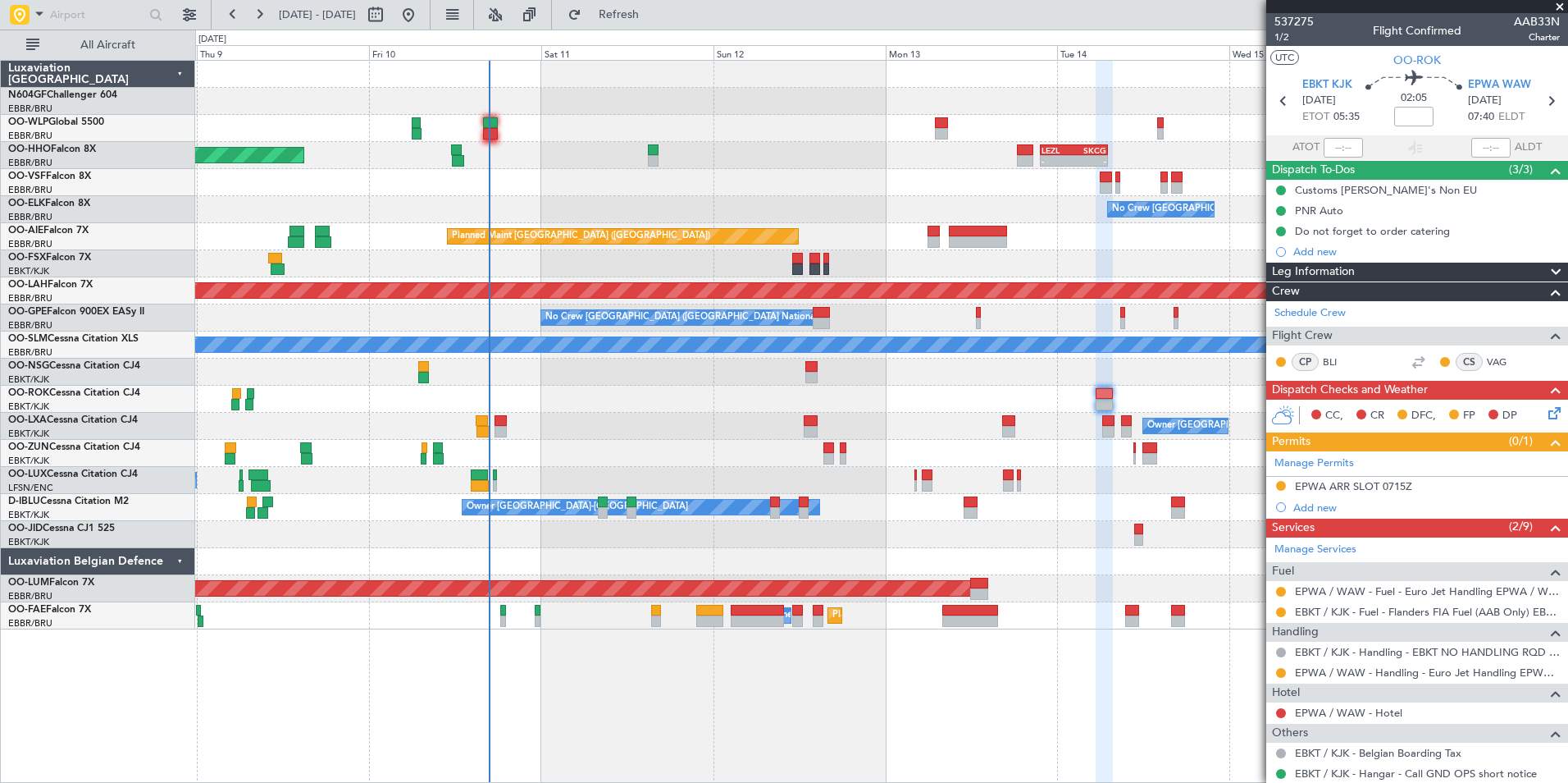
click at [761, 541] on div at bounding box center [881, 534] width 1372 height 27
click at [754, 422] on div "Planned Maint Geneva (Cointrin) - - LEZL 21:40 Z SKCG 07:10 Z - - SKCG 21:00 Z …" at bounding box center [881, 345] width 1372 height 568
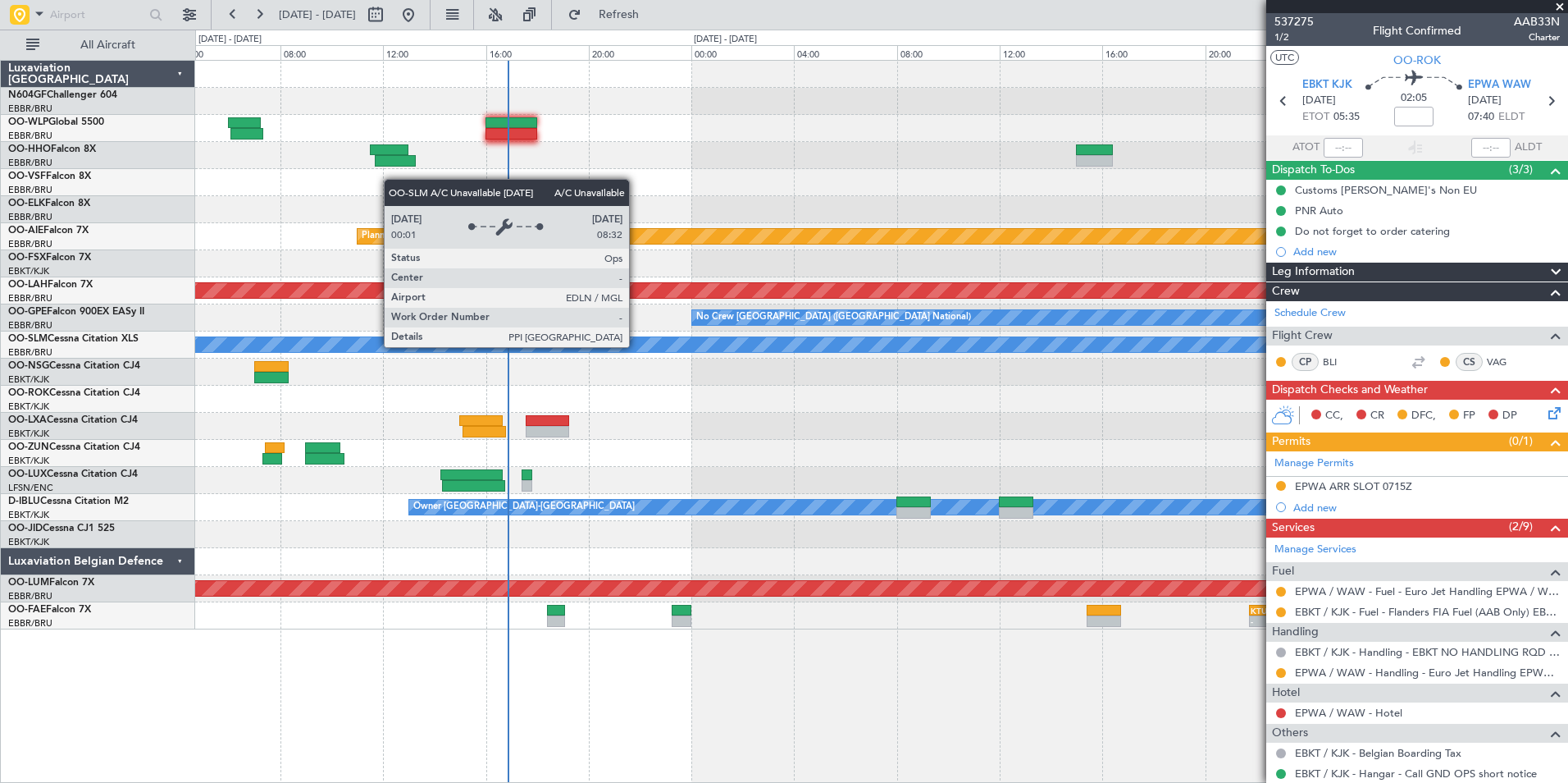
click at [689, 346] on div "A/C Unavailable [GEOGRAPHIC_DATA]" at bounding box center [882, 344] width 4115 height 15
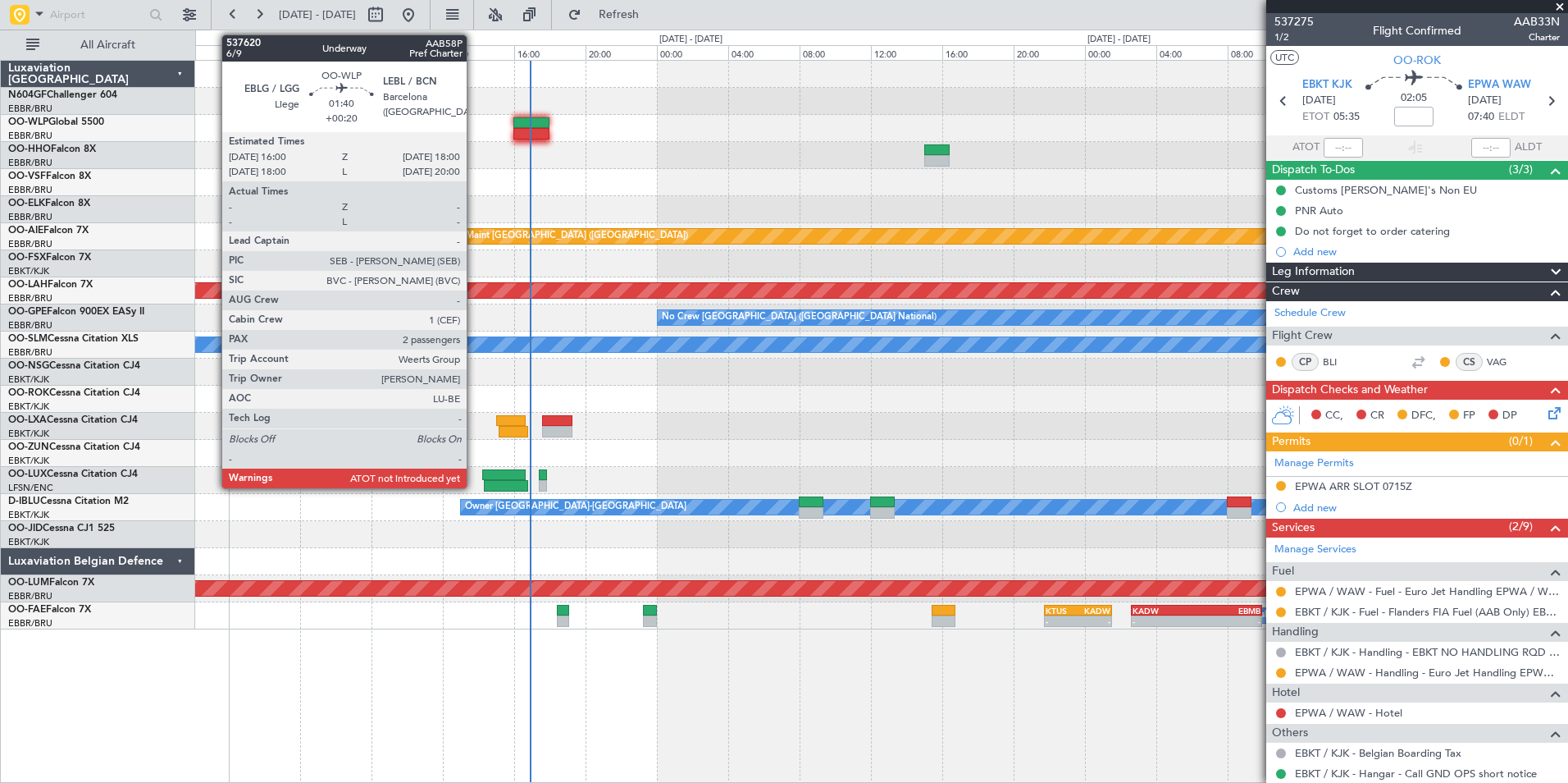
click at [523, 130] on div at bounding box center [531, 133] width 36 height 11
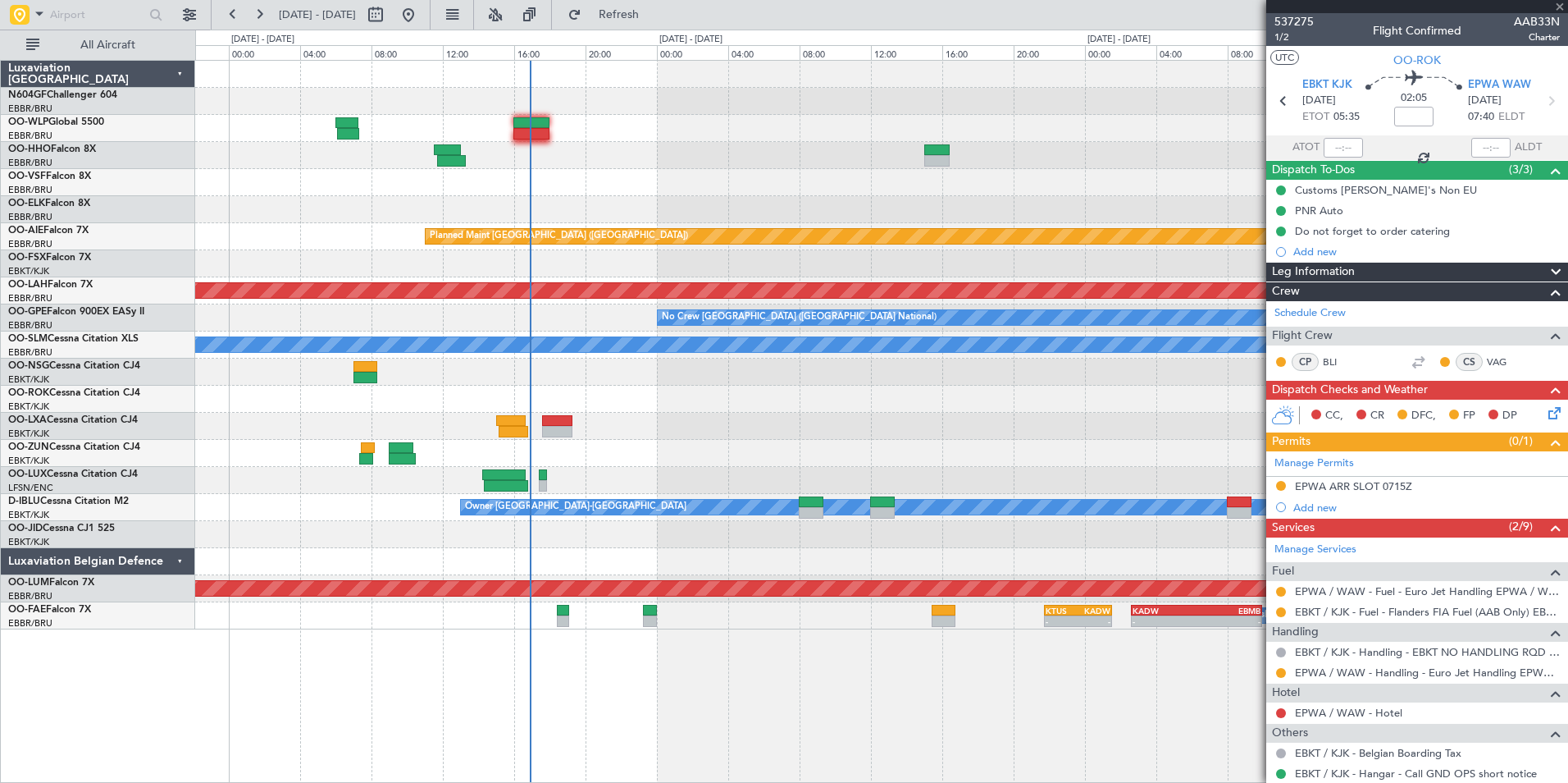
type input "+00:20"
type input "2"
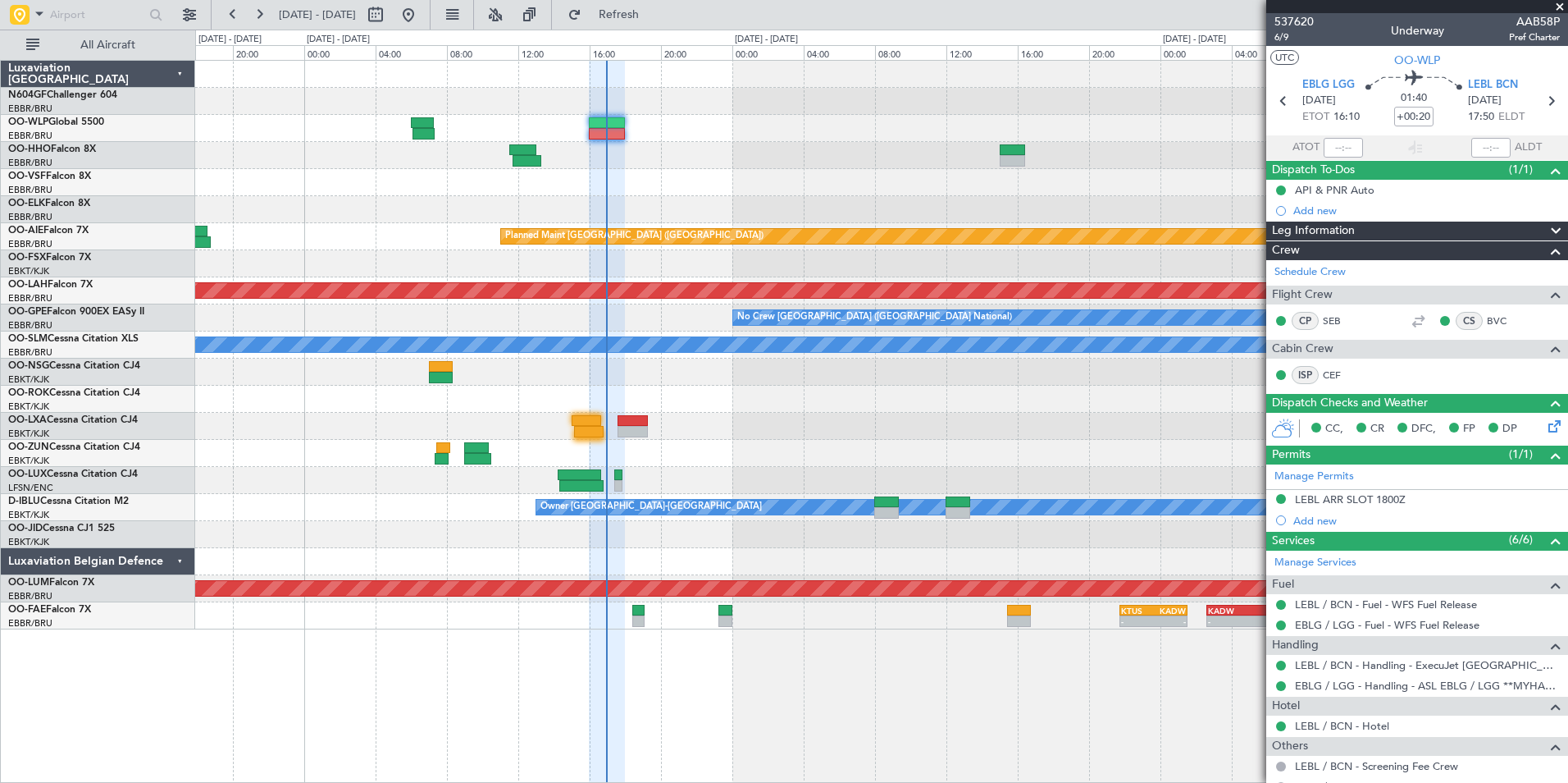
click at [657, 458] on div at bounding box center [881, 453] width 1372 height 27
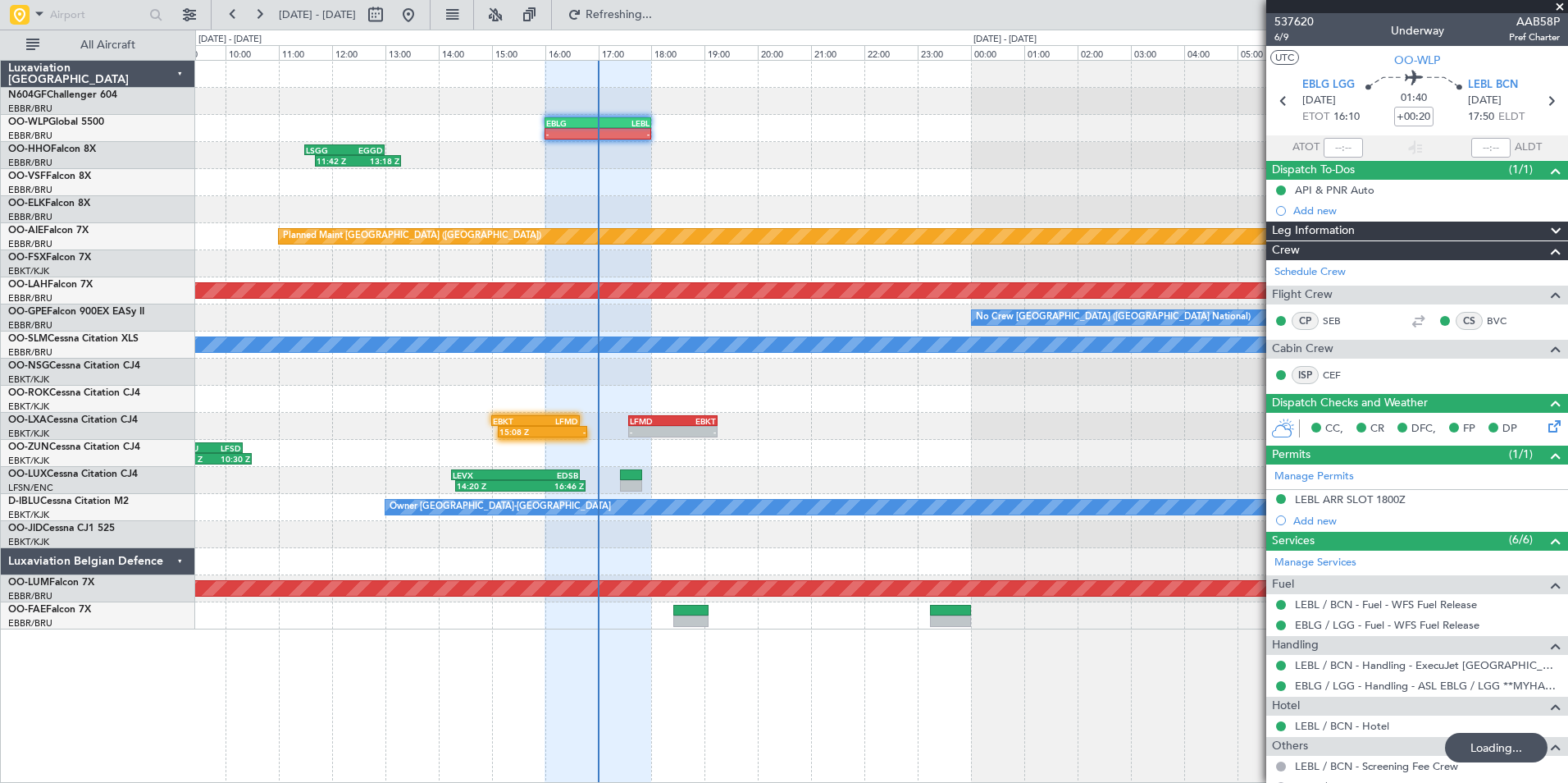
type input "16:58"
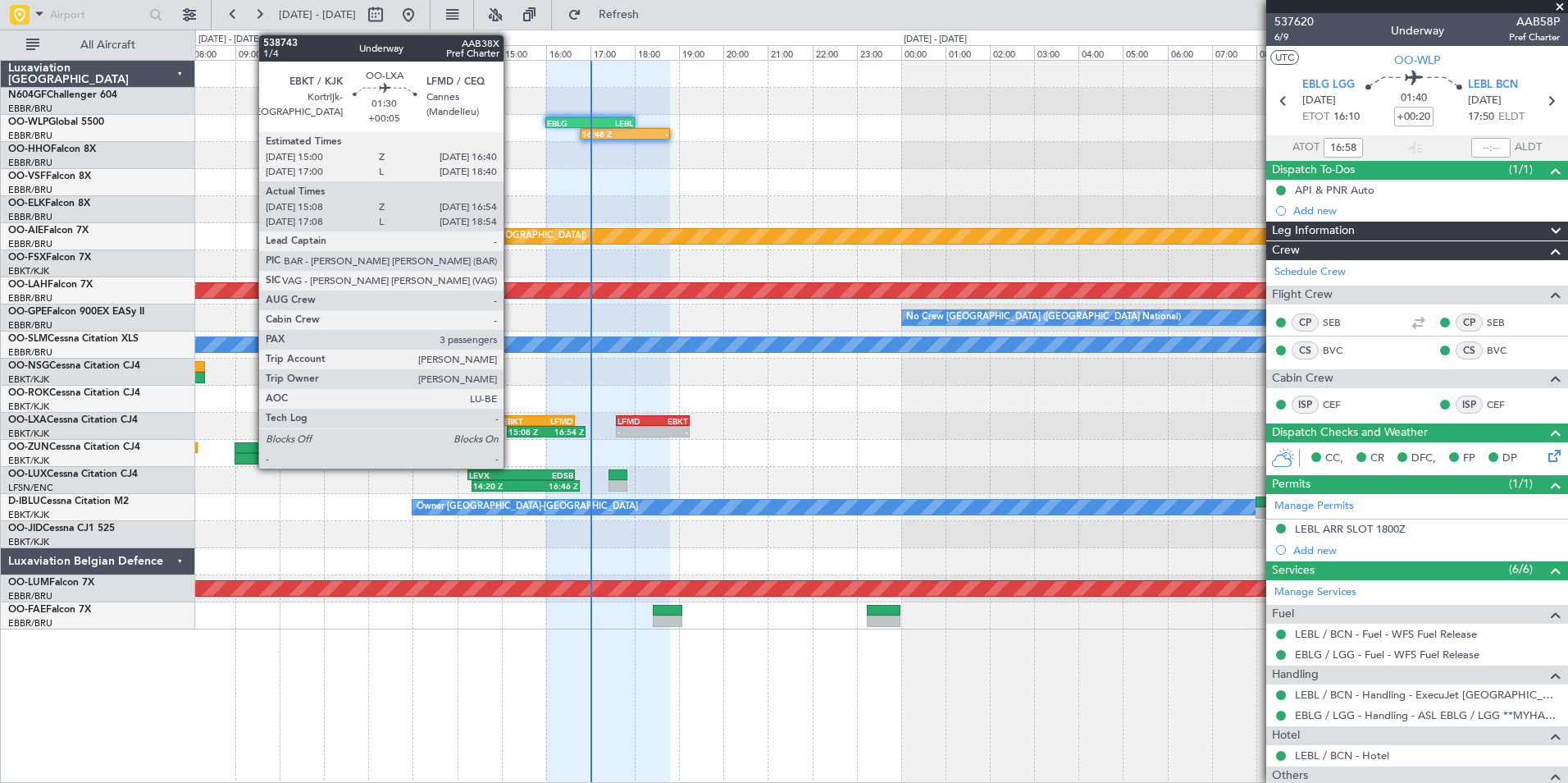
click at [526, 422] on div "EBKT" at bounding box center [520, 420] width 35 height 10
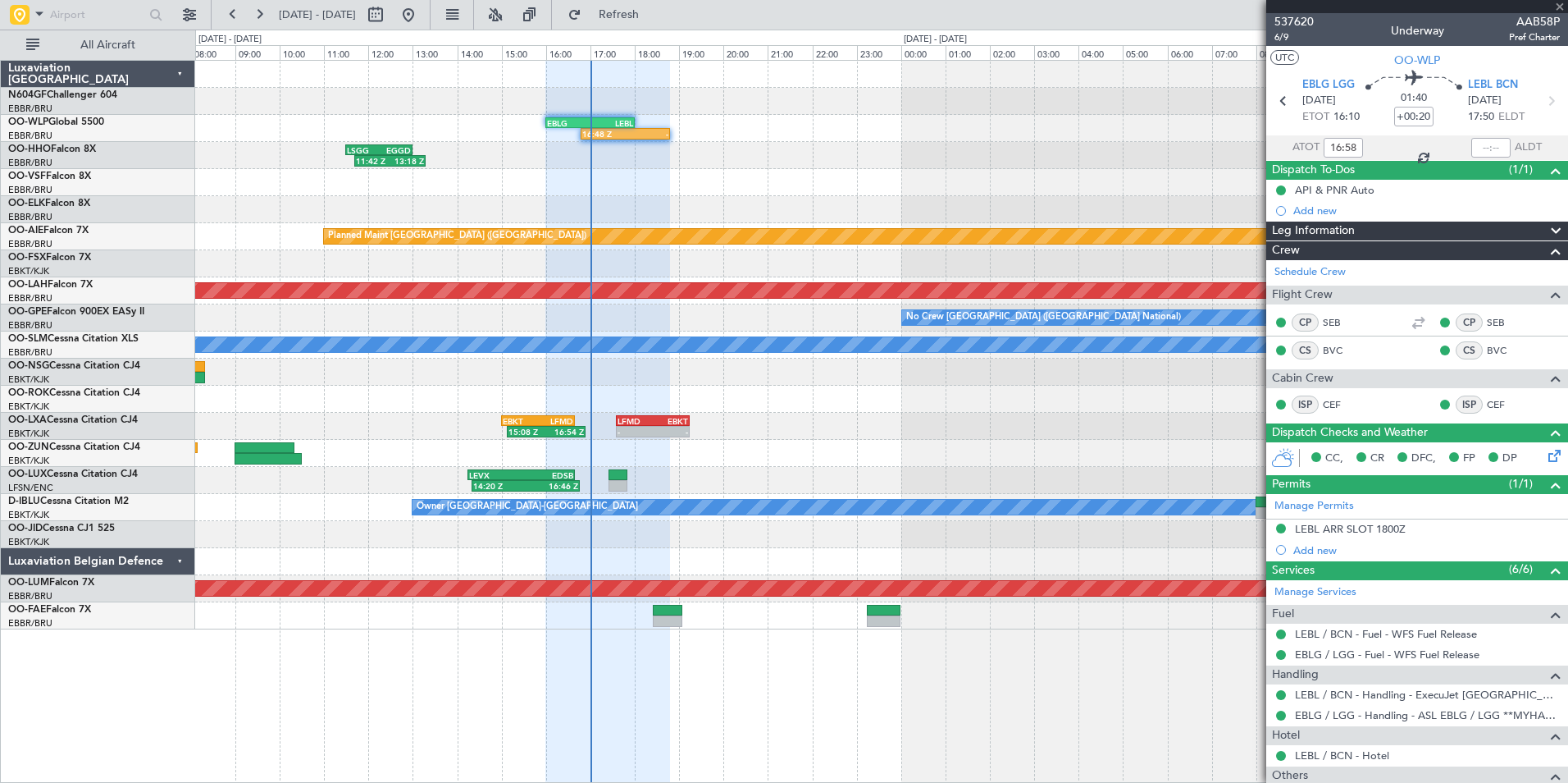
type input "+00:05"
type input "15:13"
type input "16:49"
type input "3"
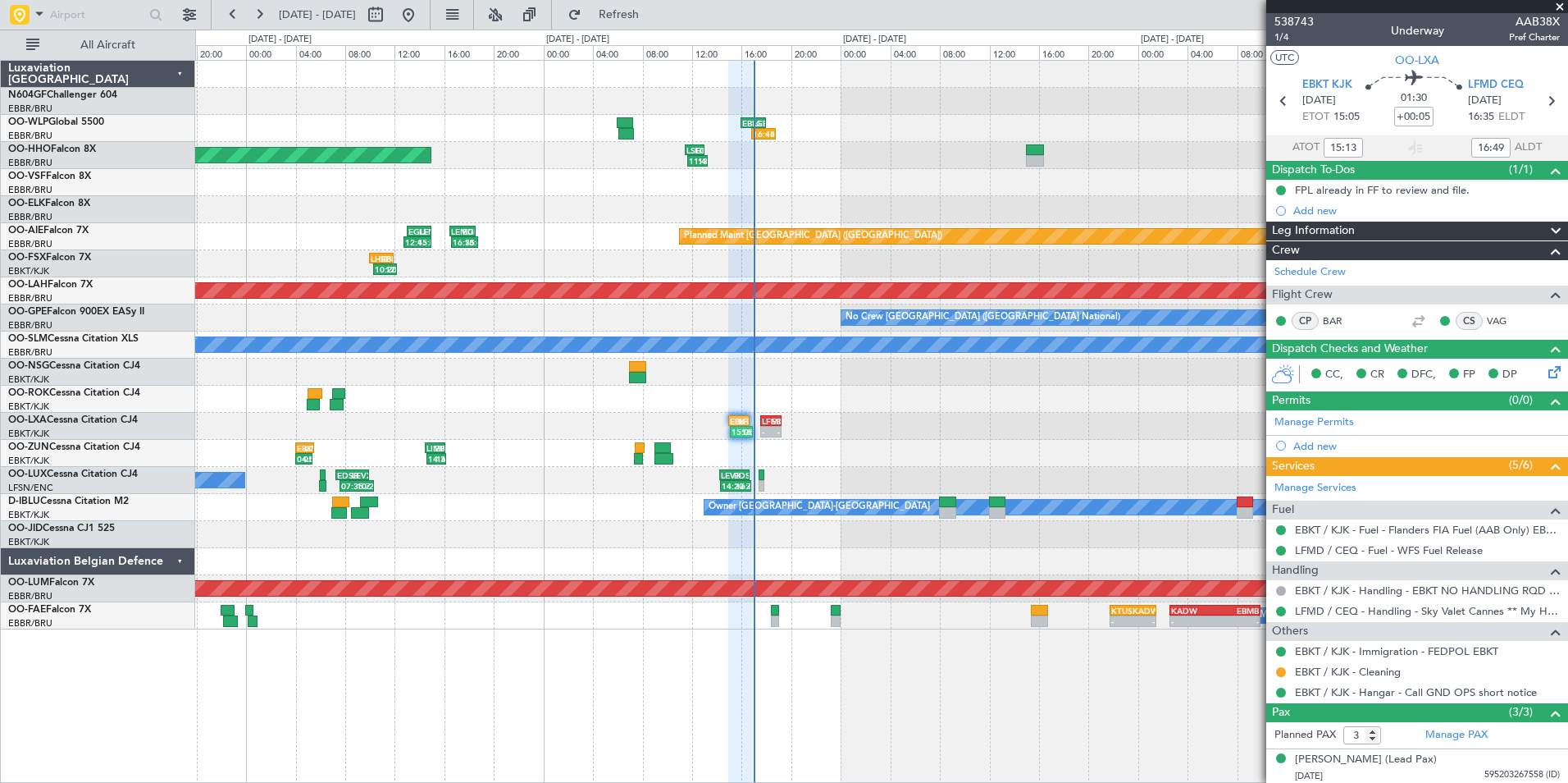
click at [893, 395] on div "EGGW 10:30 Z LIRQ 12:20 Z 10:15 Z 12:25 Z 13:10 Z 15:00 Z LIRQ 13:15 Z EBKT 15:…" at bounding box center [881, 399] width 1372 height 27
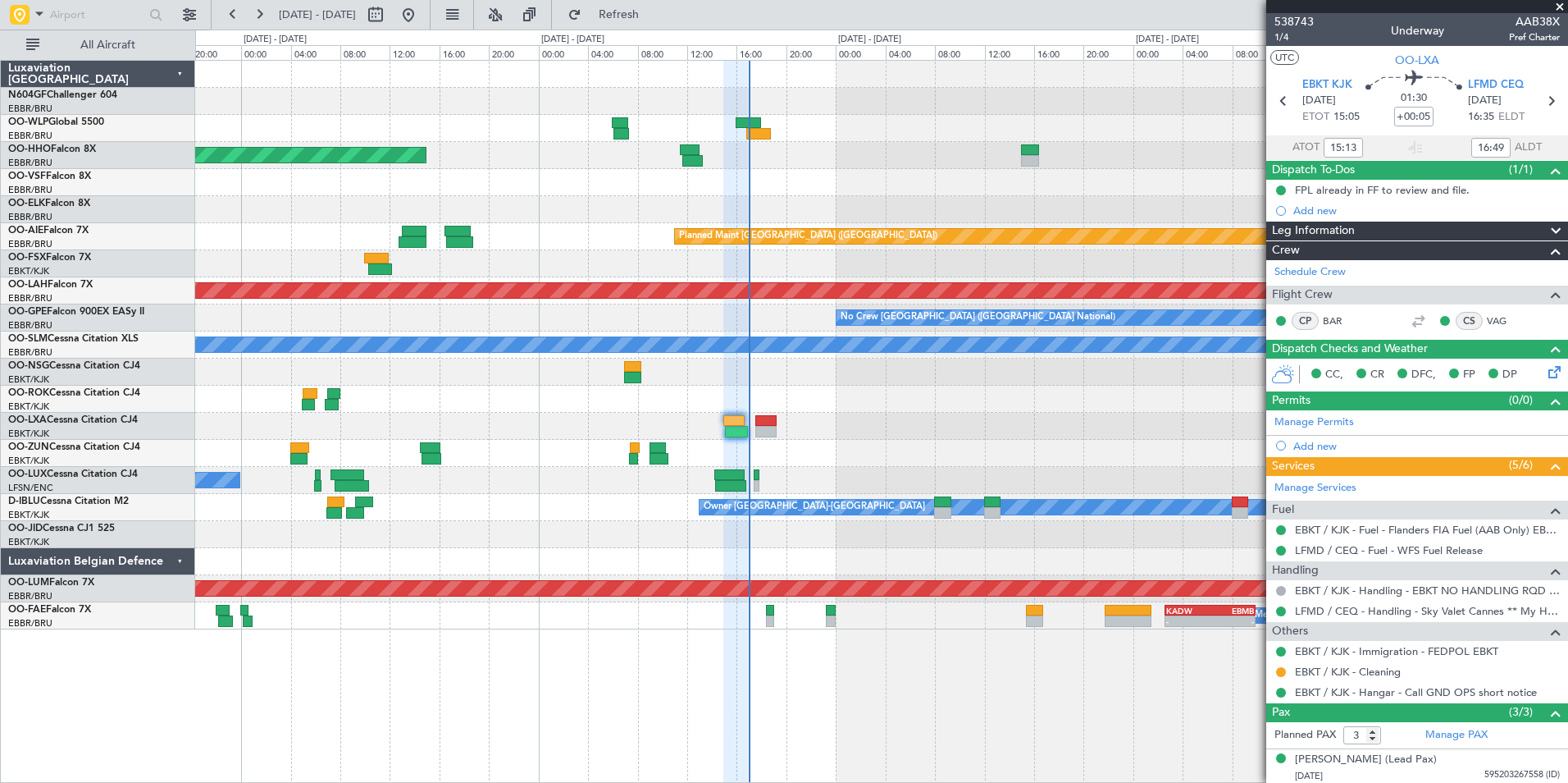
click at [978, 408] on div "Planned Maint Geneva (Cointrin) LEZL 21:40 Z SKCG 07:10 Z - - No Crew Brussels …" at bounding box center [881, 345] width 1372 height 568
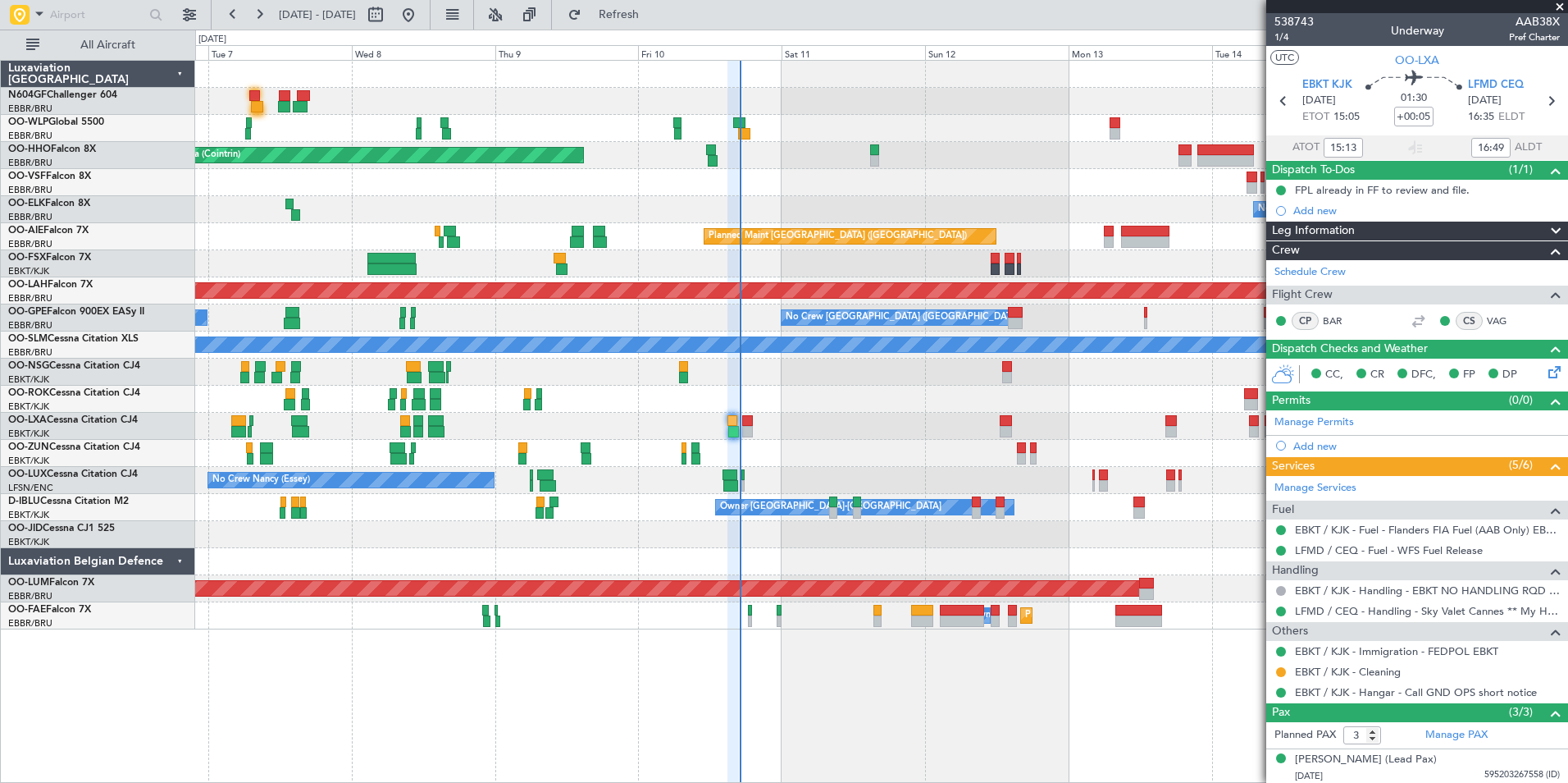
click at [932, 198] on div "No Crew [GEOGRAPHIC_DATA] ([GEOGRAPHIC_DATA] National)" at bounding box center [881, 209] width 1372 height 27
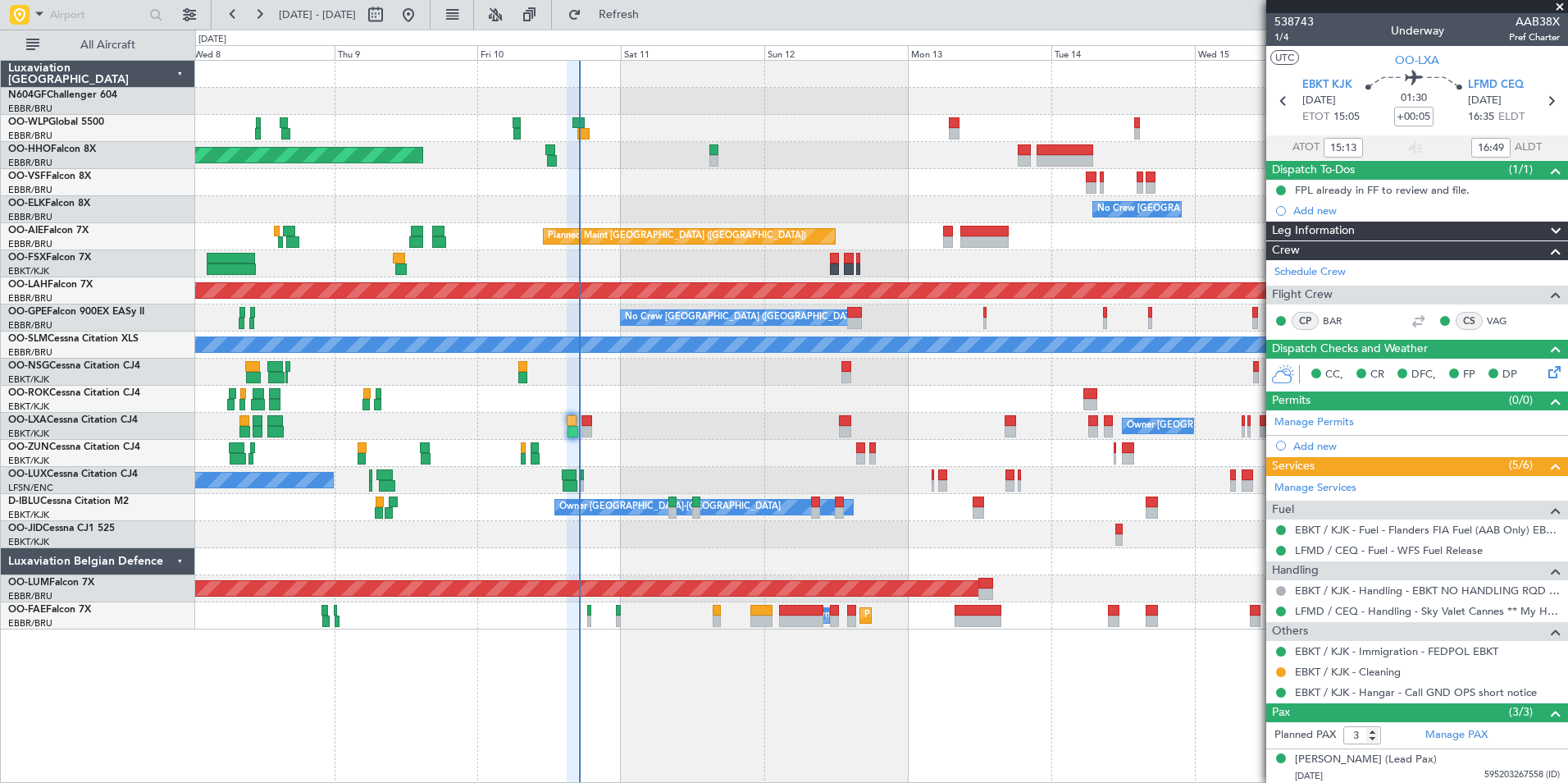
click at [832, 171] on div at bounding box center [881, 182] width 1372 height 27
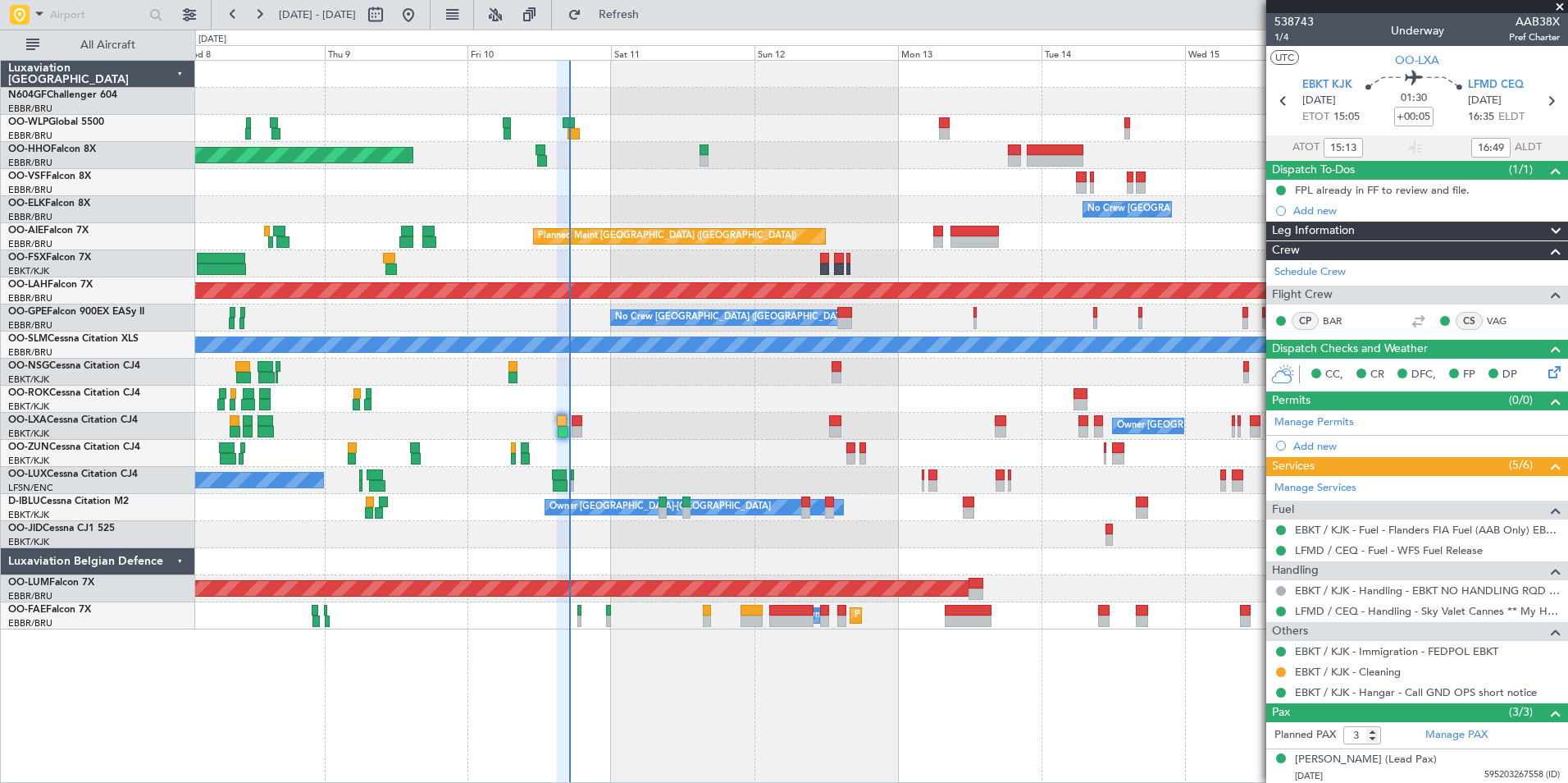
click at [873, 193] on div "Planned Maint Geneva (Cointrin) - - LROP 21:15 Z RJTT 08:30 Z No Crew Brussels …" at bounding box center [881, 345] width 1372 height 568
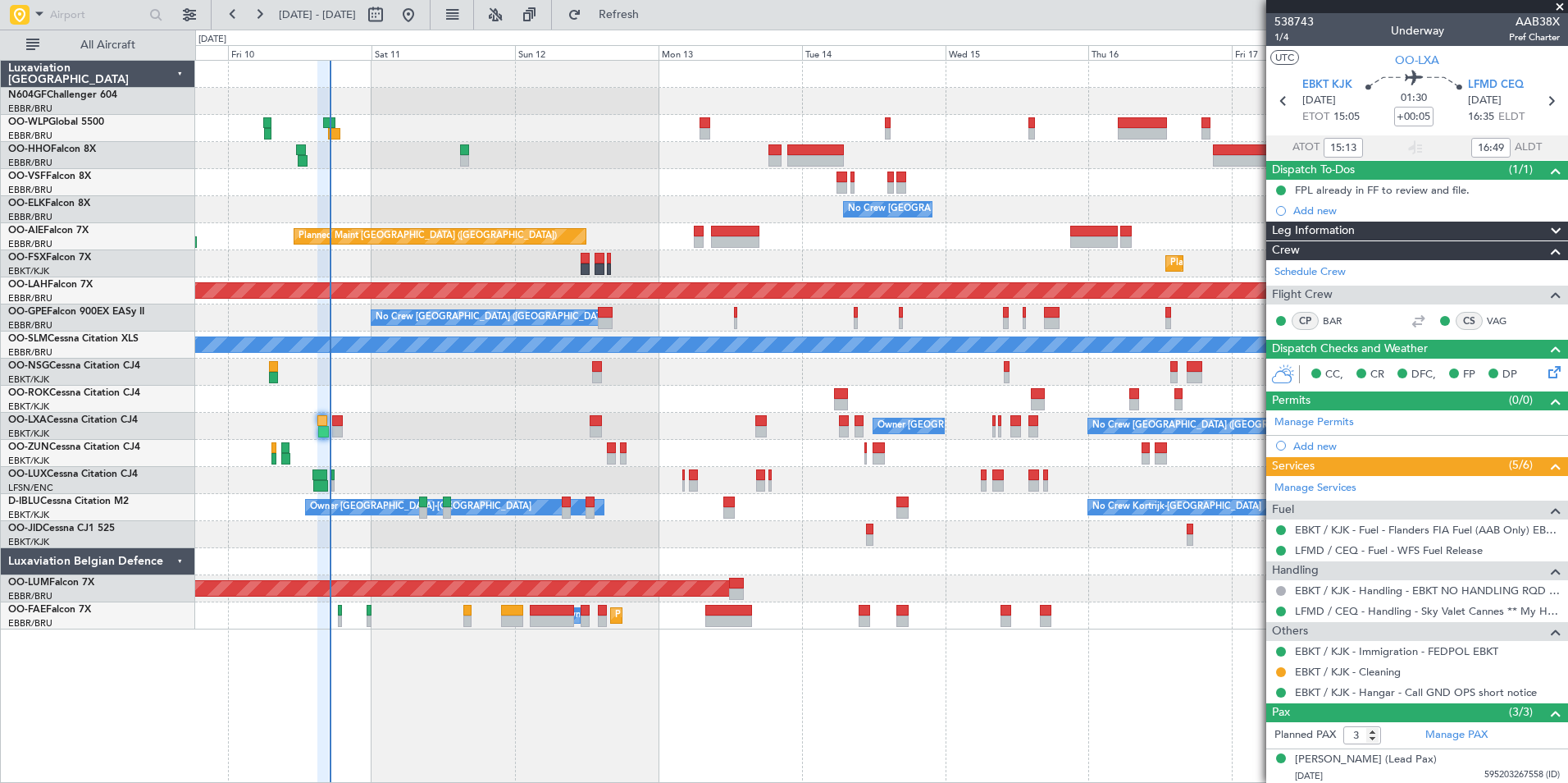
click at [1041, 135] on div at bounding box center [881, 128] width 1372 height 27
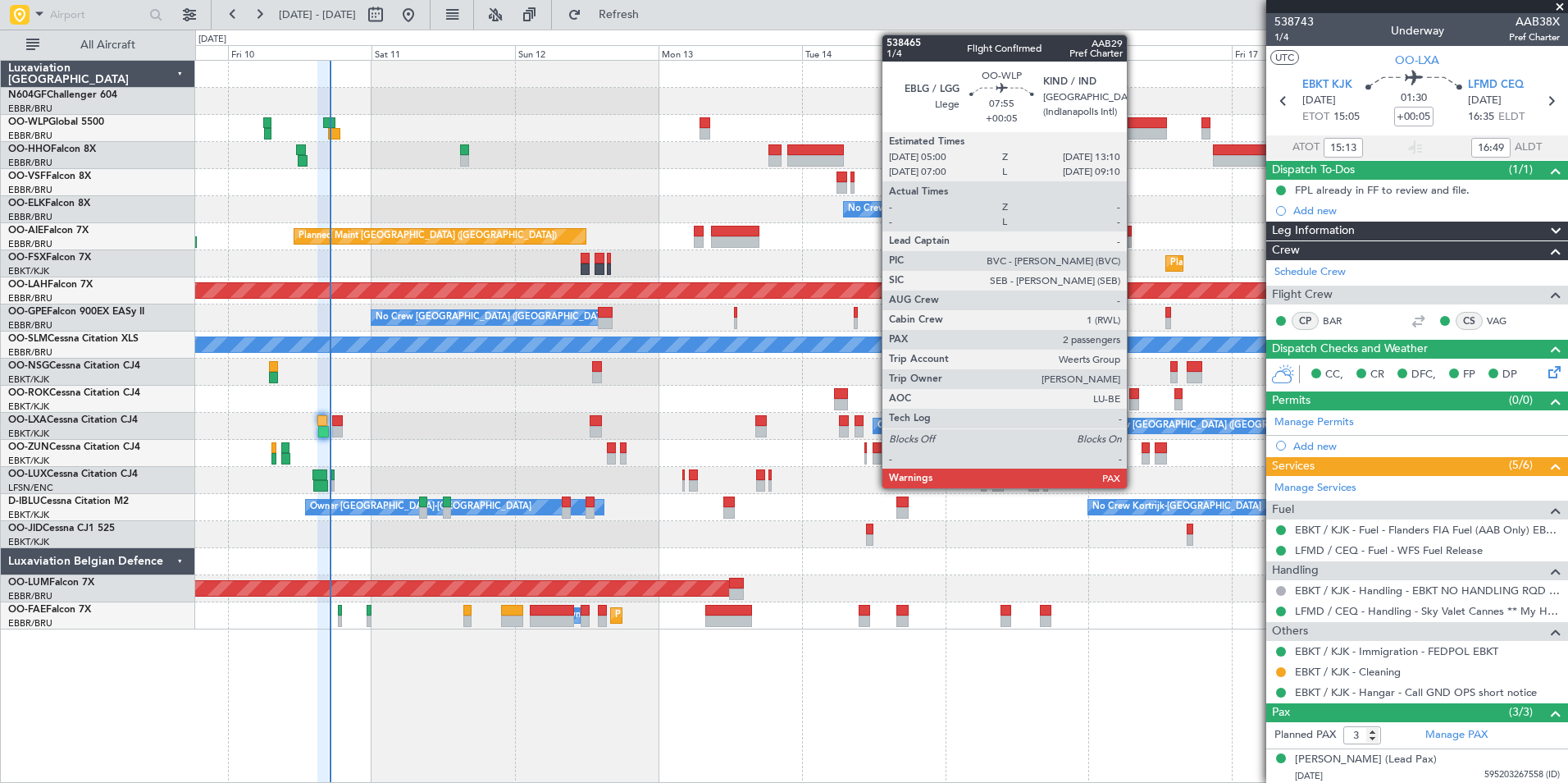
click at [1134, 126] on div at bounding box center [1142, 123] width 49 height 11
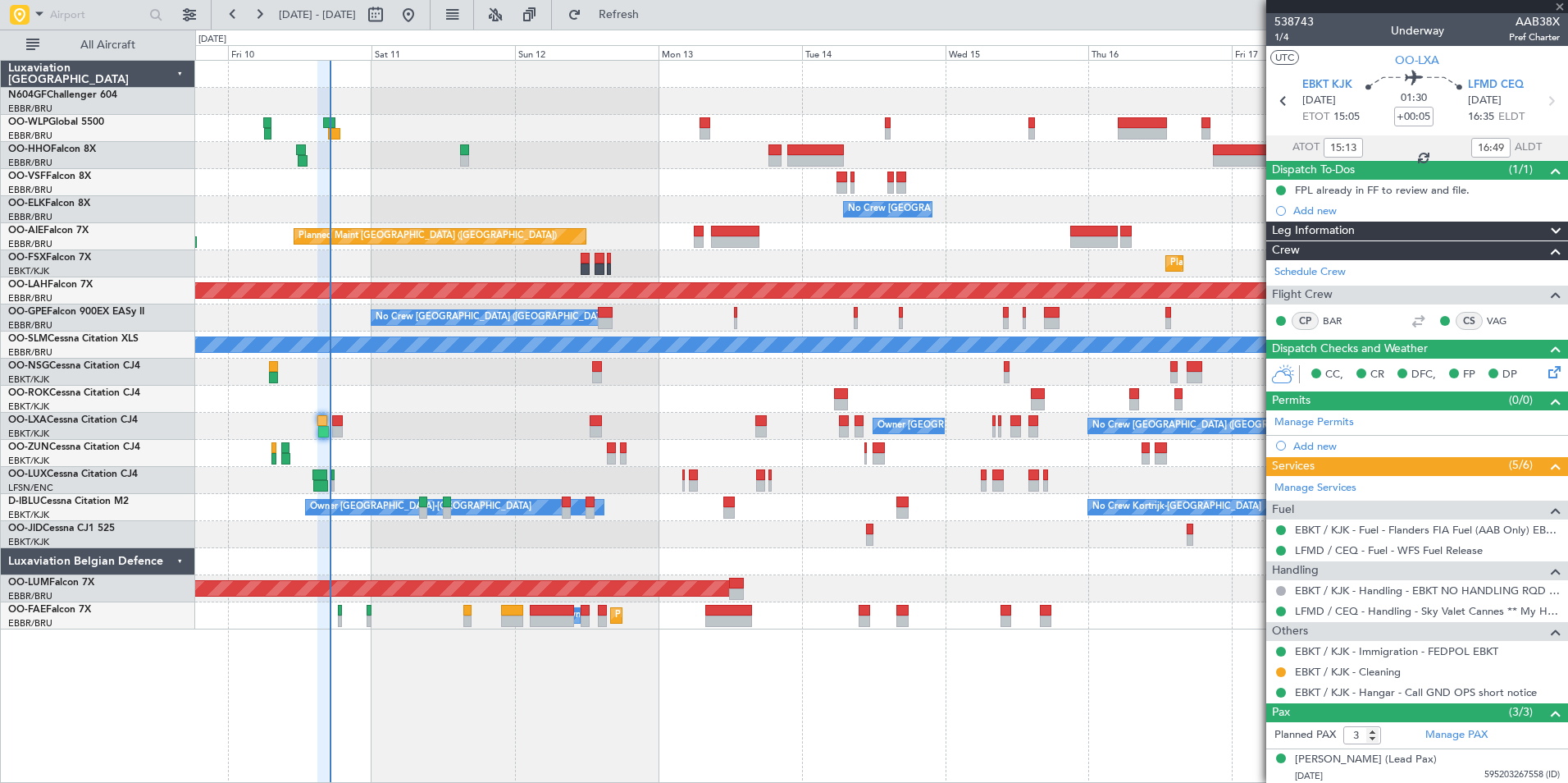
type input "2"
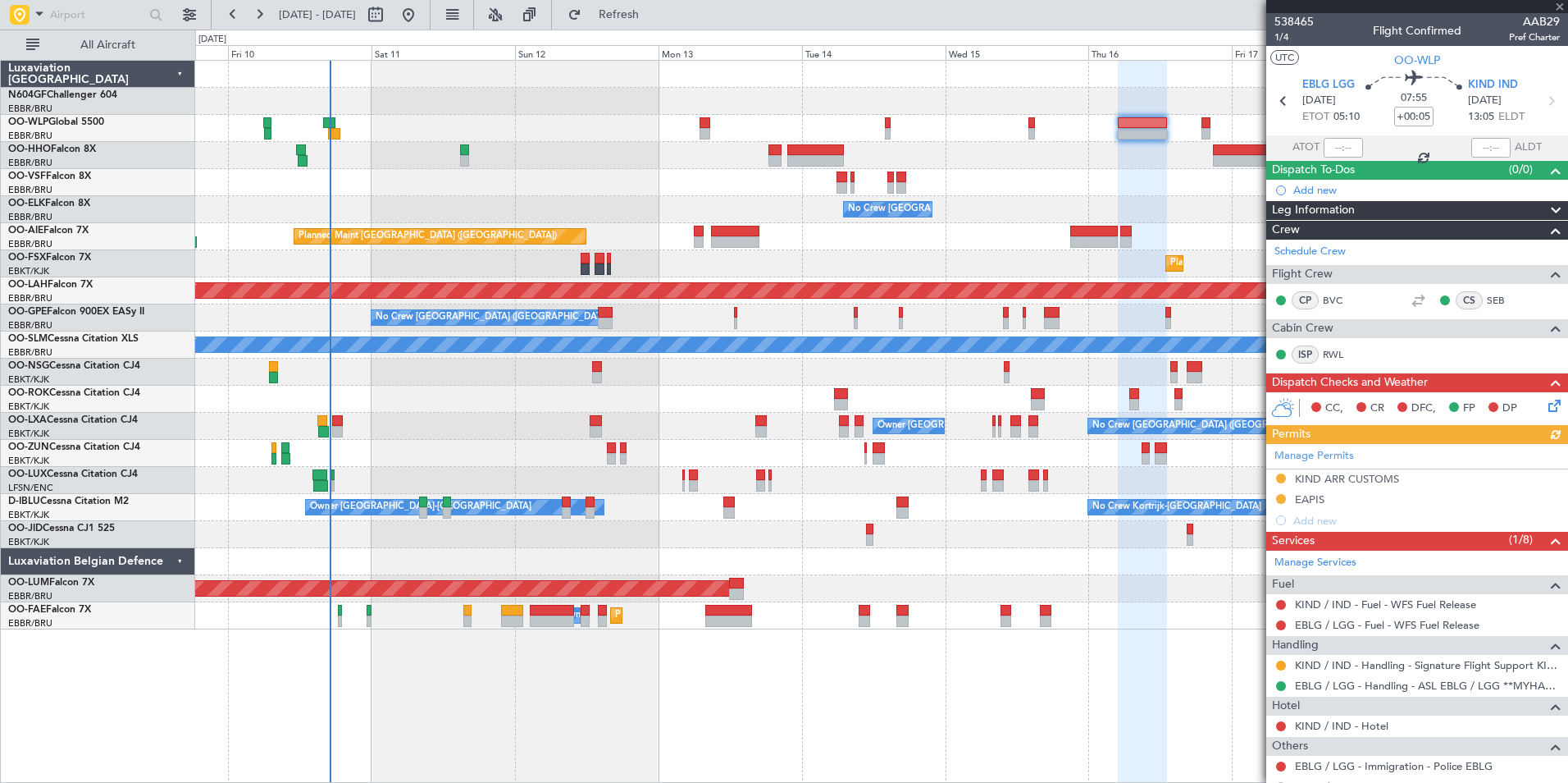
click at [1057, 194] on div "- - LROP 21:15 Z RJTT 08:30 Z Planned Maint Geneva (Cointrin) No Crew Brussels …" at bounding box center [881, 345] width 1372 height 568
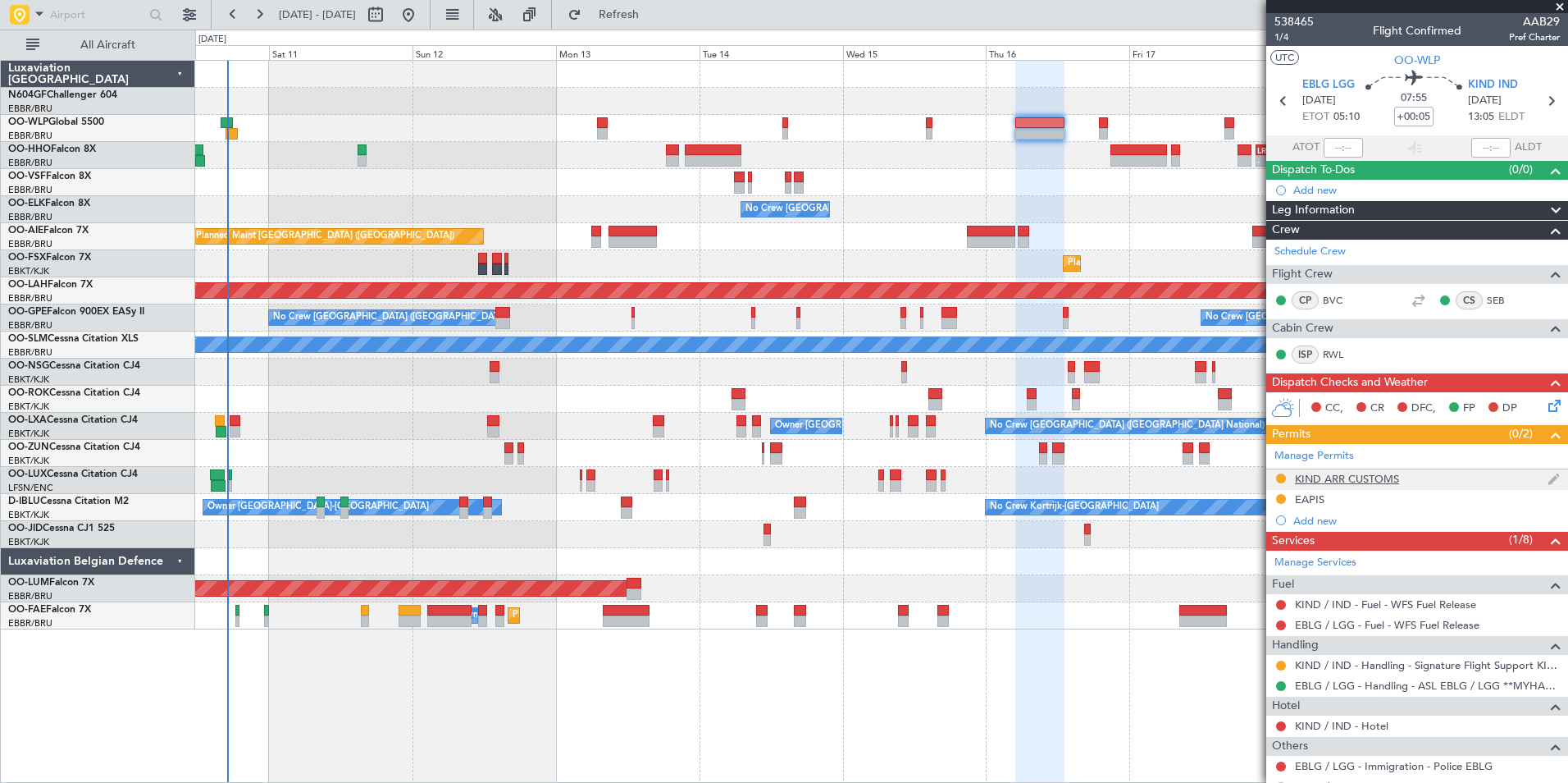
scroll to position [122, 0]
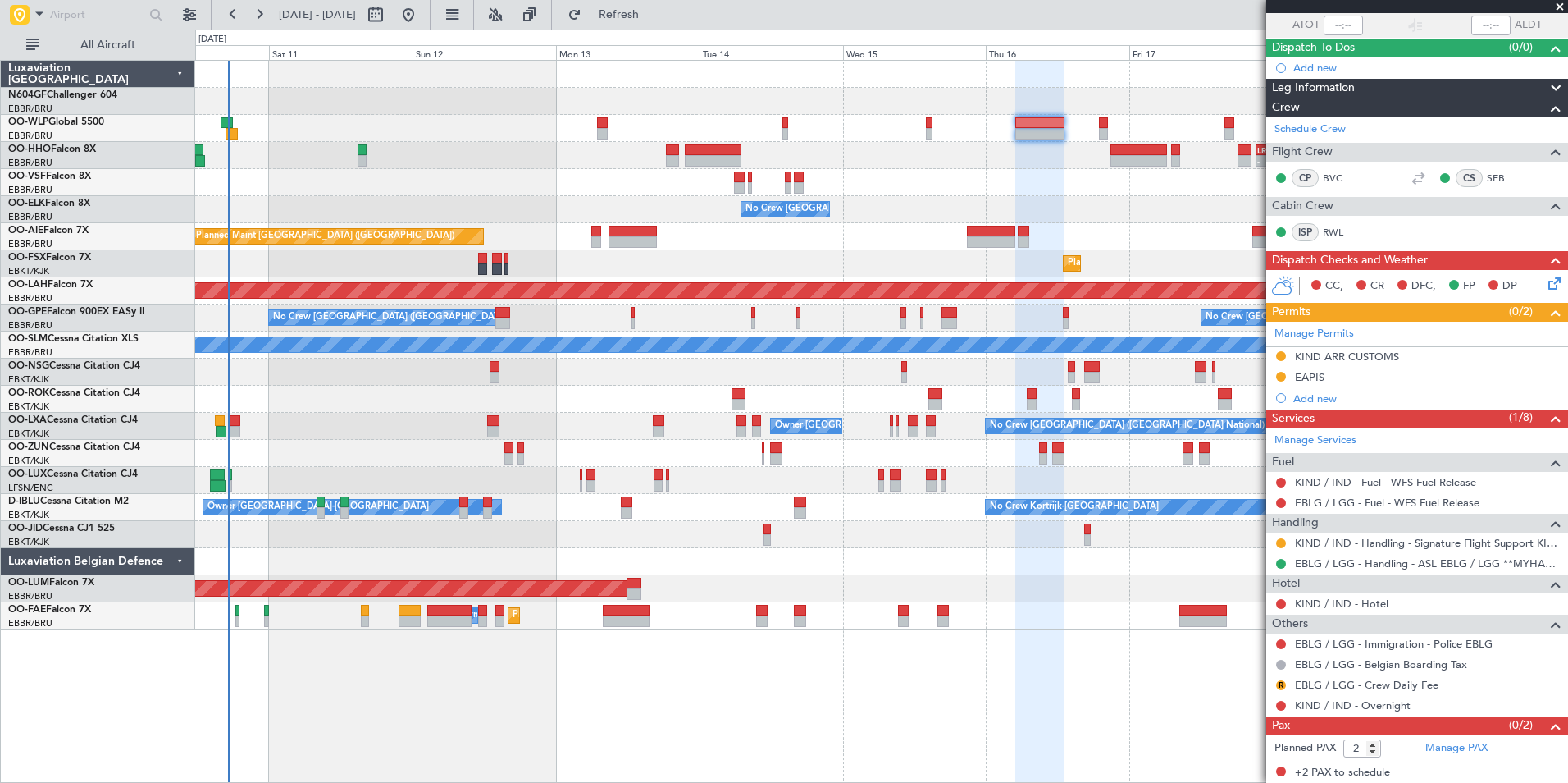
click at [524, 451] on div "- - EBLG 19:00 Z FIMP 06:10 Z - - LROP 21:15 Z RJTT 08:30 Z Planned Maint Genev…" at bounding box center [881, 345] width 1372 height 568
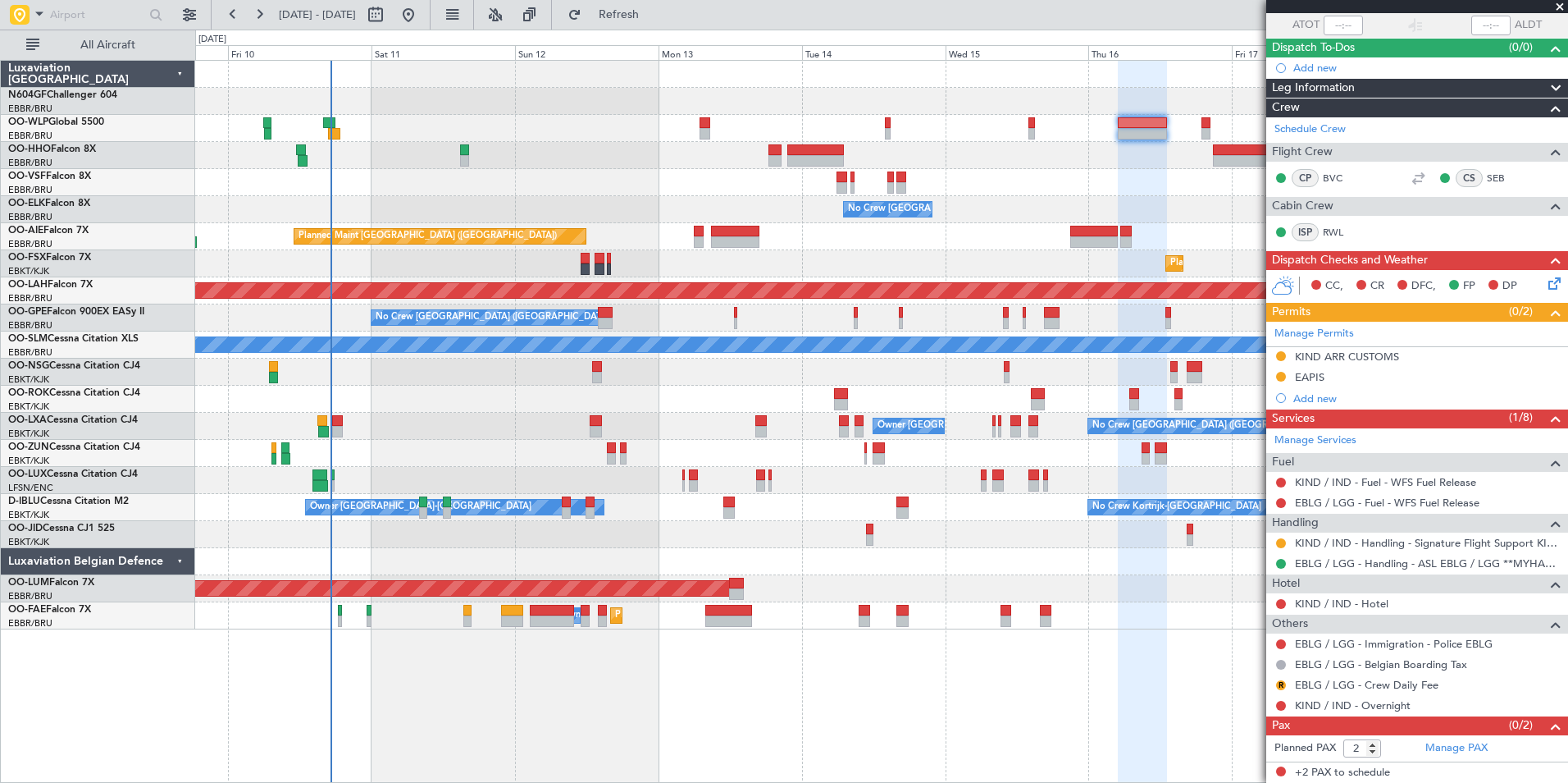
click at [551, 420] on div "No Crew Brussels (Brussels National) Owner Kortrijk-Wevelgem" at bounding box center [881, 426] width 1372 height 27
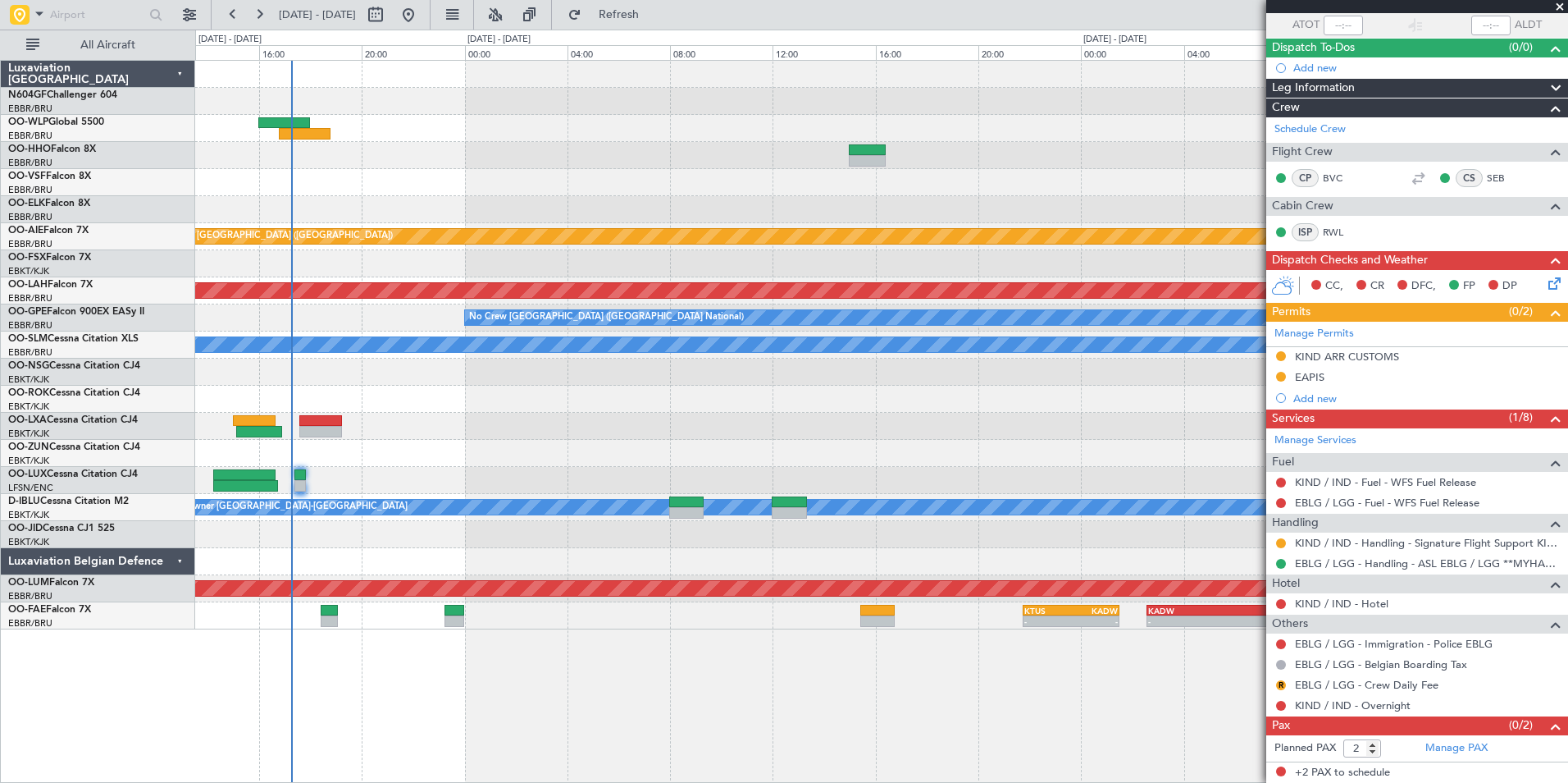
click at [695, 451] on div "Planned Maint London (Farnborough) Planned Maint Alton-st Louis (St Louis Regl)…" at bounding box center [881, 345] width 1372 height 568
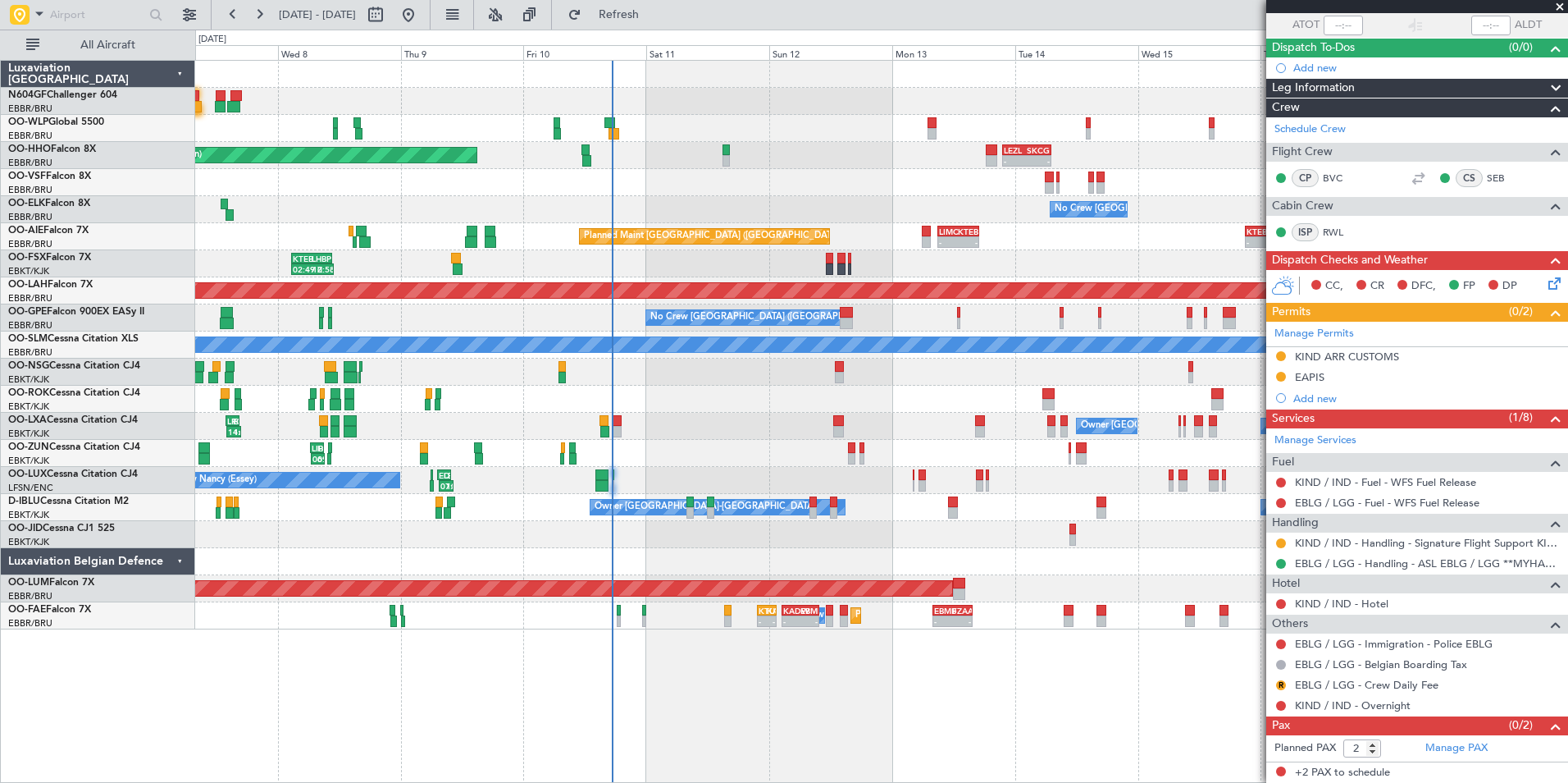
click at [660, 454] on div "- - EBLG 05:00 Z KIND 13:10 Z - - KIND 02:05 Z EBLG 09:35 Z LEZL 21:40 Z SKCG 0…" at bounding box center [881, 345] width 1372 height 568
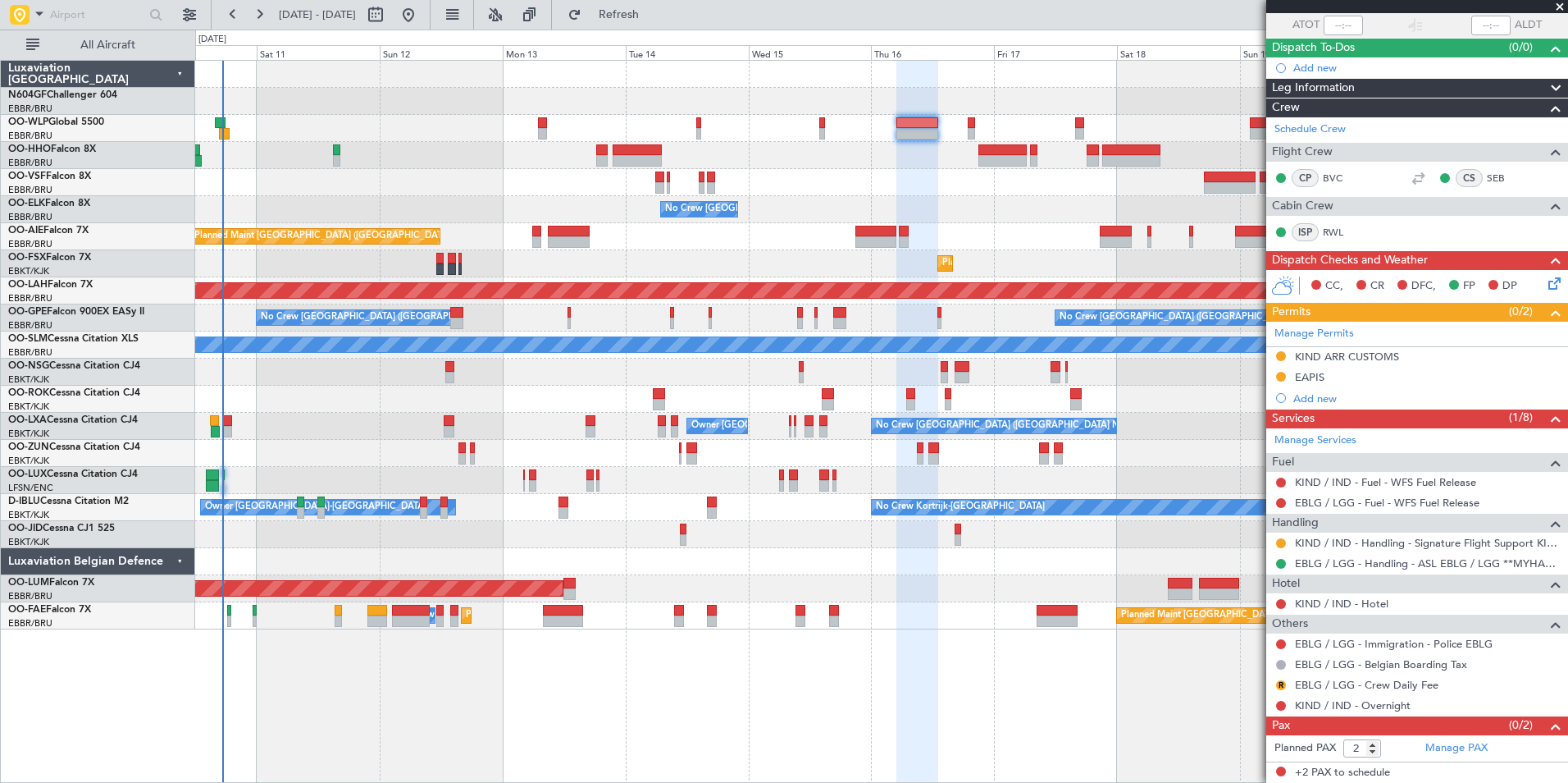
click at [883, 379] on div at bounding box center [881, 371] width 1372 height 27
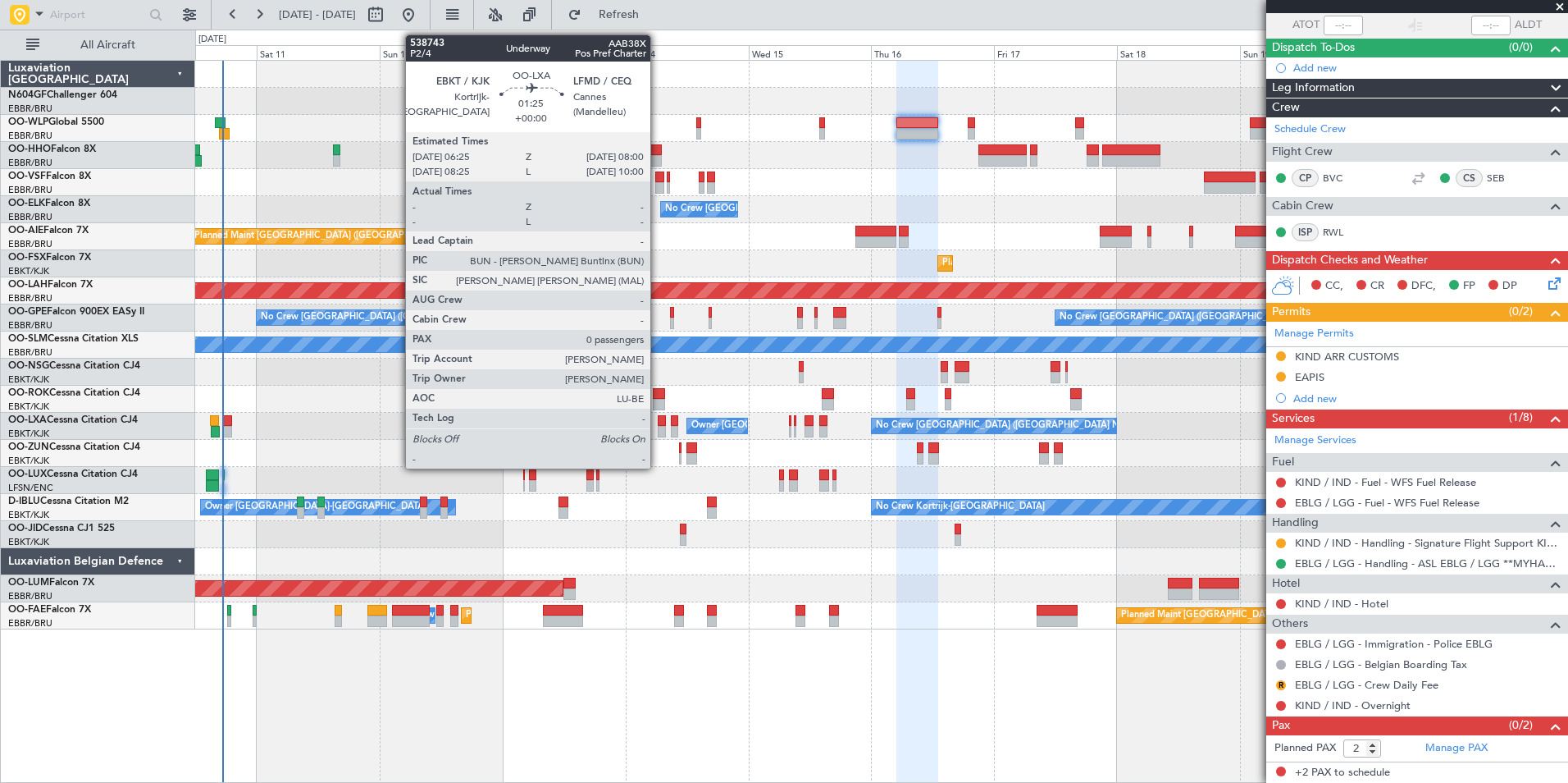
click at [658, 416] on div at bounding box center [661, 420] width 8 height 11
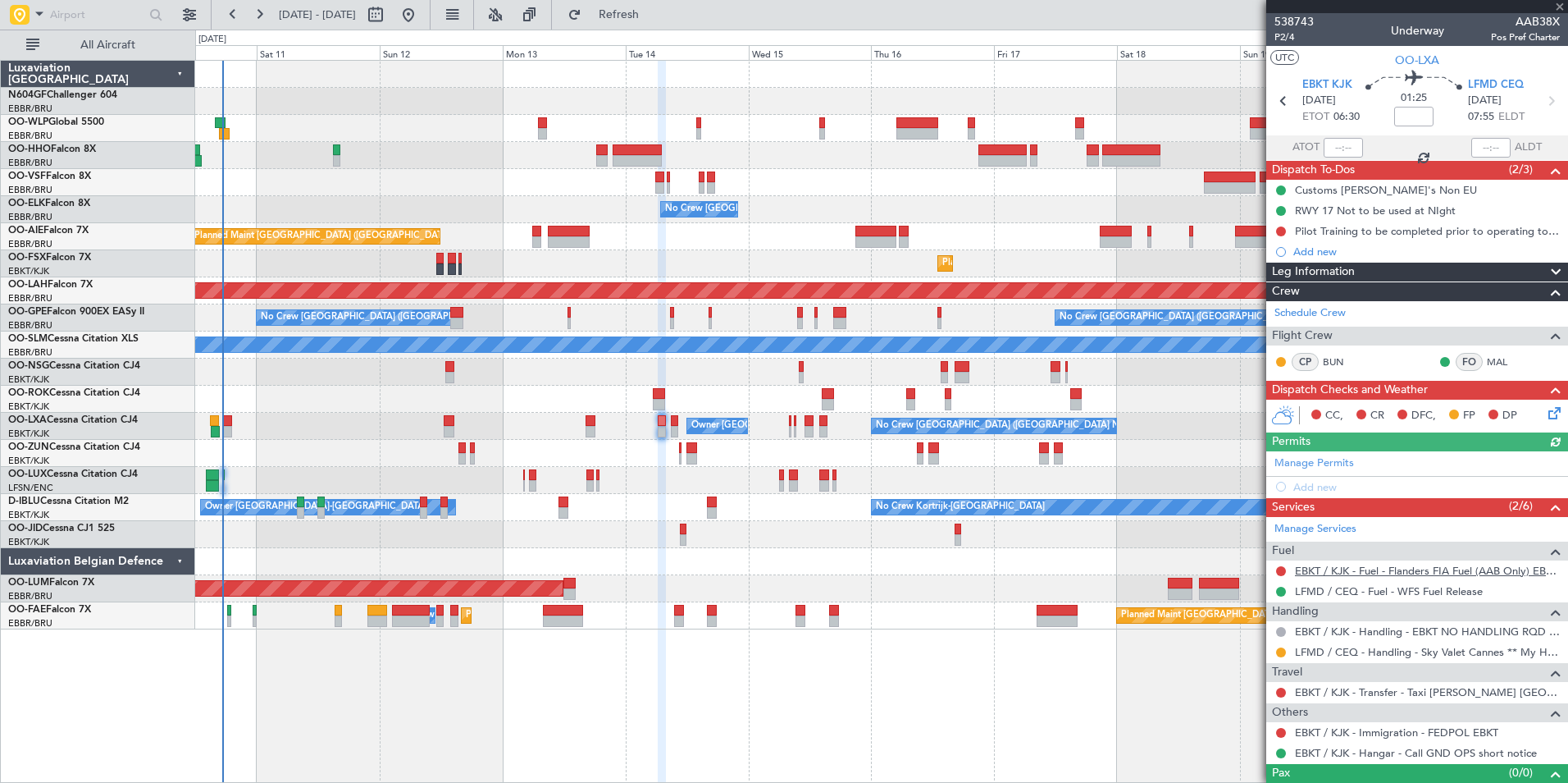
scroll to position [26, 0]
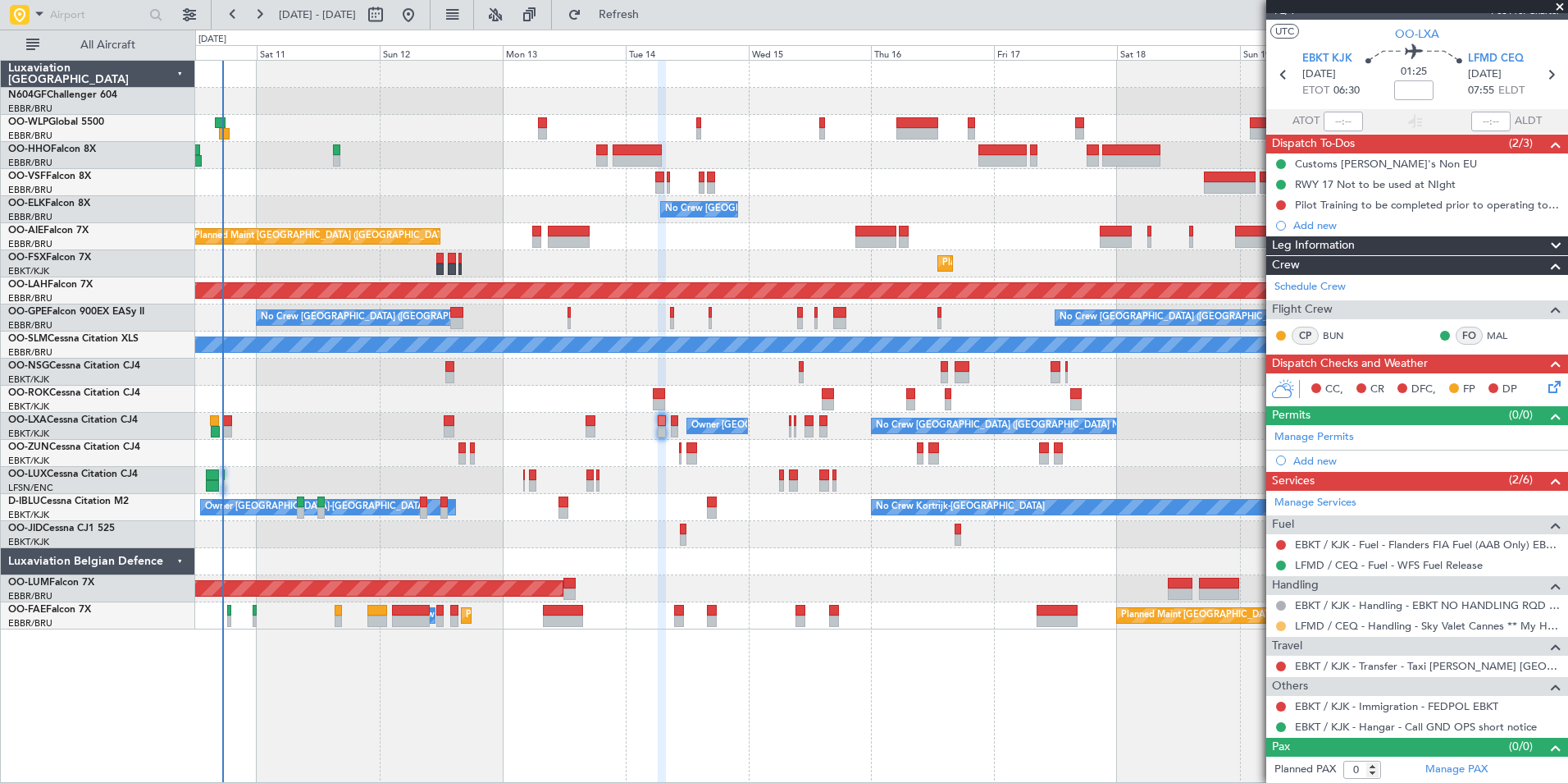
click at [1282, 621] on button at bounding box center [1280, 626] width 10 height 10
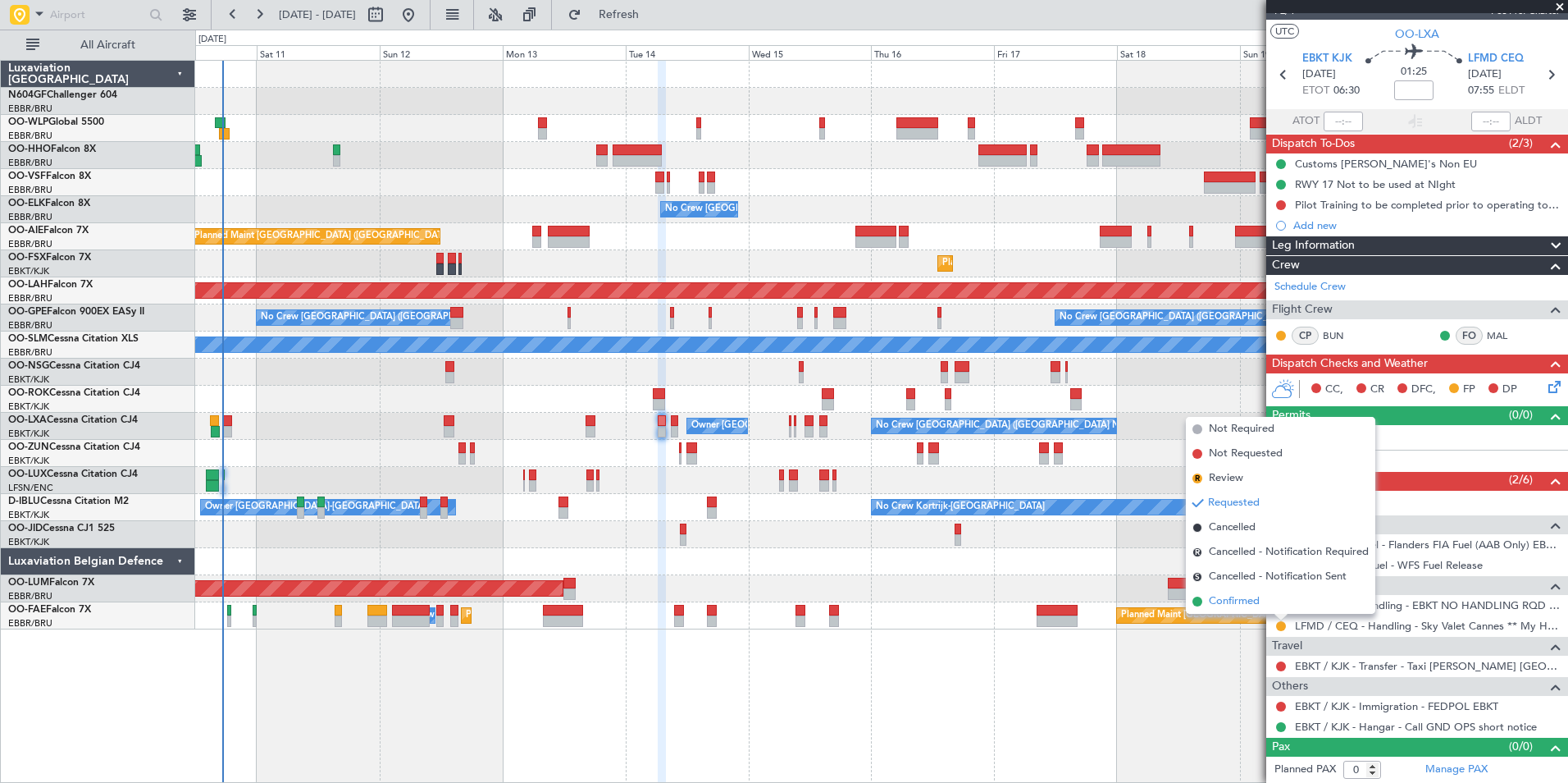
click at [1237, 604] on span "Confirmed" at bounding box center [1233, 602] width 51 height 17
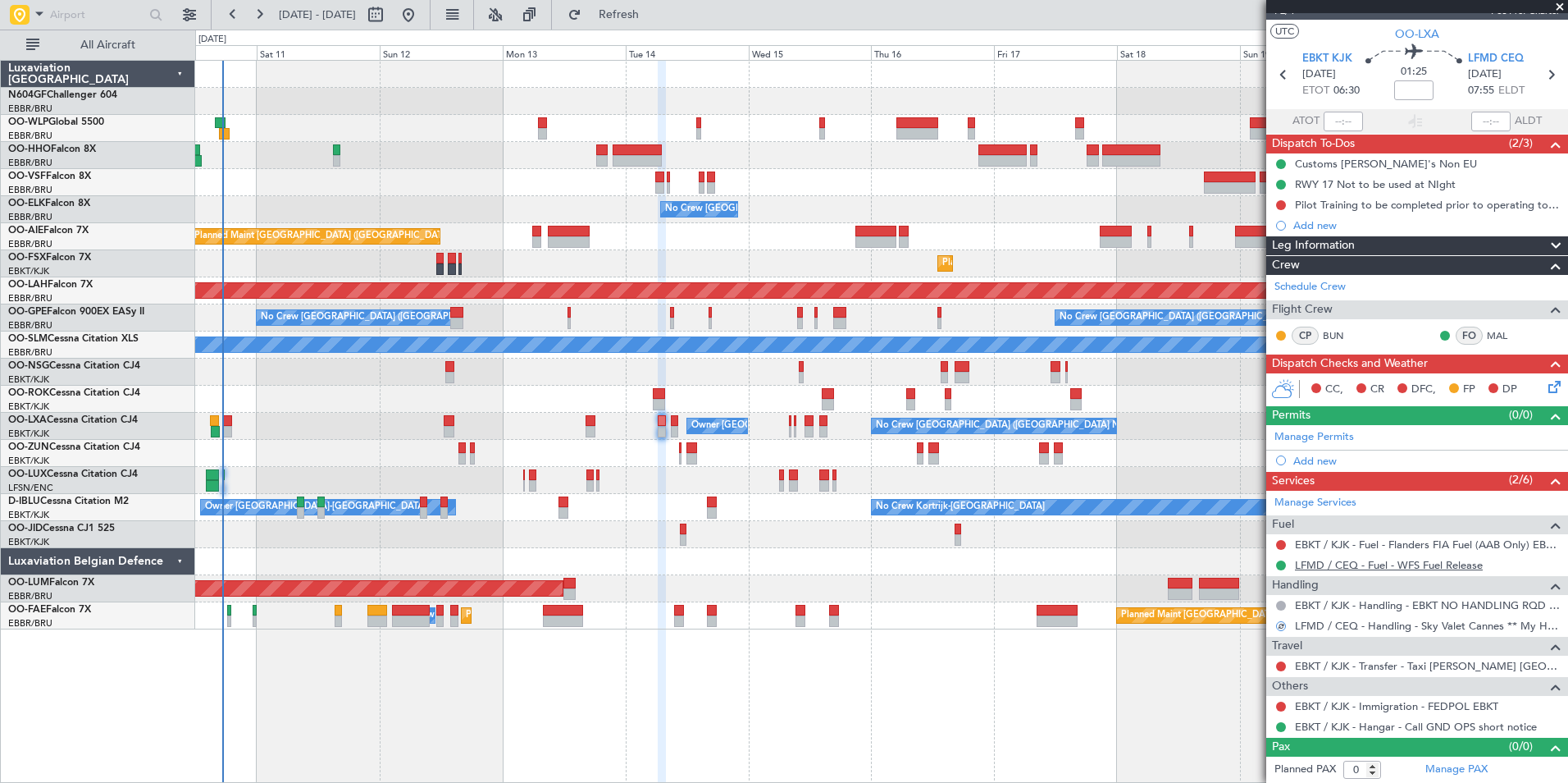
click at [1380, 567] on link "LFMD / CEQ - Fuel - WFS Fuel Release" at bounding box center [1388, 565] width 188 height 14
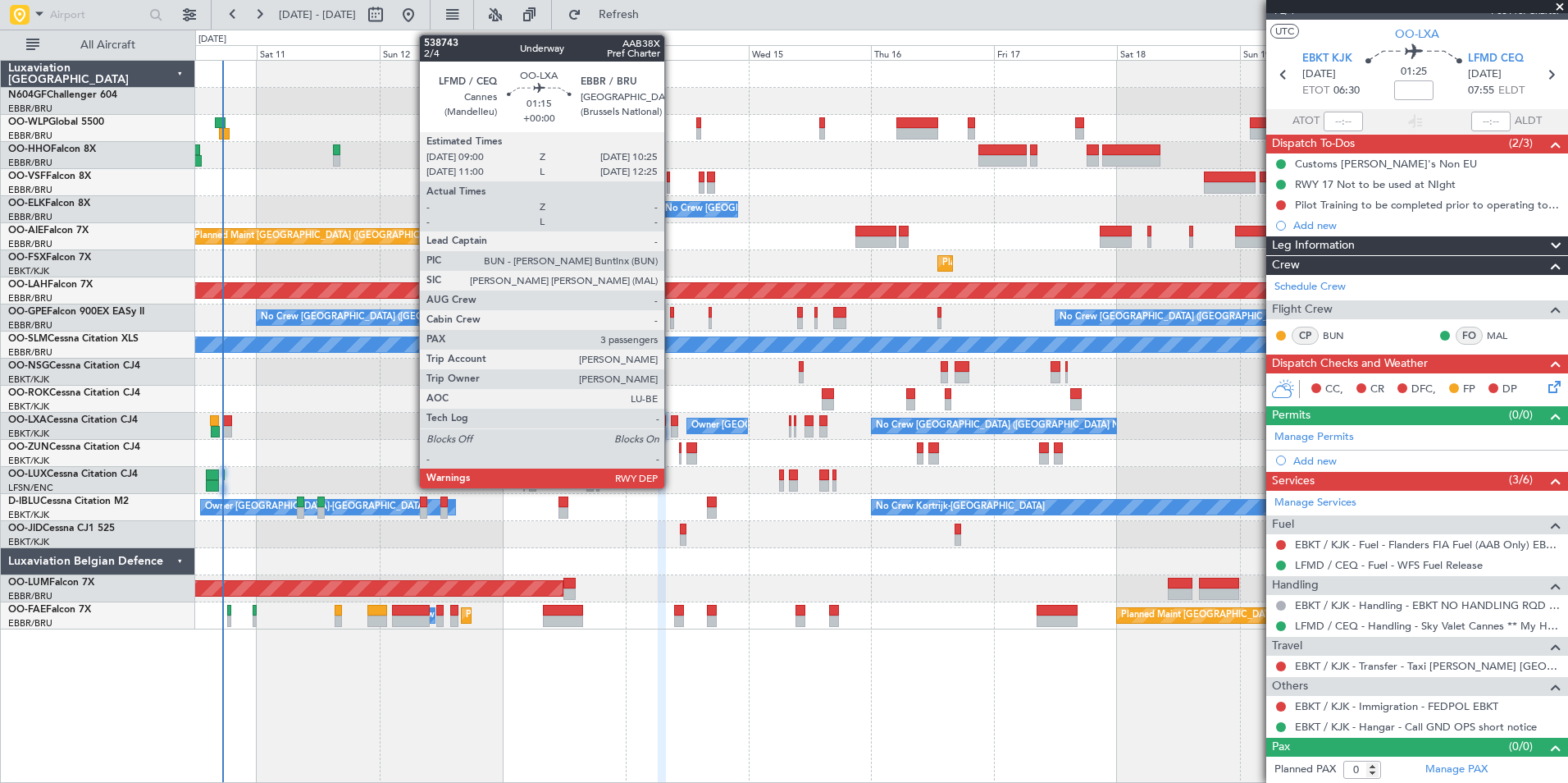
click at [672, 424] on div at bounding box center [674, 420] width 7 height 11
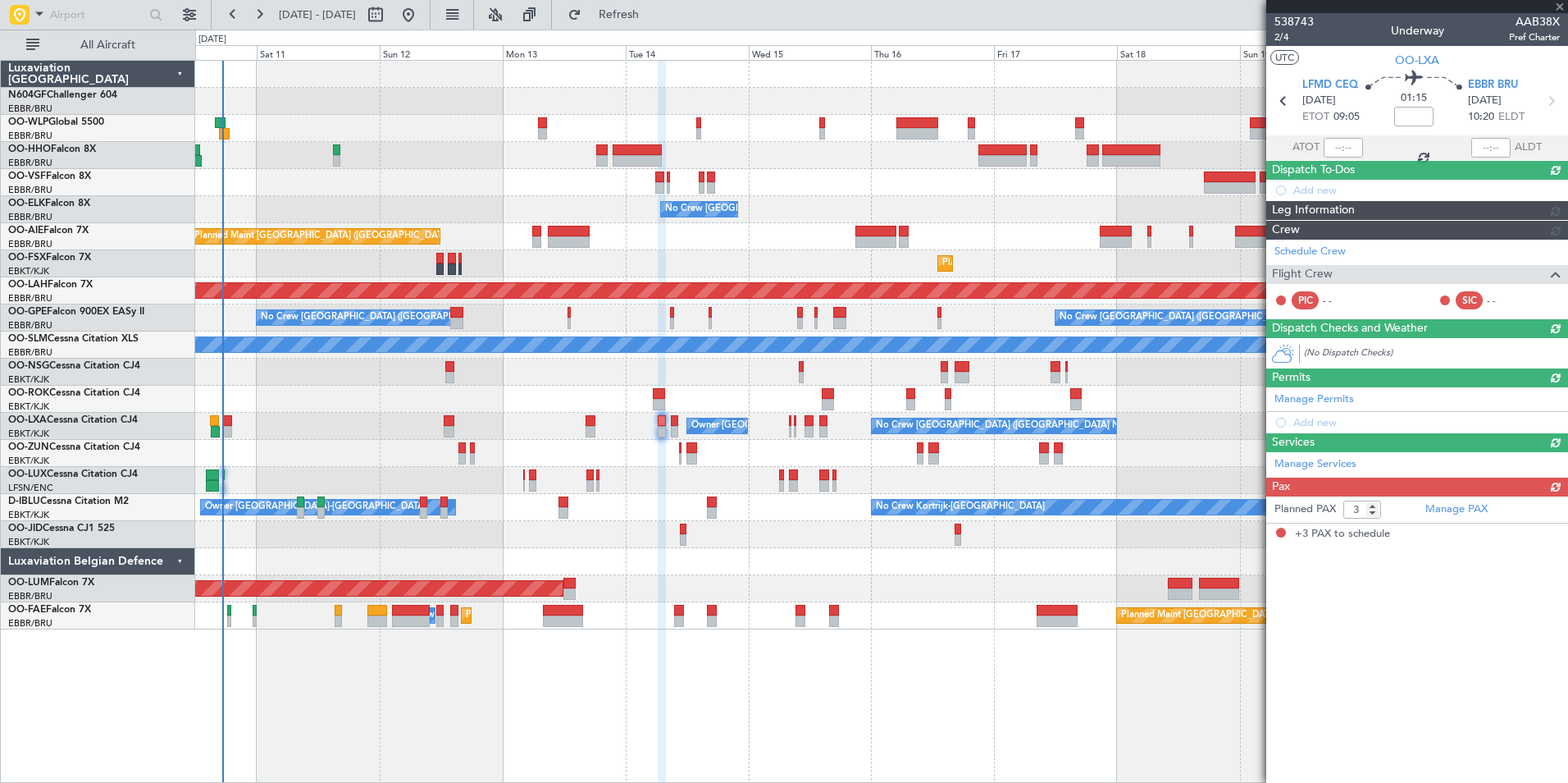
scroll to position [0, 0]
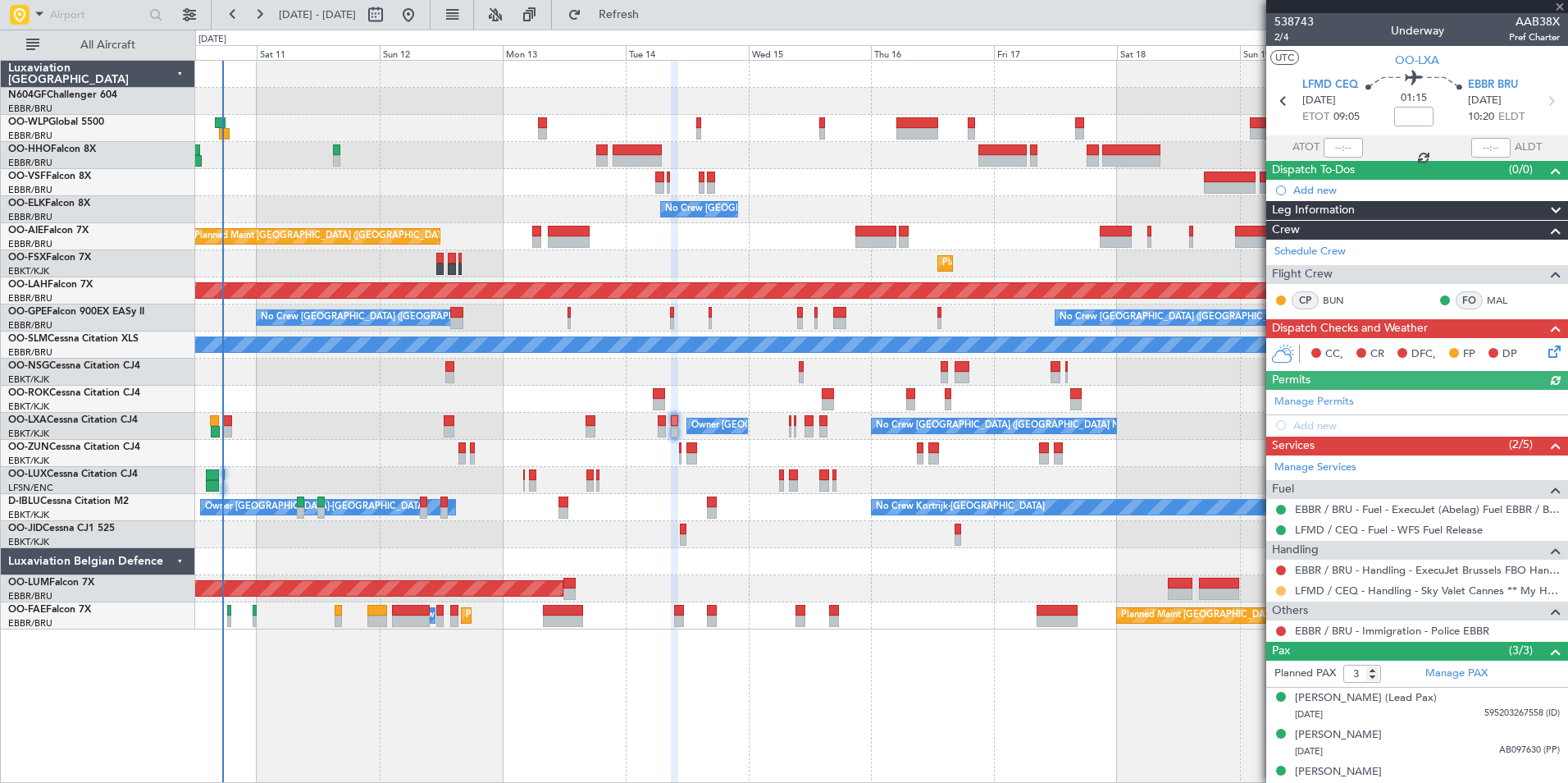
click at [1277, 590] on button at bounding box center [1280, 590] width 10 height 10
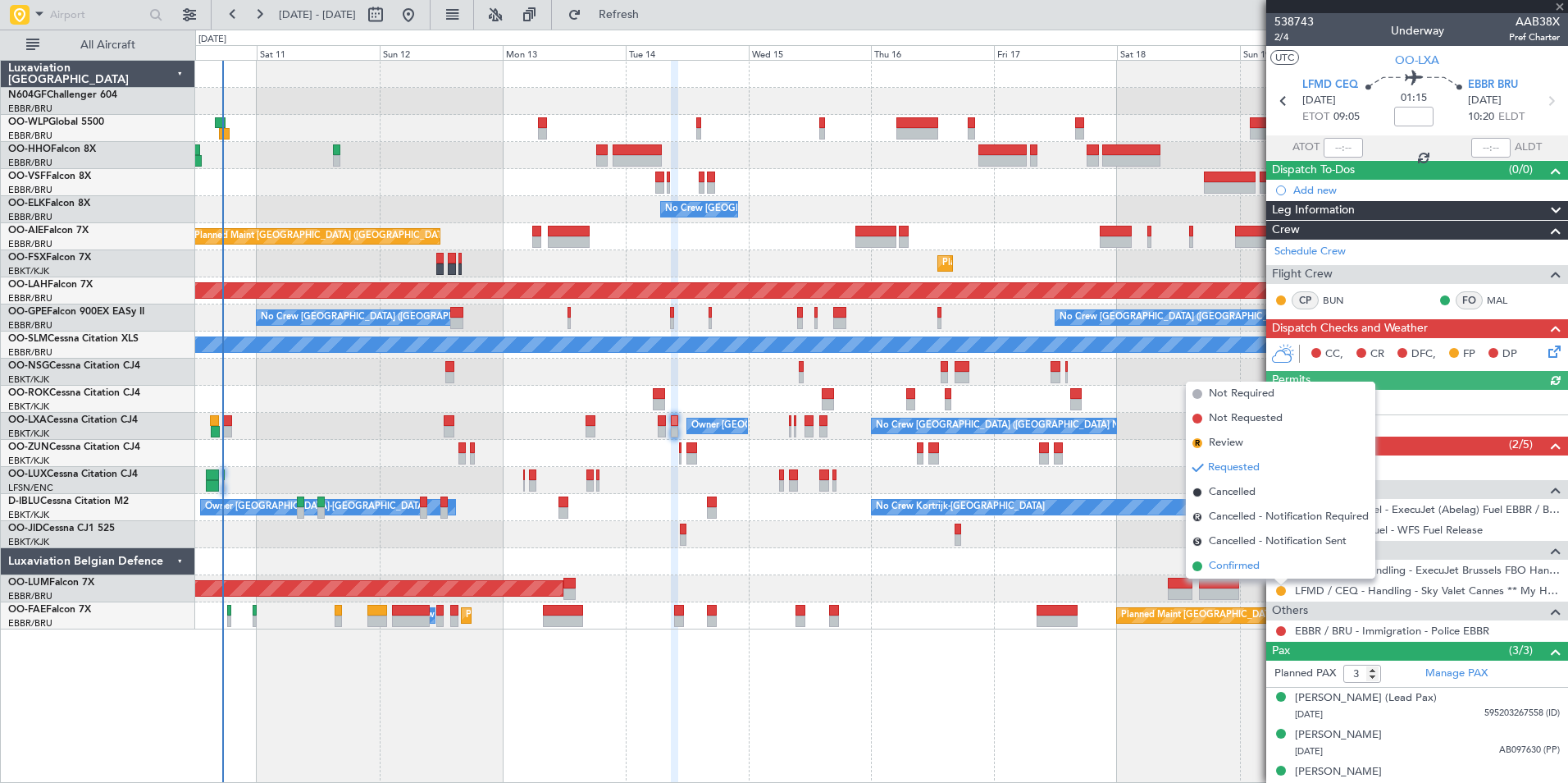
click at [1241, 568] on span "Confirmed" at bounding box center [1233, 566] width 51 height 17
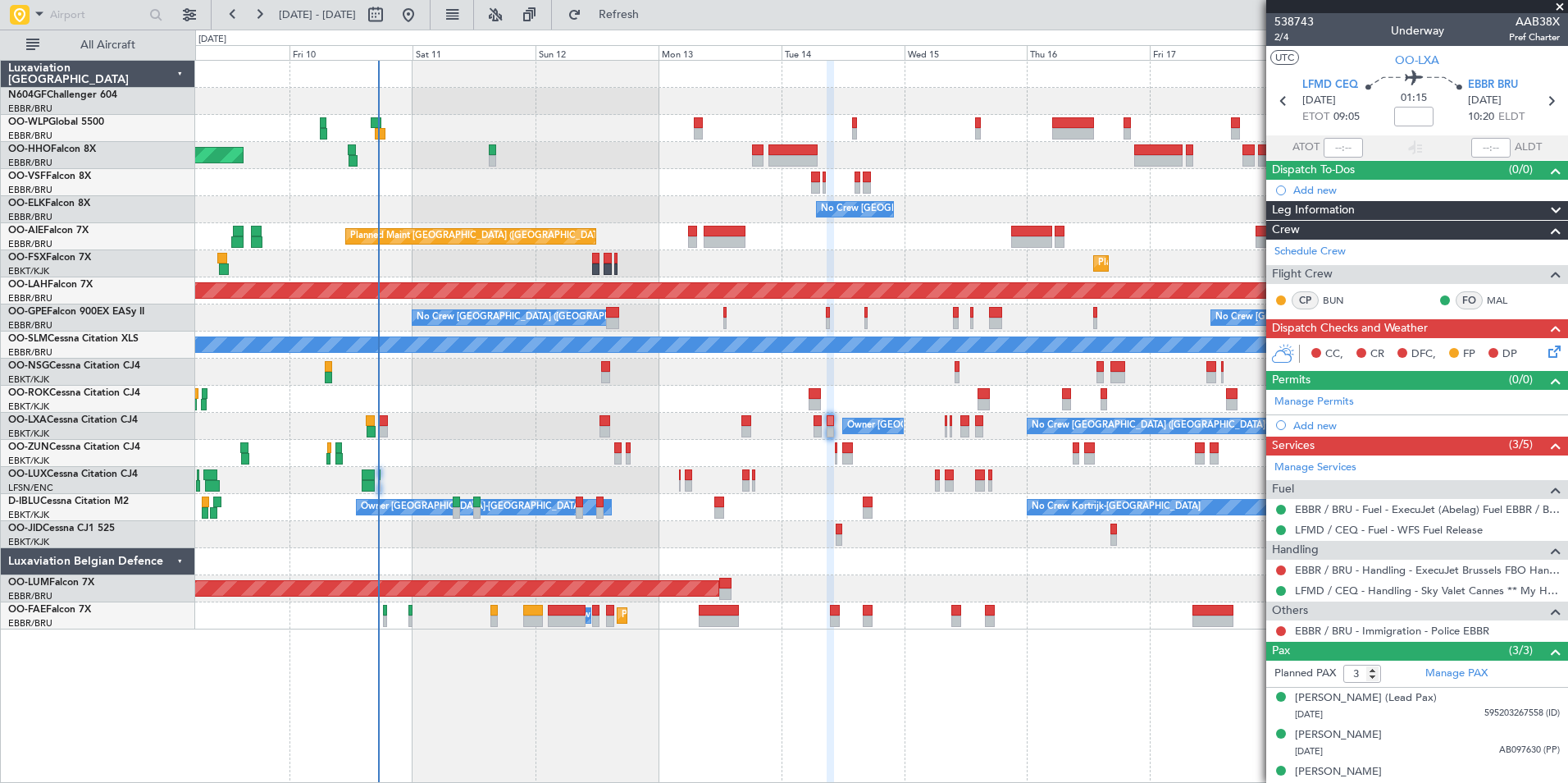
click at [970, 555] on div "Planned Maint Geneva (Cointrin) No Crew Brussels (Brussels National) Planned Ma…" at bounding box center [881, 345] width 1372 height 568
click at [1039, 558] on div "Planned Maint Geneva (Cointrin) No Crew Brussels (Brussels National) Planned Ma…" at bounding box center [881, 345] width 1372 height 568
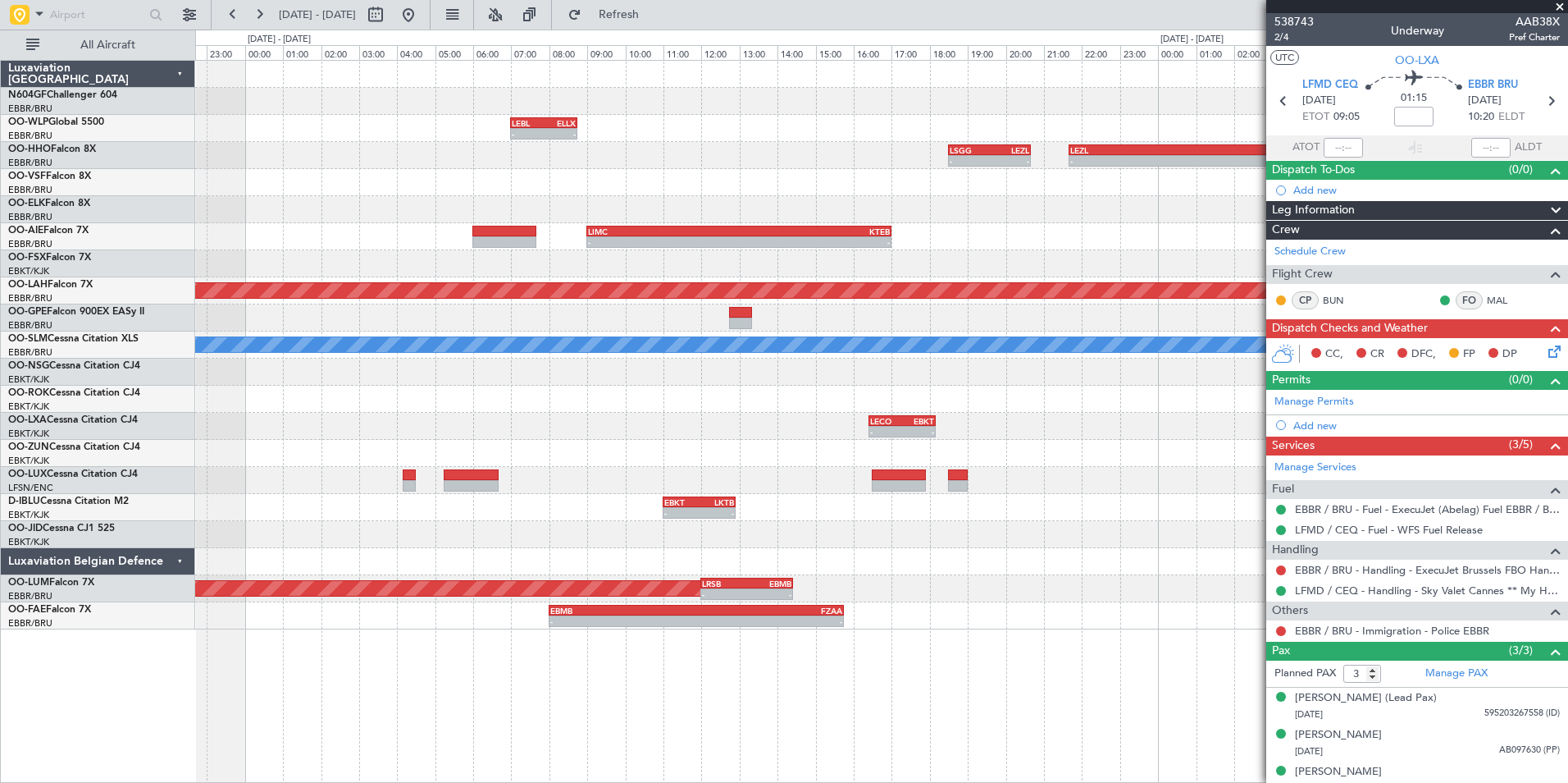
click at [1021, 447] on div "- - EBOS 12:00 Z LERJ 14:00 Z" at bounding box center [881, 453] width 1372 height 27
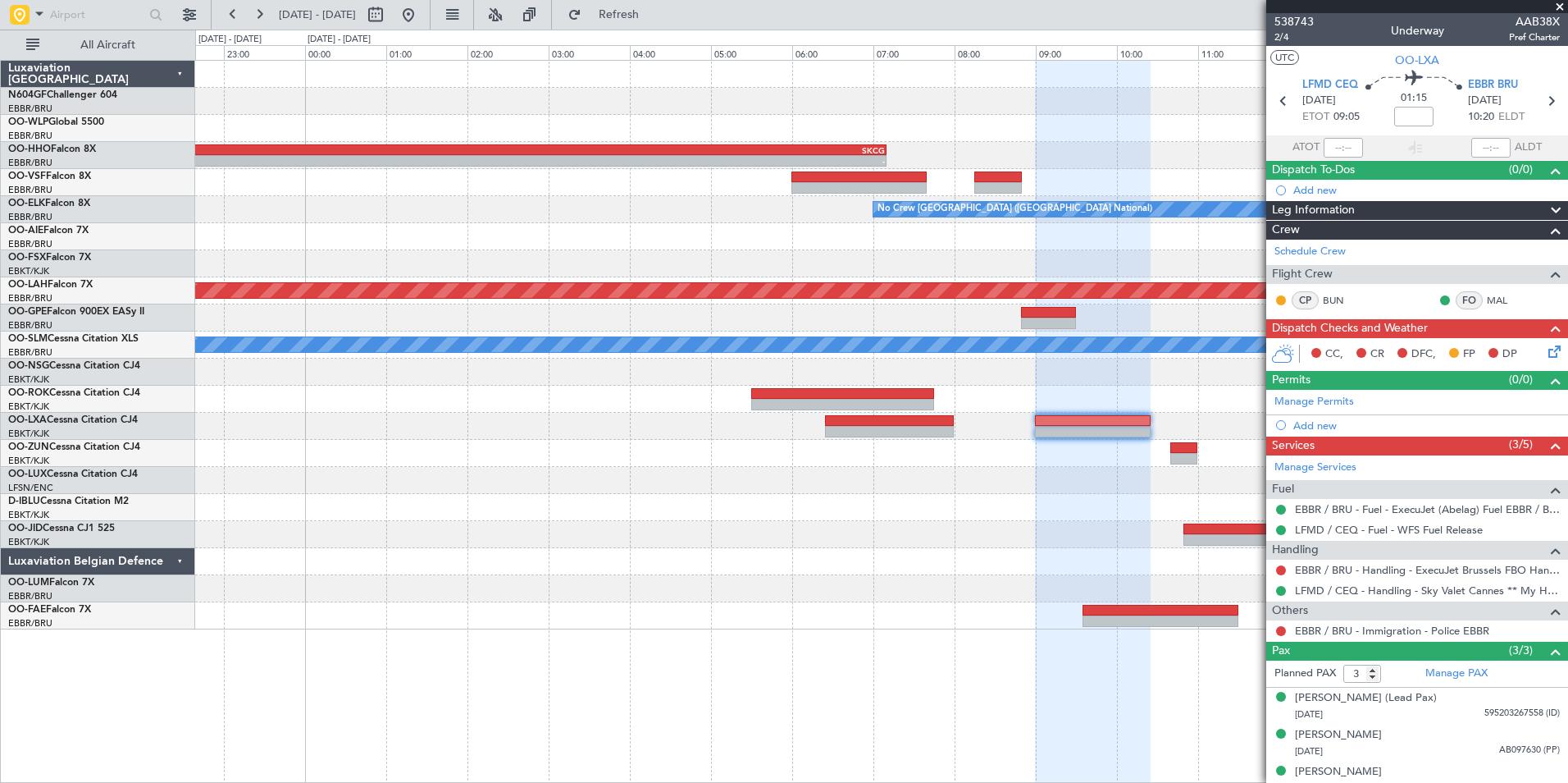
click at [1099, 464] on div "- - LEZL 21:40 Z SKCG 07:10 Z No Crew Brussels (Brussels National) Planned Main…" at bounding box center [881, 345] width 1372 height 568
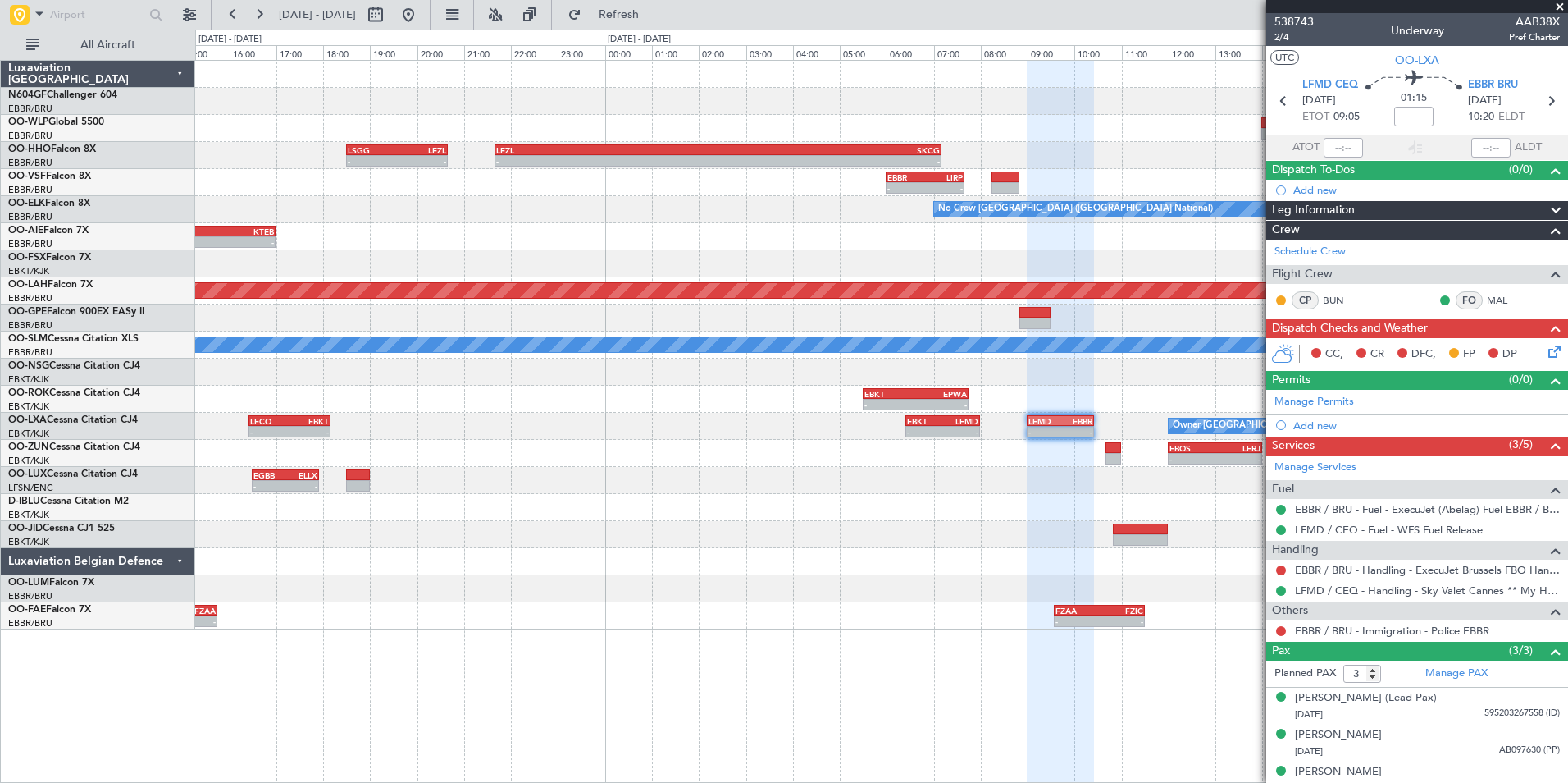
click at [1058, 466] on div "EGBB 16:30 Z ELLX 17:55 Z - -" at bounding box center [881, 479] width 1372 height 27
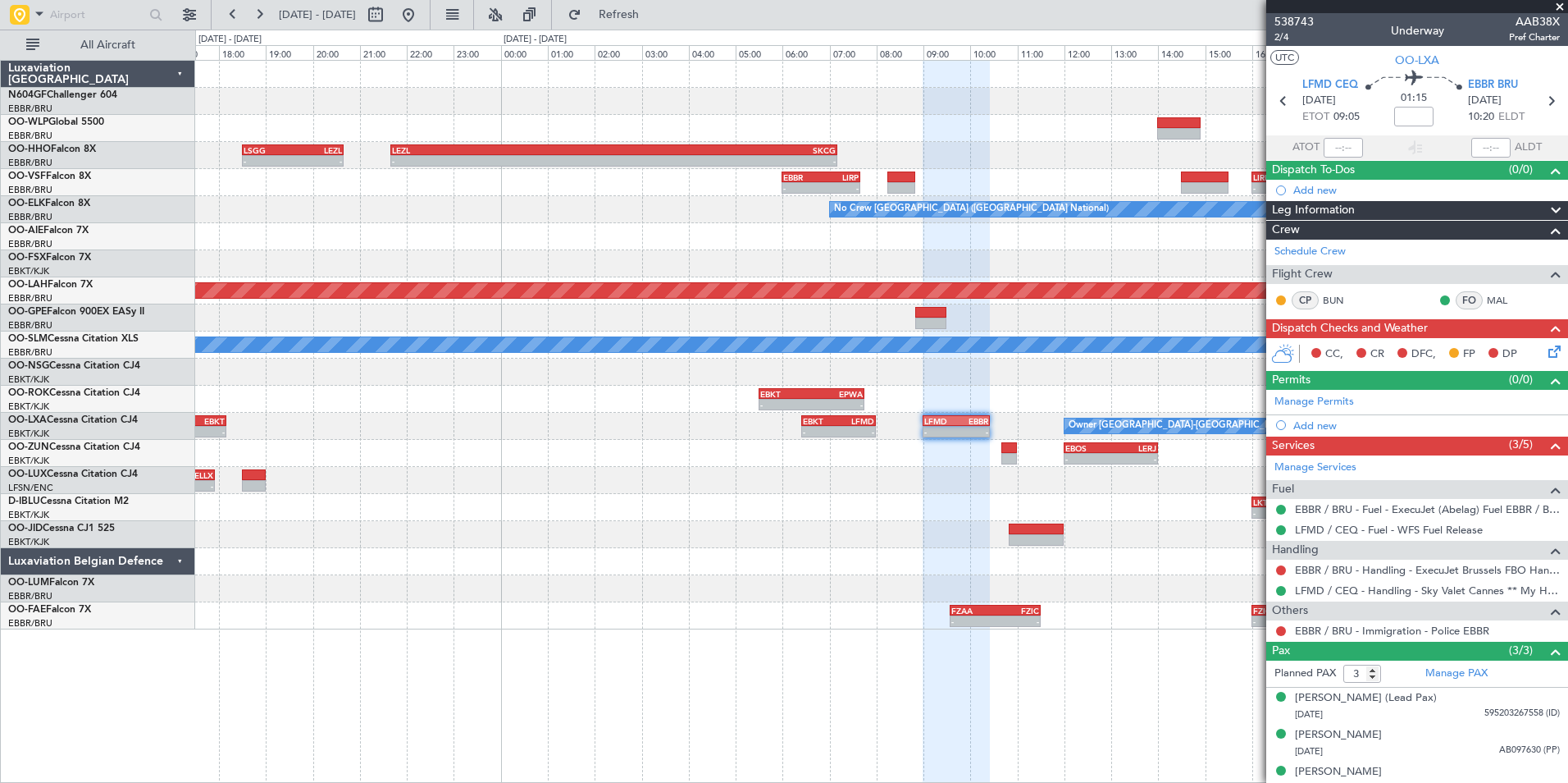
click at [1063, 509] on div "- - LKTB 16:00 Z EBKT 17:55 Z EBKT 11:00 Z LKTB 12:55 Z - -" at bounding box center [881, 507] width 1372 height 27
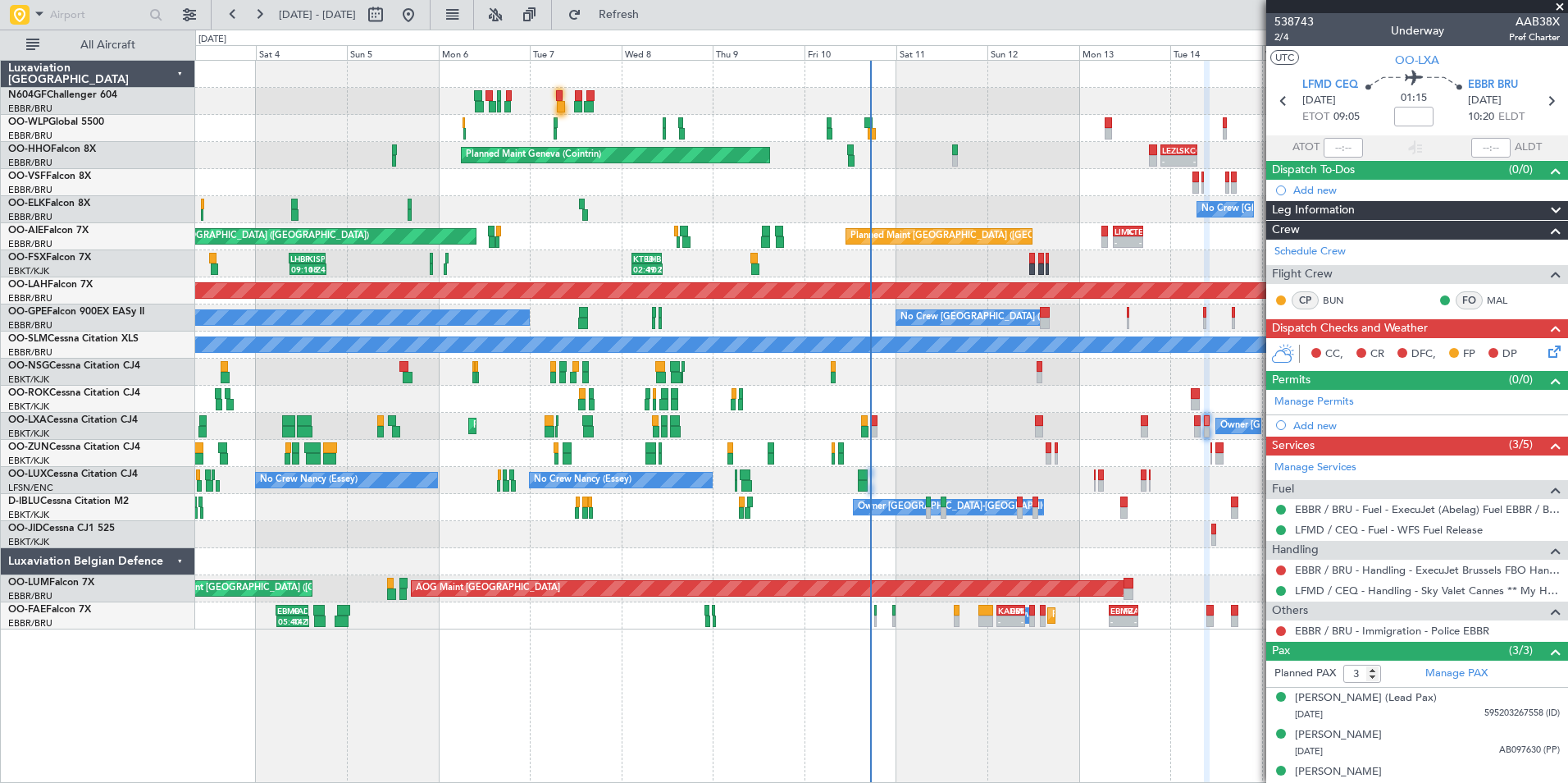
click at [1136, 552] on div "- - EBLG 05:00 Z KIND 13:10 Z Planned Maint Milan (Linate) - - KIND 02:05 Z EBL…" at bounding box center [881, 345] width 1372 height 568
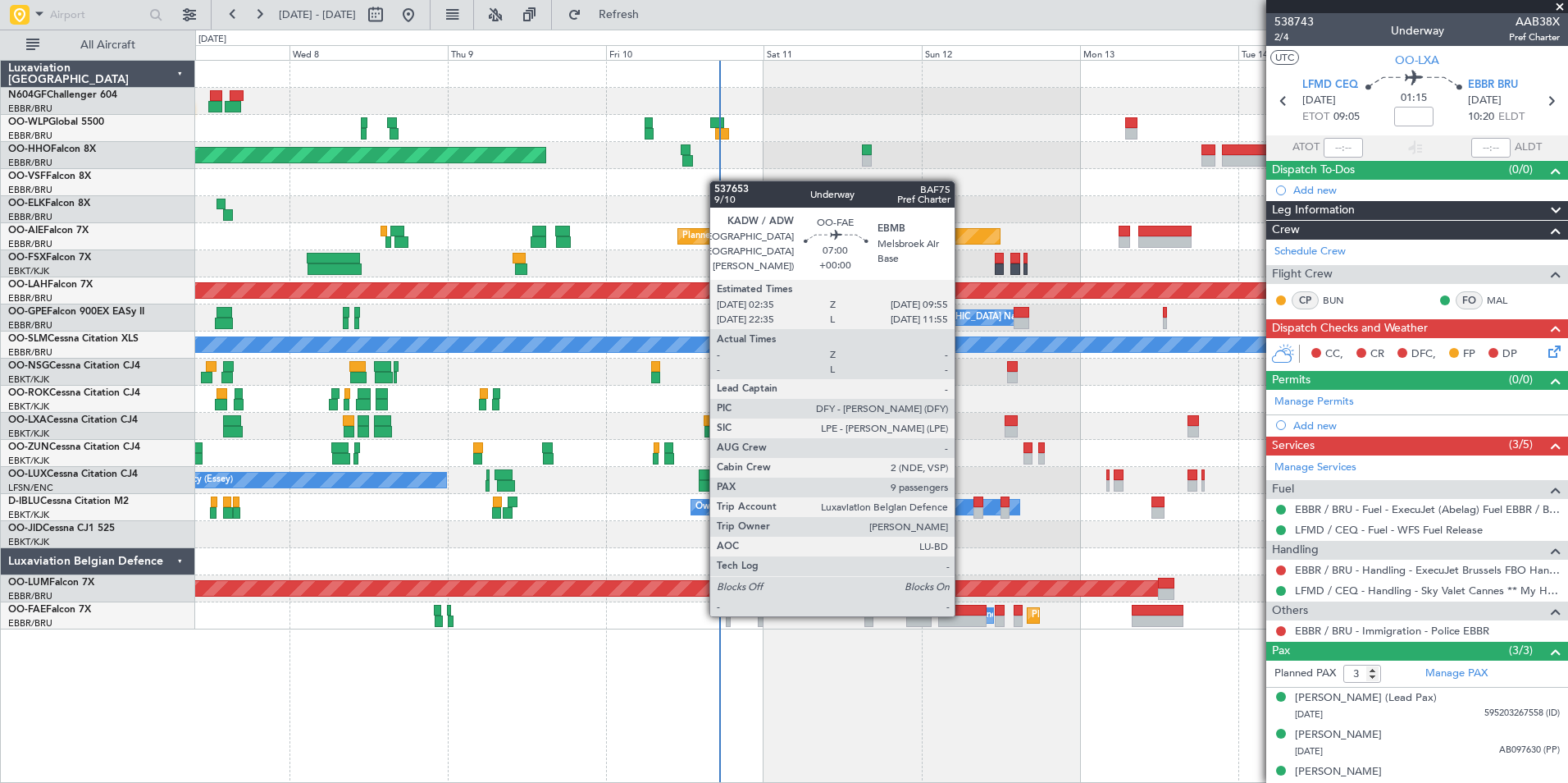
click at [962, 615] on div at bounding box center [962, 610] width 48 height 11
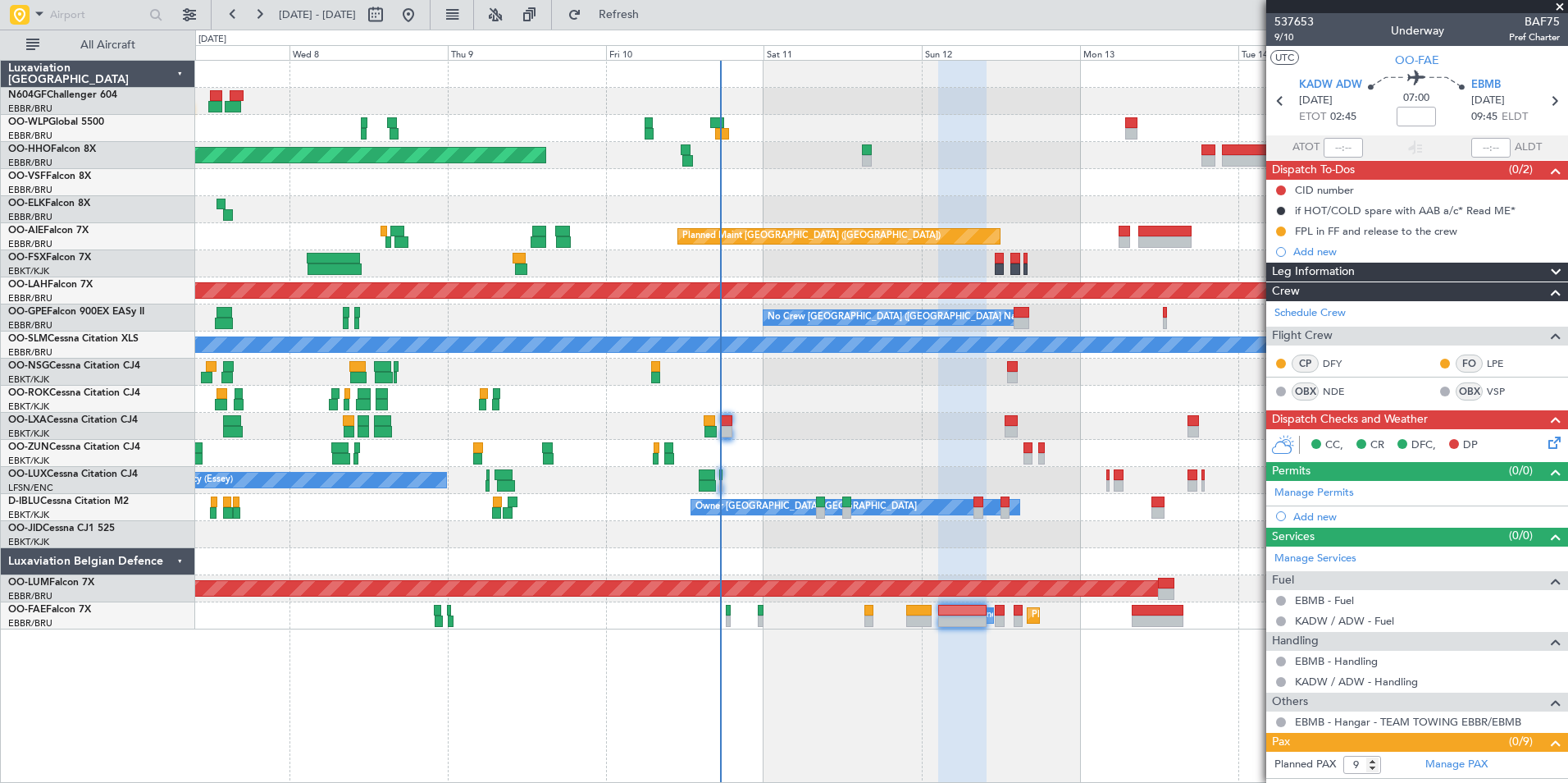
click at [837, 413] on div "Planned Maint Geneva (Cointrin) - - LROP 21:15 Z RJTT 08:30 Z No Crew Brussels …" at bounding box center [881, 345] width 1372 height 568
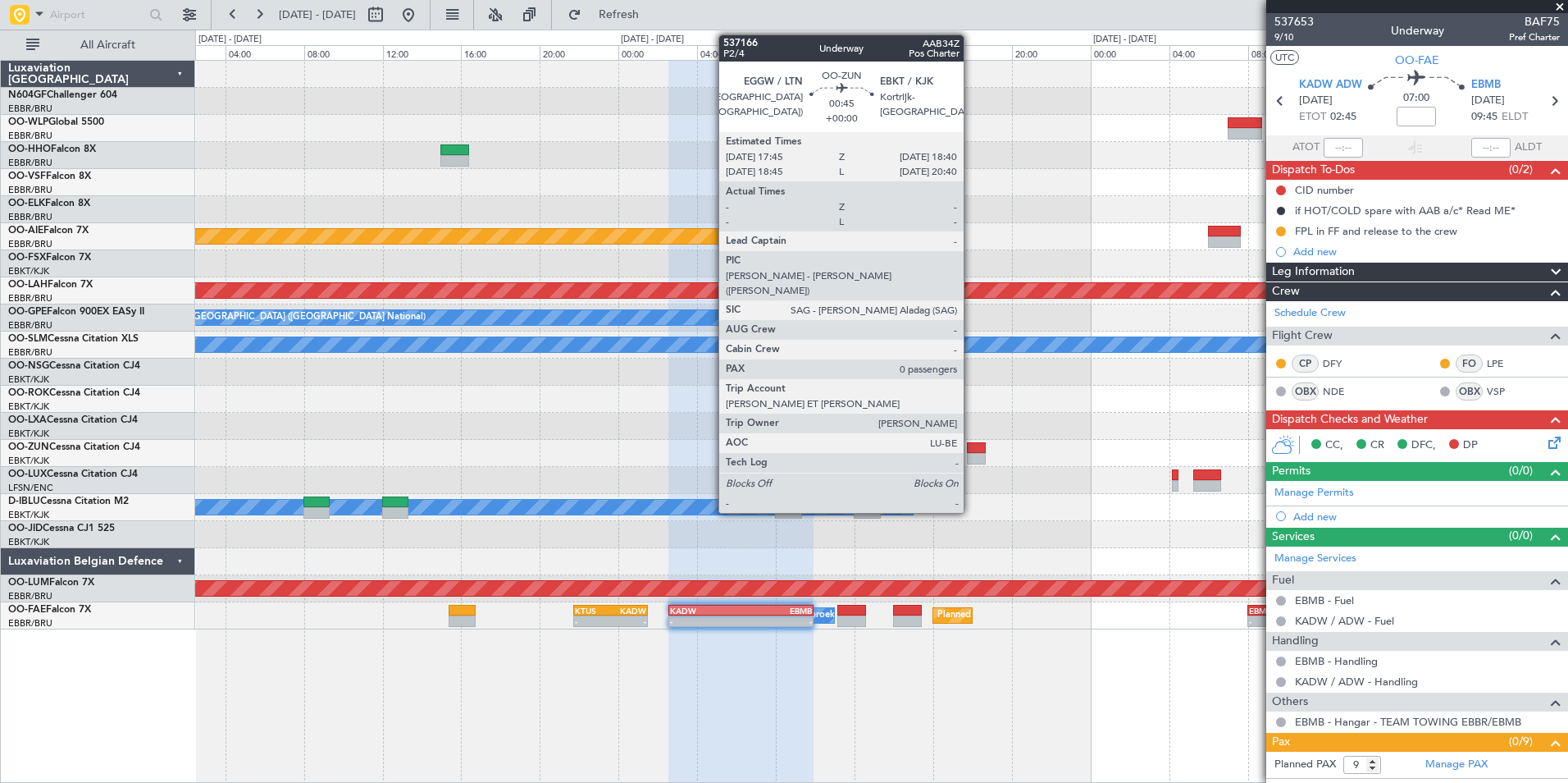
click at [970, 445] on div at bounding box center [975, 448] width 18 height 11
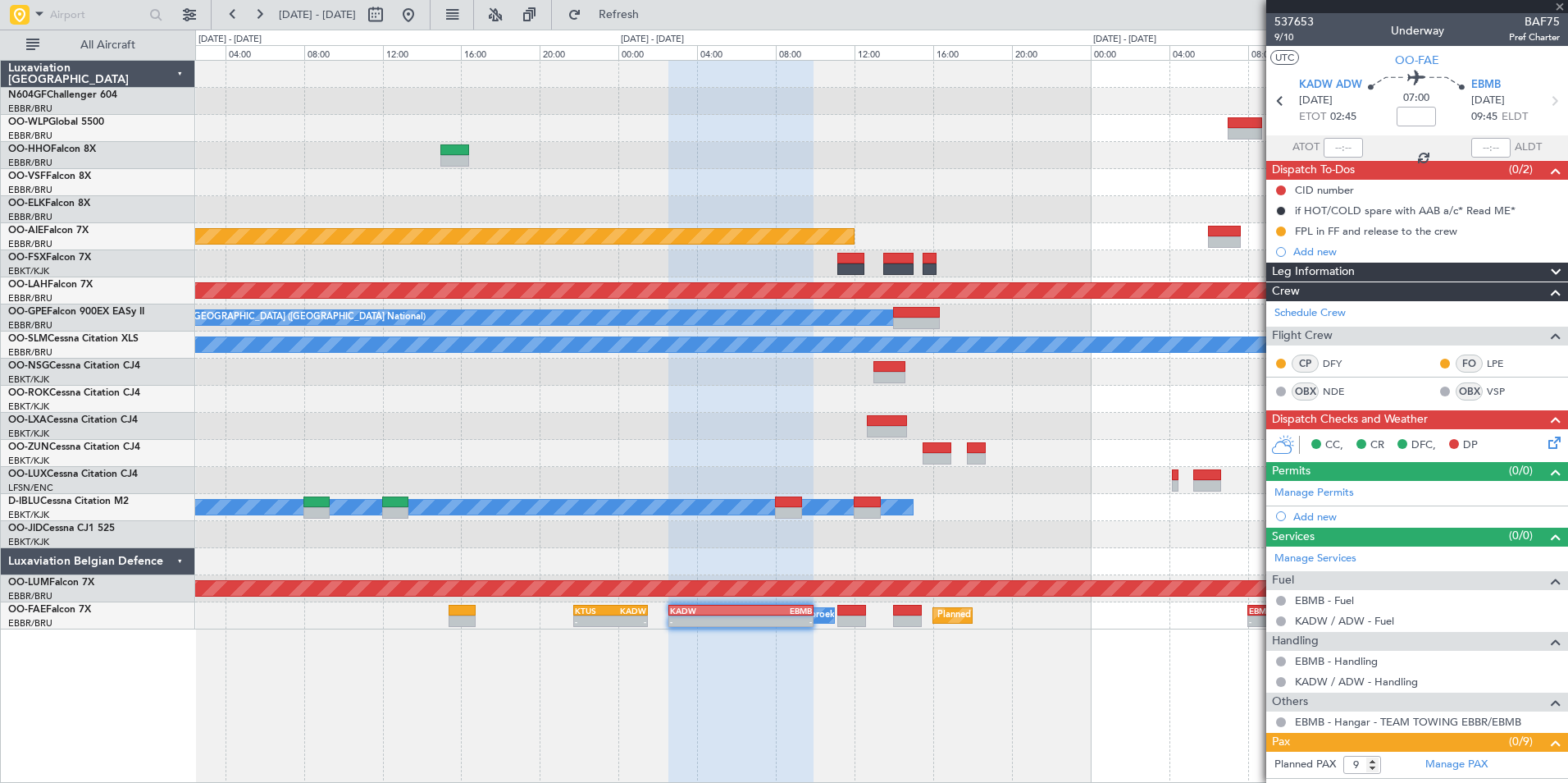
type input "0"
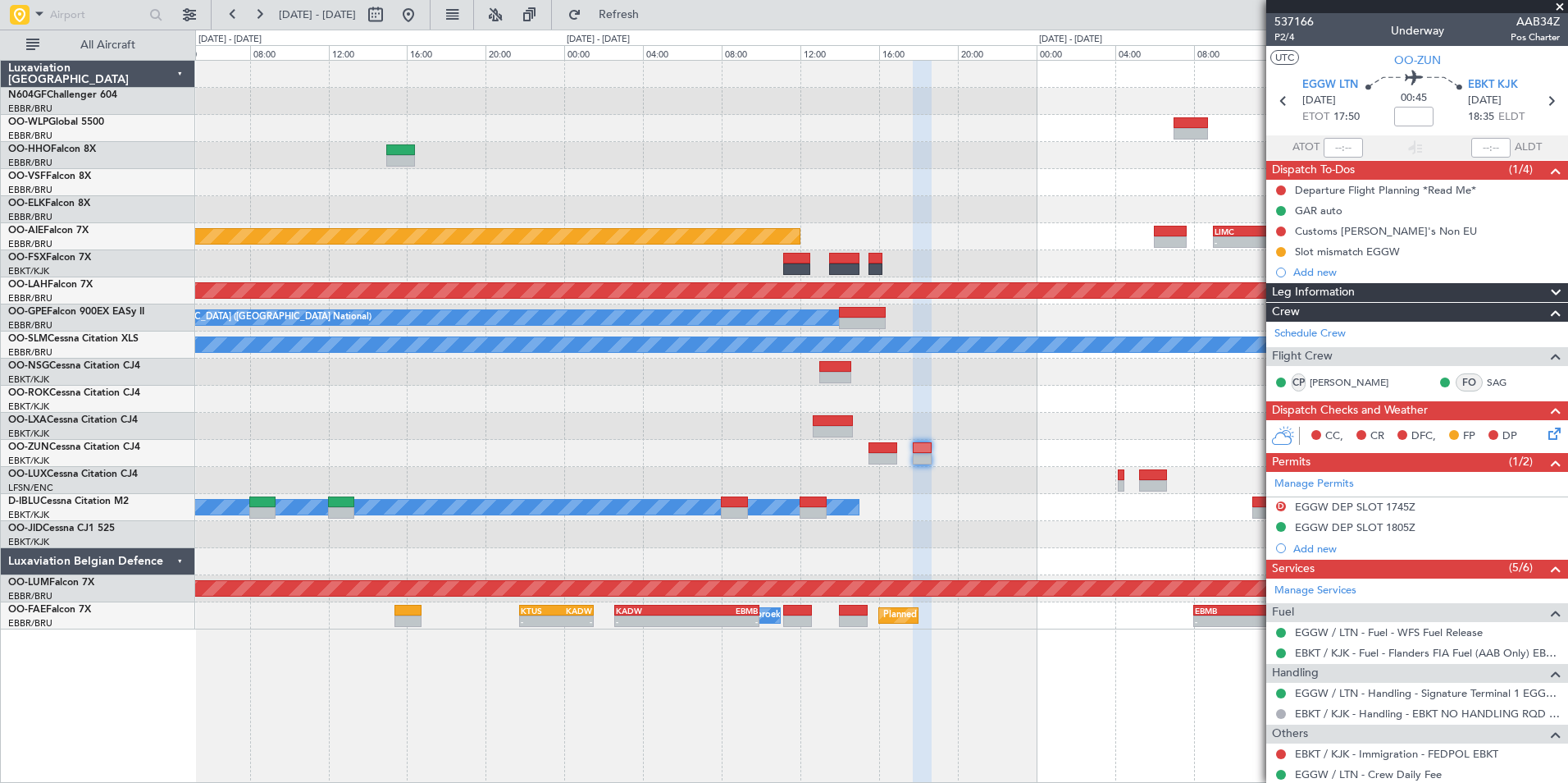
click at [931, 534] on div "- - LEZL 21:40 Z SKCG 07:10 Z No Crew Brussels (Brussels National) Planned Main…" at bounding box center [881, 345] width 1372 height 568
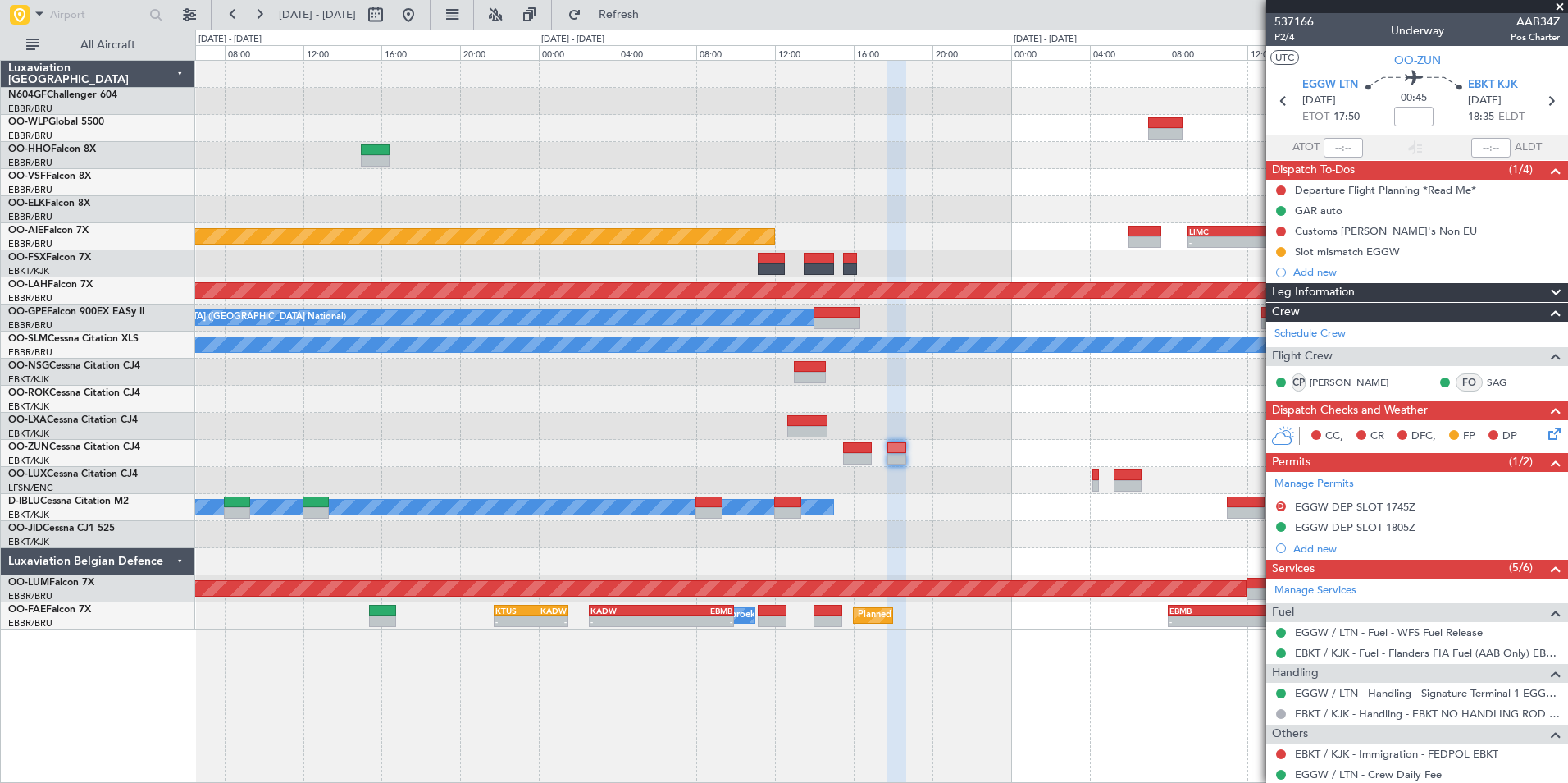
click at [1131, 382] on div at bounding box center [881, 371] width 1372 height 27
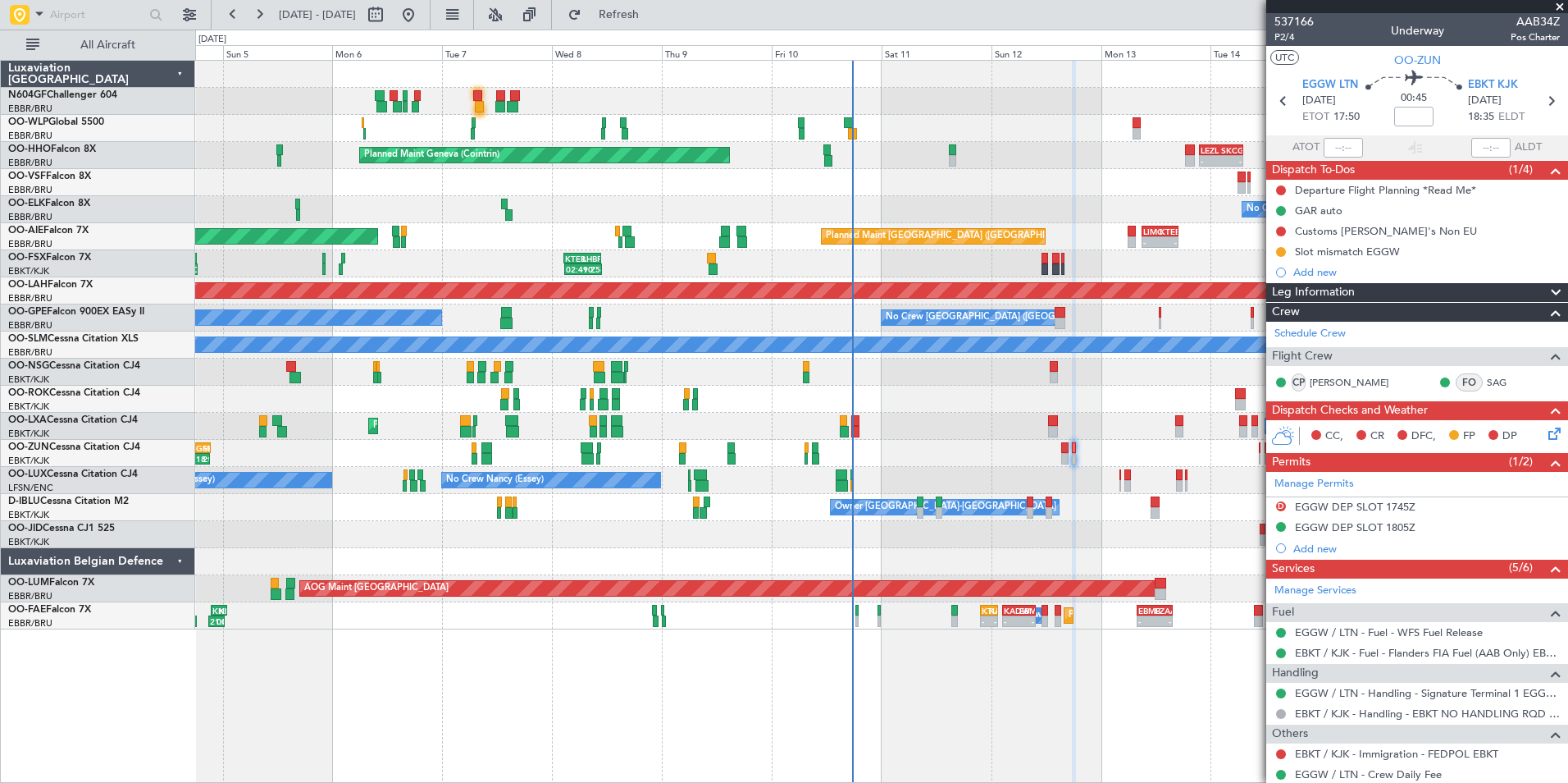
click at [957, 424] on div "Owner Kortrijk-Wevelgem No Crew Brussels (Brussels National) Planned Maint Kort…" at bounding box center [881, 426] width 1372 height 27
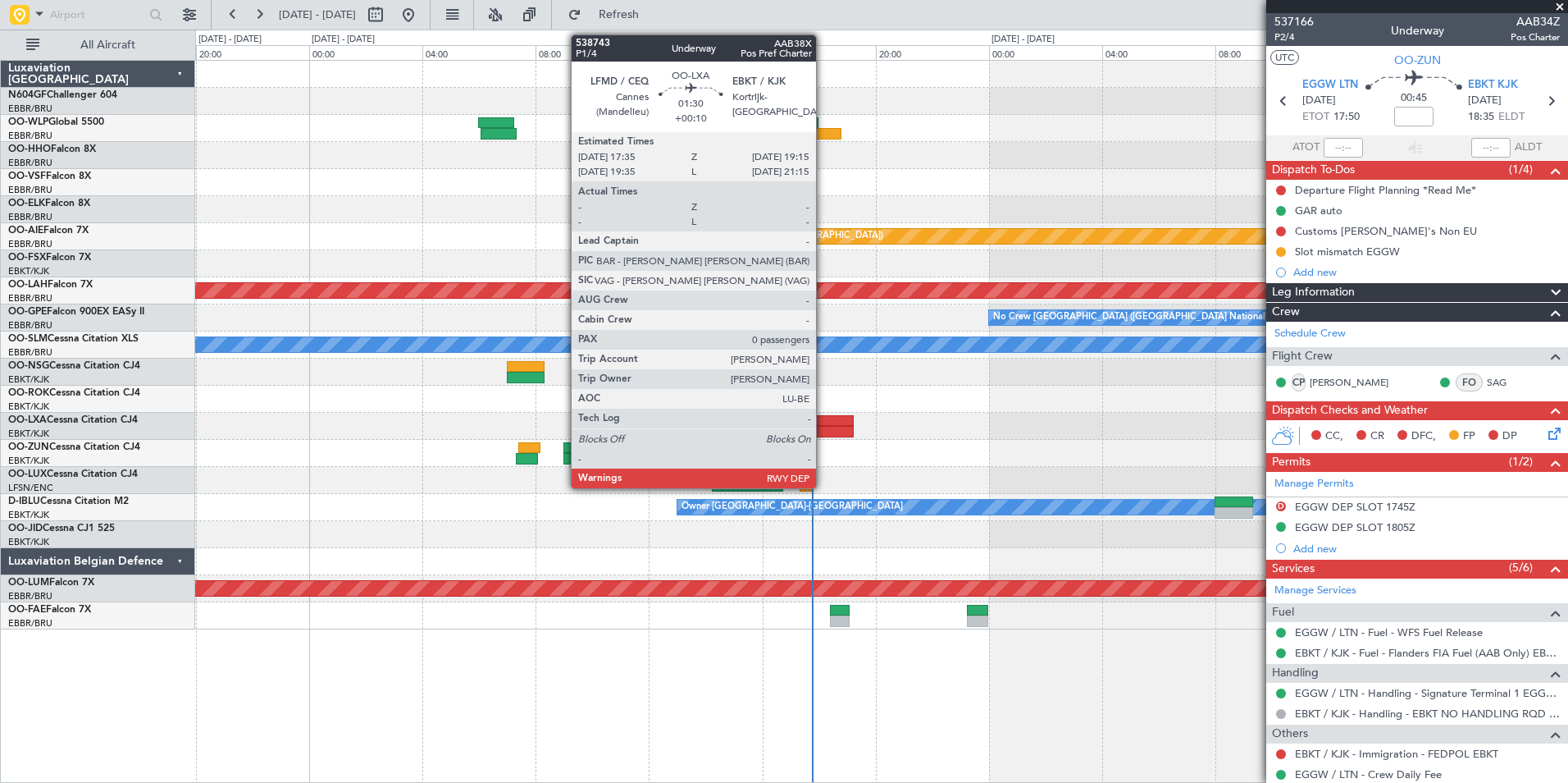
click at [823, 429] on div at bounding box center [829, 431] width 47 height 11
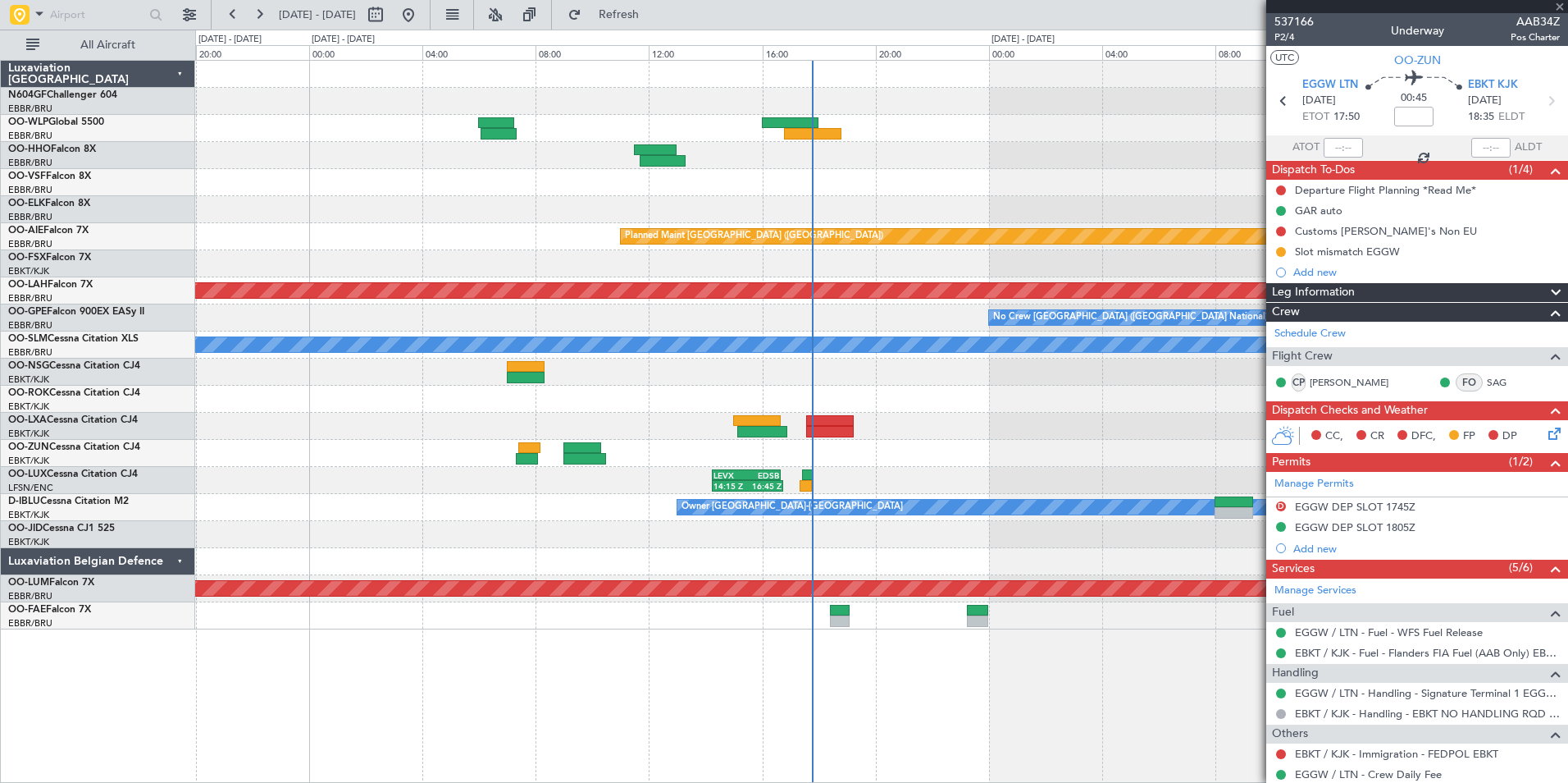
type input "+00:10"
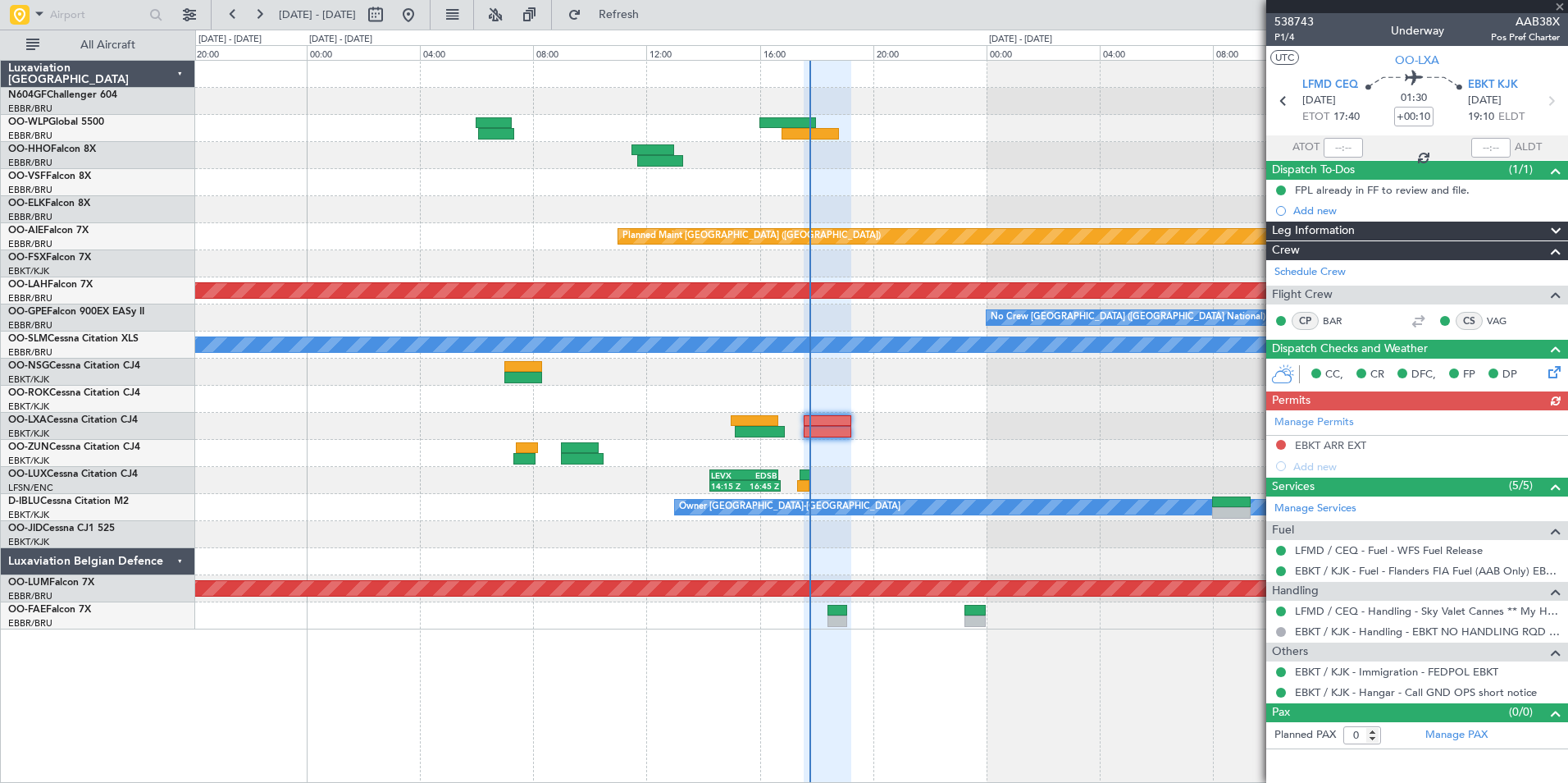
click at [981, 396] on div "Planned Maint Geneva (Cointrin) Planned Maint London (Farnborough) Planned Main…" at bounding box center [881, 345] width 1372 height 568
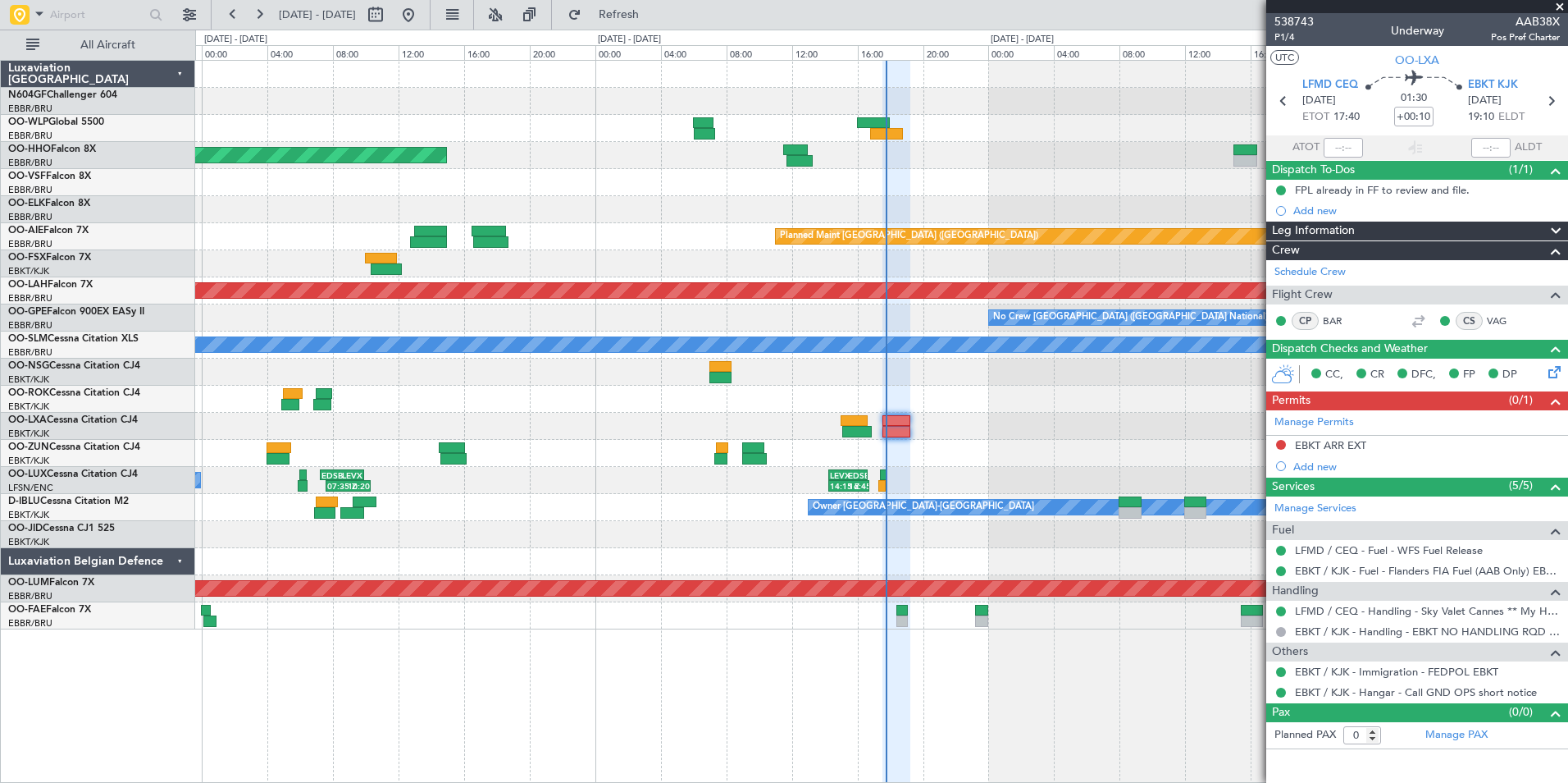
click at [921, 393] on div "Planned Maint Geneva (Cointrin) Planned Maint London (Farnborough) KTEB 02:45 Z…" at bounding box center [881, 345] width 1372 height 568
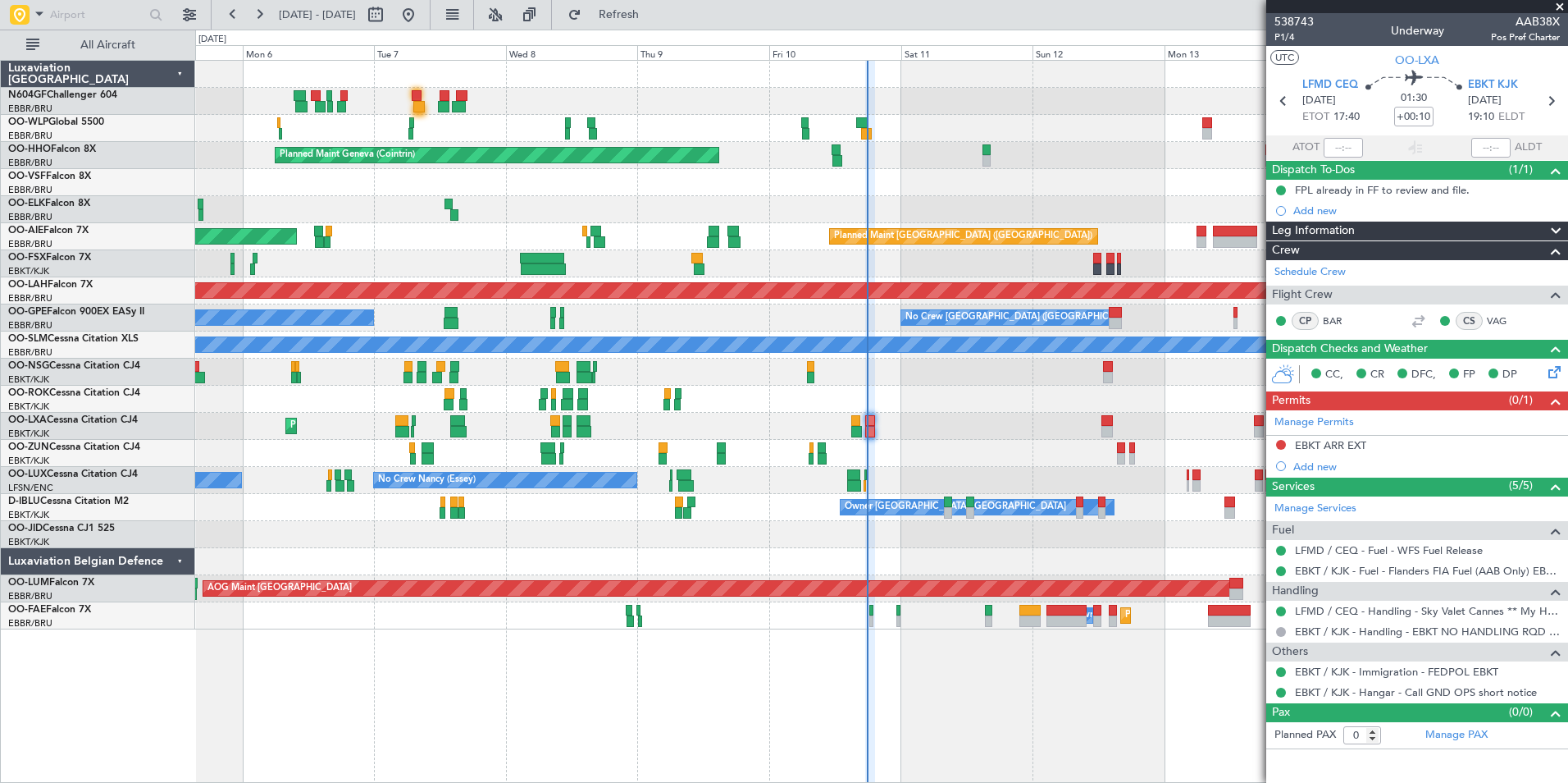
click at [899, 181] on div at bounding box center [881, 182] width 1372 height 27
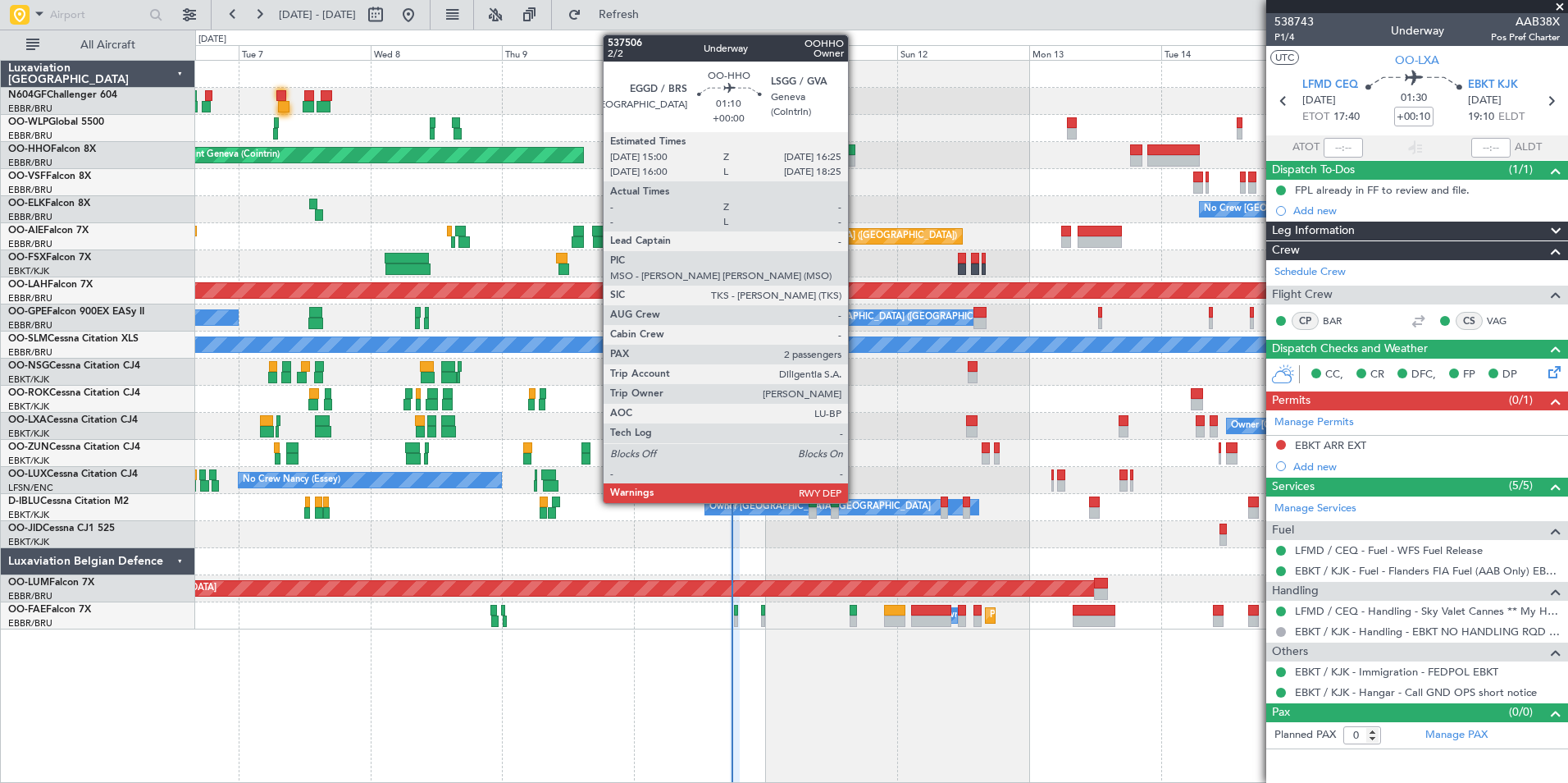
click at [854, 155] on div at bounding box center [851, 161] width 8 height 11
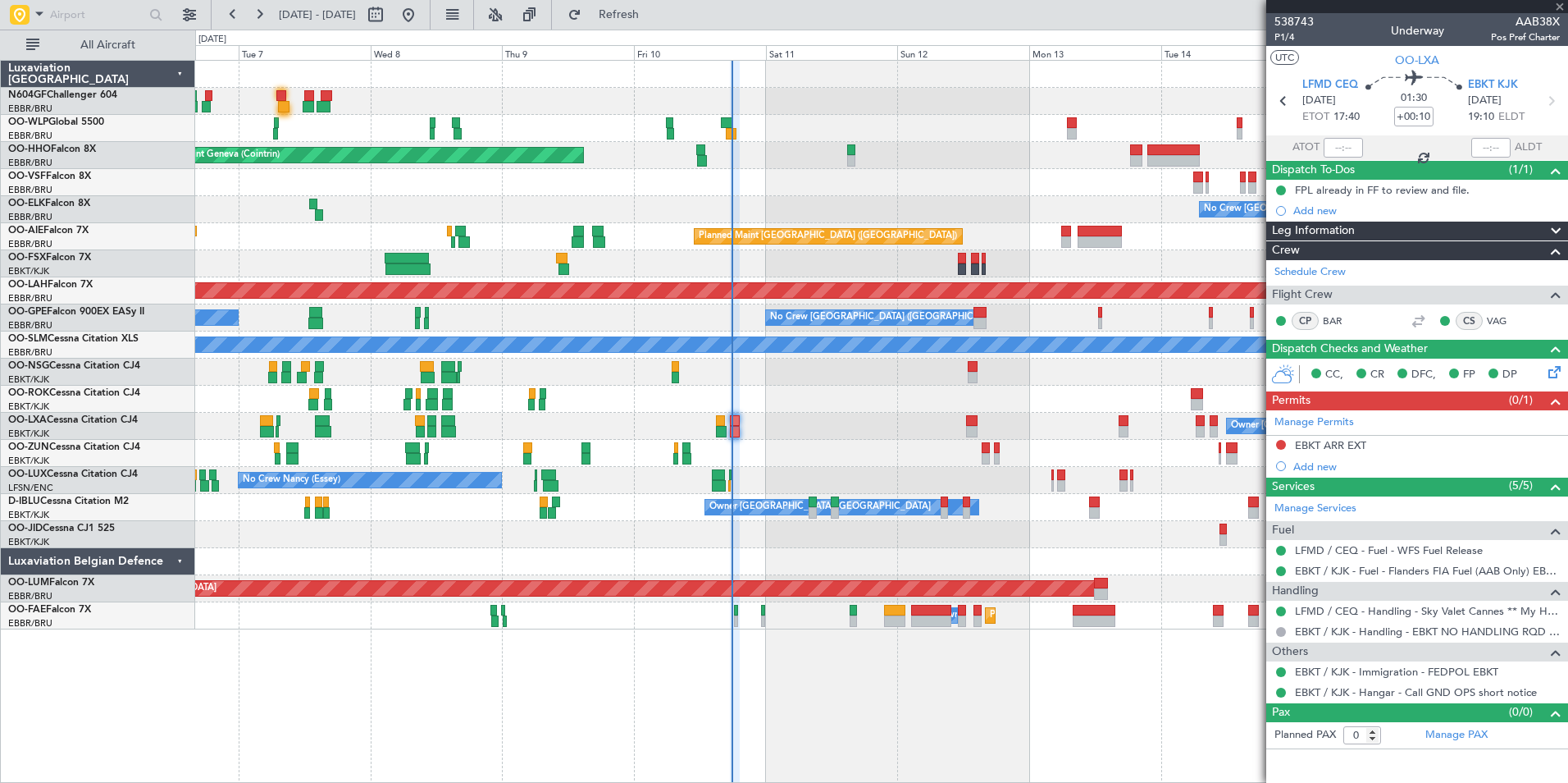
type input "2"
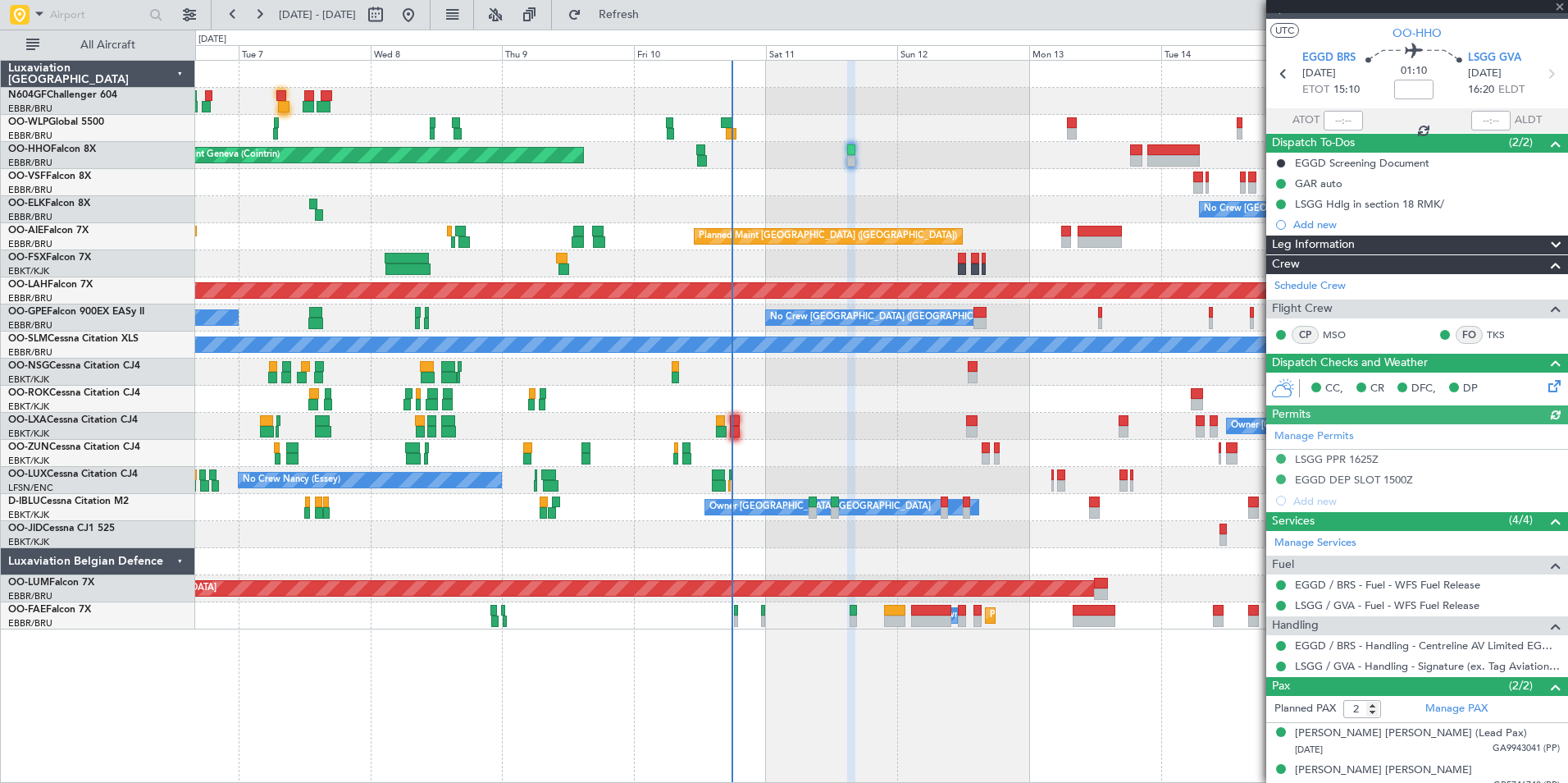
scroll to position [40, 0]
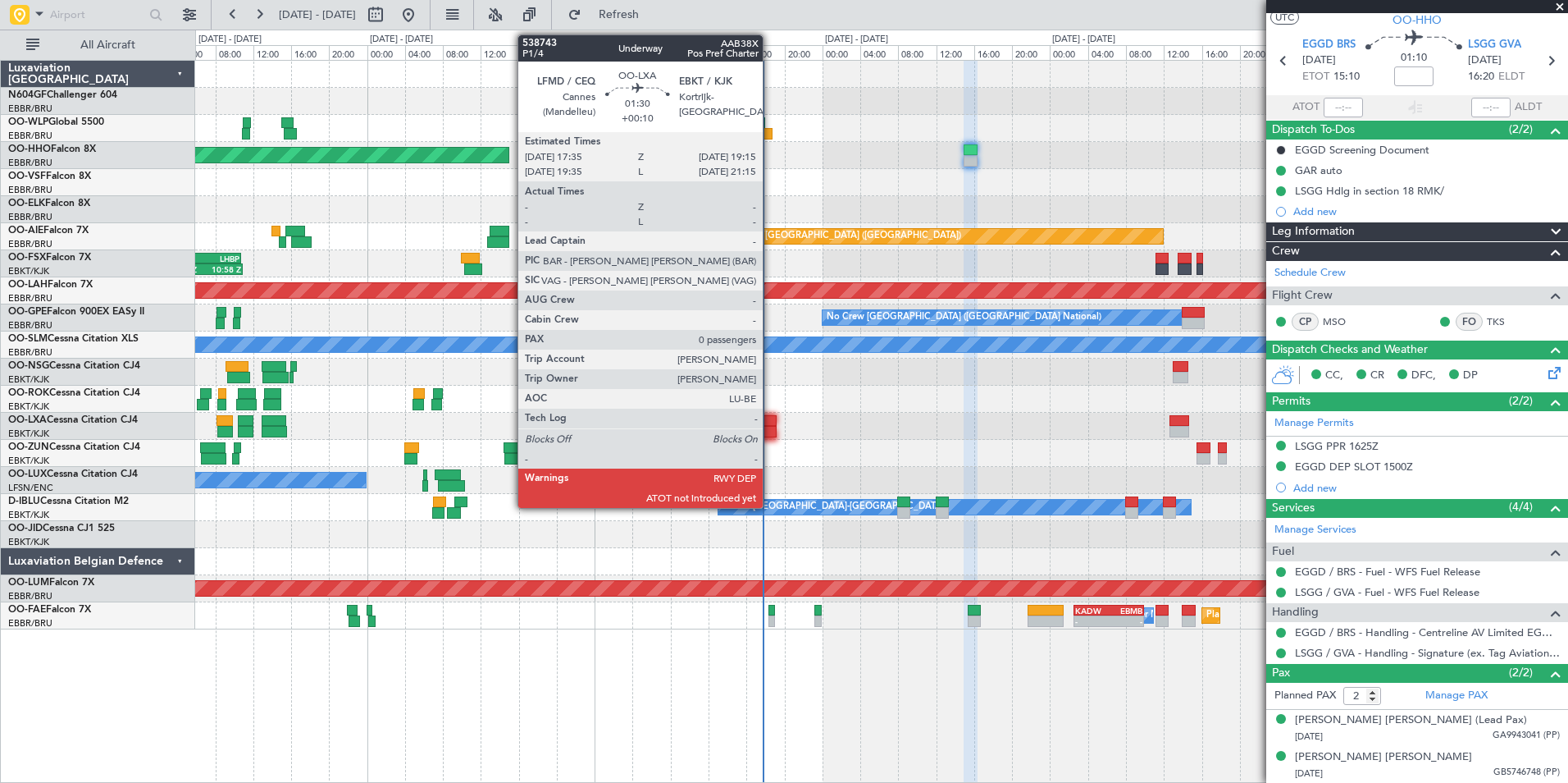
click at [766, 428] on div at bounding box center [770, 431] width 17 height 11
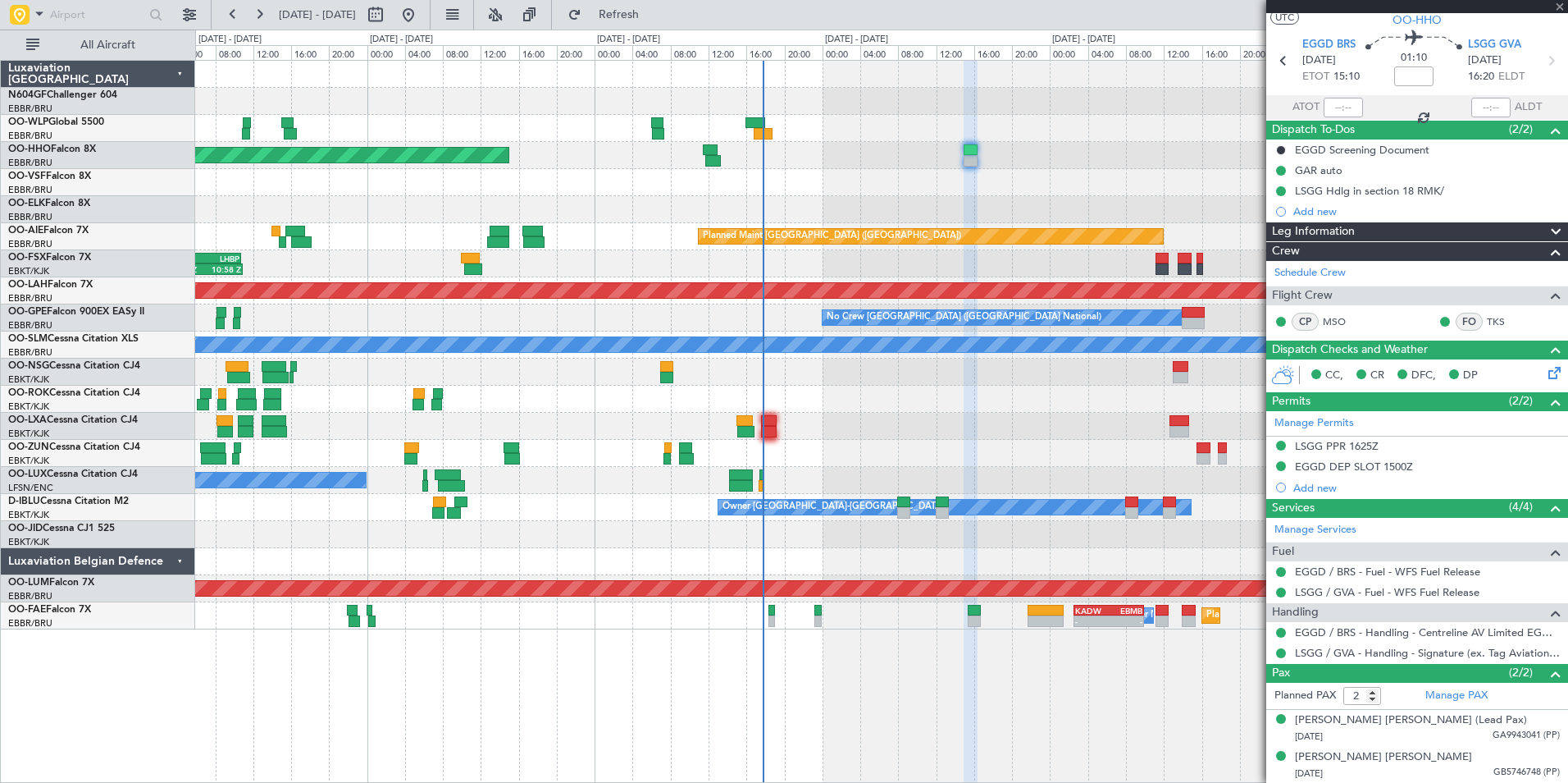
type input "+00:10"
type input "0"
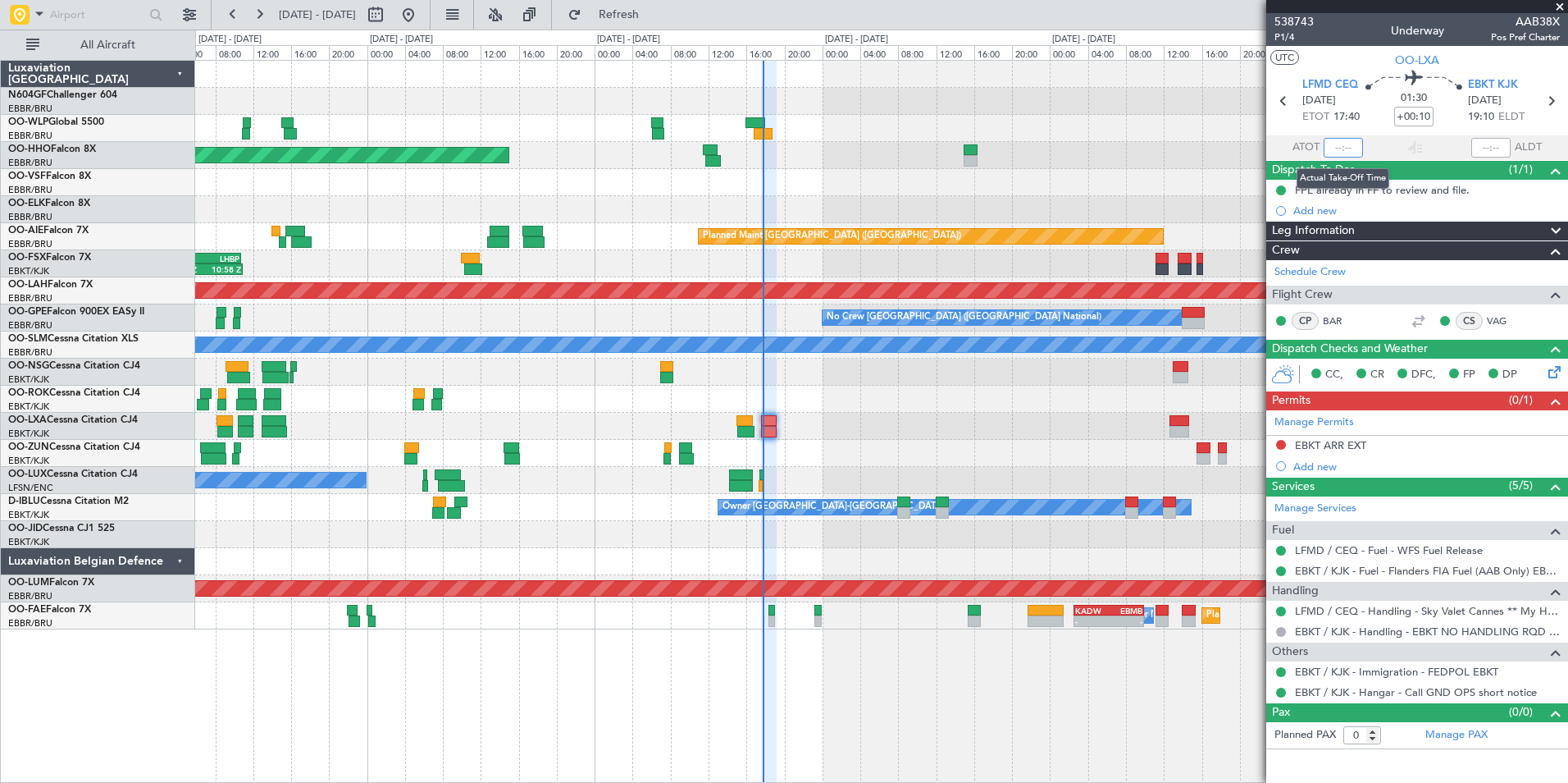
click at [1338, 146] on input "text" at bounding box center [1343, 147] width 40 height 19
type input "17:45"
click at [1339, 63] on section "UTC OO-LXA" at bounding box center [1416, 58] width 302 height 25
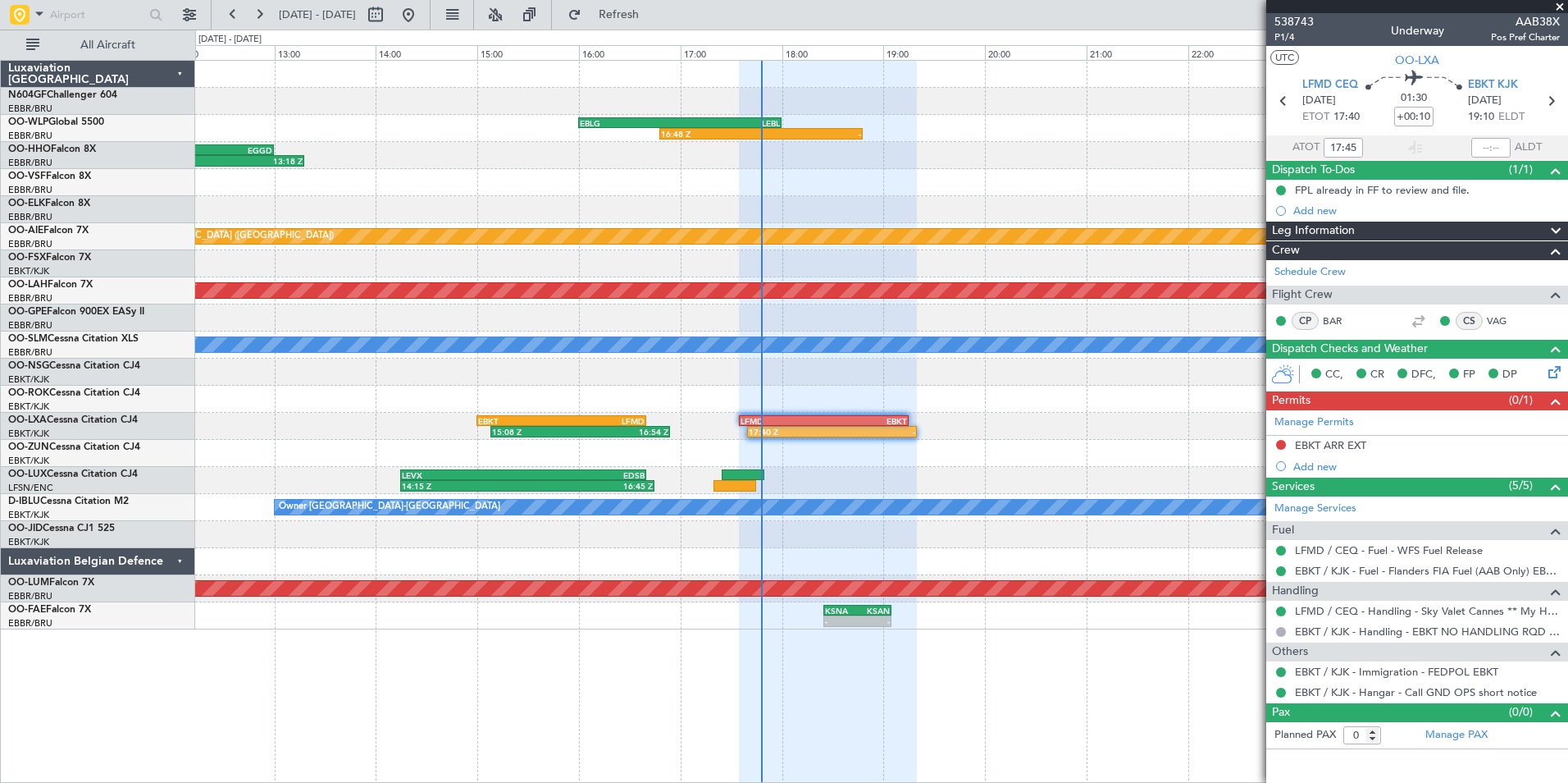
click at [1093, 473] on div "14:15 Z 16:45 Z LEVX 14:15 Z EDSB 16:40 Z" at bounding box center [881, 479] width 1372 height 27
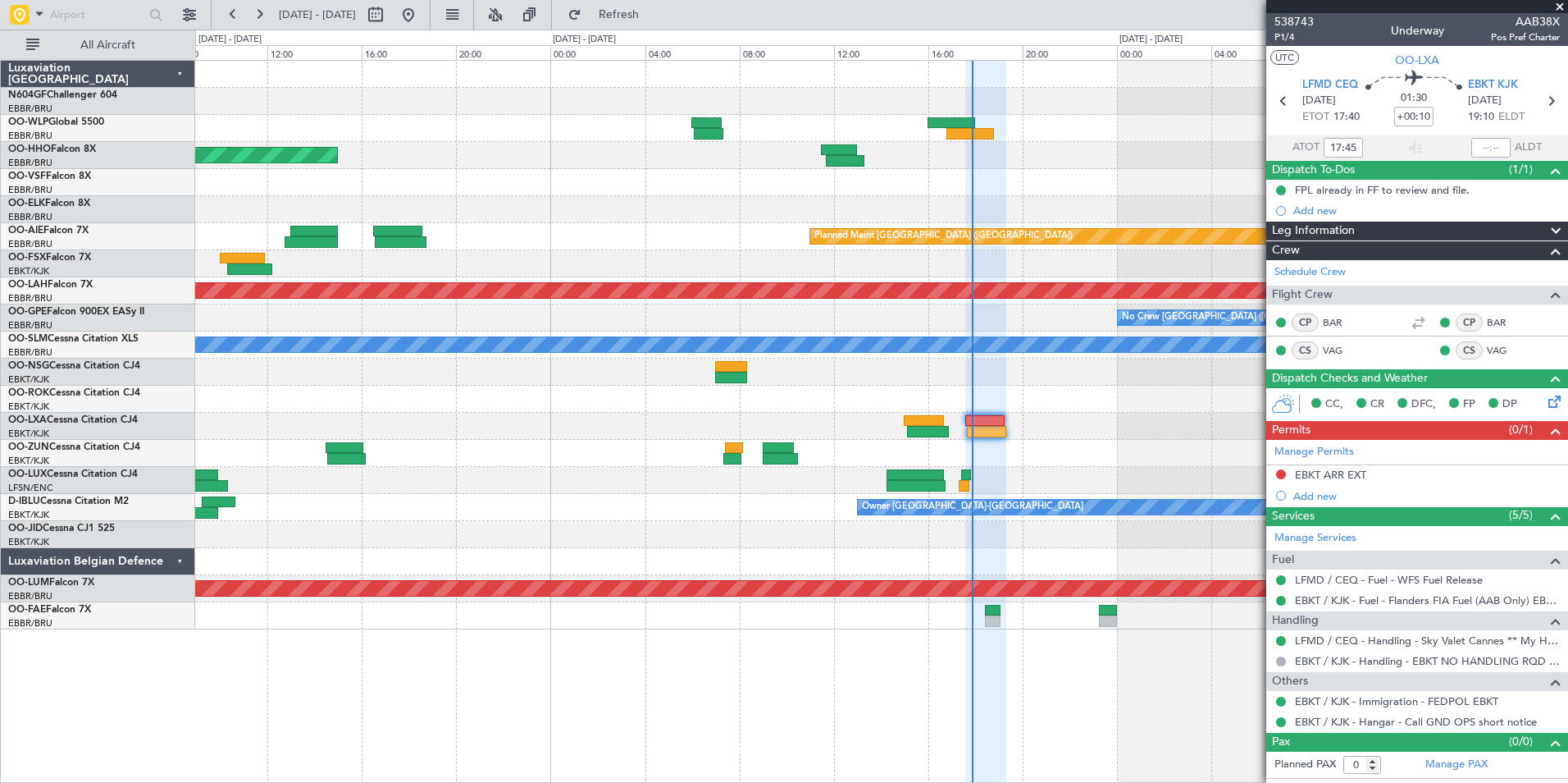
click at [1154, 229] on div "Planned Maint Geneva (Cointrin) Planned Maint London (Farnborough) Planned Main…" at bounding box center [881, 345] width 1372 height 568
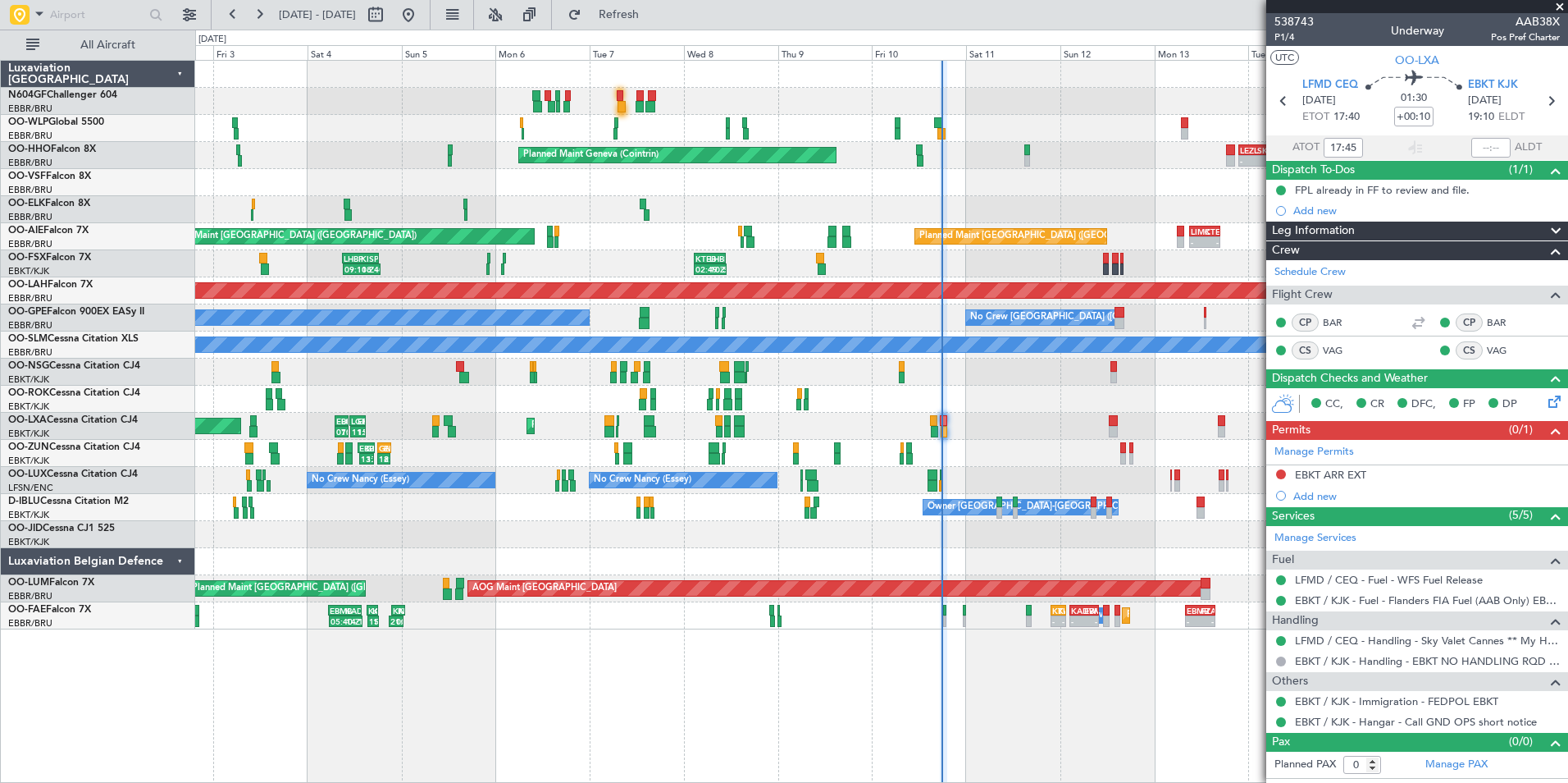
click at [848, 405] on div "- - EBLG 05:00 Z KIND 13:10 Z Planned Maint Milan (Linate) - - KIND 02:05 Z EBL…" at bounding box center [881, 345] width 1372 height 568
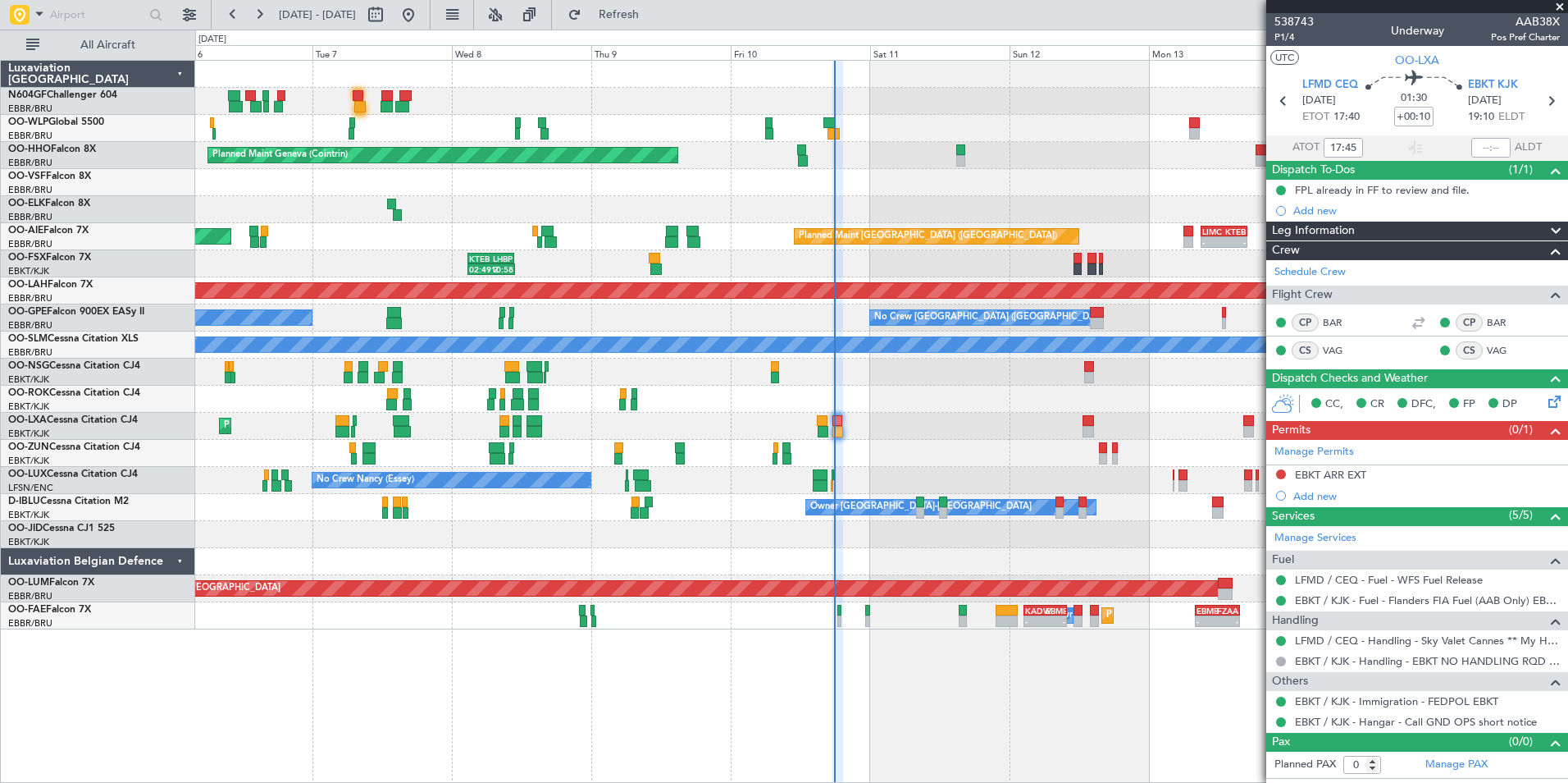
click at [971, 388] on div "- - EBLG 05:00 Z KIND 13:10 Z Planned Maint Geneva (Cointrin) LEZL 21:40 Z SKCG…" at bounding box center [881, 345] width 1372 height 568
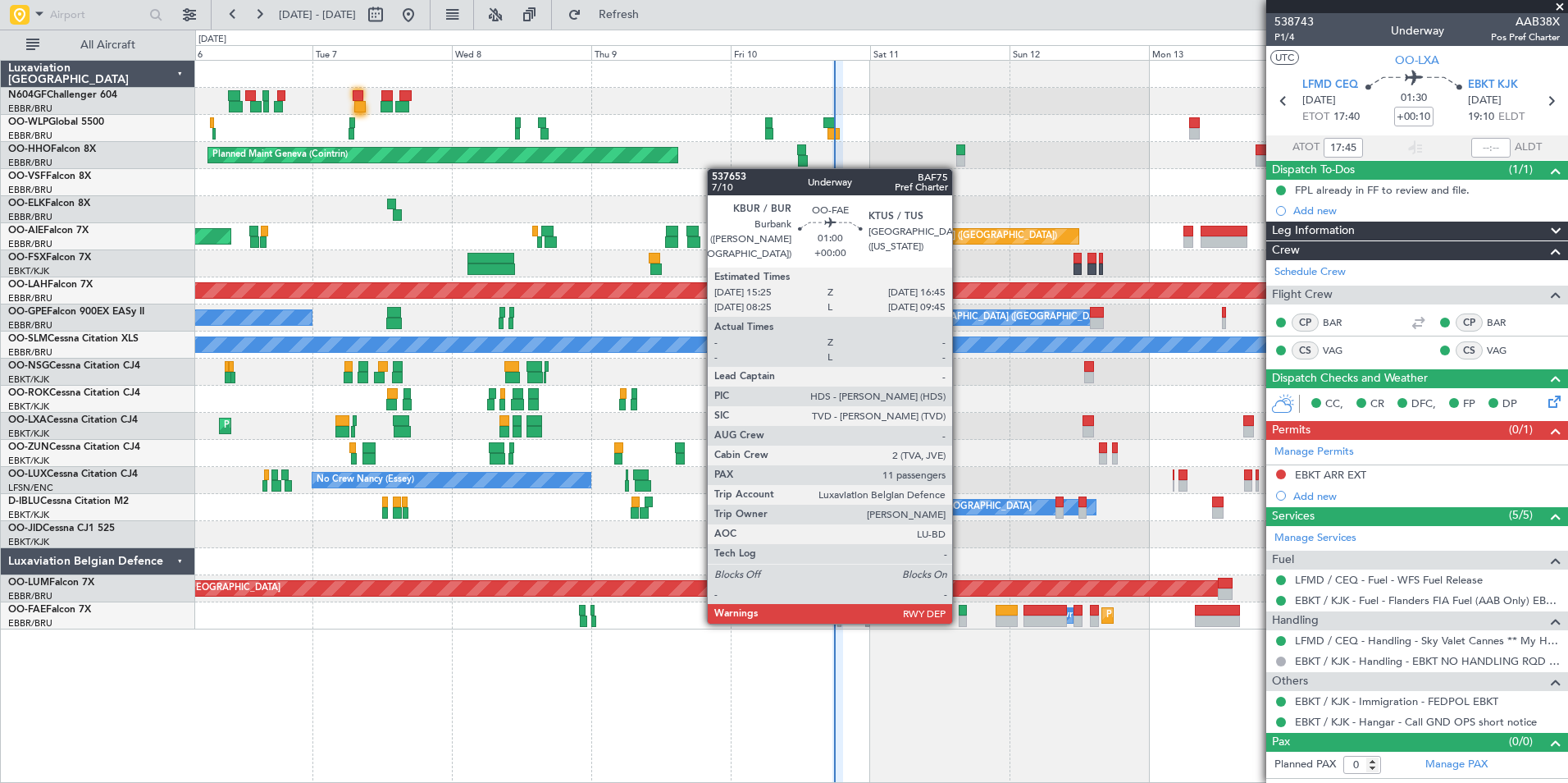
click at [959, 620] on div at bounding box center [962, 621] width 8 height 11
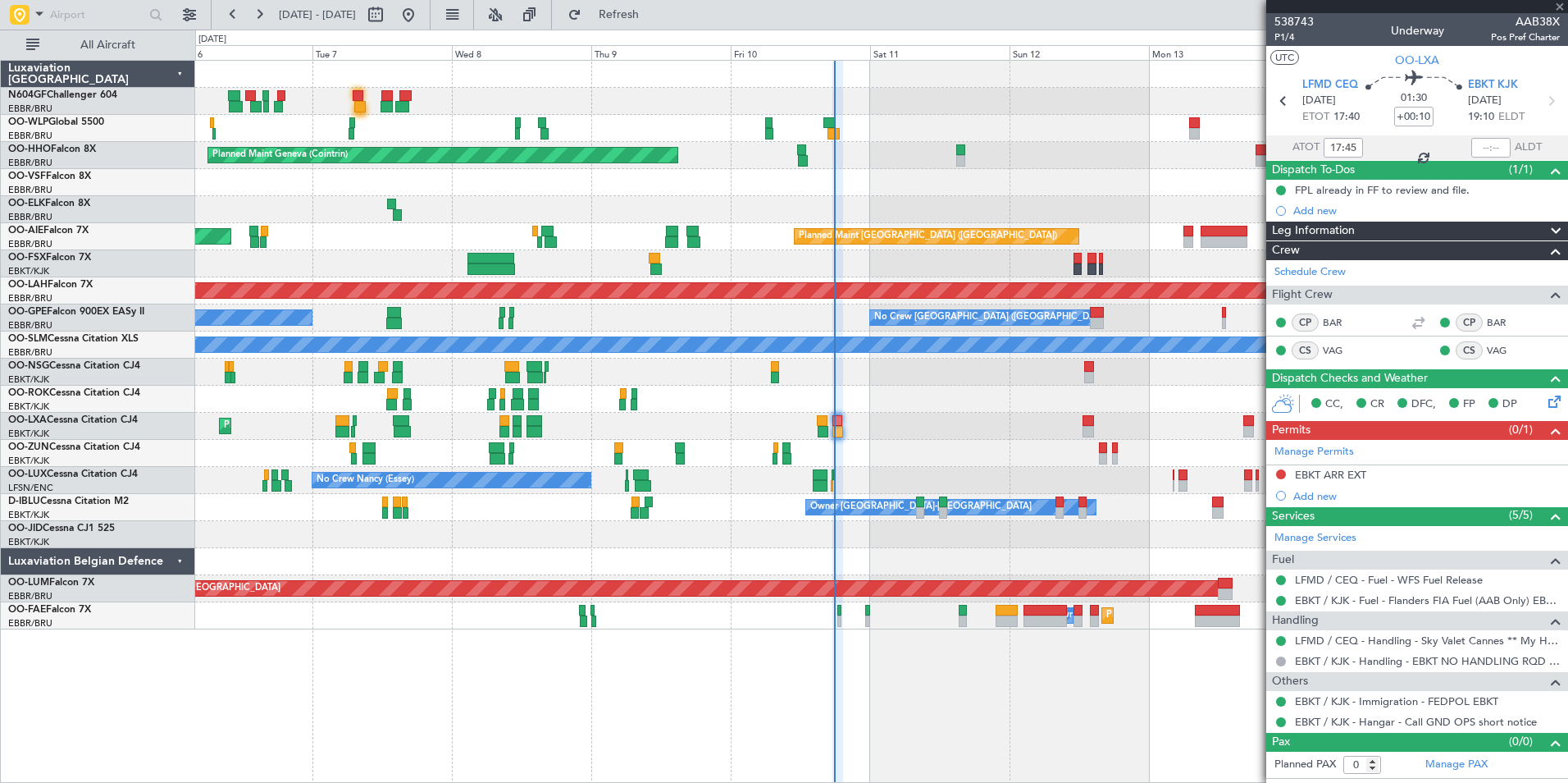
type input "11"
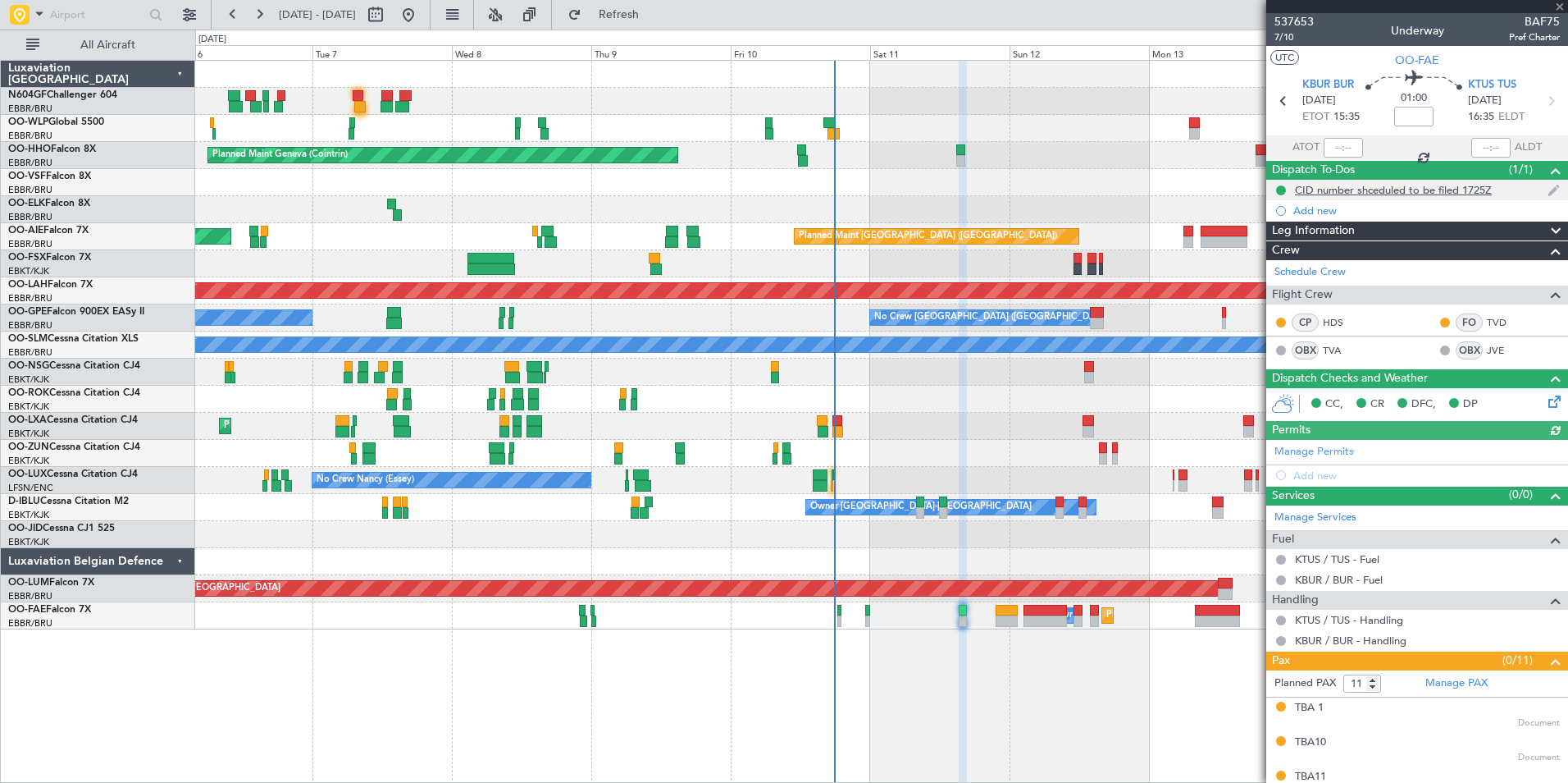
click at [1452, 193] on div "CID number shceduled to be filed 1725Z" at bounding box center [1392, 190] width 197 height 14
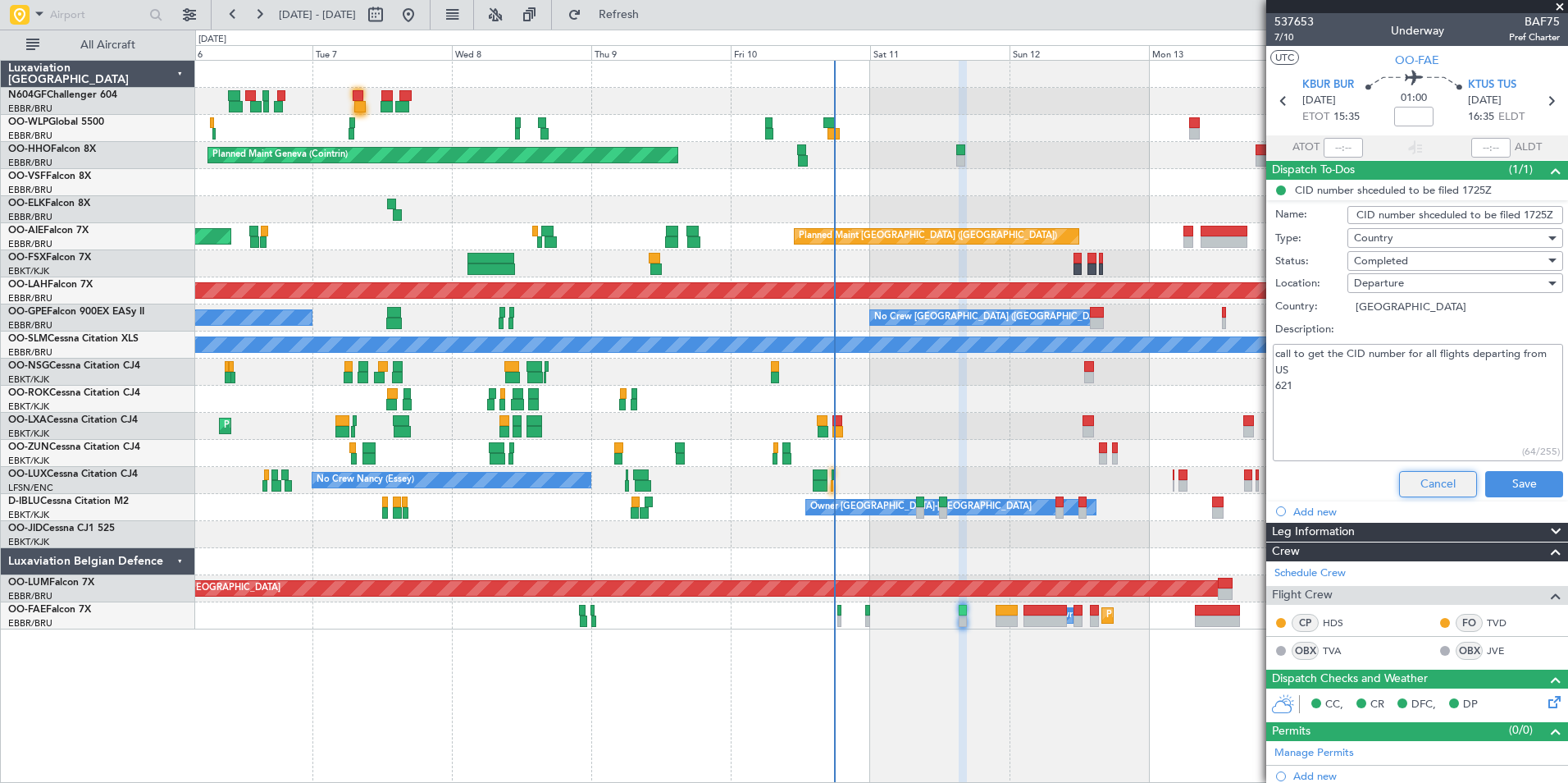
click at [1411, 492] on button "Cancel" at bounding box center [1438, 484] width 78 height 26
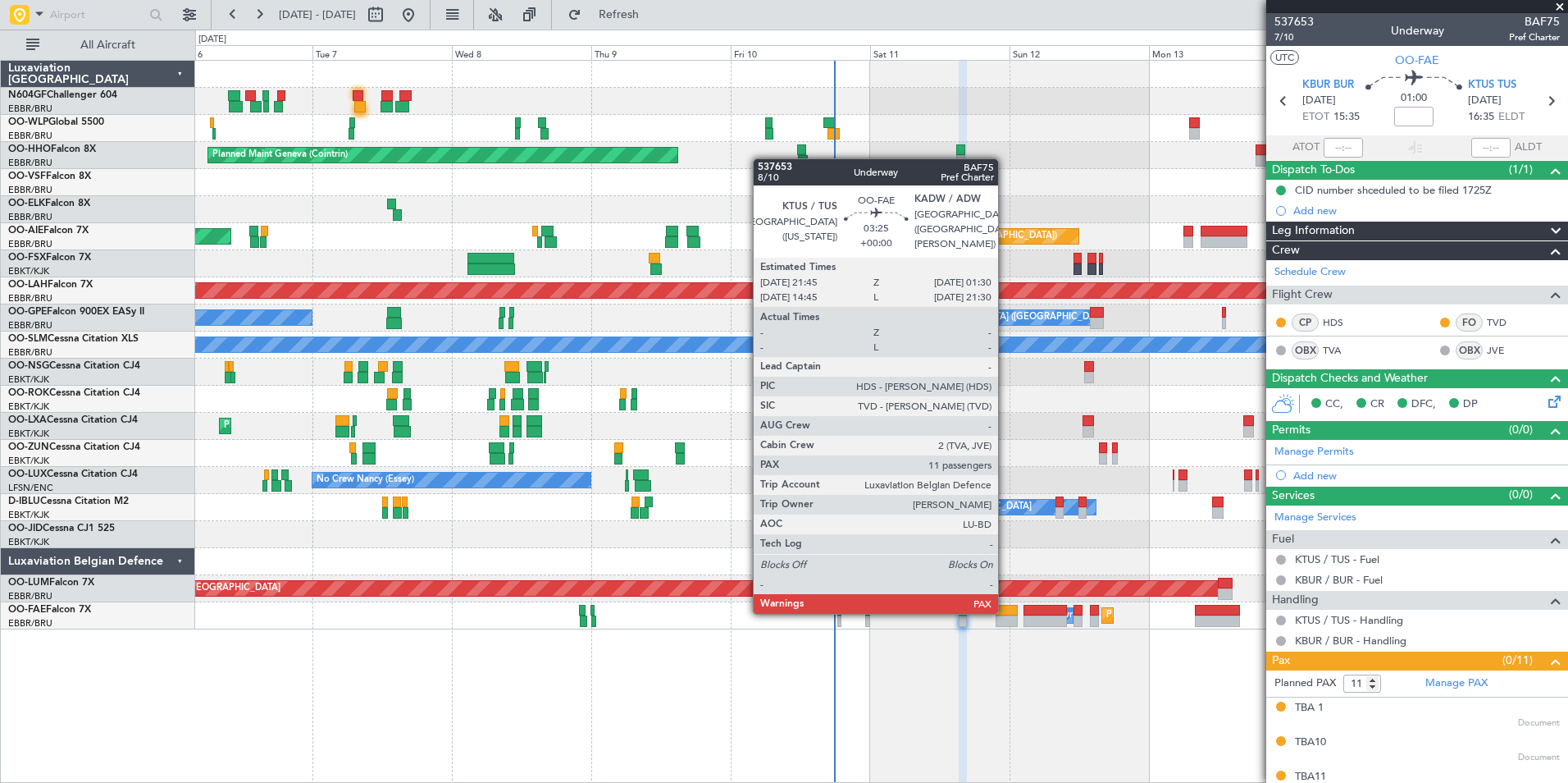
click at [1006, 612] on div at bounding box center [1006, 610] width 22 height 11
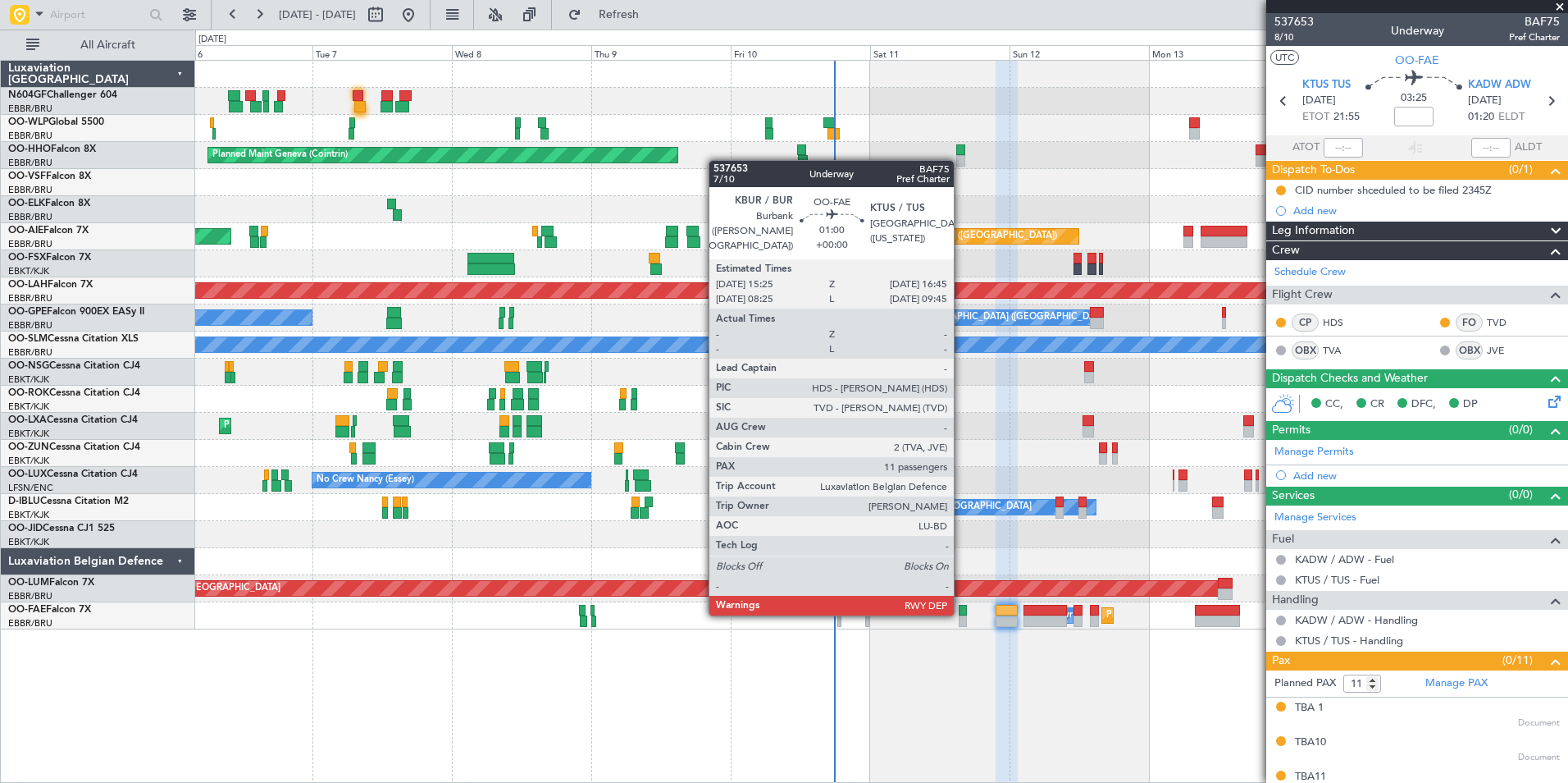
click at [977, 703] on div "Planned Maint Geneva (Cointrin) No Crew Brussels (Brussels National) Planned Ma…" at bounding box center [882, 421] width 1373 height 723
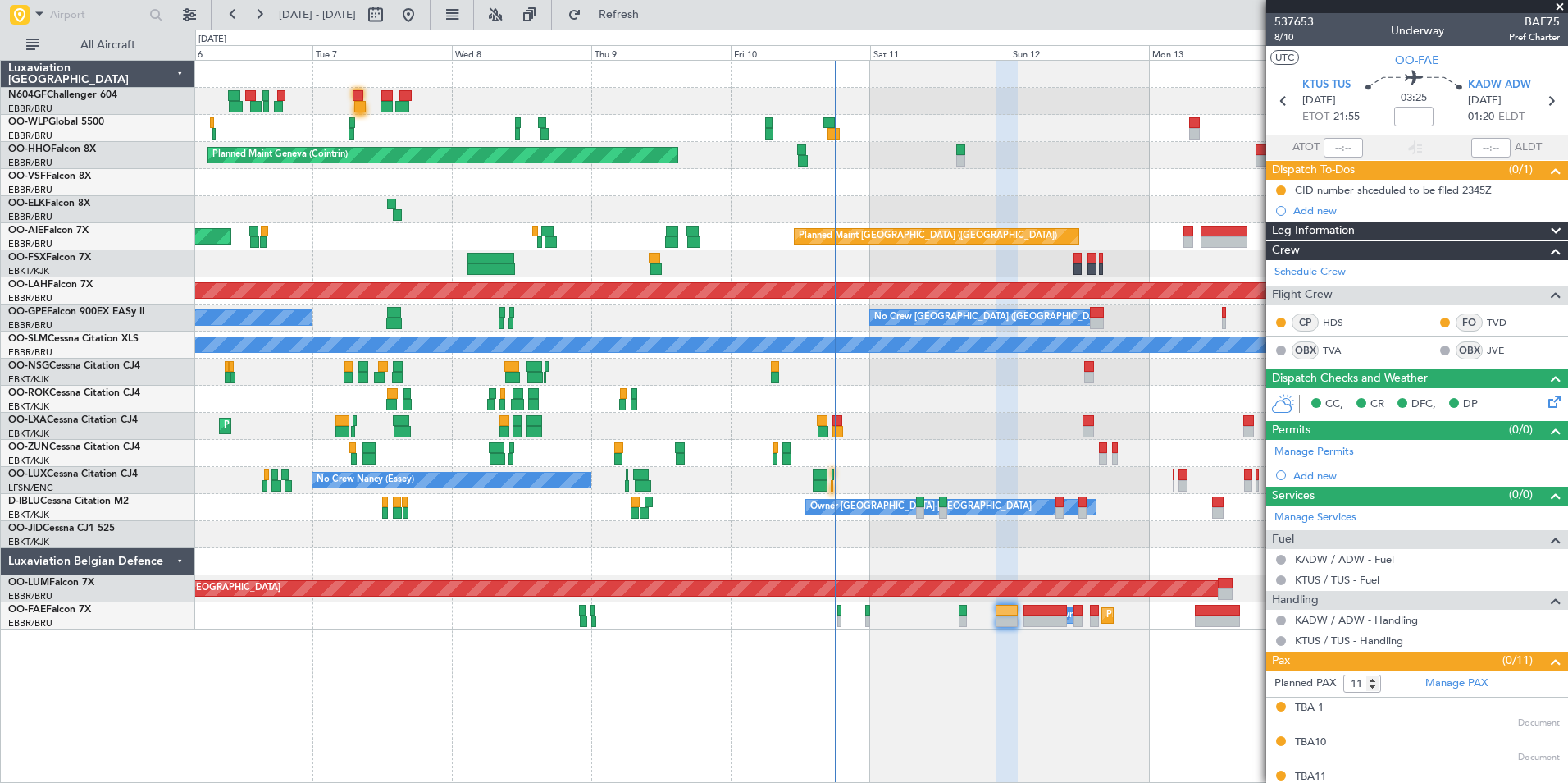
click at [87, 417] on link "OO-LXA Cessna Citation CJ4" at bounding box center [73, 419] width 130 height 10
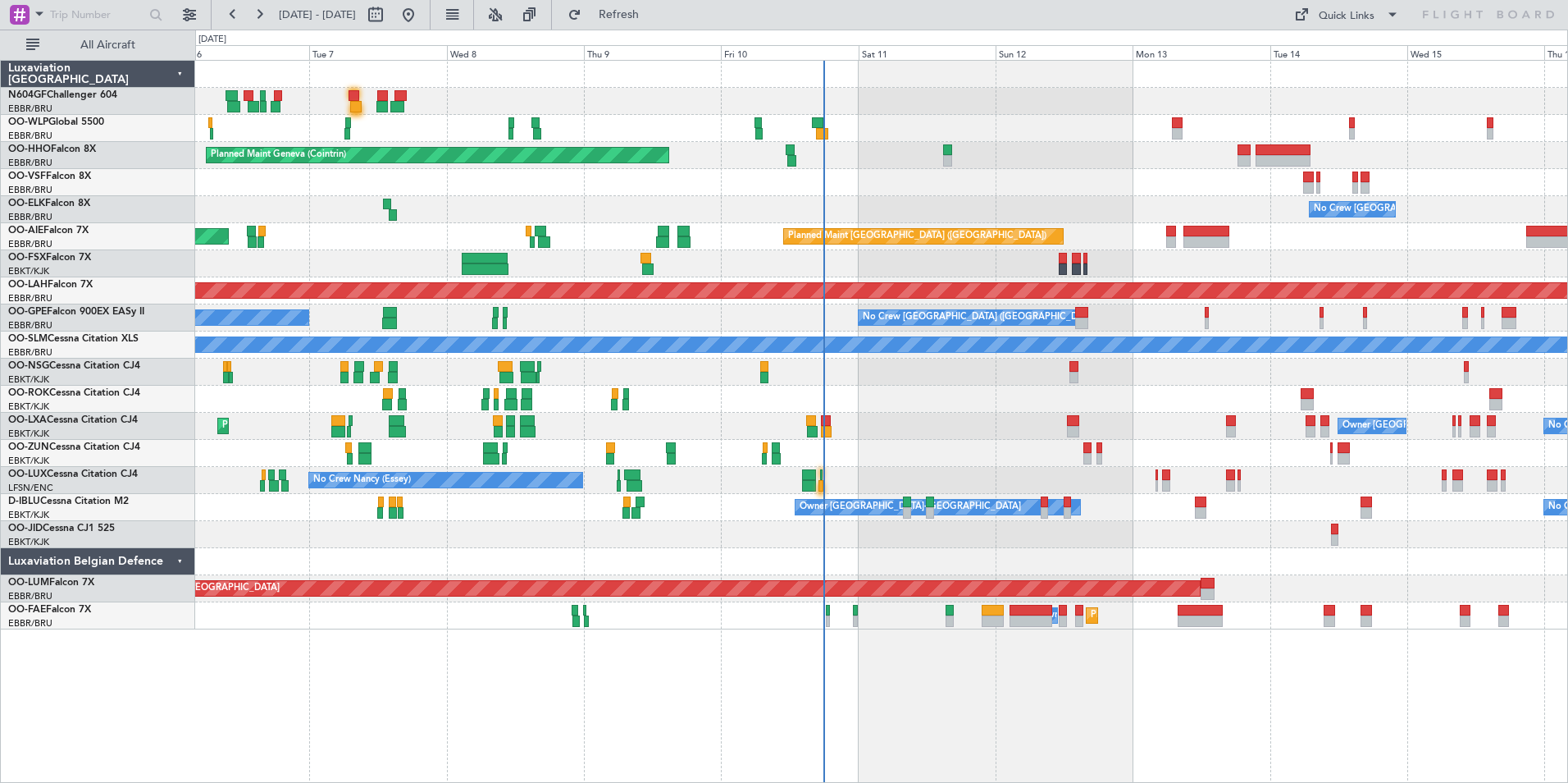
click at [903, 431] on div "Owner [GEOGRAPHIC_DATA]-[GEOGRAPHIC_DATA] Planned Maint [GEOGRAPHIC_DATA]-[GEOG…" at bounding box center [881, 426] width 1372 height 27
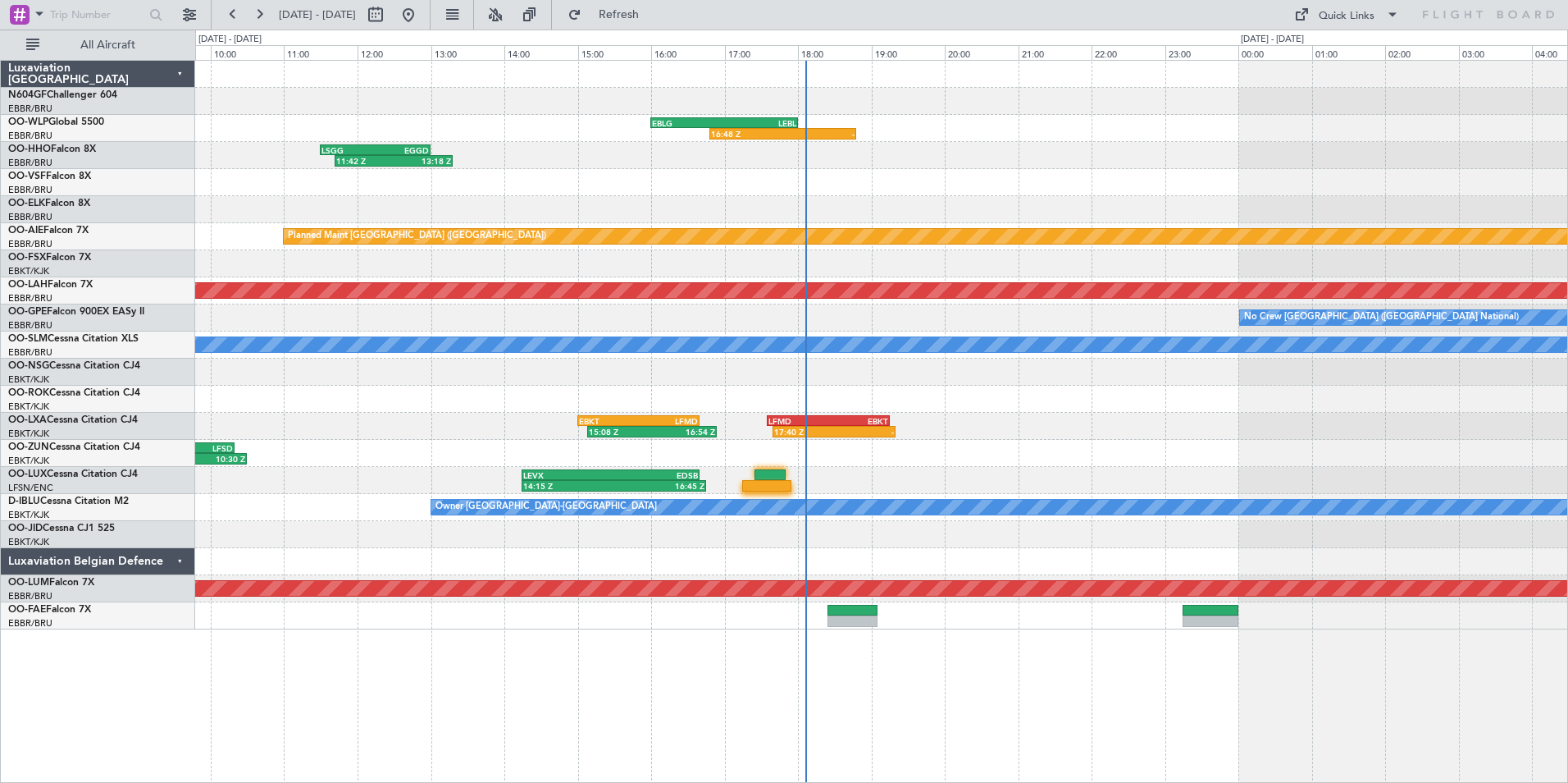
click at [954, 404] on div "16:48 Z - EBLG 16:00 Z LEBL 18:00 Z 06:05 Z 07:20 Z LIML 06:00 Z EBLG 07:15 Z 1…" at bounding box center [881, 345] width 1372 height 568
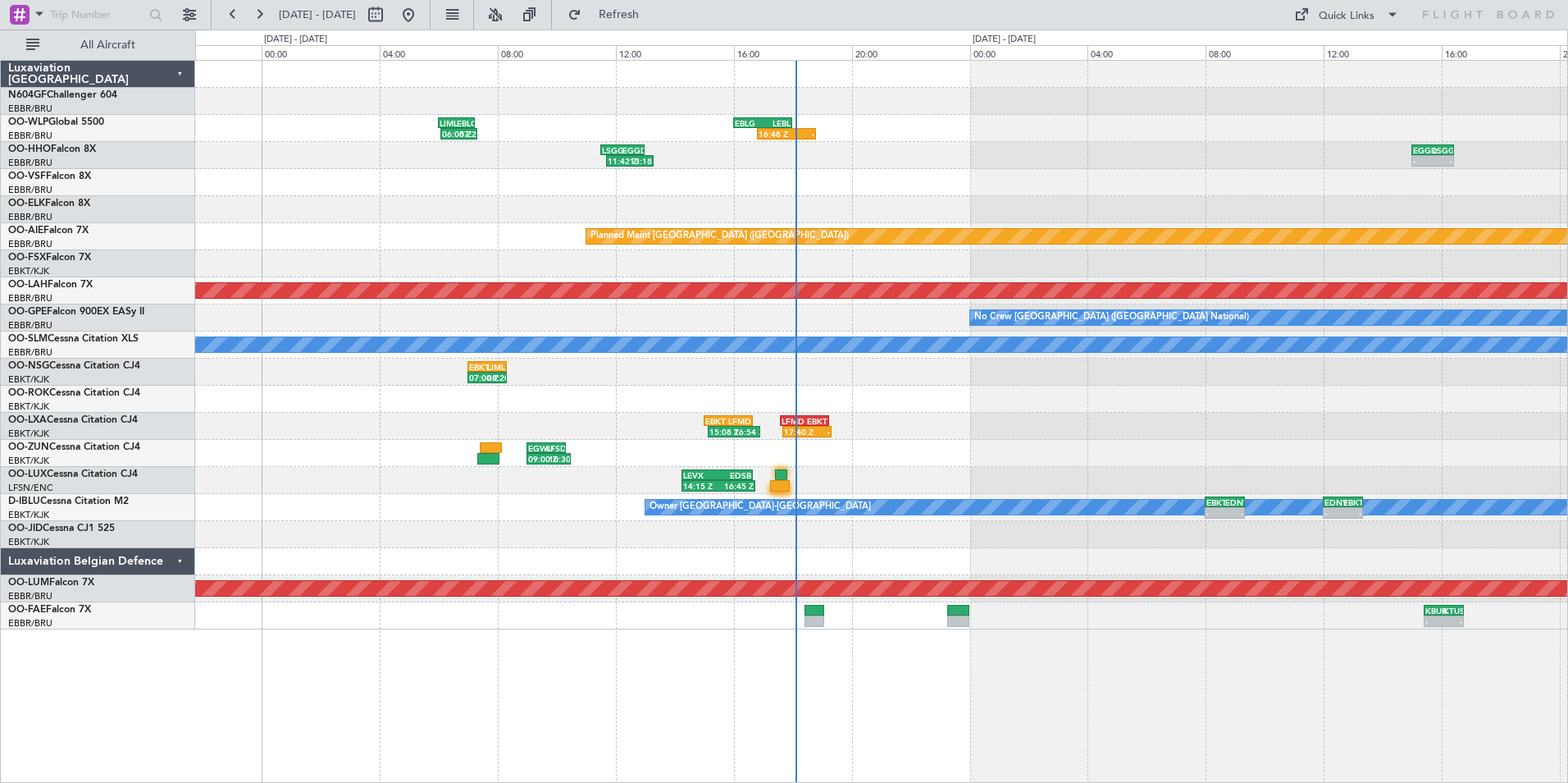
click at [820, 193] on div at bounding box center [881, 182] width 1372 height 27
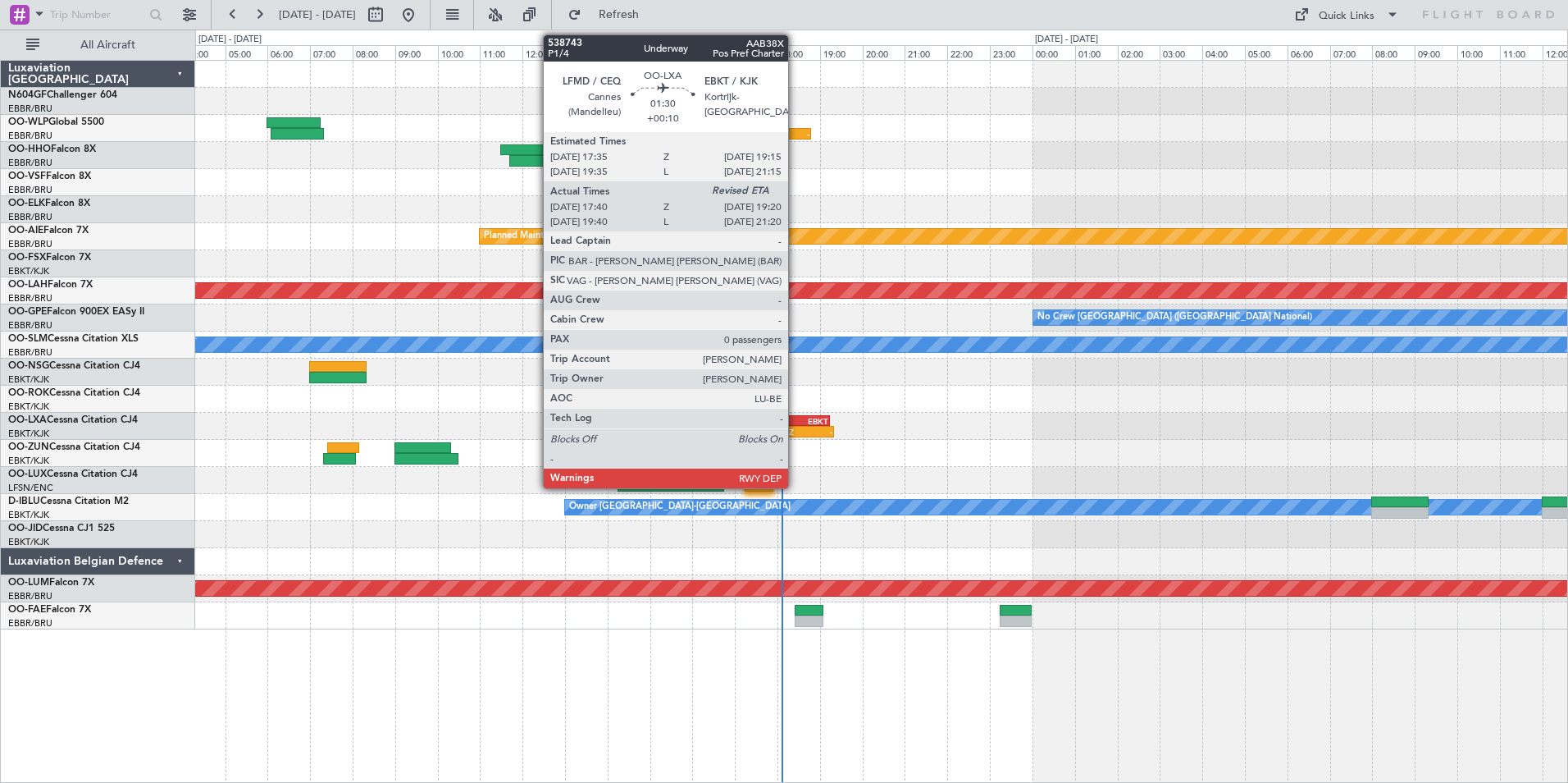
click at [796, 419] on div "EBKT" at bounding box center [811, 420] width 33 height 10
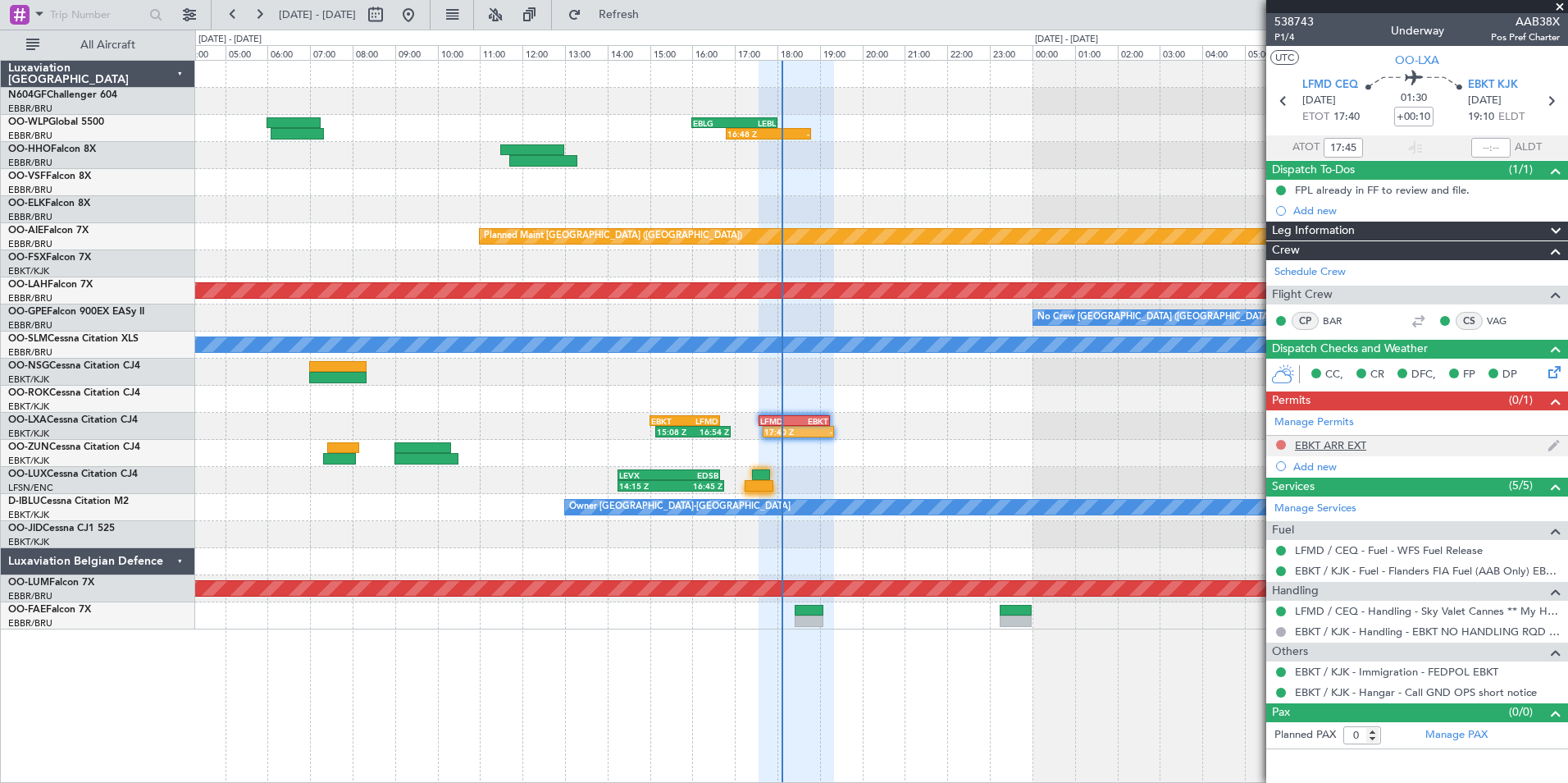
click at [1282, 440] on button at bounding box center [1280, 444] width 10 height 10
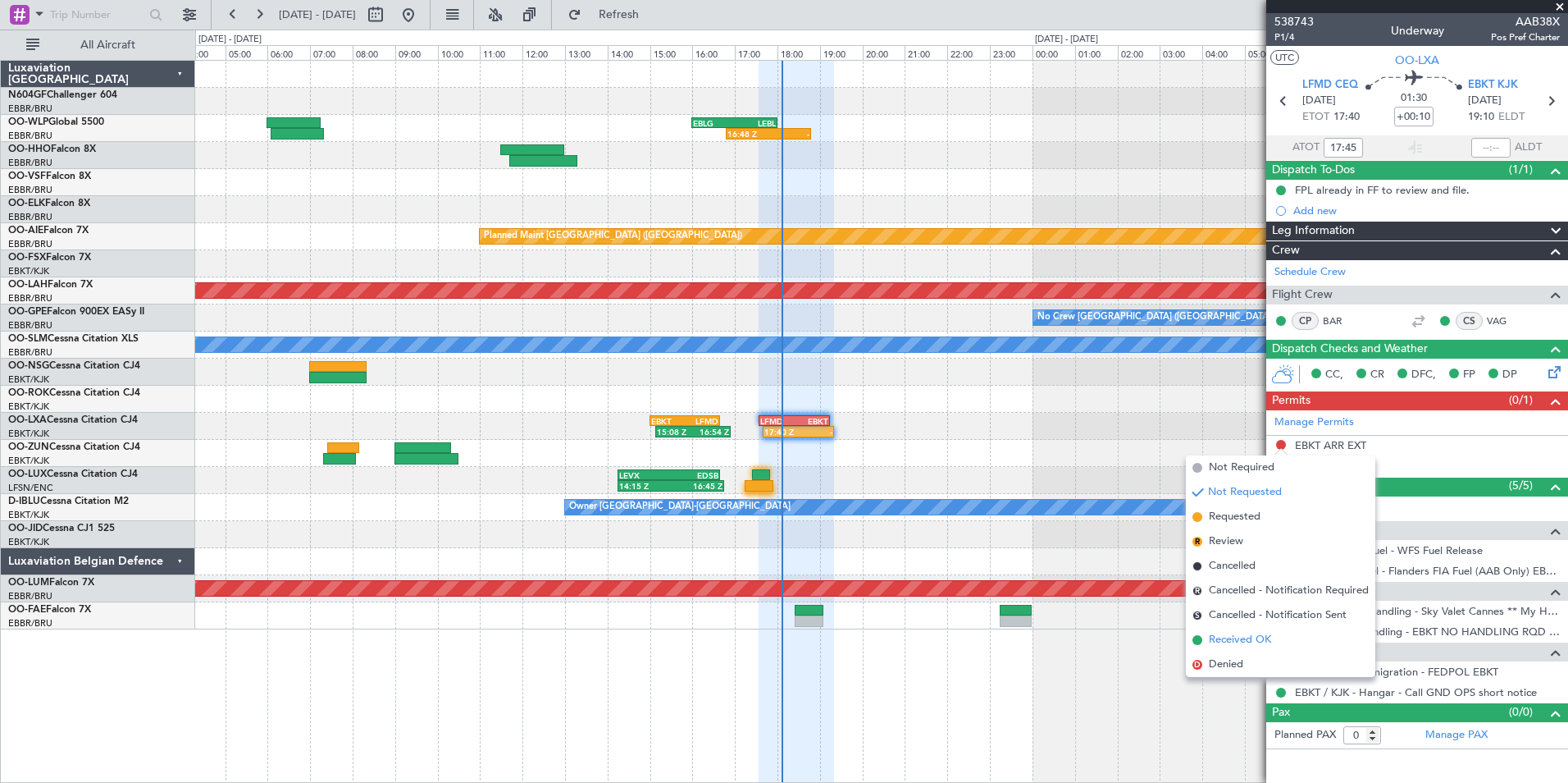
click at [1229, 637] on span "Received OK" at bounding box center [1239, 640] width 62 height 17
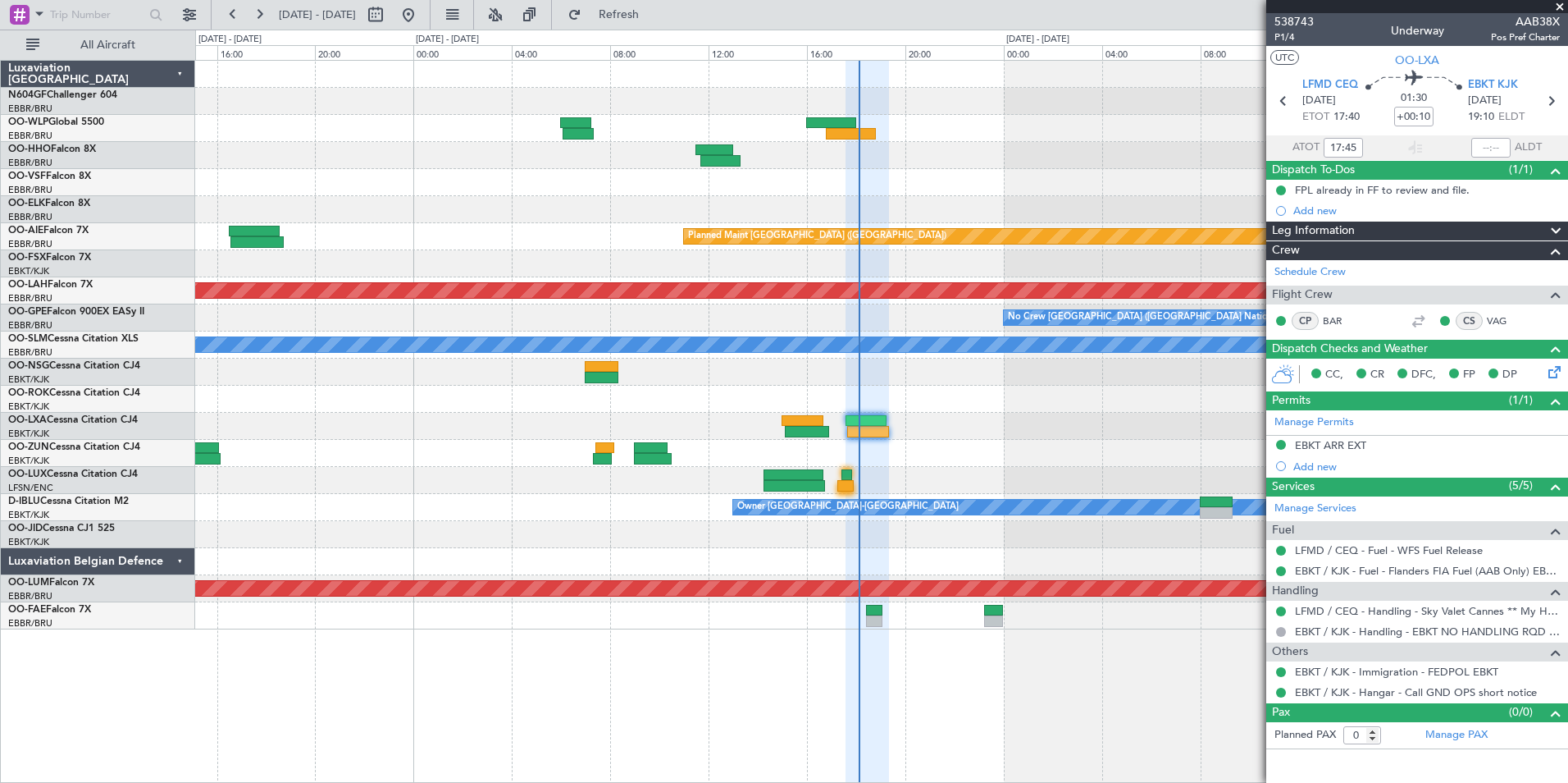
click at [994, 456] on div at bounding box center [881, 453] width 1372 height 27
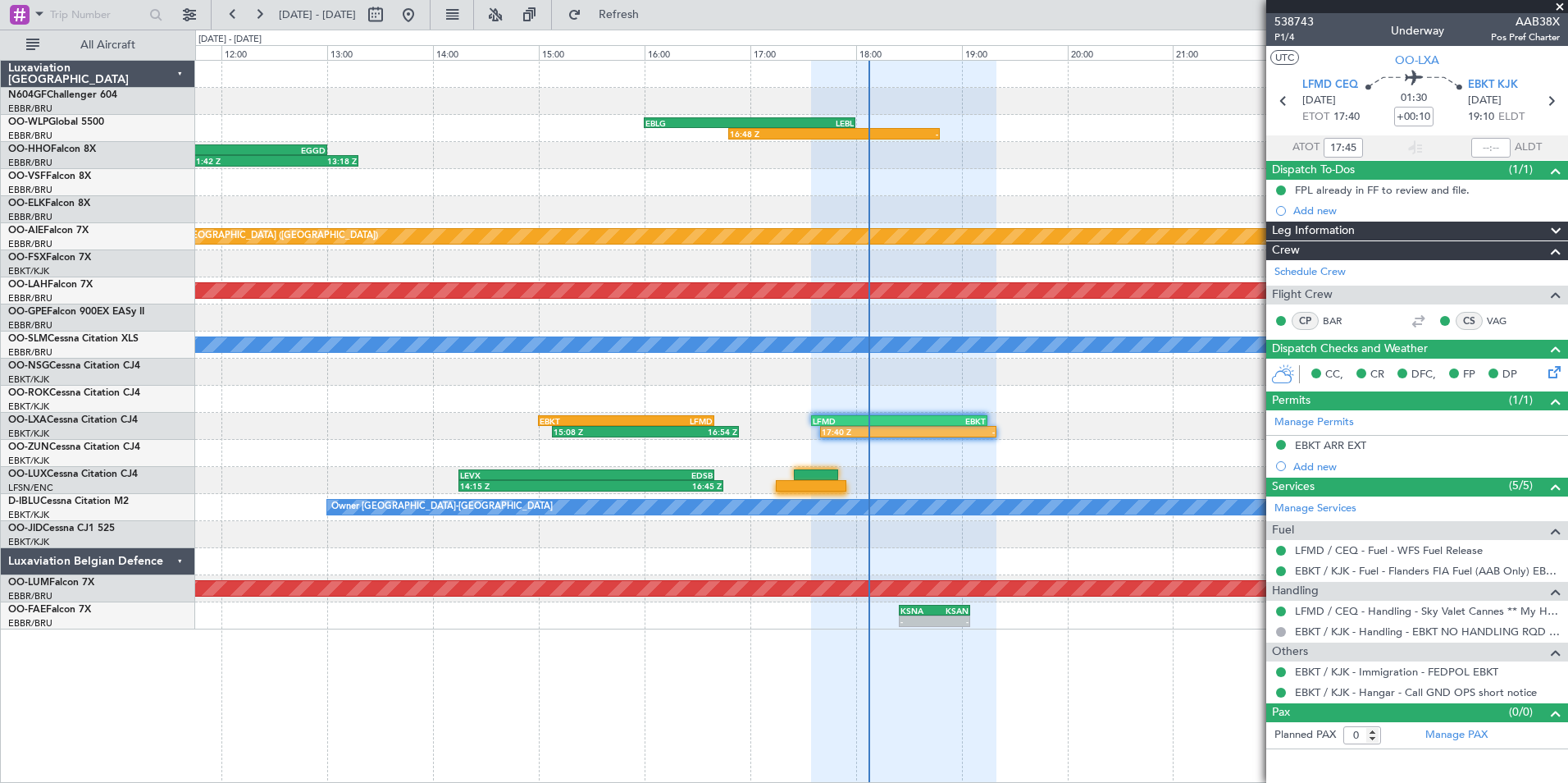
click at [906, 165] on div "16:48 Z - EBLG 16:00 Z LEBL 18:00 Z 11:42 Z 13:18 Z LSGG 11:30 Z EGGD 13:00 Z P…" at bounding box center [881, 345] width 1372 height 568
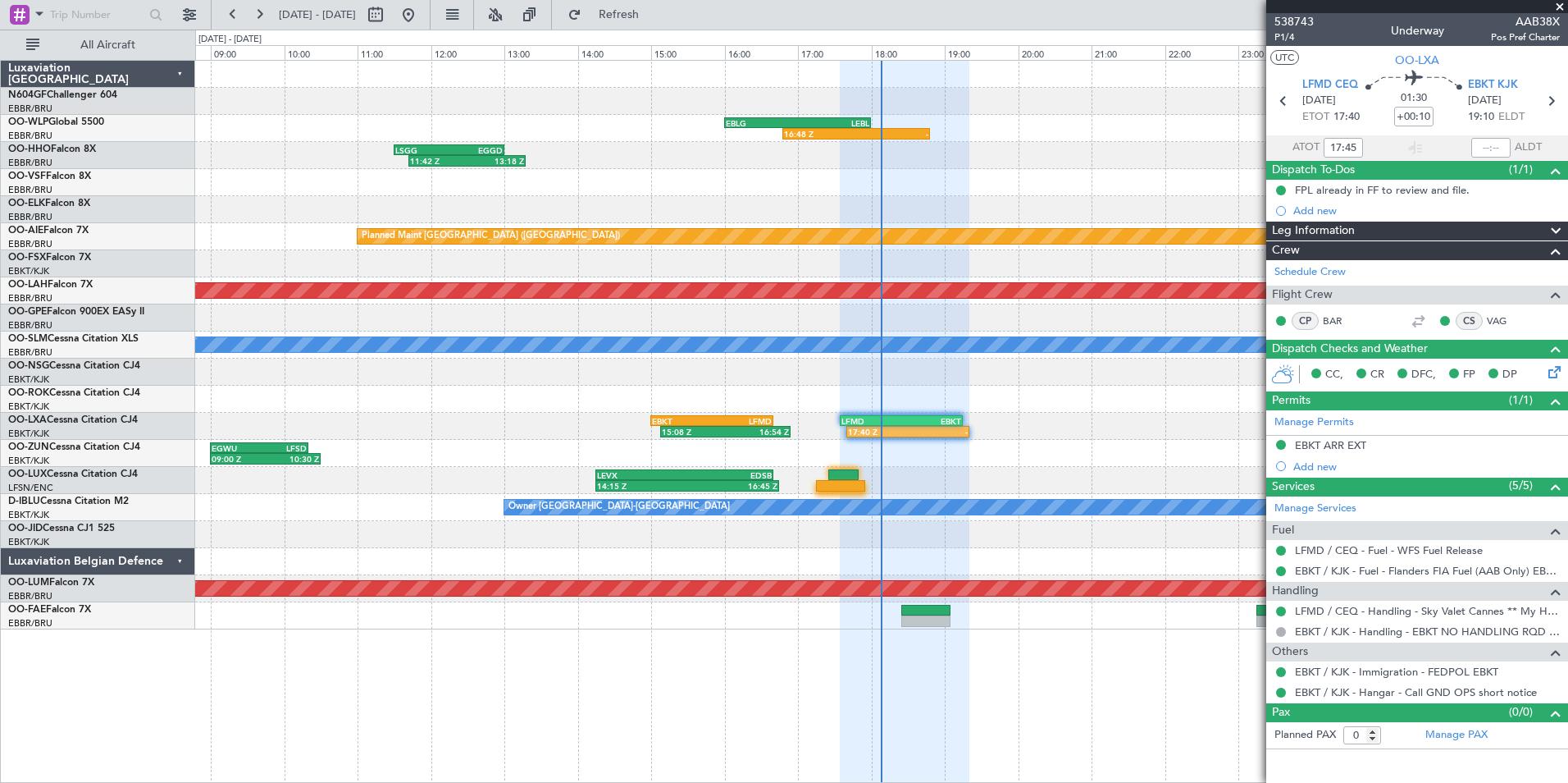
click at [841, 167] on div "16:48 Z - EBLG 16:00 Z LEBL 18:00 Z 06:05 Z 07:20 Z LIML 06:00 Z EBLG 07:15 Z 1…" at bounding box center [881, 345] width 1372 height 568
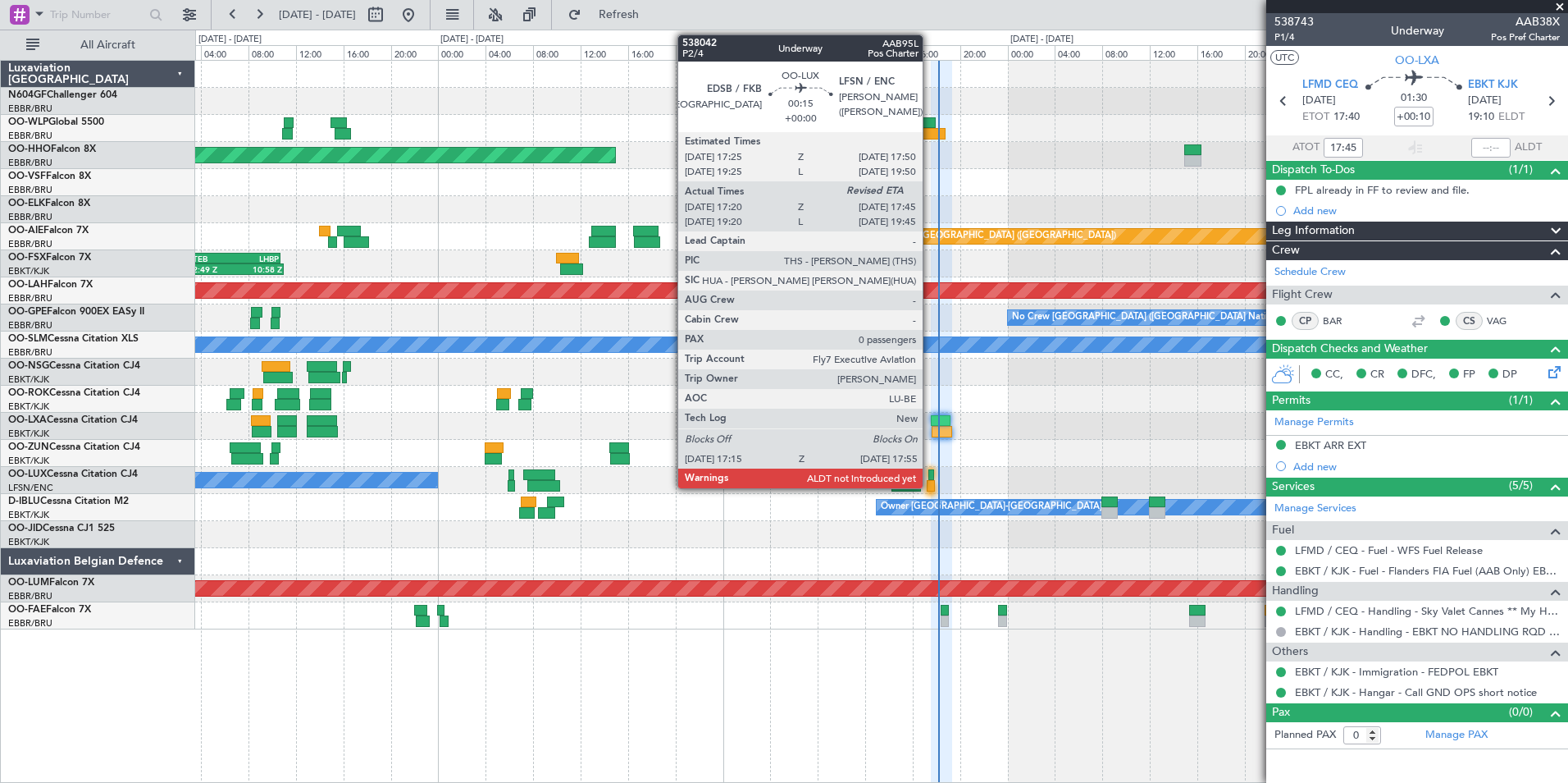
click at [930, 478] on div at bounding box center [931, 475] width 6 height 11
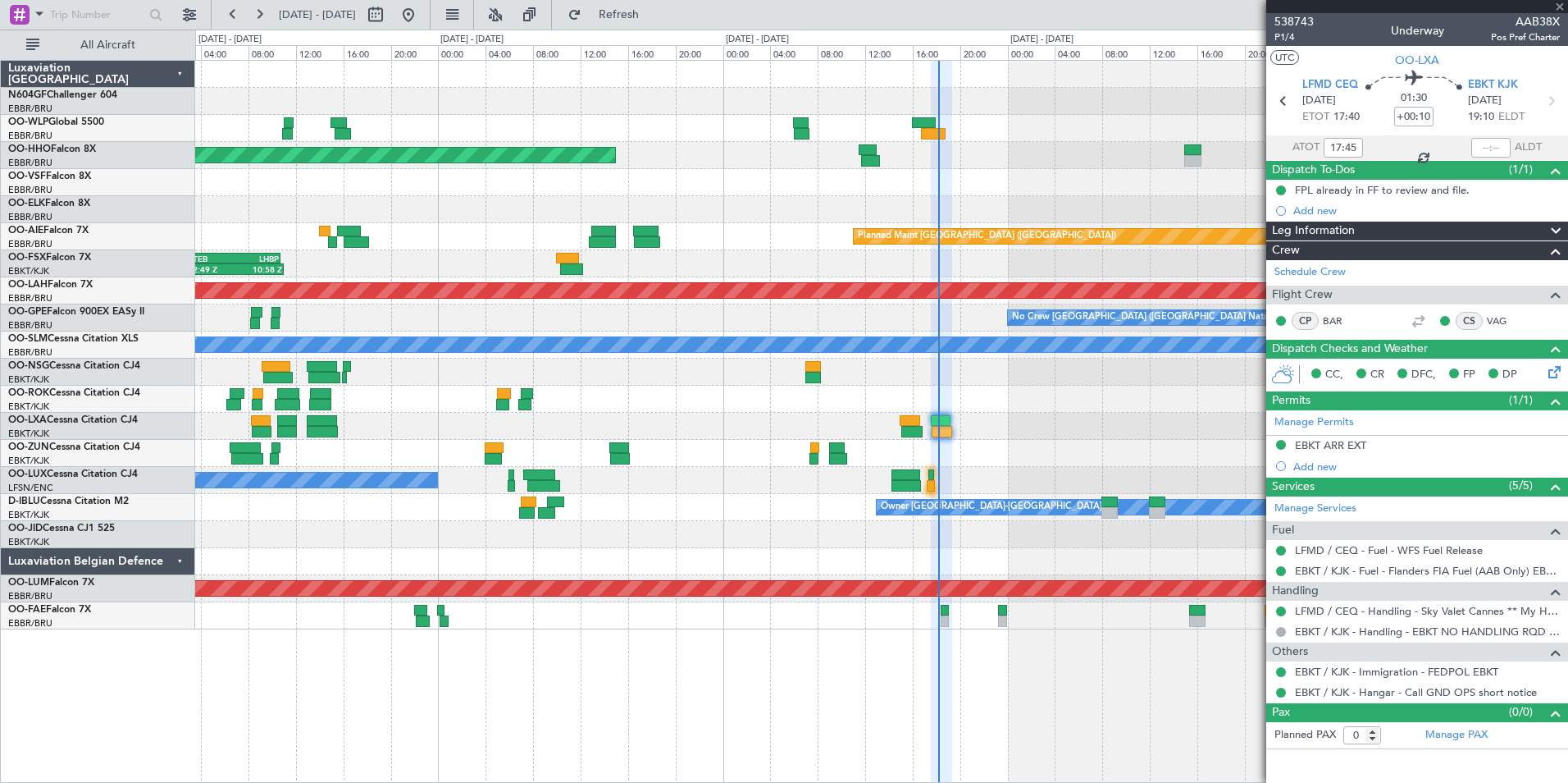
type input "17:25"
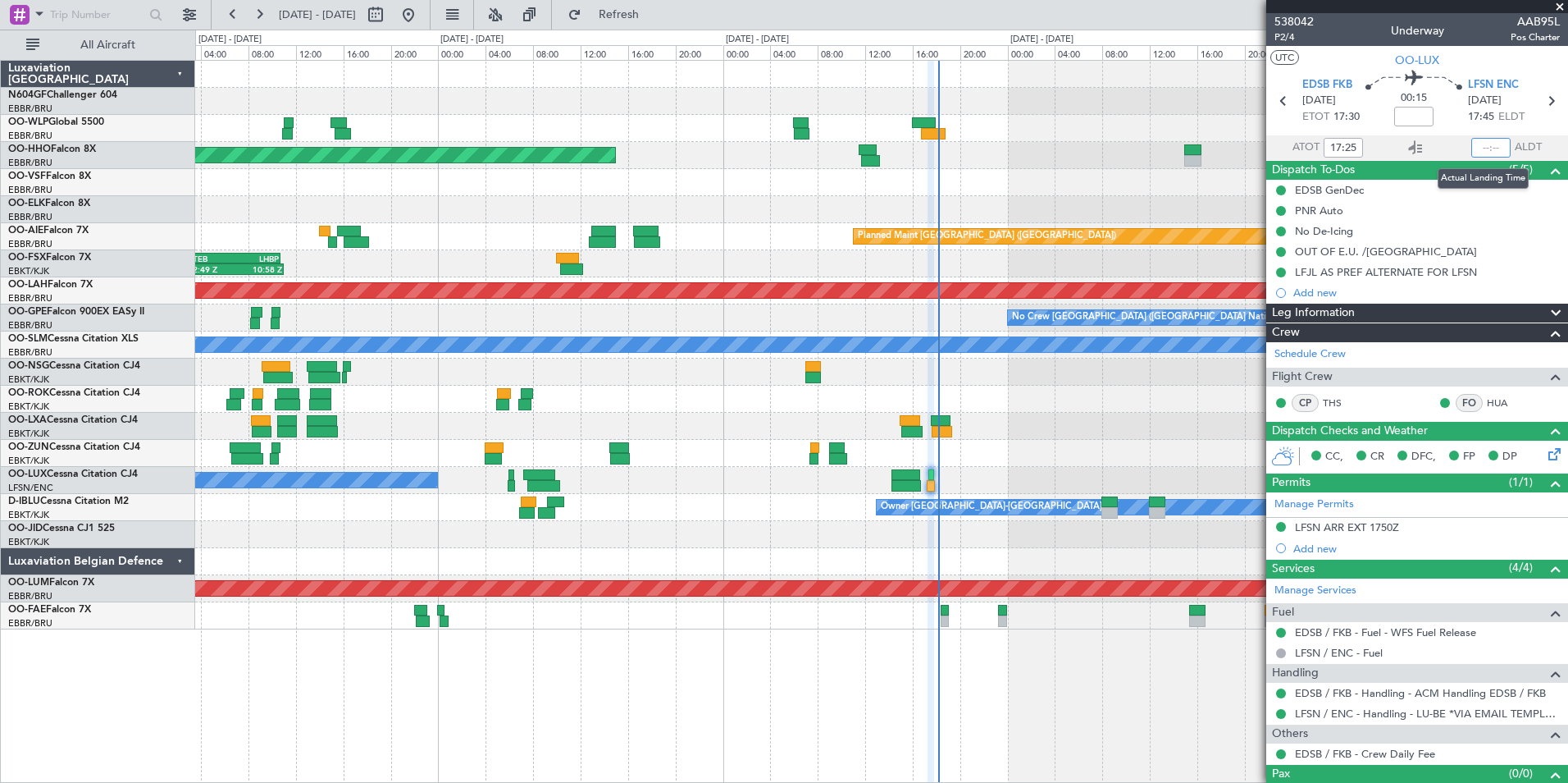
click at [1479, 147] on input "text" at bounding box center [1490, 147] width 40 height 19
click at [1499, 66] on section "UTC OO-LUX" at bounding box center [1416, 58] width 302 height 25
type input "17:48"
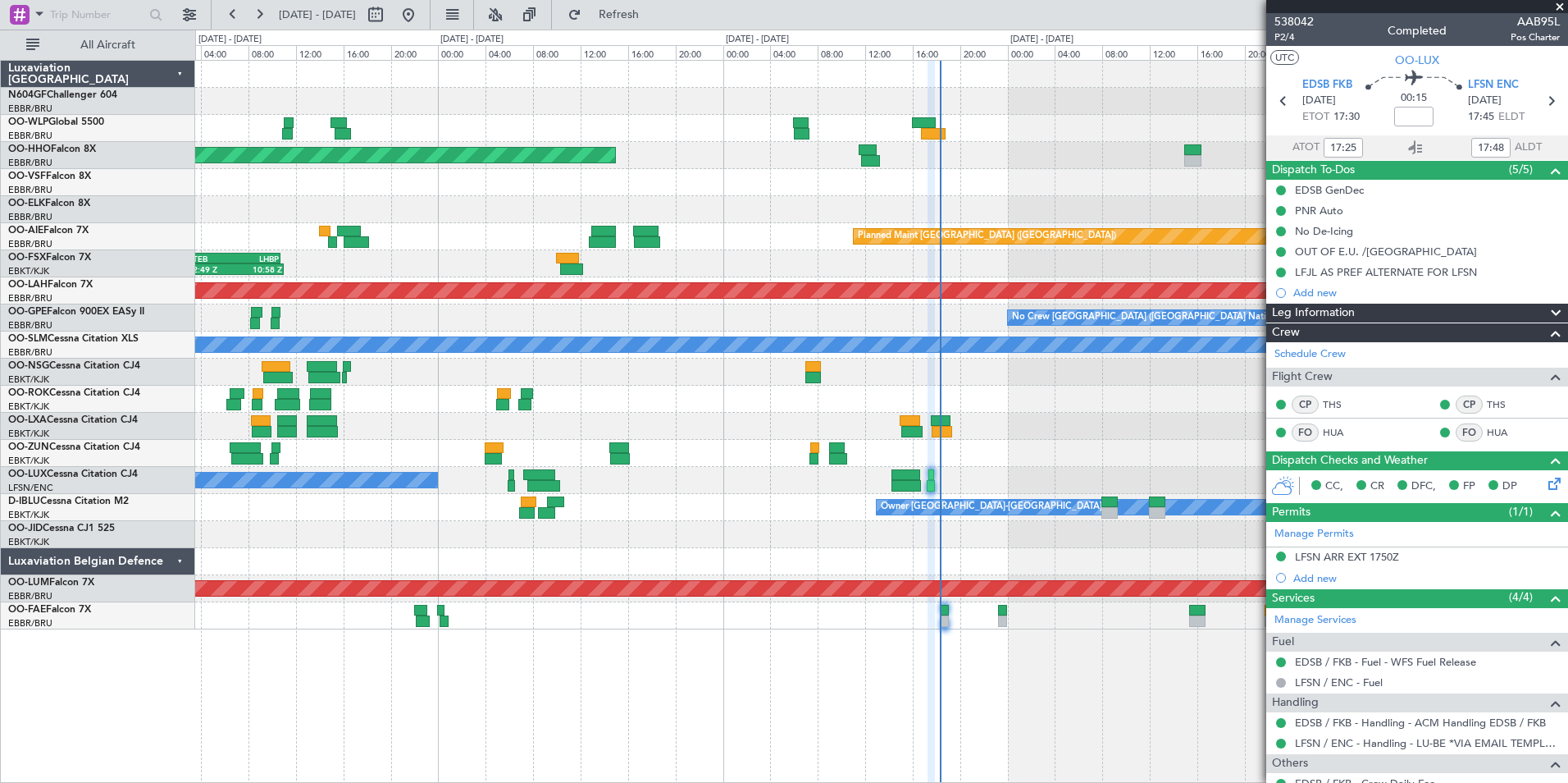
click at [887, 431] on div at bounding box center [881, 426] width 1372 height 27
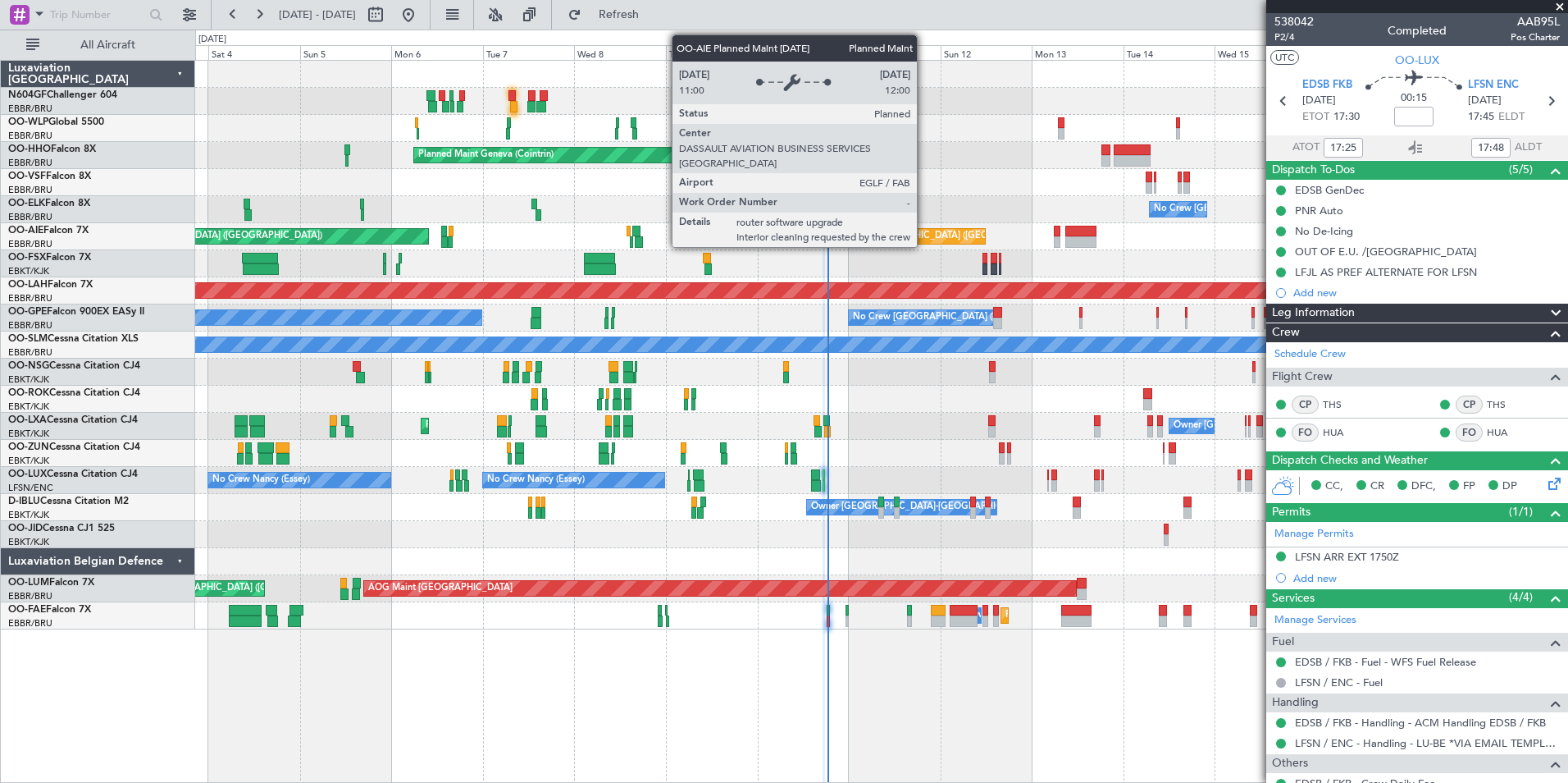
click at [824, 273] on div "Planned Maint Milan (Linate) Planned Maint Geneva (Cointrin) No Crew Brussels (…" at bounding box center [881, 345] width 1372 height 568
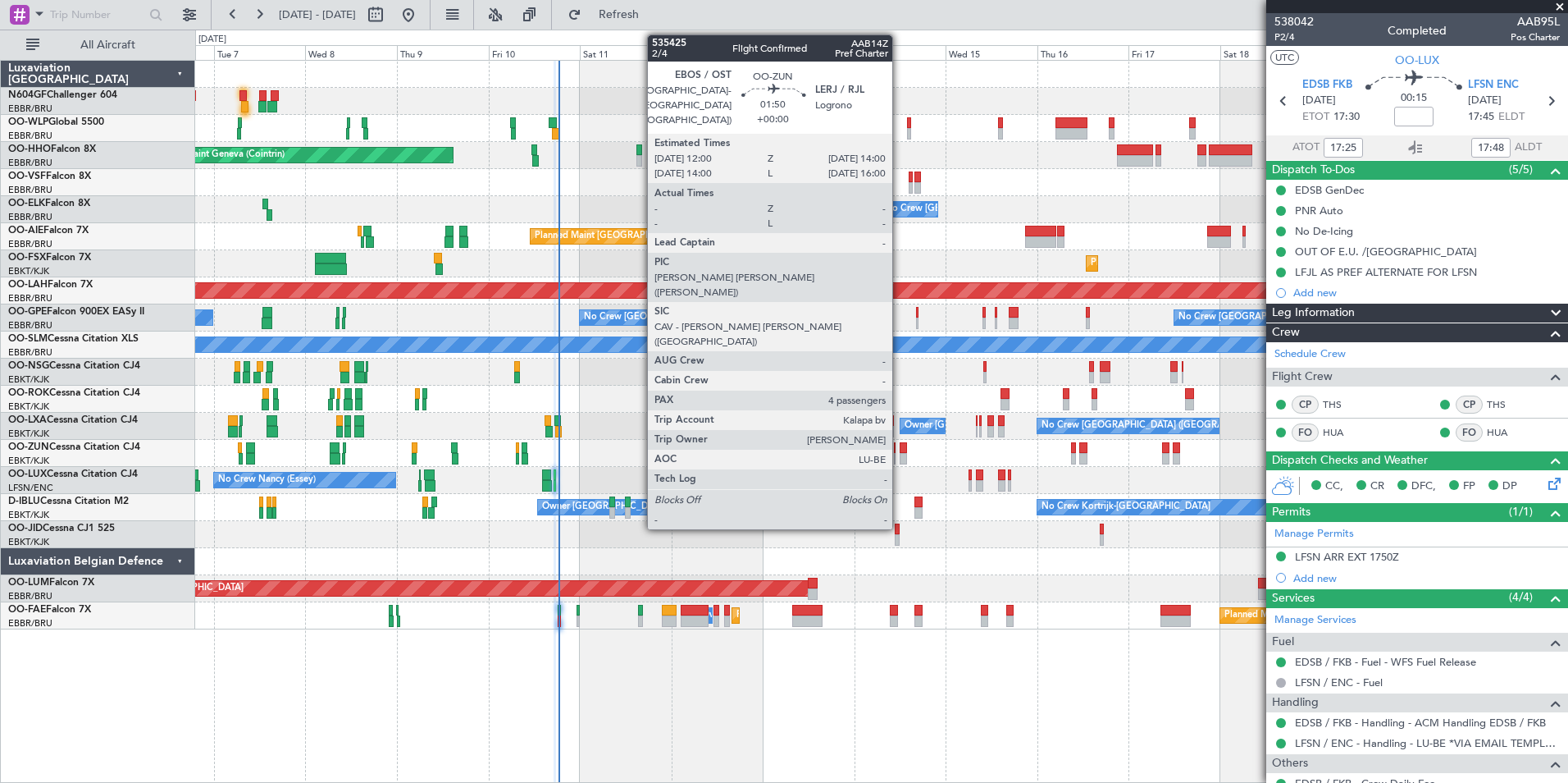
click at [899, 451] on div at bounding box center [903, 448] width 8 height 11
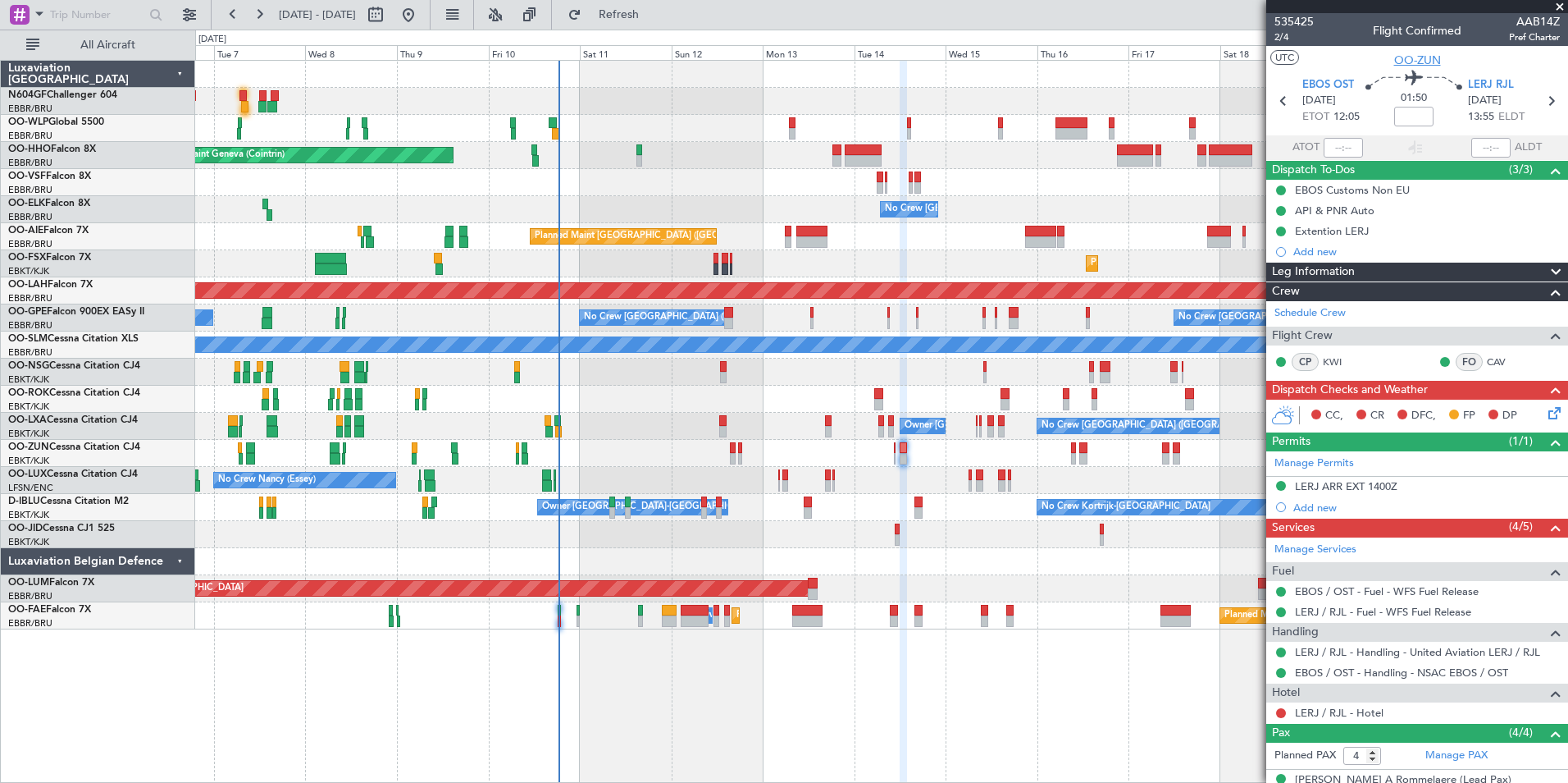
click at [1426, 59] on span "OO-ZUN" at bounding box center [1417, 60] width 47 height 18
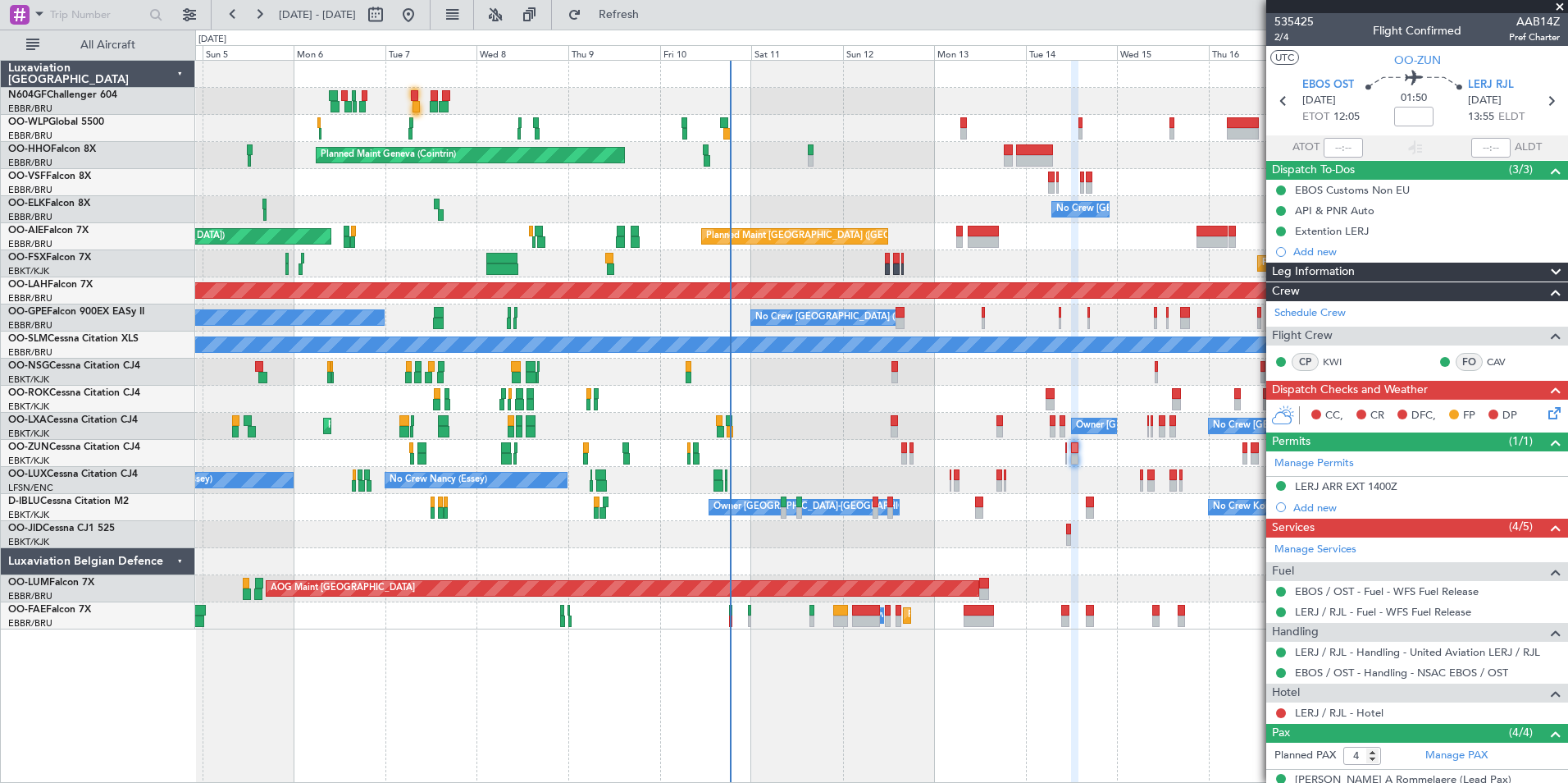
click at [973, 537] on div at bounding box center [881, 534] width 1372 height 27
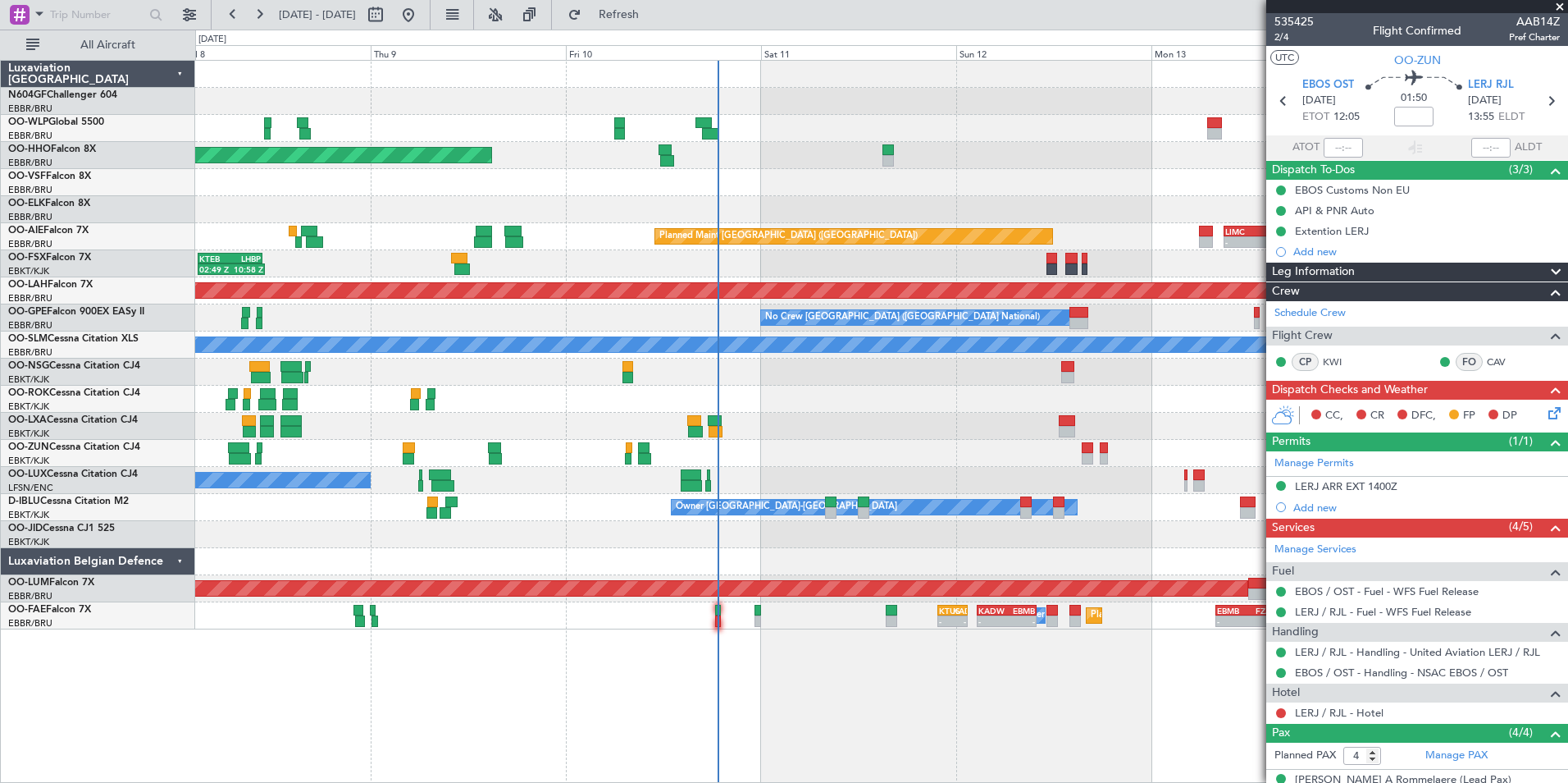
click at [695, 416] on div "- - EBLG 05:00 Z KIND 13:10 Z Planned Maint Geneva (Cointrin) - - LEZL 21:40 Z …" at bounding box center [881, 345] width 1372 height 568
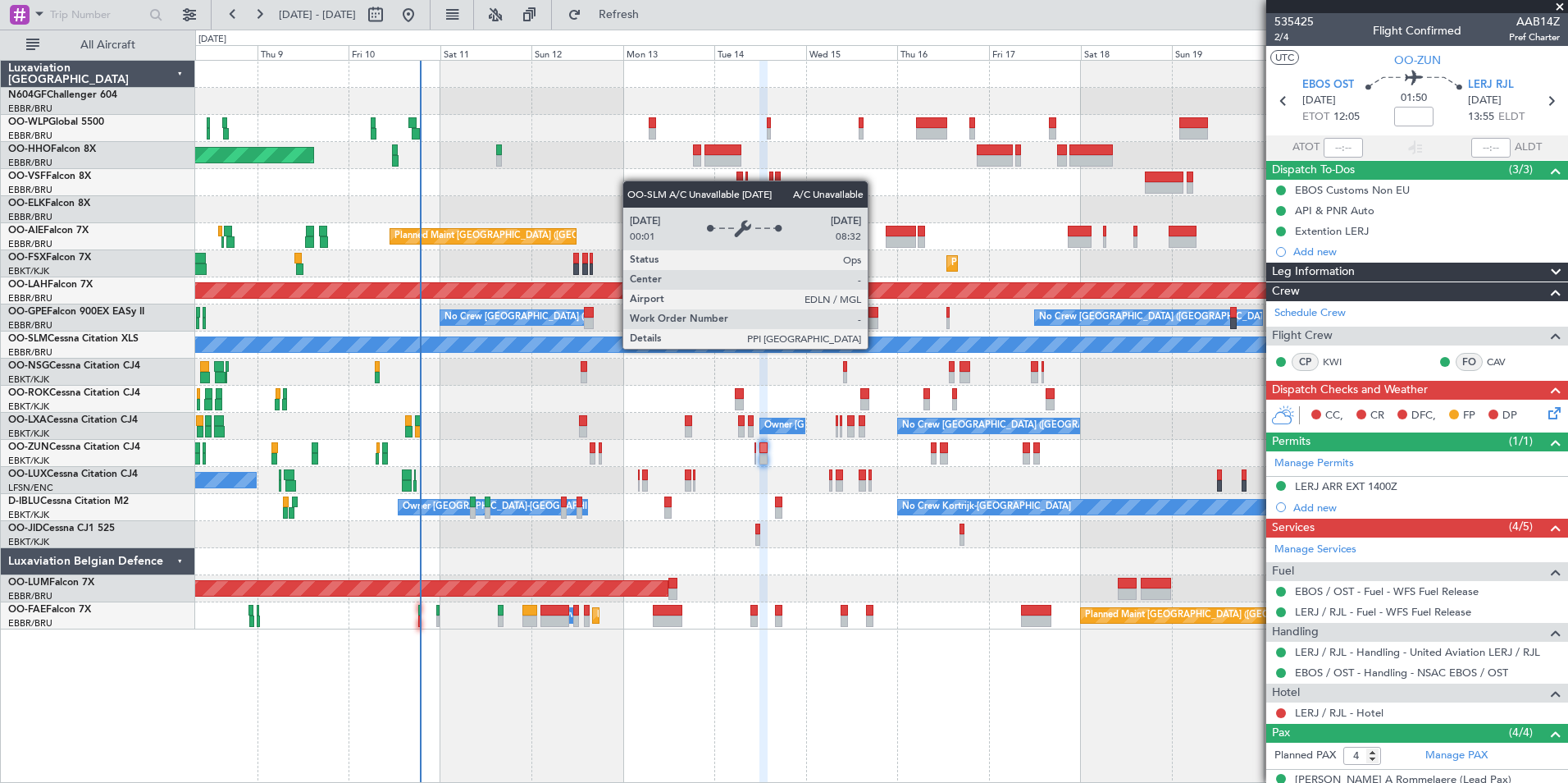
click at [783, 346] on div "A/C Unavailable [GEOGRAPHIC_DATA]" at bounding box center [882, 344] width 4115 height 15
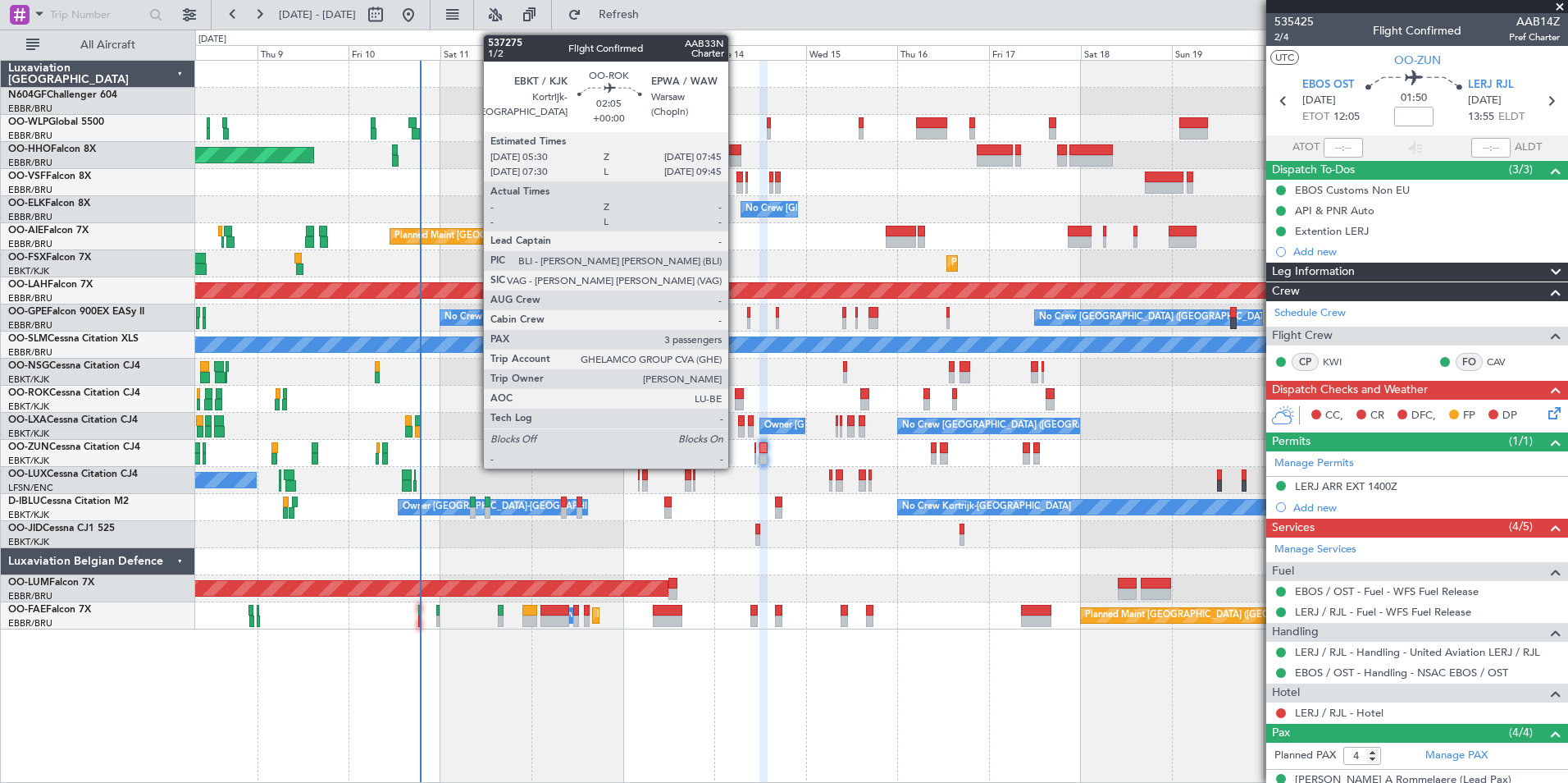
click at [735, 403] on div at bounding box center [739, 404] width 9 height 11
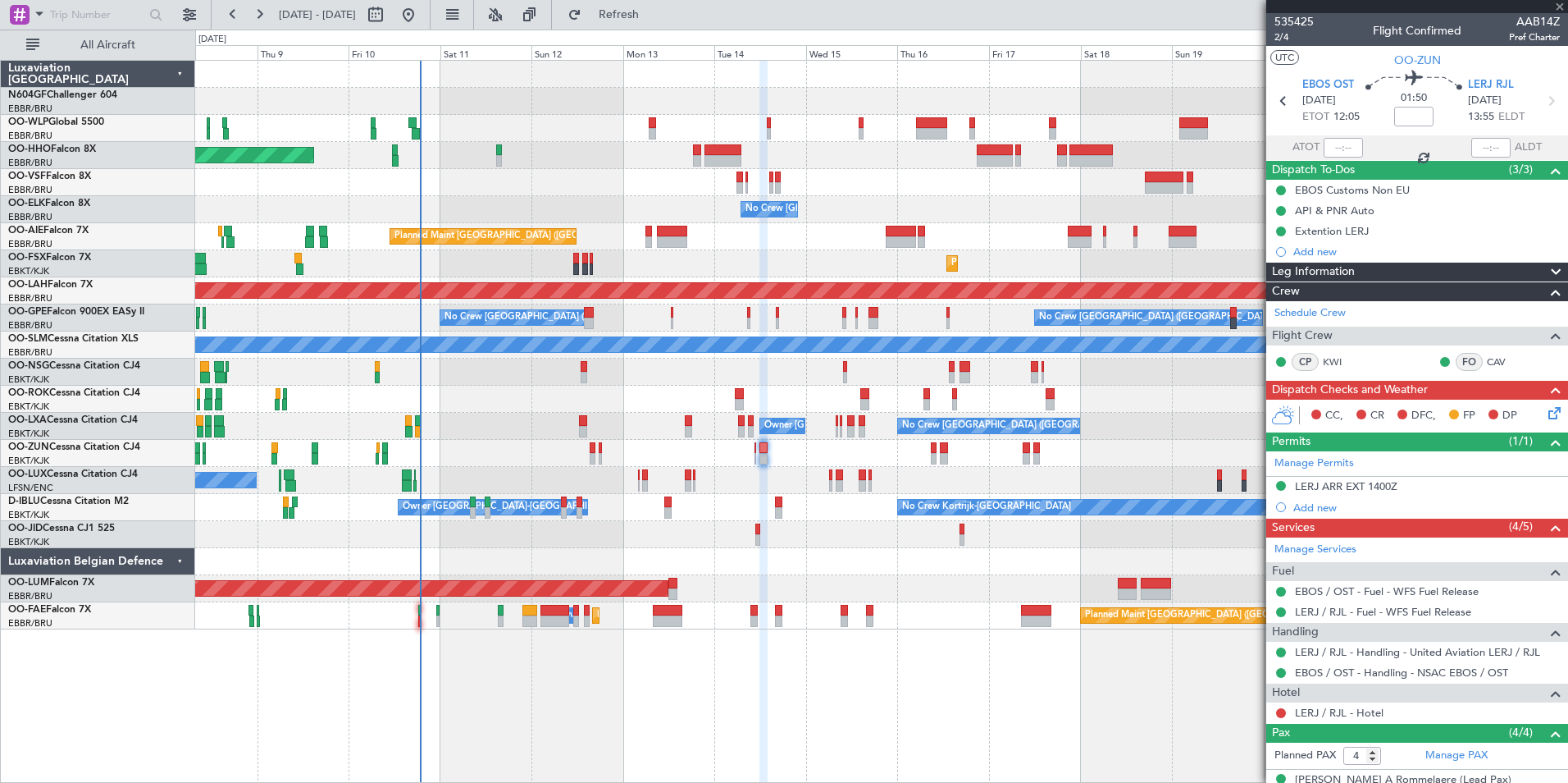
type input "3"
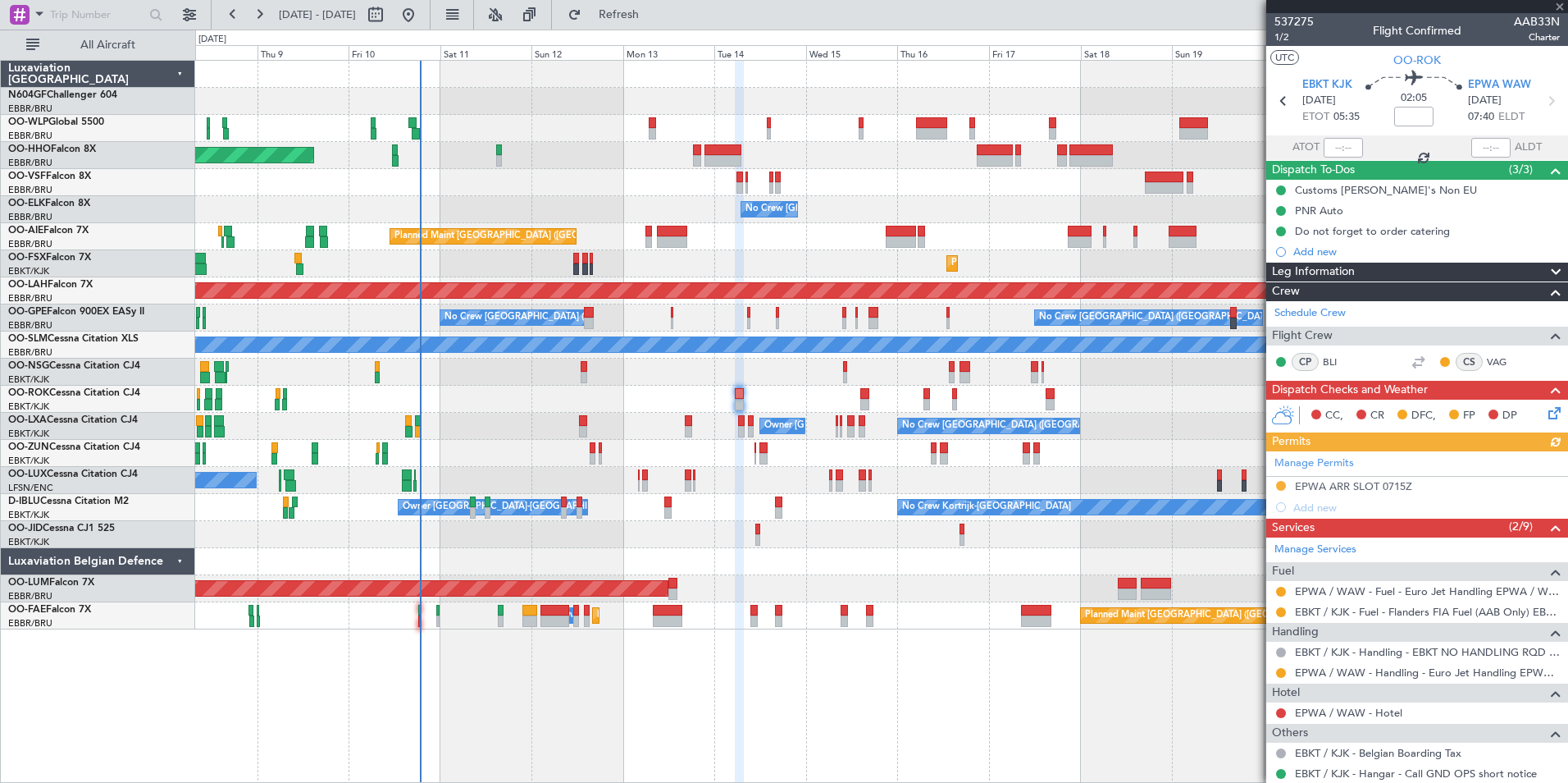
scroll to position [246, 0]
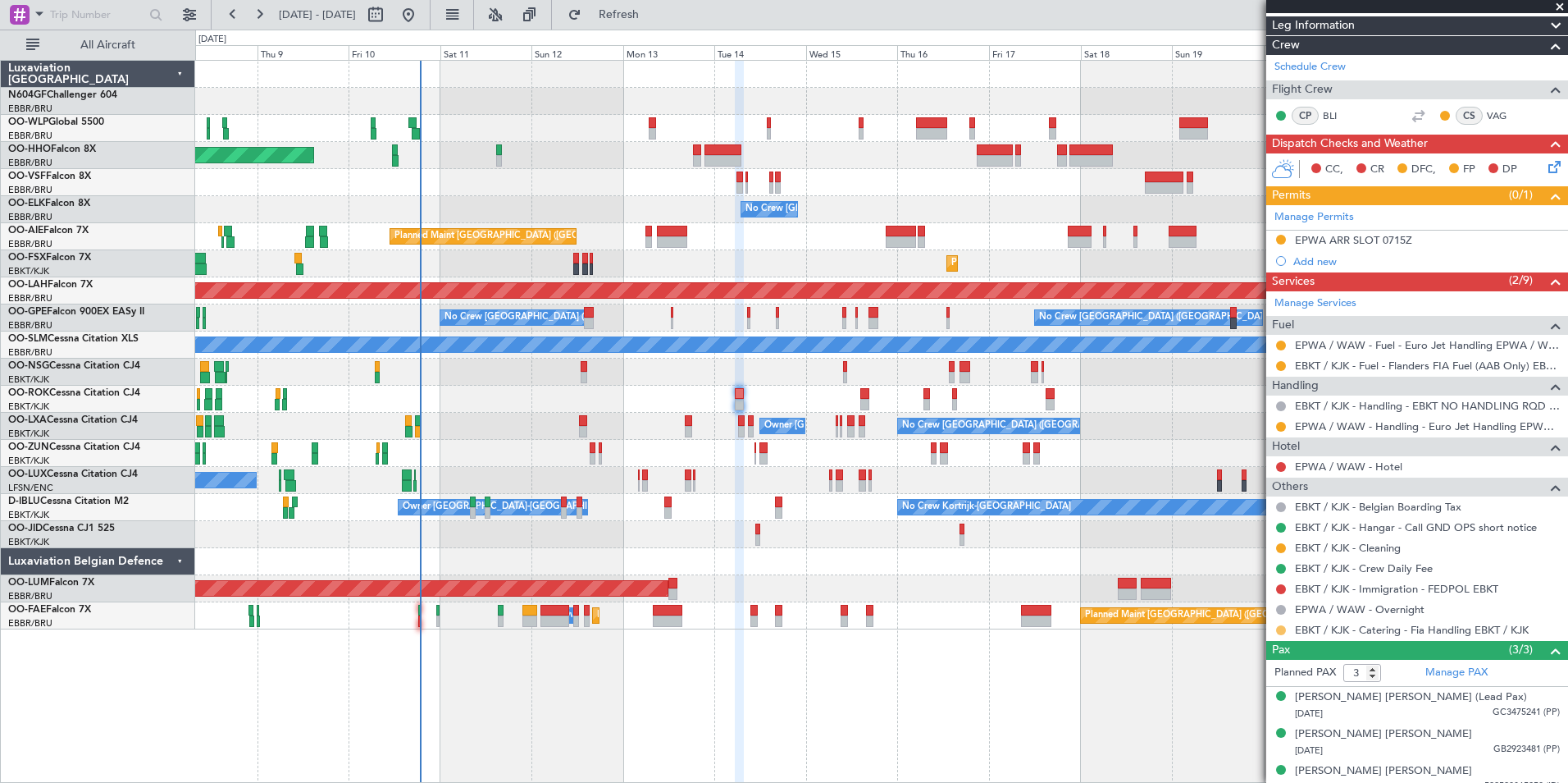
click at [1280, 628] on button at bounding box center [1280, 629] width 10 height 10
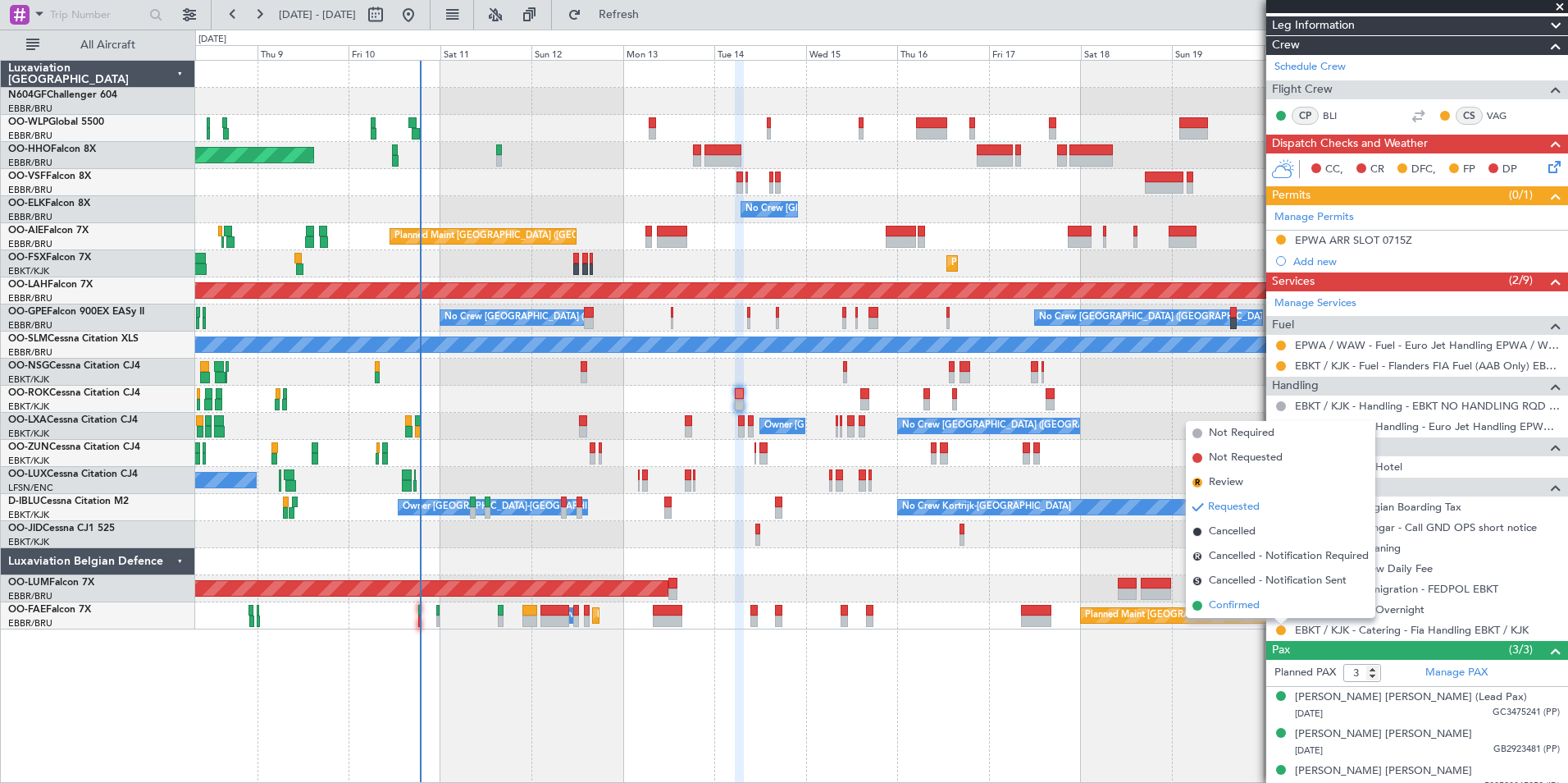
click at [1247, 607] on span "Confirmed" at bounding box center [1233, 605] width 51 height 17
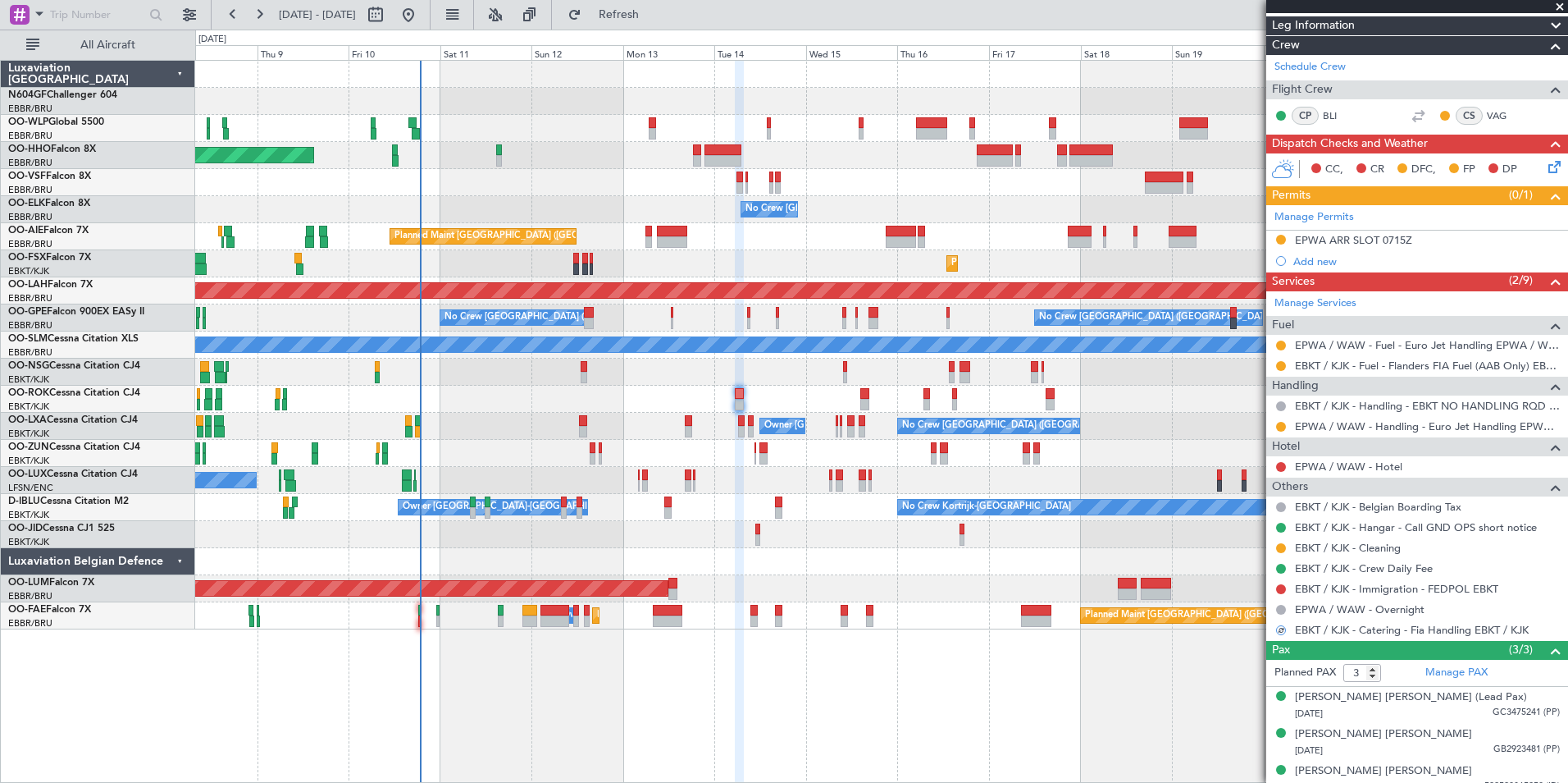
click at [821, 509] on div "Planned Maint Geneva (Cointrin) No Crew Brussels (Brussels National) Planned Ma…" at bounding box center [881, 345] width 1372 height 568
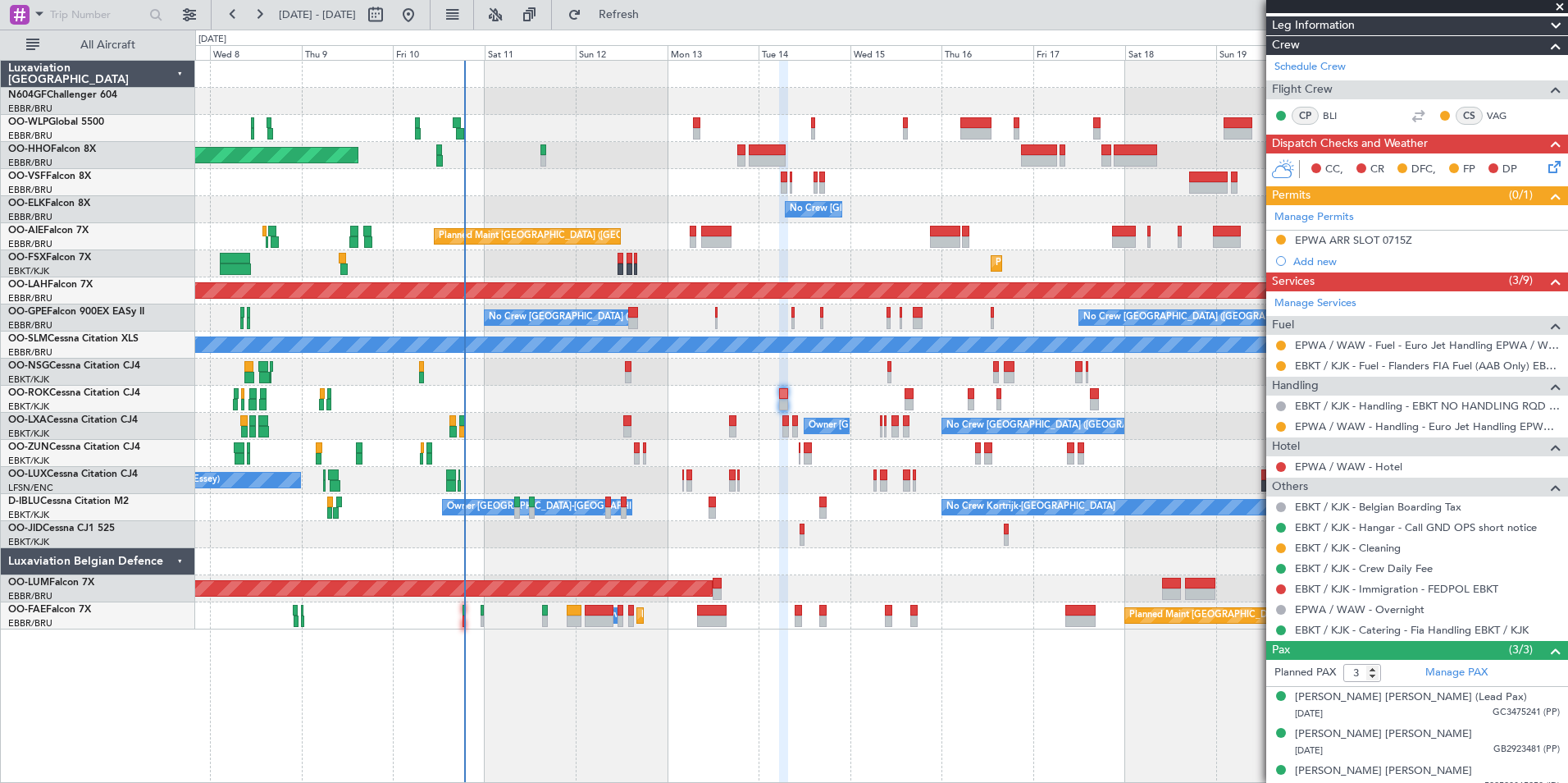
click at [773, 503] on div "No Crew Kortrijk-Wevelgem Owner Kortrijk-Wevelgem No Crew" at bounding box center [881, 507] width 1372 height 27
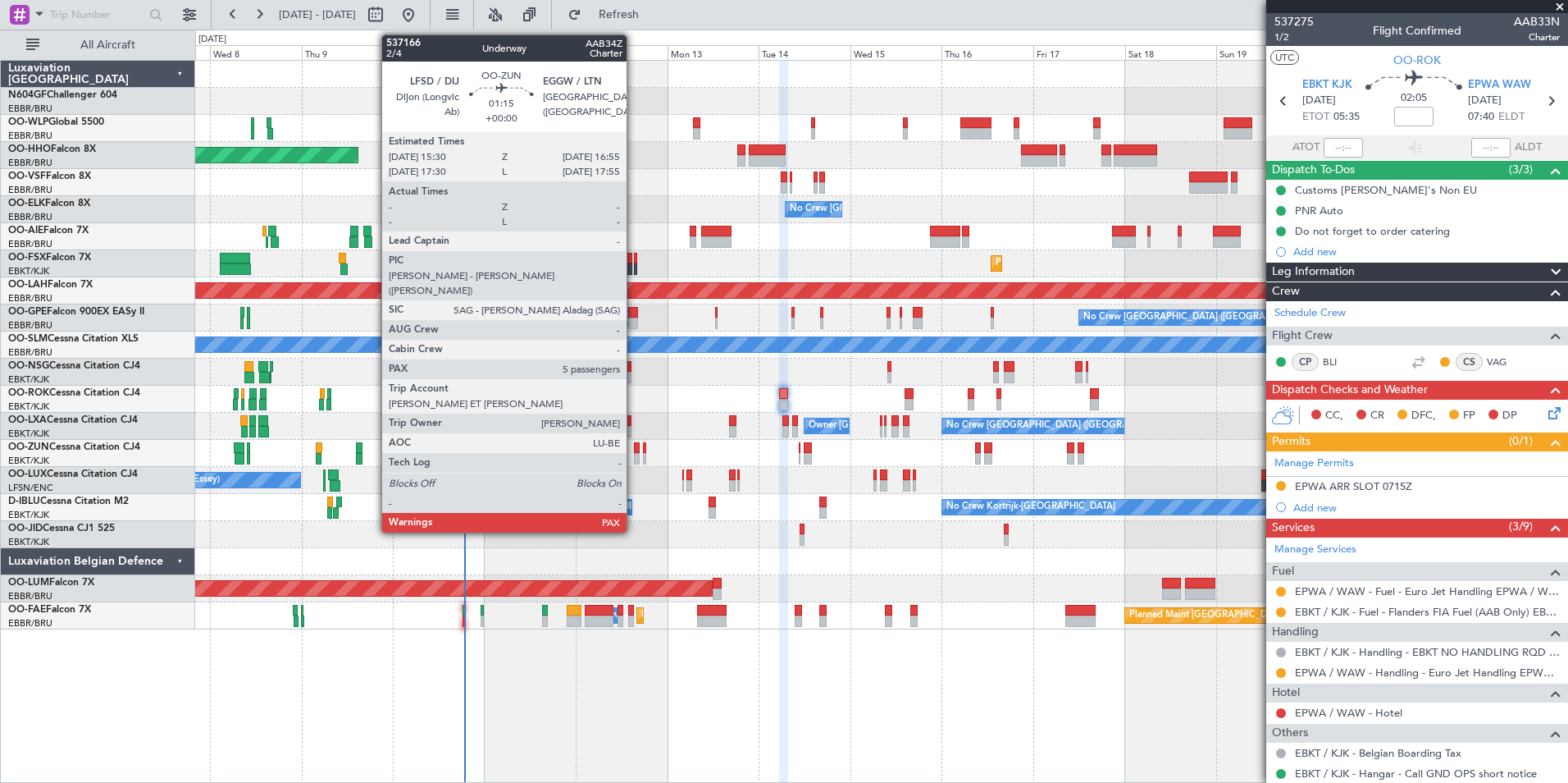
scroll to position [246, 0]
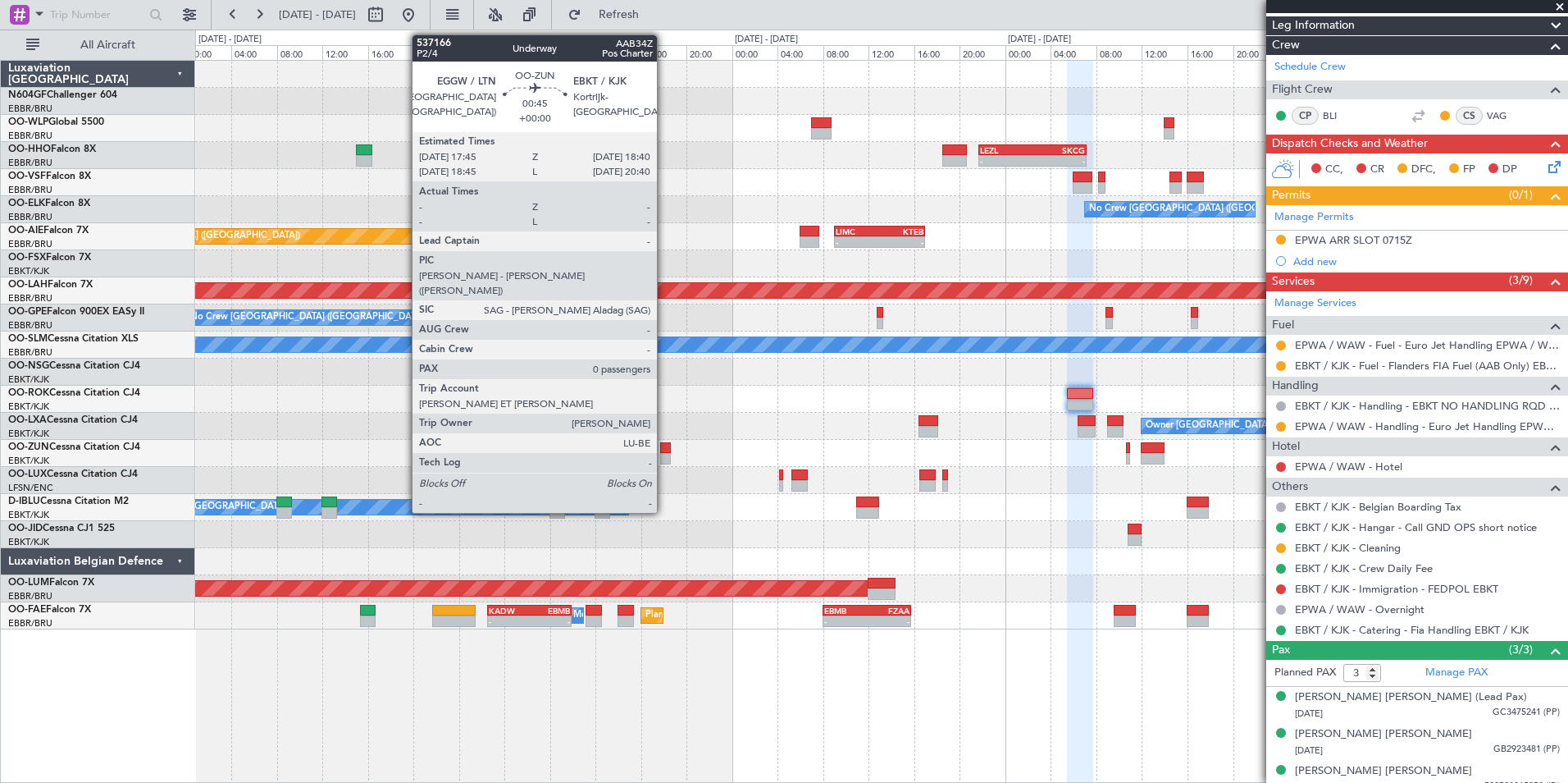
click at [664, 454] on div at bounding box center [665, 458] width 11 height 11
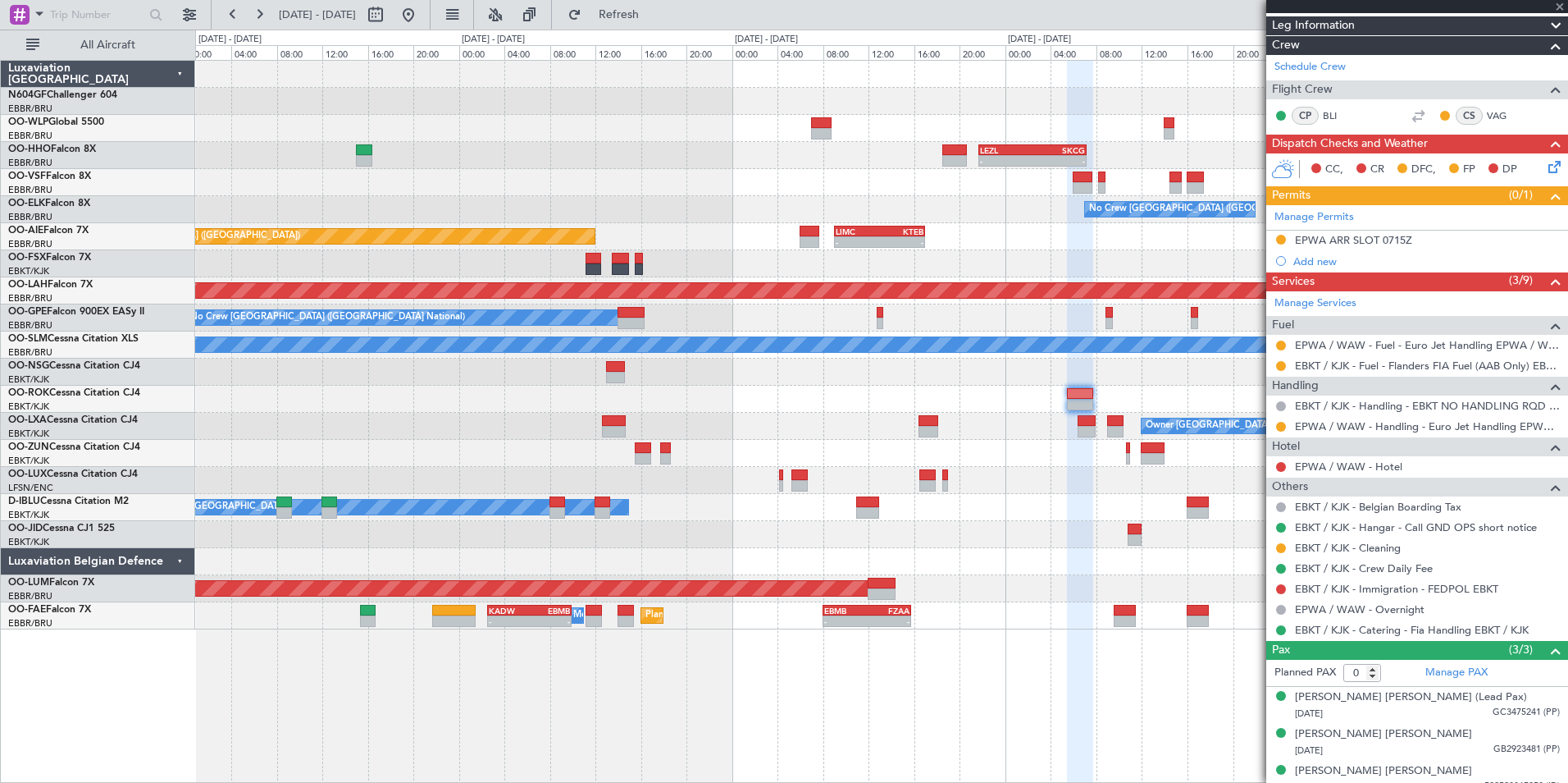
scroll to position [0, 0]
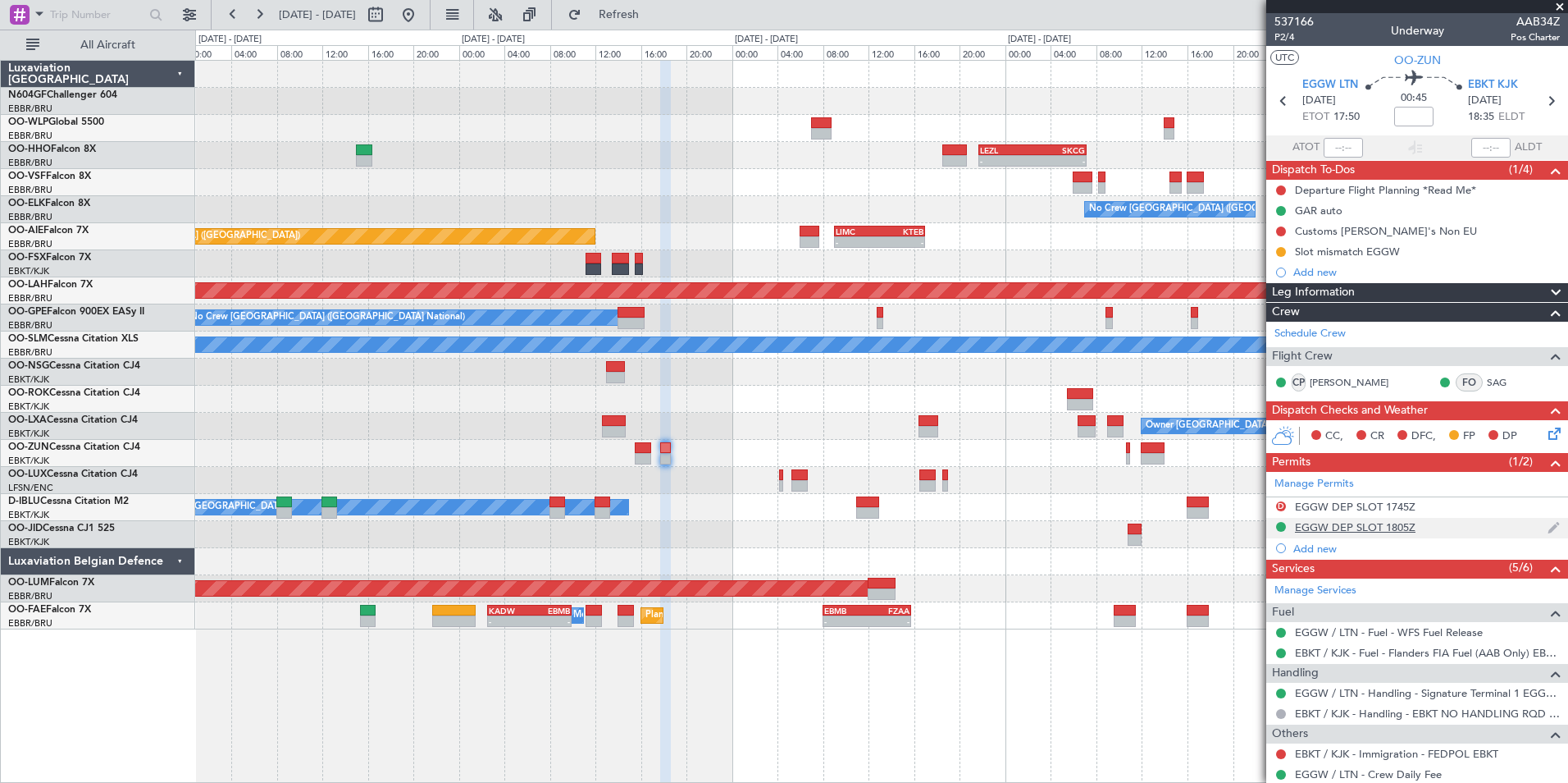
click at [1354, 527] on div "EGGW DEP SLOT 1805Z" at bounding box center [1354, 527] width 120 height 14
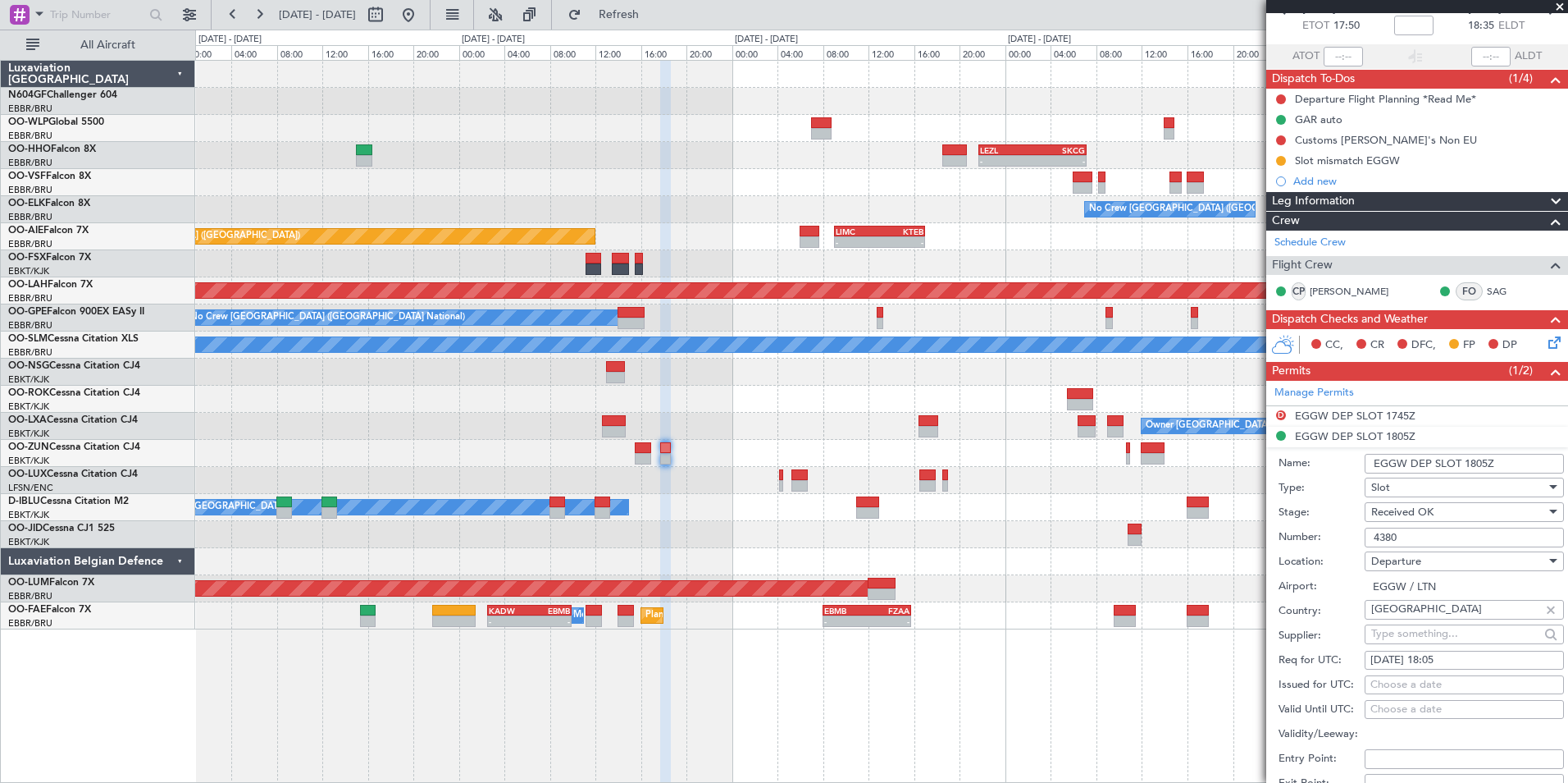
scroll to position [164, 0]
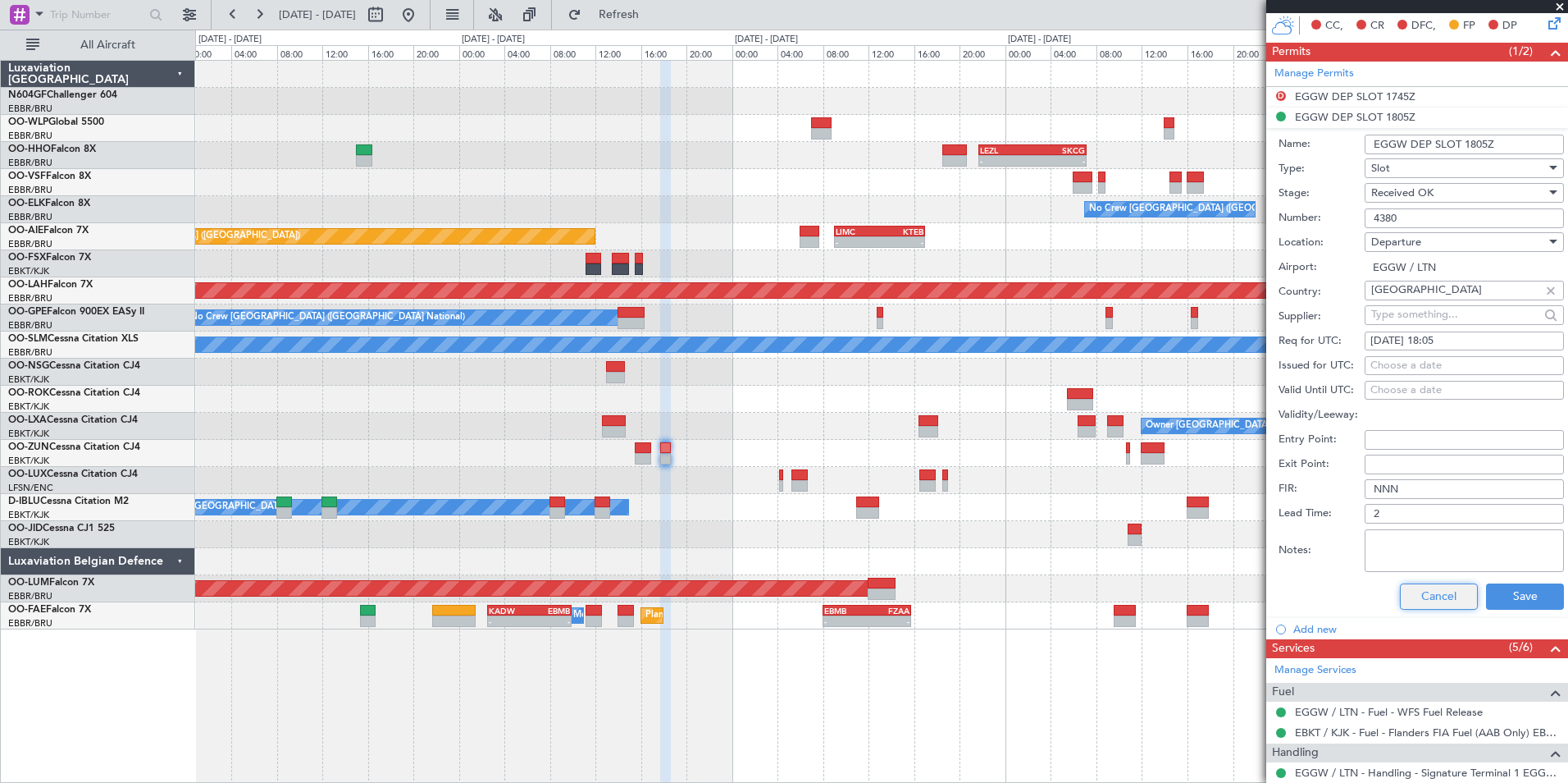
click at [1431, 602] on button "Cancel" at bounding box center [1438, 596] width 78 height 26
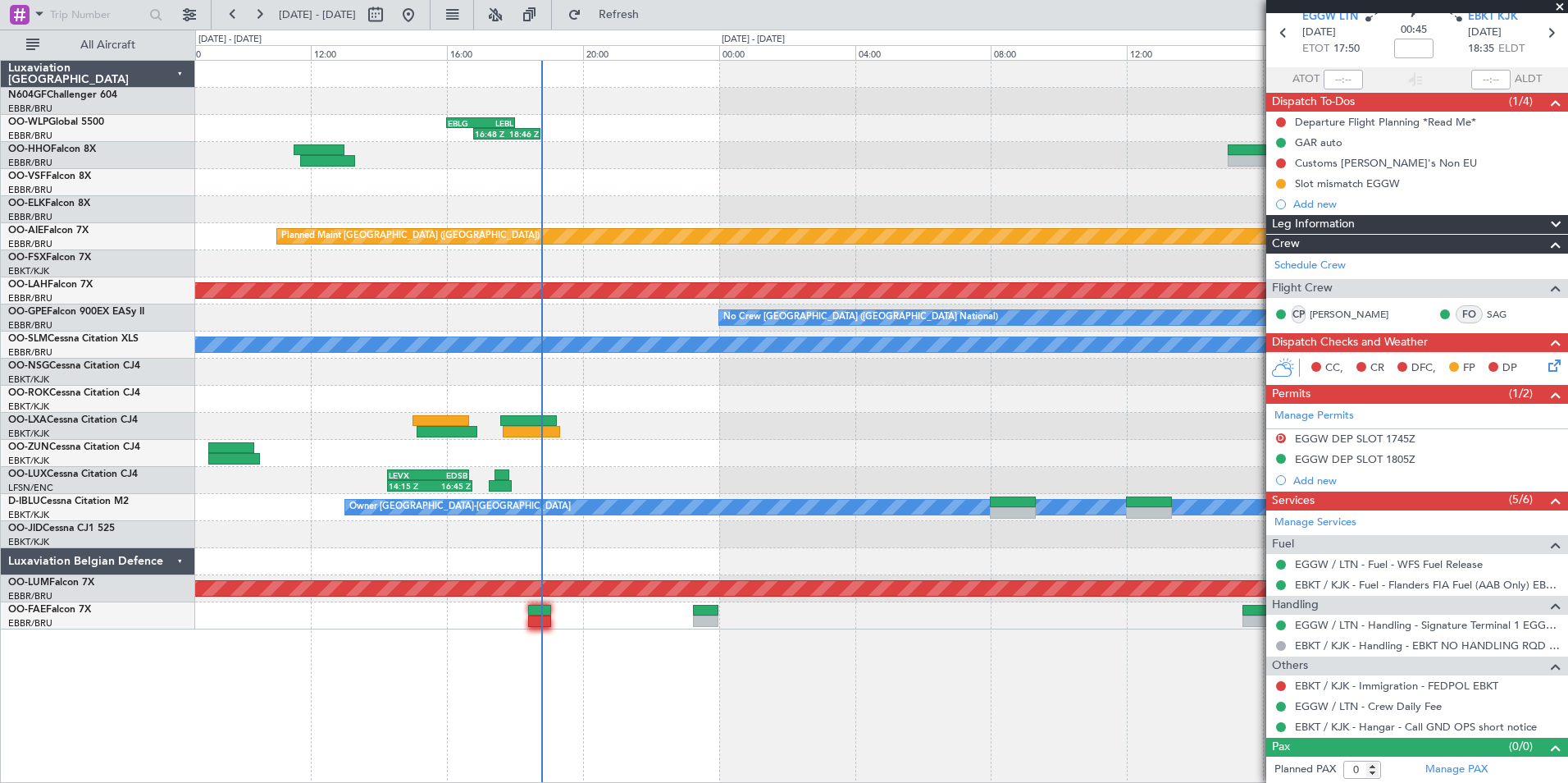
click at [740, 478] on div "16:48 Z 18:46 Z EBLG 16:00 Z LEBL 18:00 Z Planned Maint London (Farnborough) Pl…" at bounding box center [881, 345] width 1372 height 568
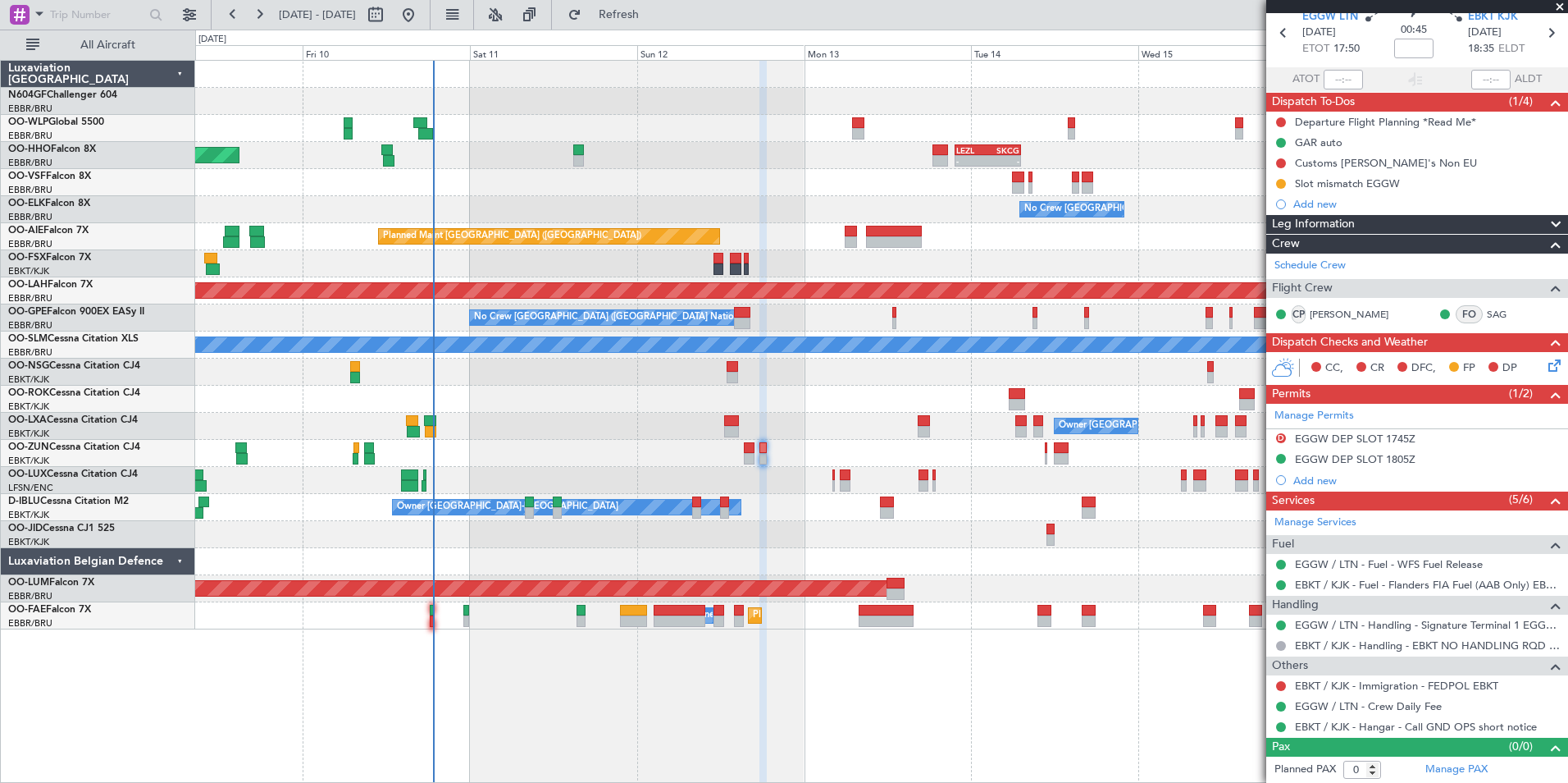
click at [862, 407] on div "Planned Maint Geneva (Cointrin) LEZL 21:40 Z SKCG 07:10 Z - - - - SKCG 21:00 Z …" at bounding box center [881, 345] width 1372 height 568
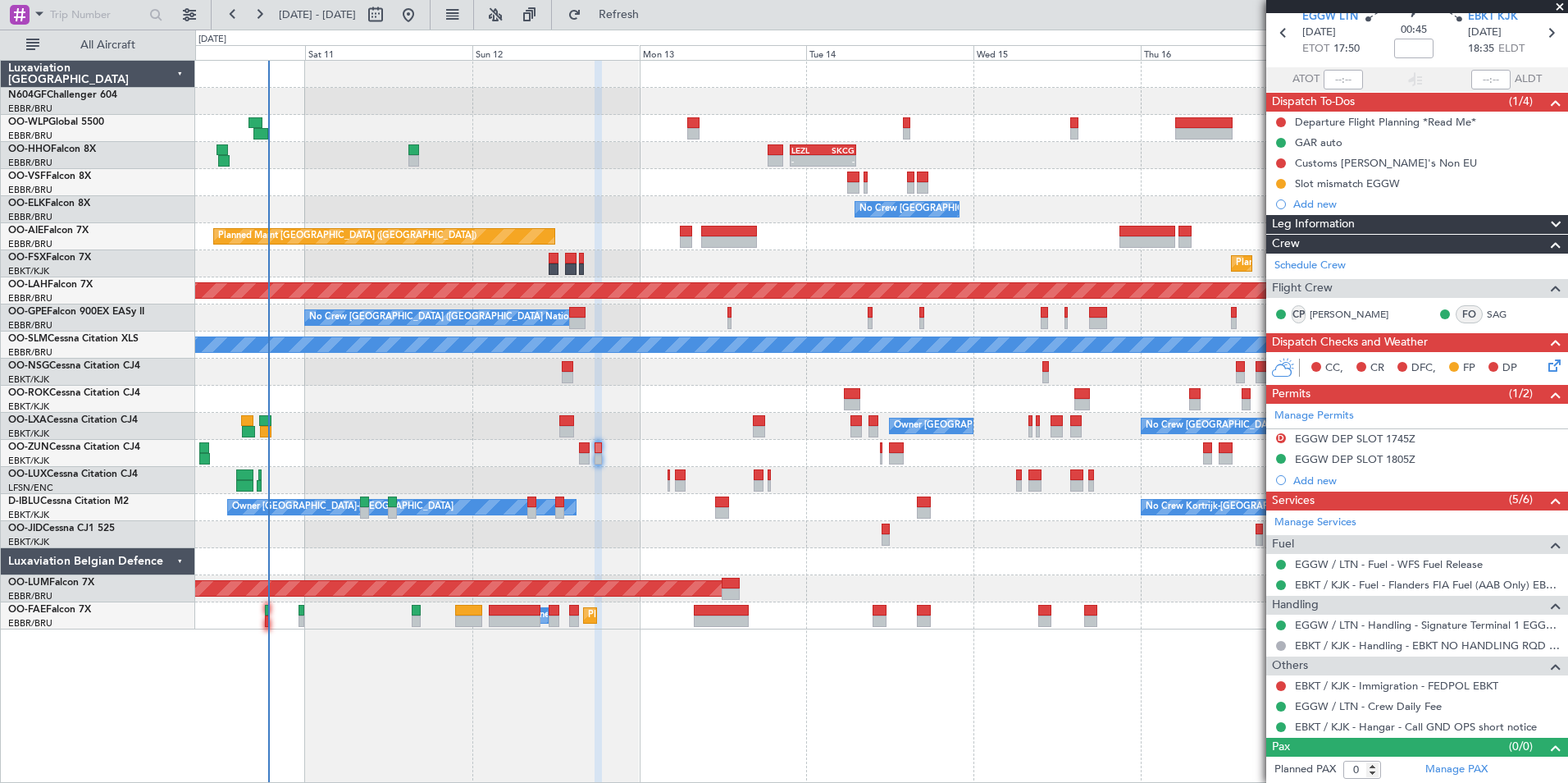
click at [826, 392] on div "LEZL 21:40 Z SKCG 07:10 Z - - - - SKCG 21:00 Z EGGD 06:25 Z - - LROP 21:15 Z RJ…" at bounding box center [881, 345] width 1372 height 568
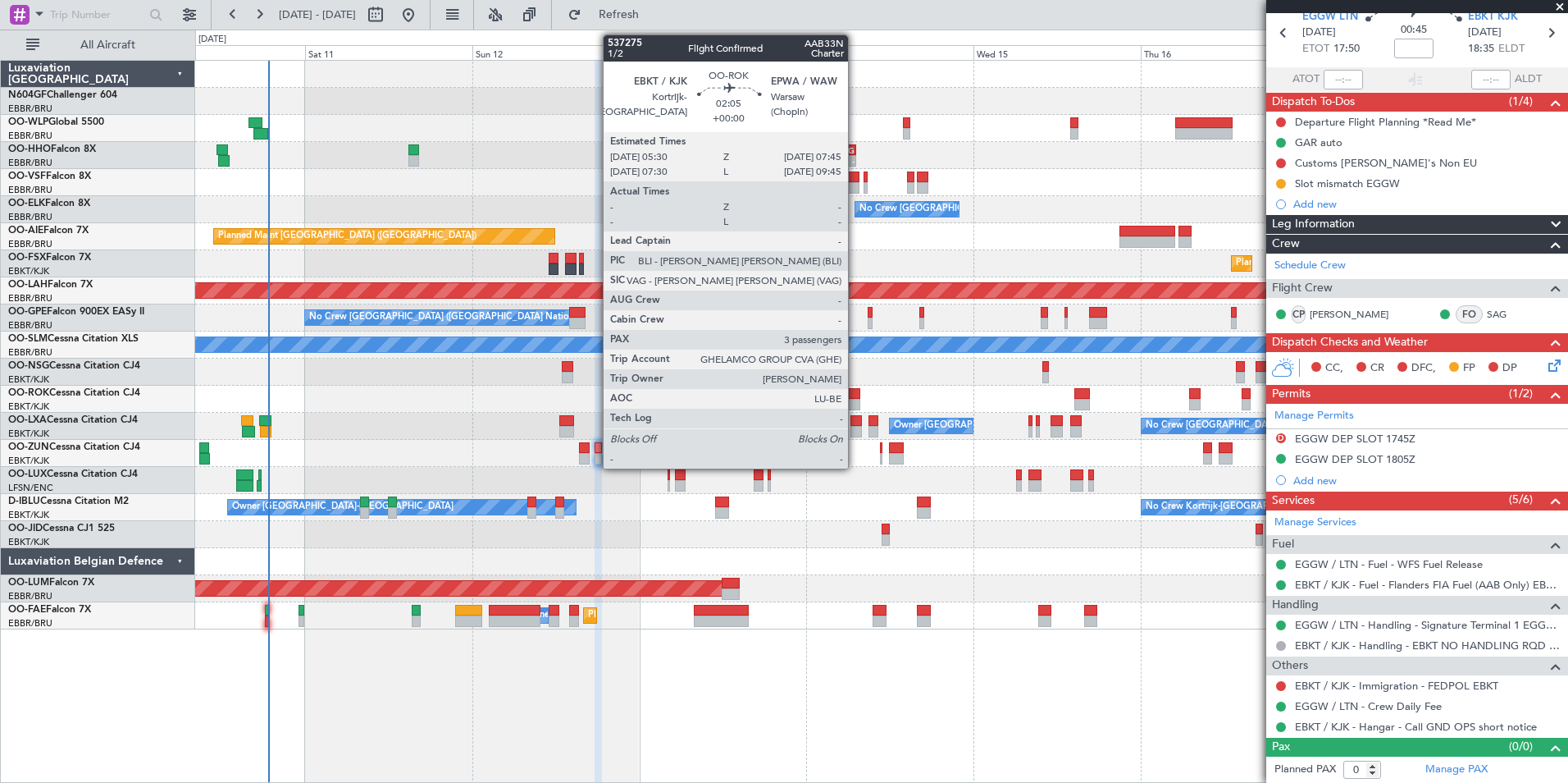
click at [855, 395] on div at bounding box center [852, 393] width 17 height 11
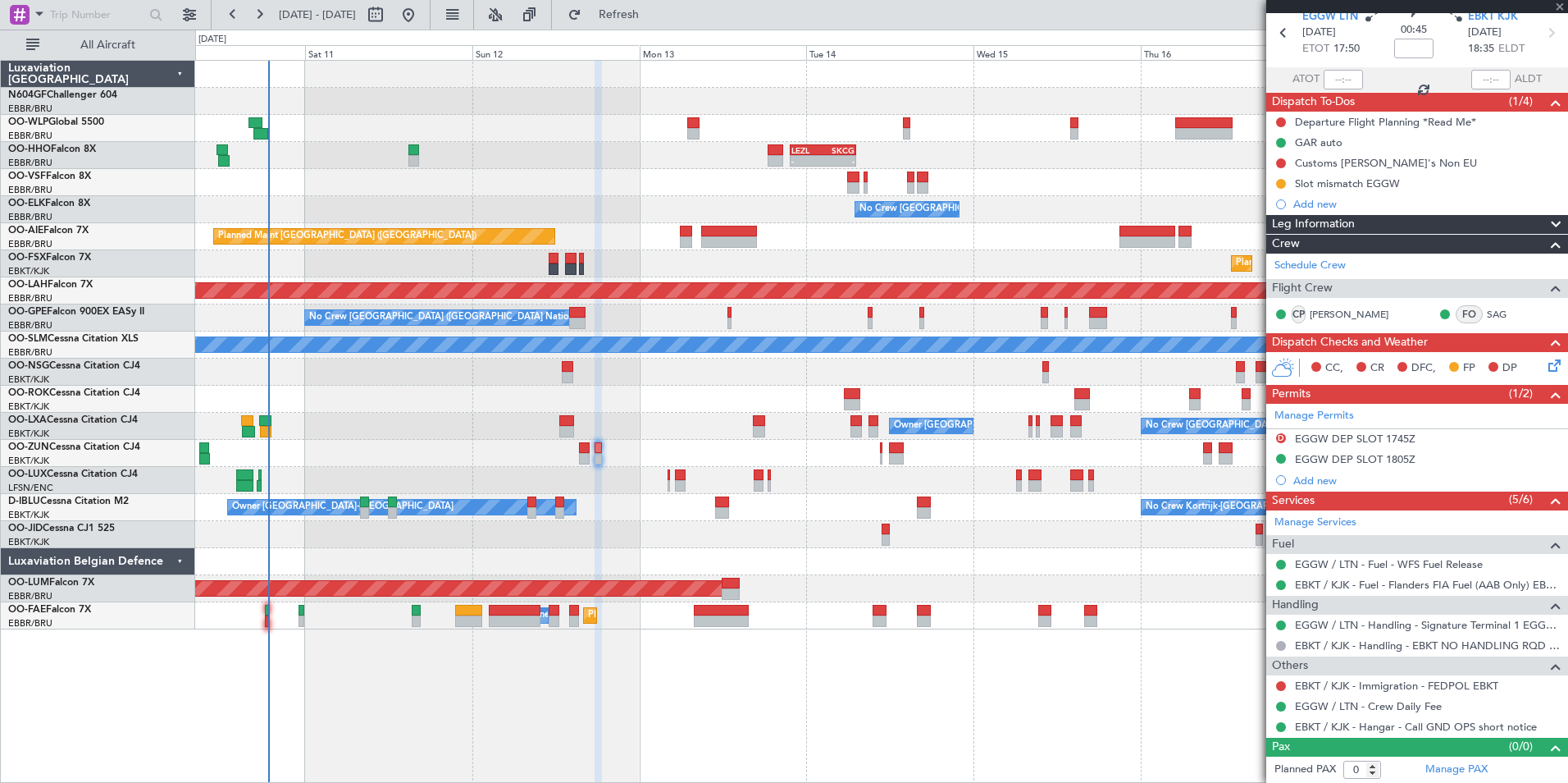
type input "3"
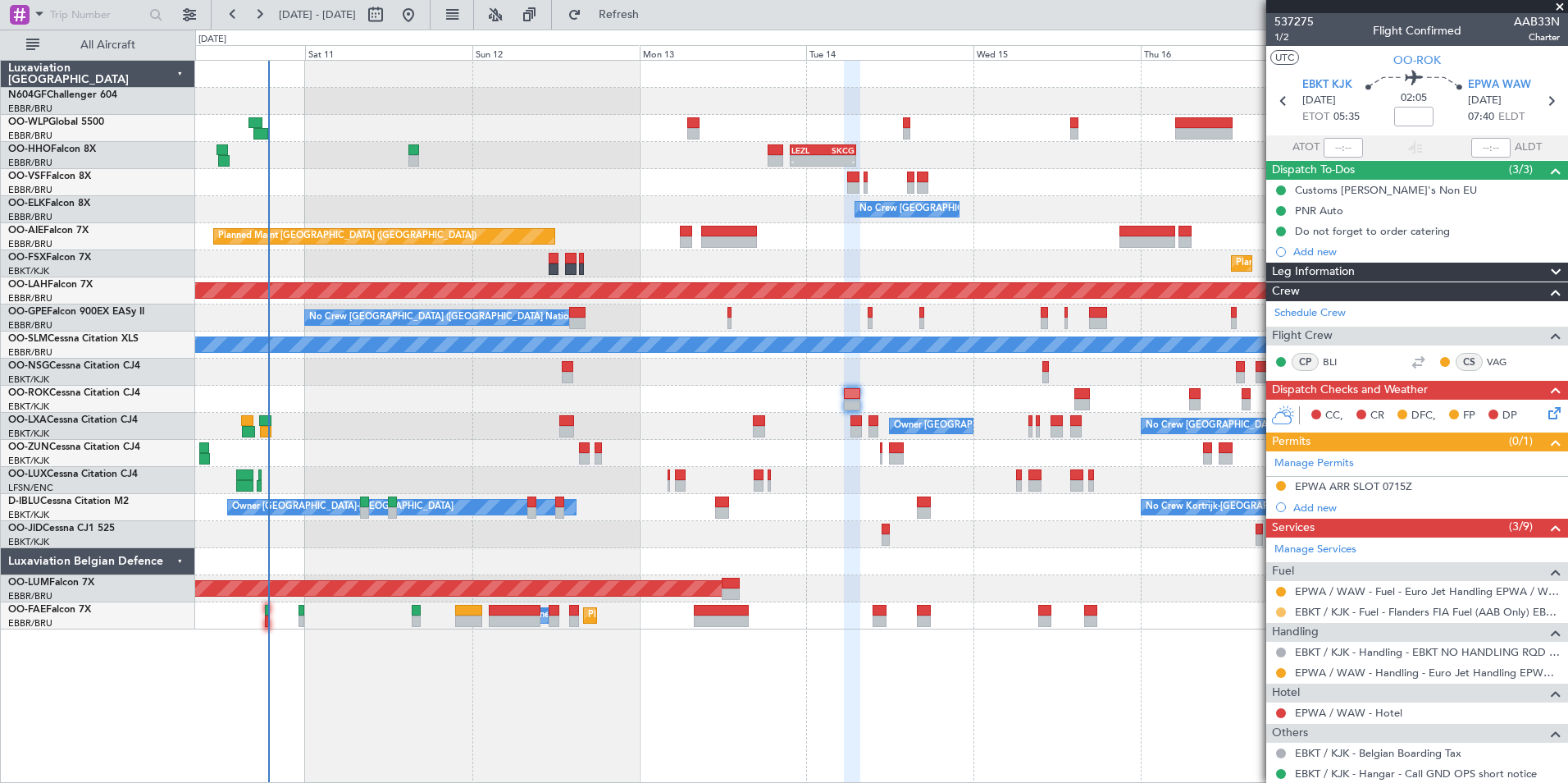
click at [1278, 615] on button at bounding box center [1280, 612] width 10 height 10
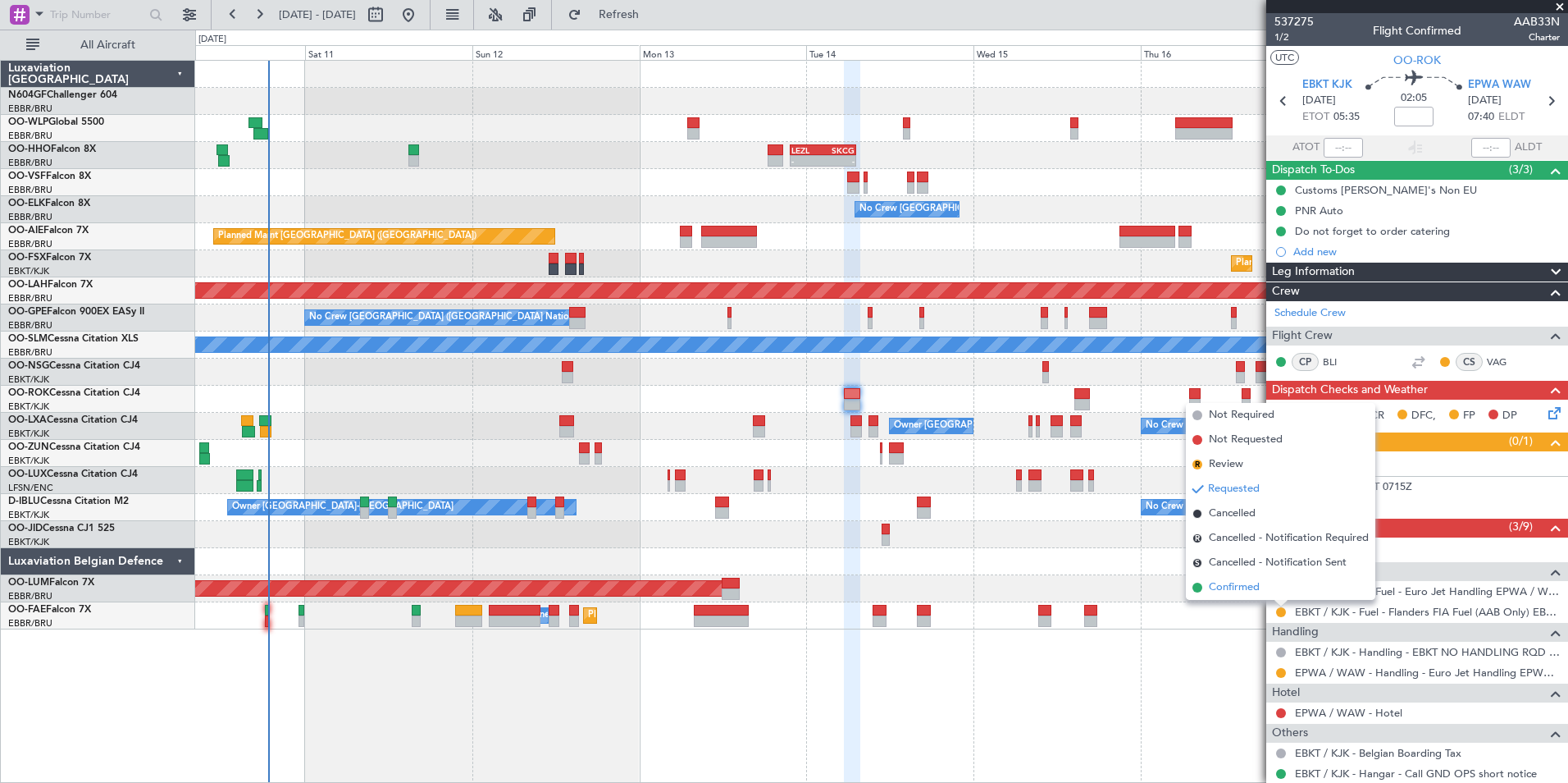
click at [1239, 597] on li "Confirmed" at bounding box center [1280, 587] width 190 height 25
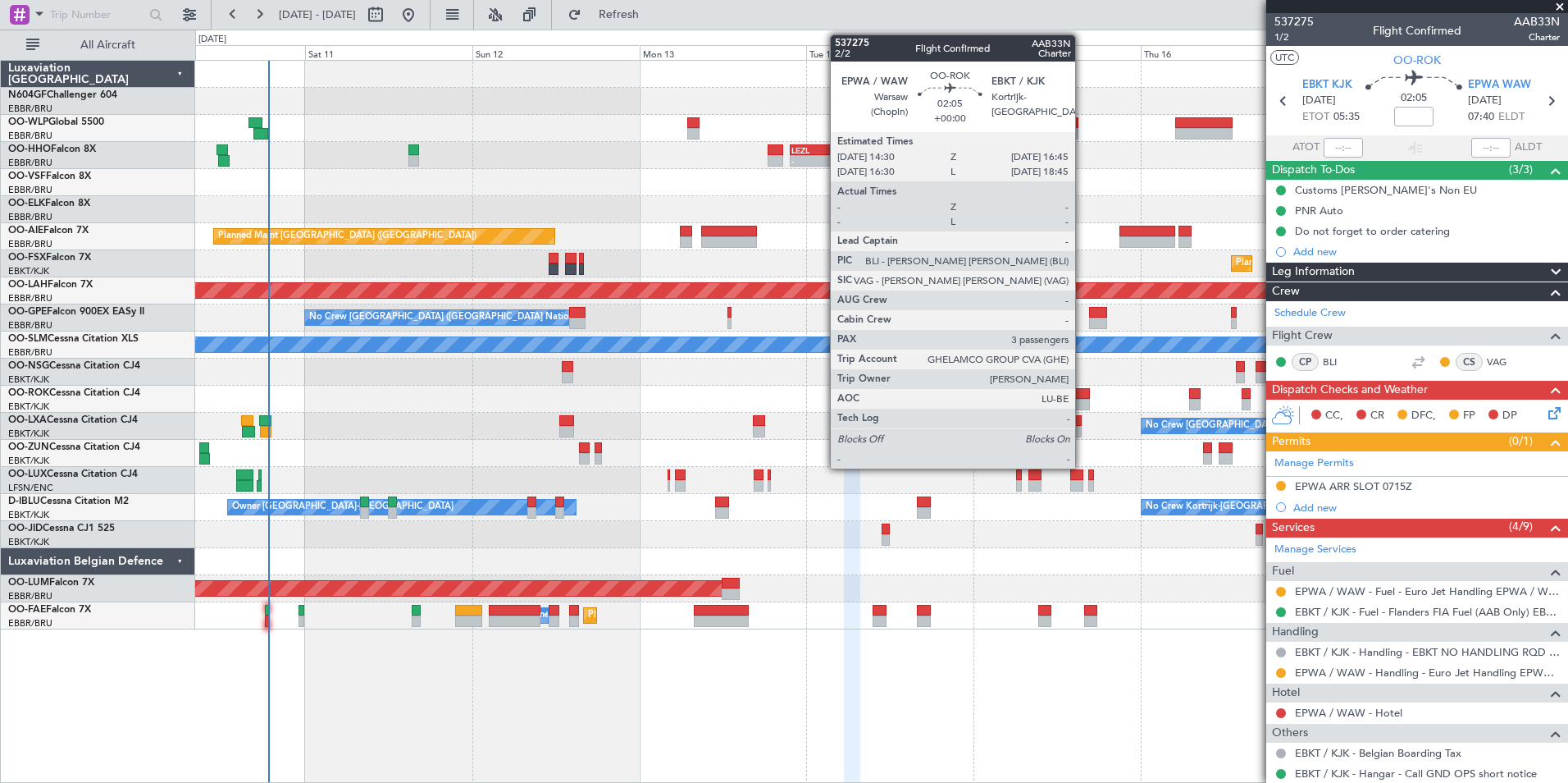
click at [1082, 396] on div at bounding box center [1082, 393] width 17 height 11
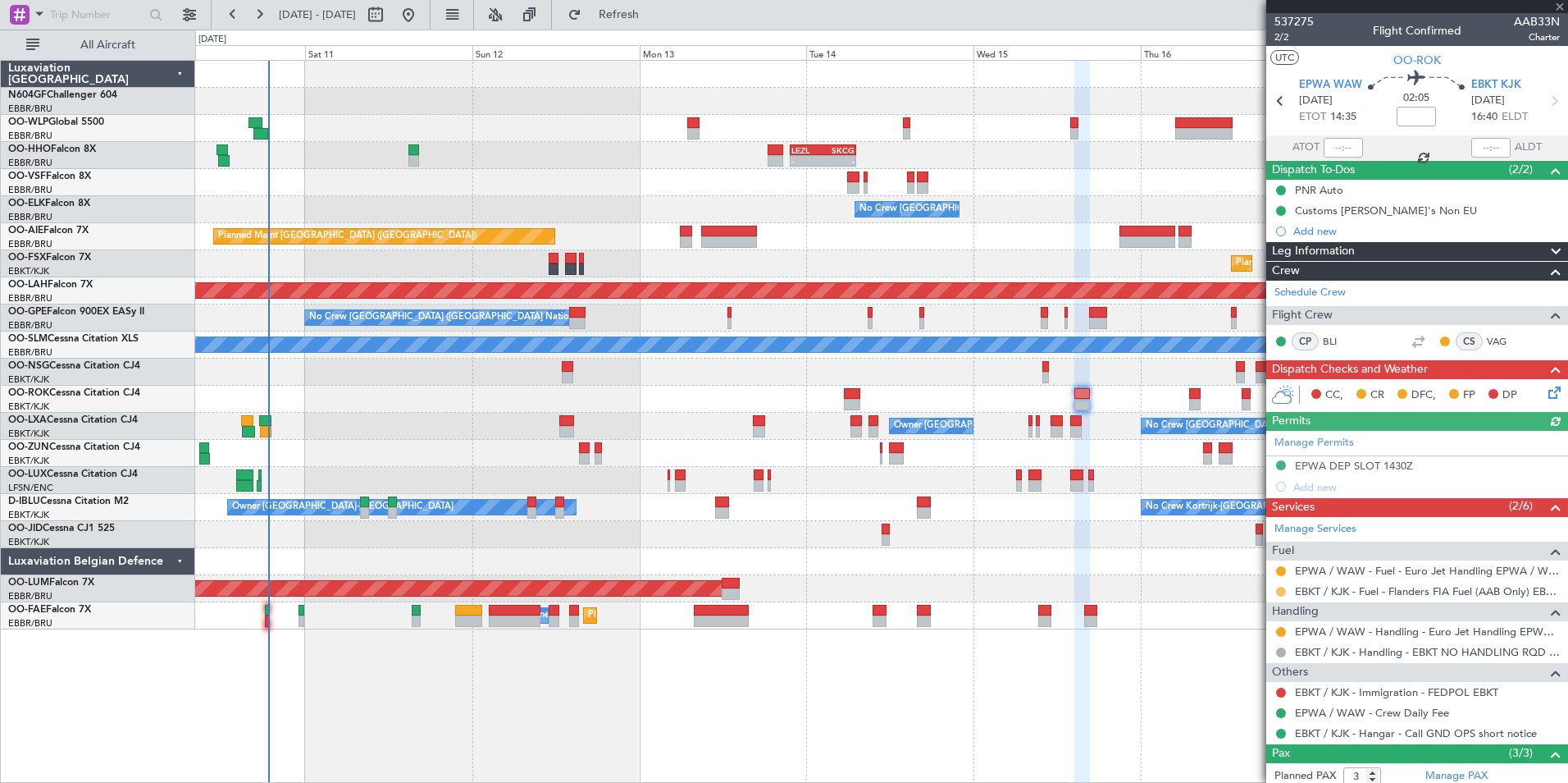
click at [1282, 590] on button at bounding box center [1280, 591] width 10 height 10
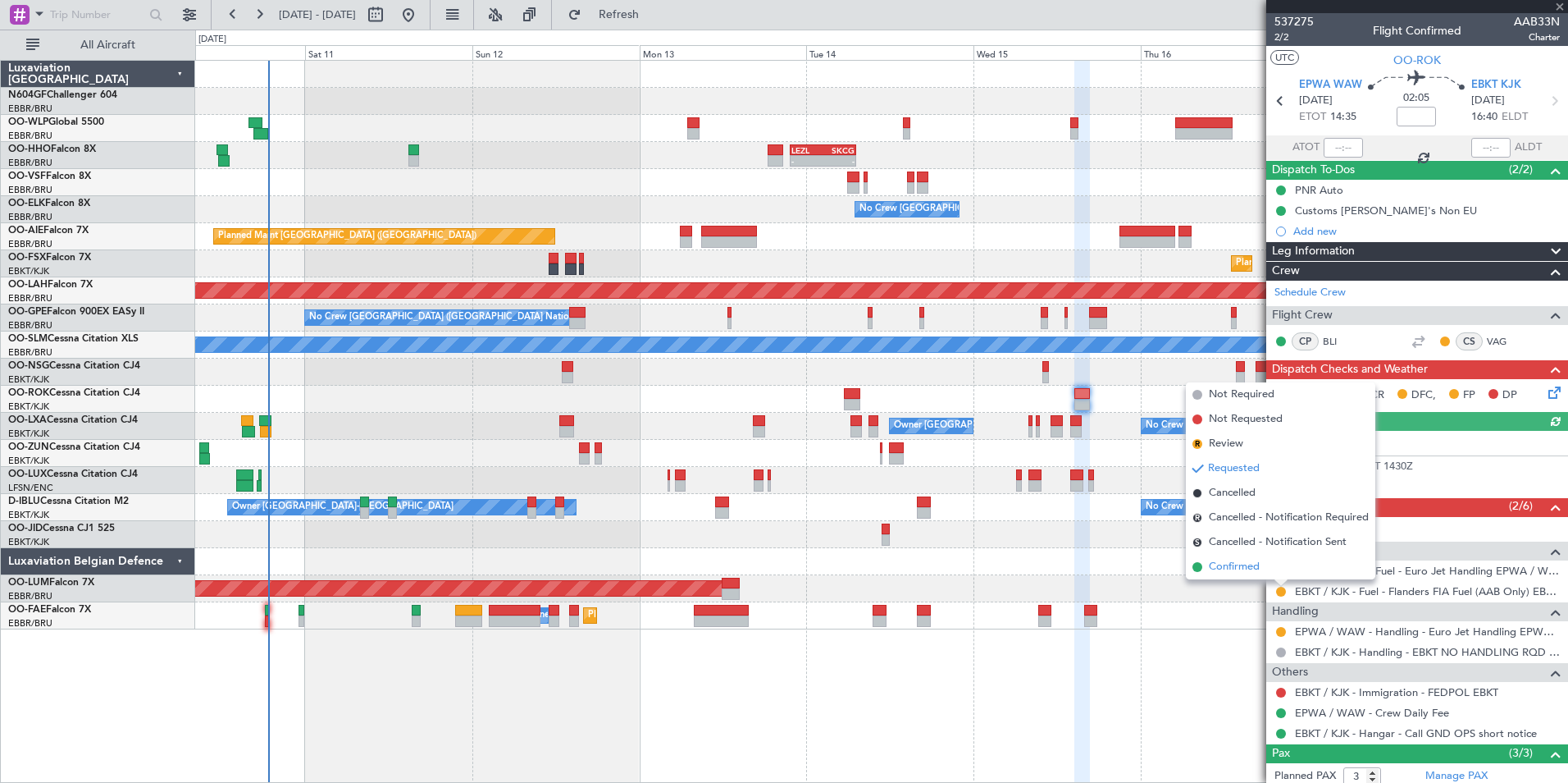
click at [1240, 577] on li "Confirmed" at bounding box center [1280, 566] width 190 height 25
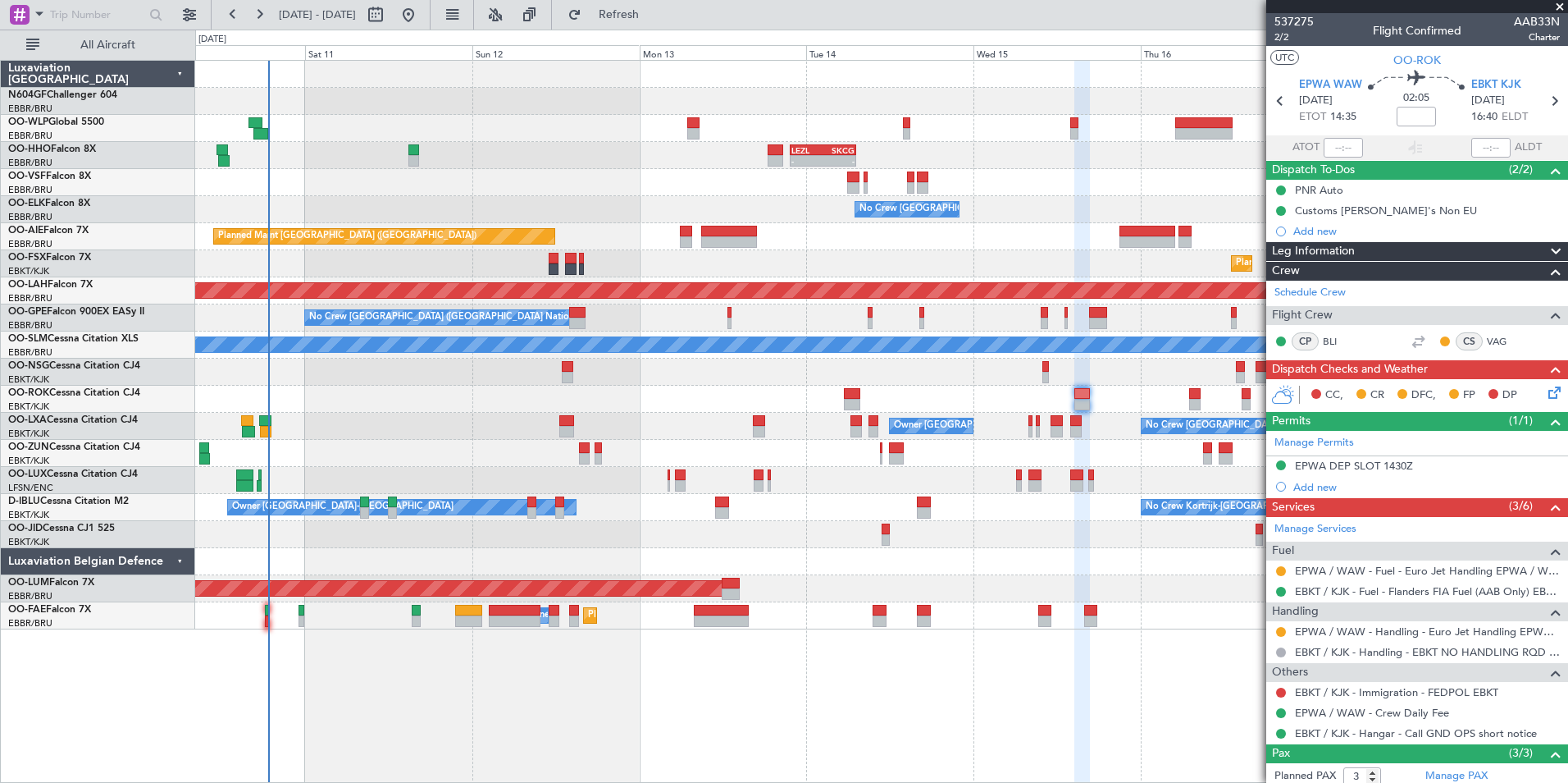
click at [588, 563] on div "- - LEZL 21:40 Z SKCG 07:10 Z - - SKCG 21:00 Z EGGD 06:25 Z - - LROP 21:15 Z RJ…" at bounding box center [881, 345] width 1372 height 568
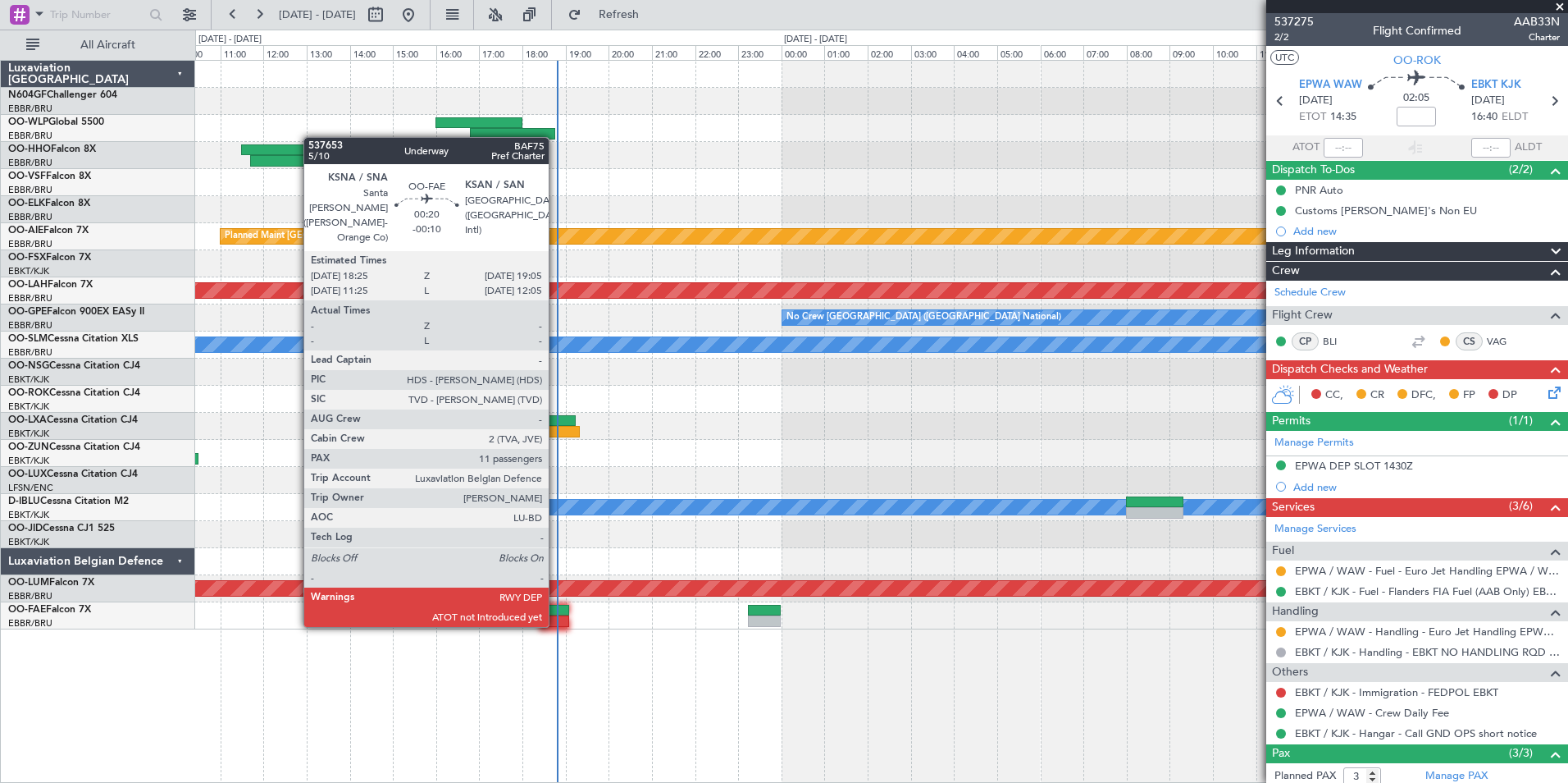
click at [556, 610] on div at bounding box center [554, 610] width 30 height 11
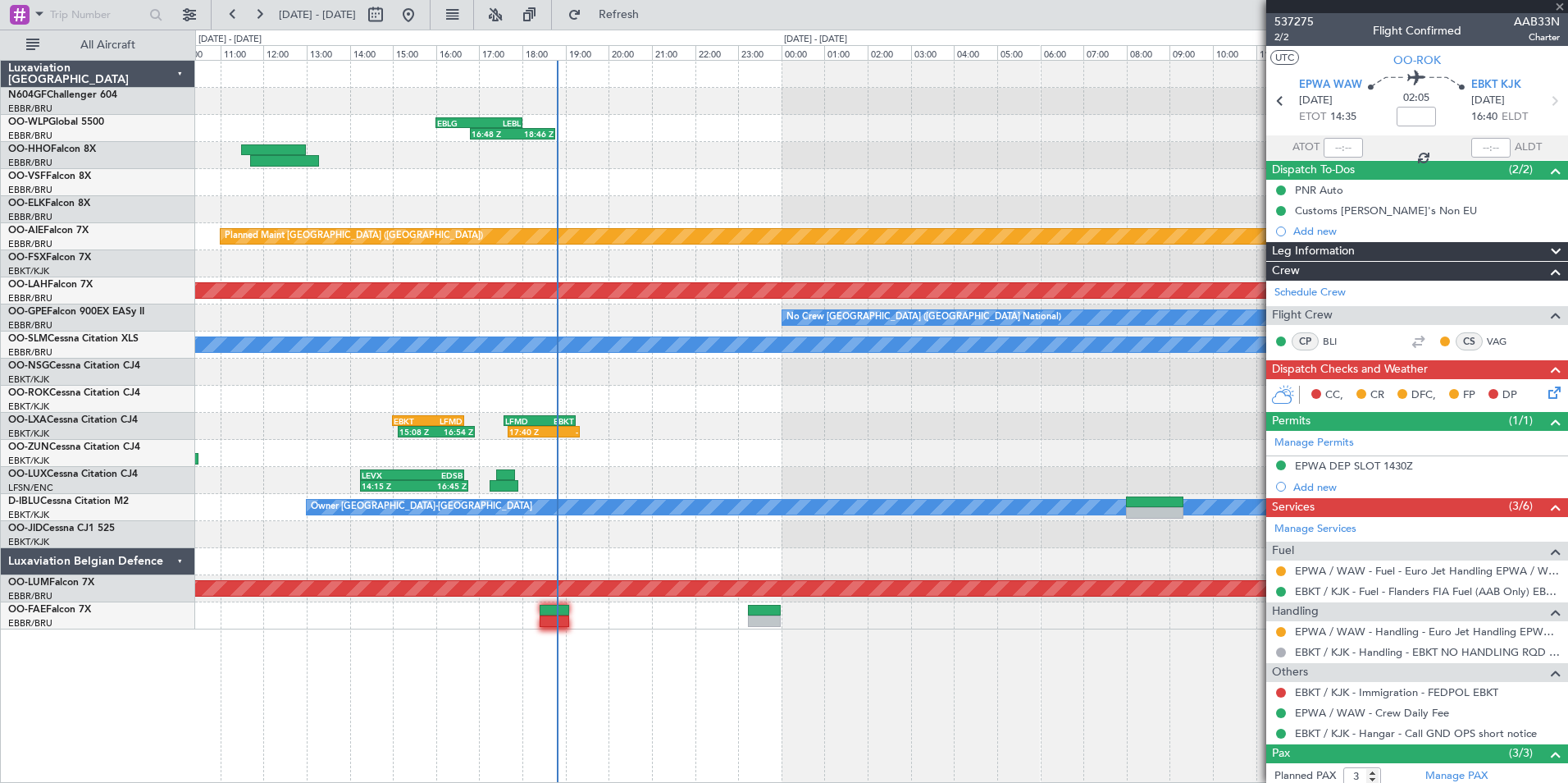
type input "-00:10"
type input "11"
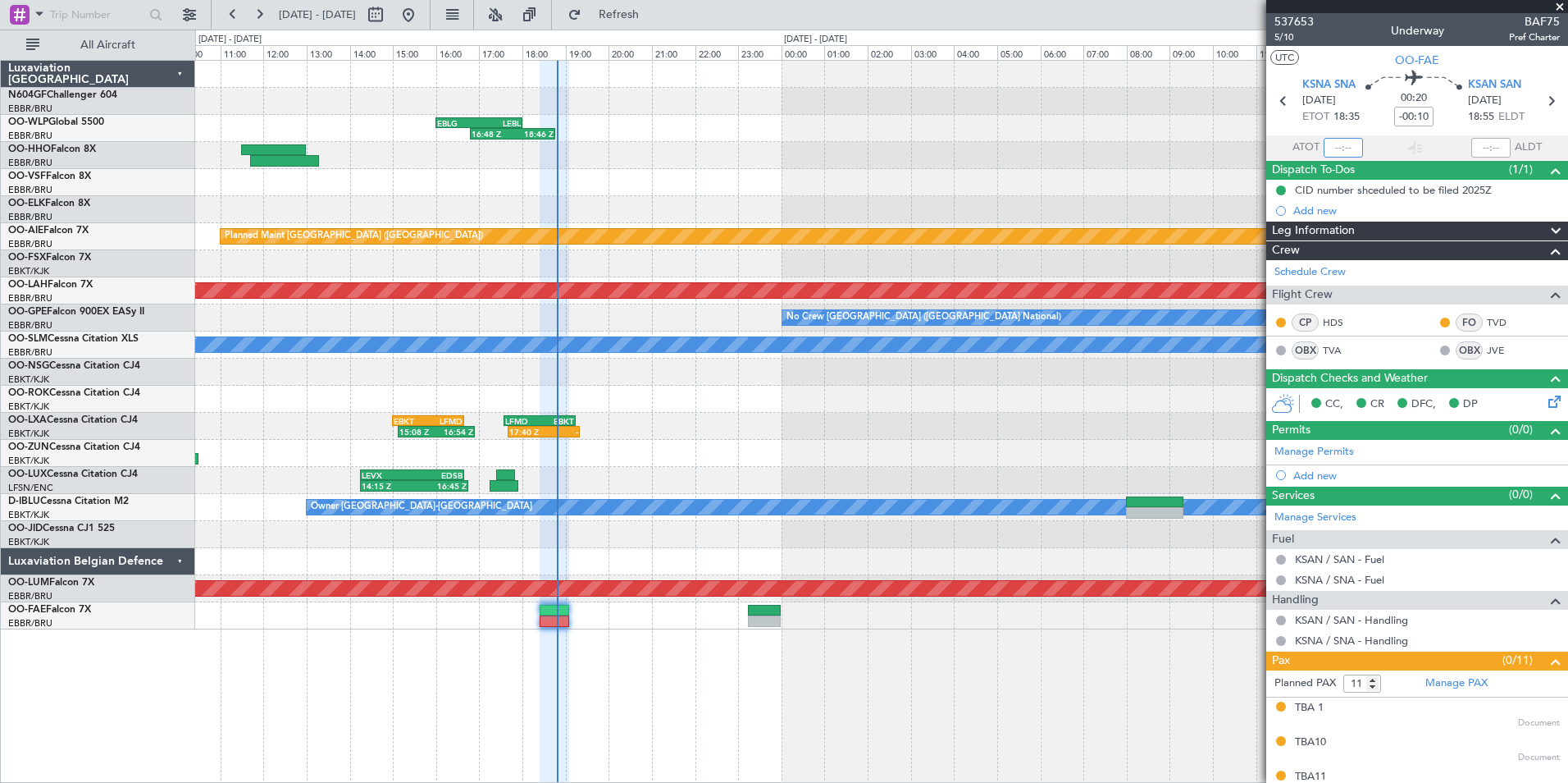
click at [1345, 141] on input "text" at bounding box center [1343, 147] width 40 height 19
click at [1344, 49] on section "UTC OO-FAE" at bounding box center [1416, 58] width 302 height 25
type input "18:48"
click at [1559, 7] on span at bounding box center [1560, 7] width 17 height 15
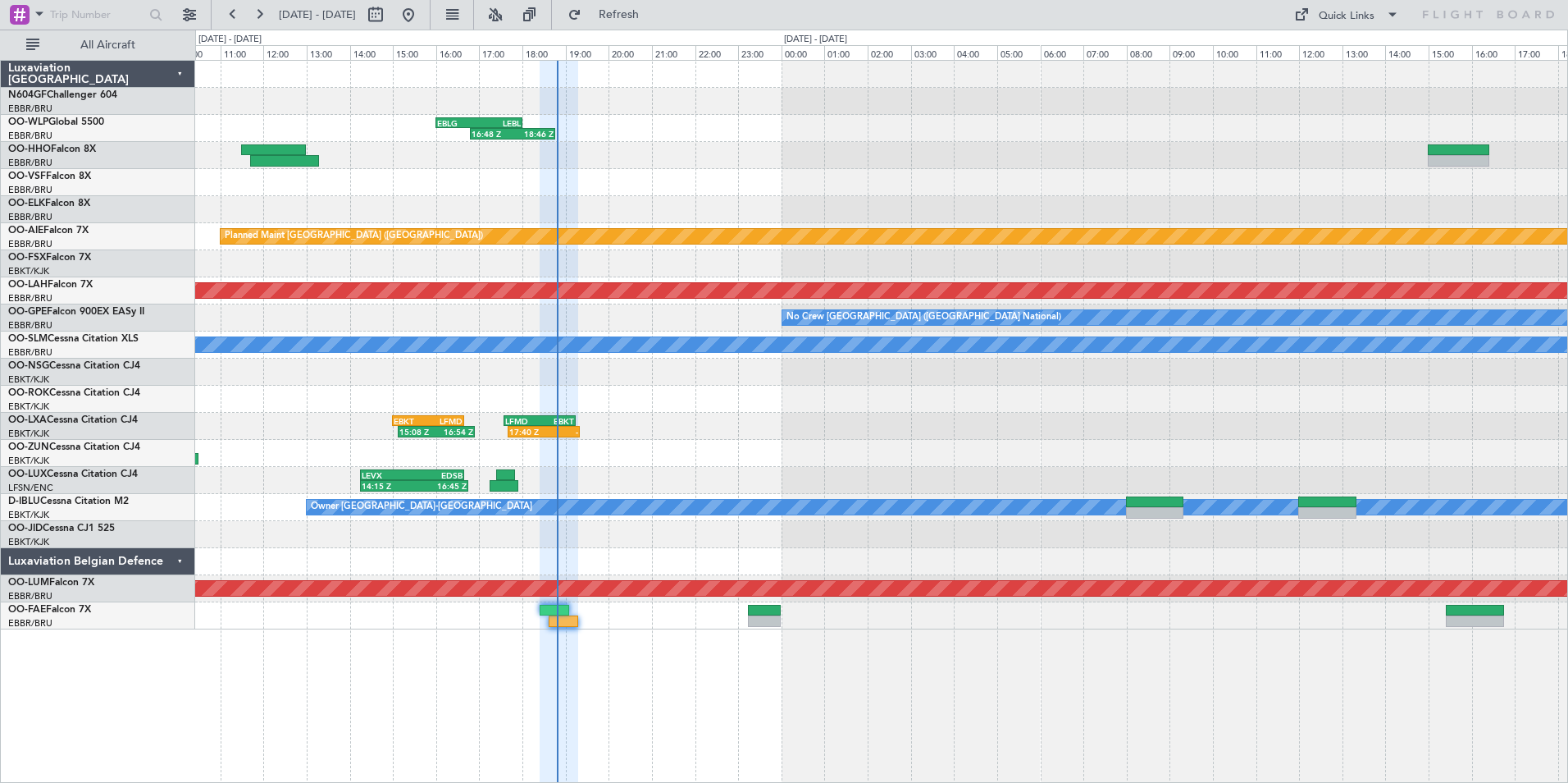
type input "0"
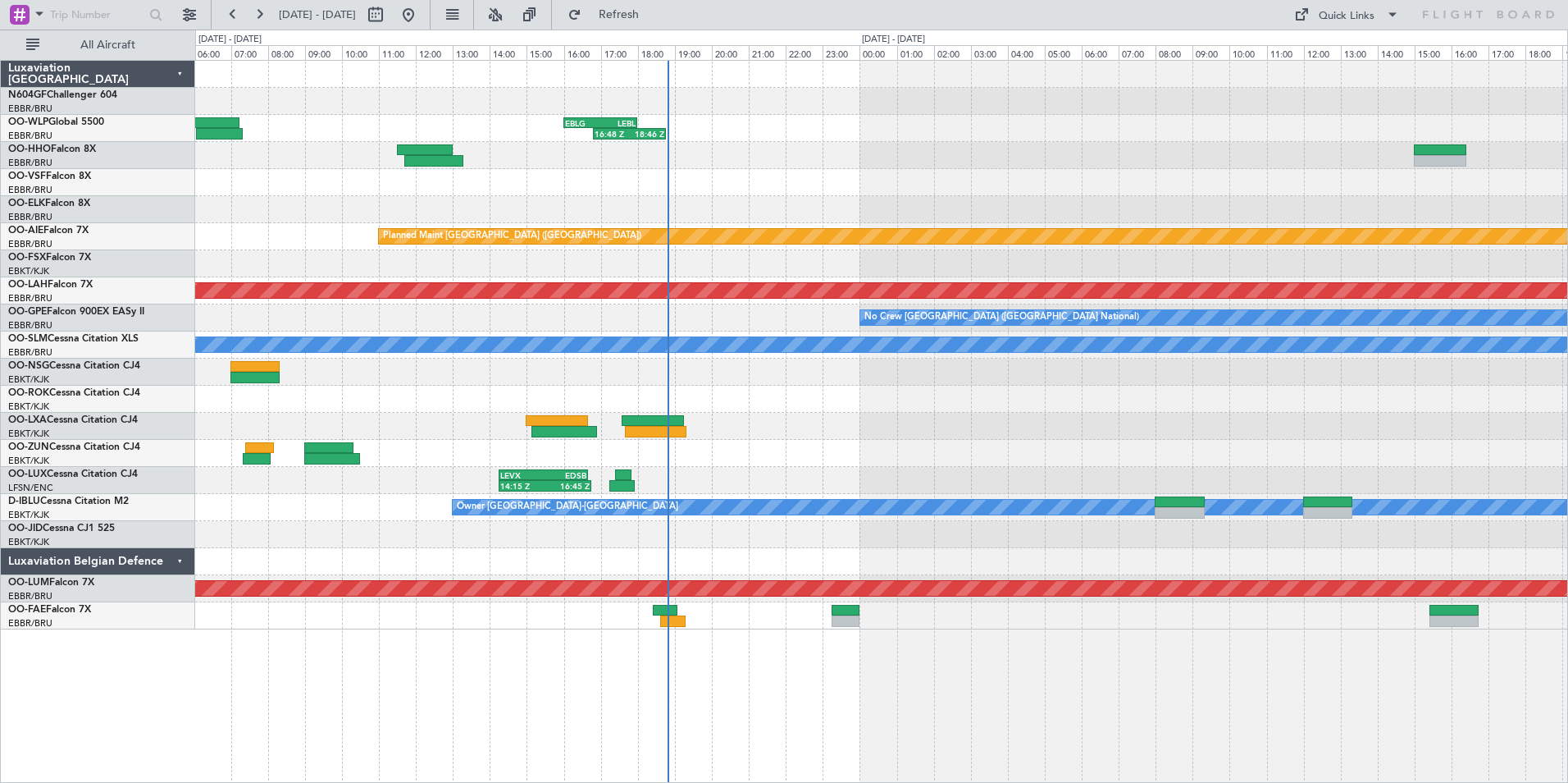
click at [761, 431] on div at bounding box center [881, 426] width 1372 height 27
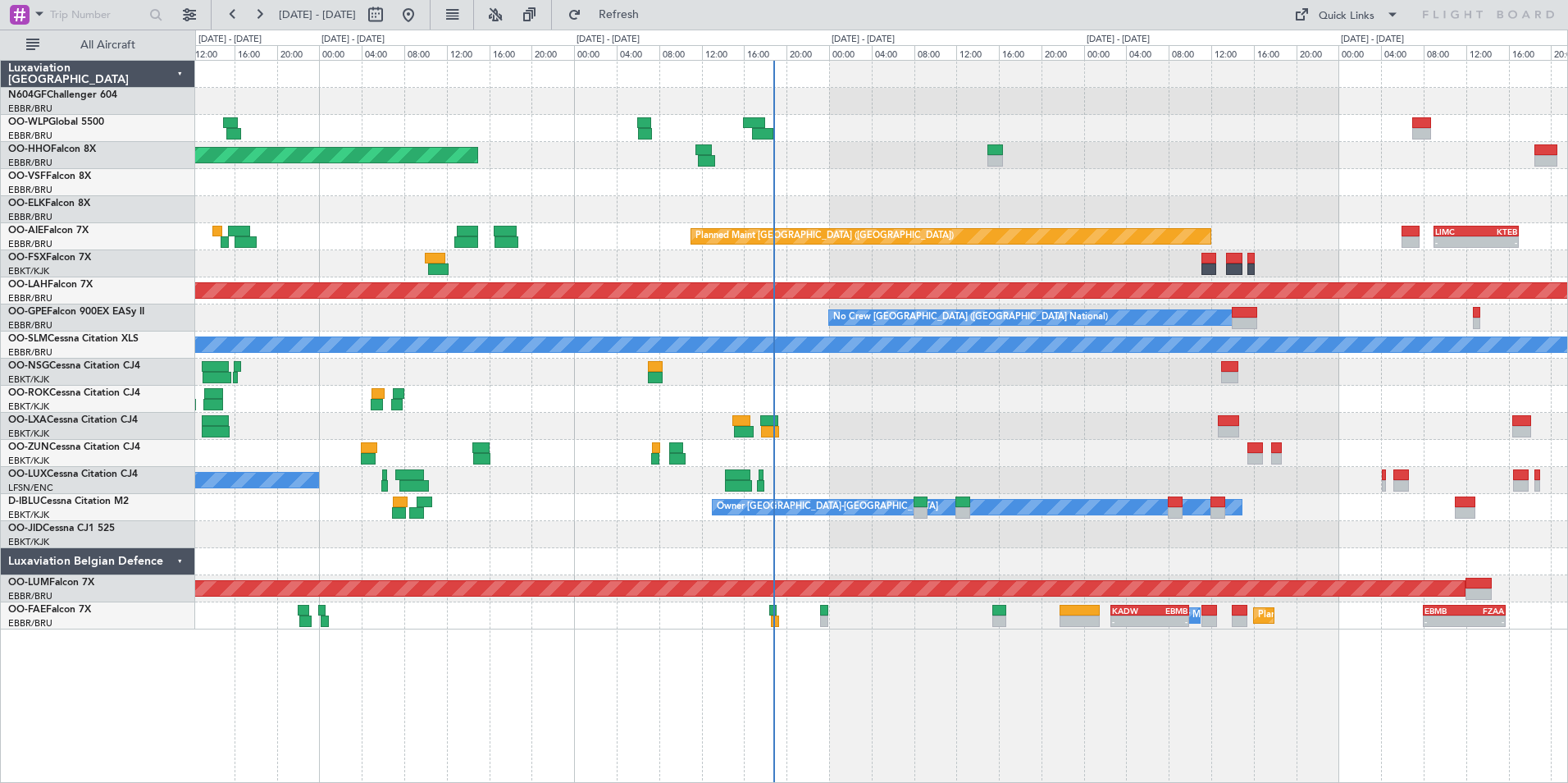
click at [1002, 642] on div "Planned Maint Geneva (Cointrin) LEZL 21:40 Z SKCG 07:10 Z - - No Crew Brussels …" at bounding box center [882, 421] width 1373 height 723
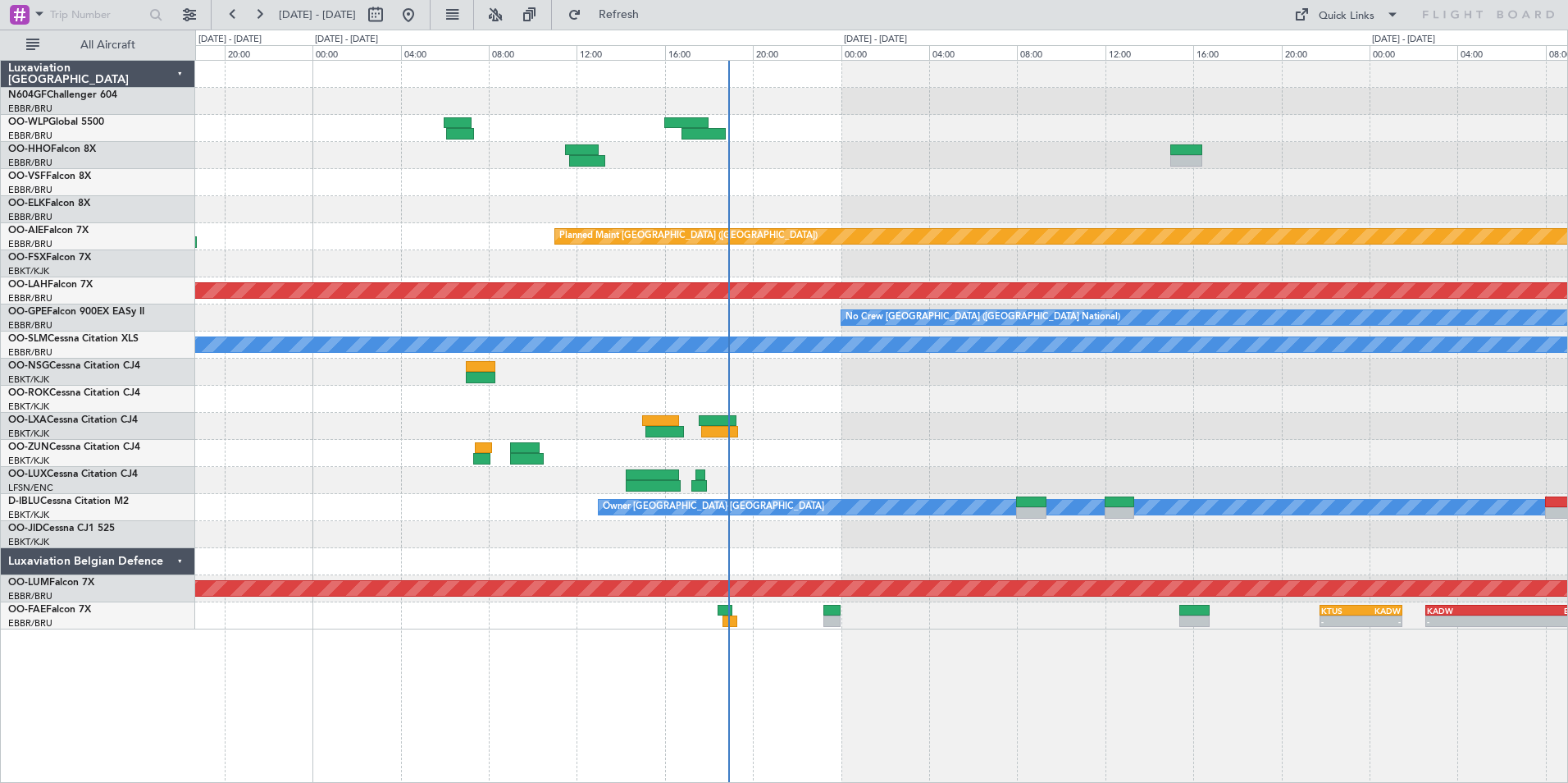
click at [703, 271] on div at bounding box center [881, 263] width 1372 height 27
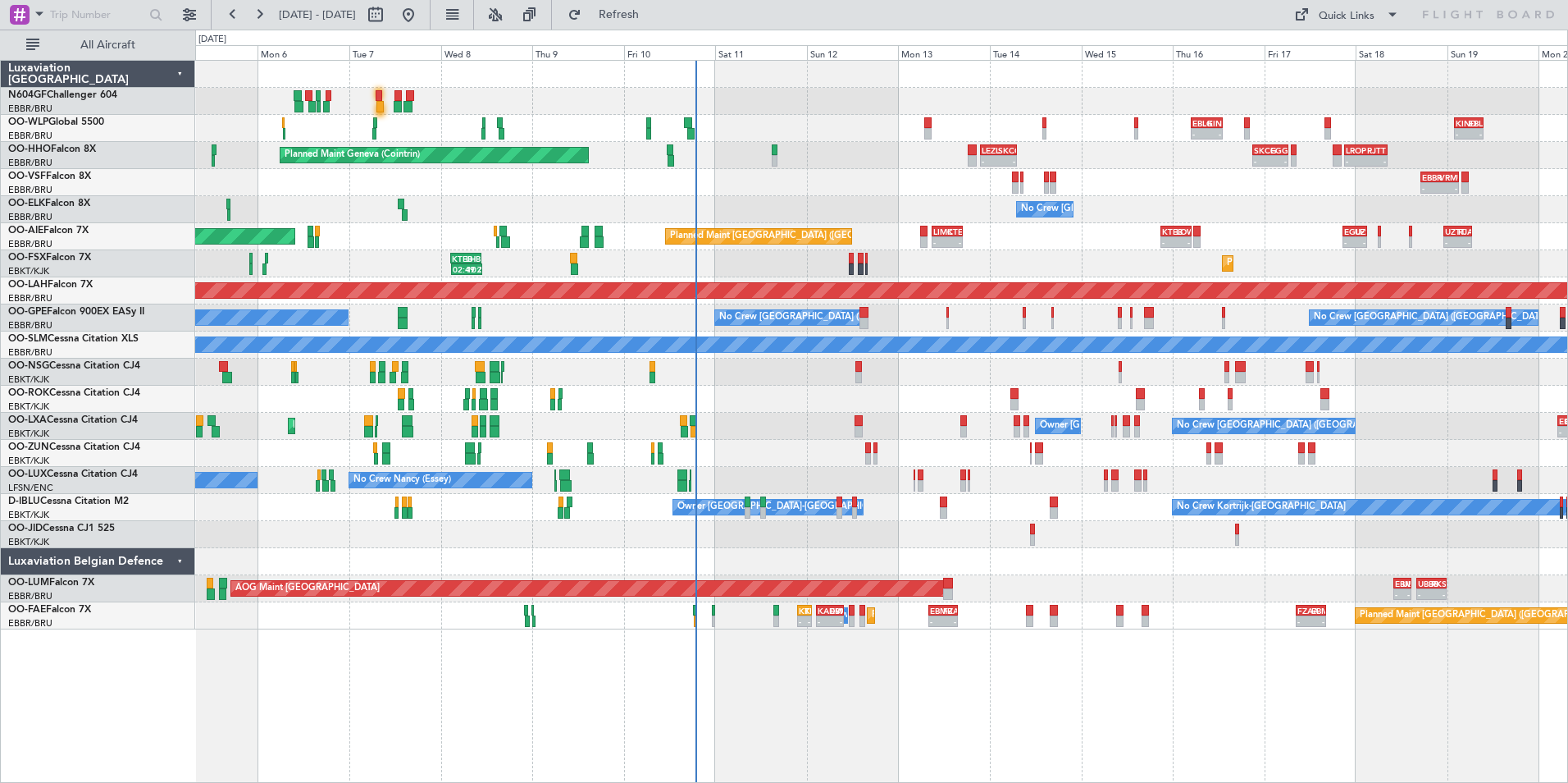
click at [599, 229] on div "- - EBLG 05:00 Z KIND 13:10 Z - - KIND 02:05 Z EBLG 09:35 Z Planned Maint Milan…" at bounding box center [881, 345] width 1372 height 568
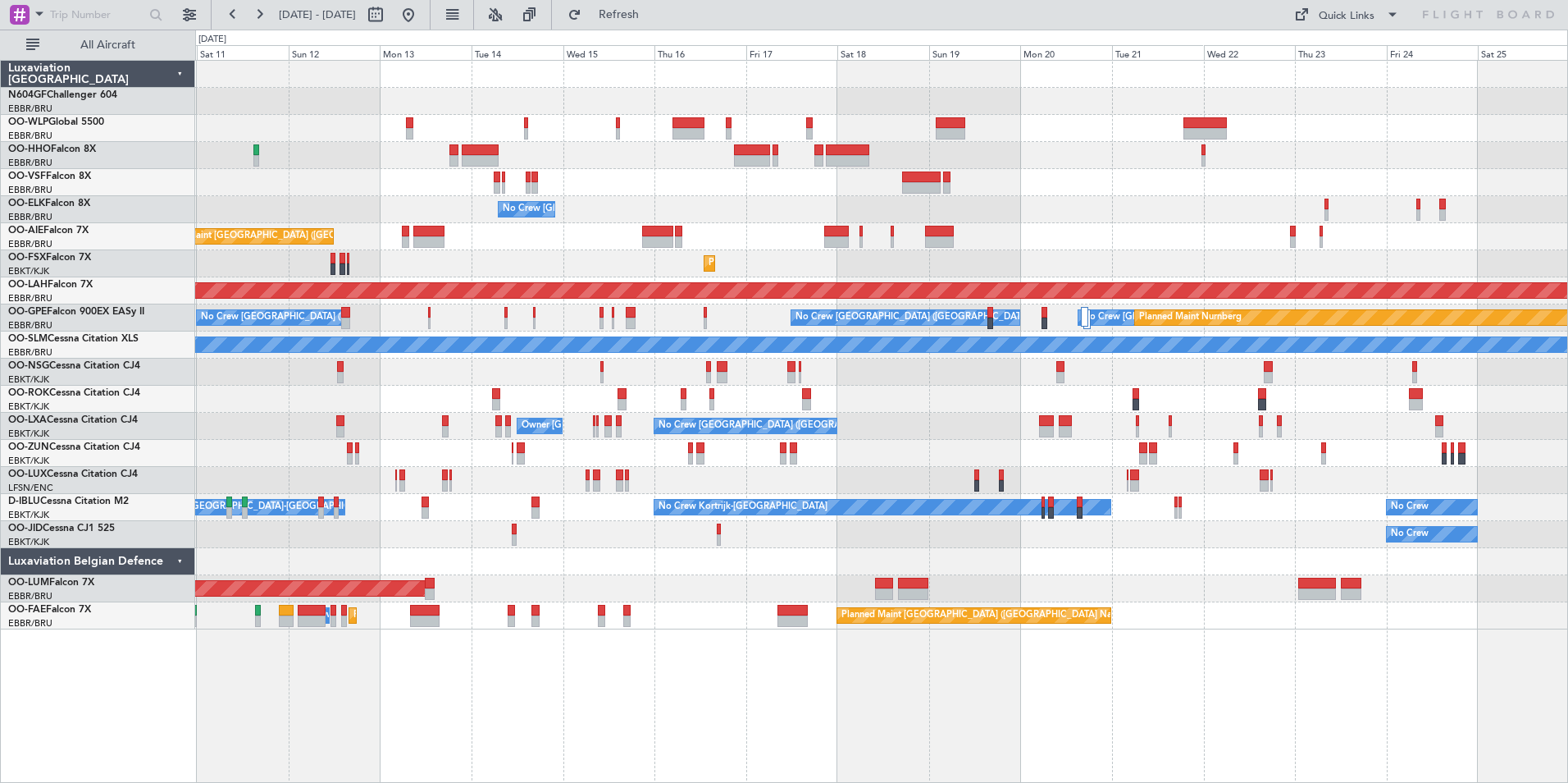
click at [747, 202] on div "No Crew [GEOGRAPHIC_DATA] ([GEOGRAPHIC_DATA] National)" at bounding box center [881, 209] width 1372 height 27
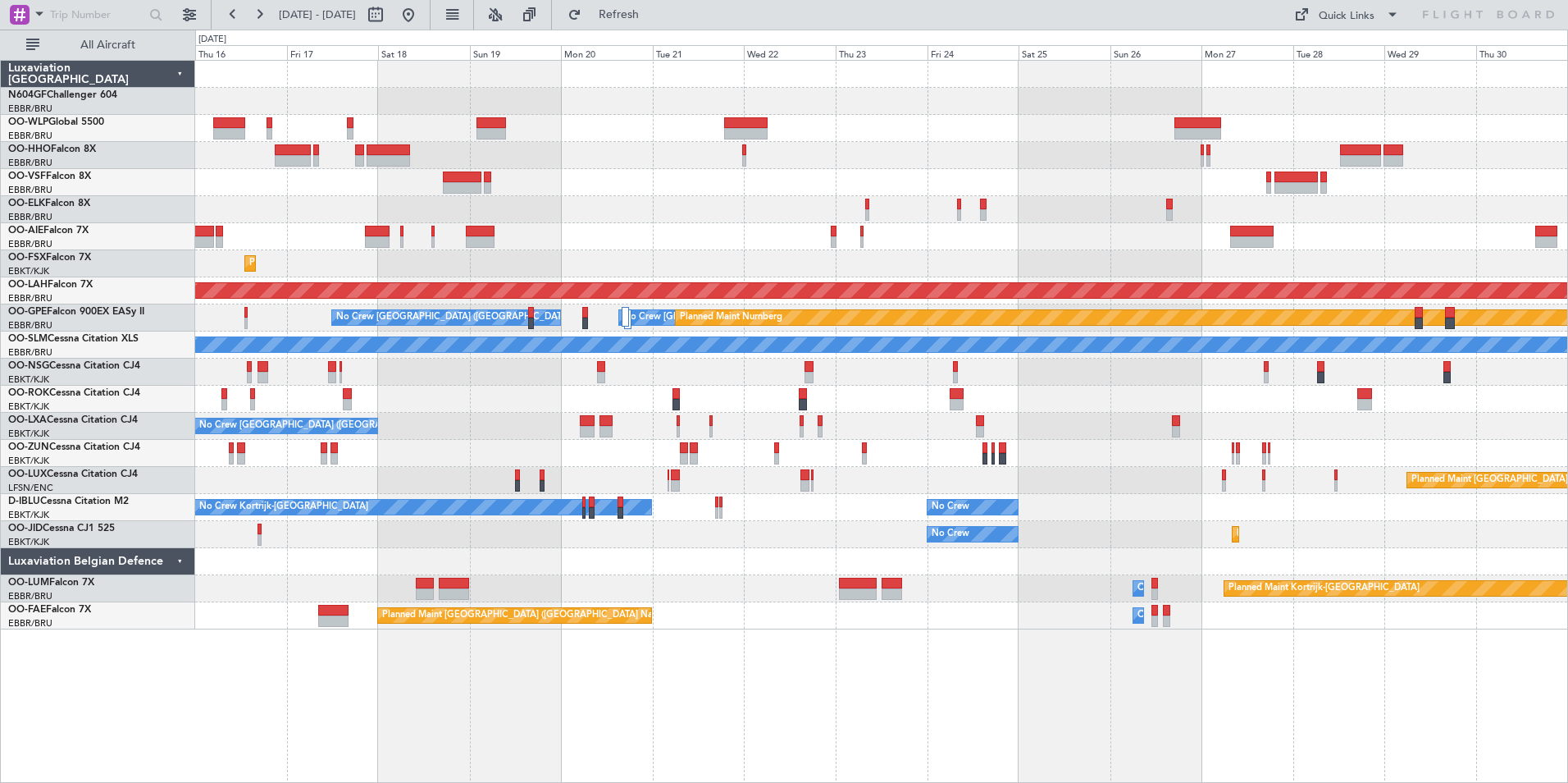
click at [765, 213] on div "No Crew [GEOGRAPHIC_DATA] ([GEOGRAPHIC_DATA] National)" at bounding box center [881, 209] width 1372 height 27
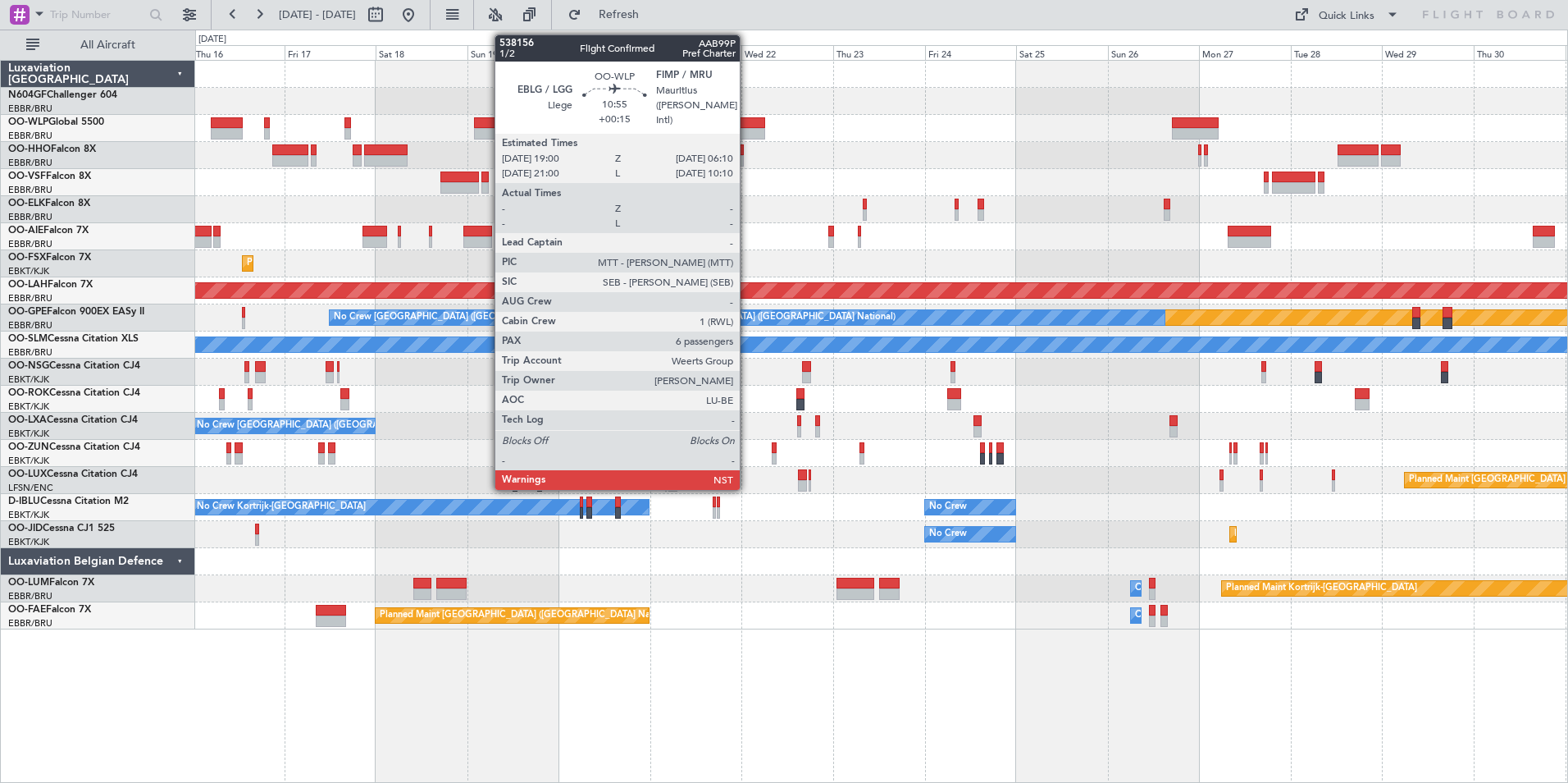
click at [747, 122] on div at bounding box center [743, 123] width 43 height 11
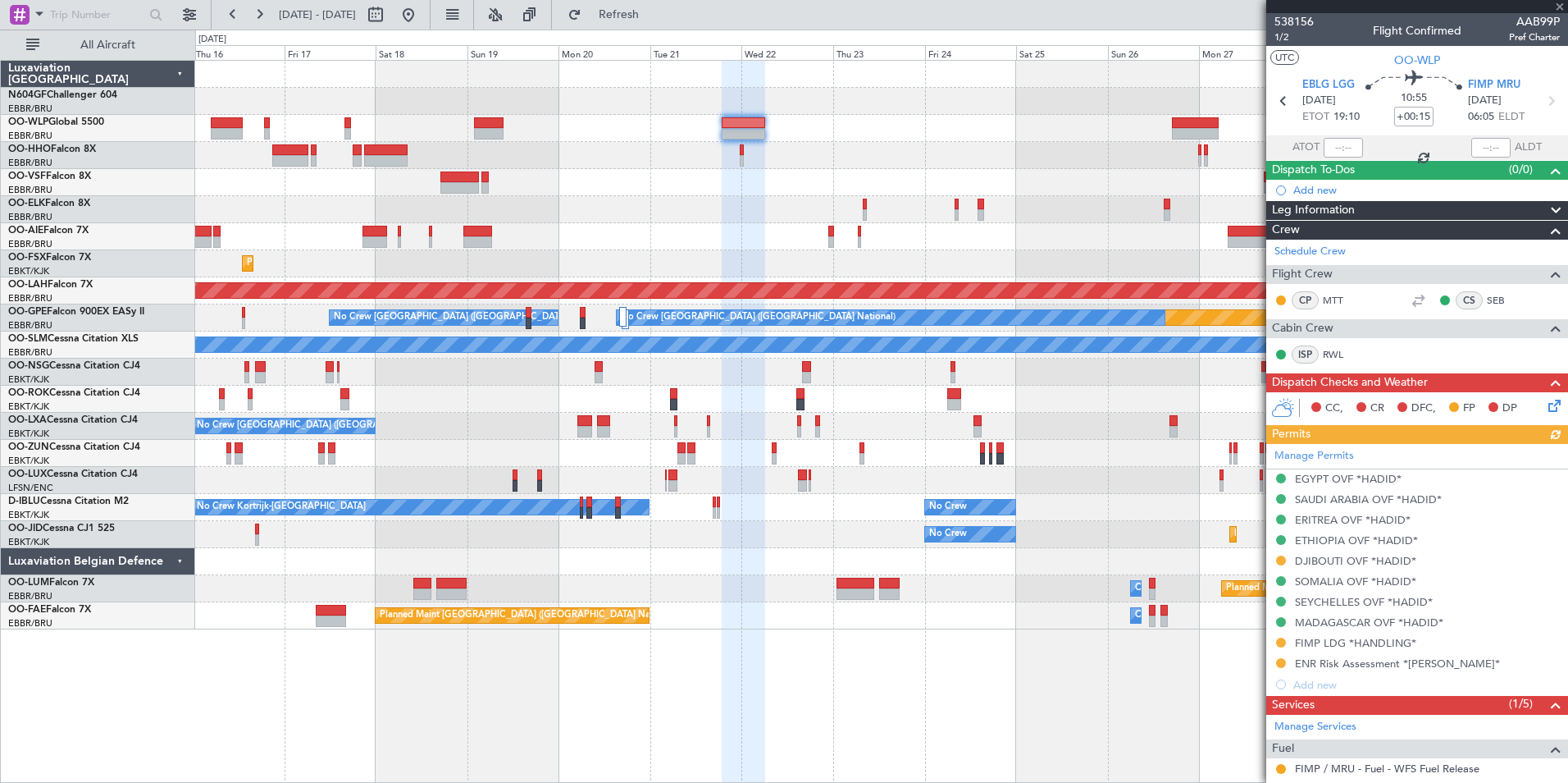
scroll to position [246, 0]
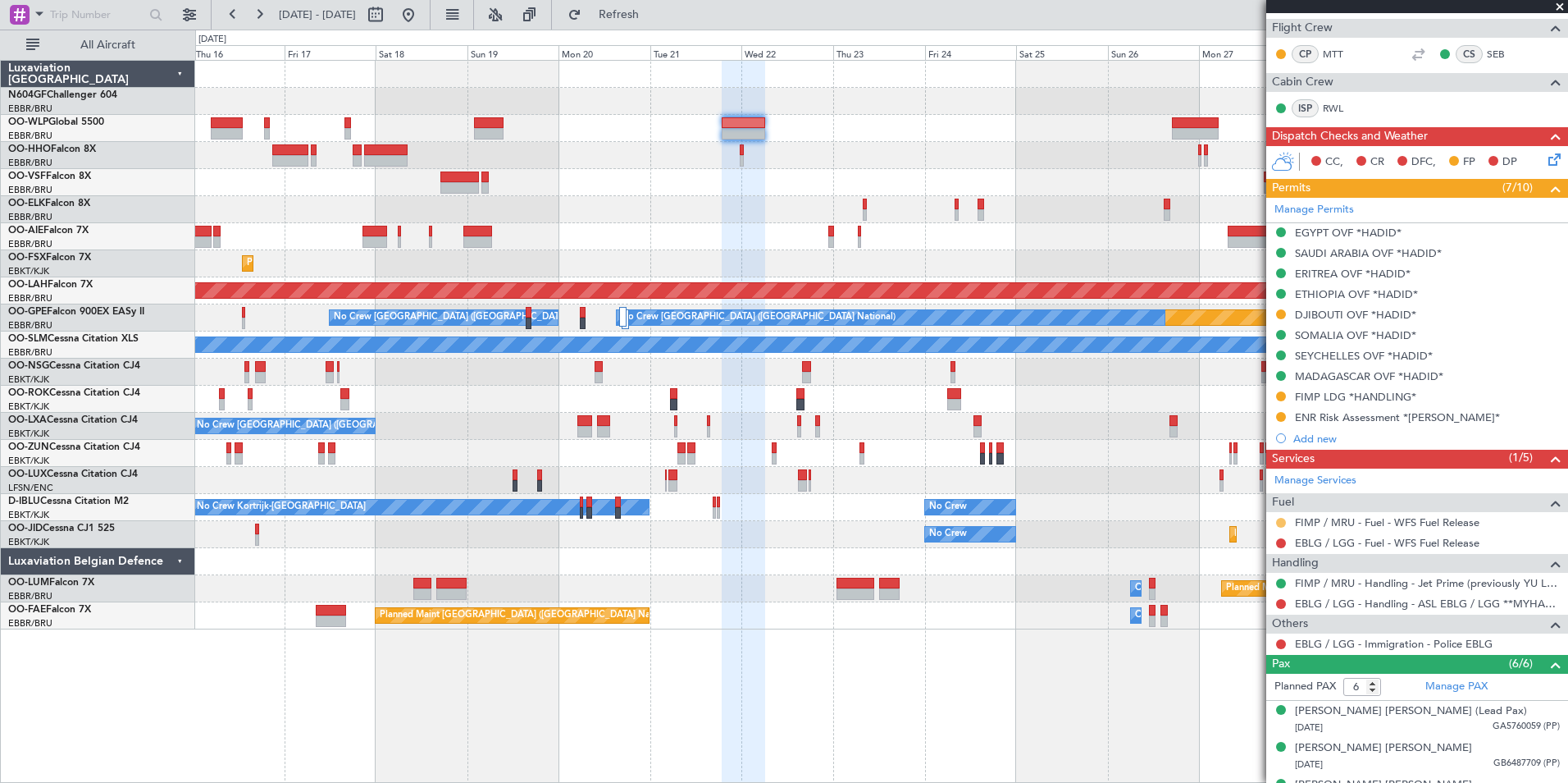
click at [1280, 517] on button at bounding box center [1280, 522] width 10 height 10
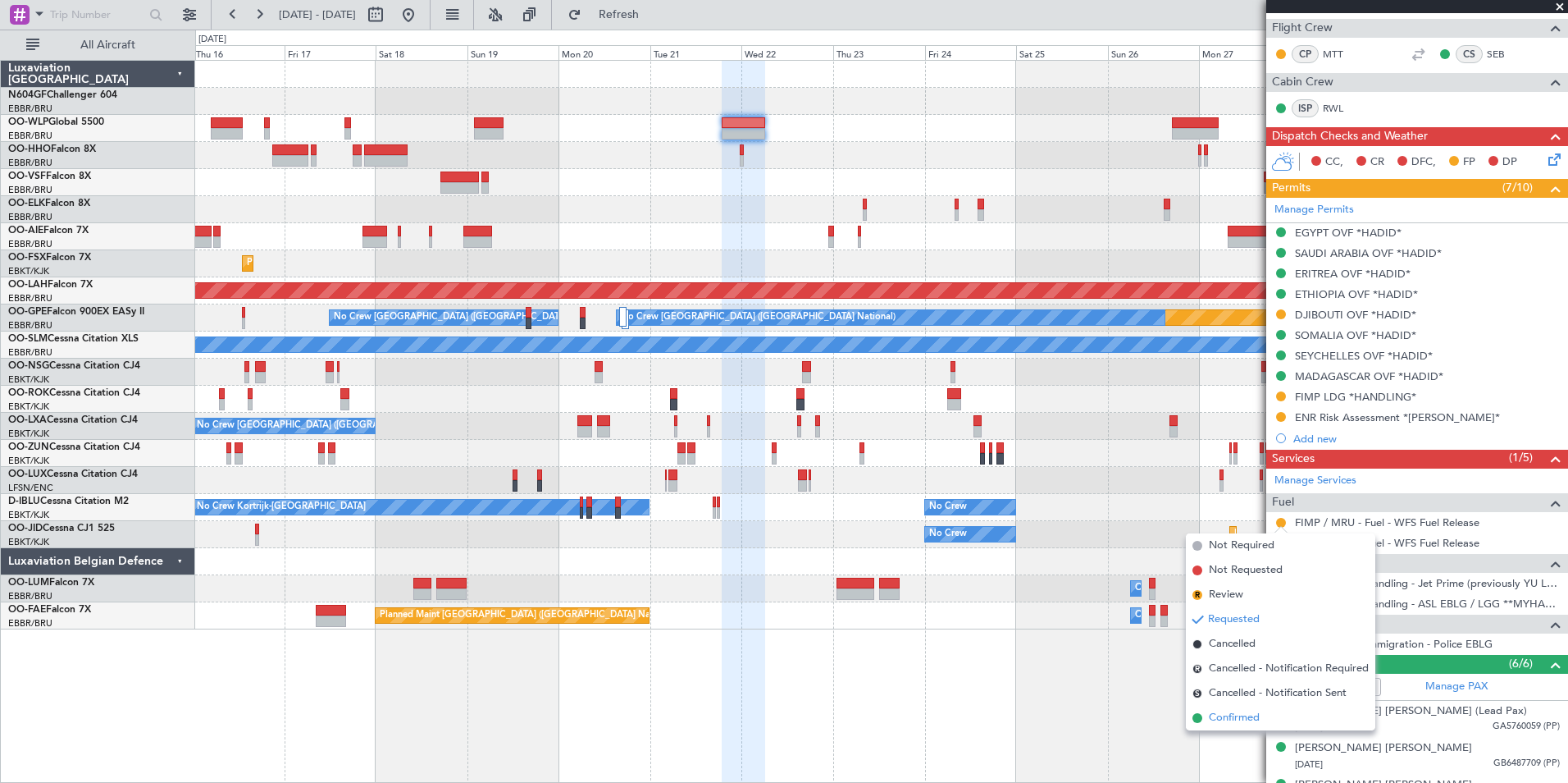
click at [1247, 715] on span "Confirmed" at bounding box center [1233, 718] width 51 height 17
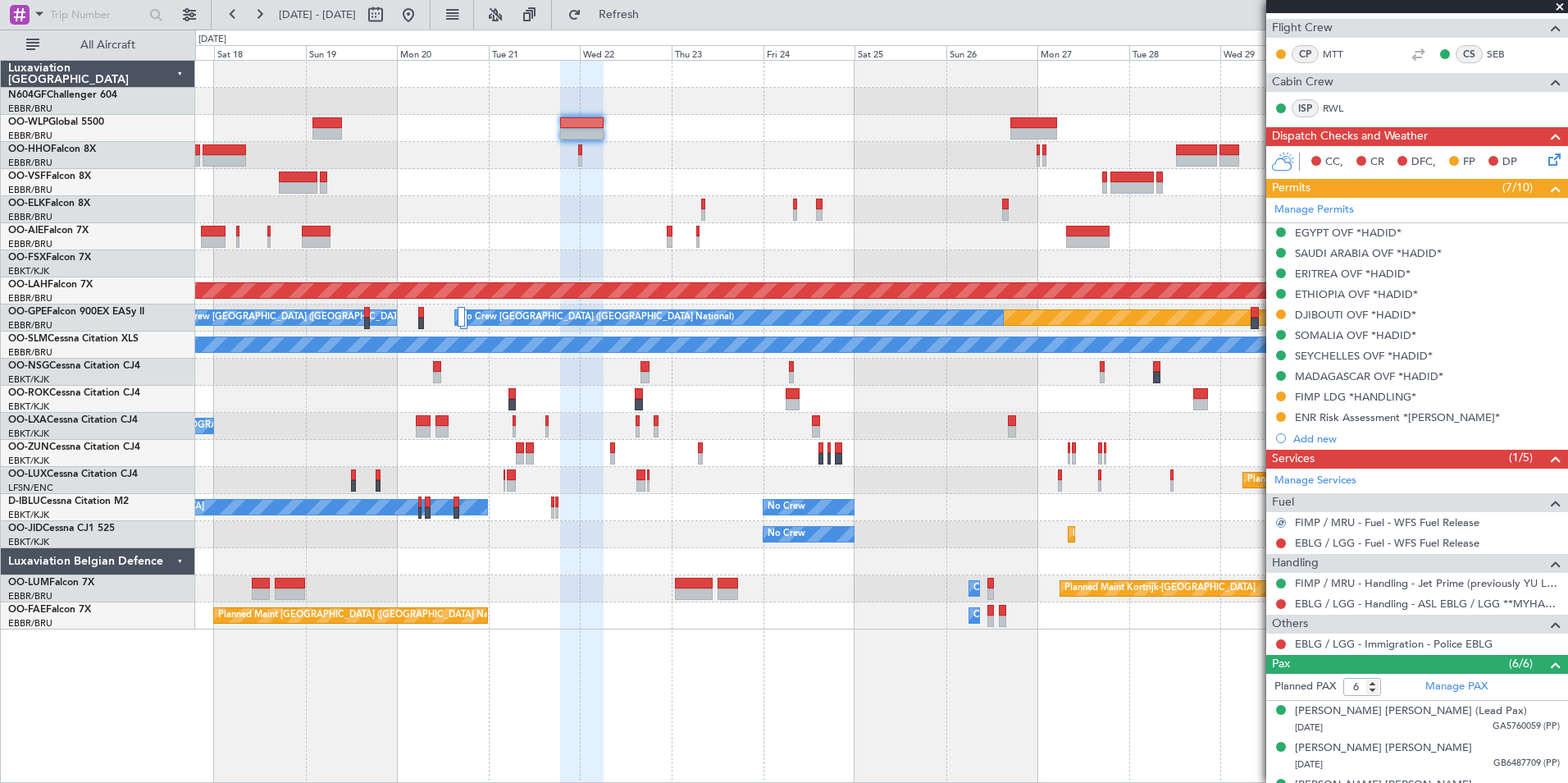
click at [897, 218] on div "No Crew Brussels (Brussels National) Planned Maint Kortrijk-Wevelgem Planned Ma…" at bounding box center [881, 345] width 1372 height 568
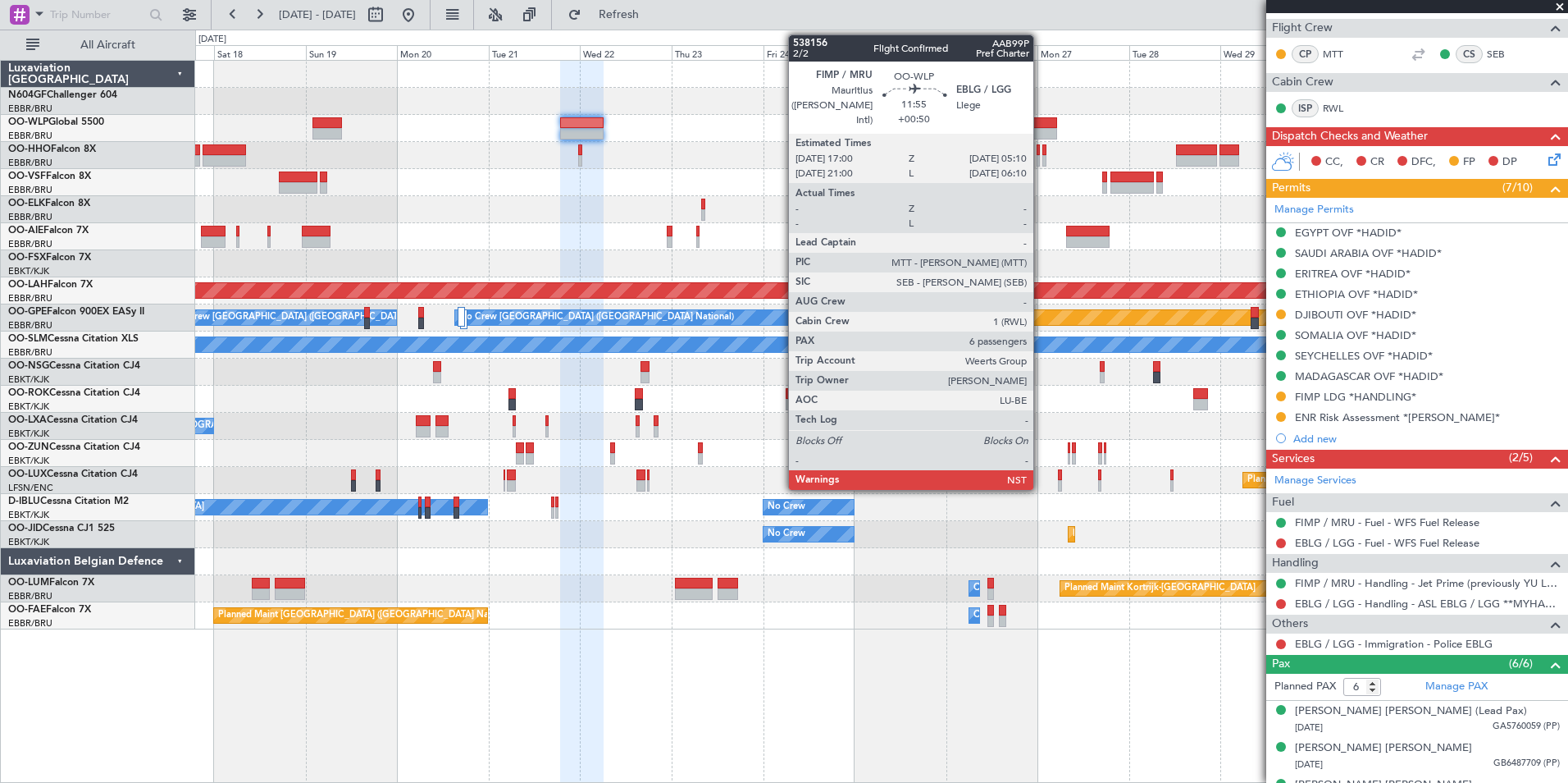
click at [1041, 120] on div at bounding box center [1033, 123] width 47 height 11
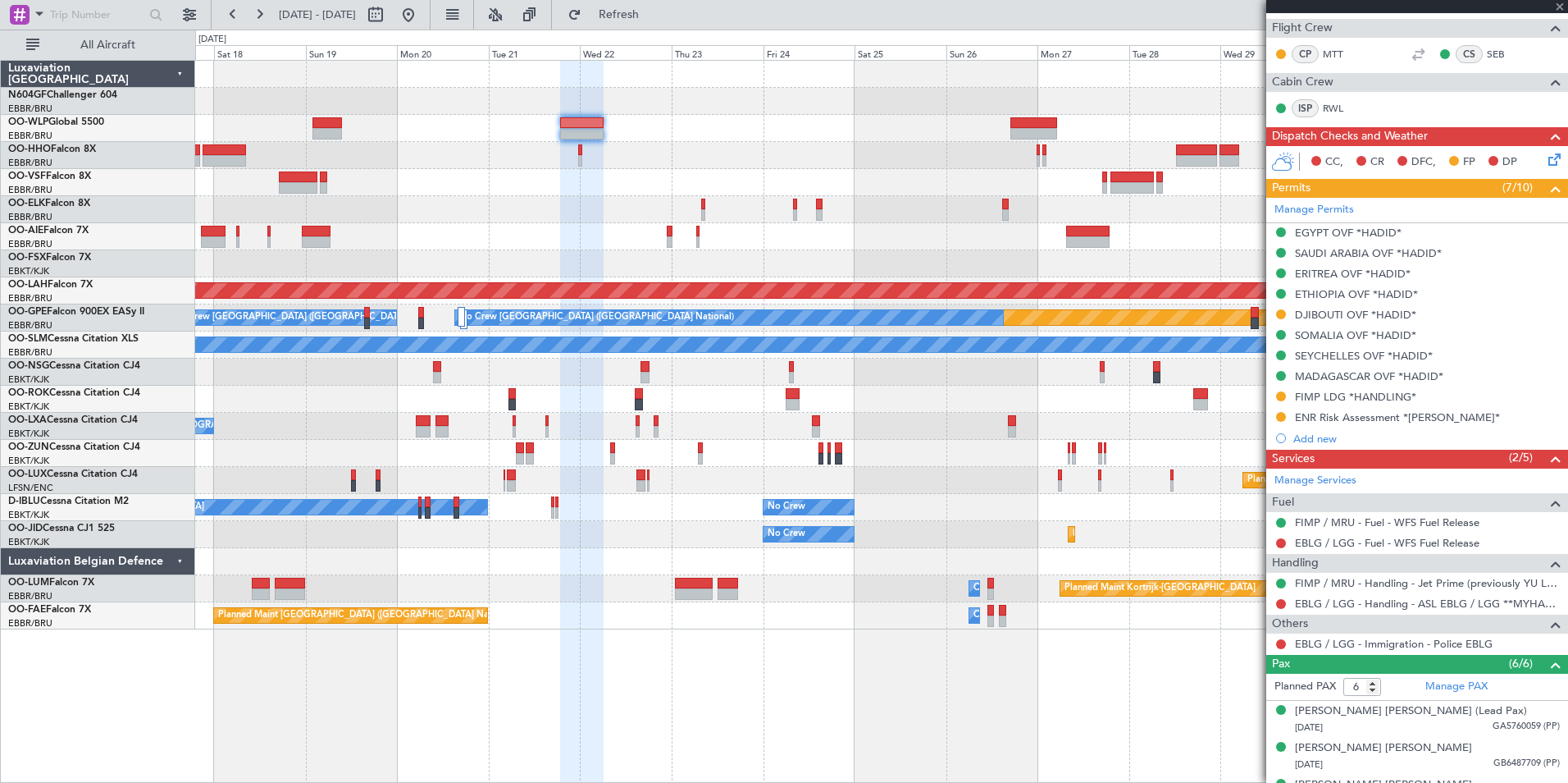
type input "+00:50"
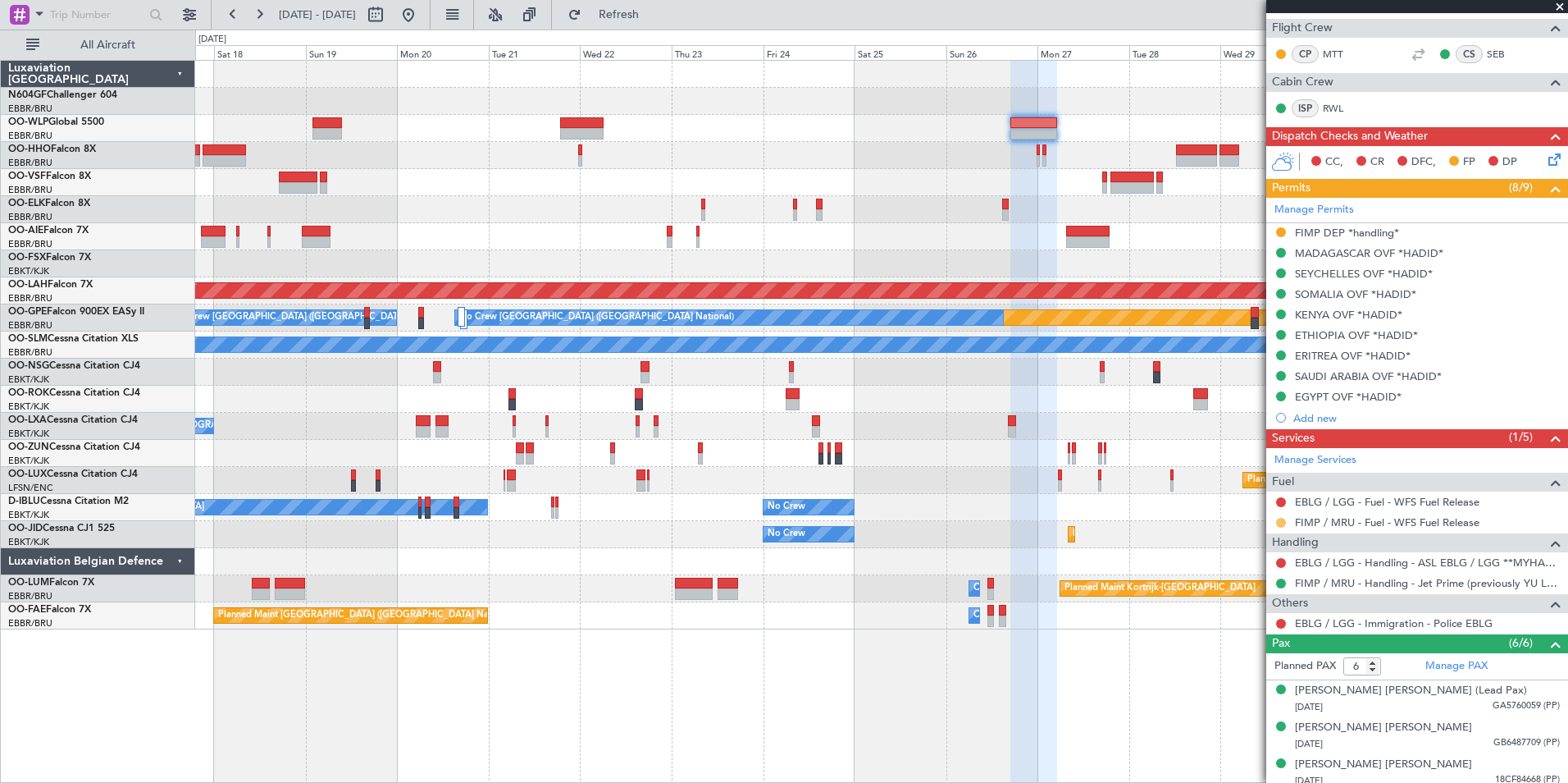
click at [1280, 522] on button at bounding box center [1280, 522] width 10 height 10
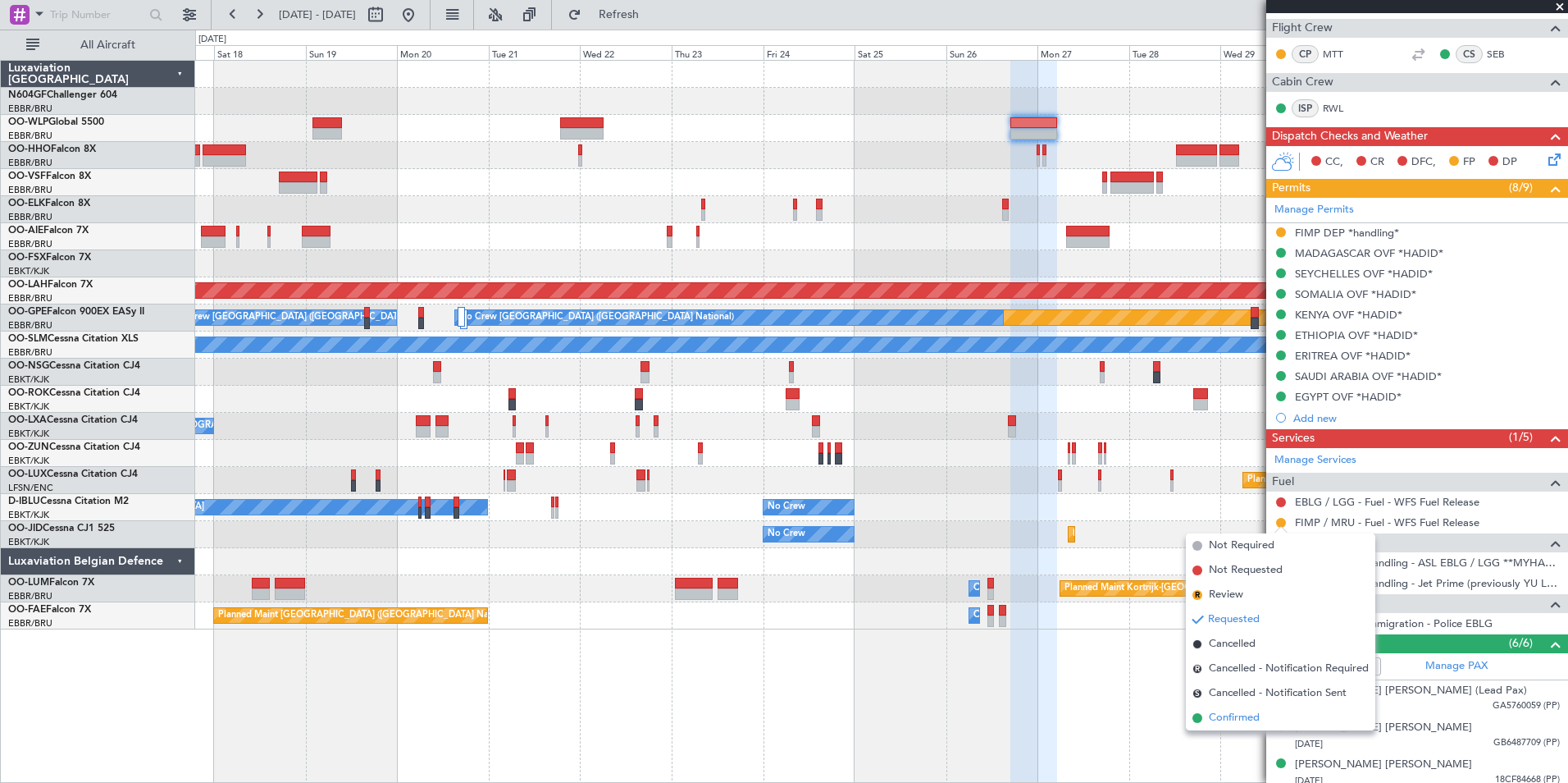
click at [1248, 726] on span "Confirmed" at bounding box center [1233, 718] width 51 height 17
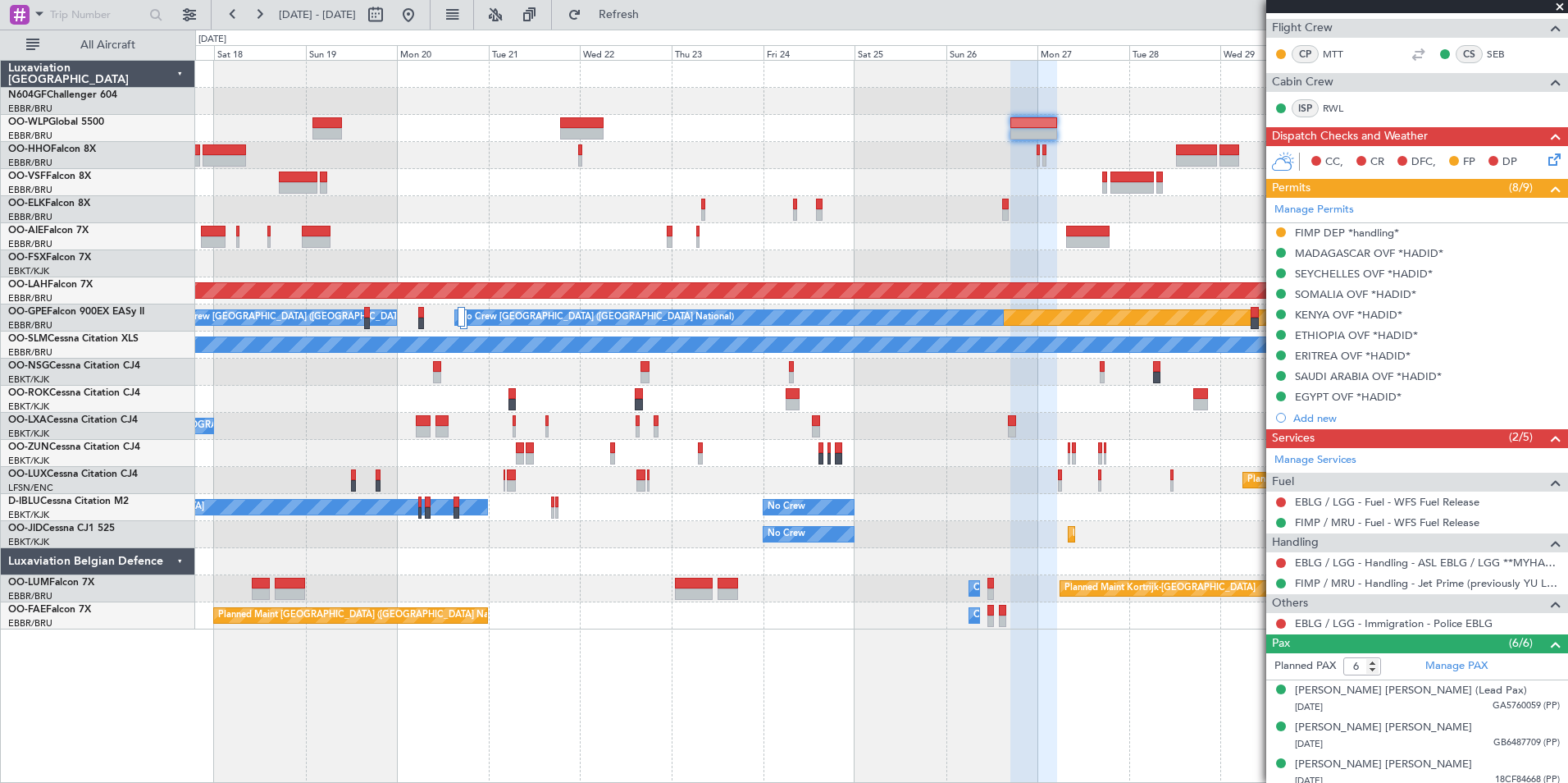
click at [875, 380] on div at bounding box center [881, 371] width 1372 height 27
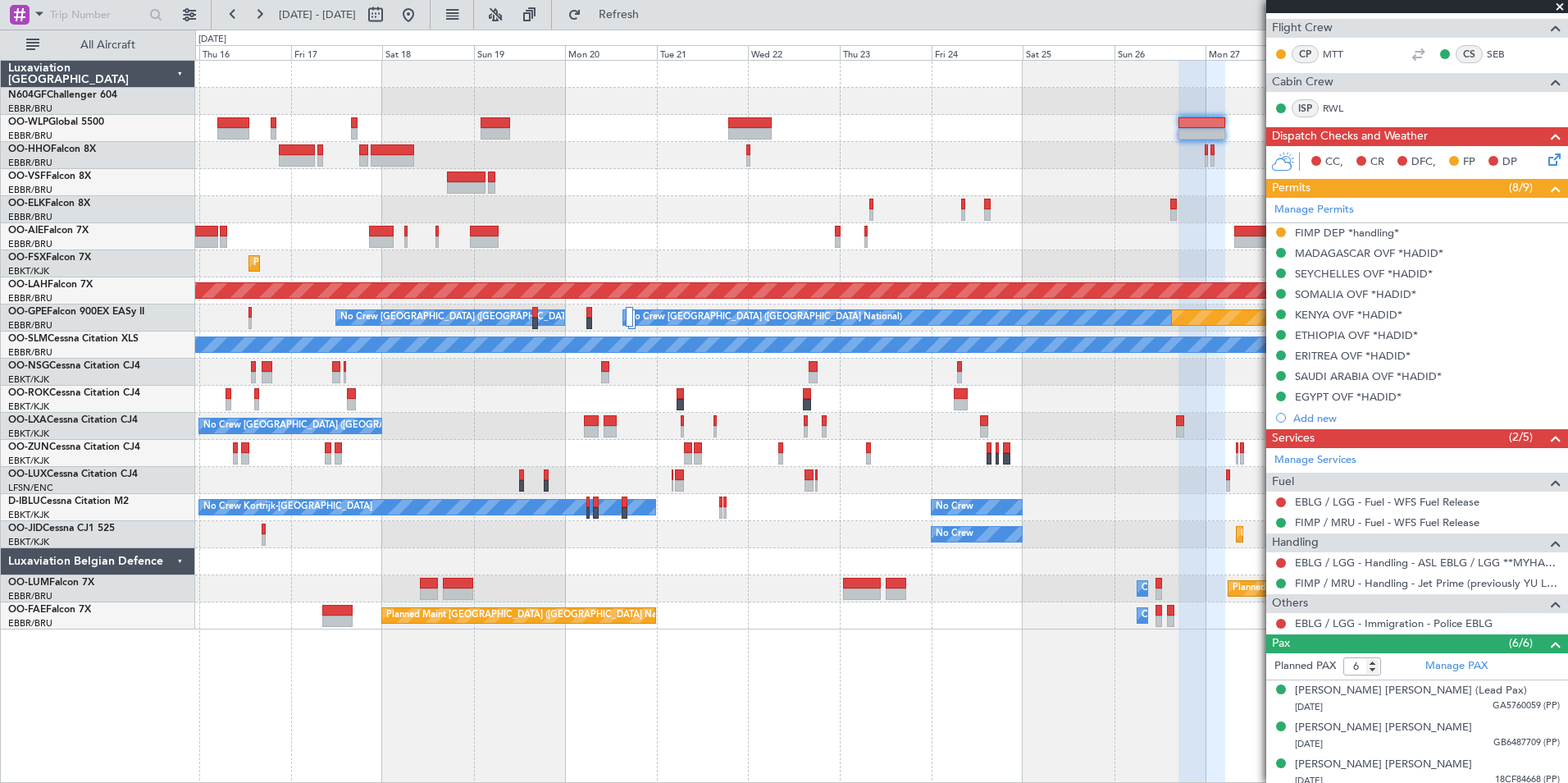
click at [781, 205] on div "No Crew Brussels (Brussels National) Planned Maint London (Farnborough) Planned…" at bounding box center [881, 345] width 1372 height 568
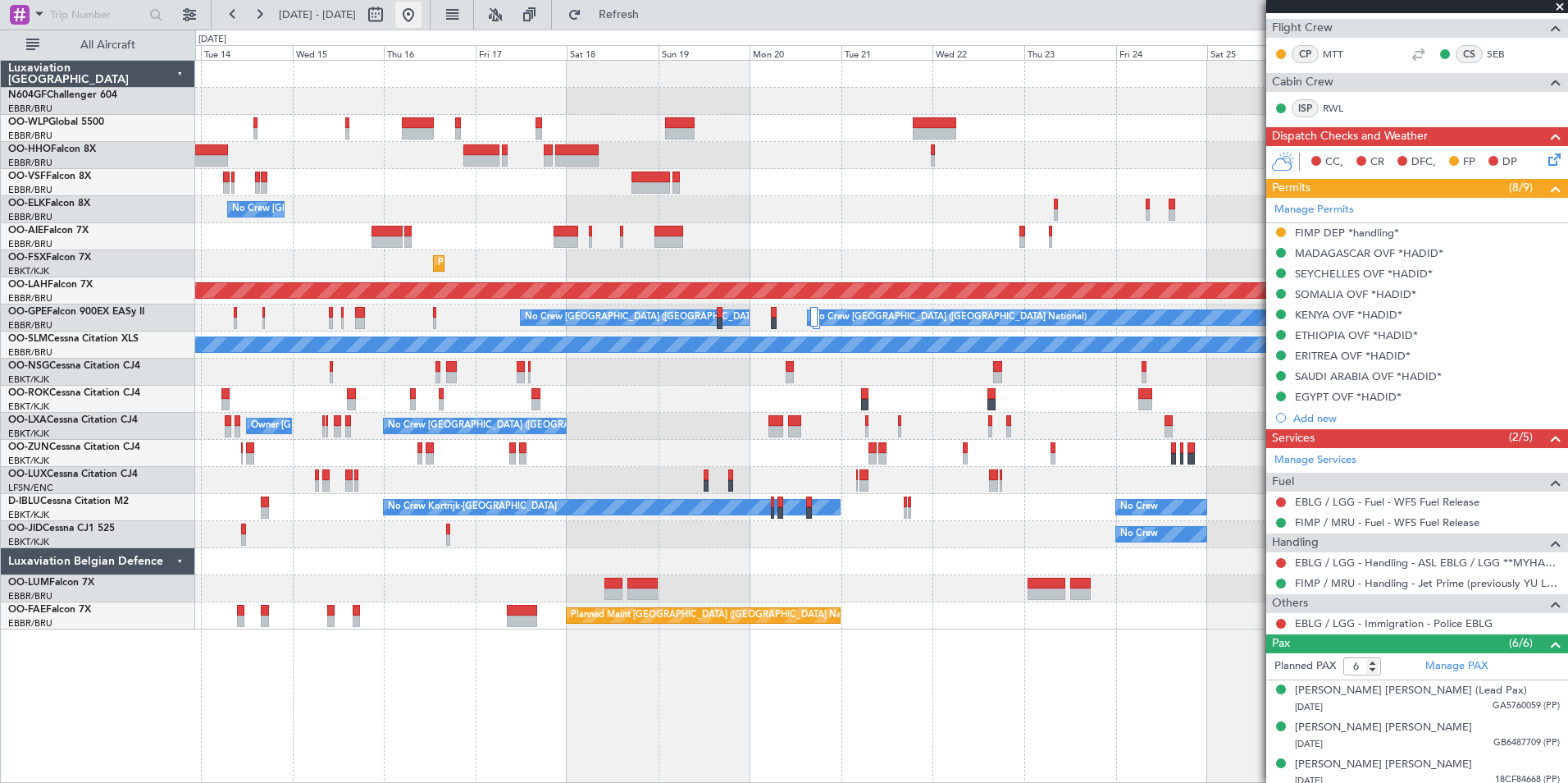
click at [422, 20] on button at bounding box center [408, 15] width 26 height 26
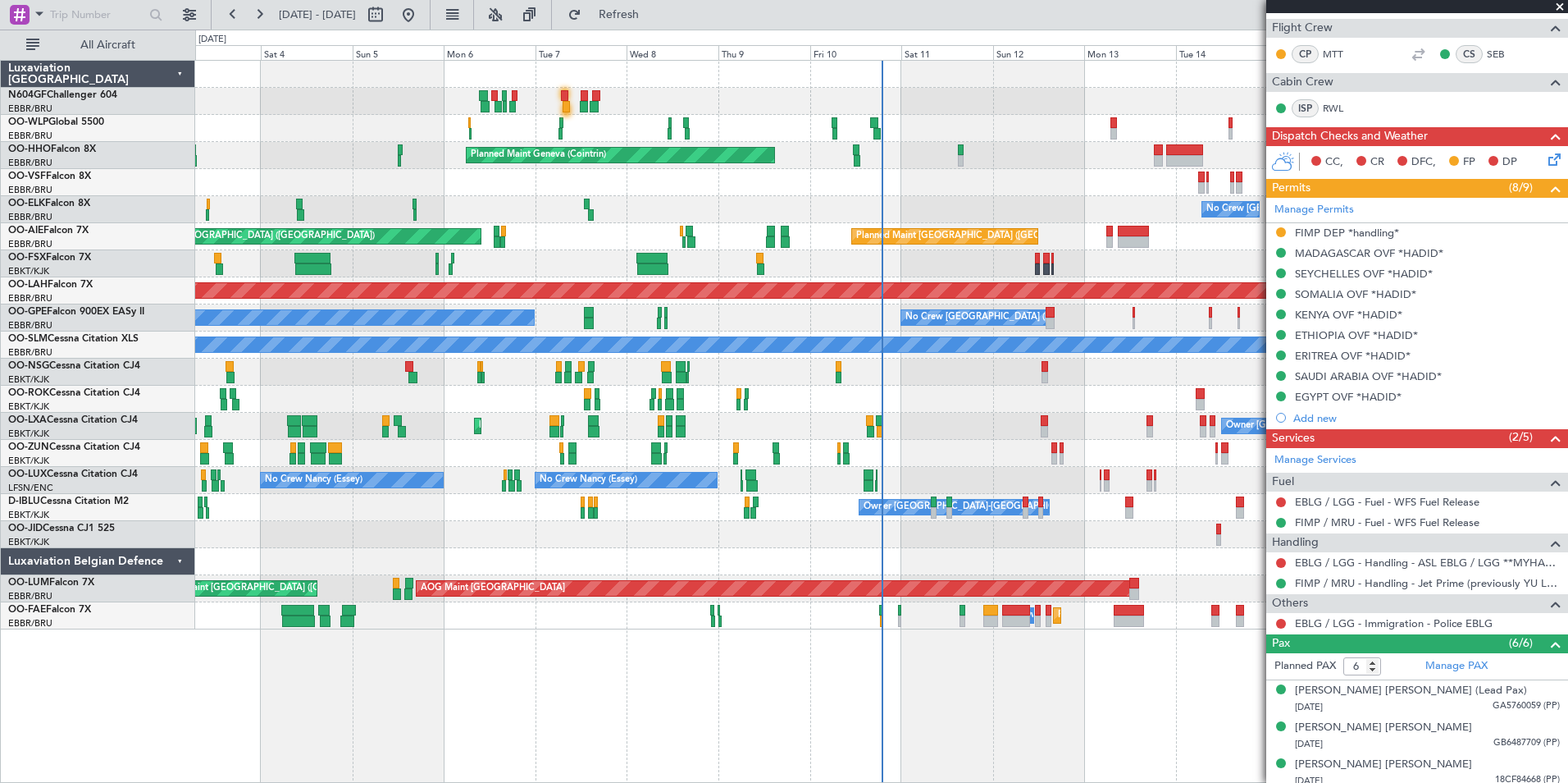
click at [836, 420] on div "No Crew Brussels (Brussels National) Planned Maint Kortrijk-Wevelgem AOG Maint …" at bounding box center [881, 426] width 1372 height 27
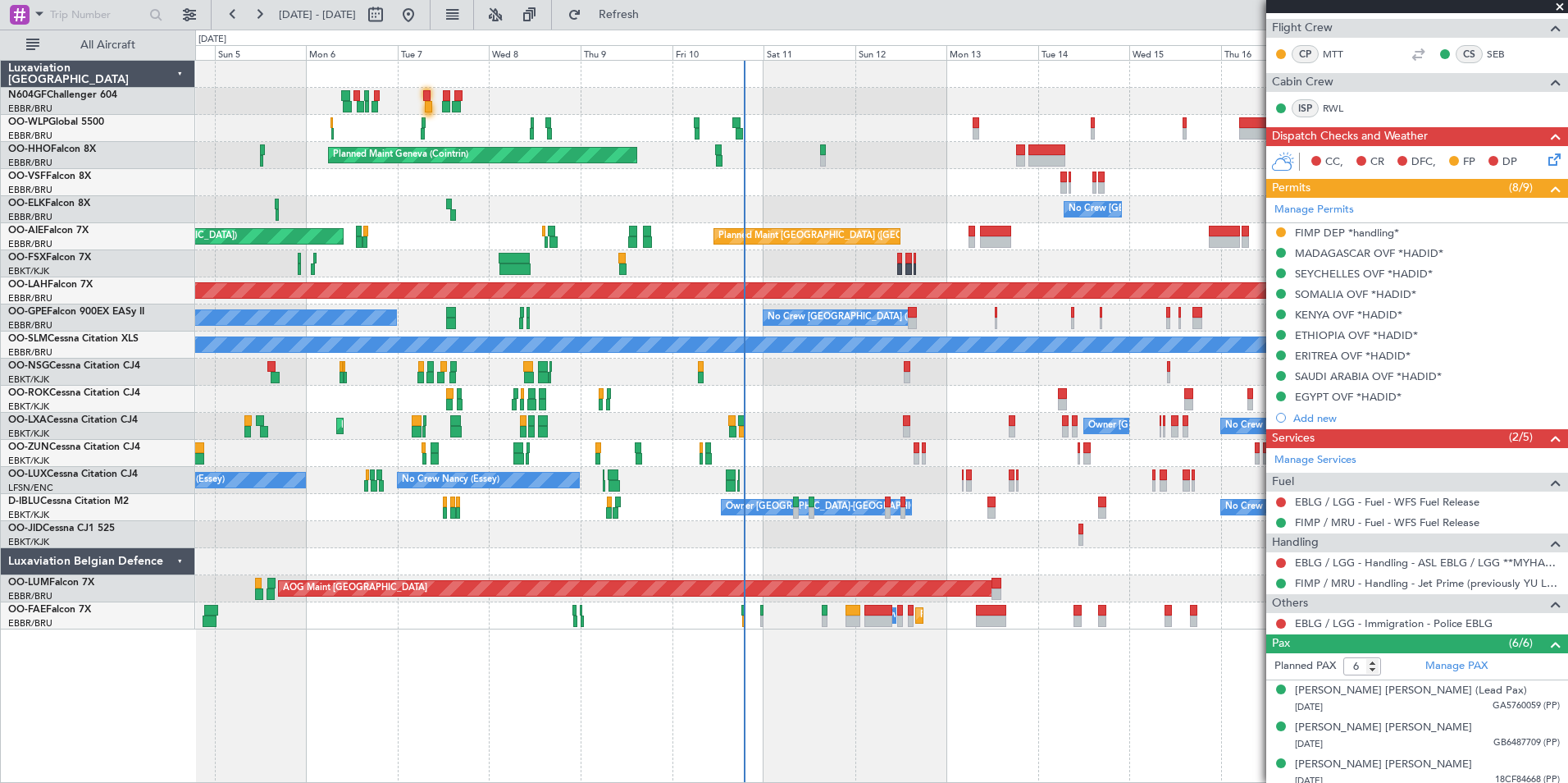
click at [864, 418] on div "No Crew Brussels (Brussels National) Planned Maint Kortrijk-Wevelgem Owner Kort…" at bounding box center [881, 426] width 1372 height 27
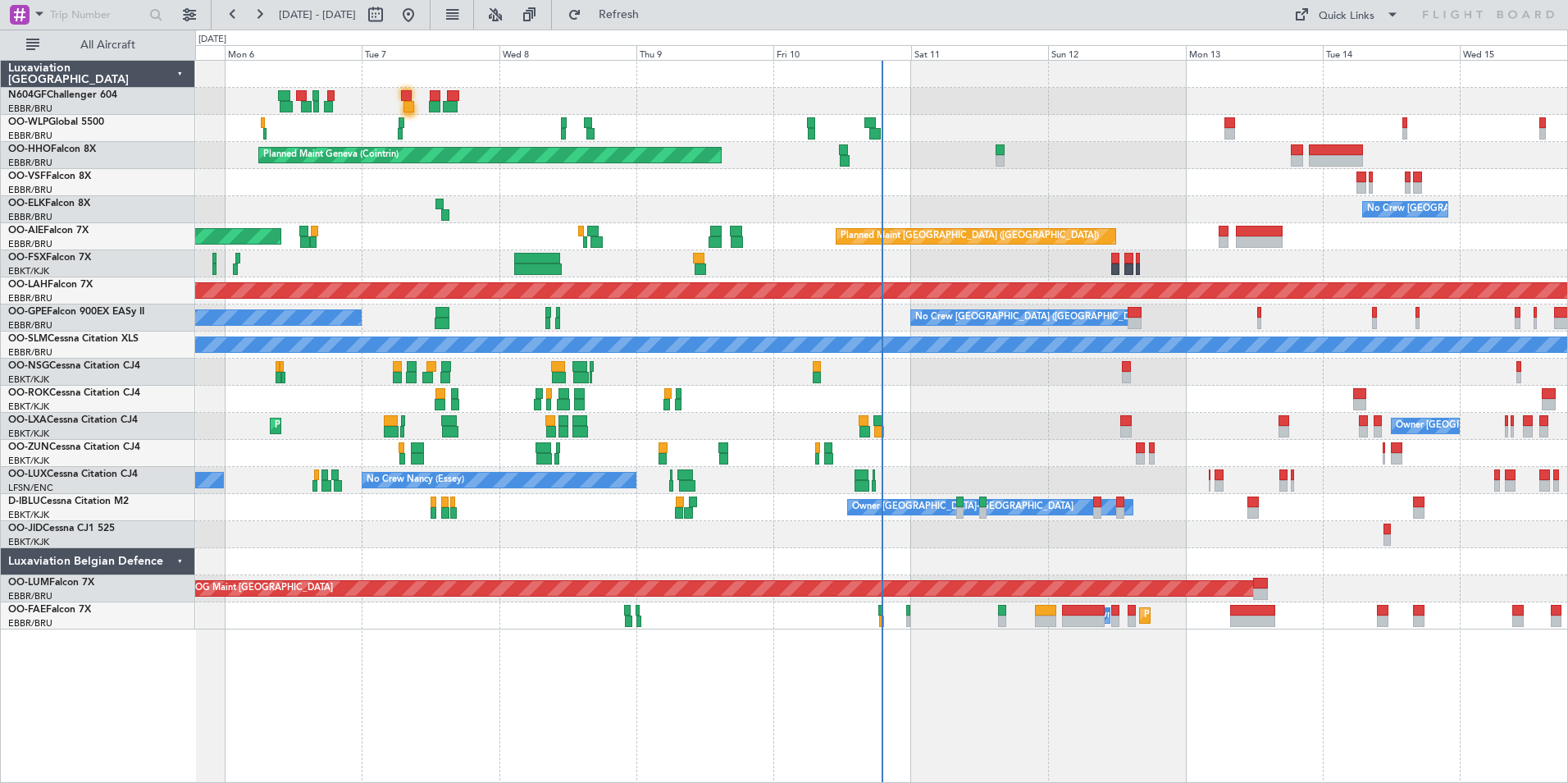
click at [769, 386] on div at bounding box center [881, 399] width 1372 height 27
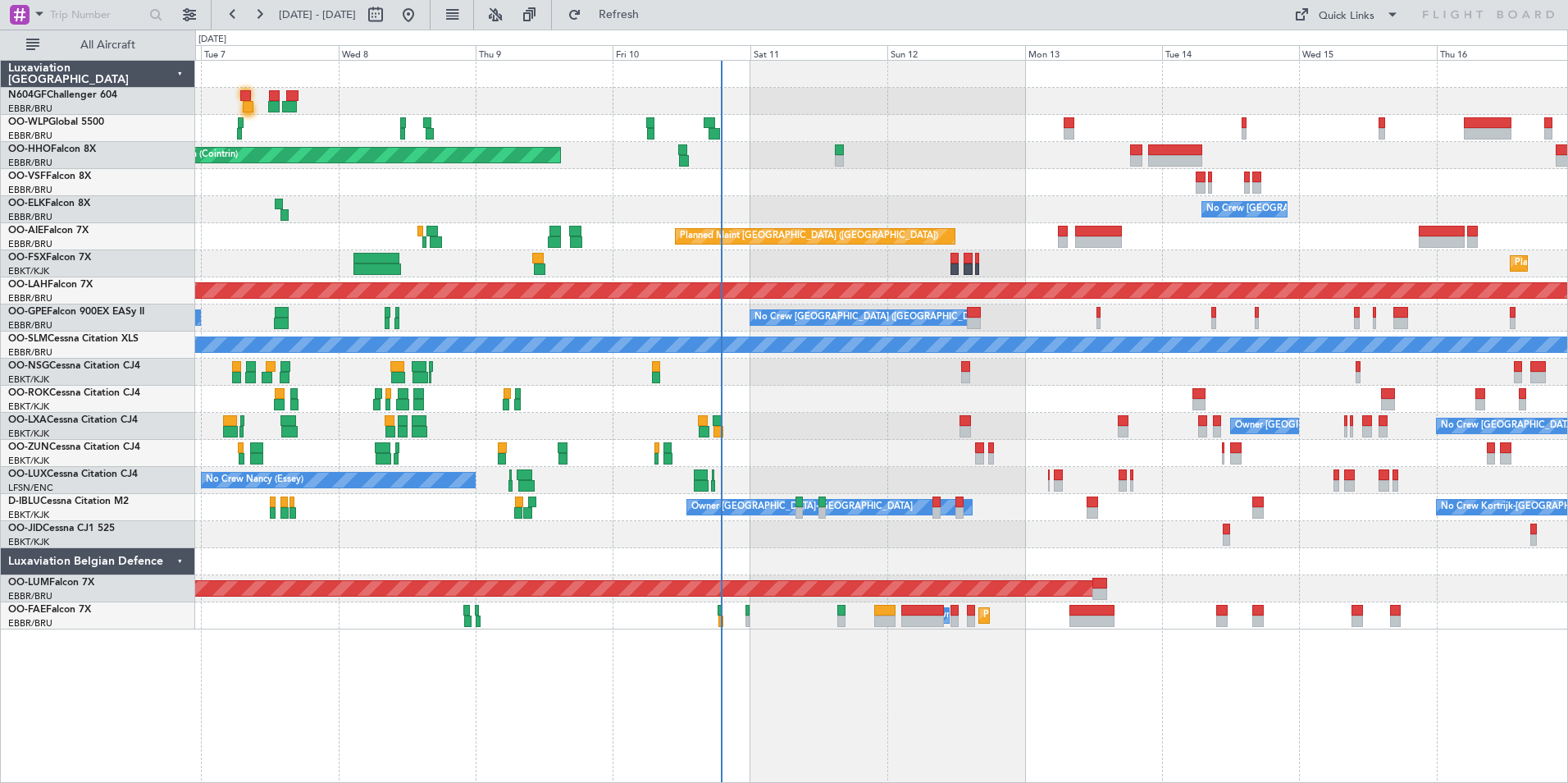
click at [705, 432] on div "Planned Maint Geneva (Cointrin) No Crew [GEOGRAPHIC_DATA] (Brussels National) P…" at bounding box center [881, 345] width 1372 height 568
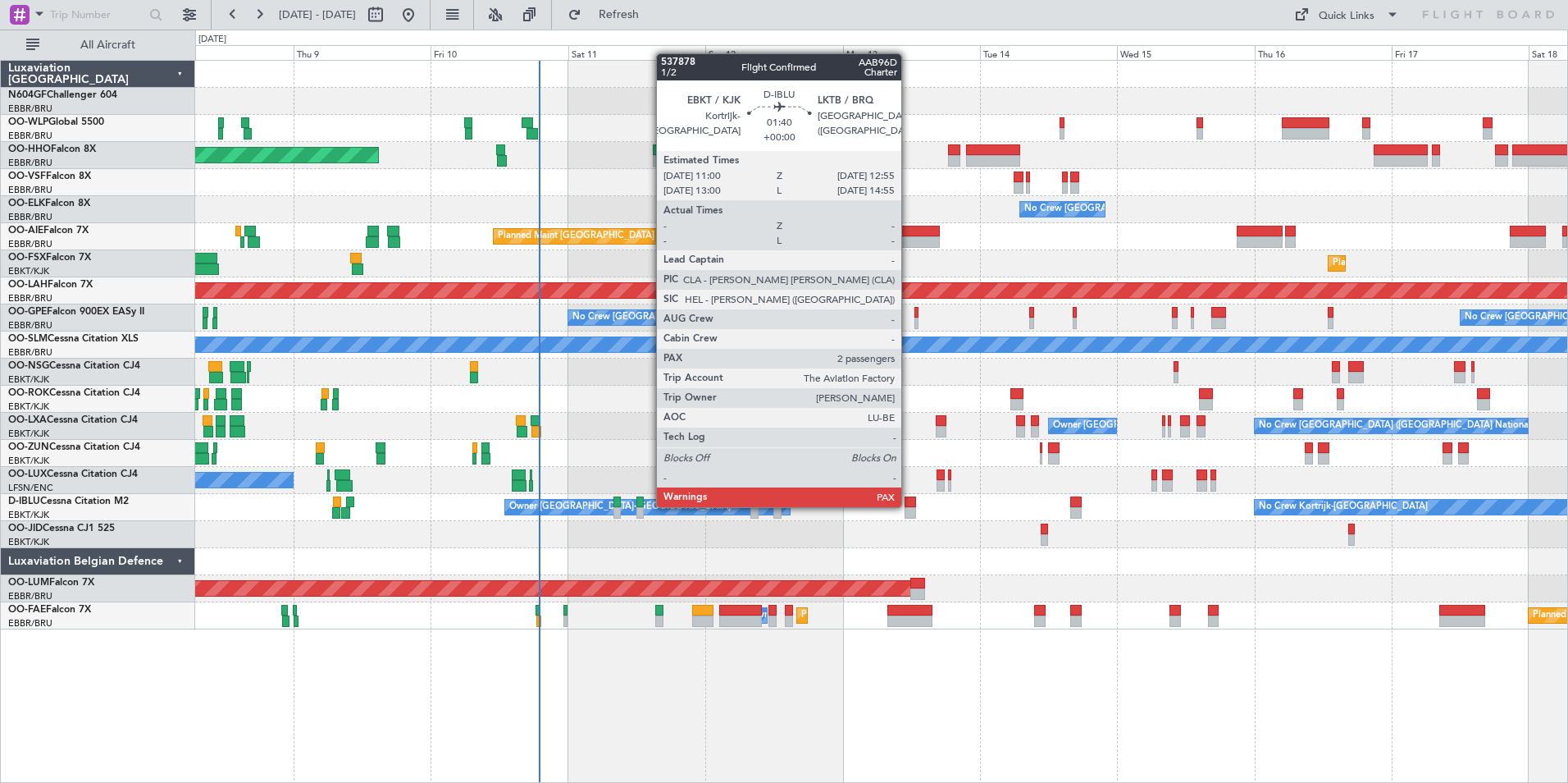
click at [908, 505] on div at bounding box center [910, 502] width 11 height 11
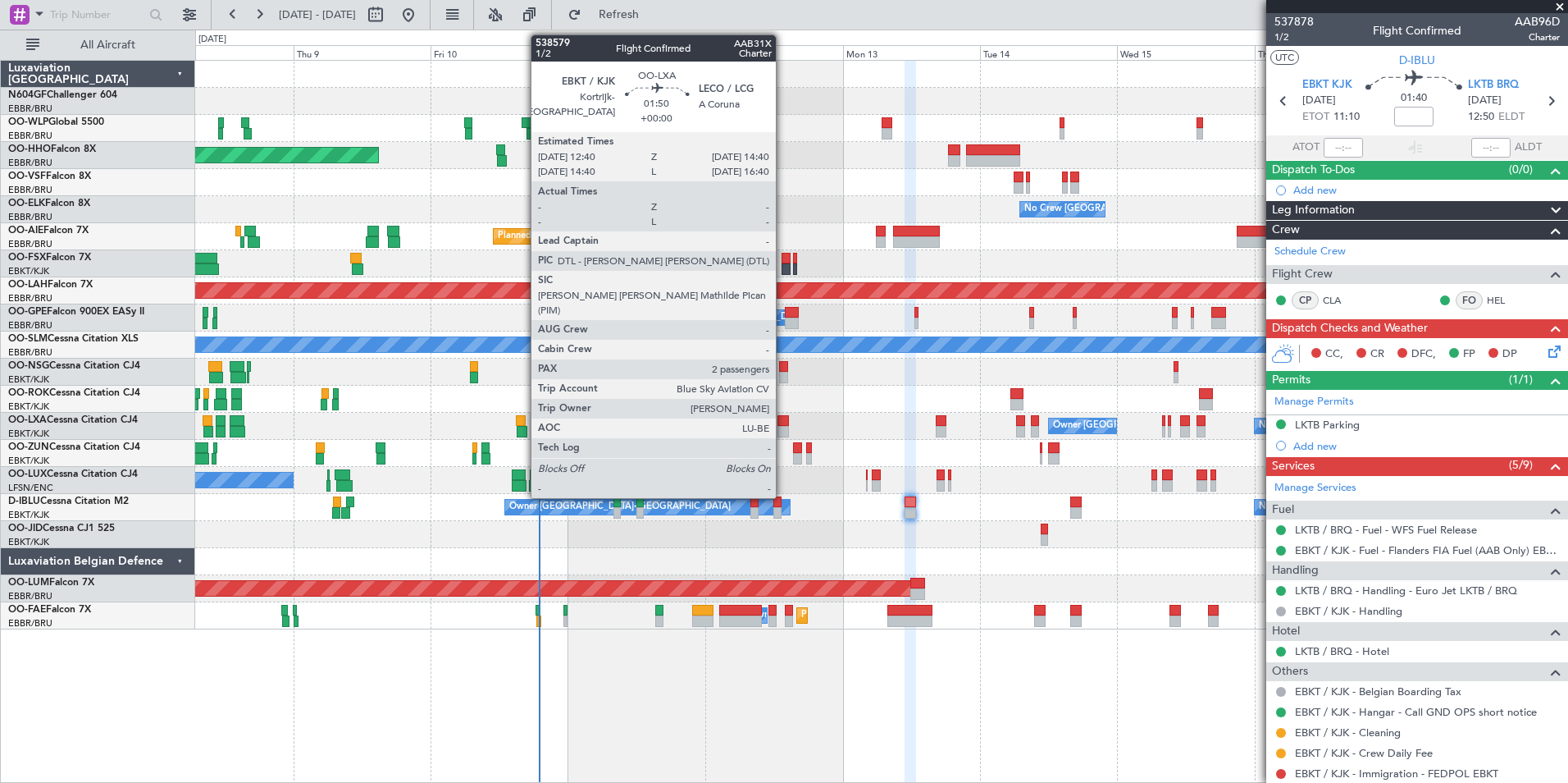
click at [783, 422] on div at bounding box center [783, 420] width 11 height 11
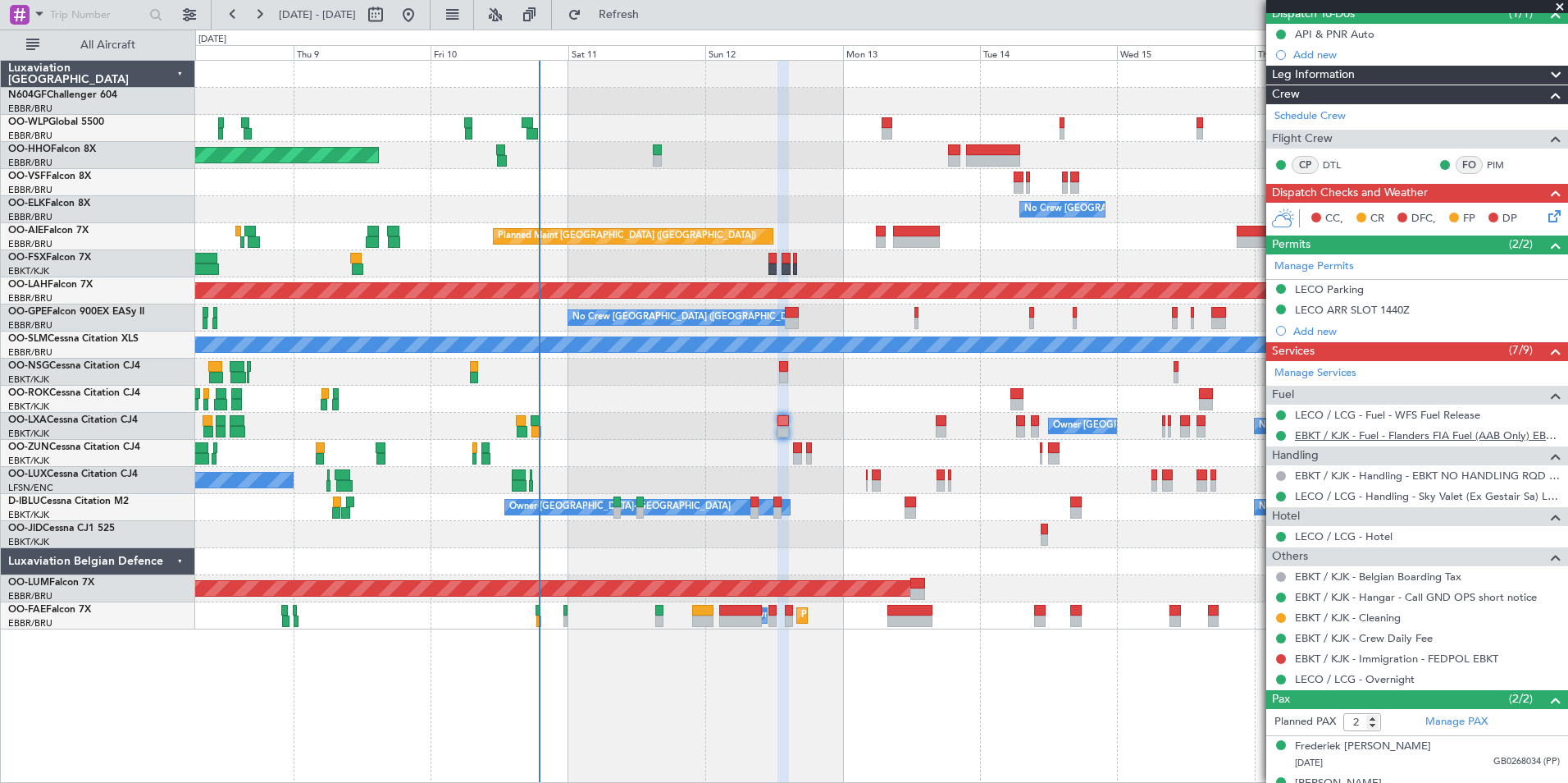
scroll to position [182, 0]
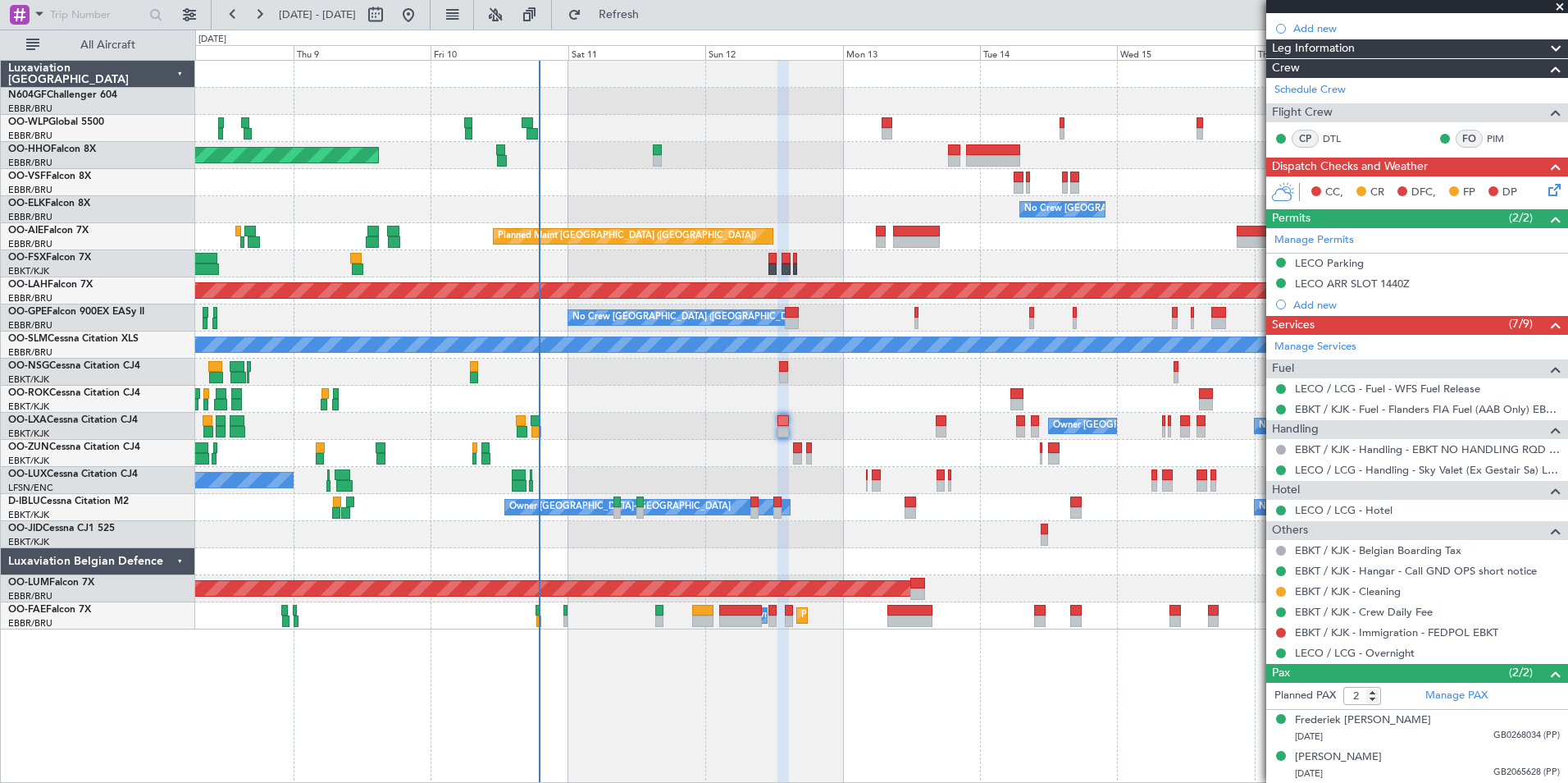
click at [1556, 6] on span at bounding box center [1560, 7] width 17 height 15
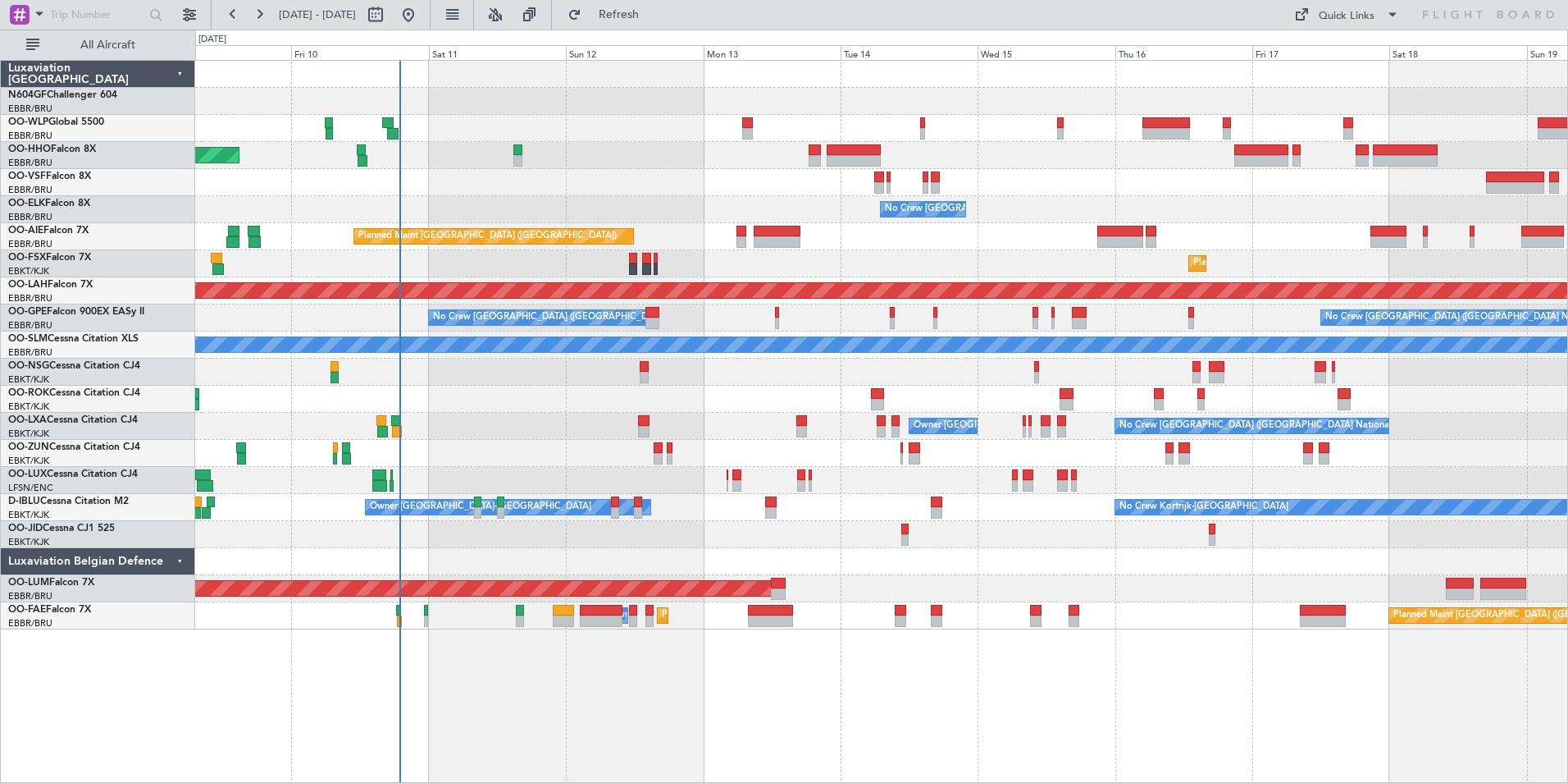
click at [982, 442] on div "Planned Maint Geneva (Cointrin) No Crew [GEOGRAPHIC_DATA] (Brussels National) P…" at bounding box center [881, 345] width 1372 height 568
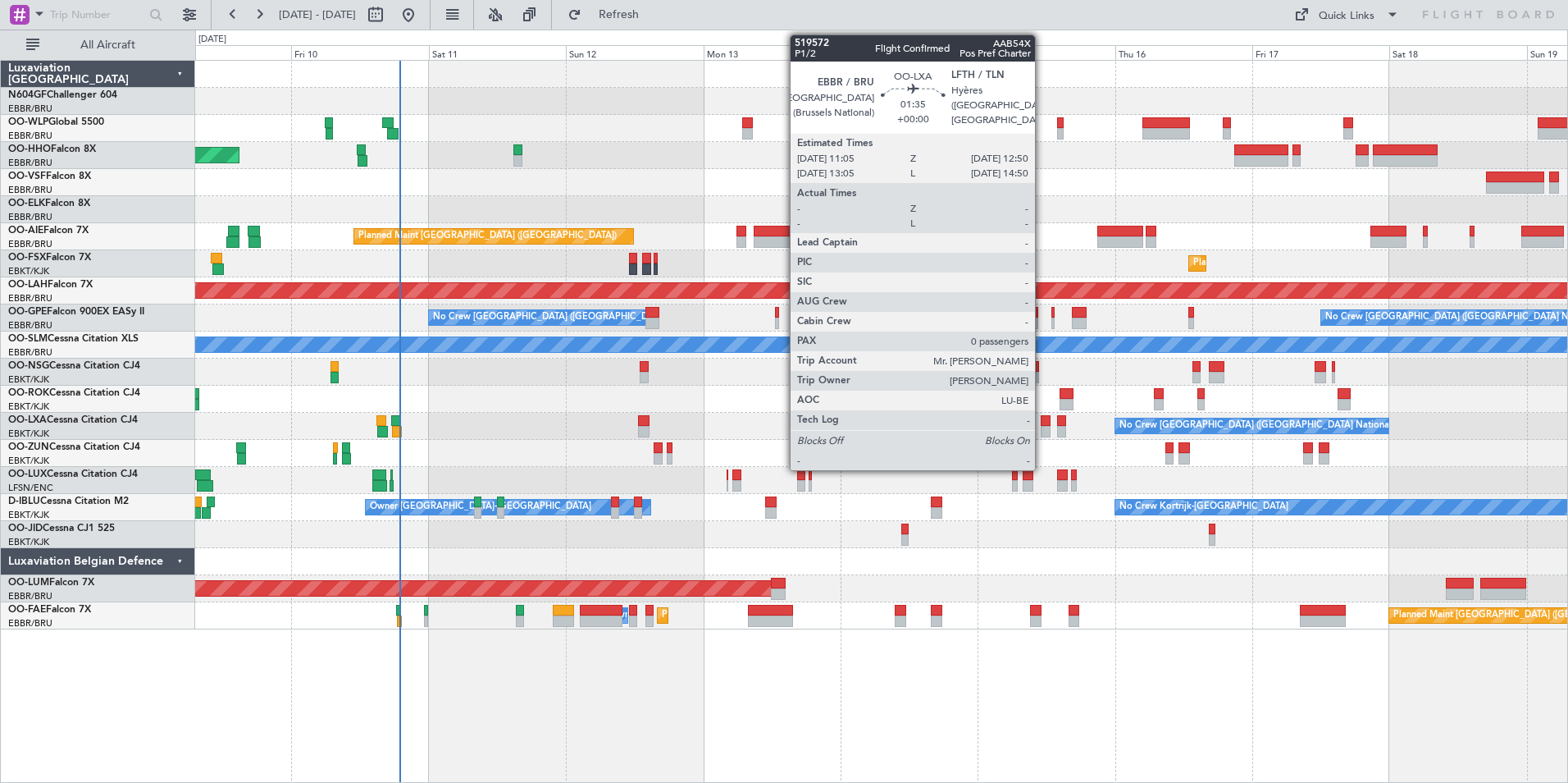
click at [1043, 422] on div at bounding box center [1046, 420] width 11 height 11
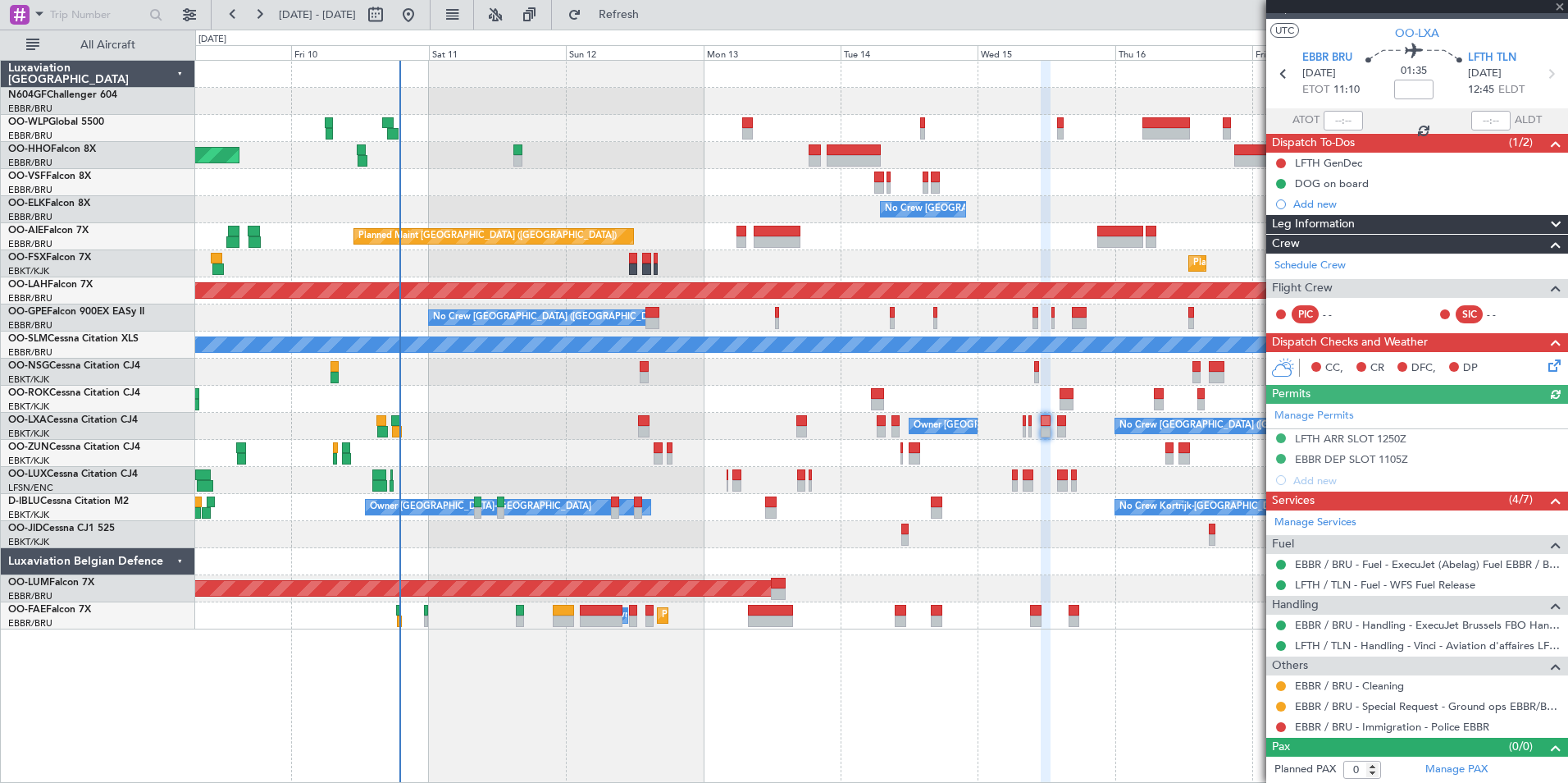
scroll to position [0, 0]
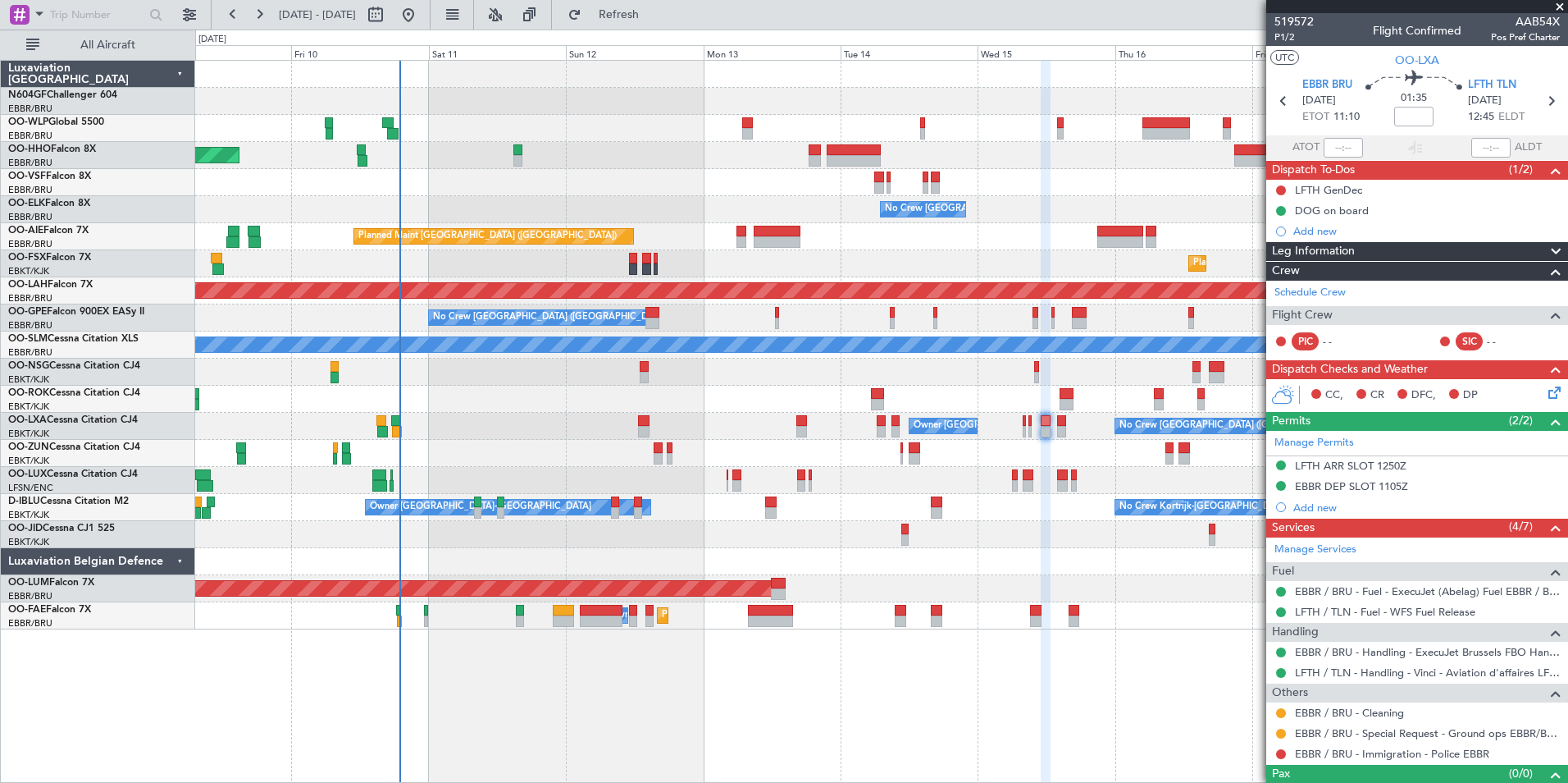
click at [1553, 6] on span at bounding box center [1560, 7] width 17 height 15
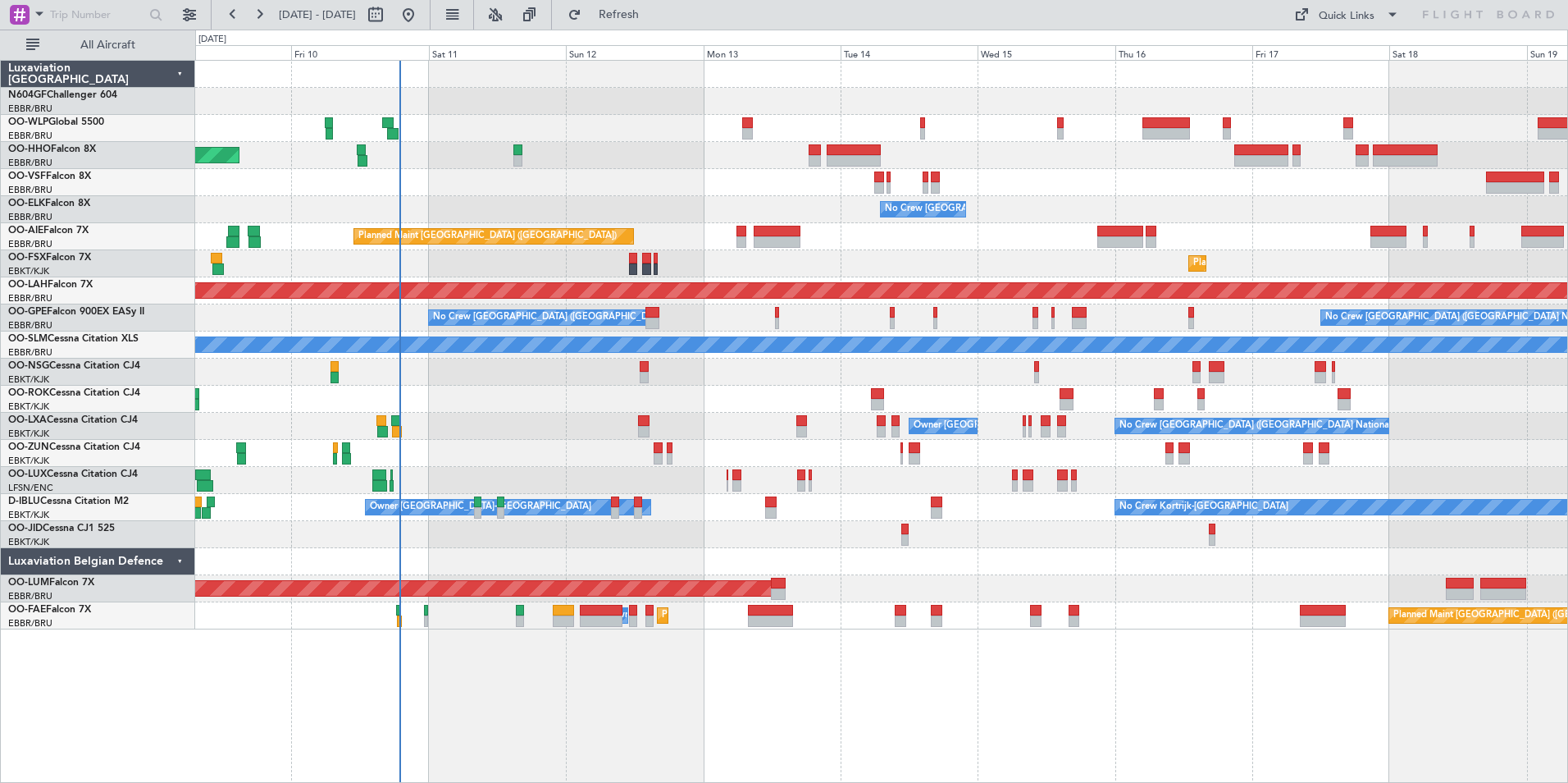
click at [1191, 392] on div at bounding box center [881, 399] width 1372 height 27
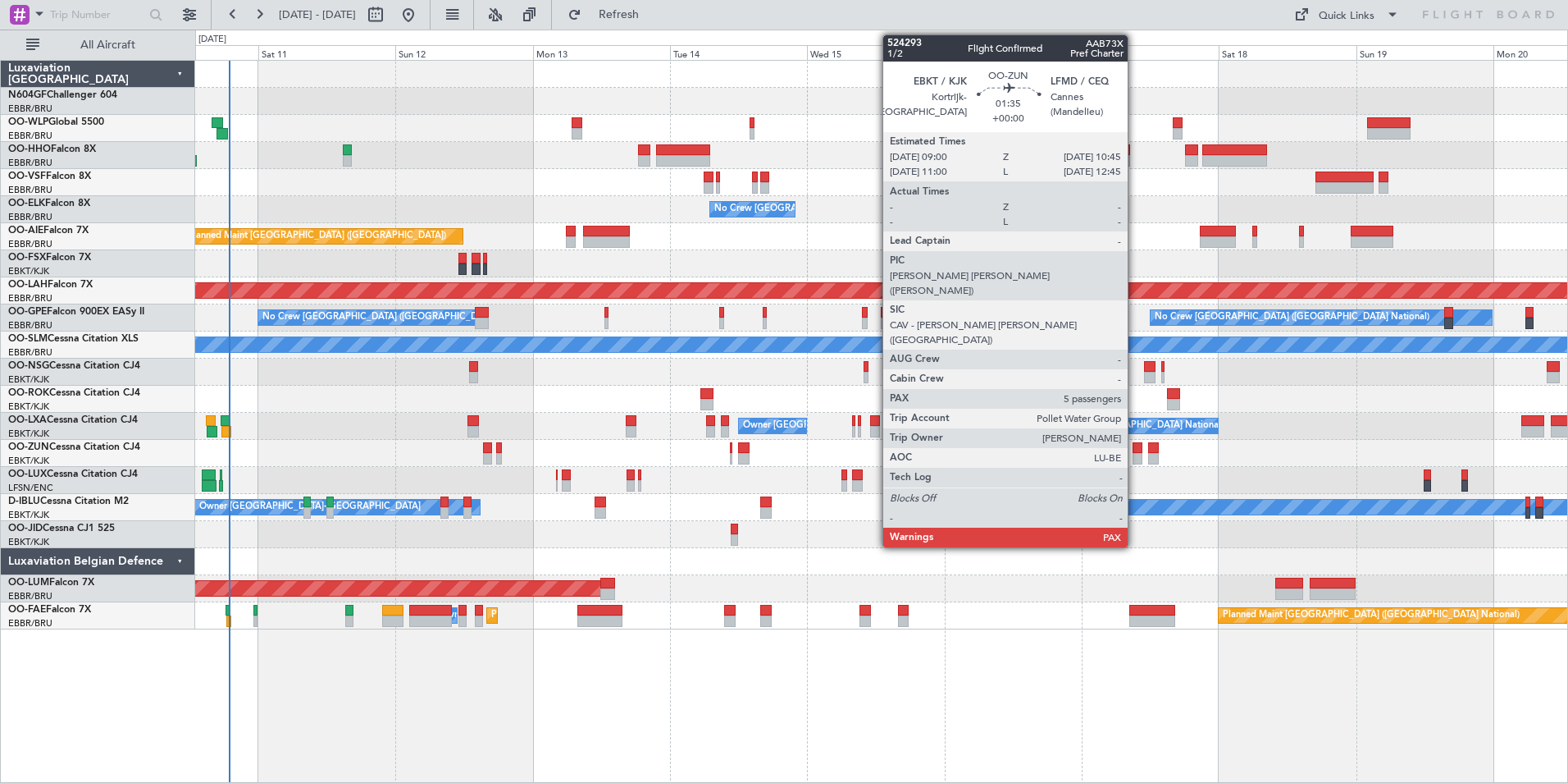
click at [1135, 451] on div at bounding box center [1138, 448] width 11 height 11
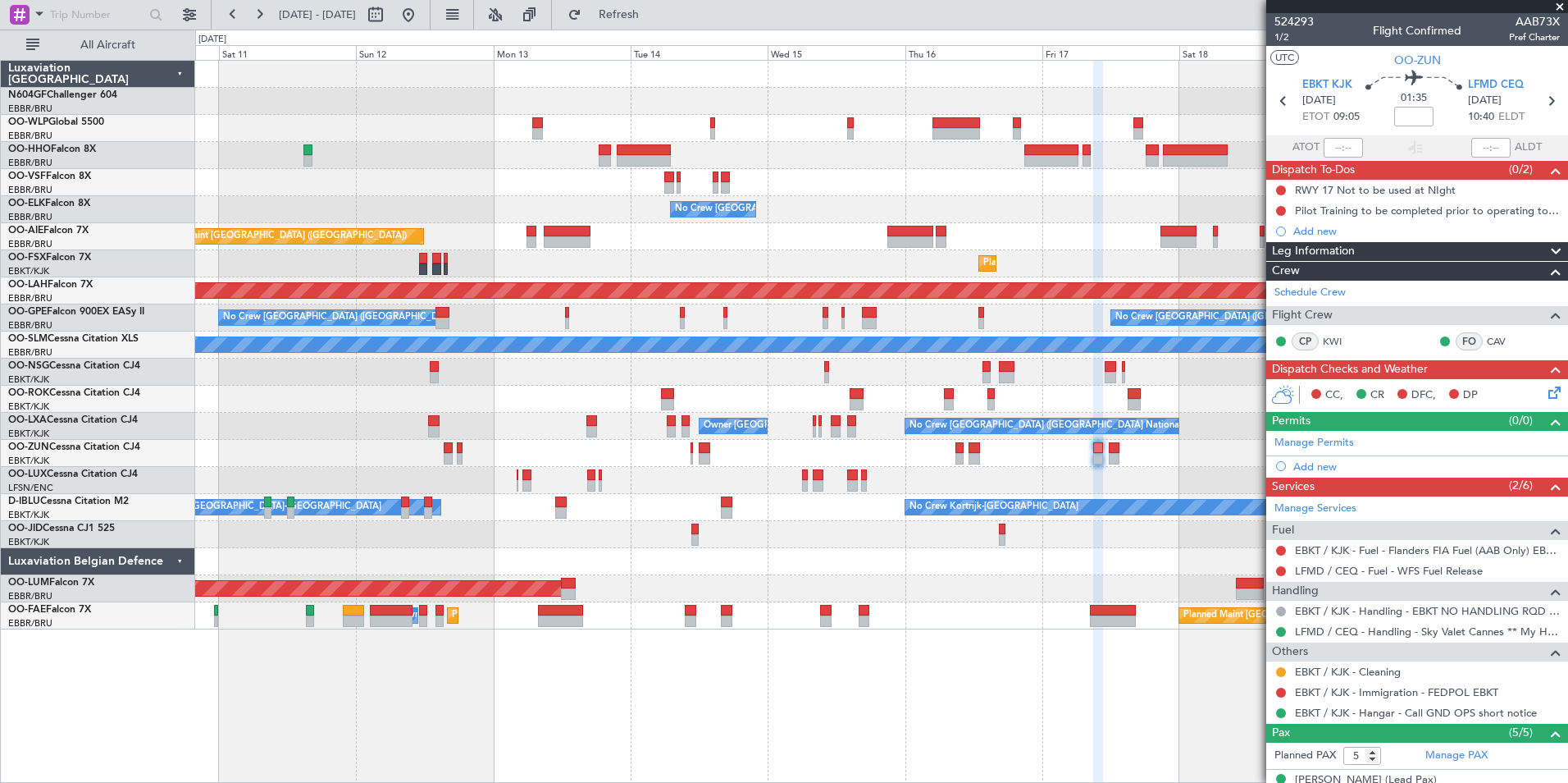
click at [1142, 455] on div "Planned Maint Geneva (Cointrin) No Crew Brussels (Brussels National) Planned Ma…" at bounding box center [881, 345] width 1372 height 568
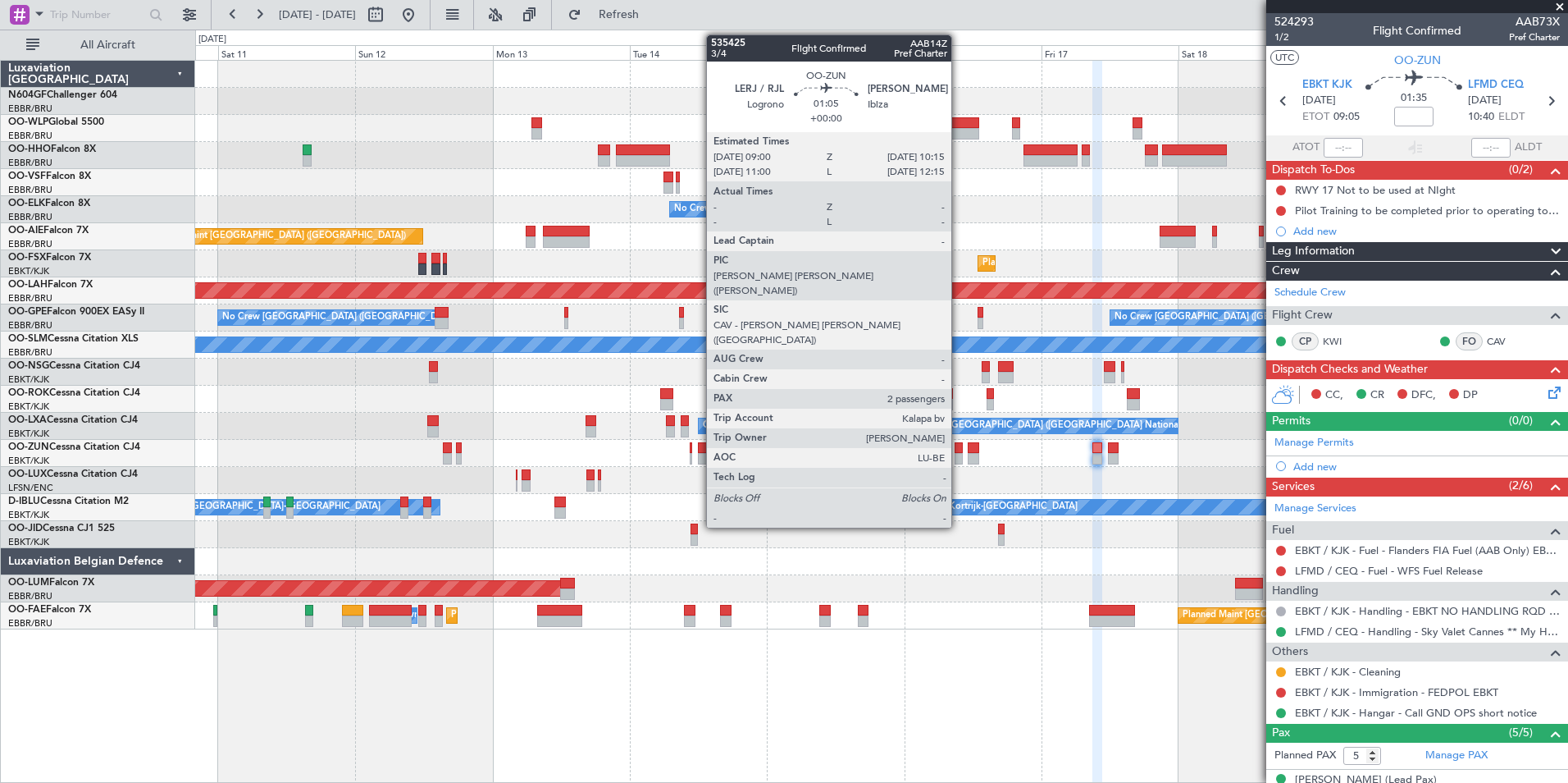
click at [958, 453] on div at bounding box center [958, 458] width 7 height 11
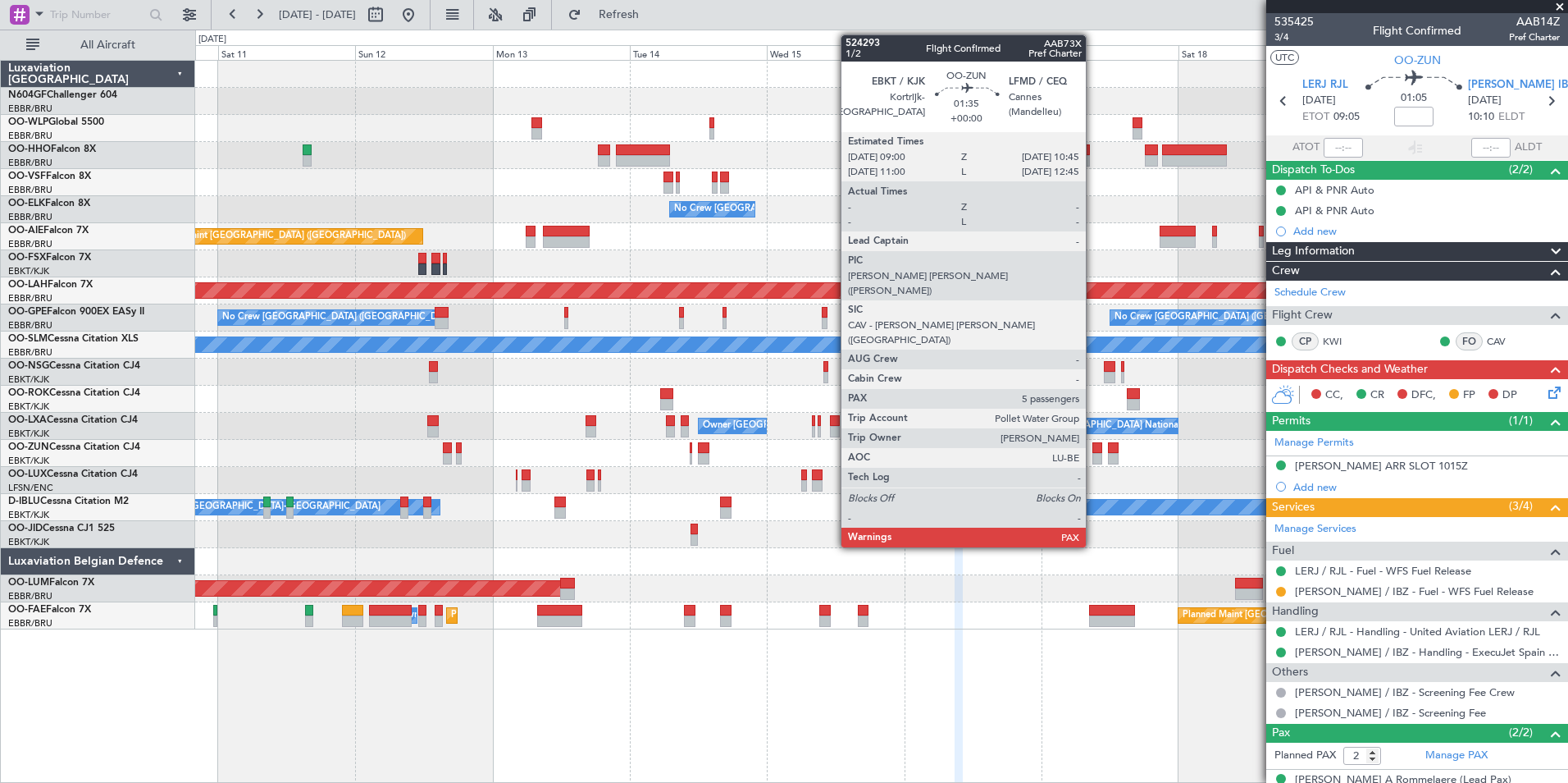
click at [1093, 454] on div at bounding box center [1098, 458] width 11 height 11
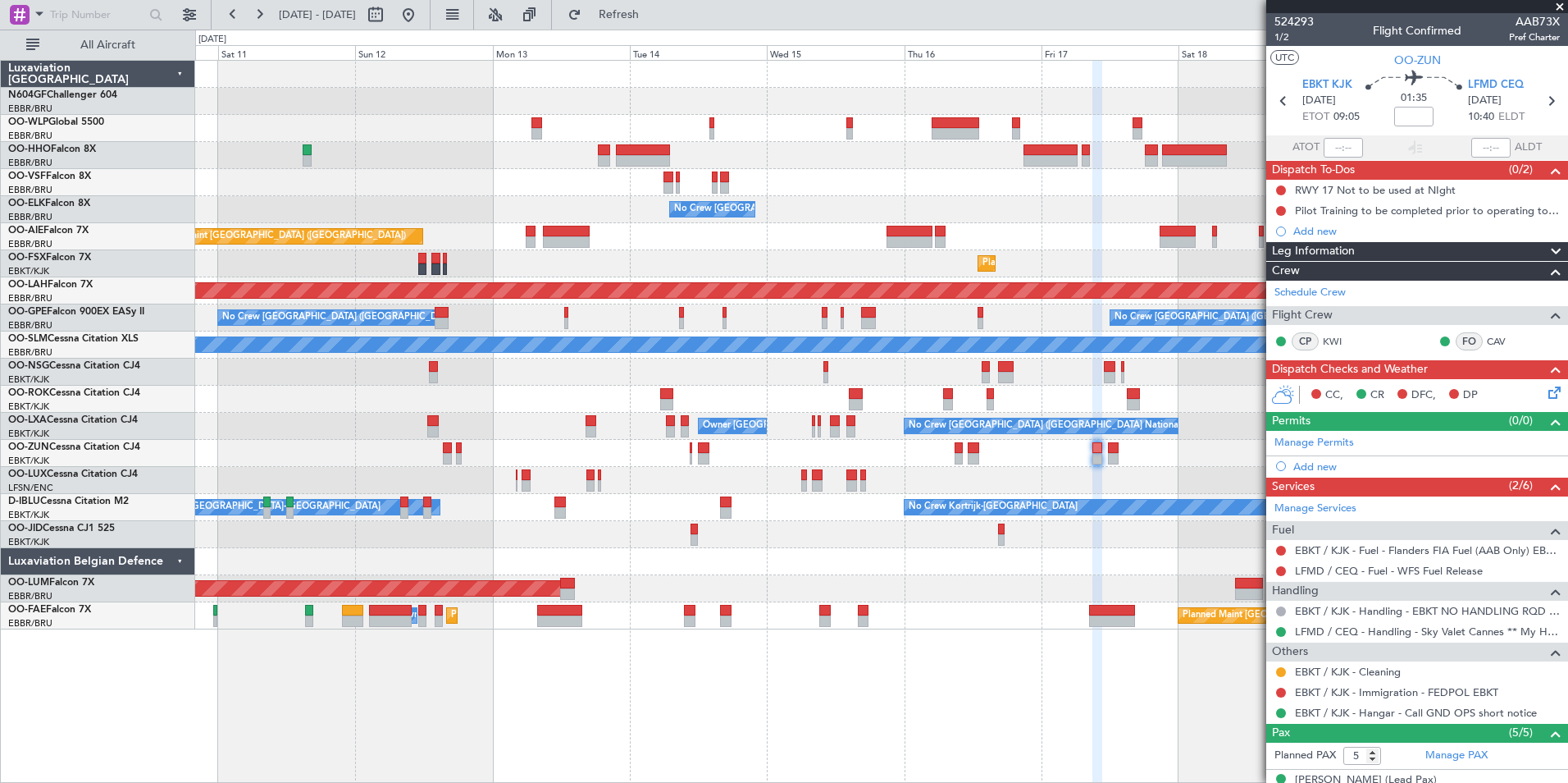
click at [1053, 413] on div "No Crew Brussels (Brussels National) Owner Kortrijk-Wevelgem" at bounding box center [881, 426] width 1372 height 27
click at [949, 478] on div "No Crew Nancy (Essey)" at bounding box center [881, 479] width 1372 height 27
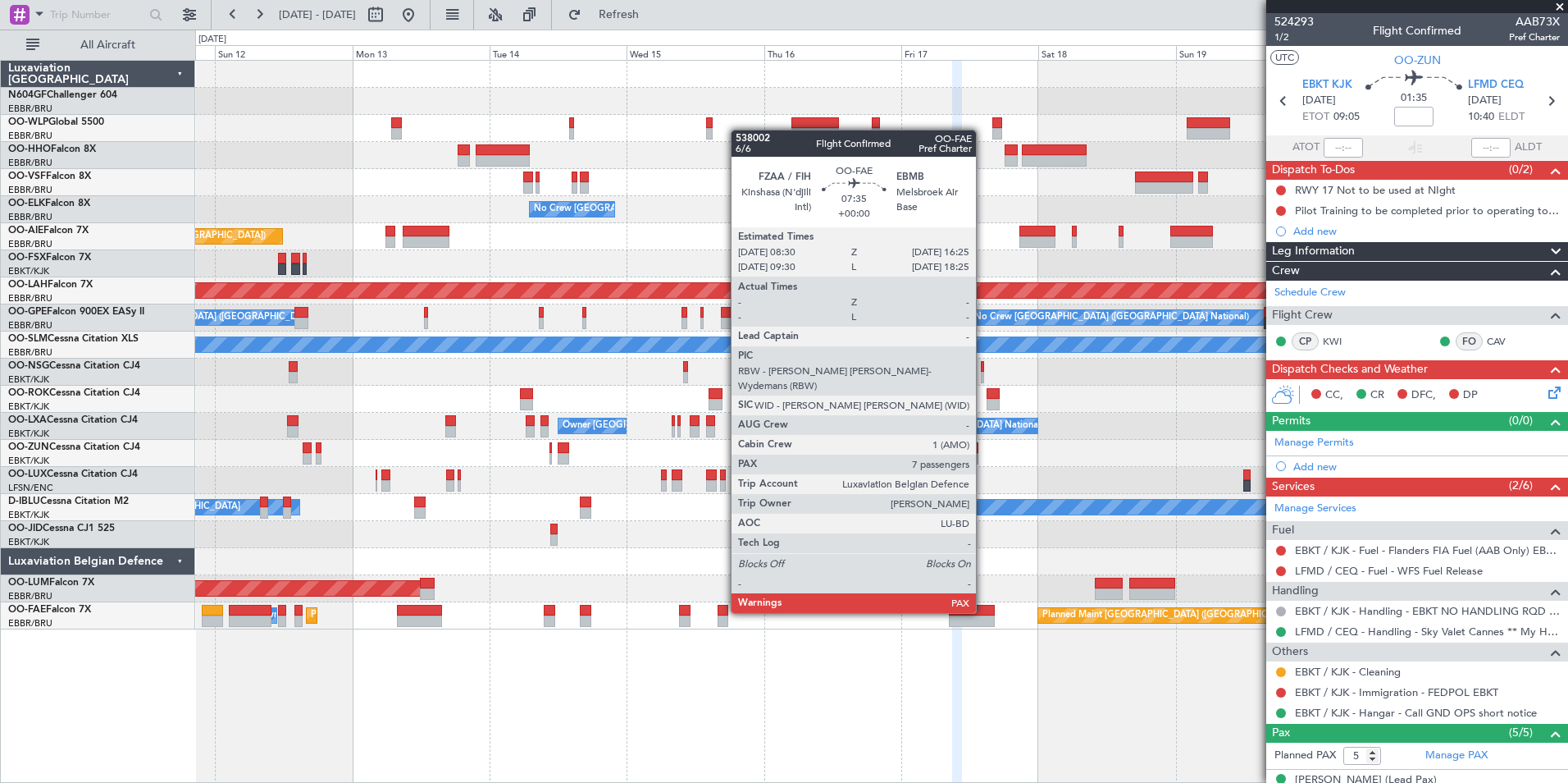
click at [983, 611] on div at bounding box center [971, 610] width 46 height 11
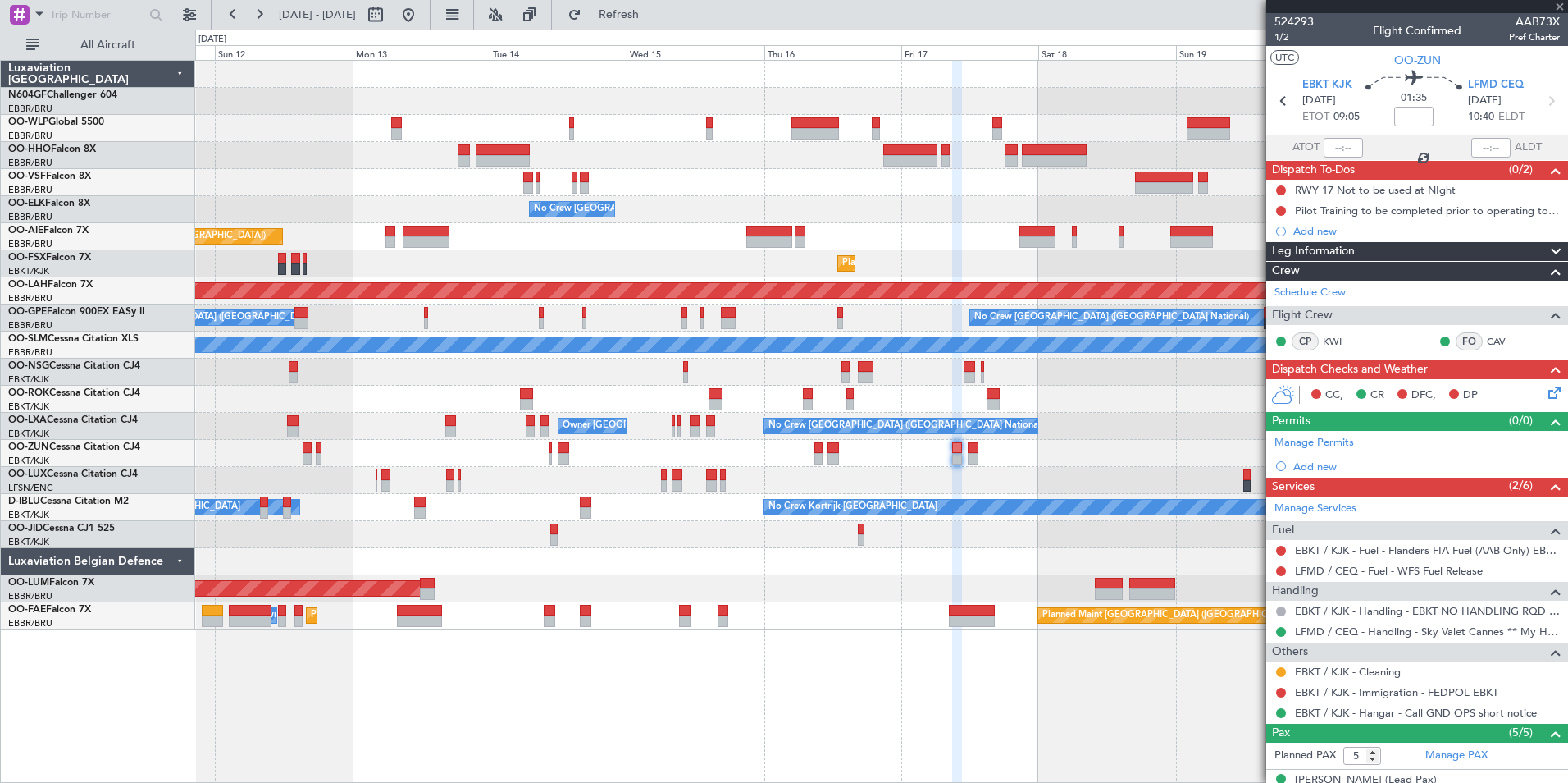
type input "7"
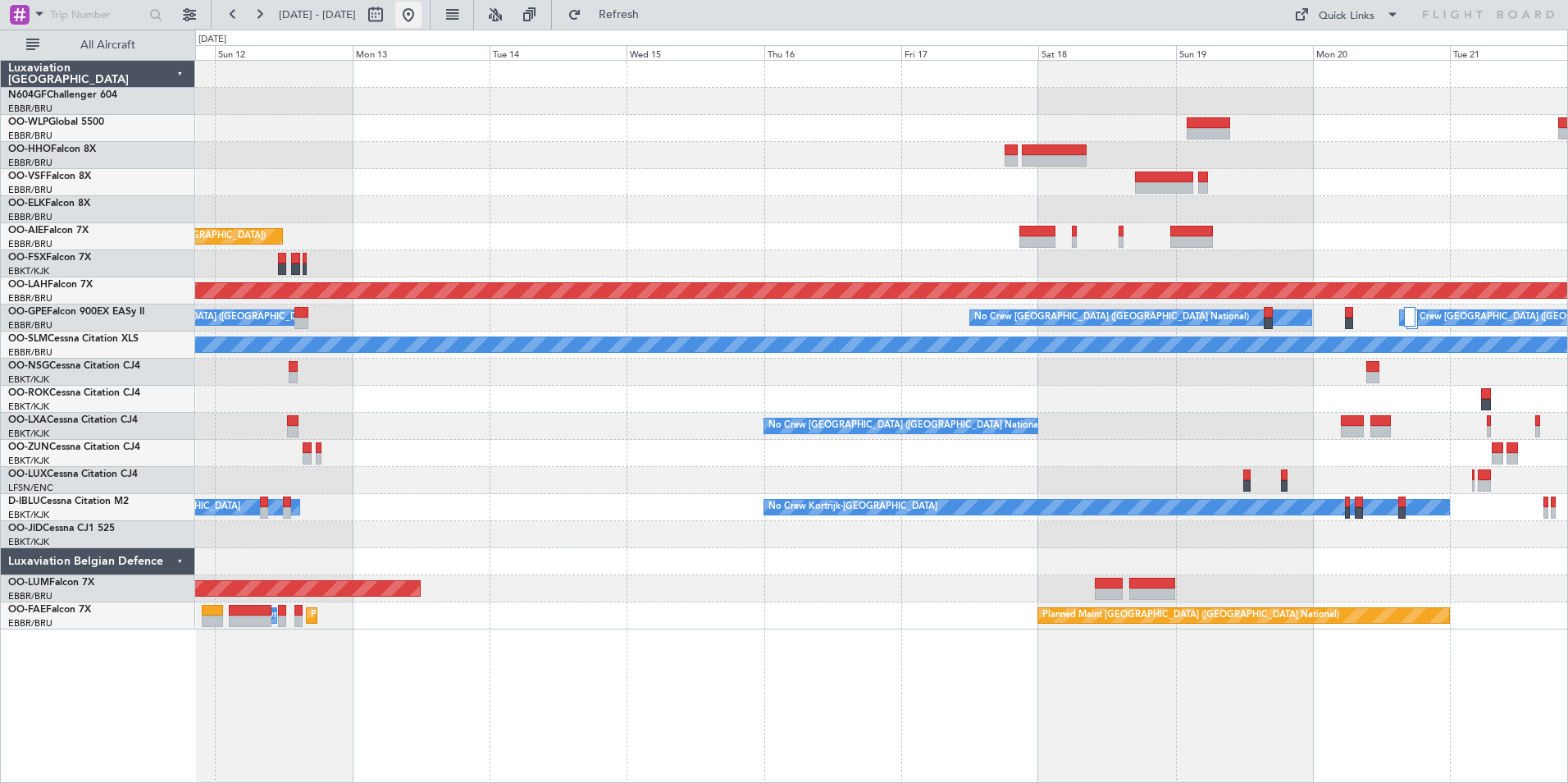
click at [422, 14] on button at bounding box center [408, 15] width 26 height 26
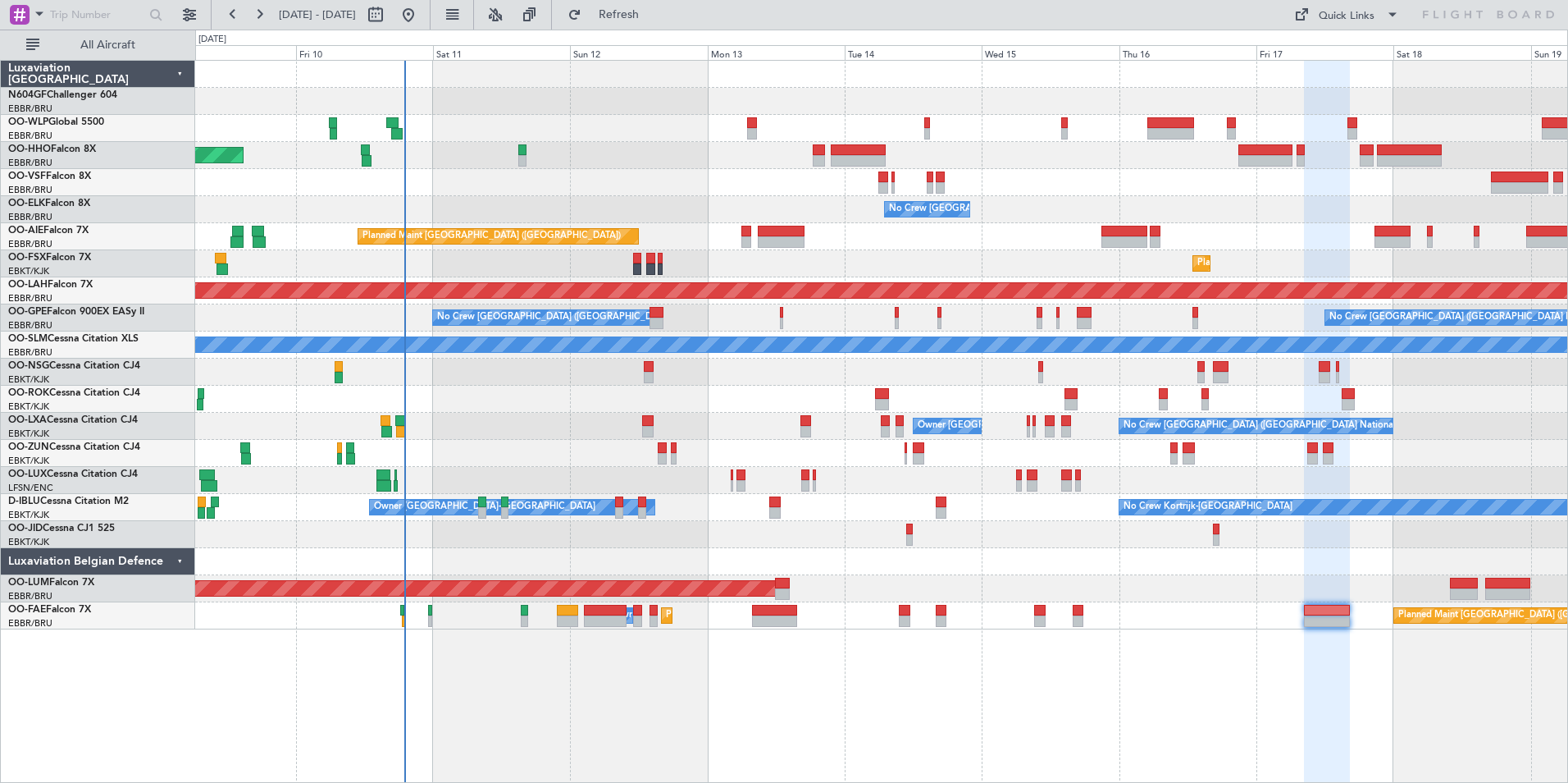
click at [752, 247] on div "Planned Maint Geneva (Cointrin) No Crew Brussels (Brussels National) Planned Ma…" at bounding box center [881, 345] width 1372 height 568
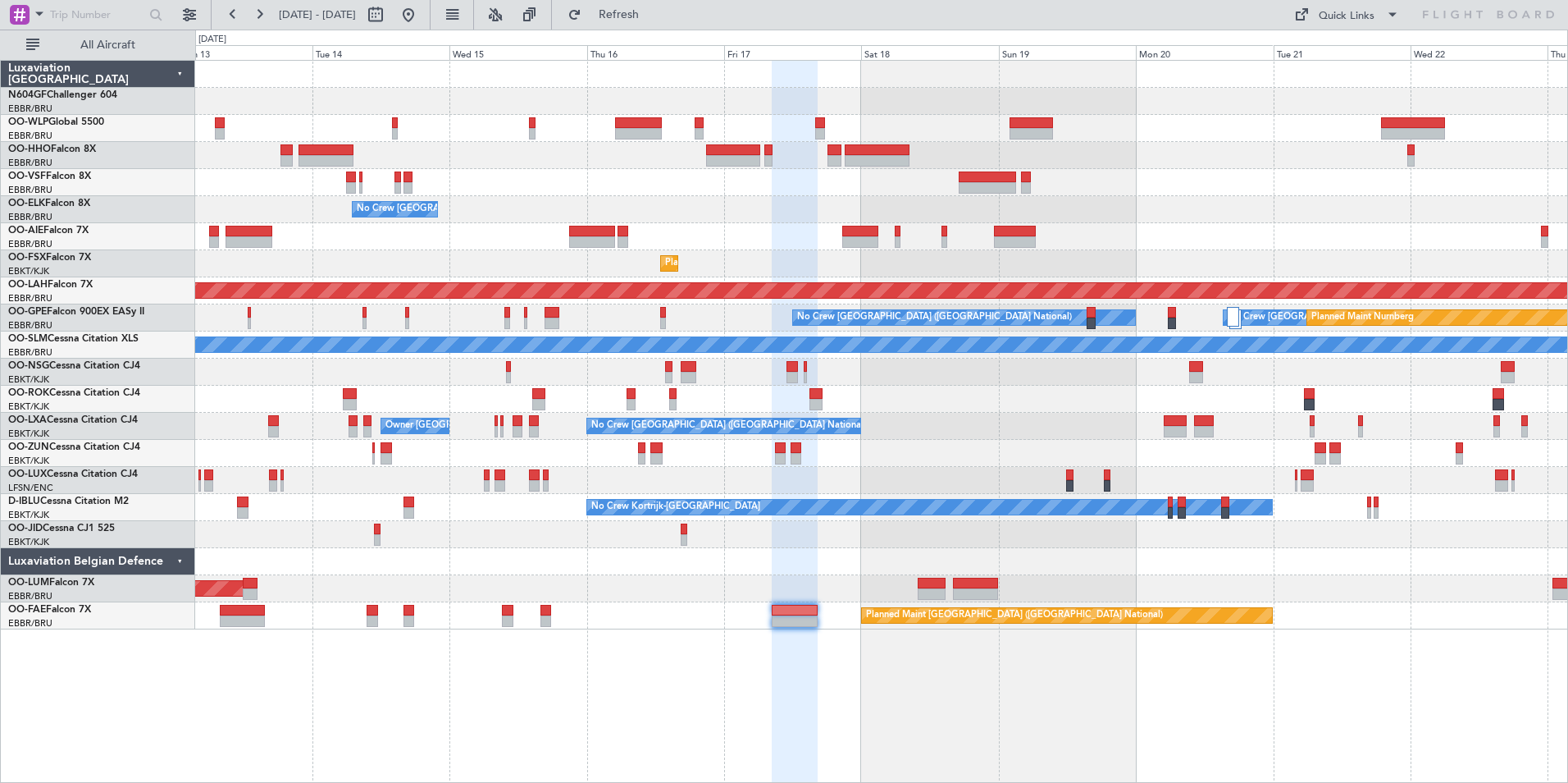
click at [768, 245] on div "Planned Maint [GEOGRAPHIC_DATA] ([GEOGRAPHIC_DATA])" at bounding box center [881, 236] width 1372 height 27
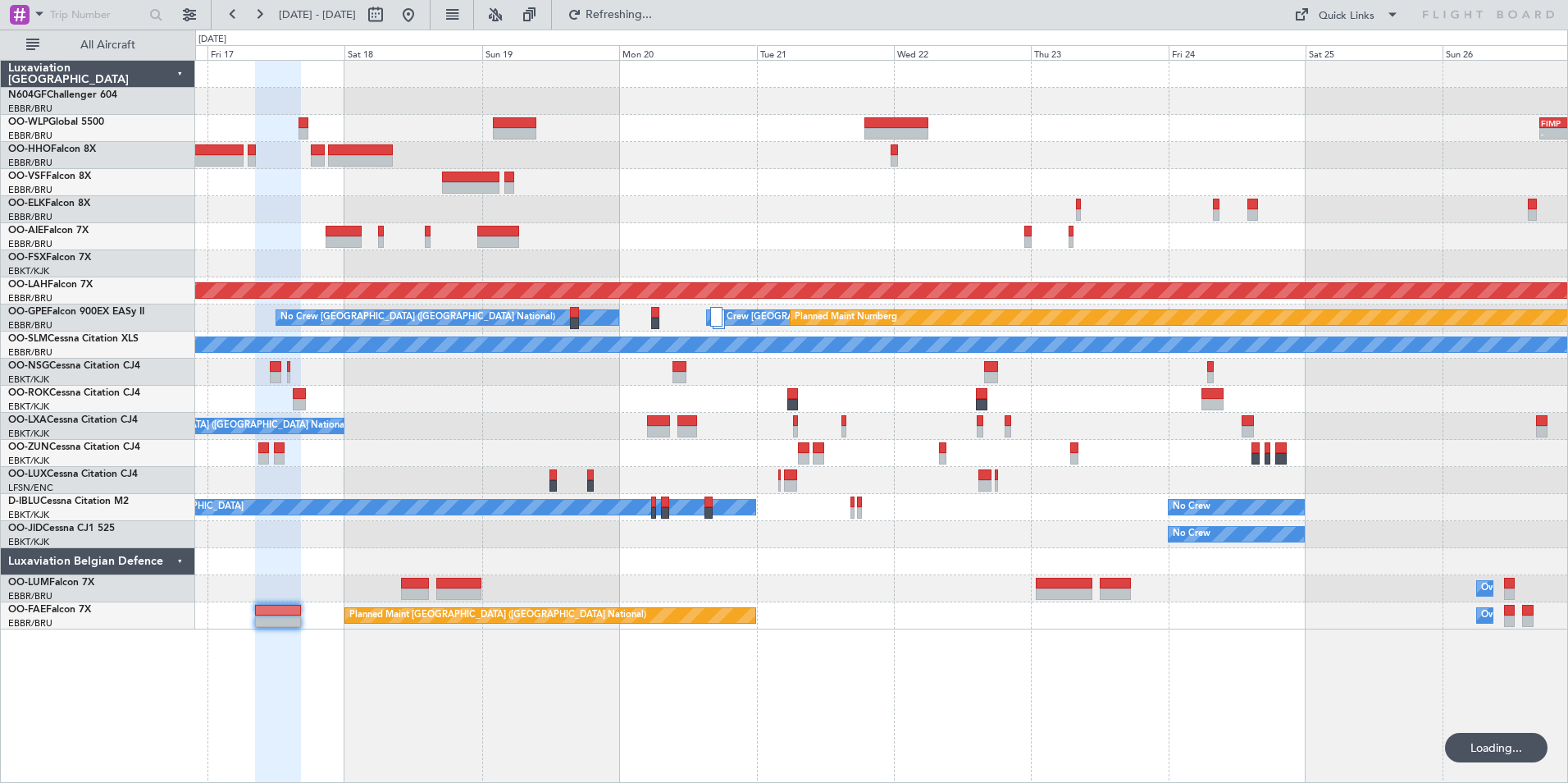
click at [565, 216] on div "- - FIMP 17:00 Z EBLG 05:10 Z No Crew Brussels (Brussels National) Planned Main…" at bounding box center [881, 345] width 1372 height 568
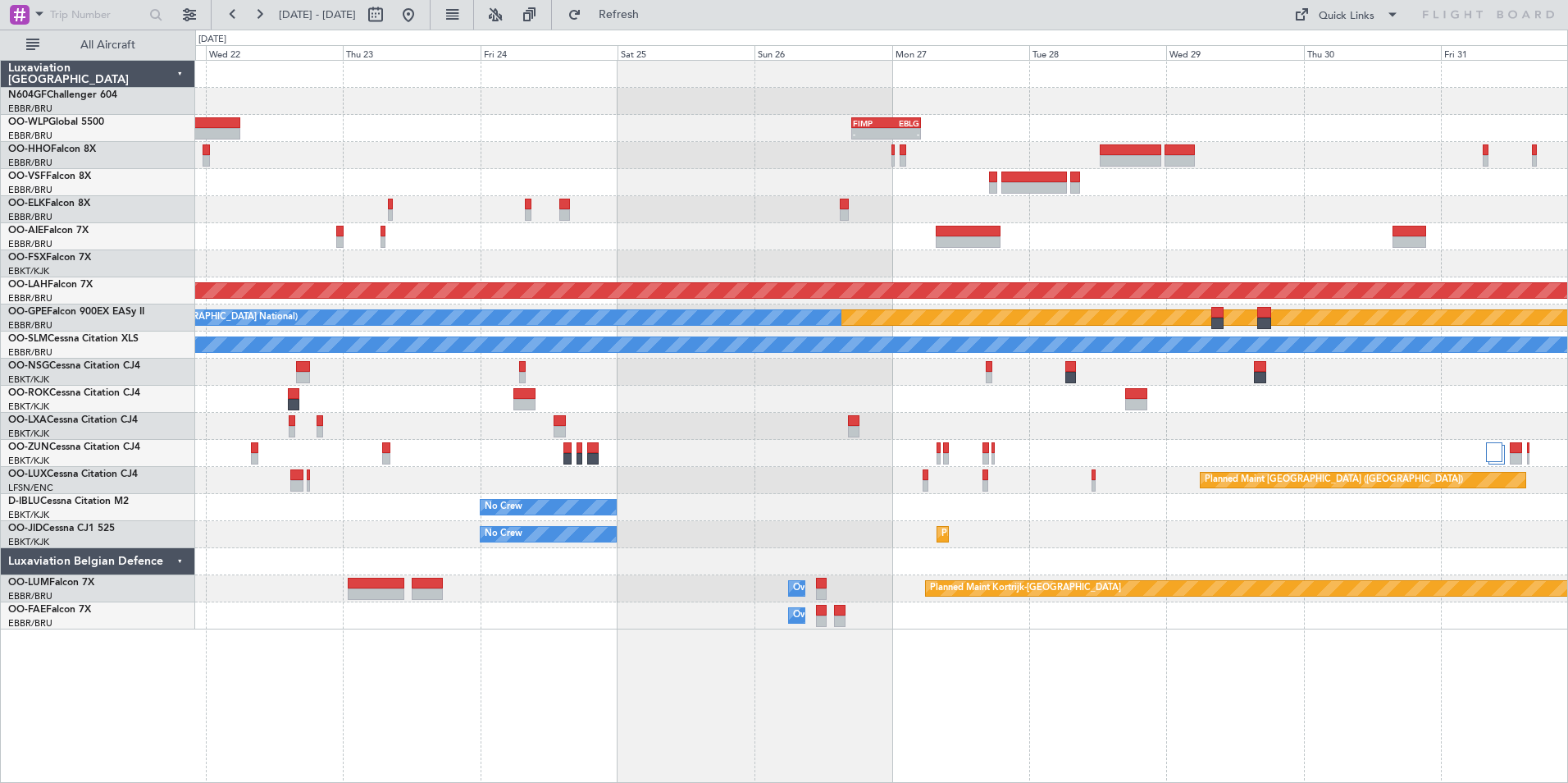
click at [967, 139] on div "- - FIMP 17:00 Z EBLG 05:10 Z" at bounding box center [881, 128] width 1372 height 27
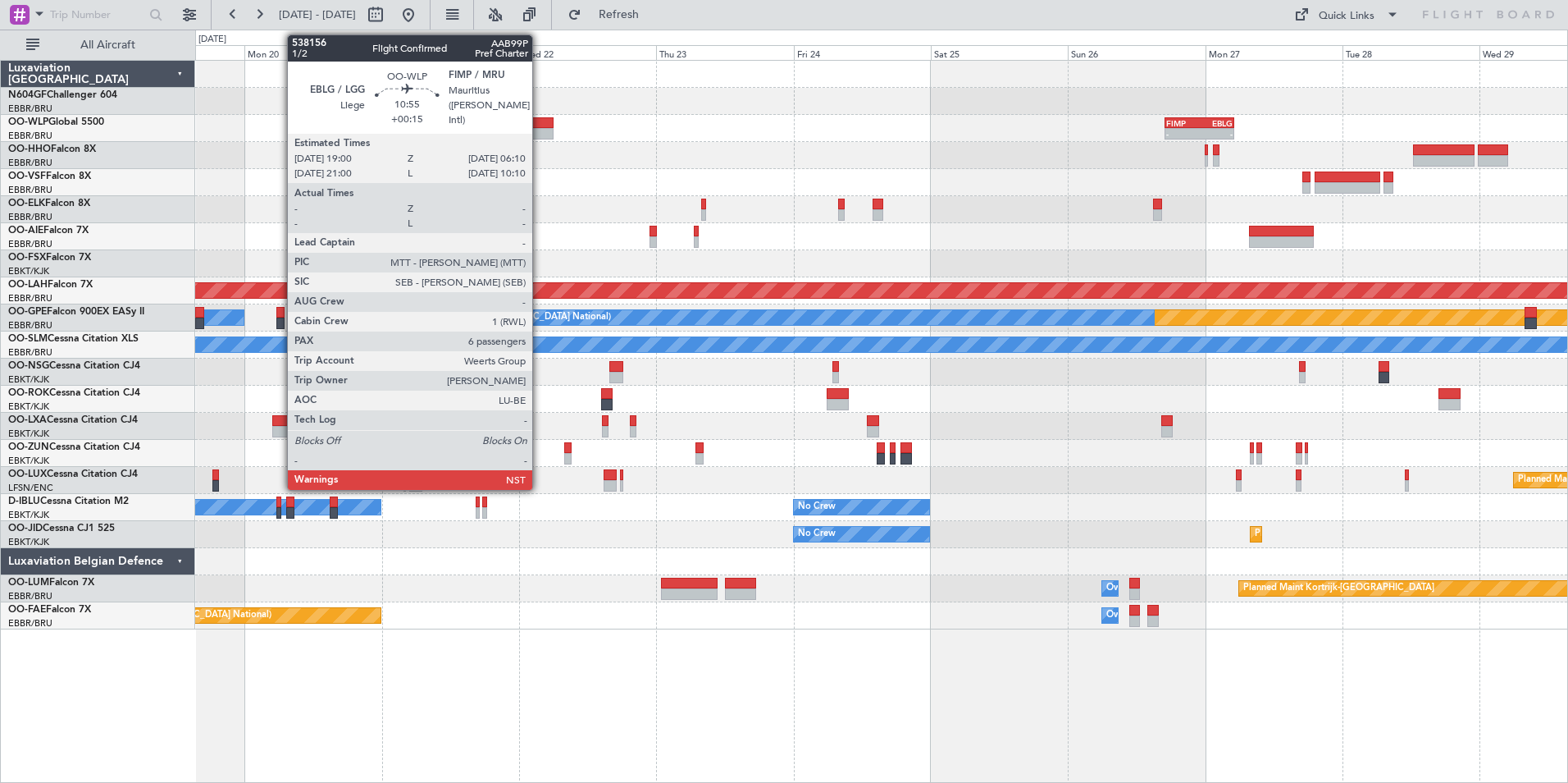
click at [539, 125] on div at bounding box center [521, 123] width 64 height 11
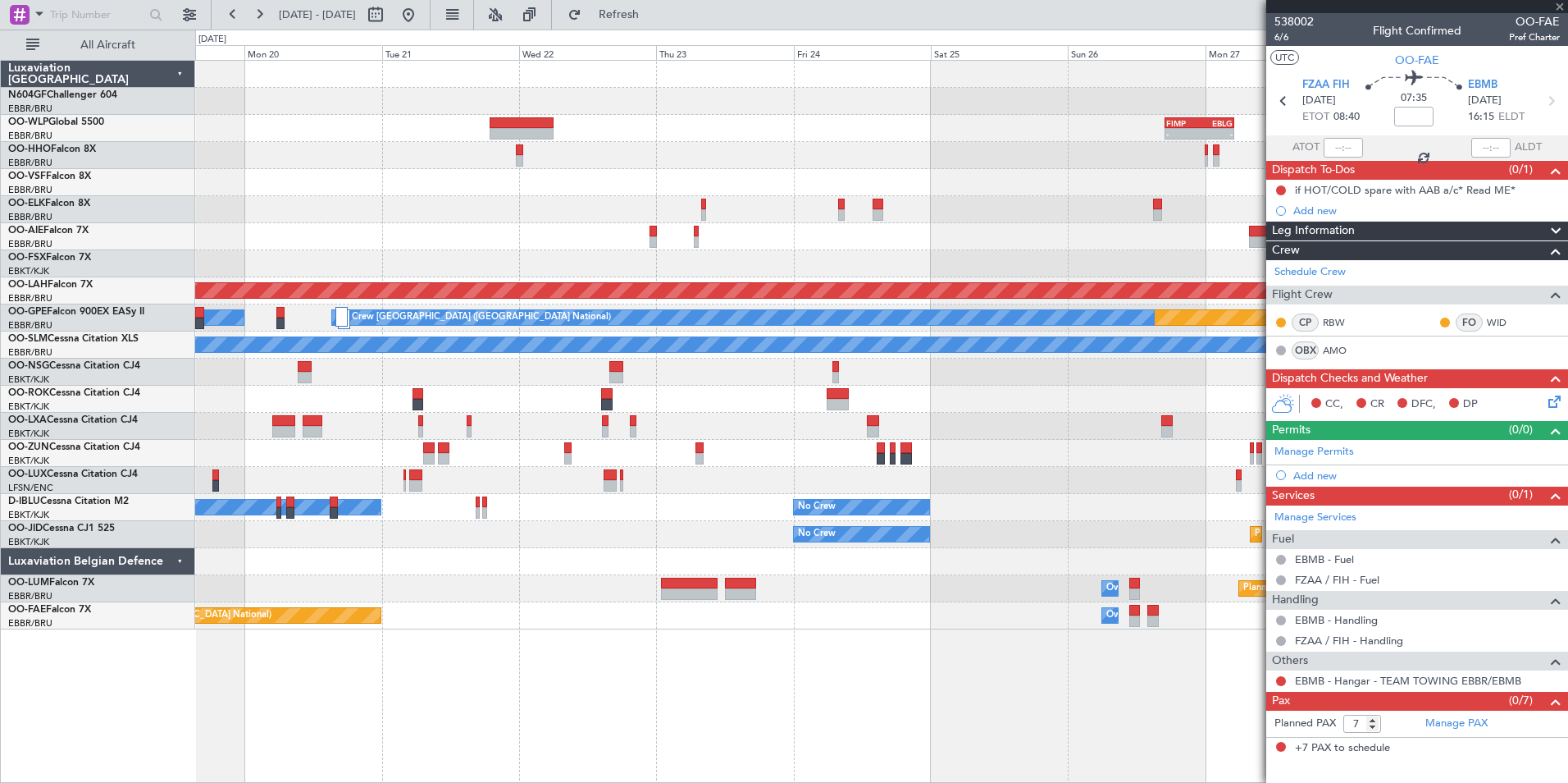
type input "+00:15"
type input "6"
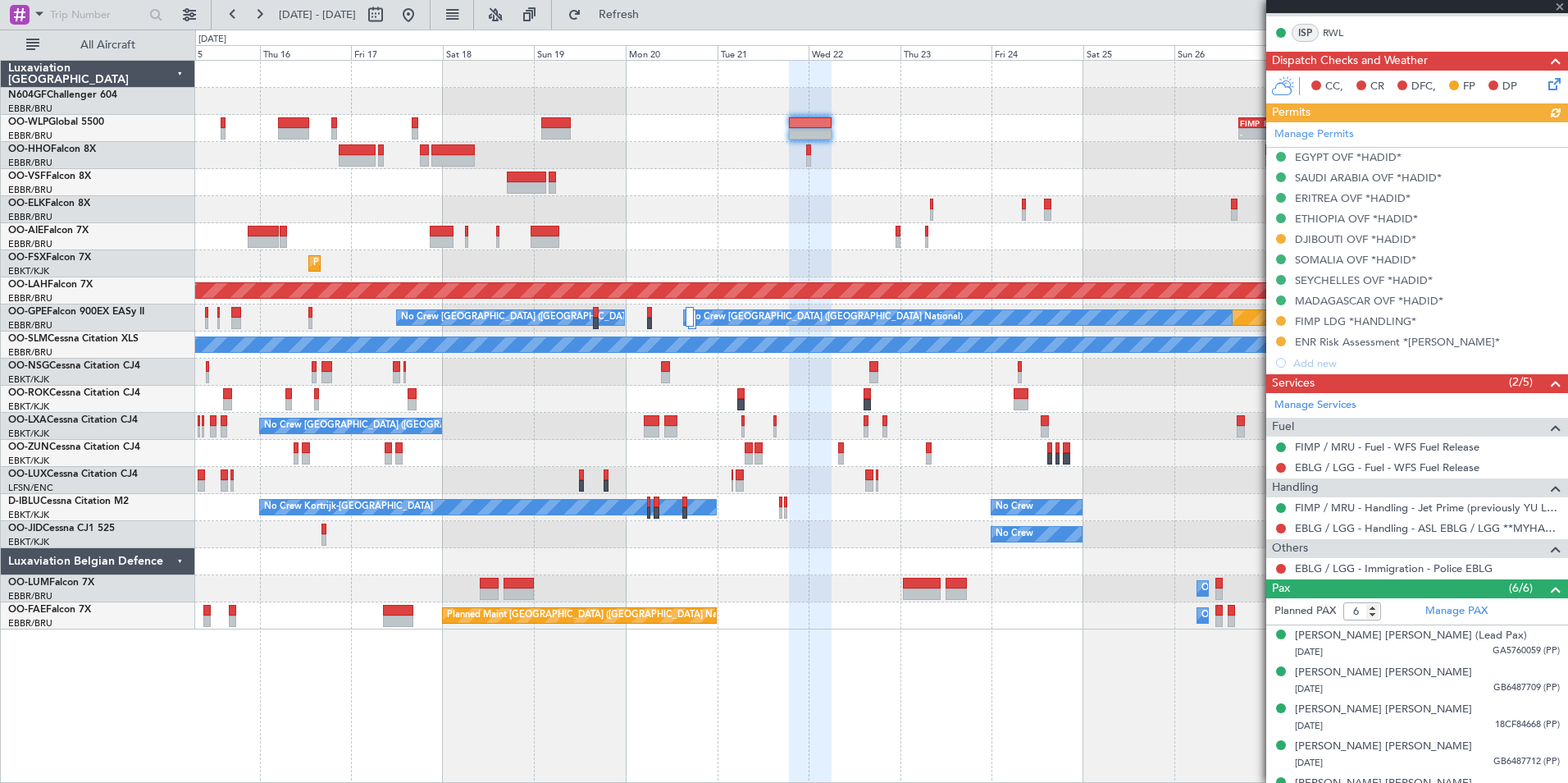
scroll to position [385, 0]
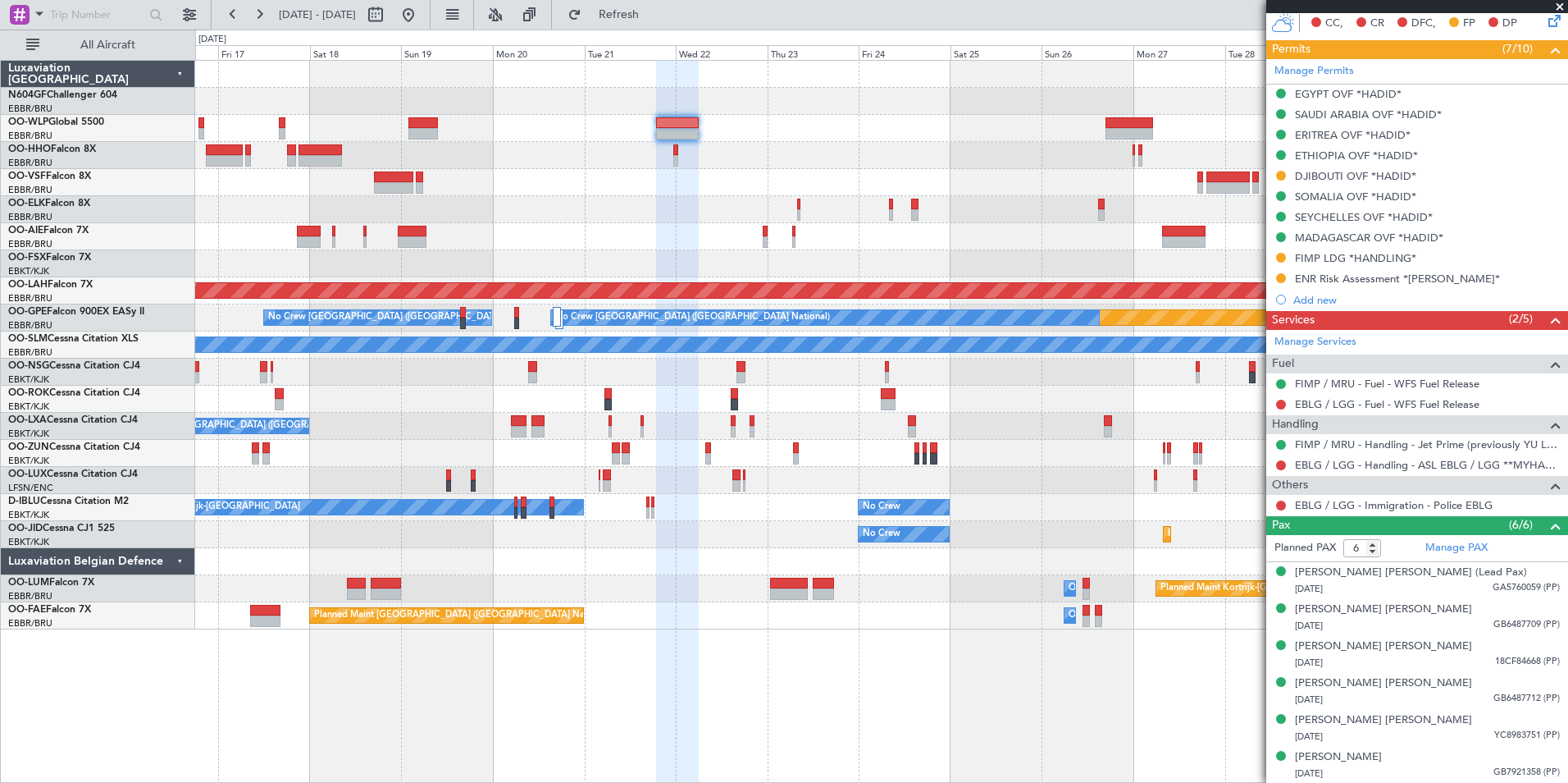
click at [1000, 408] on div "No Crew Brussels (Brussels National) Planned Maint Kortrijk-Wevelgem Planned Ma…" at bounding box center [881, 345] width 1372 height 568
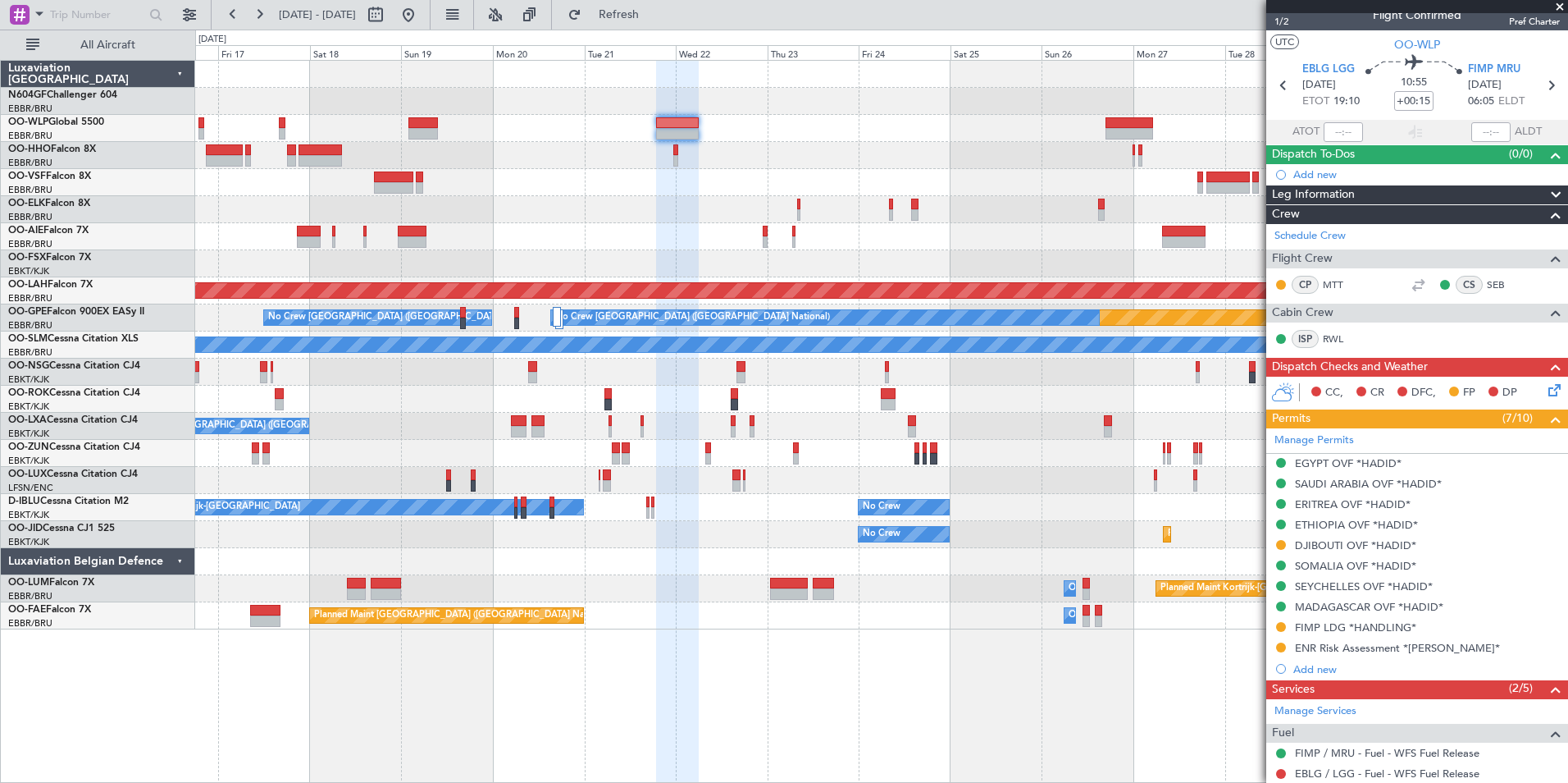
scroll to position [0, 0]
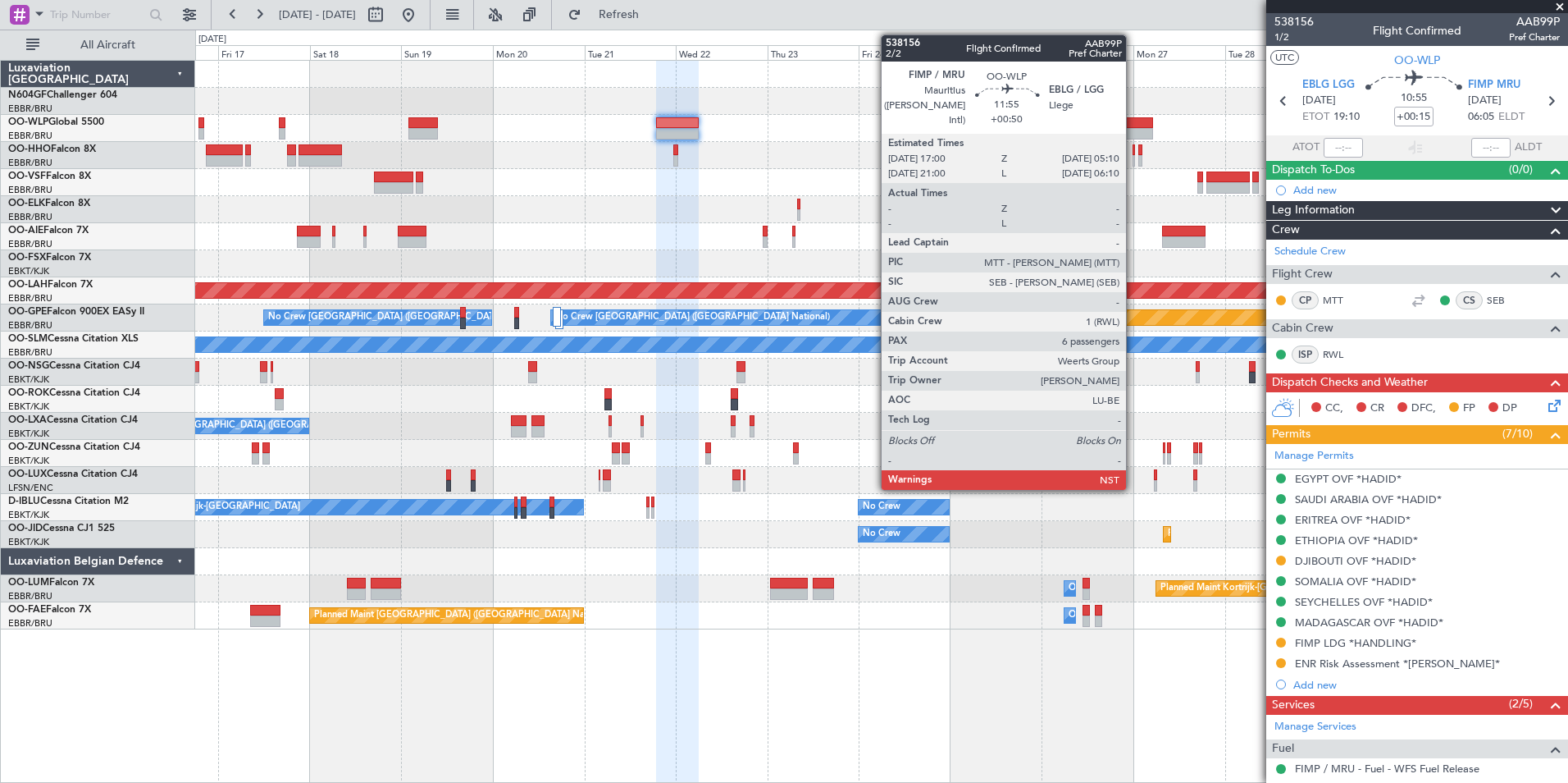
click at [1133, 128] on div at bounding box center [1129, 133] width 47 height 11
type input "+00:50"
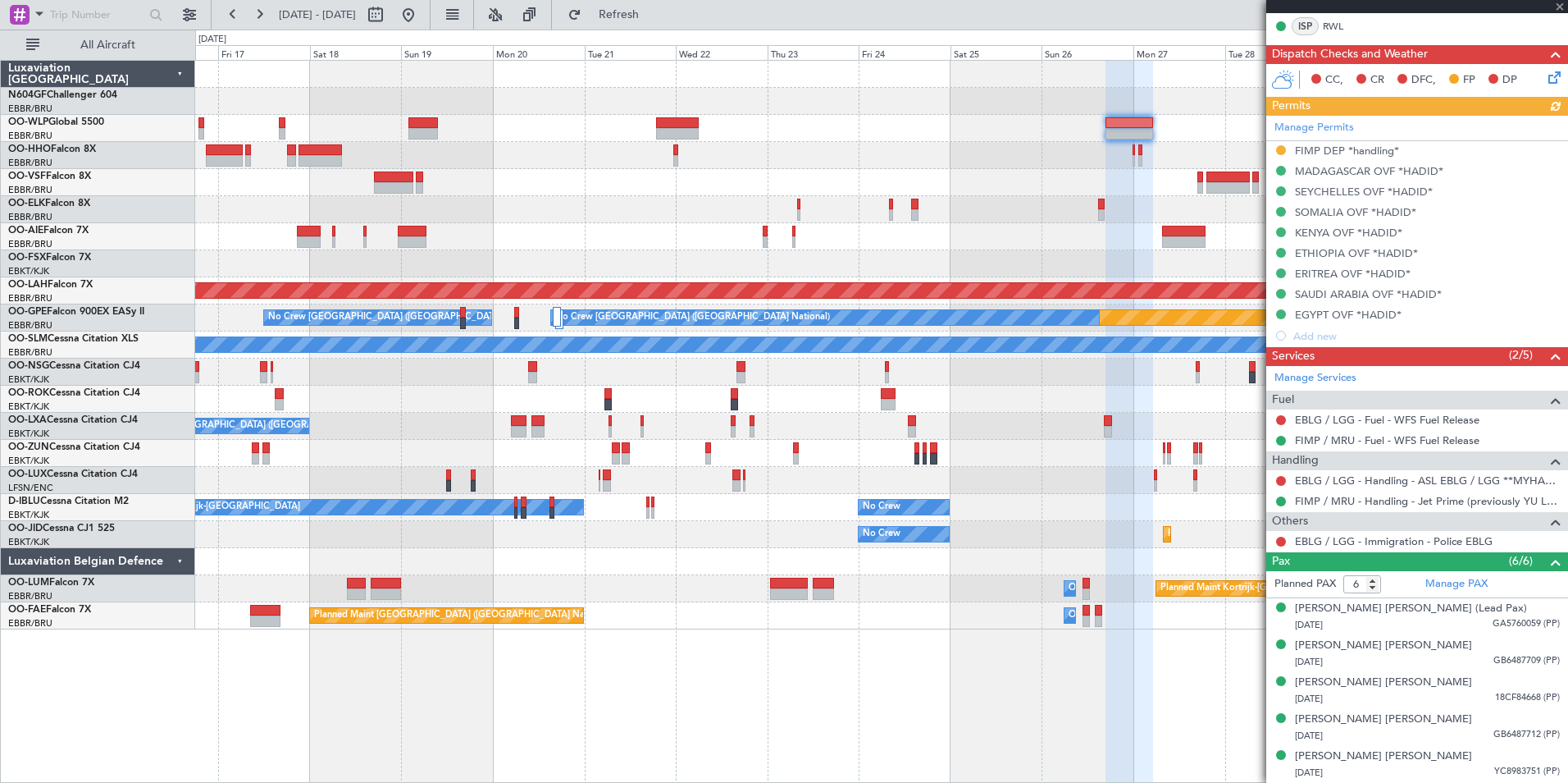
scroll to position [365, 0]
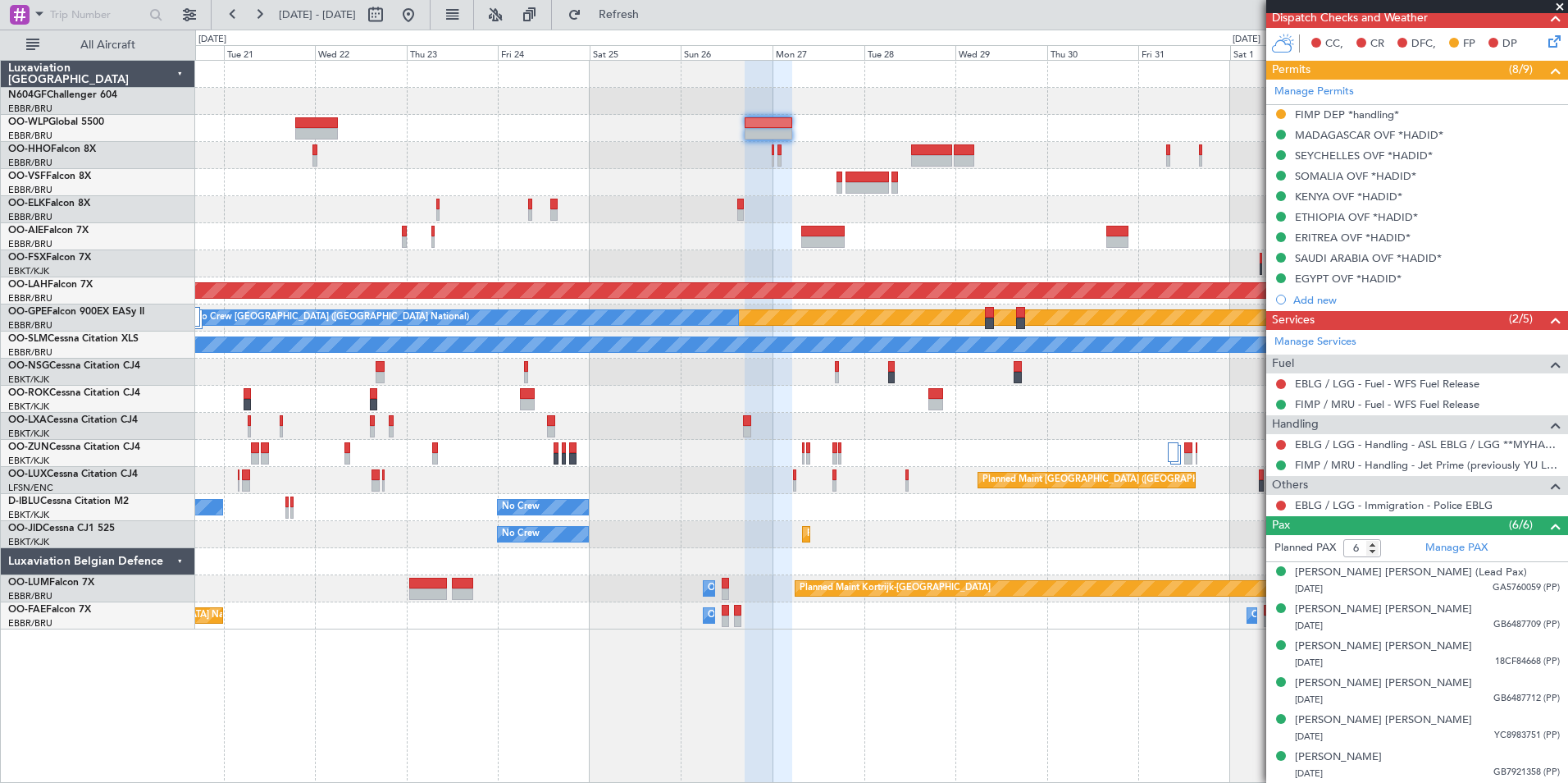
click at [669, 199] on div "Planned Maint Alton-st Louis (St Louis Regl) Planned Maint Nurnberg No Crew Bru…" at bounding box center [881, 345] width 1372 height 568
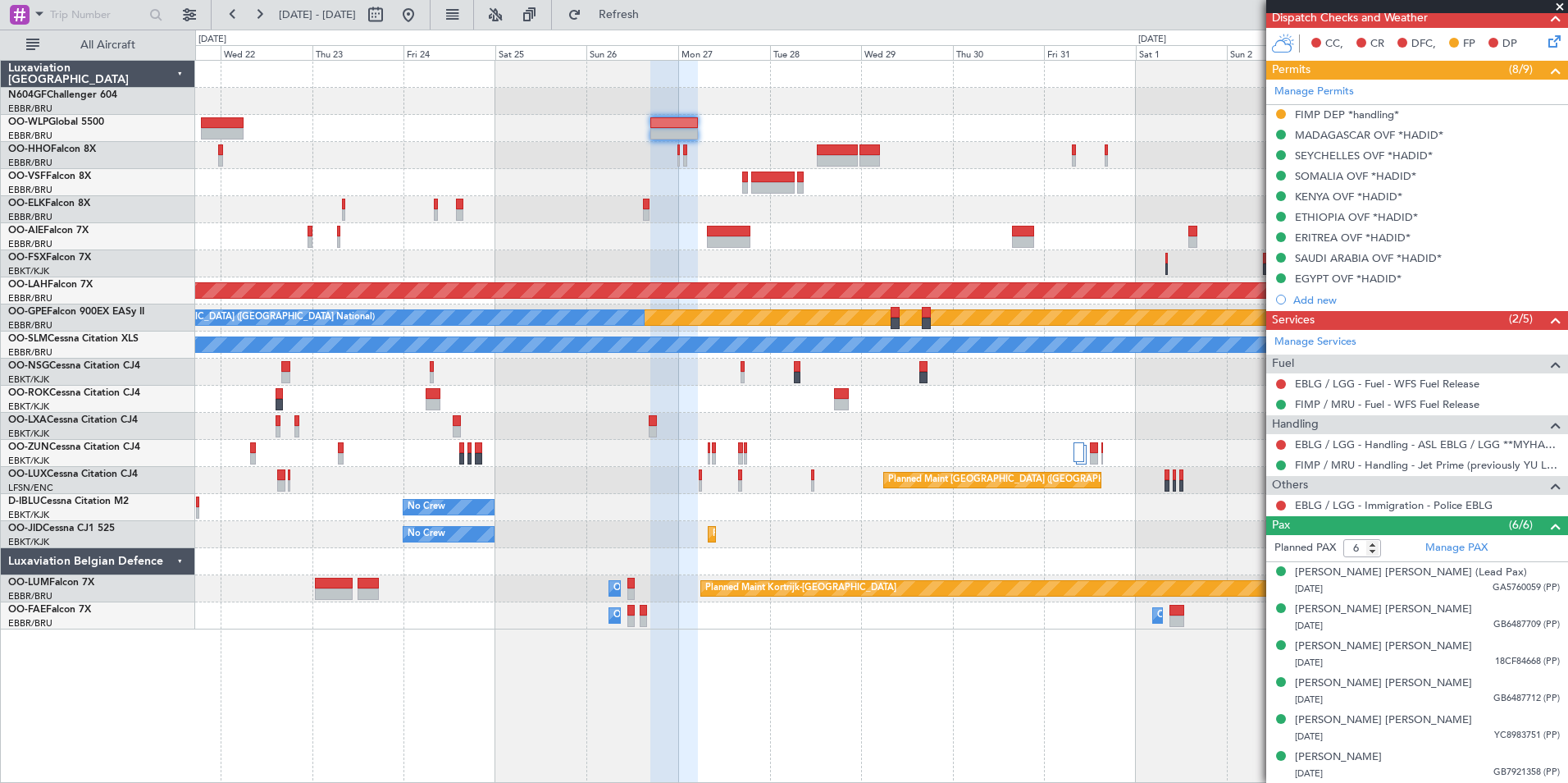
click at [894, 172] on div at bounding box center [881, 182] width 1372 height 27
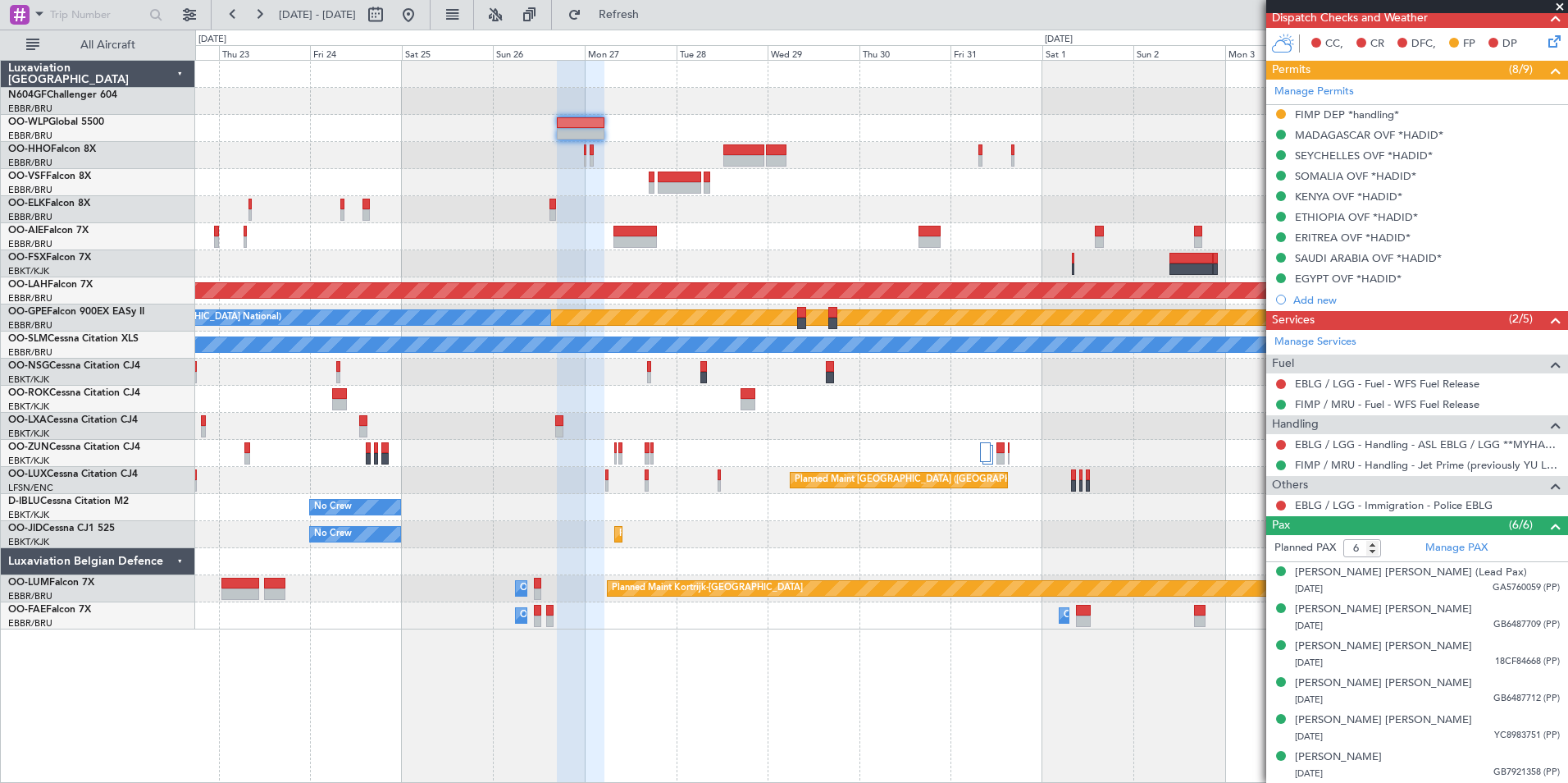
click at [992, 224] on div at bounding box center [881, 236] width 1372 height 27
click at [979, 224] on div at bounding box center [881, 236] width 1372 height 27
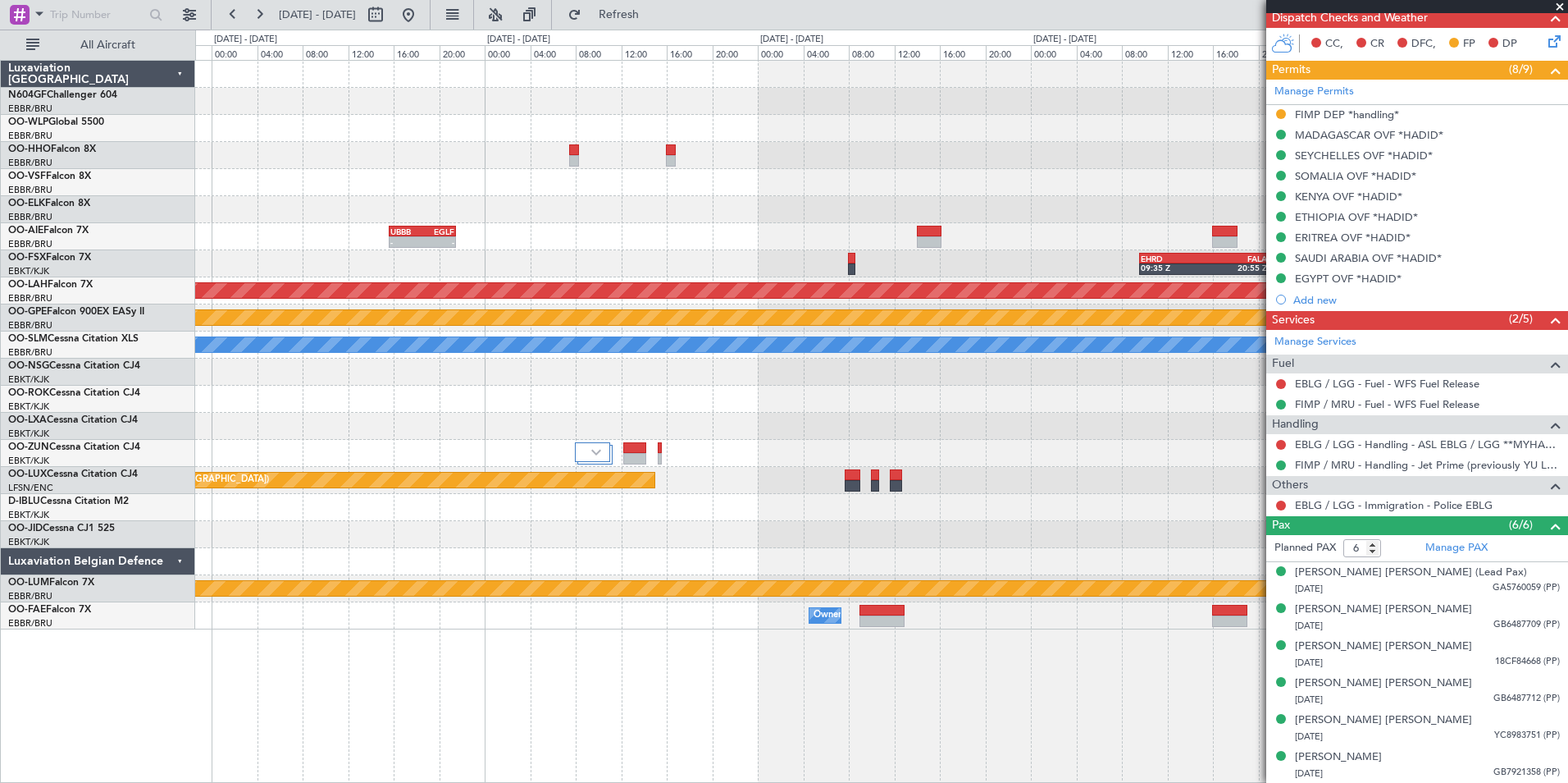
click at [948, 378] on div at bounding box center [881, 371] width 1372 height 27
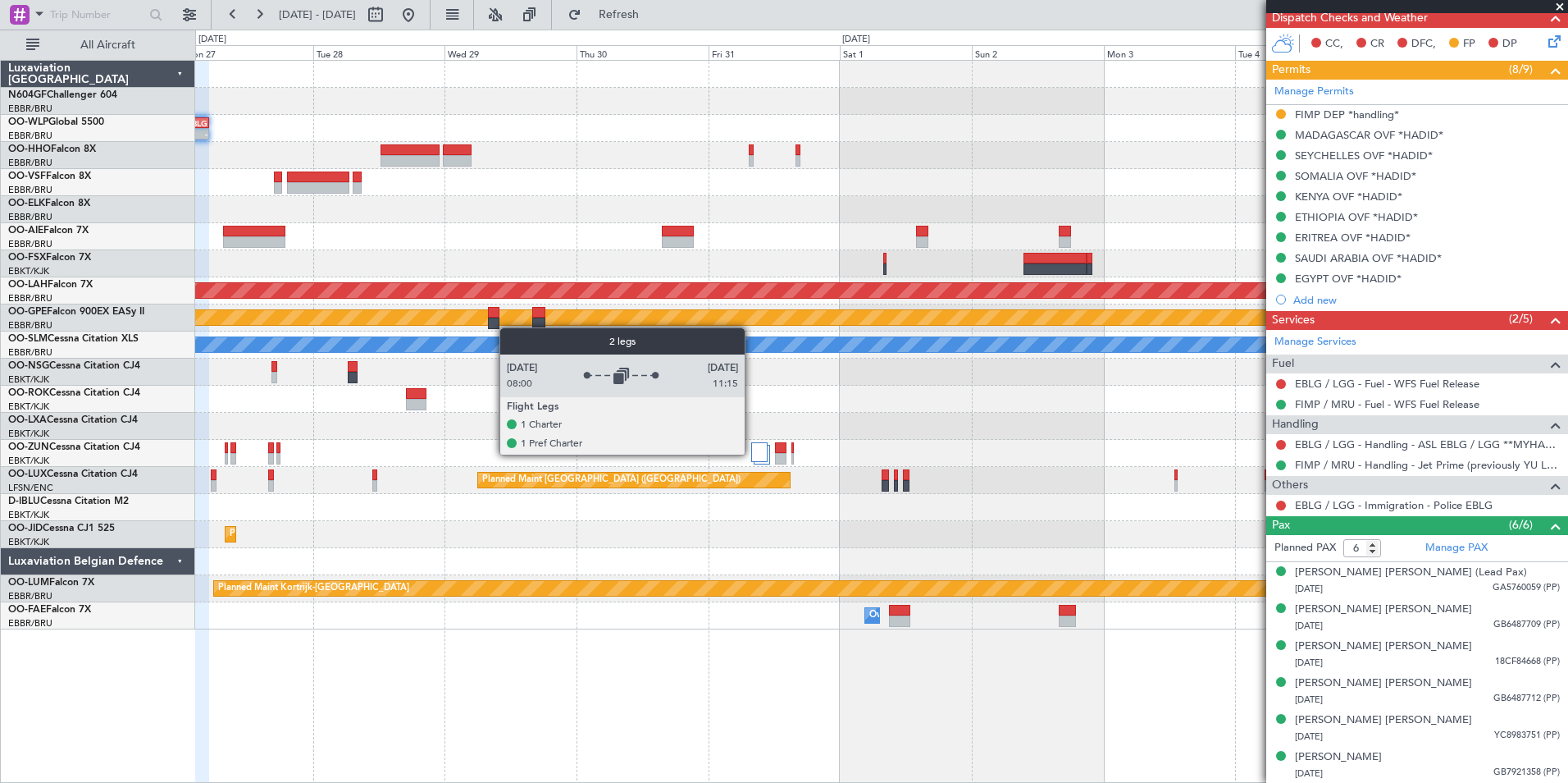
click at [752, 454] on div at bounding box center [759, 452] width 16 height 19
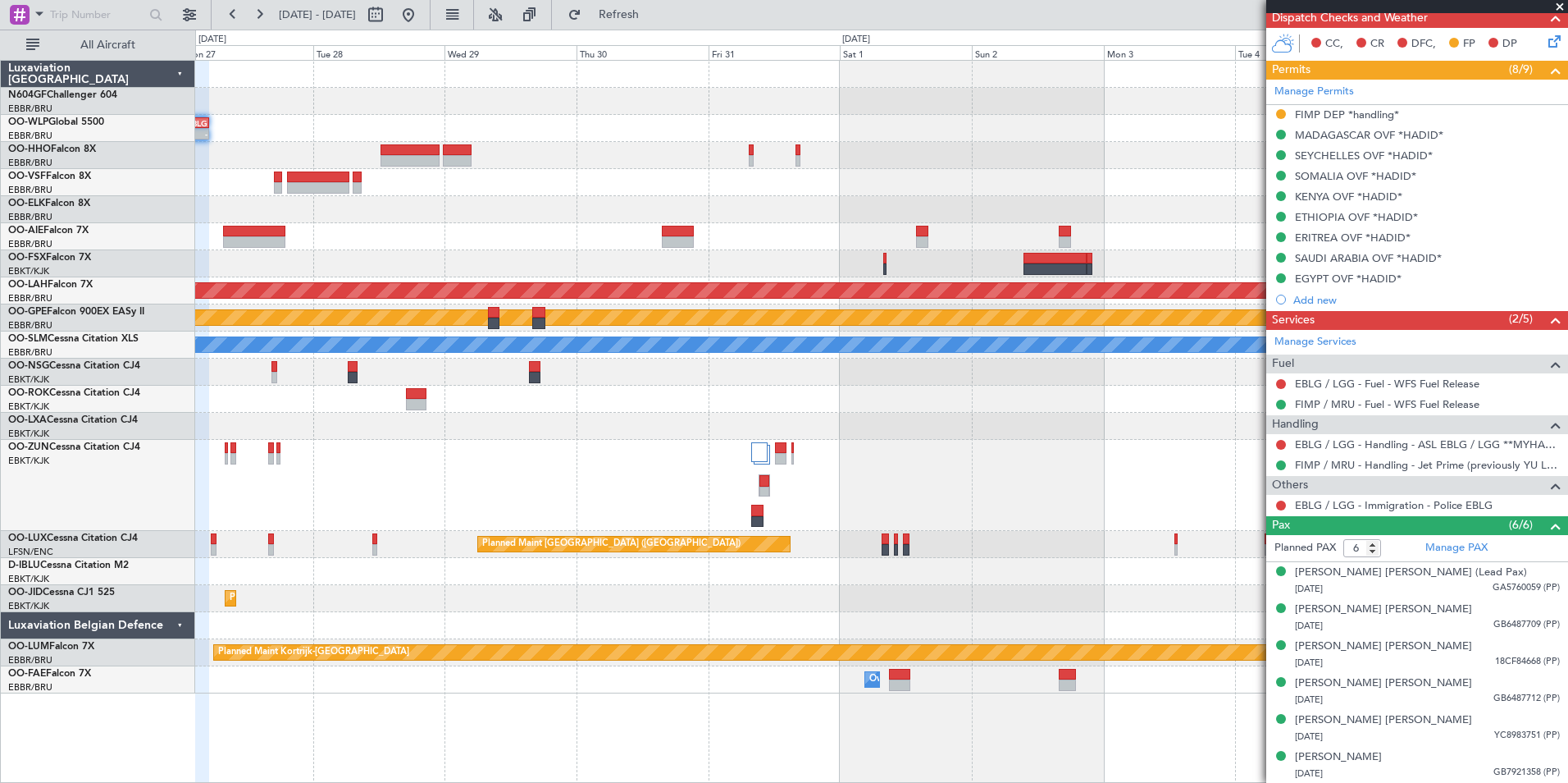
click at [1194, 497] on div at bounding box center [881, 485] width 1372 height 91
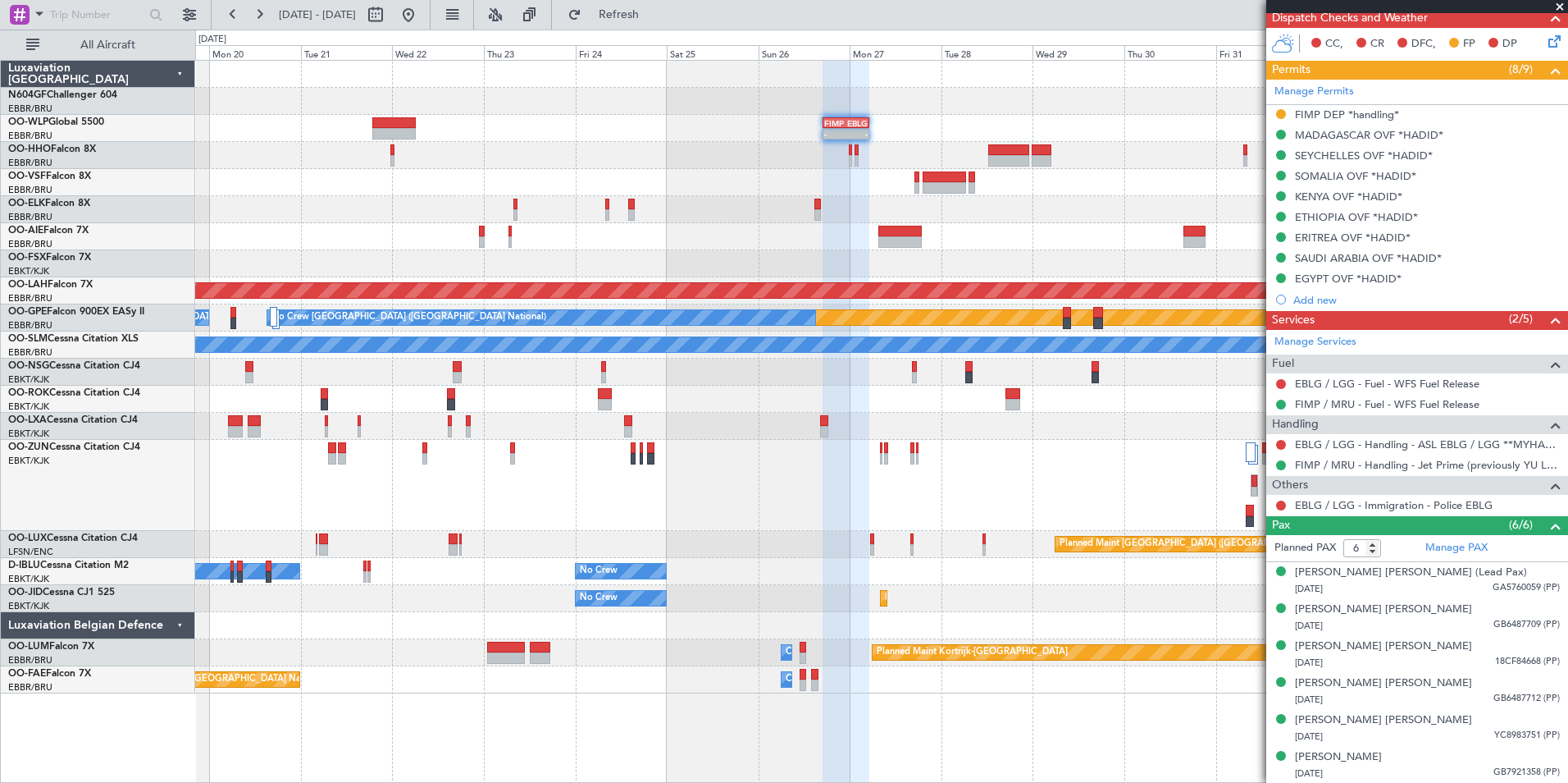
click at [1204, 481] on div at bounding box center [881, 485] width 1372 height 91
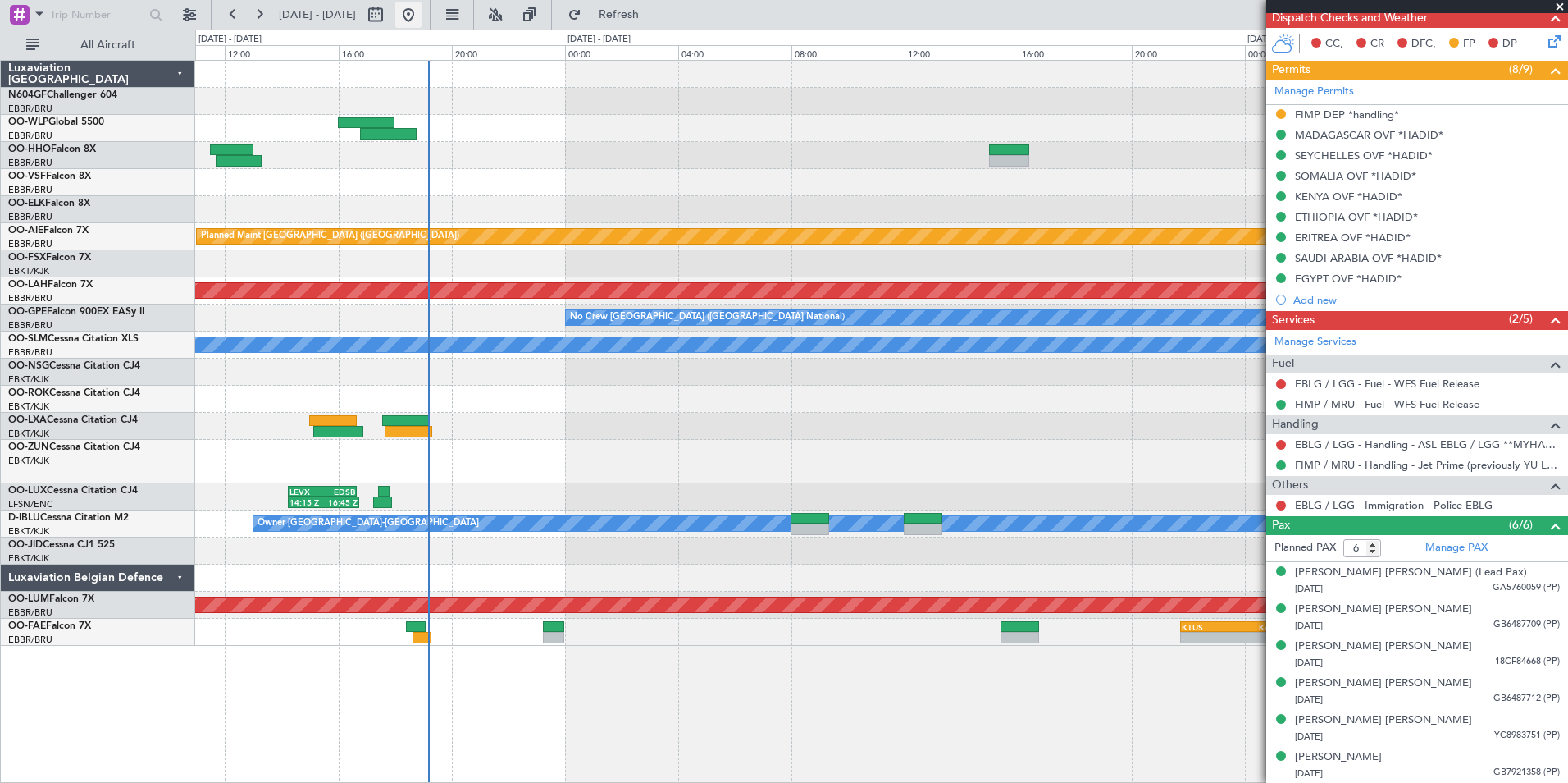
click at [422, 20] on button at bounding box center [408, 15] width 26 height 26
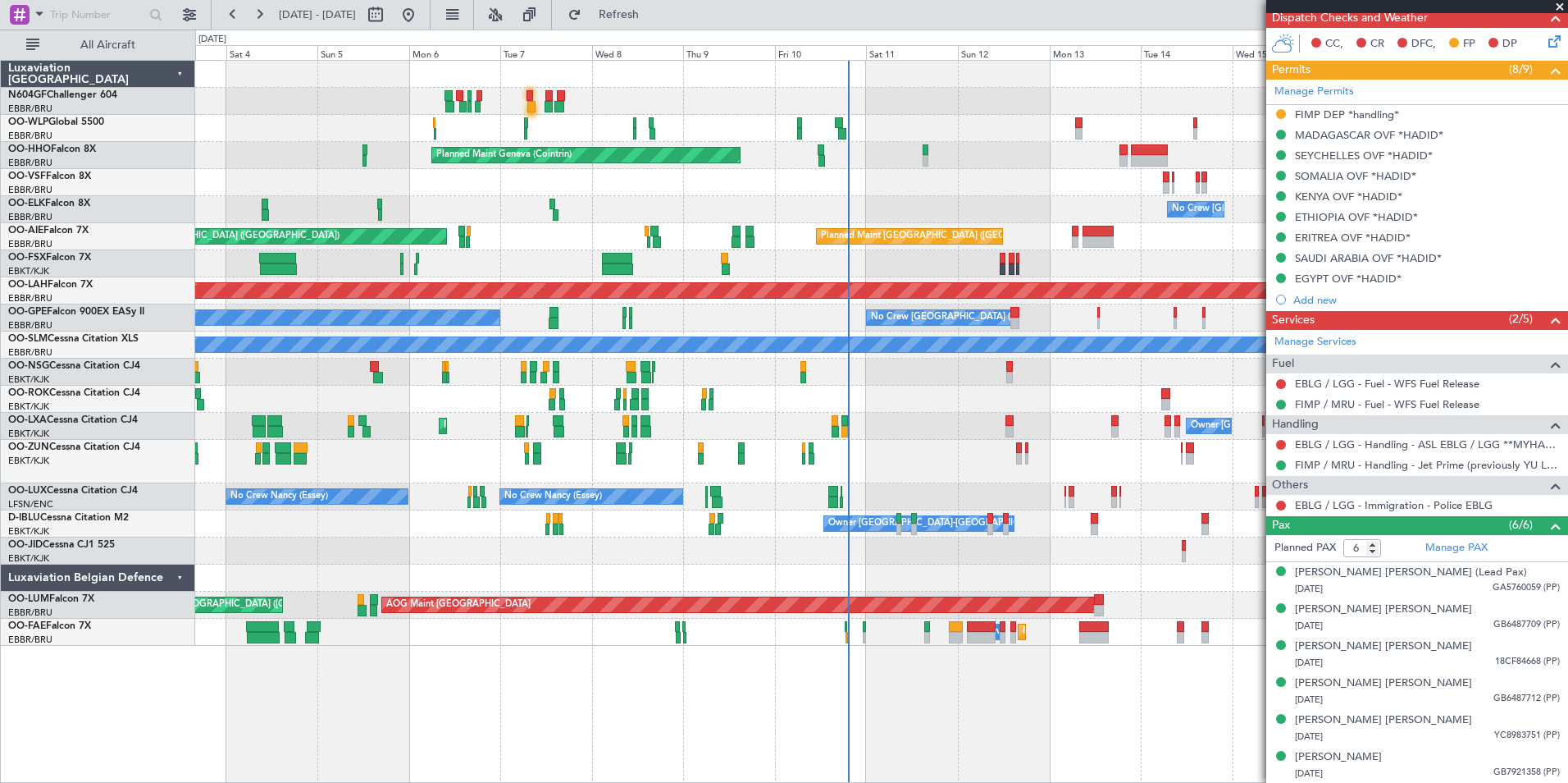
click at [1556, 6] on span at bounding box center [1560, 7] width 17 height 15
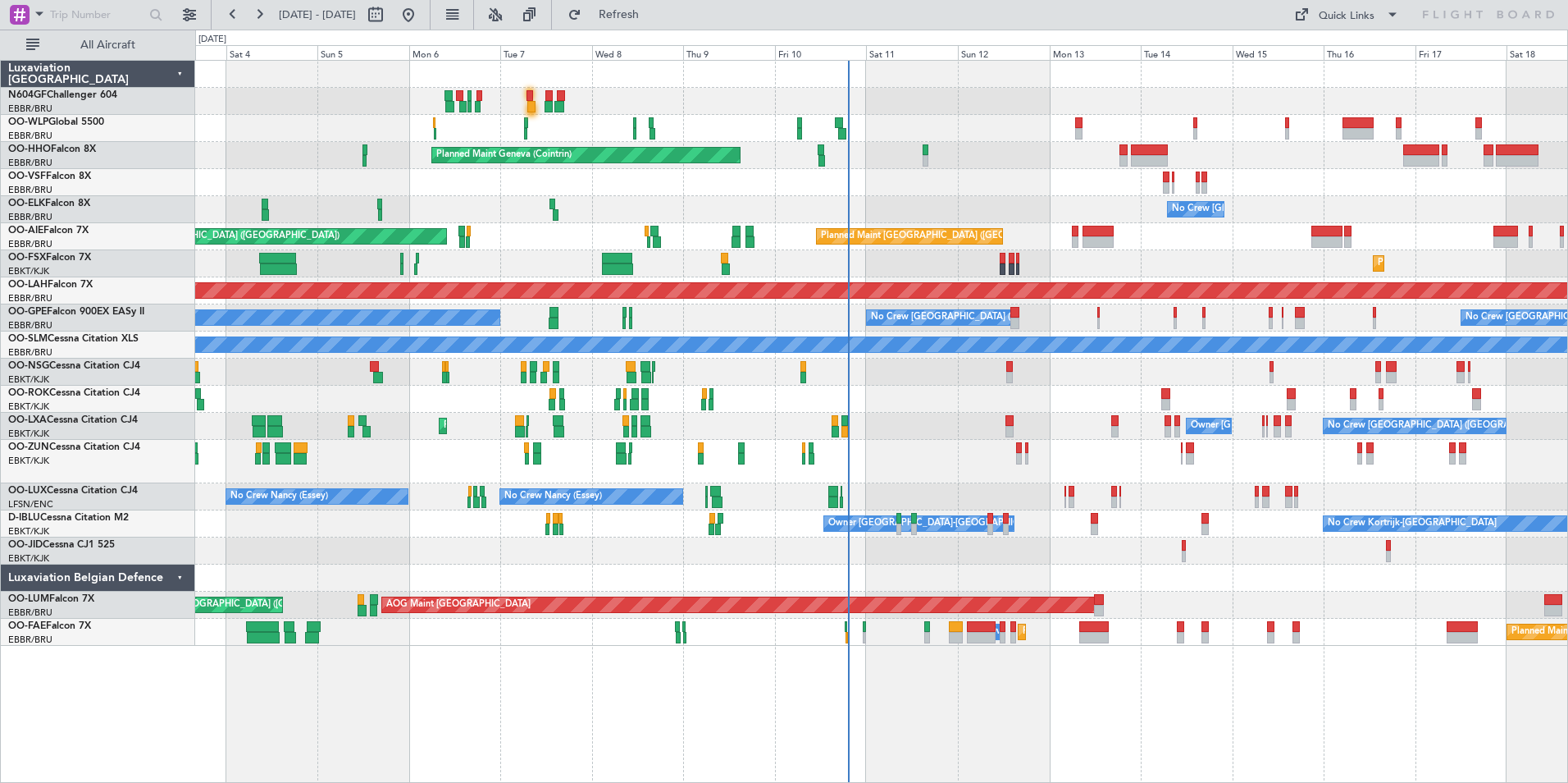
type input "0"
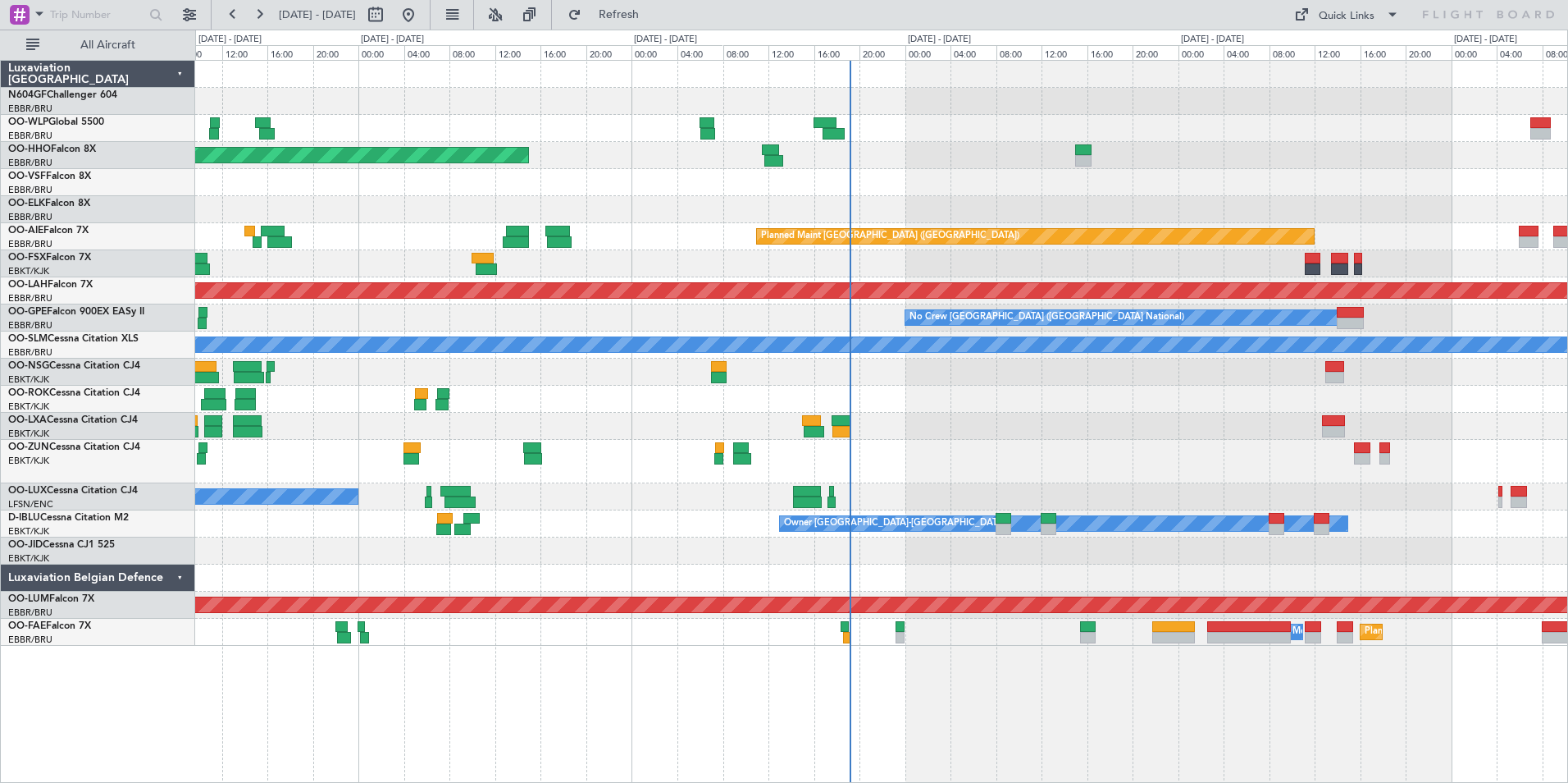
click at [839, 630] on div "Planned Maint Melsbroek Air Base Owner Melsbroek Air Base" at bounding box center [881, 631] width 1372 height 27
click at [840, 629] on div "Planned Maint Melsbroek Air Base Owner Melsbroek Air Base - - KADW 02:35 Z EBMB…" at bounding box center [881, 631] width 1372 height 27
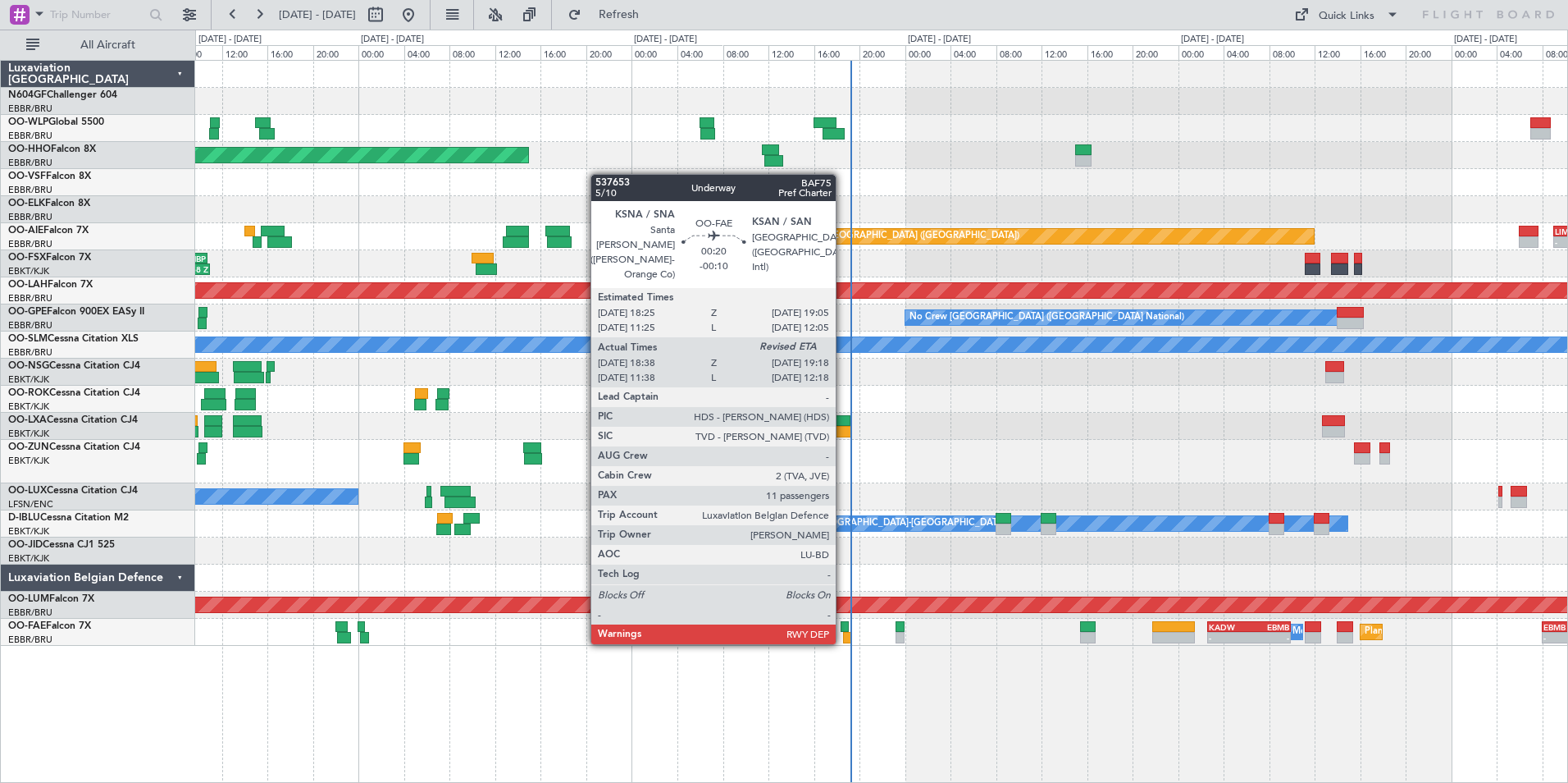
click at [843, 628] on div at bounding box center [844, 627] width 8 height 11
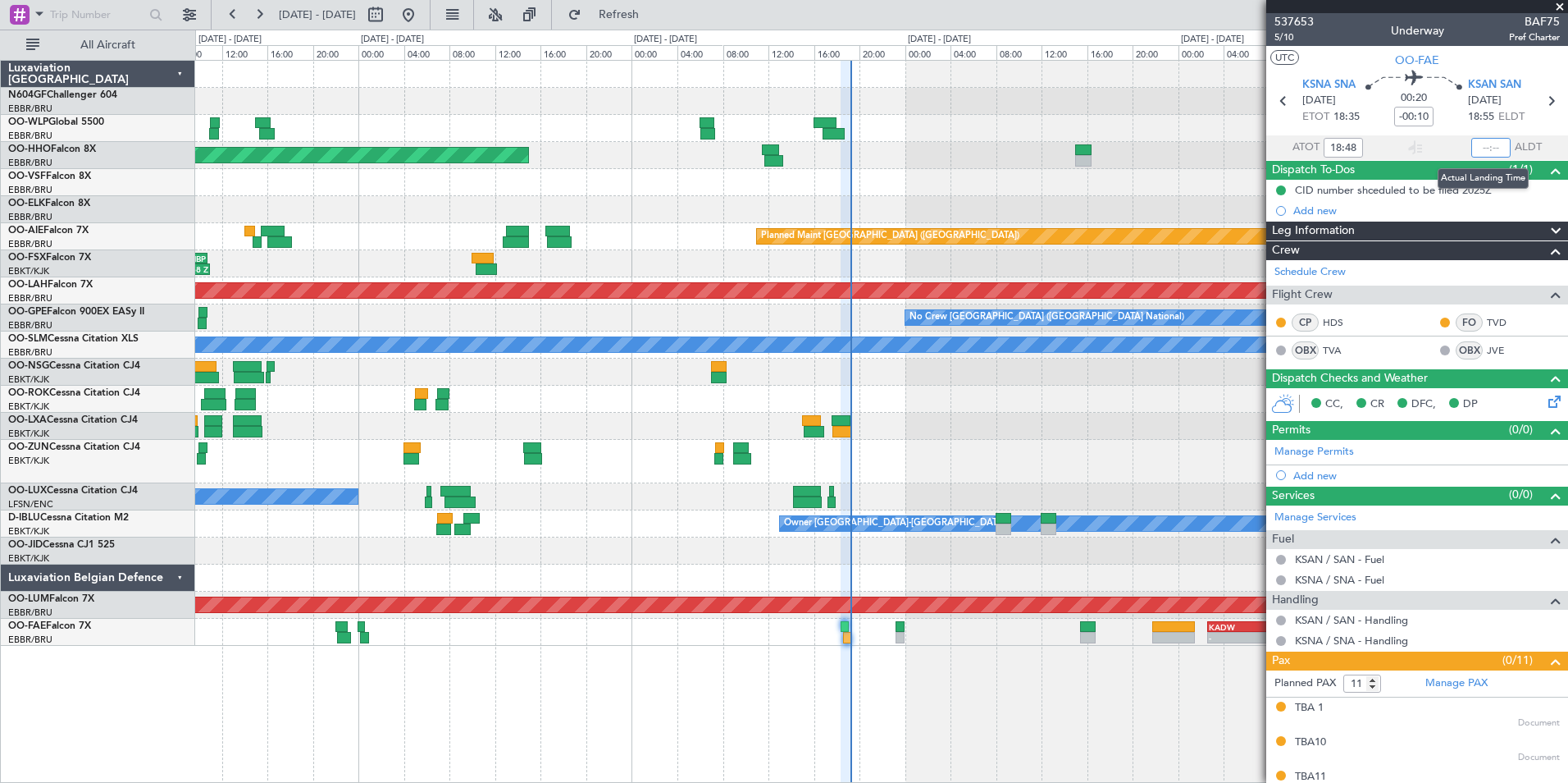
click at [1487, 145] on input "text" at bounding box center [1490, 147] width 40 height 19
click at [1479, 53] on section "UTC OO-FAE" at bounding box center [1416, 58] width 302 height 25
type input "19:11"
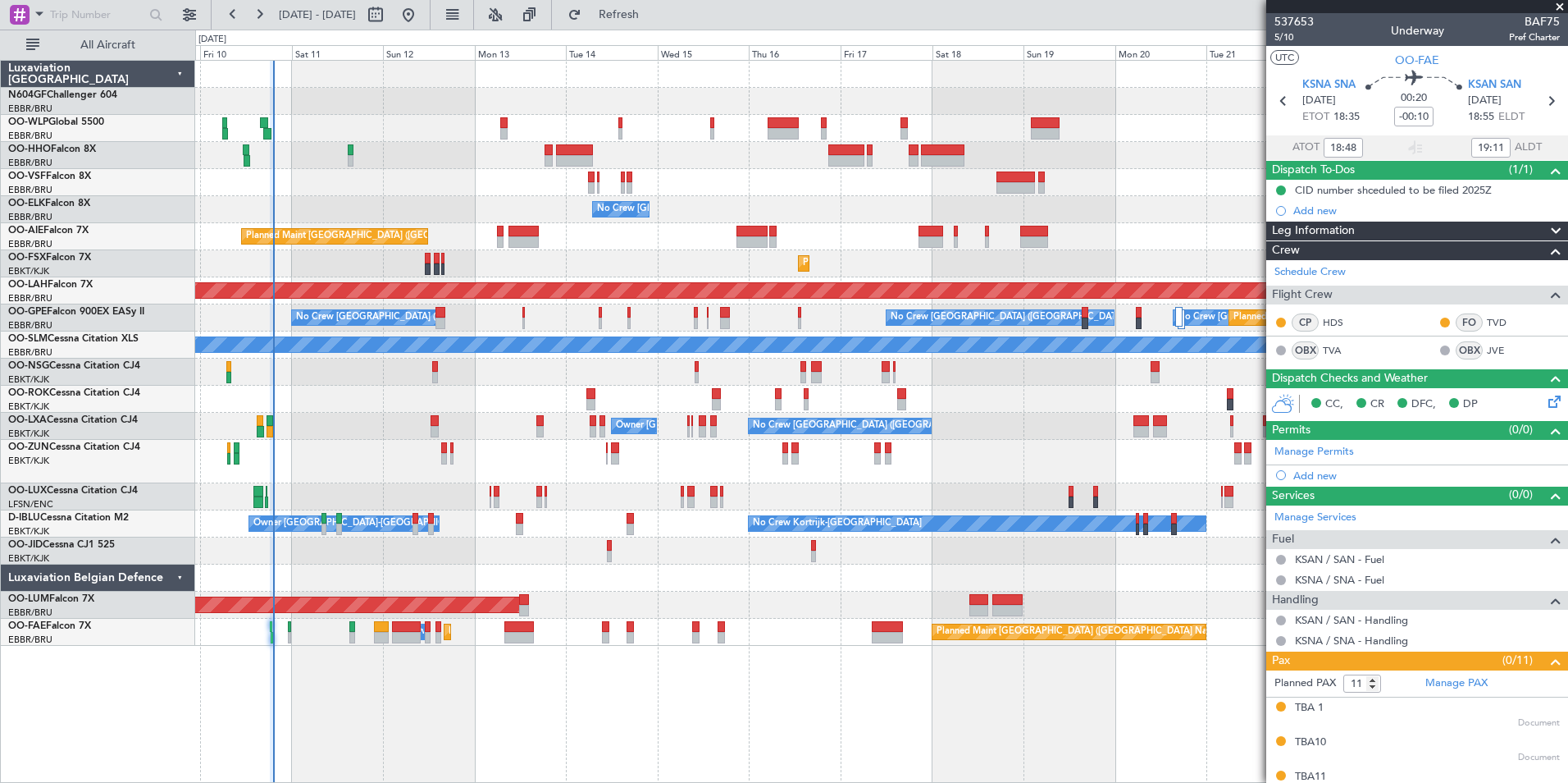
click at [722, 422] on div "Owner Kortrijk-Wevelgem No Crew Brussels (Brussels National) Planned Maint Kort…" at bounding box center [881, 426] width 1372 height 27
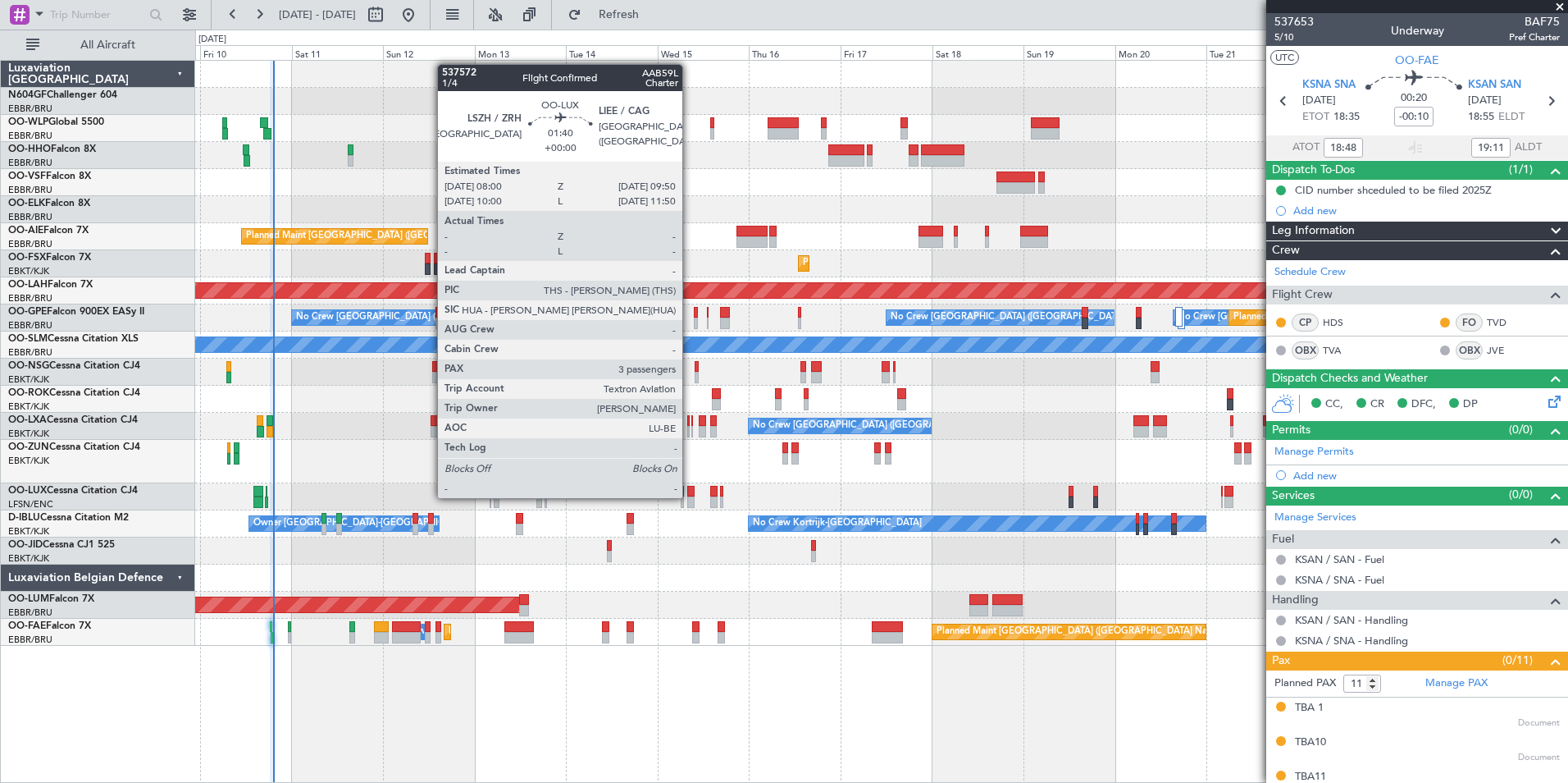
click at [689, 496] on div at bounding box center [691, 502] width 7 height 11
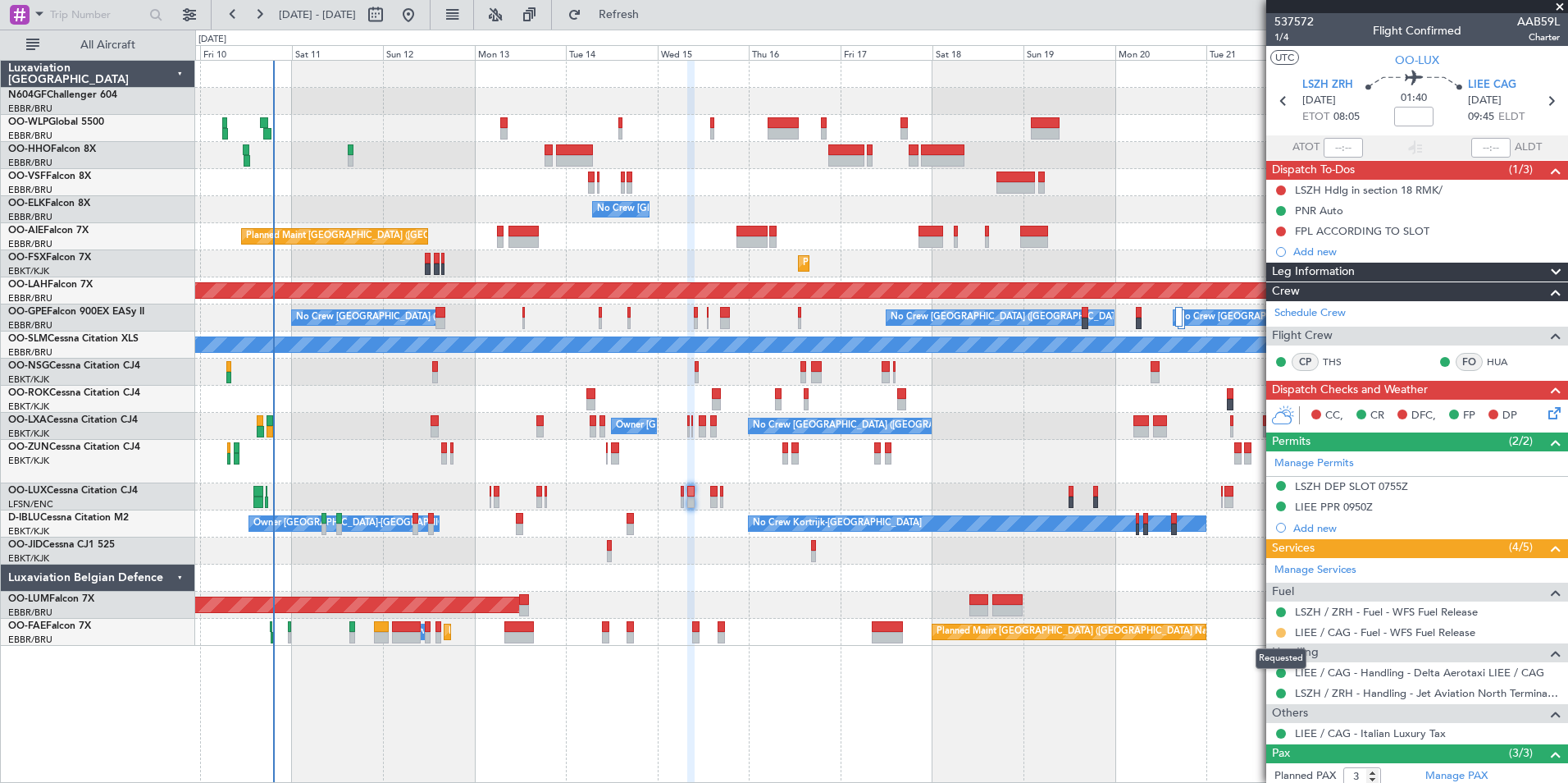
click at [1279, 633] on button at bounding box center [1280, 632] width 10 height 10
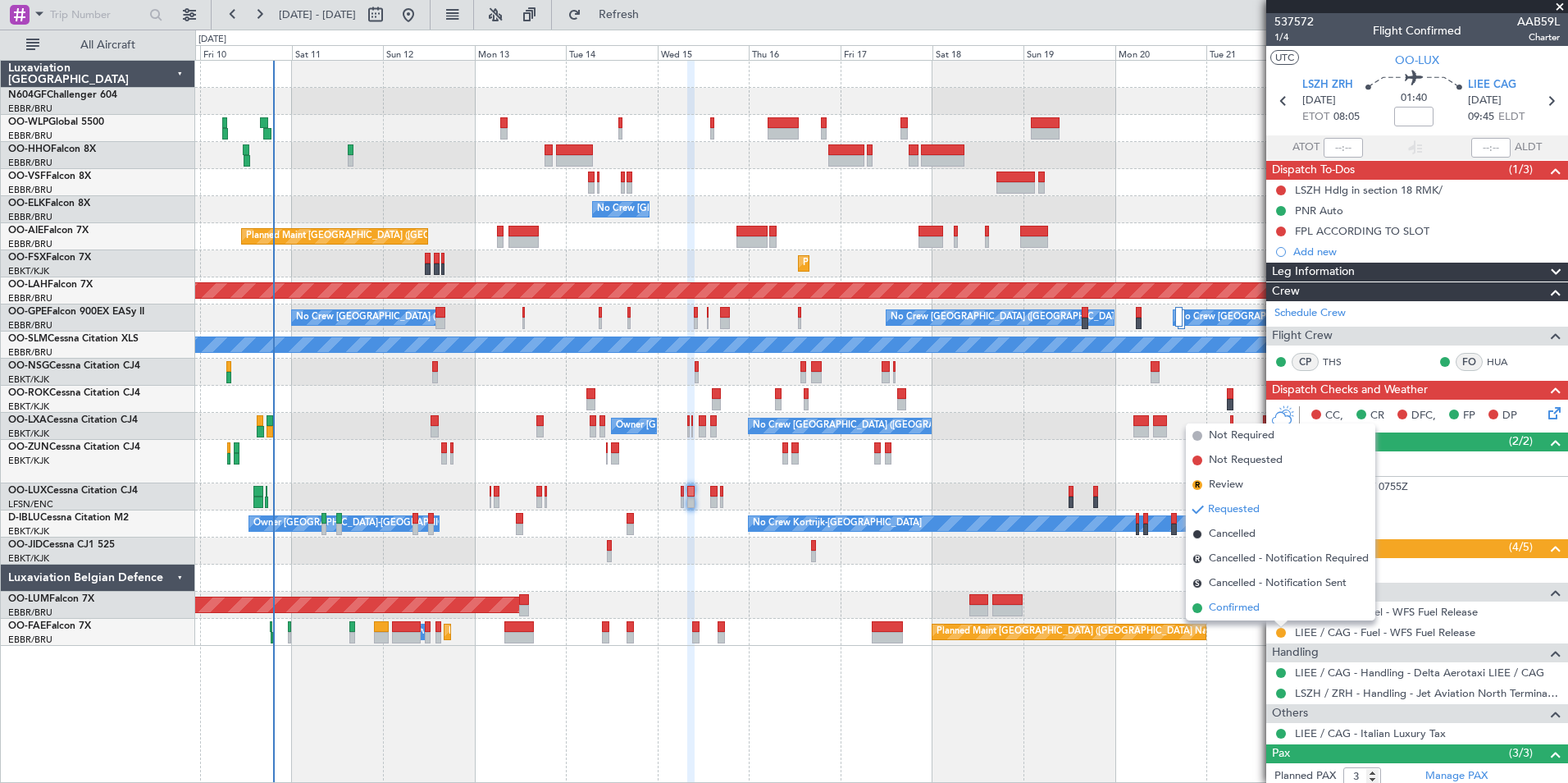
click at [1233, 616] on li "Confirmed" at bounding box center [1280, 607] width 190 height 25
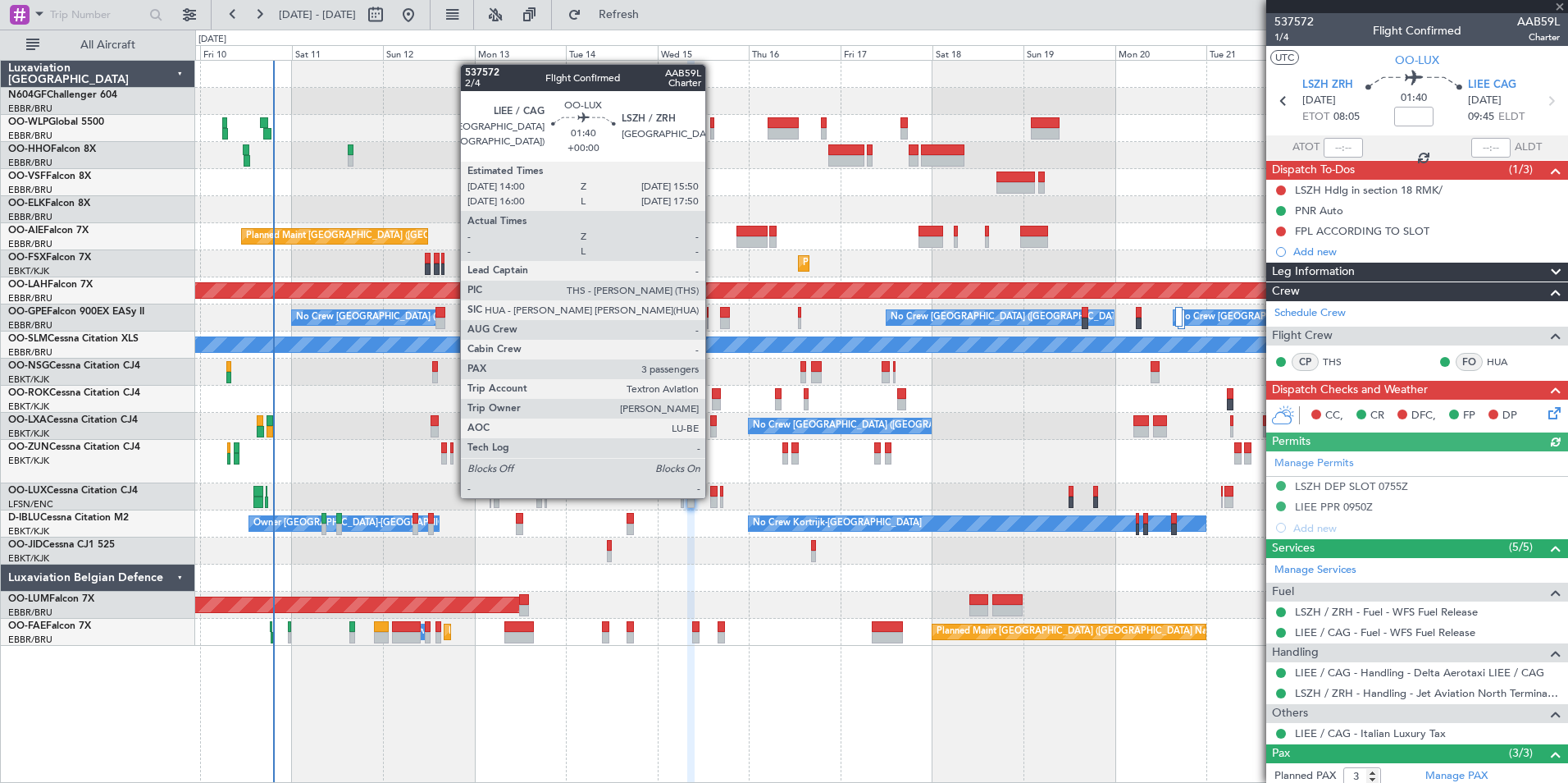
click at [712, 496] on div at bounding box center [714, 502] width 7 height 11
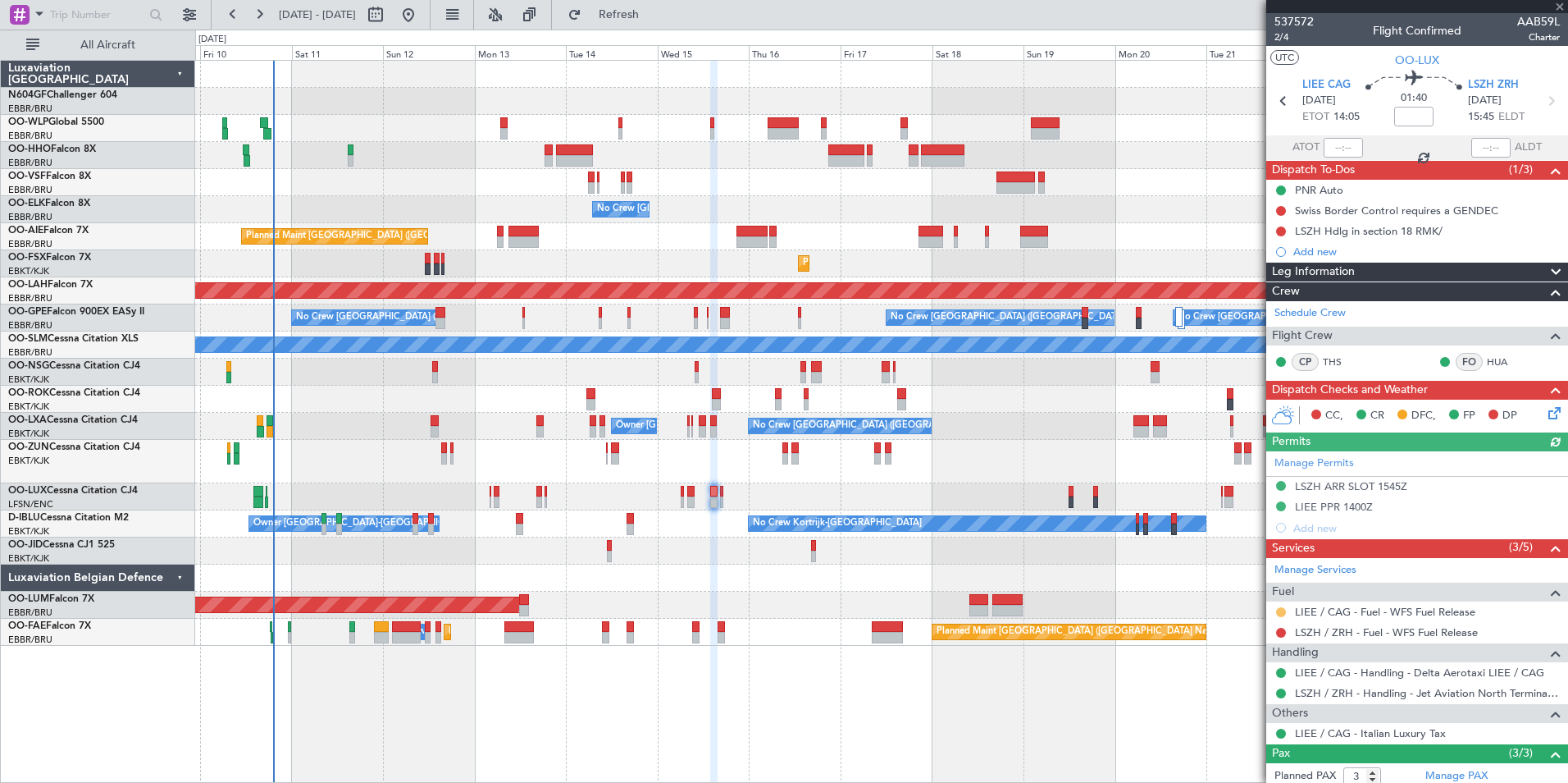
click at [1283, 608] on button at bounding box center [1280, 612] width 10 height 10
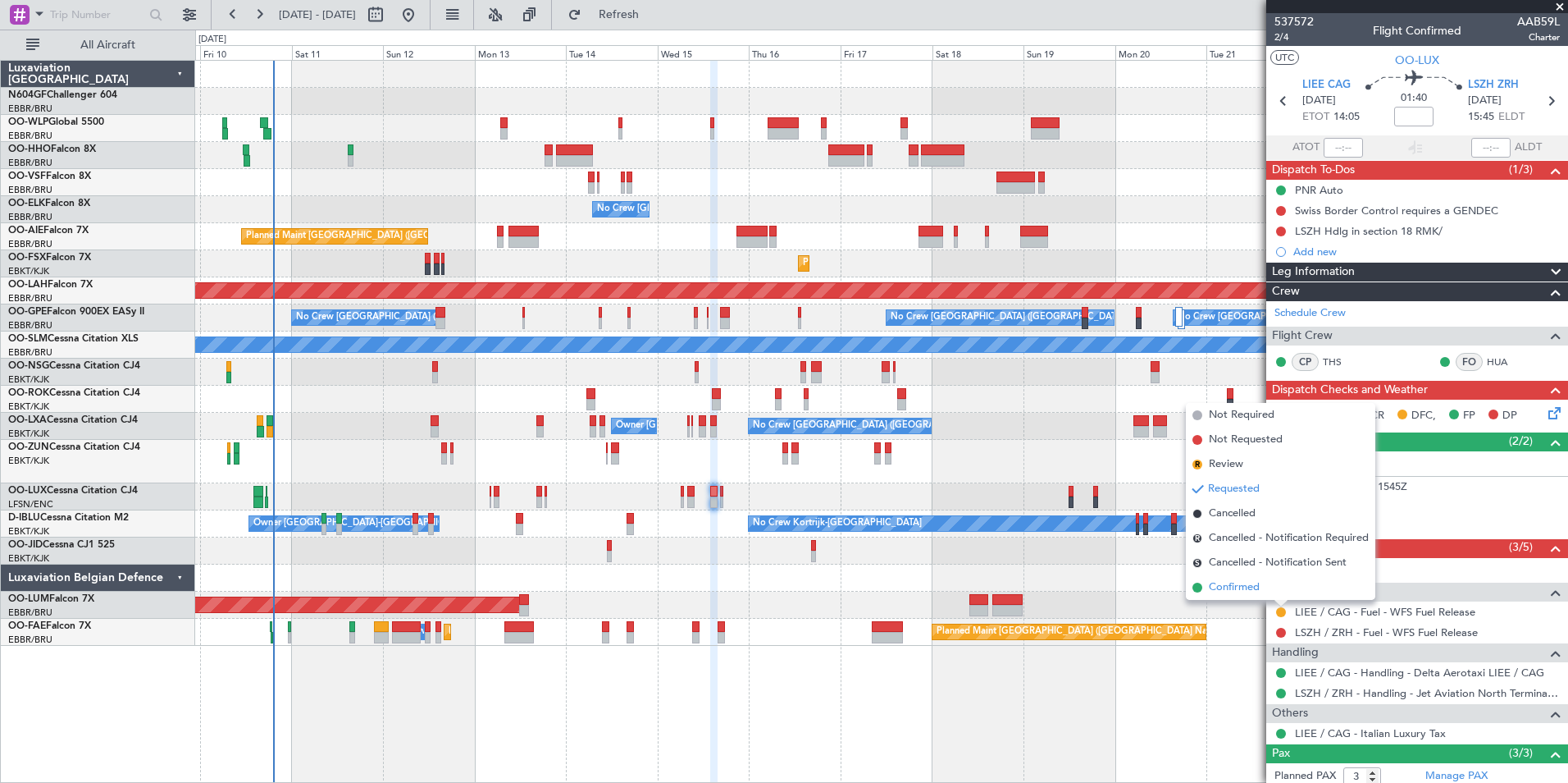
click at [1246, 587] on span "Confirmed" at bounding box center [1233, 588] width 51 height 17
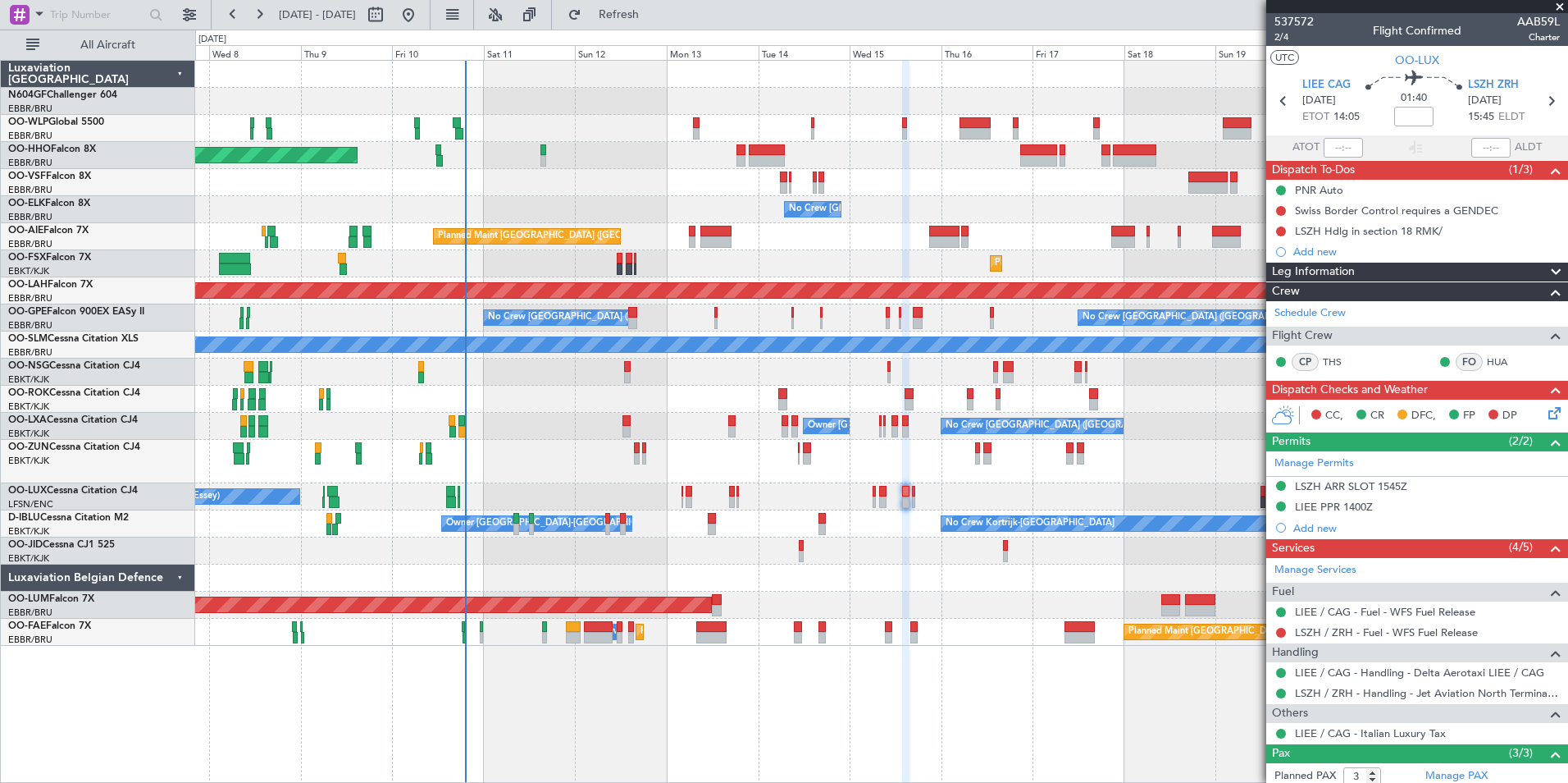
click at [725, 571] on div at bounding box center [881, 578] width 1372 height 27
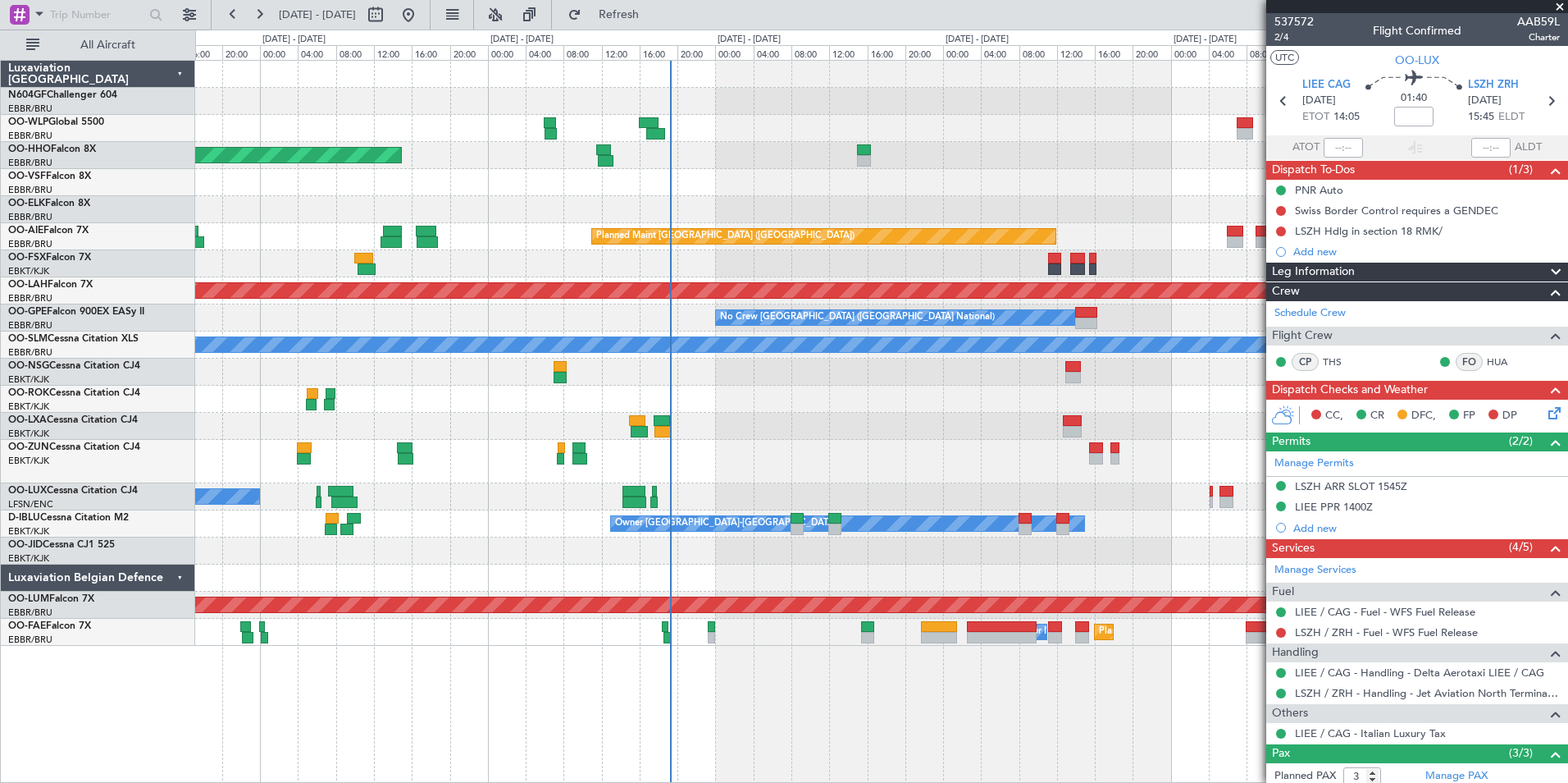
click at [853, 546] on div at bounding box center [881, 551] width 1372 height 27
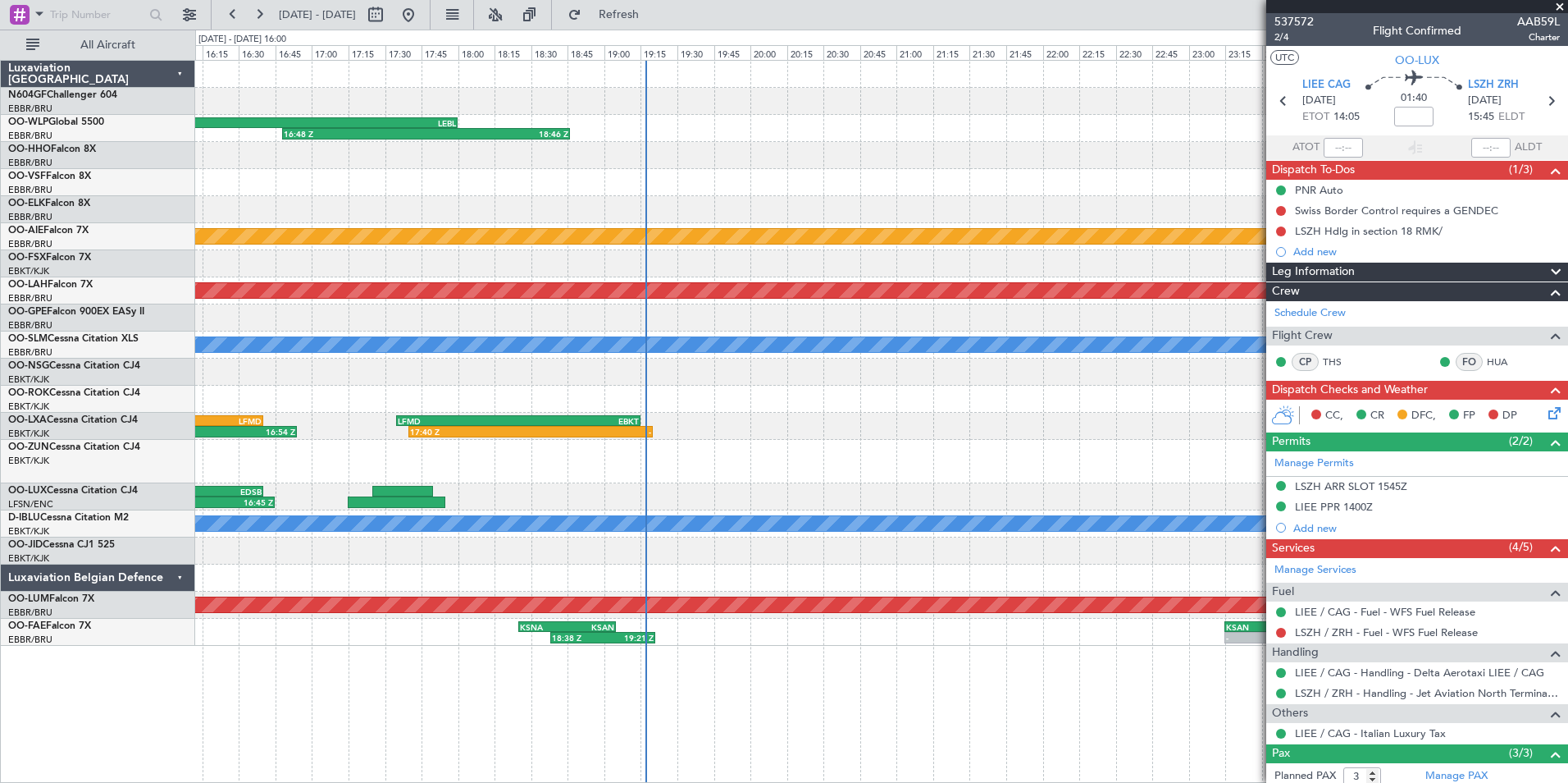
click at [430, 29] on fb-range-datepicker "10 Oct 2025 - 11 Oct 2025" at bounding box center [321, 15] width 220 height 30
click at [422, 25] on button at bounding box center [408, 15] width 26 height 26
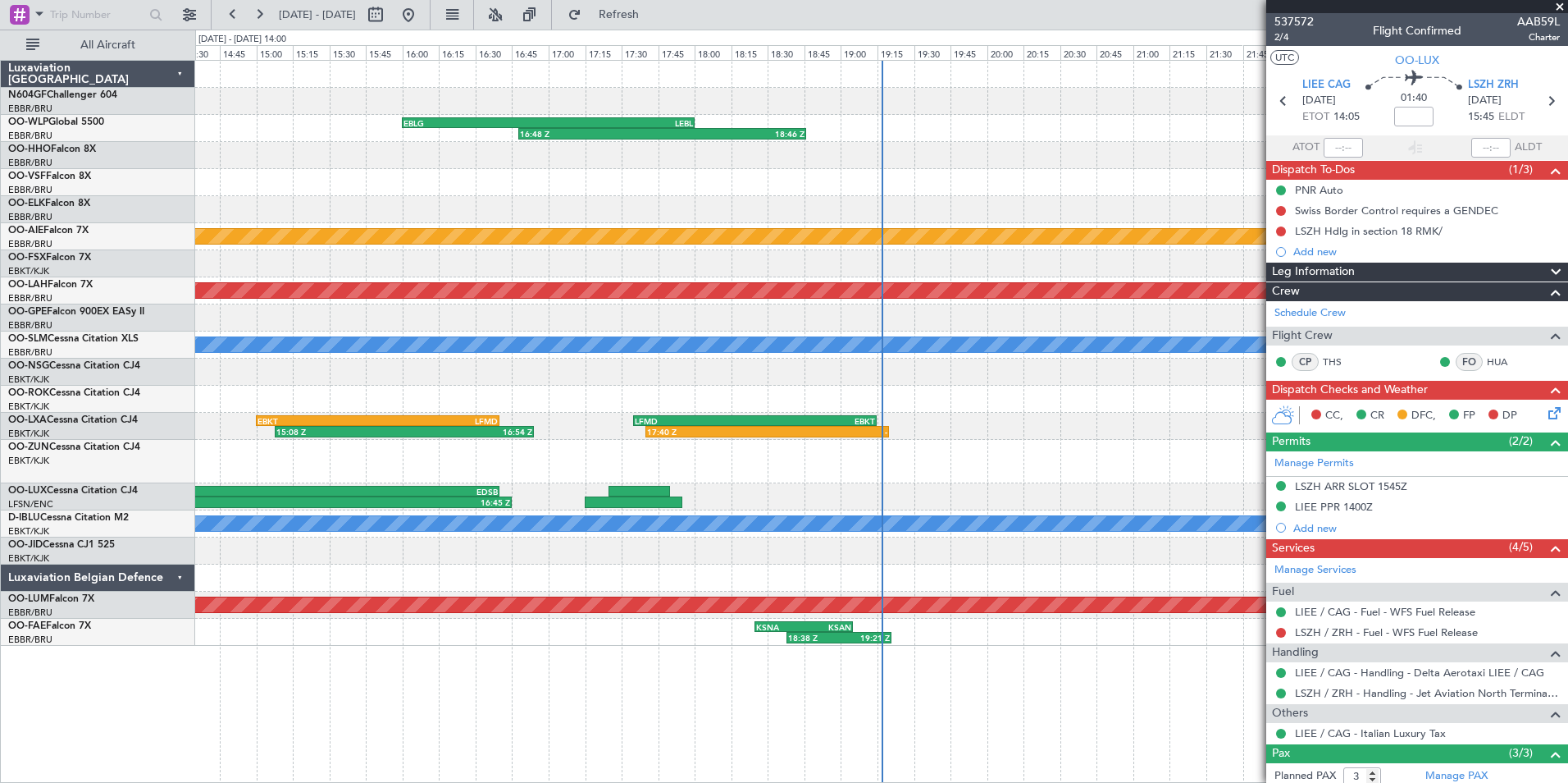
click at [1562, 6] on span at bounding box center [1560, 7] width 17 height 15
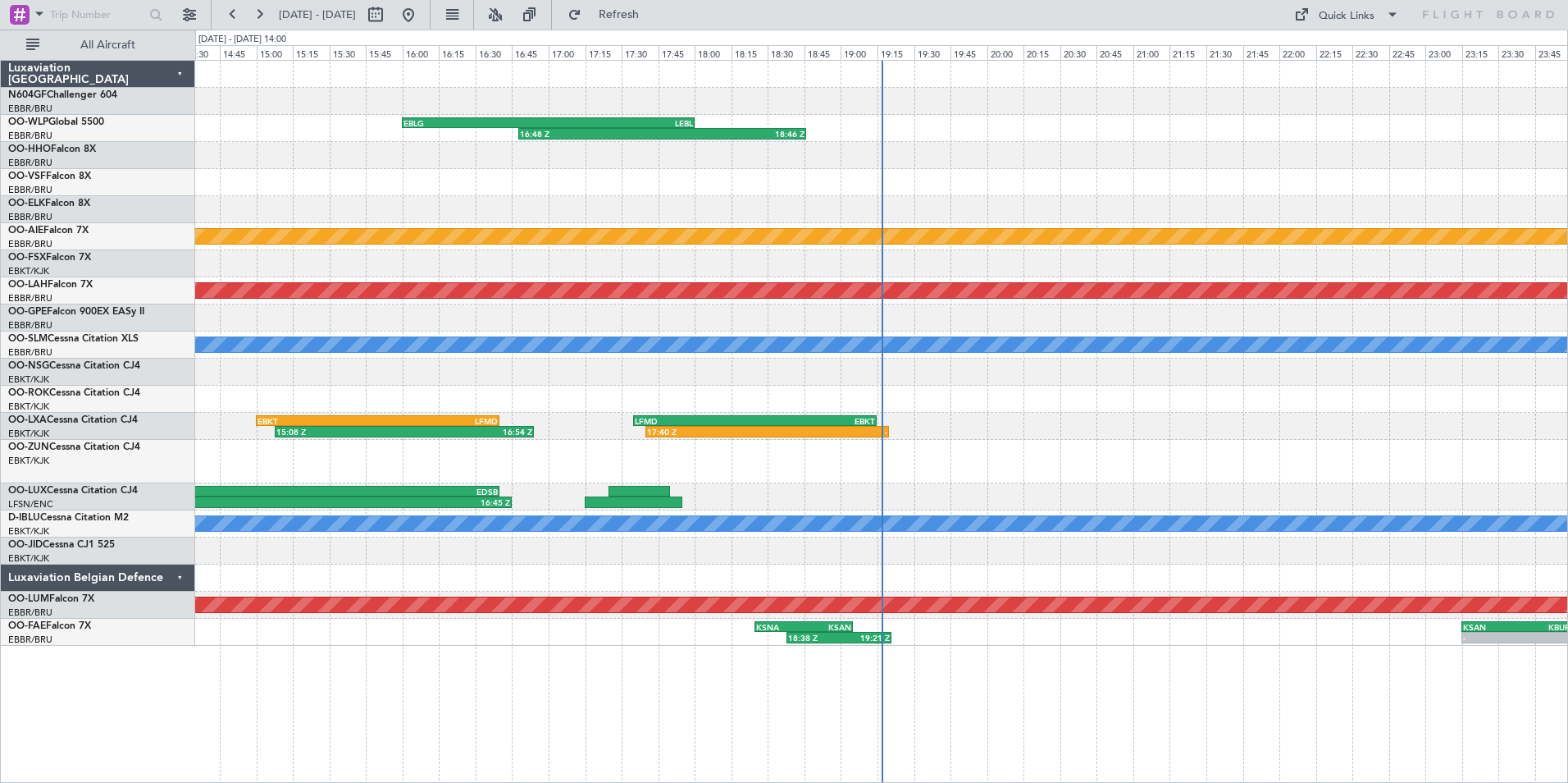
type input "0"
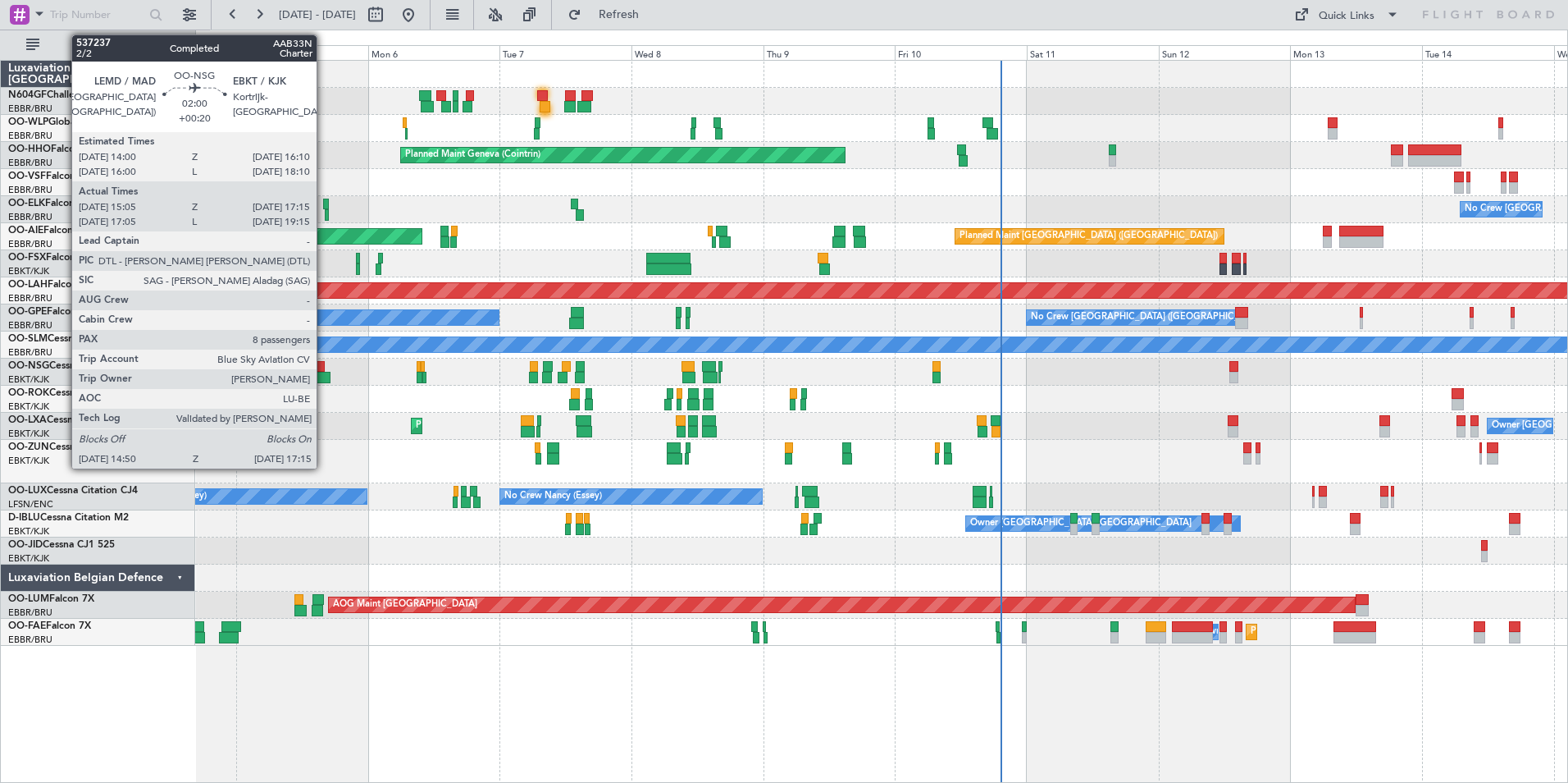
click at [324, 370] on div at bounding box center [318, 367] width 12 height 11
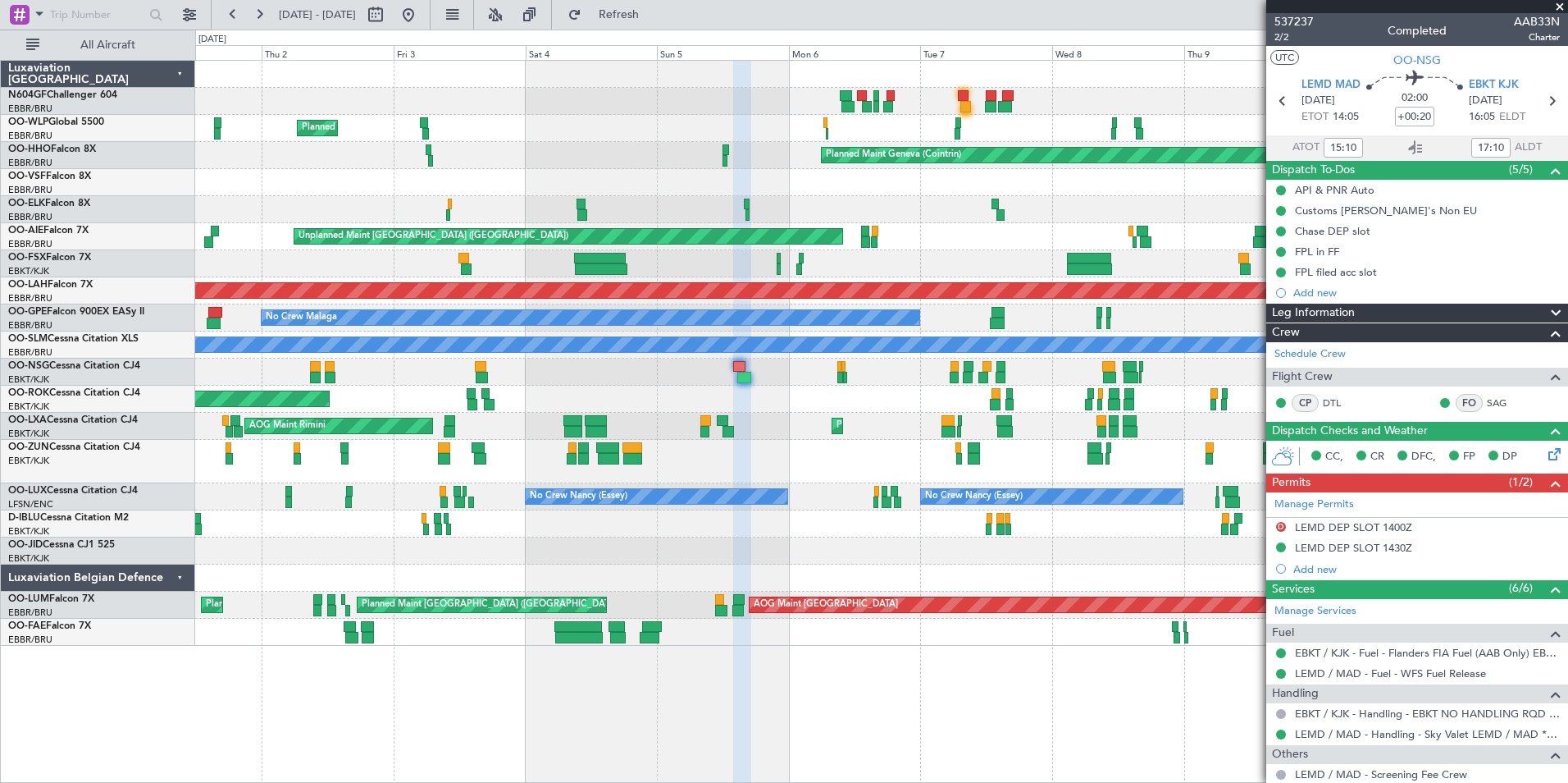
click at [792, 472] on div at bounding box center [881, 461] width 1372 height 44
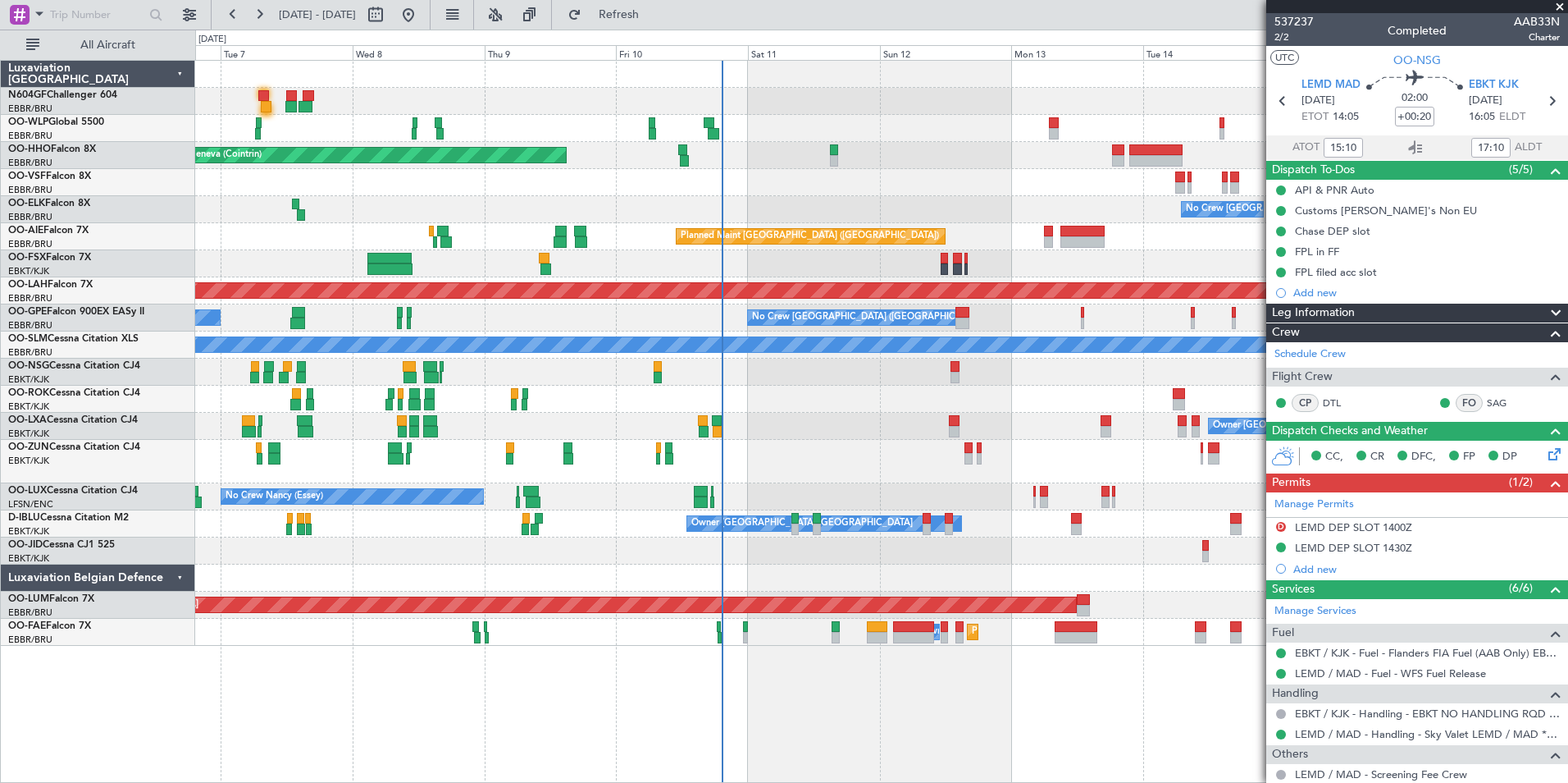
click at [584, 416] on div "Owner Kortrijk-Wevelgem No Crew Brussels (Brussels National) Planned Maint Kort…" at bounding box center [881, 426] width 1372 height 27
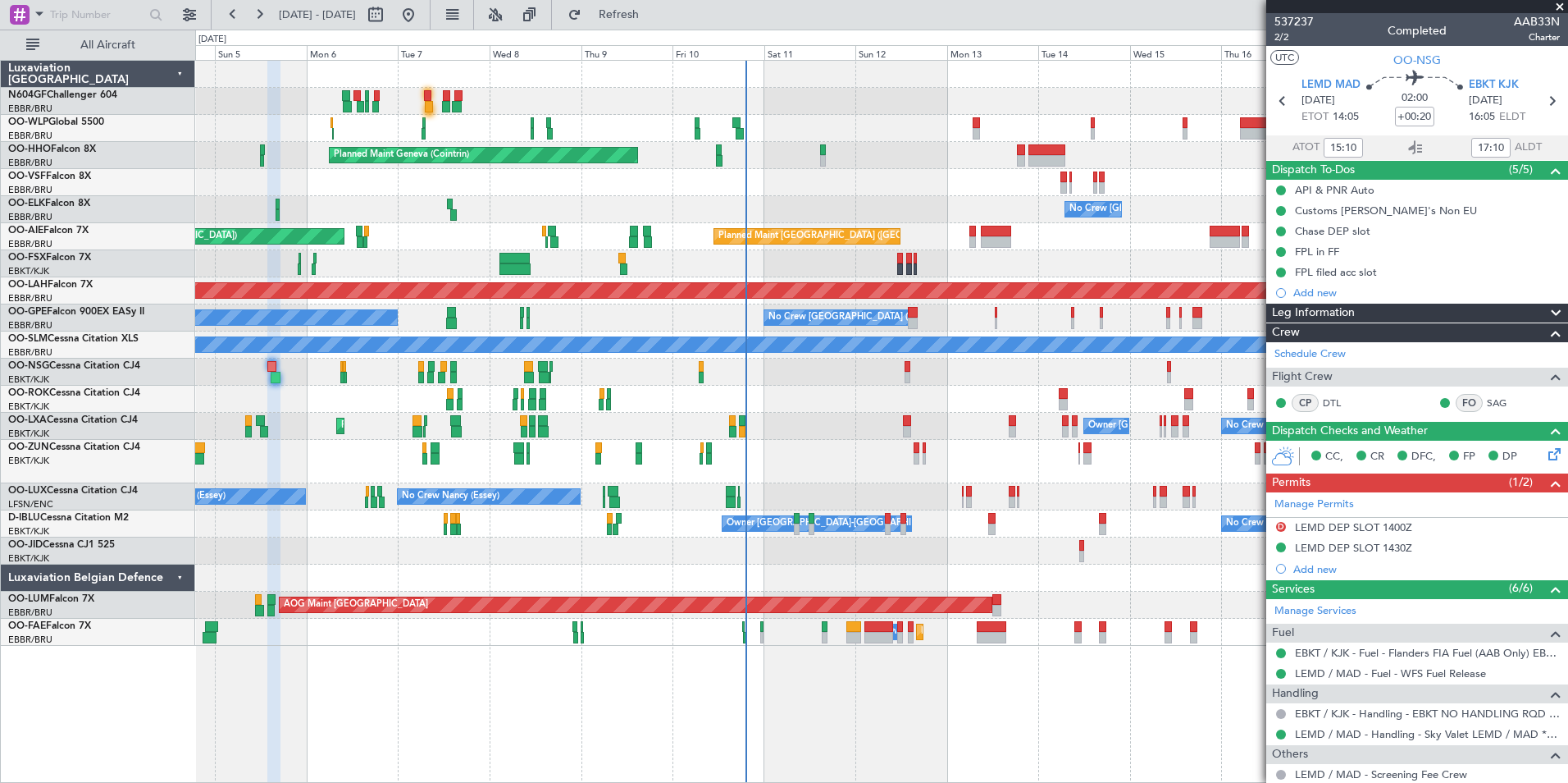
click at [1562, 10] on span at bounding box center [1560, 7] width 17 height 15
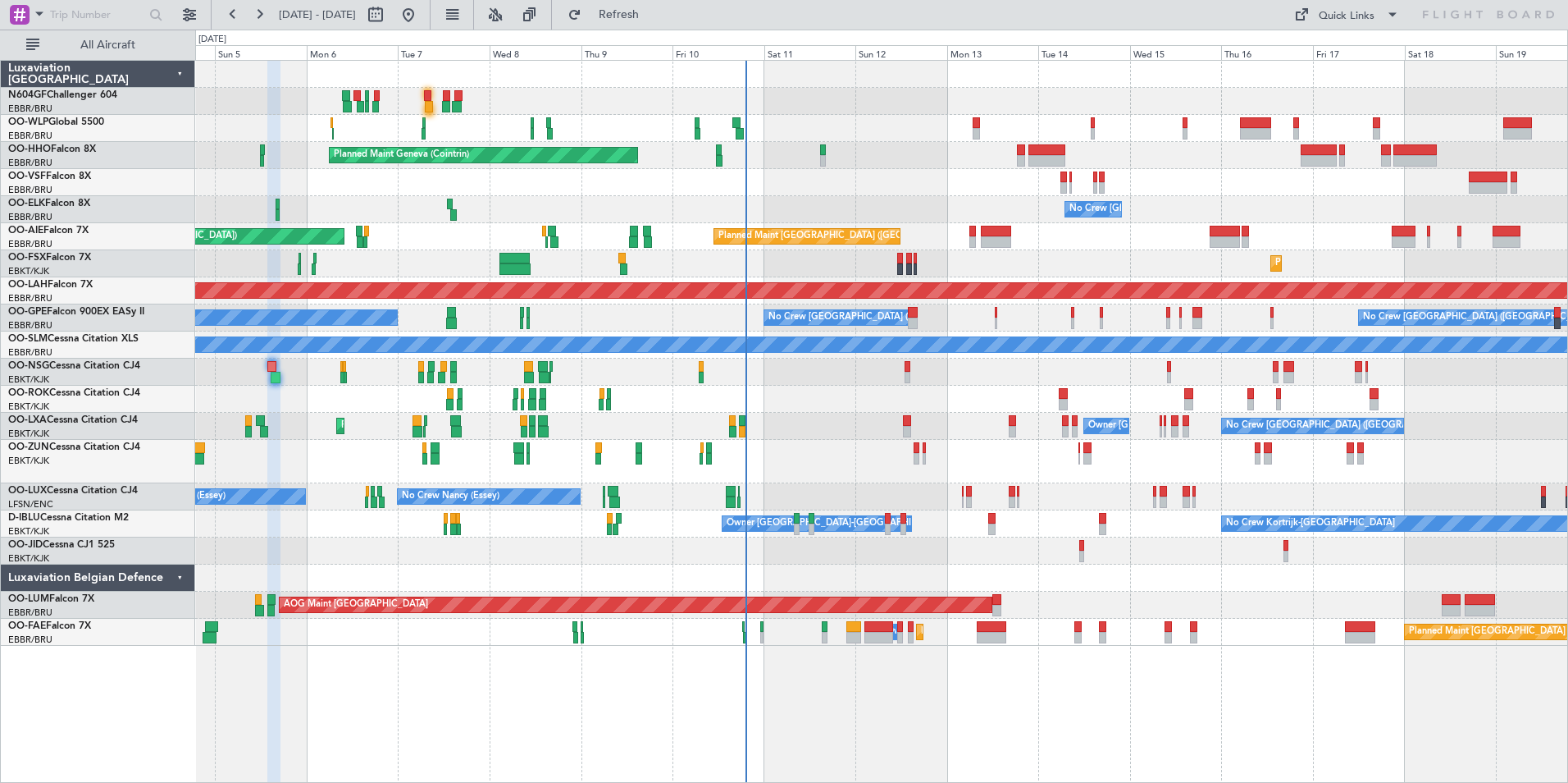
type input "0"
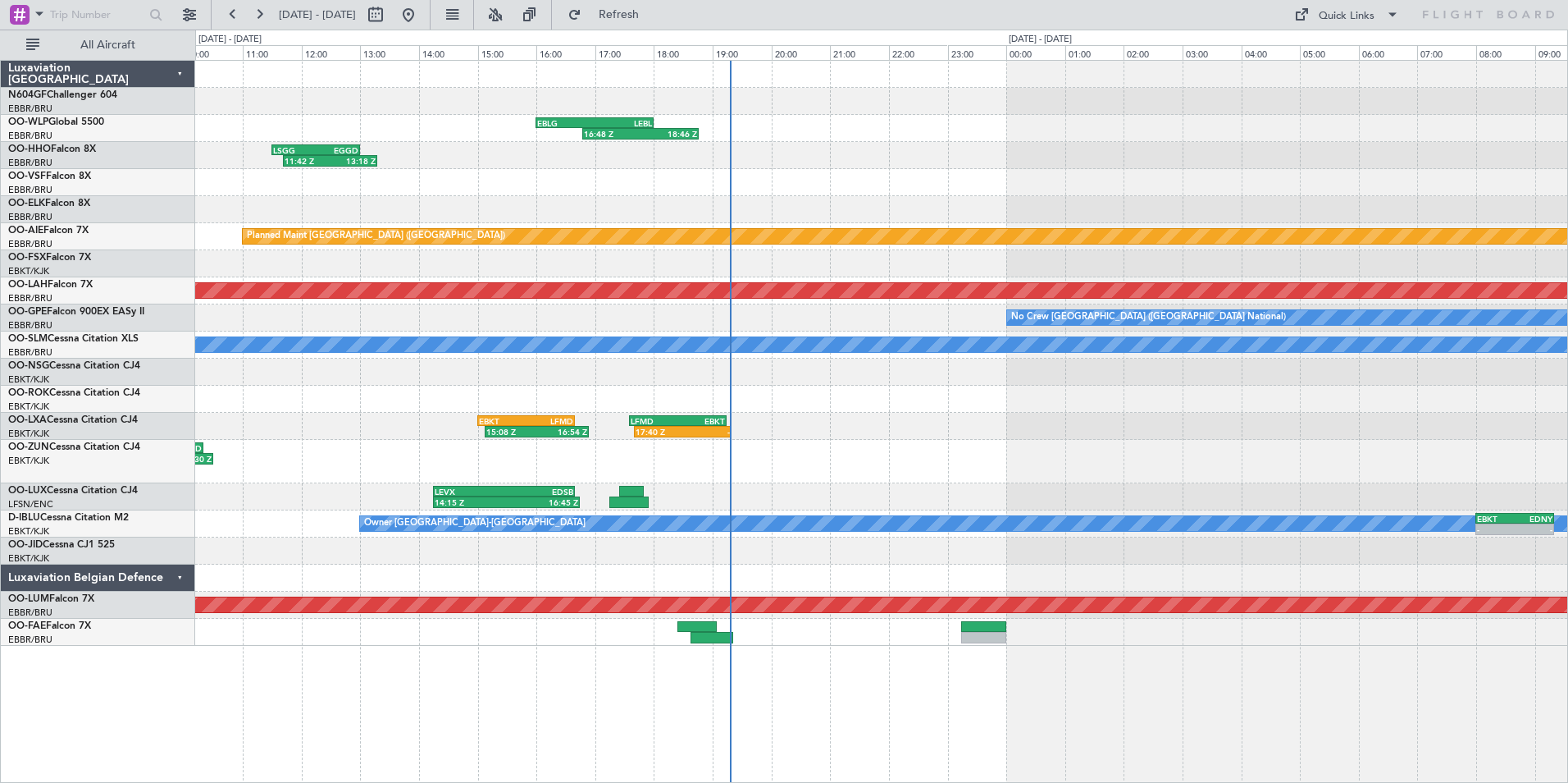
click at [759, 557] on div "16:48 Z 18:46 Z EBLG 16:00 Z LEBL 18:00 Z 06:05 Z 07:20 Z LIML 06:00 Z EBLG 07:…" at bounding box center [881, 354] width 1372 height 585
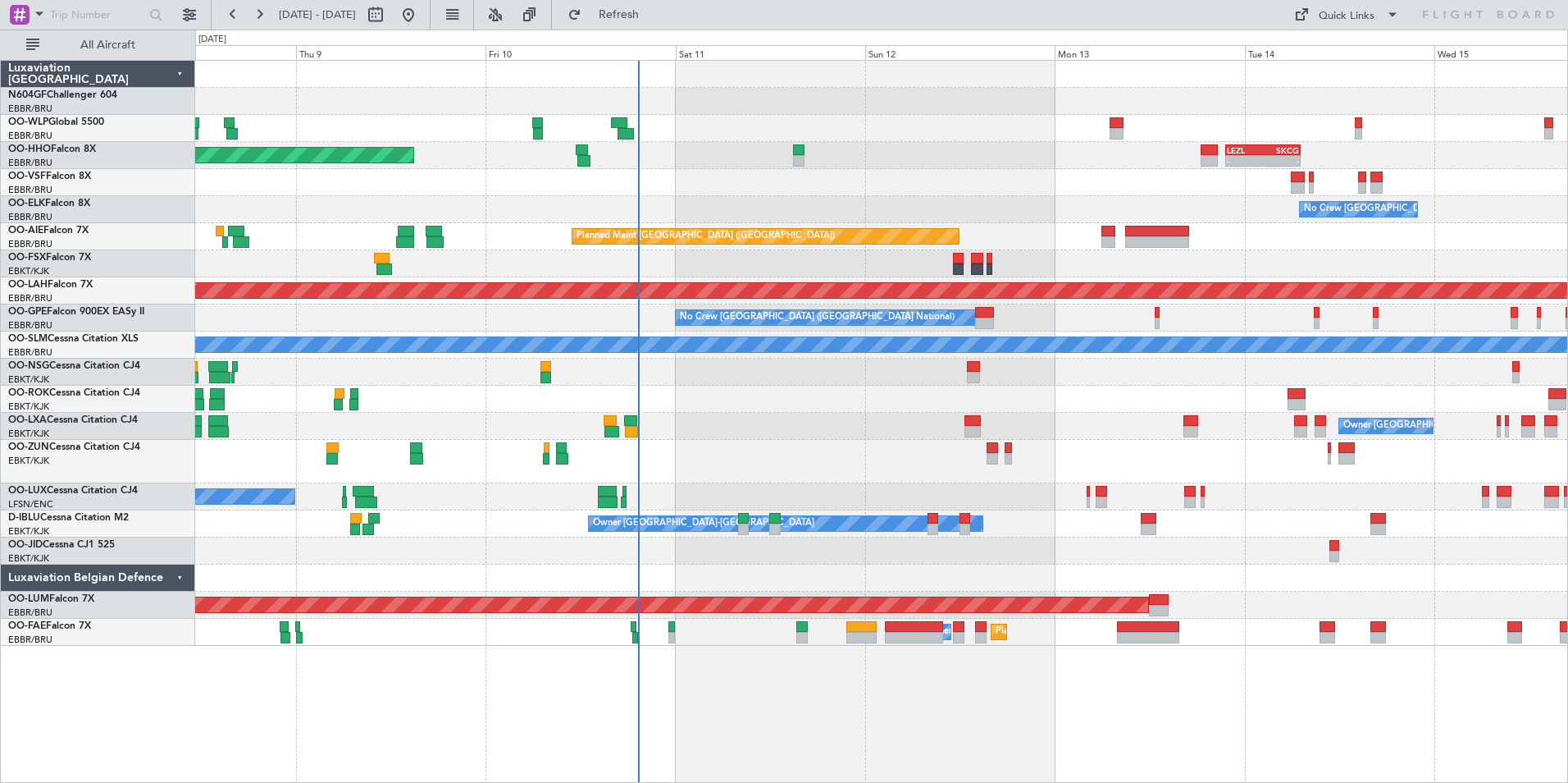
click at [743, 459] on div at bounding box center [881, 461] width 1372 height 44
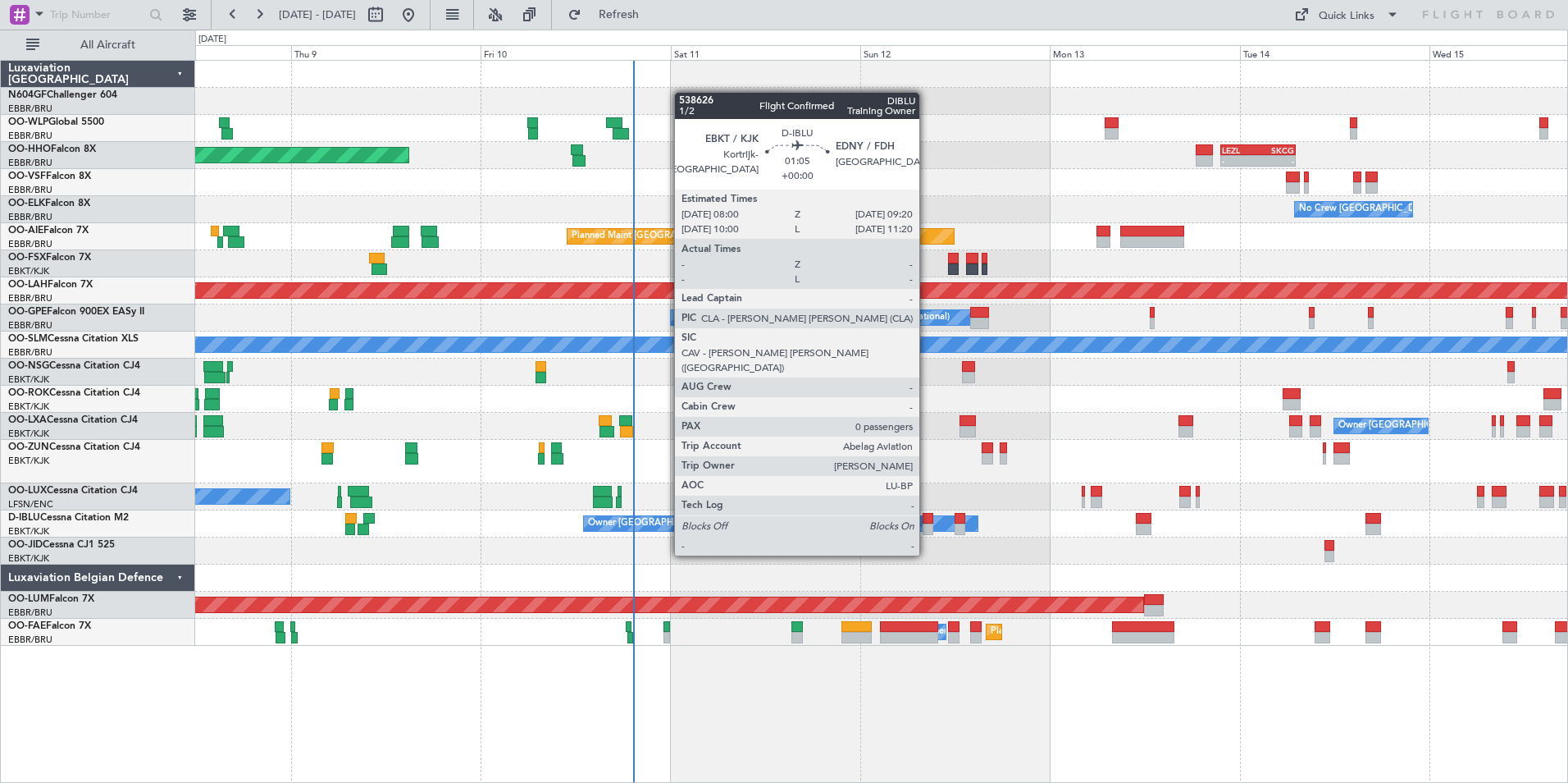
click at [927, 524] on div at bounding box center [928, 528] width 11 height 11
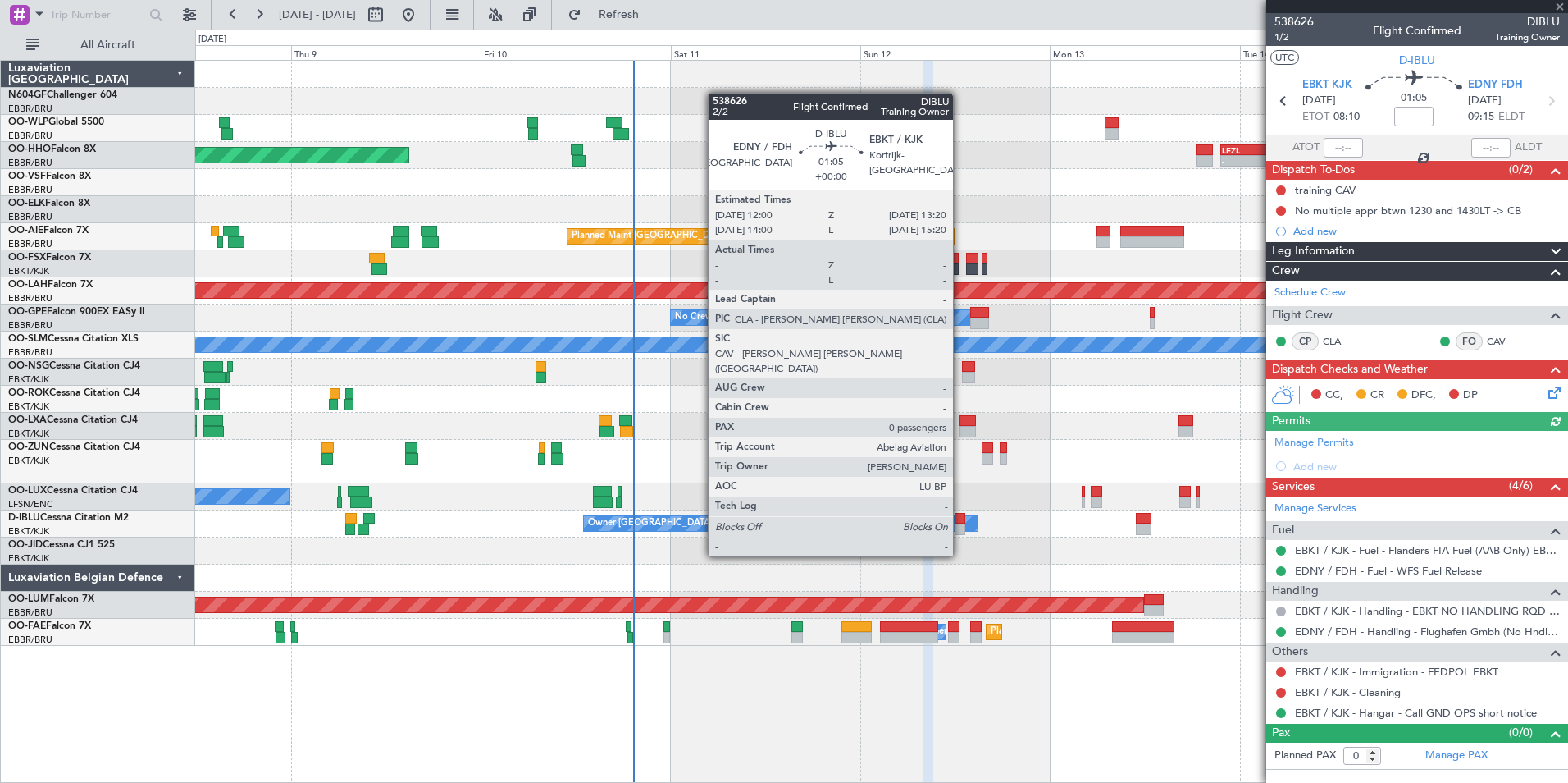
click at [960, 525] on div at bounding box center [960, 528] width 11 height 11
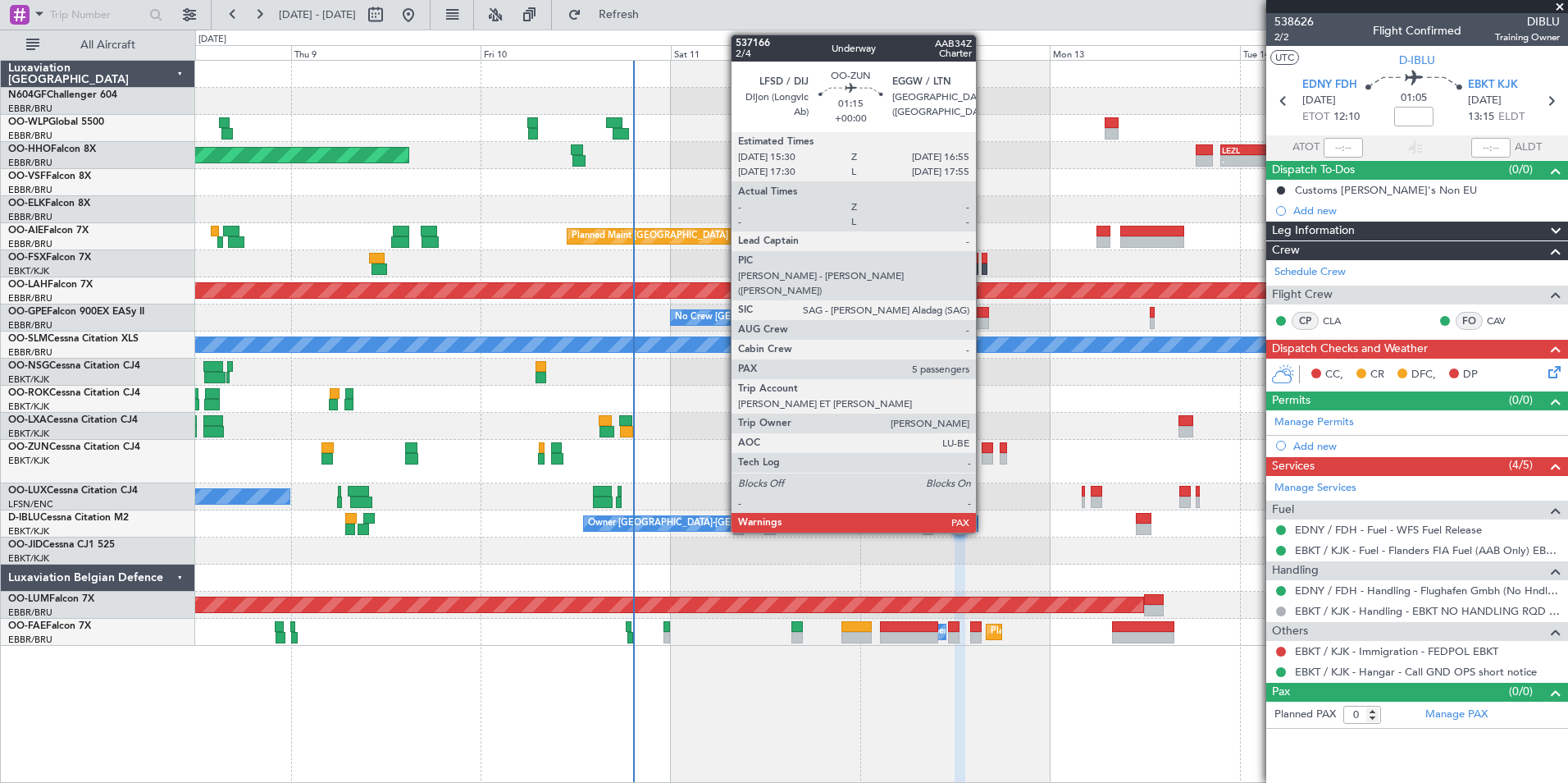
click at [983, 454] on div at bounding box center [987, 458] width 11 height 11
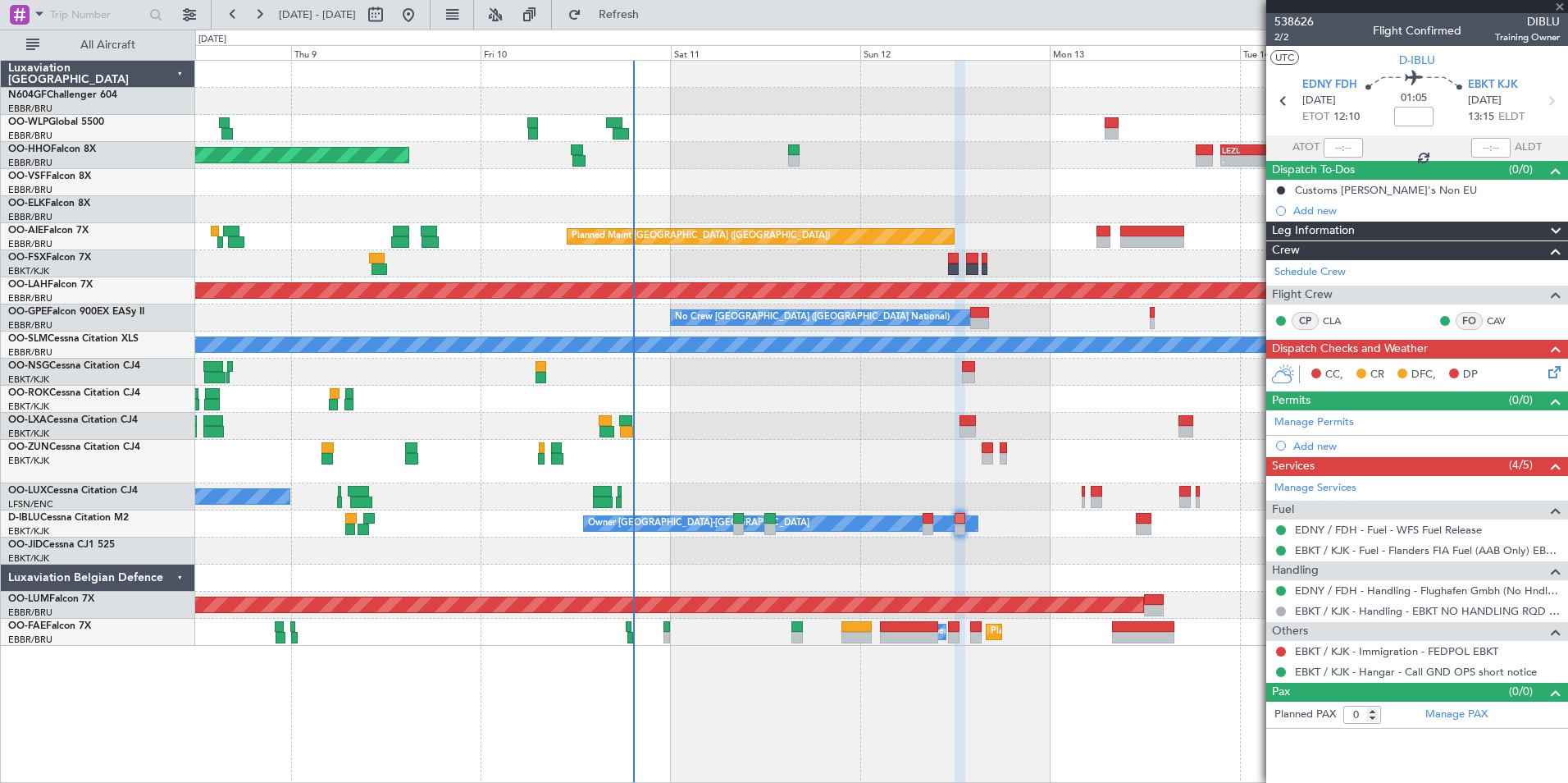
type input "5"
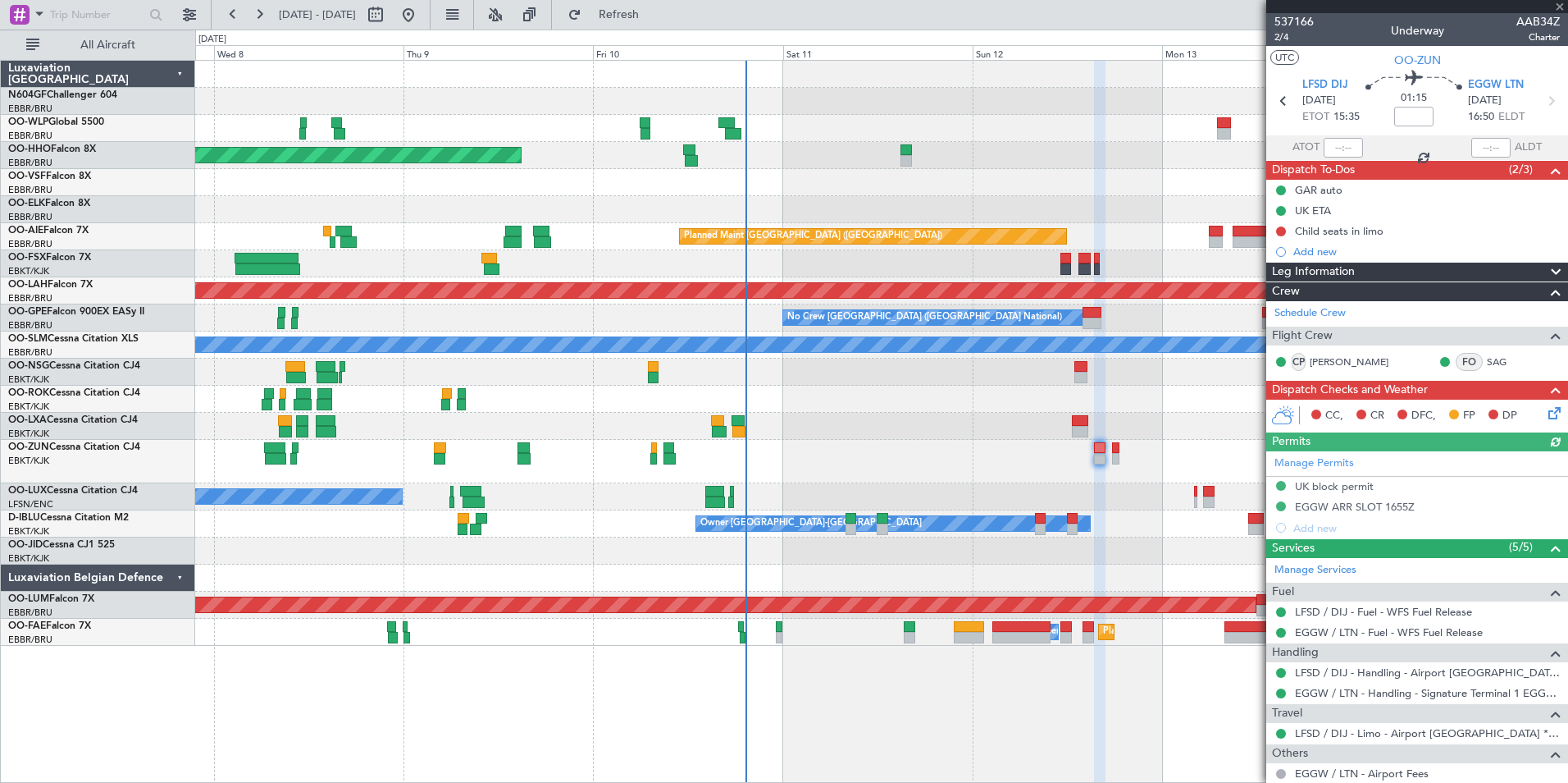
click at [900, 454] on div "Planned Maint Geneva (Cointrin) - - LEZL 21:40 Z SKCG 07:10 Z - - SKCG 21:00 Z …" at bounding box center [881, 354] width 1372 height 585
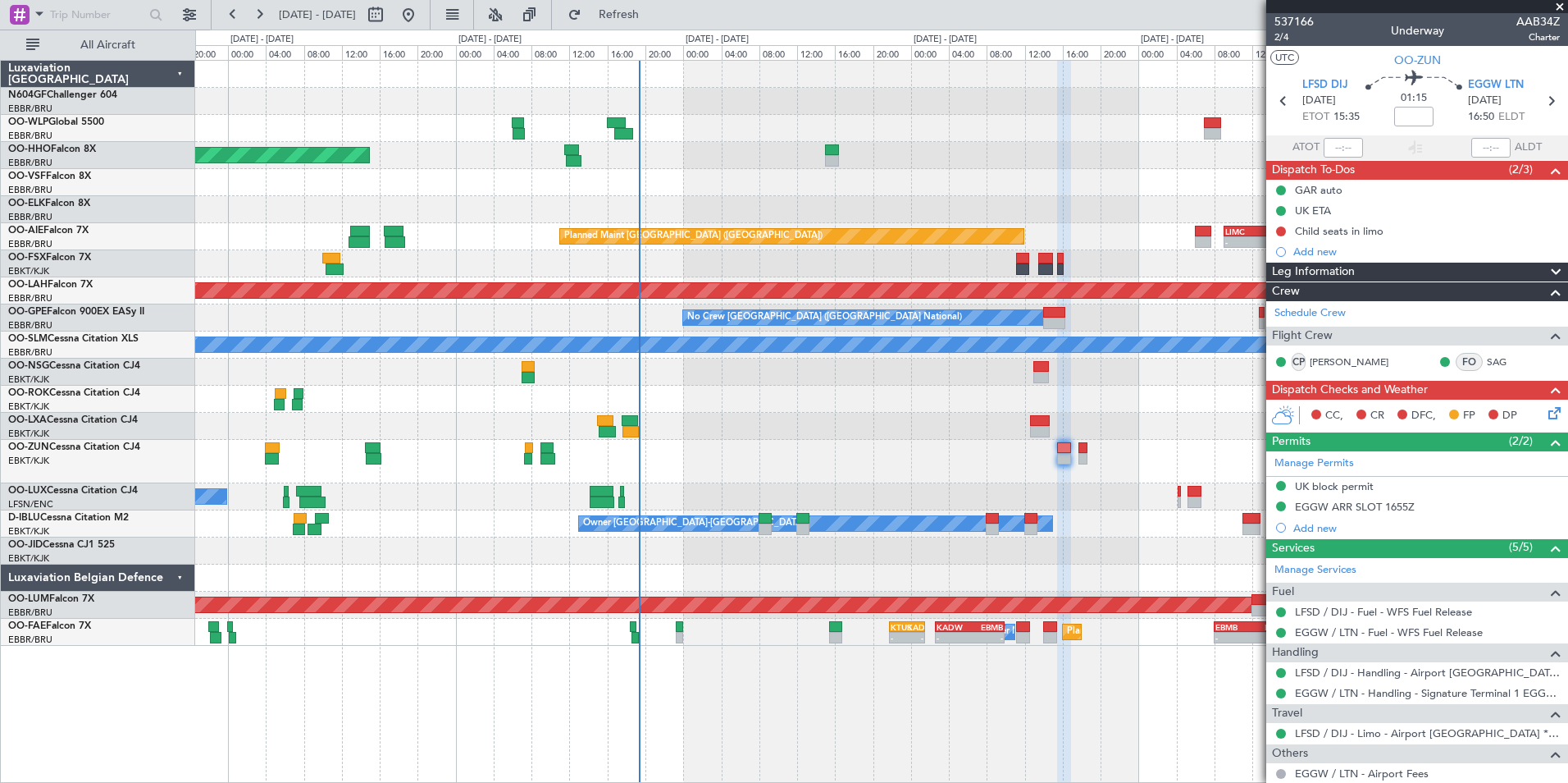
click at [623, 467] on div "- - EBLG 05:00 Z KIND 13:10 Z Planned Maint Geneva ([GEOGRAPHIC_DATA]) - - LEZL…" at bounding box center [881, 354] width 1372 height 585
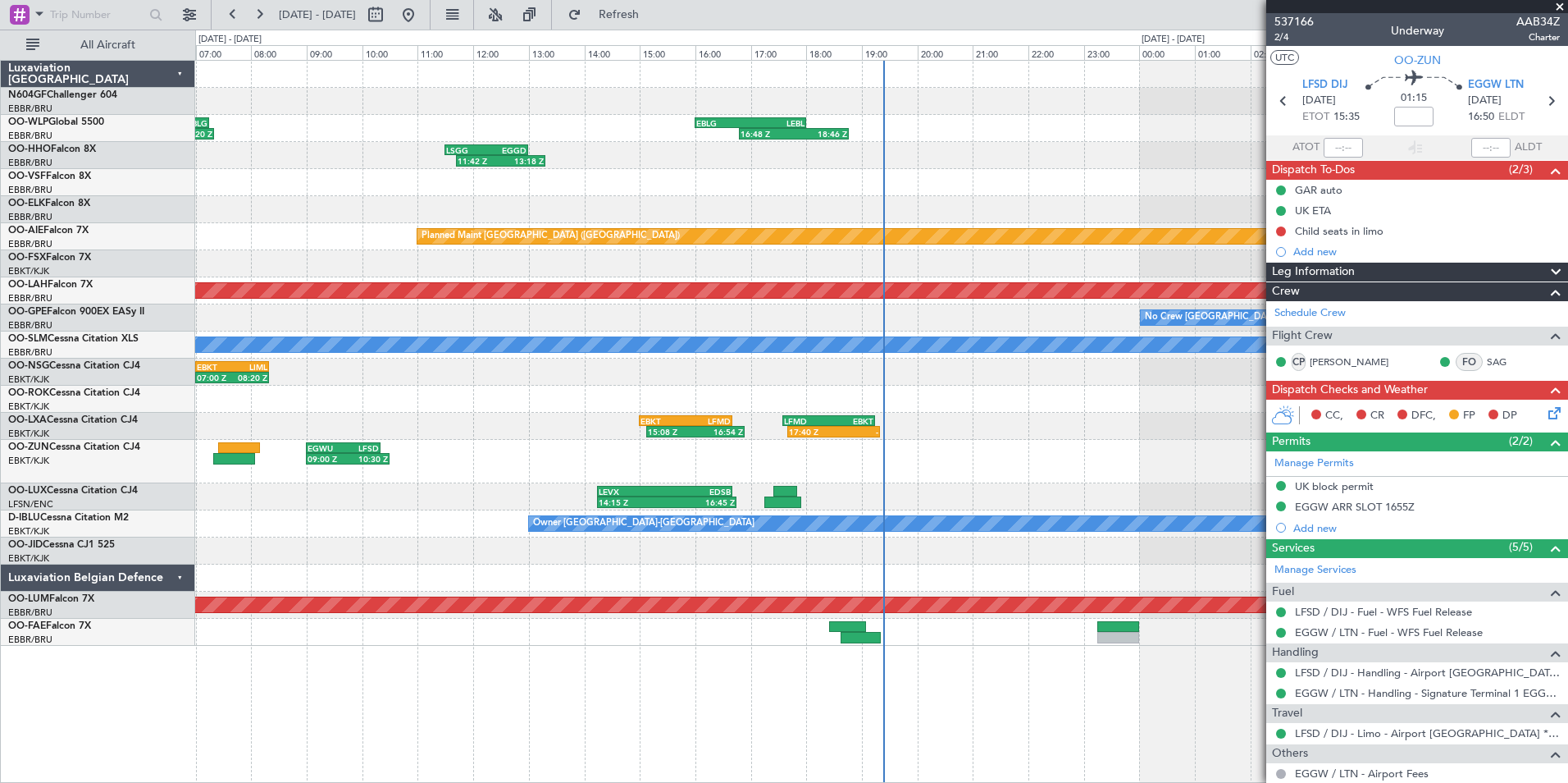
click at [936, 474] on div "09:00 Z 10:30 Z EGWU 09:00 Z LFSD 10:20 Z" at bounding box center [881, 461] width 1372 height 44
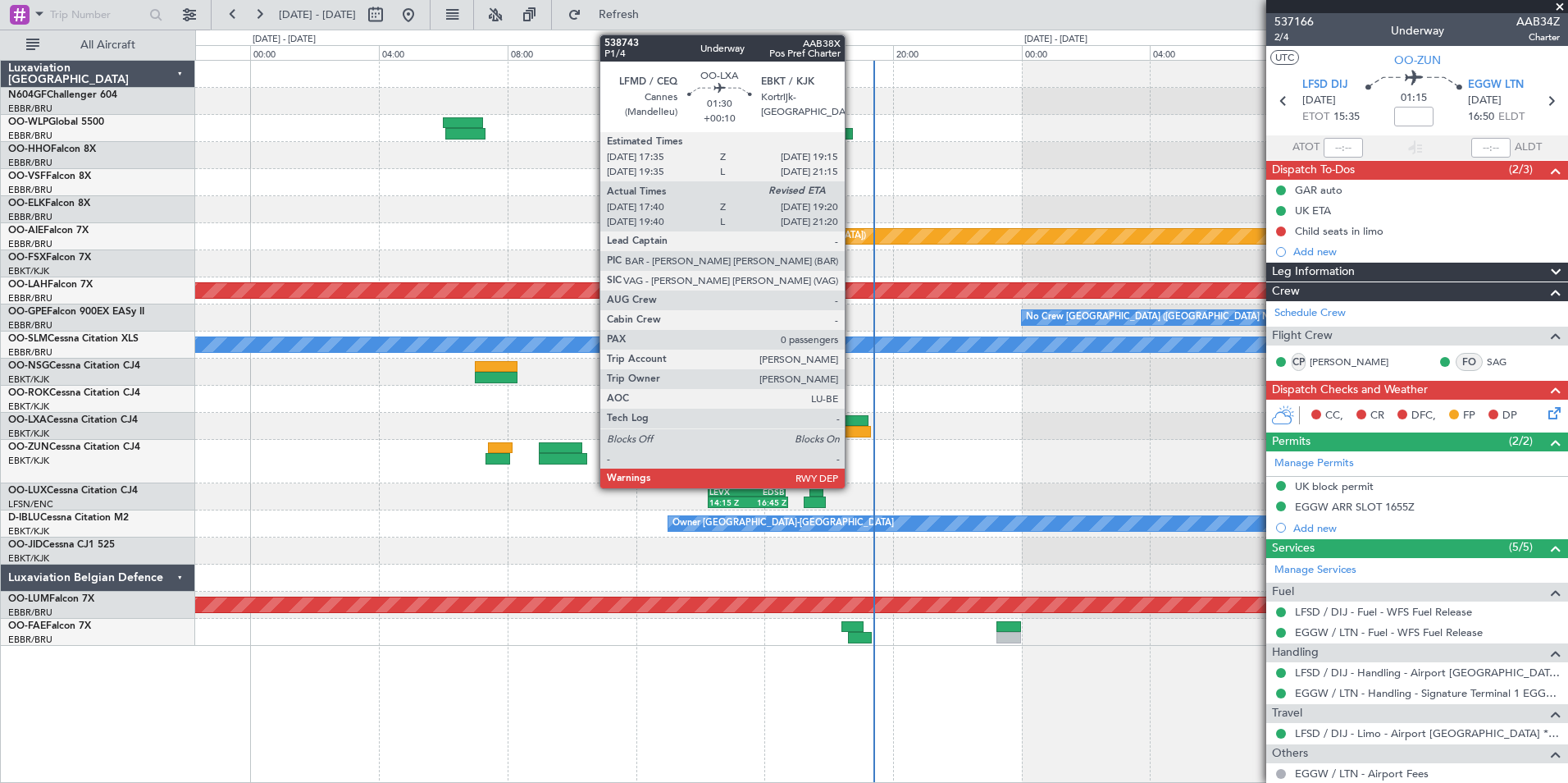
click at [852, 427] on div at bounding box center [845, 431] width 54 height 11
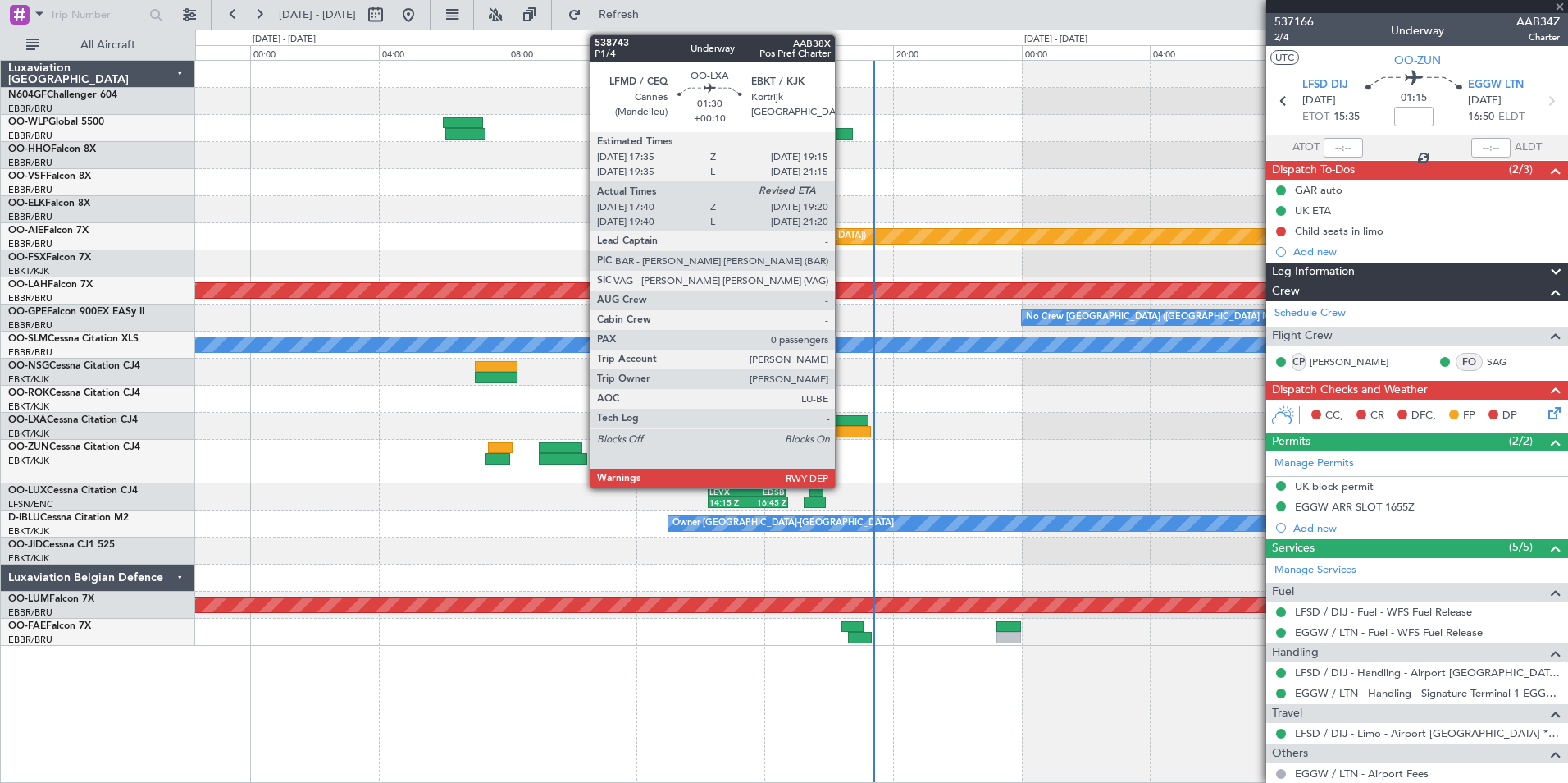
type input "+00:10"
type input "17:45"
type input "0"
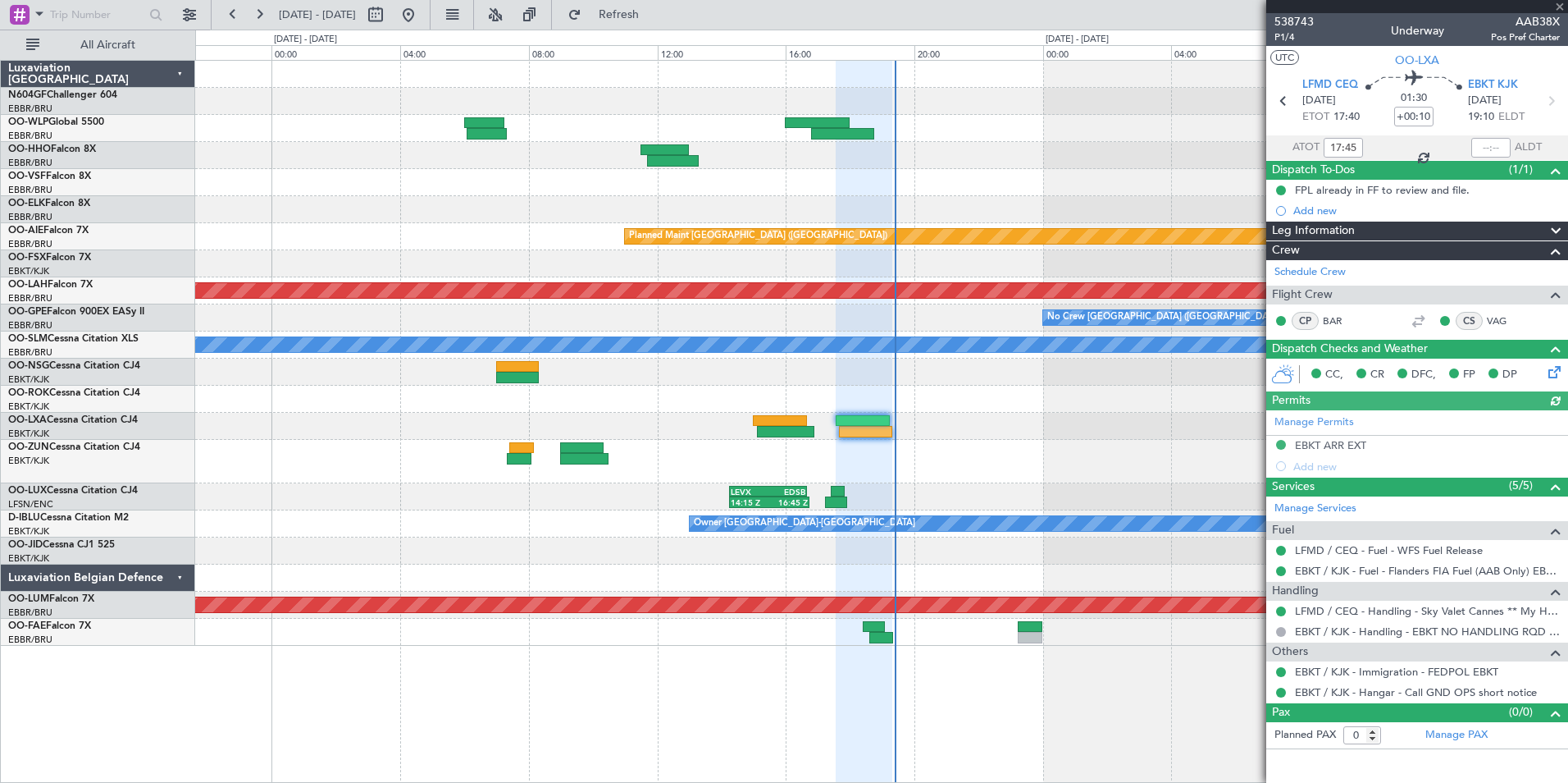
click at [888, 466] on div at bounding box center [881, 461] width 1372 height 44
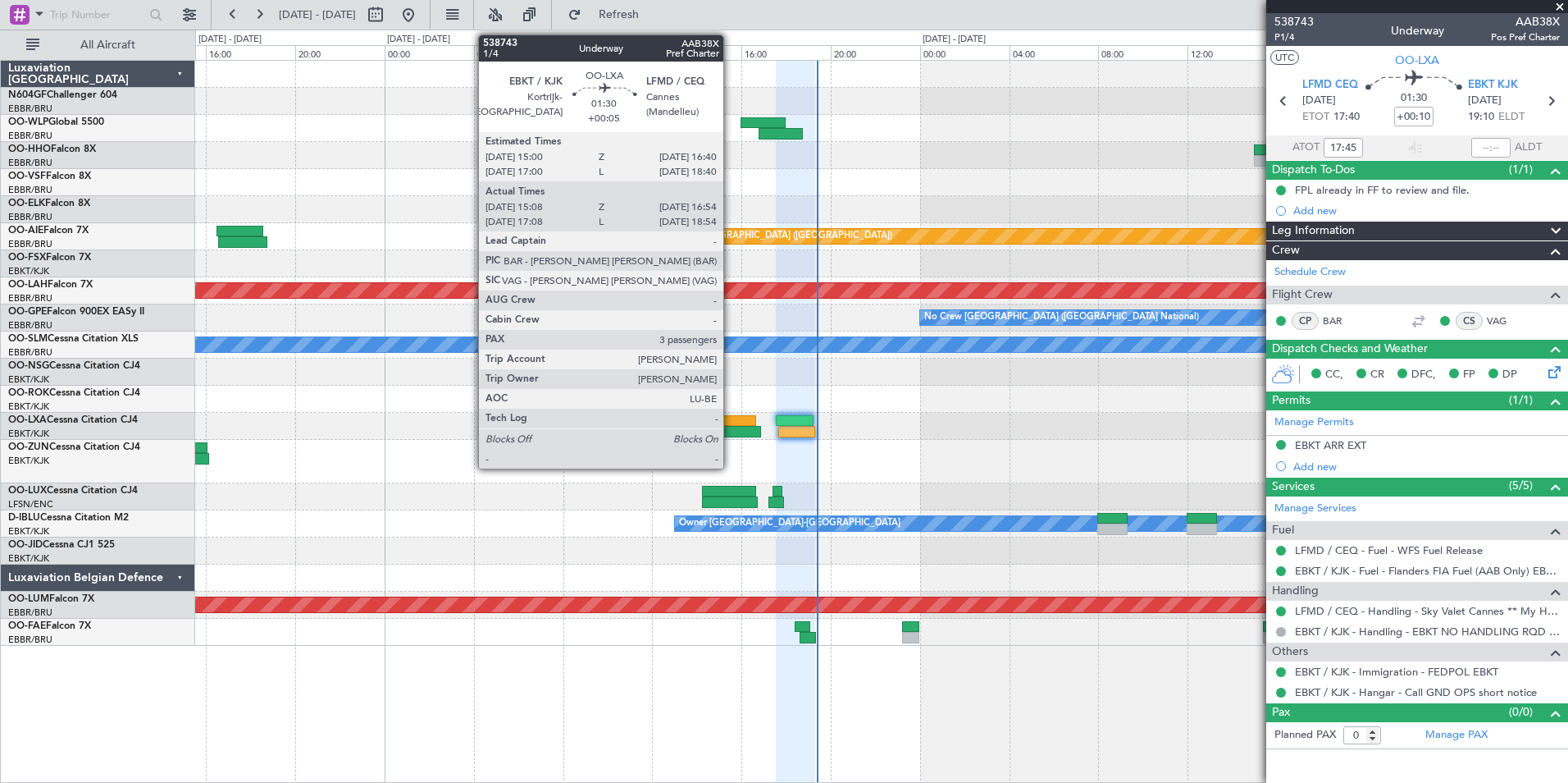
click at [731, 429] on div at bounding box center [741, 431] width 40 height 11
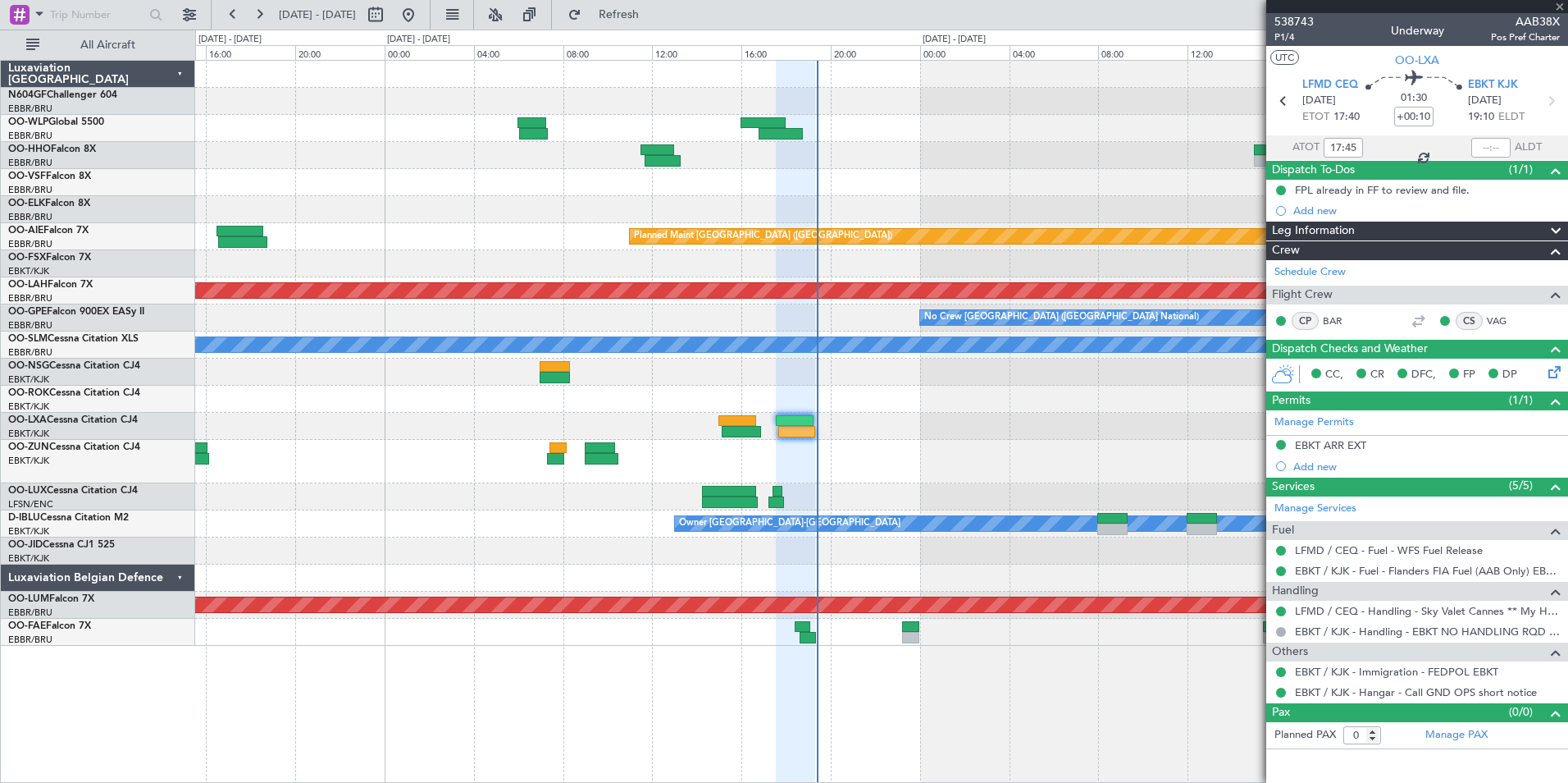
type input "+00:05"
type input "15:13"
type input "16:49"
type input "3"
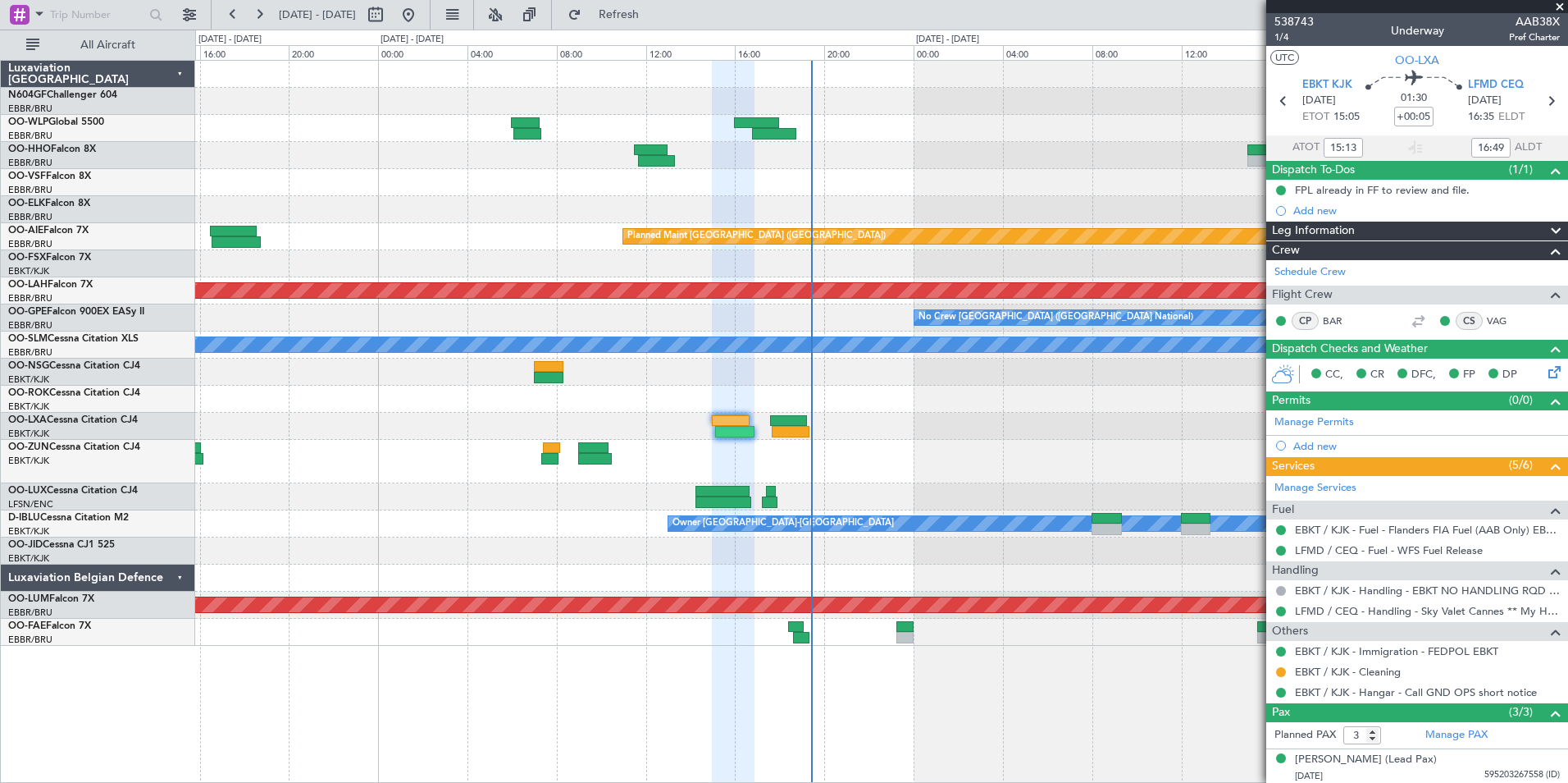
click at [490, 255] on div at bounding box center [881, 263] width 1372 height 27
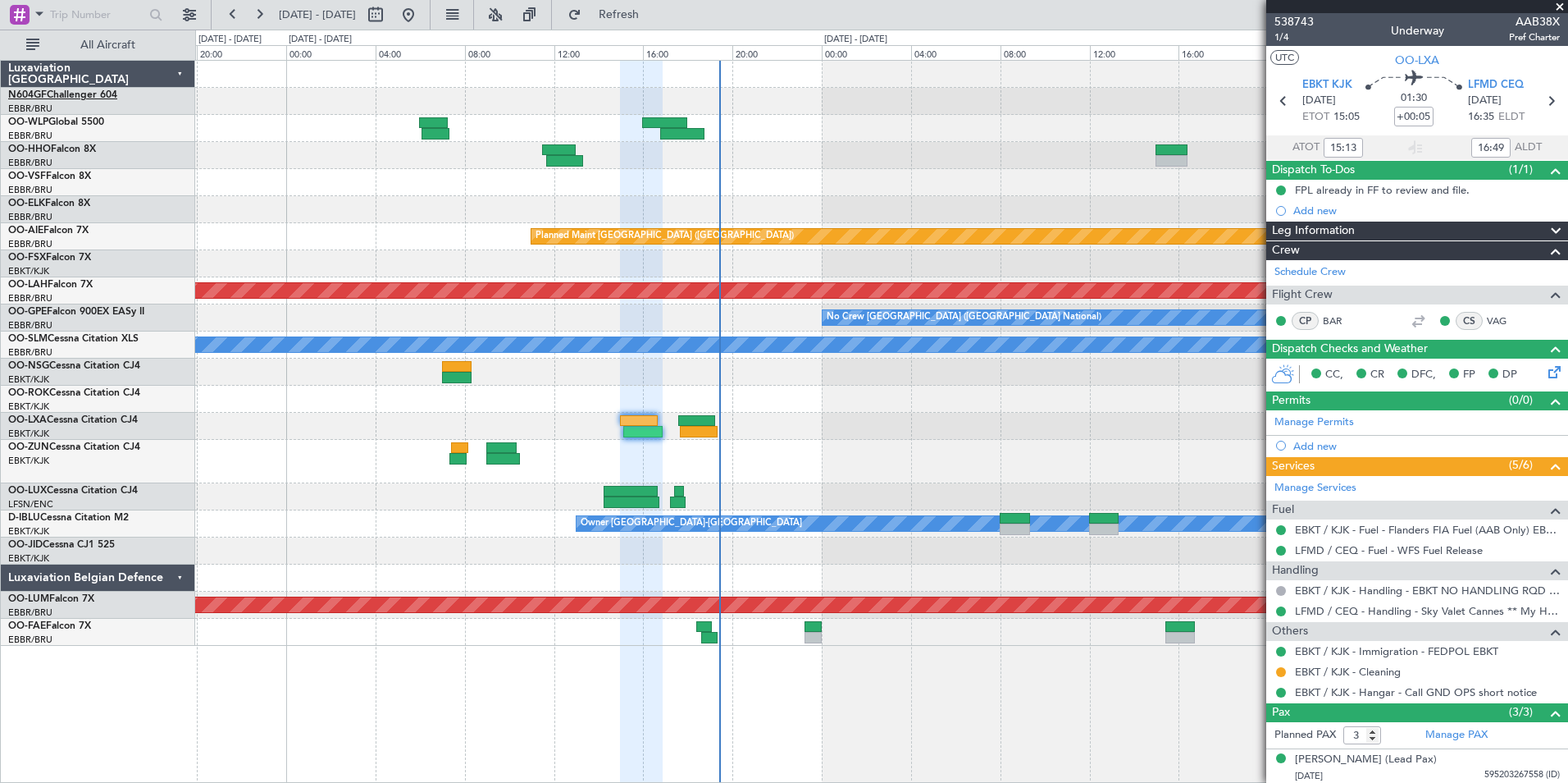
click at [73, 97] on link "N604GF Challenger 604" at bounding box center [63, 94] width 109 height 10
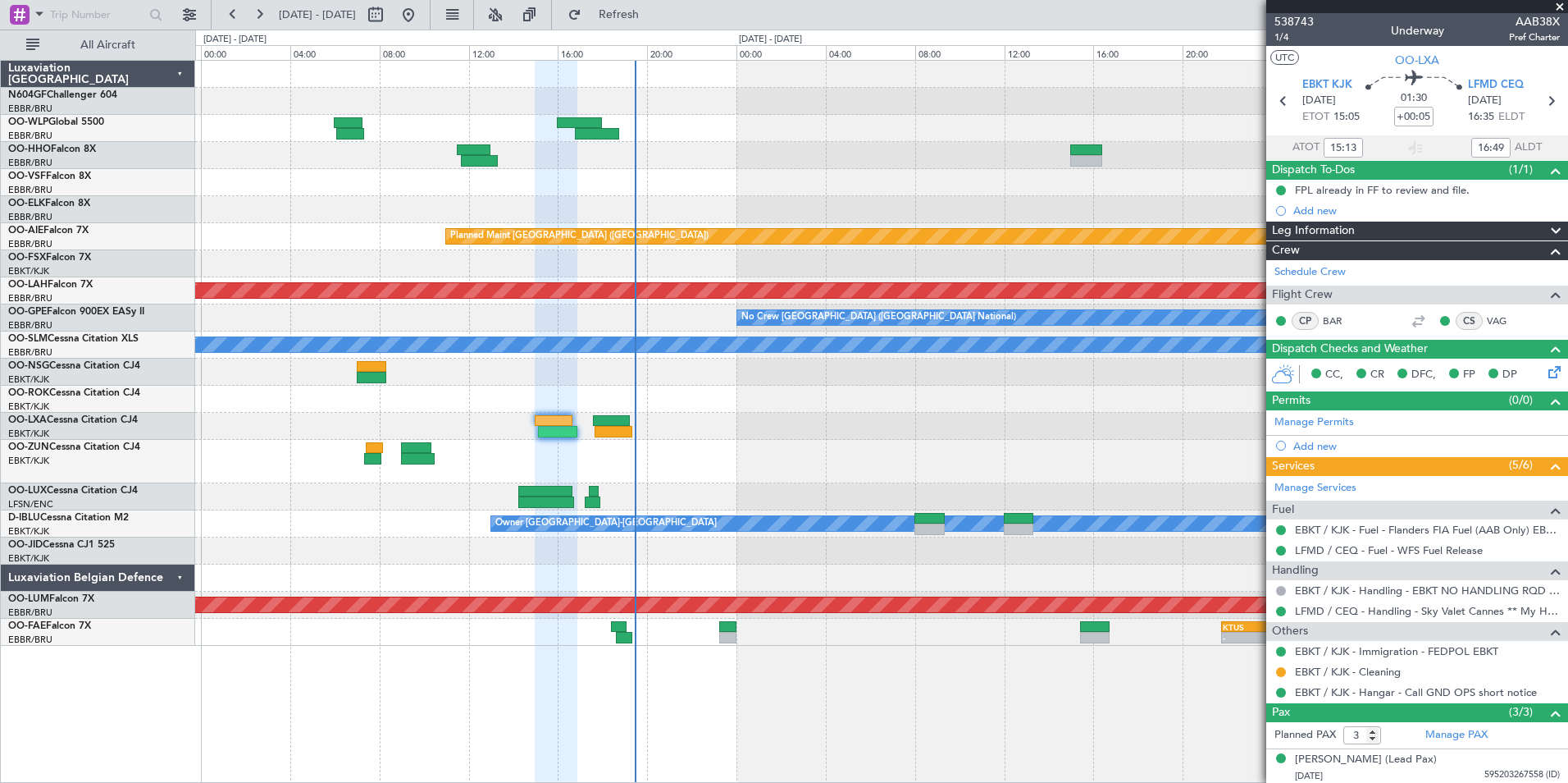
click at [798, 483] on div at bounding box center [881, 496] width 1372 height 27
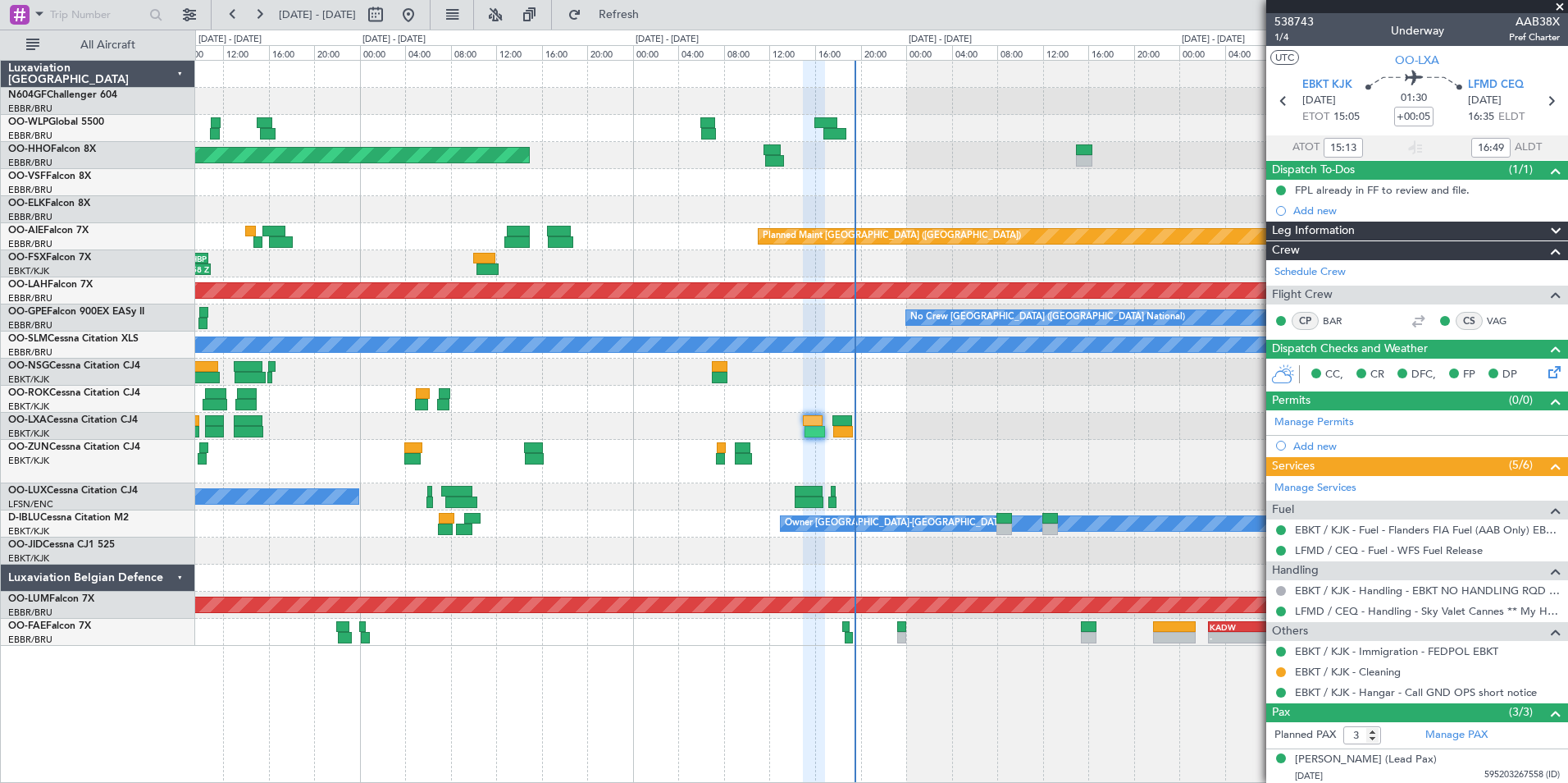
click at [974, 566] on div at bounding box center [881, 578] width 1372 height 27
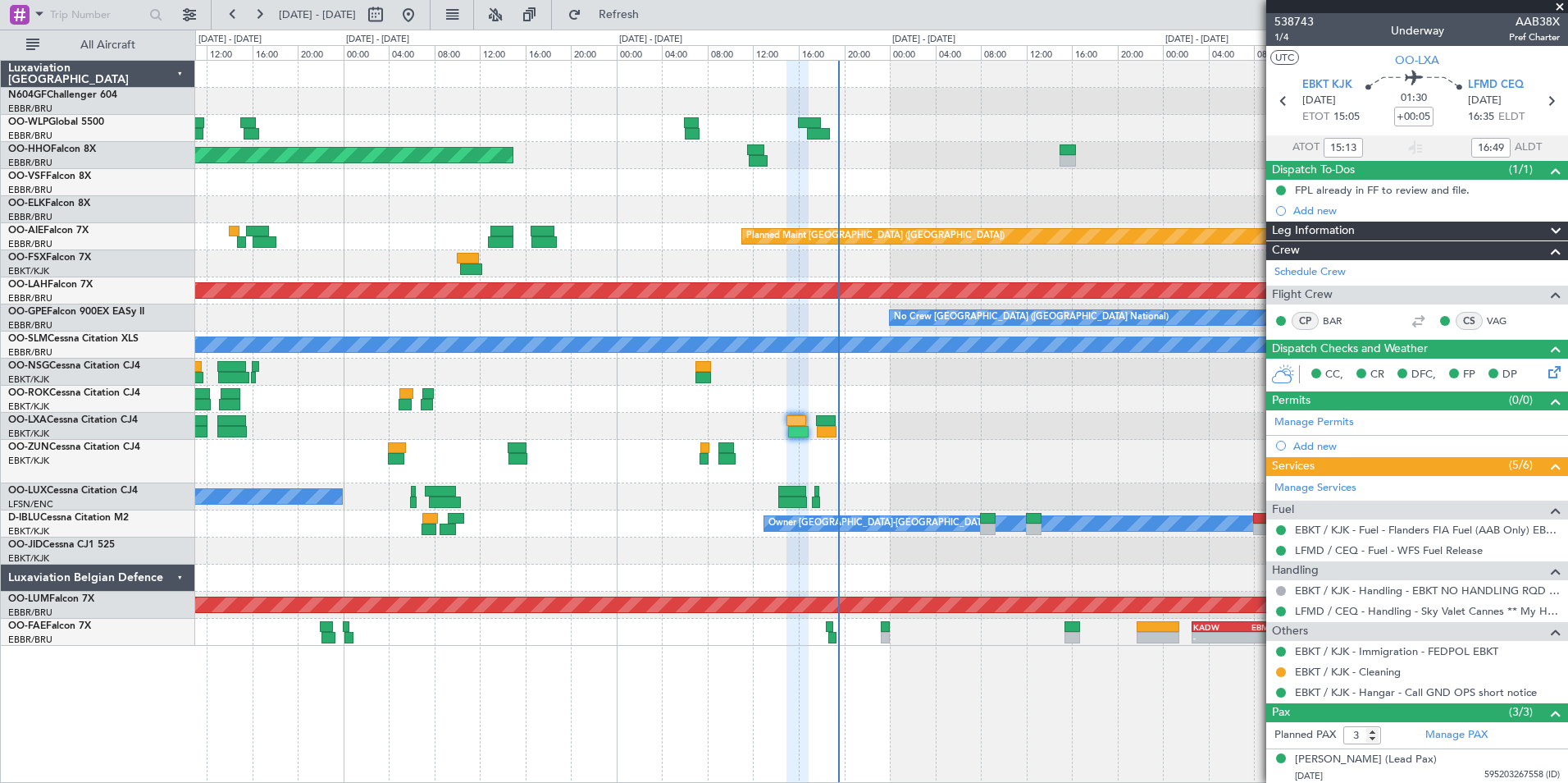
click at [983, 566] on div "Planned Maint Geneva (Cointrin) - - LEZL 21:40 Z SKCG 07:10 Z No Crew [GEOGRAPH…" at bounding box center [881, 354] width 1372 height 585
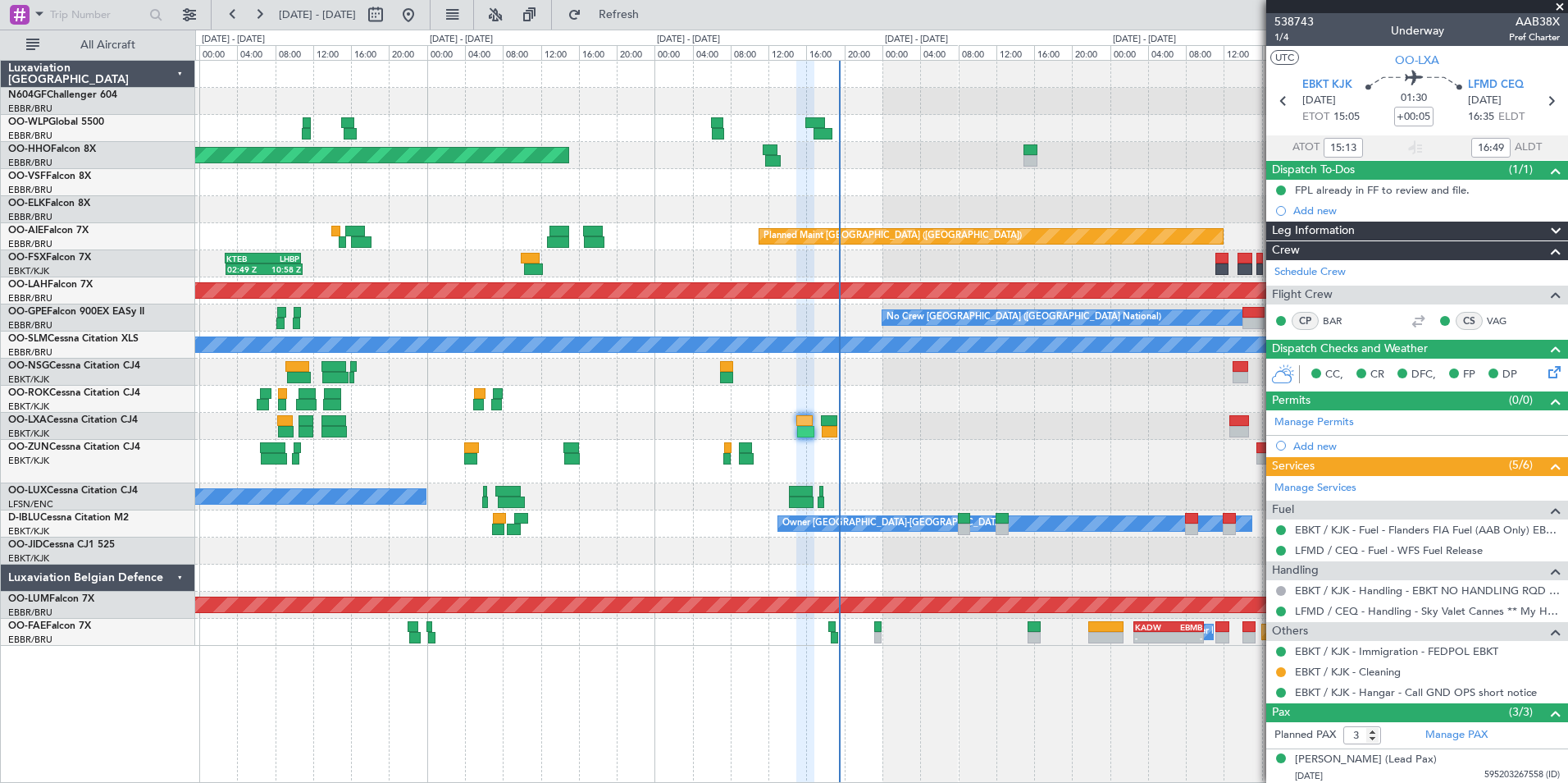
click at [889, 588] on div at bounding box center [881, 578] width 1372 height 27
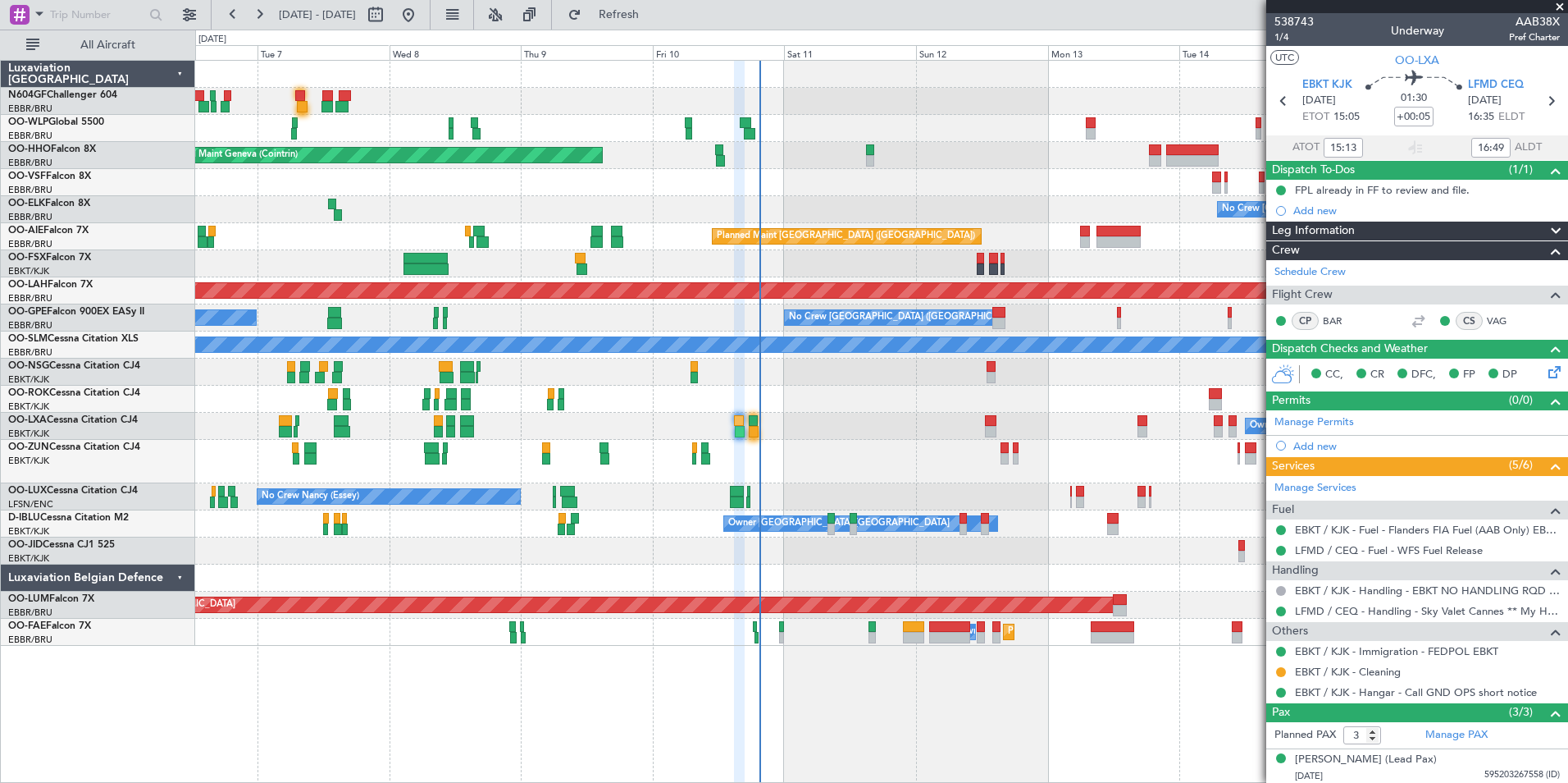
click at [984, 570] on div at bounding box center [881, 578] width 1372 height 27
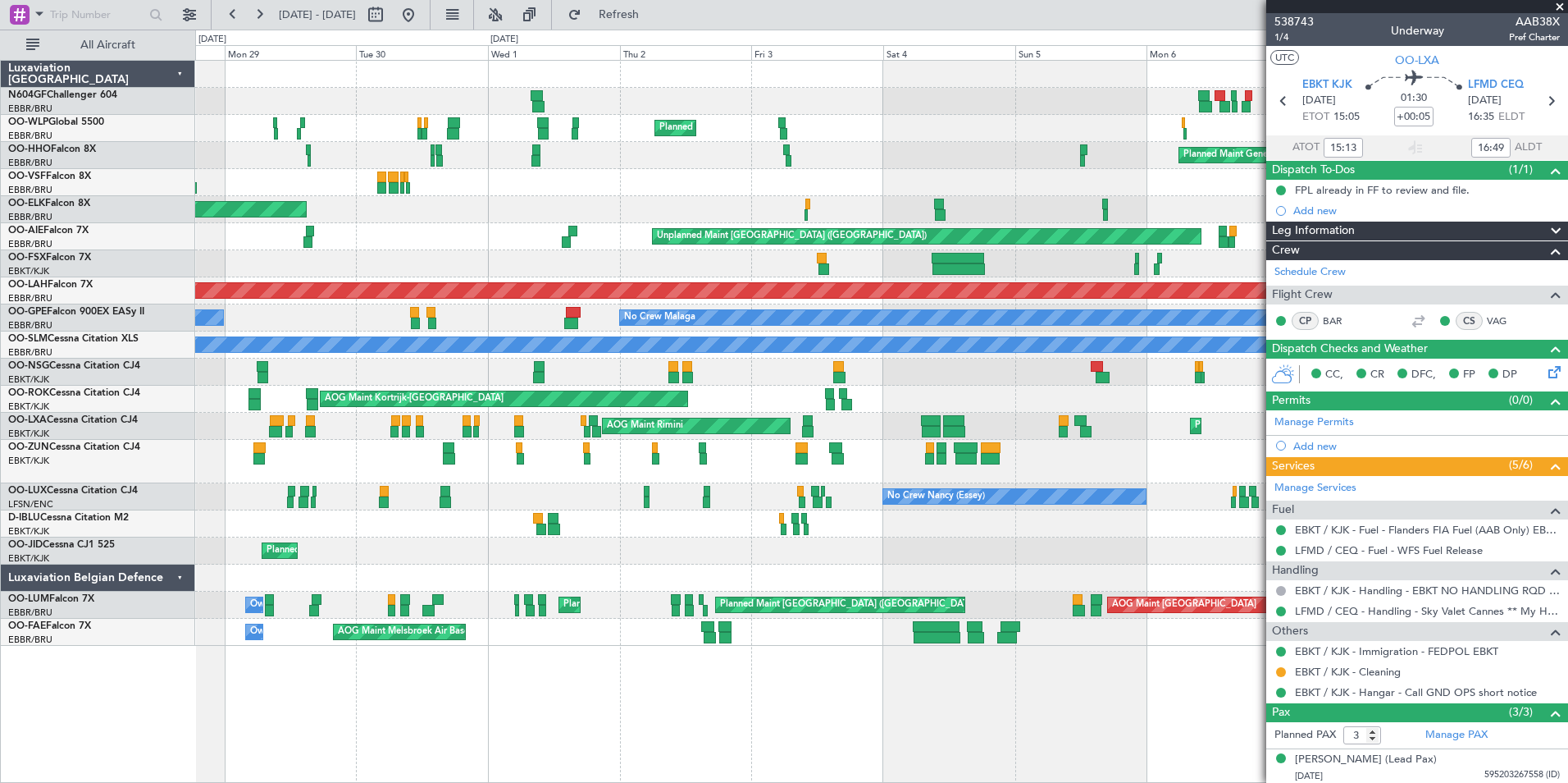
click at [958, 561] on div "Planned Maint Milan (Linate) Planned Maint Geneva ([GEOGRAPHIC_DATA]) Planned M…" at bounding box center [881, 354] width 1372 height 585
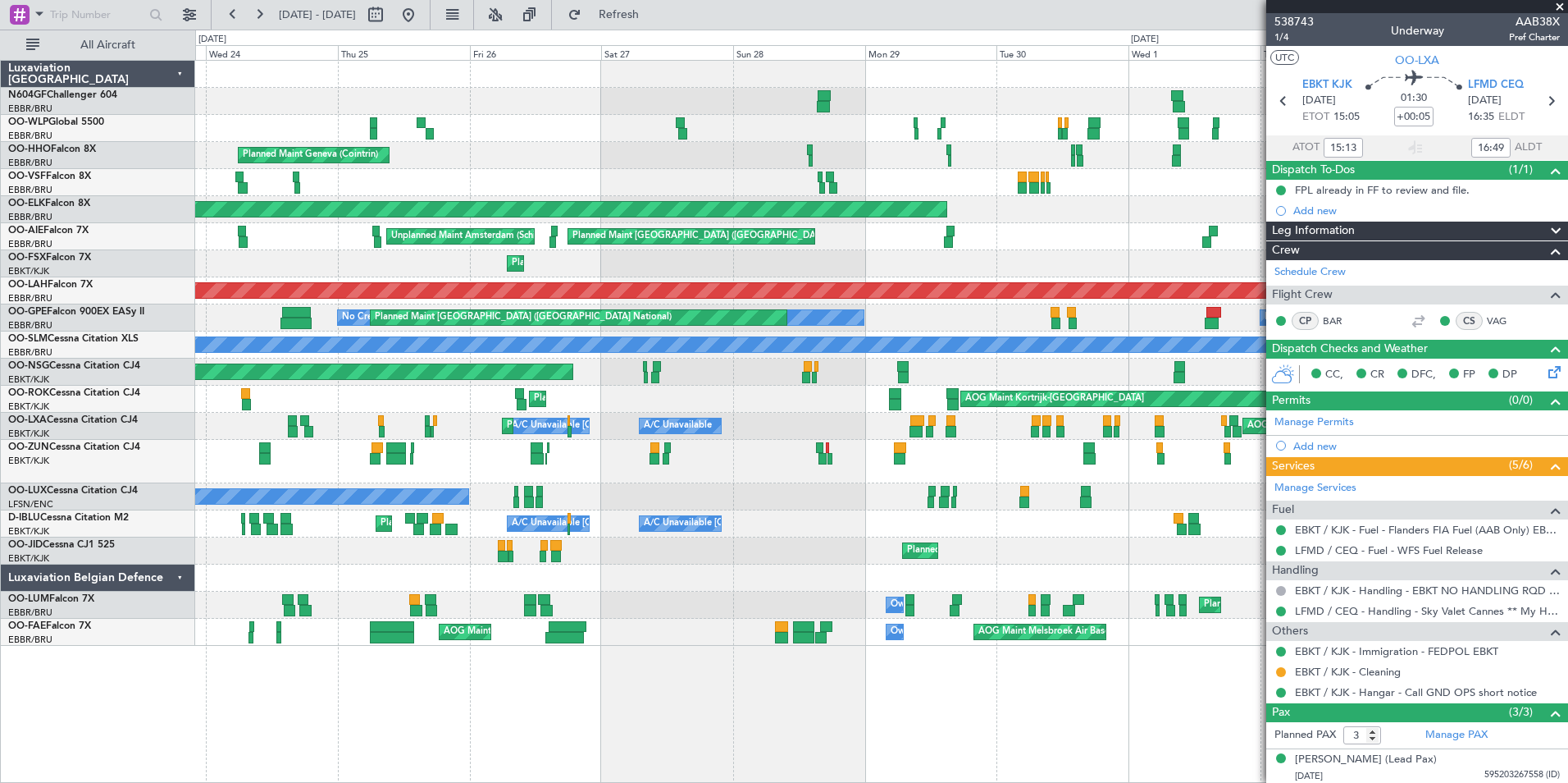
click at [1129, 529] on div "Planned Maint Milan (Linate) Planned Maint Geneva ([GEOGRAPHIC_DATA]) Planned M…" at bounding box center [881, 354] width 1372 height 585
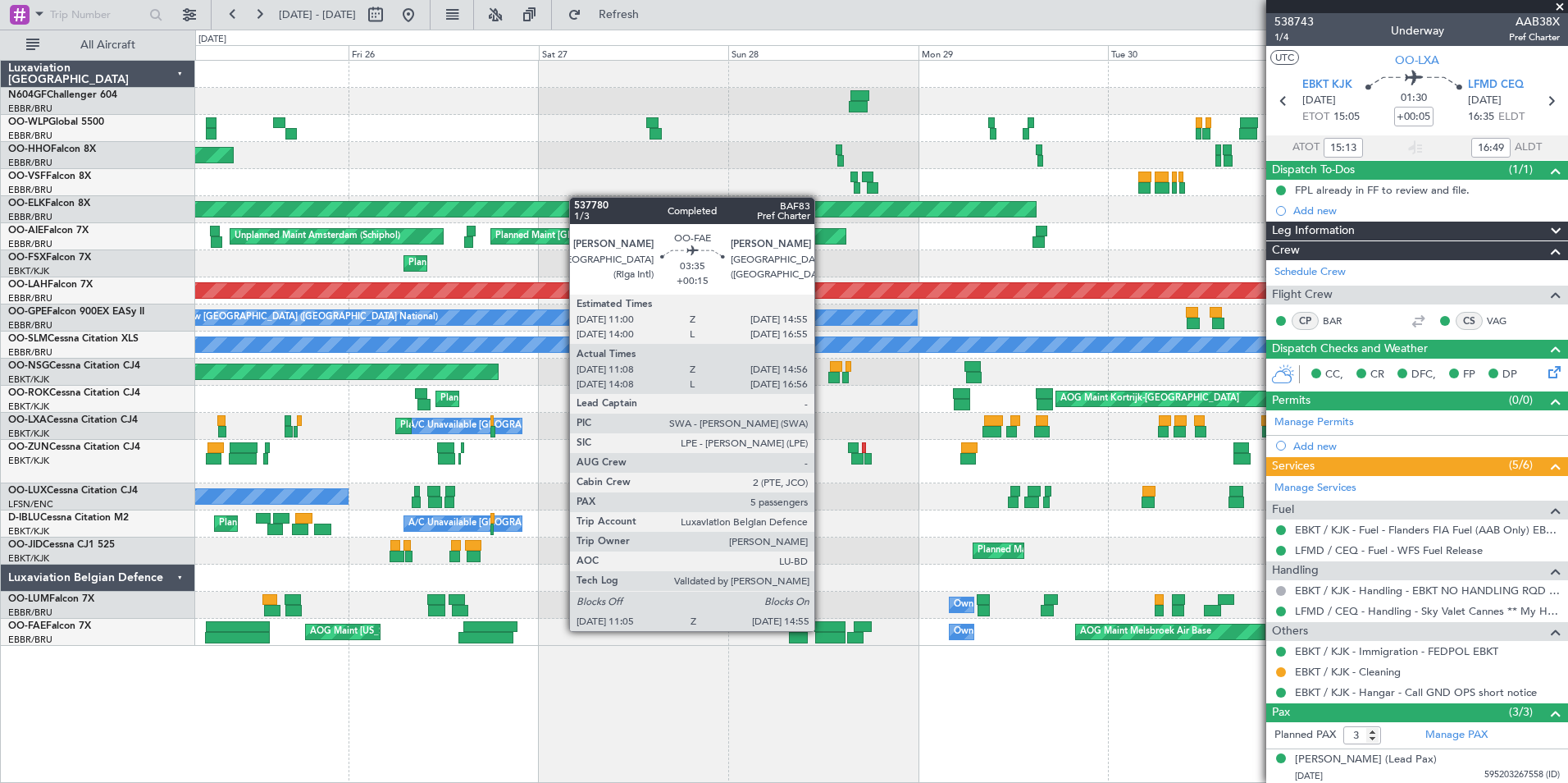
click at [821, 629] on div at bounding box center [830, 627] width 31 height 11
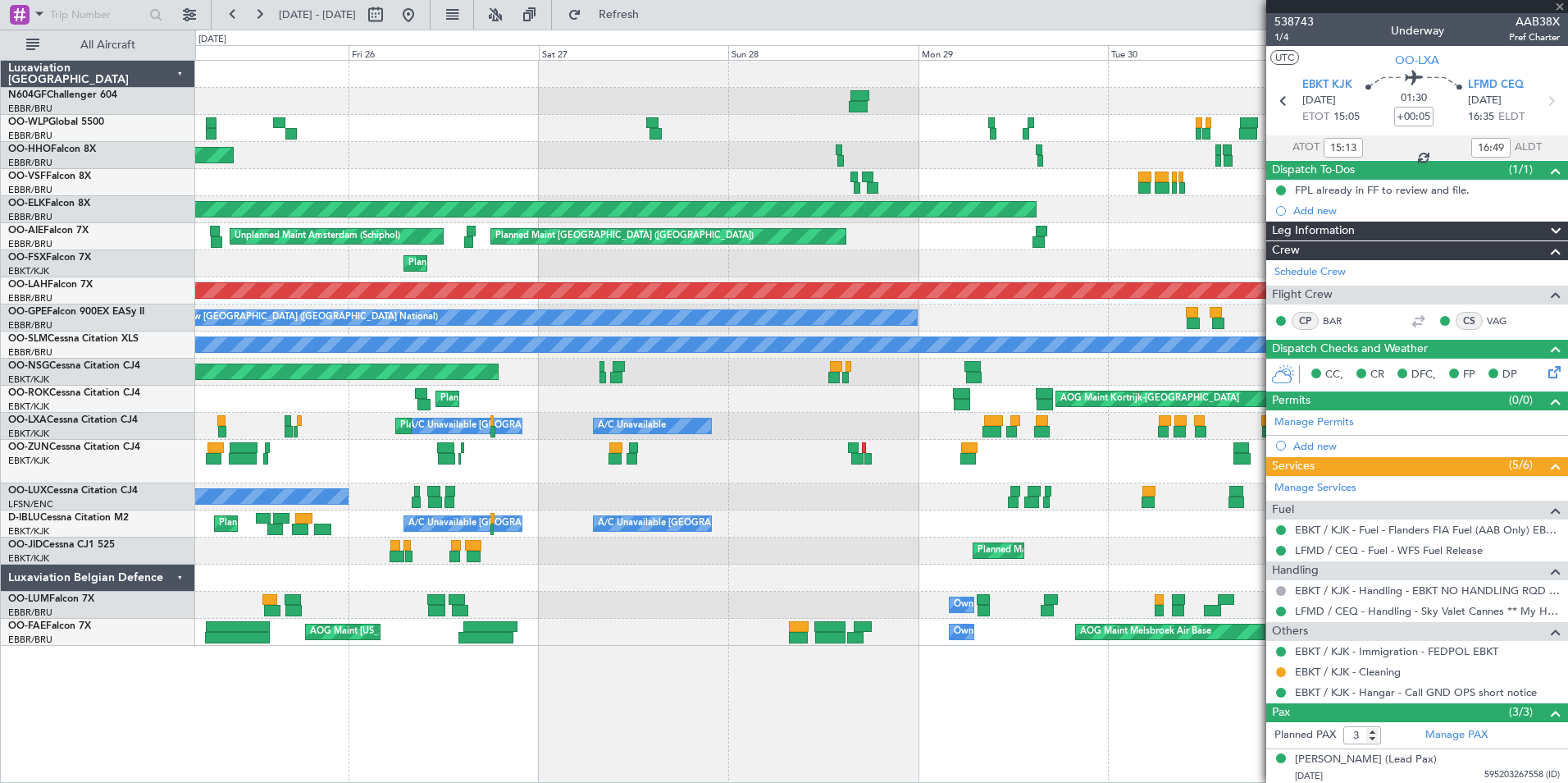
type input "+00:15"
type input "11:18"
type input "14:46"
type input "5"
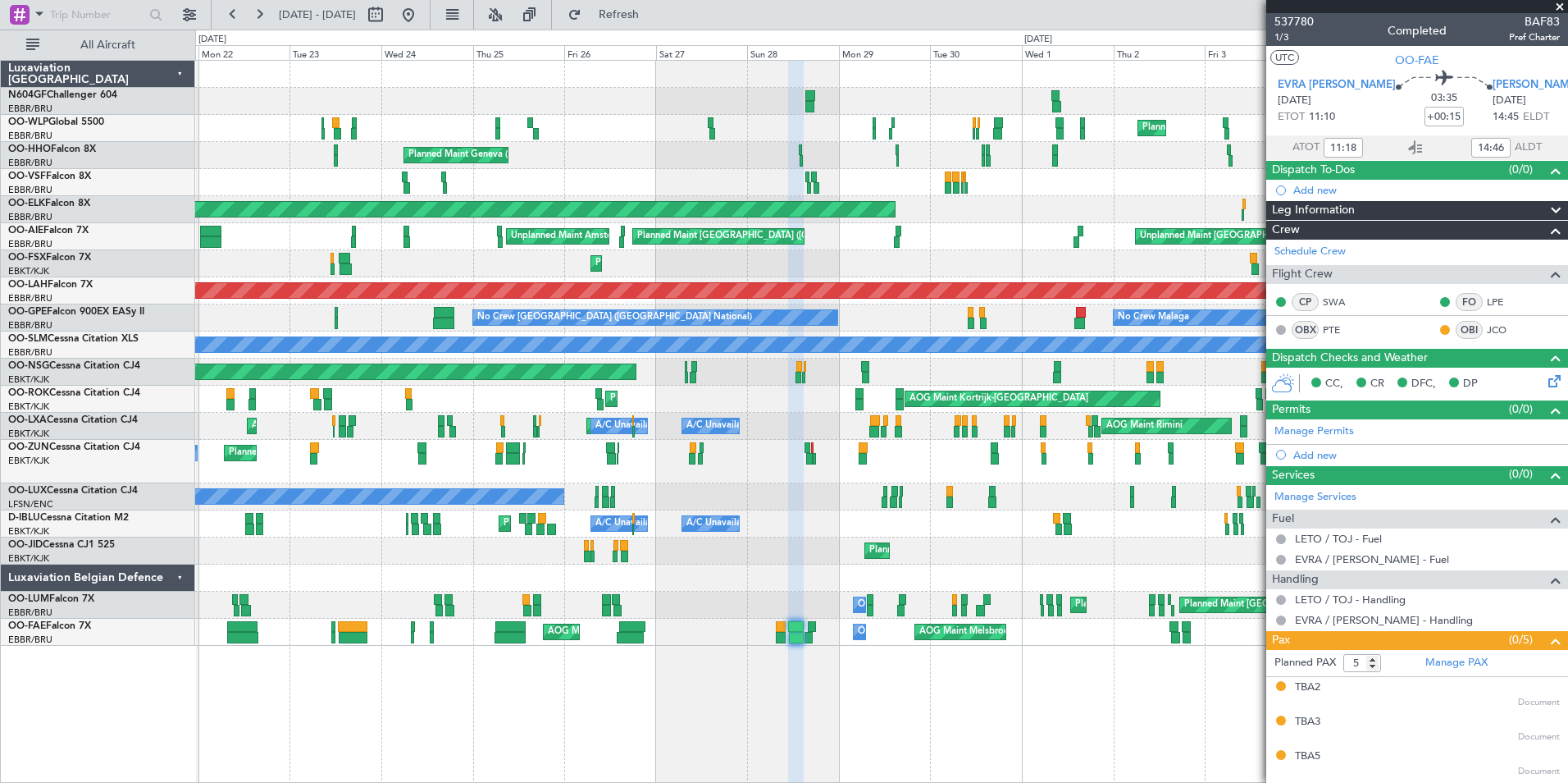
click at [871, 666] on div "Planned Maint Milan (Linate) Planned Maint Liege Planned Maint Geneva ([GEOGRAP…" at bounding box center [882, 421] width 1373 height 723
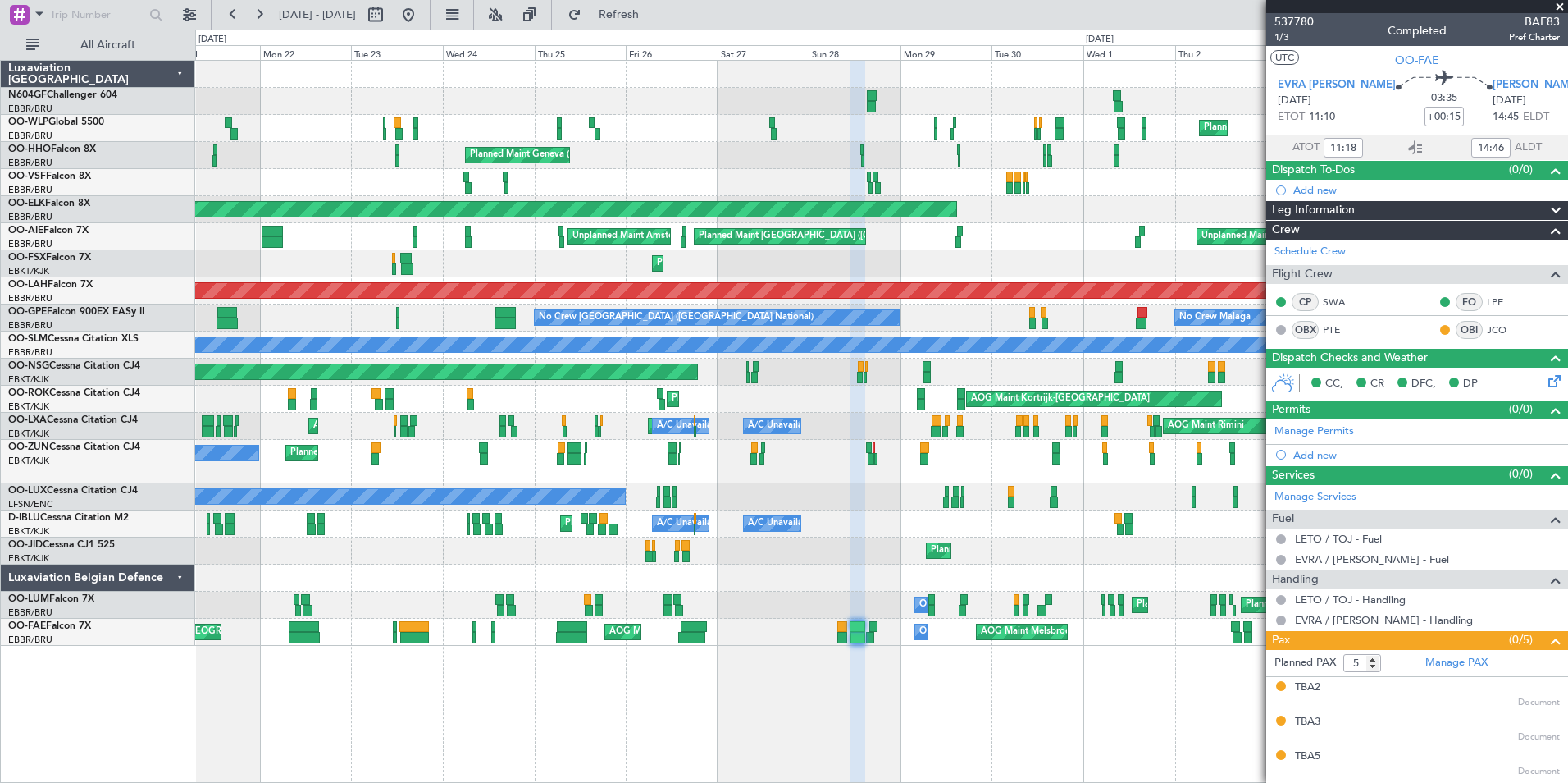
click at [559, 705] on div "Planned Maint Milan (Linate) Planned Maint Liege Planned Maint Geneva ([GEOGRAP…" at bounding box center [882, 421] width 1373 height 723
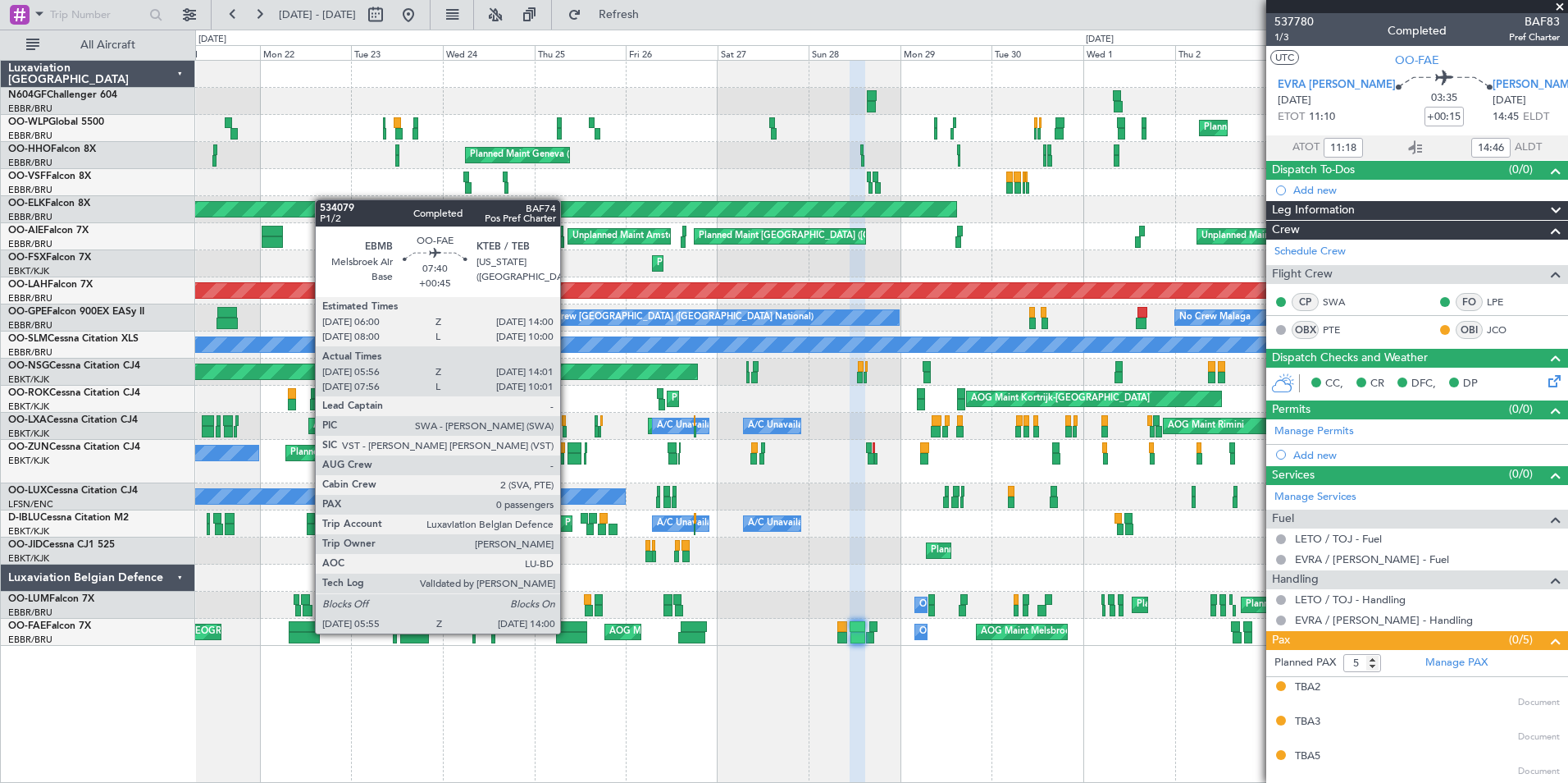
click at [567, 631] on div at bounding box center [572, 637] width 31 height 11
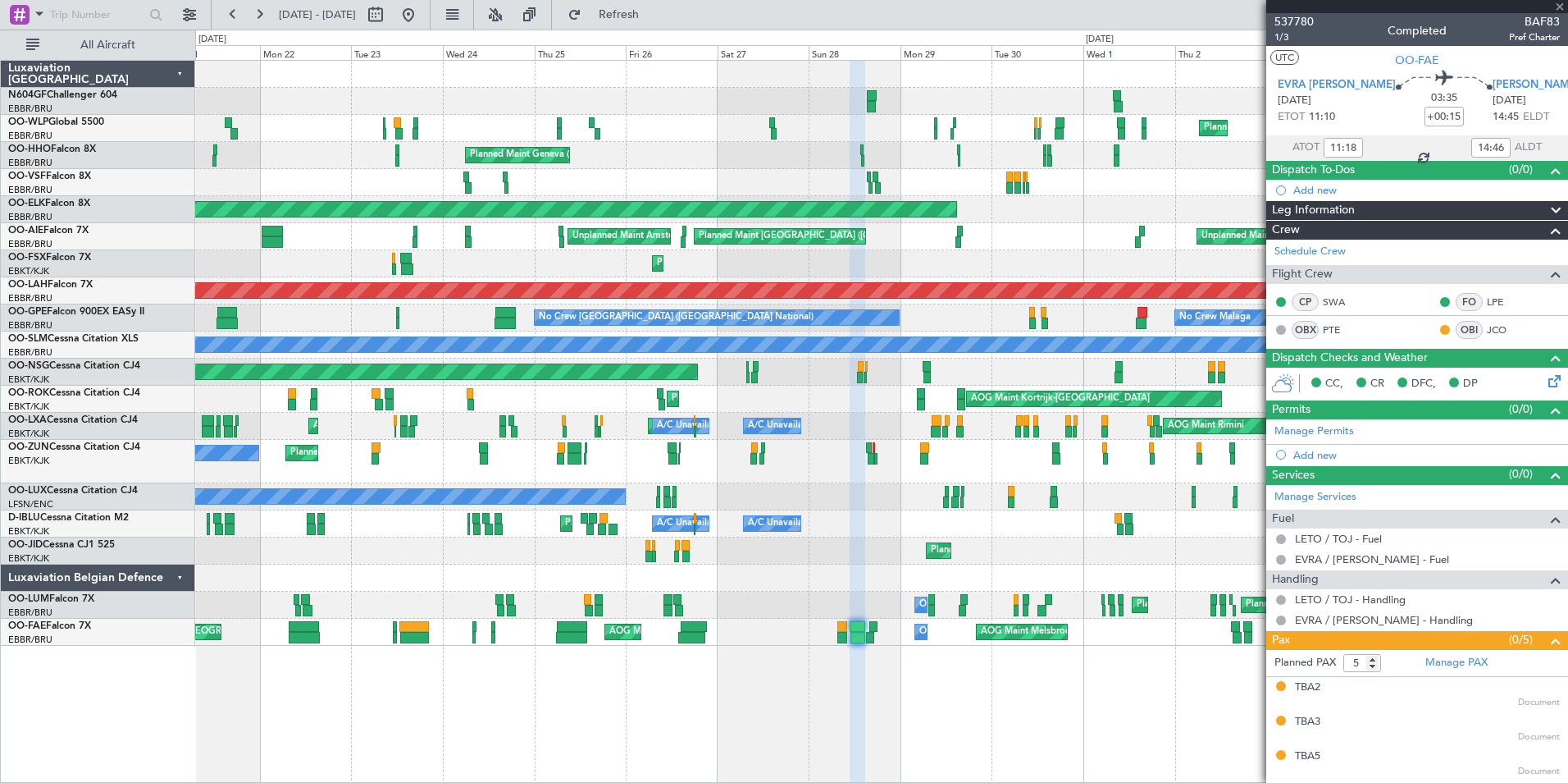
type input "+00:45"
type input "06:06"
type input "13:51"
type input "0"
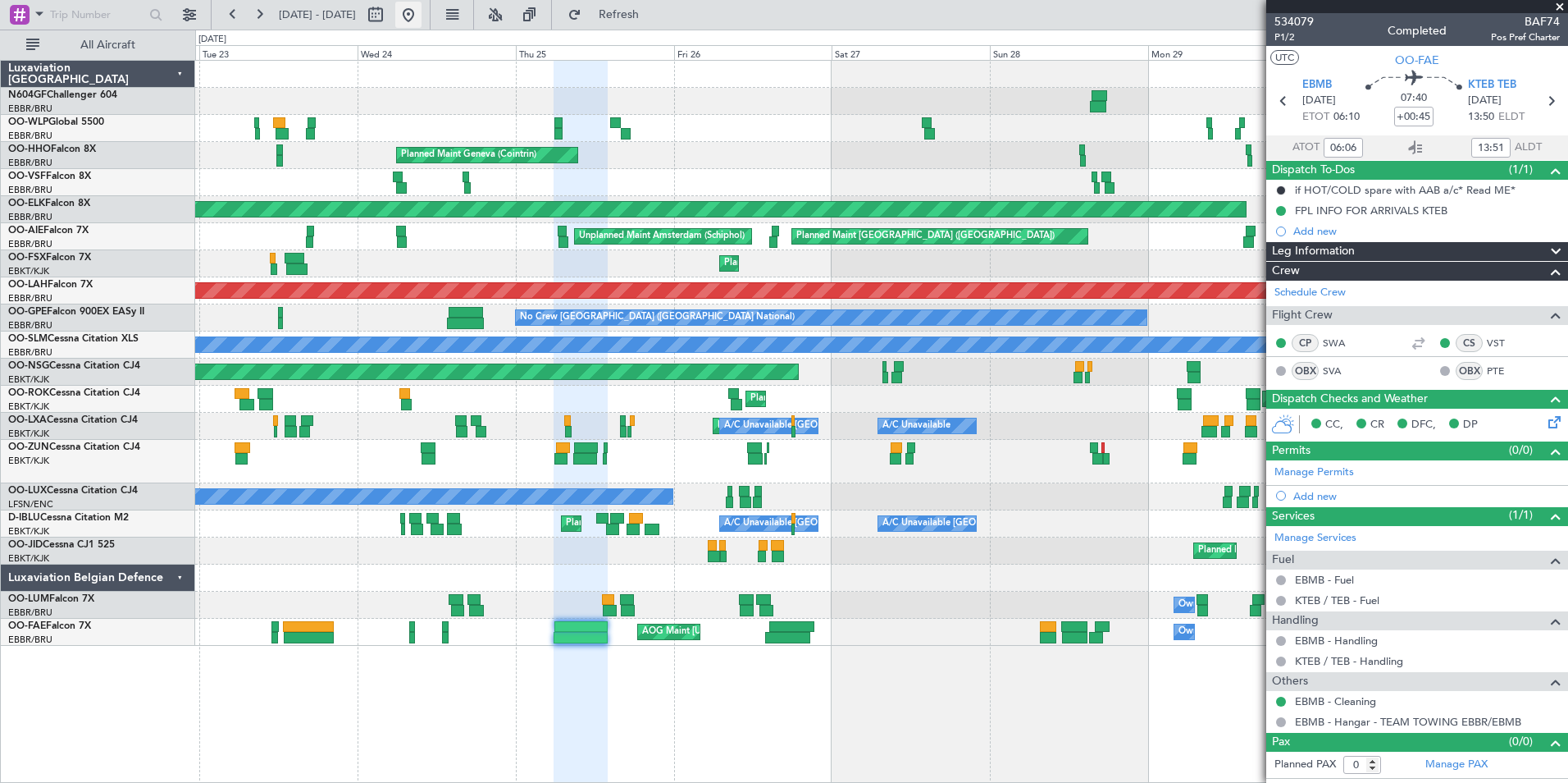
click at [422, 19] on button at bounding box center [408, 15] width 26 height 26
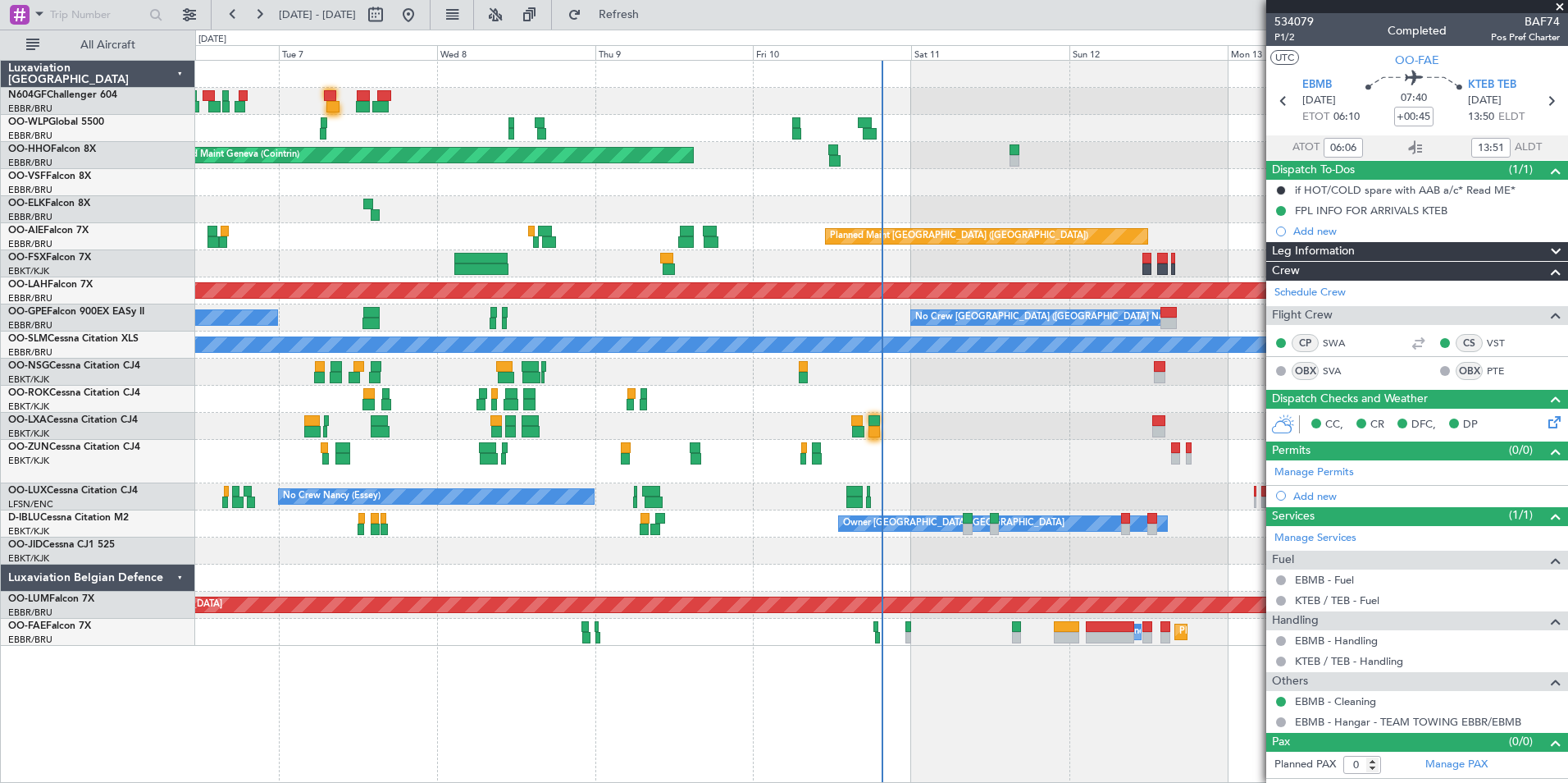
click at [868, 429] on div "Owner [GEOGRAPHIC_DATA]-[GEOGRAPHIC_DATA] Planned Maint [GEOGRAPHIC_DATA]-[GEOG…" at bounding box center [881, 426] width 1372 height 27
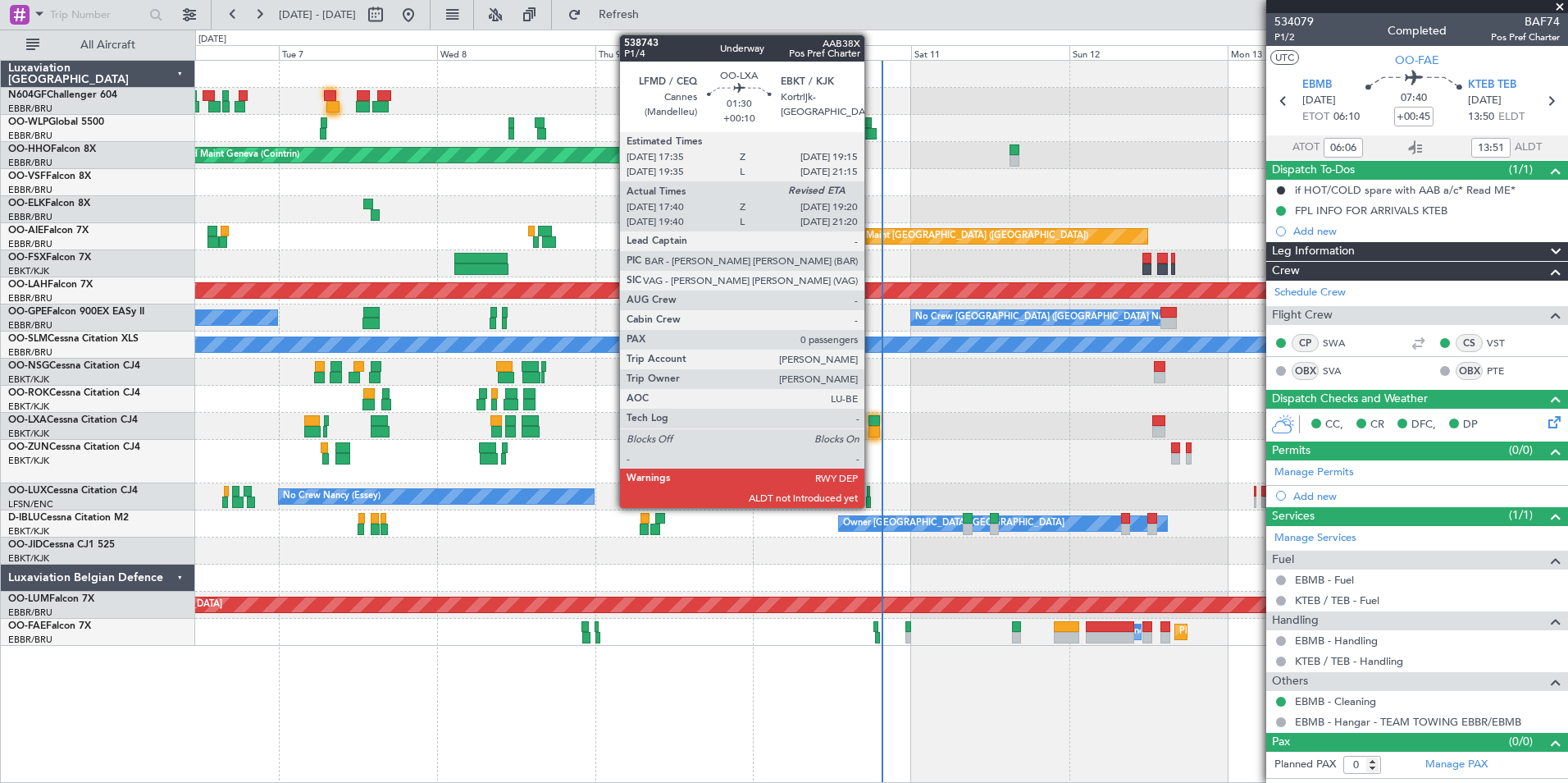
click at [871, 429] on div at bounding box center [874, 431] width 11 height 11
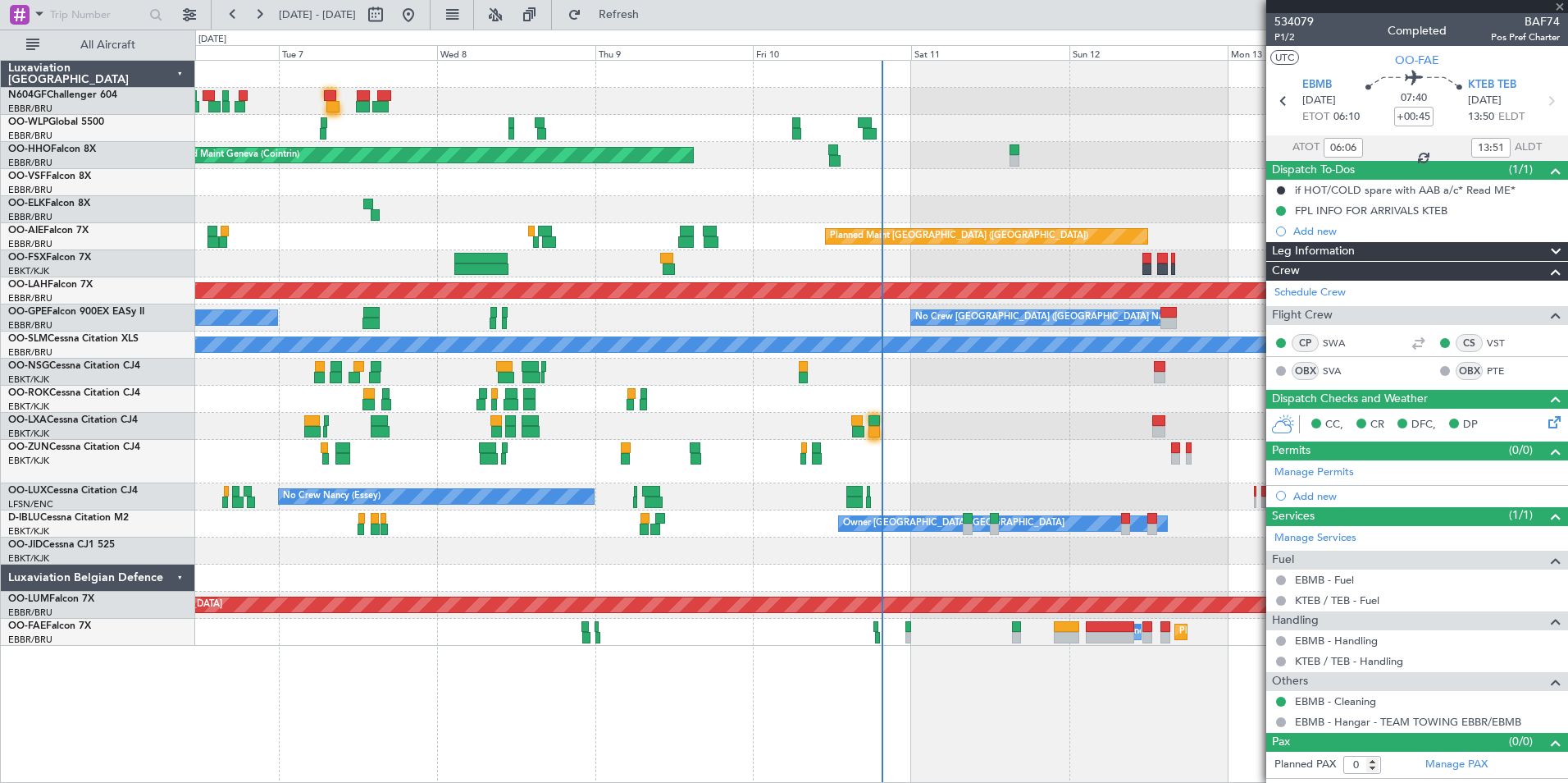
type input "+00:10"
type input "17:45"
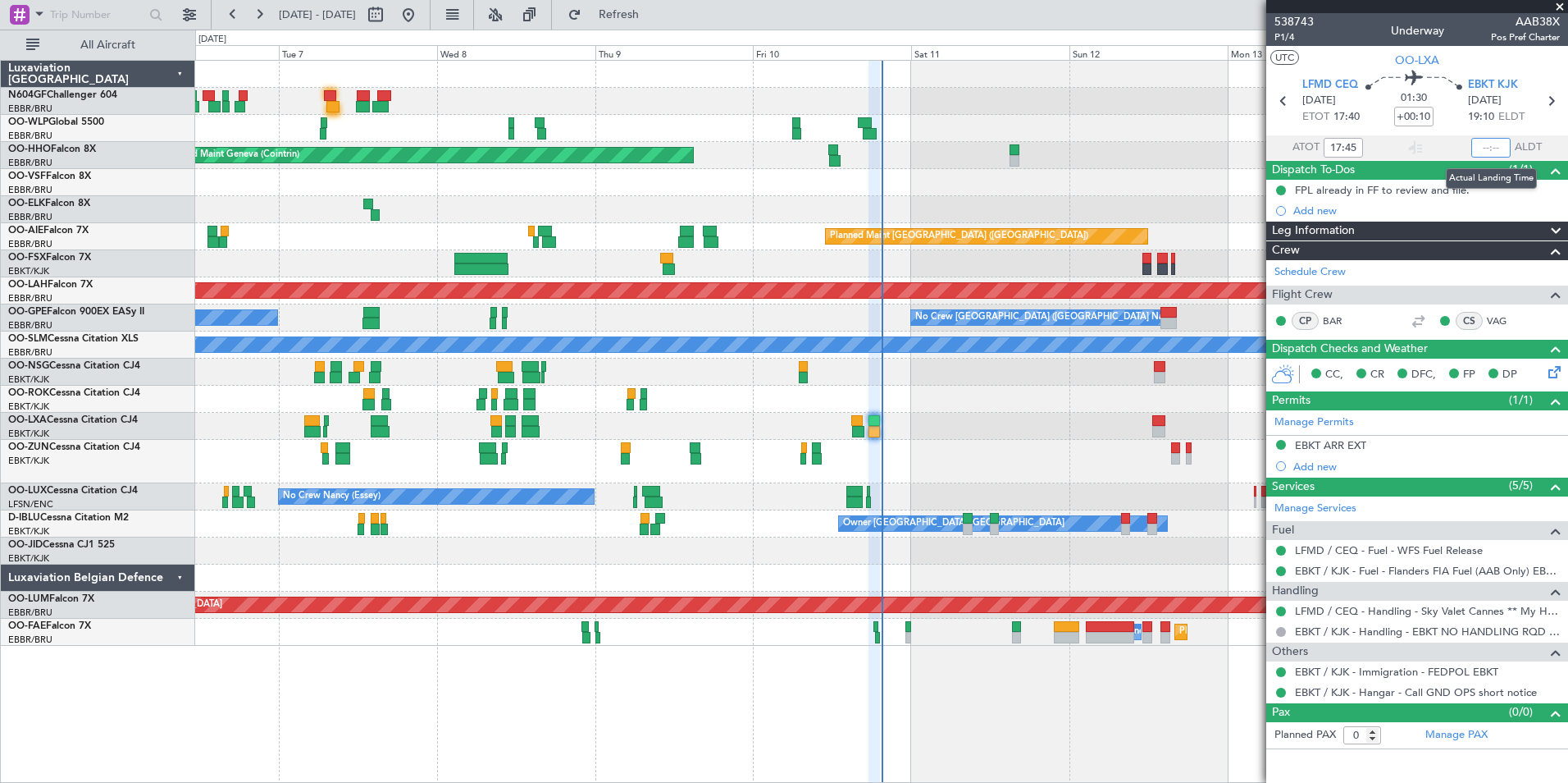
click at [1487, 148] on input "text" at bounding box center [1490, 147] width 40 height 19
click at [1493, 51] on section "UTC OO-LXA" at bounding box center [1416, 58] width 302 height 25
type input "19:13"
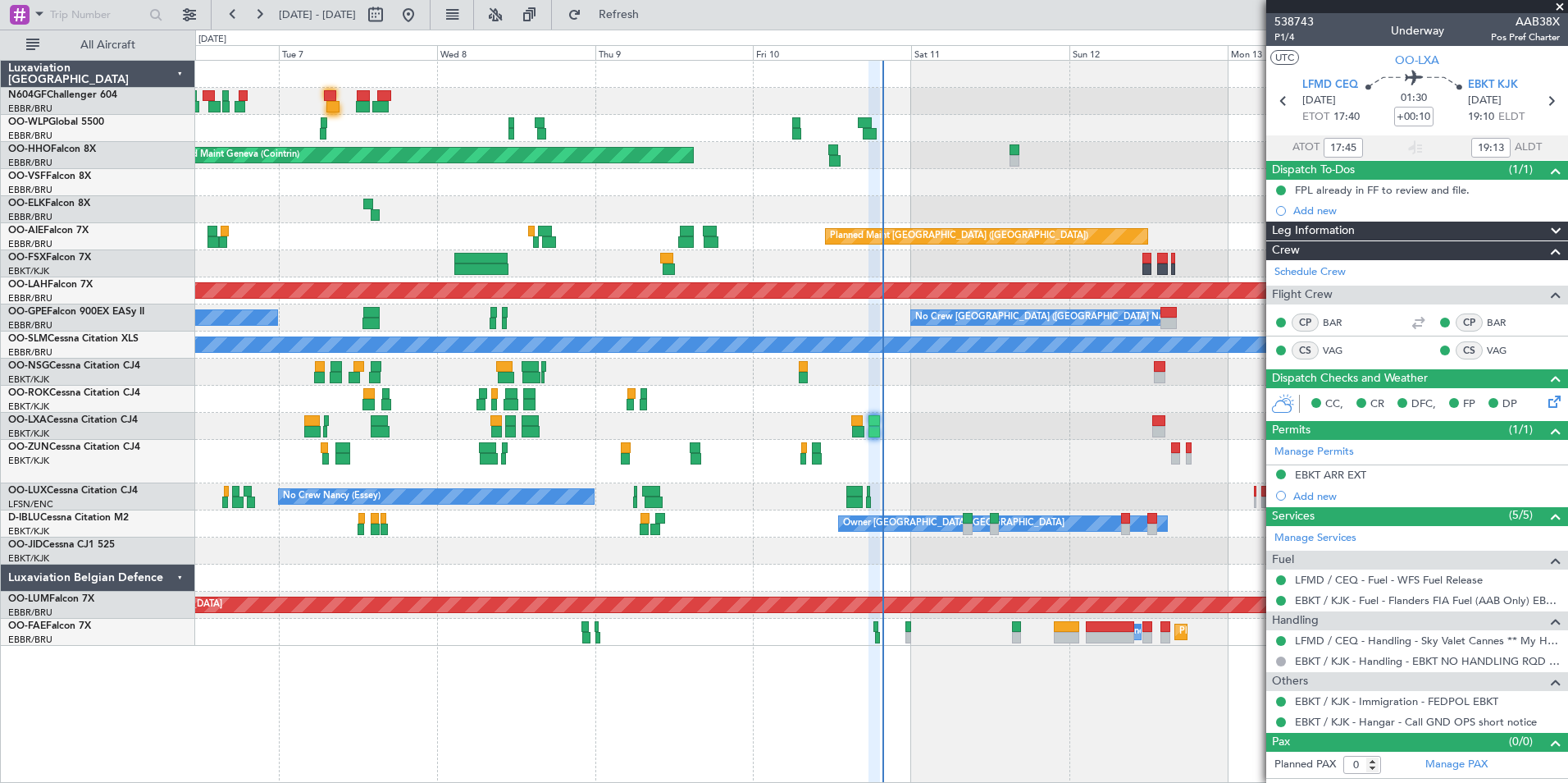
click at [990, 469] on div at bounding box center [881, 461] width 1372 height 44
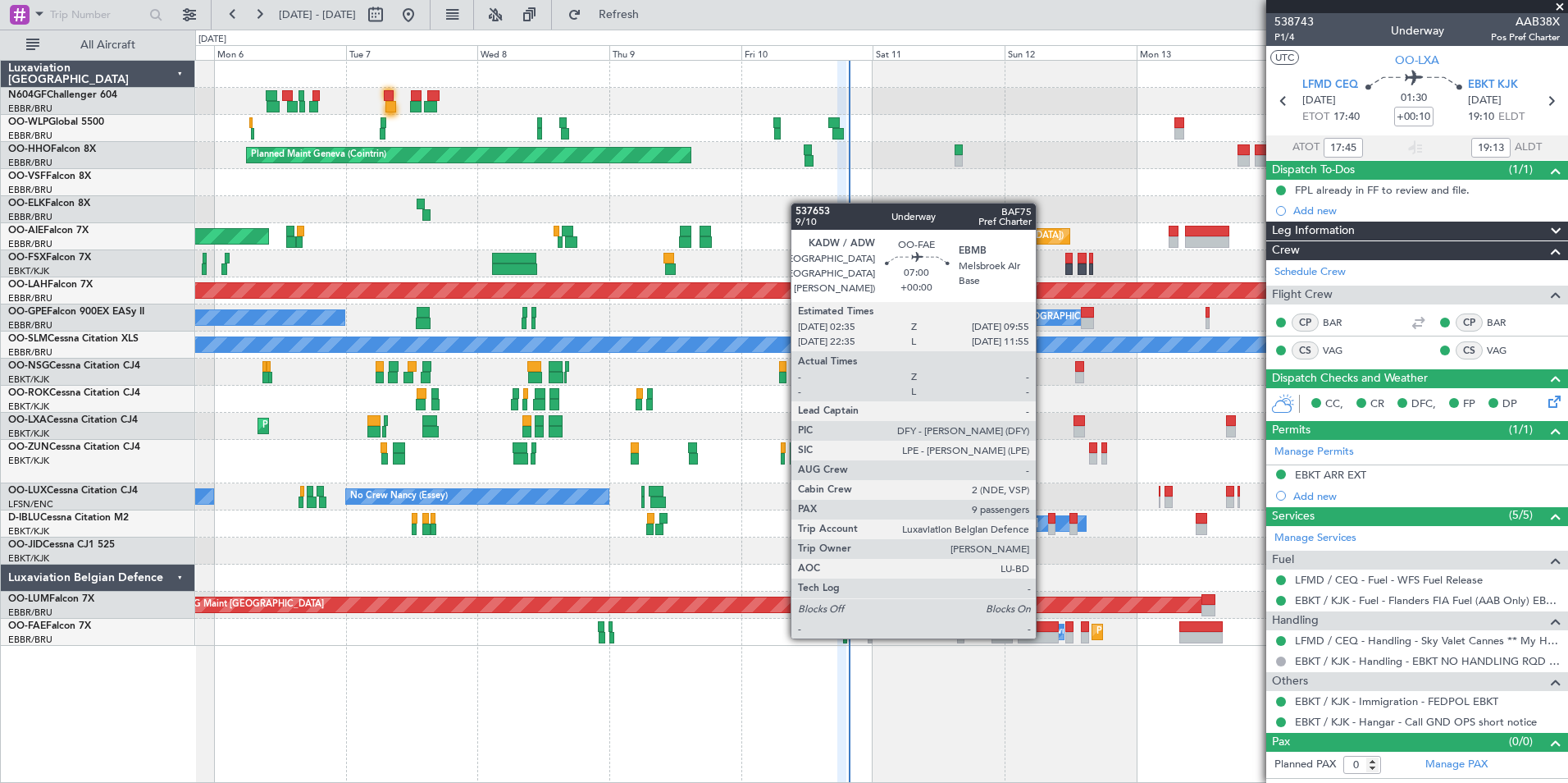
click at [1043, 637] on div at bounding box center [1038, 637] width 41 height 11
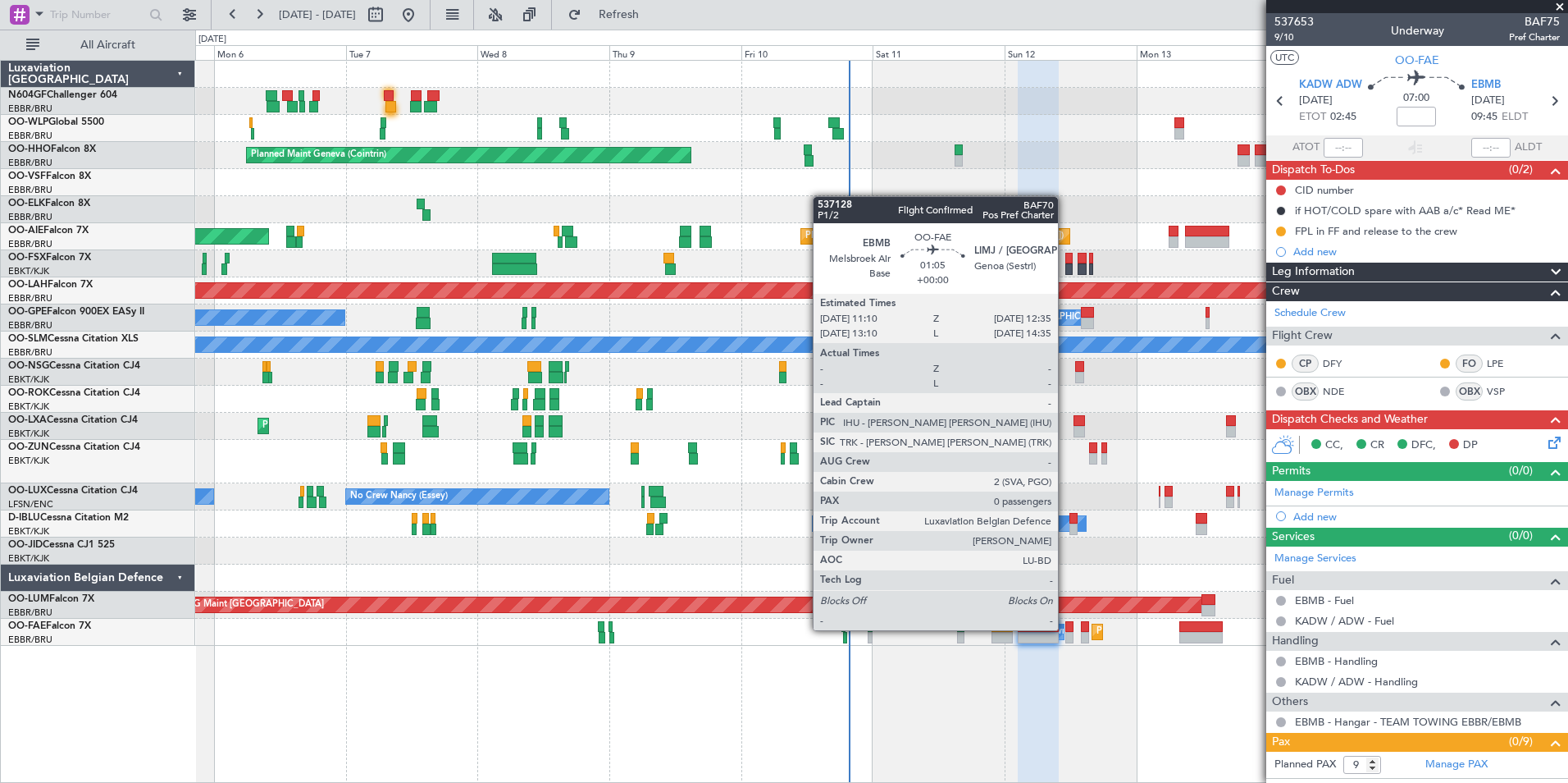
click at [1065, 628] on div at bounding box center [1068, 627] width 8 height 11
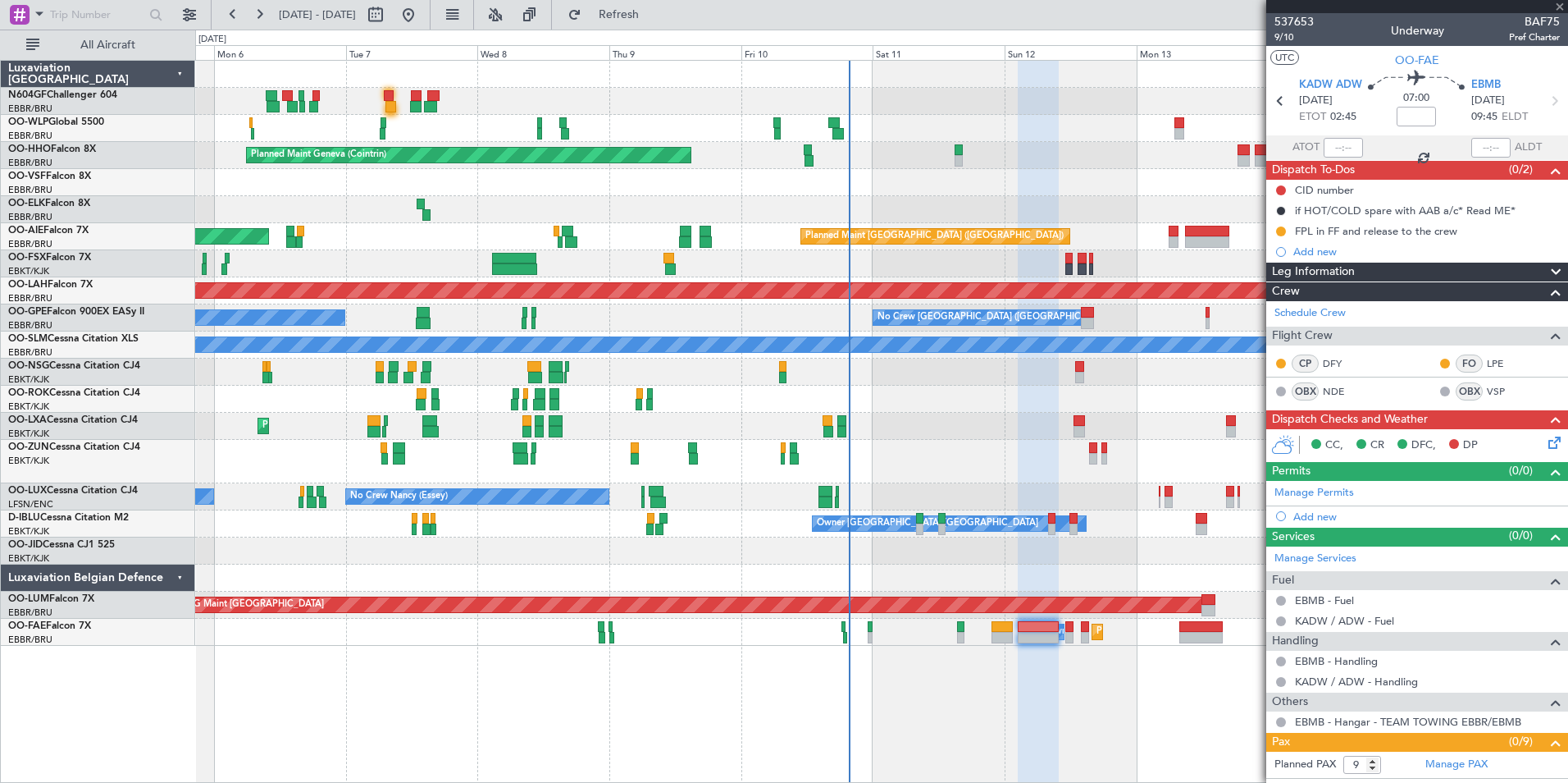
type input "0"
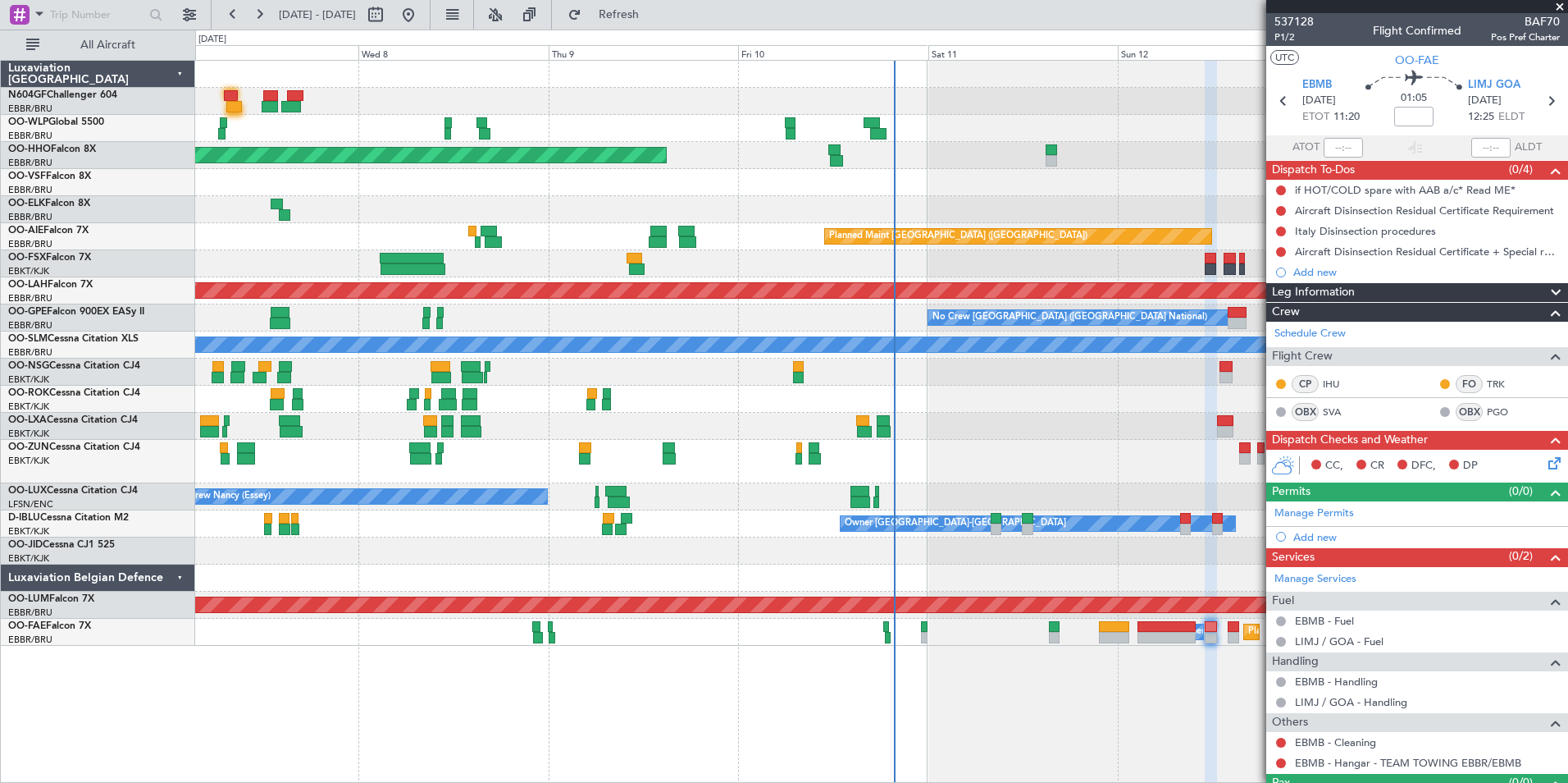
click at [973, 566] on div at bounding box center [881, 578] width 1372 height 27
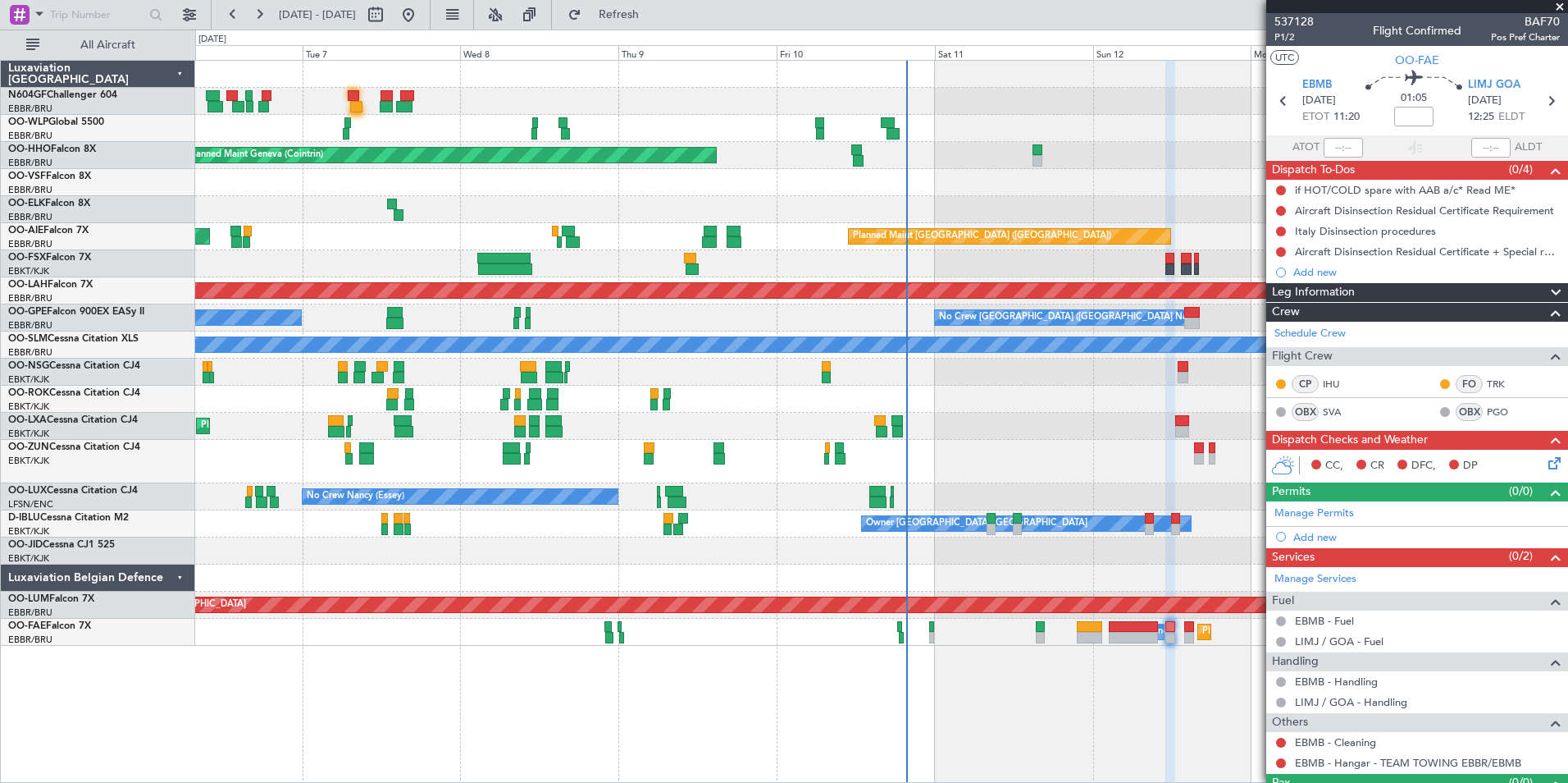
click at [957, 449] on div at bounding box center [881, 461] width 1372 height 44
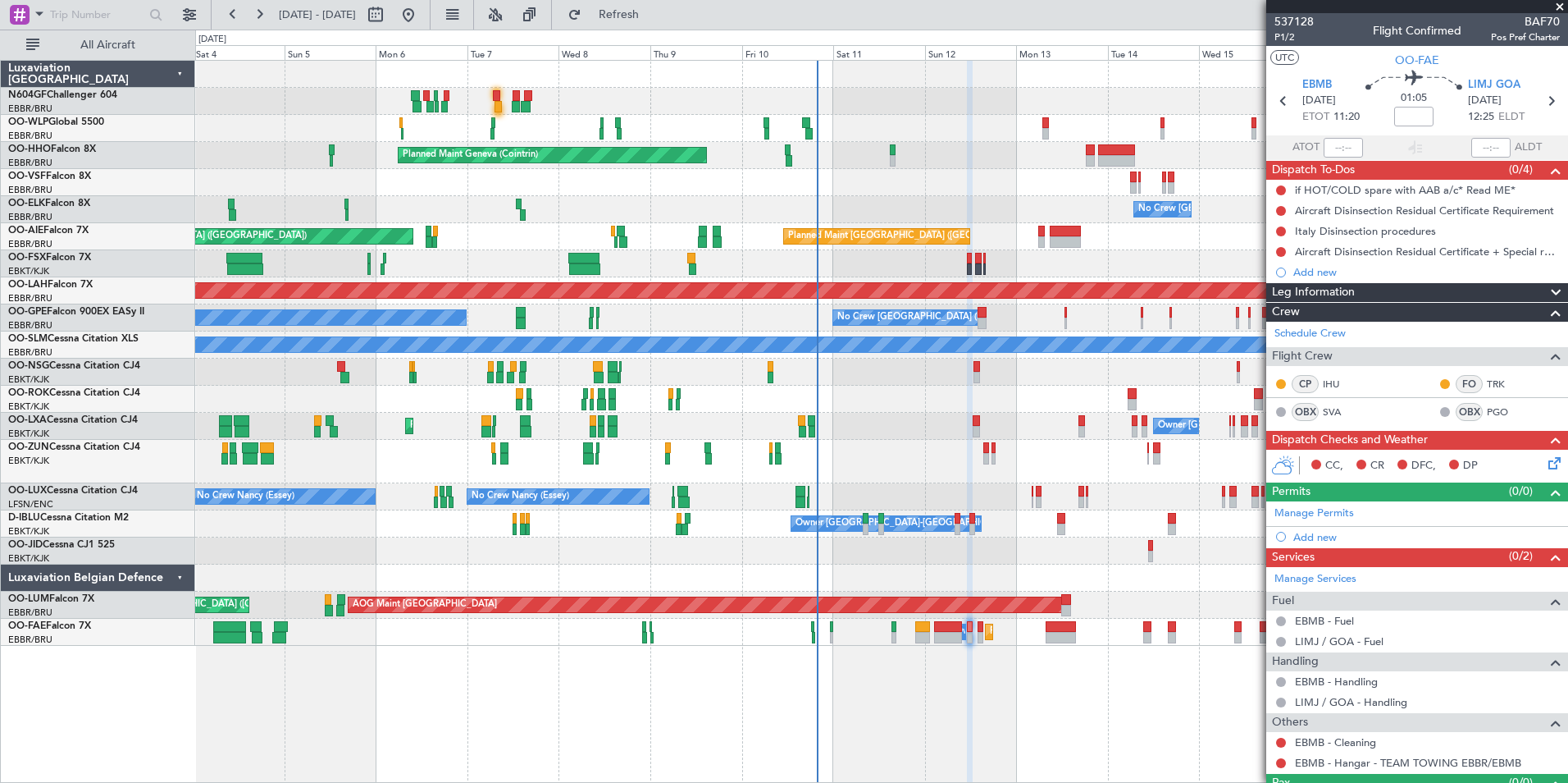
click at [898, 406] on div "AOG Maint Kortrijk-[GEOGRAPHIC_DATA]" at bounding box center [881, 399] width 1372 height 27
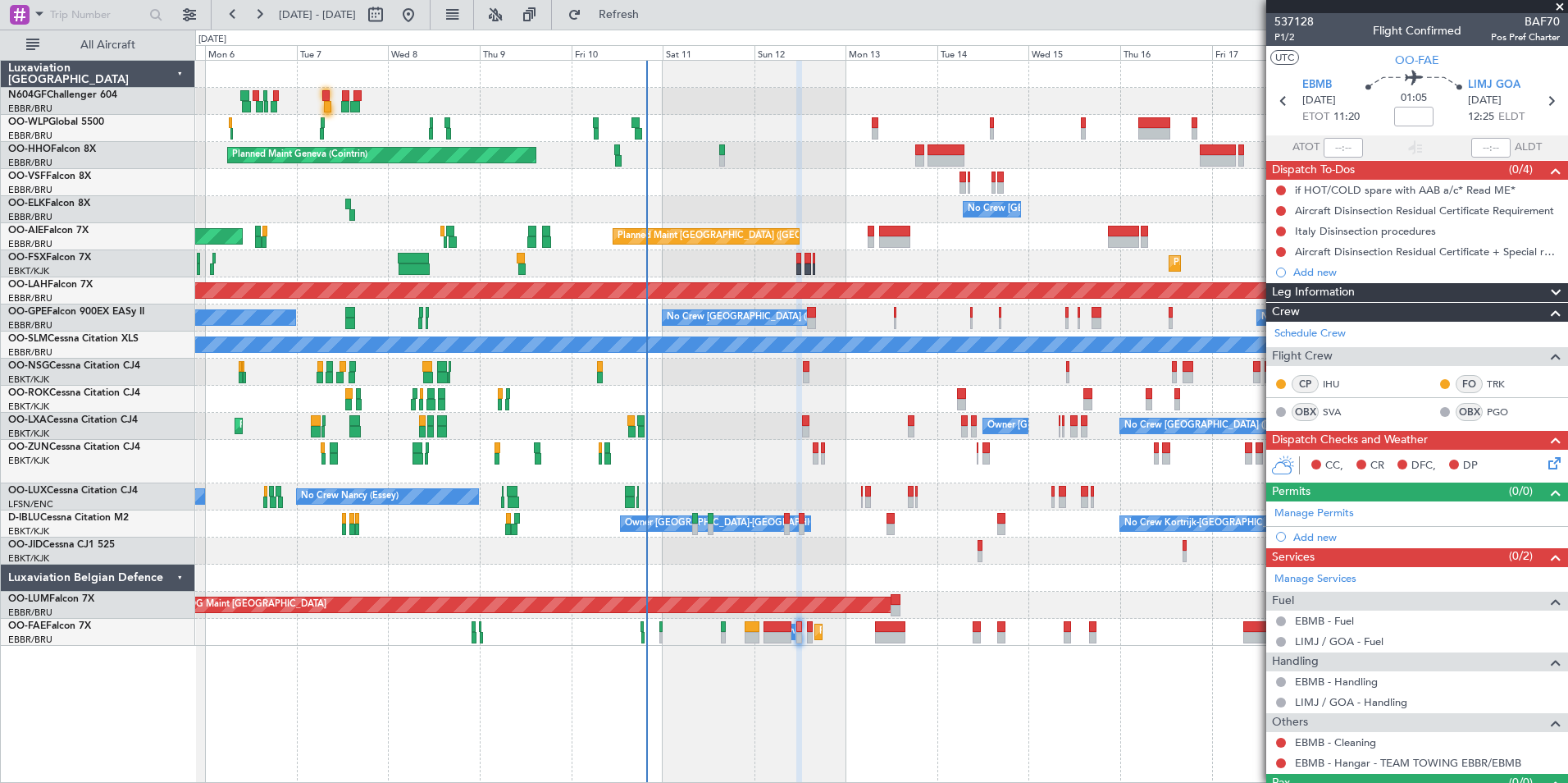
click at [913, 401] on div "AOG Maint Kortrijk-[GEOGRAPHIC_DATA]" at bounding box center [881, 399] width 1372 height 27
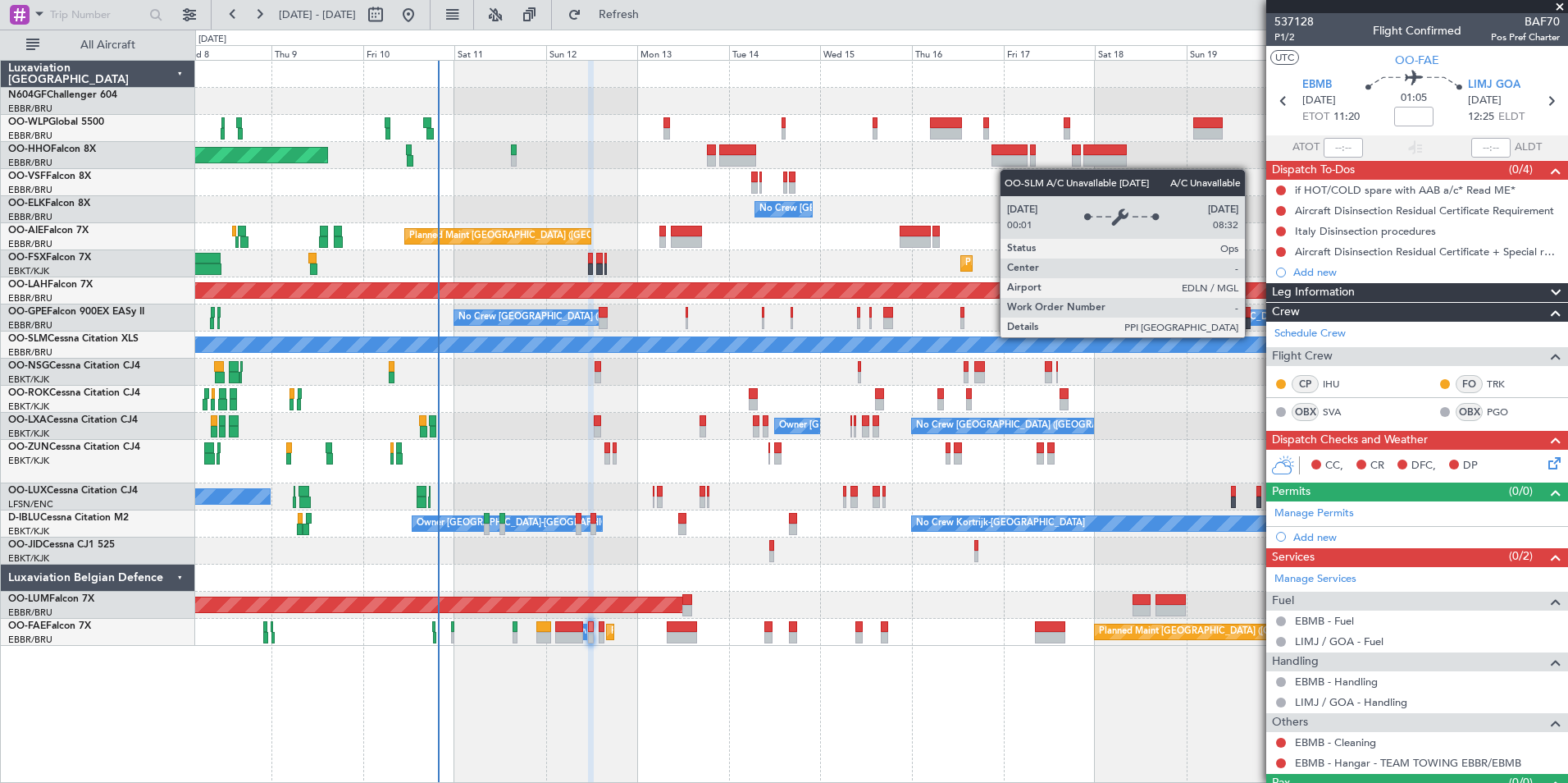
click at [1043, 338] on div "A/C Unavailable [GEOGRAPHIC_DATA]" at bounding box center [881, 344] width 4116 height 17
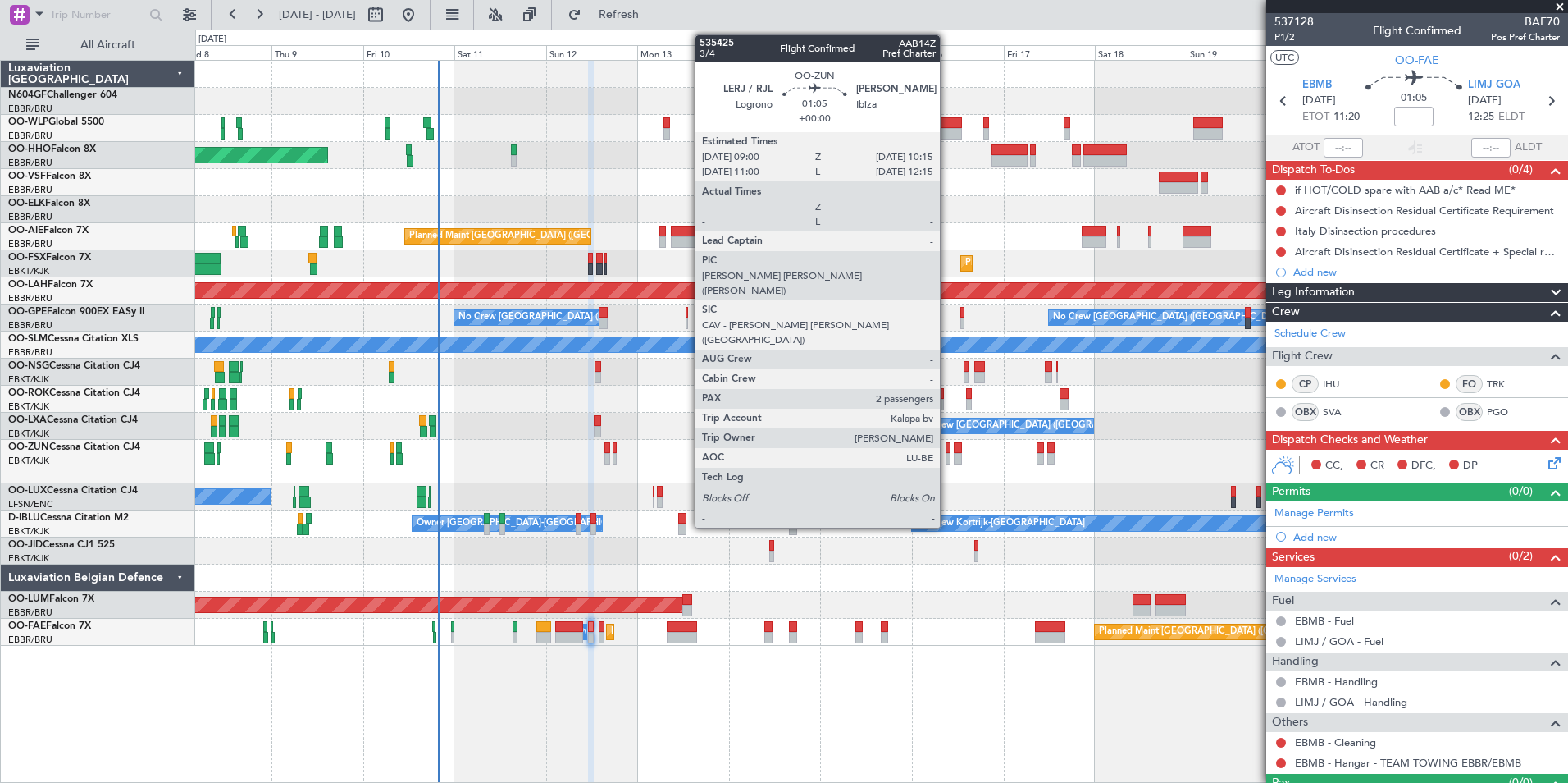
click at [947, 452] on div at bounding box center [947, 448] width 5 height 11
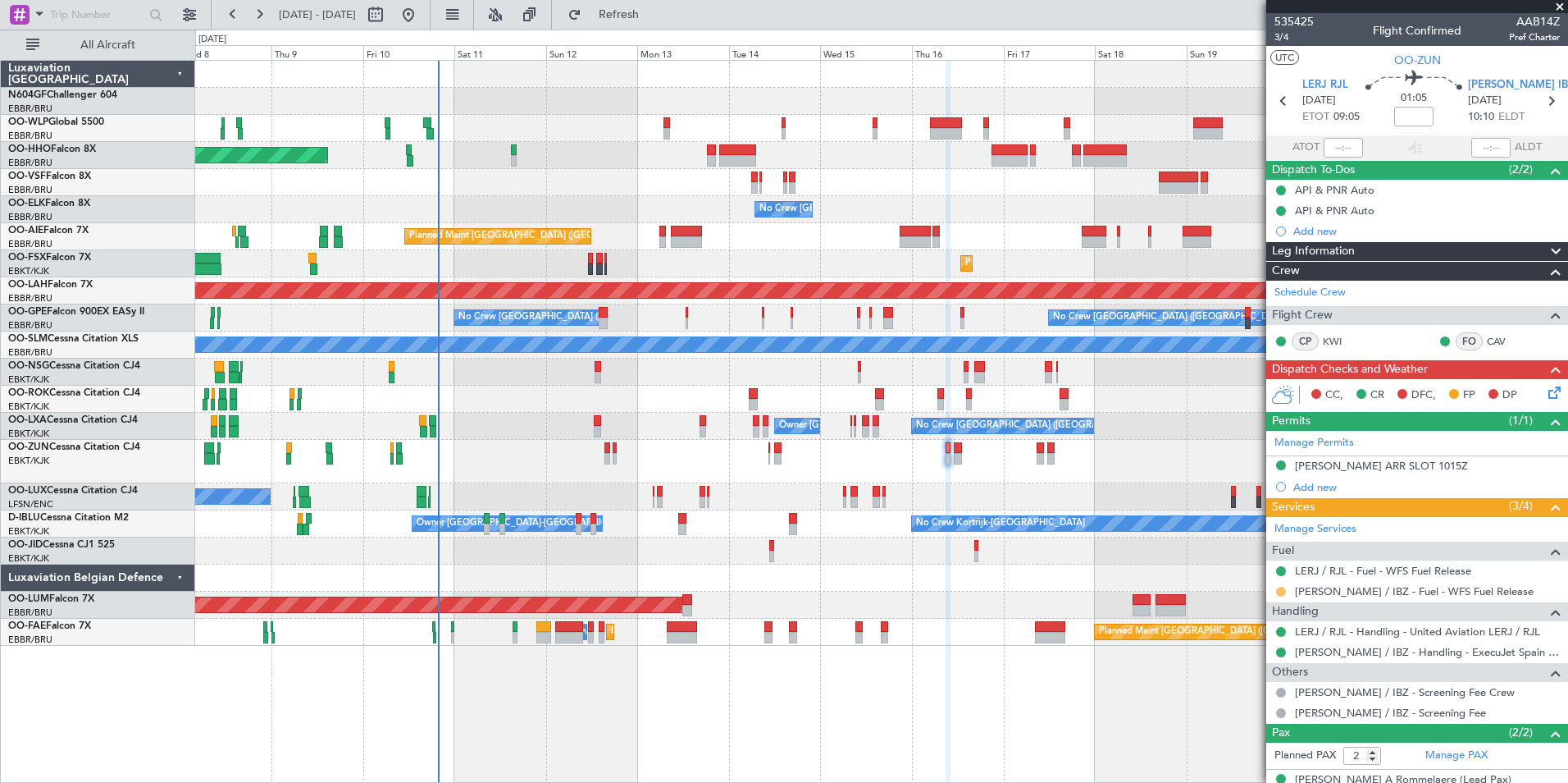
click at [1281, 590] on button at bounding box center [1280, 591] width 10 height 10
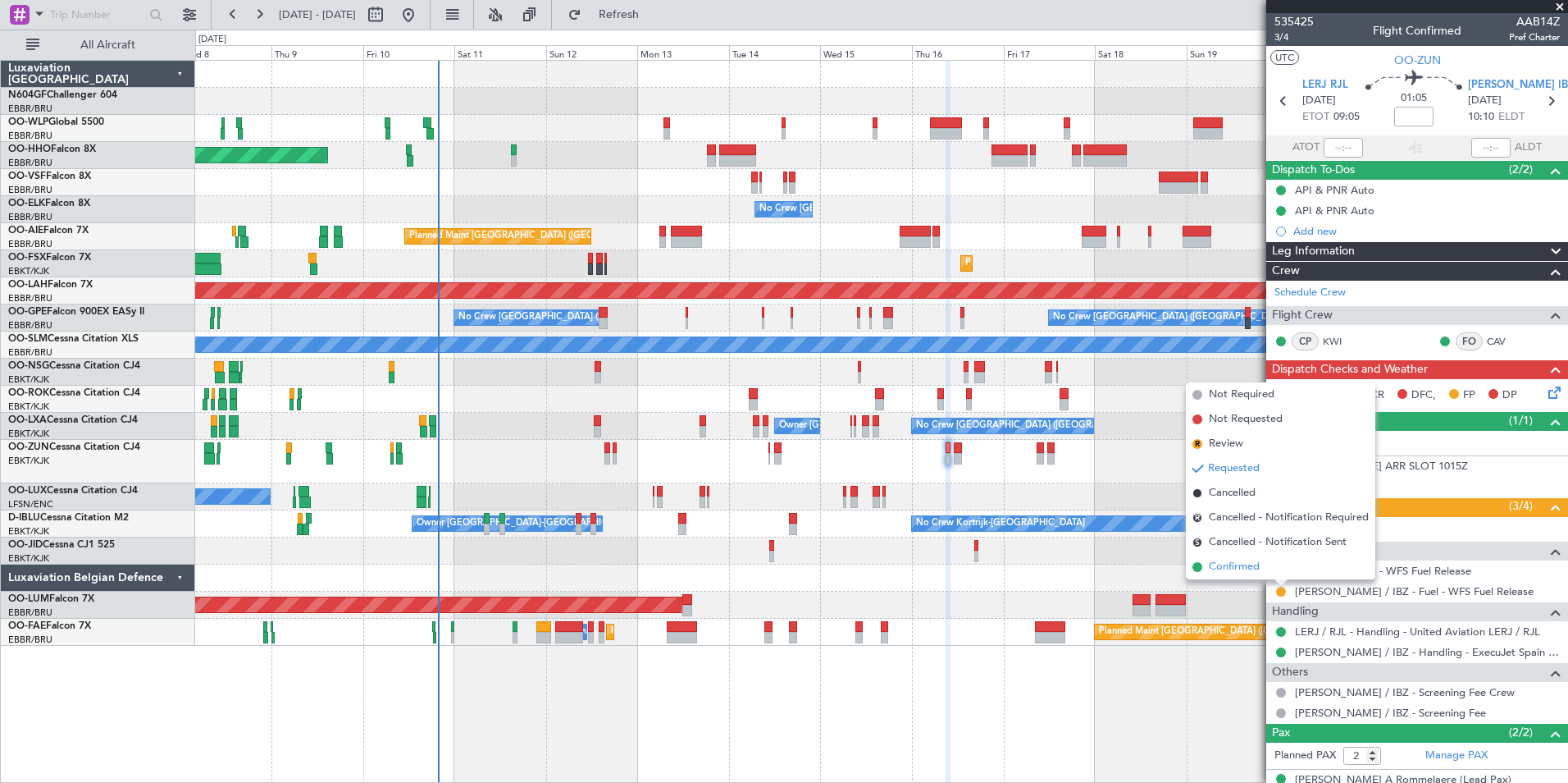
click at [1229, 562] on span "Confirmed" at bounding box center [1233, 567] width 51 height 17
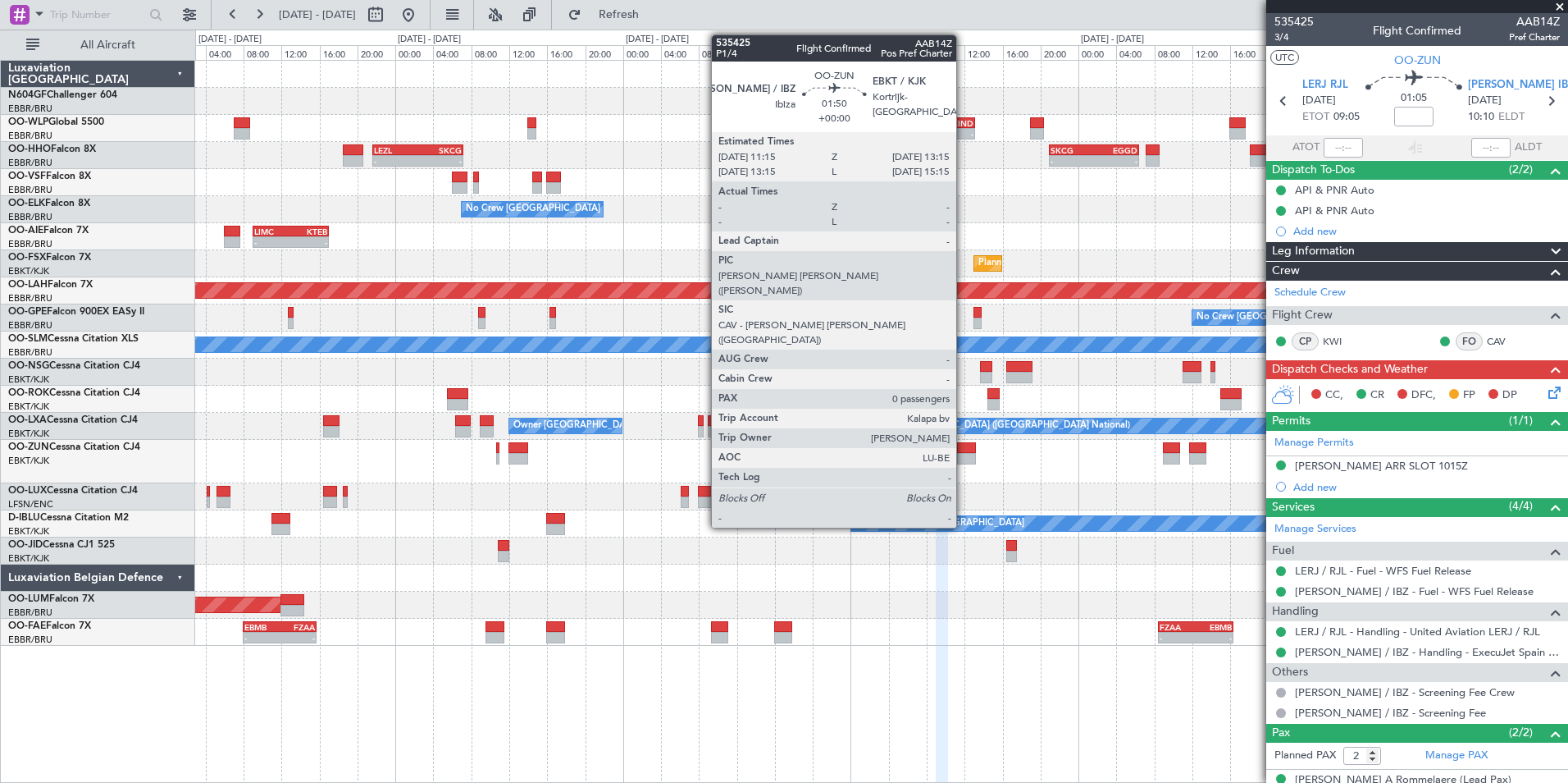
click at [963, 454] on div at bounding box center [966, 458] width 19 height 11
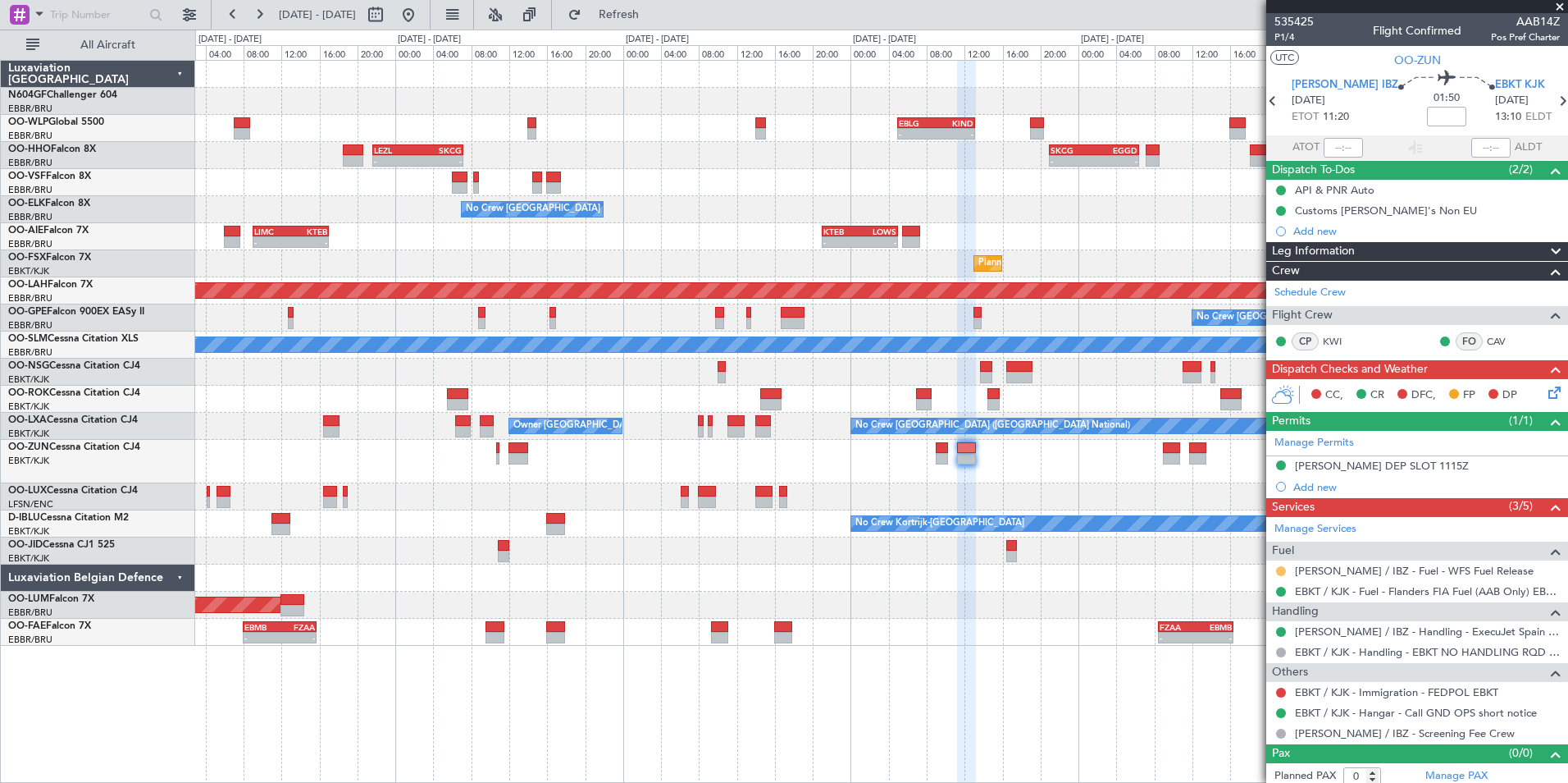
click at [1280, 565] on div at bounding box center [1280, 571] width 13 height 13
click at [1283, 566] on button at bounding box center [1280, 571] width 10 height 10
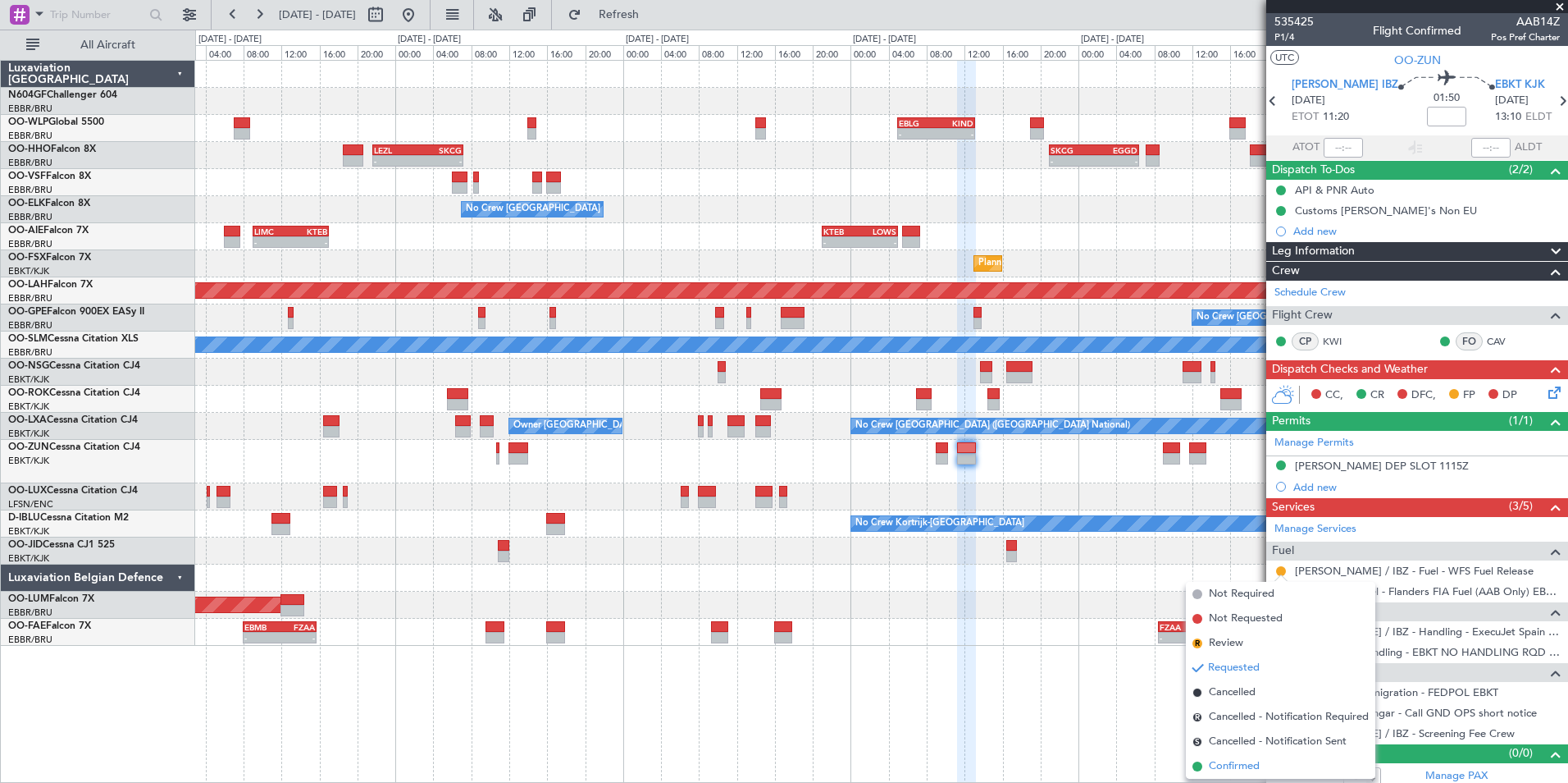
click at [1241, 766] on span "Confirmed" at bounding box center [1233, 766] width 51 height 17
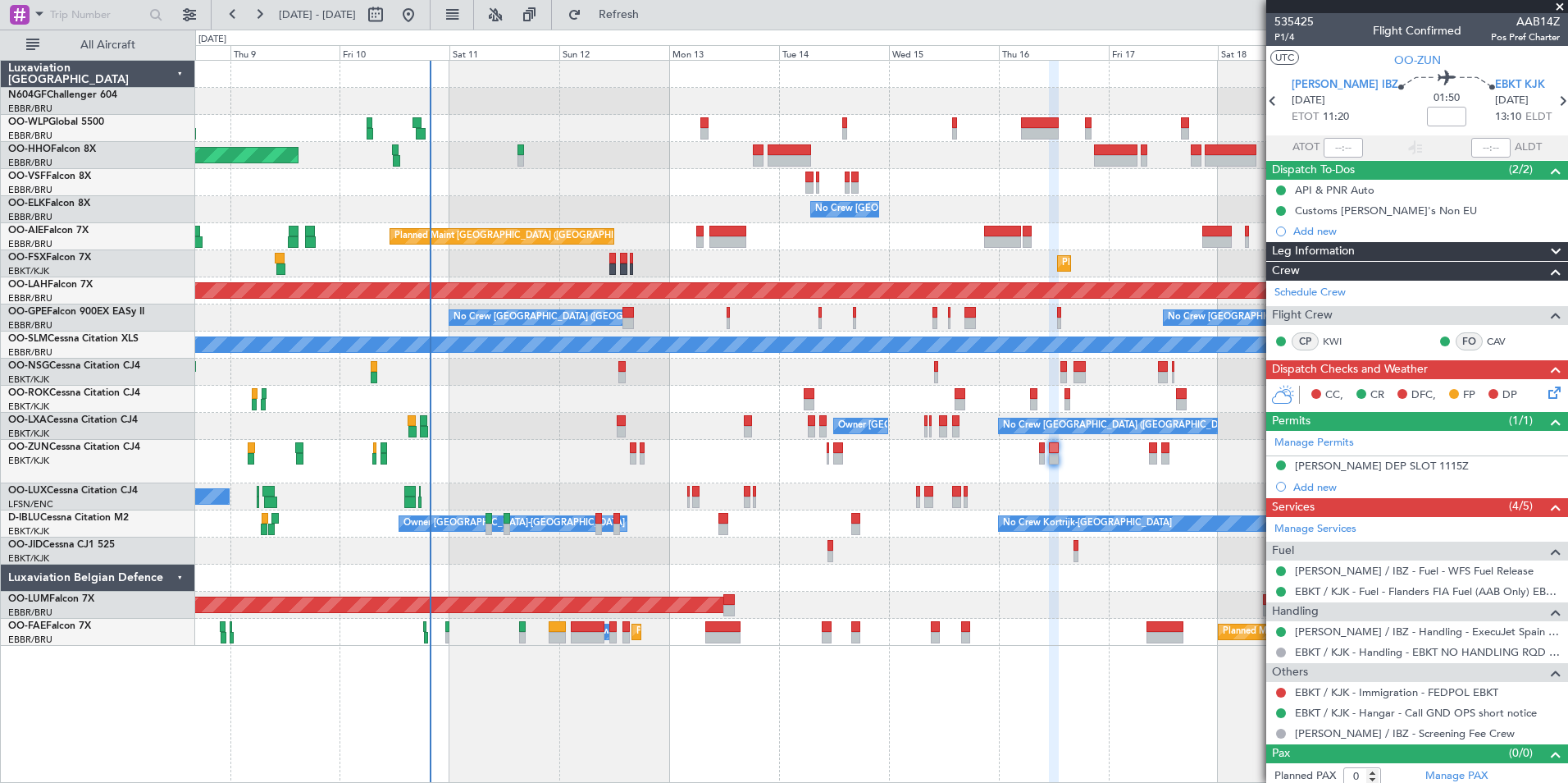
click at [541, 433] on div "No Crew Brussels (Brussels National) Owner Kortrijk-Wevelgem Planned Maint Kort…" at bounding box center [881, 426] width 1372 height 27
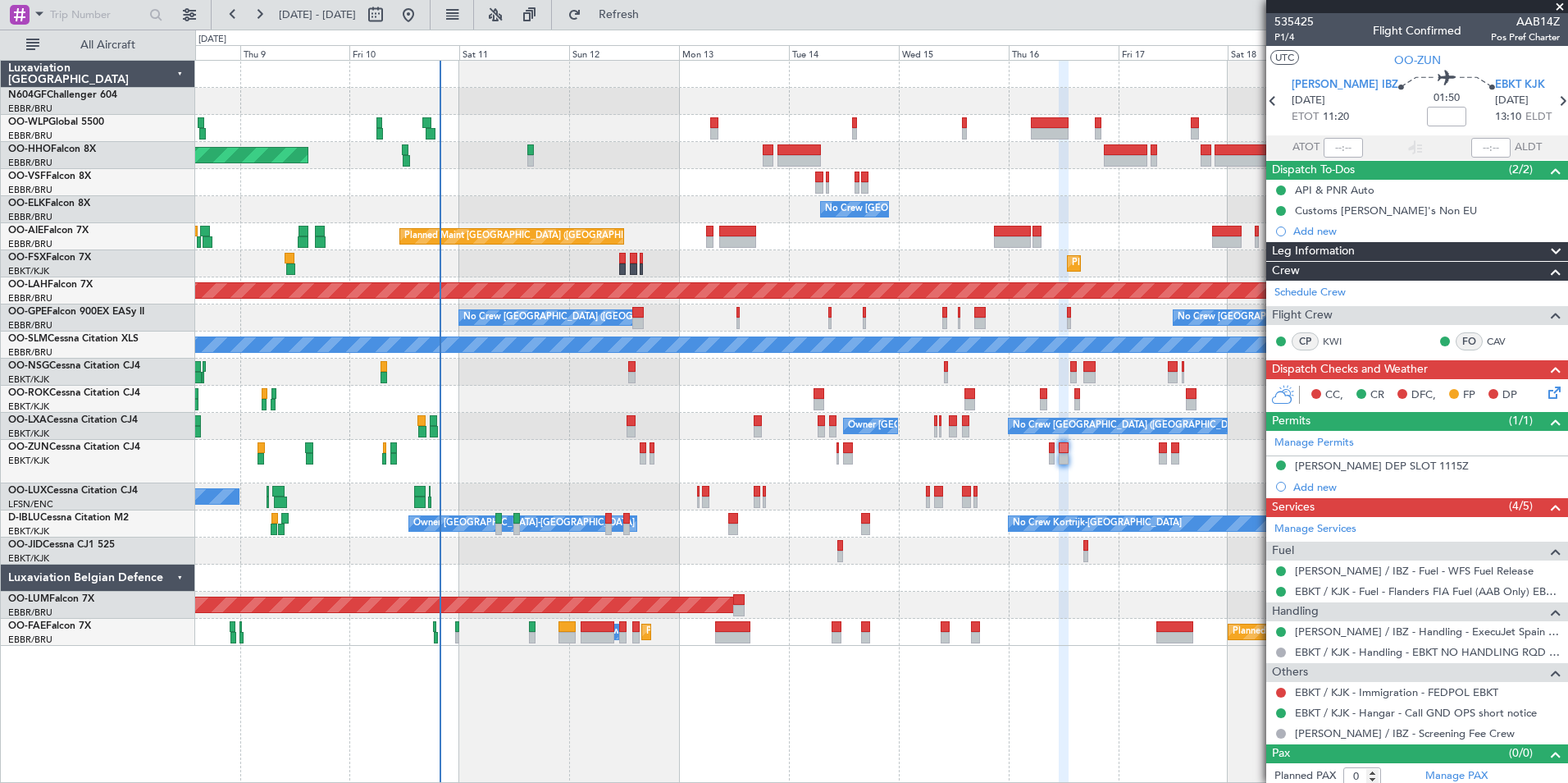
click at [685, 572] on div at bounding box center [881, 578] width 1372 height 27
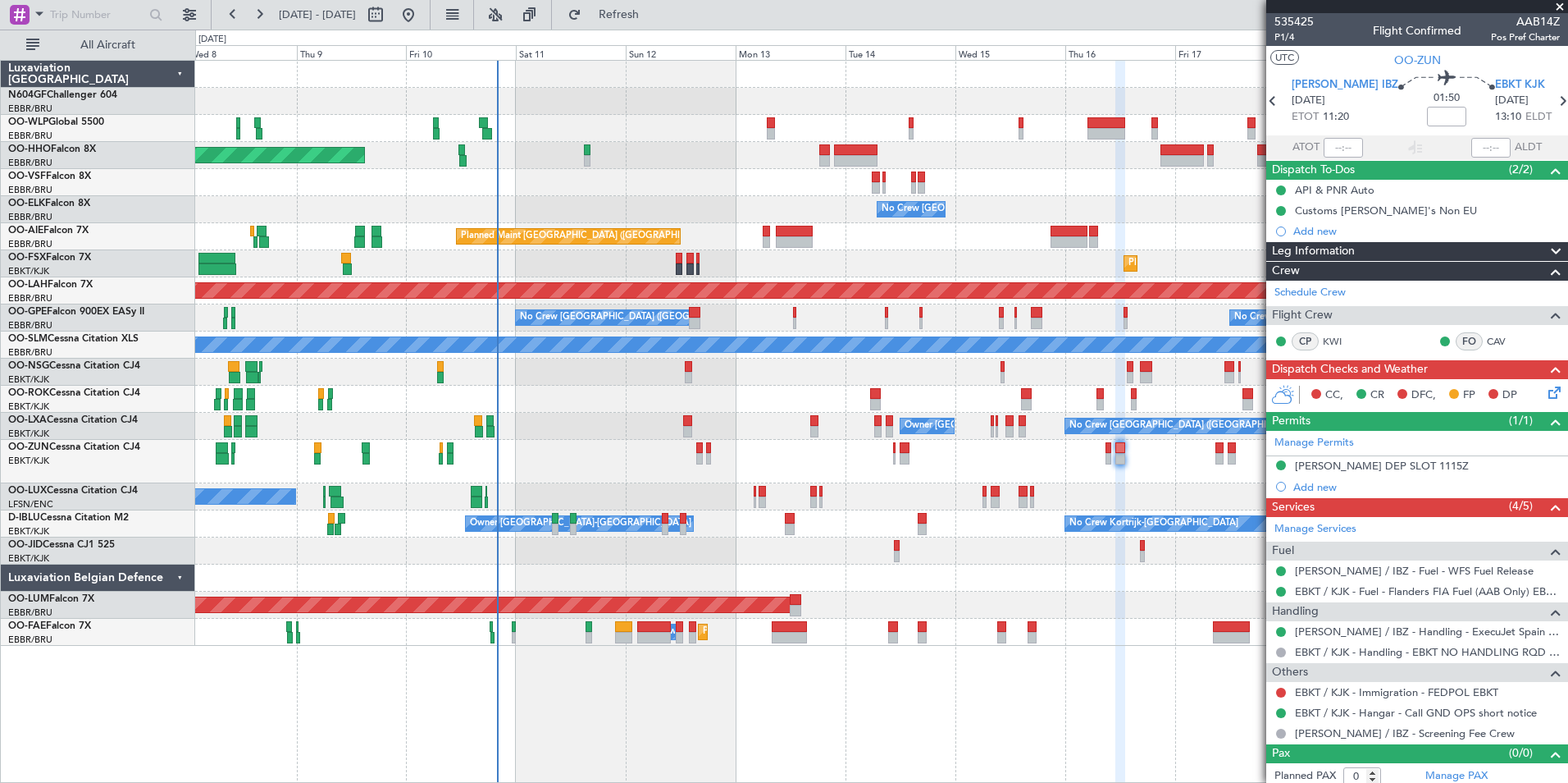
click at [1068, 624] on div "Planned Maint Brussels (Brussels National) Planned Maint Melsbroek Air Base Own…" at bounding box center [881, 631] width 1372 height 27
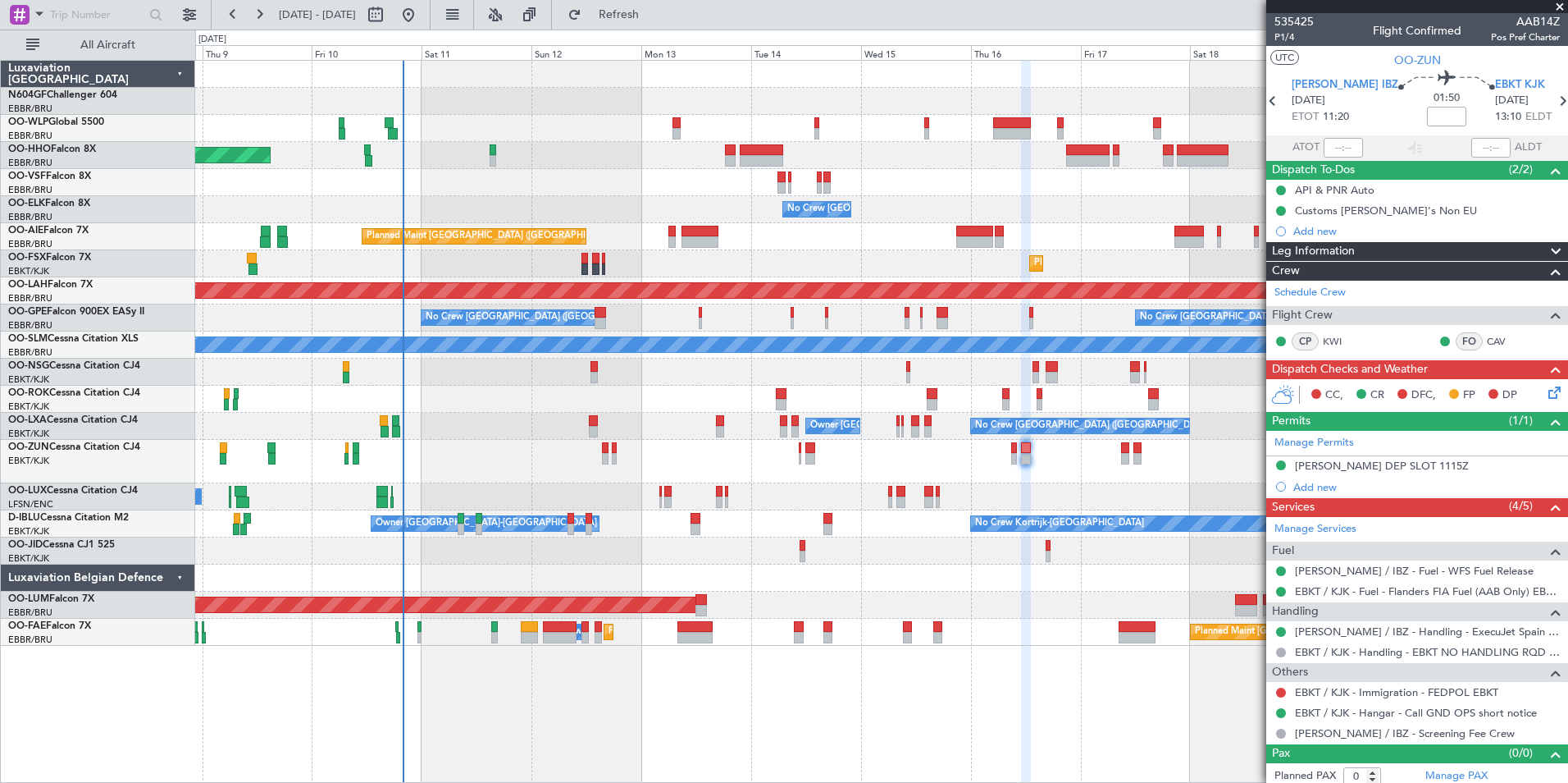
click at [957, 611] on div "AOG Maint [GEOGRAPHIC_DATA]" at bounding box center [881, 604] width 1372 height 27
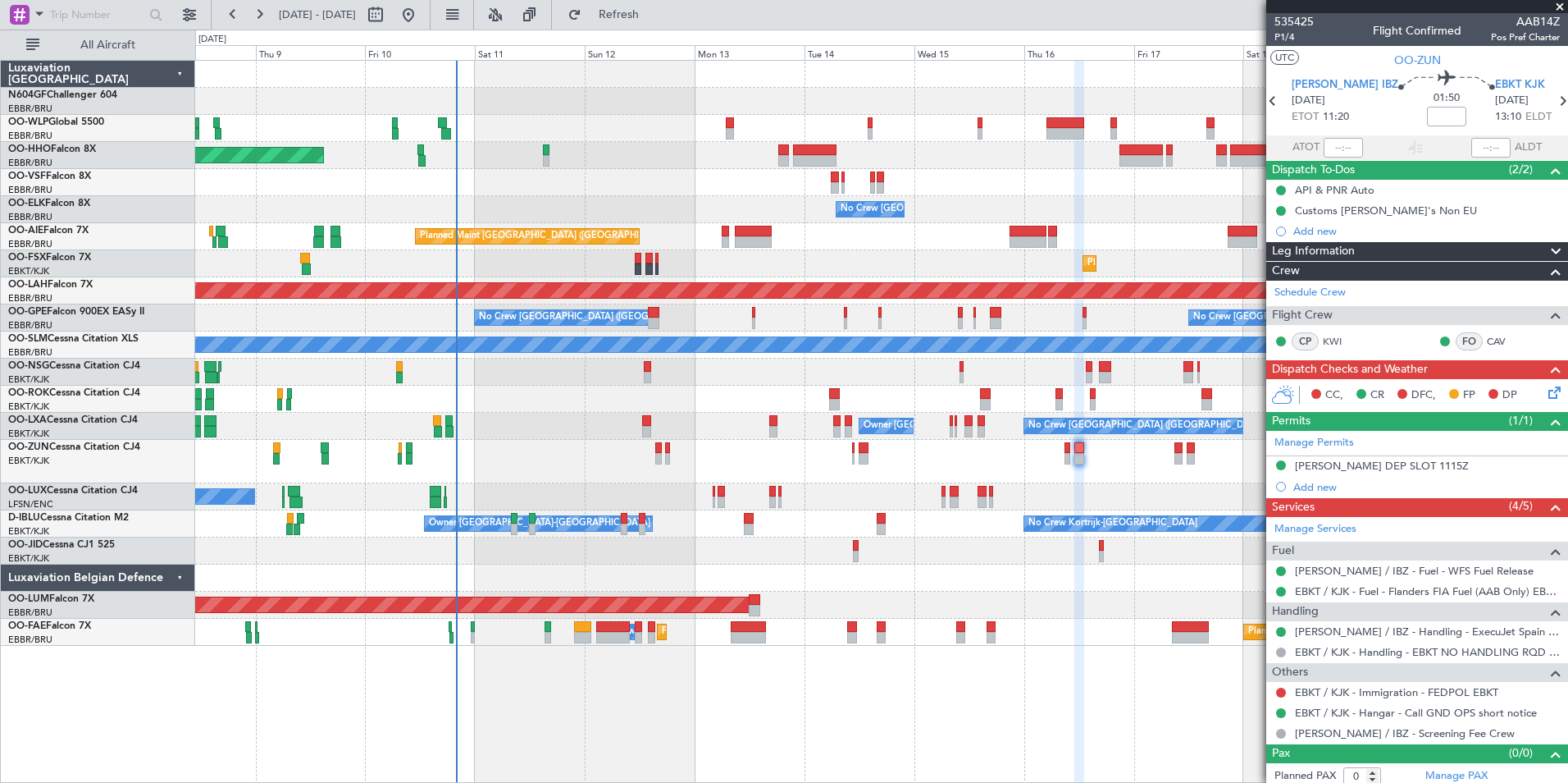
click at [698, 448] on div at bounding box center [881, 461] width 1372 height 44
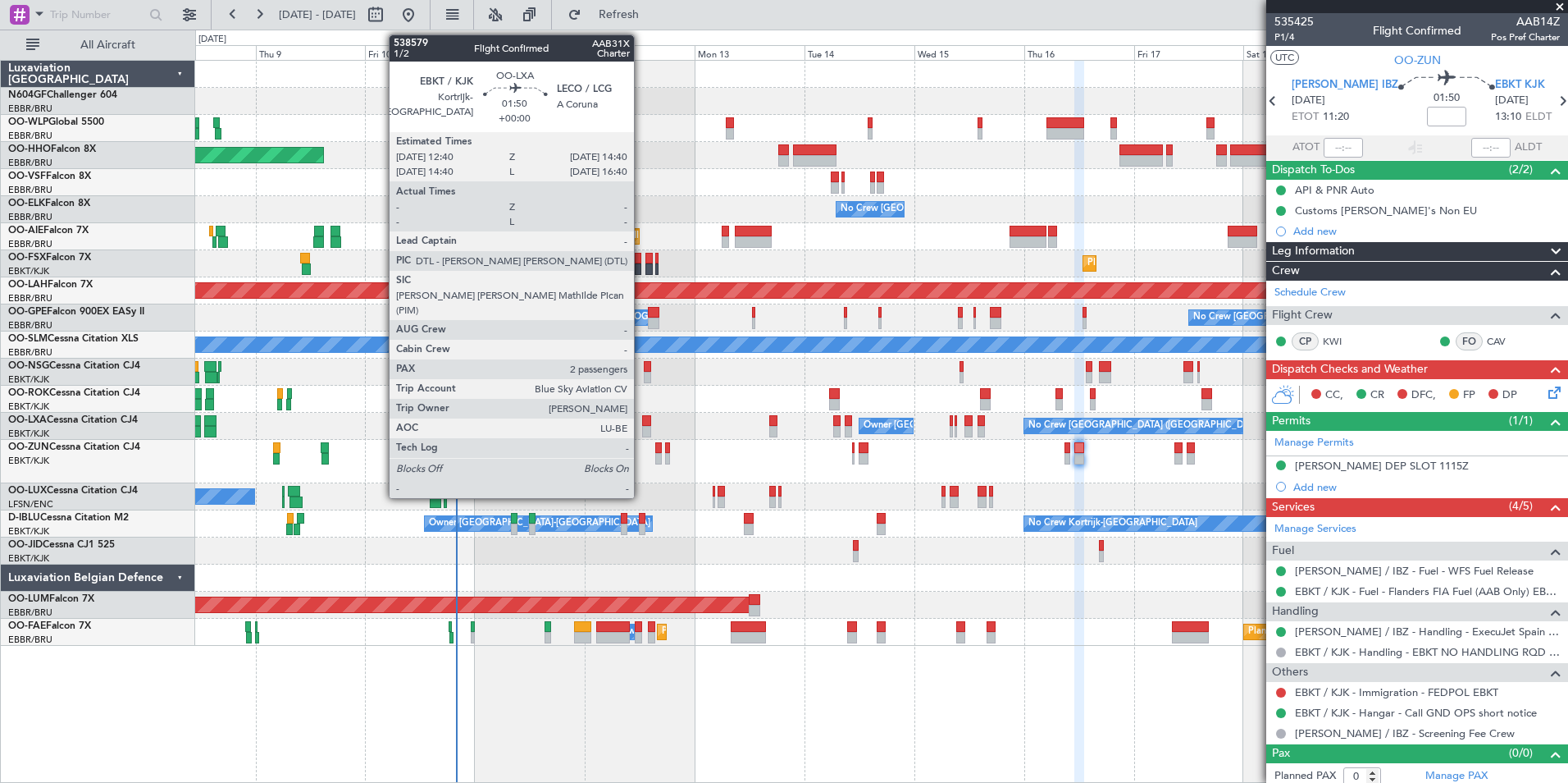
click at [642, 421] on div at bounding box center [647, 420] width 10 height 11
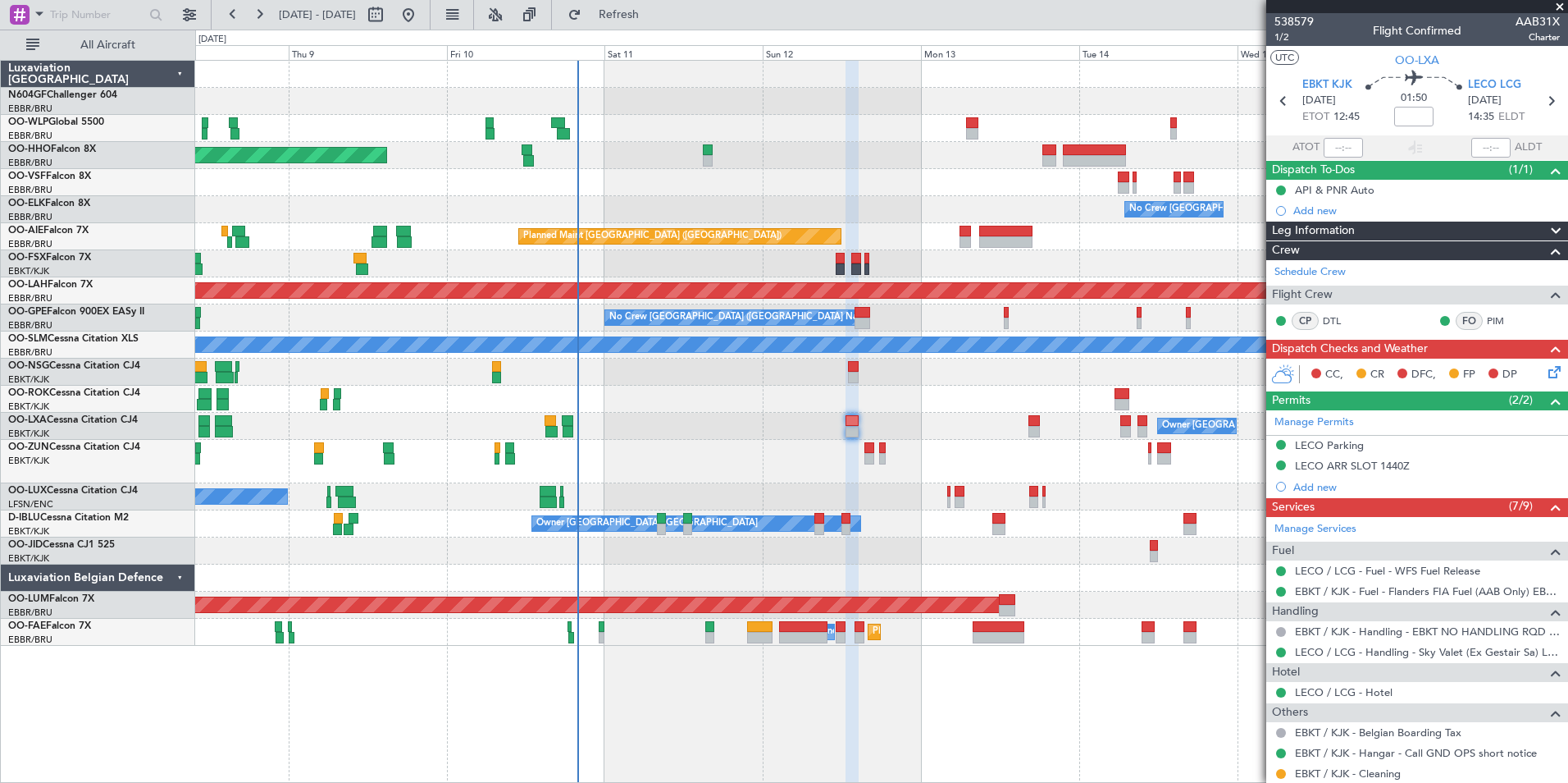
click at [798, 553] on div "Planned Maint Geneva (Cointrin) - - LROP 21:15 Z RJTT 08:30 Z - - EBBR 17:05 Z …" at bounding box center [881, 354] width 1372 height 585
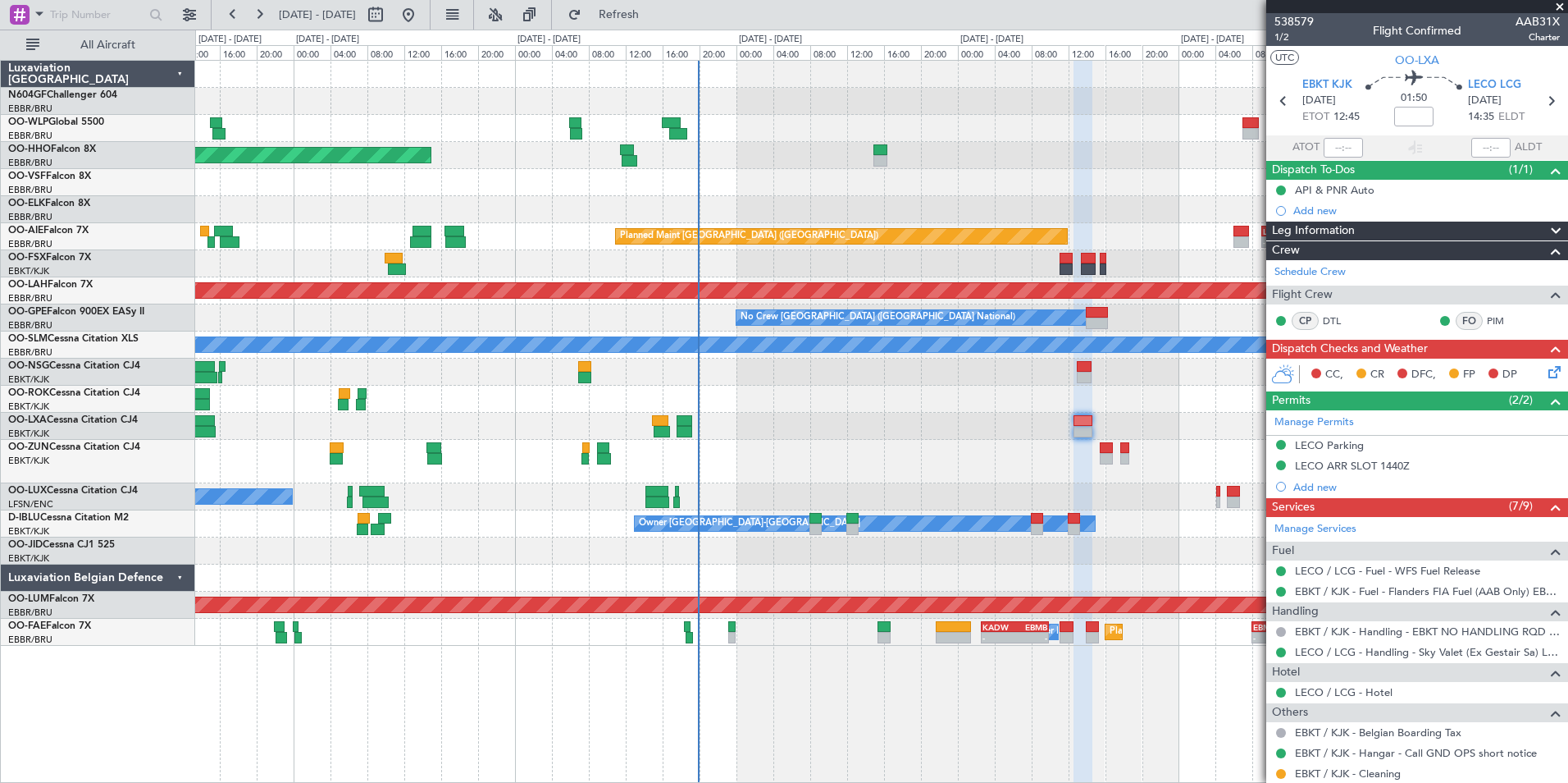
click at [1028, 651] on div "- - EBLG 05:00 Z KIND 13:10 Z - - LEZL 21:40 Z SKCG 07:10 Z Planned Maint Genev…" at bounding box center [882, 421] width 1373 height 723
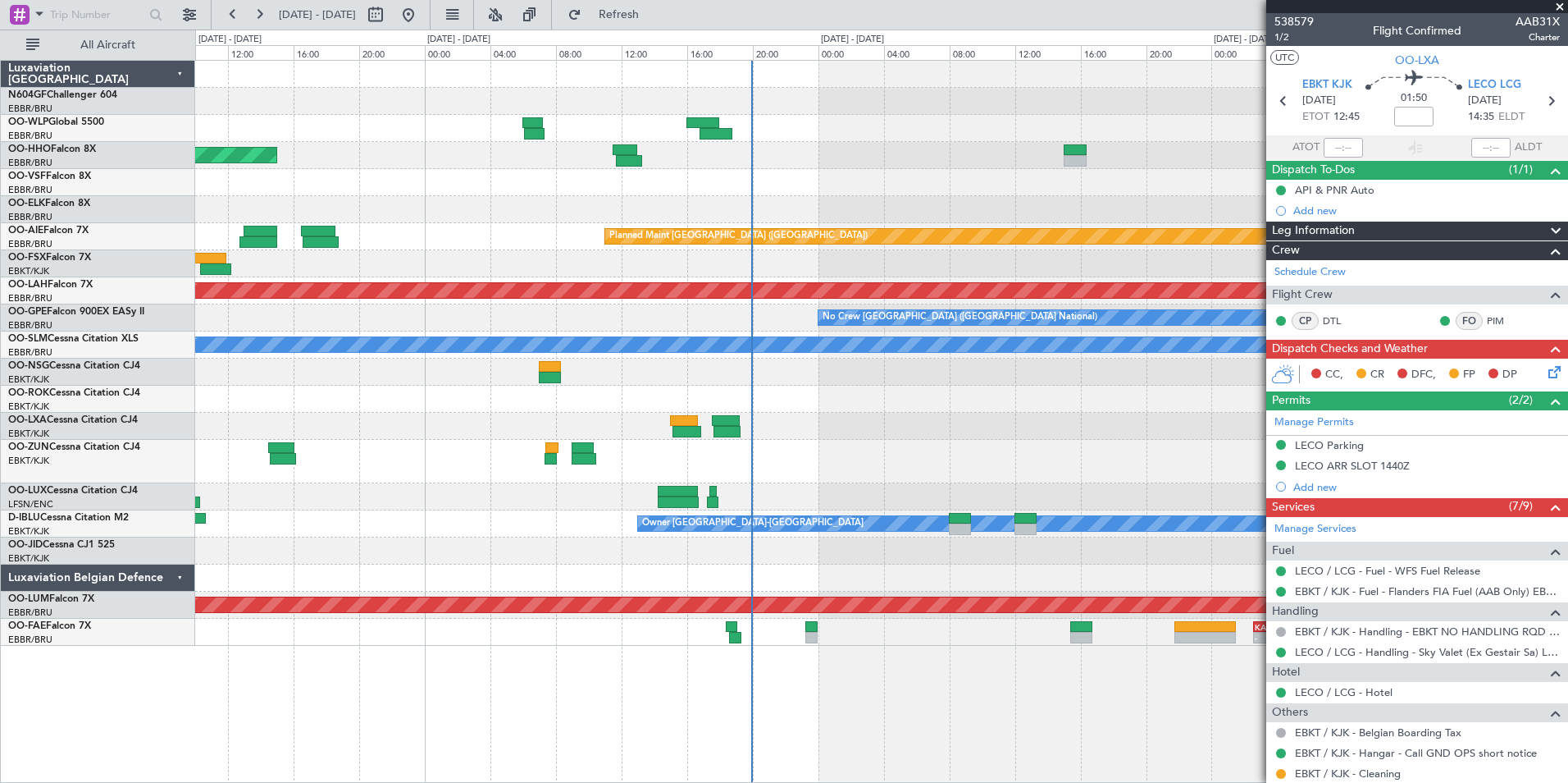
click at [1005, 690] on div "Planned Maint Geneva (Cointrin) Planned Maint London (Farnborough) - - LIMC 09:…" at bounding box center [882, 421] width 1373 height 723
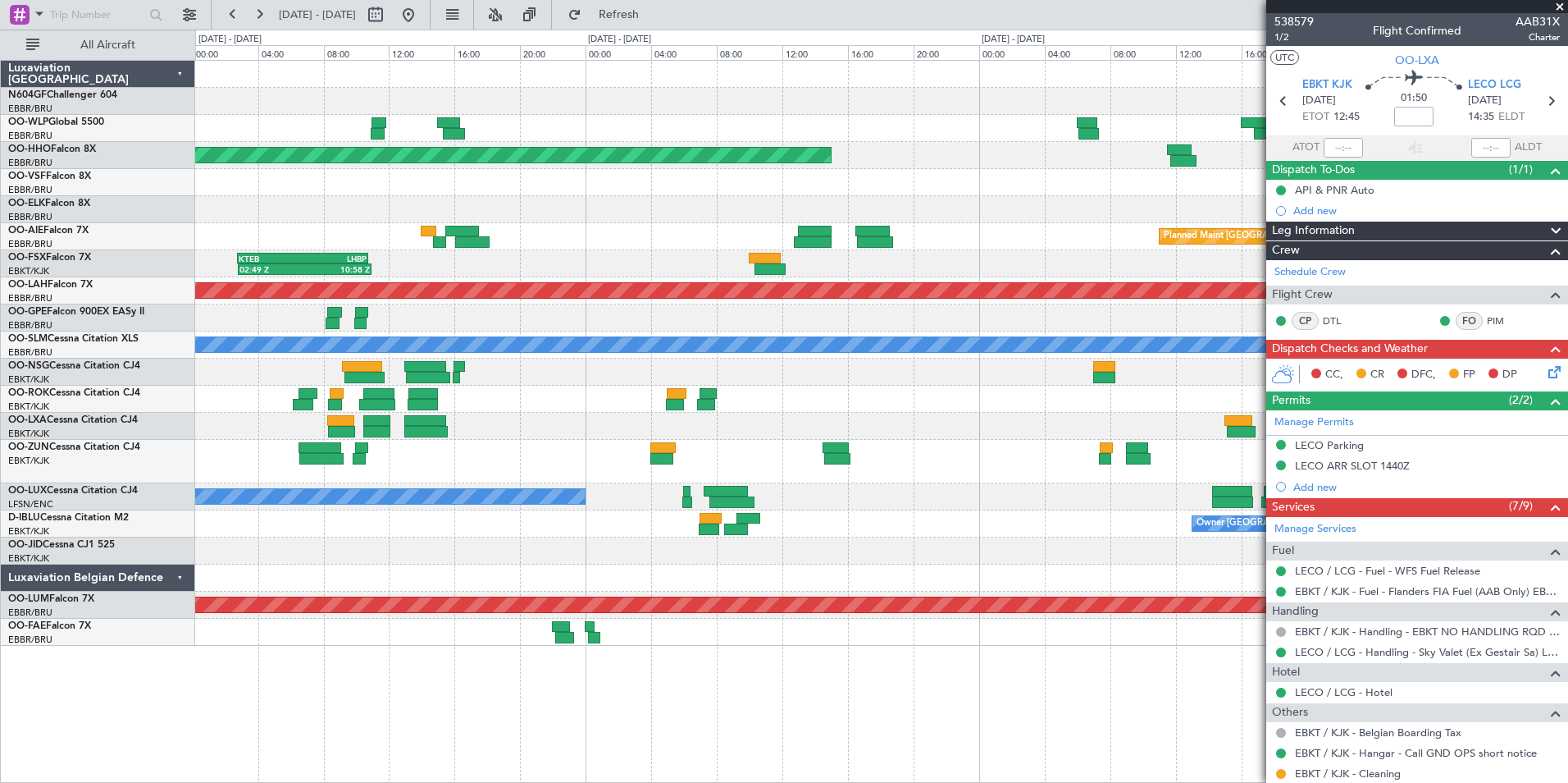
click at [1033, 669] on div "Planned Maint Geneva (Cointrin) Planned Maint London (Farnborough) 02:49 Z 10:5…" at bounding box center [882, 421] width 1373 height 723
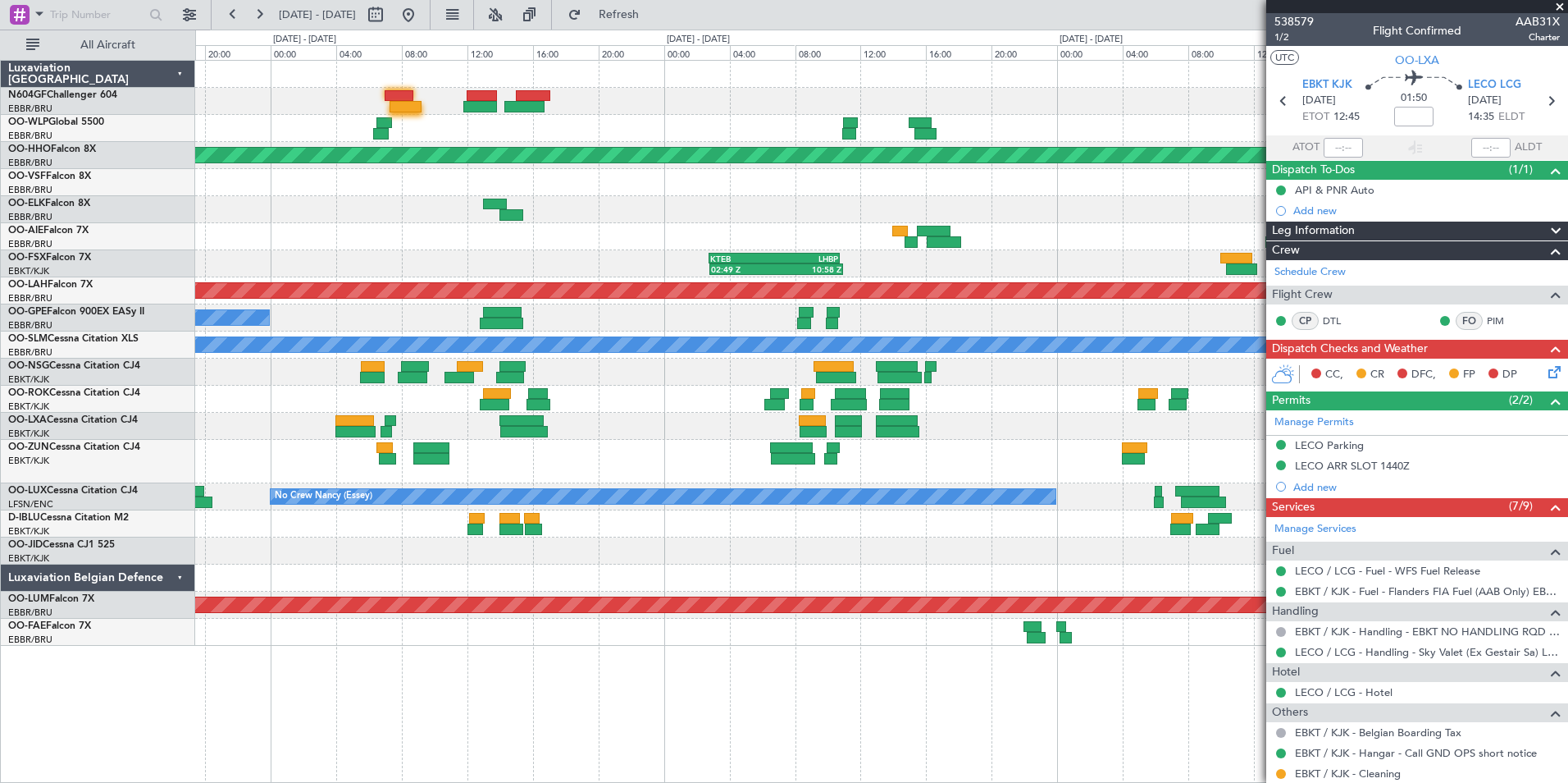
click at [1064, 671] on div "Planned Maint Geneva (Cointrin) Planned Maint London (Farnborough) Unplanned Ma…" at bounding box center [882, 421] width 1373 height 723
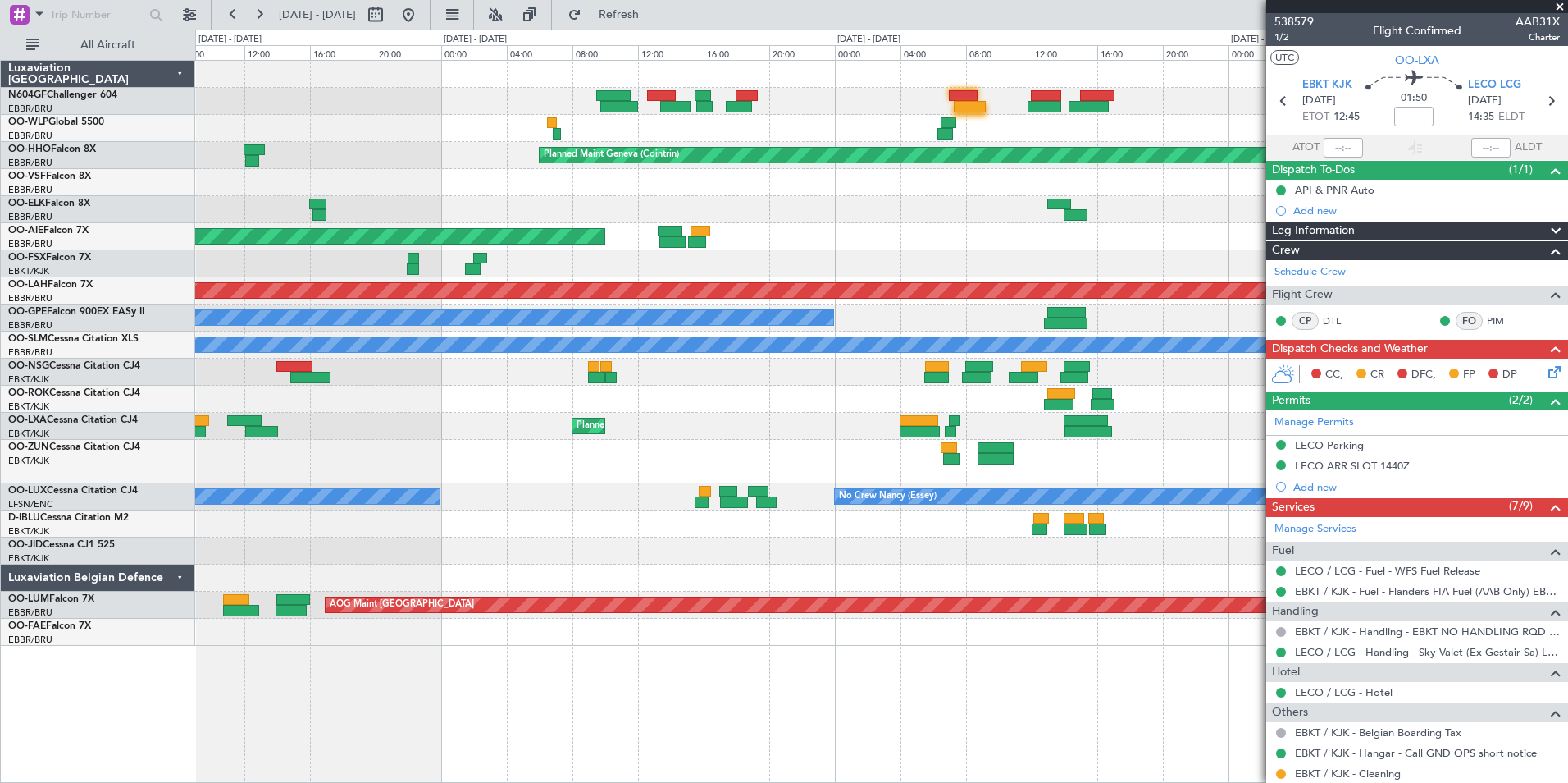
click at [1043, 661] on div "Planned Maint Geneva (Cointrin) Unplanned Maint London (Farnborough) 02:49 Z 10…" at bounding box center [882, 421] width 1373 height 723
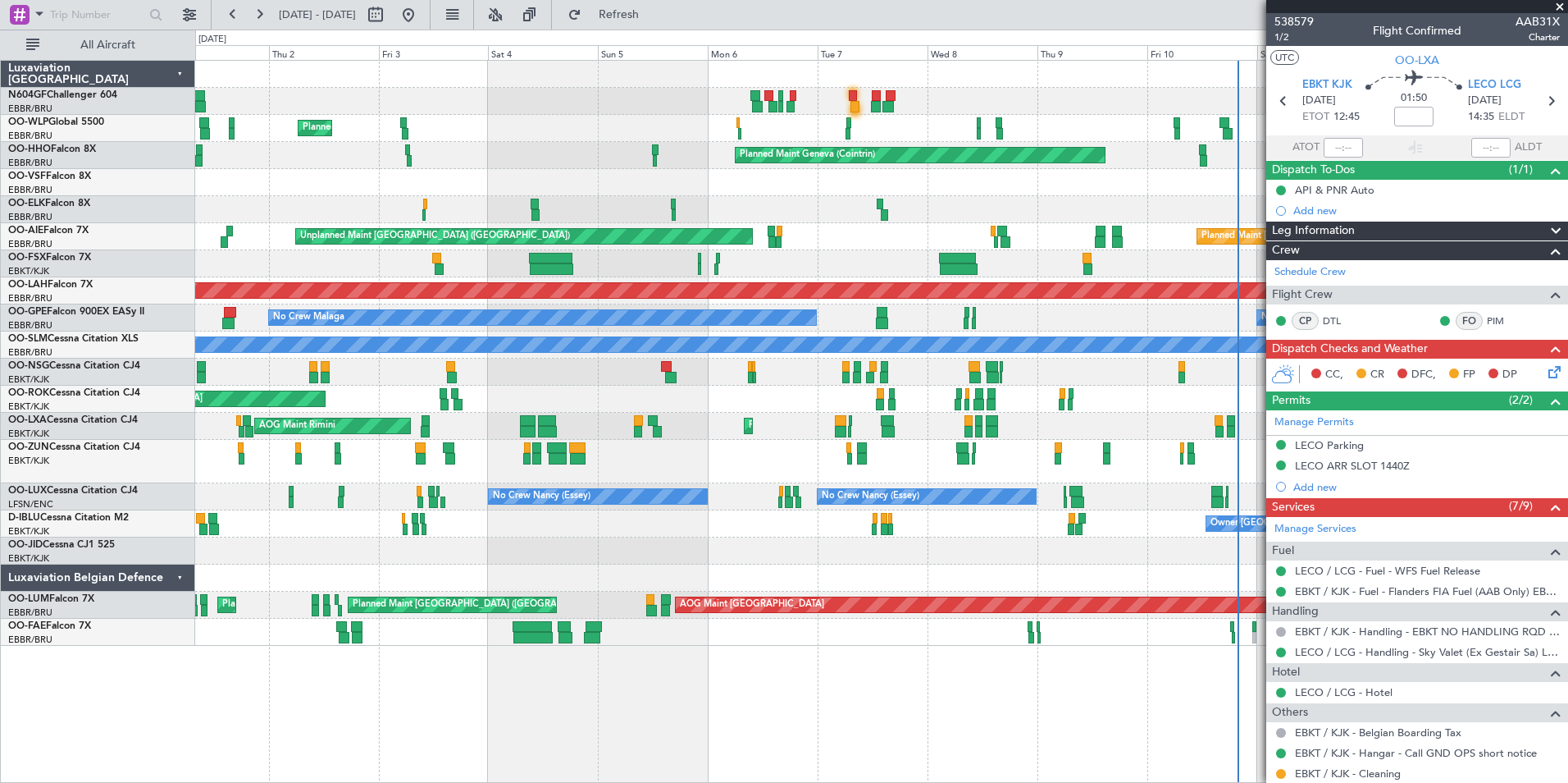
click at [779, 704] on div "Planned Maint Milan (Linate) Planned Maint Geneva (Cointrin) No Crew Brussels (…" at bounding box center [882, 421] width 1373 height 723
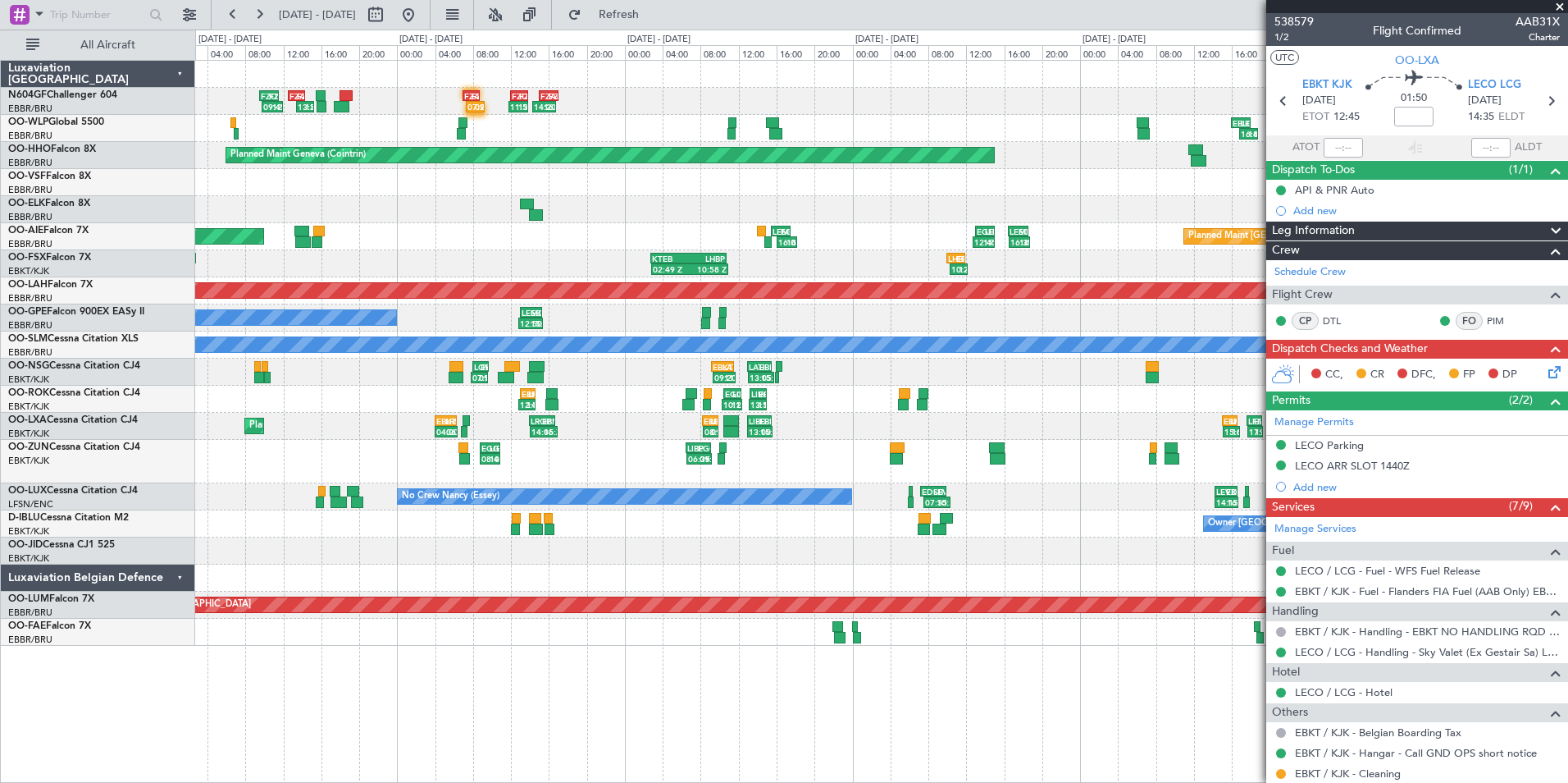
click at [501, 348] on div "11:50 Z 13:50 Z FZQM 12:00 Z FZAA 13:50 Z 14:20 Z 16:45 Z FZAA 15:00 Z FZQA 17:…" at bounding box center [881, 354] width 1372 height 585
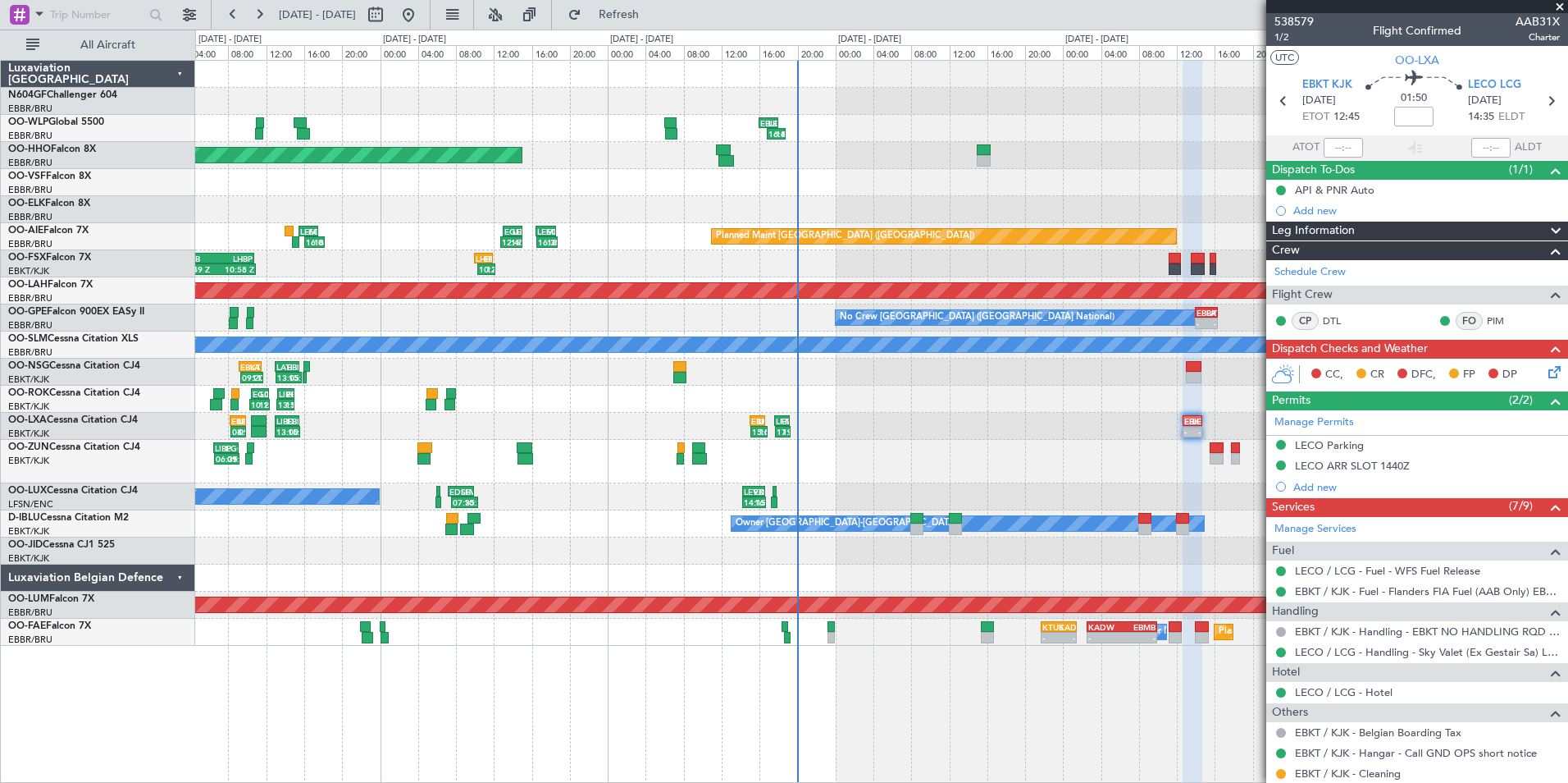
click at [628, 371] on div "FZAA 07:00 Z FZQM 08:45 Z 07:20 Z 09:15 Z 11:50 Z 13:50 Z FZQM 12:00 Z FZAA 13:…" at bounding box center [881, 354] width 1372 height 585
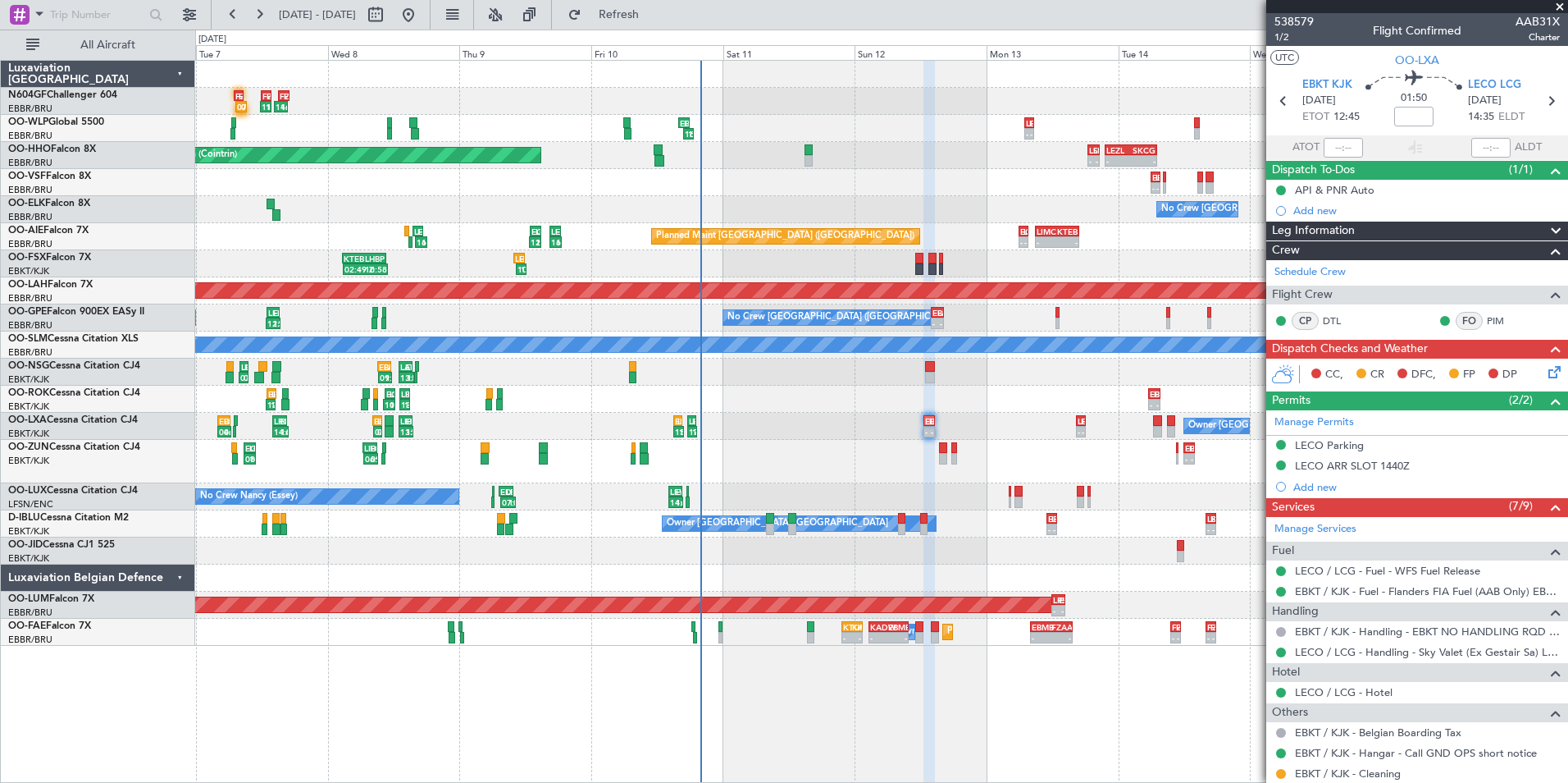
click at [602, 407] on div "FZAA 07:00 Z FZQM 08:45 Z 07:20 Z 09:15 Z 11:50 Z 13:50 Z FZQM 12:00 Z FZAA 13:…" at bounding box center [881, 354] width 1372 height 585
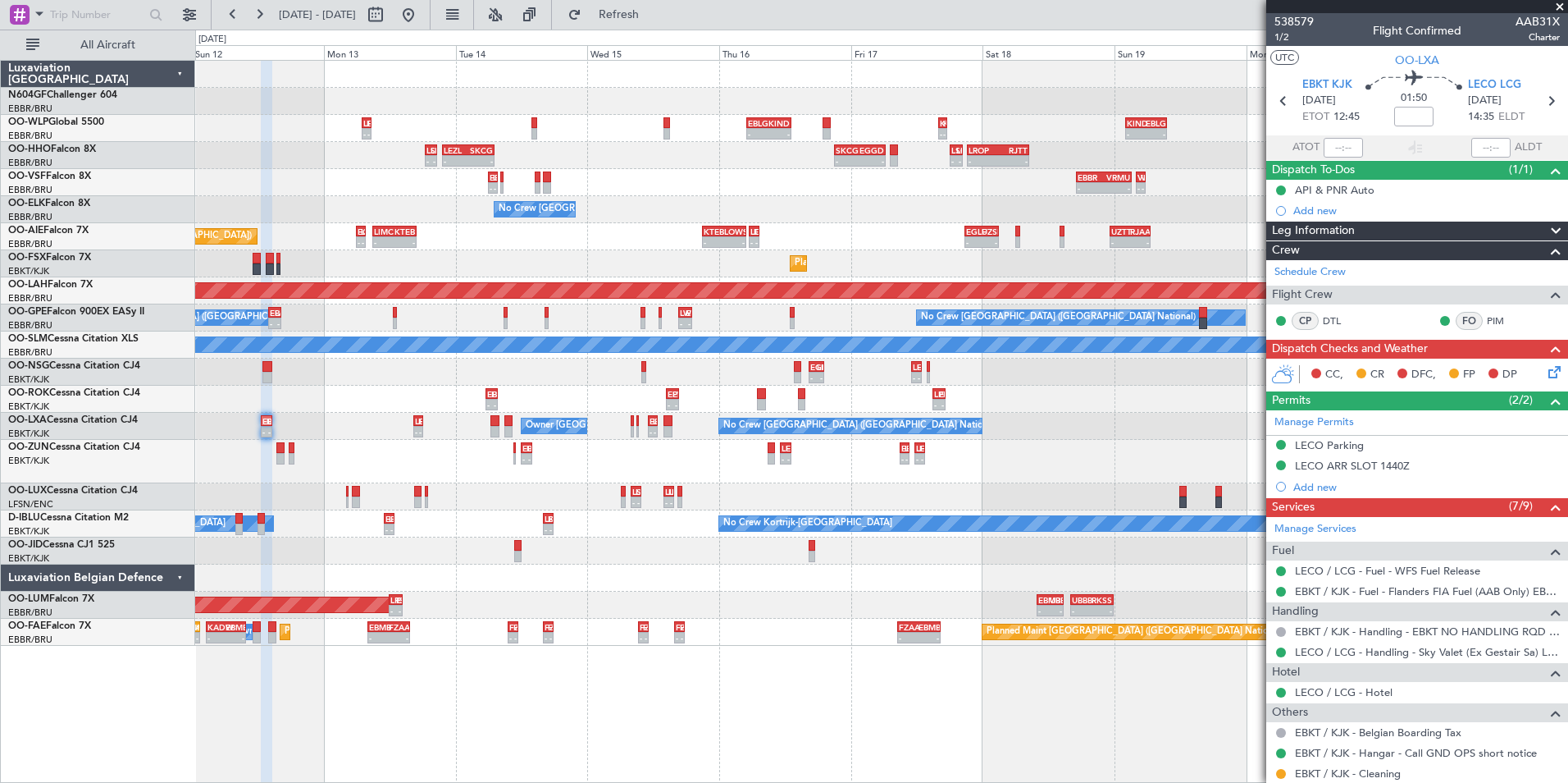
click at [621, 414] on div "LEBL 07:00 Z ELLX 08:45 Z - - - - EBLG 05:00 Z KIND 13:10 Z - - KTEB 16:00 Z KI…" at bounding box center [881, 354] width 1372 height 585
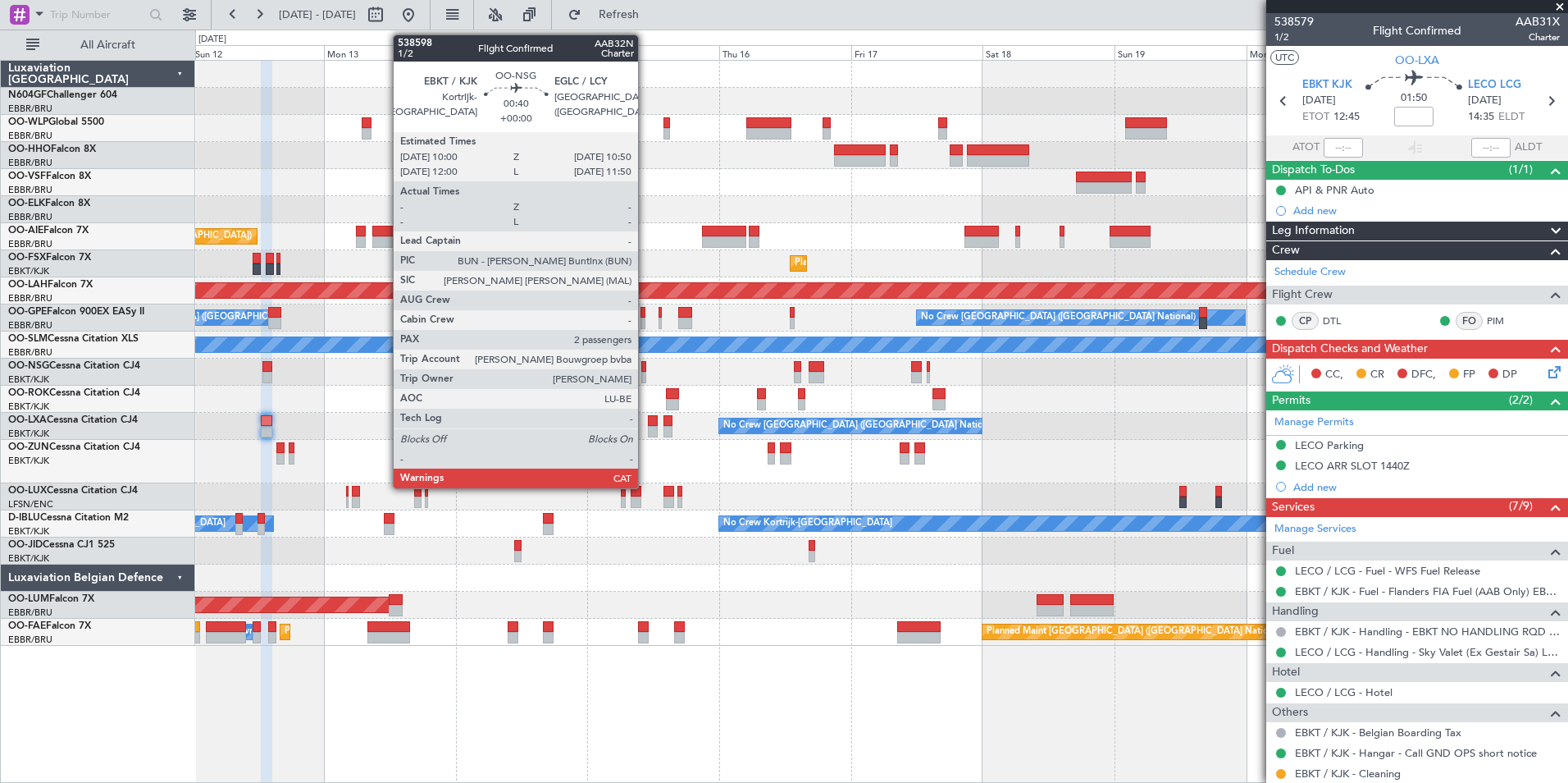
click at [646, 366] on div at bounding box center [643, 367] width 5 height 11
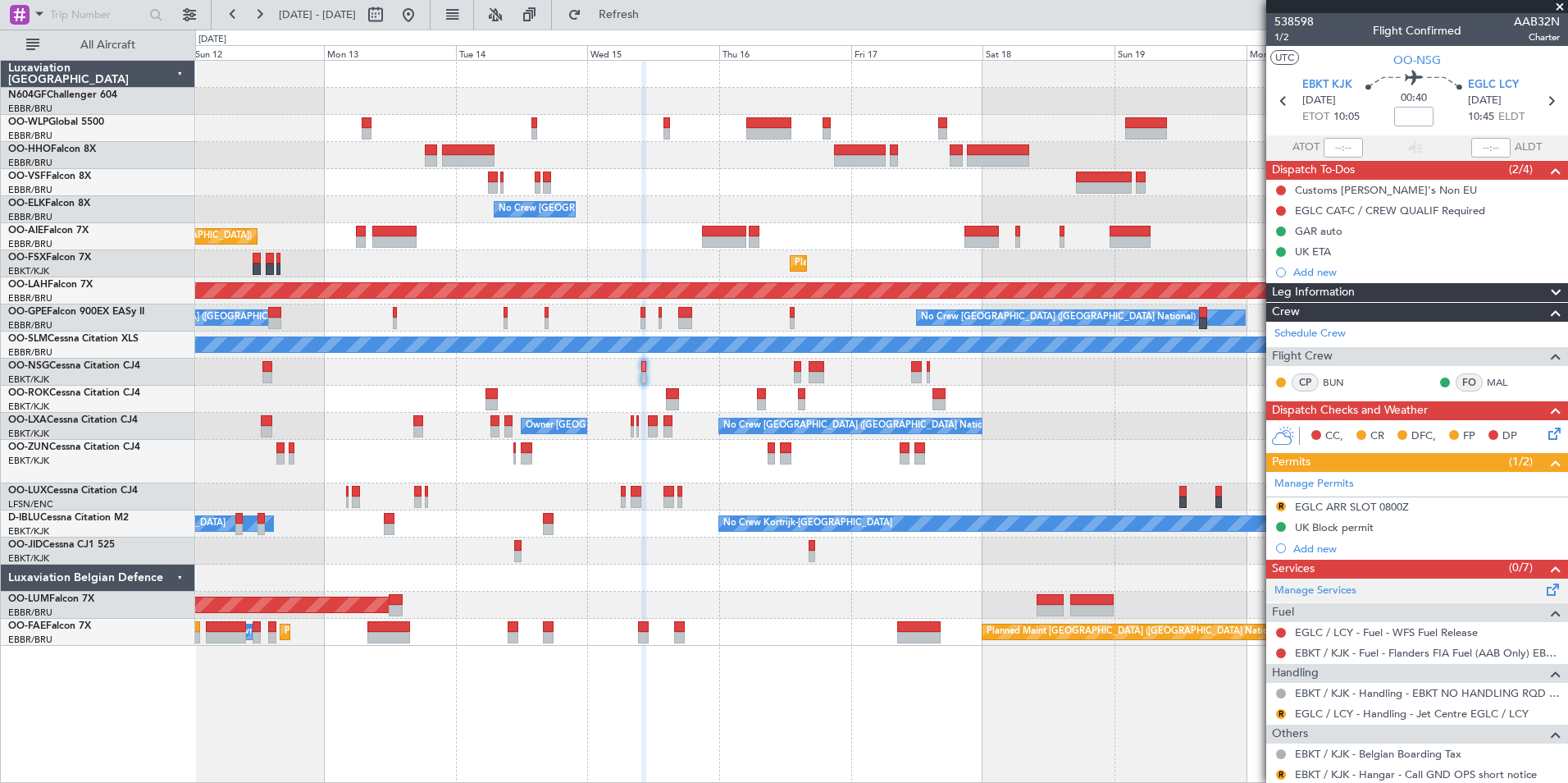
scroll to position [164, 0]
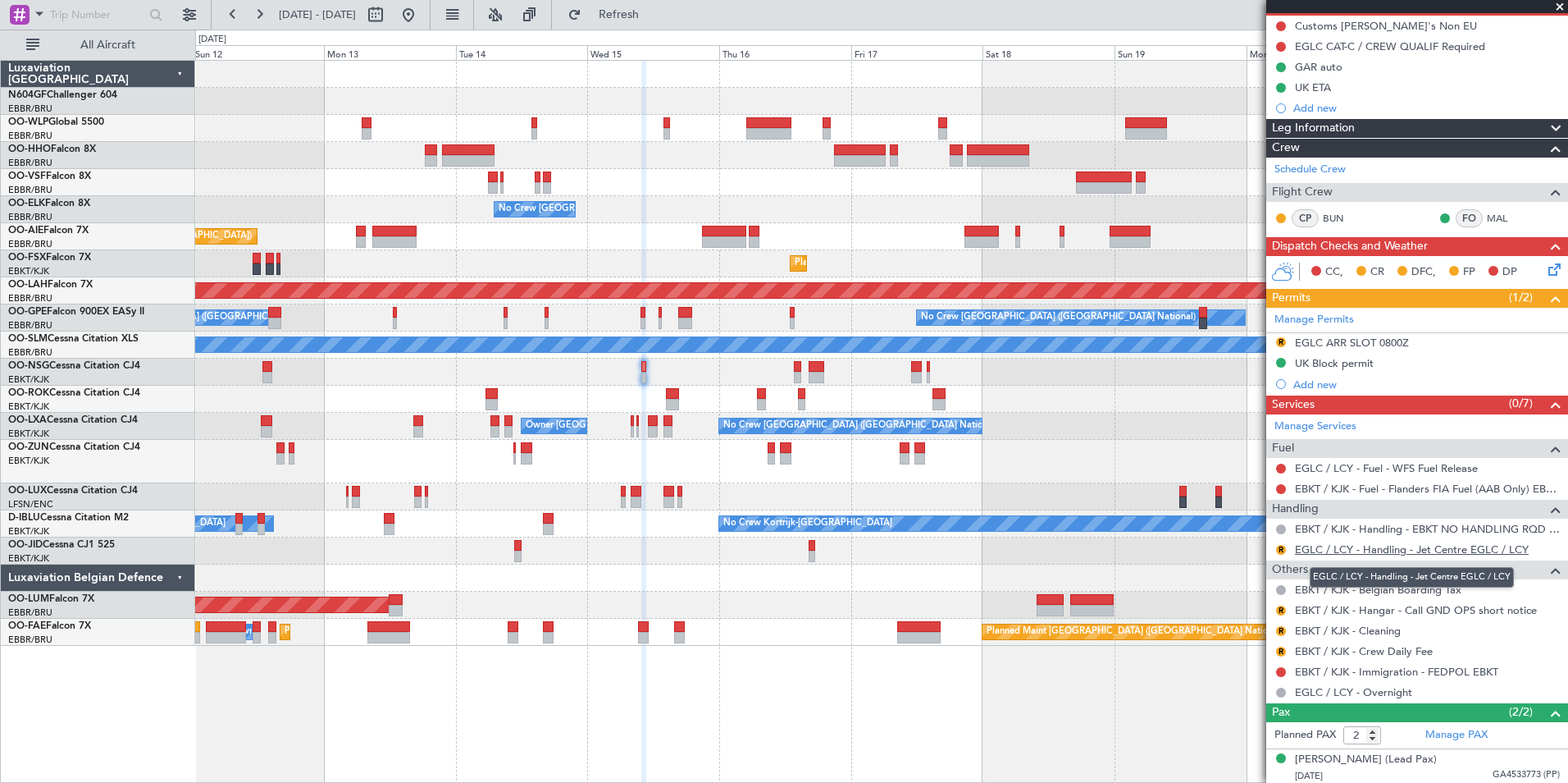
click at [1401, 549] on link "EGLC / LCY - Handling - Jet Centre EGLC / LCY" at bounding box center [1411, 549] width 234 height 14
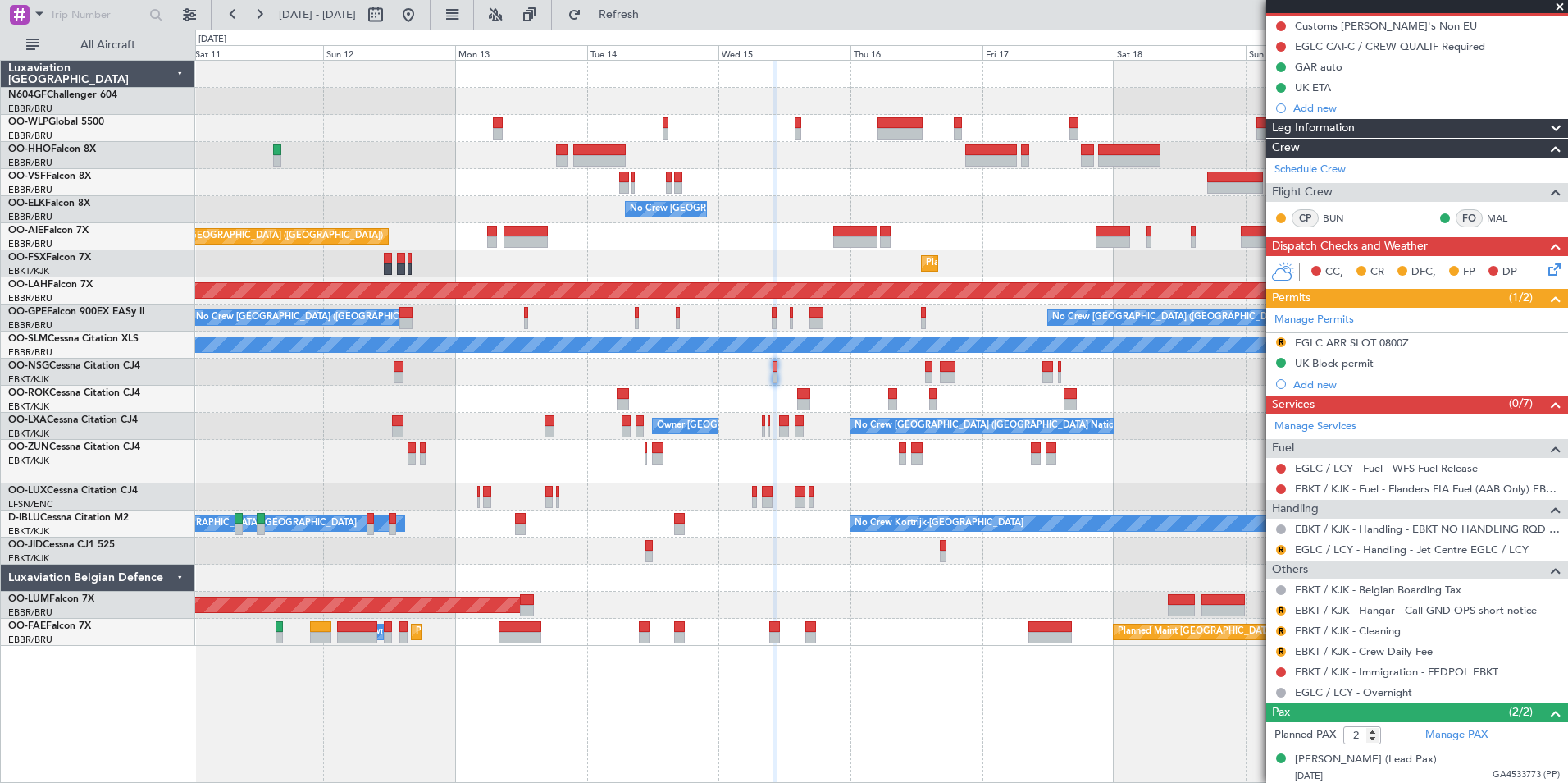
click at [735, 401] on div at bounding box center [881, 399] width 1372 height 27
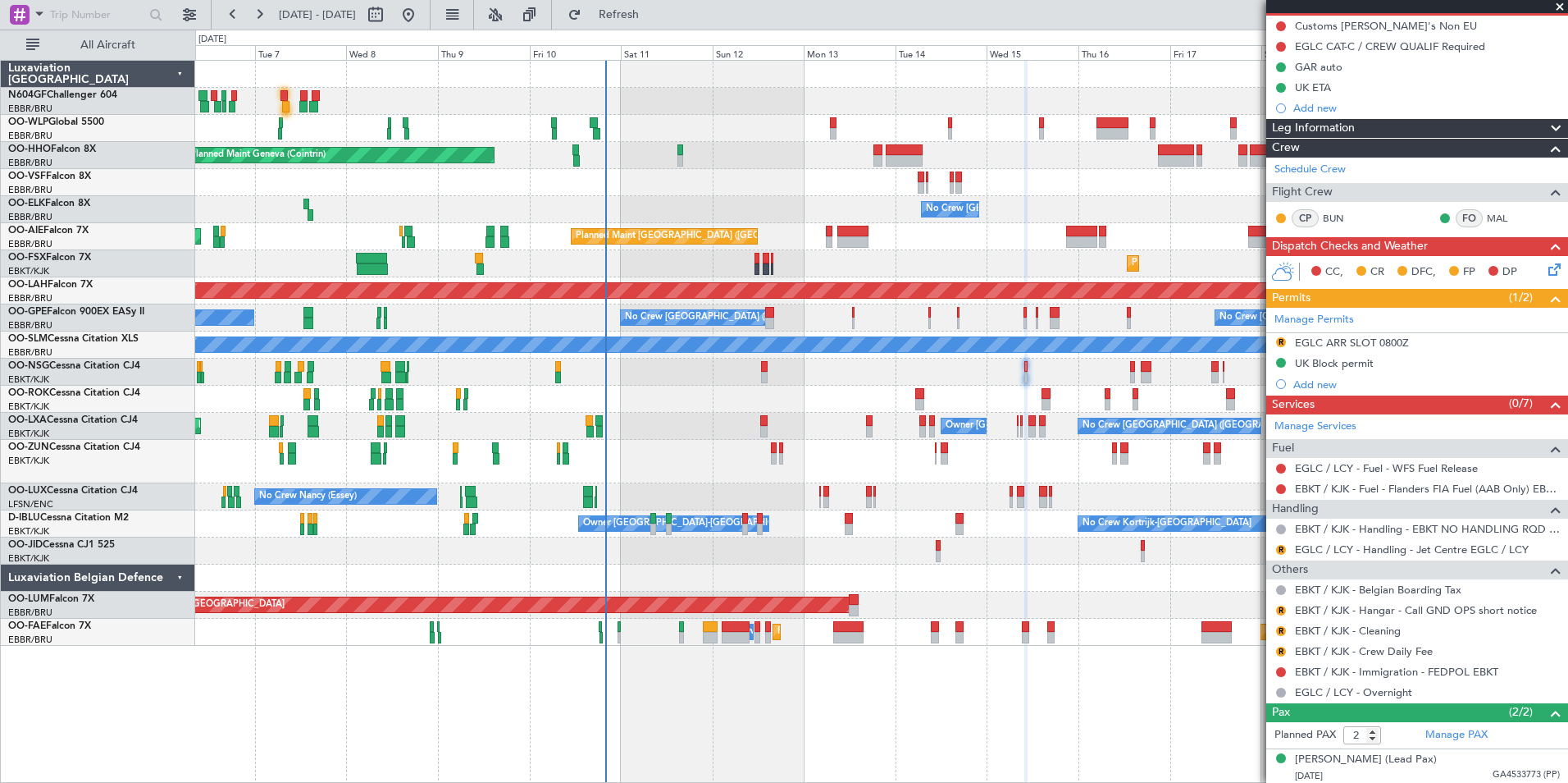
click at [995, 273] on div "Planned Maint Kortrijk-[GEOGRAPHIC_DATA]" at bounding box center [881, 263] width 1372 height 27
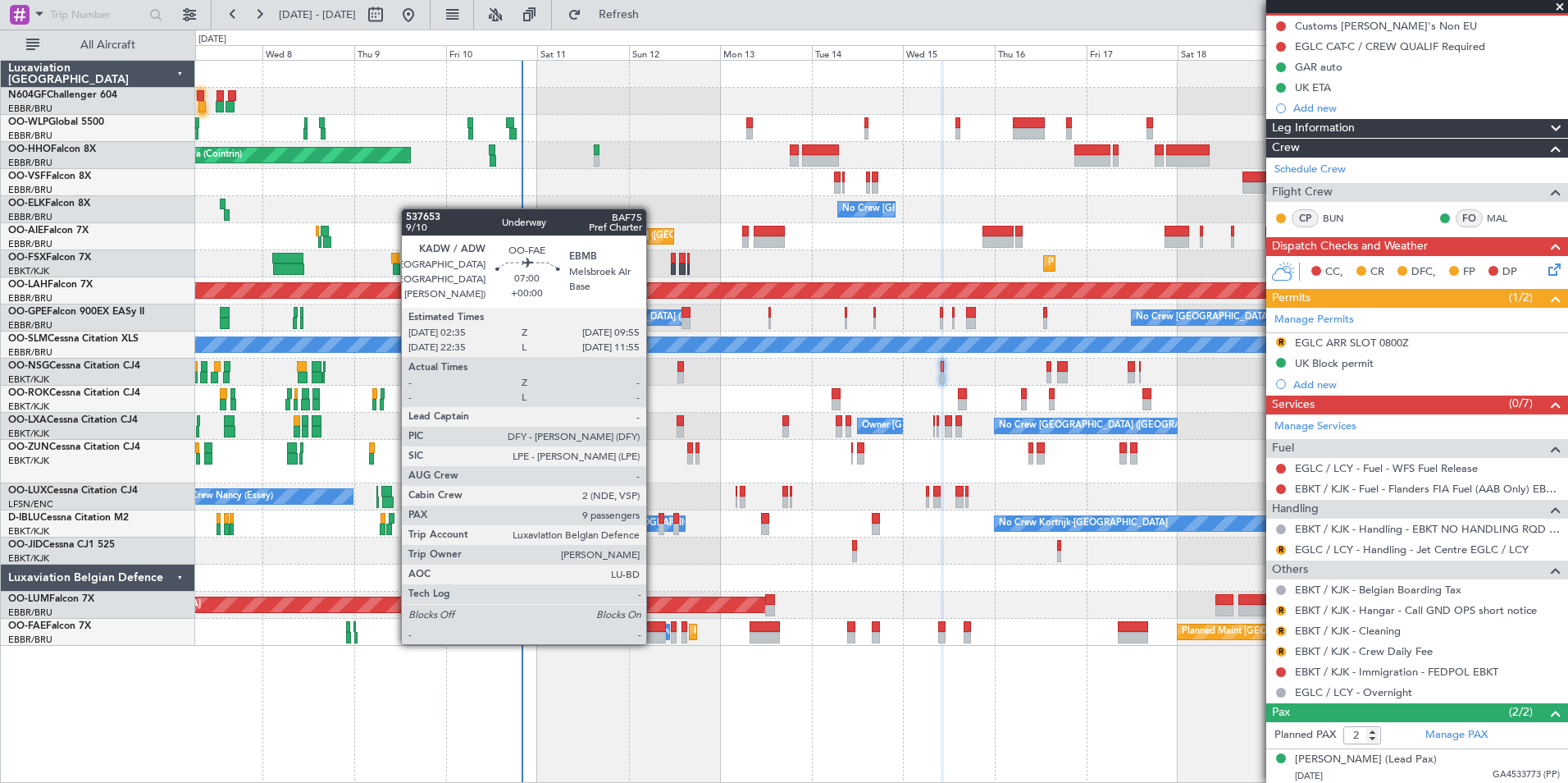
click at [653, 642] on div at bounding box center [652, 637] width 29 height 11
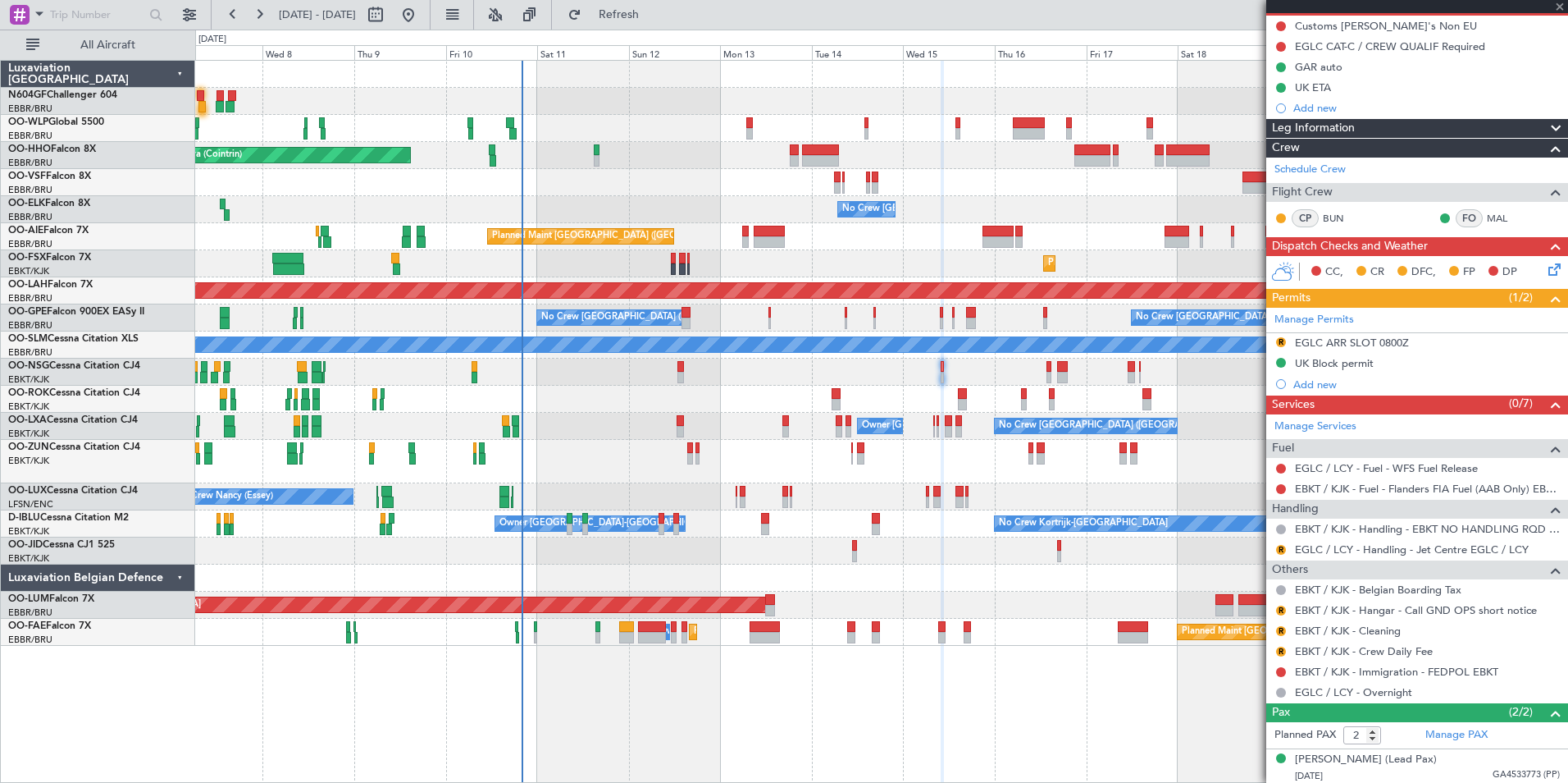
type input "9"
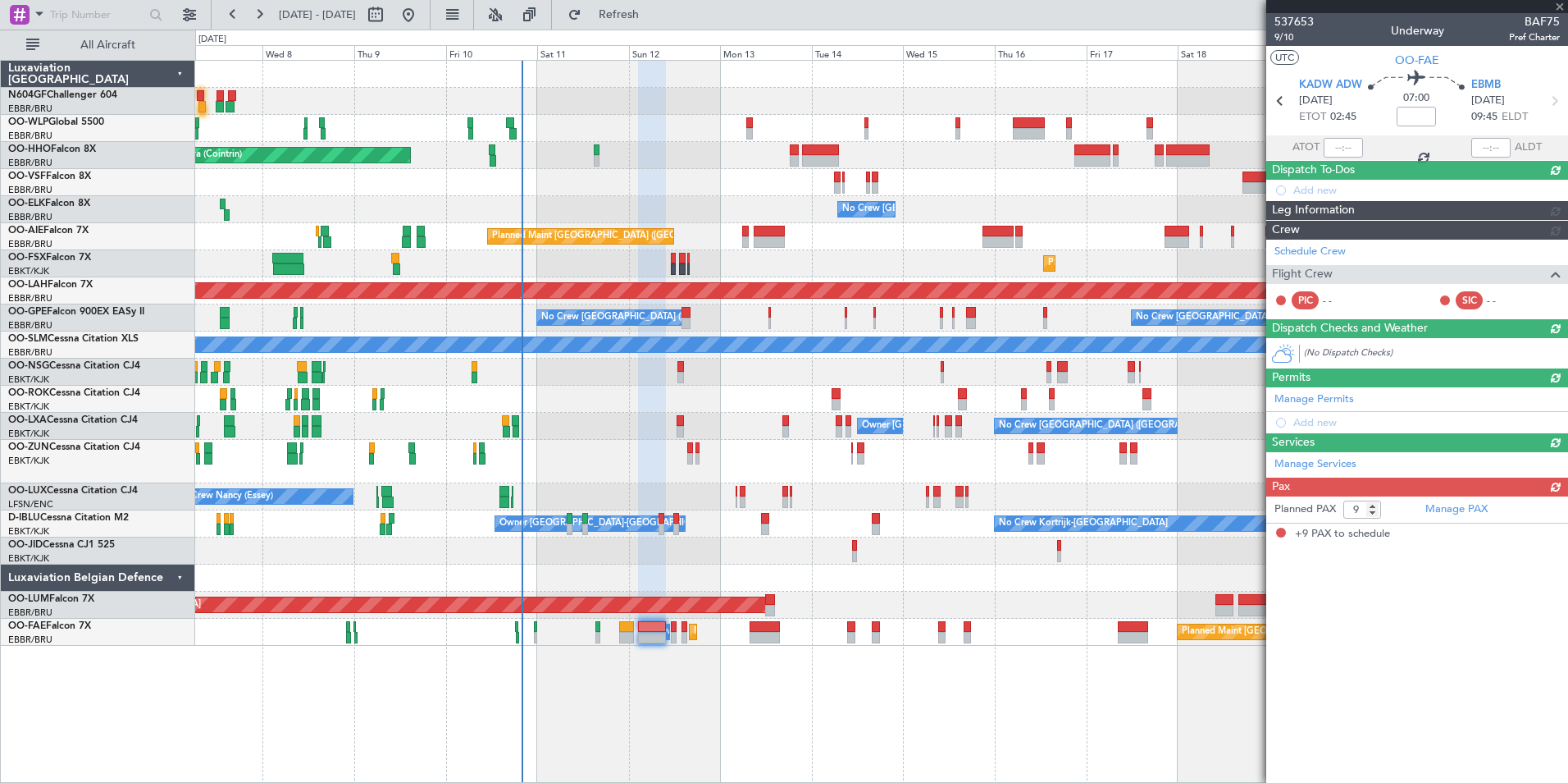
scroll to position [0, 0]
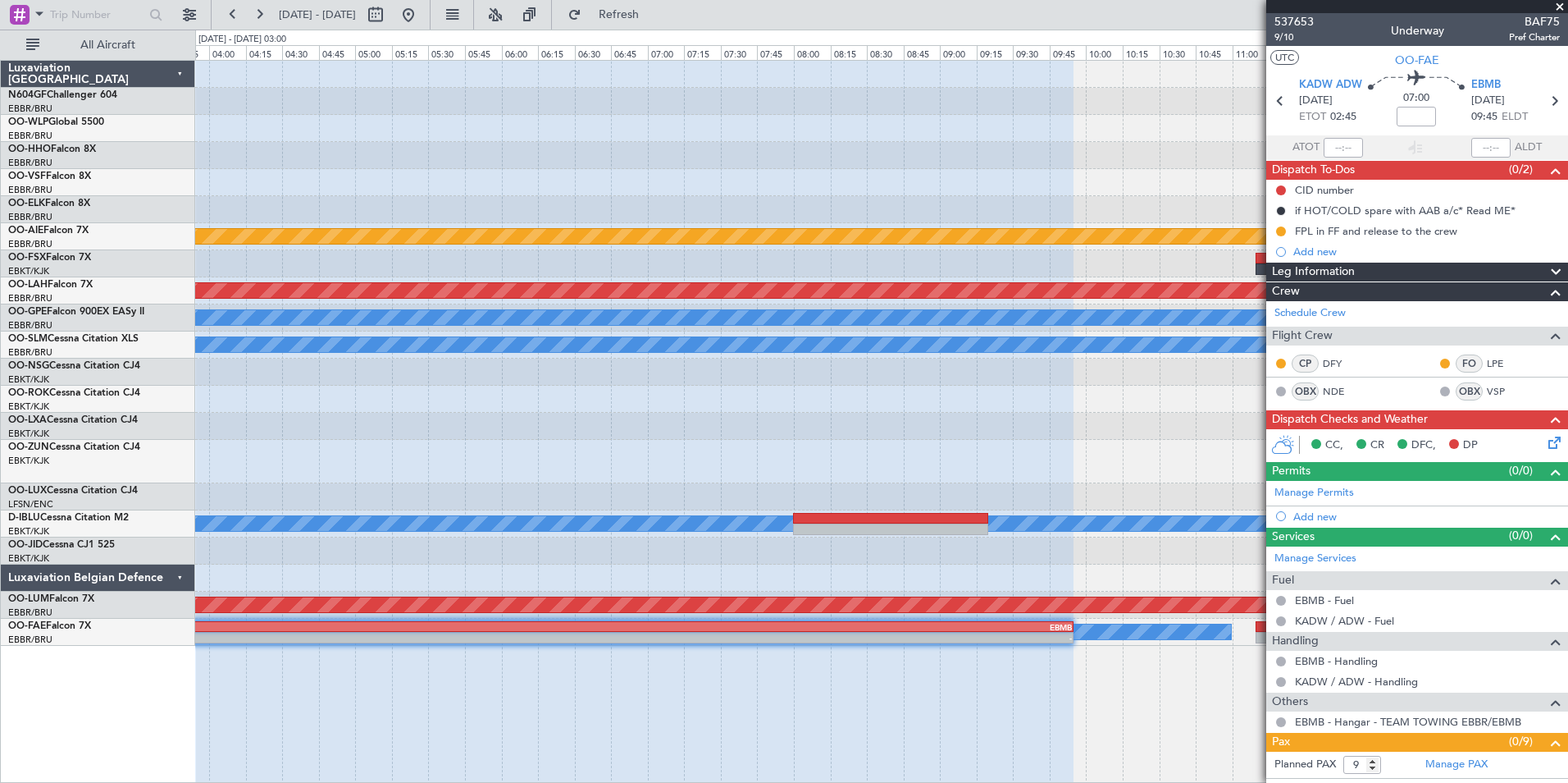
click at [823, 431] on div at bounding box center [881, 426] width 1372 height 27
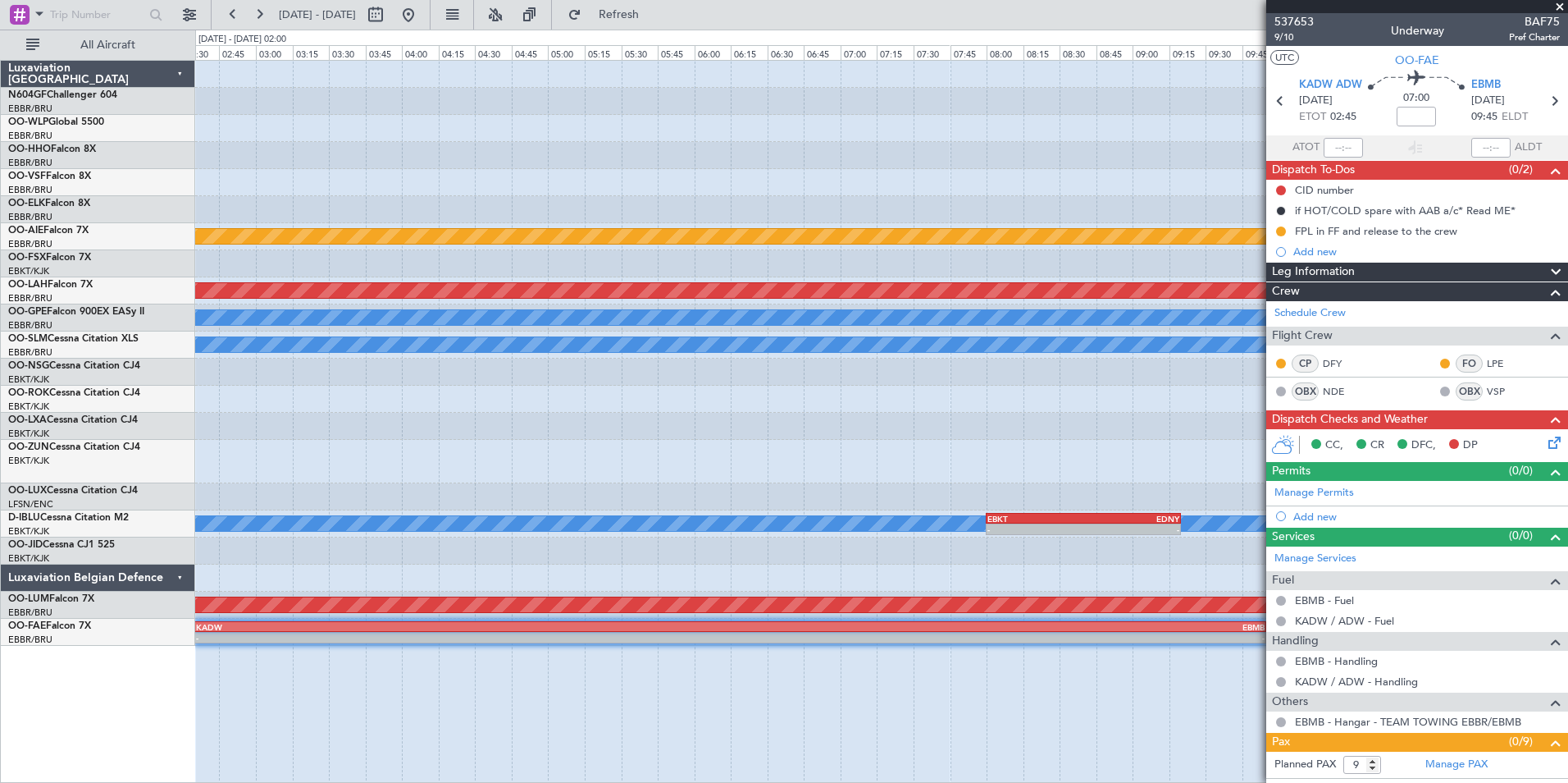
click at [833, 395] on div "Planned Maint London (Farnborough) EBKT 11:10 Z LIMJ 12:30 Z LIMJ 13:30 Z EBMB …" at bounding box center [881, 354] width 1372 height 585
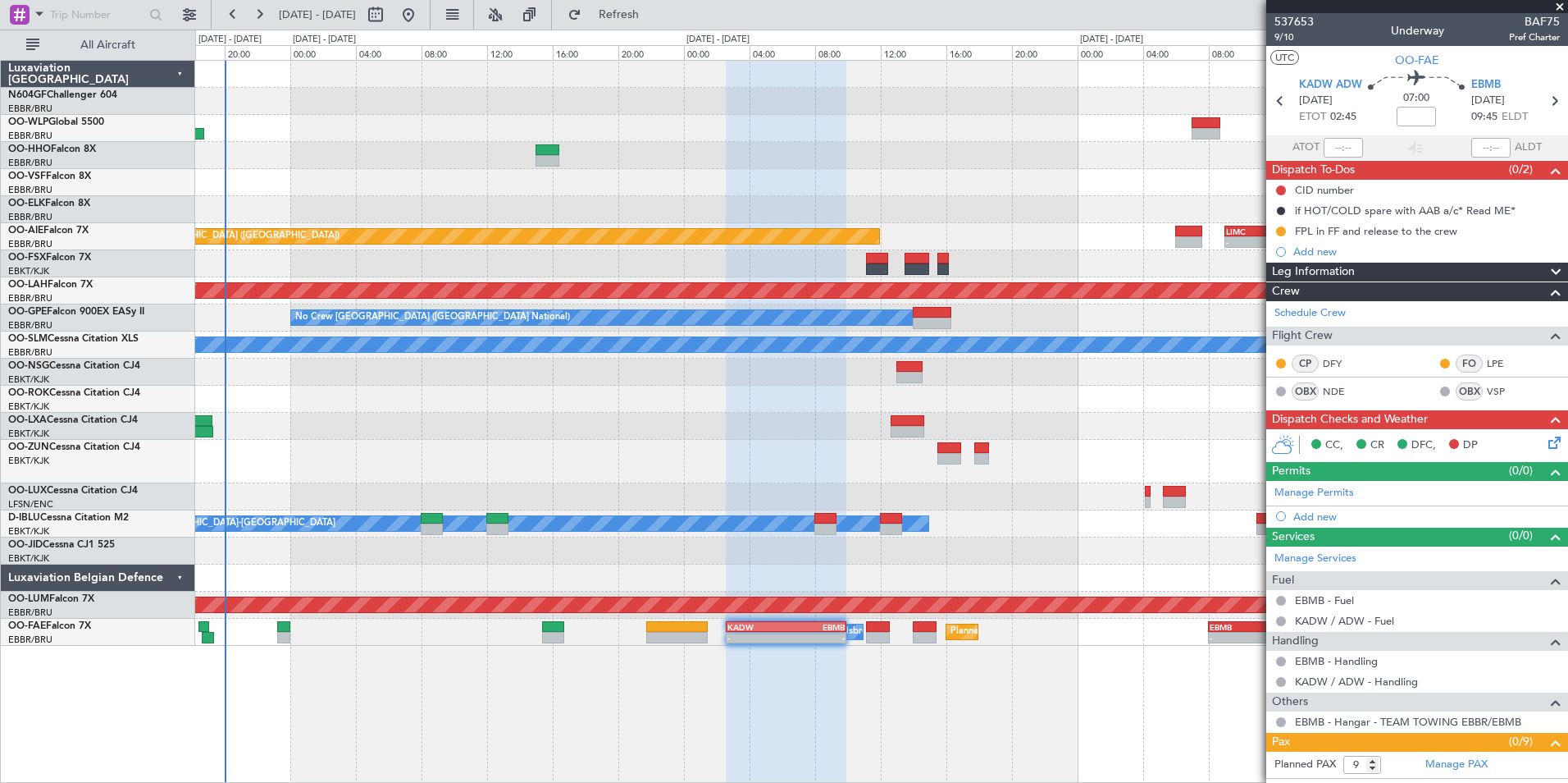
scroll to position [305, 0]
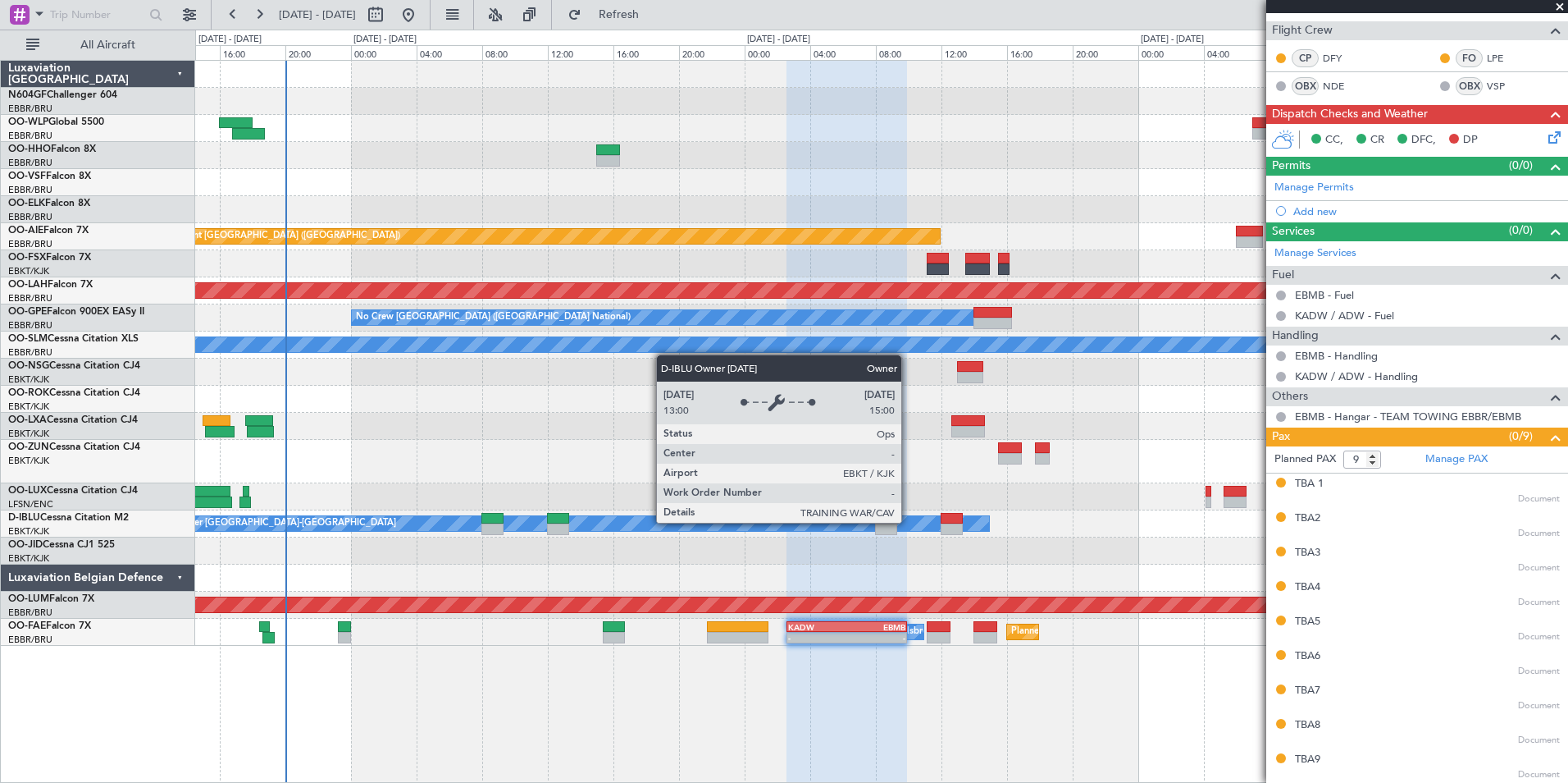
click at [969, 520] on div "Owner [GEOGRAPHIC_DATA]-[GEOGRAPHIC_DATA]" at bounding box center [579, 523] width 819 height 15
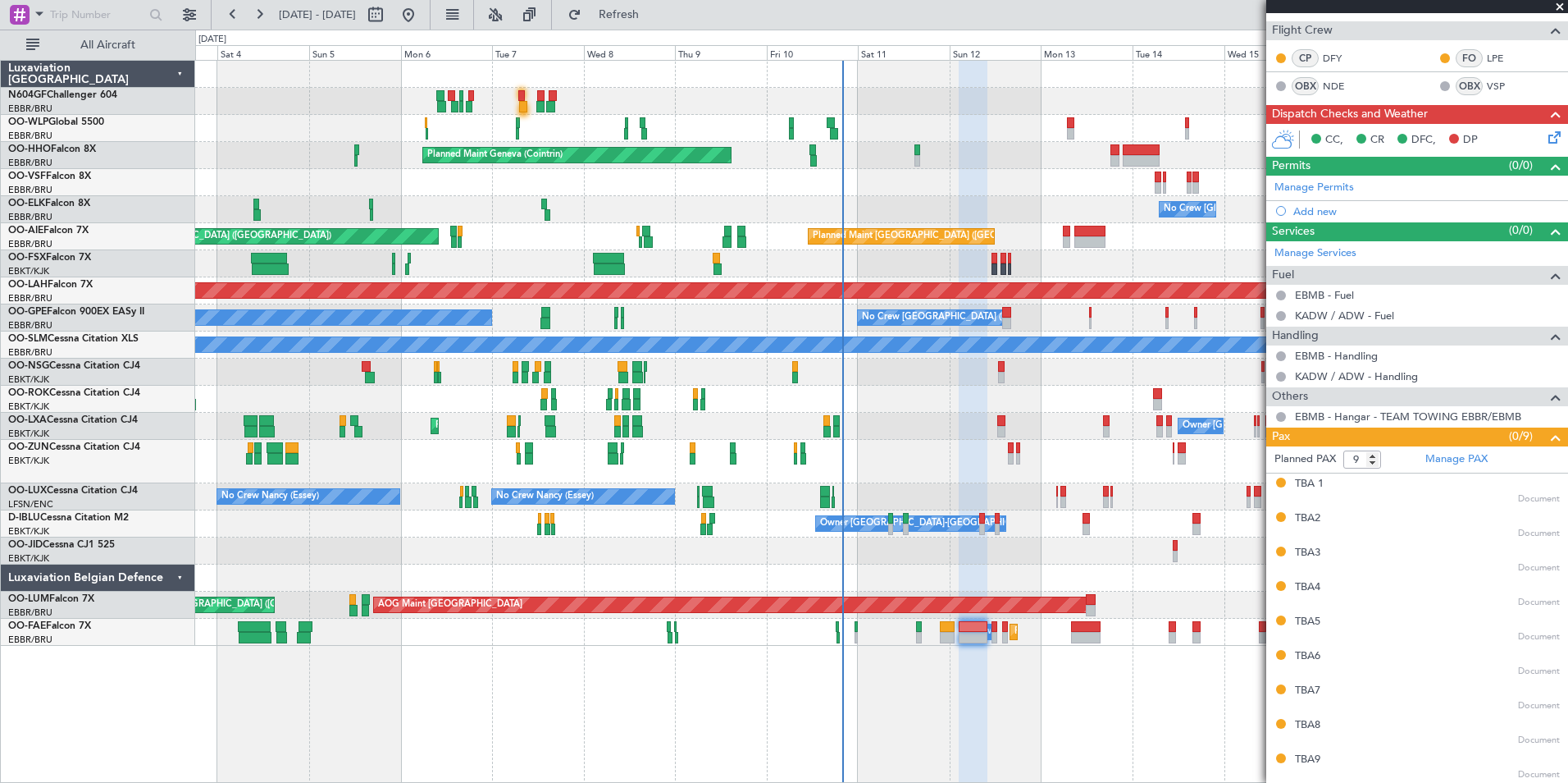
click at [1003, 555] on div at bounding box center [881, 551] width 1372 height 27
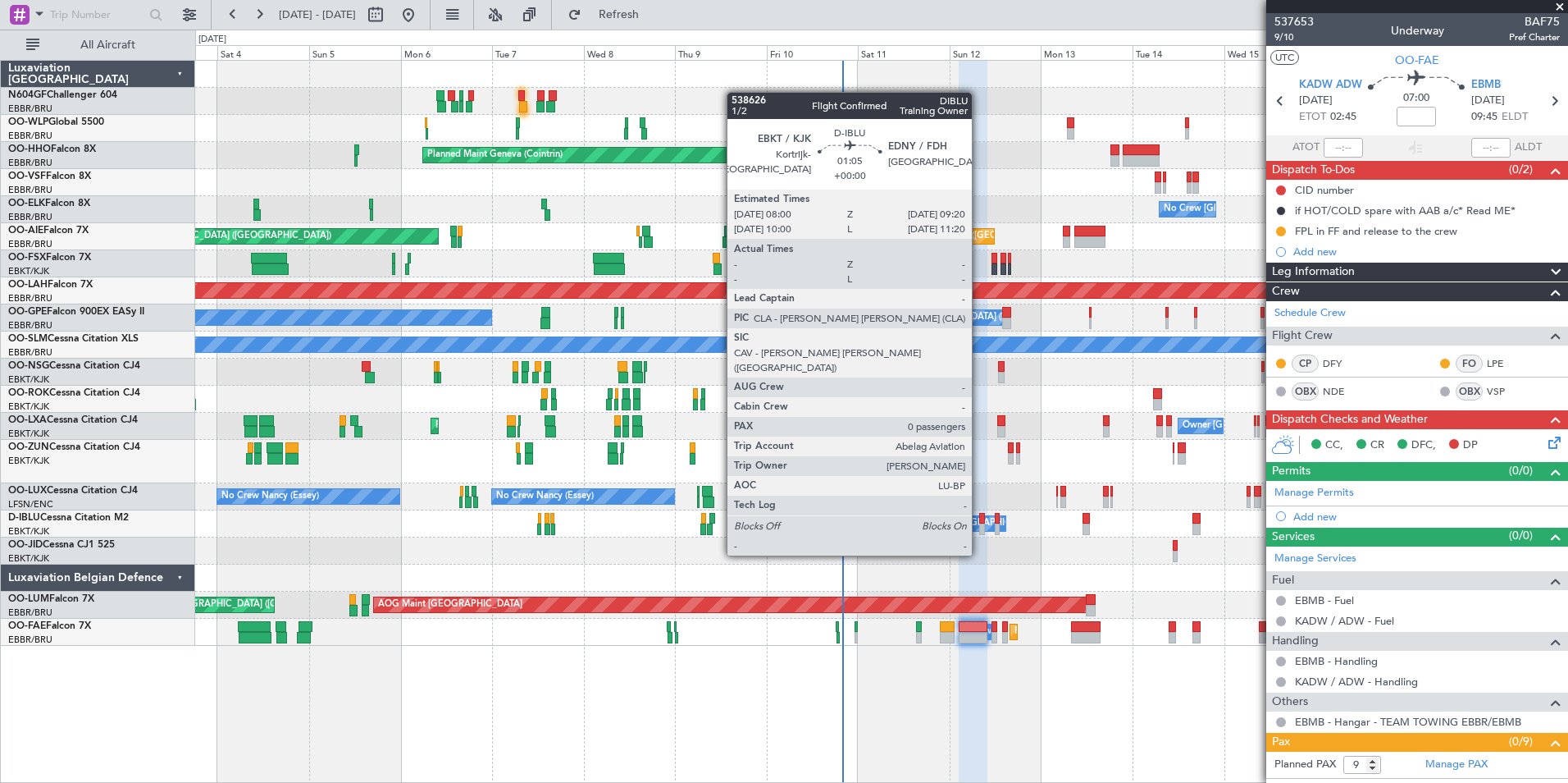
scroll to position [305, 0]
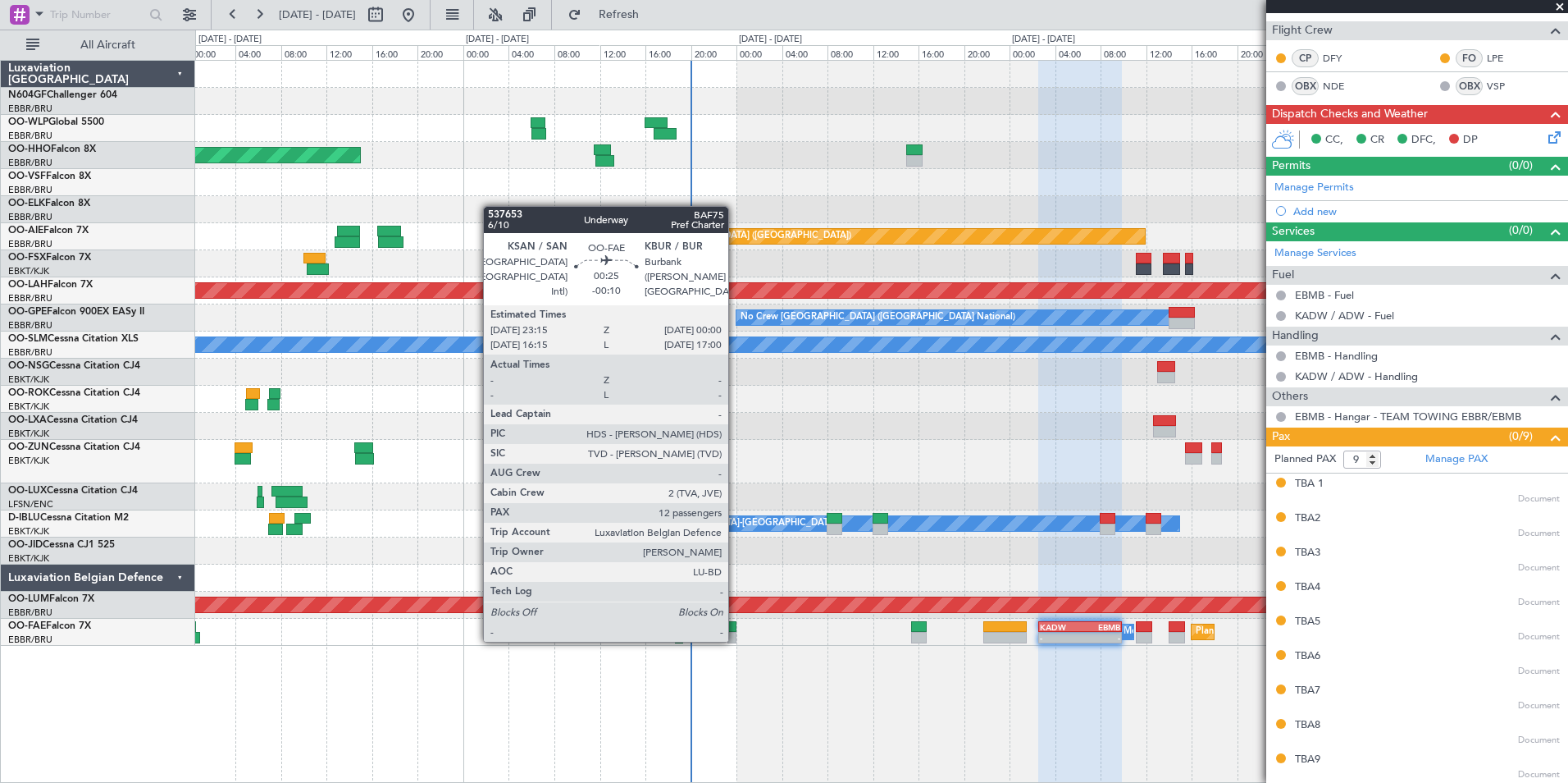
click at [735, 639] on div at bounding box center [732, 637] width 9 height 11
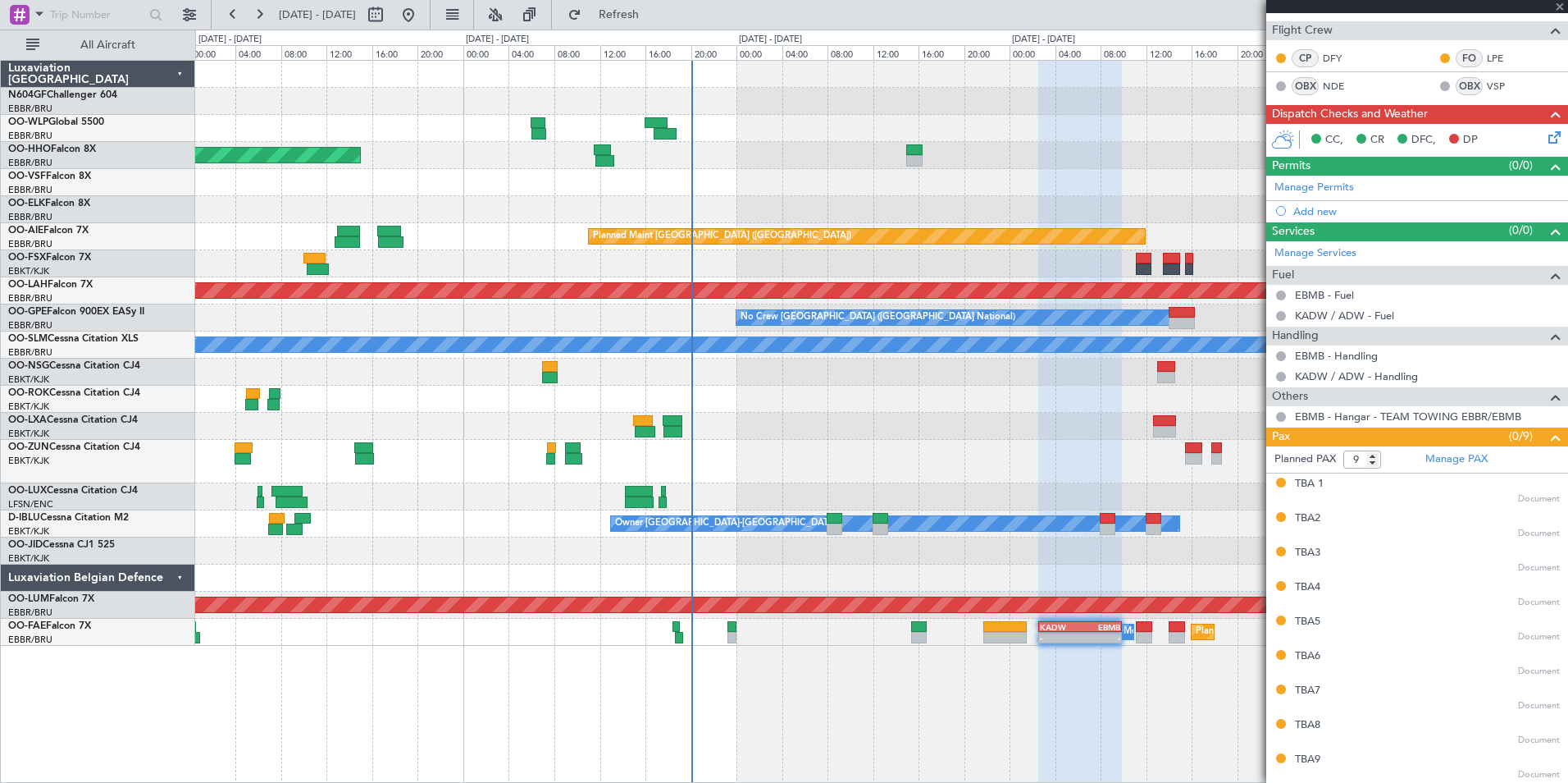
type input "-00:10"
type input "12"
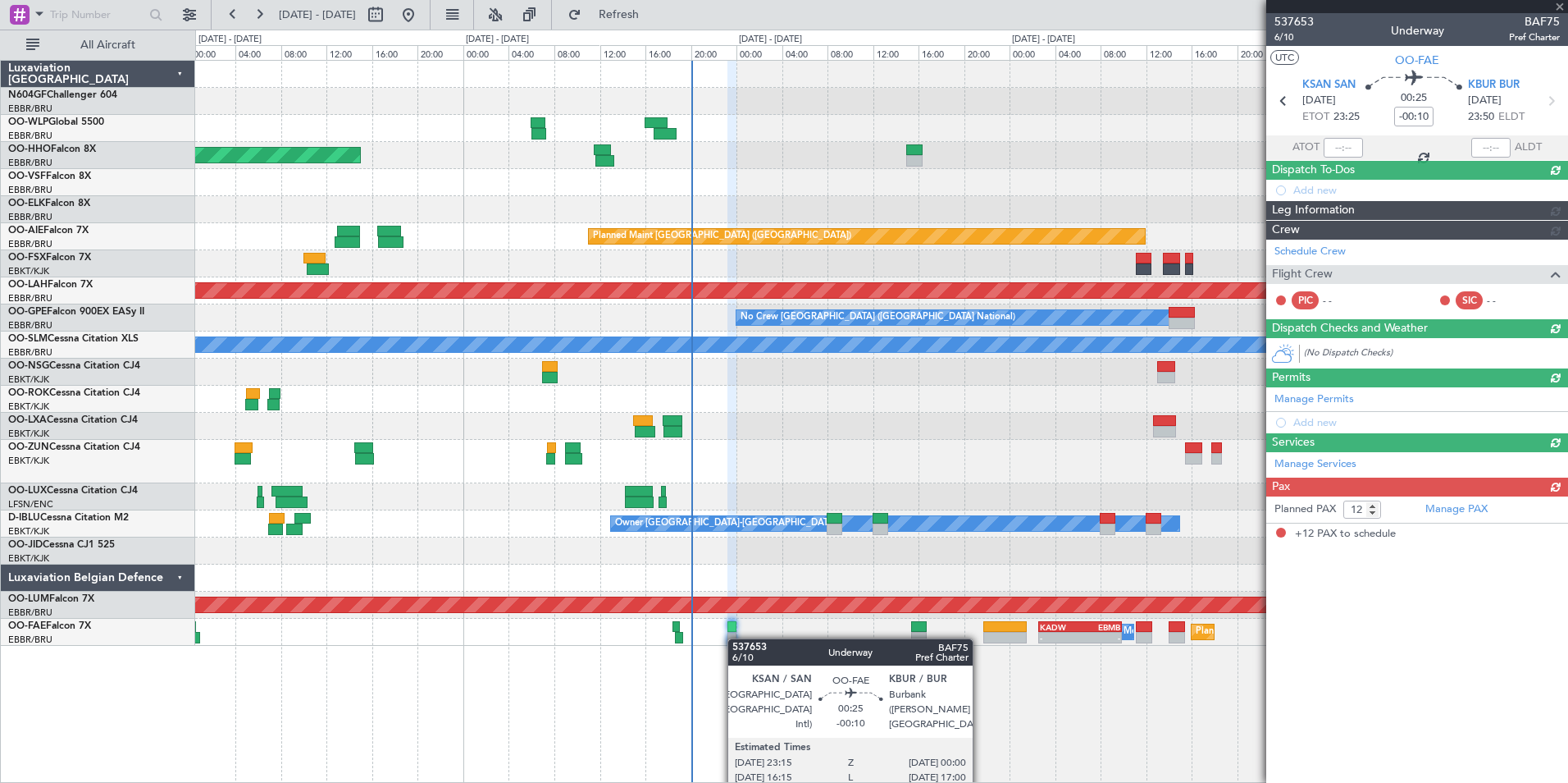
scroll to position [0, 0]
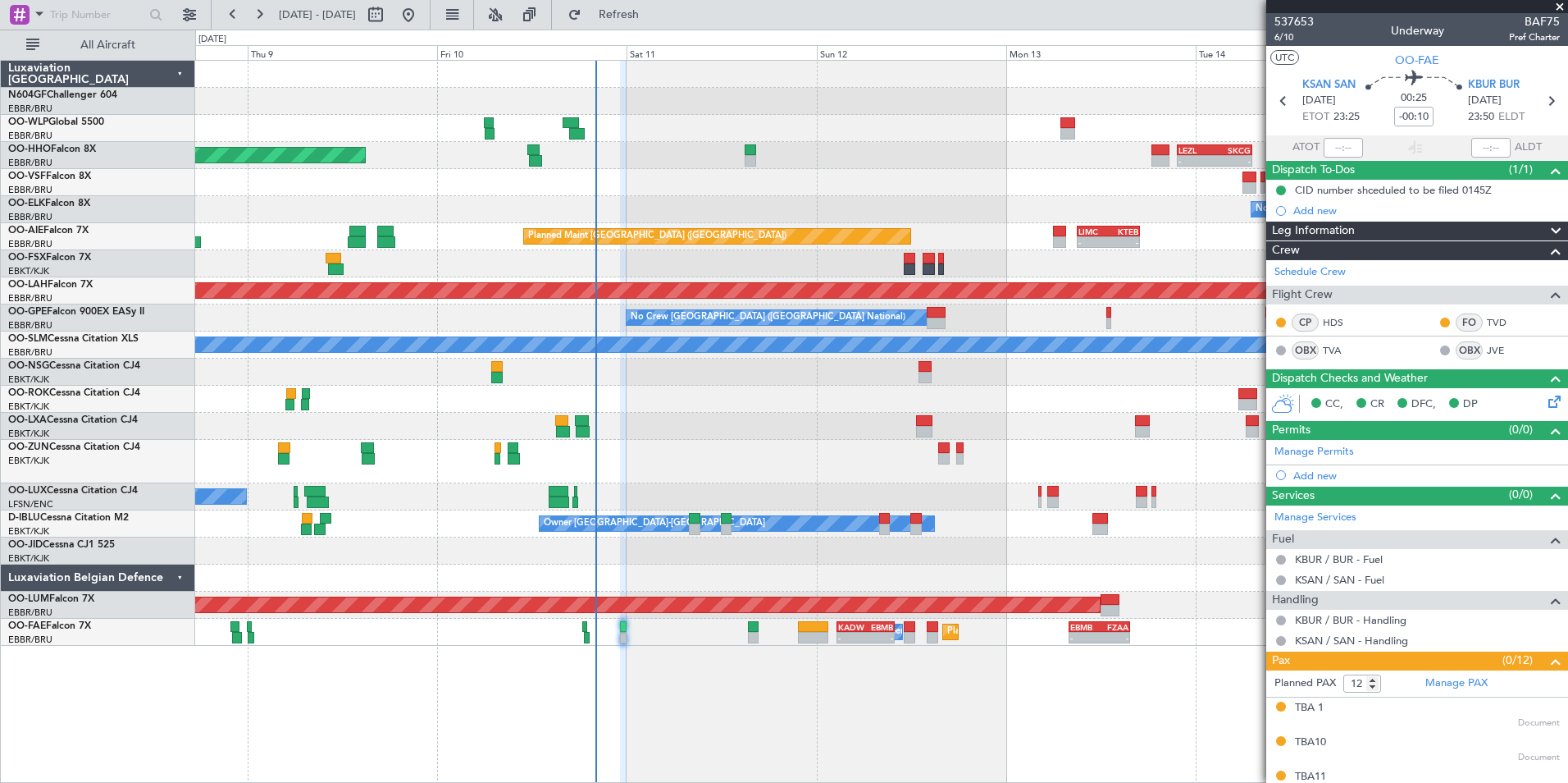
click at [720, 451] on div at bounding box center [881, 461] width 1372 height 44
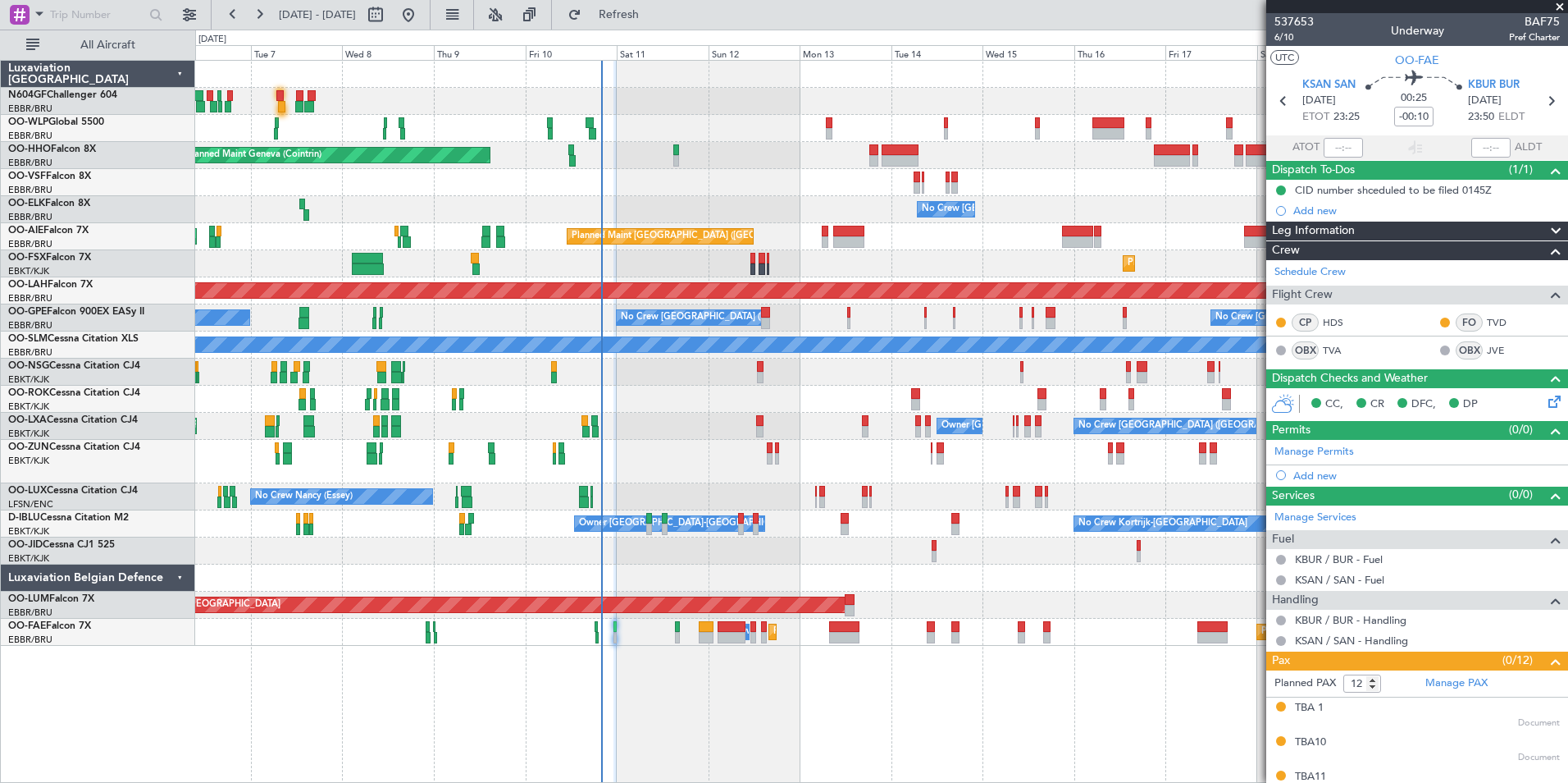
click at [863, 412] on div "Planned Maint Geneva (Cointrin) No Crew [GEOGRAPHIC_DATA] (Brussels National) P…" at bounding box center [881, 354] width 1372 height 585
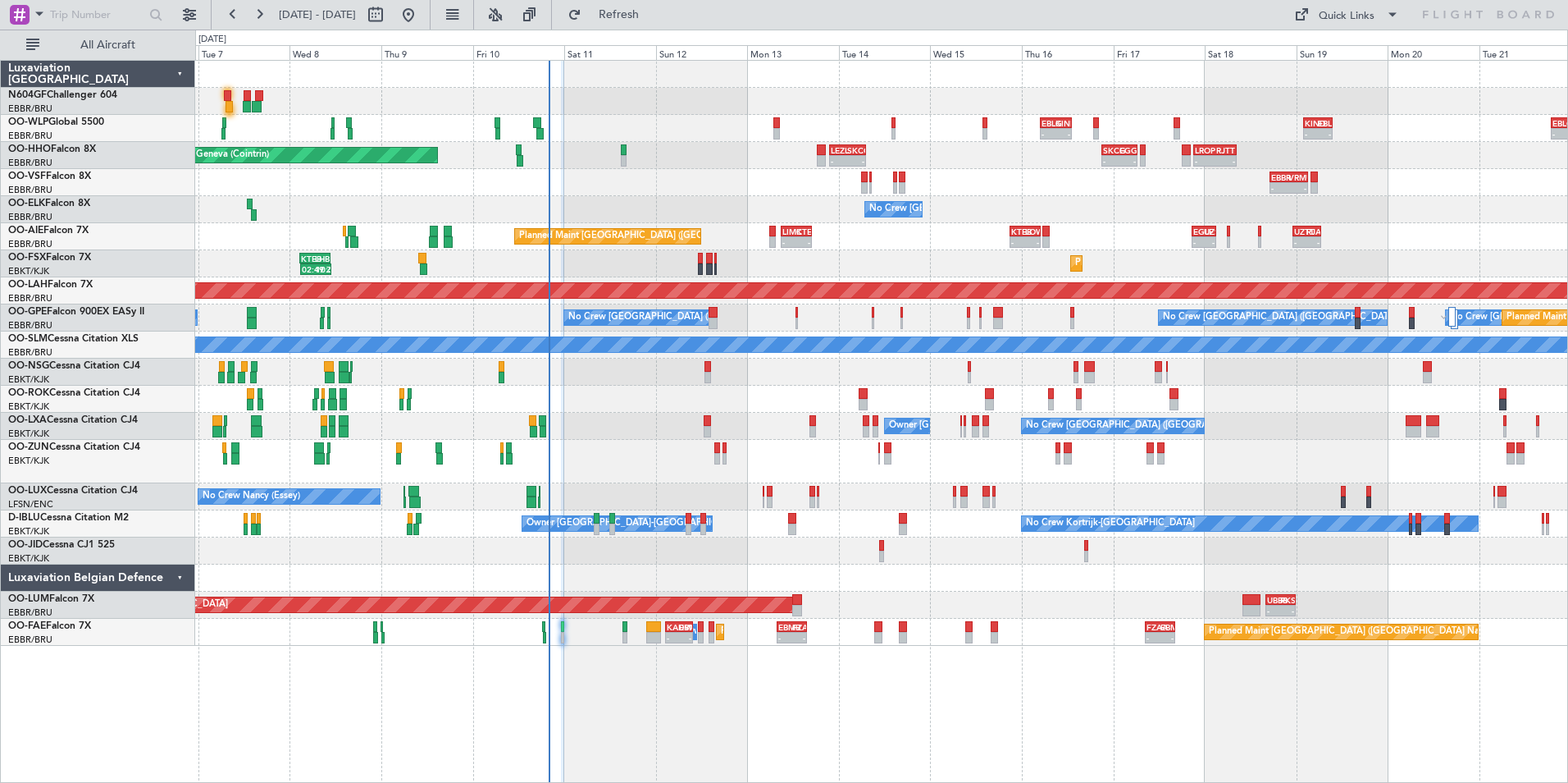
click at [722, 682] on div "- - EBLG 05:00 Z KIND 13:10 Z - - KIND 02:05 Z EBLG 09:35 Z - - EBLG 19:00 Z FI…" at bounding box center [882, 421] width 1373 height 723
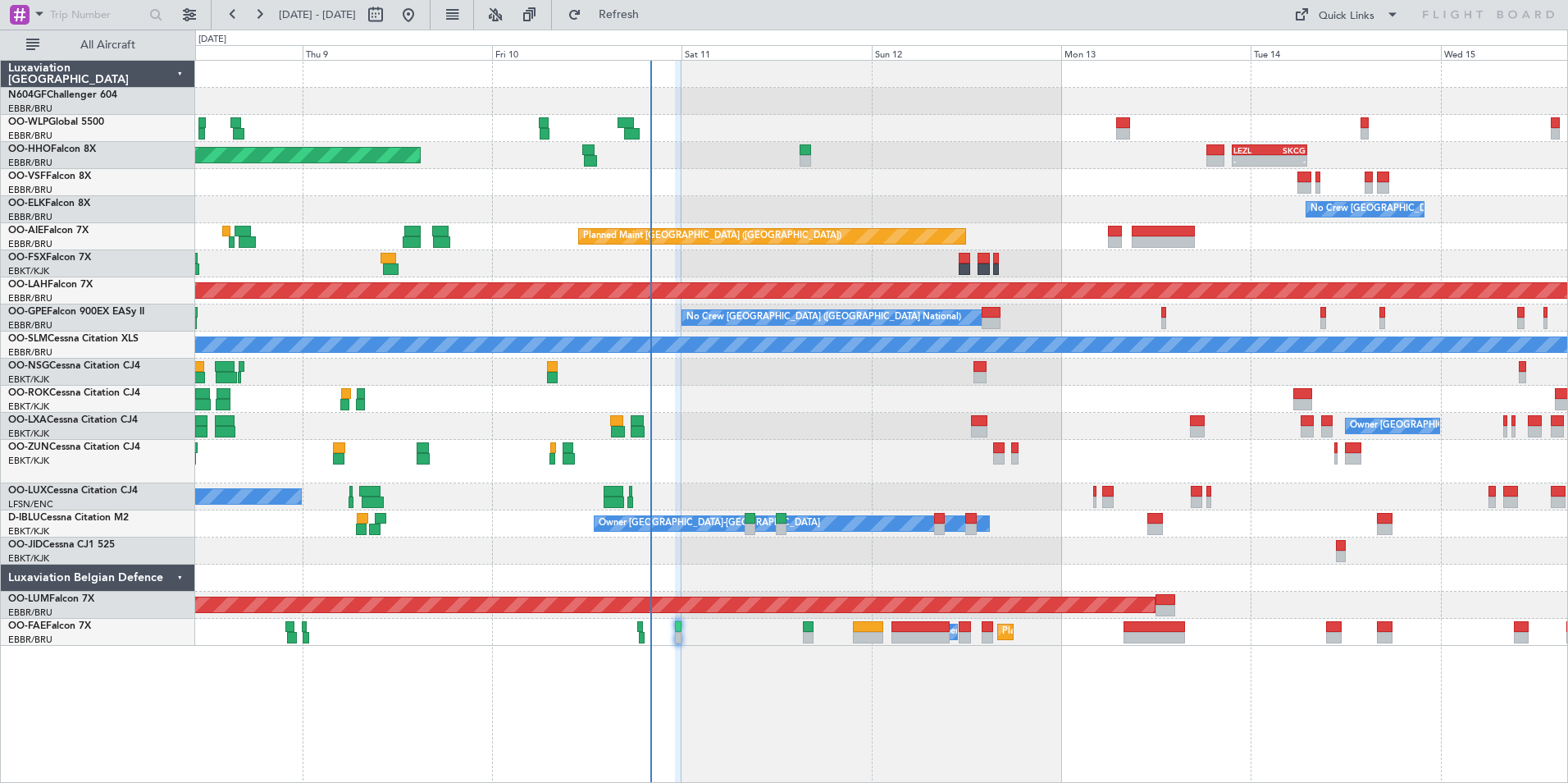
click at [1190, 690] on div "- - LEZL 21:40 Z SKCG 07:10 Z Planned Maint Geneva ([GEOGRAPHIC_DATA]) - - SKCG…" at bounding box center [882, 421] width 1373 height 723
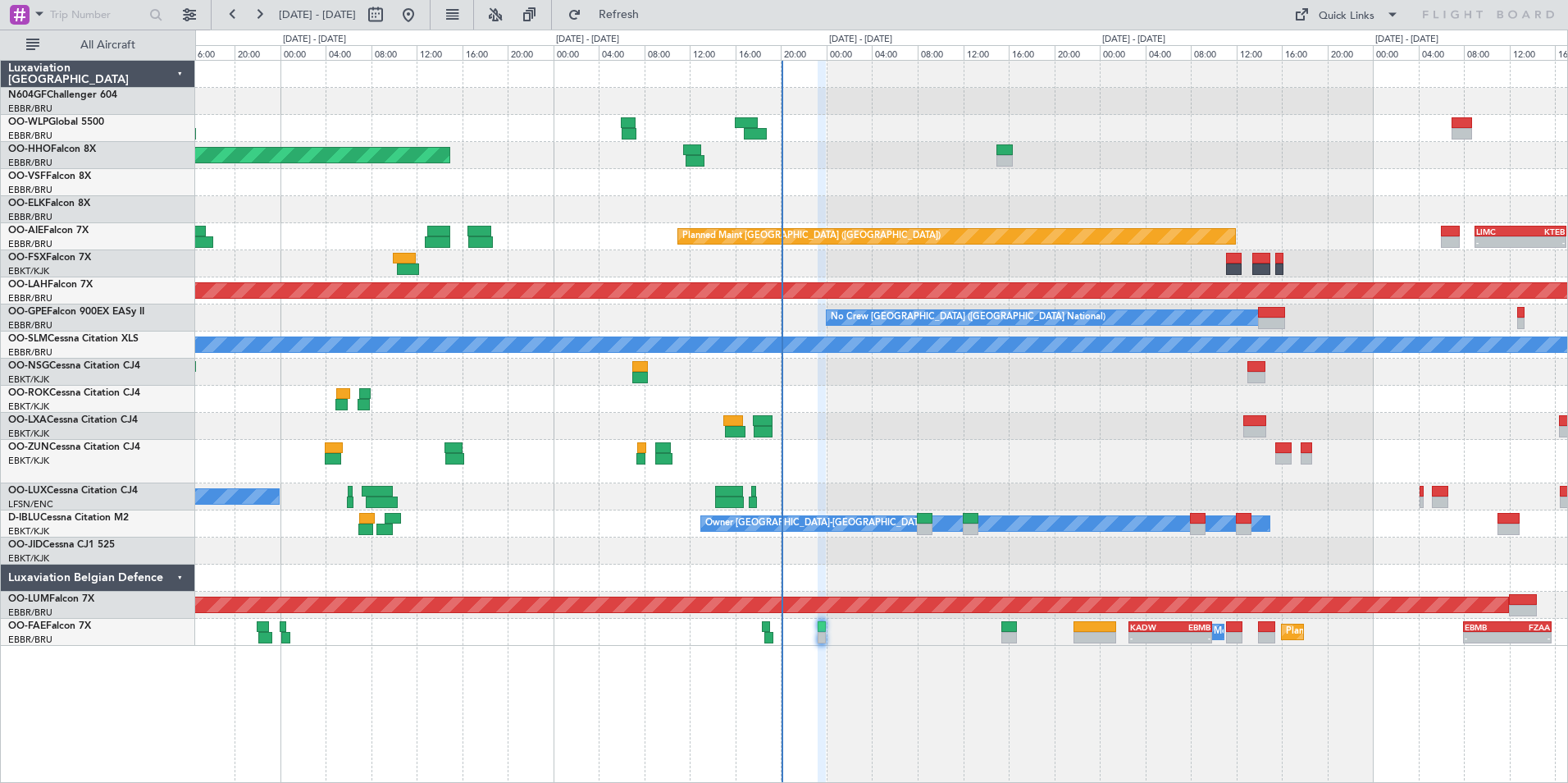
click at [1071, 423] on div "Planned Maint Geneva (Cointrin) - - LEZL 21:40 Z SKCG 07:10 Z No Crew [GEOGRAPH…" at bounding box center [881, 354] width 1372 height 585
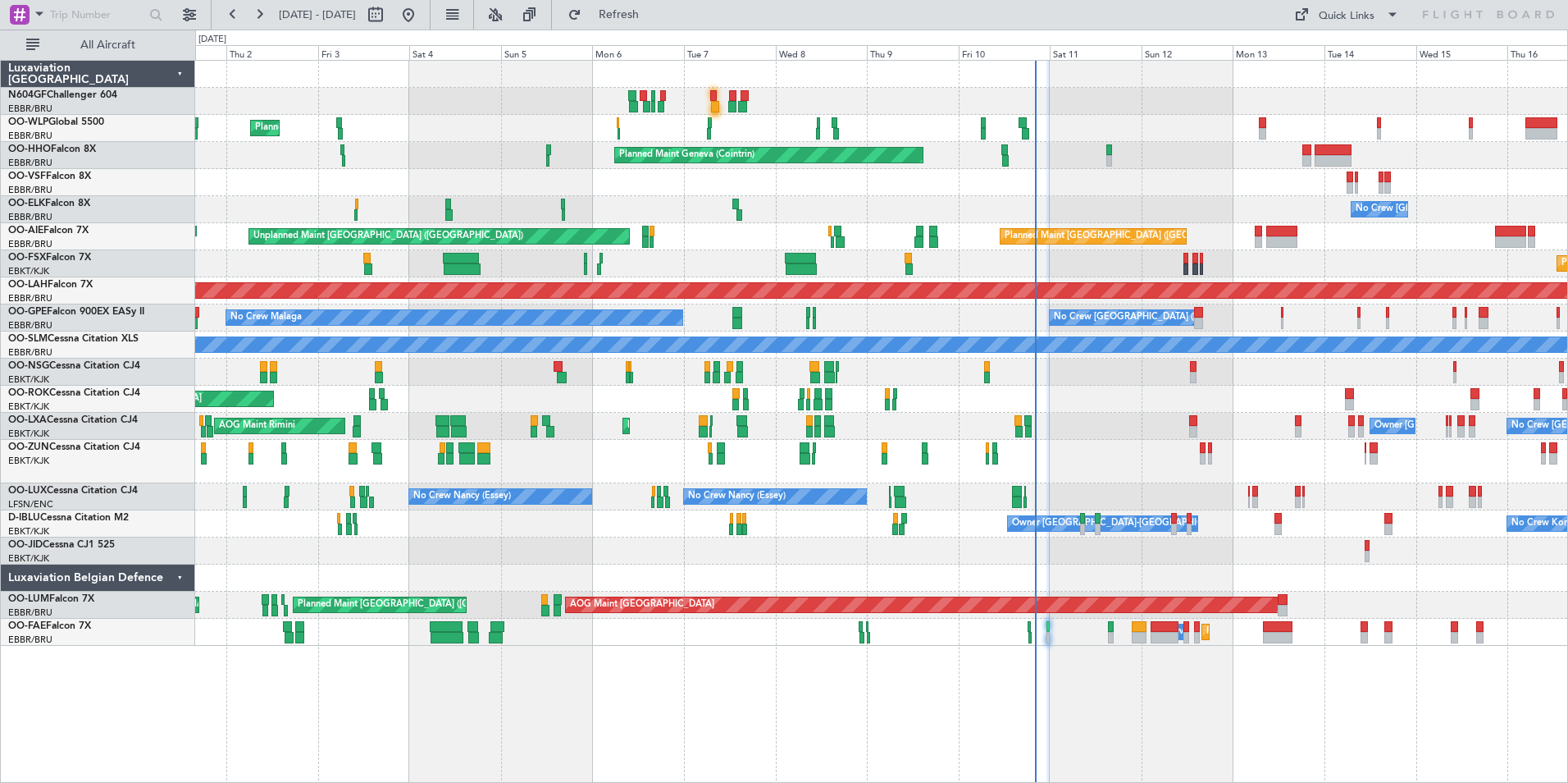
click at [1127, 473] on div "Planned Maint Milan (Linate) Planned Maint Geneva ([GEOGRAPHIC_DATA]) No Crew […" at bounding box center [881, 354] width 1372 height 585
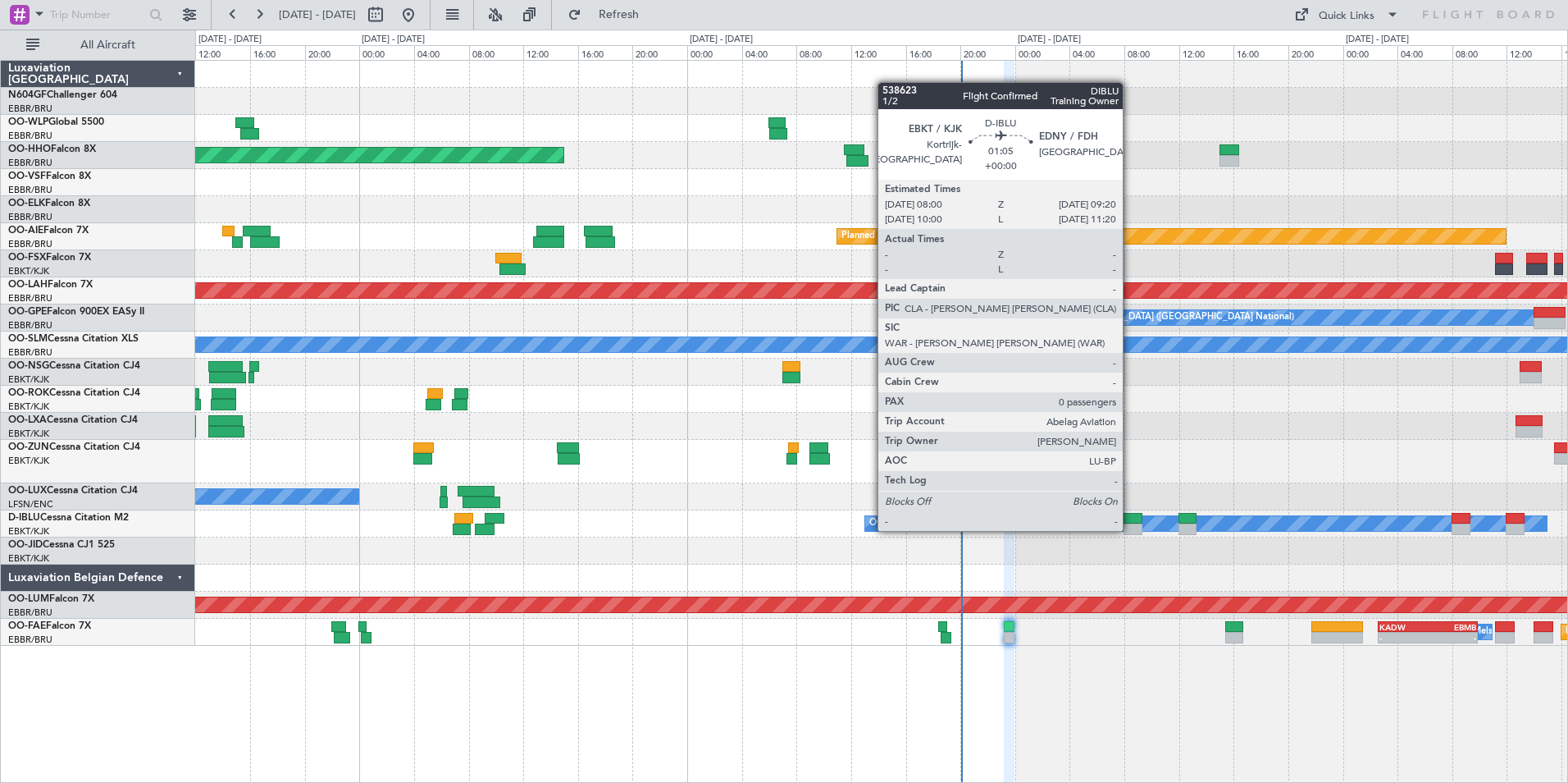
click at [1130, 515] on div at bounding box center [1132, 518] width 19 height 11
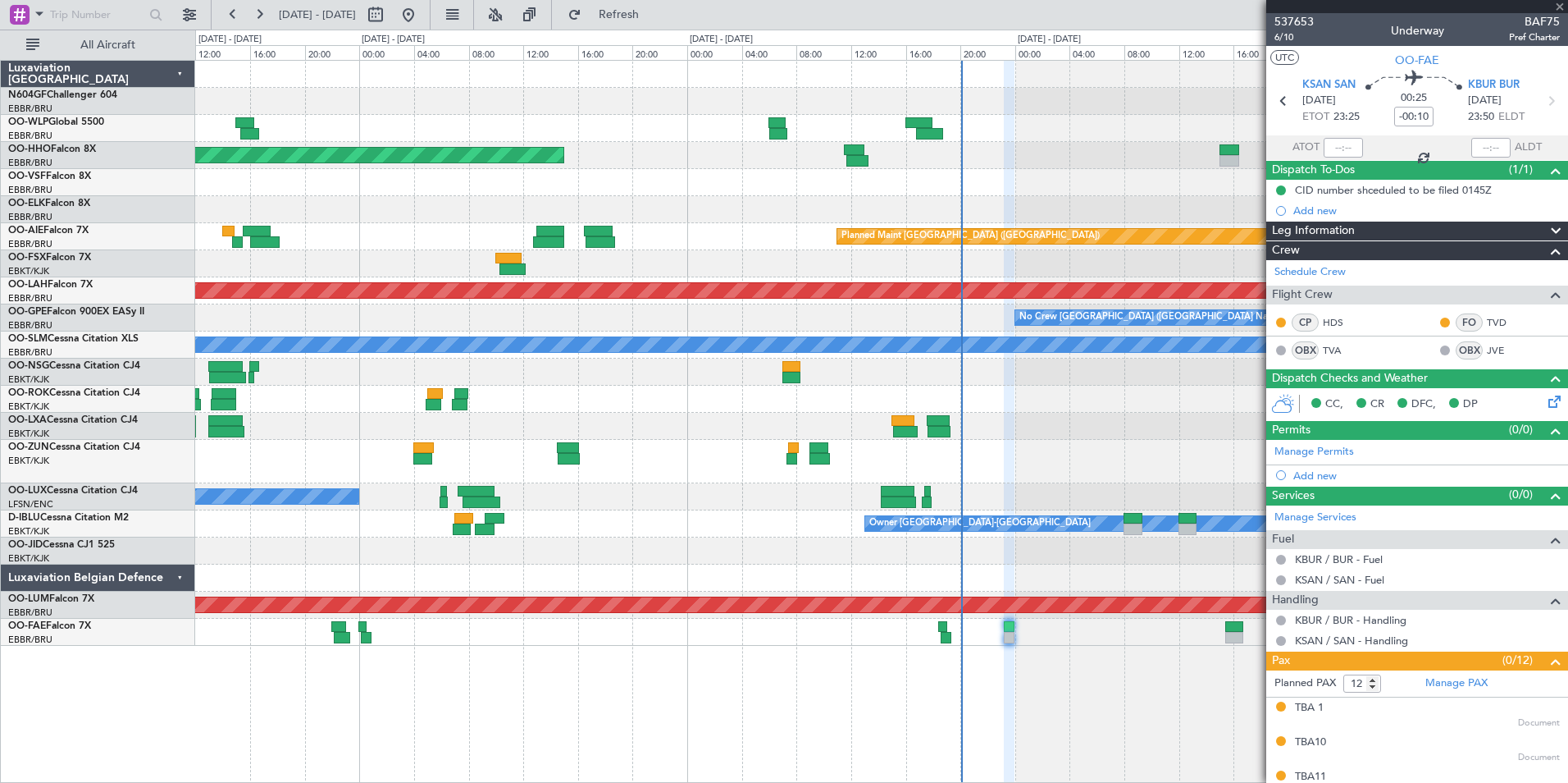
type input "0"
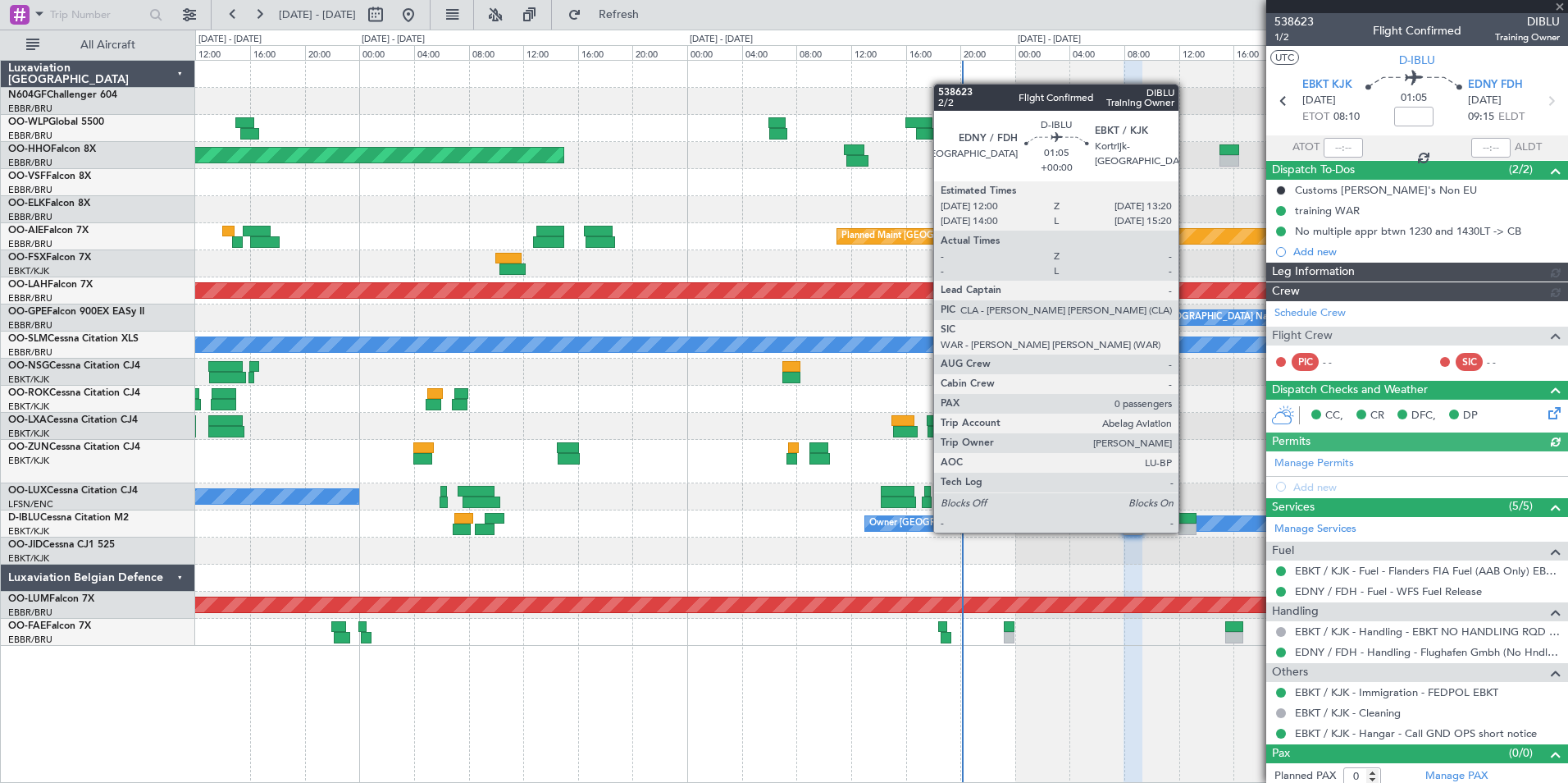
click at [1186, 516] on div at bounding box center [1188, 518] width 19 height 11
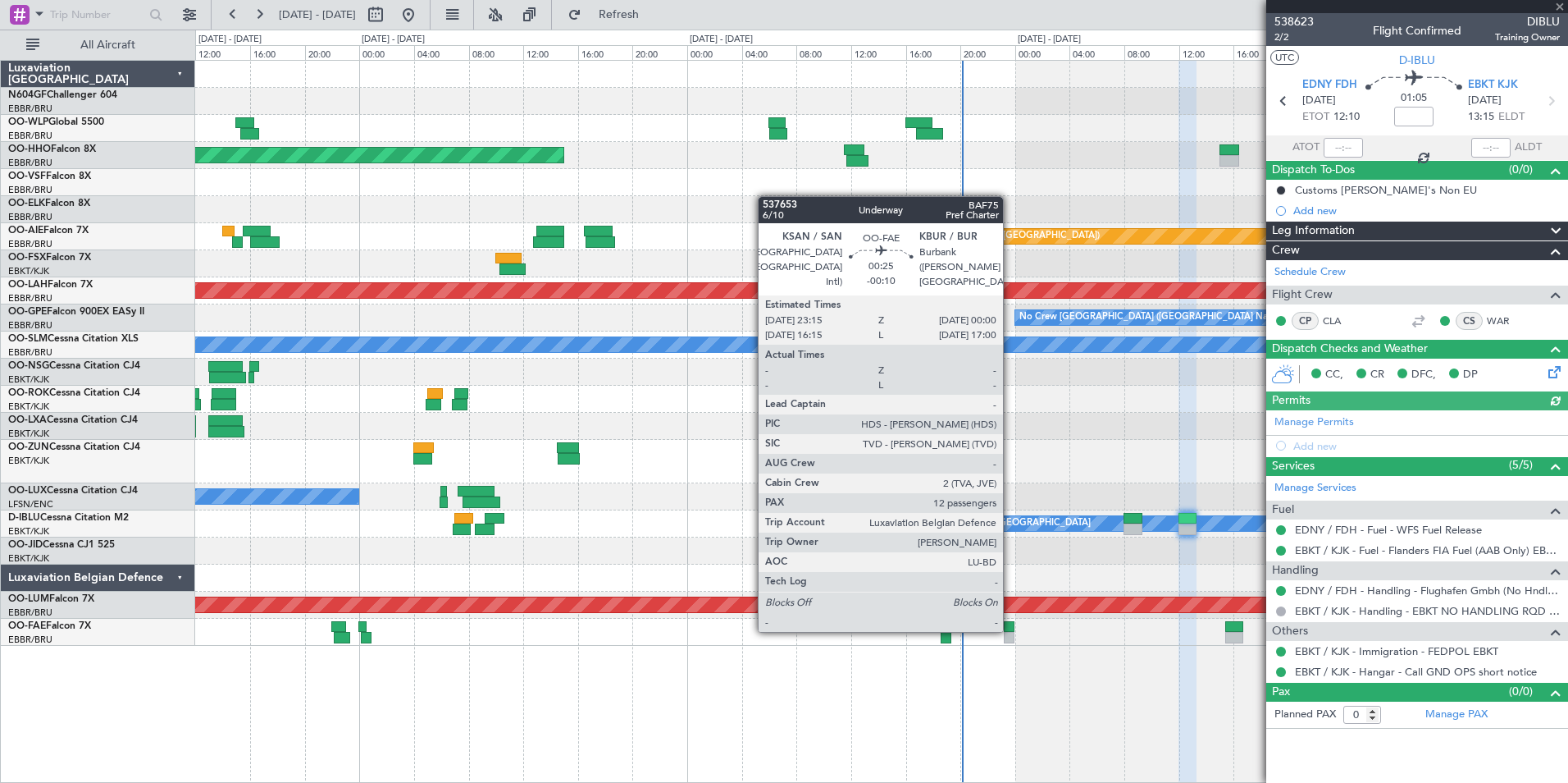
click at [1010, 628] on div at bounding box center [1009, 627] width 11 height 11
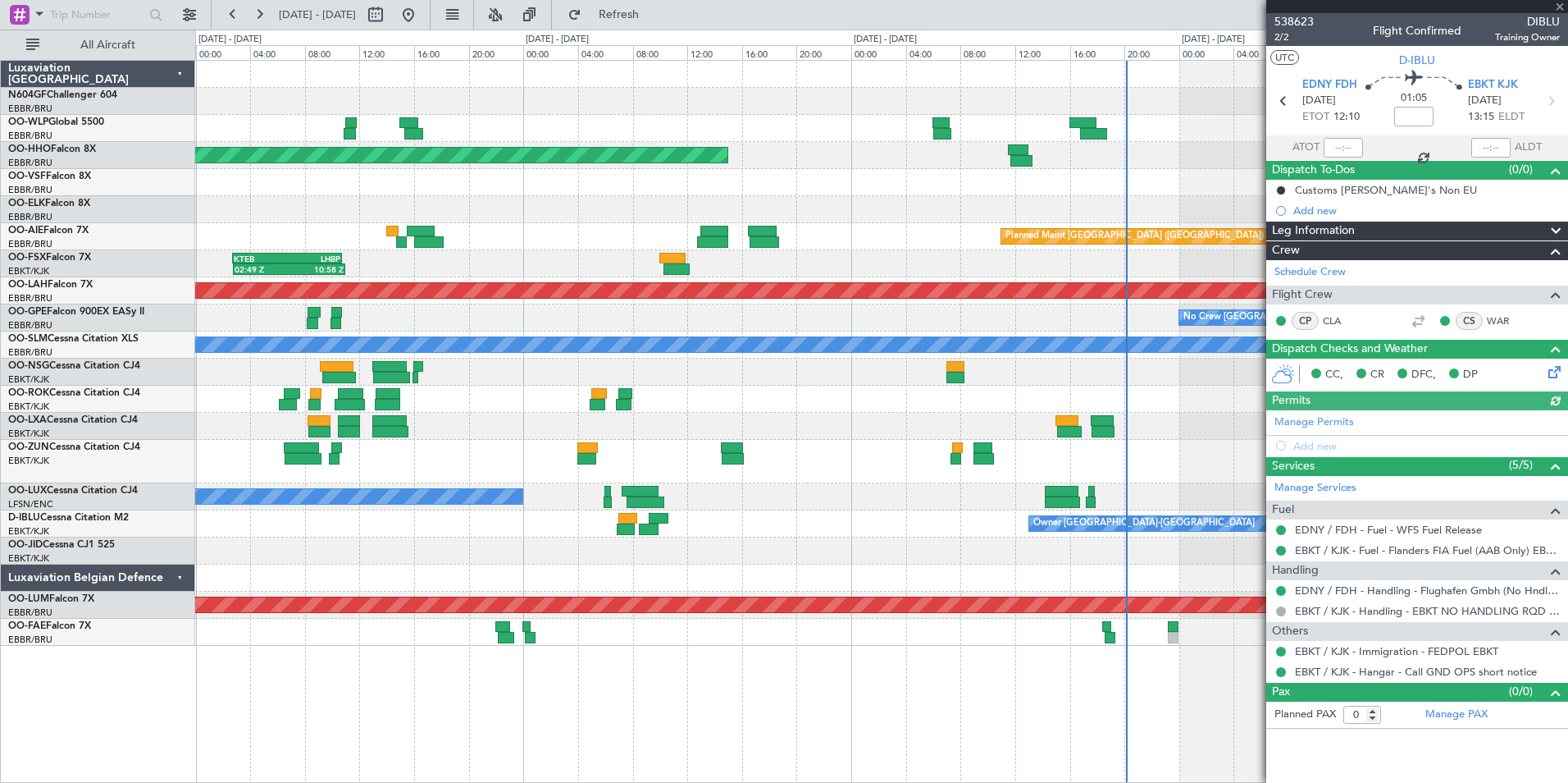
click at [1045, 560] on div at bounding box center [881, 551] width 1372 height 27
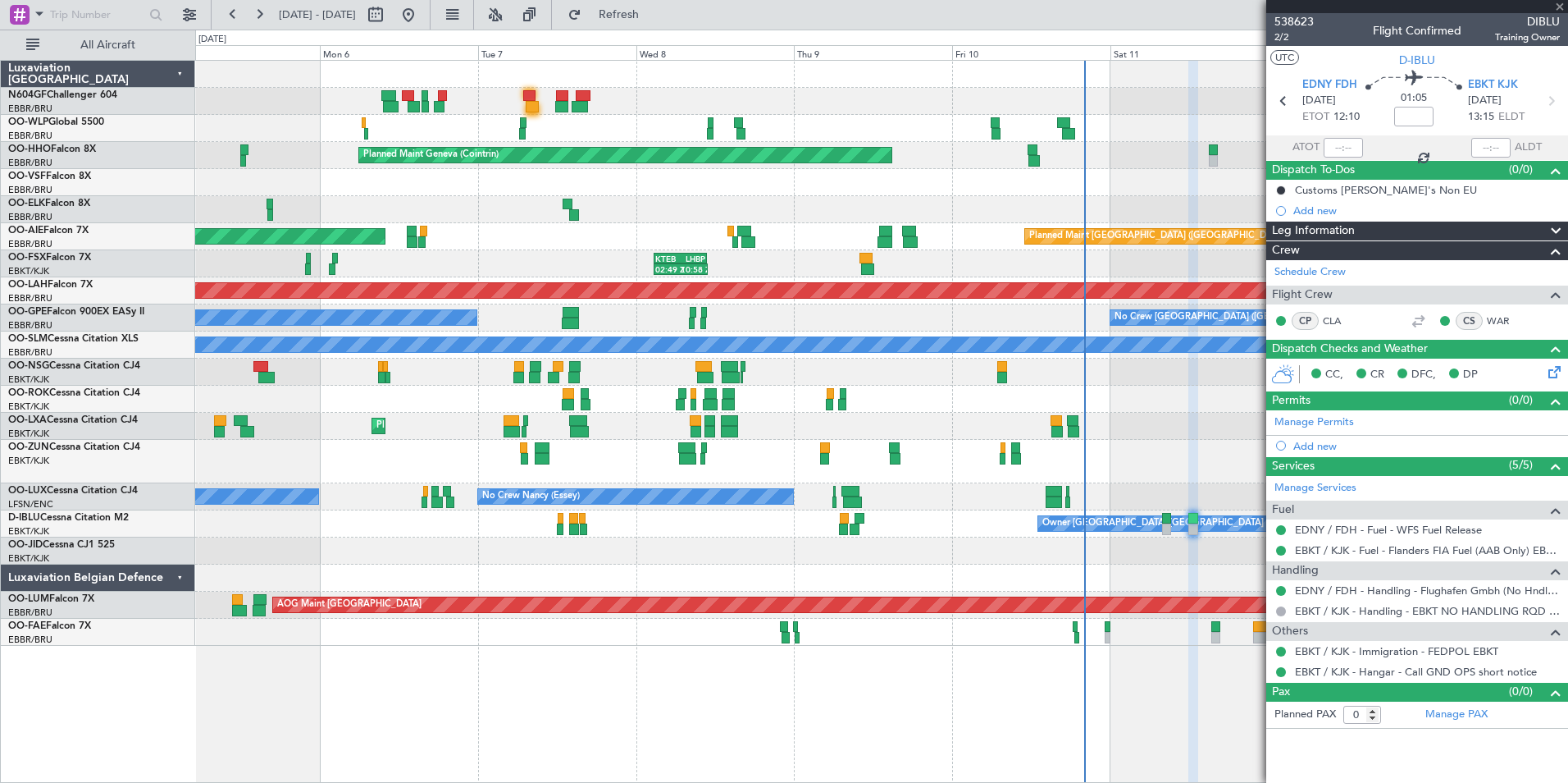
type input "-00:10"
type input "12"
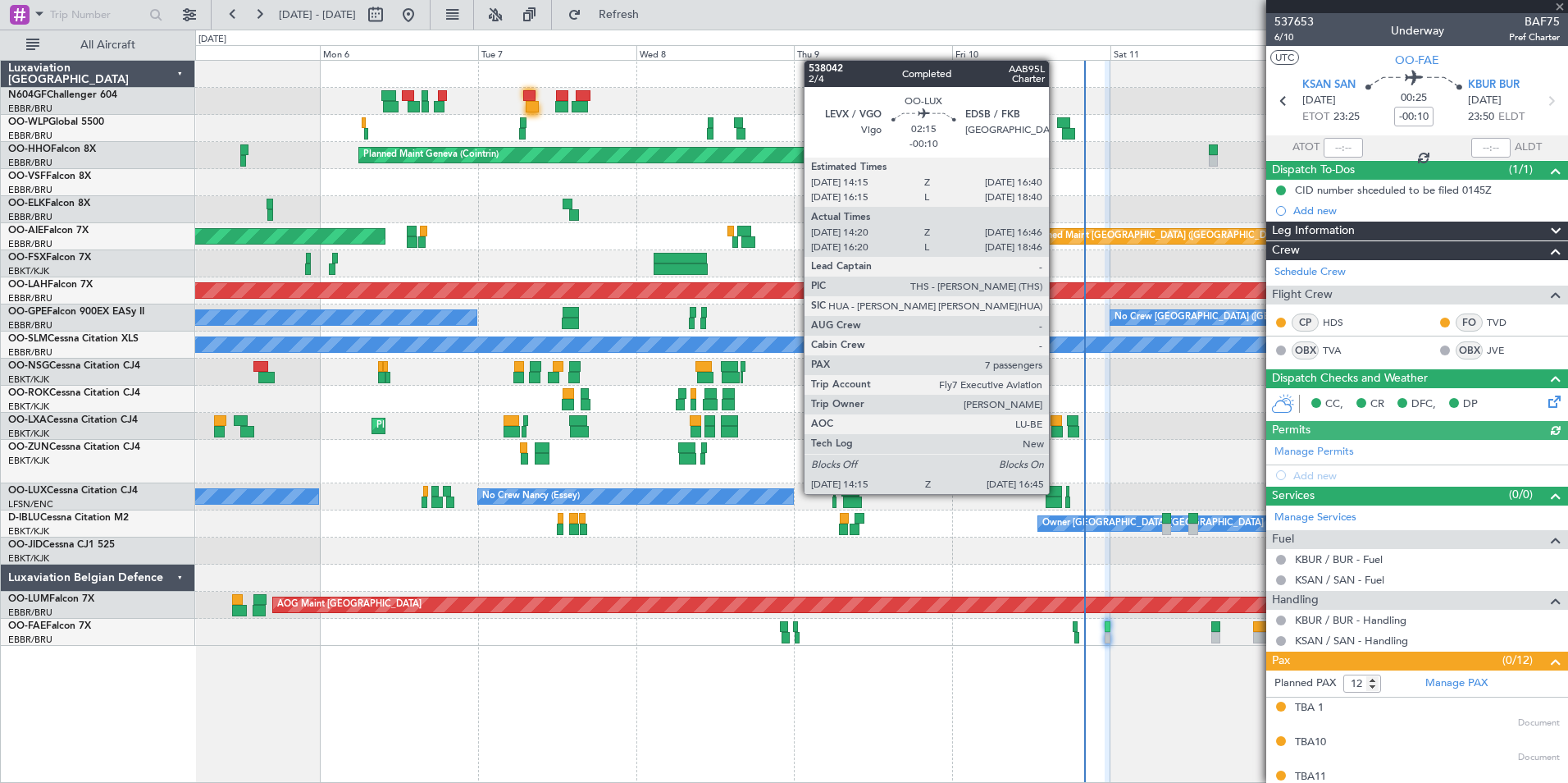
click at [1056, 492] on div at bounding box center [1054, 491] width 17 height 11
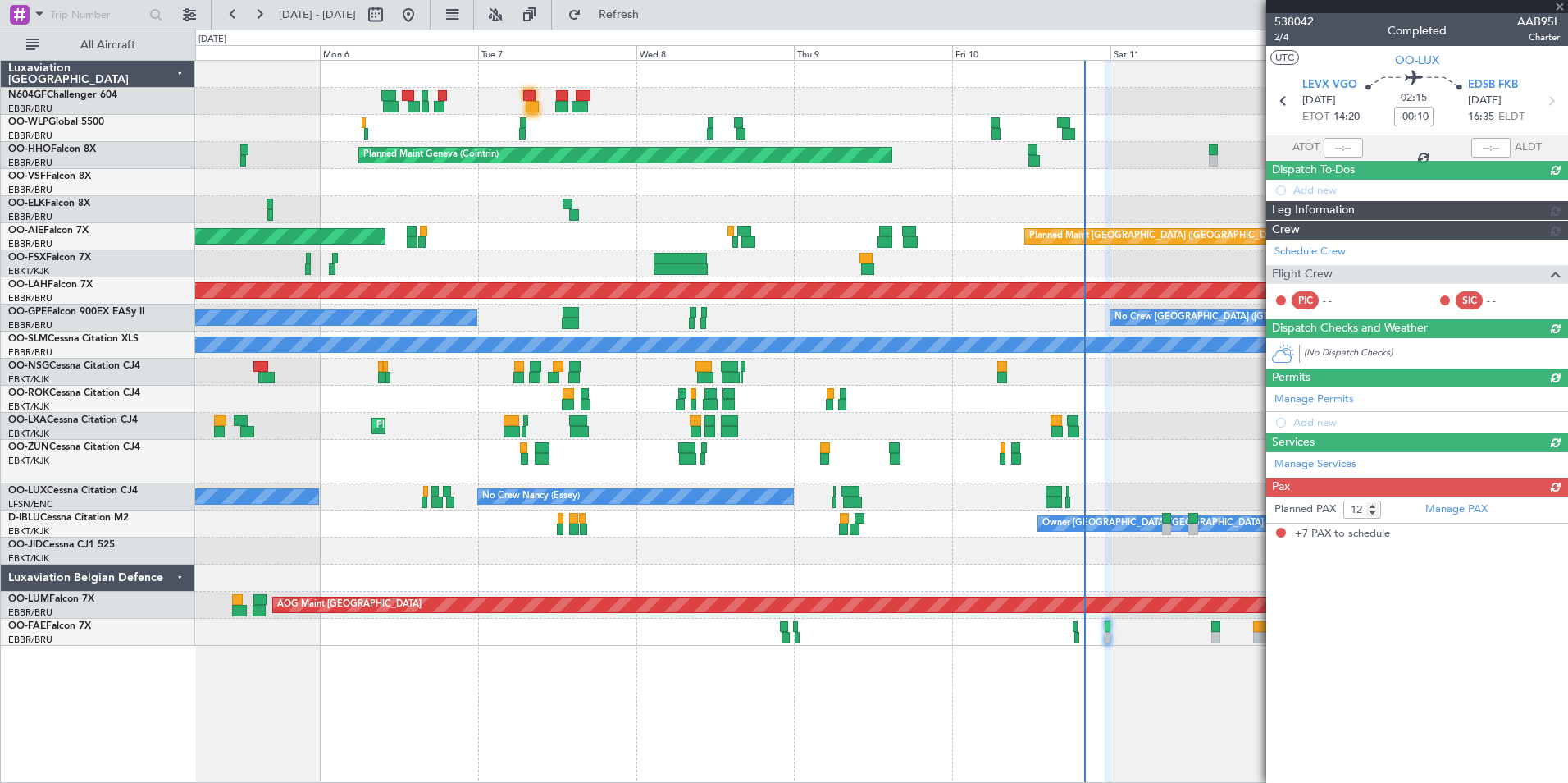
type input "14:25"
type input "16:41"
type input "7"
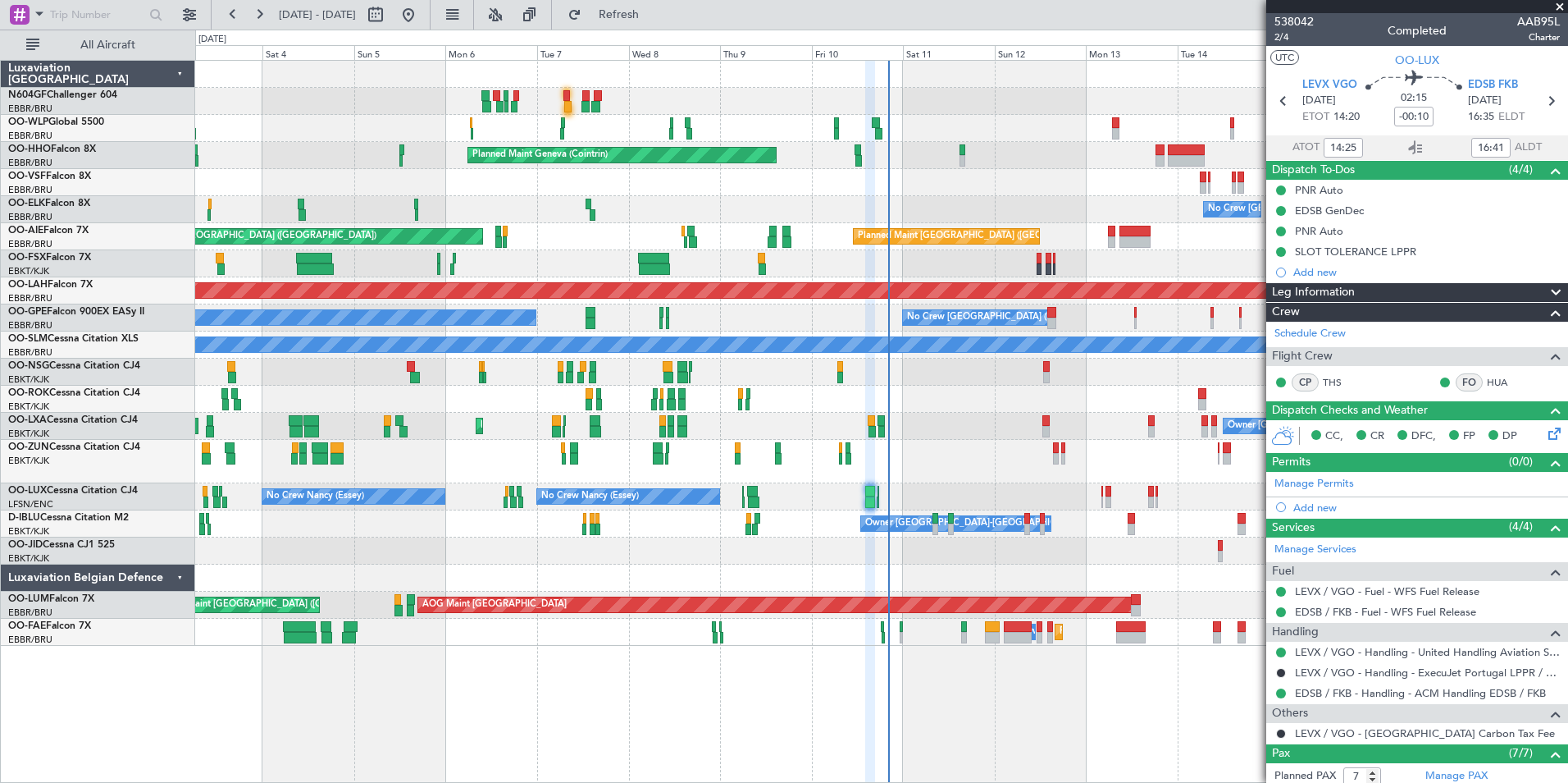
click at [965, 503] on div "Planned Maint Milan (Linate) - - EBLG 19:00 Z FIMP 06:10 Z Planned Maint Geneva…" at bounding box center [881, 354] width 1372 height 585
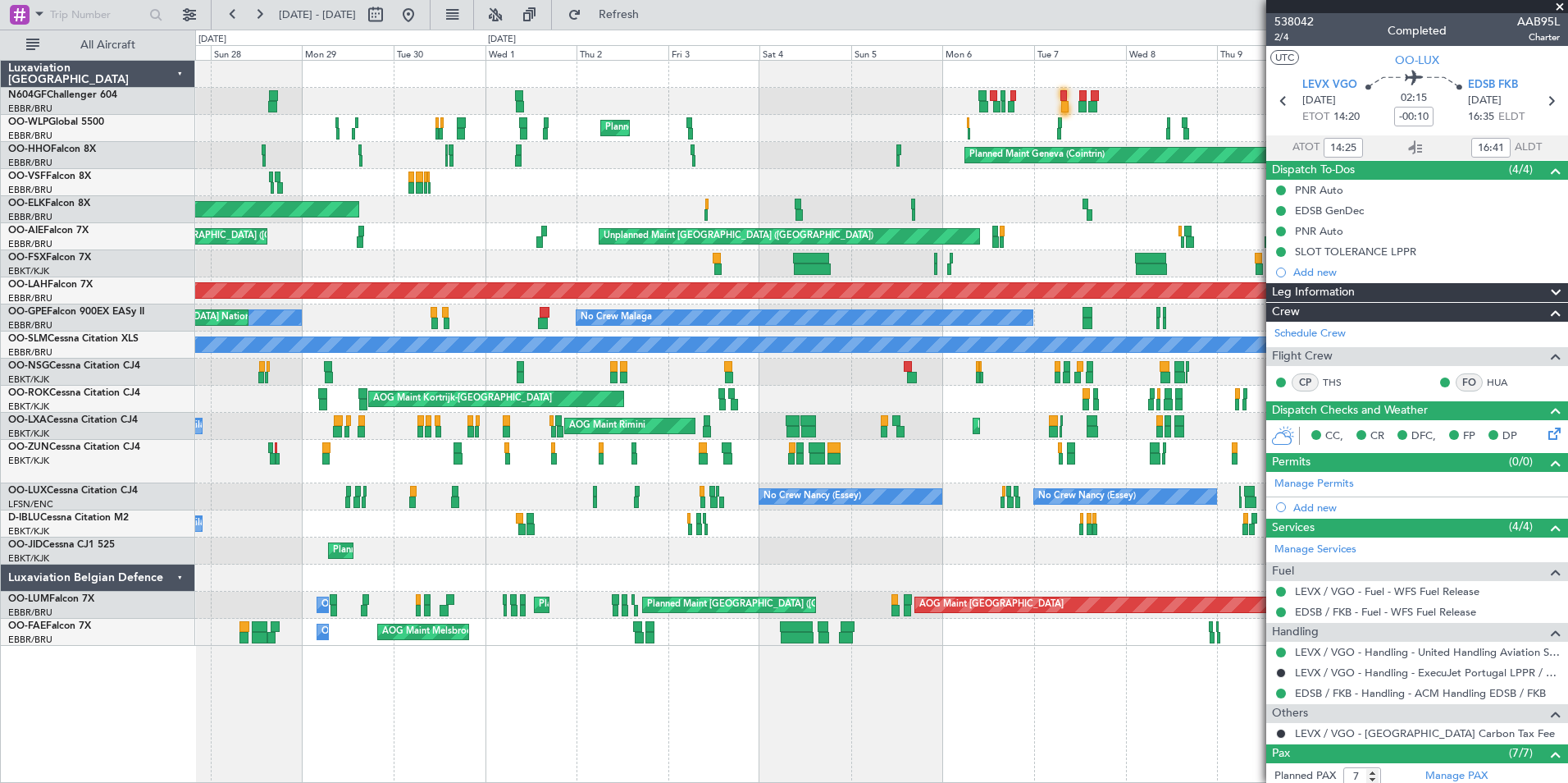
click at [907, 456] on div at bounding box center [881, 461] width 1372 height 44
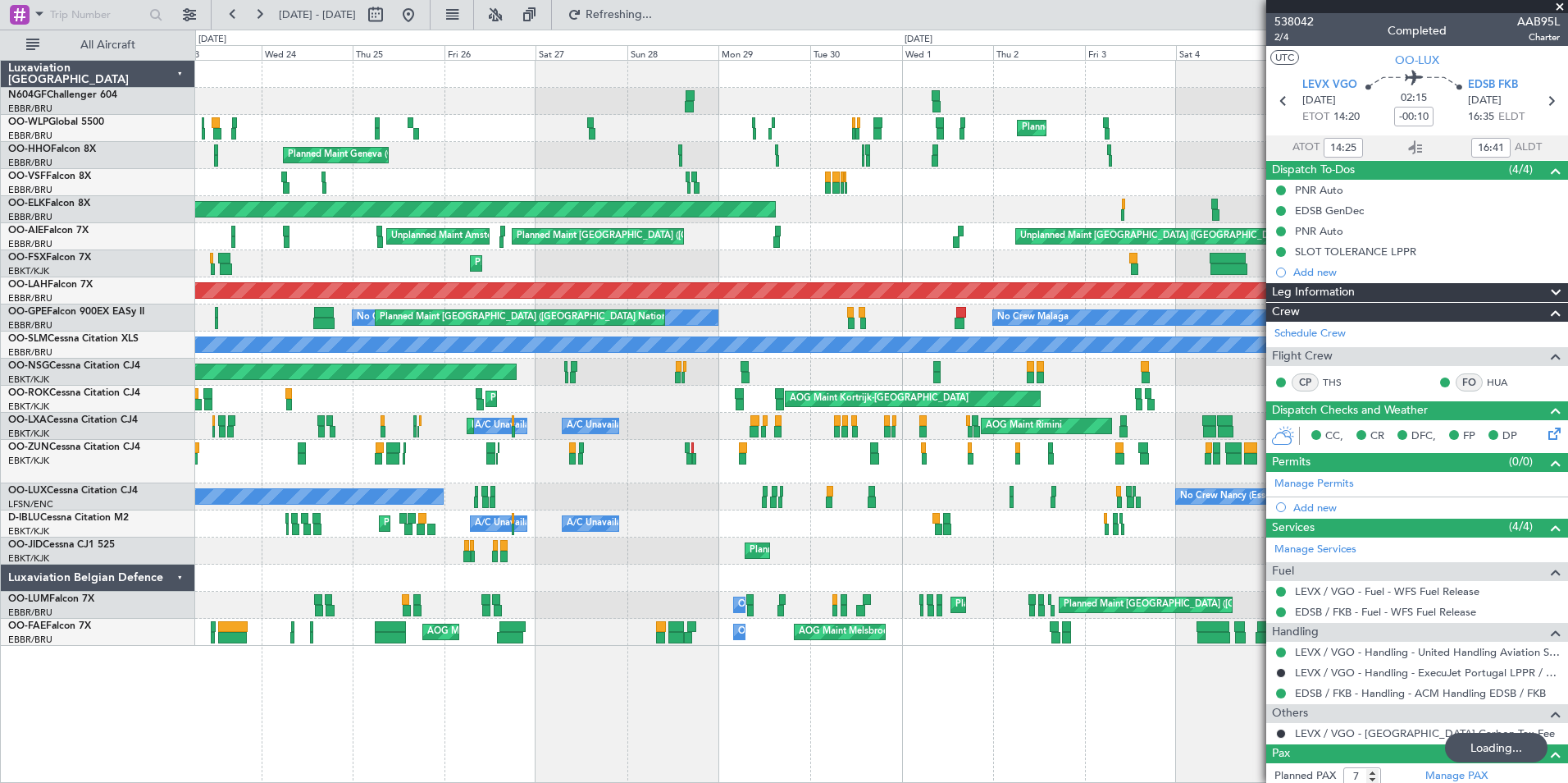
click at [579, 486] on div "No Crew [PERSON_NAME] ([PERSON_NAME]) No Crew [PERSON_NAME] ([PERSON_NAME]) No …" at bounding box center [881, 496] width 1372 height 27
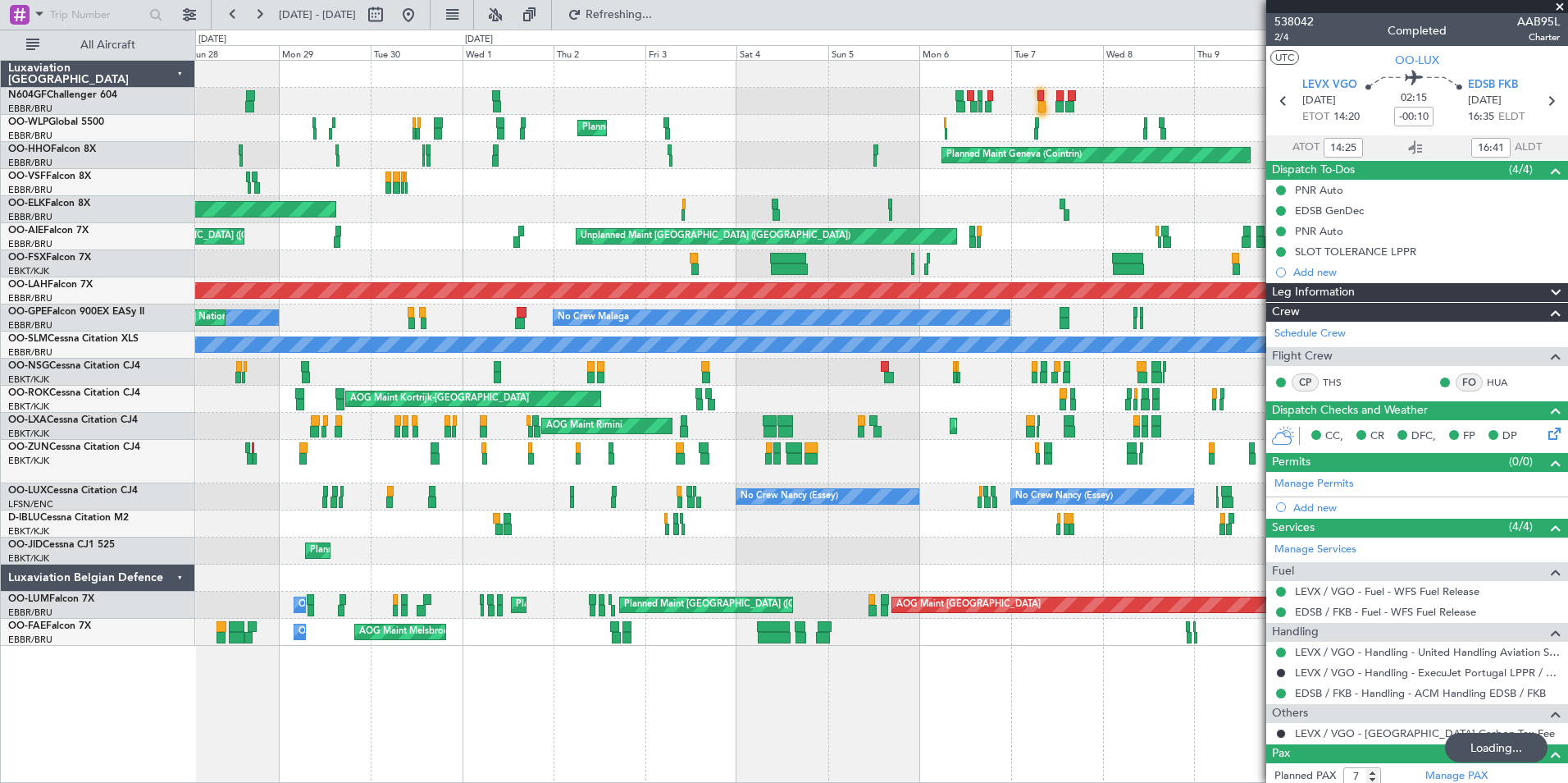
click at [626, 484] on div "No Crew [PERSON_NAME] ([PERSON_NAME]) No Crew [PERSON_NAME] ([PERSON_NAME]) No …" at bounding box center [881, 496] width 1372 height 27
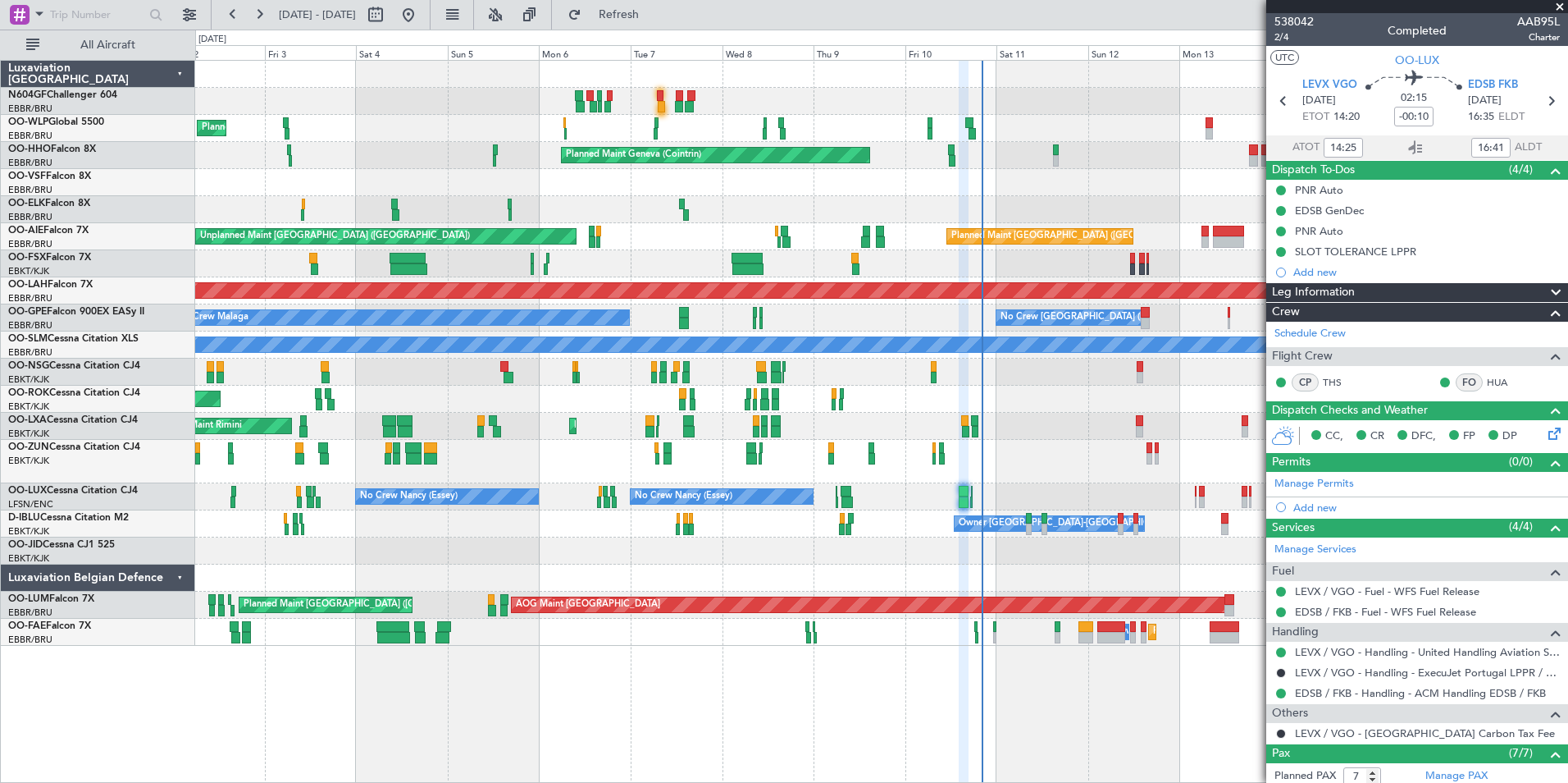
click at [482, 481] on div at bounding box center [881, 461] width 1372 height 44
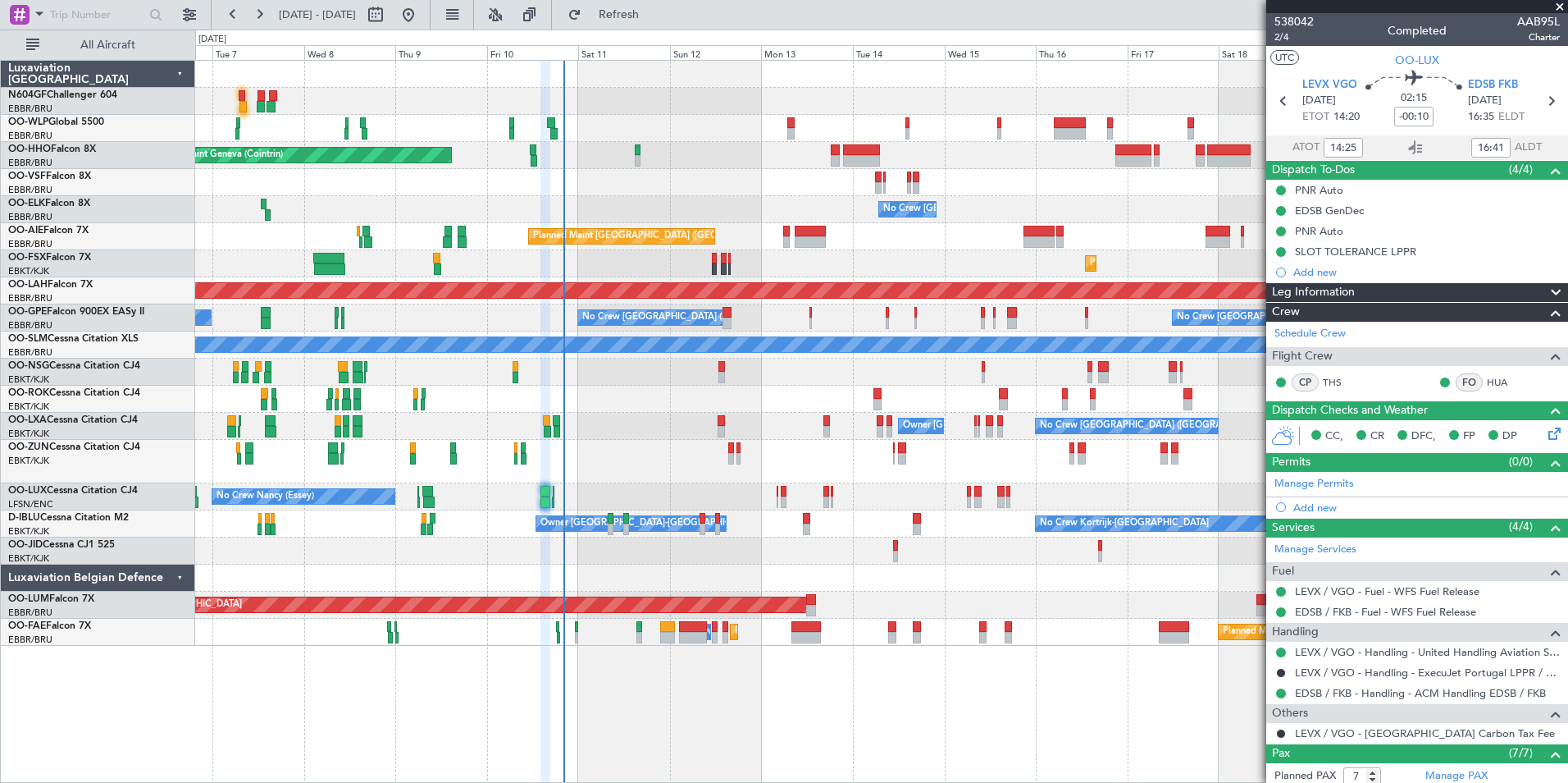
click at [537, 488] on div "No Crew [PERSON_NAME] ([PERSON_NAME]) No Crew [PERSON_NAME] ([PERSON_NAME])" at bounding box center [881, 496] width 1372 height 27
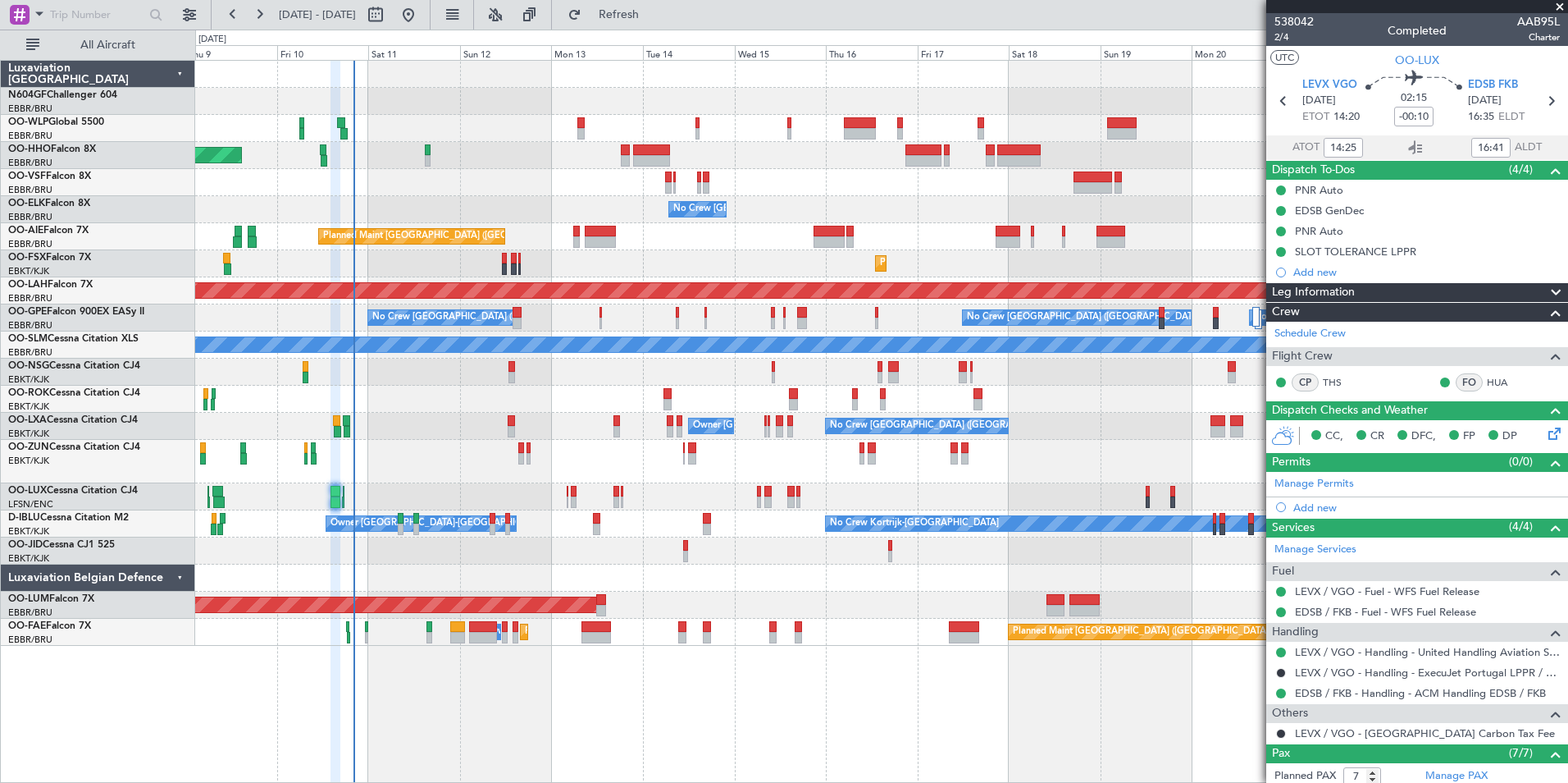
click at [728, 497] on div "No Crew [PERSON_NAME] ([PERSON_NAME]) No Crew [PERSON_NAME] ([PERSON_NAME])" at bounding box center [881, 496] width 1372 height 27
